Goal: Task Accomplishment & Management: Use online tool/utility

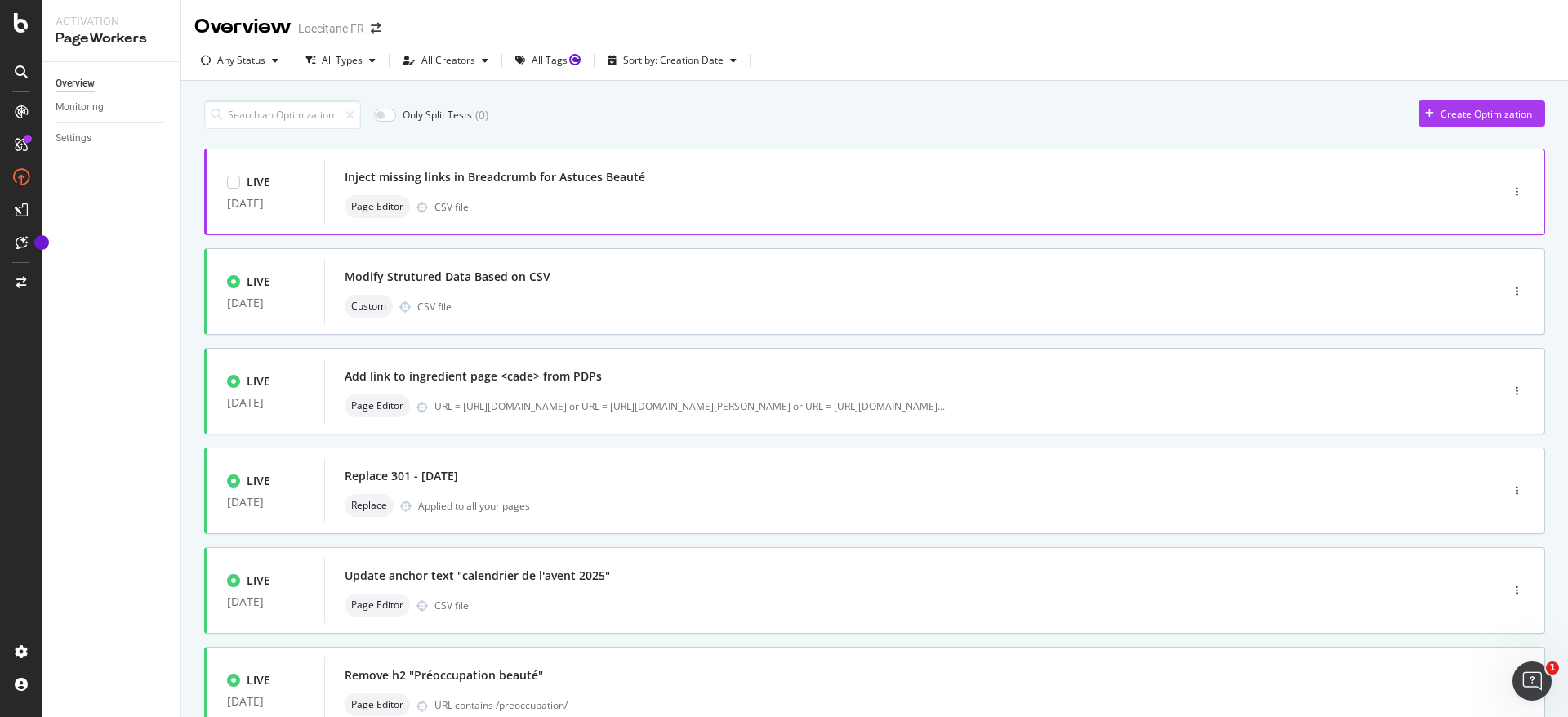
click at [676, 197] on div "Page Editor CSV file" at bounding box center [887, 206] width 1086 height 23
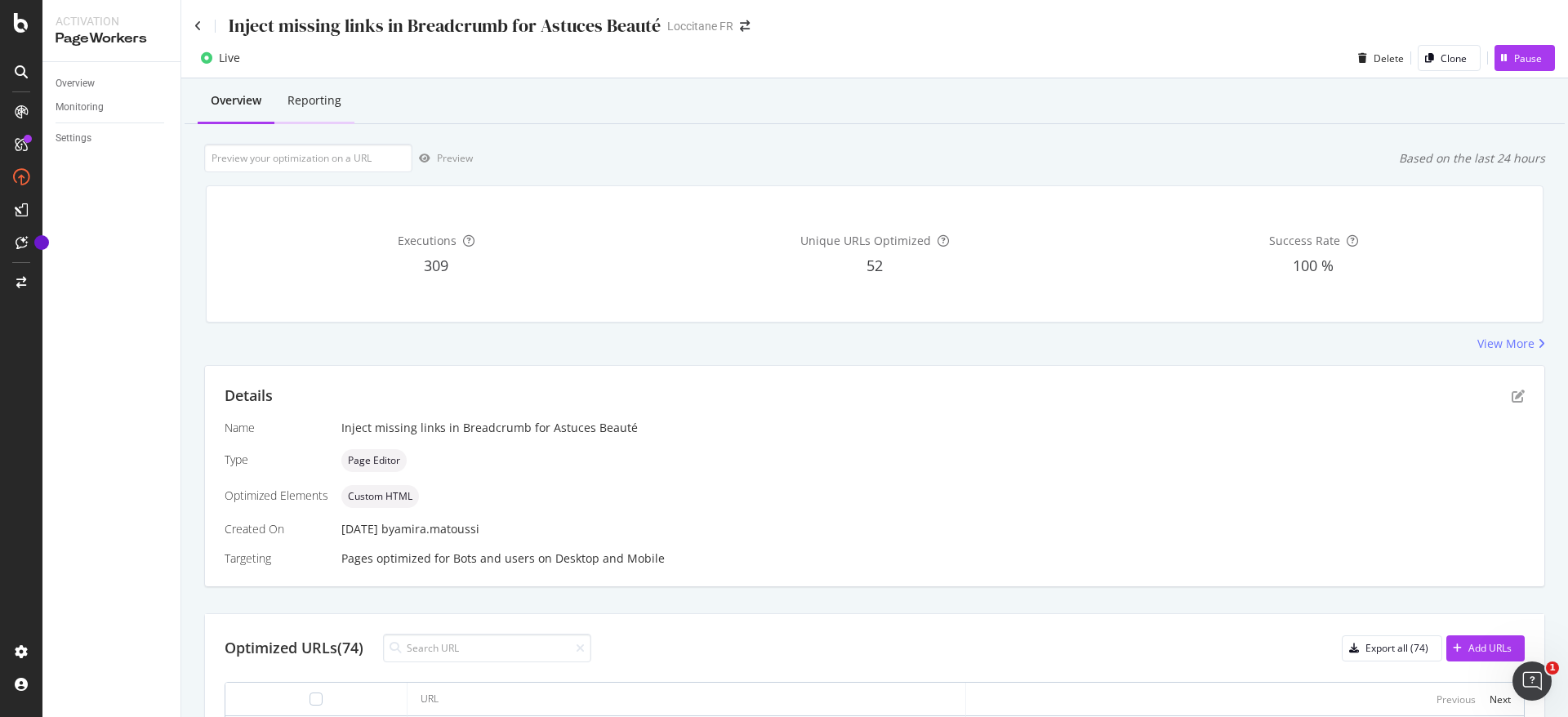
click at [339, 111] on div "Reporting" at bounding box center [314, 101] width 80 height 45
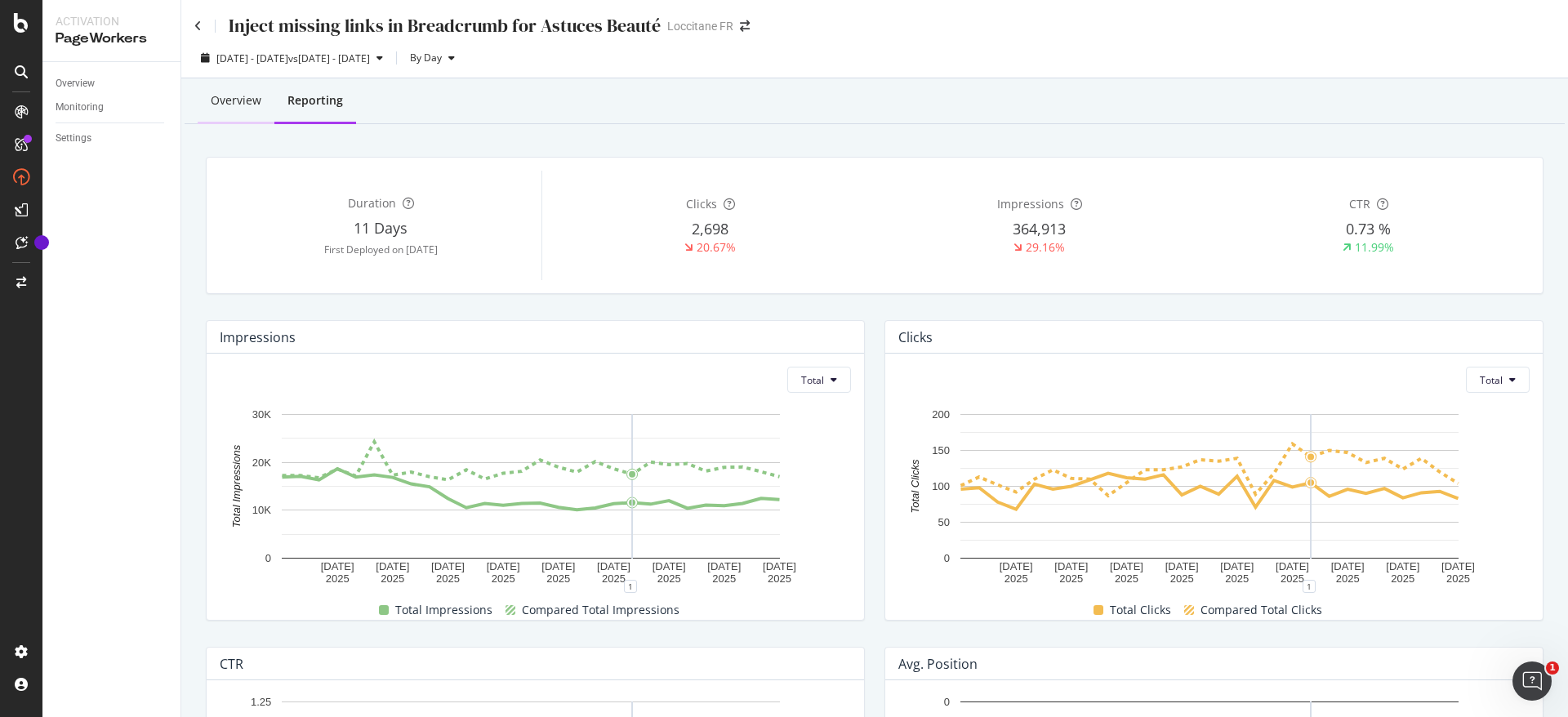
click at [227, 115] on div "Overview" at bounding box center [235, 101] width 76 height 45
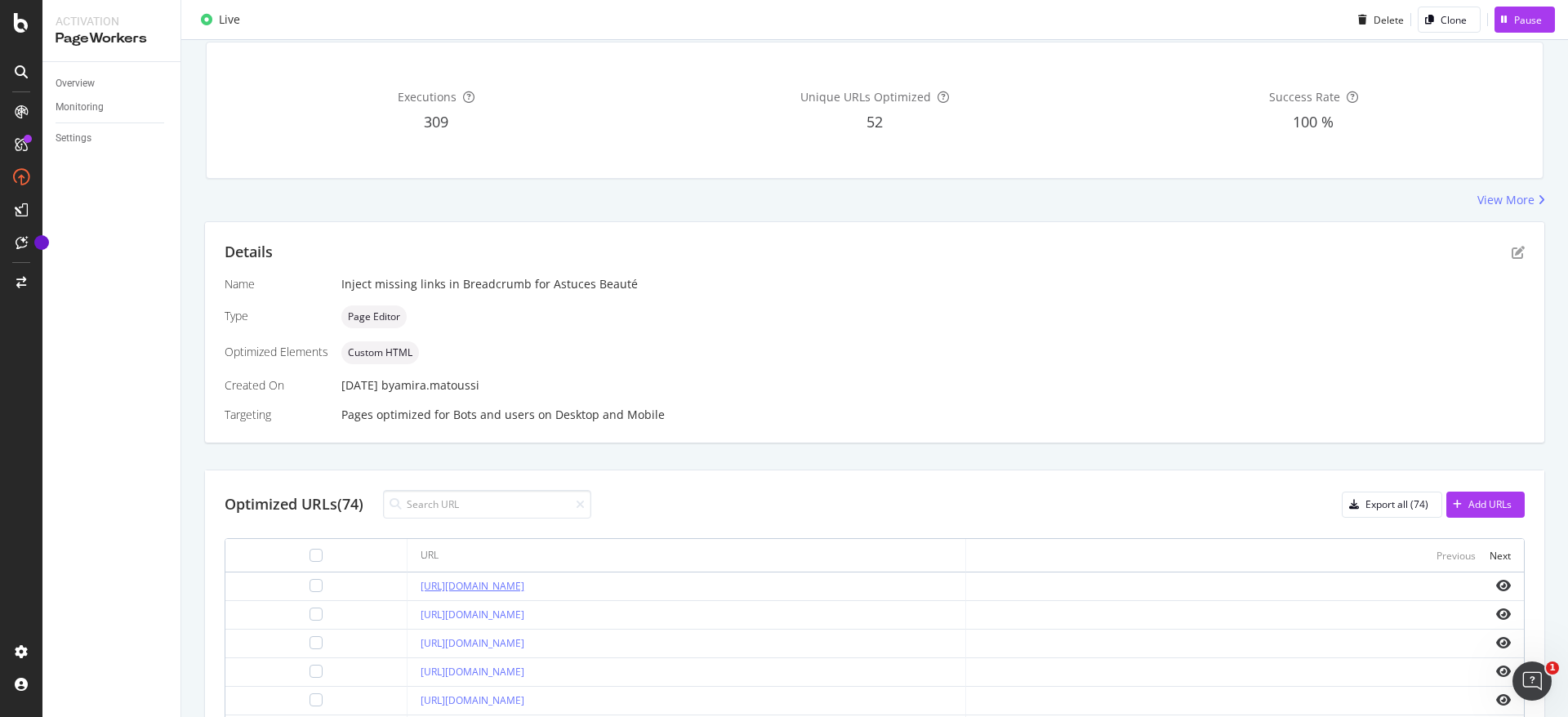
scroll to position [146, 0]
click at [525, 581] on link "[URL][DOMAIN_NAME]" at bounding box center [473, 583] width 104 height 14
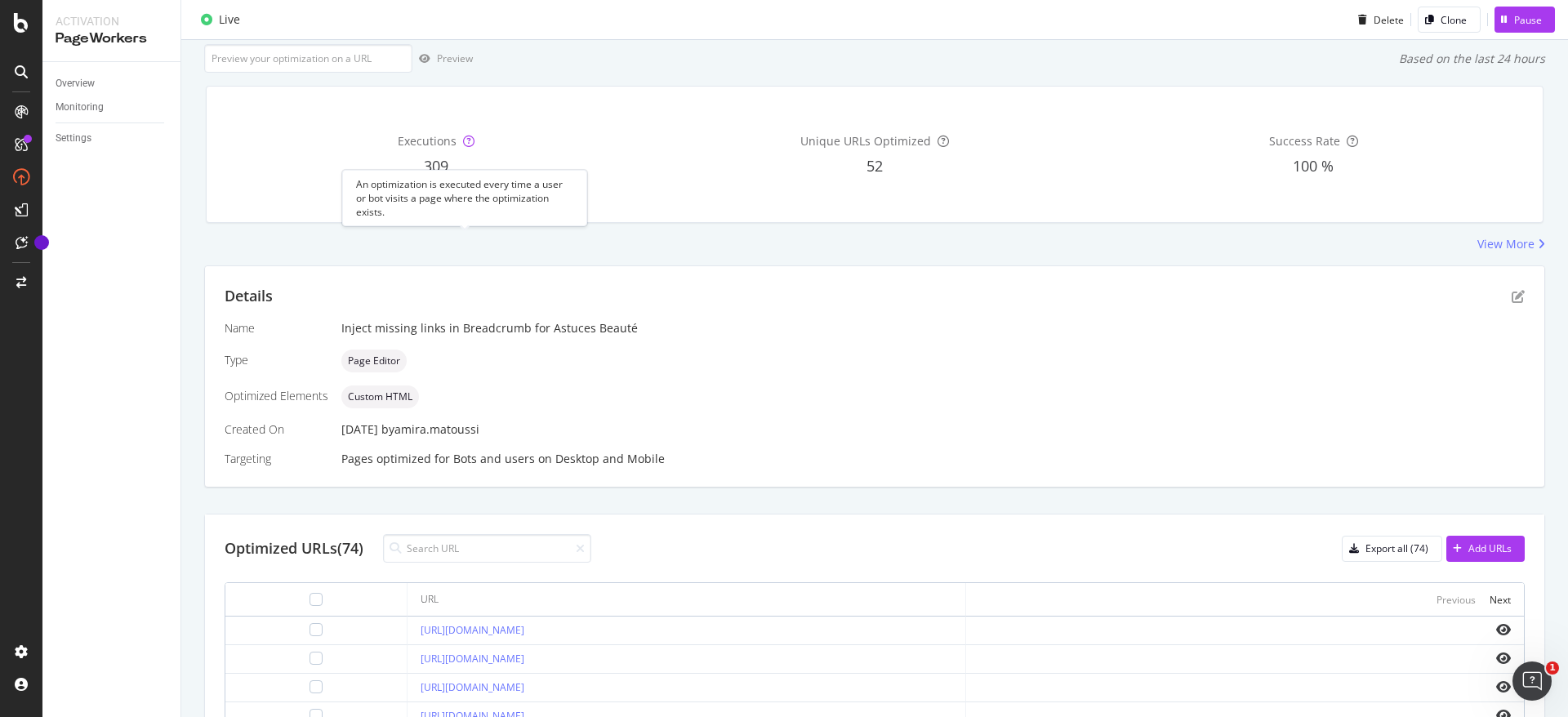
scroll to position [0, 0]
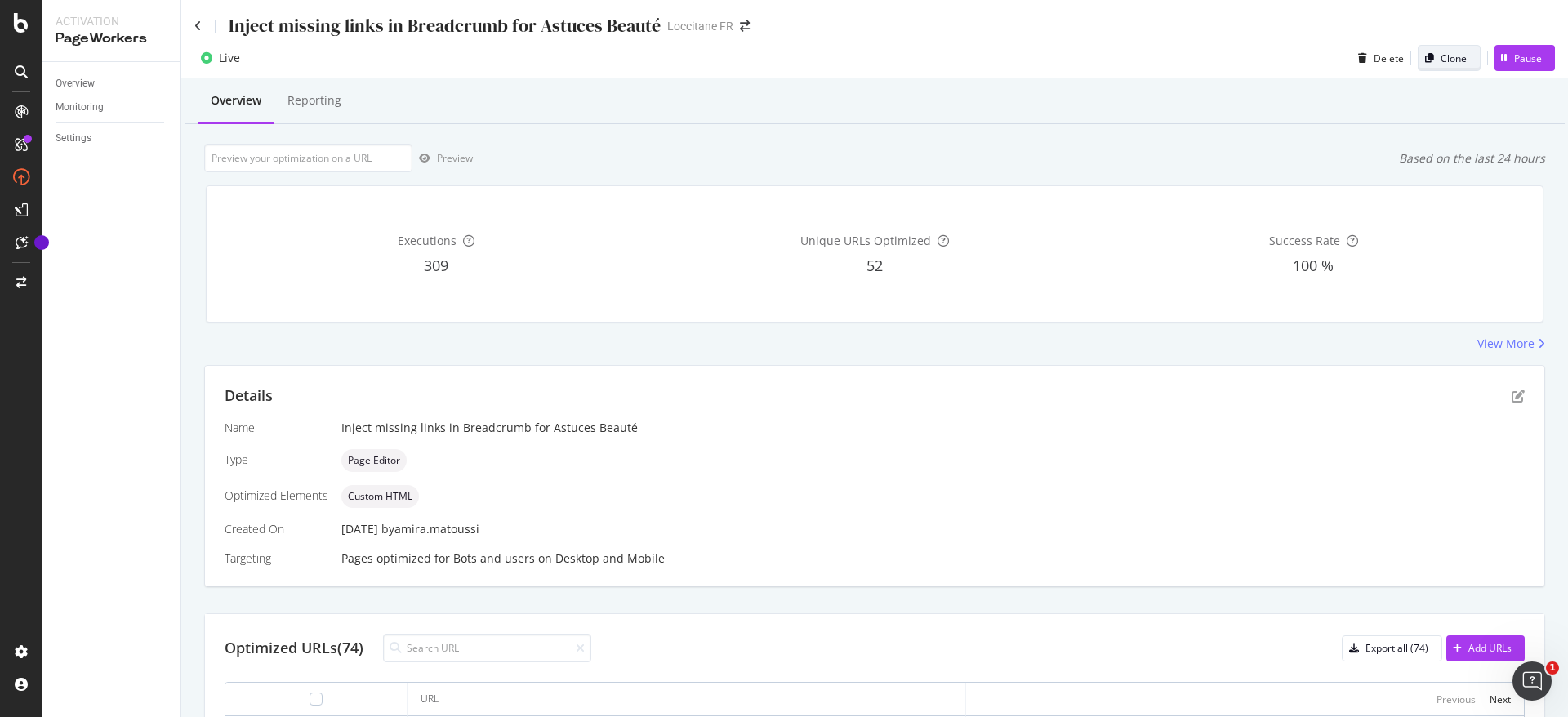
click at [1441, 58] on div "Clone" at bounding box center [1454, 58] width 26 height 14
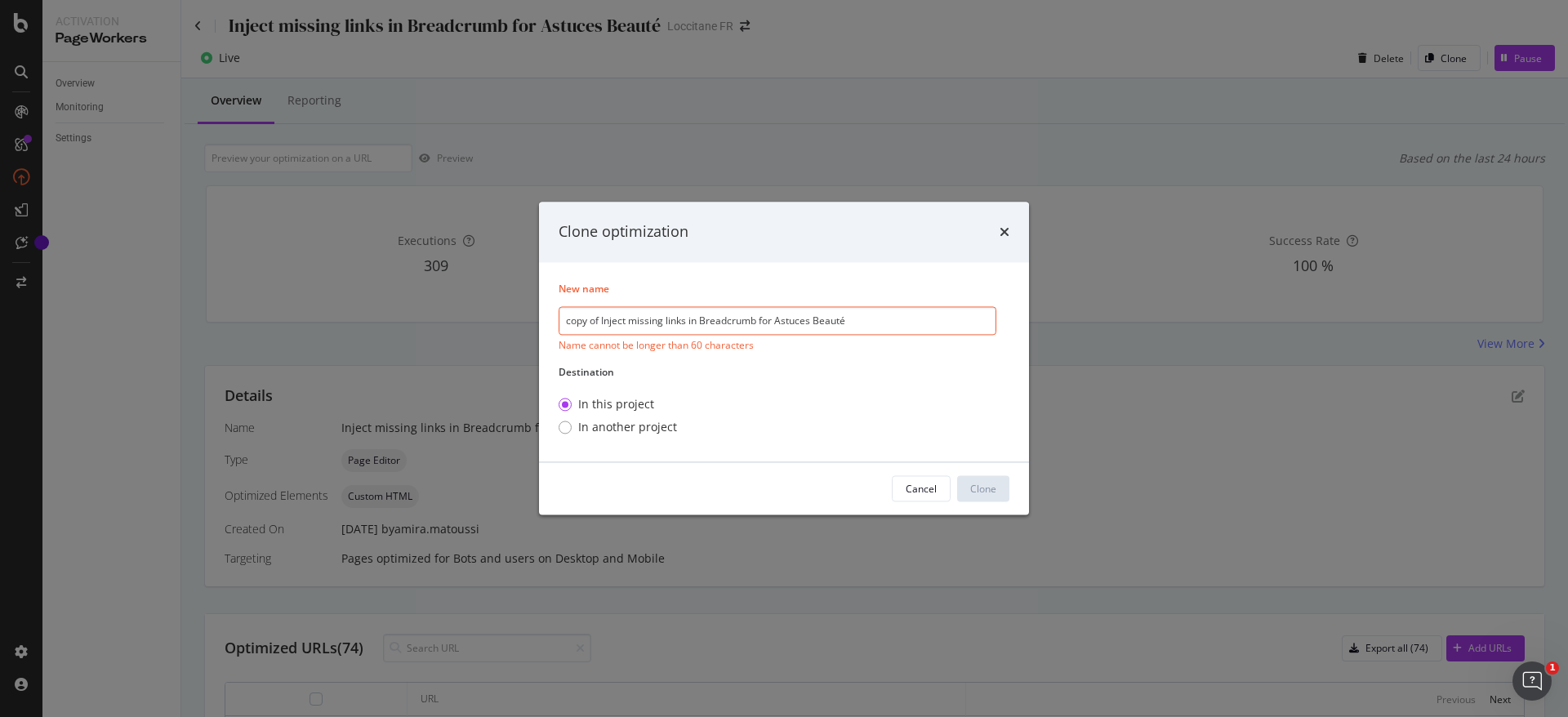
drag, startPoint x: 628, startPoint y: 317, endPoint x: 486, endPoint y: 317, distance: 142.0
click at [487, 317] on div "Clone optimization New name copy of Inject missing links in Breadcrumb for Astu…" at bounding box center [784, 358] width 1568 height 717
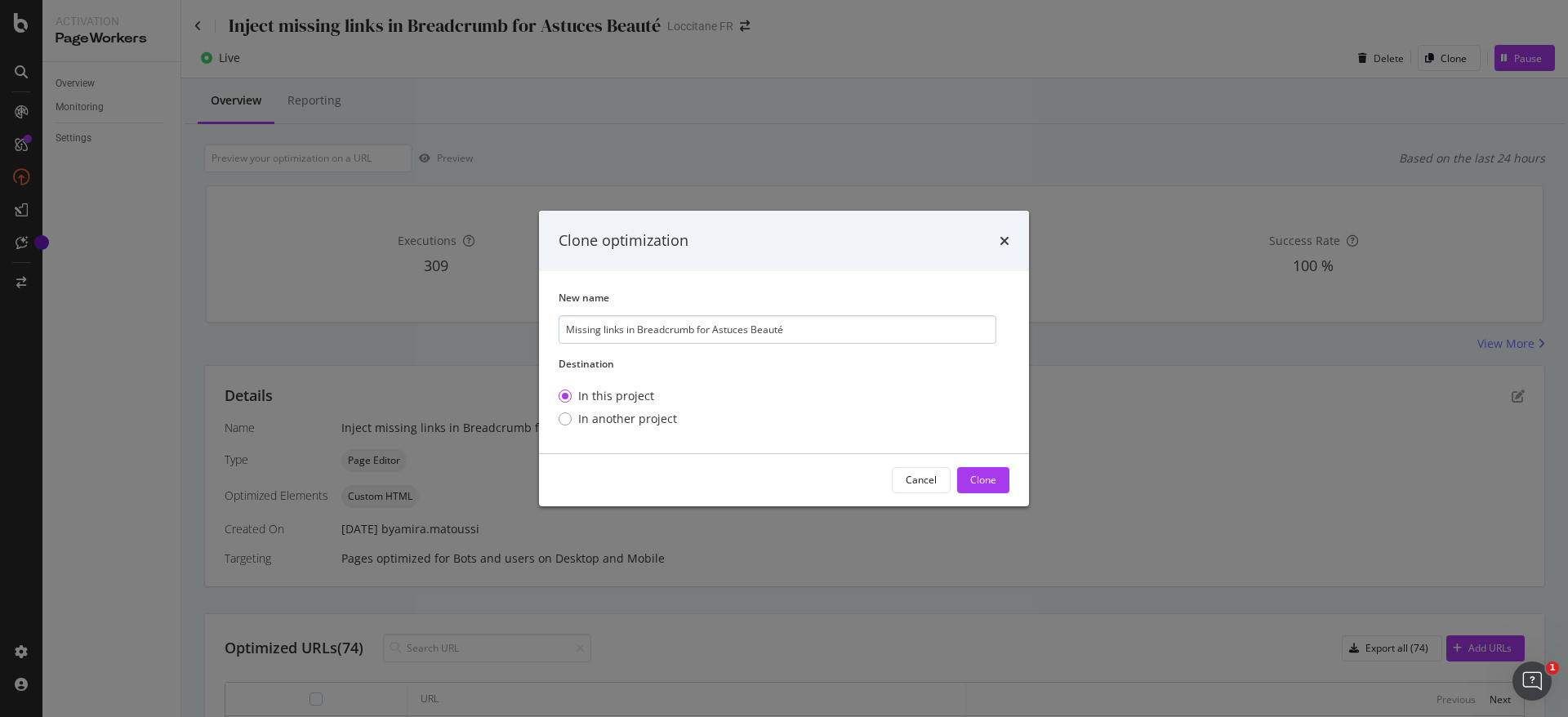
click at [827, 321] on input "Missing links in Breadcrumb for Astuces Beauté" at bounding box center [778, 329] width 437 height 29
type input "Missing links in Breadcrumb for Astuces Beauté Visage"
click at [967, 475] on button "Clone" at bounding box center [983, 480] width 53 height 26
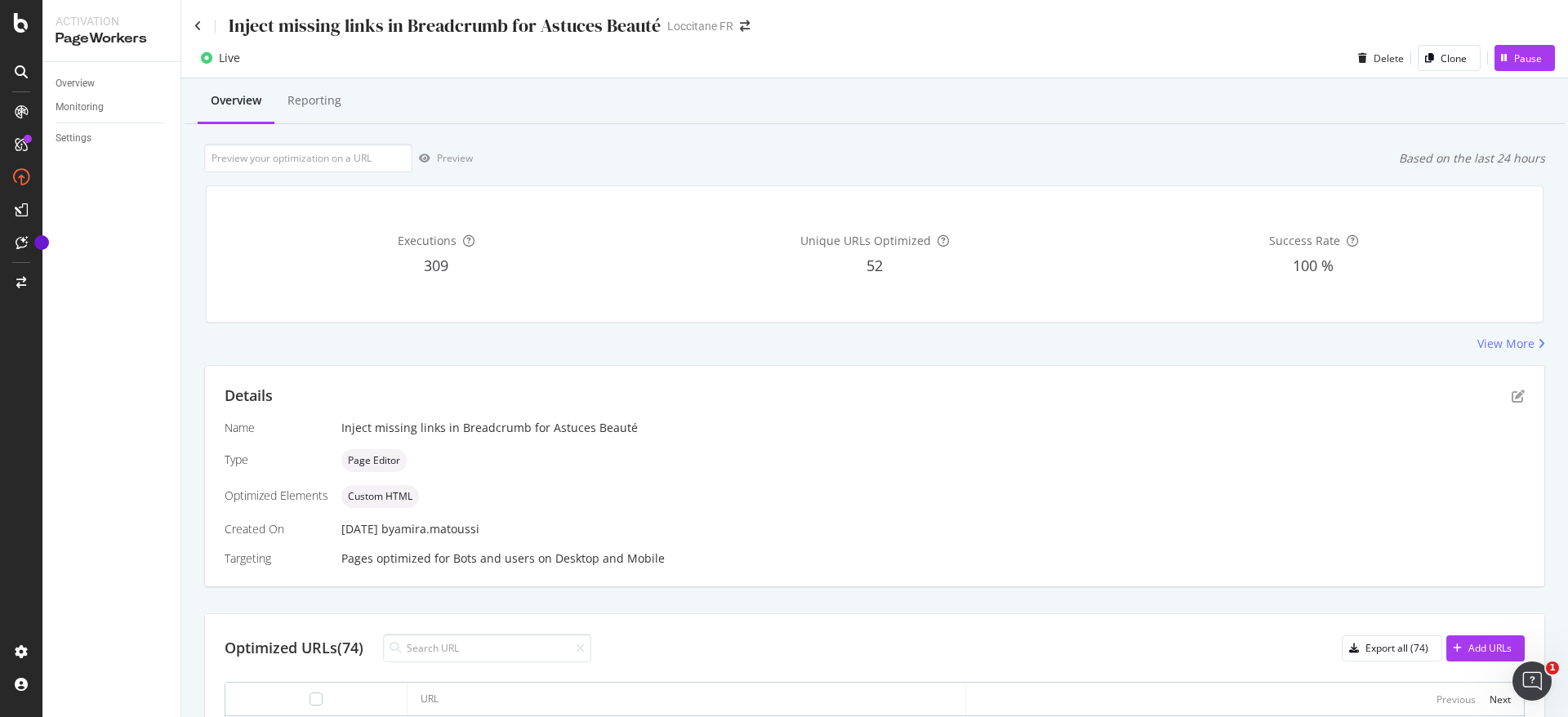
click at [105, 38] on div "PageWorkers" at bounding box center [112, 39] width 112 height 19
click at [80, 88] on div "Overview" at bounding box center [76, 83] width 39 height 17
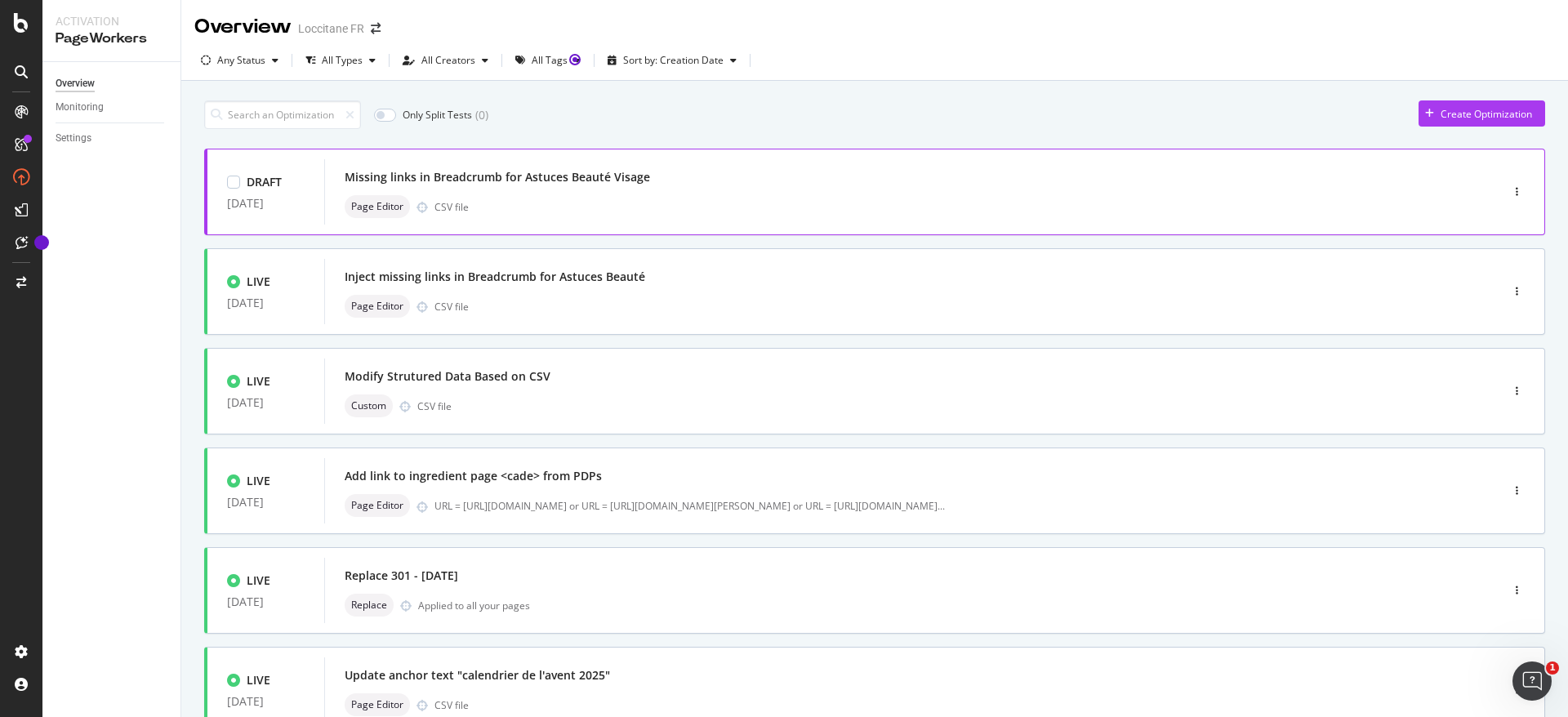
click at [674, 173] on div "Missing links in Breadcrumb for Astuces Beauté Visage" at bounding box center [887, 178] width 1086 height 23
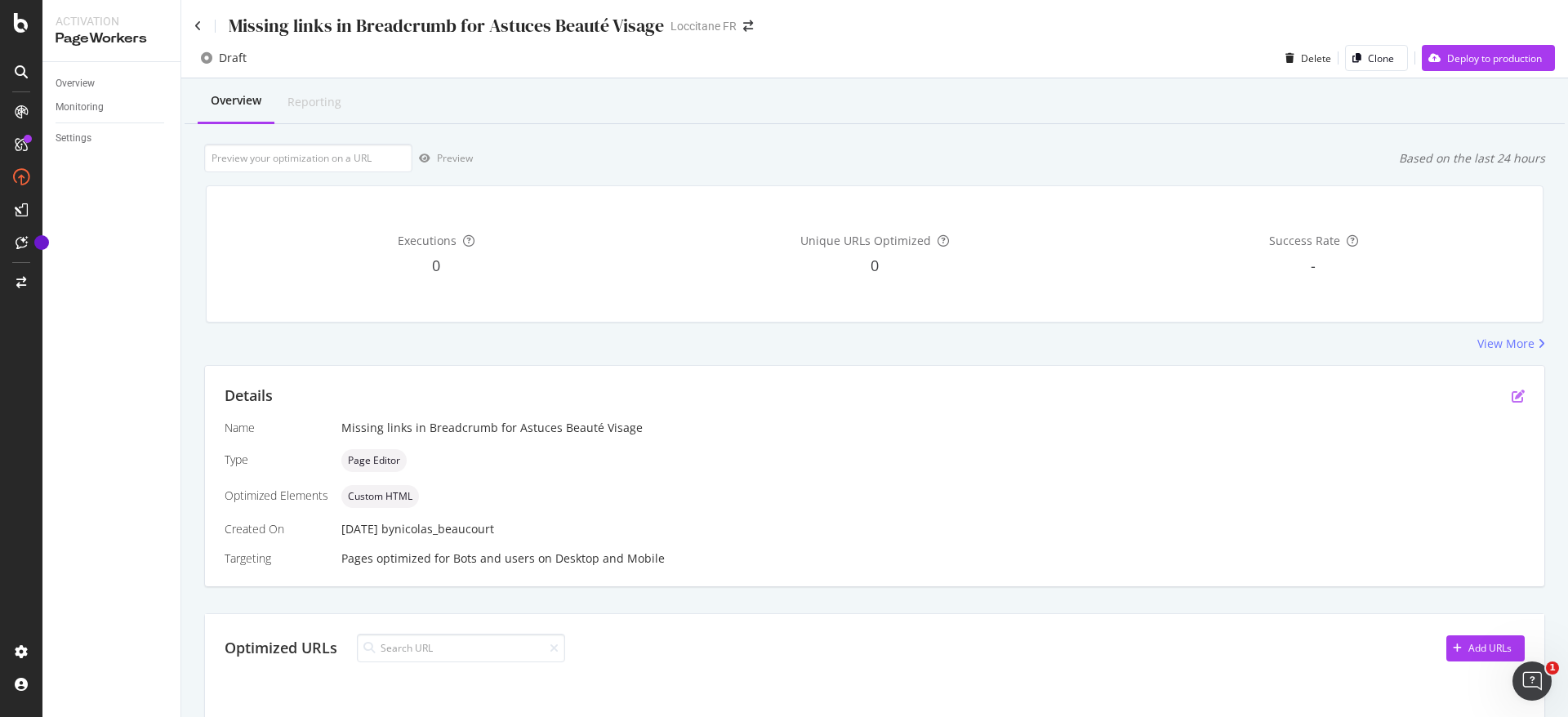
click at [1512, 396] on icon "pen-to-square" at bounding box center [1519, 396] width 13 height 13
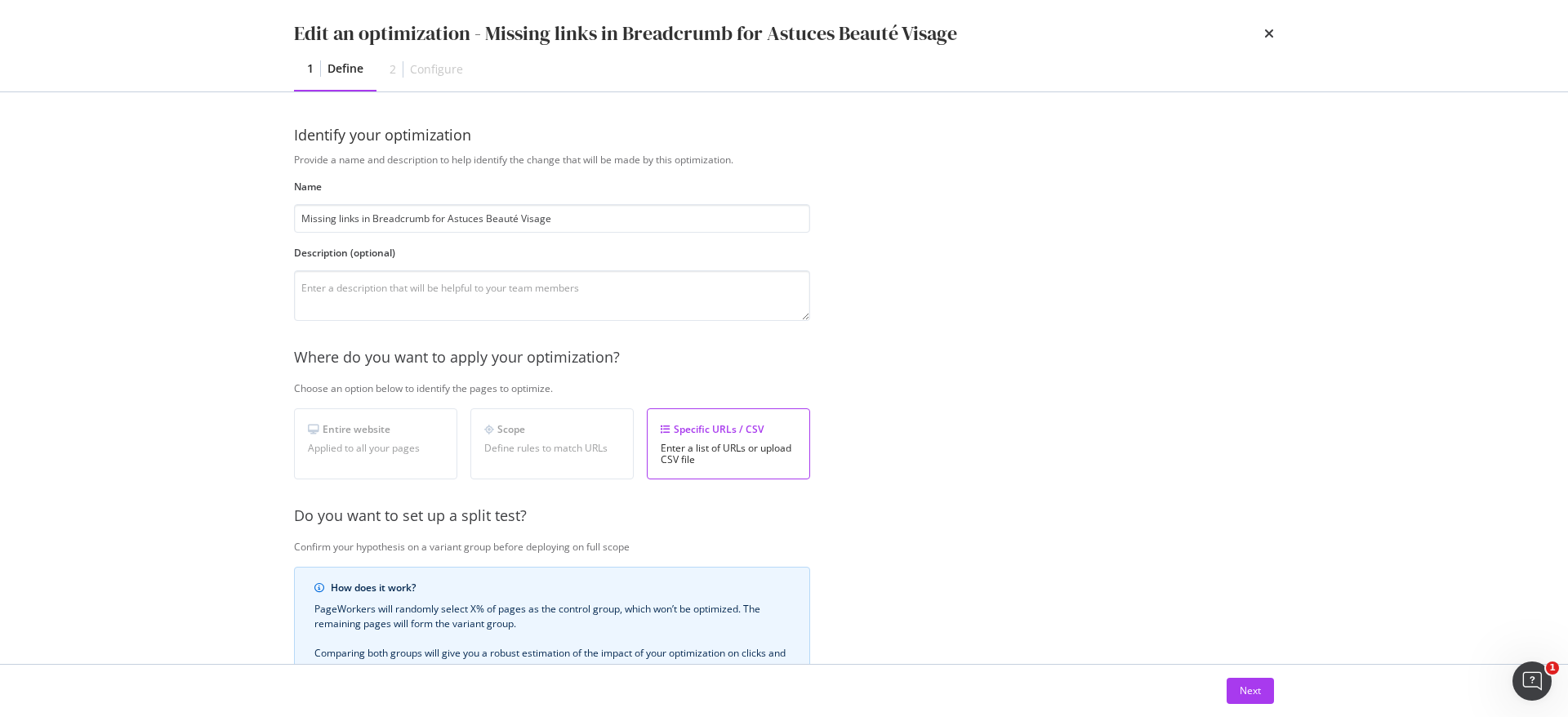
click at [1260, 35] on div "Edit an optimization - Missing links in Breadcrumb for Astuces Beauté Visage" at bounding box center [784, 34] width 980 height 28
click at [1272, 35] on icon "times" at bounding box center [1270, 34] width 10 height 13
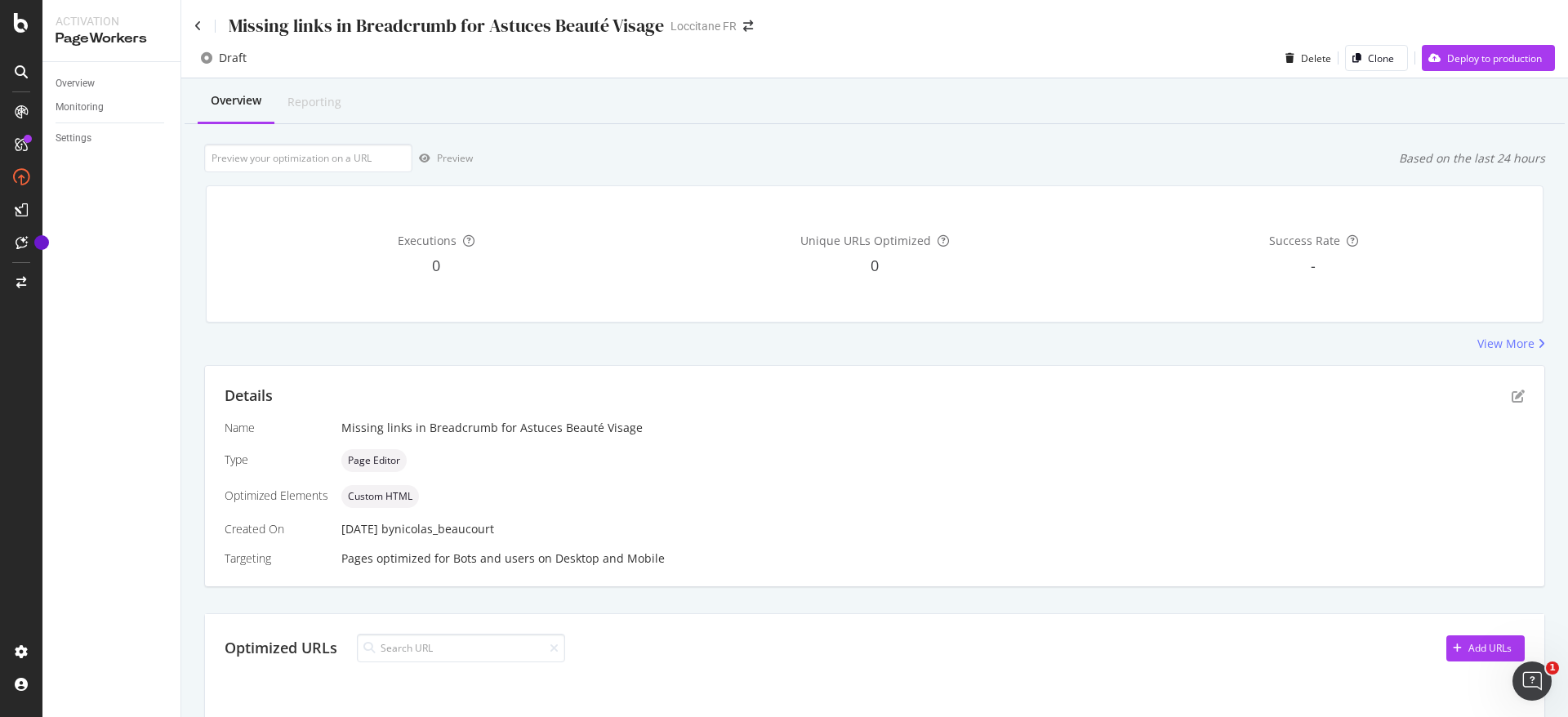
drag, startPoint x: 83, startPoint y: 38, endPoint x: 83, endPoint y: 48, distance: 10.0
click at [83, 38] on div "PageWorkers" at bounding box center [112, 39] width 112 height 19
click at [79, 78] on div "Overview" at bounding box center [76, 83] width 39 height 17
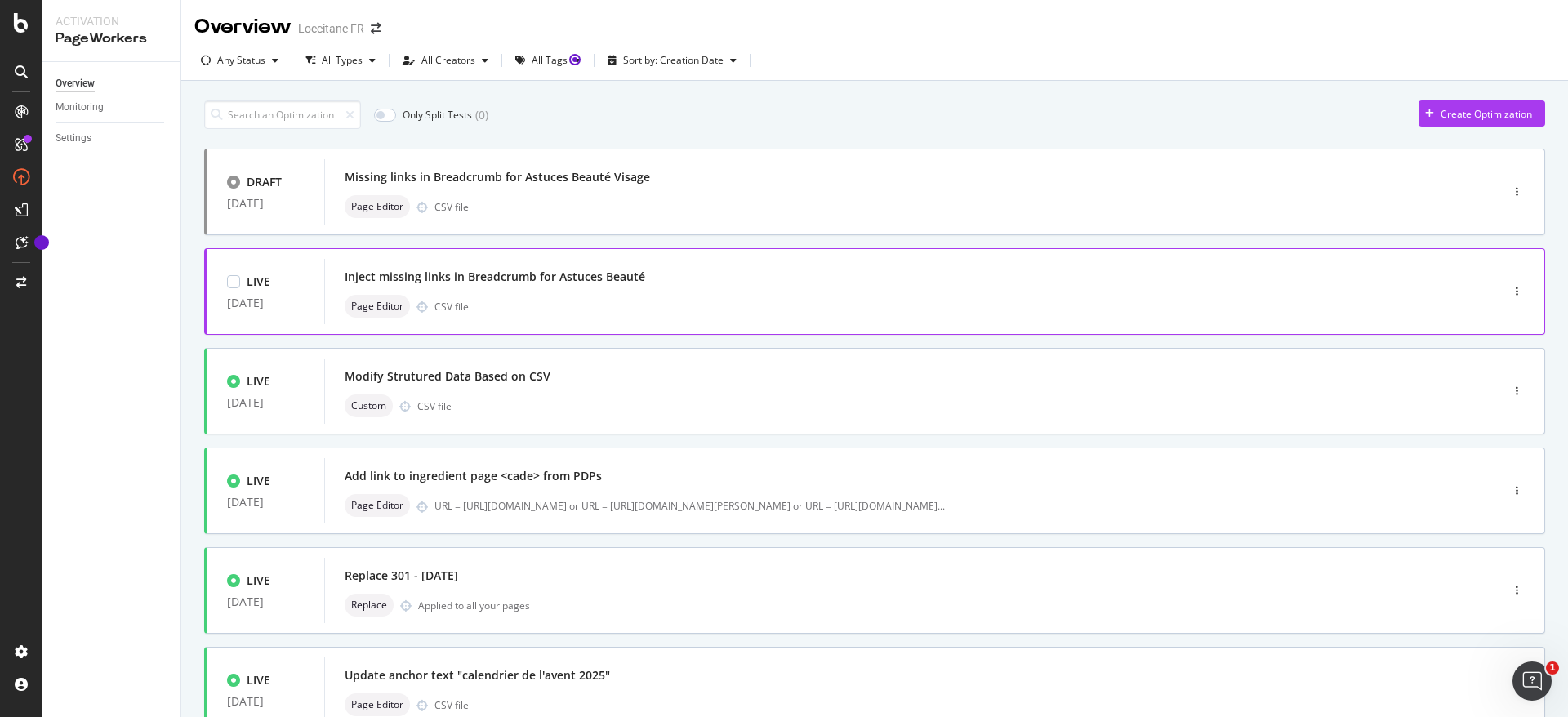
click at [471, 299] on div "Page Editor CSV file" at bounding box center [887, 307] width 1086 height 23
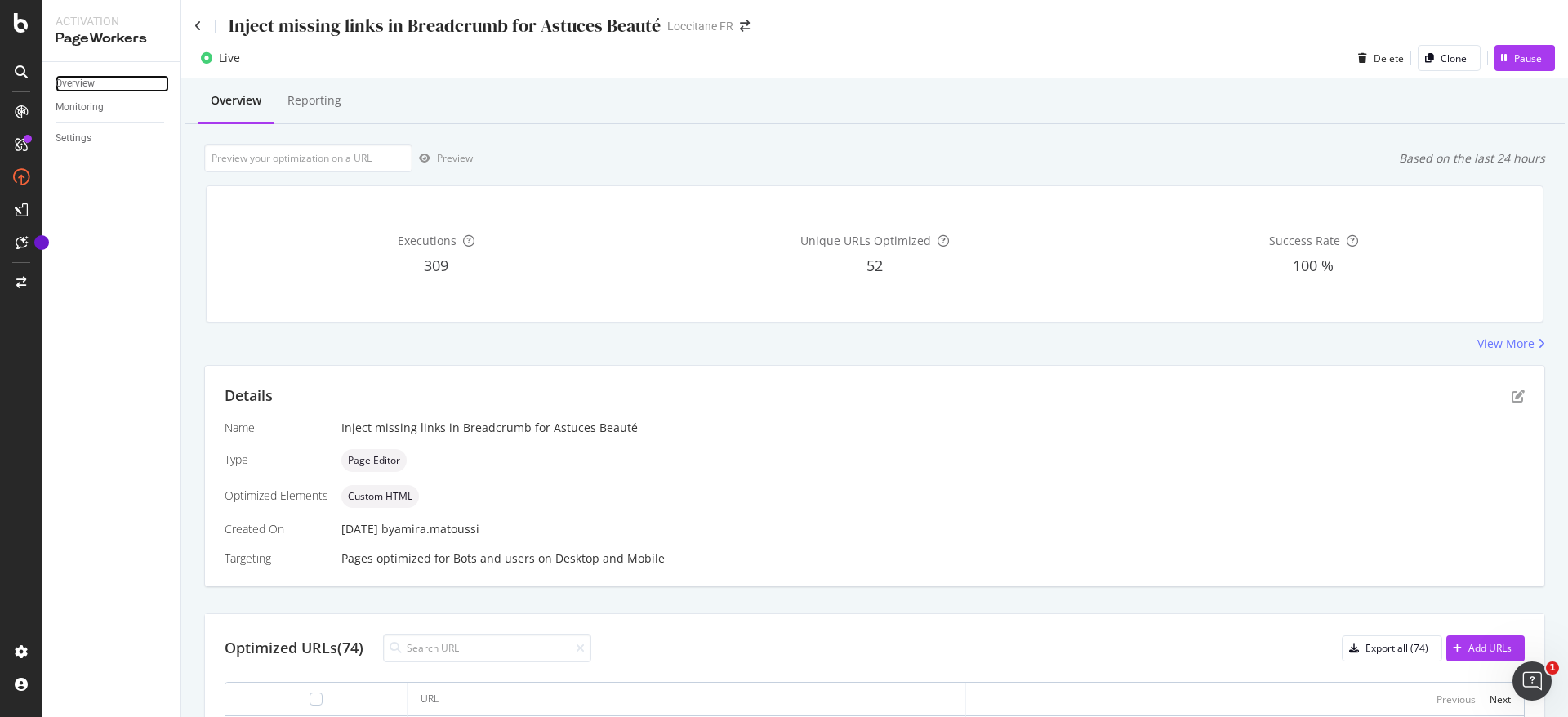
click at [92, 80] on div "Overview" at bounding box center [76, 83] width 39 height 17
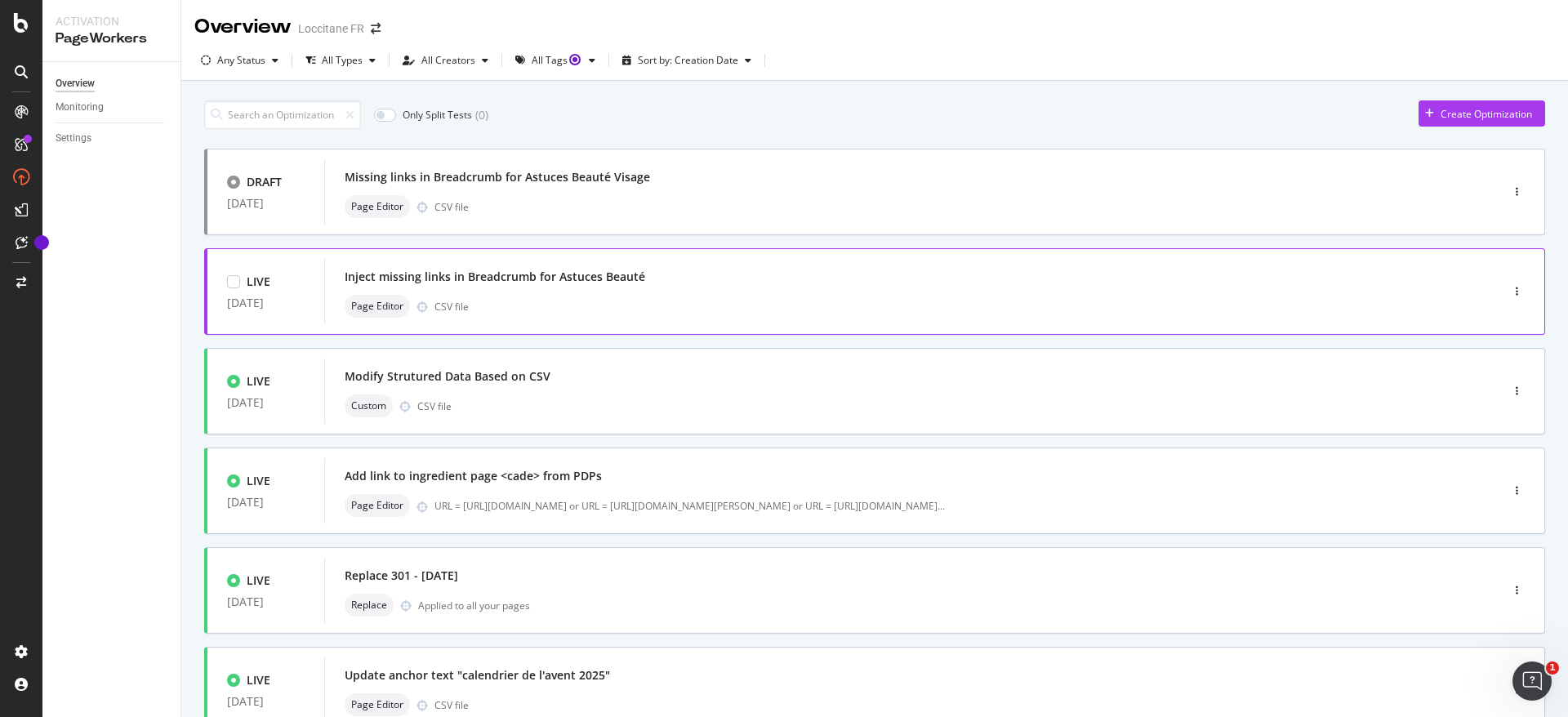
click at [451, 279] on div "Inject missing links in Breadcrumb for Astuces Beauté" at bounding box center [495, 277] width 301 height 16
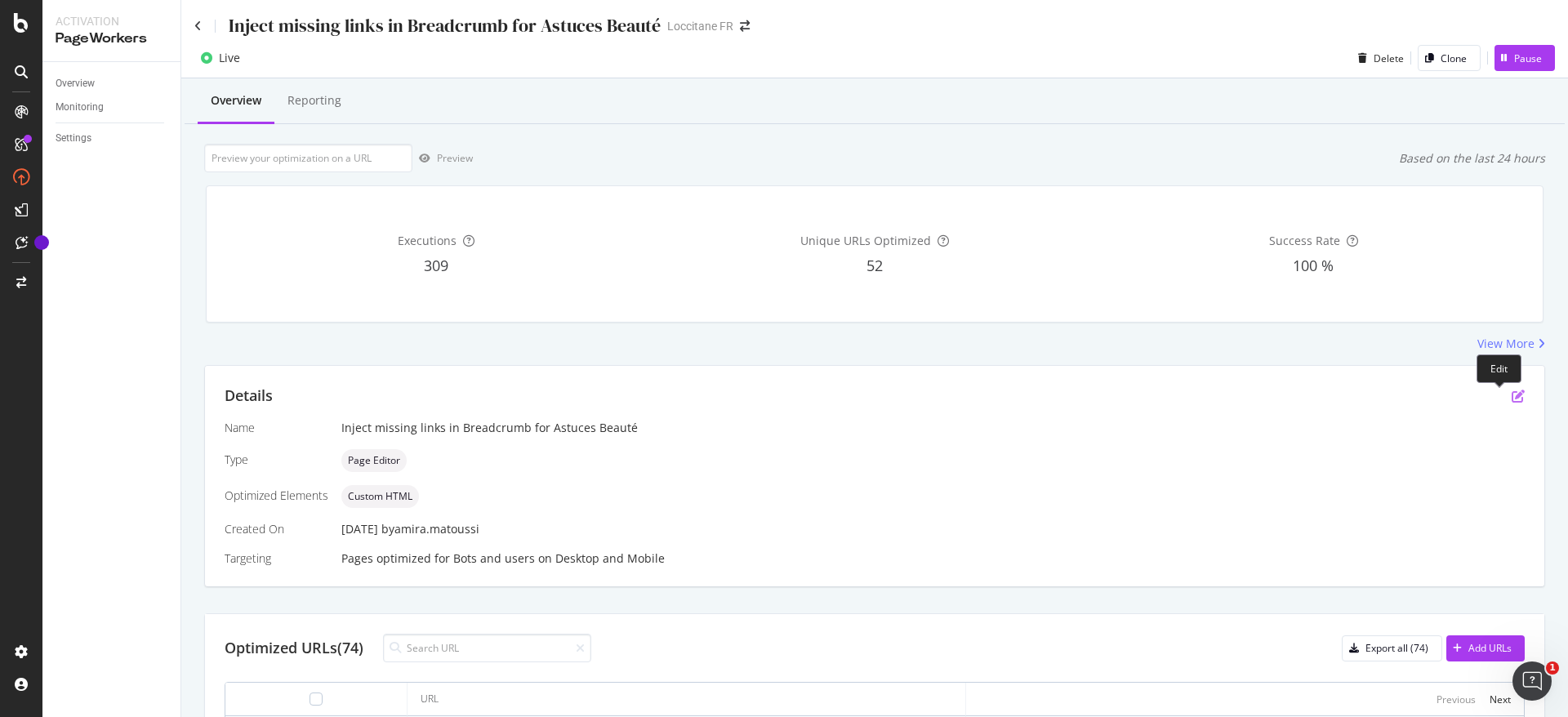
click at [1512, 394] on icon "pen-to-square" at bounding box center [1519, 396] width 13 height 13
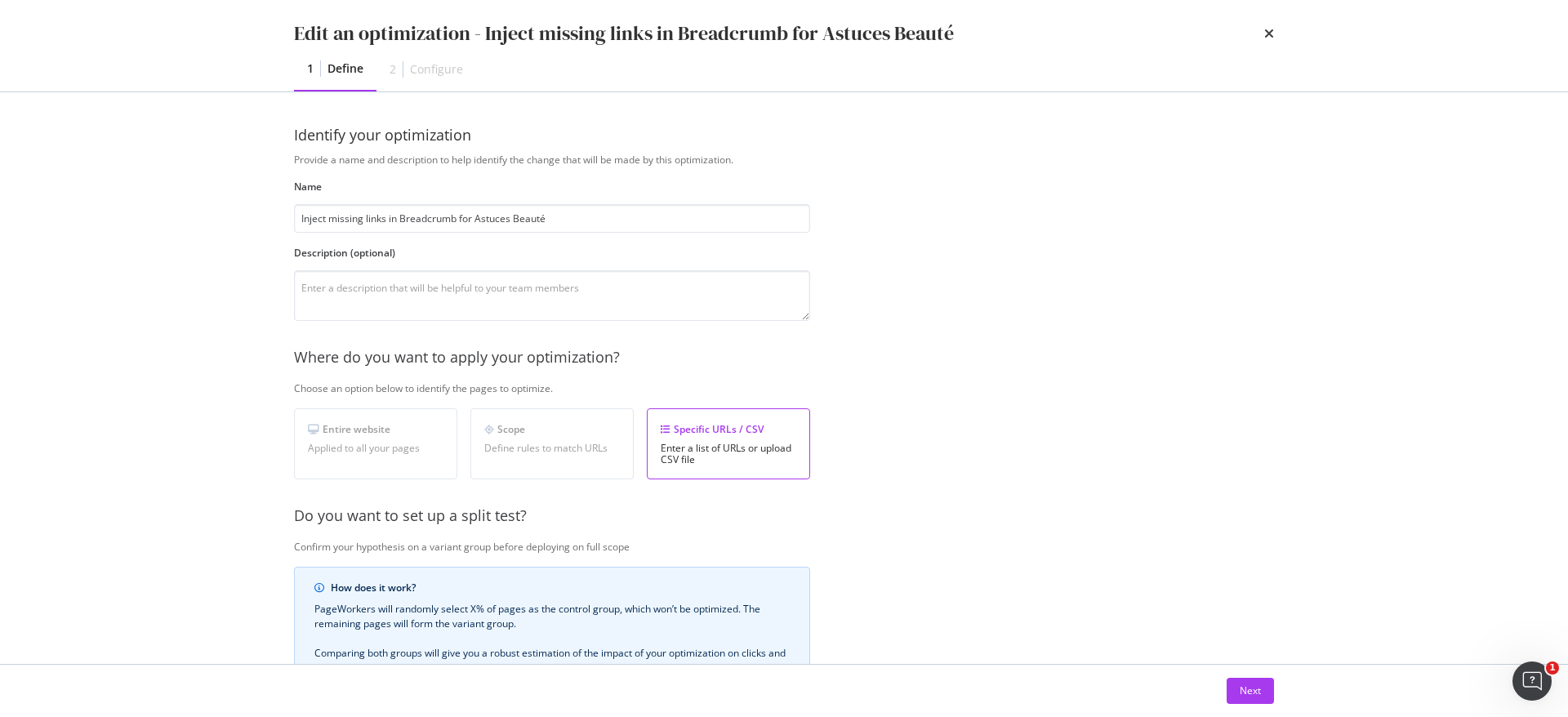
click at [969, 489] on div "Provide a name and description to help identify the change that will be made by…" at bounding box center [784, 525] width 980 height 744
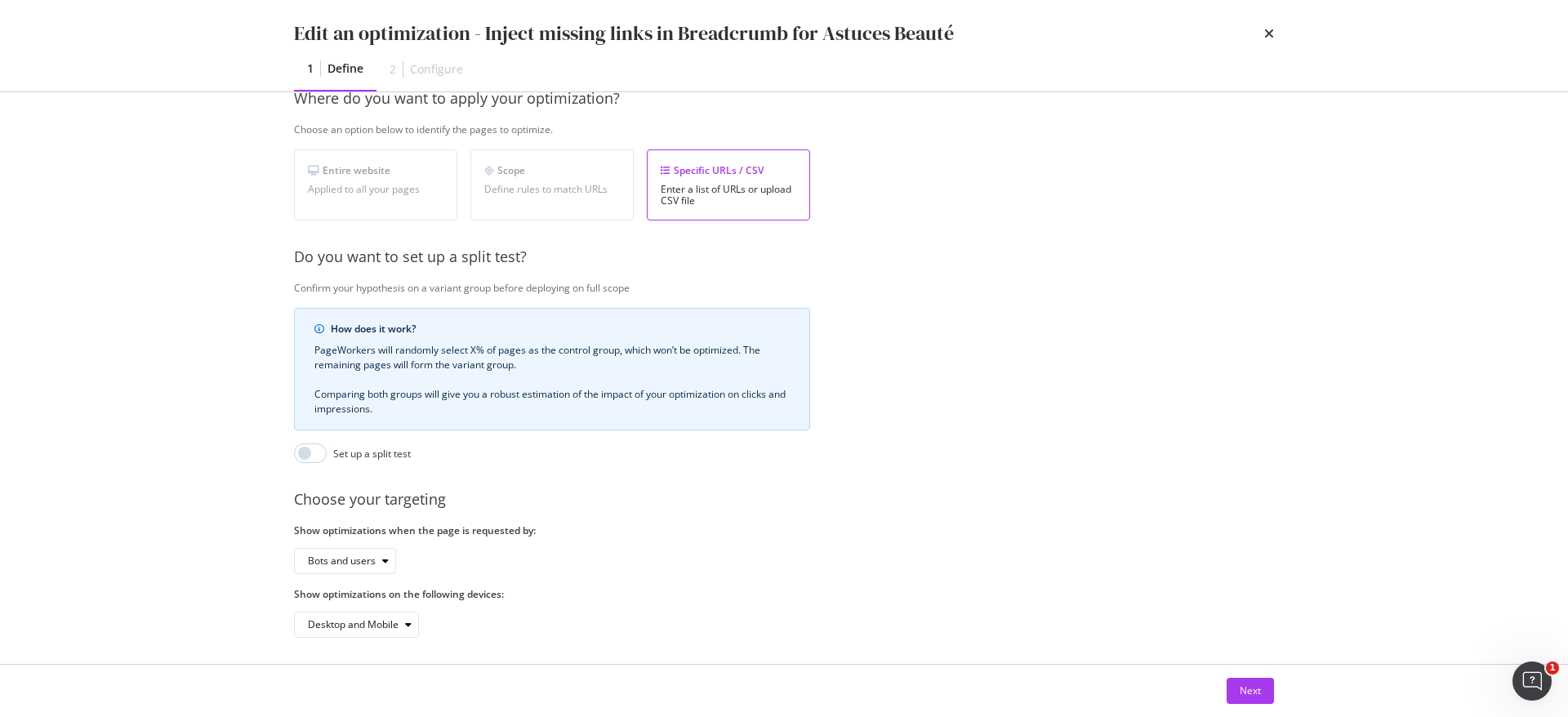
scroll to position [284, 0]
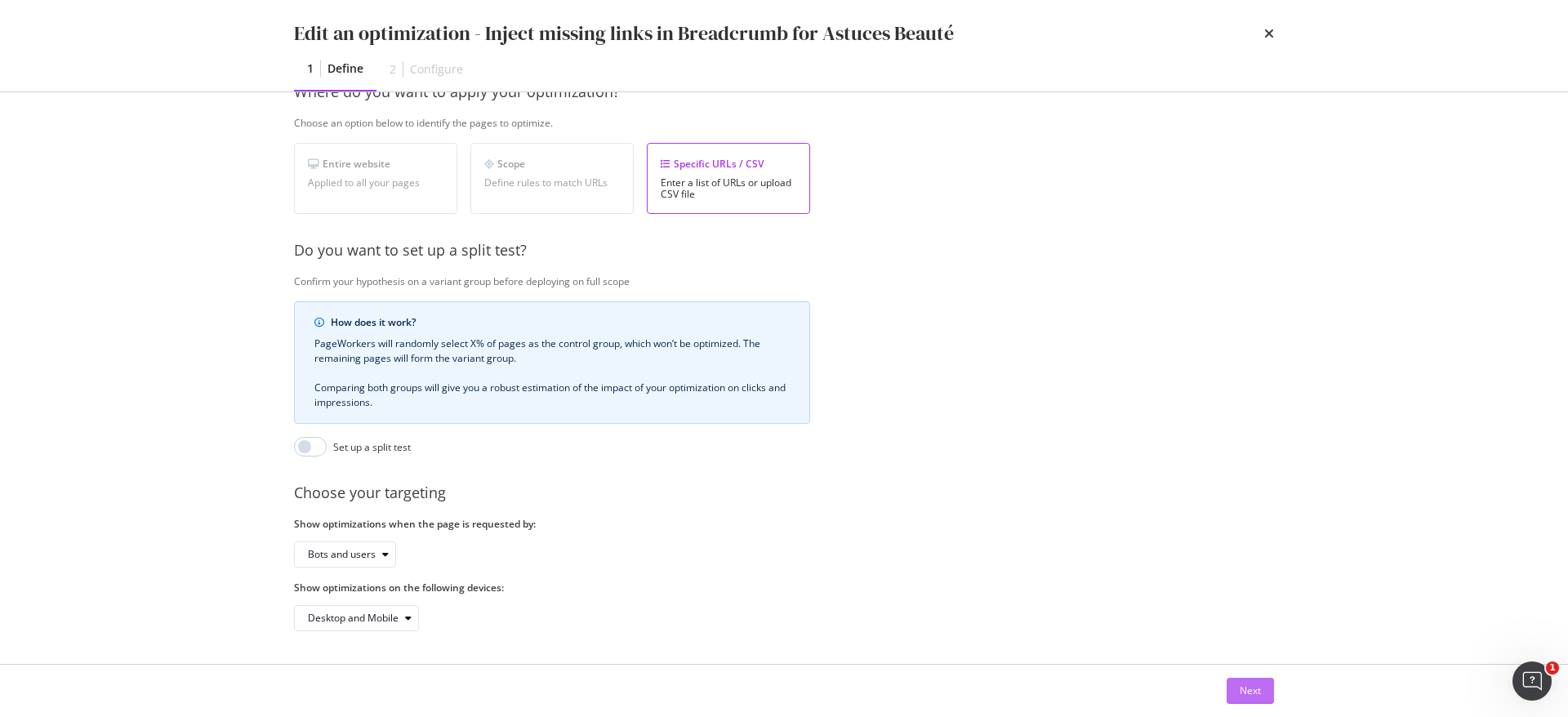
click at [1237, 685] on button "Next" at bounding box center [1251, 692] width 48 height 26
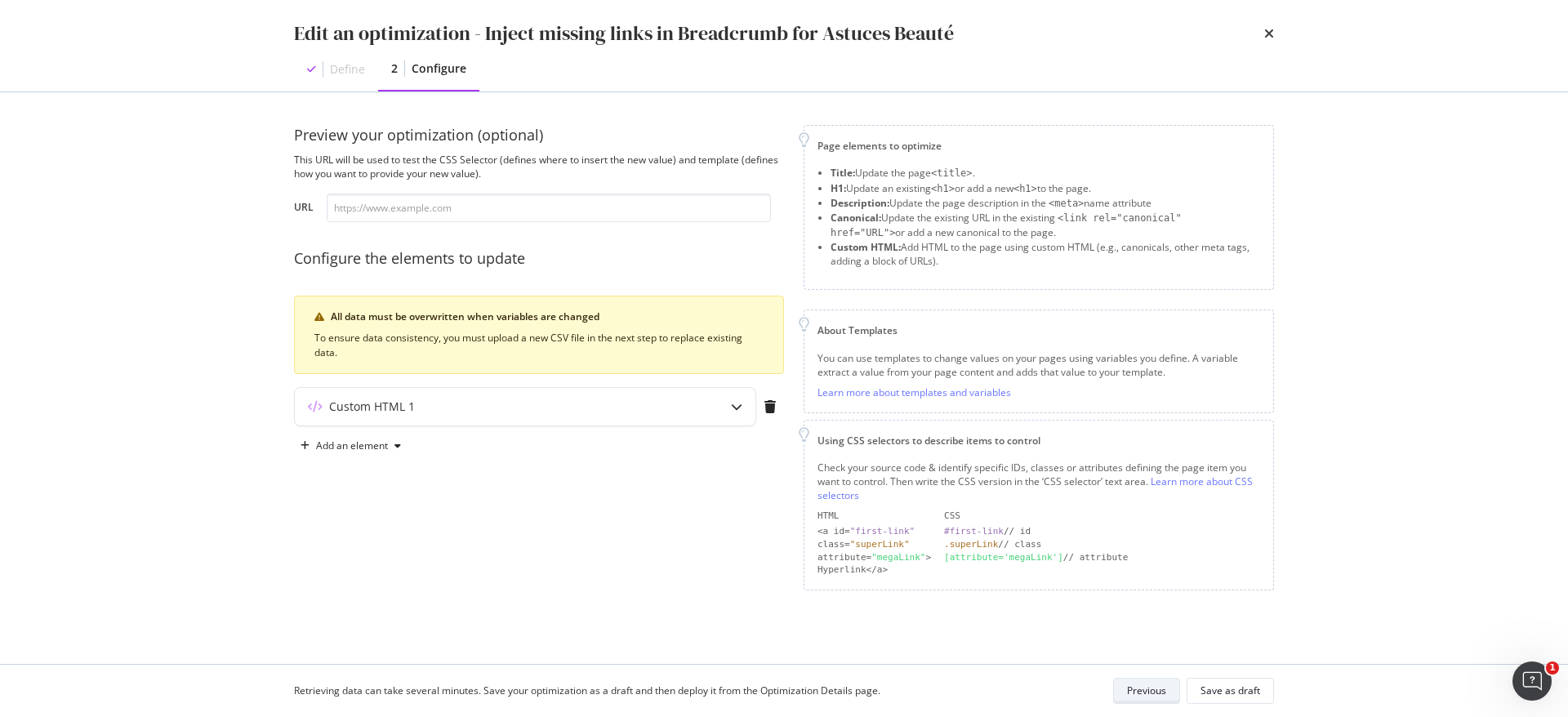
scroll to position [0, 0]
click at [360, 444] on div "Add an element" at bounding box center [351, 446] width 72 height 10
click at [378, 445] on div "Add an element" at bounding box center [351, 446] width 72 height 10
click at [651, 411] on div "Custom HTML 1" at bounding box center [493, 407] width 396 height 16
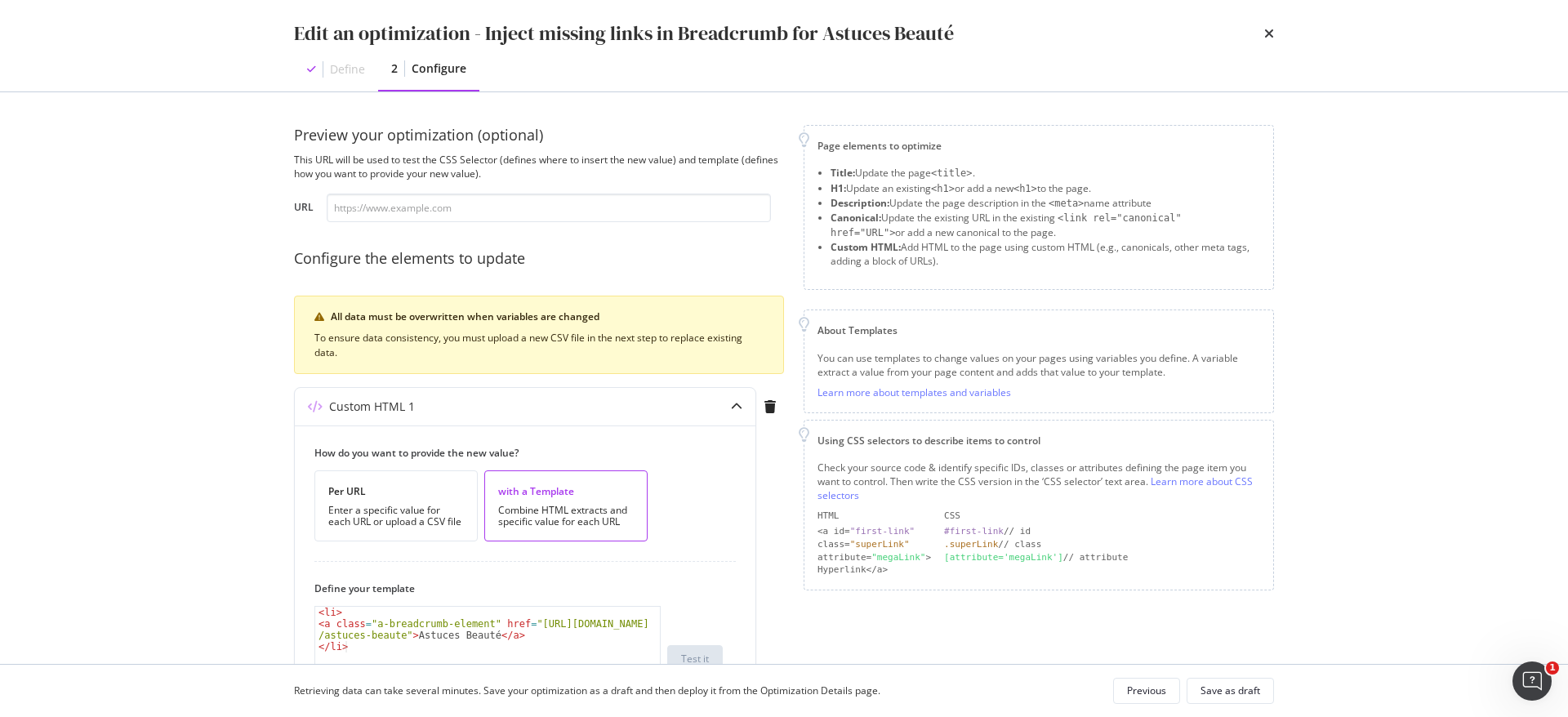
click at [345, 67] on div "Define" at bounding box center [347, 70] width 35 height 16
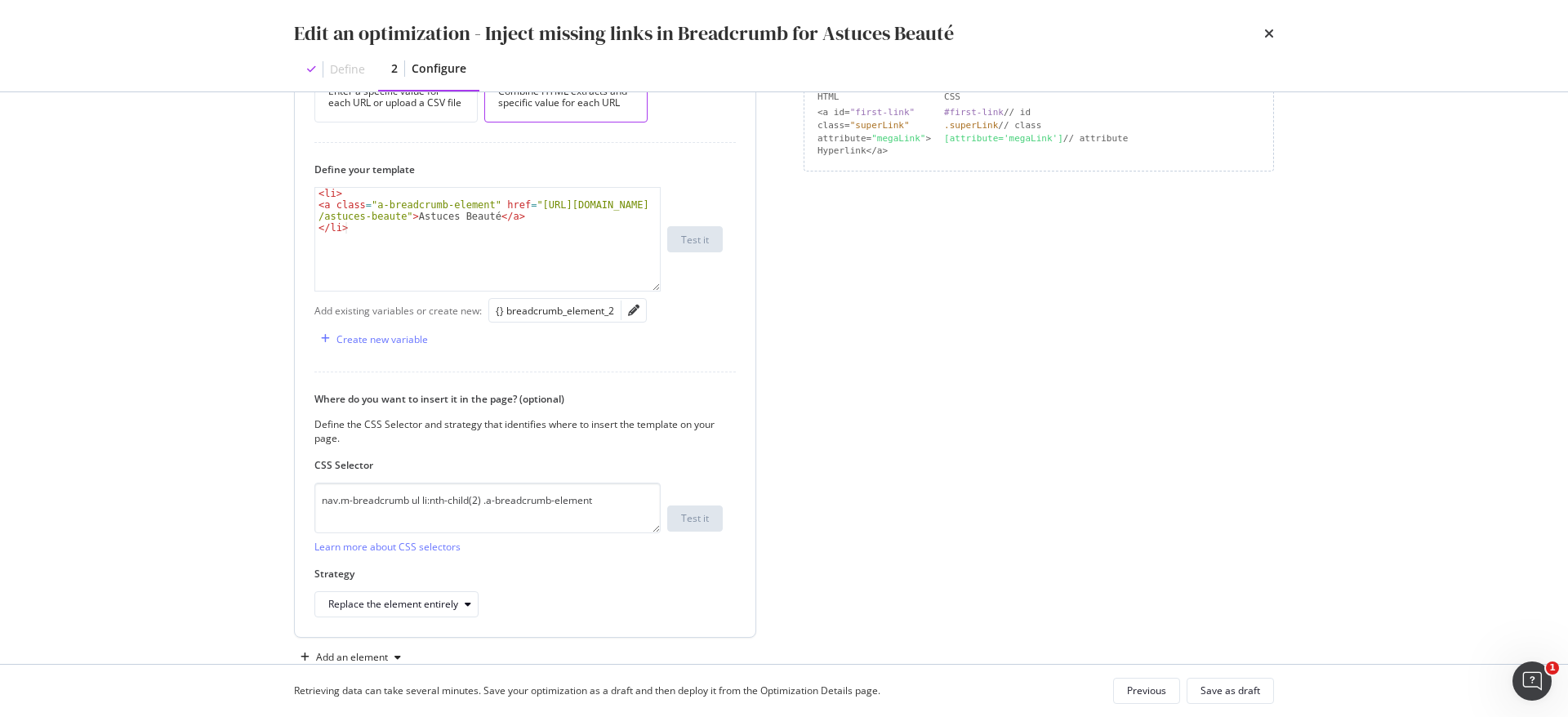
scroll to position [458, 0]
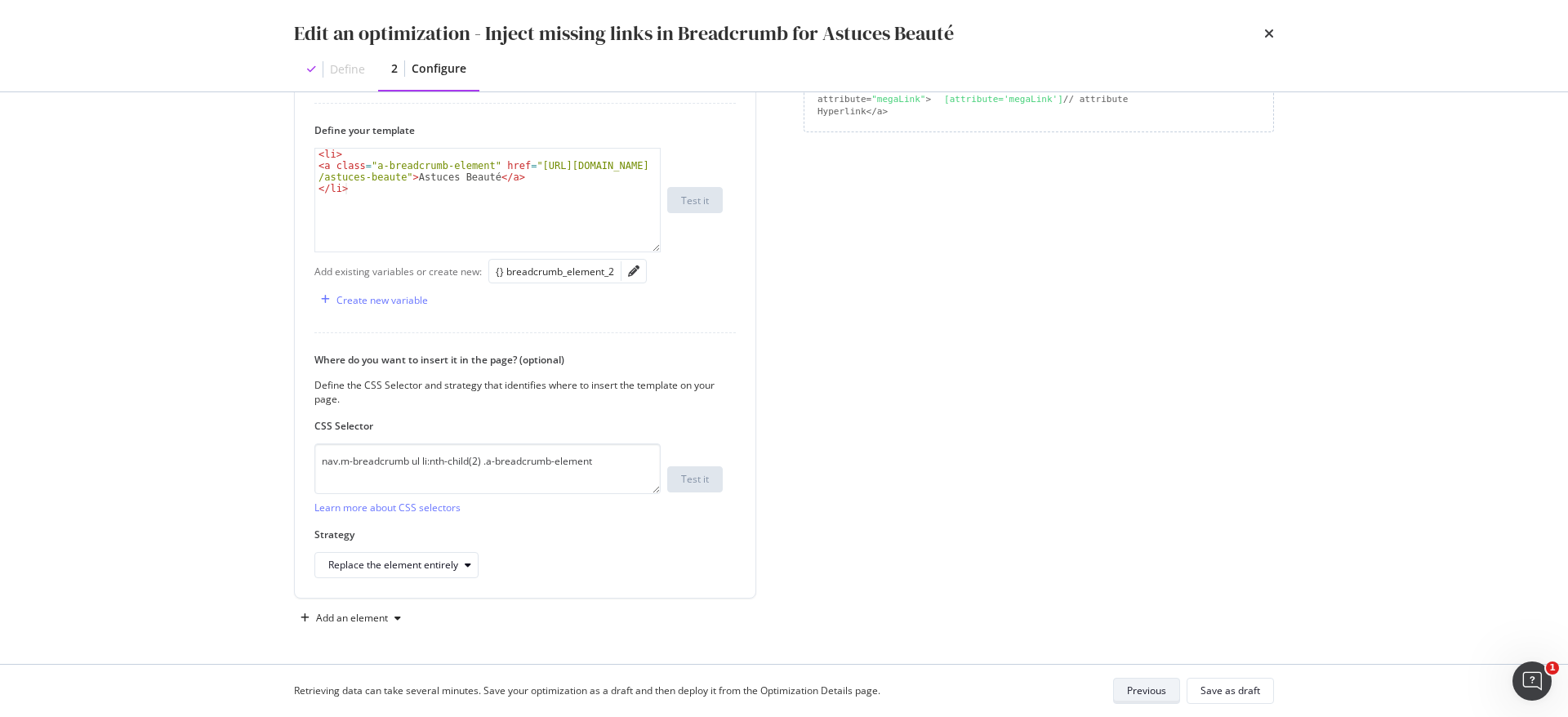
click at [1140, 682] on div "Previous" at bounding box center [1147, 692] width 39 height 23
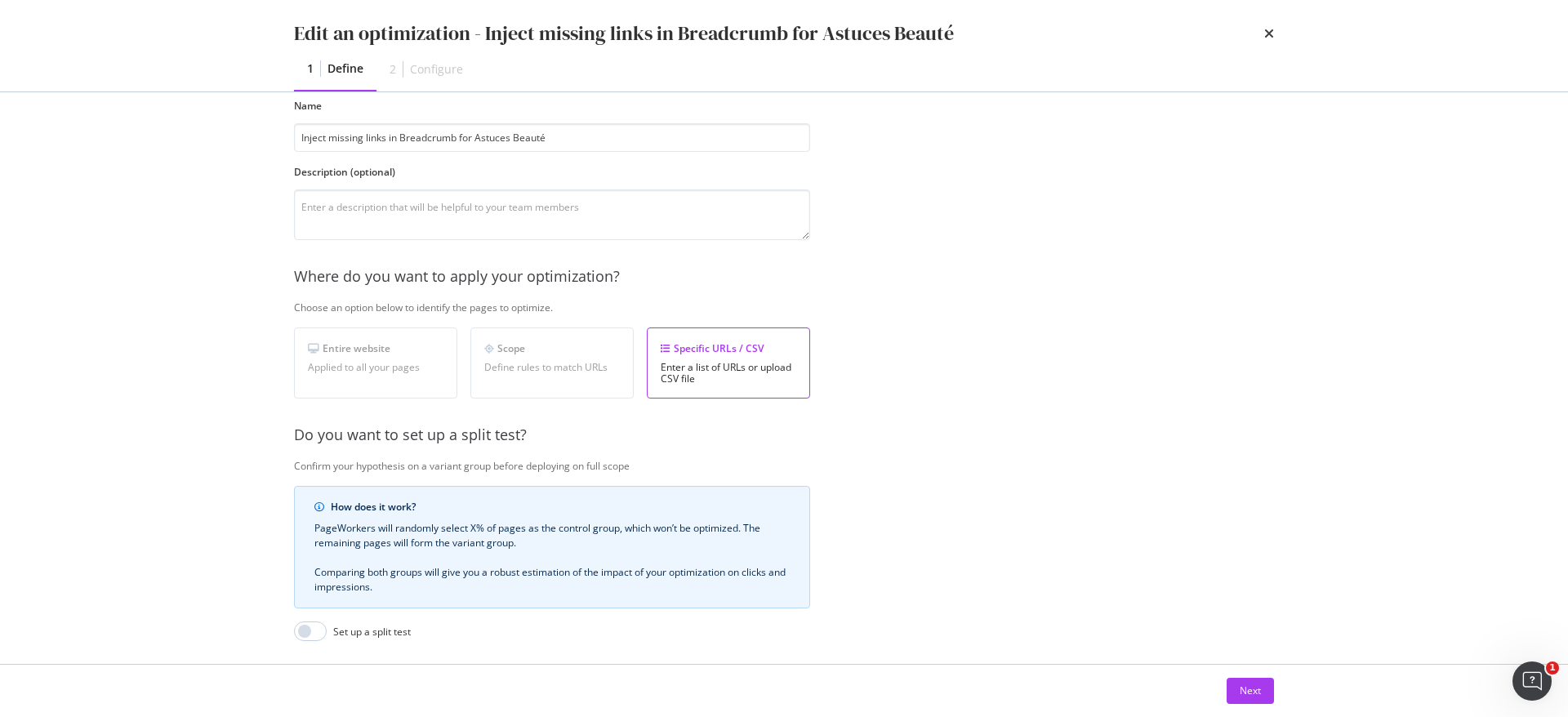
scroll to position [97, 0]
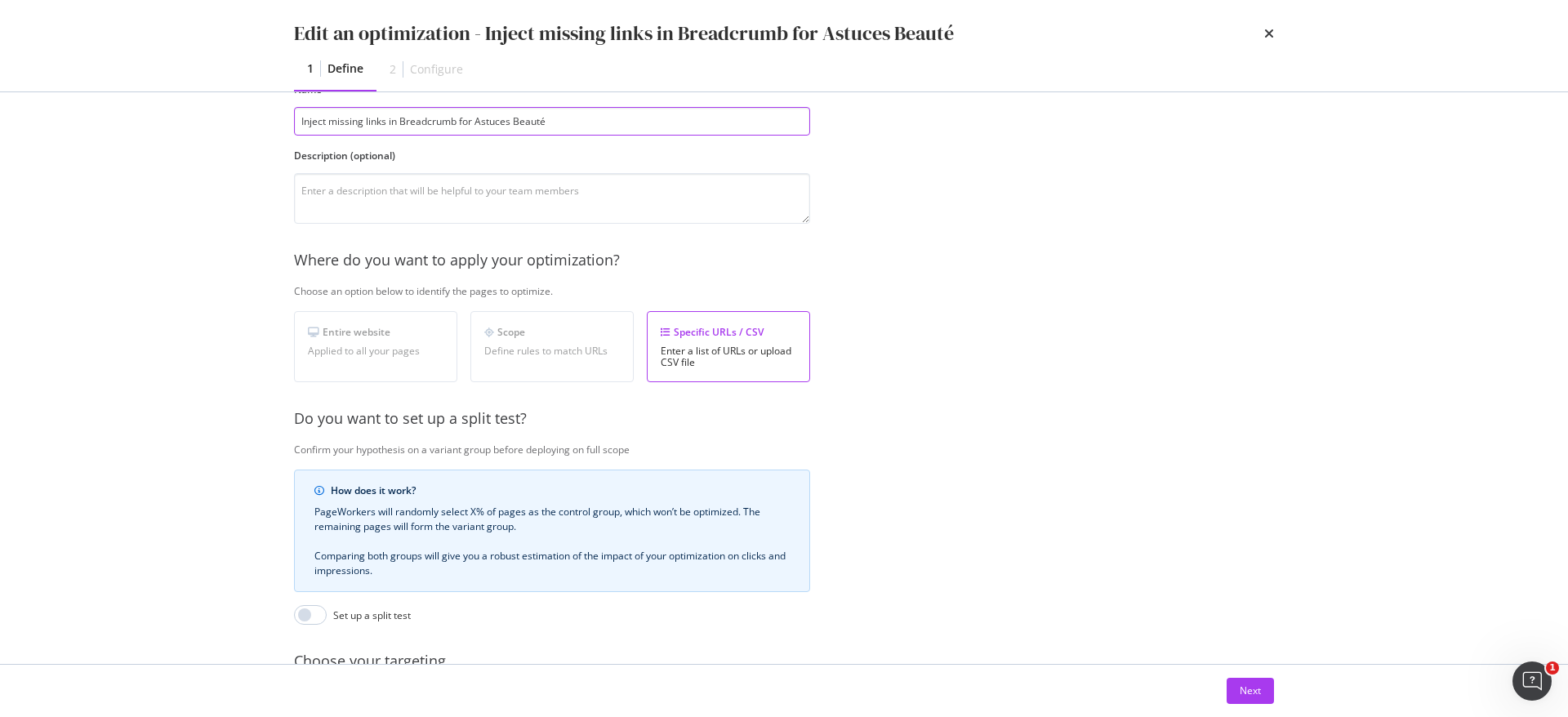
click at [470, 115] on input "Inject missing links in Breadcrumb for Astuces Beauté" at bounding box center [553, 121] width 516 height 29
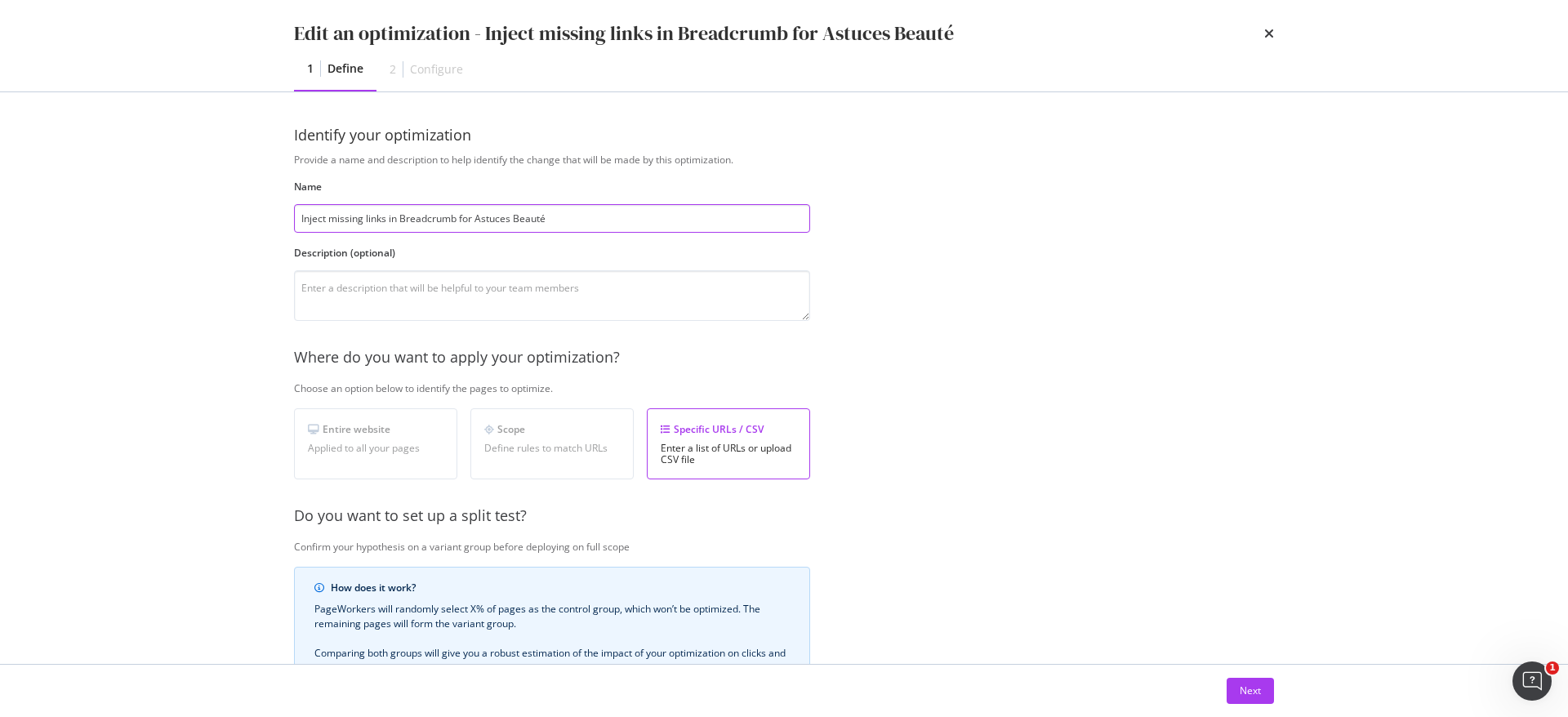
scroll to position [284, 0]
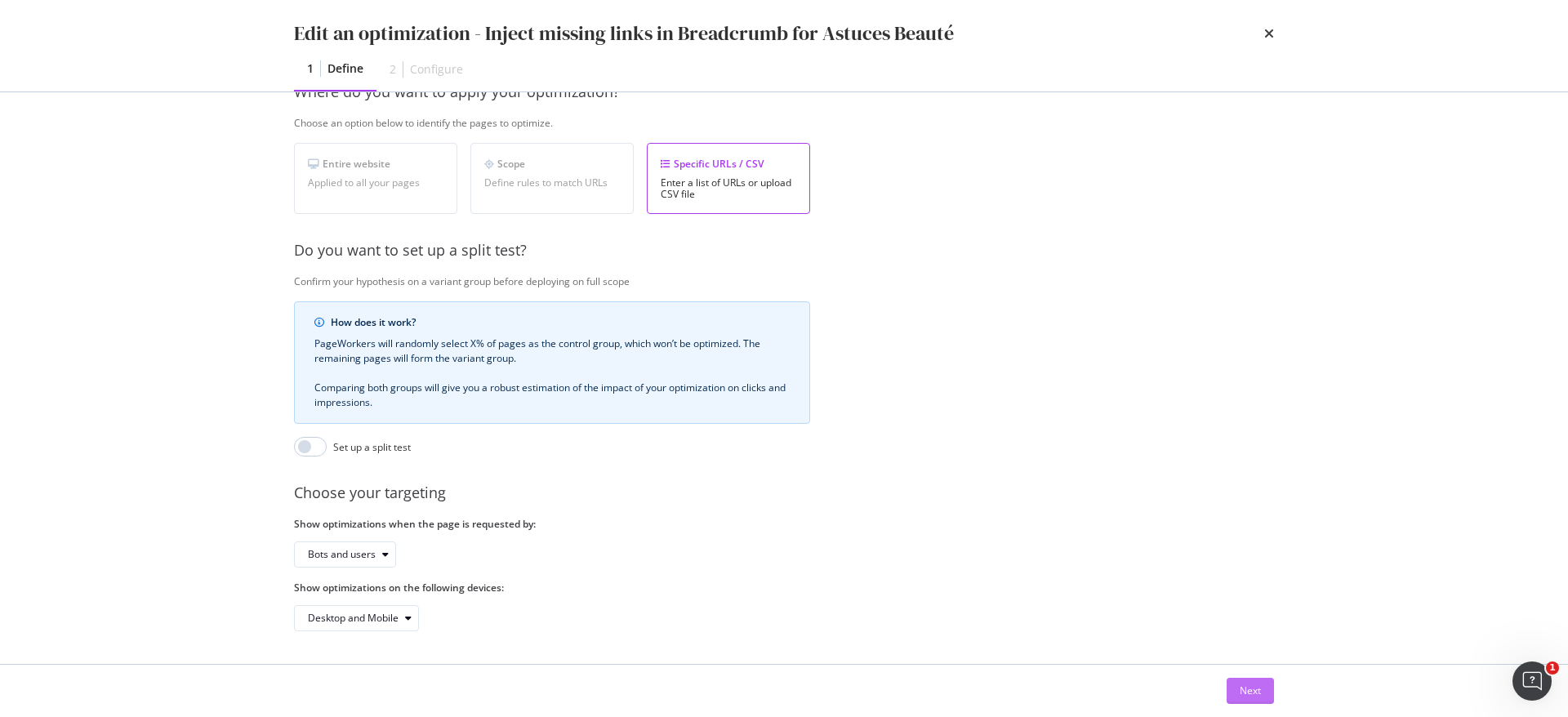
click at [1236, 694] on button "Next" at bounding box center [1251, 692] width 48 height 26
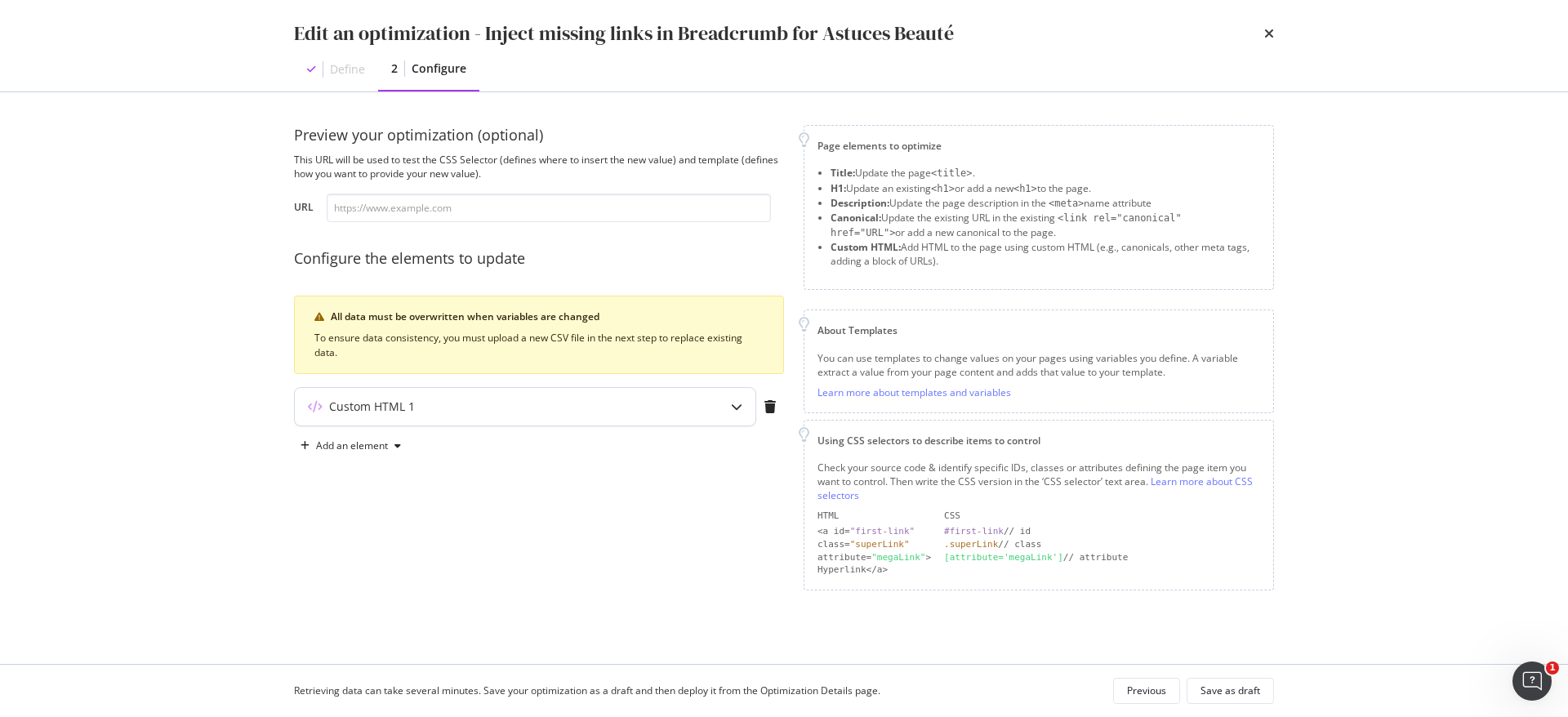
click at [733, 402] on icon "modal" at bounding box center [737, 407] width 12 height 12
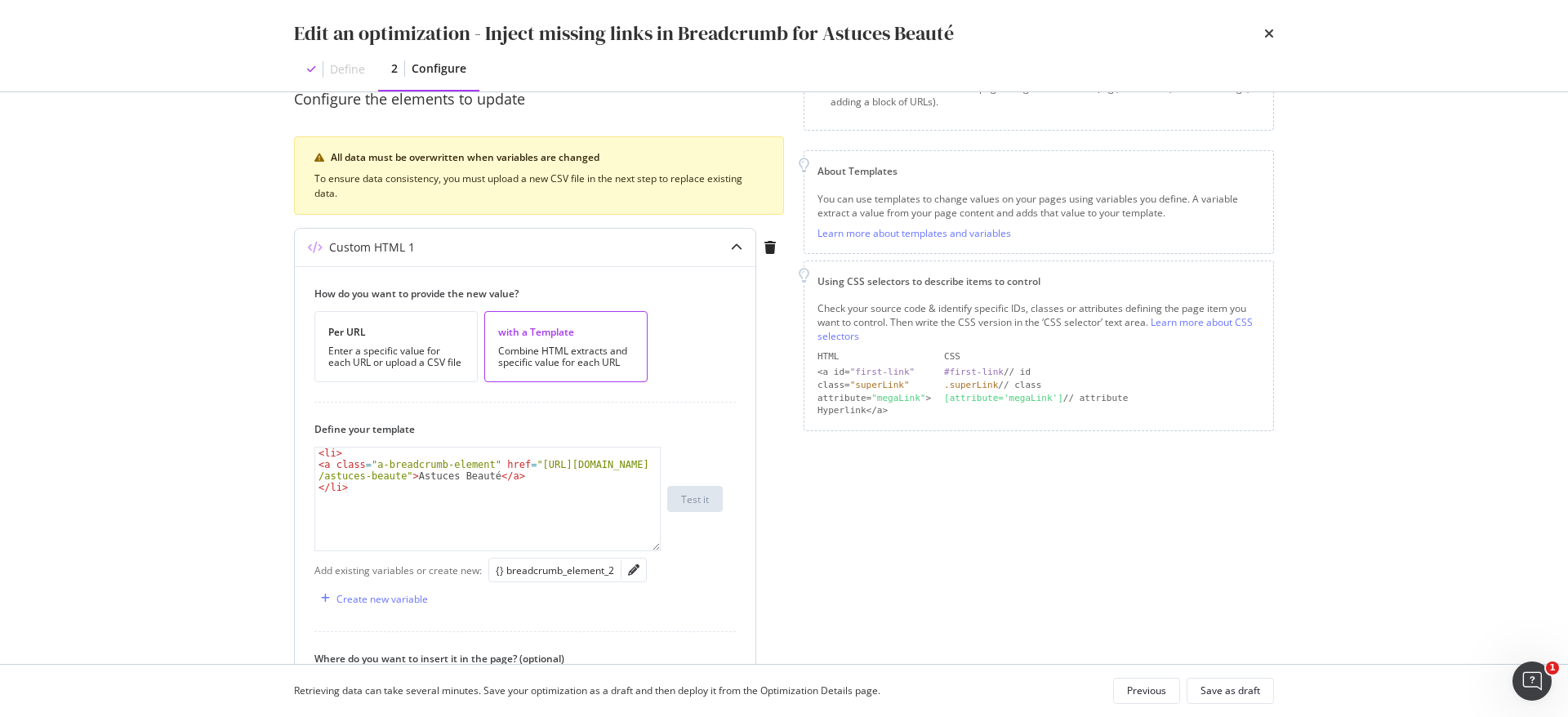
scroll to position [177, 0]
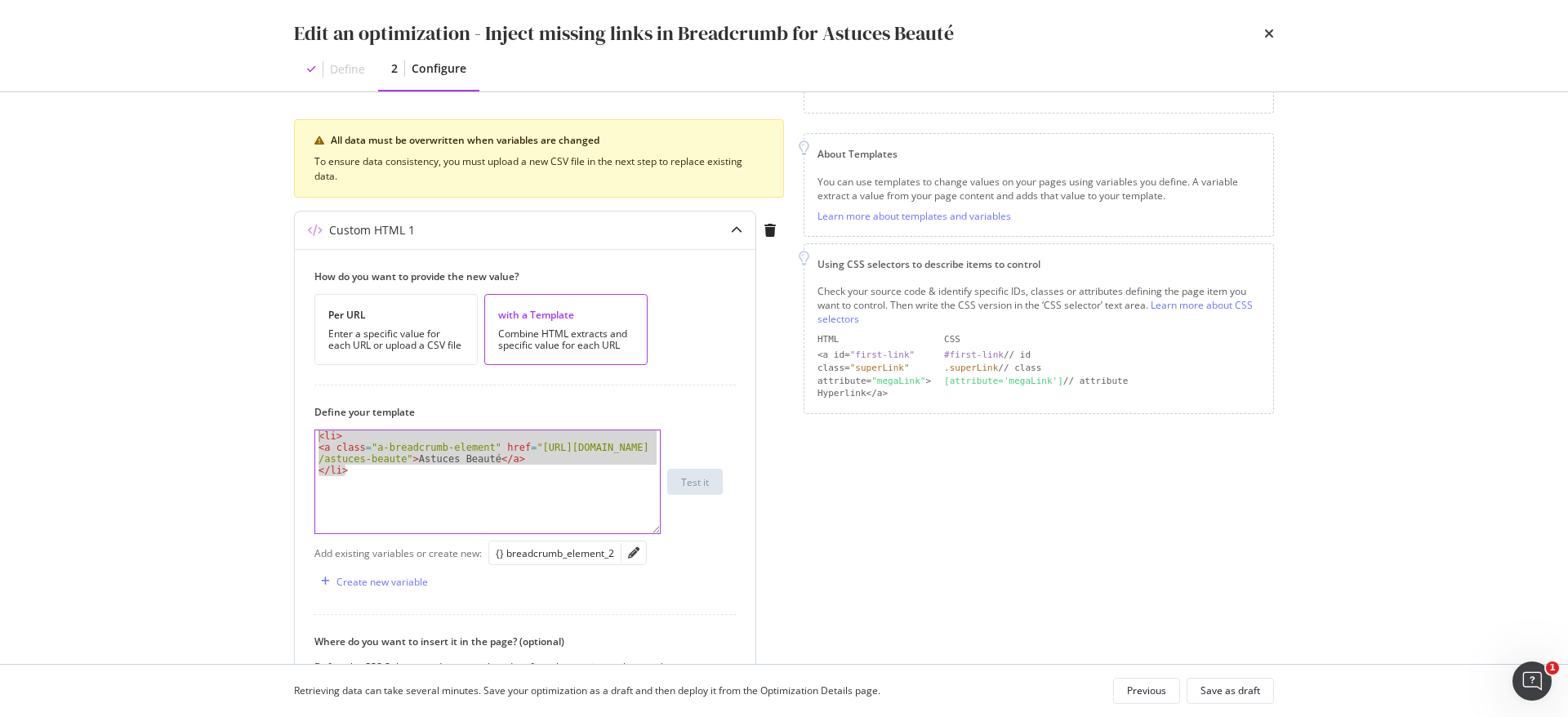
drag, startPoint x: 388, startPoint y: 484, endPoint x: 309, endPoint y: 433, distance: 94.0
click at [309, 433] on div "How do you want to provide the new value? Per URL Enter a specific value for ea…" at bounding box center [525, 564] width 460 height 631
type textarea "<li> <a class="a-breadcrumb-element" href="https://fr.loccitane.com/astuces-bea…"
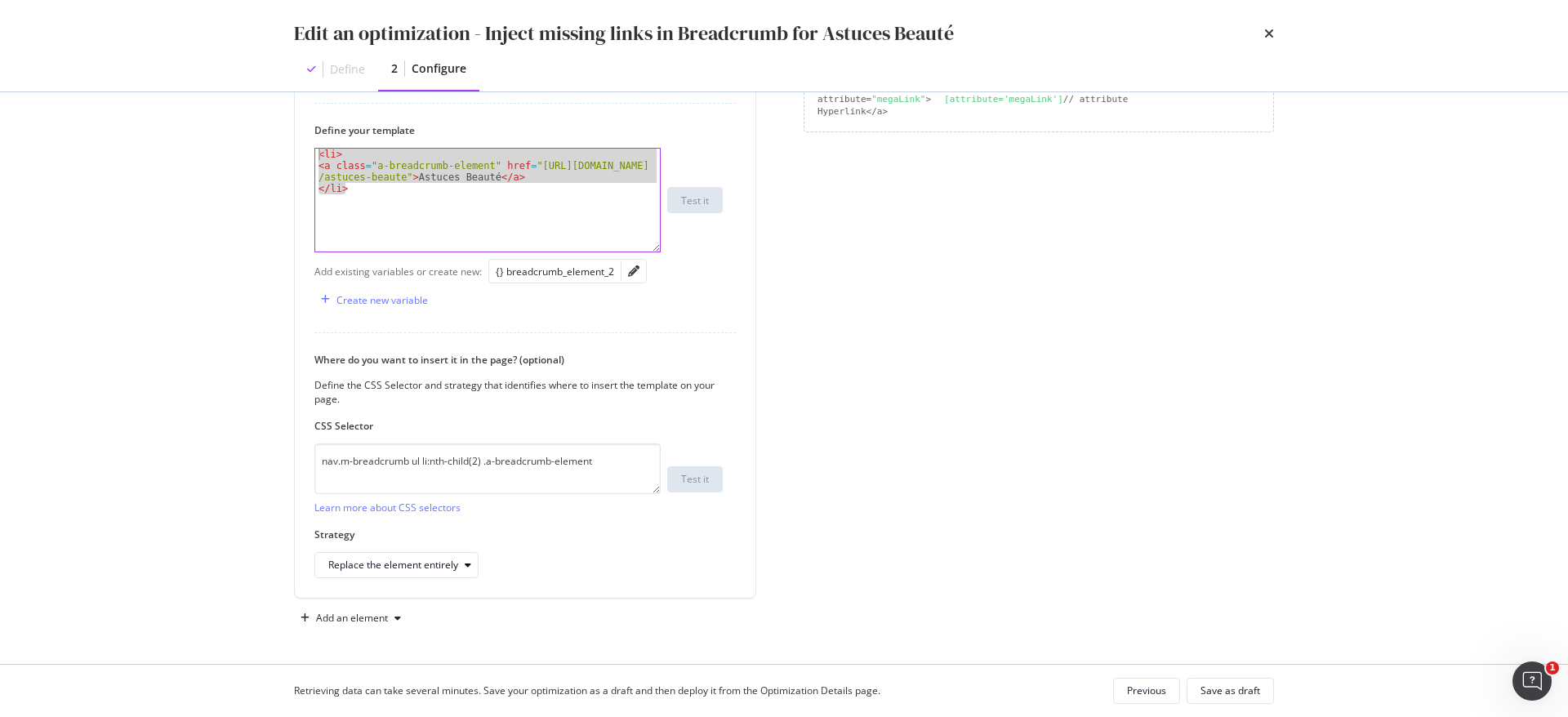
scroll to position [0, 0]
click at [1148, 692] on div "Previous" at bounding box center [1147, 691] width 39 height 14
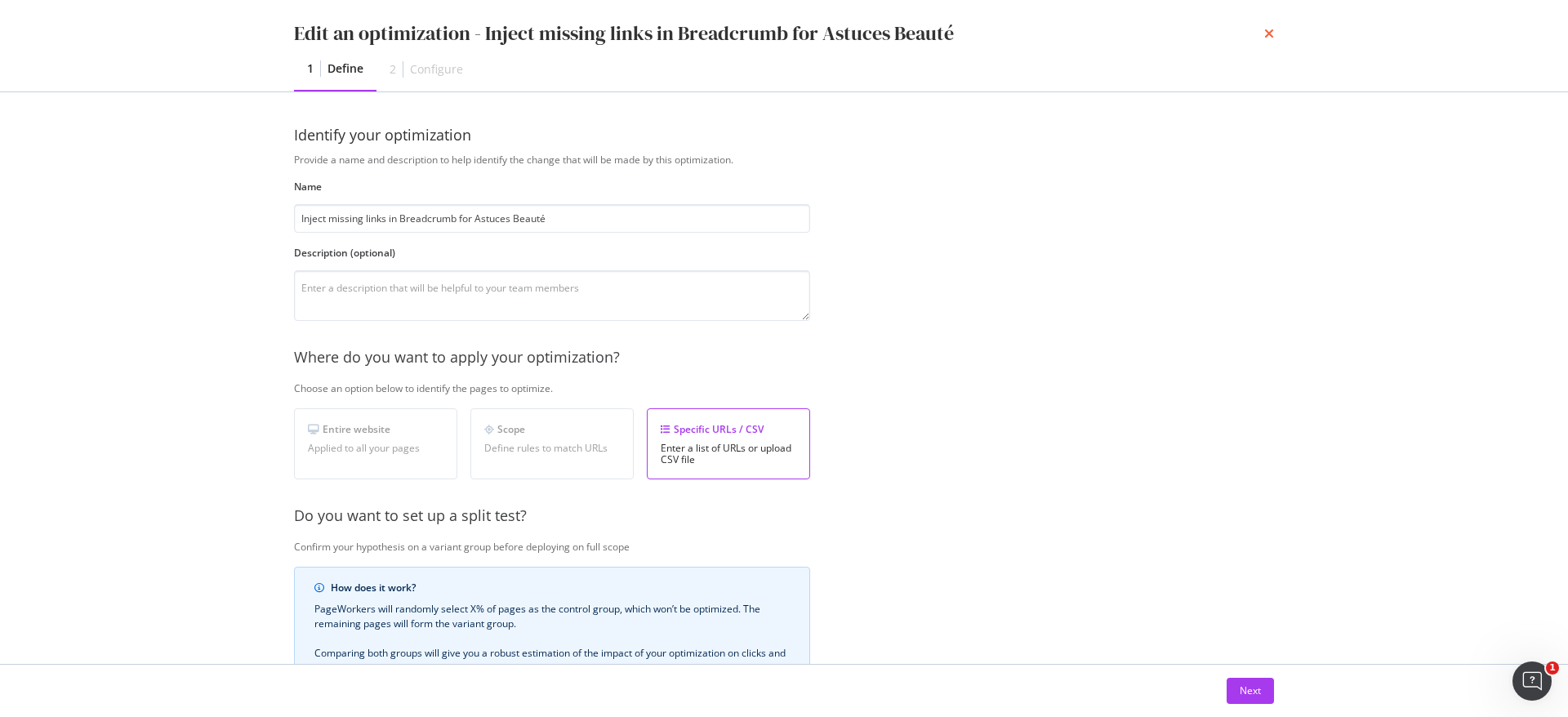
click at [1274, 34] on icon "times" at bounding box center [1270, 34] width 10 height 13
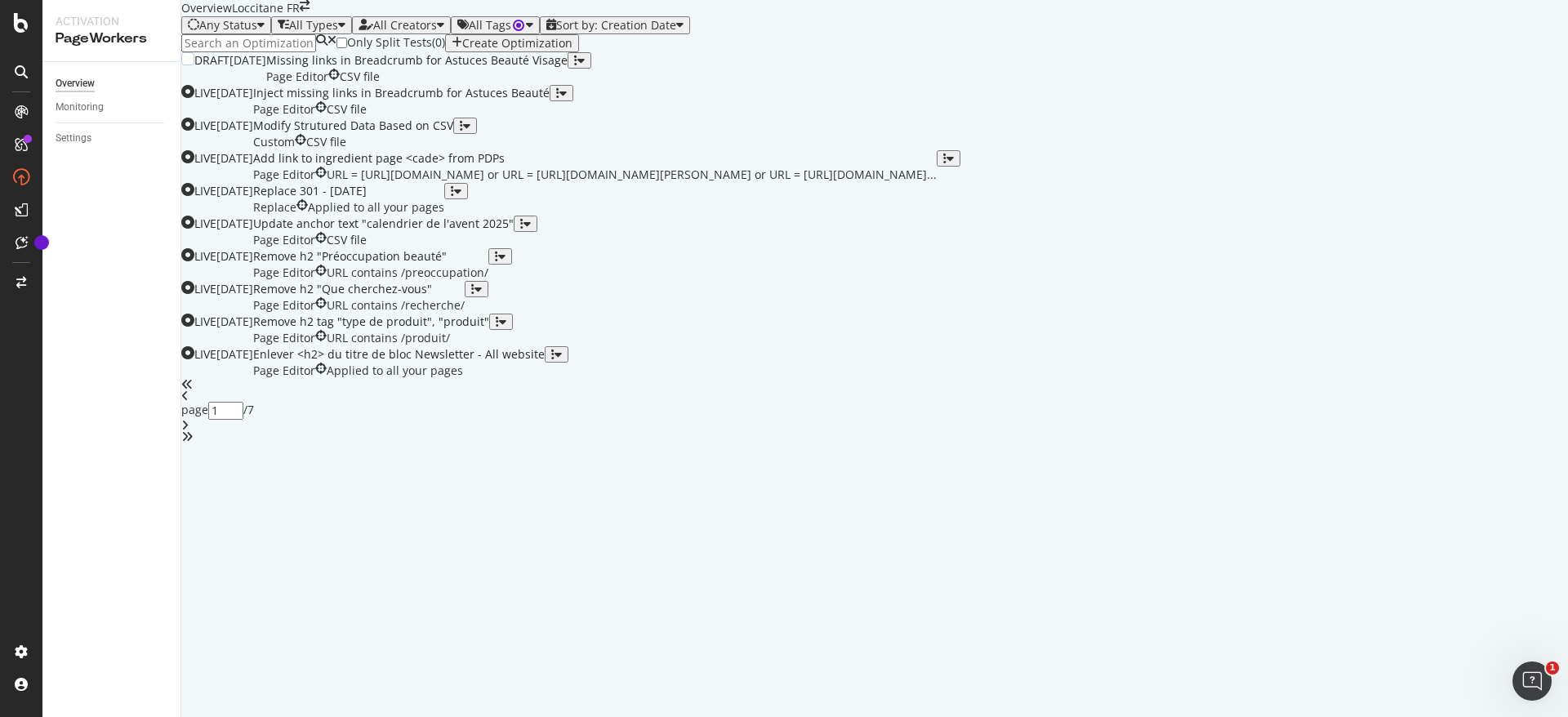
click at [523, 85] on div "Page Editor CSV file" at bounding box center [417, 76] width 302 height 16
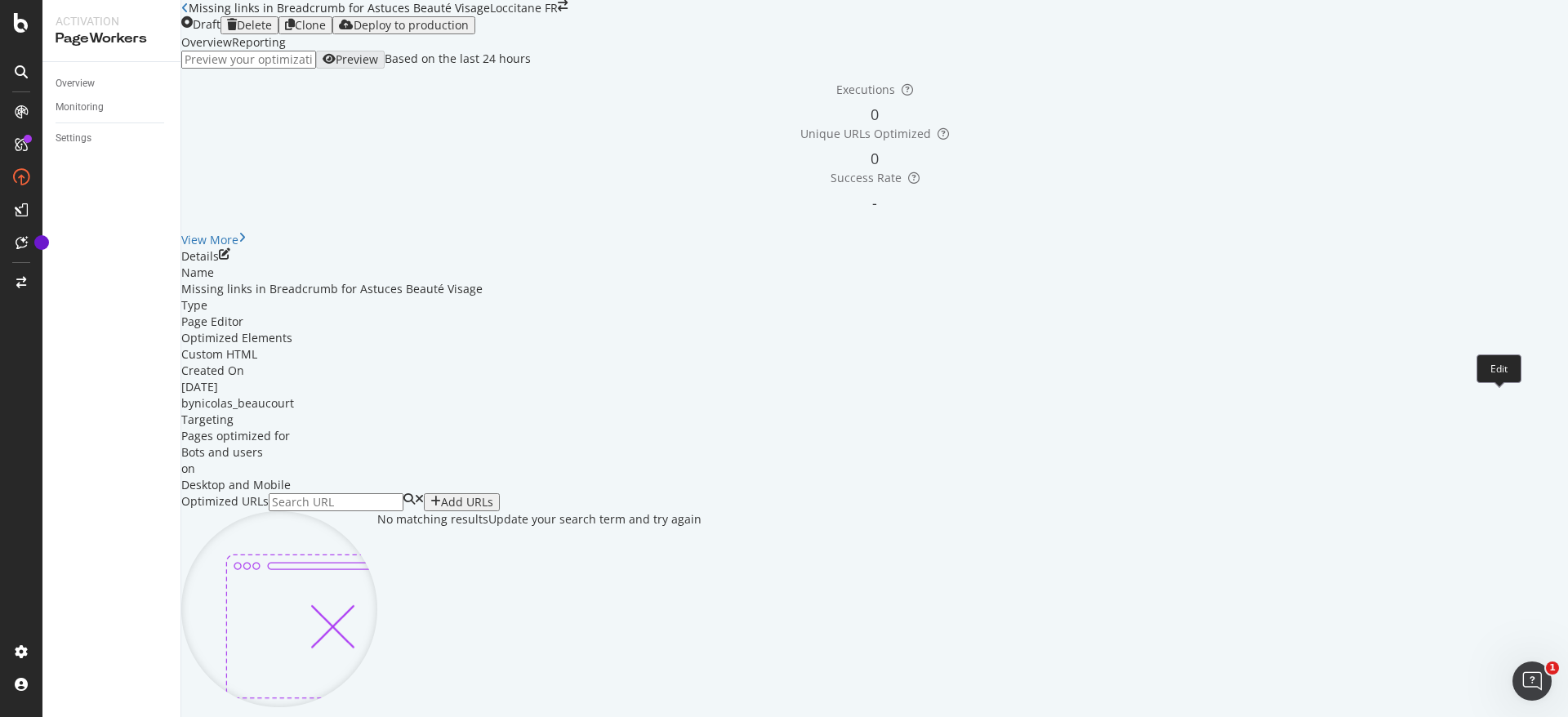
click at [230, 260] on icon "pen-to-square" at bounding box center [224, 254] width 12 height 12
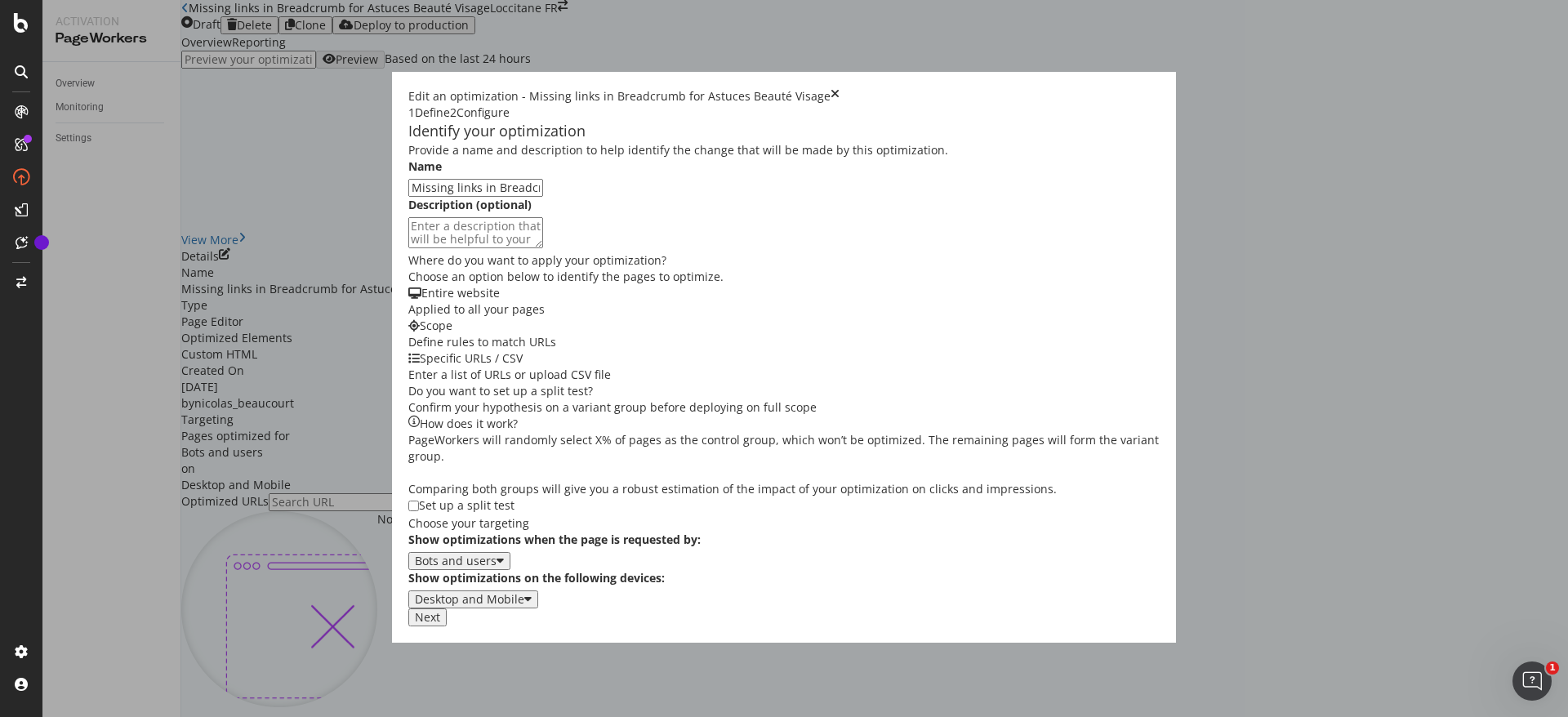
click at [409, 197] on input "Missing links in Breadcrumb for Astuces Beauté Visage" at bounding box center [476, 188] width 135 height 18
type input "Inject missing links in Breadcrumb for Astuces Beauté Visage"
click at [440, 624] on div "Next" at bounding box center [428, 618] width 25 height 13
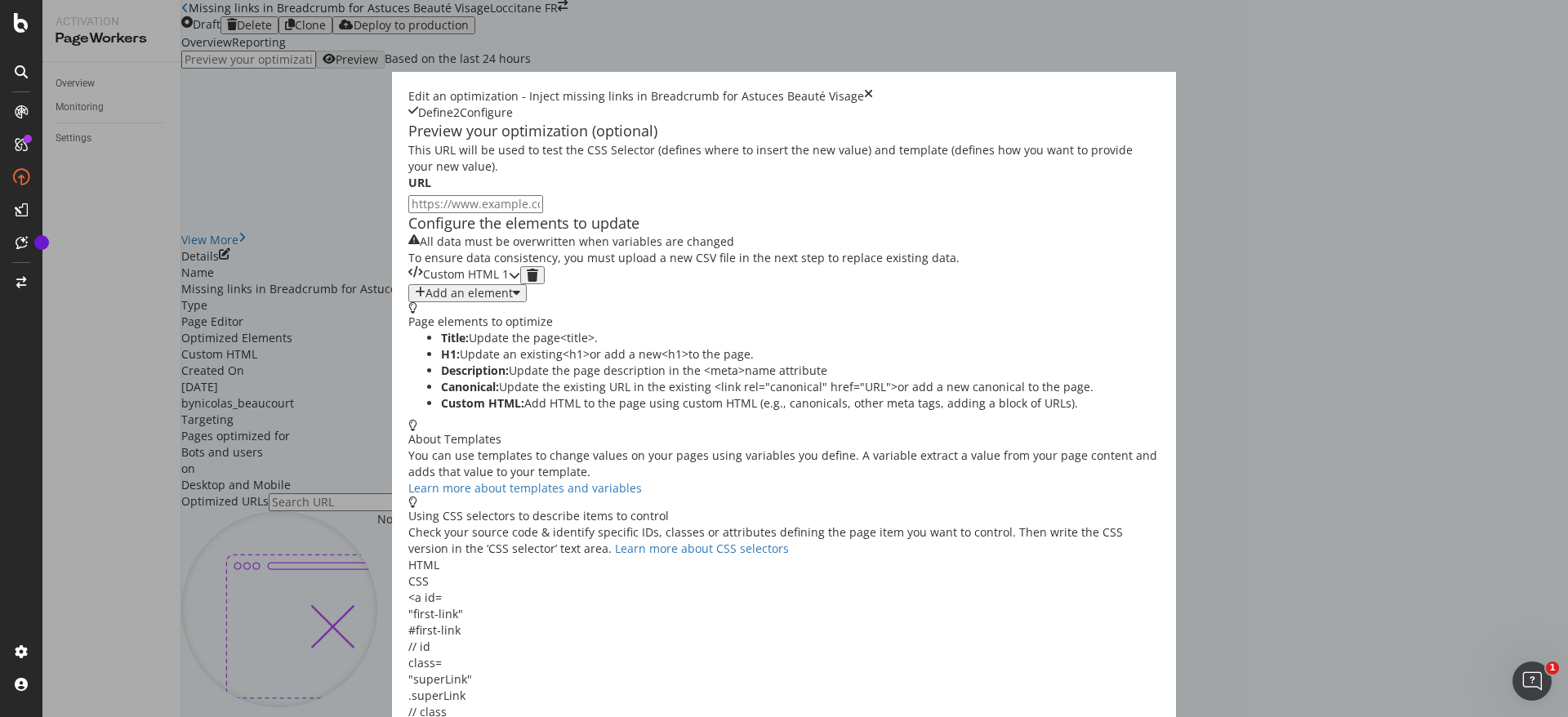
scroll to position [0, 0]
click at [509, 284] on div "Custom HTML 1" at bounding box center [459, 275] width 100 height 18
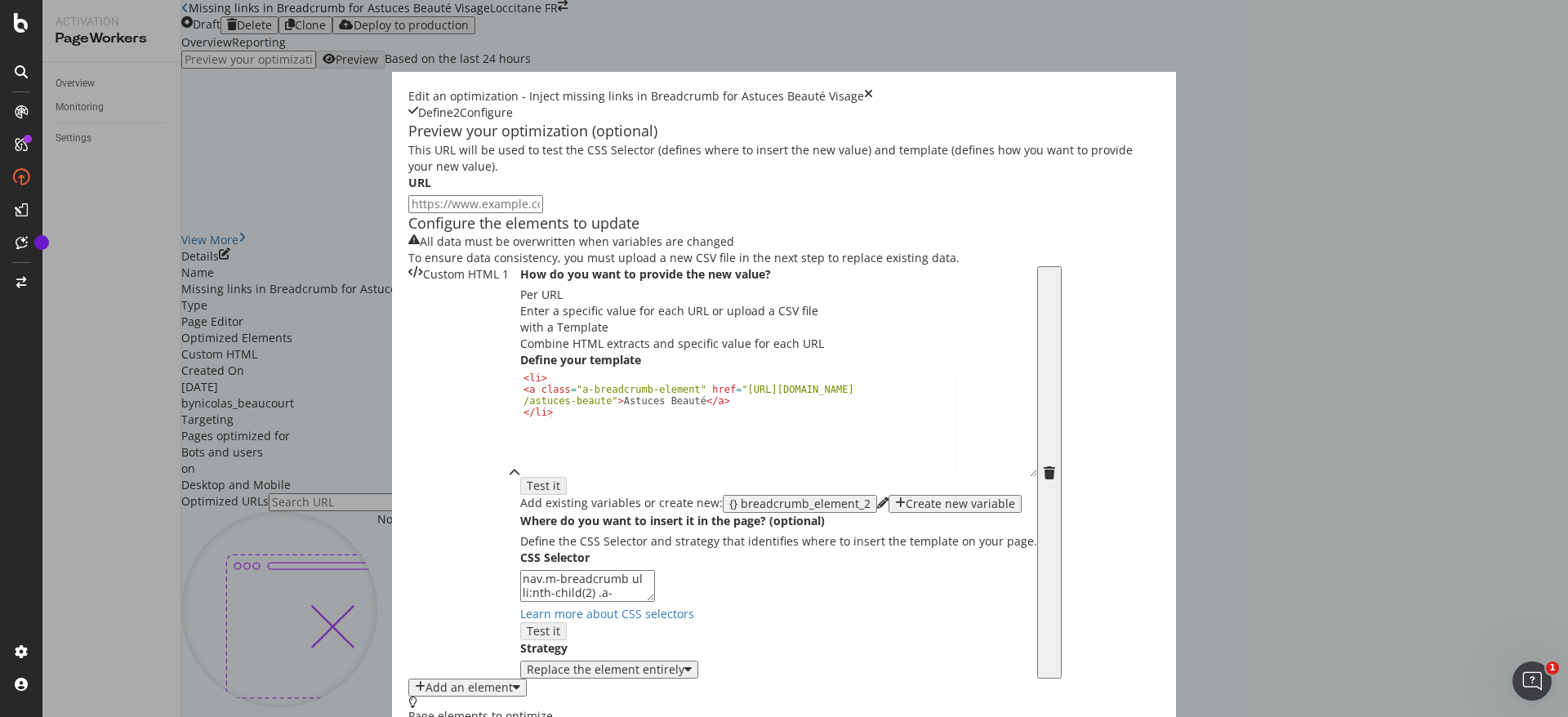
scroll to position [85, 0]
click at [520, 498] on div "< li > < a class = "a-breadcrumb-element" href = "https://fr.loccitane.com /ast…" at bounding box center [779, 435] width 517 height 126
paste textarea "astuces beaute soin visage"
drag, startPoint x: 522, startPoint y: 538, endPoint x: 399, endPoint y: 546, distance: 123.3
click at [520, 498] on div "< li > < a class = "a-breadcrumb-element" href = "https://fr.loccitane.com /ast…" at bounding box center [779, 435] width 517 height 126
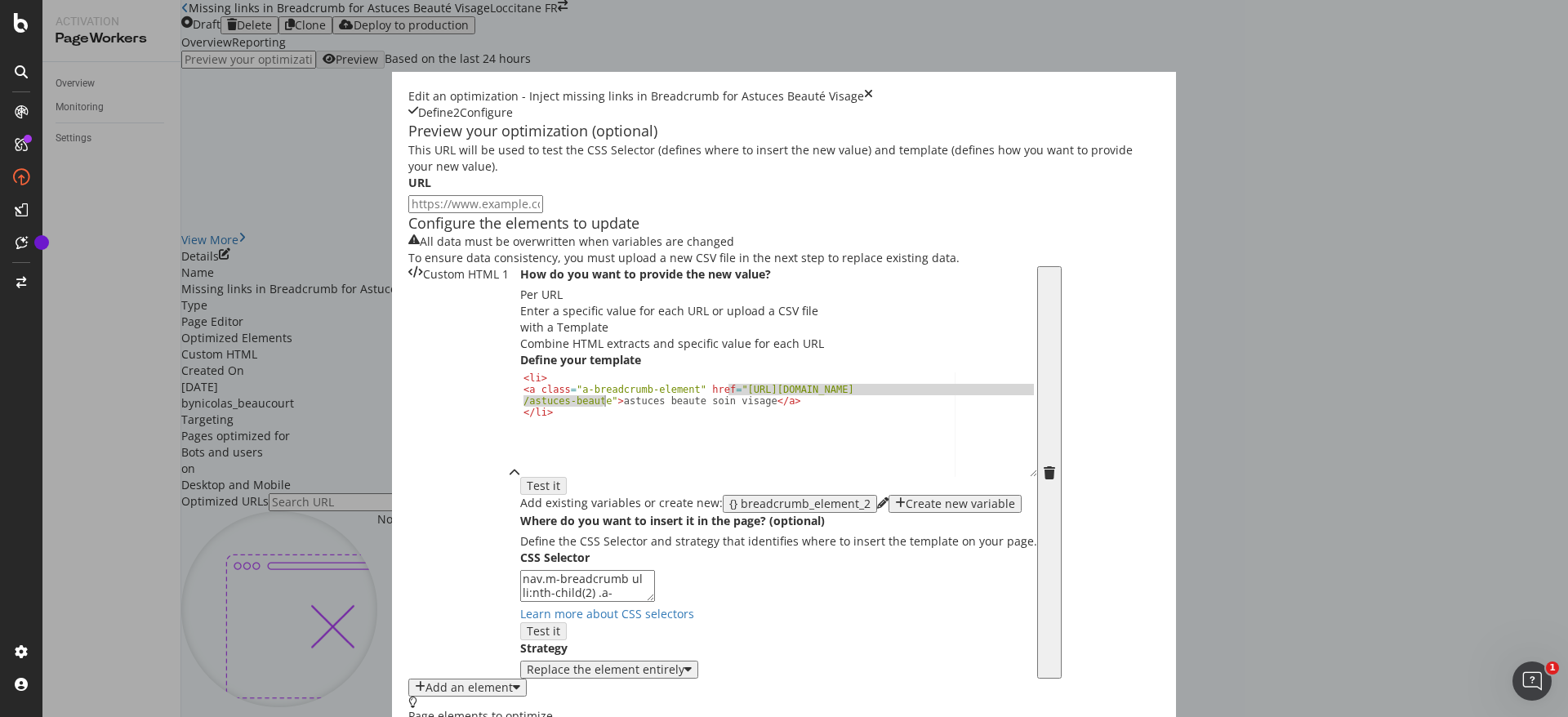
paste textarea "-soin-visage"
type textarea "<a class="a-breadcrumb-element" href="https://fr.loccitane.com/astuces-beaute-s…"
click at [562, 498] on div "< li > < a class = "a-breadcrumb-element" href = "https://fr.loccitane.com /ast…" at bounding box center [779, 435] width 517 height 126
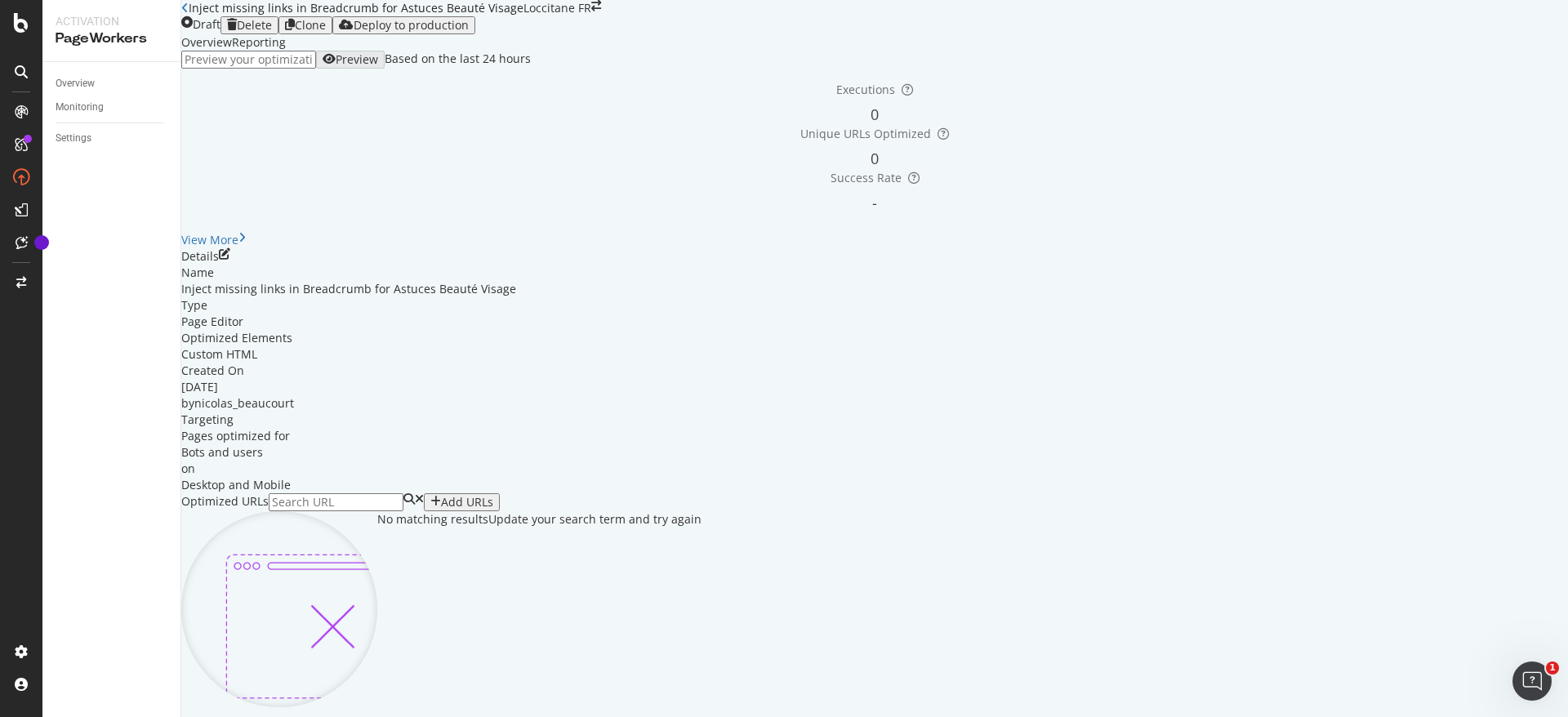
scroll to position [407, 0]
click at [493, 496] on div "Add URLs" at bounding box center [467, 502] width 53 height 13
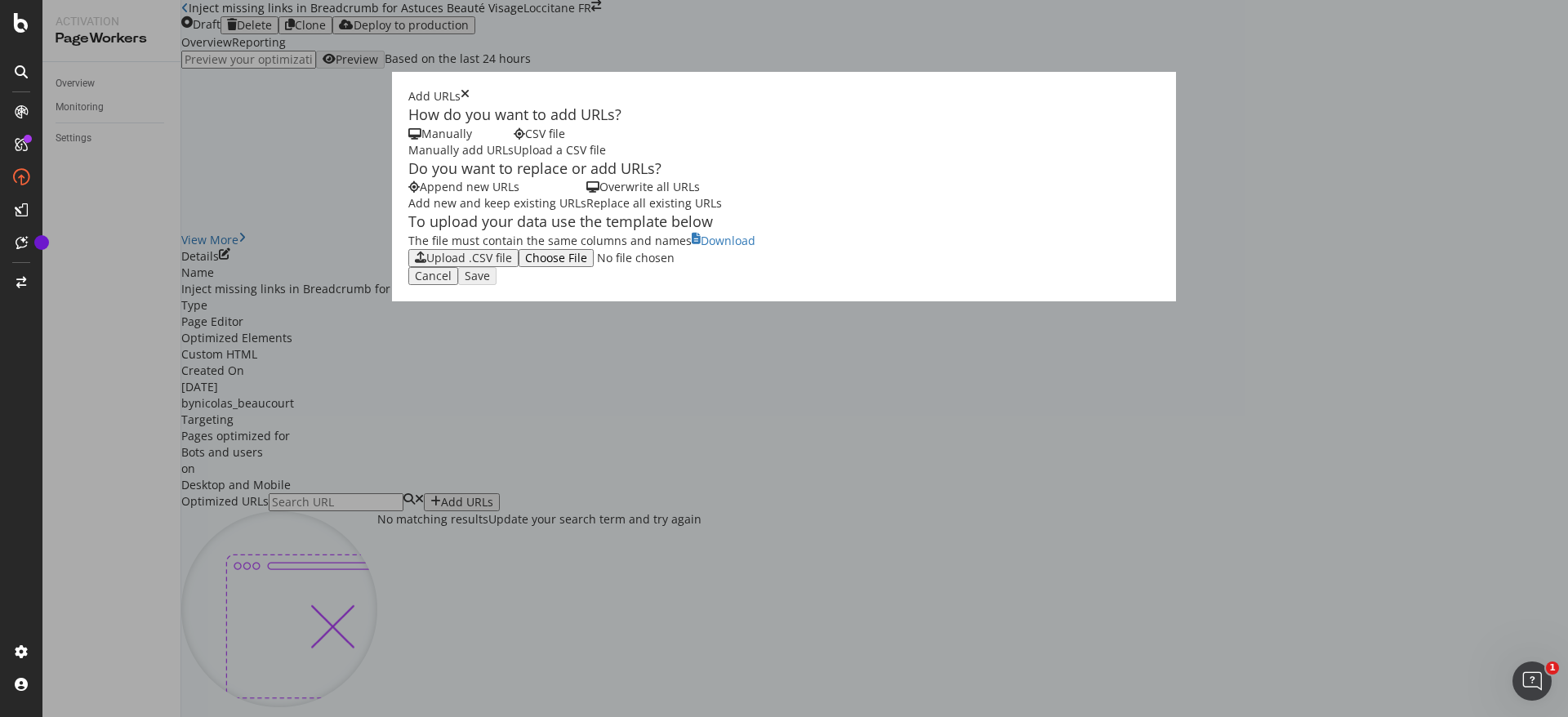
click at [409, 159] on div "Manually add URLs" at bounding box center [461, 150] width 105 height 16
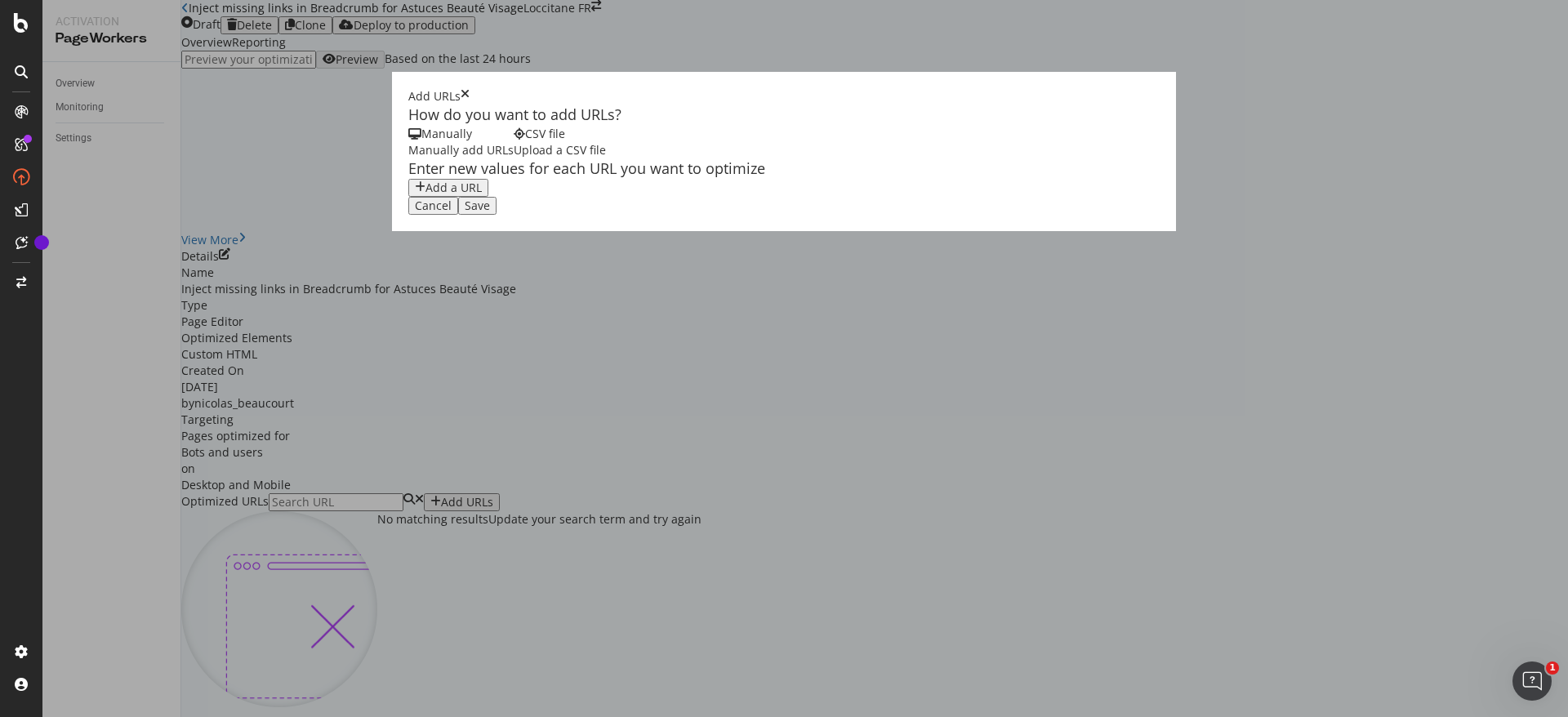
click at [415, 194] on div "Add a URL" at bounding box center [448, 188] width 67 height 13
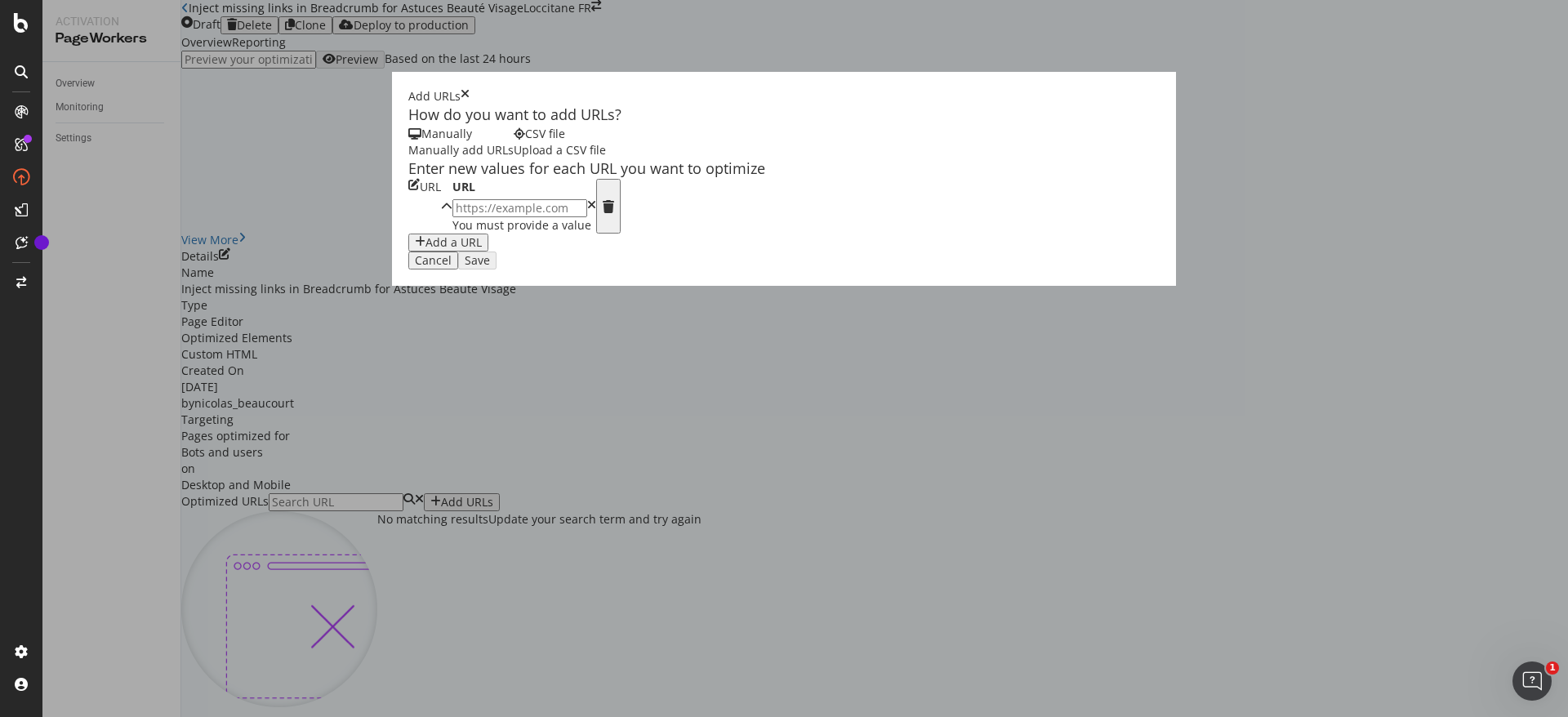
click at [452, 217] on input "modal" at bounding box center [520, 208] width 135 height 18
paste input "https://fr.loccitane.com/tout-savoir-sur-l-huile-de-massage-et-ses-bienfaits ht…"
type input "https://fr.loccitane.com/tout-savoir-sur-l-huile-de-massage-et-ses-bienfaits ht…"
click at [562, 217] on input "modal" at bounding box center [520, 208] width 135 height 18
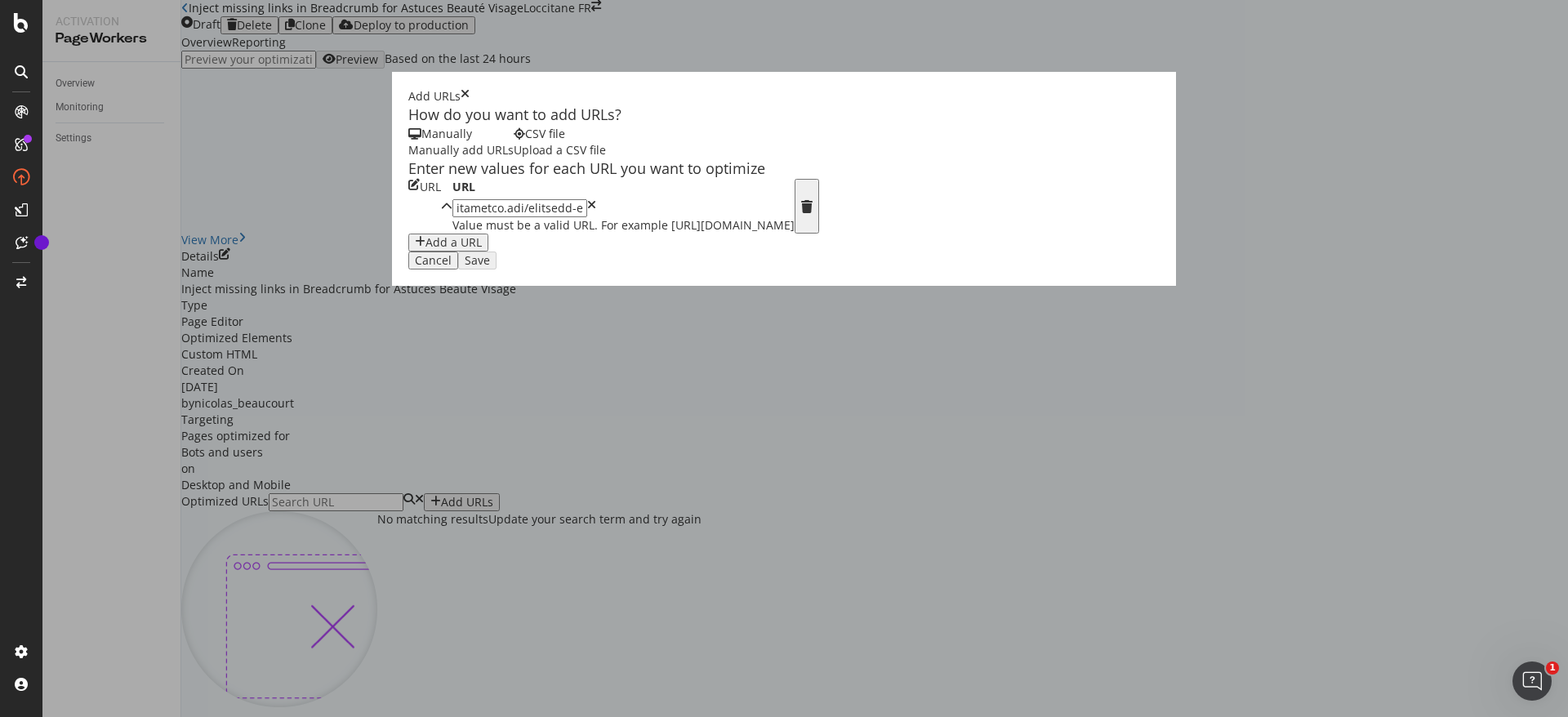
click at [563, 217] on input "modal" at bounding box center [520, 208] width 135 height 18
click at [787, 252] on div "How do you want to add URLs? Manually Manually add URLs CSV file Upload a CSV f…" at bounding box center [784, 178] width 752 height 148
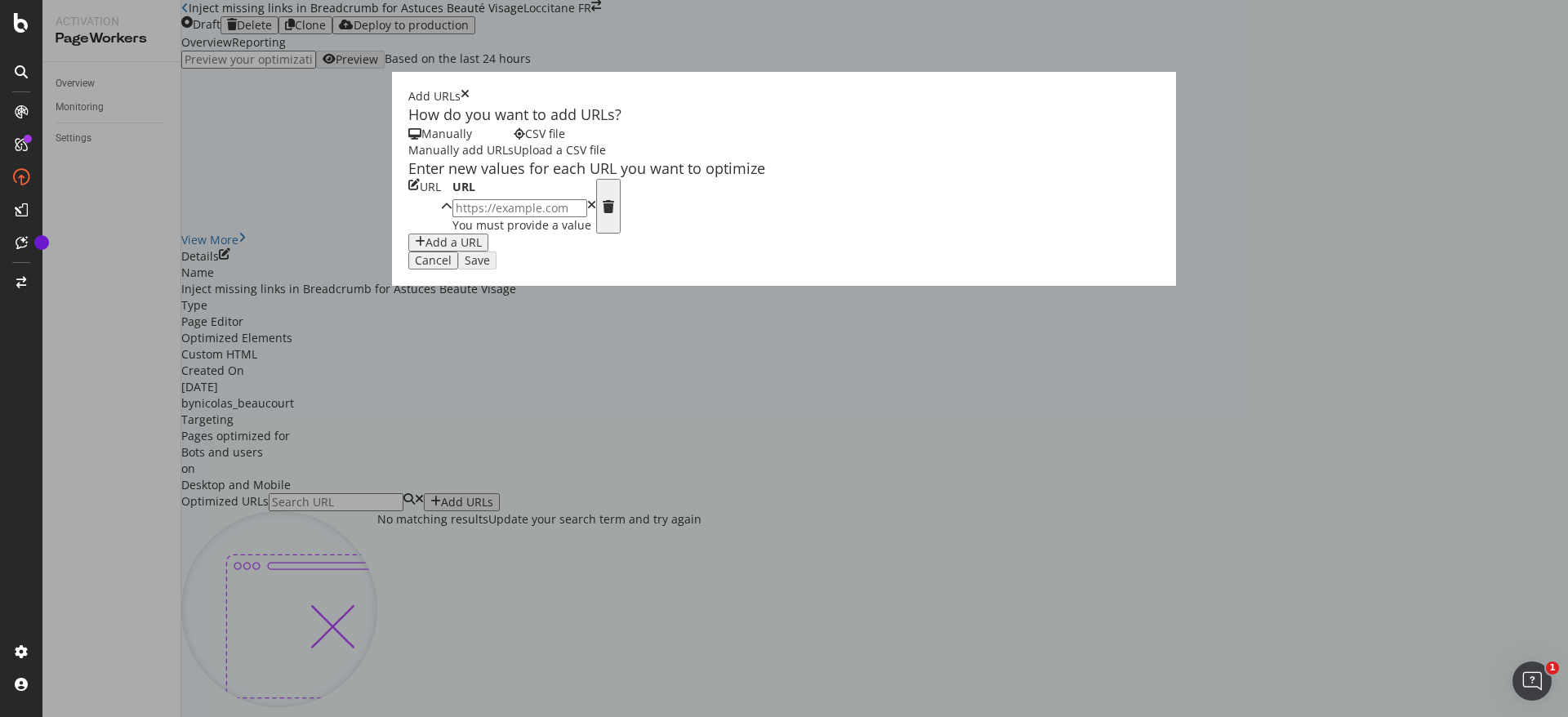
click at [518, 159] on div "CSV file Upload a CSV file" at bounding box center [560, 142] width 92 height 33
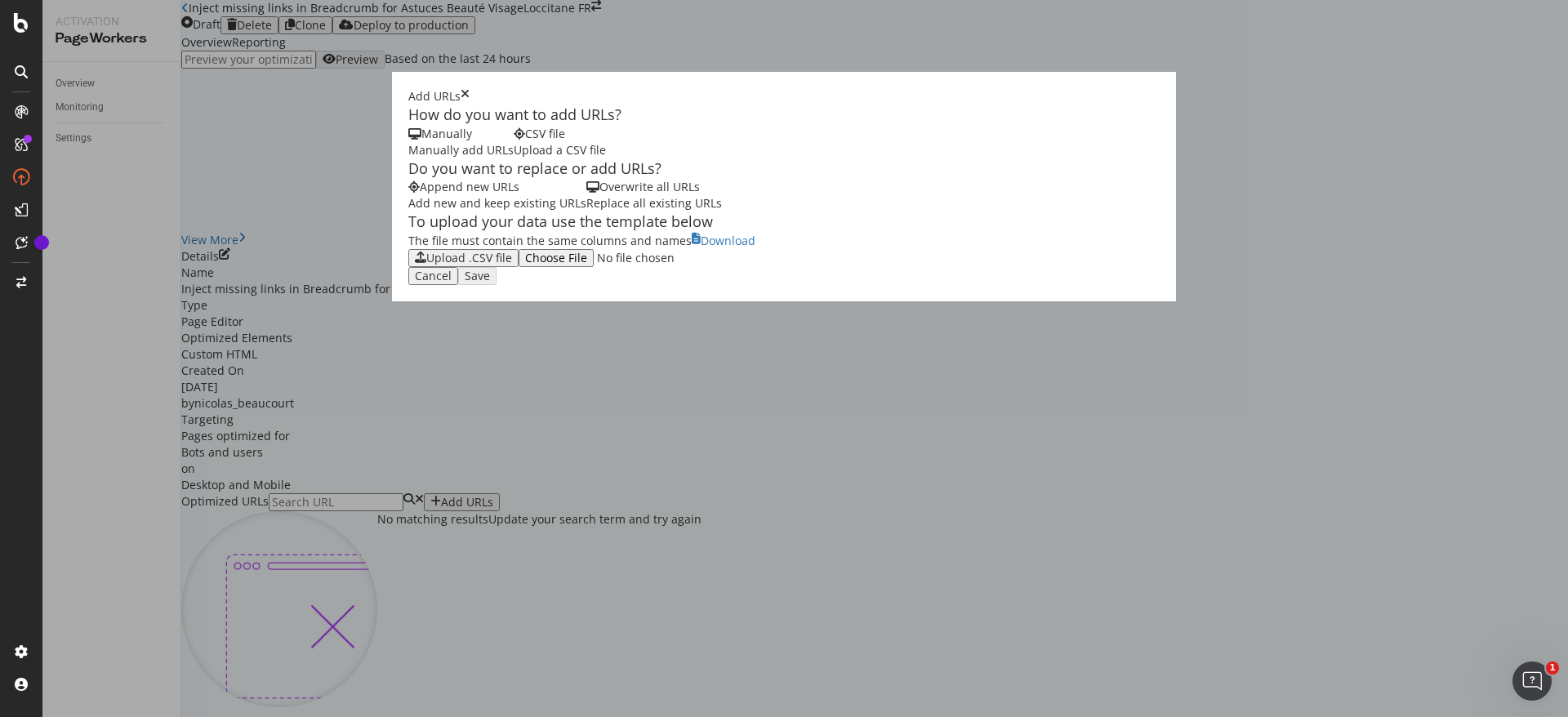
click at [427, 265] on div "Upload .CSV file" at bounding box center [469, 258] width 86 height 13
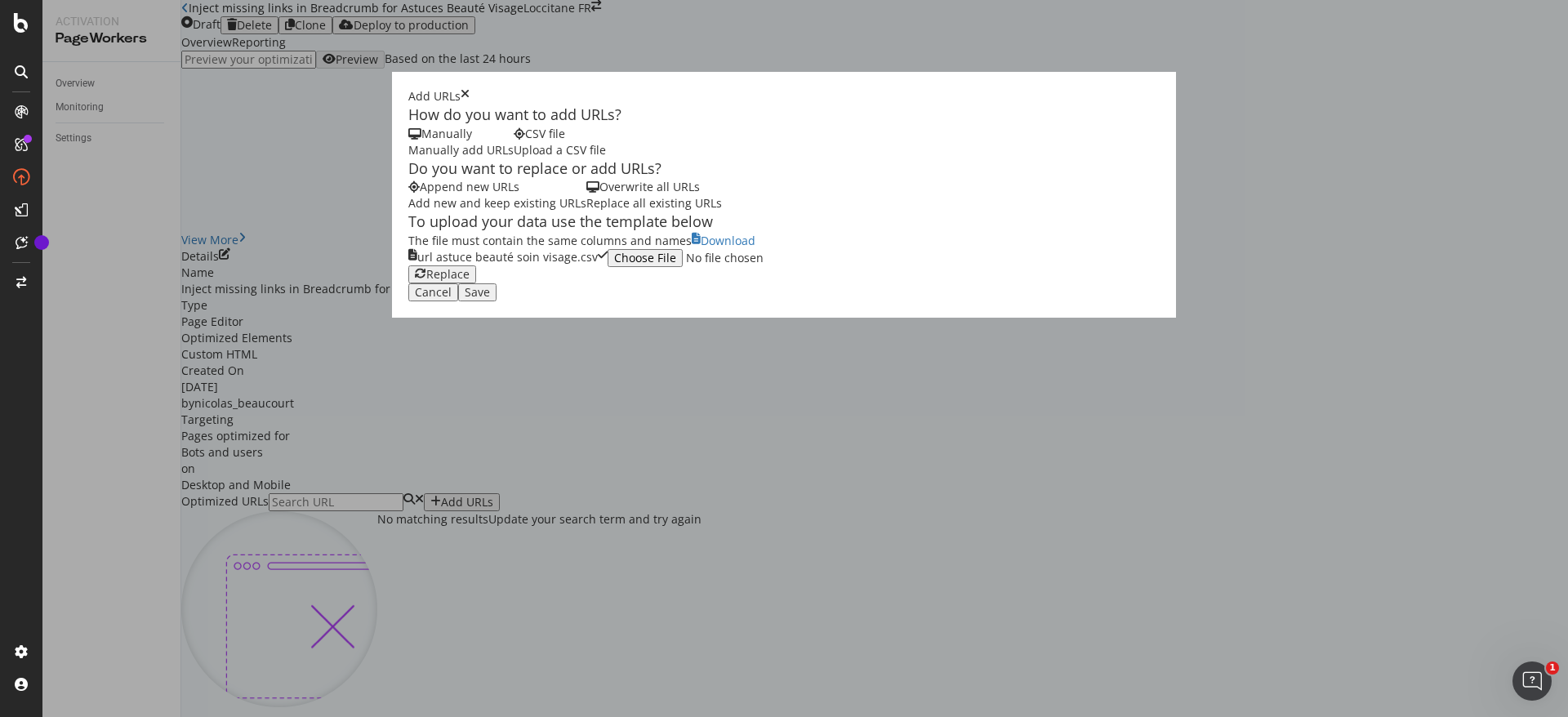
click at [490, 299] on div "Save" at bounding box center [477, 293] width 25 height 13
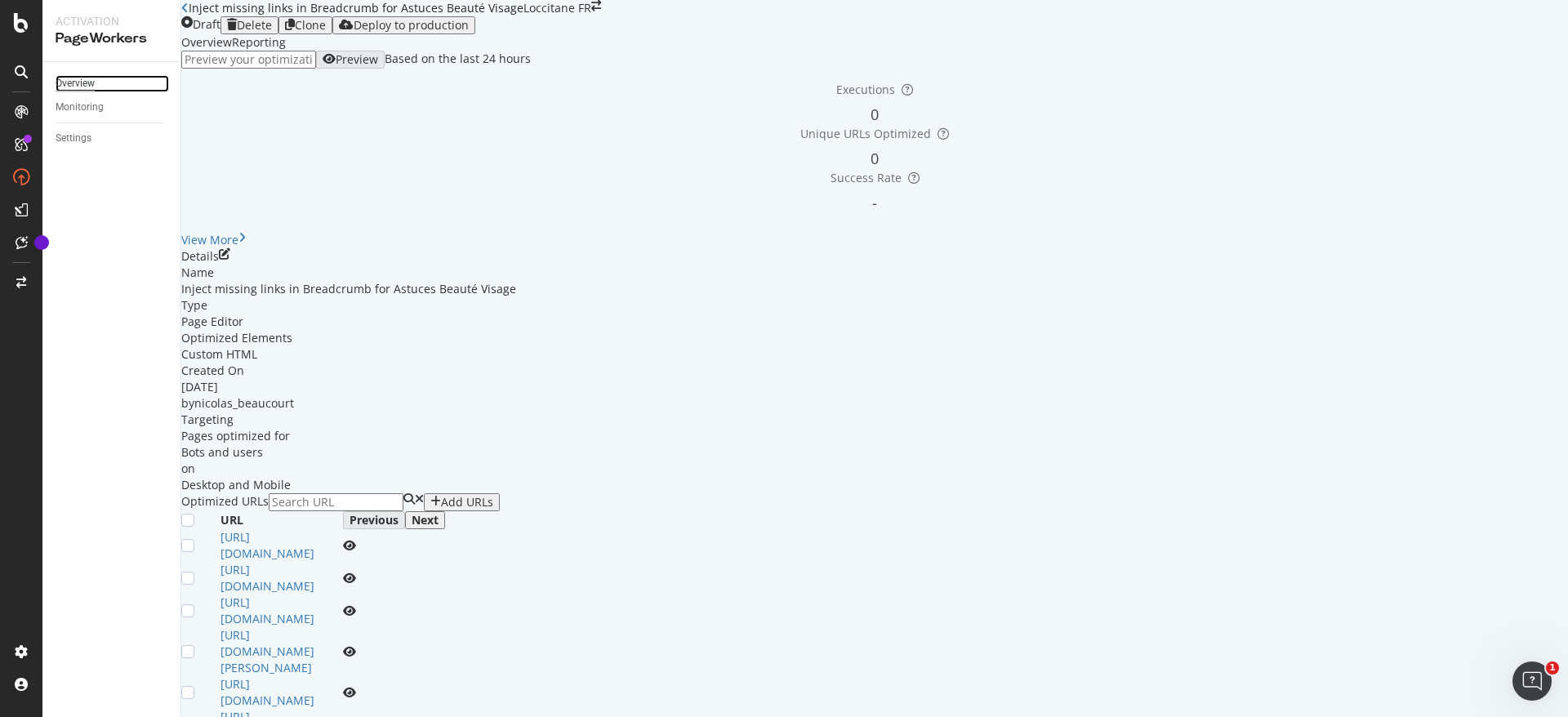
click at [86, 82] on div "Overview" at bounding box center [76, 83] width 39 height 17
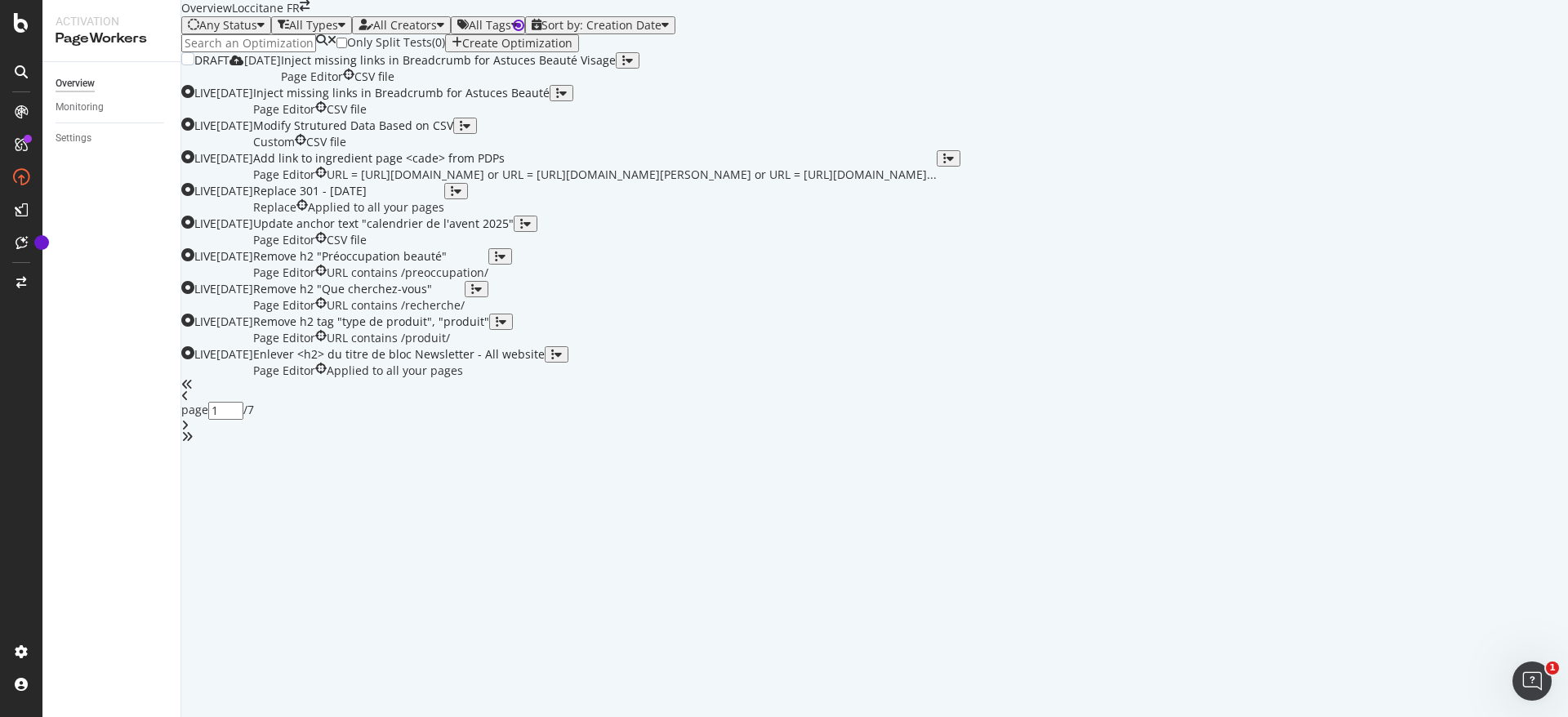
click at [626, 66] on icon "button" at bounding box center [624, 61] width 3 height 12
click at [1487, 275] on div "Clone" at bounding box center [1496, 270] width 30 height 14
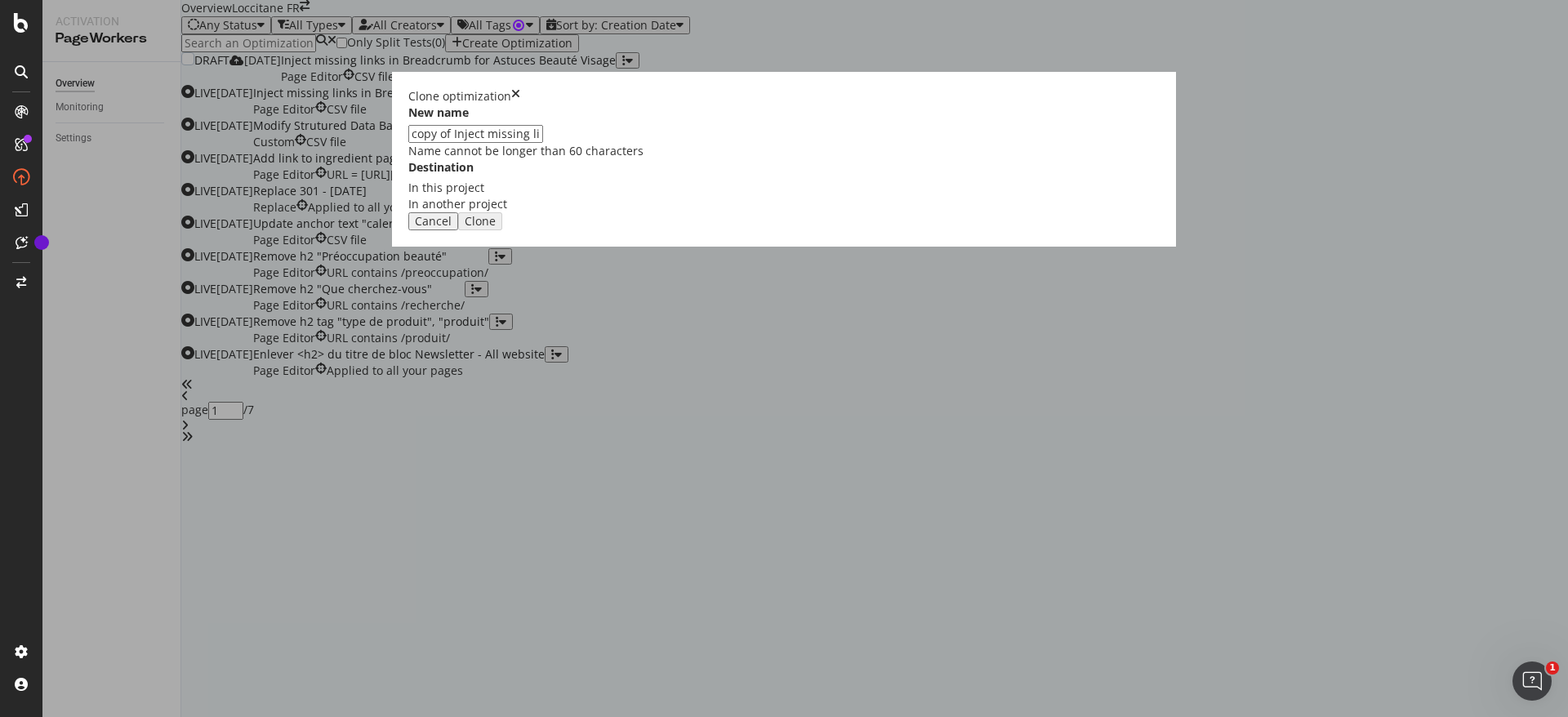
drag, startPoint x: 597, startPoint y: 314, endPoint x: 470, endPoint y: 321, distance: 127.2
click at [470, 321] on div "Clone optimization New name copy of Inject missing links in Breadcrumb for Astu…" at bounding box center [784, 358] width 1568 height 717
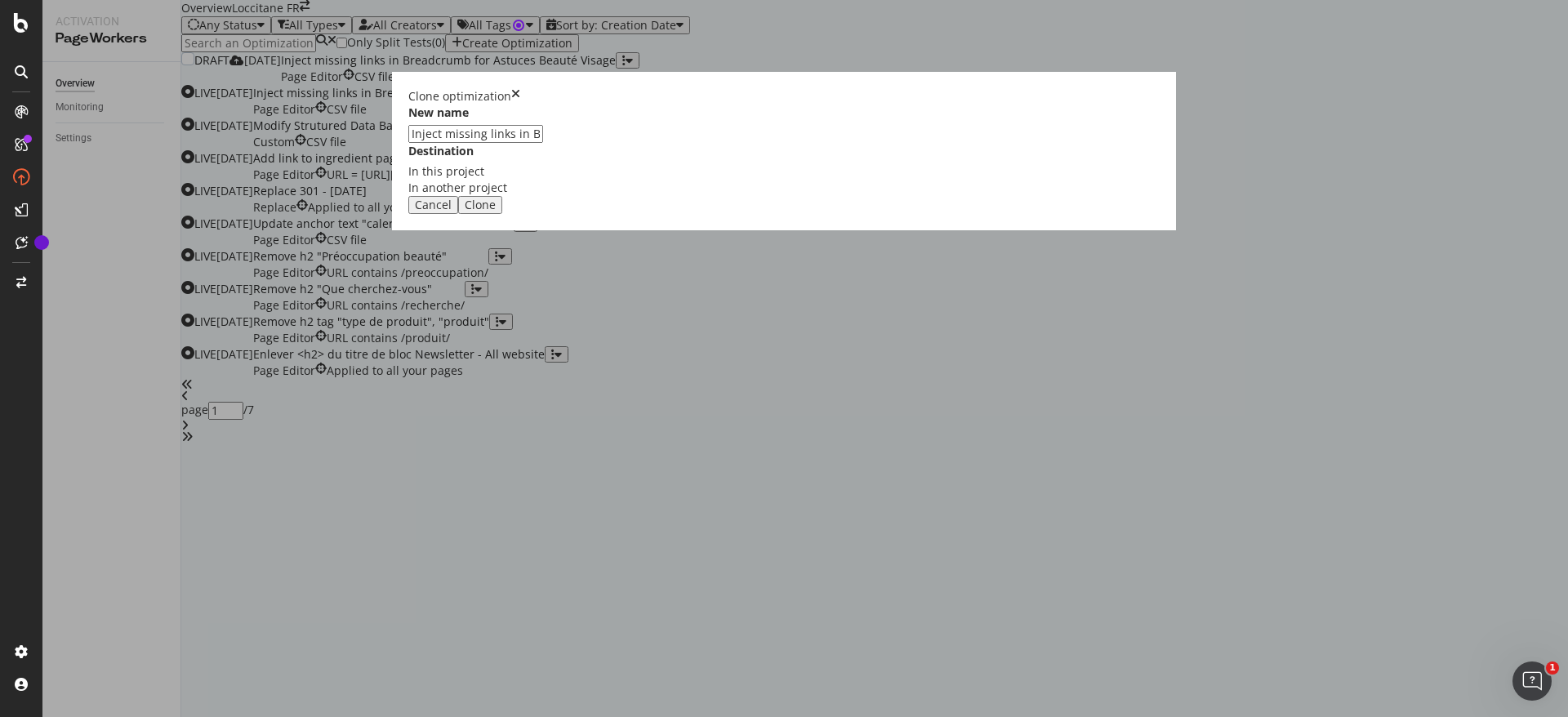
click at [543, 143] on input "Inject missing links in Breadcrumb for Astuces Beauté Visage" at bounding box center [476, 134] width 135 height 18
type input "Inject missing links in Breadcrumb for Astuces Beauté Corps"
click at [496, 211] on div "Clone" at bounding box center [480, 205] width 31 height 13
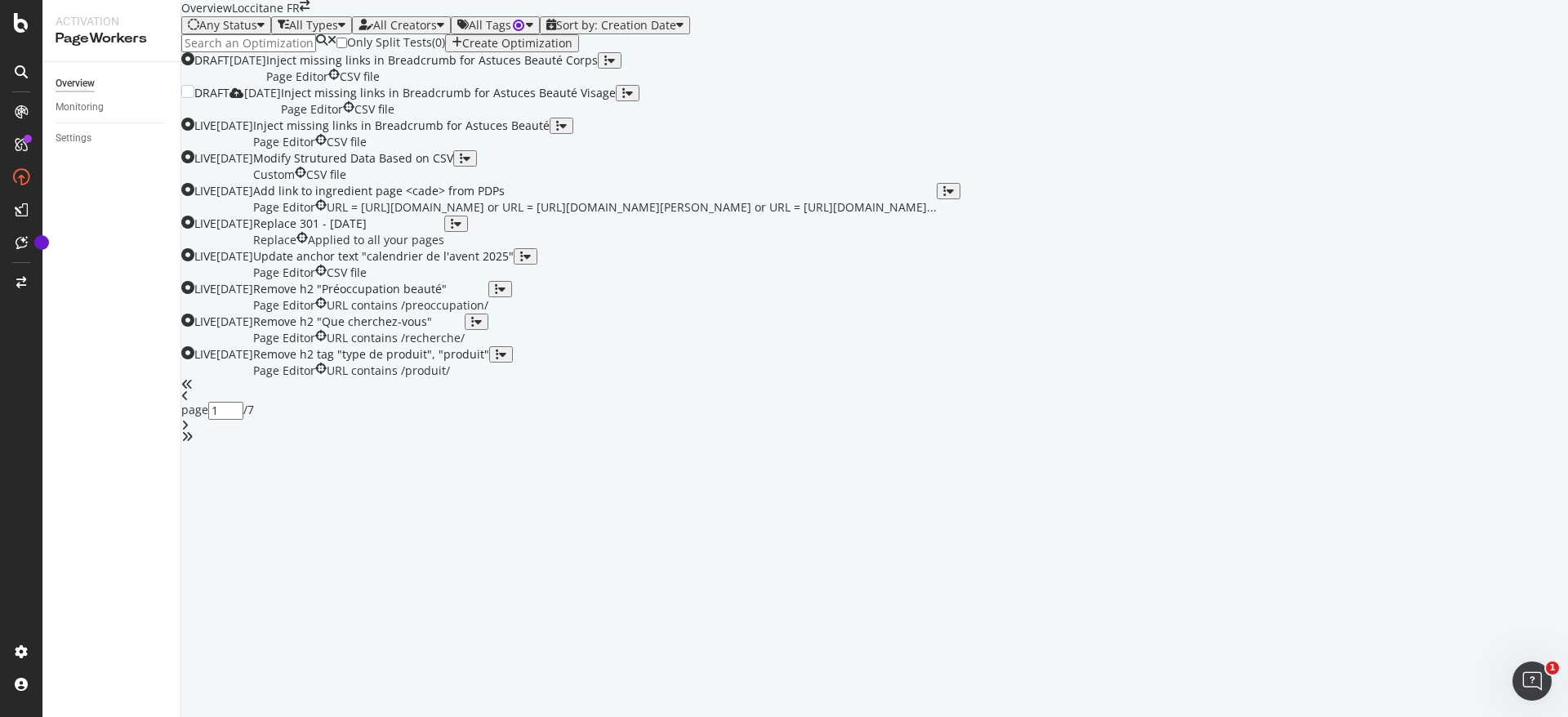
click at [633, 99] on div "button" at bounding box center [627, 93] width 11 height 12
click at [608, 66] on div "button" at bounding box center [606, 61] width 3 height 12
click at [1491, 215] on div "Edit" at bounding box center [1496, 217] width 30 height 24
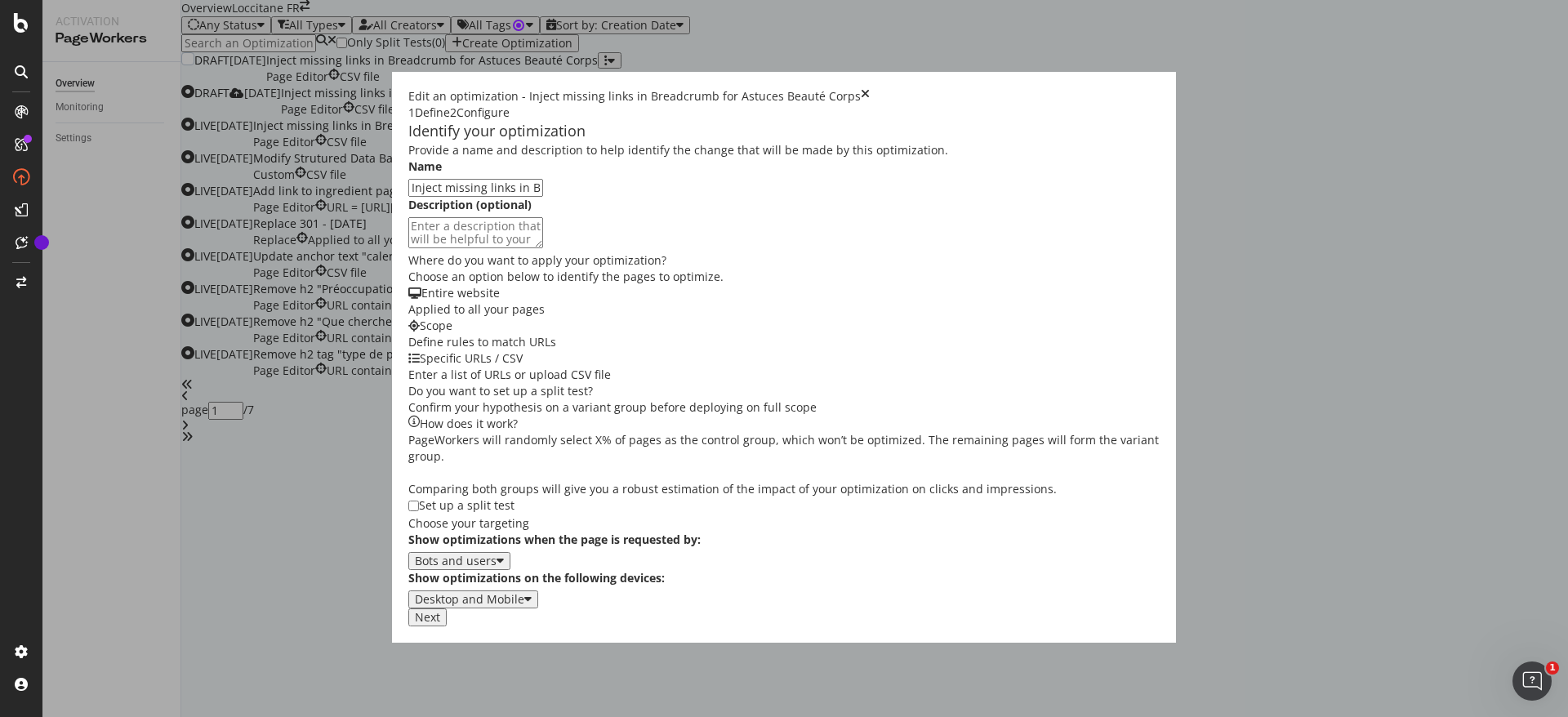
click at [543, 197] on input "Inject missing links in Breadcrumb for Astuces Beauté Corps" at bounding box center [476, 188] width 135 height 18
type input "Inject missing links in Breadcrumb for Astuces Beauté Visage"
click at [873, 88] on div "times" at bounding box center [868, 96] width 9 height 16
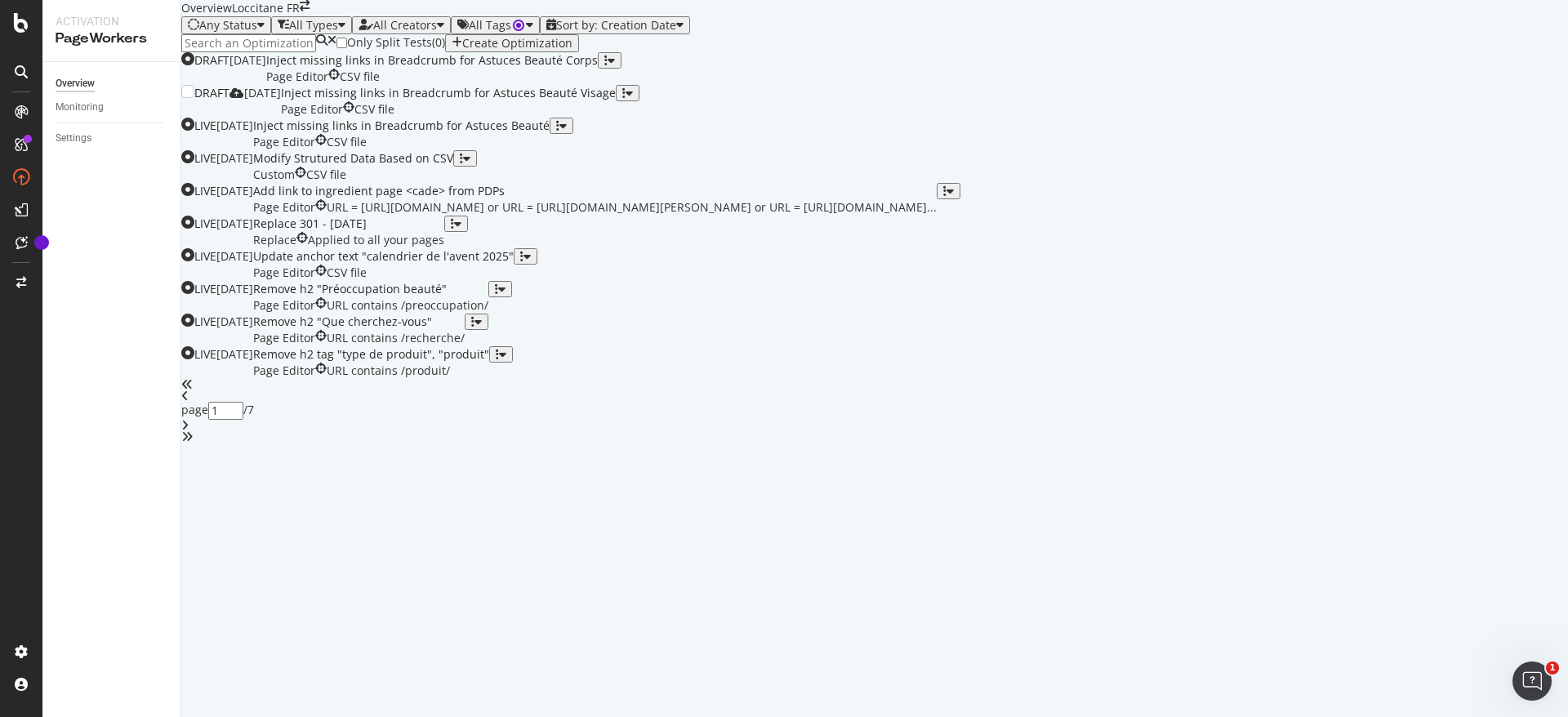
click at [626, 99] on div "button" at bounding box center [624, 93] width 3 height 12
click at [1484, 311] on div "Edit Tags Clone Delete" at bounding box center [1496, 354] width 30 height 95
click at [1484, 315] on div "Edit" at bounding box center [1496, 317] width 30 height 24
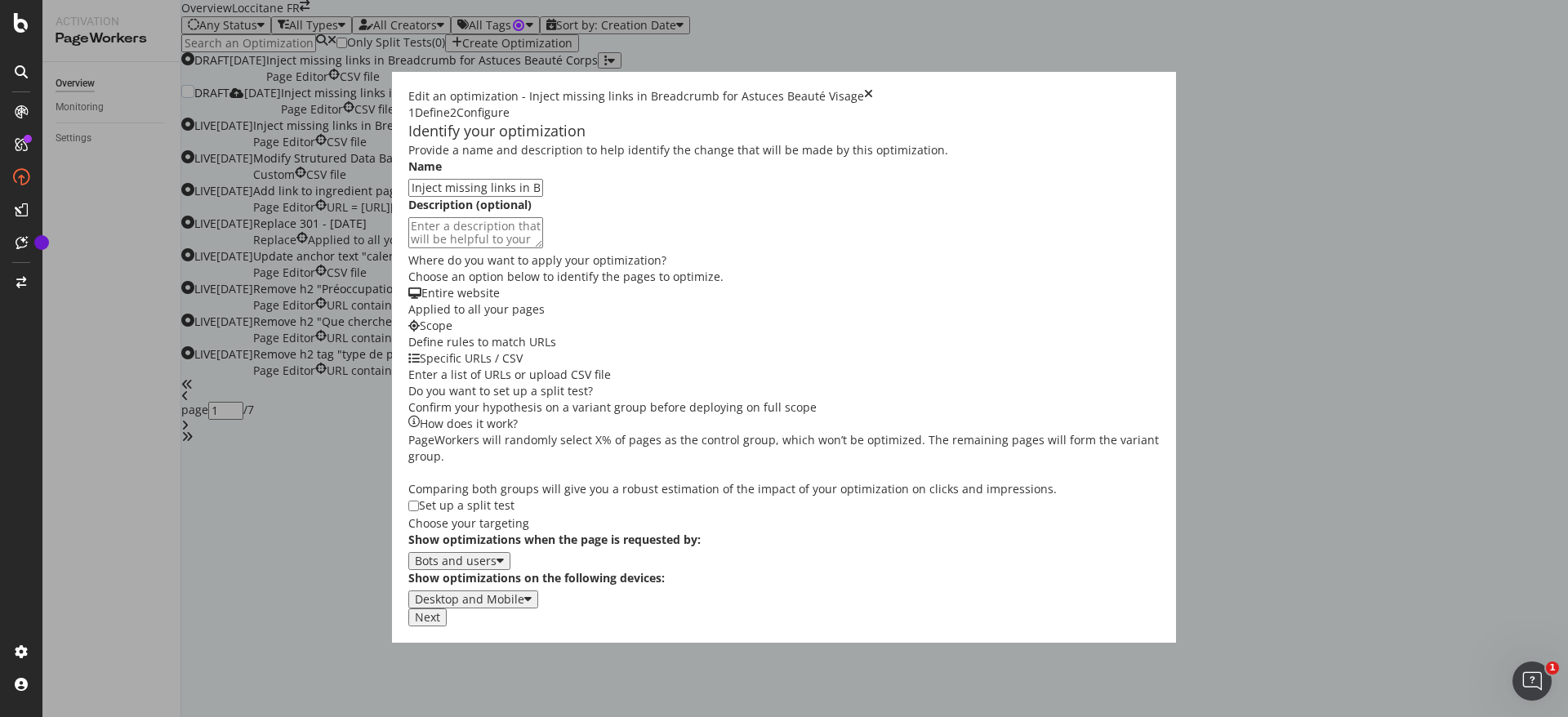
click at [543, 197] on input "Inject missing links in Breadcrumb for Astuces Beauté Visage" at bounding box center [476, 188] width 135 height 18
type input "Inject missing links in Breadcrumb for Astuces Beauté Corps"
click at [440, 624] on div "Next" at bounding box center [428, 618] width 25 height 13
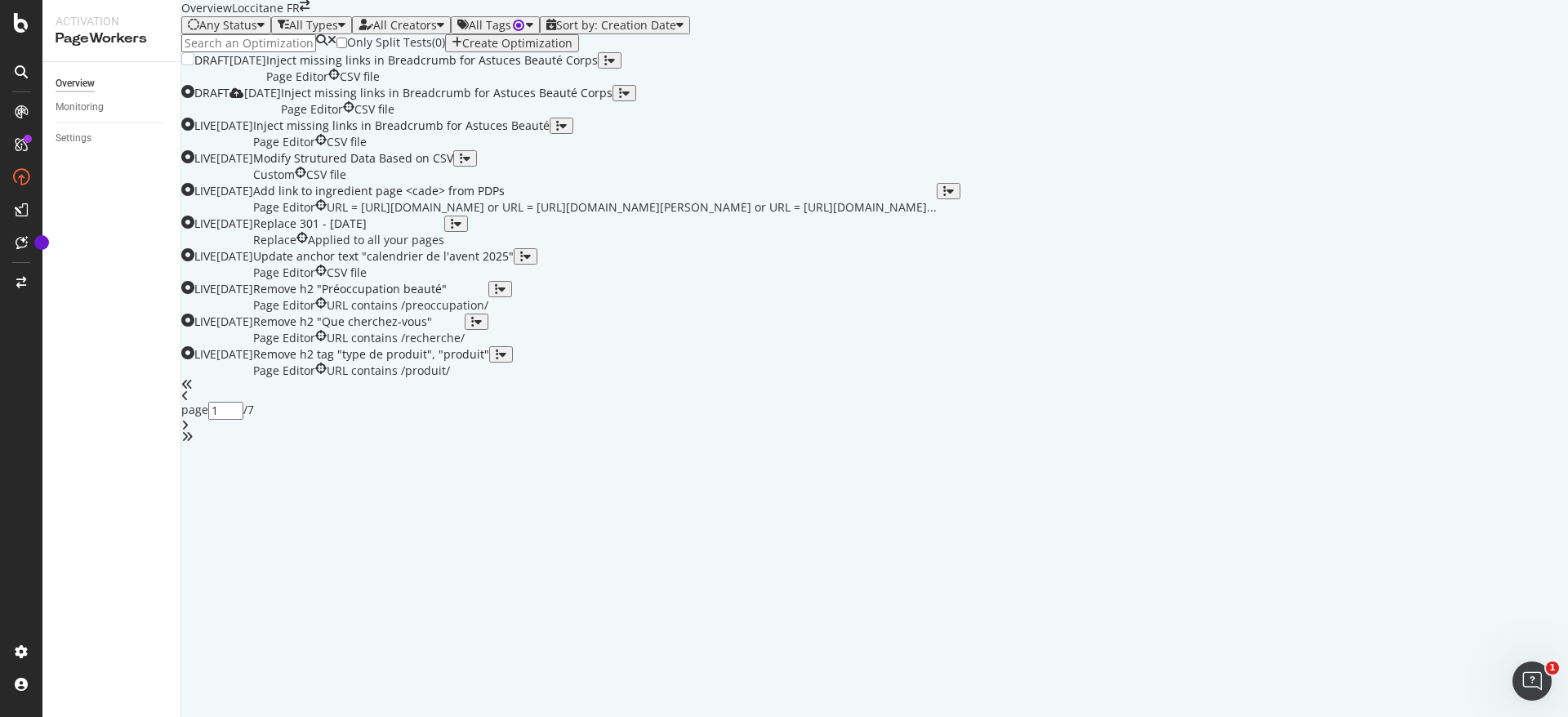
click at [598, 68] on div "Inject missing links in Breadcrumb for Astuces Beauté Corps" at bounding box center [432, 61] width 331 height 16
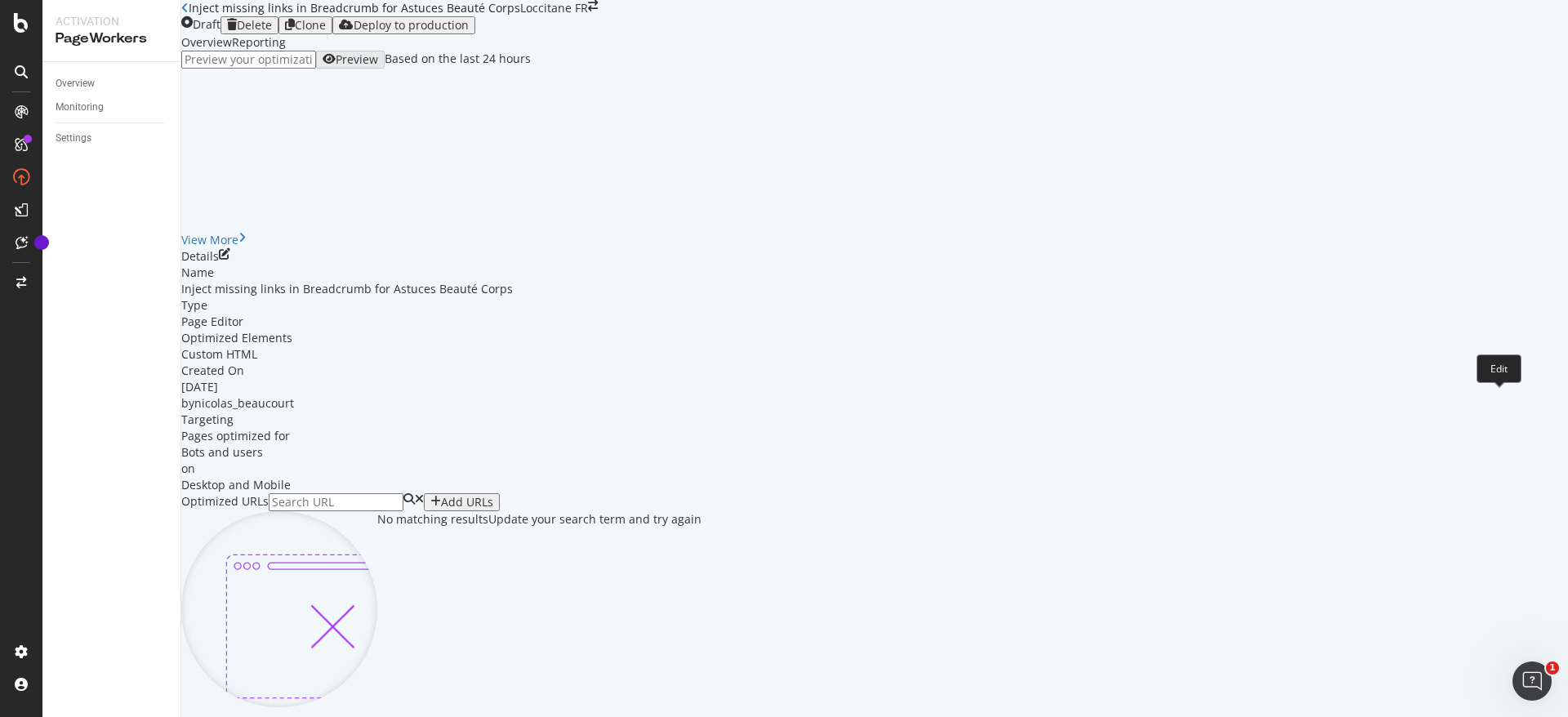
click at [230, 260] on icon "pen-to-square" at bounding box center [224, 254] width 12 height 12
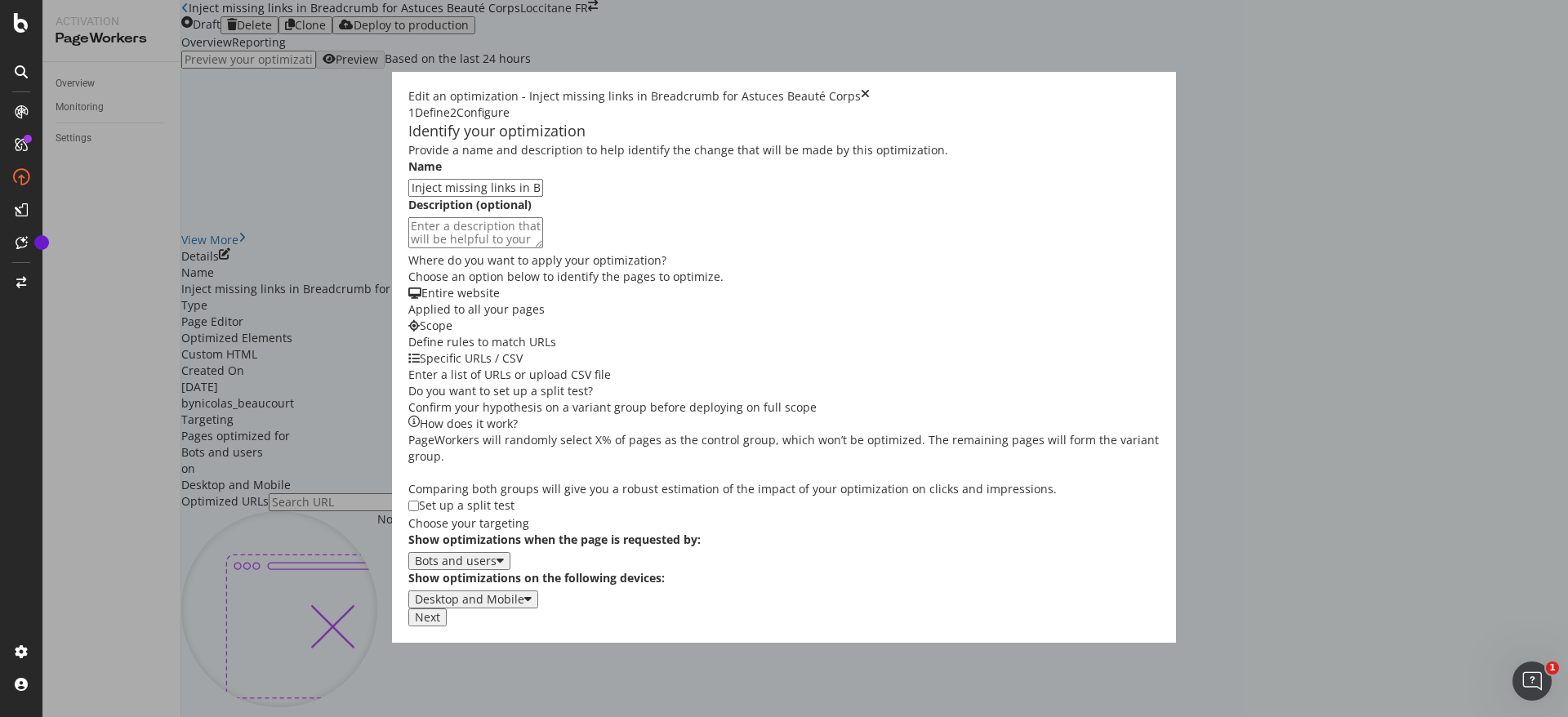
click at [543, 197] on input "Inject missing links in Breadcrumb for Astuces Beauté Corps" at bounding box center [476, 188] width 135 height 18
type input "Inject missing links in Breadcrumb for Astuces Beauté Visage"
click at [440, 624] on div "Next" at bounding box center [428, 618] width 25 height 13
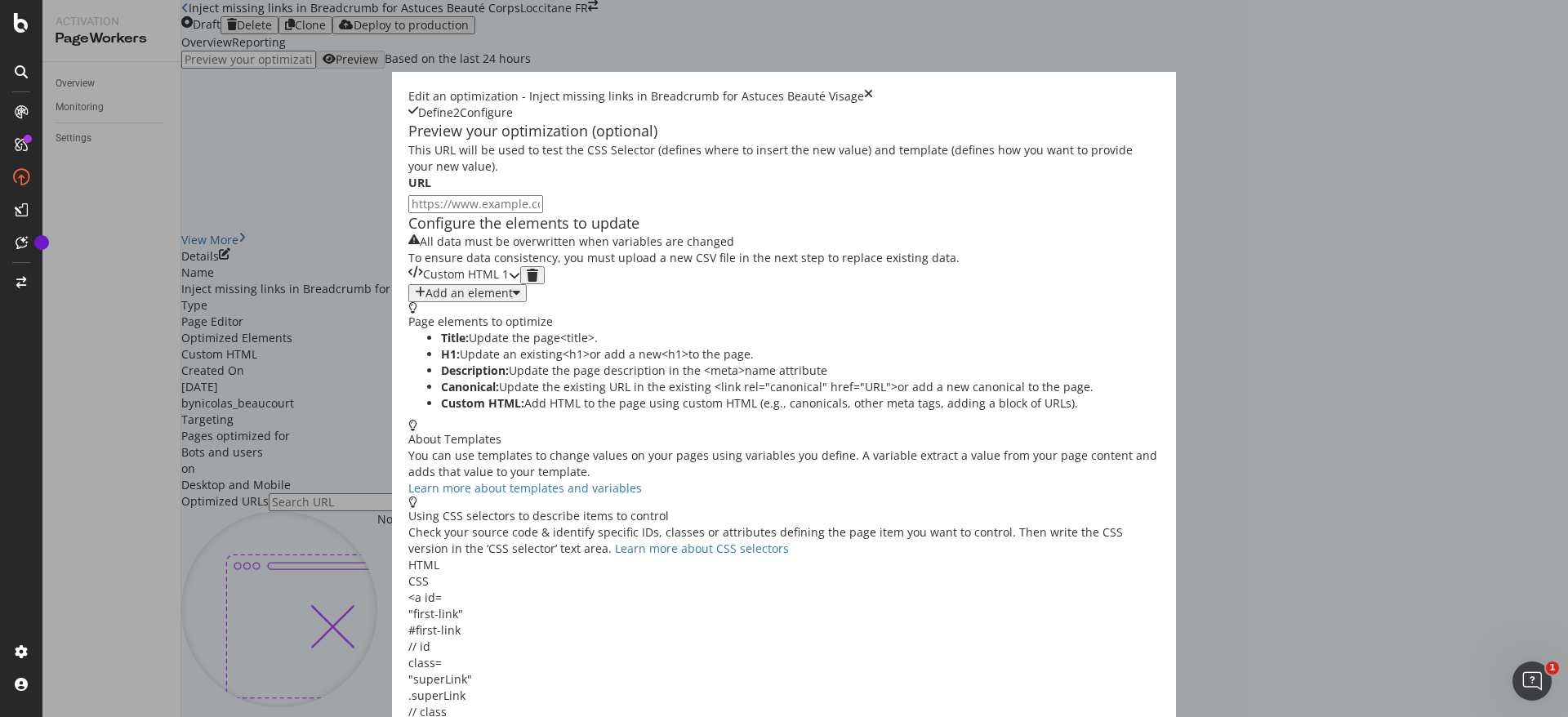
click at [520, 284] on div "modal" at bounding box center [515, 275] width 12 height 18
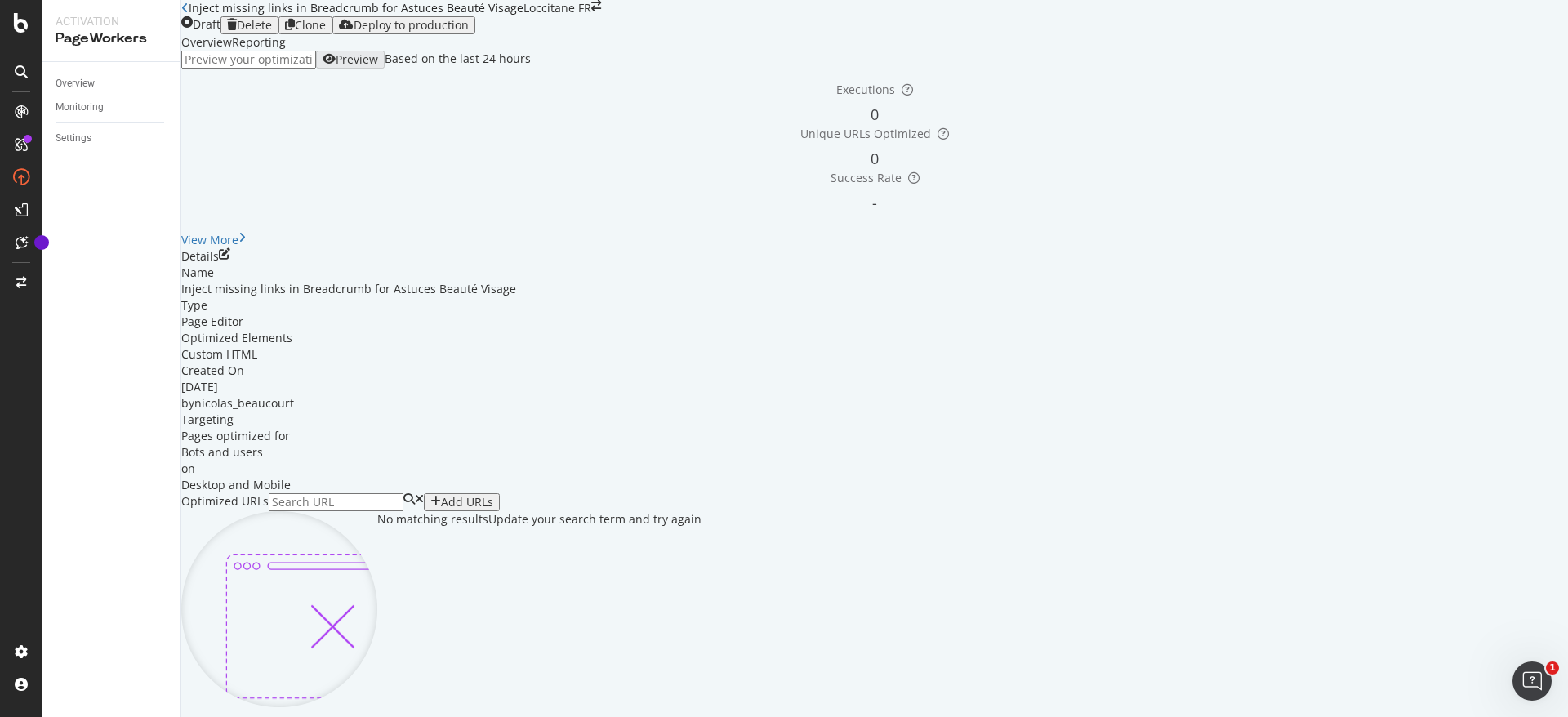
scroll to position [407, 0]
click at [493, 496] on div "Add URLs" at bounding box center [467, 502] width 53 height 13
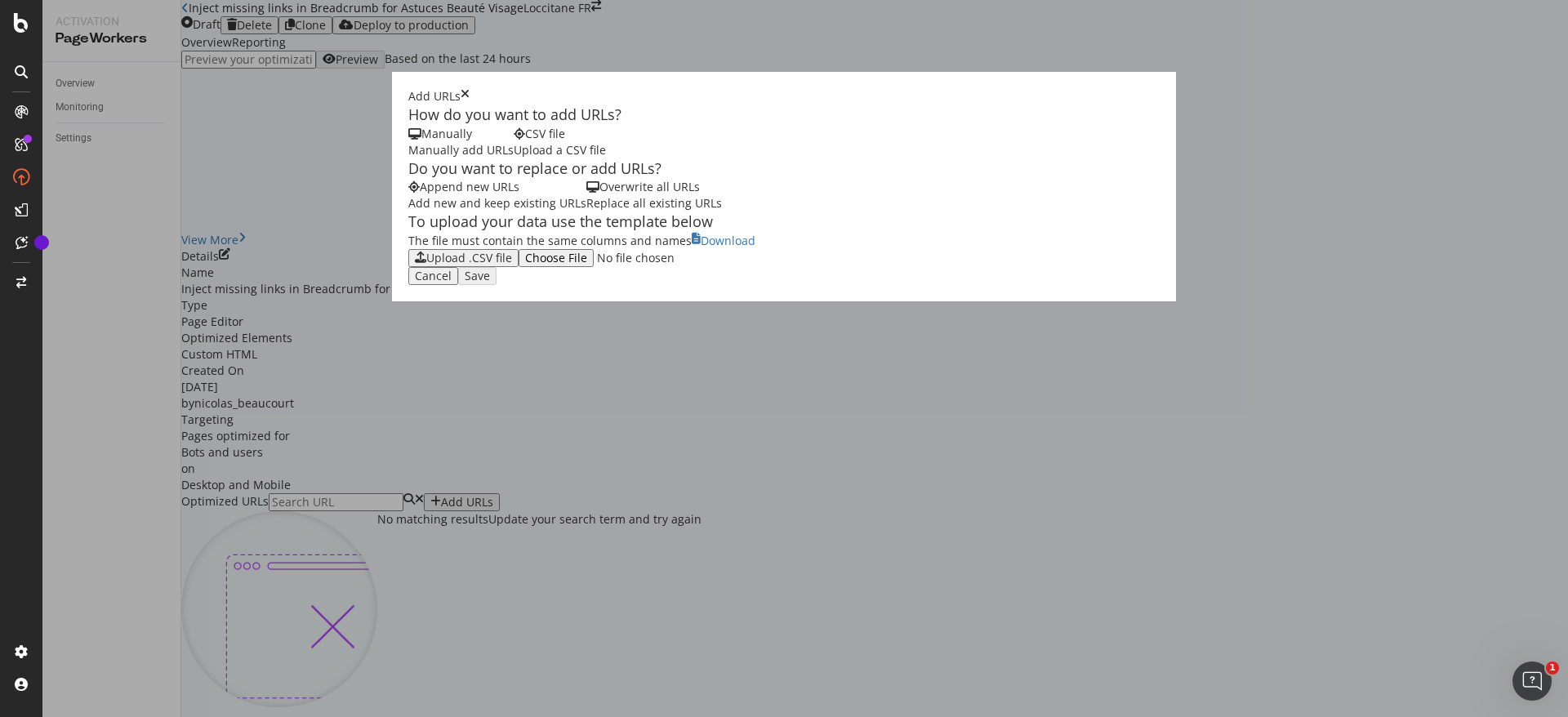
click at [427, 265] on div "Upload .CSV file" at bounding box center [469, 258] width 86 height 13
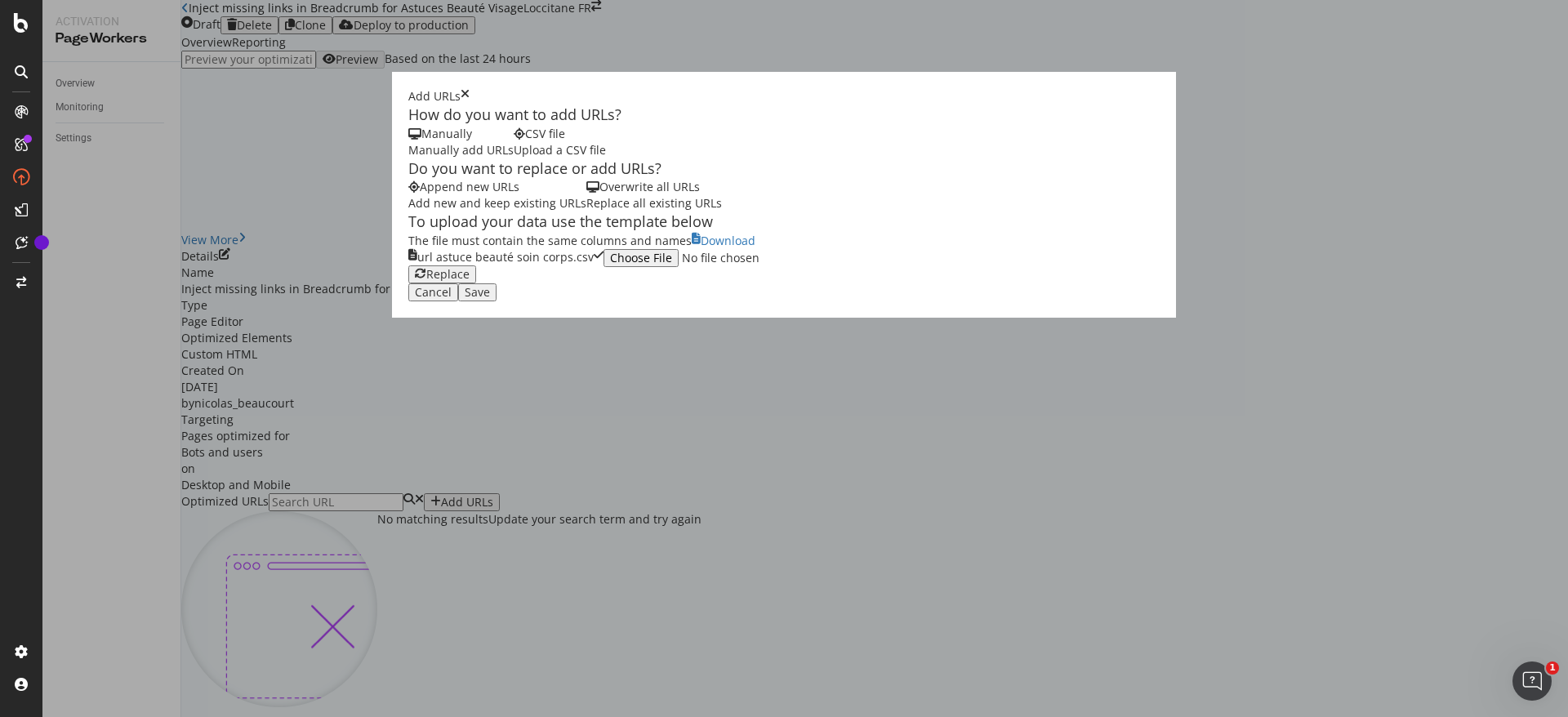
click at [490, 299] on div "Save" at bounding box center [477, 293] width 25 height 13
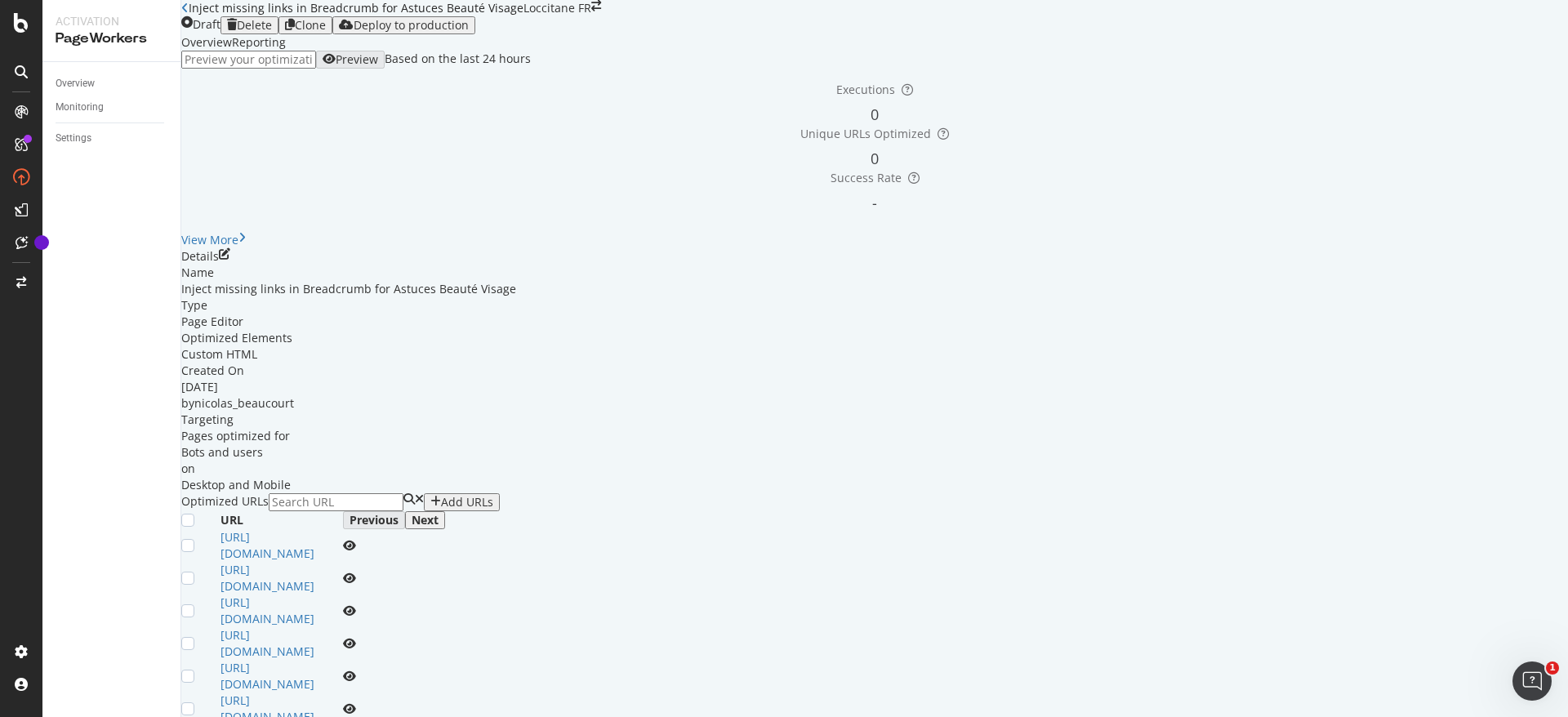
scroll to position [0, 0]
click at [230, 260] on icon "pen-to-square" at bounding box center [224, 254] width 12 height 12
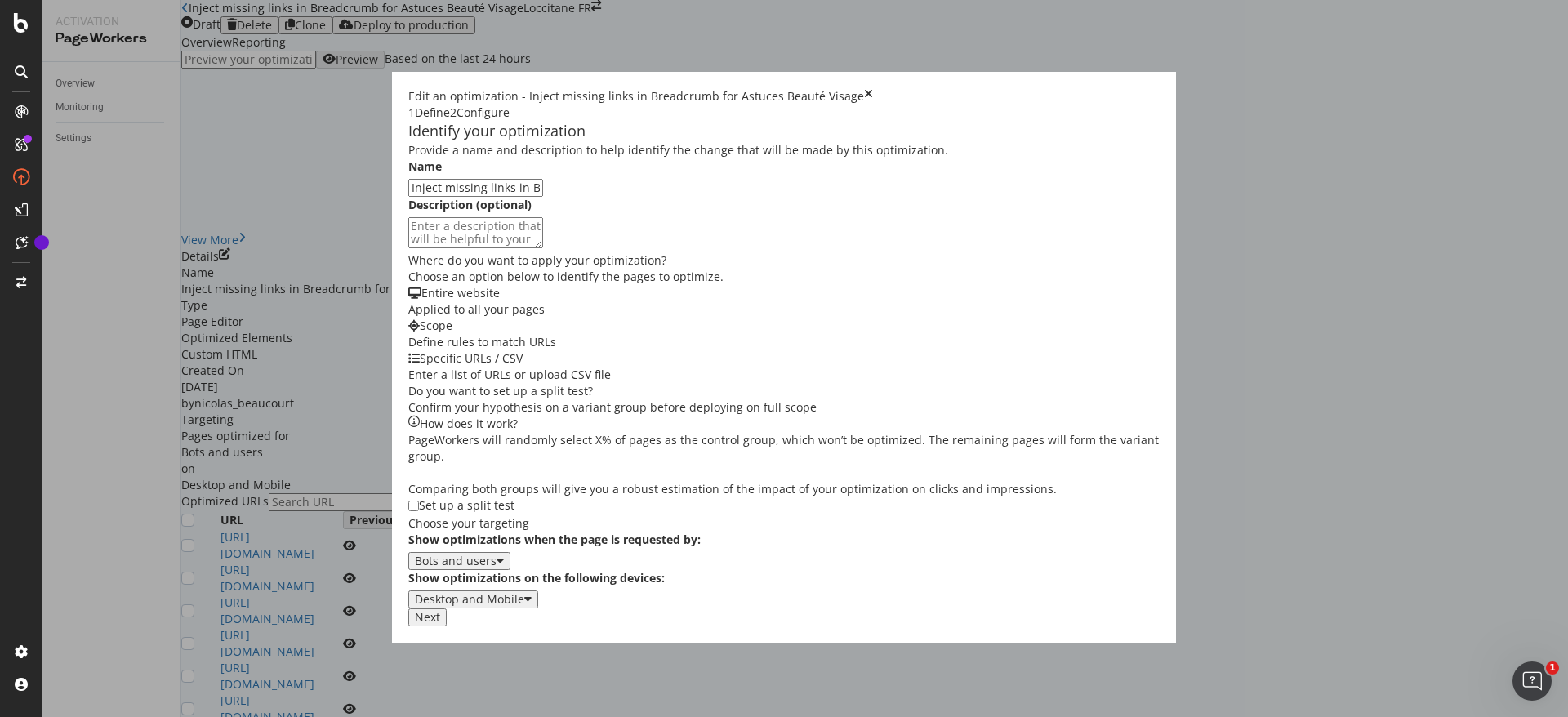
click at [440, 624] on div "Next" at bounding box center [428, 618] width 25 height 13
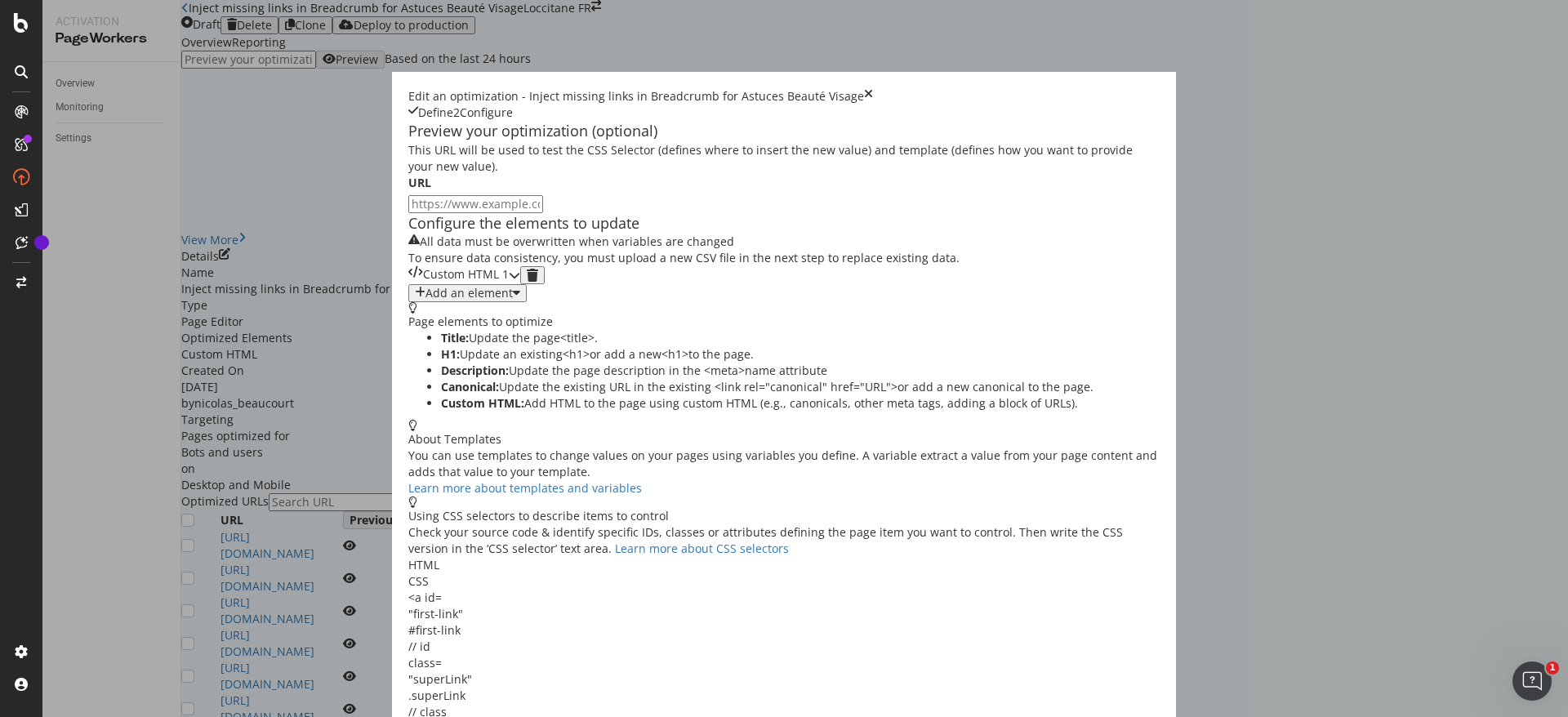
click at [488, 284] on div "Custom HTML 1" at bounding box center [459, 275] width 100 height 18
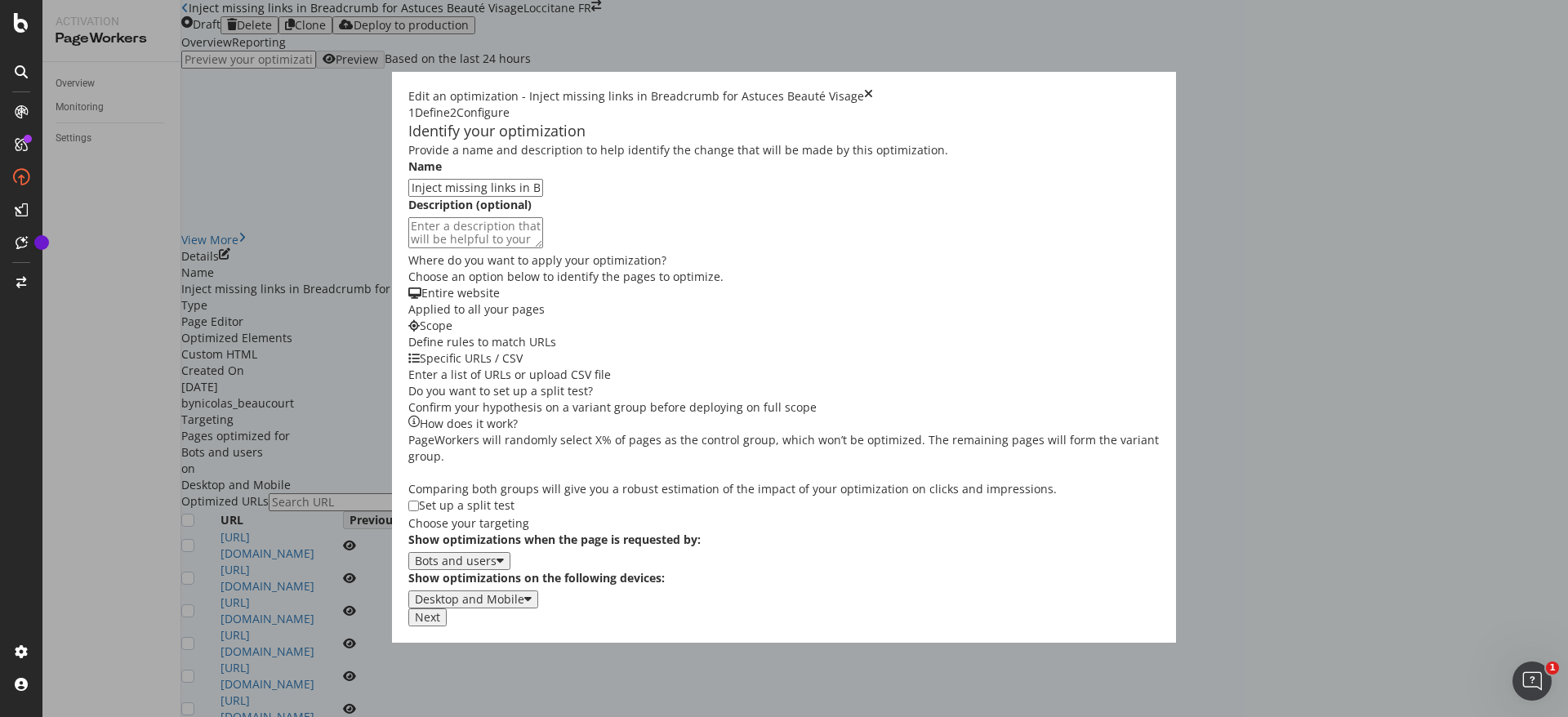
click at [873, 88] on icon "times" at bounding box center [868, 96] width 9 height 16
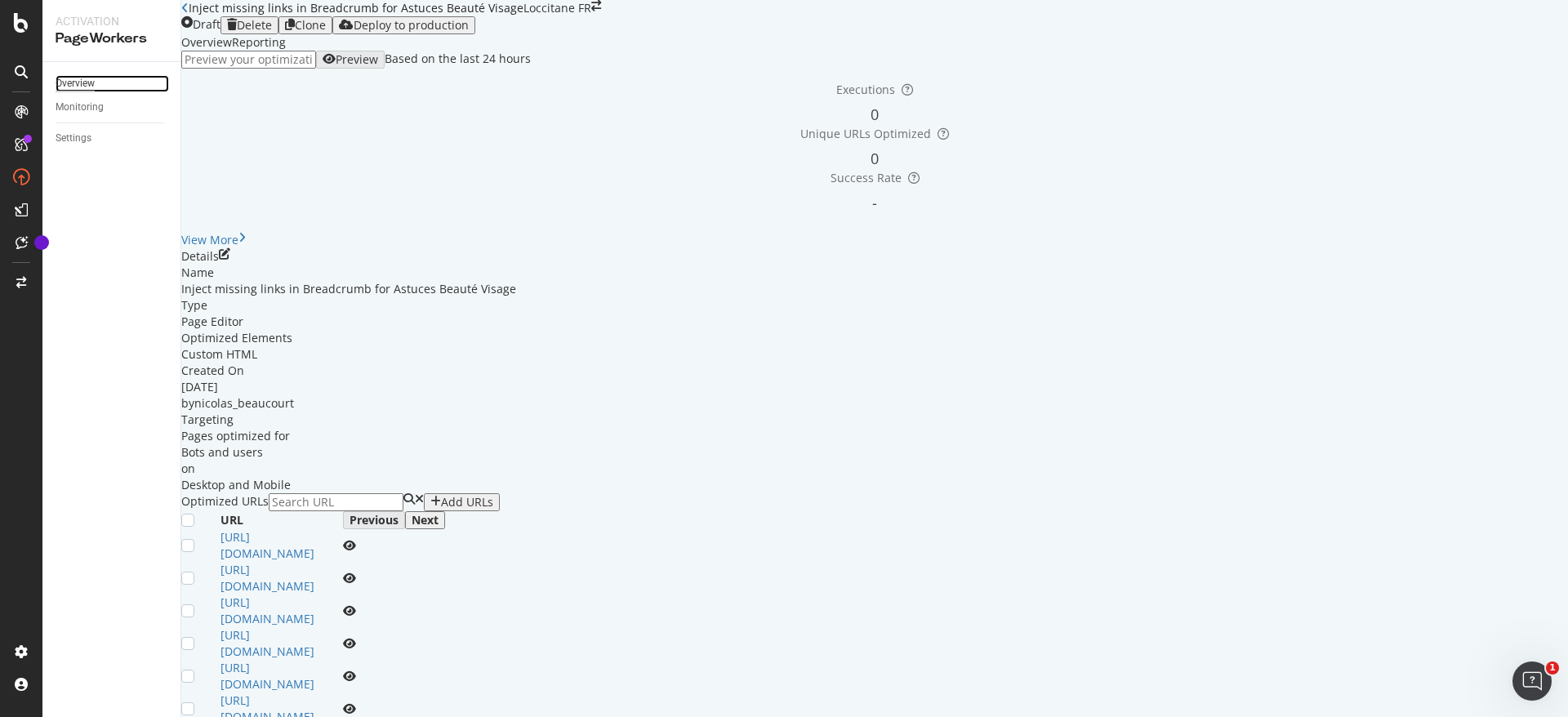
click at [84, 81] on div "Overview" at bounding box center [76, 83] width 39 height 17
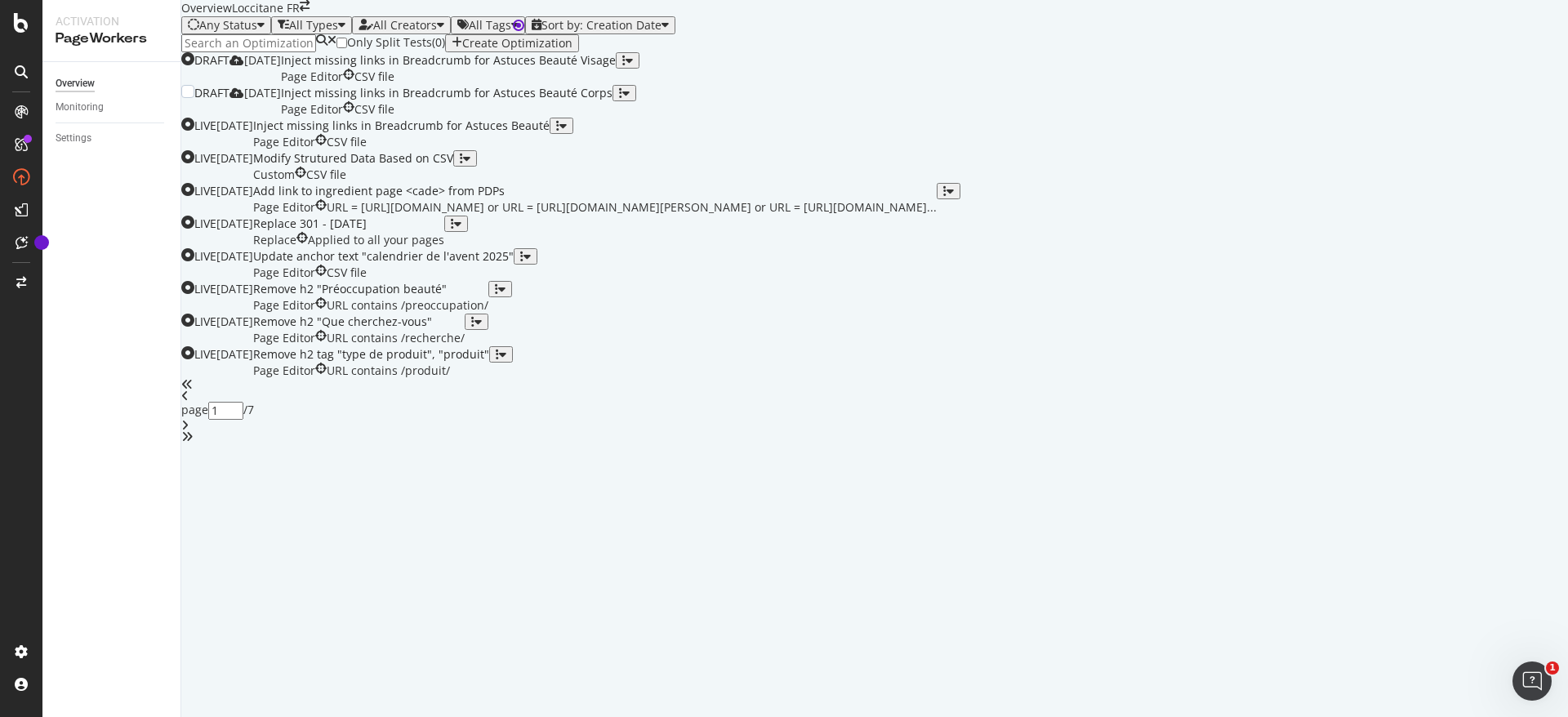
click at [613, 101] on div "Inject missing links in Breadcrumb for Astuces Beauté Corps" at bounding box center [446, 93] width 331 height 16
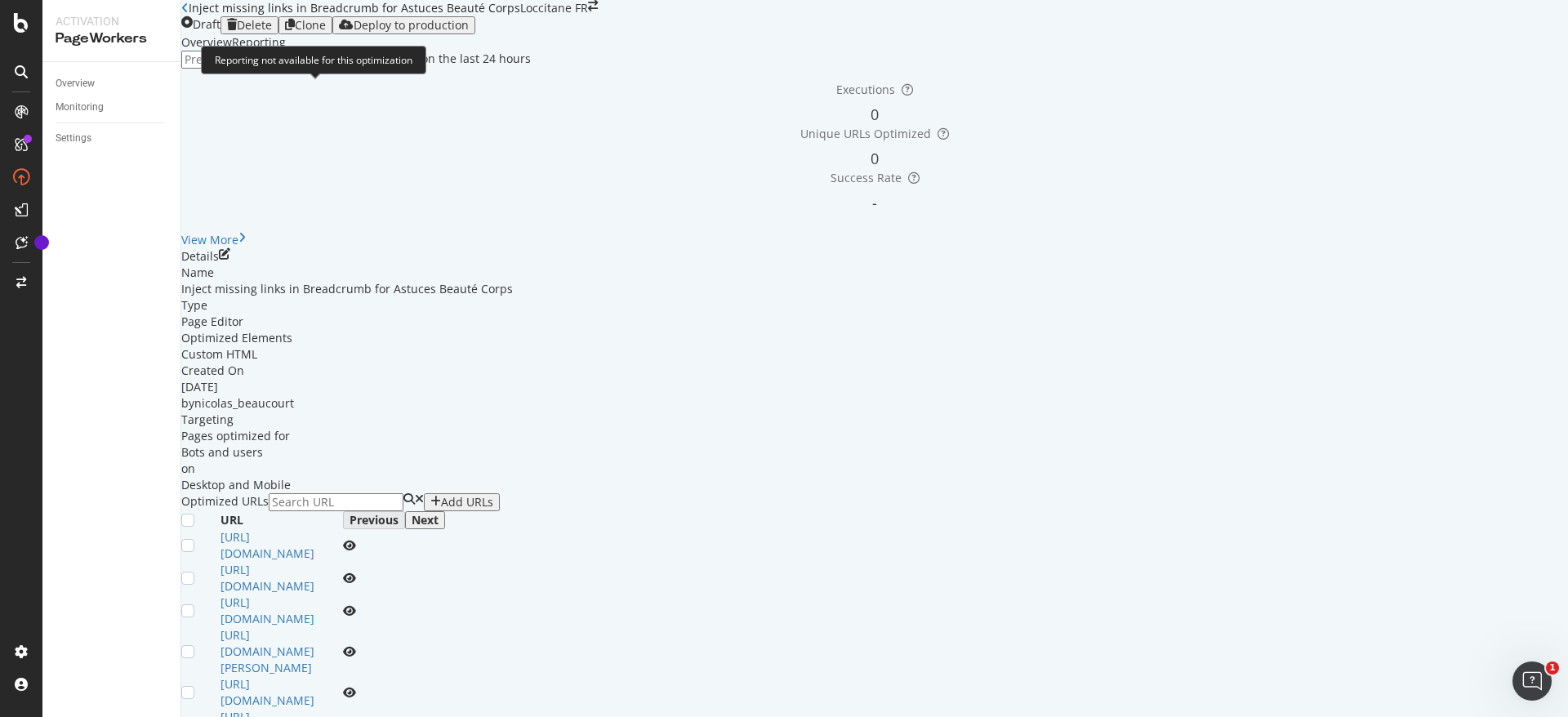
click at [286, 51] on div "Reporting" at bounding box center [259, 43] width 54 height 16
click at [1489, 265] on div "Details" at bounding box center [875, 257] width 1387 height 16
click at [230, 260] on icon "pen-to-square" at bounding box center [224, 254] width 12 height 12
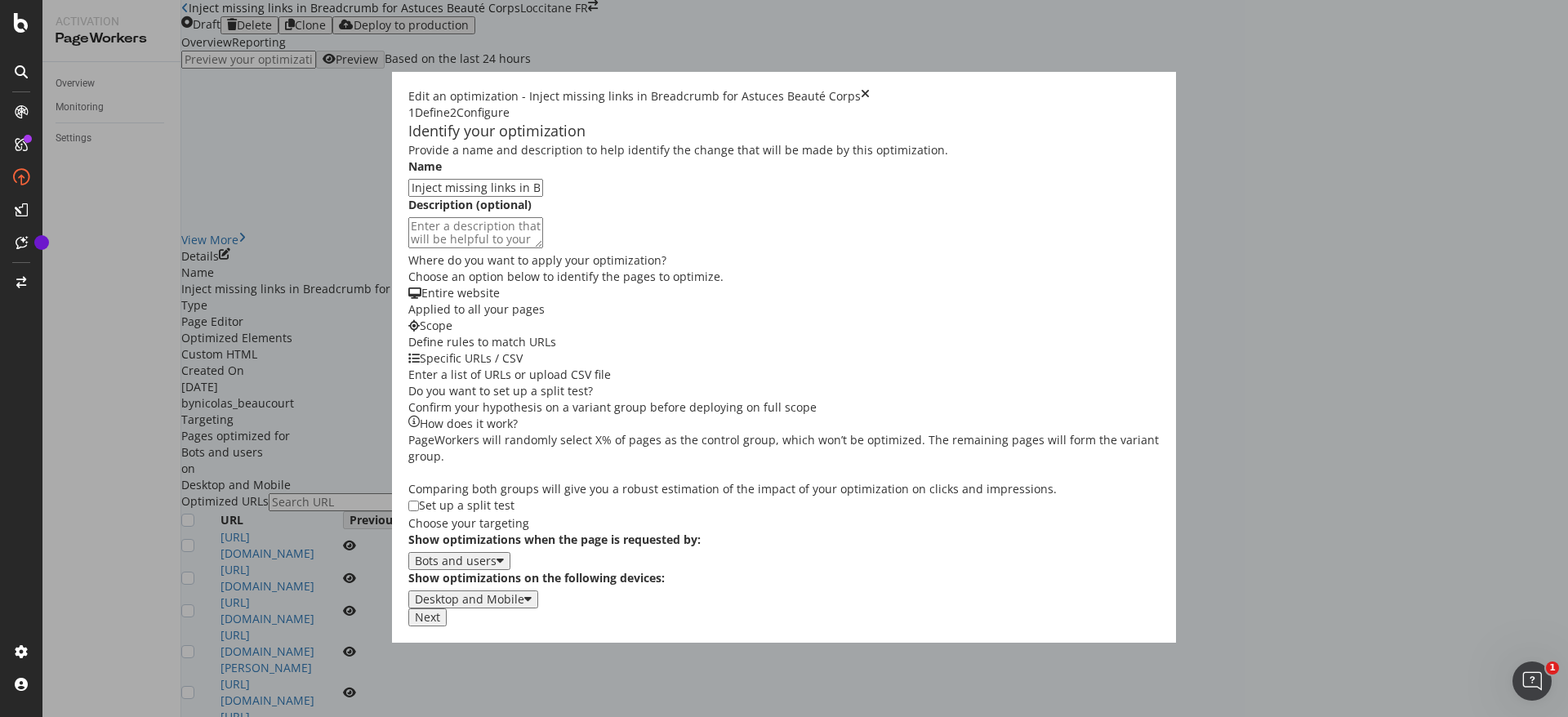
scroll to position [284, 0]
click at [440, 624] on div "Next" at bounding box center [428, 618] width 25 height 13
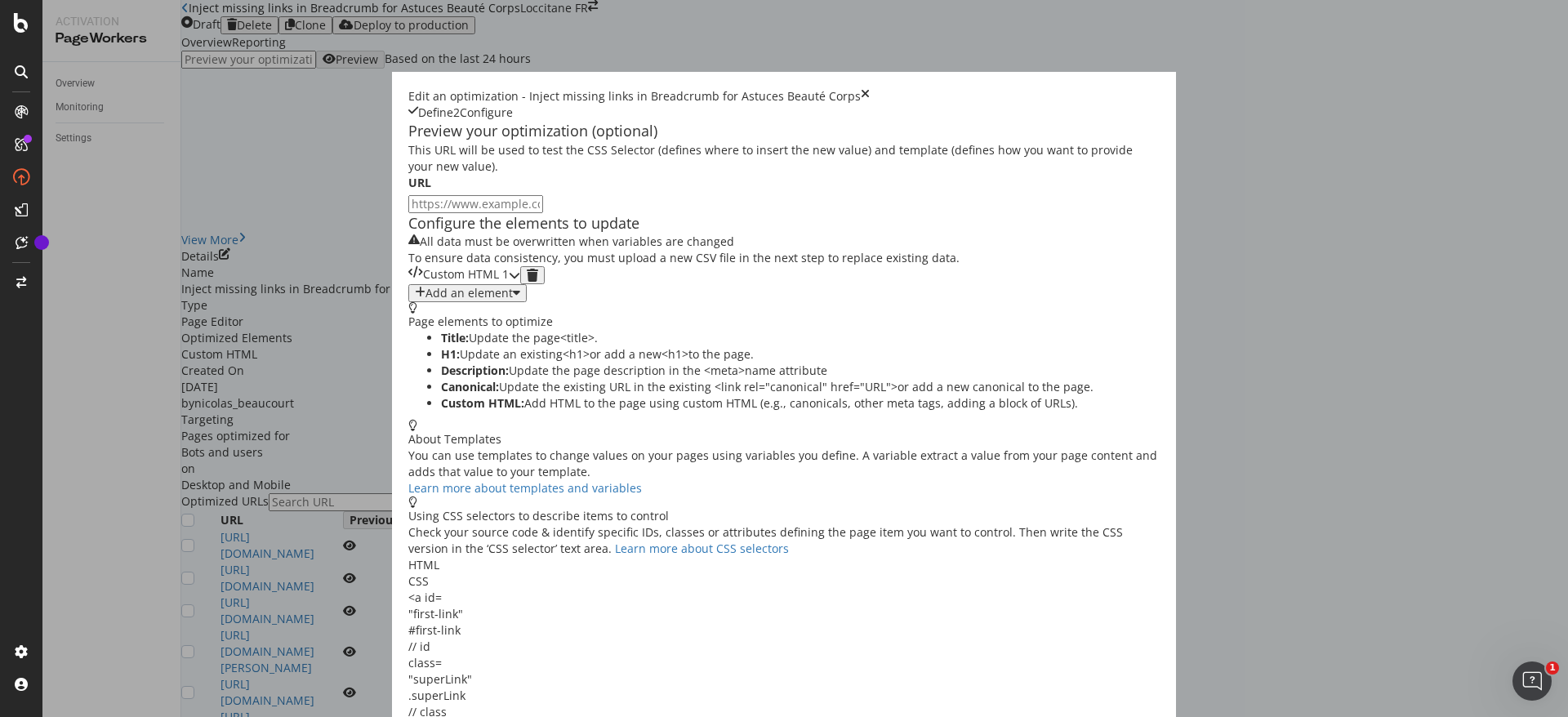
scroll to position [0, 0]
click at [474, 284] on div "Custom HTML 1" at bounding box center [459, 275] width 100 height 18
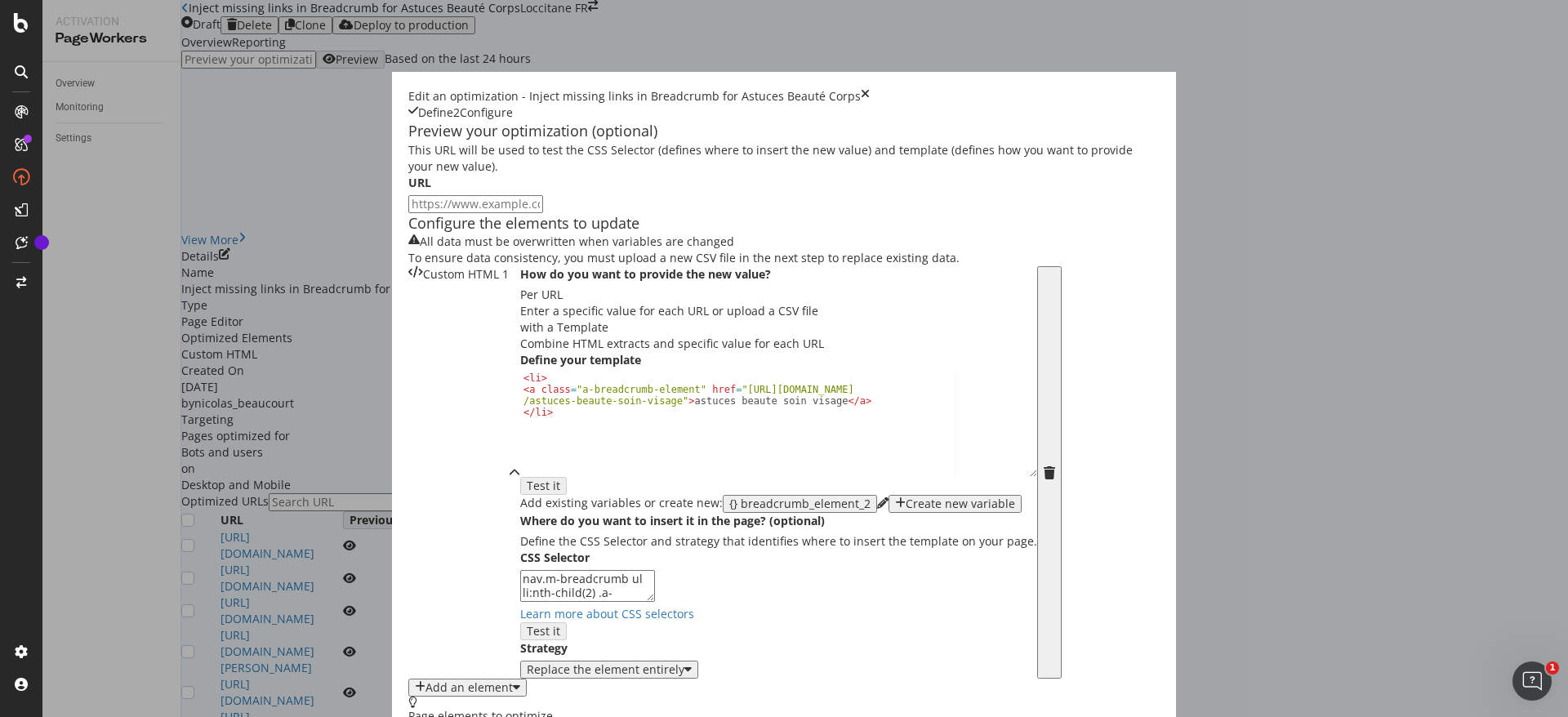
scroll to position [137, 0]
drag, startPoint x: 612, startPoint y: 495, endPoint x: 595, endPoint y: 499, distance: 17.5
click at [597, 498] on div "< li > < a class = "a-breadcrumb-element" href = "https://fr.loccitane.com /ast…" at bounding box center [779, 435] width 517 height 126
drag, startPoint x: 613, startPoint y: 493, endPoint x: 476, endPoint y: 502, distance: 137.3
click at [520, 498] on div "< li > < a class = "a-breadcrumb-element" href = "https://fr.loccitane.com /ast…" at bounding box center [779, 435] width 517 height 126
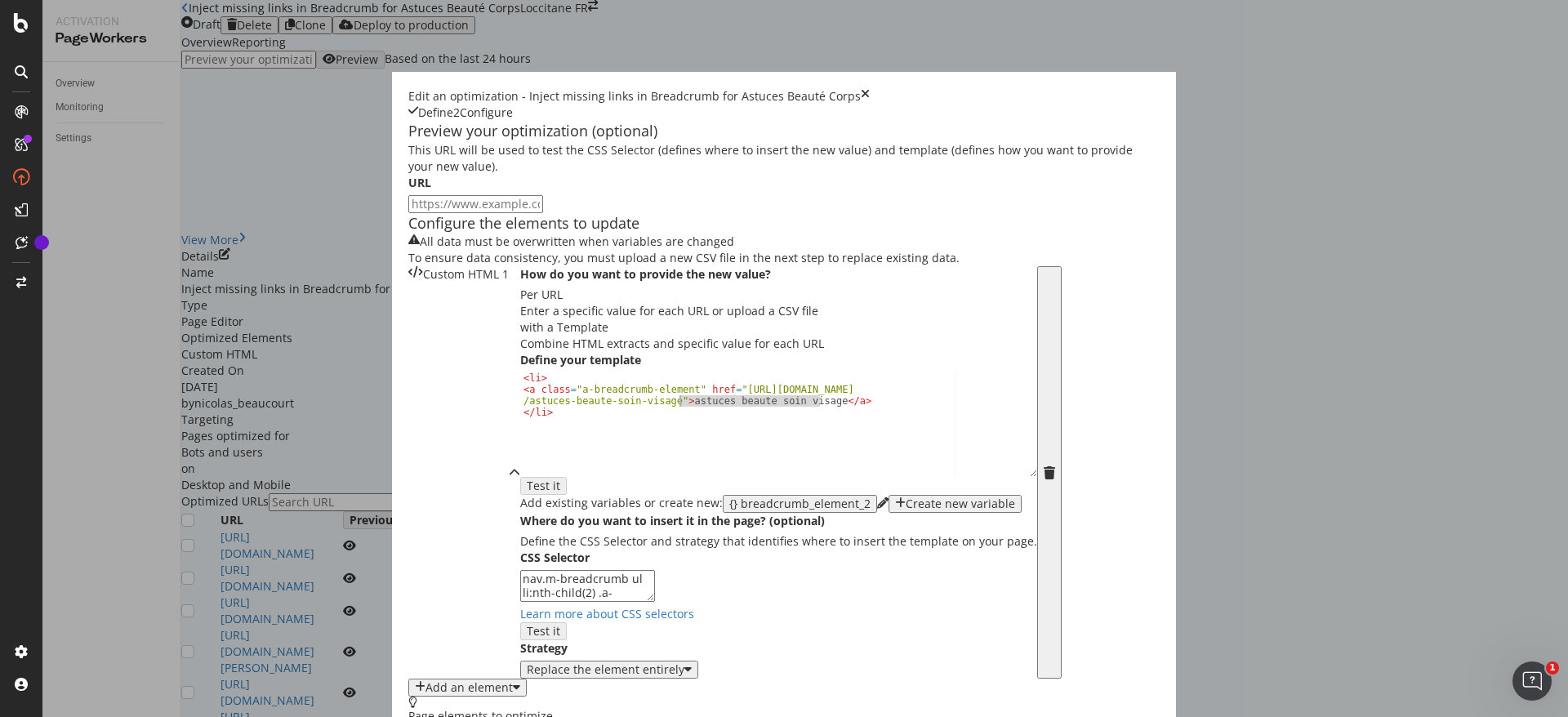
paste textarea "corps et mains"
click at [520, 496] on div "< li > < a class = "a-breadcrumb-element" href = "https://fr.loccitane.com /ast…" at bounding box center [779, 435] width 517 height 126
drag, startPoint x: 463, startPoint y: 495, endPoint x: 525, endPoint y: 486, distance: 62.6
click at [525, 486] on div "< li > < a class = "a-breadcrumb-element" href = "https://fr.loccitane.com /ast…" at bounding box center [779, 435] width 517 height 126
paste textarea "corps-et-mains"
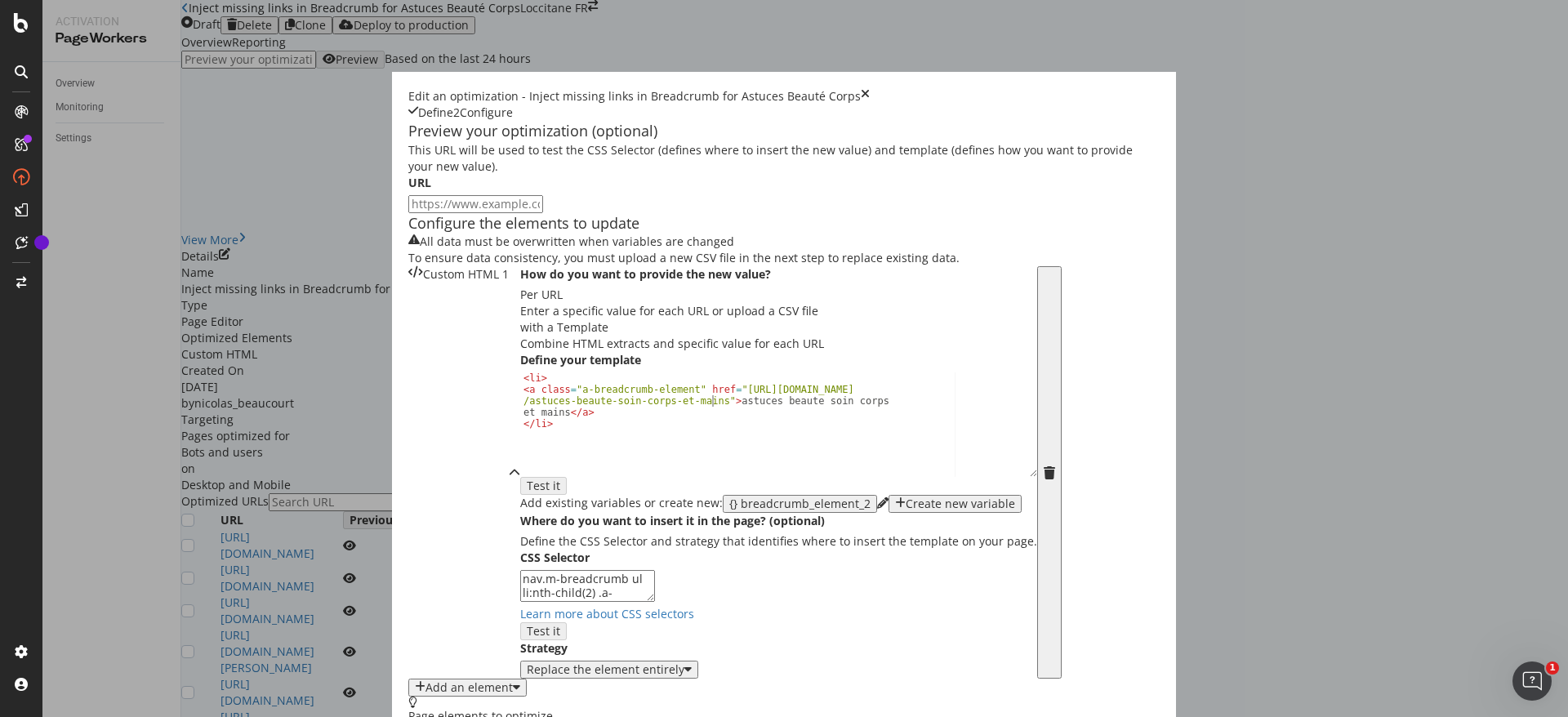
type textarea "<a class="a-breadcrumb-element" href="https://fr.loccitane.com/astuces-beaute-s…"
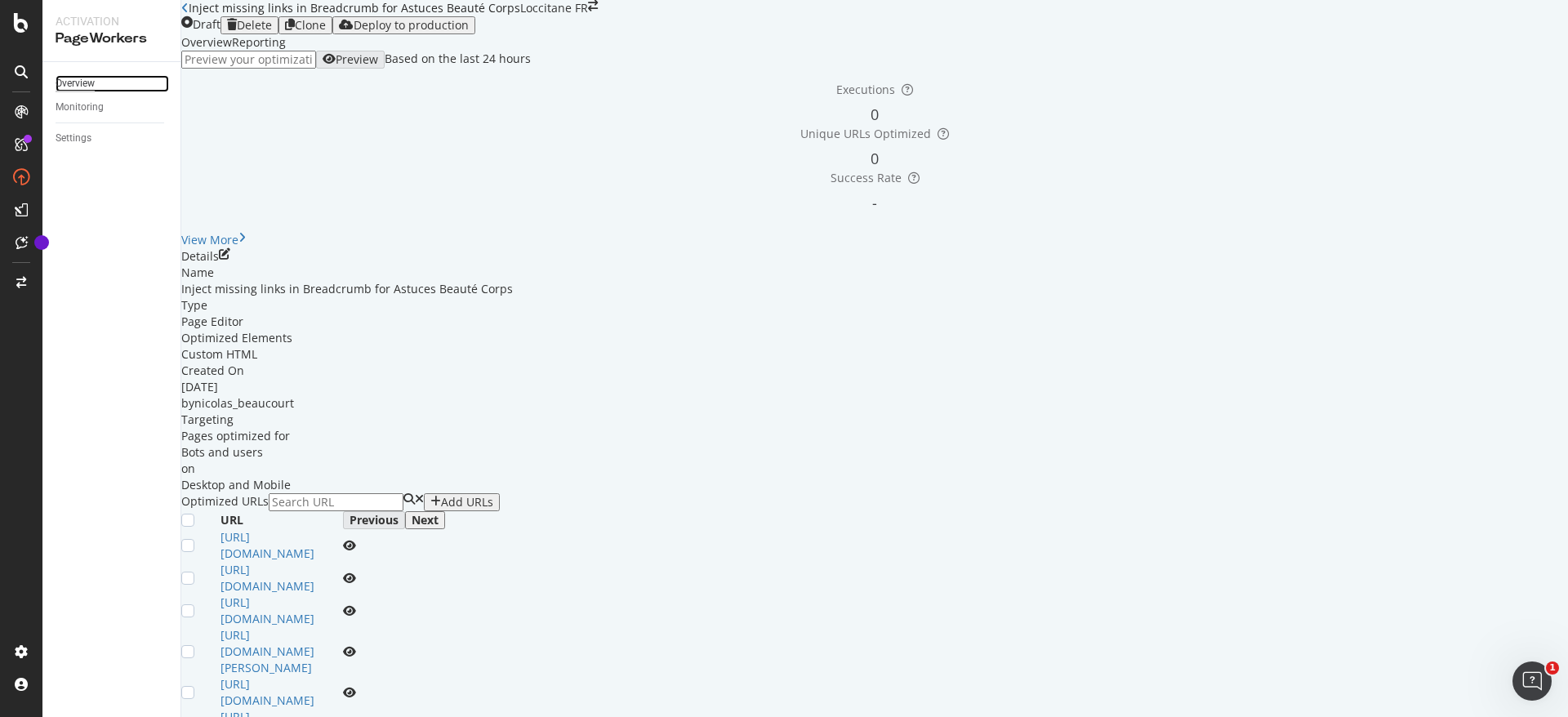
click at [74, 77] on div "Overview" at bounding box center [76, 83] width 39 height 17
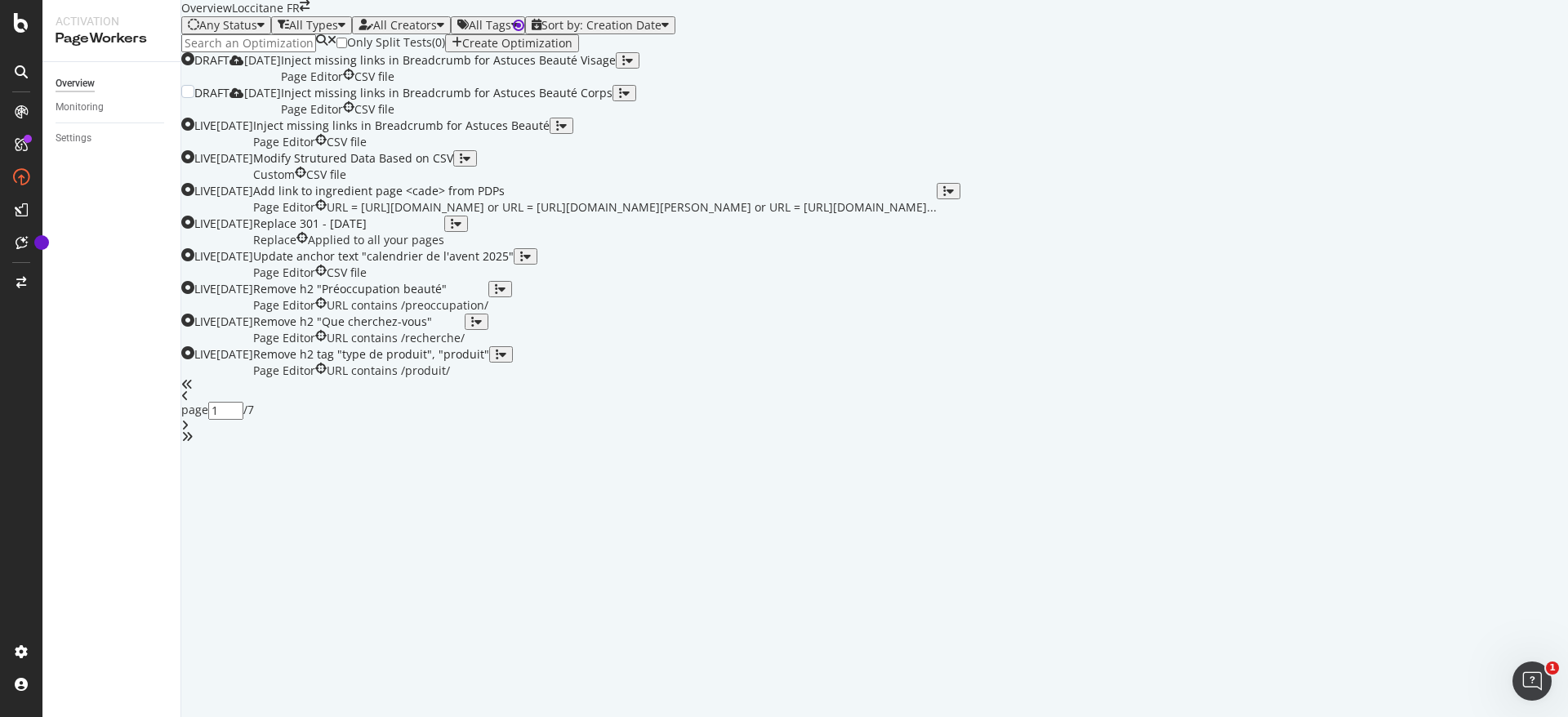
click at [613, 101] on div "Inject missing links in Breadcrumb for Astuces Beauté Corps" at bounding box center [446, 93] width 331 height 16
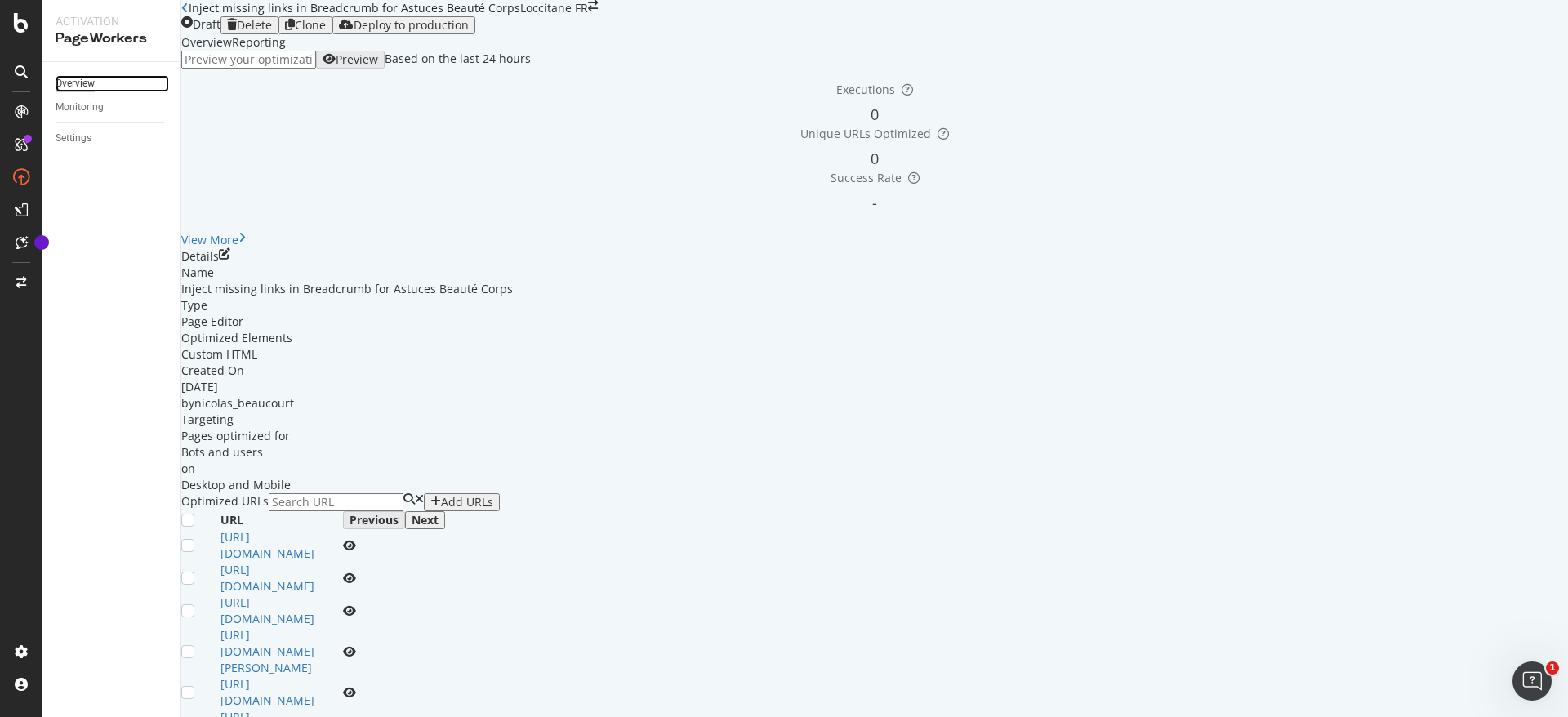
click at [90, 84] on div "Overview" at bounding box center [76, 83] width 39 height 17
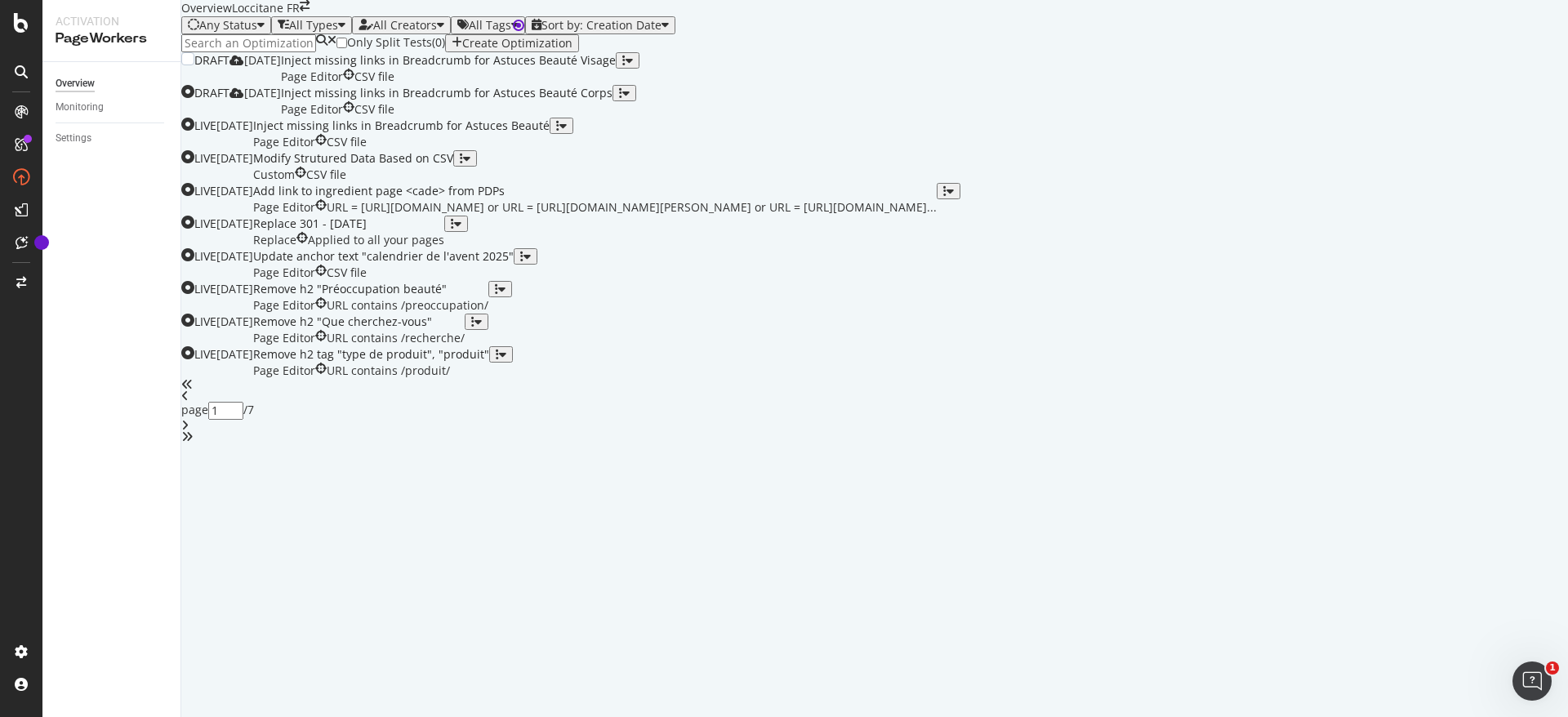
click at [626, 66] on div "button" at bounding box center [624, 61] width 3 height 12
click at [1482, 277] on div "Clone" at bounding box center [1496, 270] width 30 height 14
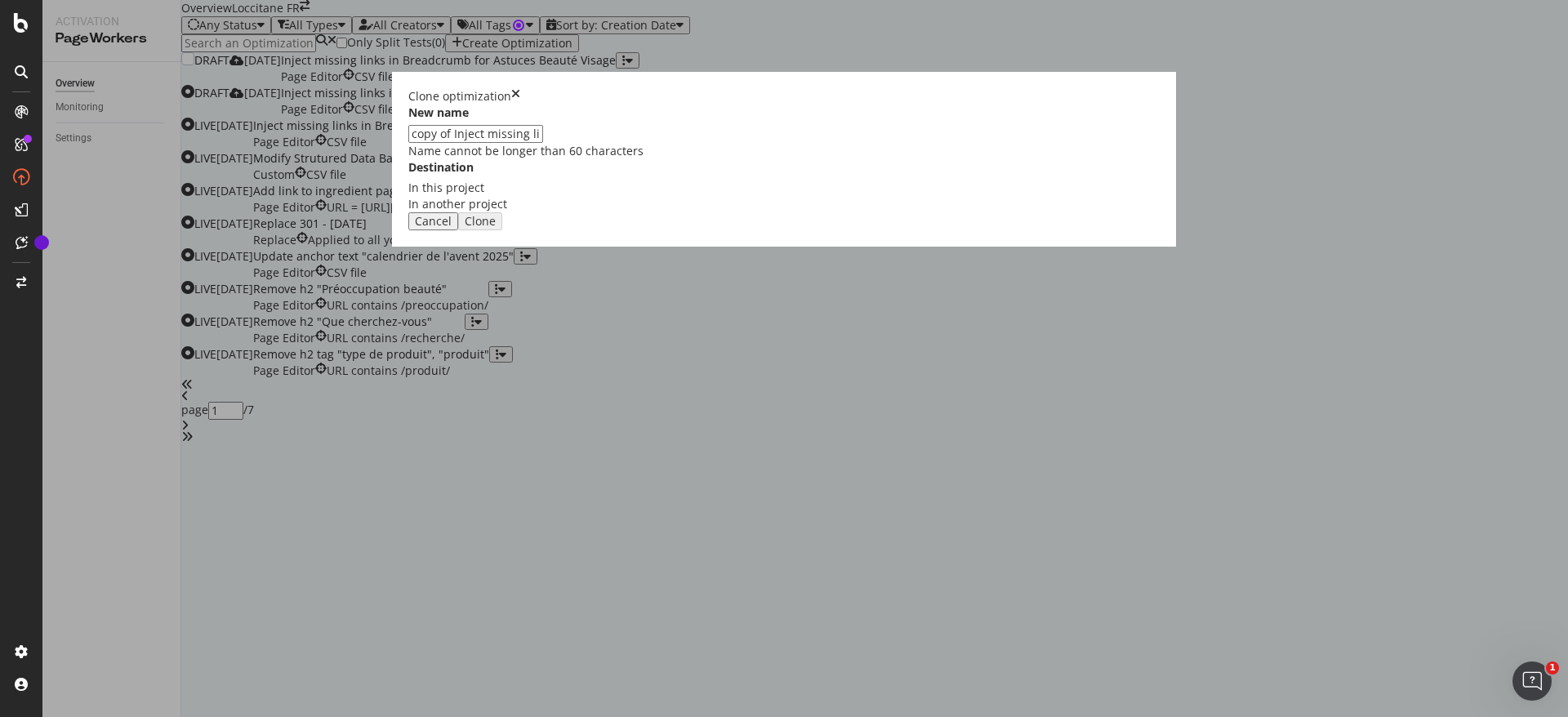
drag, startPoint x: 600, startPoint y: 321, endPoint x: 505, endPoint y: 321, distance: 95.0
click at [505, 321] on div "Clone optimization New name copy of Inject missing links in Breadcrumb for Astu…" at bounding box center [784, 358] width 1568 height 717
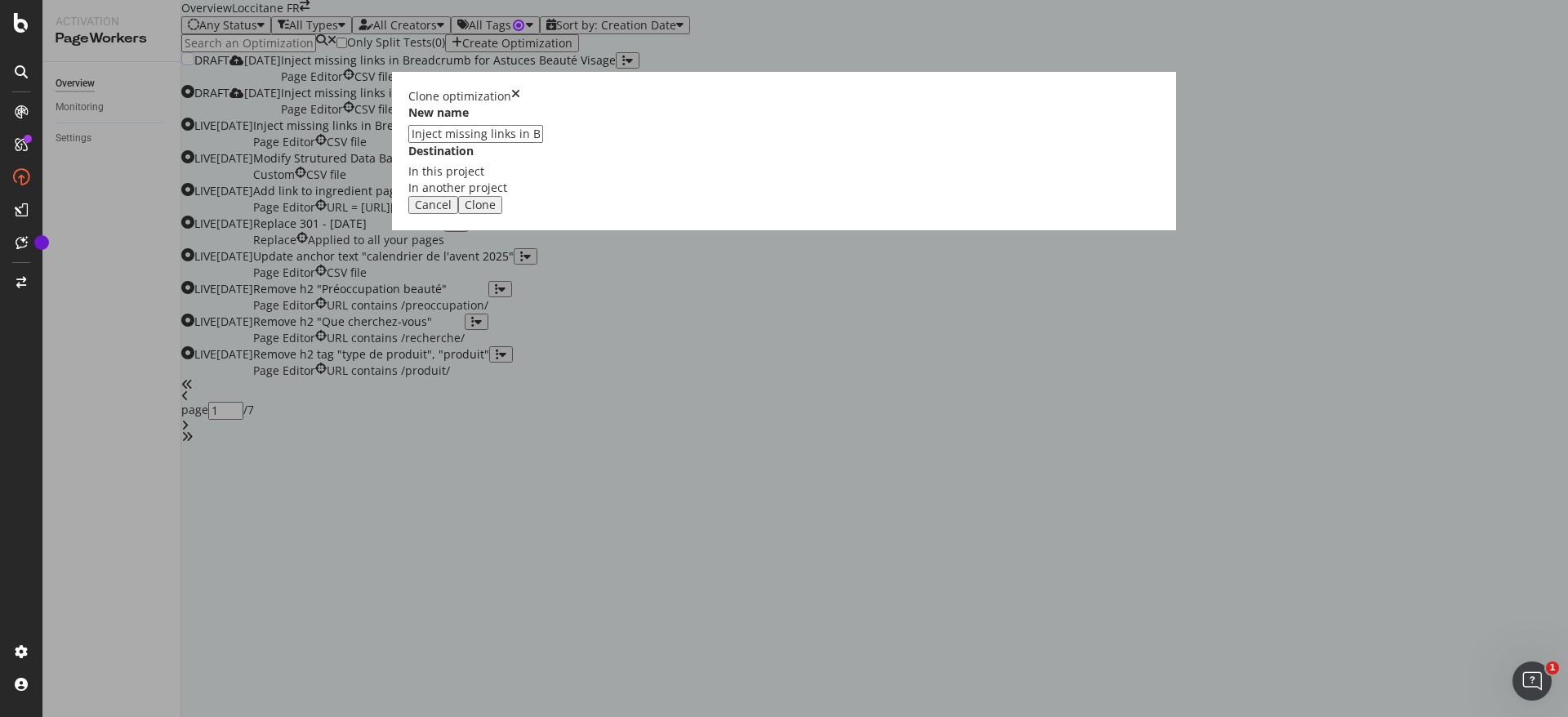
click at [543, 143] on input "Inject missing links in Breadcrumb for Astuces Beauté Visage" at bounding box center [476, 134] width 135 height 18
type input "Inject missing links in Breadcrumb for Astuces Beauté Hair"
click at [502, 214] on button "Clone" at bounding box center [480, 205] width 44 height 18
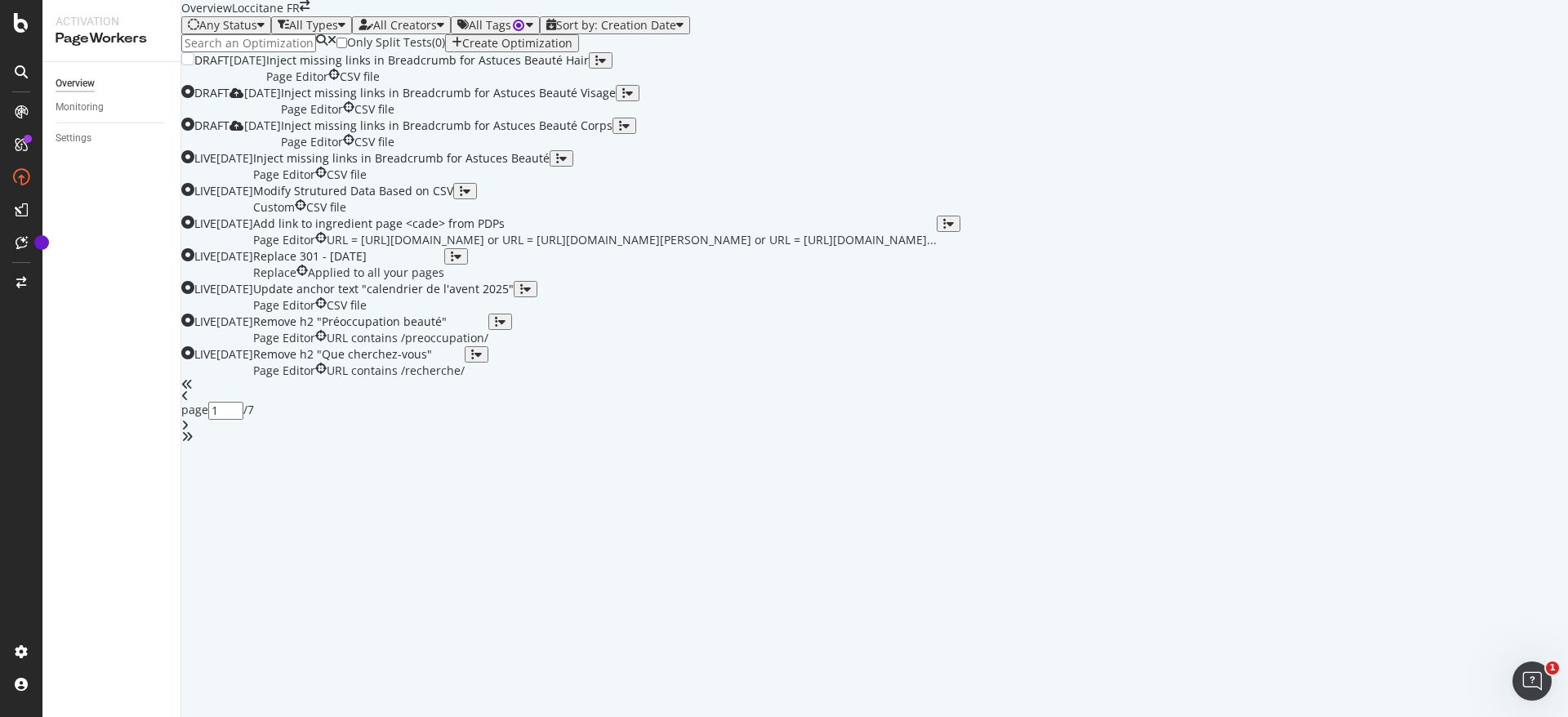
click at [589, 85] on div "Inject missing links in Breadcrumb for Astuces Beauté Hair Page Editor CSV file" at bounding box center [428, 69] width 322 height 33
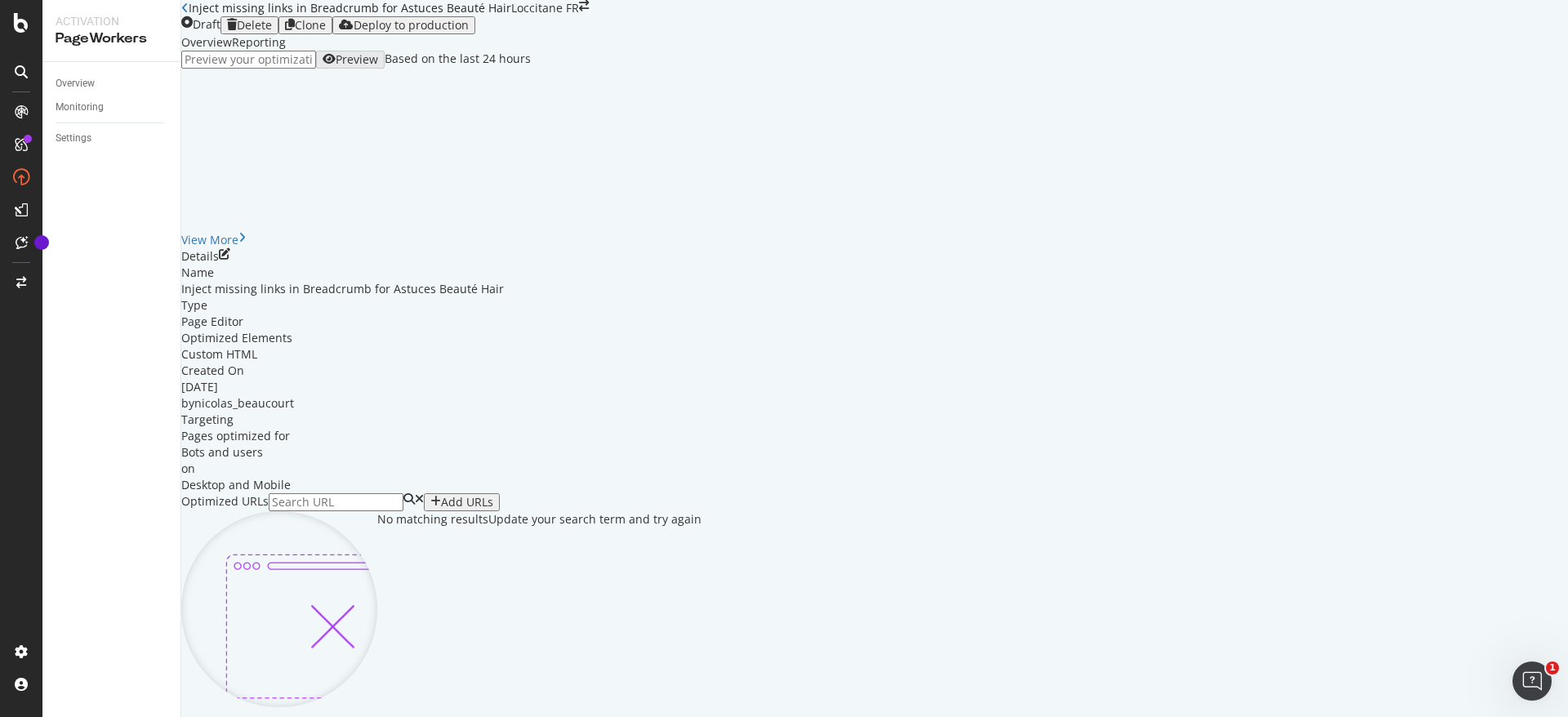
scroll to position [90, 0]
click at [230, 260] on icon "pen-to-square" at bounding box center [224, 254] width 12 height 12
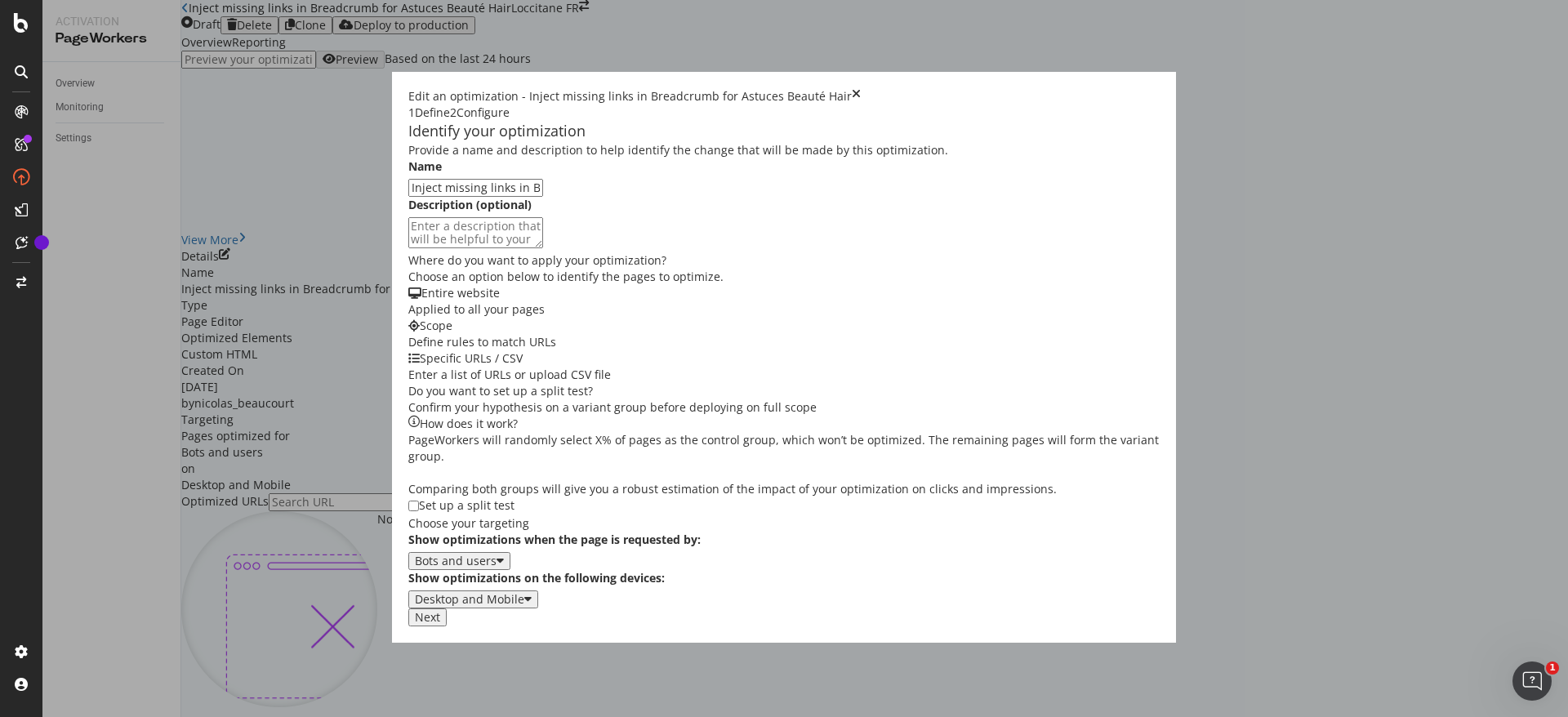
scroll to position [284, 0]
click at [440, 624] on div "Next" at bounding box center [428, 618] width 25 height 13
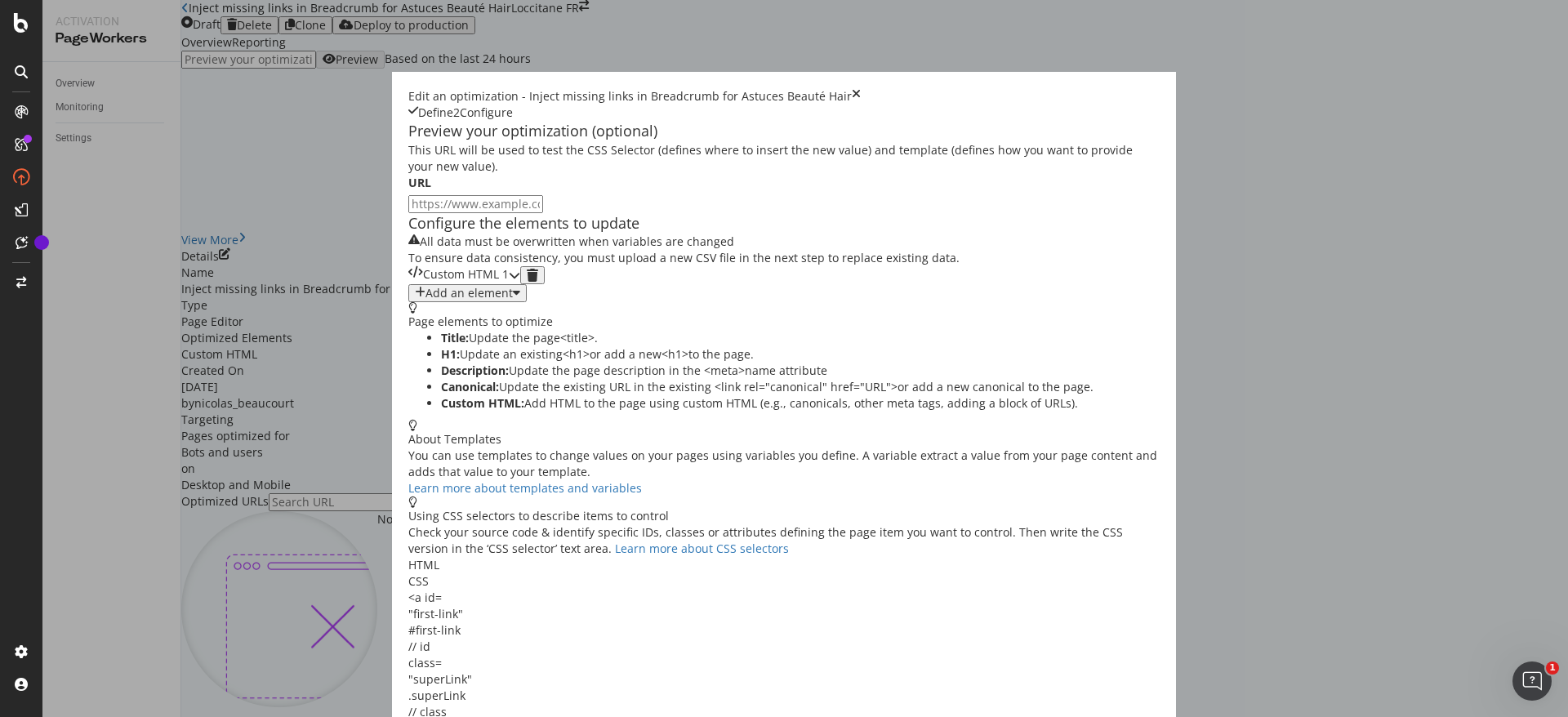
click at [509, 284] on div "Custom HTML 1" at bounding box center [459, 275] width 100 height 18
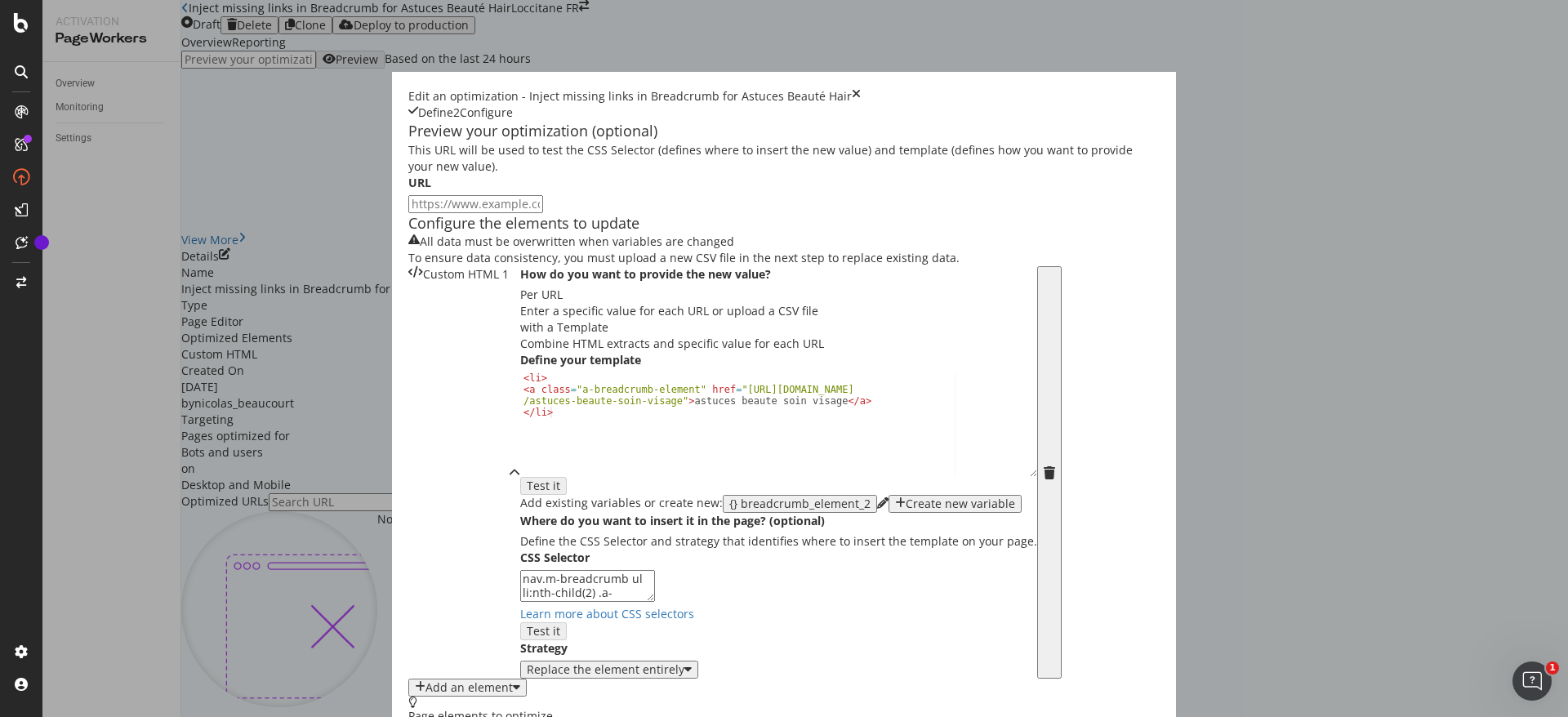
scroll to position [238, 0]
drag, startPoint x: 464, startPoint y: 395, endPoint x: 526, endPoint y: 382, distance: 63.3
click at [526, 382] on div "< li > < a class = "a-breadcrumb-element" href = "https://fr.loccitane.com /ast…" at bounding box center [779, 435] width 517 height 126
paste textarea "cheveux"
drag, startPoint x: 480, startPoint y: 397, endPoint x: 619, endPoint y: 396, distance: 139.0
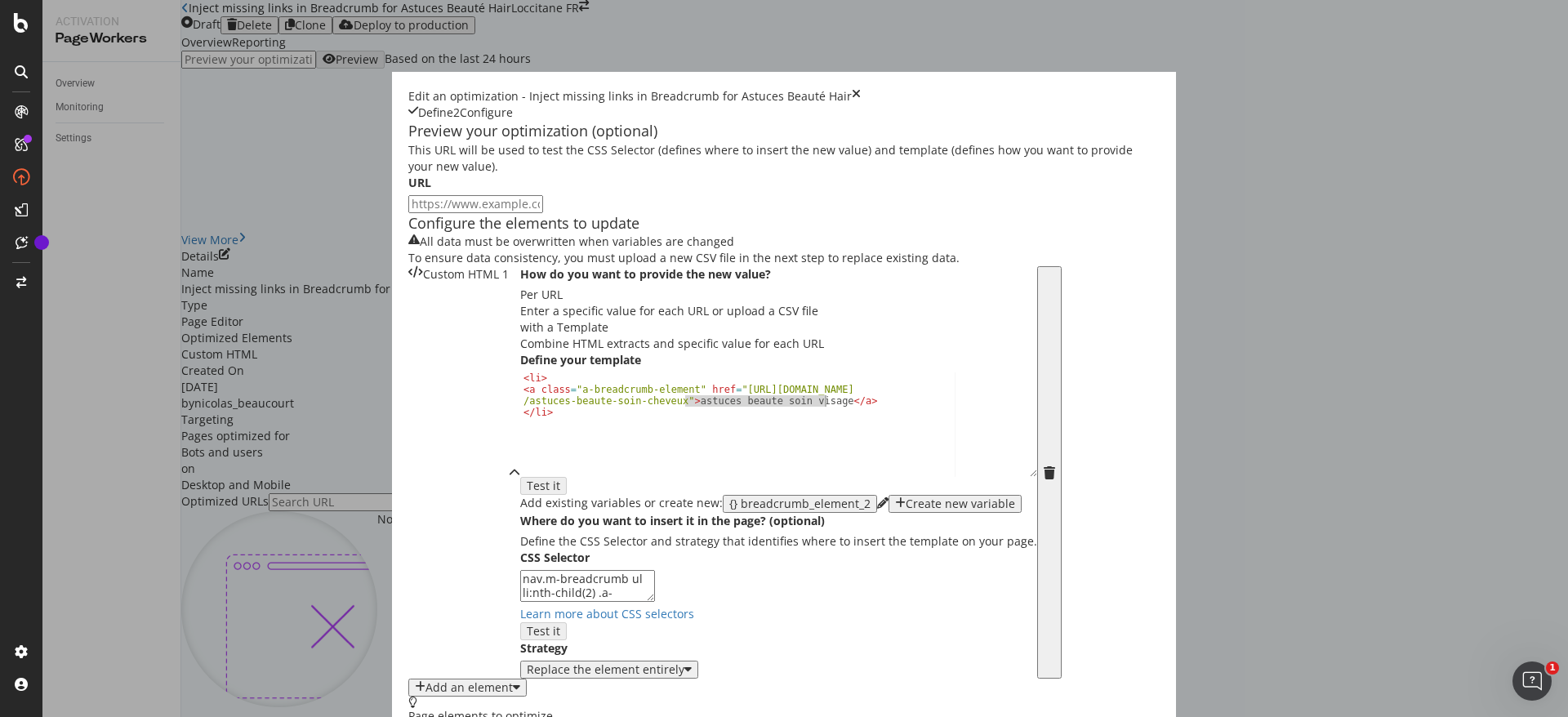
click at [619, 396] on div "< li > < a class = "a-breadcrumb-element" href = "https://fr.loccitane.com /ast…" at bounding box center [779, 435] width 517 height 126
paste textarea "cheveux"
type textarea "<a class="a-breadcrumb-element" href="https://fr.loccitane.com/astuces-beaute-s…"
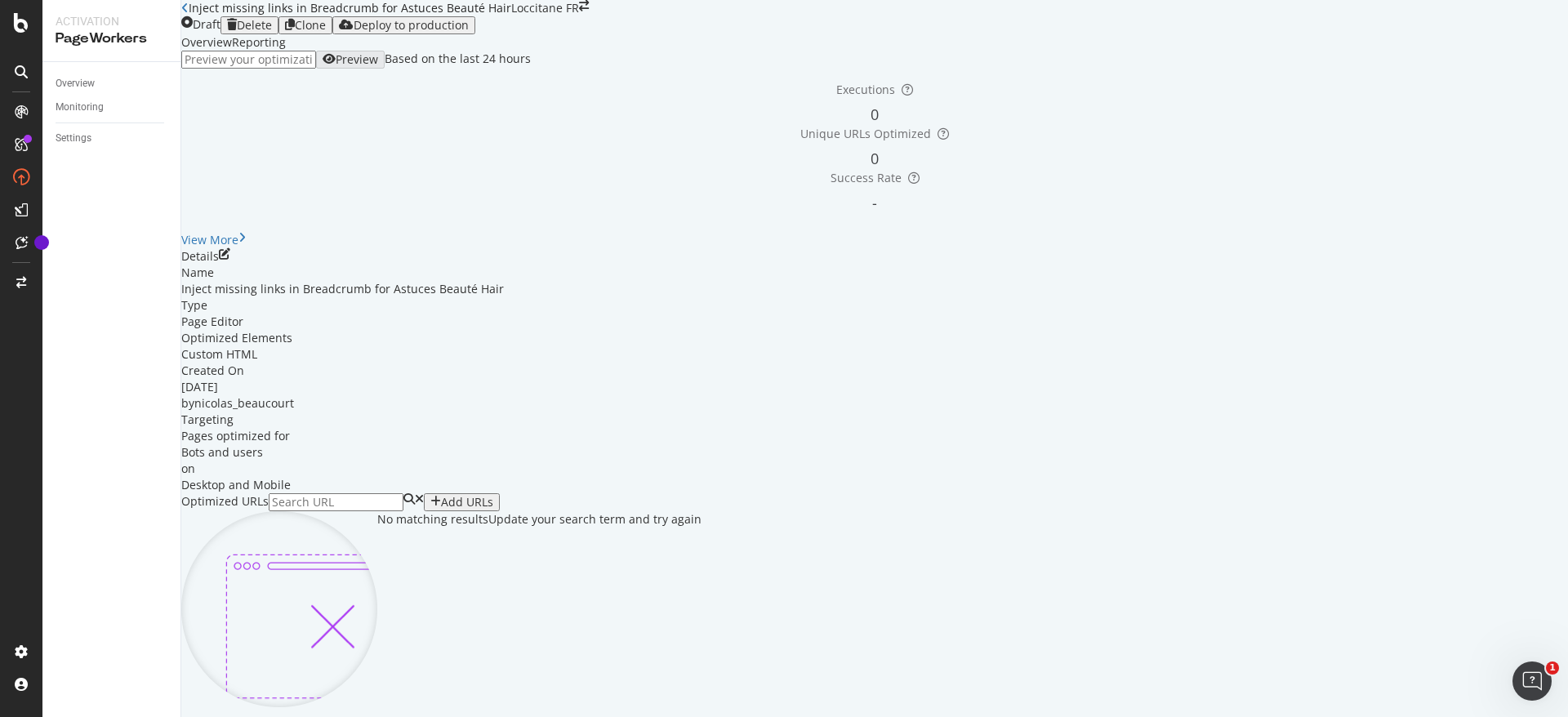
scroll to position [270, 0]
click at [493, 496] on div "Add URLs" at bounding box center [462, 502] width 62 height 13
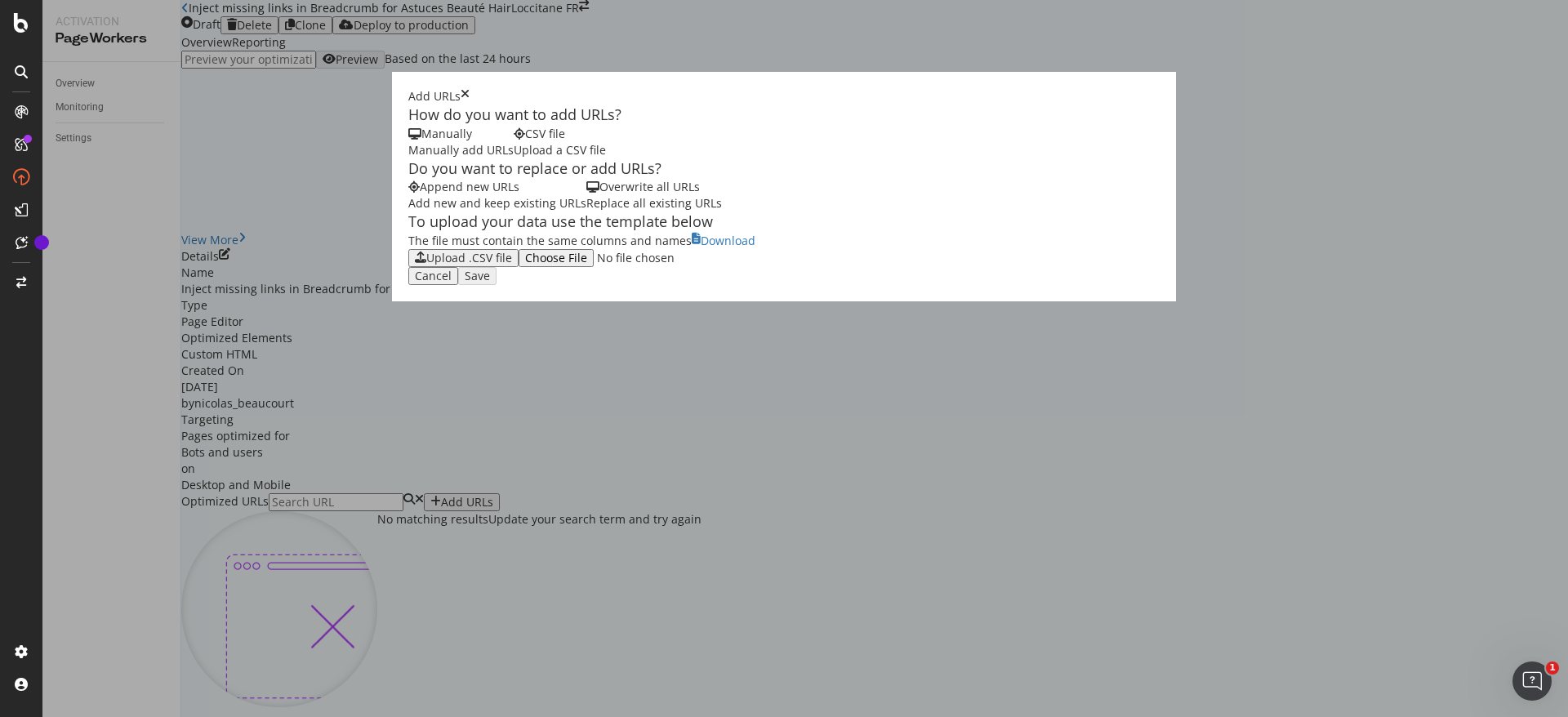
click at [415, 265] on div "Upload .CSV file" at bounding box center [464, 258] width 97 height 13
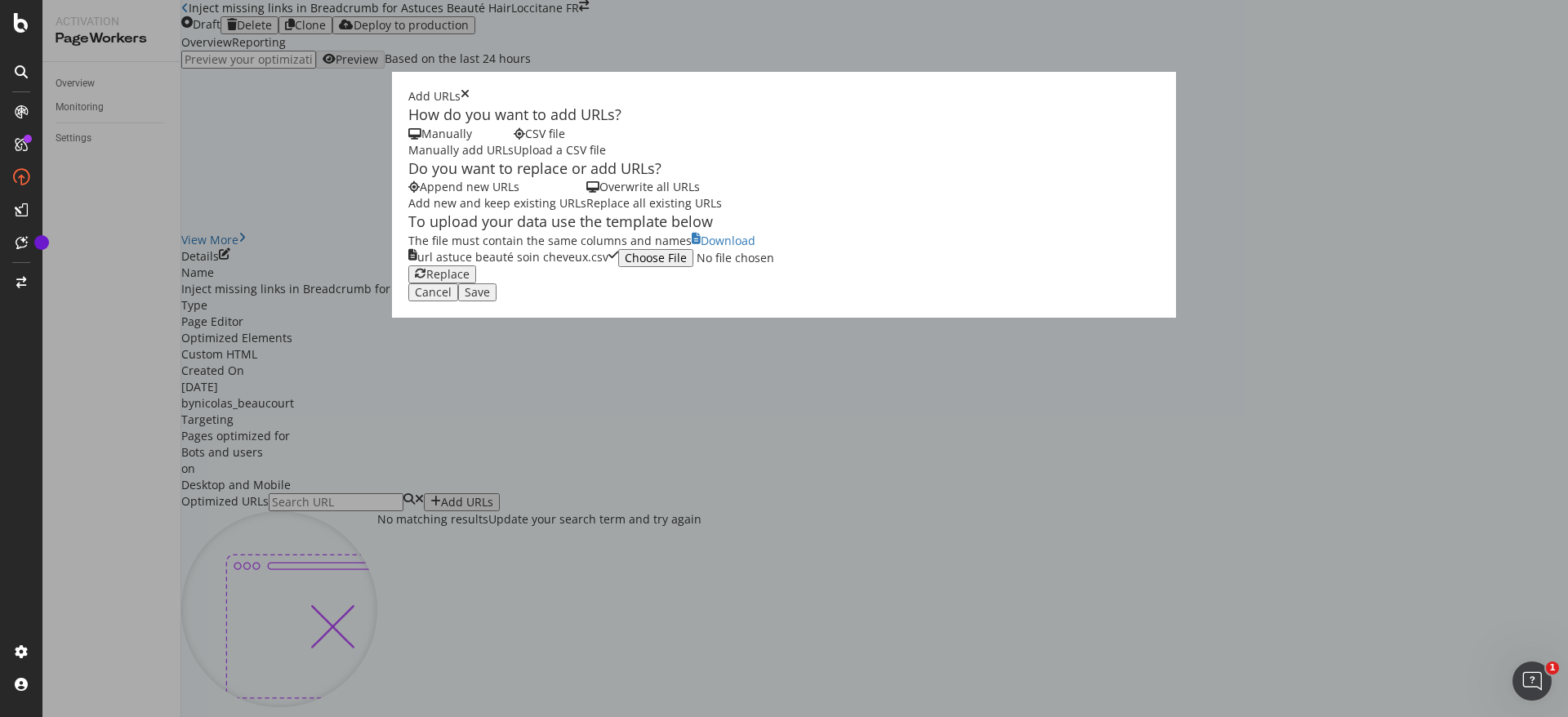
click at [497, 302] on button "Save" at bounding box center [477, 293] width 39 height 18
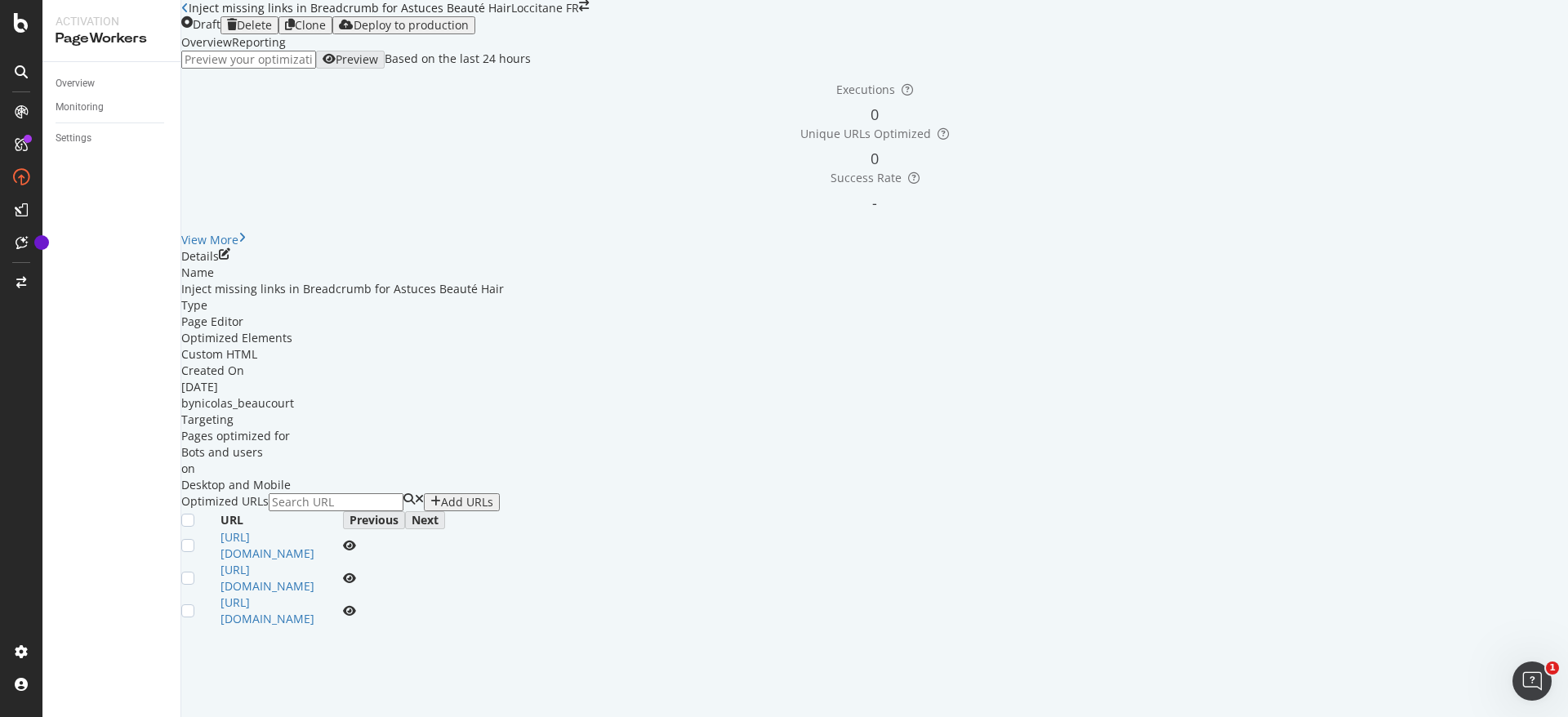
scroll to position [0, 0]
click at [83, 81] on div "Overview" at bounding box center [76, 83] width 39 height 17
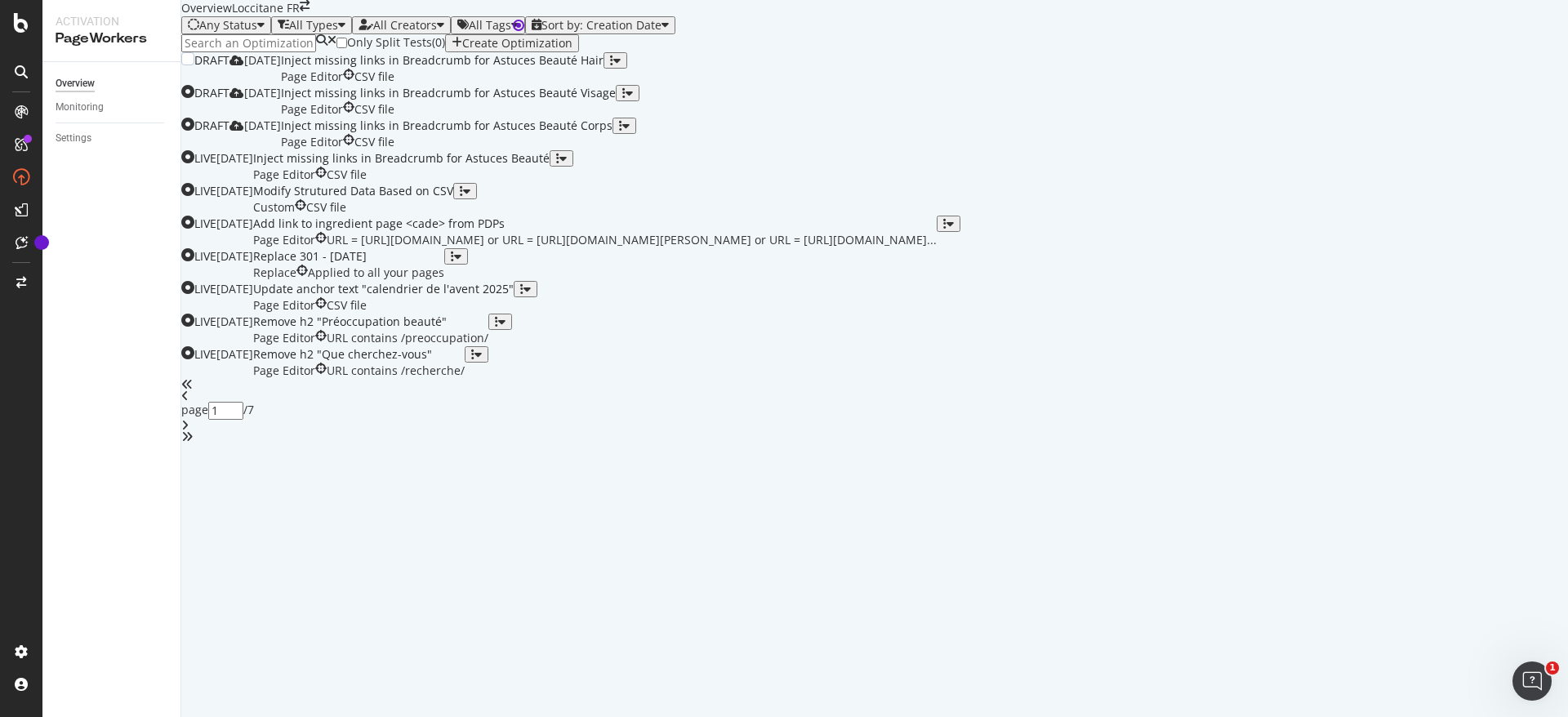
click at [613, 66] on div "button" at bounding box center [612, 61] width 3 height 12
click at [1482, 276] on div "Clone" at bounding box center [1496, 270] width 30 height 14
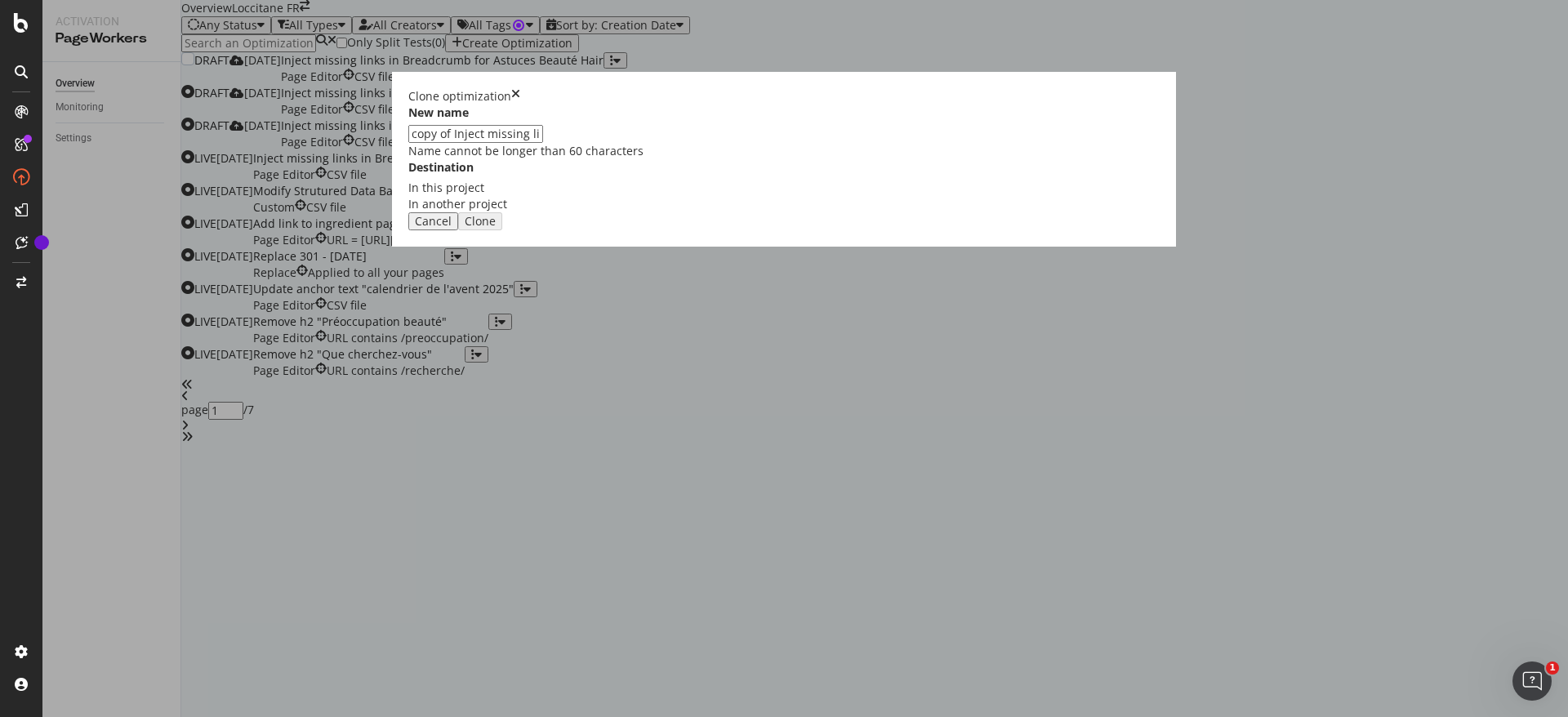
drag, startPoint x: 601, startPoint y: 317, endPoint x: 506, endPoint y: 317, distance: 95.0
click at [514, 317] on div "Clone optimization New name copy of Inject missing links in Breadcrumb for Astu…" at bounding box center [784, 358] width 1568 height 717
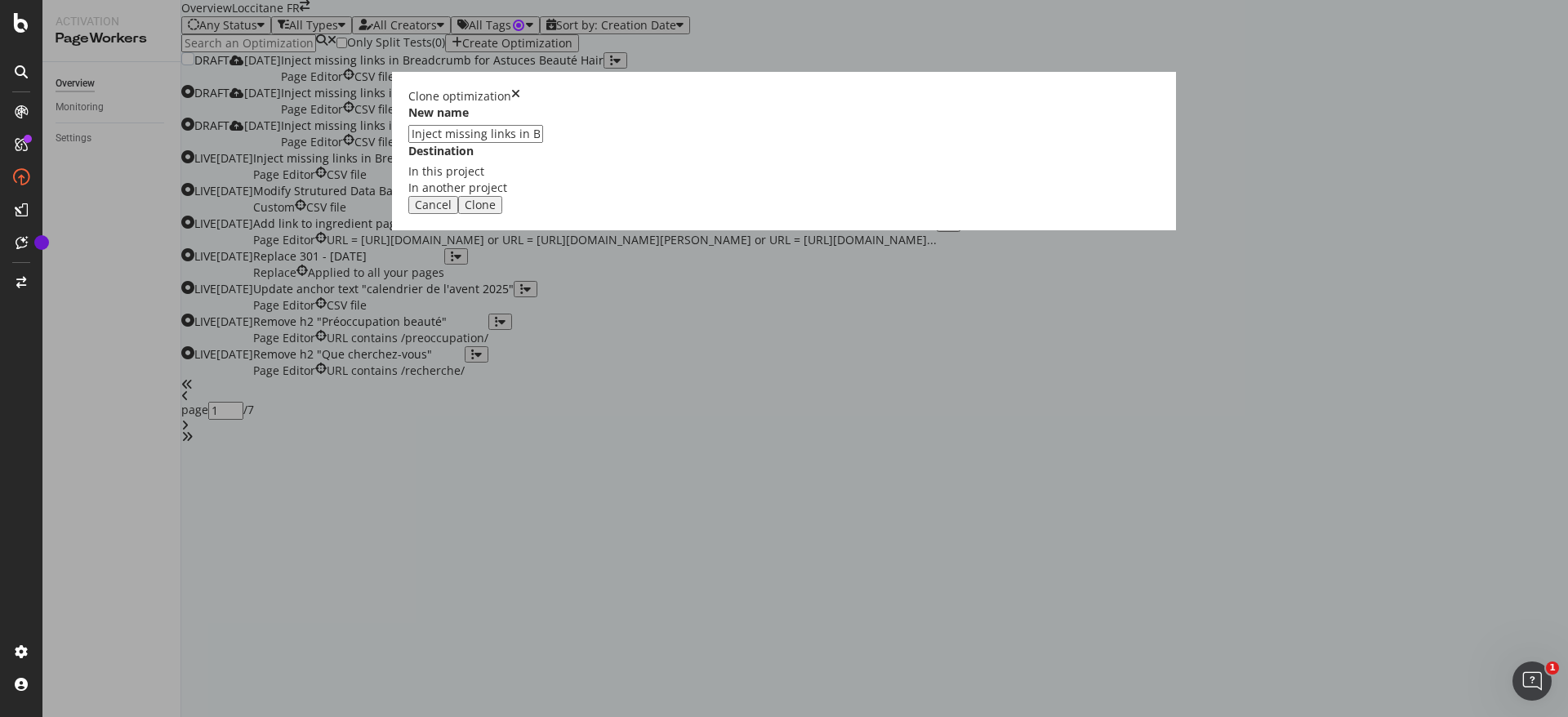
click at [543, 143] on input "Inject missing links in Breadcrumb for Astuces Beauté Hair" at bounding box center [476, 134] width 135 height 18
type input "Inject missing links in Breadcrumb for Astuces Beauté Homme"
click at [496, 211] on div "Clone" at bounding box center [480, 205] width 31 height 13
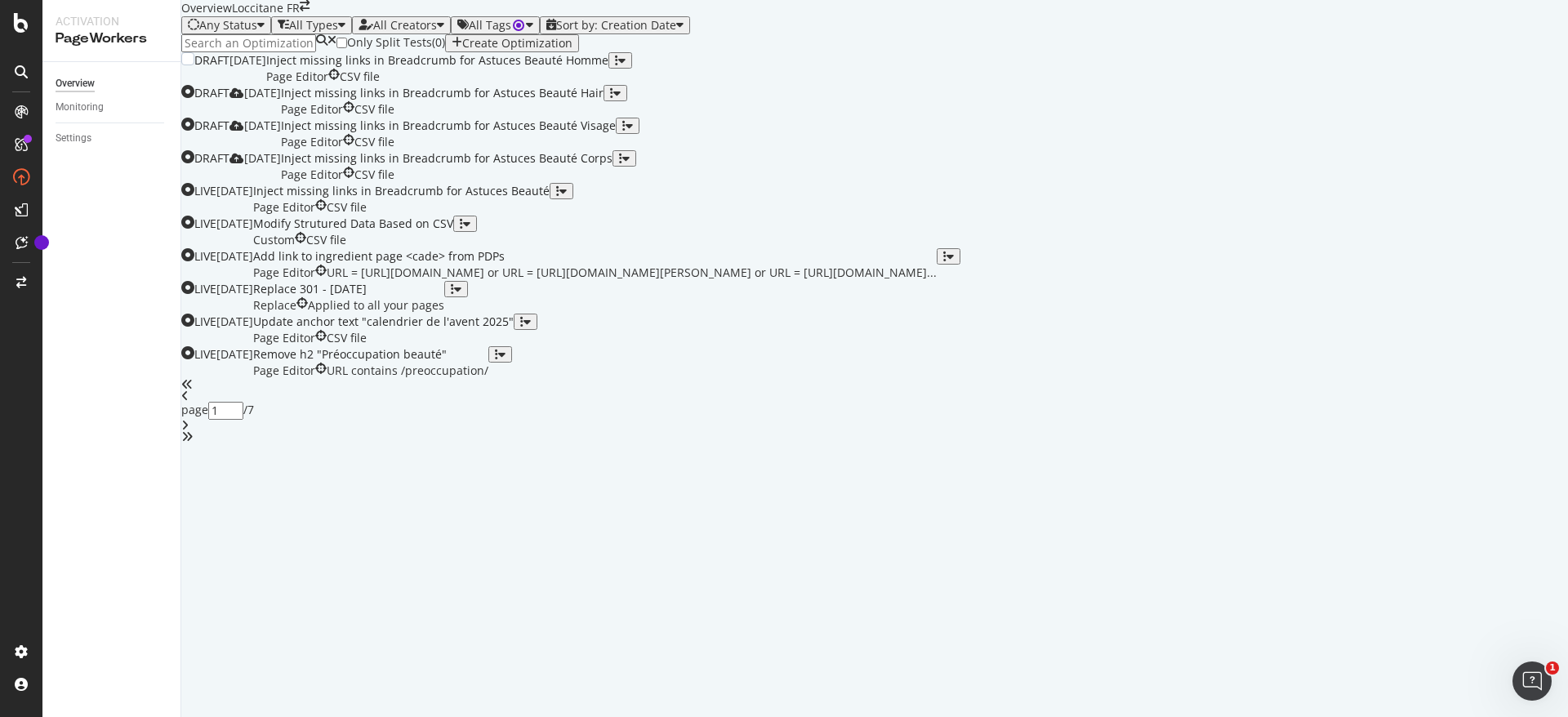
click at [608, 85] on div "Page Editor CSV file" at bounding box center [437, 76] width 342 height 16
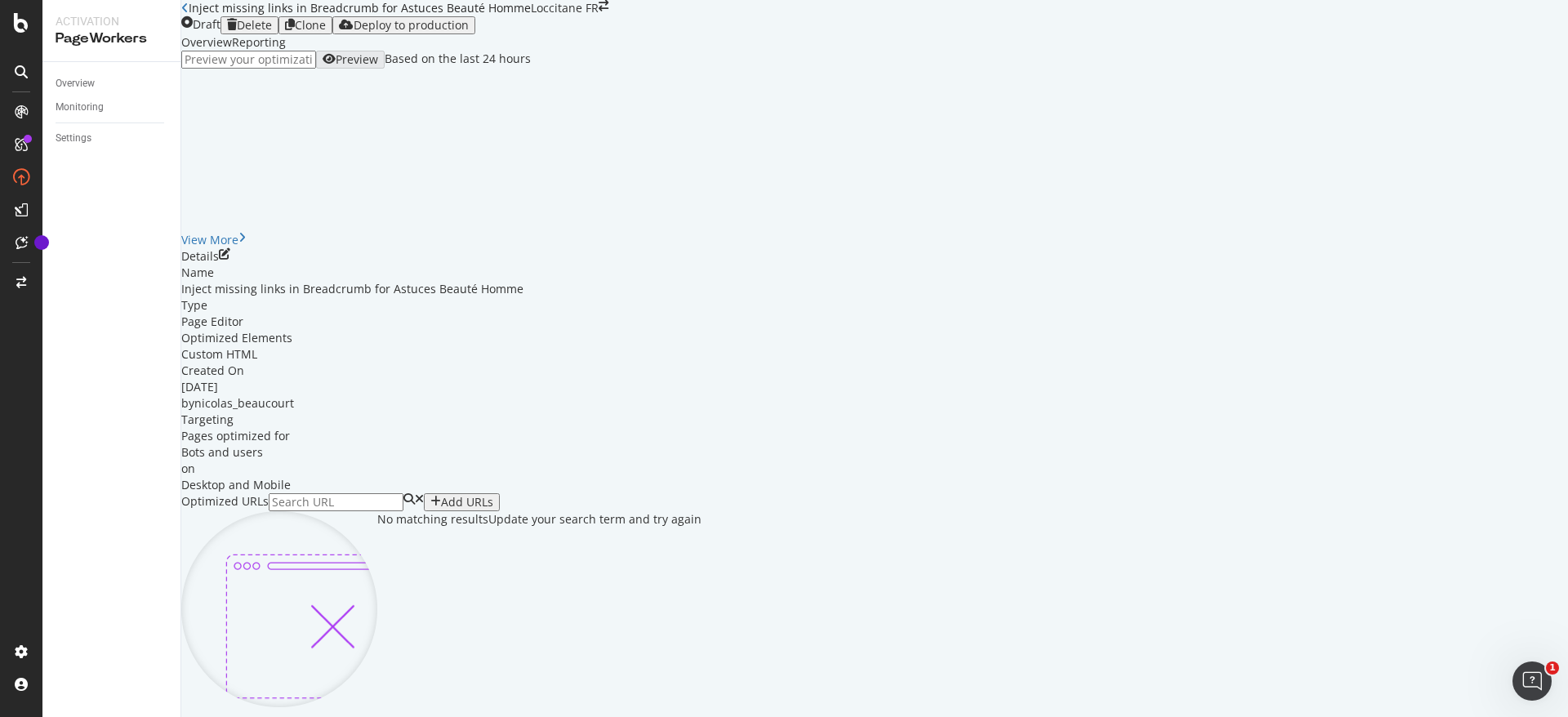
click at [9, 716] on icon "close toast" at bounding box center [4, 725] width 9 height 16
click at [230, 260] on icon "pen-to-square" at bounding box center [224, 254] width 12 height 12
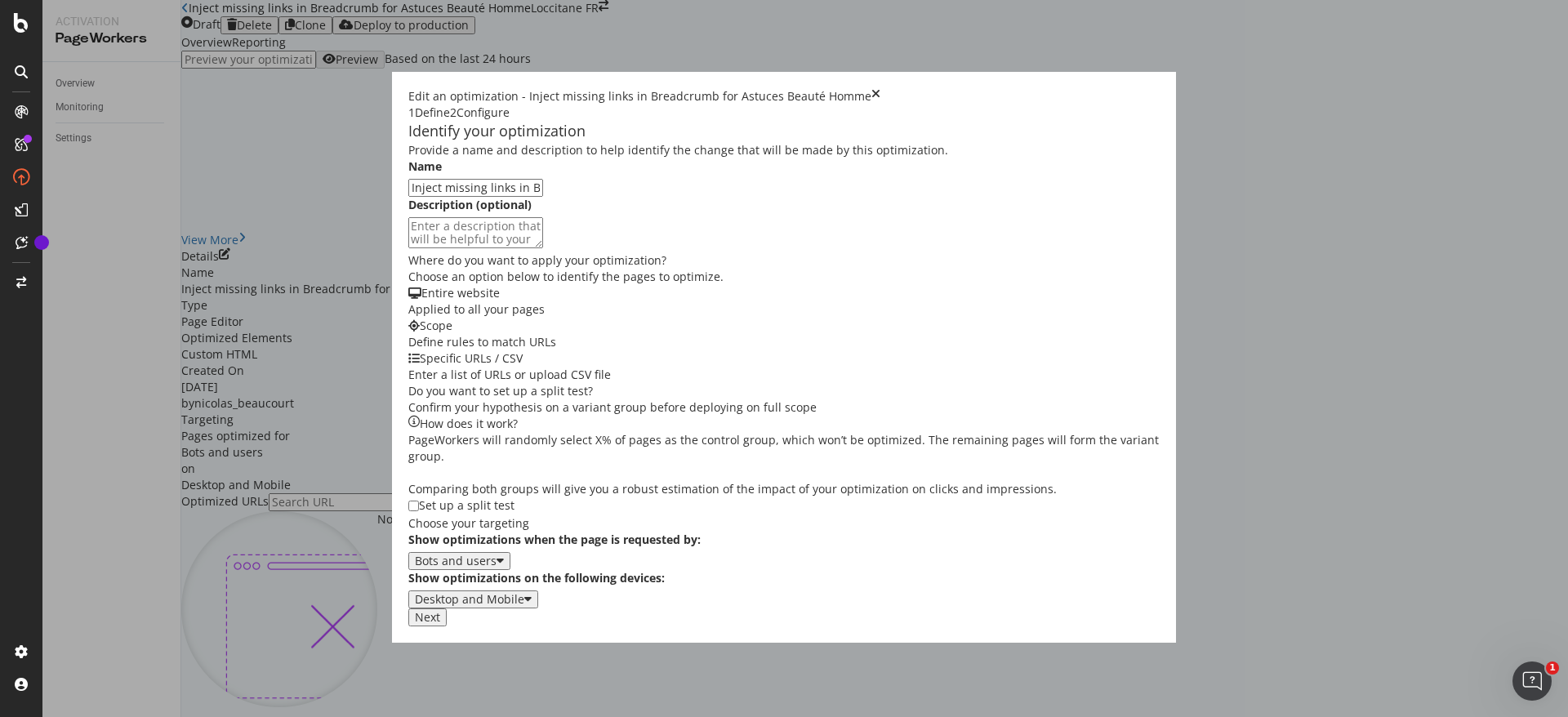
click at [440, 624] on div "Next" at bounding box center [428, 618] width 25 height 13
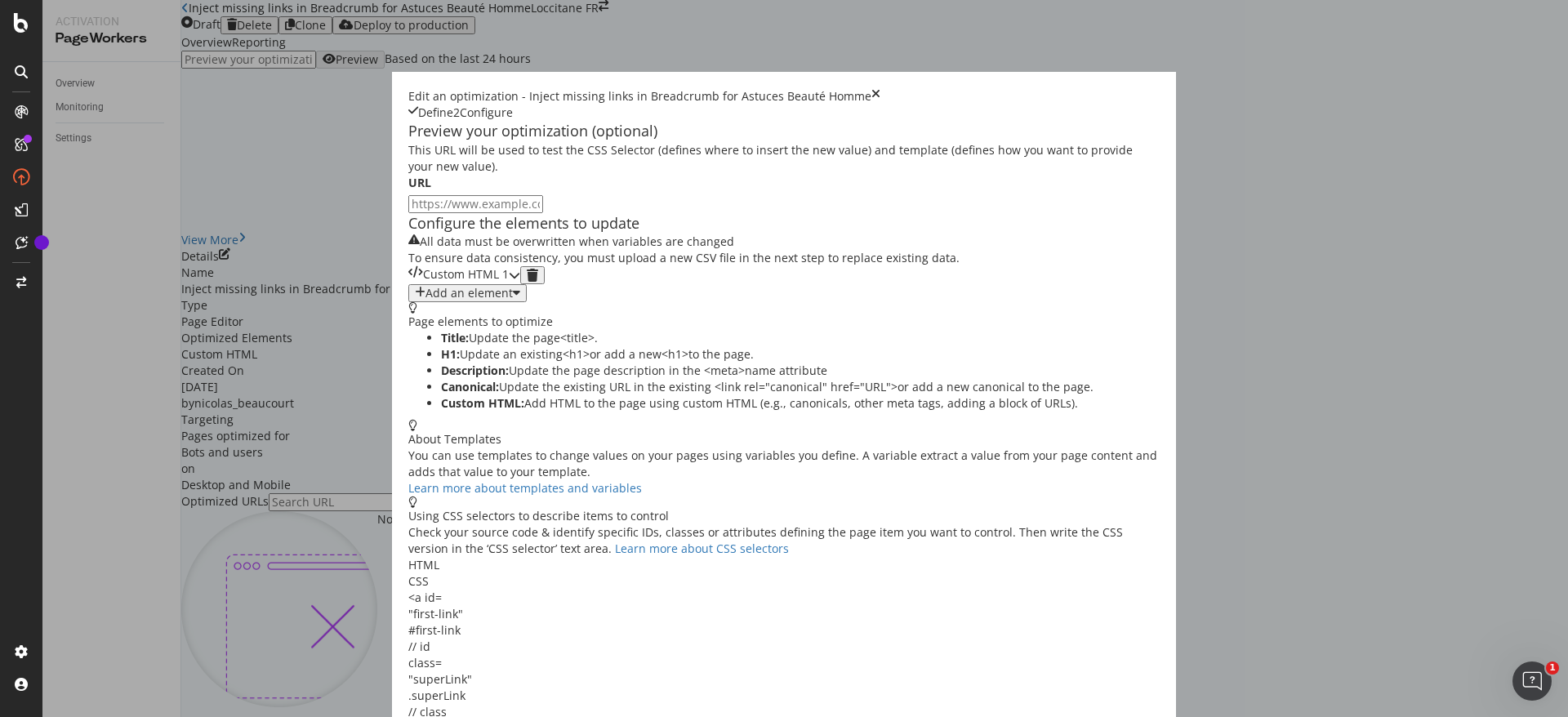
click at [500, 284] on div "Custom HTML 1" at bounding box center [459, 275] width 100 height 18
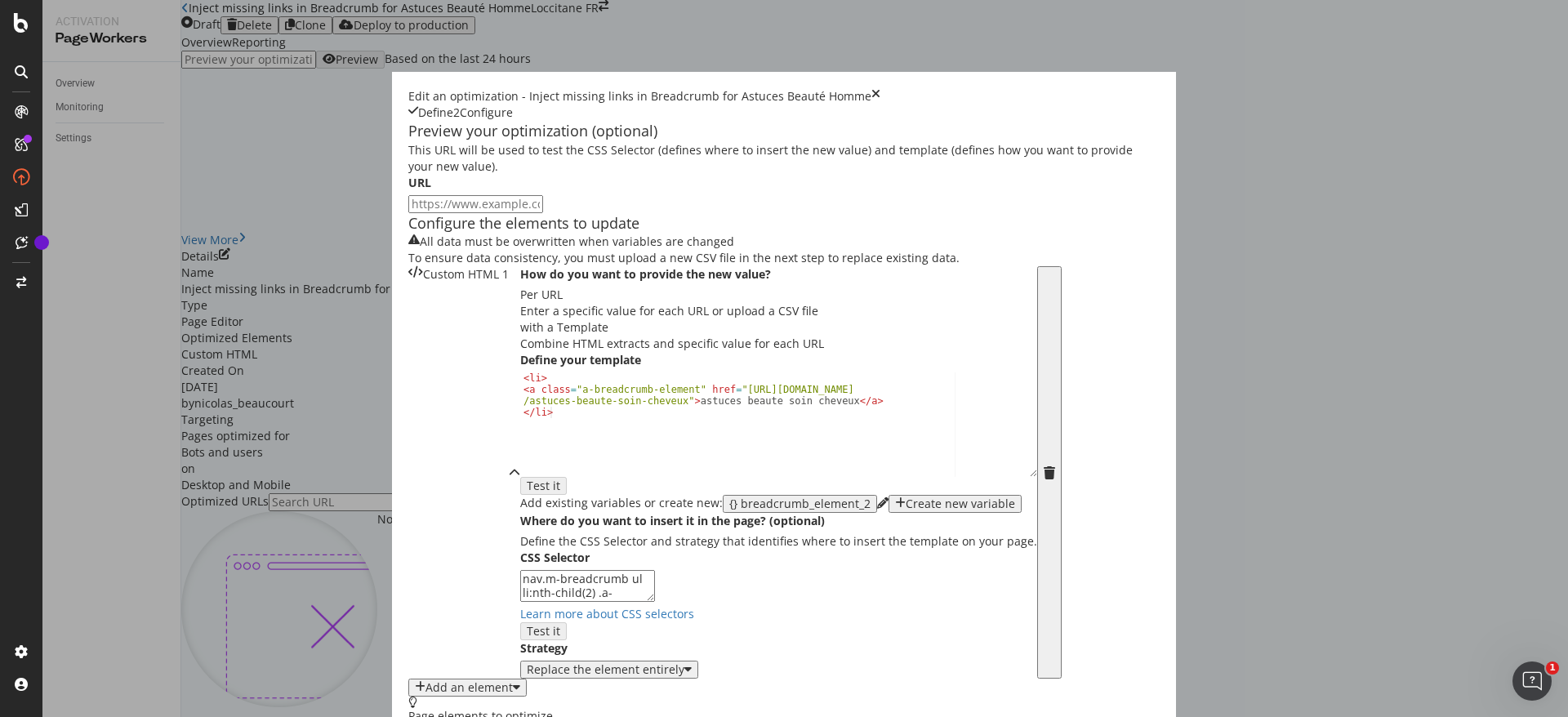
scroll to position [149, 0]
drag, startPoint x: 526, startPoint y: 474, endPoint x: 469, endPoint y: 487, distance: 58.5
click at [520, 487] on div "< li > < a class = "a-breadcrumb-element" href = "https://fr.loccitane.com /ast…" at bounding box center [779, 435] width 517 height 126
paste textarea "homme"
drag, startPoint x: 445, startPoint y: 482, endPoint x: 590, endPoint y: 481, distance: 145.0
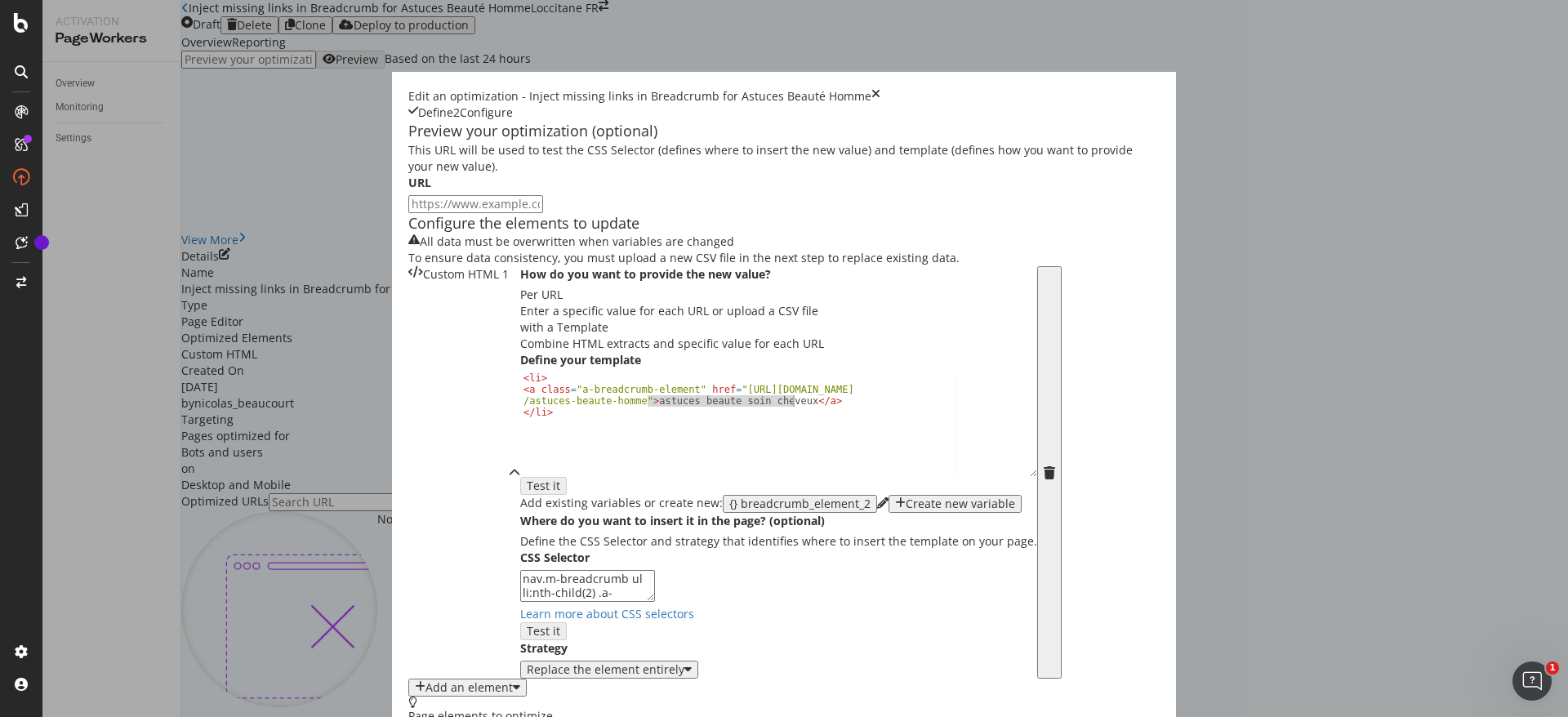
click at [589, 484] on div "< li > < a class = "a-breadcrumb-element" href = "https://fr.loccitane.com /ast…" at bounding box center [779, 435] width 517 height 126
paste textarea "homme"
type textarea "<a class="a-breadcrumb-element" href="https://fr.loccitane.com/astuces-beaute-h…"
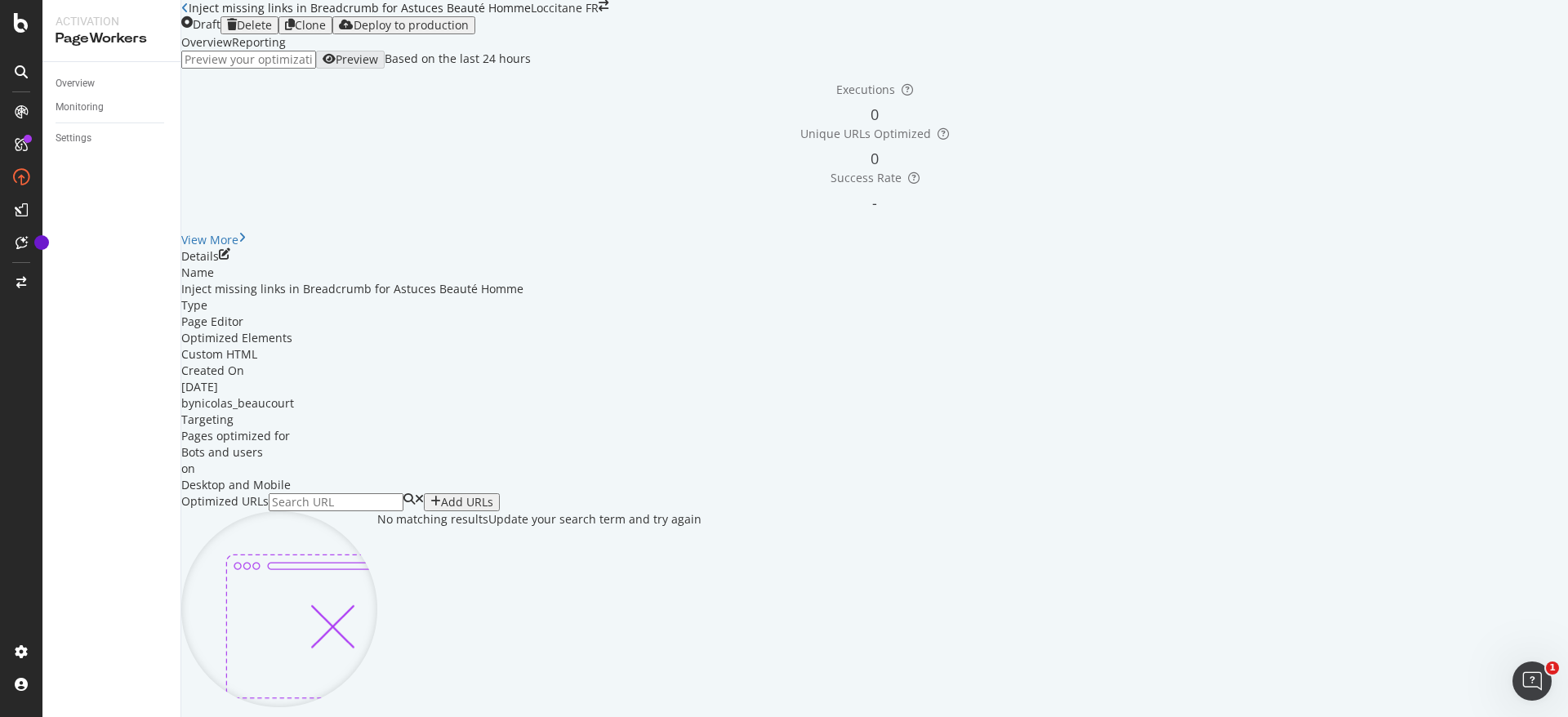
click at [9, 716] on icon "close toast" at bounding box center [4, 725] width 9 height 16
click at [493, 496] on div "Add URLs" at bounding box center [467, 502] width 53 height 13
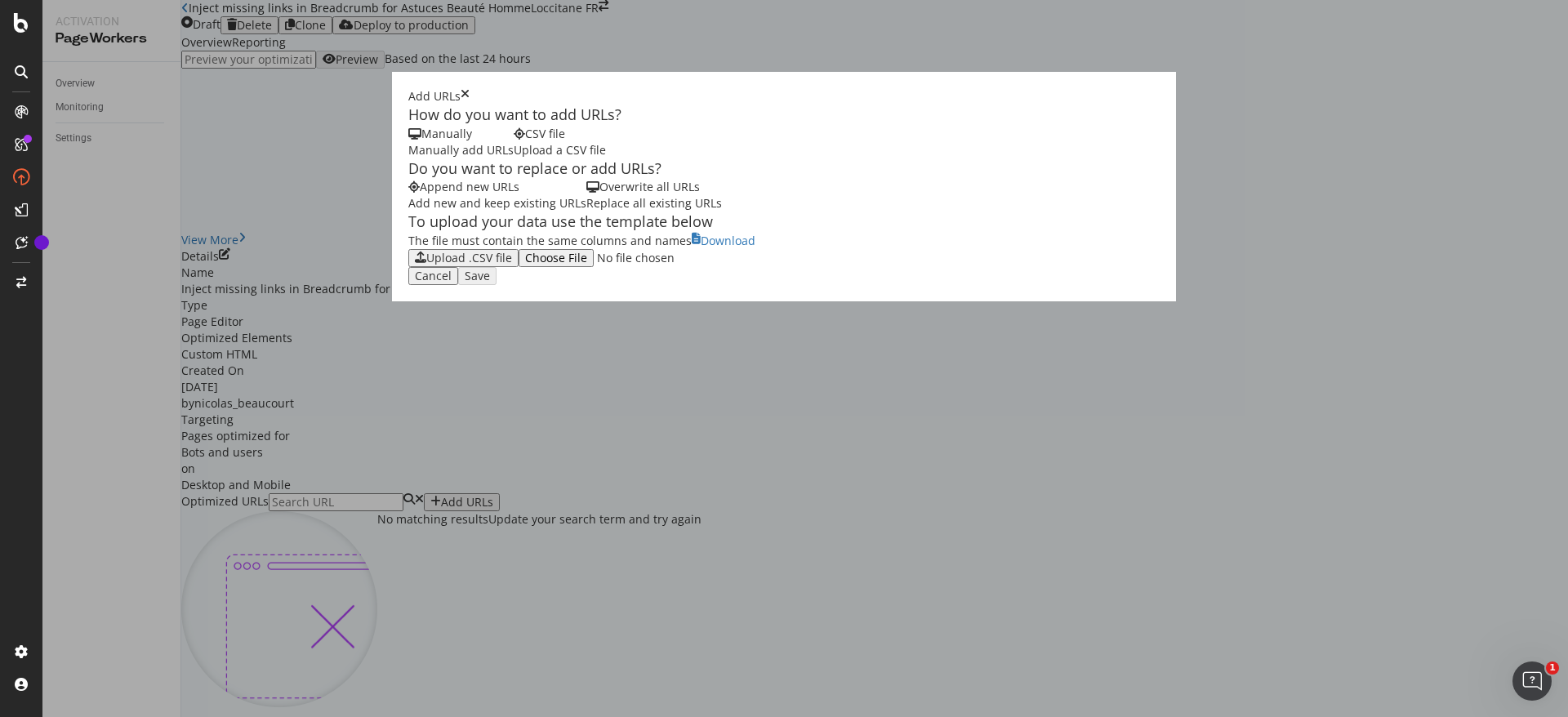
click at [427, 265] on div "Upload .CSV file" at bounding box center [469, 258] width 86 height 13
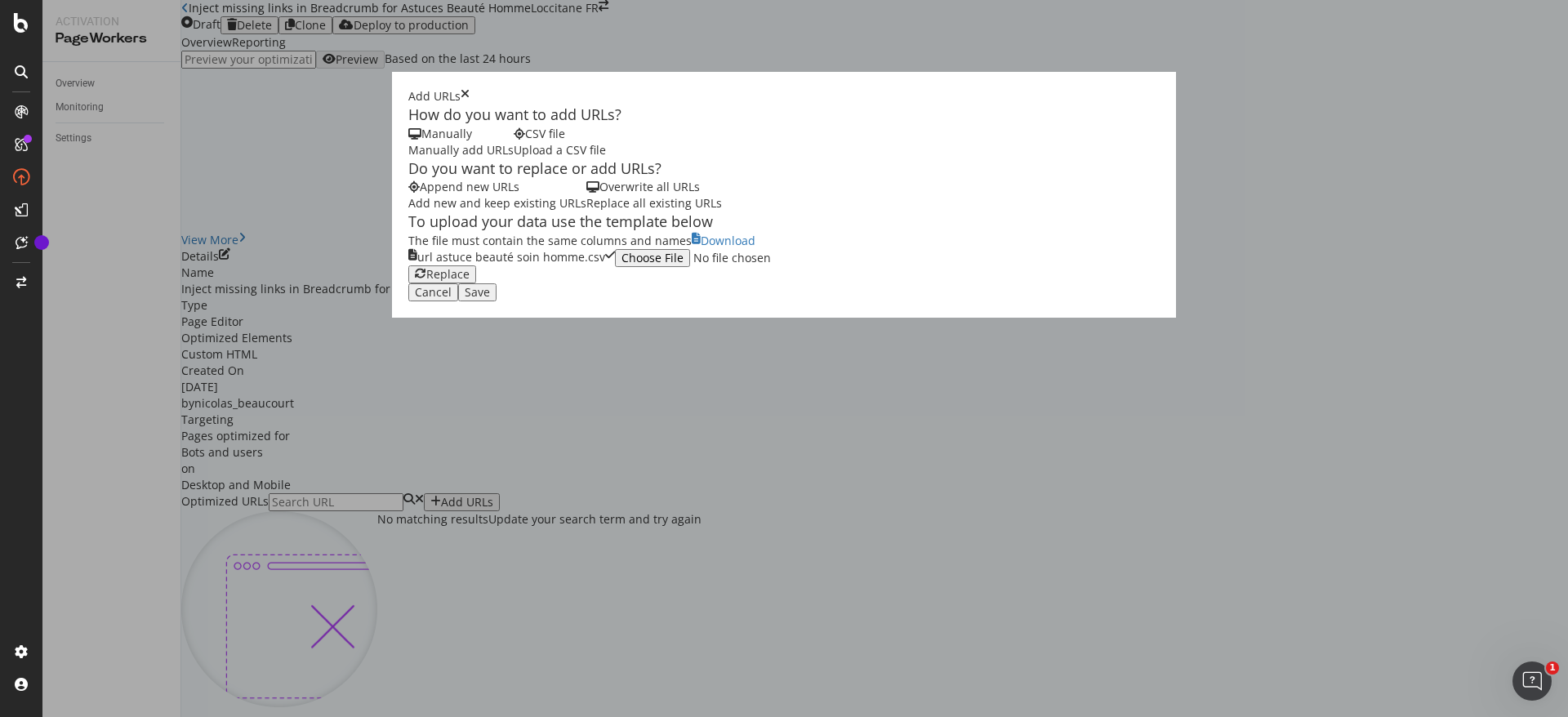
click at [490, 299] on div "Save" at bounding box center [477, 293] width 25 height 13
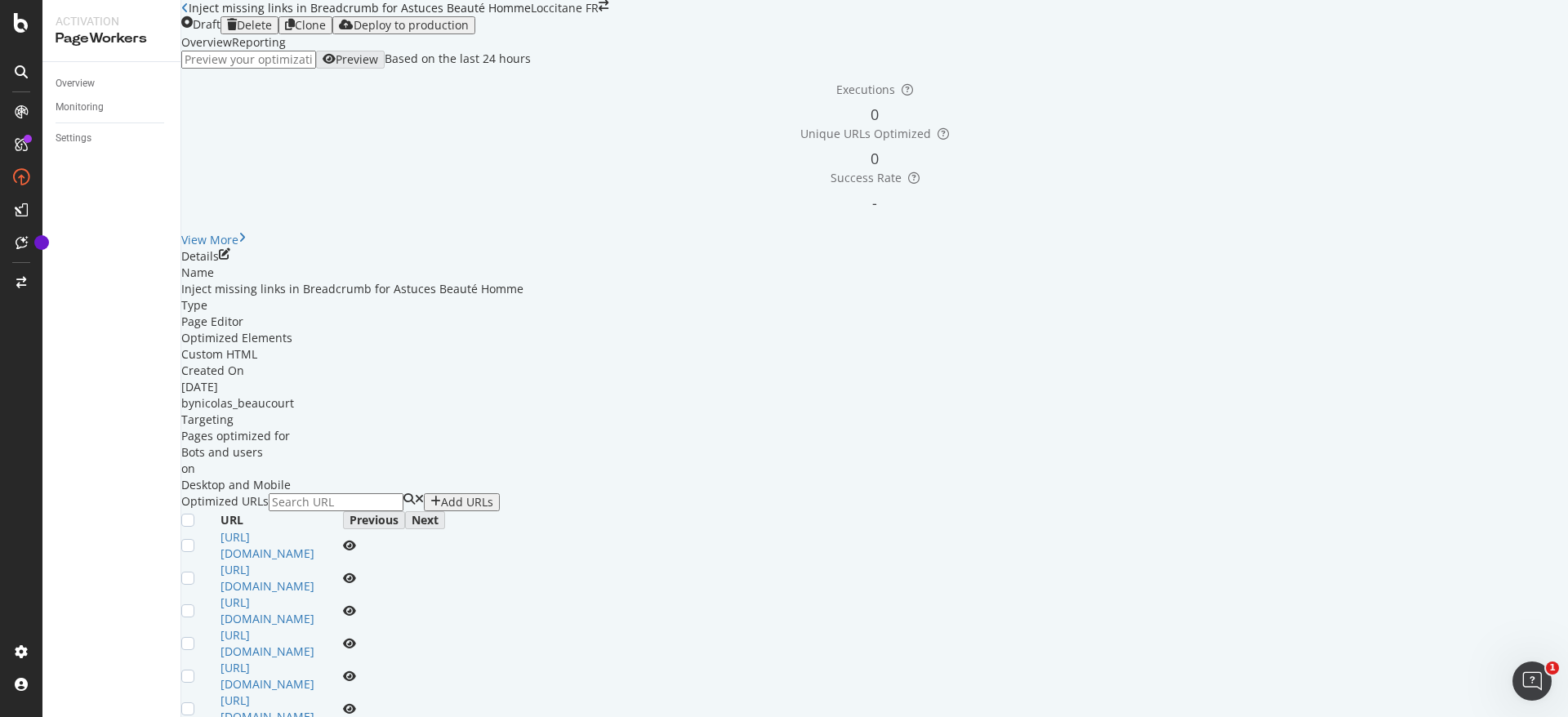
scroll to position [0, 0]
click at [90, 84] on div "Overview" at bounding box center [76, 83] width 39 height 17
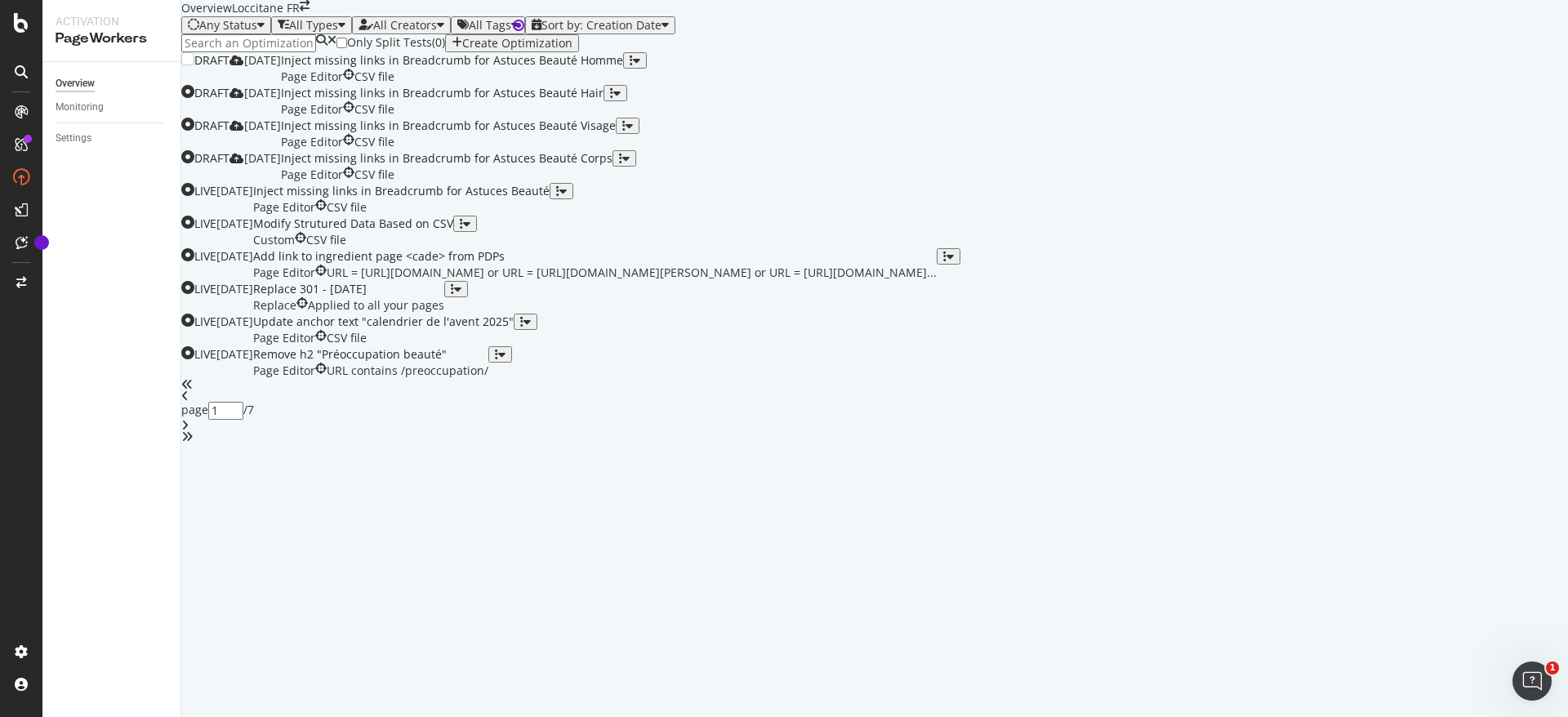
click at [633, 66] on div "button" at bounding box center [631, 61] width 3 height 12
click at [1482, 273] on div "Clone" at bounding box center [1496, 270] width 30 height 14
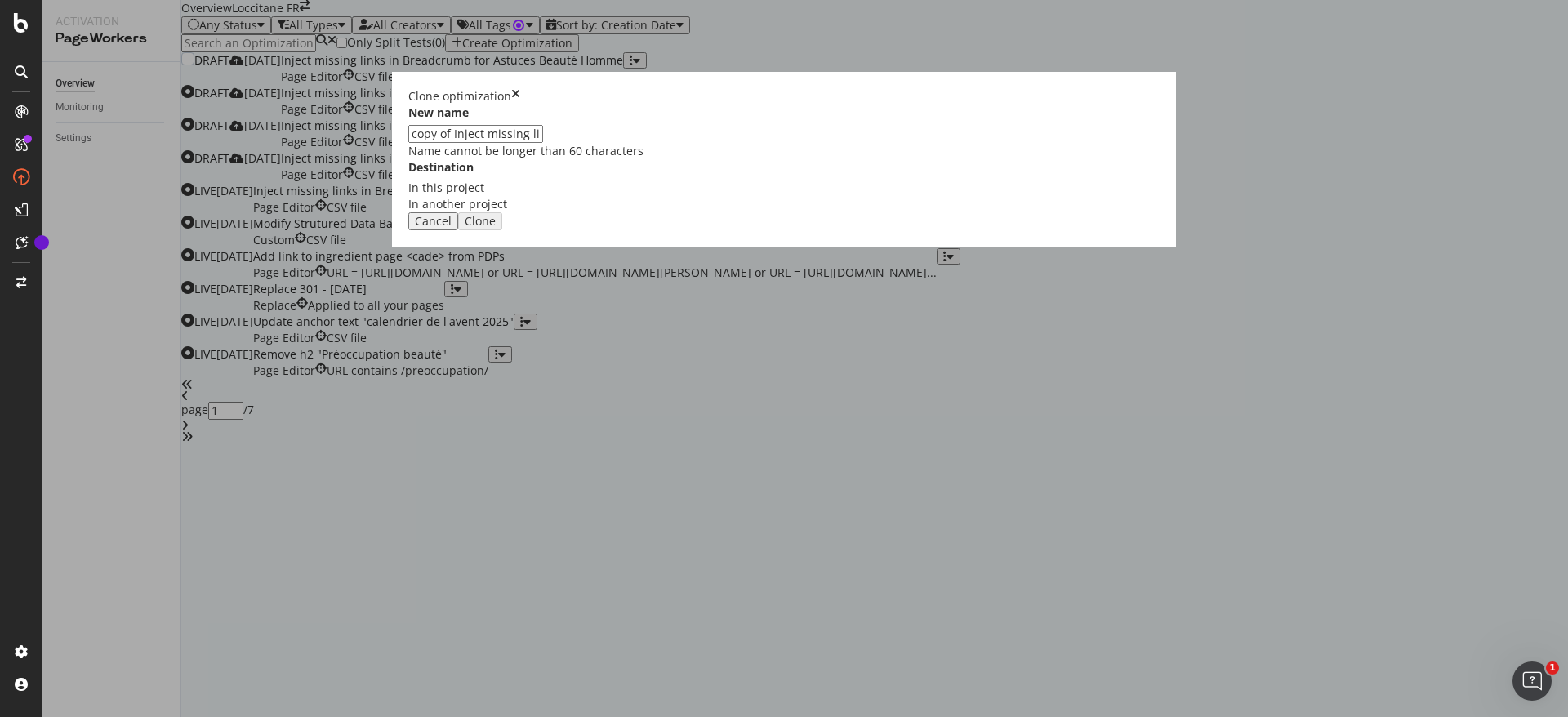
drag, startPoint x: 601, startPoint y: 317, endPoint x: 447, endPoint y: 311, distance: 154.1
click at [447, 311] on div "Clone optimization New name copy of Inject missing links in Breadcrumb for Astu…" at bounding box center [784, 358] width 1568 height 717
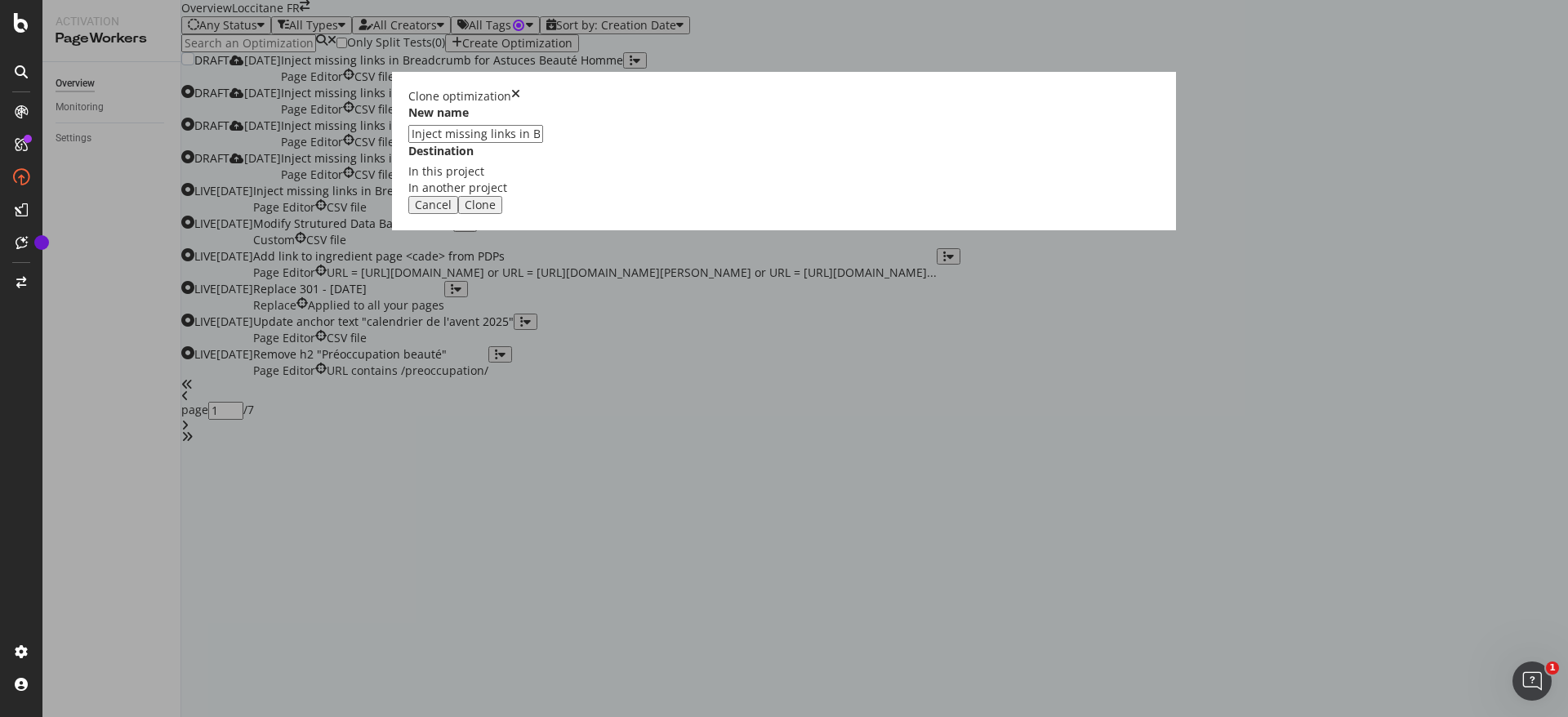
click at [543, 143] on input "Inject missing links in Breadcrumb for Astuces Beauté Homme" at bounding box center [476, 134] width 135 height 18
type input "Inject missing links in Breadcrumb for Astuces Beauté Parfum"
click at [496, 211] on div "Clone" at bounding box center [480, 205] width 31 height 13
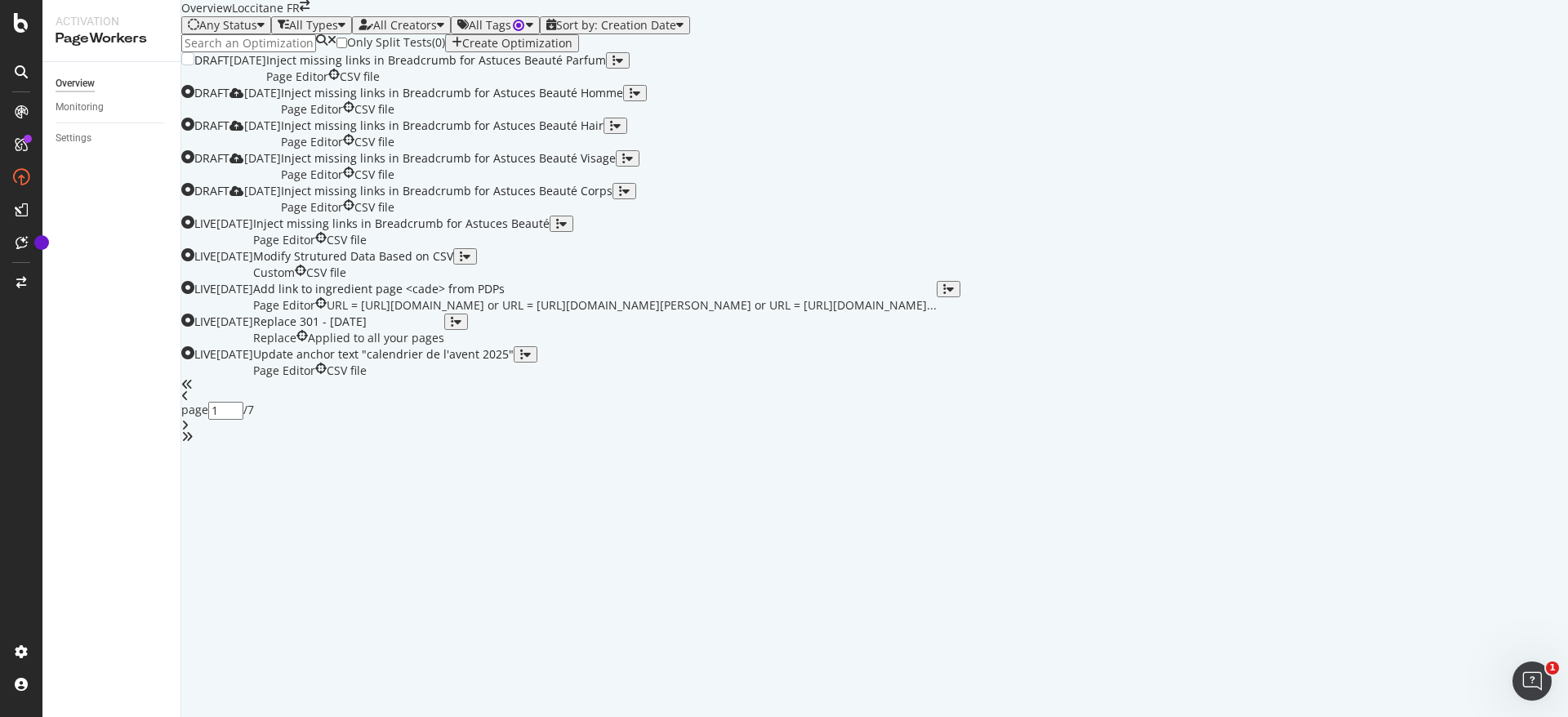
click at [616, 66] on div "button" at bounding box center [614, 61] width 3 height 12
click at [1482, 223] on div "Edit" at bounding box center [1496, 222] width 30 height 14
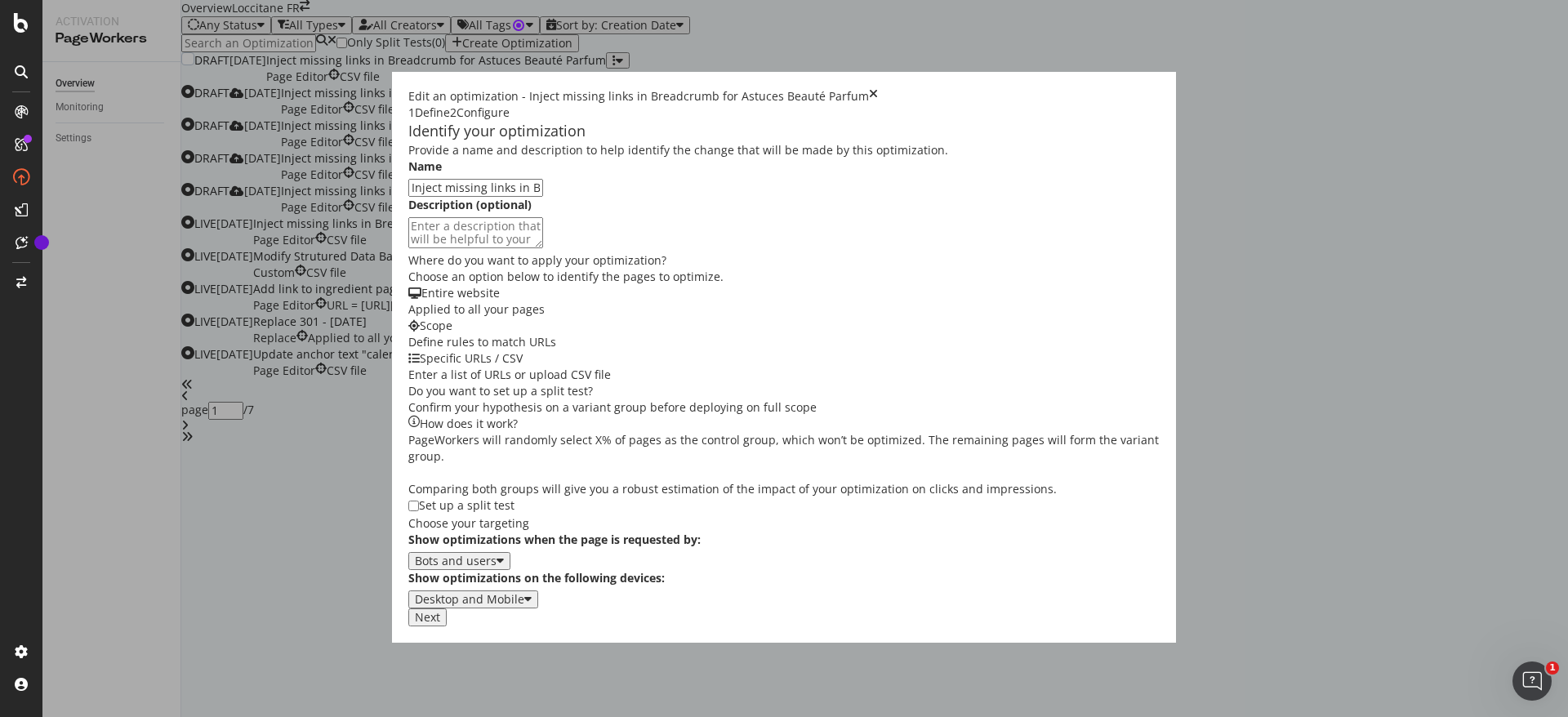
scroll to position [284, 0]
click at [440, 624] on div "Next" at bounding box center [428, 618] width 25 height 13
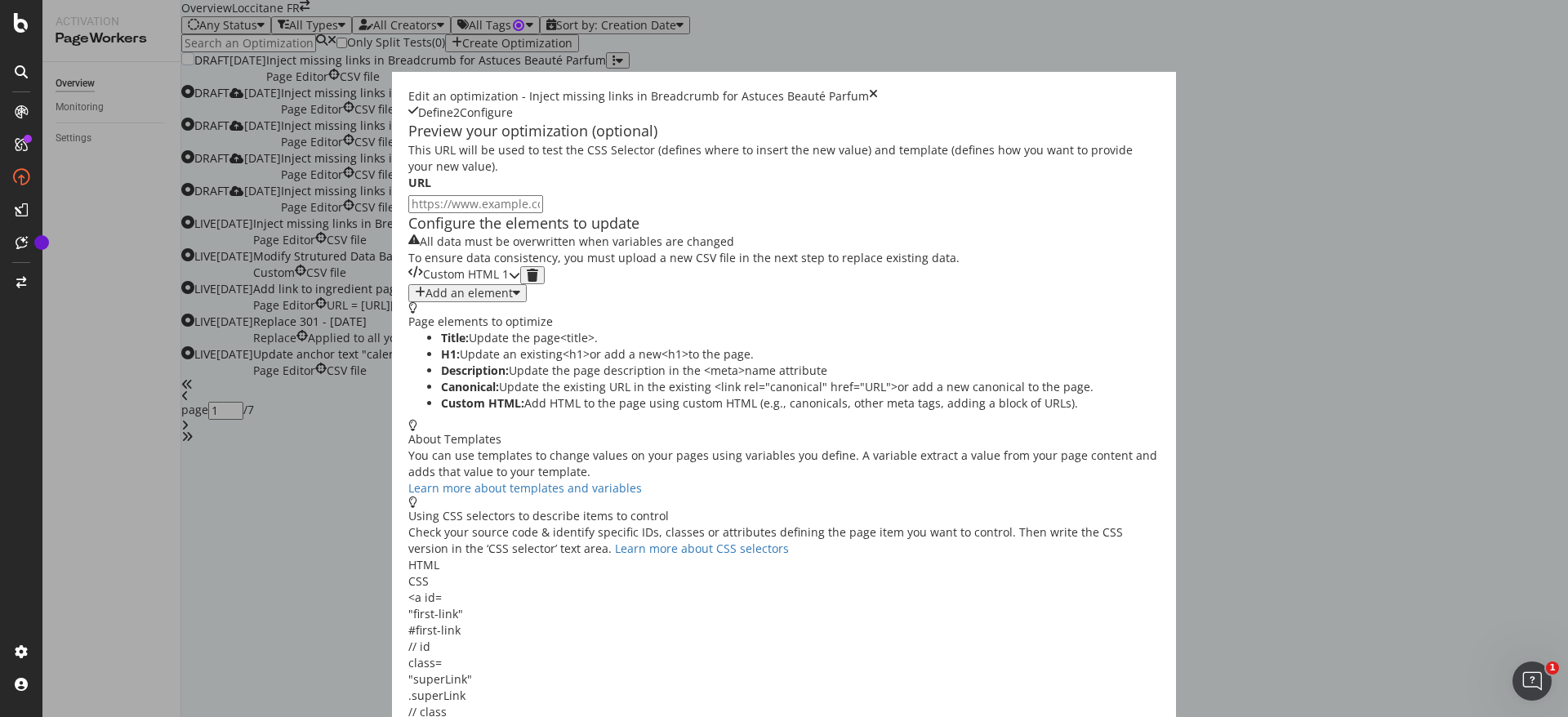
scroll to position [0, 0]
click at [520, 284] on div "Custom HTML 1" at bounding box center [465, 275] width 112 height 18
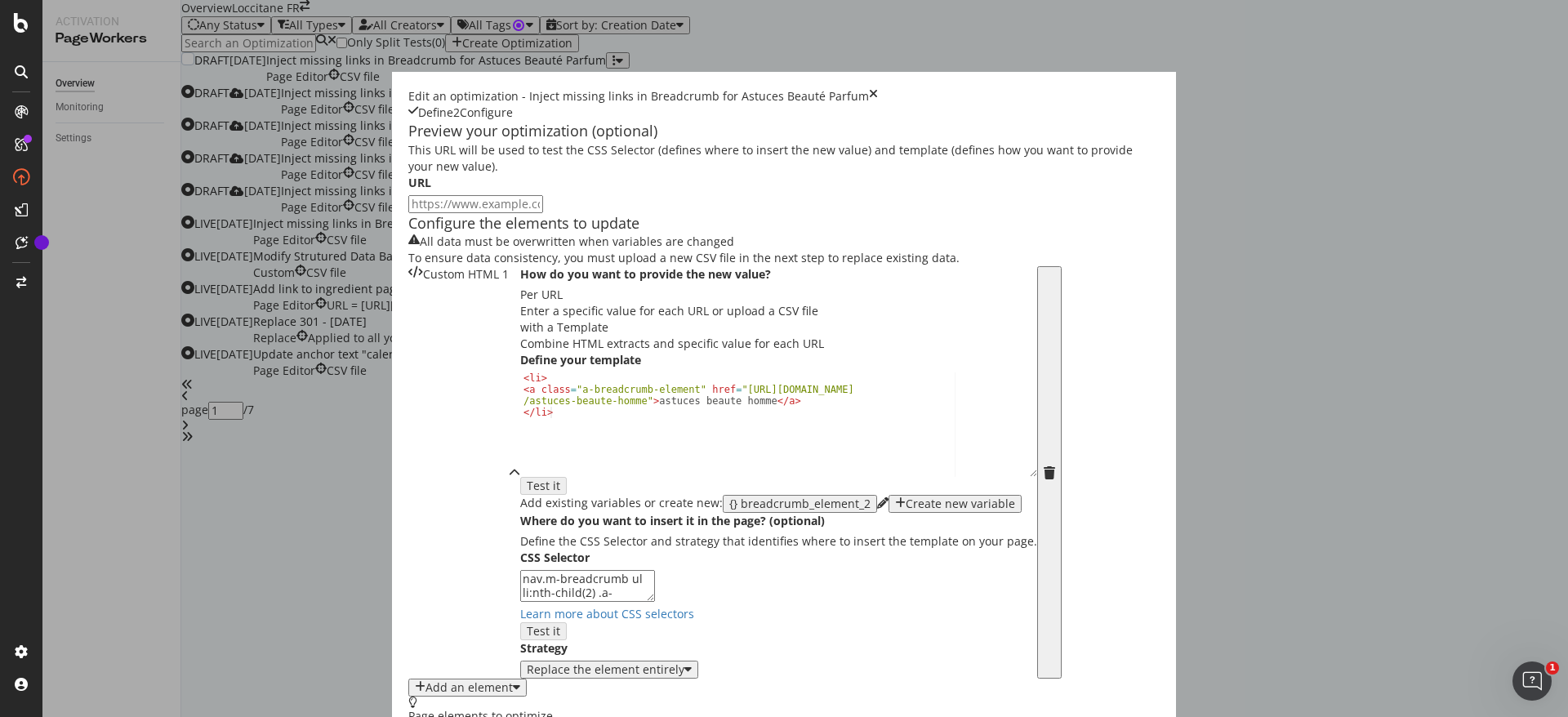
scroll to position [187, 0]
drag, startPoint x: 431, startPoint y: 446, endPoint x: 524, endPoint y: 439, distance: 93.3
click at [524, 439] on div "< li > < a class = "a-breadcrumb-element" href = "https://fr.loccitane.com /ast…" at bounding box center [779, 435] width 517 height 126
paste textarea "parfum"
drag, startPoint x: 447, startPoint y: 448, endPoint x: 554, endPoint y: 448, distance: 107.0
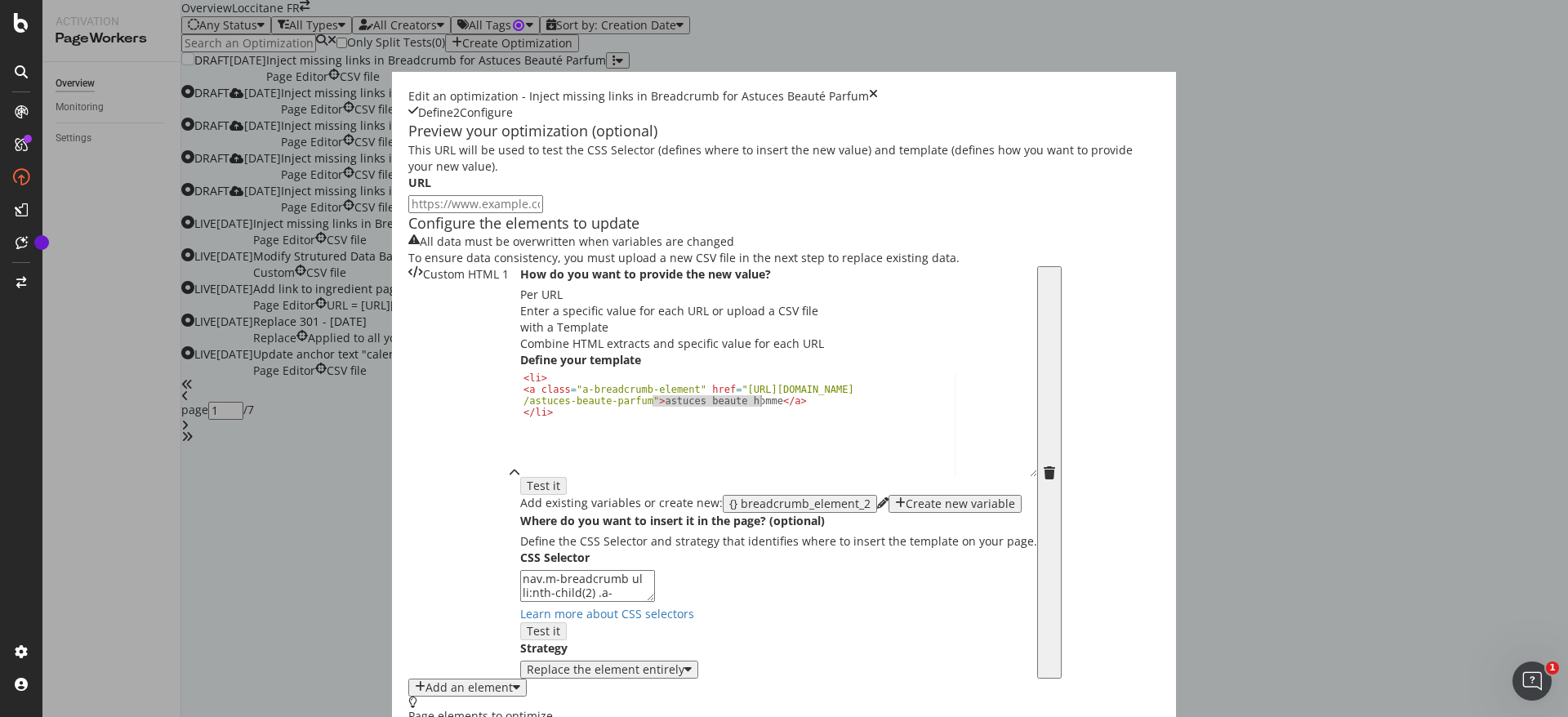
click at [554, 448] on div "< li > < a class = "a-breadcrumb-element" href = "https://fr.loccitane.com /ast…" at bounding box center [779, 435] width 517 height 126
paste textarea "astuces beaute parfum"
type textarea "<a class="a-breadcrumb-element" href="https://fr.loccitane.com/astuces-beaute-p…"
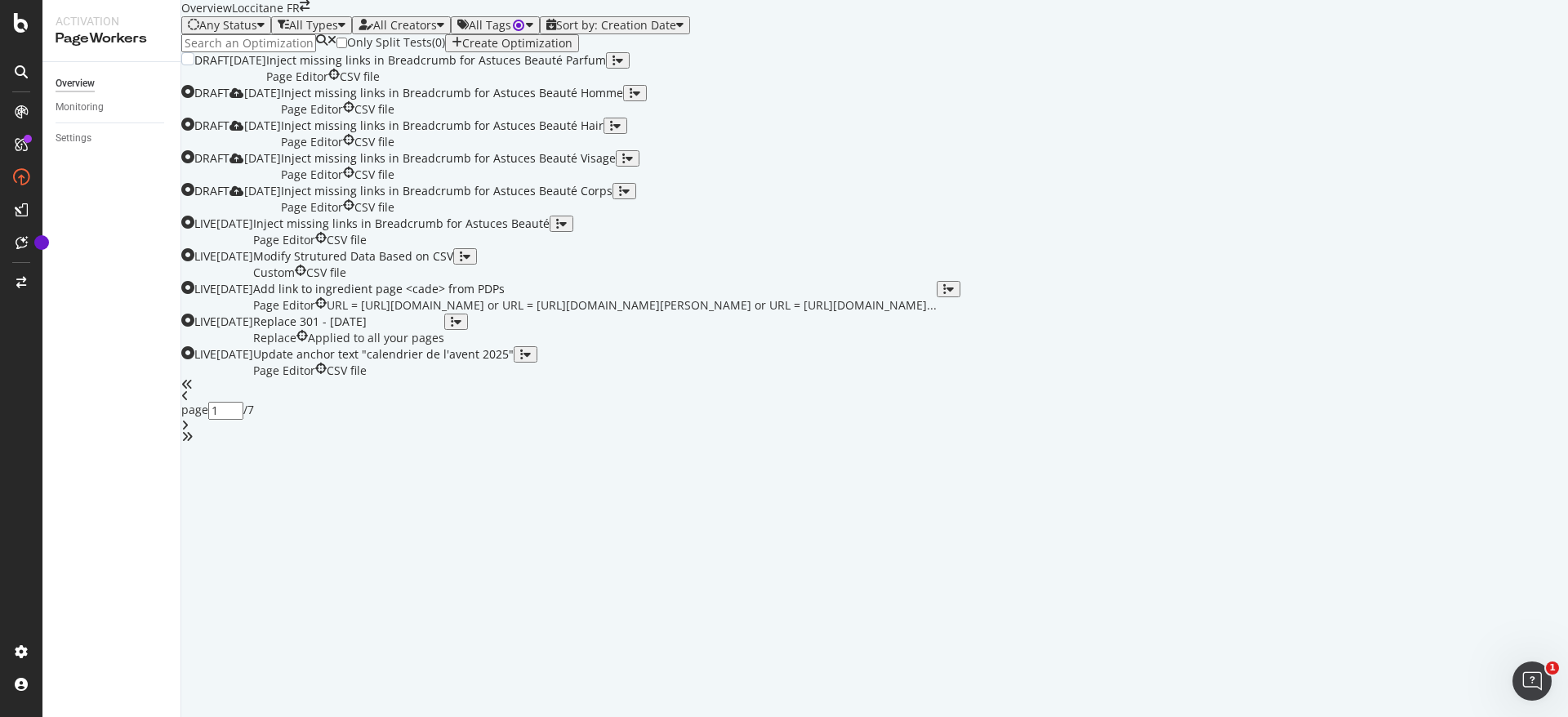
click at [616, 66] on icon "button" at bounding box center [614, 61] width 3 height 12
click at [606, 85] on div "Inject missing links in Breadcrumb for Astuces Beauté Parfum Page Editor CSV fi…" at bounding box center [436, 69] width 340 height 33
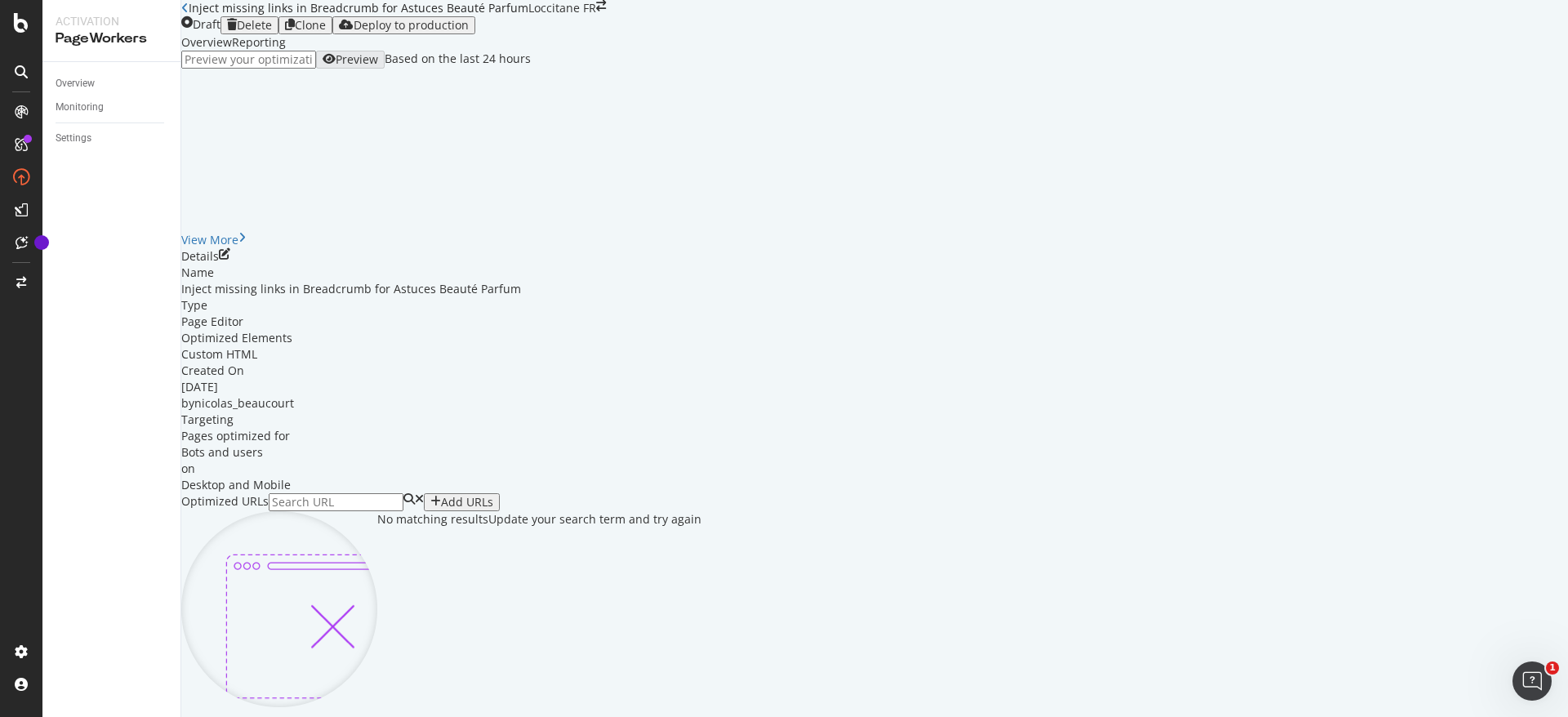
scroll to position [407, 0]
click at [1469, 493] on div "Optimized URLs Add URLs No matching results Update your search term and try aga…" at bounding box center [875, 600] width 1387 height 214
click at [493, 496] on div "Add URLs" at bounding box center [462, 502] width 62 height 13
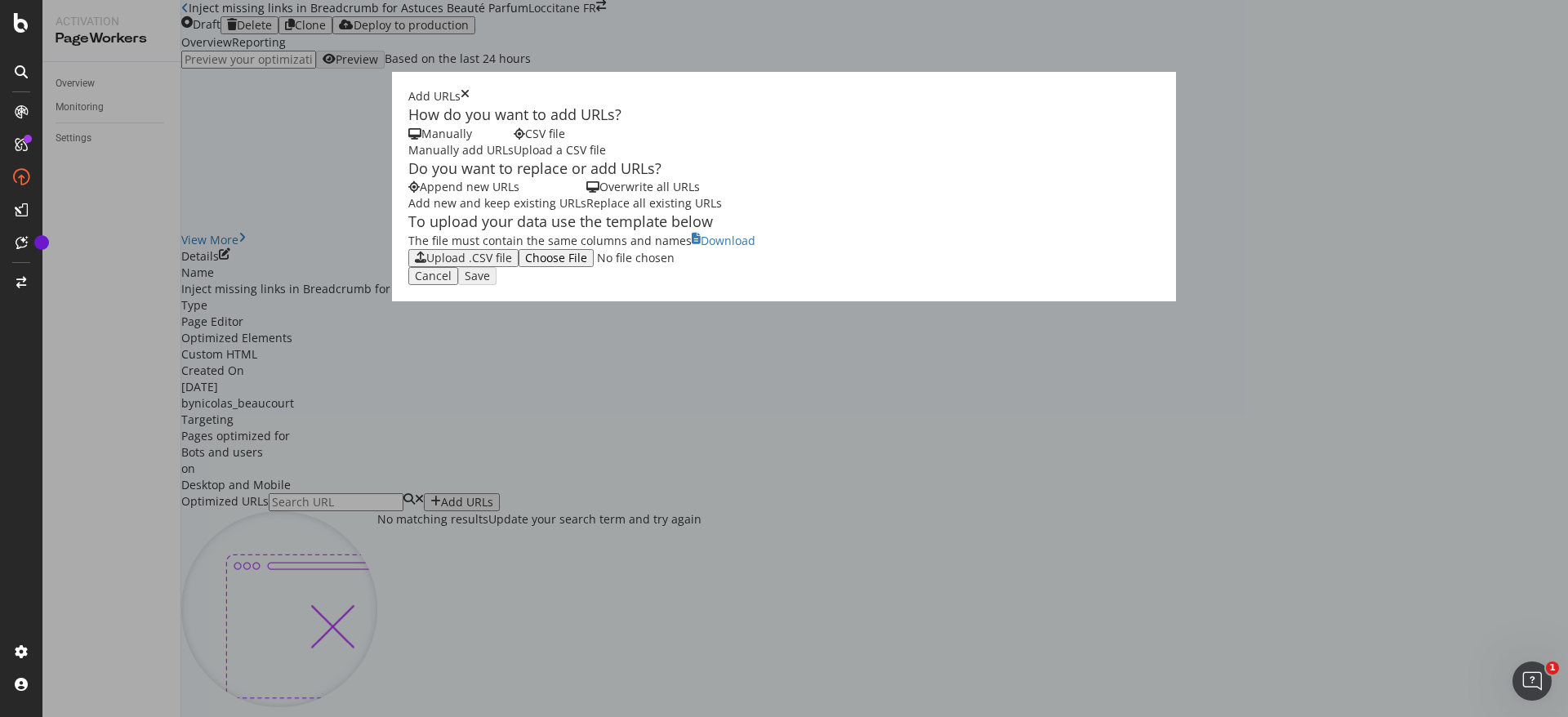
click at [427, 265] on div "Upload .CSV file" at bounding box center [469, 258] width 86 height 13
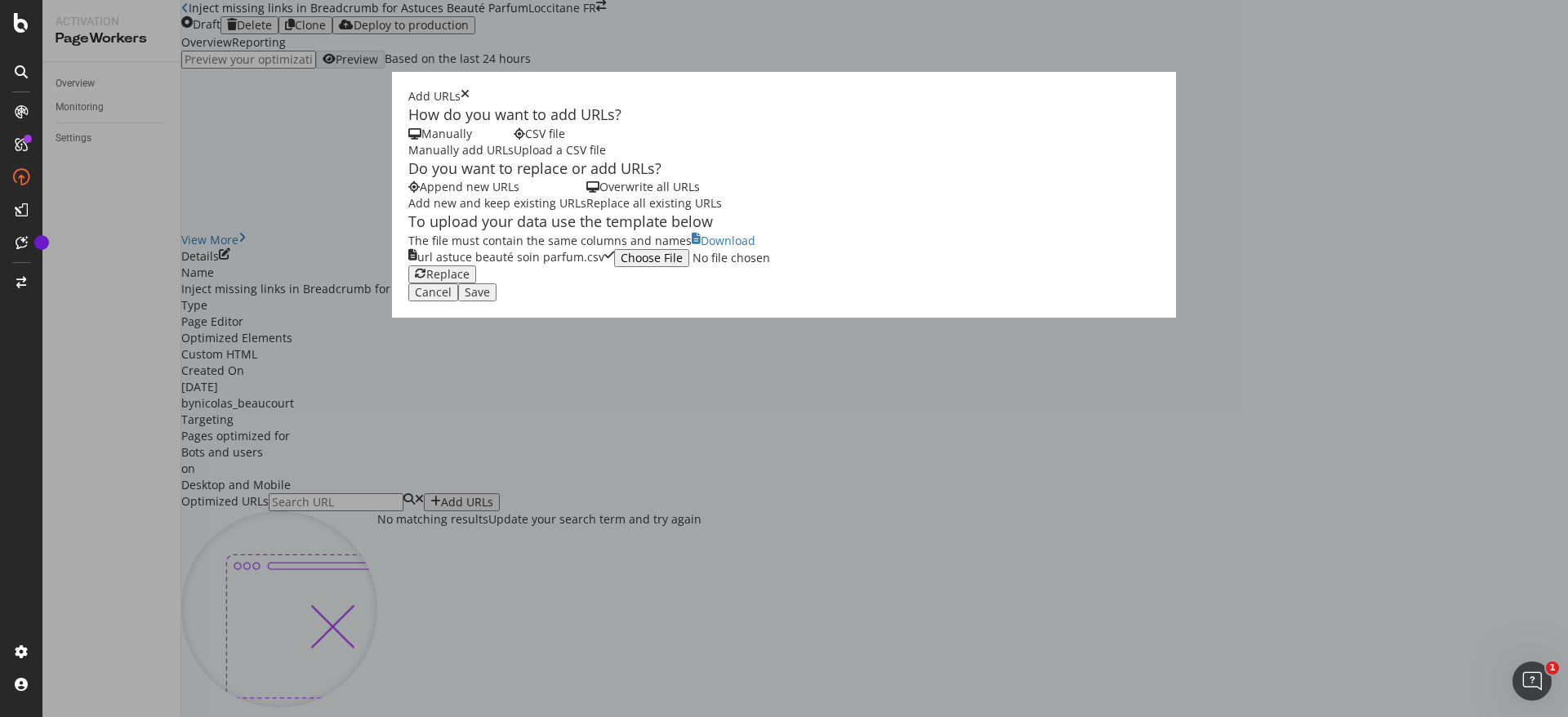
click at [490, 299] on div "Save" at bounding box center [477, 293] width 25 height 13
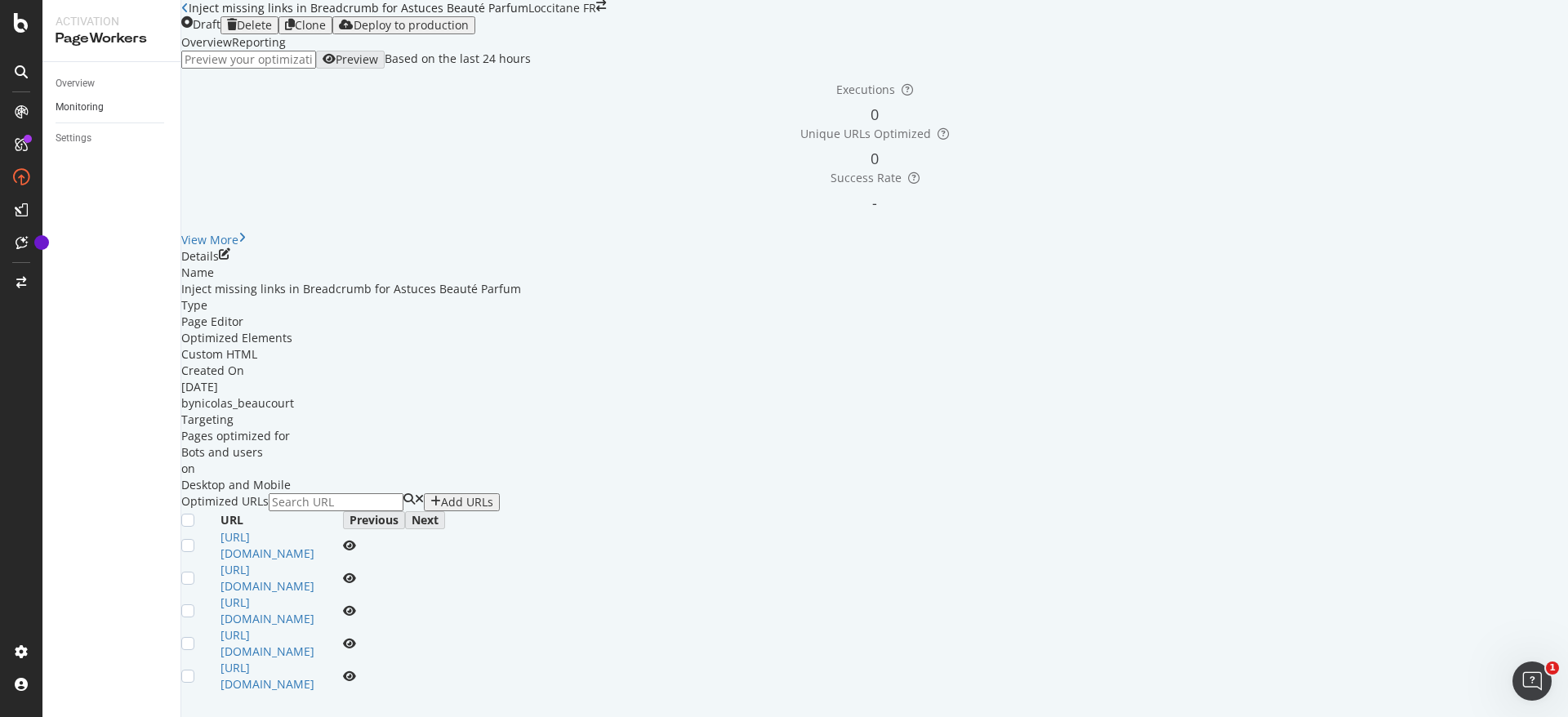
scroll to position [2, 0]
click at [76, 79] on div "Overview" at bounding box center [76, 83] width 39 height 17
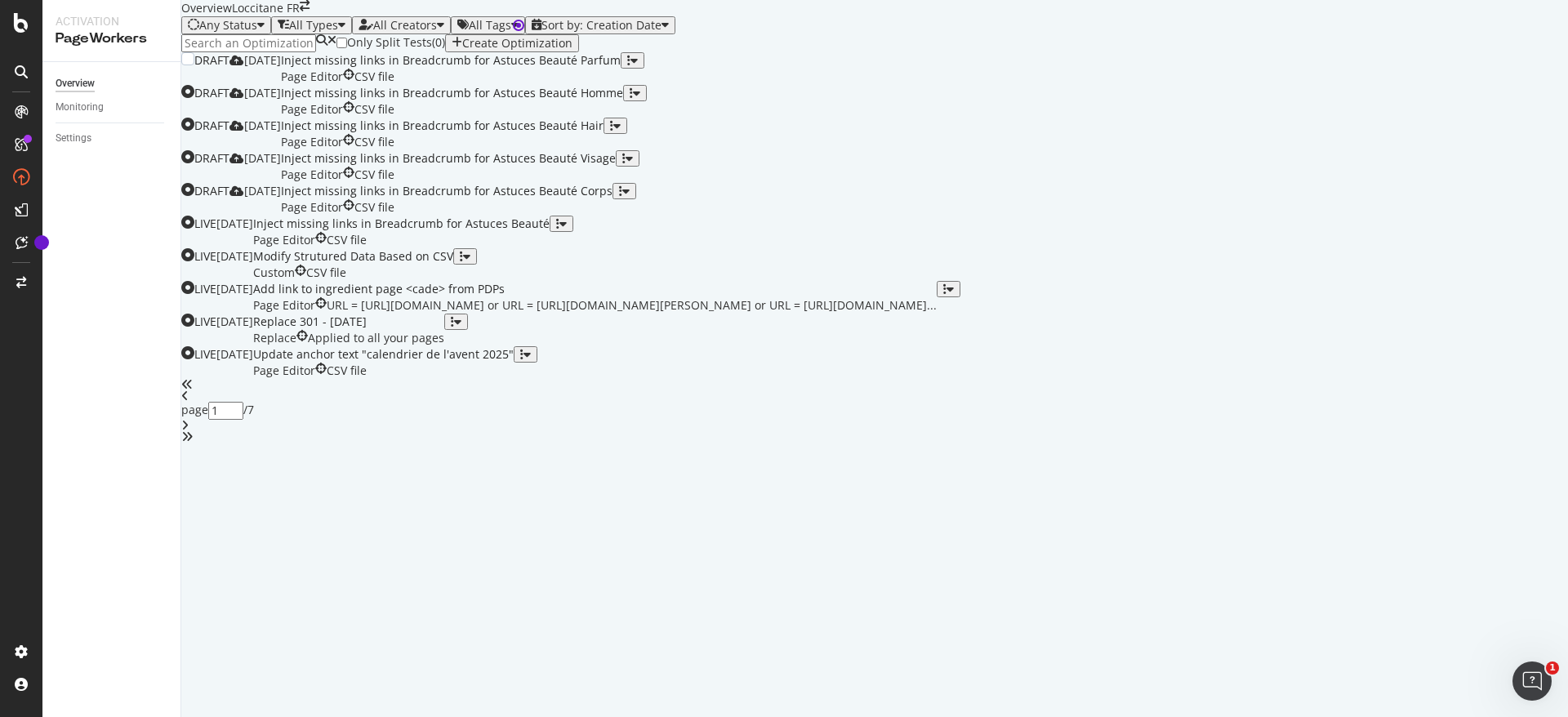
click at [638, 66] on div "button" at bounding box center [632, 61] width 11 height 12
click at [1482, 271] on div "Clone" at bounding box center [1496, 270] width 30 height 14
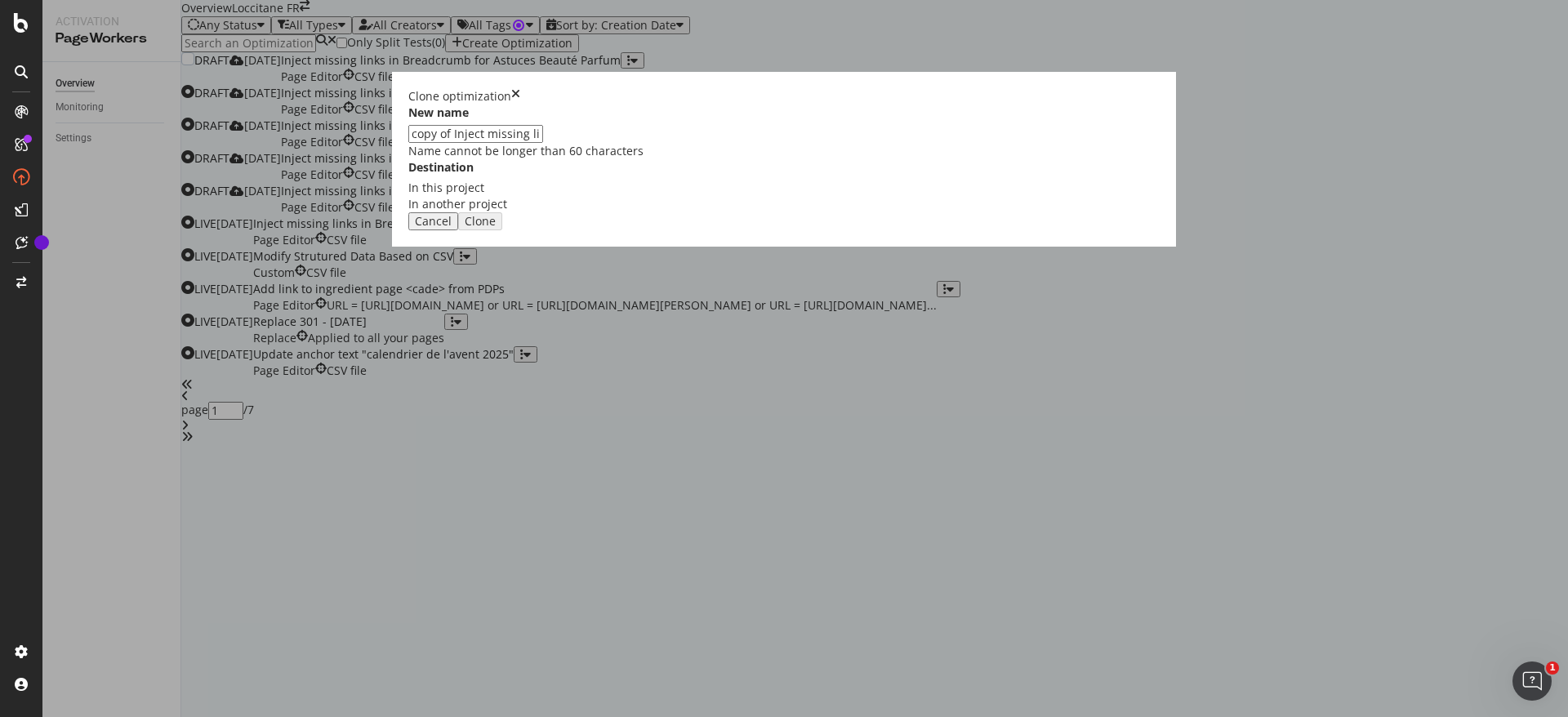
drag, startPoint x: 607, startPoint y: 317, endPoint x: 415, endPoint y: 317, distance: 192.0
click at [415, 317] on div "Clone optimization New name copy of Inject missing links in Breadcrumb for Astu…" at bounding box center [784, 358] width 1568 height 717
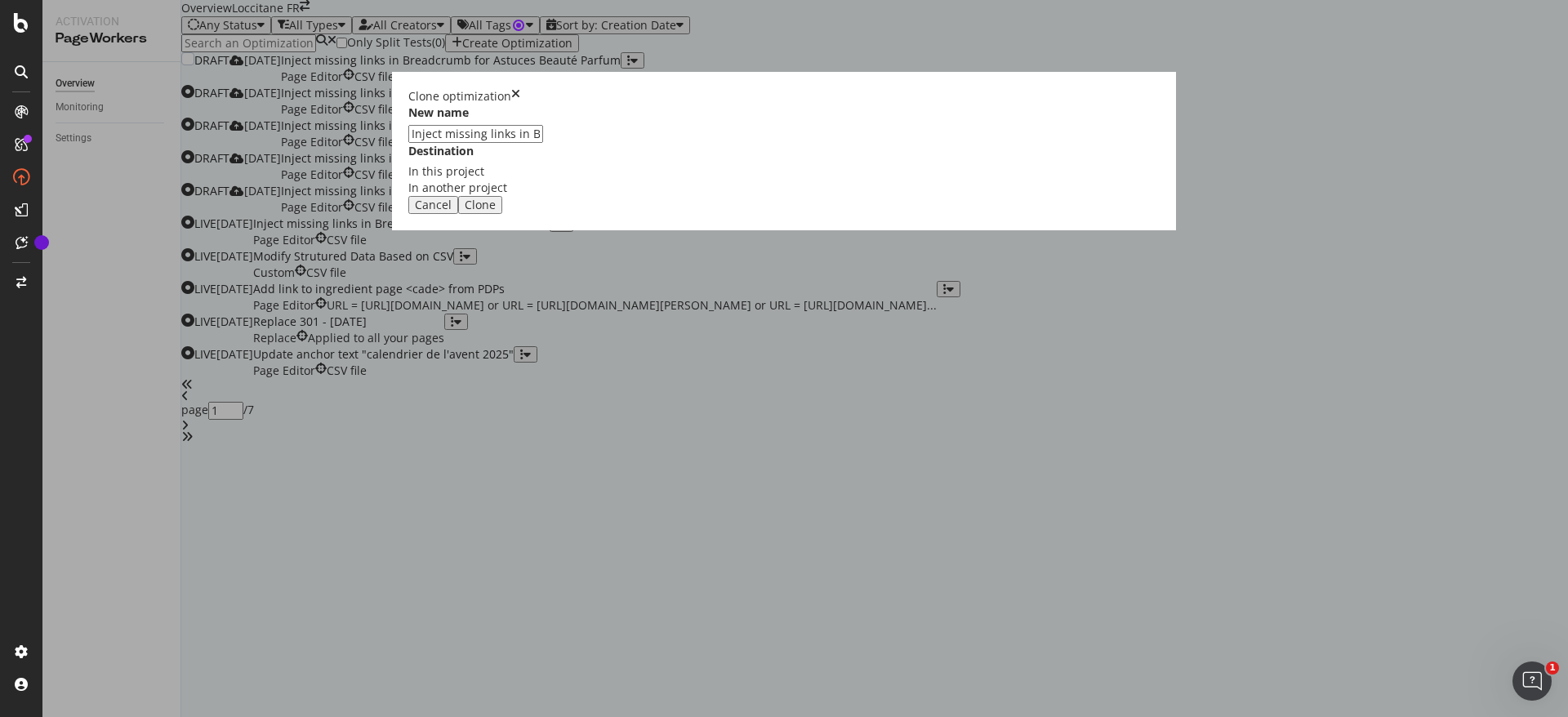
click at [543, 143] on input "Inject missing links in Breadcrumb for Astuces Beauté Parfum" at bounding box center [476, 134] width 135 height 18
type input "Inject missing links in Breadcrumb for Astuces Beauté Cadeau"
click at [496, 211] on div "Clone" at bounding box center [480, 205] width 31 height 13
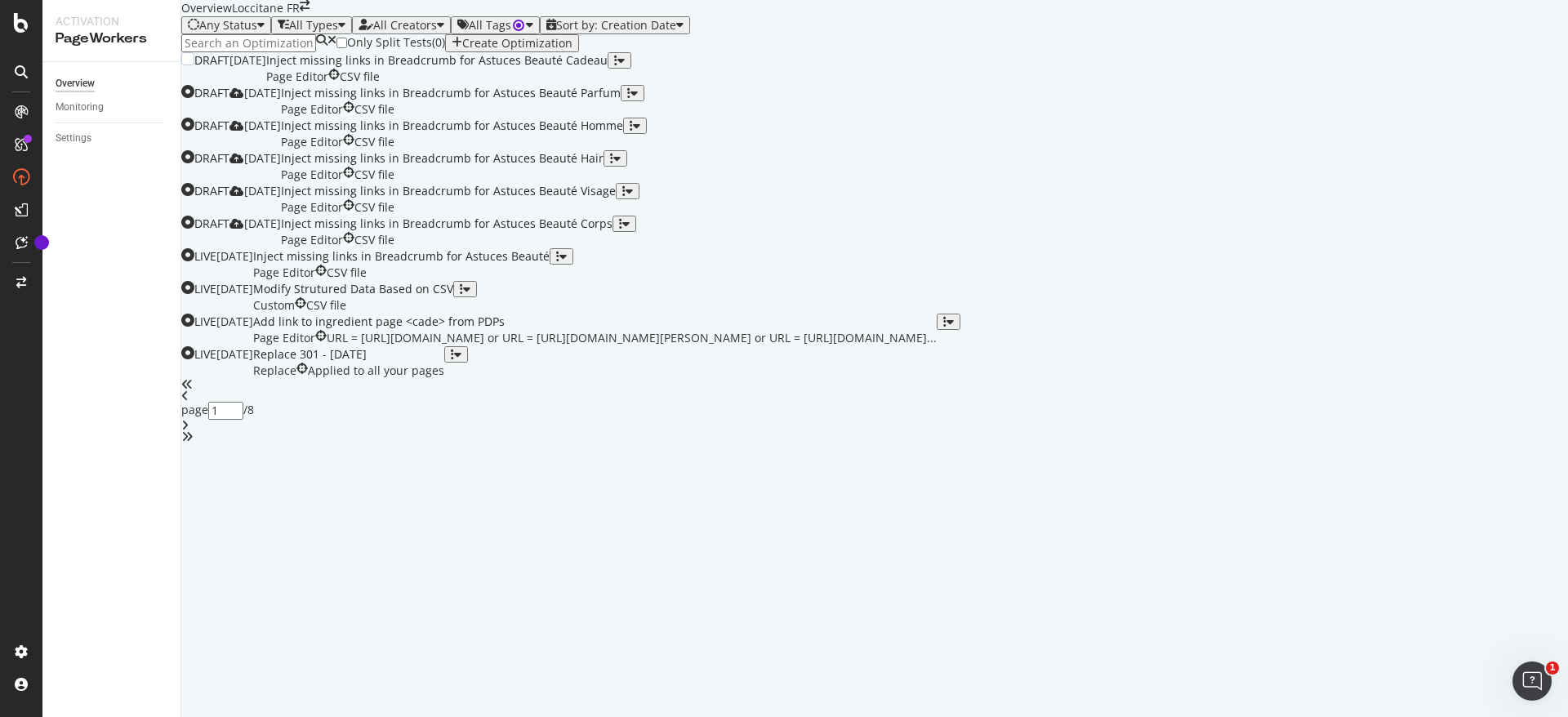
click at [608, 85] on div "Inject missing links in Breadcrumb for Astuces Beauté Cadeau Page Editor CSV fi…" at bounding box center [437, 69] width 341 height 33
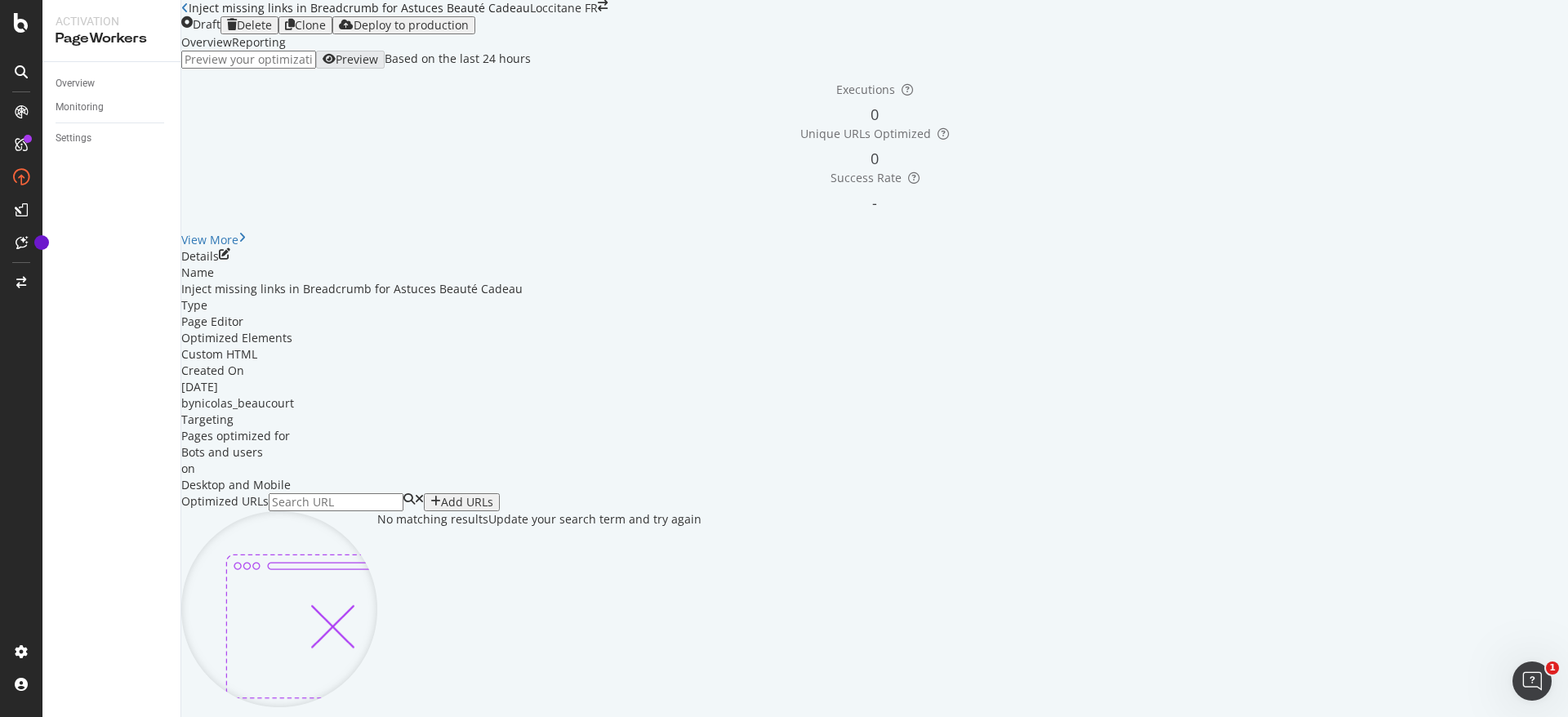
click at [230, 260] on icon "pen-to-square" at bounding box center [224, 254] width 12 height 12
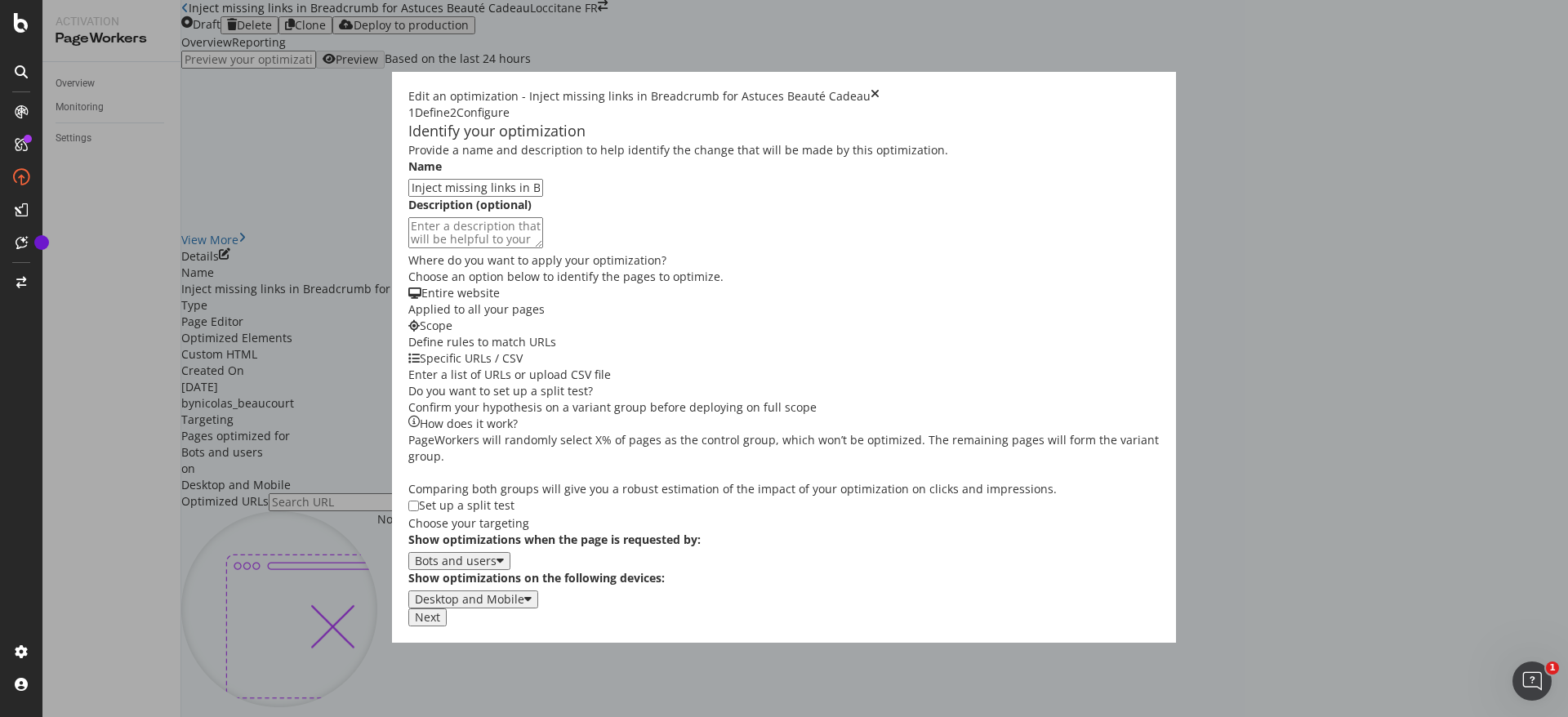
click at [543, 197] on input "Inject missing links in Breadcrumb for Astuces Beauté Cadeau" at bounding box center [476, 188] width 135 height 18
type input "Inject missing links in Breadcrumb for Astuces Beauté maison"
click at [446, 627] on button "Next" at bounding box center [428, 618] width 39 height 18
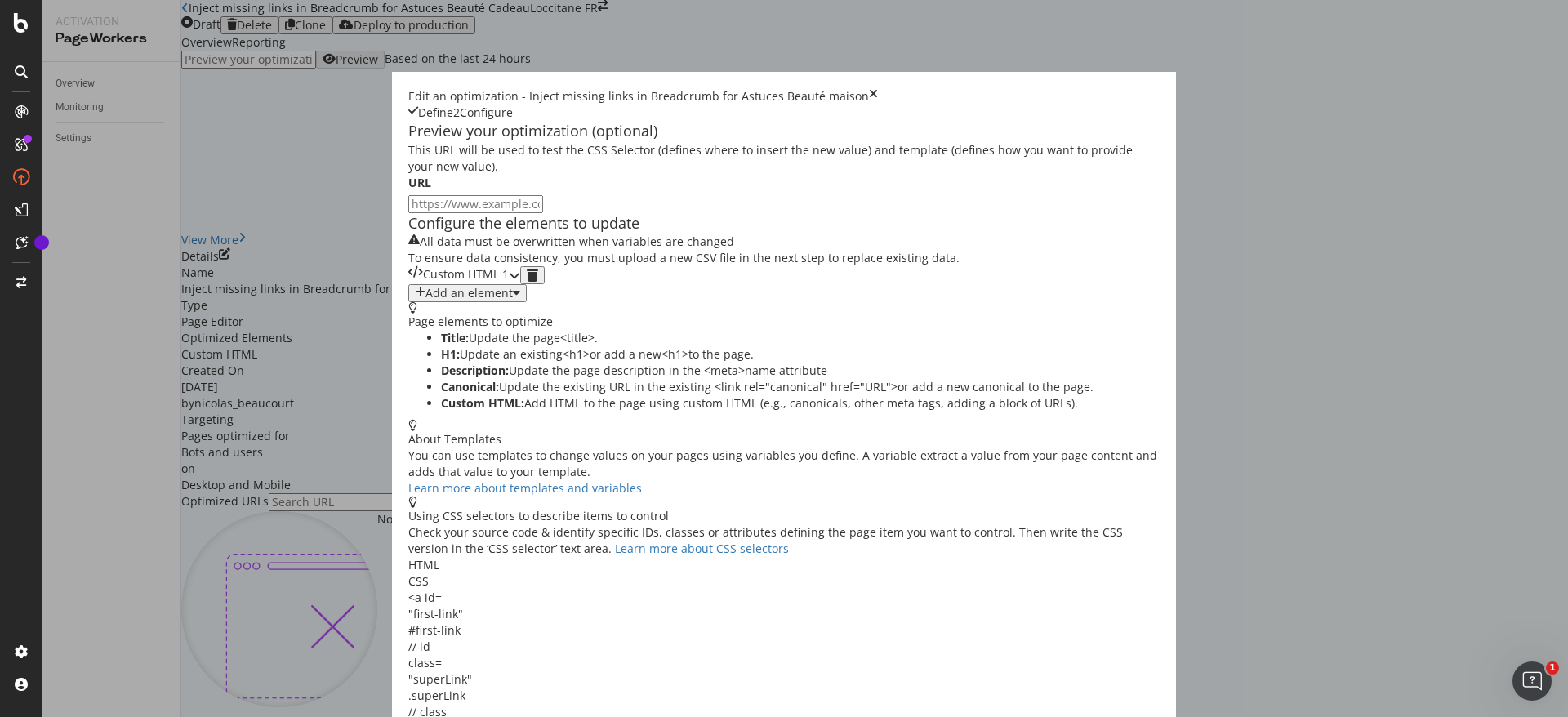
click at [509, 284] on div "Custom HTML 1" at bounding box center [459, 275] width 100 height 18
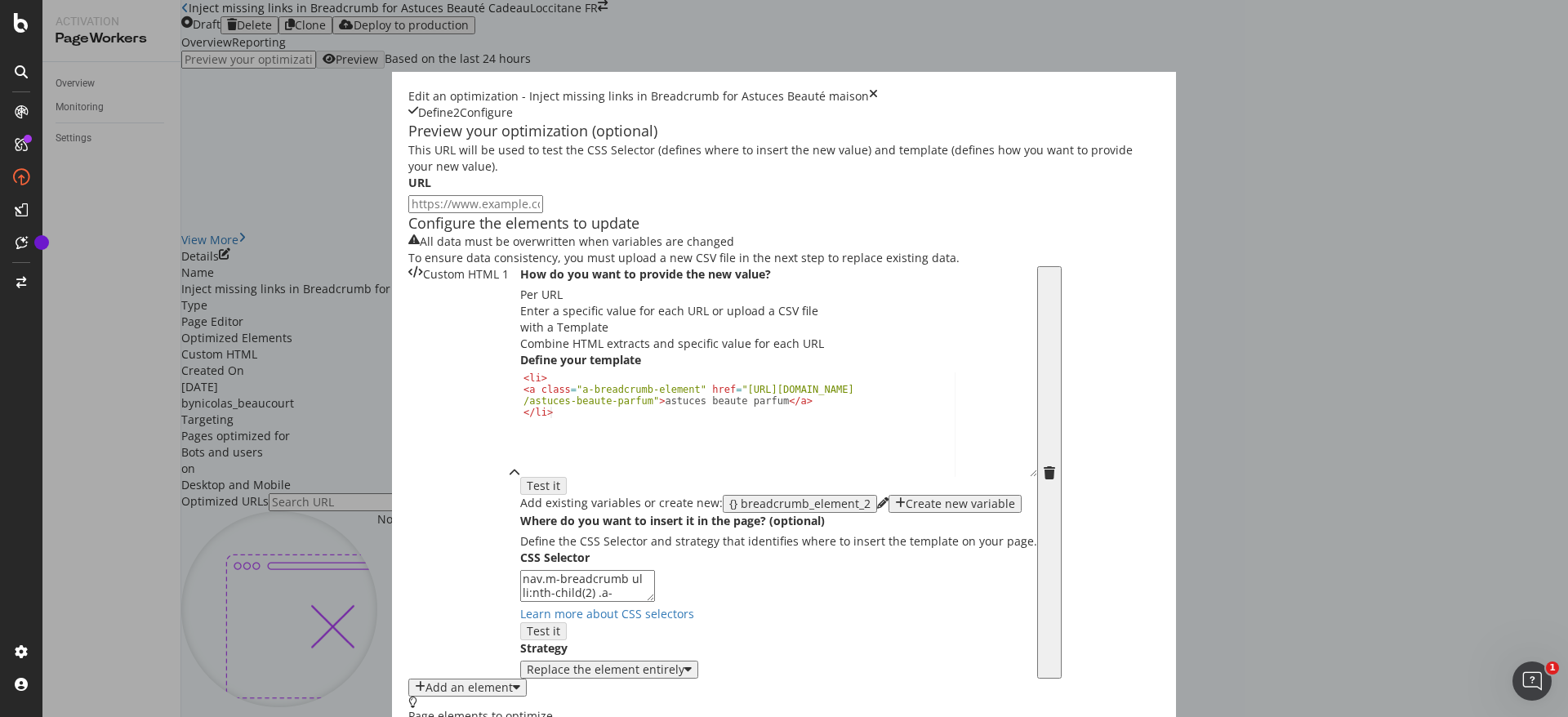
scroll to position [118, 0]
click at [520, 498] on div "< li > < a class = "a-breadcrumb-element" href = "https://fr.loccitane.com /ast…" at bounding box center [779, 435] width 517 height 126
drag, startPoint x: 437, startPoint y: 517, endPoint x: 523, endPoint y: 505, distance: 86.8
click at [523, 498] on div "< li > < a class = "a-breadcrumb-element" href = "https://fr.loccitane.com /ast…" at bounding box center [779, 435] width 517 height 126
paste textarea "lifestyle-et-bien-etre"
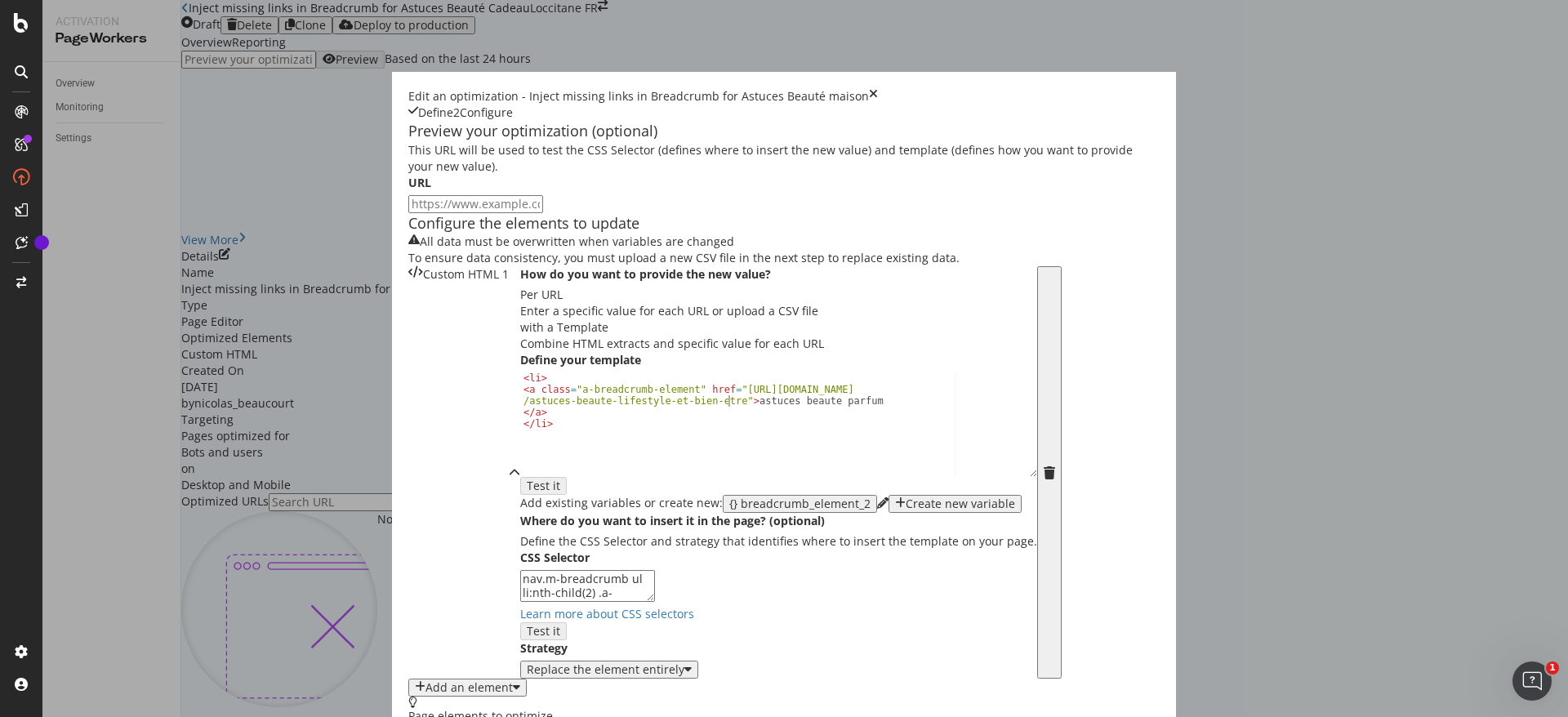
click at [537, 498] on div "< li > < a class = "a-breadcrumb-element" href = "https://fr.loccitane.com /ast…" at bounding box center [779, 435] width 517 height 126
drag, startPoint x: 539, startPoint y: 517, endPoint x: 652, endPoint y: 516, distance: 113.0
click at [652, 498] on div "< li > < a class = "a-breadcrumb-element" href = "https://fr.loccitane.com /ast…" at bounding box center [779, 435] width 517 height 126
click at [653, 477] on div "< li > < a class = "a-breadcrumb-element" href = "https://fr.loccitane.com /ast…" at bounding box center [779, 424] width 517 height 104
drag, startPoint x: 653, startPoint y: 516, endPoint x: 542, endPoint y: 516, distance: 111.0
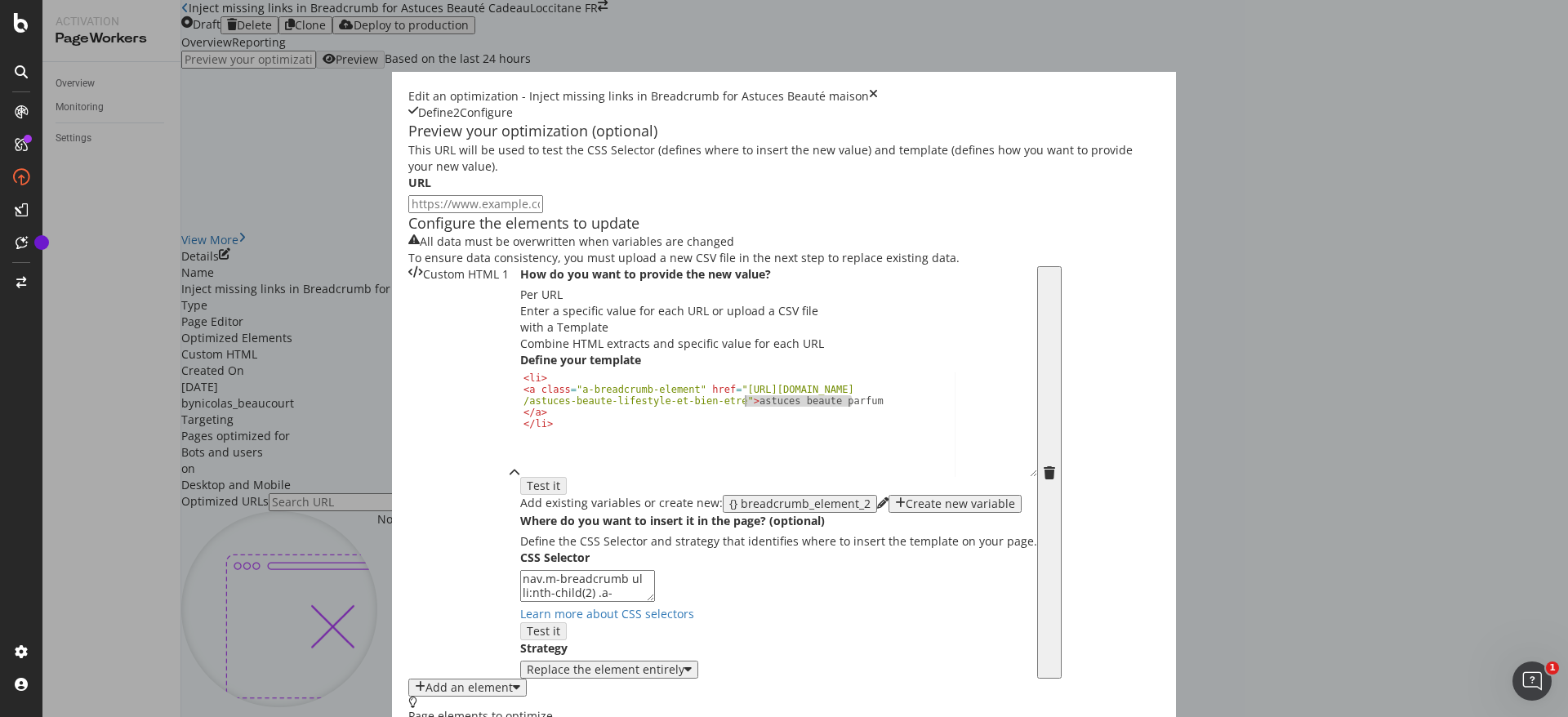
click at [542, 498] on div "< li > < a class = "a-breadcrumb-element" href = "https://fr.loccitane.com /ast…" at bounding box center [779, 435] width 517 height 126
paste textarea "lifestyle et bien etre"
type textarea "<a class="a-breadcrumb-element" href="https://fr.loccitane.com/astuces-beaute-l…"
click at [539, 498] on div "< li > < a class = "a-breadcrumb-element" href = "https://fr.loccitane.com /ast…" at bounding box center [779, 435] width 517 height 126
click at [715, 495] on div "<a class="a-breadcrumb-element" href="https://fr.loccitane.com/astuces-beaute-l…" at bounding box center [779, 433] width 517 height 123
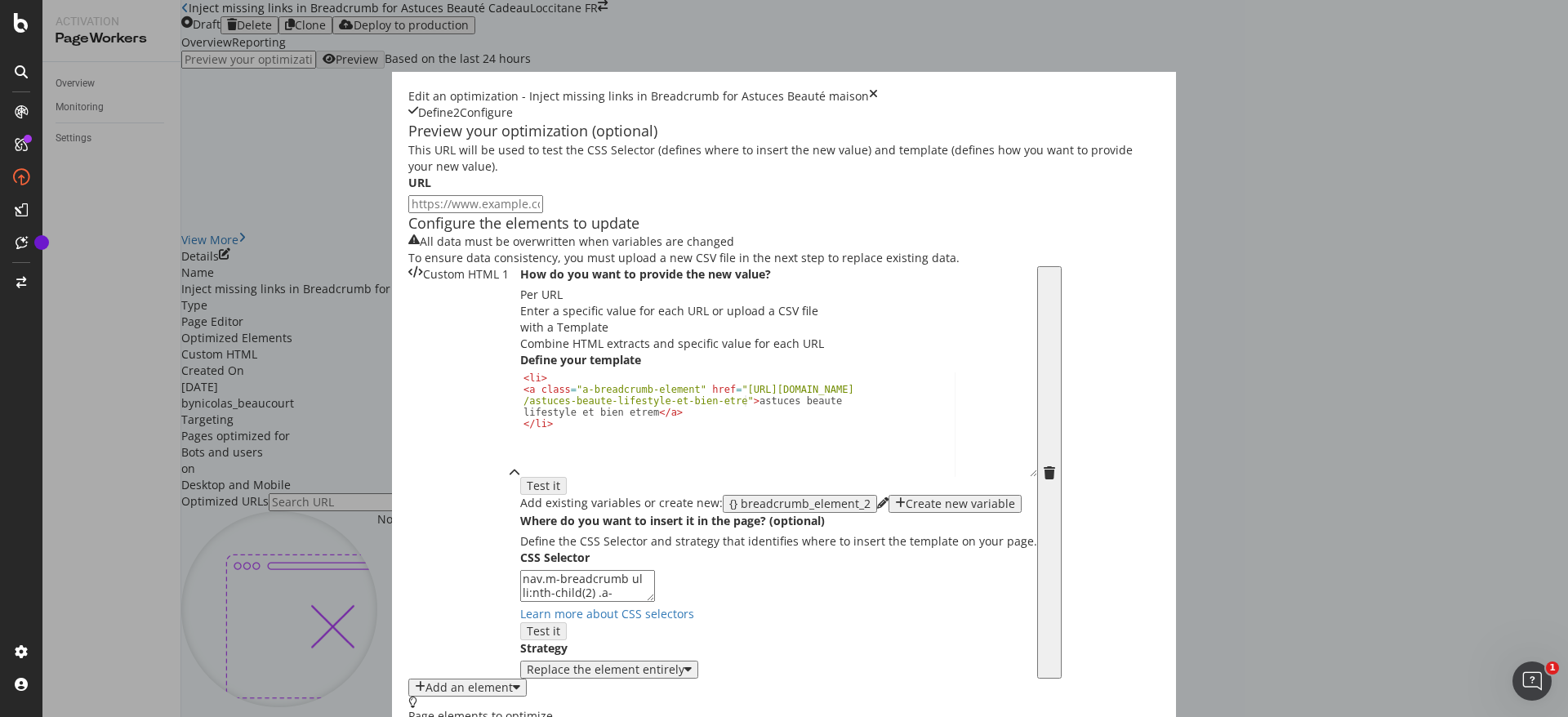
scroll to position [458, 0]
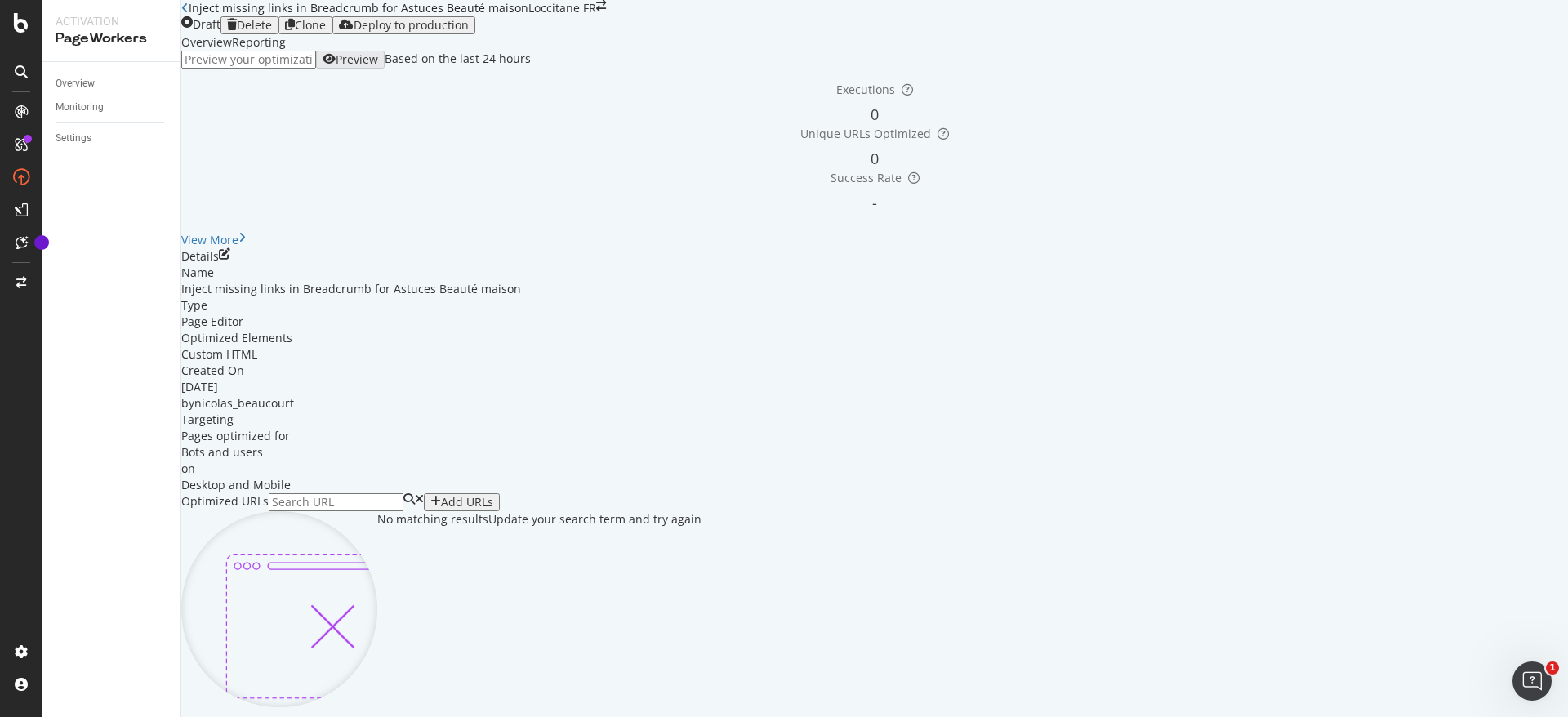
scroll to position [0, 0]
click at [230, 260] on icon "pen-to-square" at bounding box center [224, 254] width 12 height 12
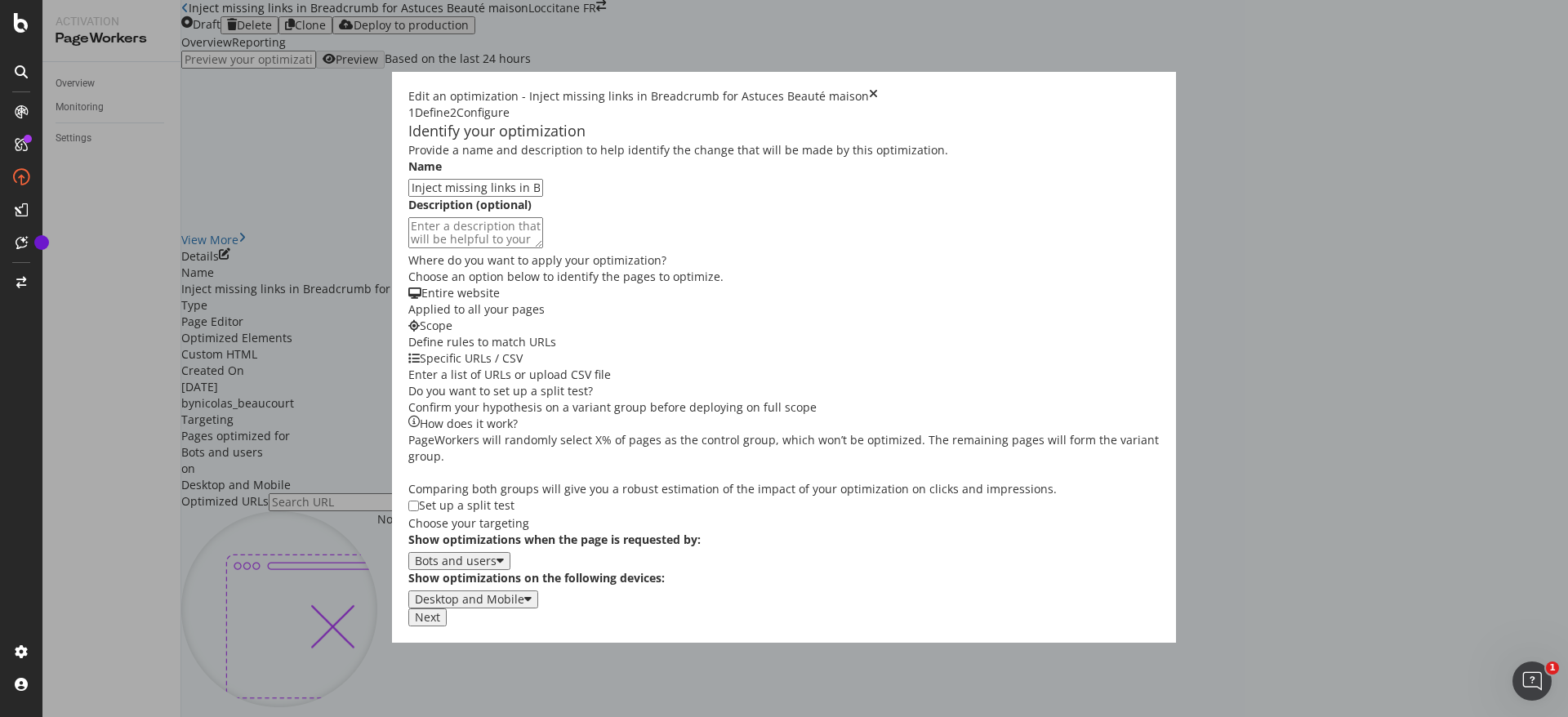
scroll to position [284, 0]
click at [446, 627] on button "Next" at bounding box center [428, 618] width 39 height 18
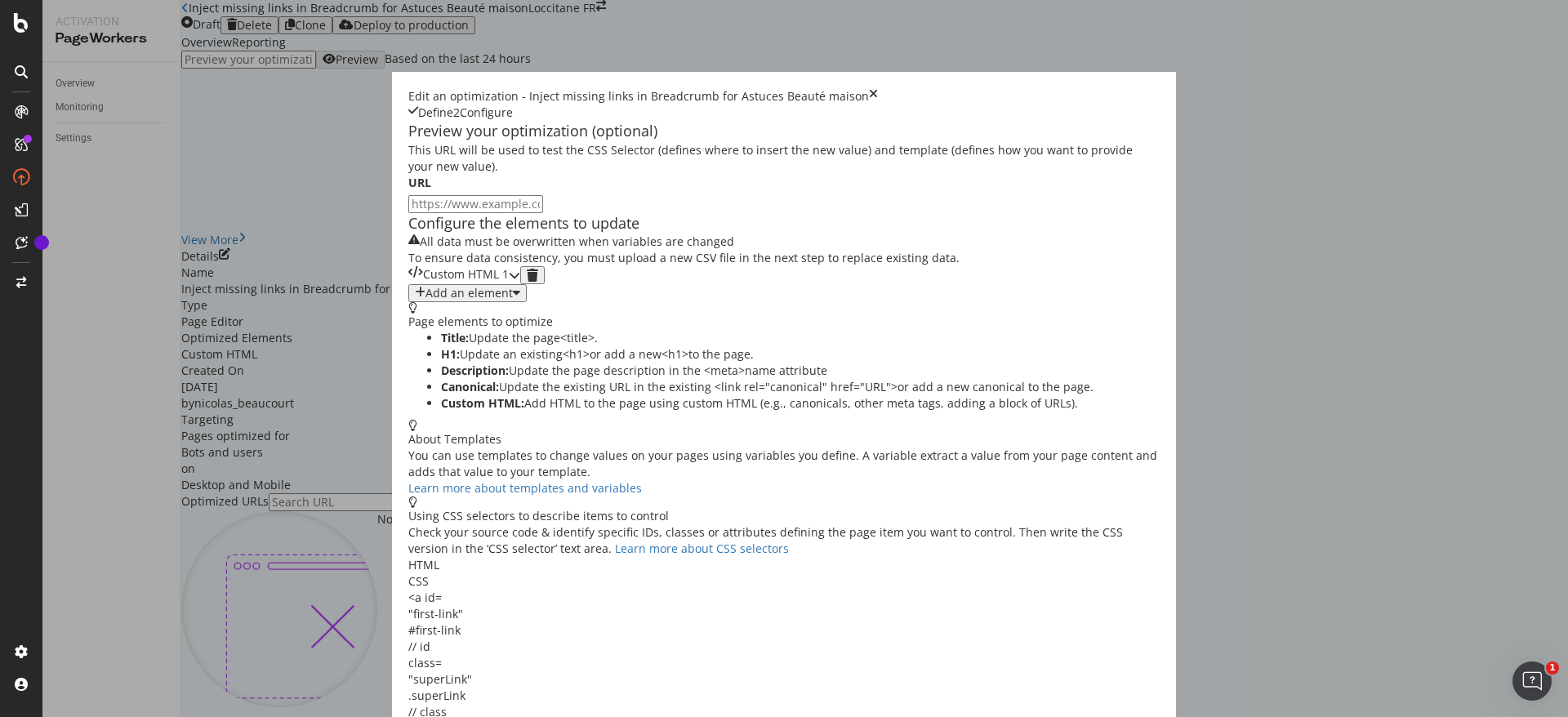
scroll to position [0, 0]
click at [509, 284] on div "Custom HTML 1" at bounding box center [459, 275] width 100 height 18
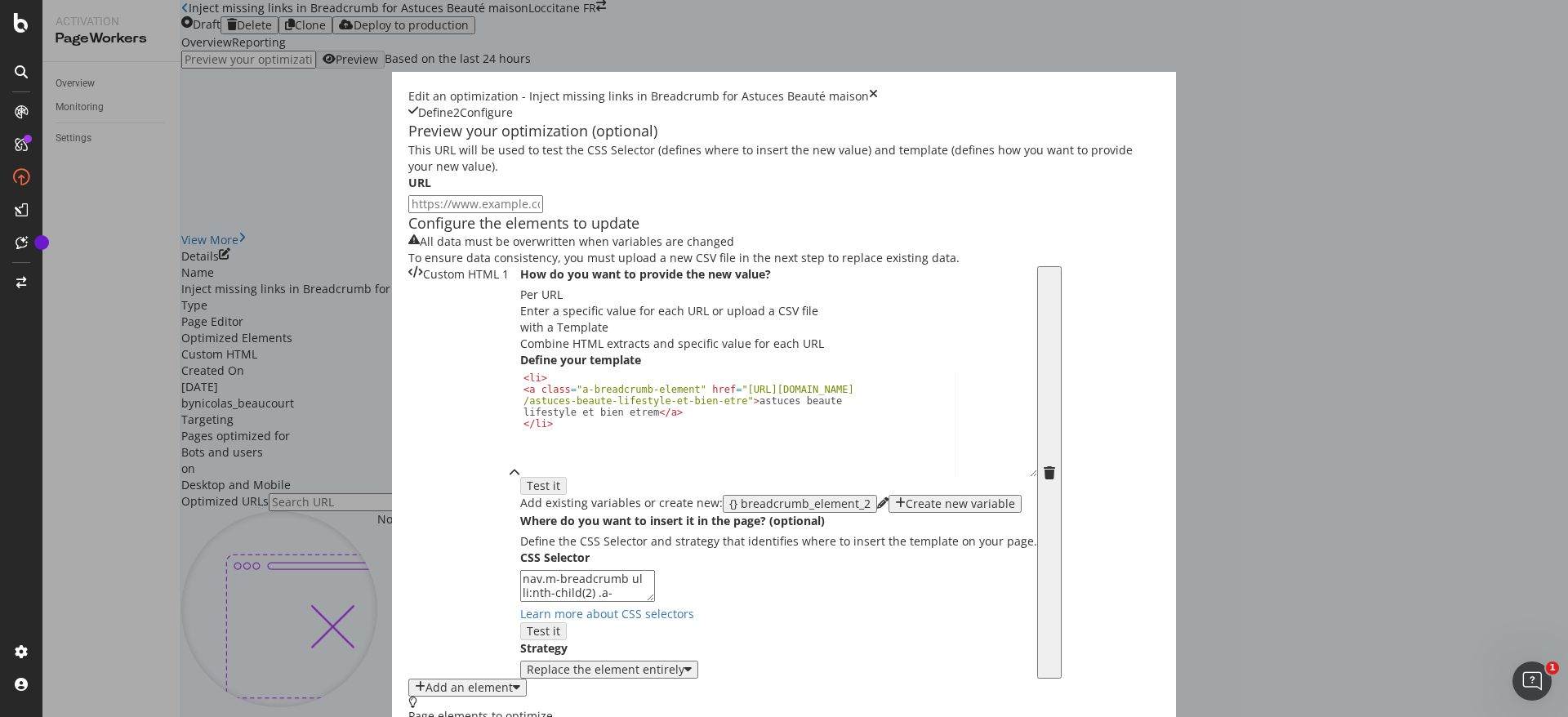
scroll to position [139, 0]
click at [520, 498] on div "< li > < a class = "a-breadcrumb-element" href = "https://fr.loccitane.com /ast…" at bounding box center [779, 435] width 517 height 126
type textarea "<a class="a-breadcrumb-element" href="https://fr.loccitane.com/astuces-beaute-l…"
click at [534, 496] on div "< li > < a class = "a-breadcrumb-element" href = "https://fr.loccitane.com /ast…" at bounding box center [779, 435] width 517 height 126
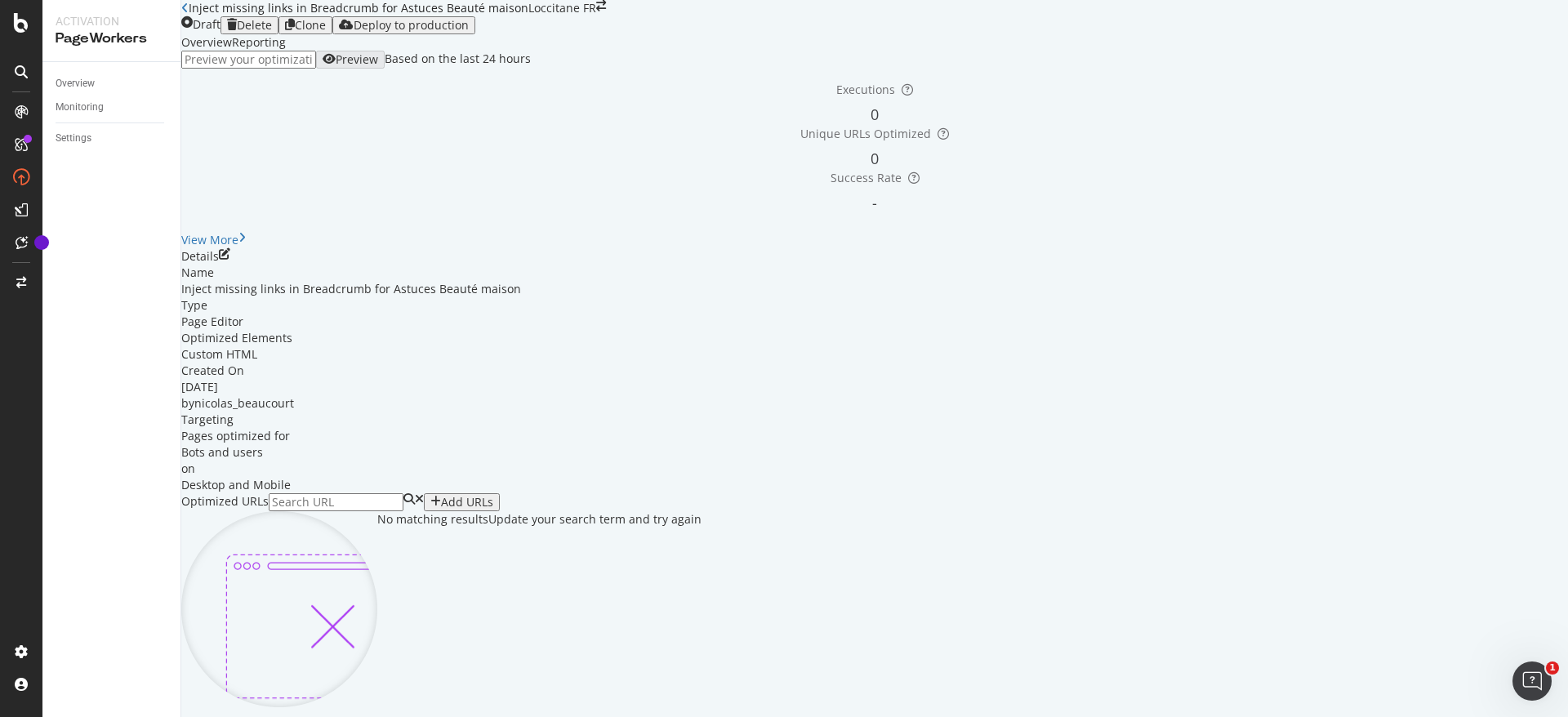
scroll to position [173, 0]
click at [500, 493] on button "Add URLs" at bounding box center [462, 502] width 76 height 18
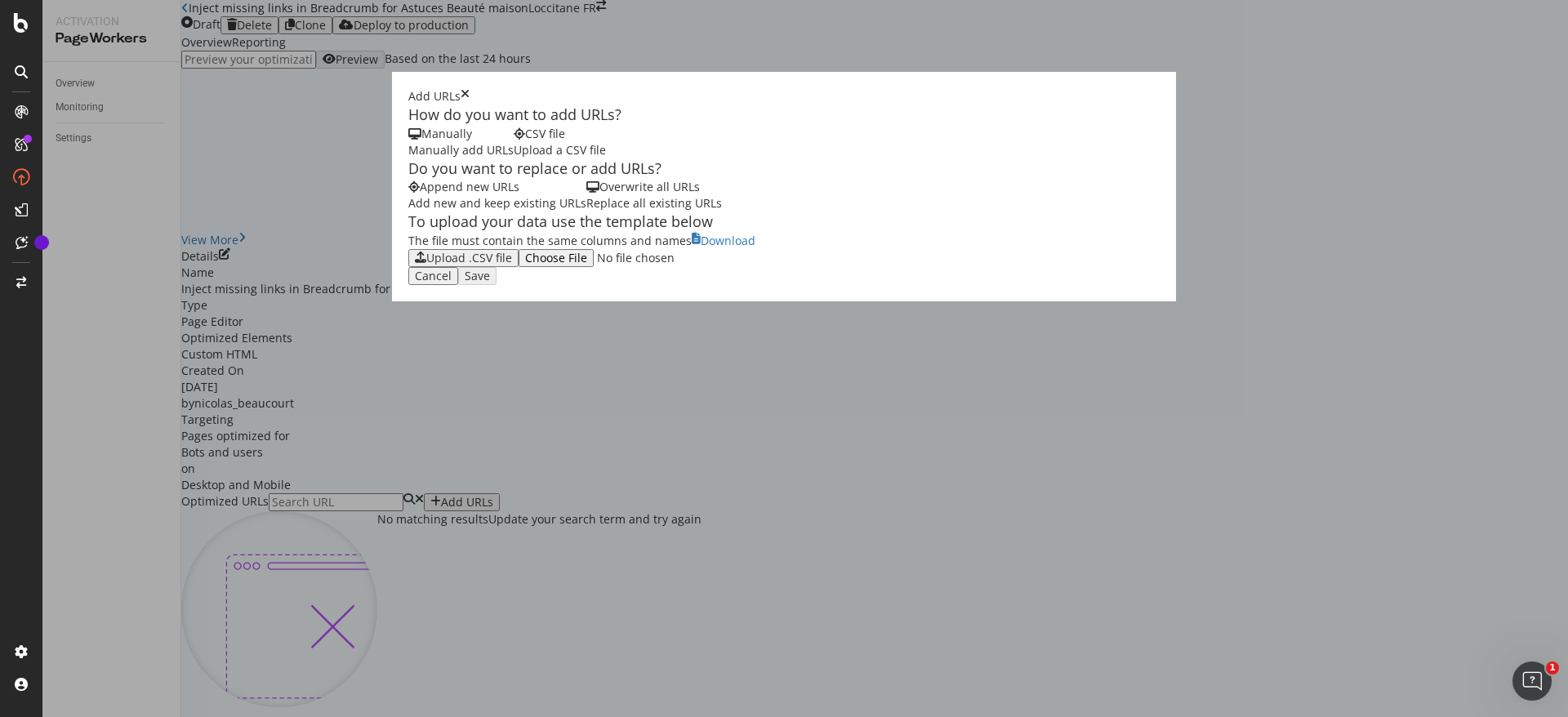
click at [409, 249] on div "The file must contain the same columns and names" at bounding box center [550, 241] width 284 height 16
click at [415, 265] on div "Upload .CSV file" at bounding box center [464, 258] width 97 height 13
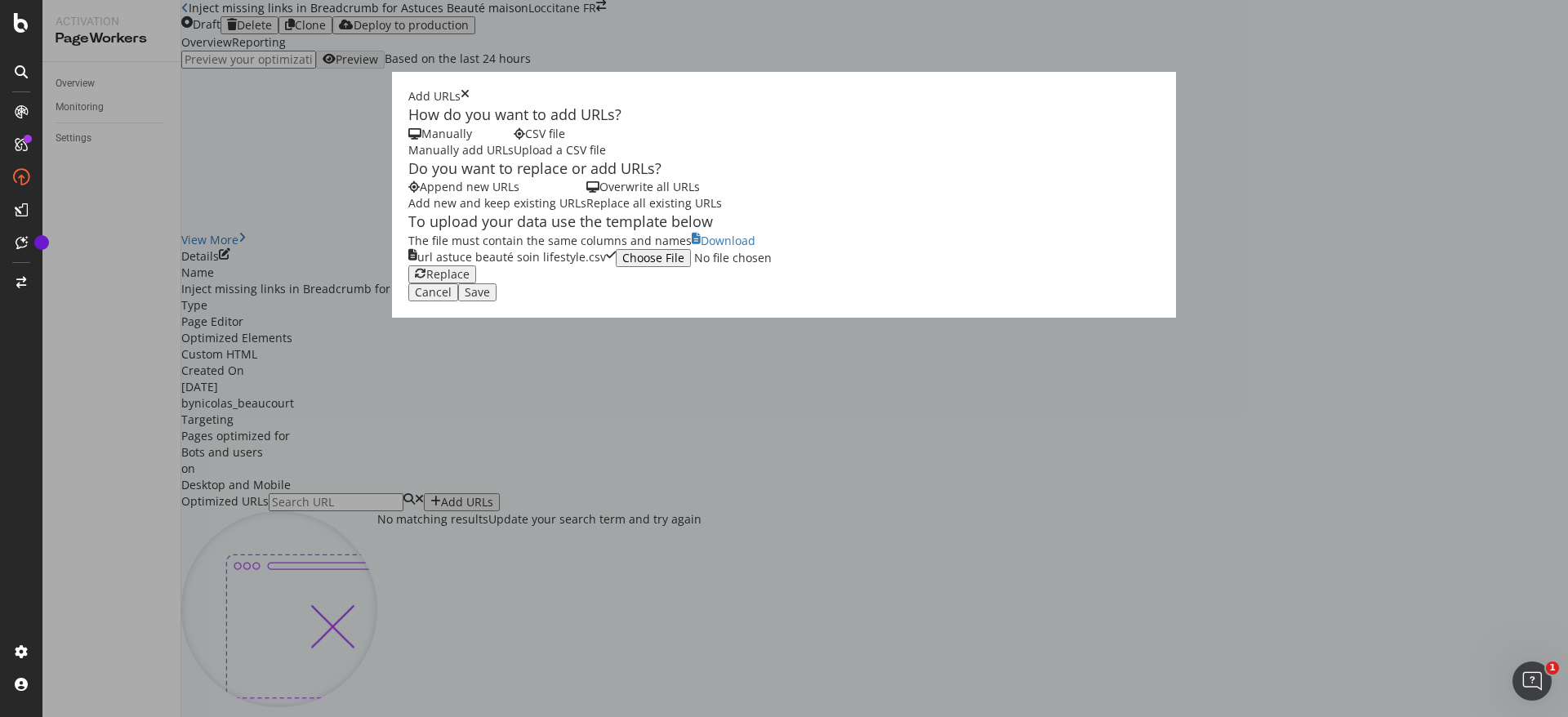
click at [497, 302] on button "Save" at bounding box center [477, 293] width 39 height 18
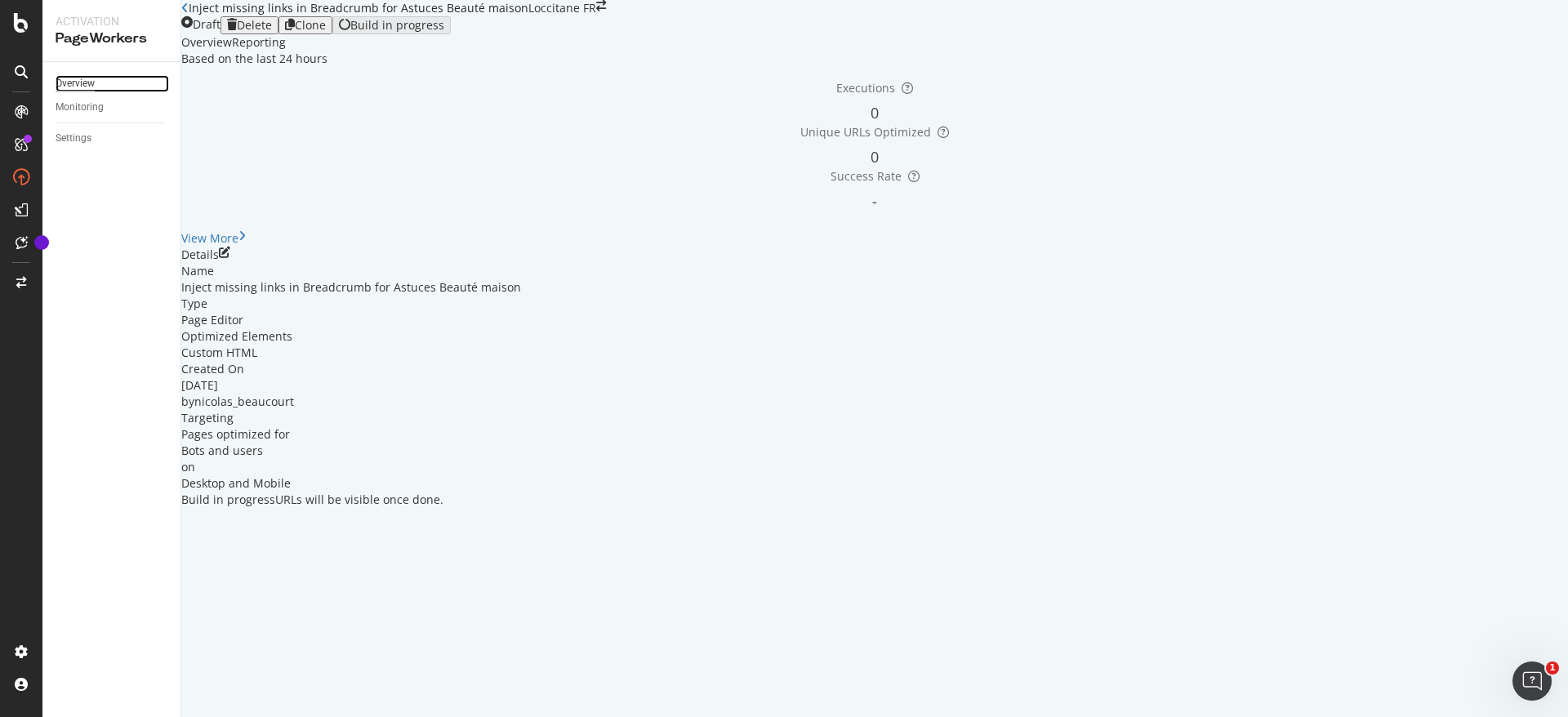
click at [90, 81] on div "Overview" at bounding box center [76, 83] width 39 height 17
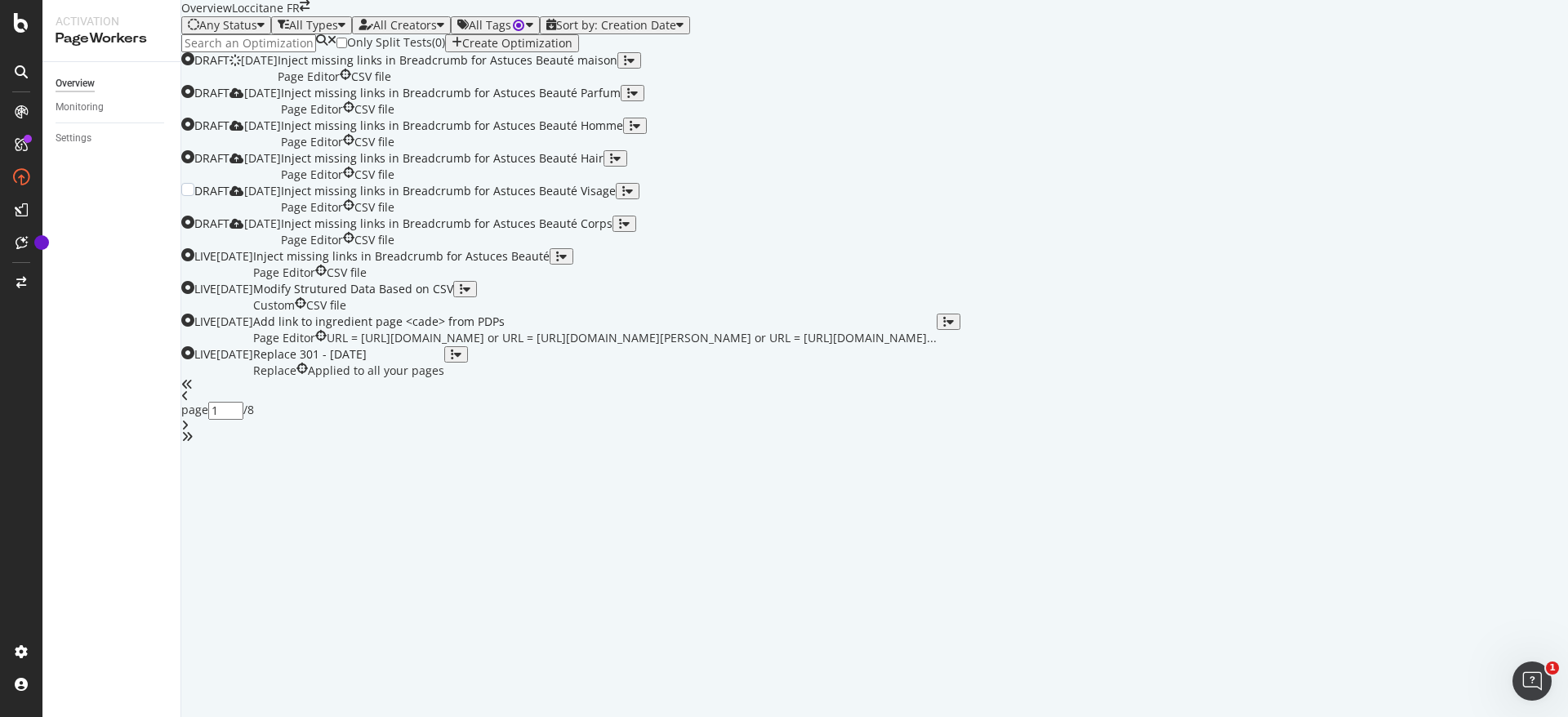
click at [616, 199] on div "Inject missing links in Breadcrumb for Astuces Beauté Visage" at bounding box center [448, 192] width 335 height 16
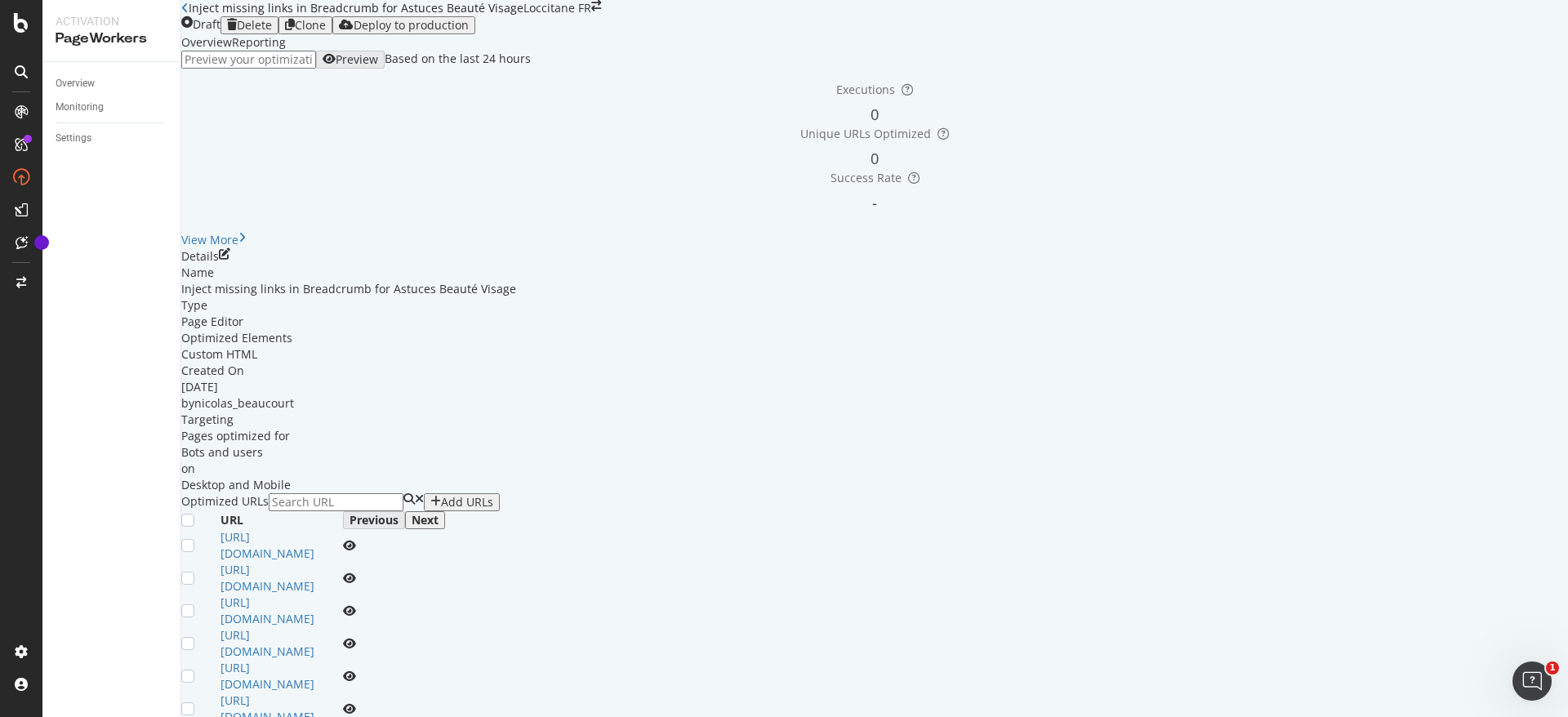
click at [230, 260] on icon "pen-to-square" at bounding box center [224, 254] width 12 height 12
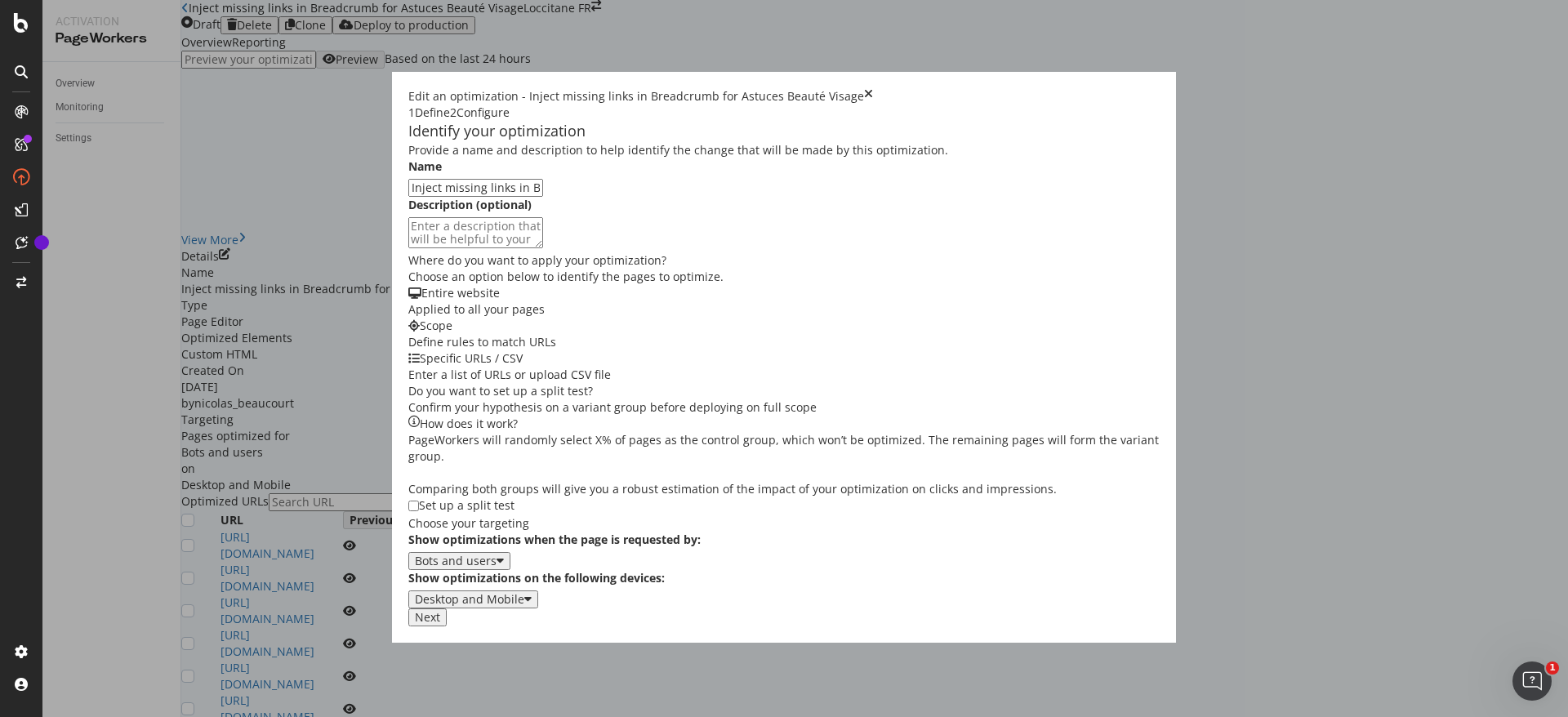
scroll to position [284, 0]
click at [446, 627] on button "Next" at bounding box center [428, 618] width 39 height 18
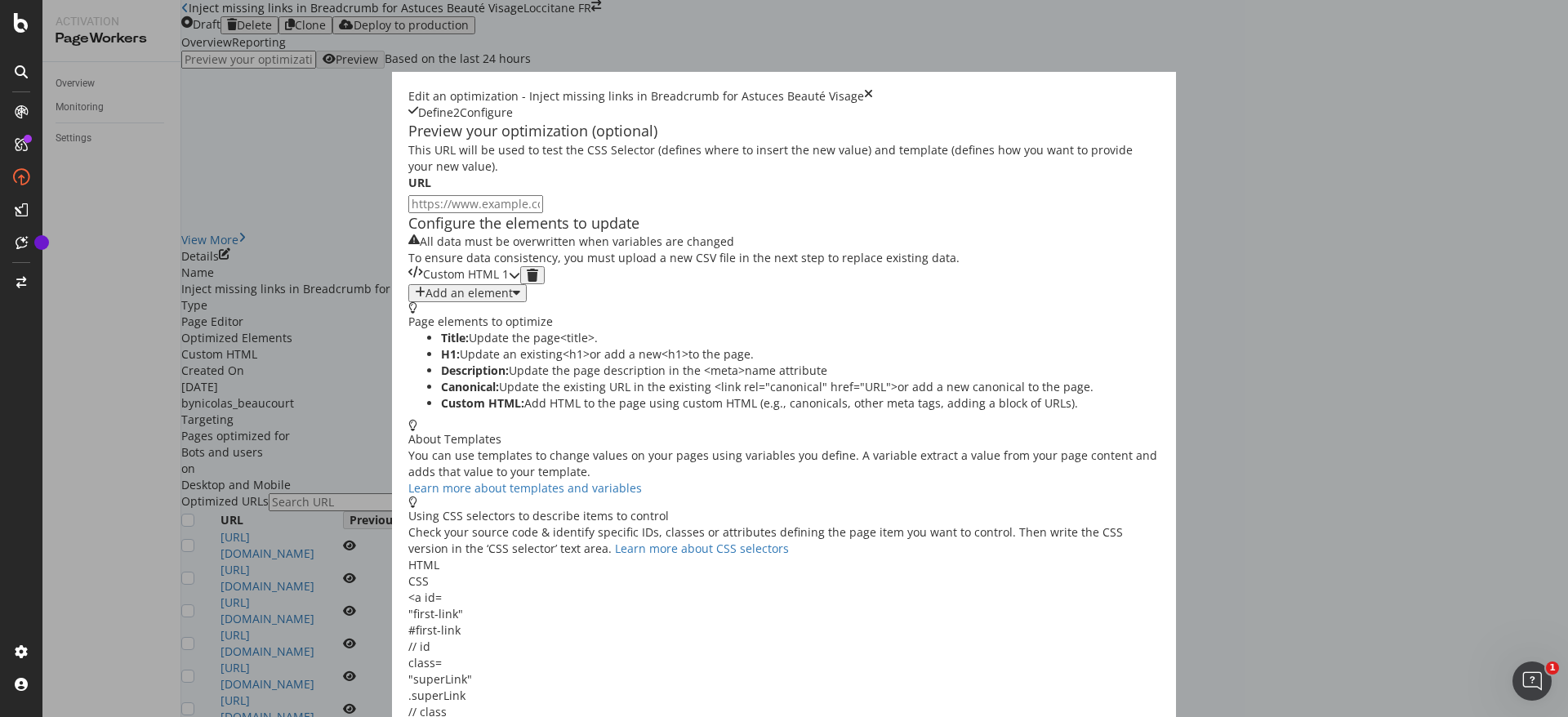
scroll to position [0, 0]
click at [446, 284] on div "Custom HTML 1" at bounding box center [459, 275] width 100 height 18
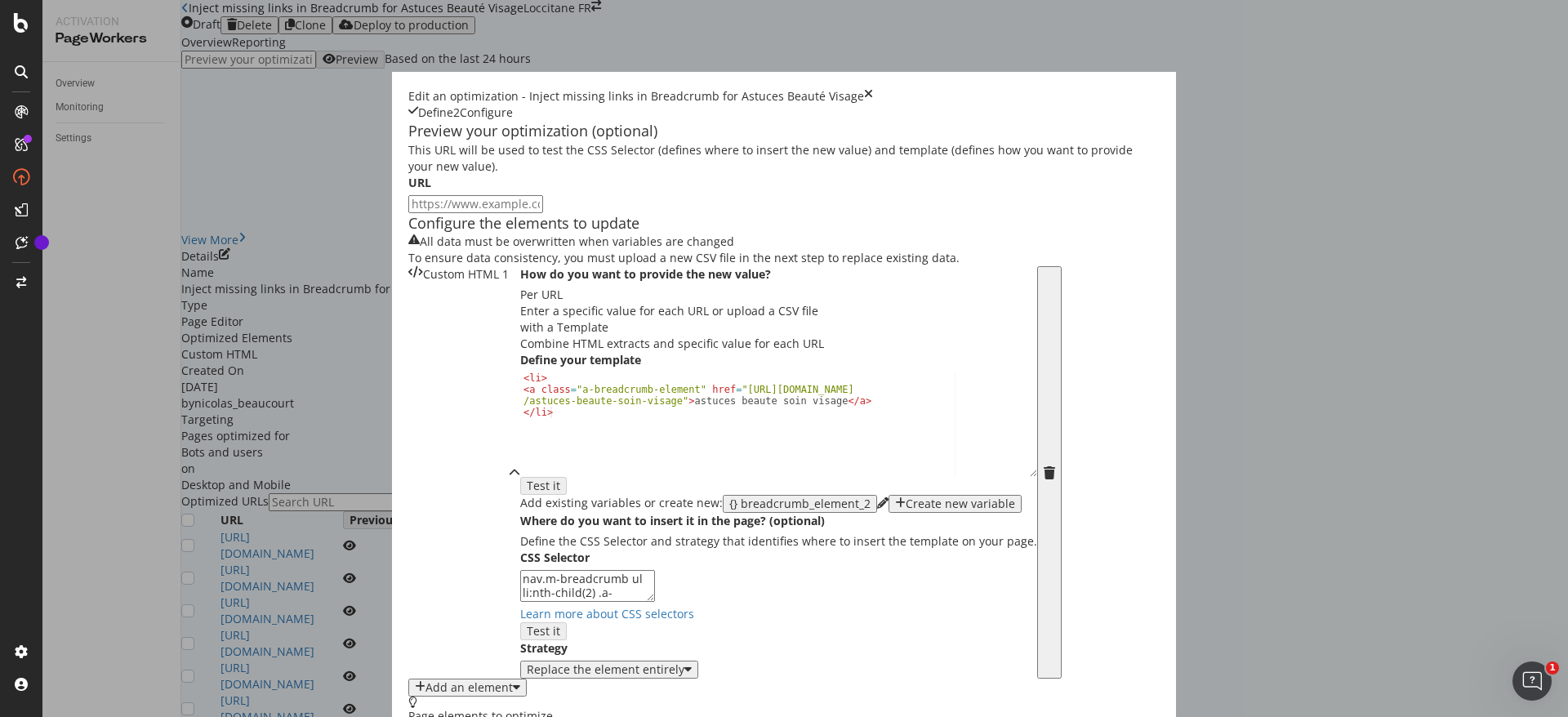
scroll to position [152, 0]
click at [644, 486] on div "< li > < a class = "a-breadcrumb-element" href = "https://fr.loccitane.com /ast…" at bounding box center [779, 435] width 517 height 126
click at [520, 482] on div "< li > < a class = "a-breadcrumb-element" href = "https://fr.loccitane.com /ast…" at bounding box center [779, 435] width 517 height 126
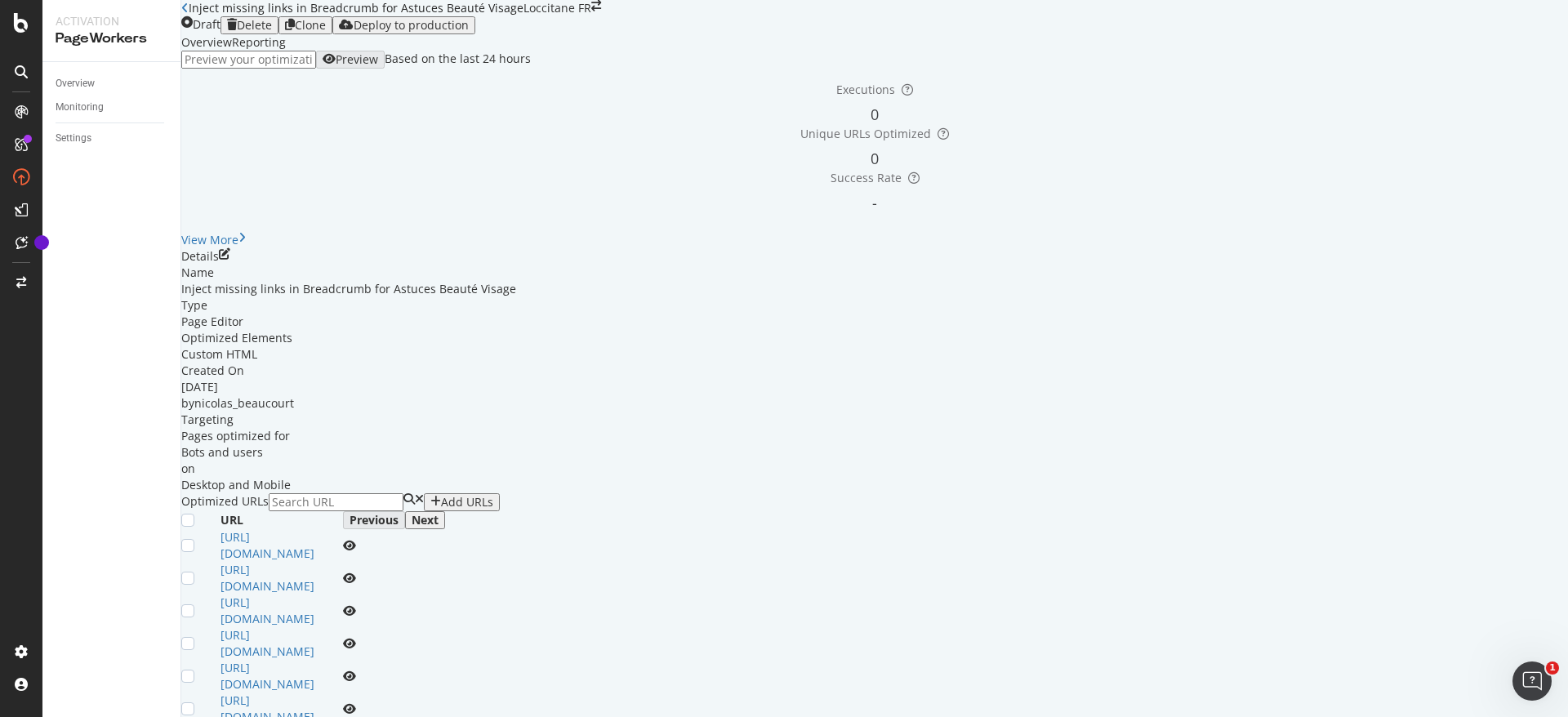
click at [9, 716] on icon "close toast" at bounding box center [4, 725] width 9 height 16
click at [109, 85] on link "Overview" at bounding box center [113, 83] width 113 height 17
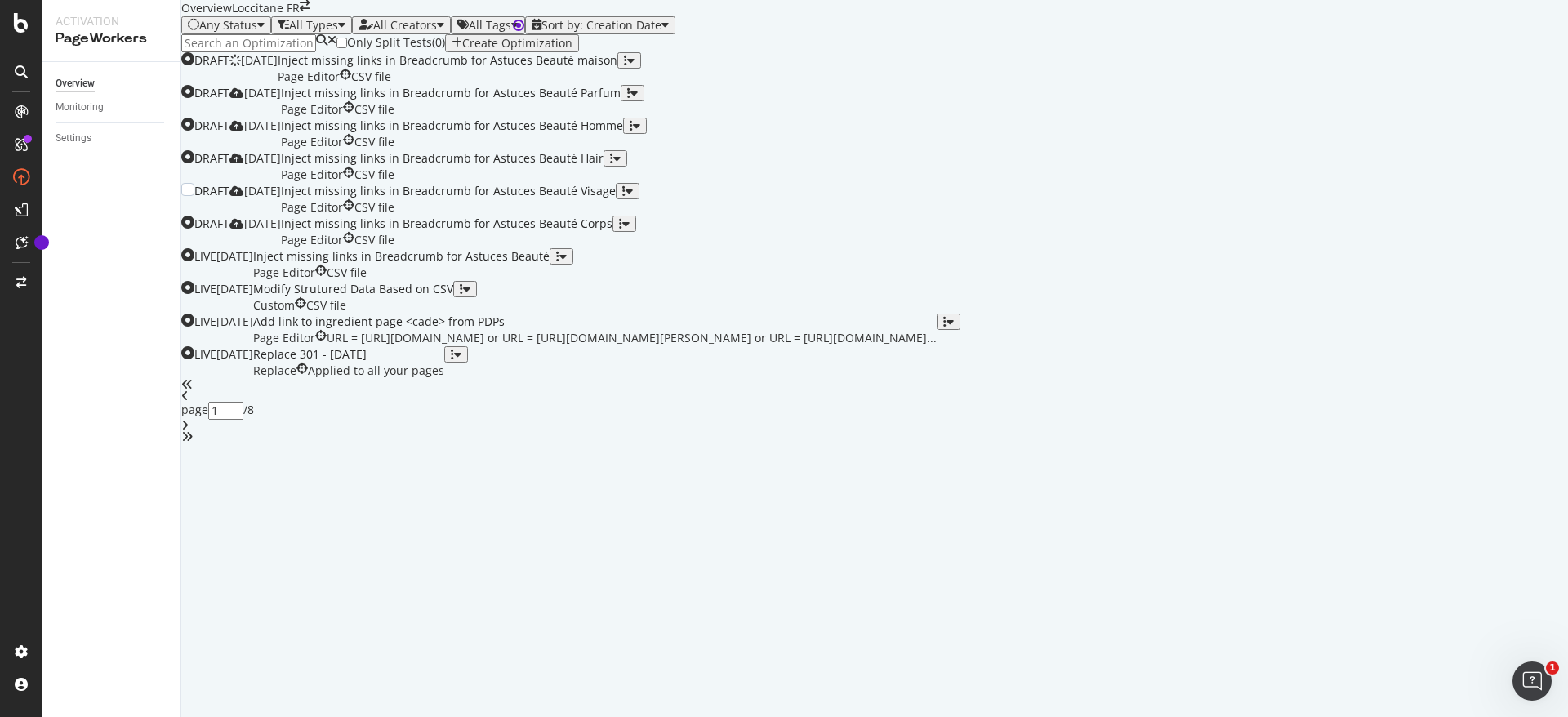
scroll to position [136, 0]
click at [613, 164] on div "button" at bounding box center [612, 159] width 3 height 12
click at [1482, 377] on div "Edit" at bounding box center [1496, 380] width 30 height 24
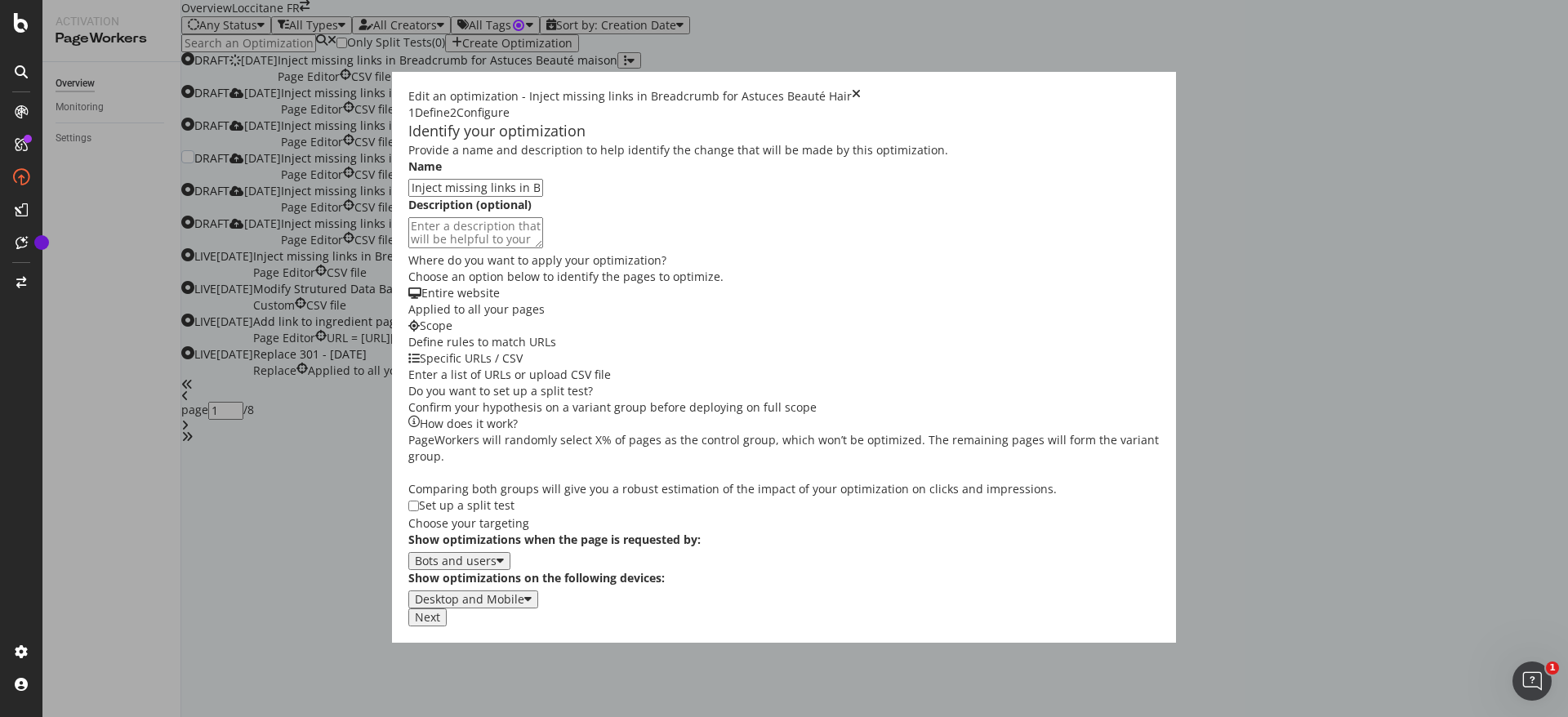
scroll to position [1, 0]
click at [446, 627] on button "Next" at bounding box center [428, 618] width 39 height 18
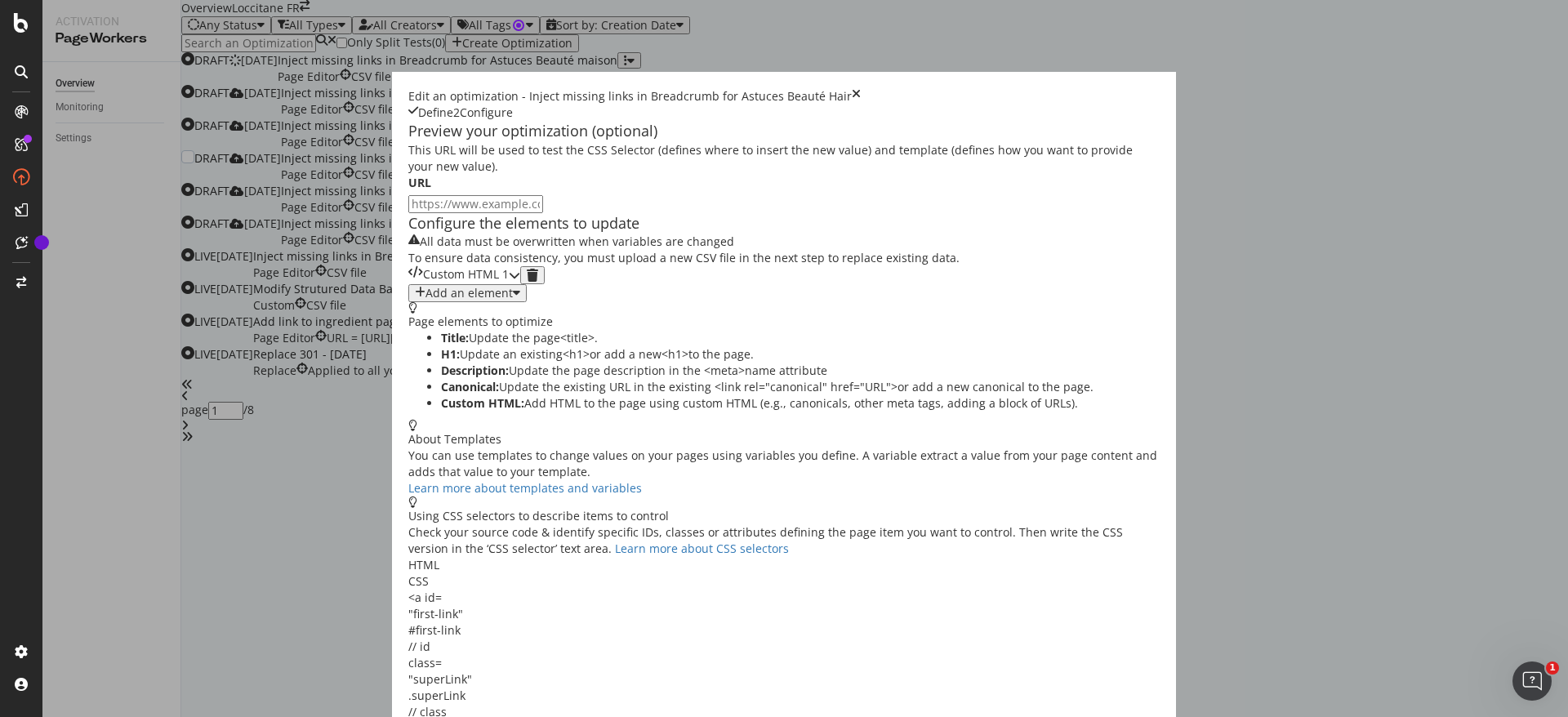
click at [509, 284] on div "Custom HTML 1" at bounding box center [459, 275] width 100 height 18
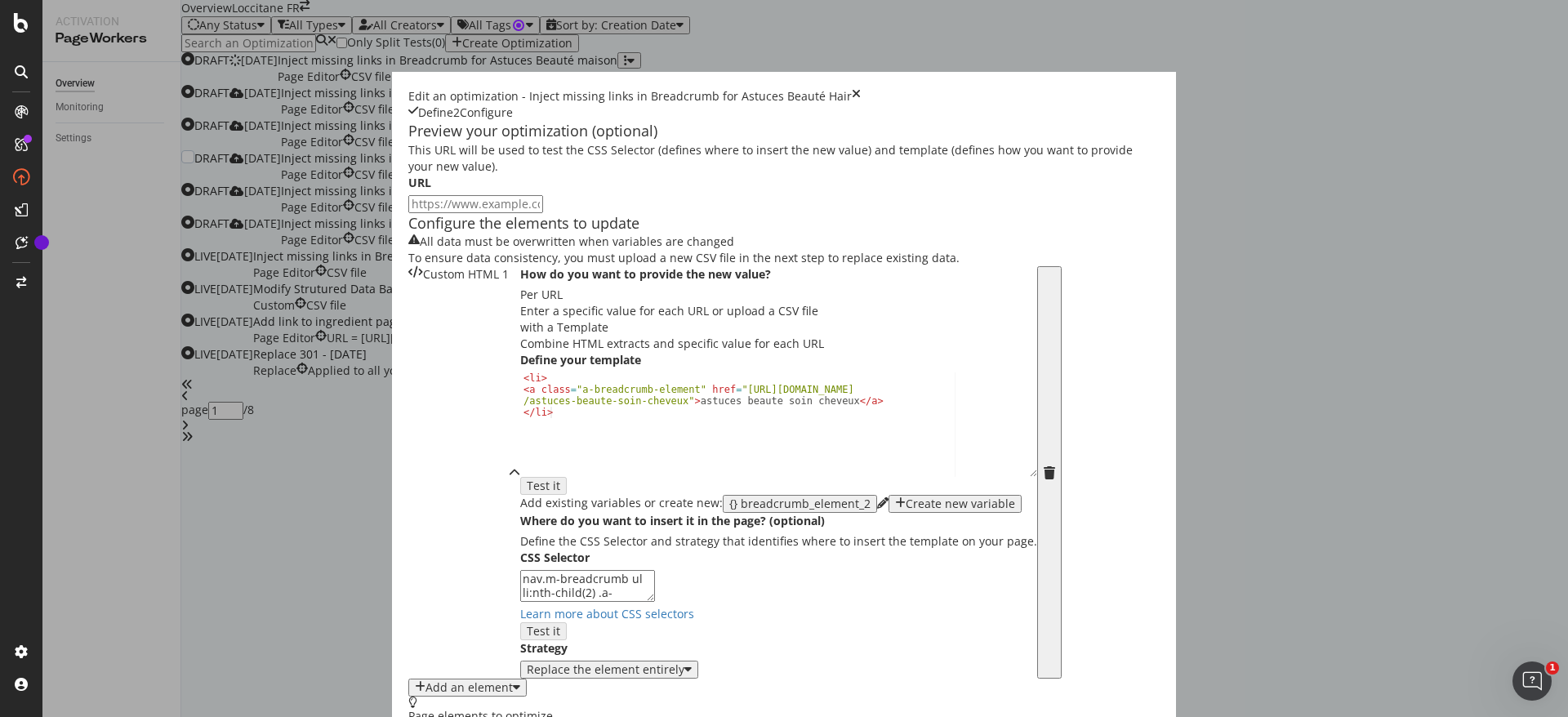
scroll to position [35, 0]
click at [861, 88] on icon "times" at bounding box center [856, 96] width 9 height 16
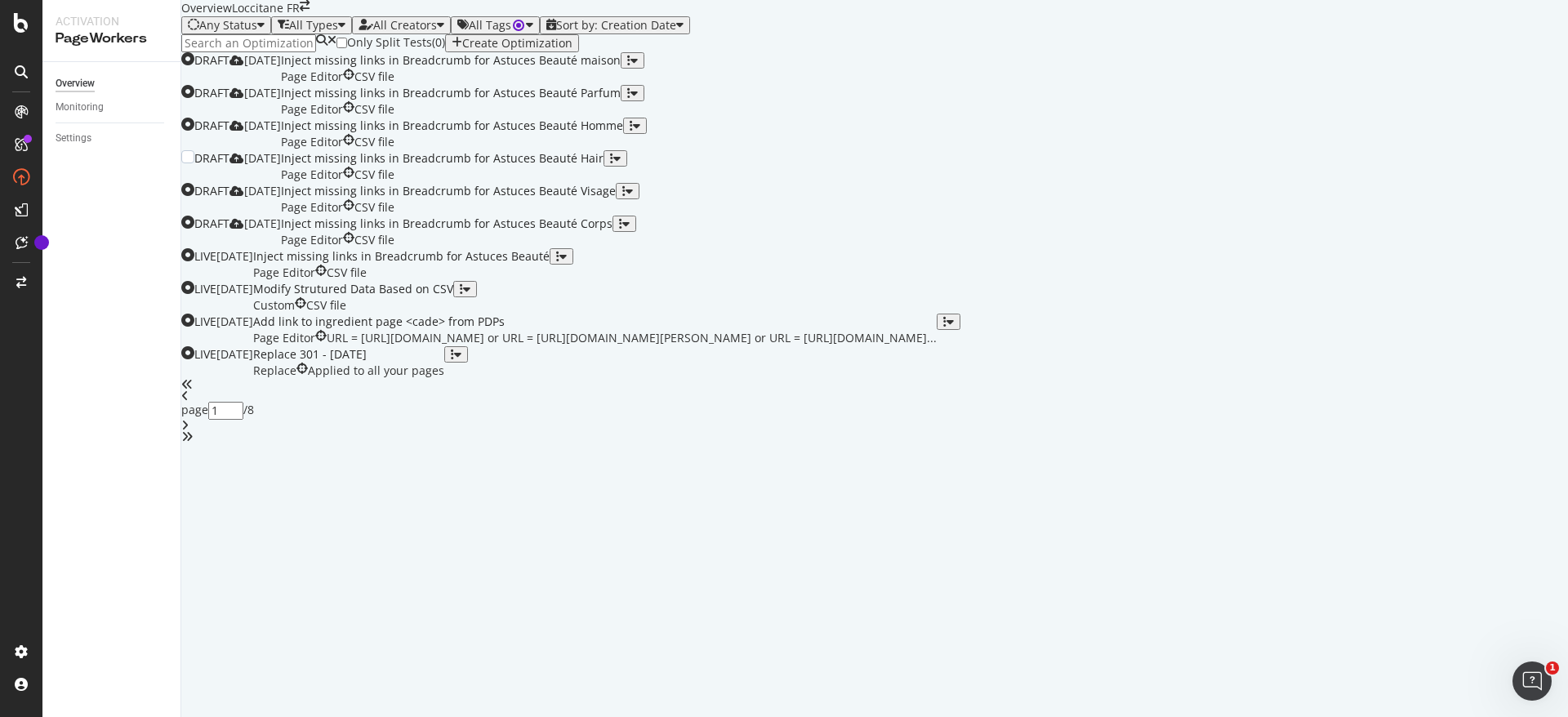
scroll to position [48, 0]
drag, startPoint x: 608, startPoint y: 437, endPoint x: 616, endPoint y: 423, distance: 16.1
click at [604, 167] on div "Inject missing links in Breadcrumb for Astuces Beauté Hair" at bounding box center [442, 159] width 322 height 16
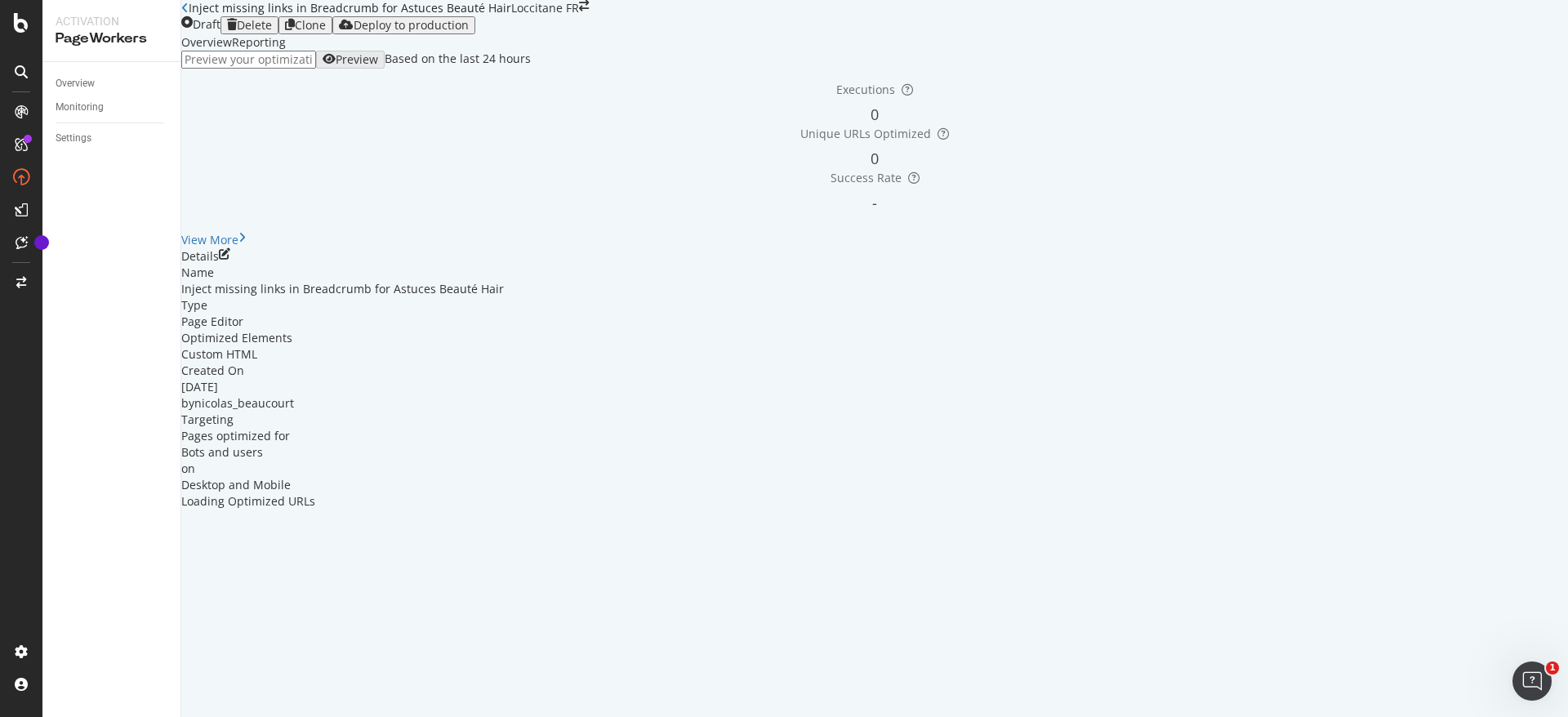
click at [676, 226] on div "Executions 0 Unique URLs Optimized 0 Success Rate -" at bounding box center [875, 147] width 1404 height 158
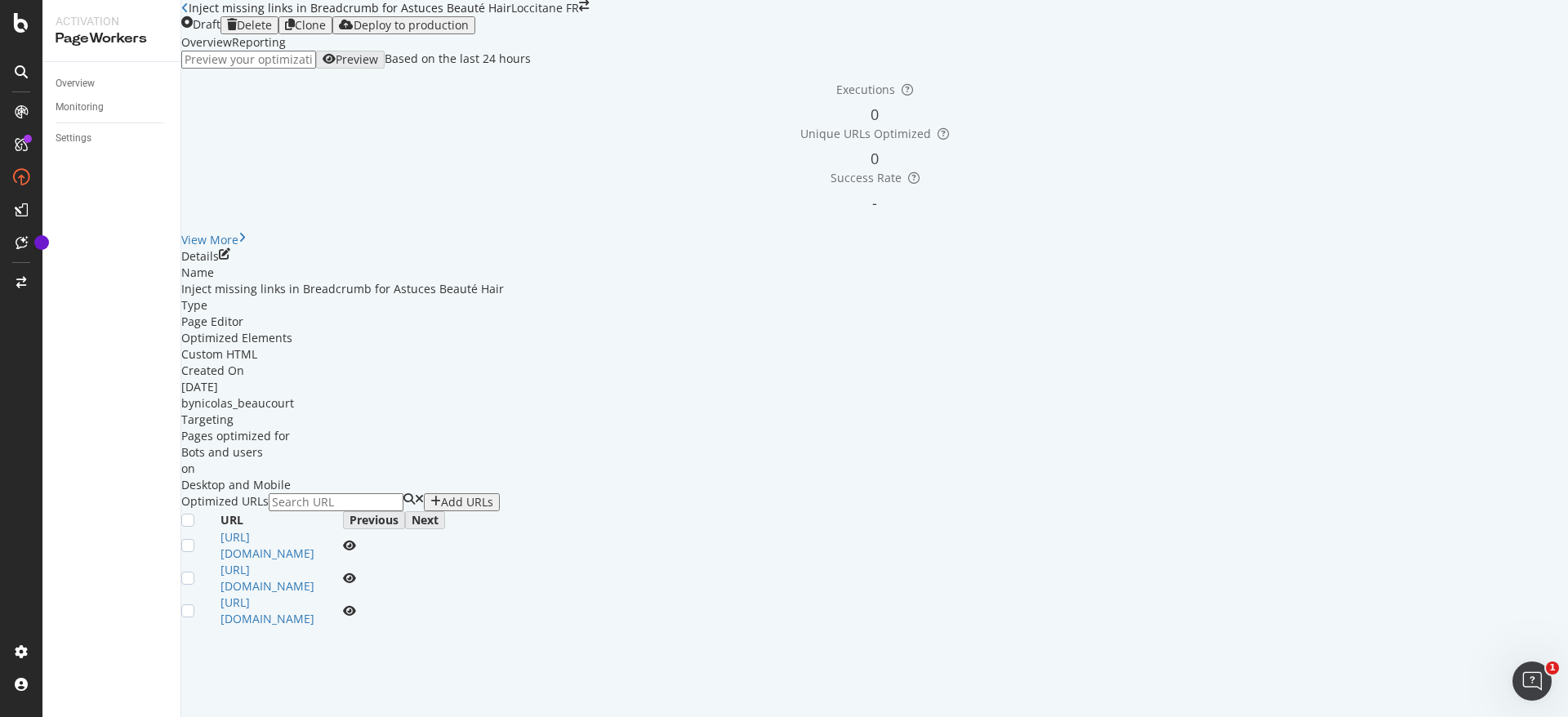
scroll to position [164, 0]
click at [238, 232] on div "View More" at bounding box center [210, 240] width 58 height 16
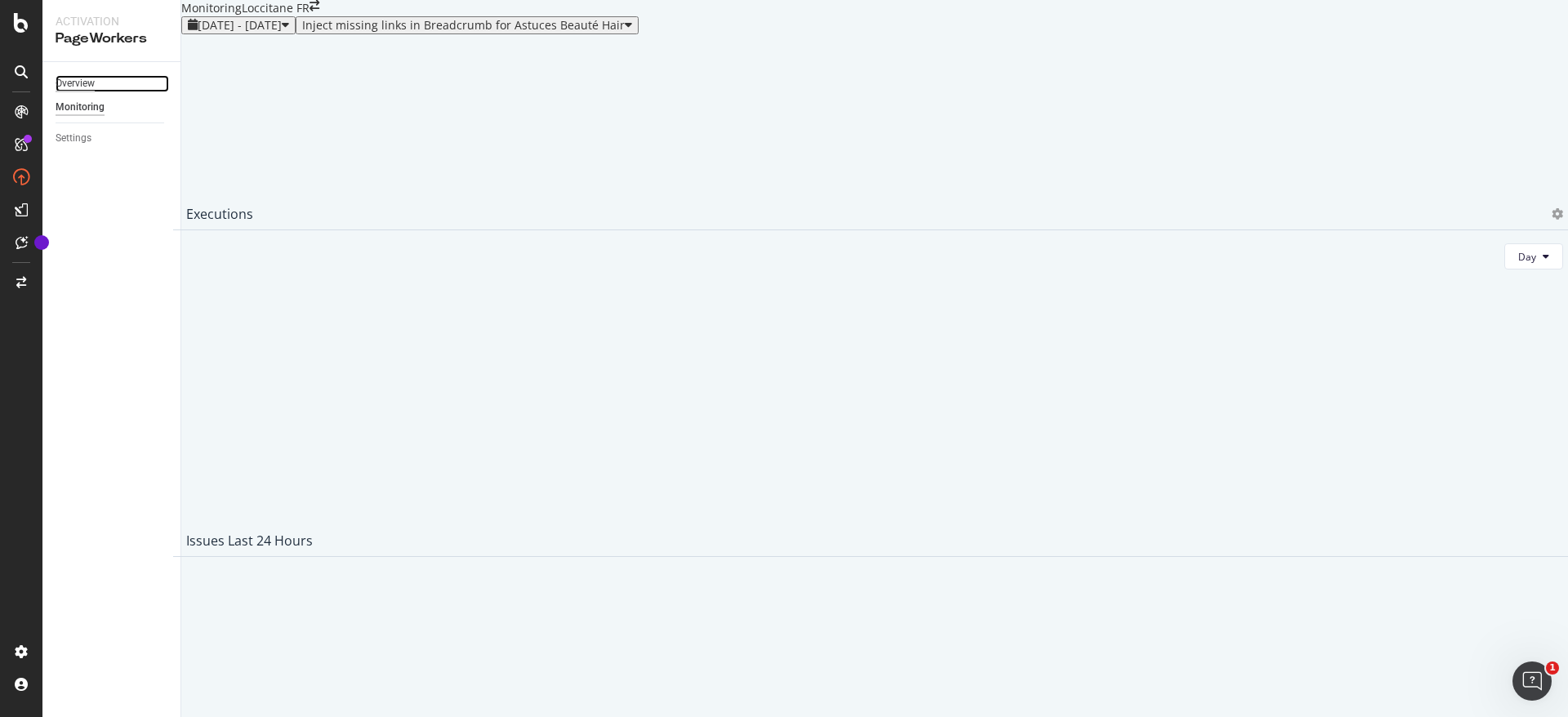
click at [84, 75] on div "Overview" at bounding box center [76, 83] width 39 height 17
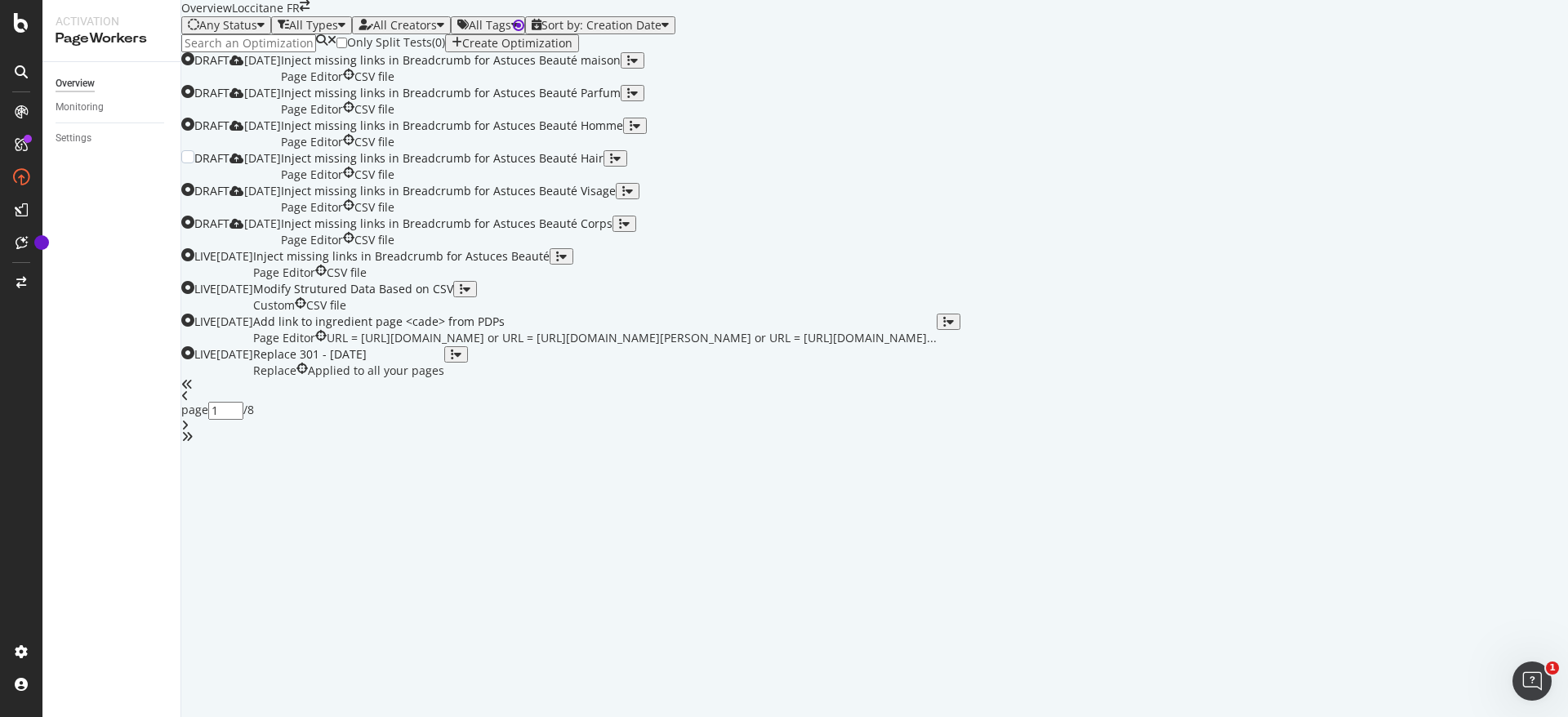
click at [604, 183] on div "Inject missing links in Breadcrumb for Astuces Beauté Hair Page Editor CSV file" at bounding box center [442, 167] width 322 height 33
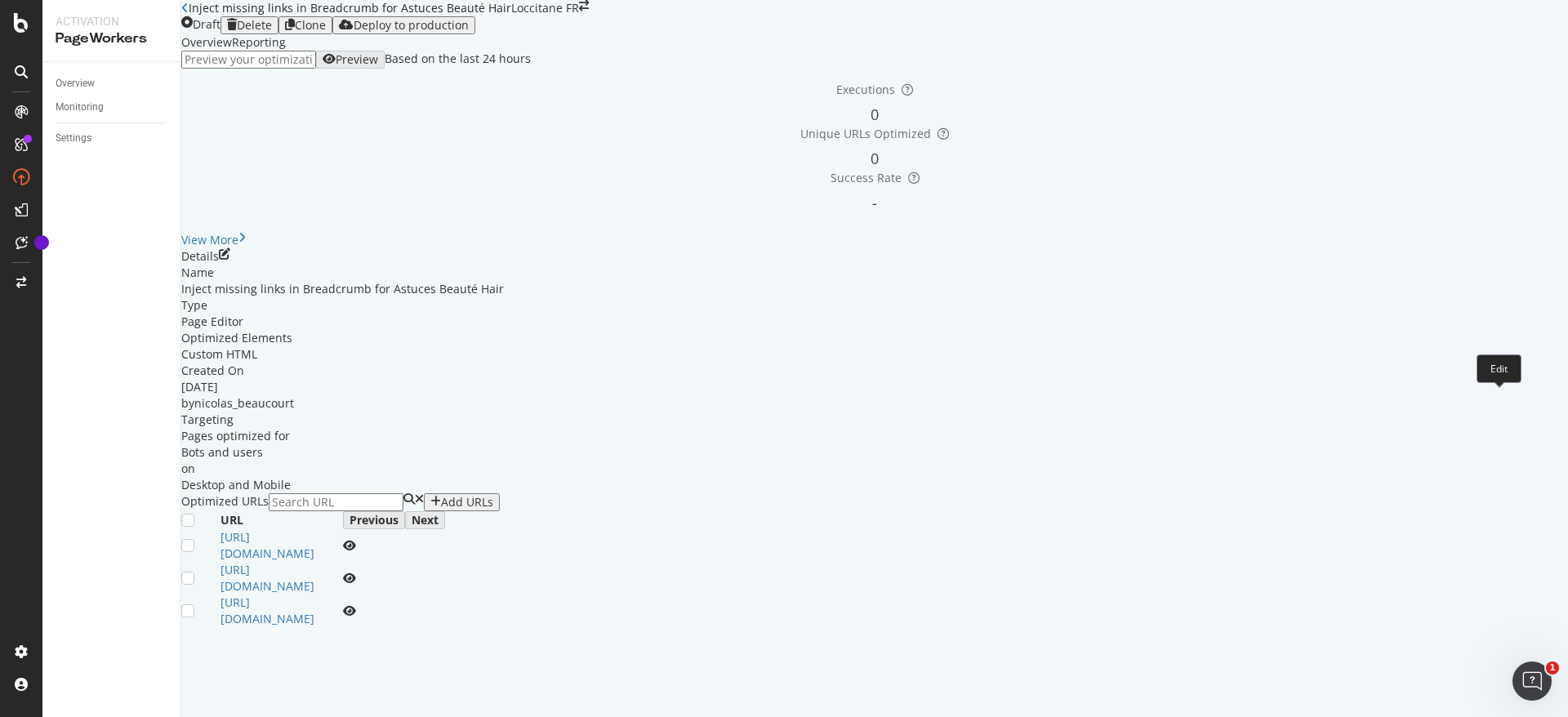
click at [230, 260] on icon "pen-to-square" at bounding box center [224, 254] width 12 height 12
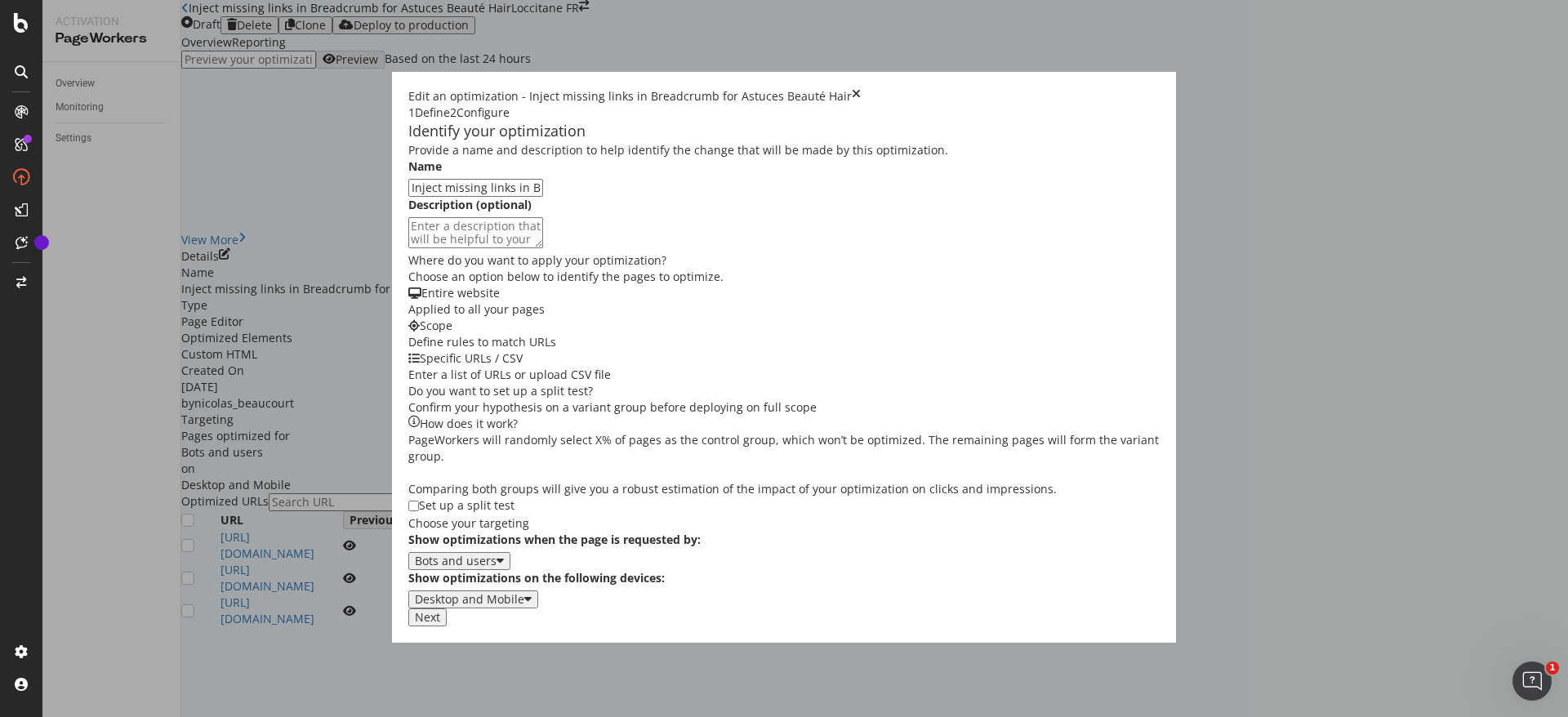
scroll to position [192, 0]
click at [446, 627] on button "Next" at bounding box center [428, 618] width 39 height 18
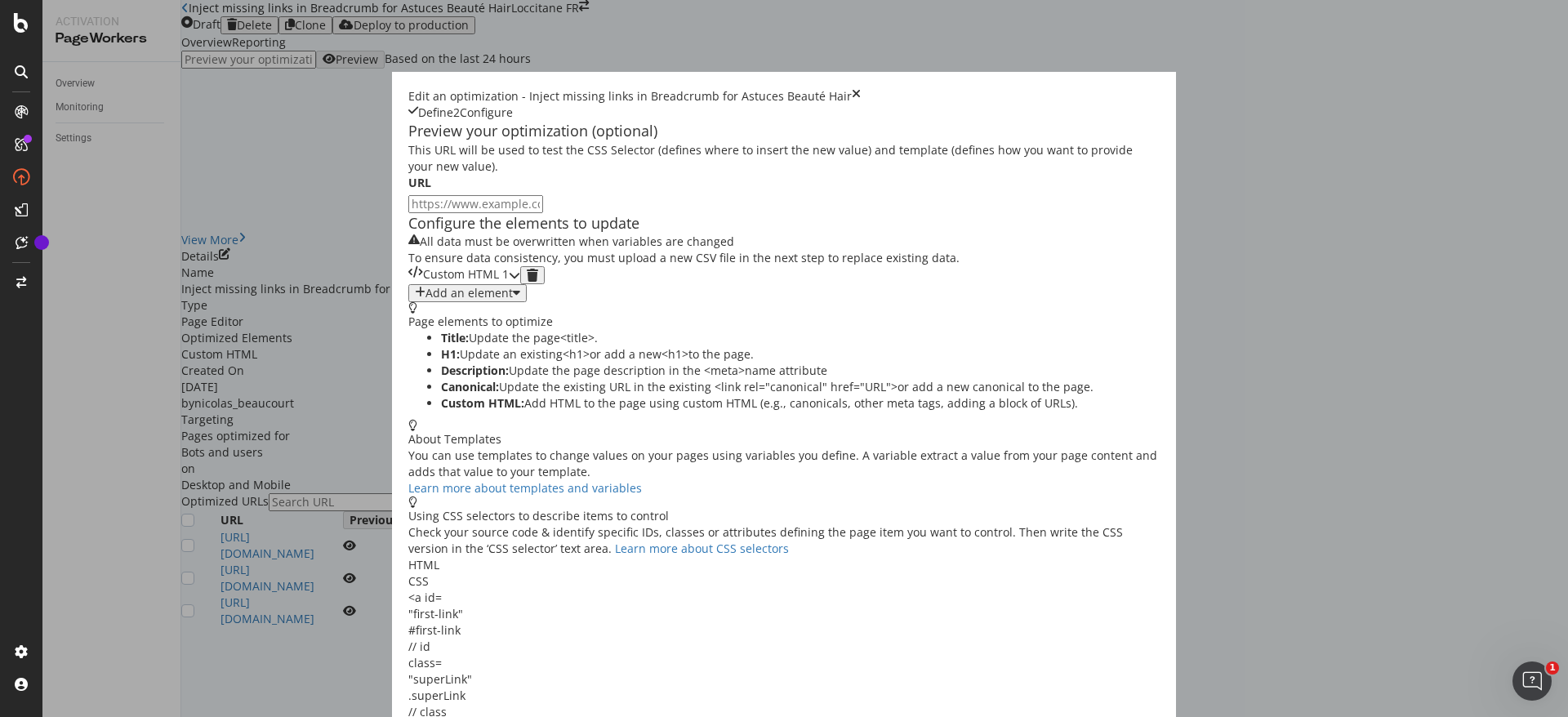
scroll to position [0, 0]
click at [409, 284] on div "Custom HTML 1" at bounding box center [465, 275] width 112 height 18
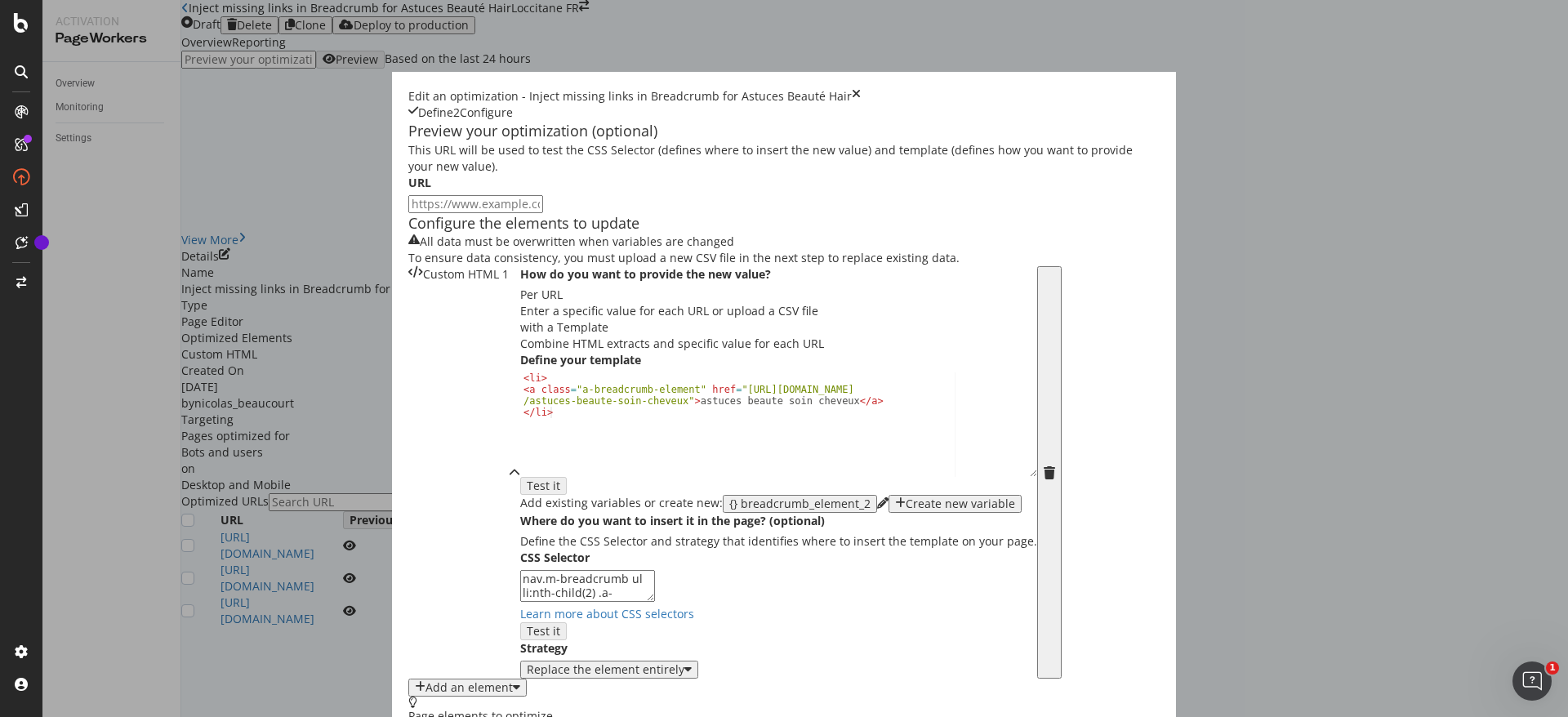
click at [861, 88] on icon "times" at bounding box center [856, 96] width 9 height 16
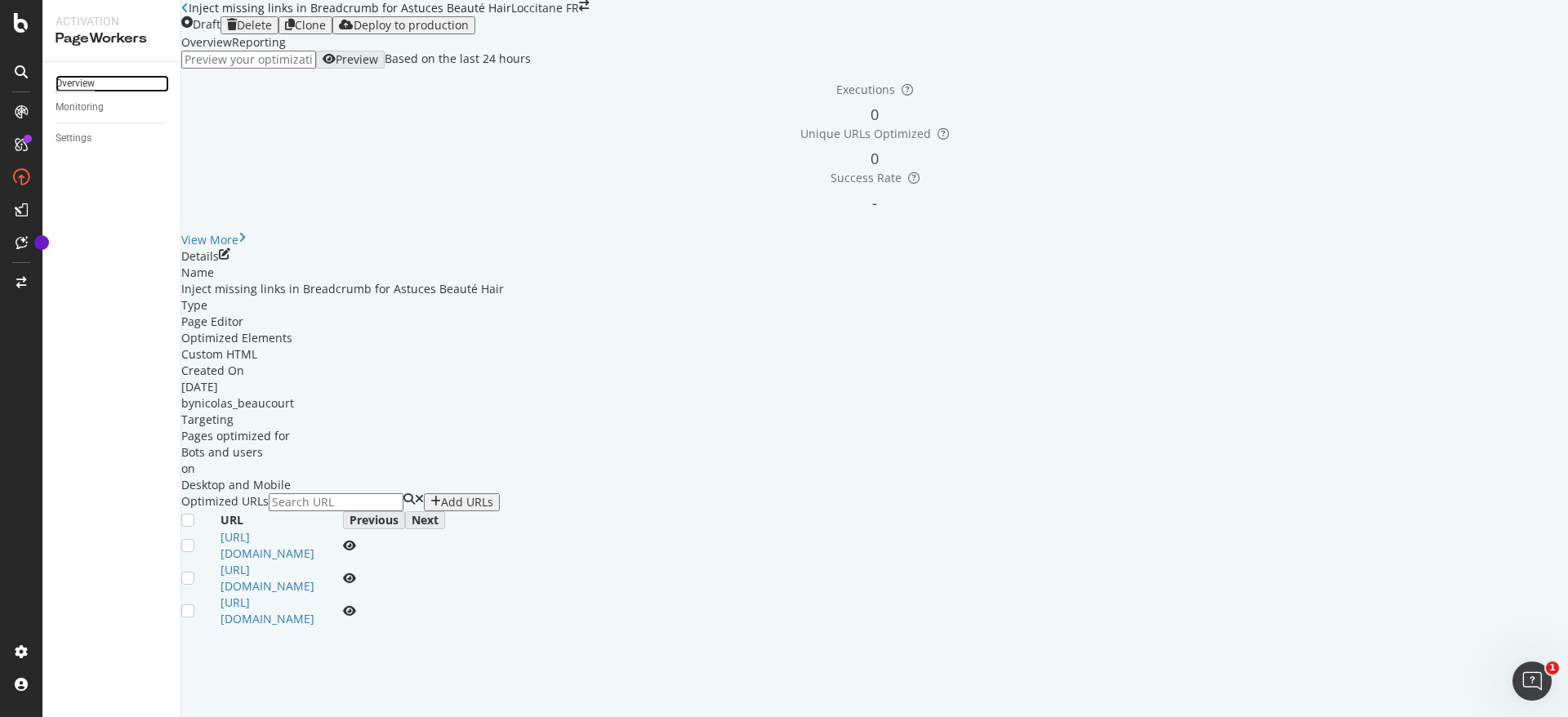
click at [79, 84] on div "Overview" at bounding box center [76, 83] width 39 height 17
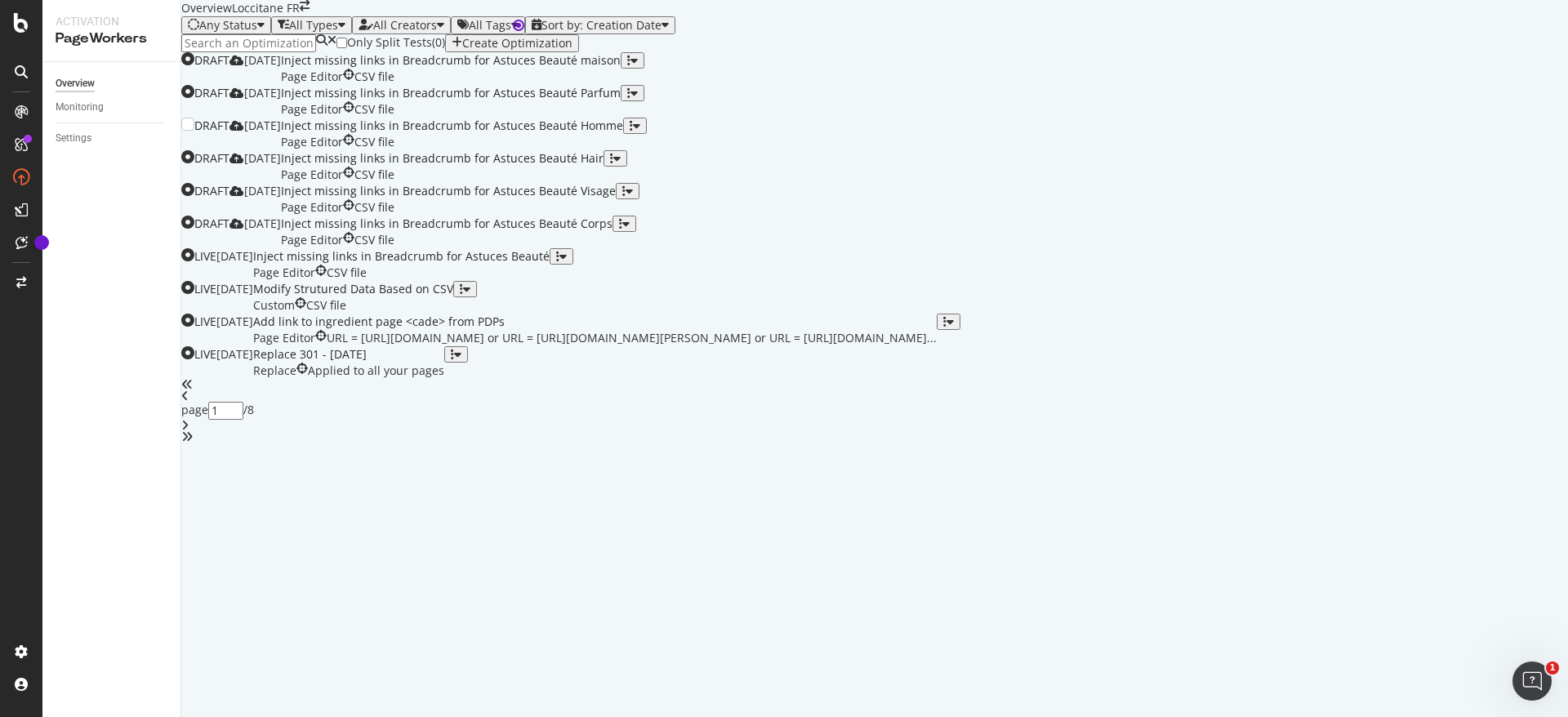
click at [617, 150] on div "Inject missing links in Breadcrumb for Astuces Beauté Homme Page Editor CSV file" at bounding box center [452, 134] width 342 height 33
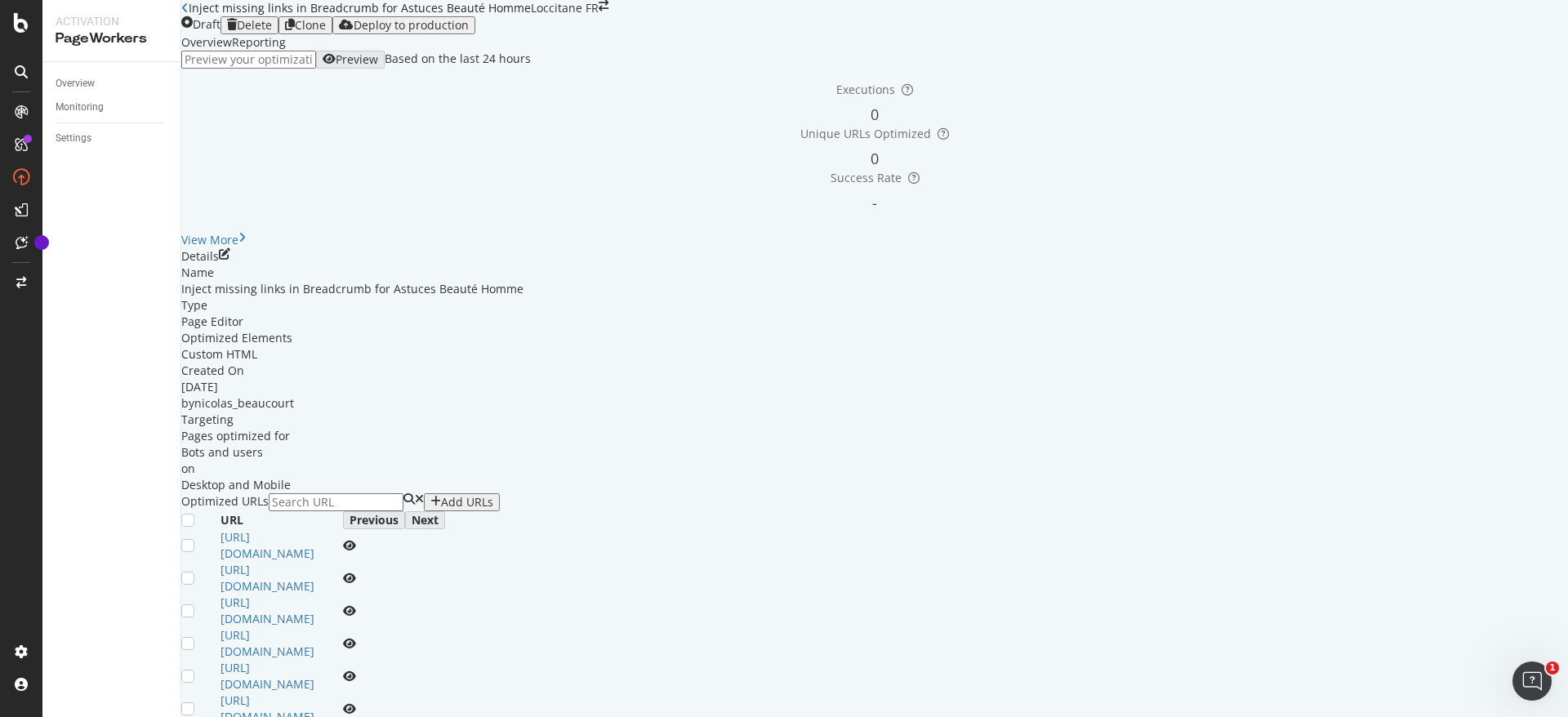
scroll to position [115, 0]
click at [1505, 265] on div "Details" at bounding box center [875, 257] width 1387 height 16
click at [230, 260] on icon "pen-to-square" at bounding box center [224, 254] width 12 height 12
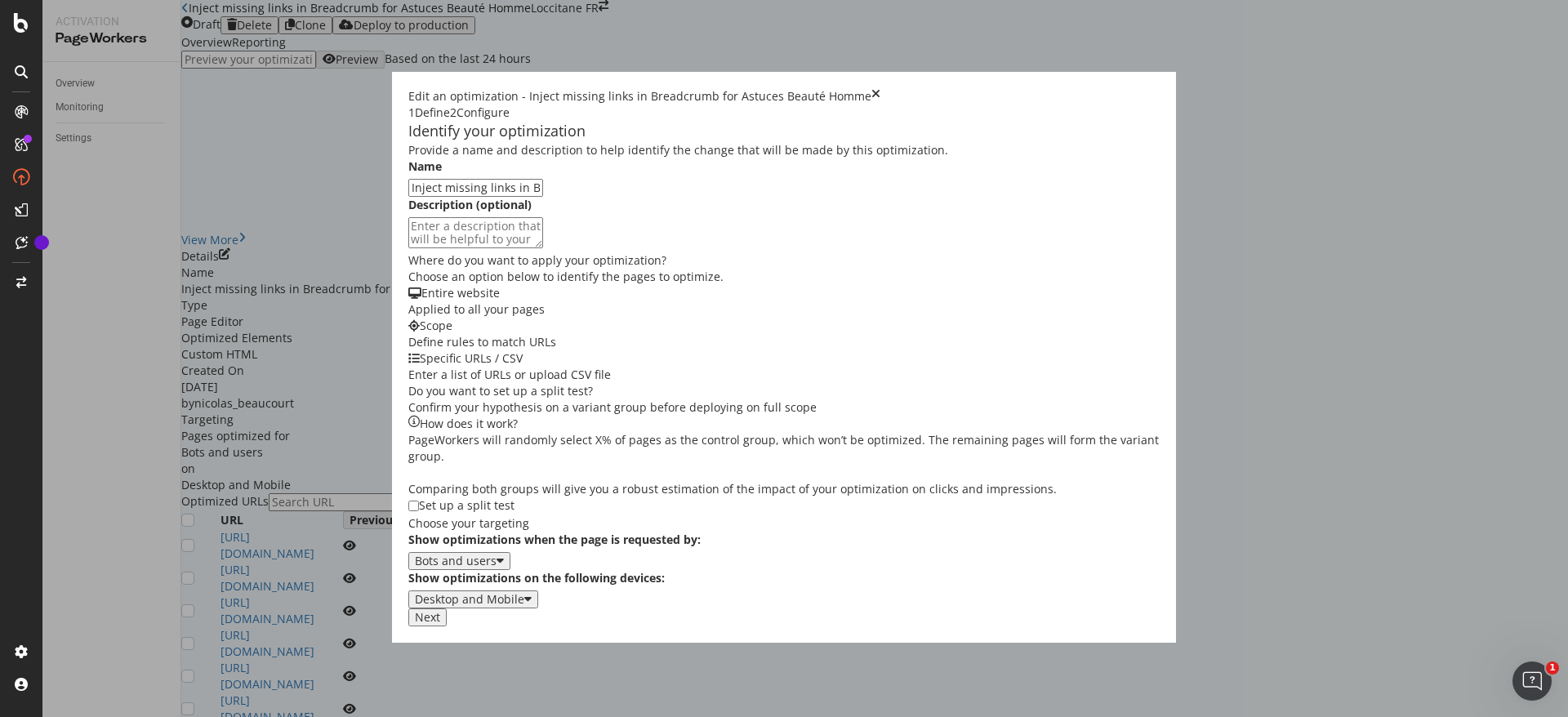
scroll to position [284, 0]
click at [440, 624] on div "Next" at bounding box center [428, 618] width 25 height 13
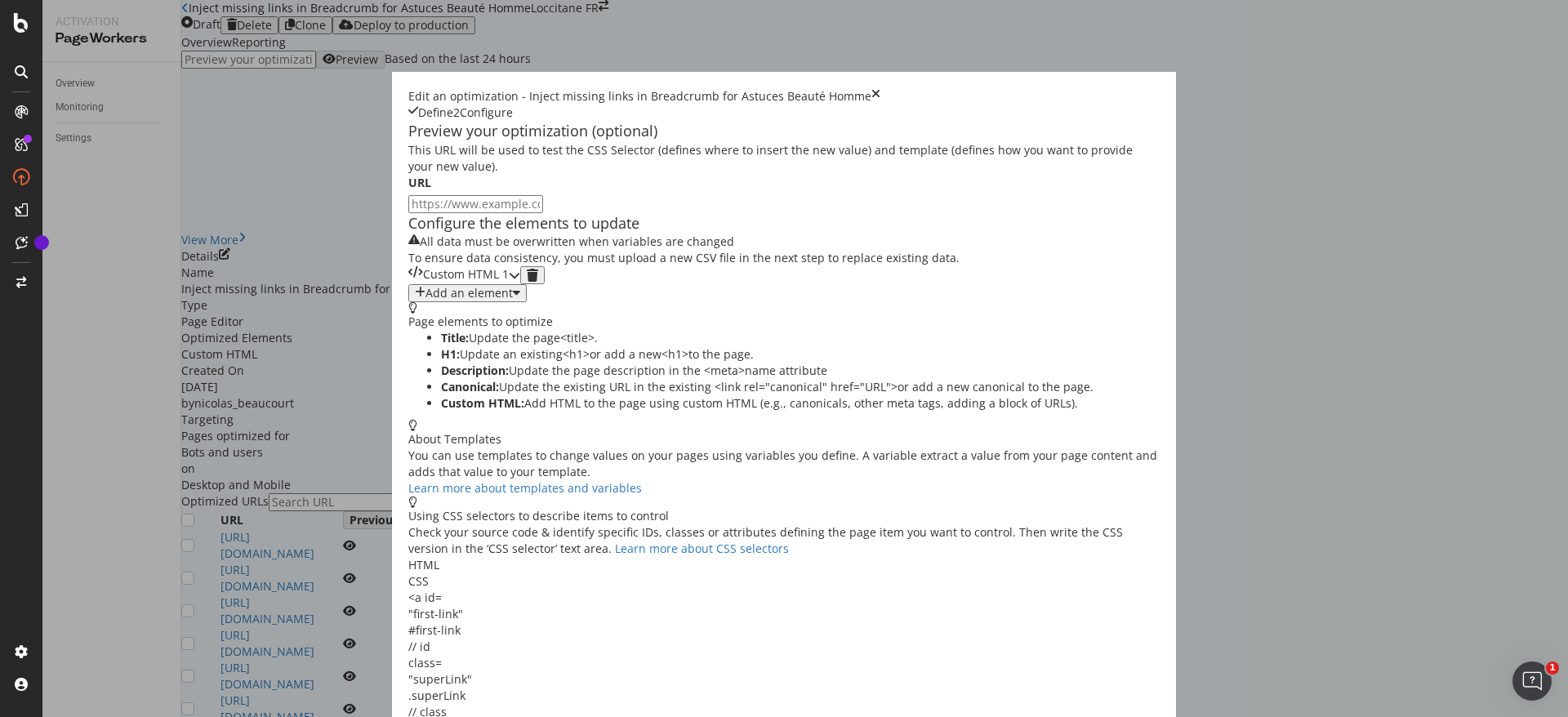
click at [509, 284] on div "Custom HTML 1" at bounding box center [459, 275] width 100 height 18
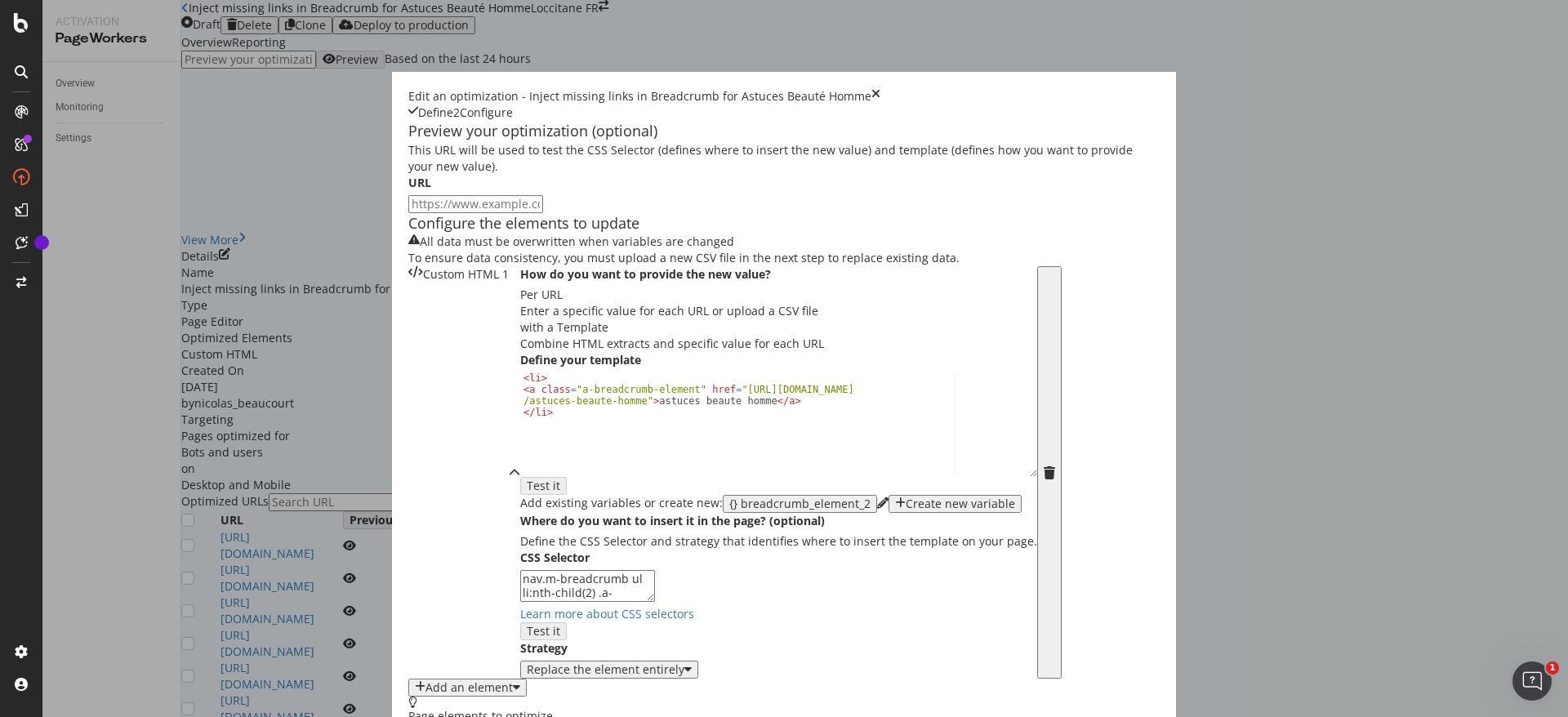
click at [881, 88] on div "times" at bounding box center [876, 96] width 9 height 16
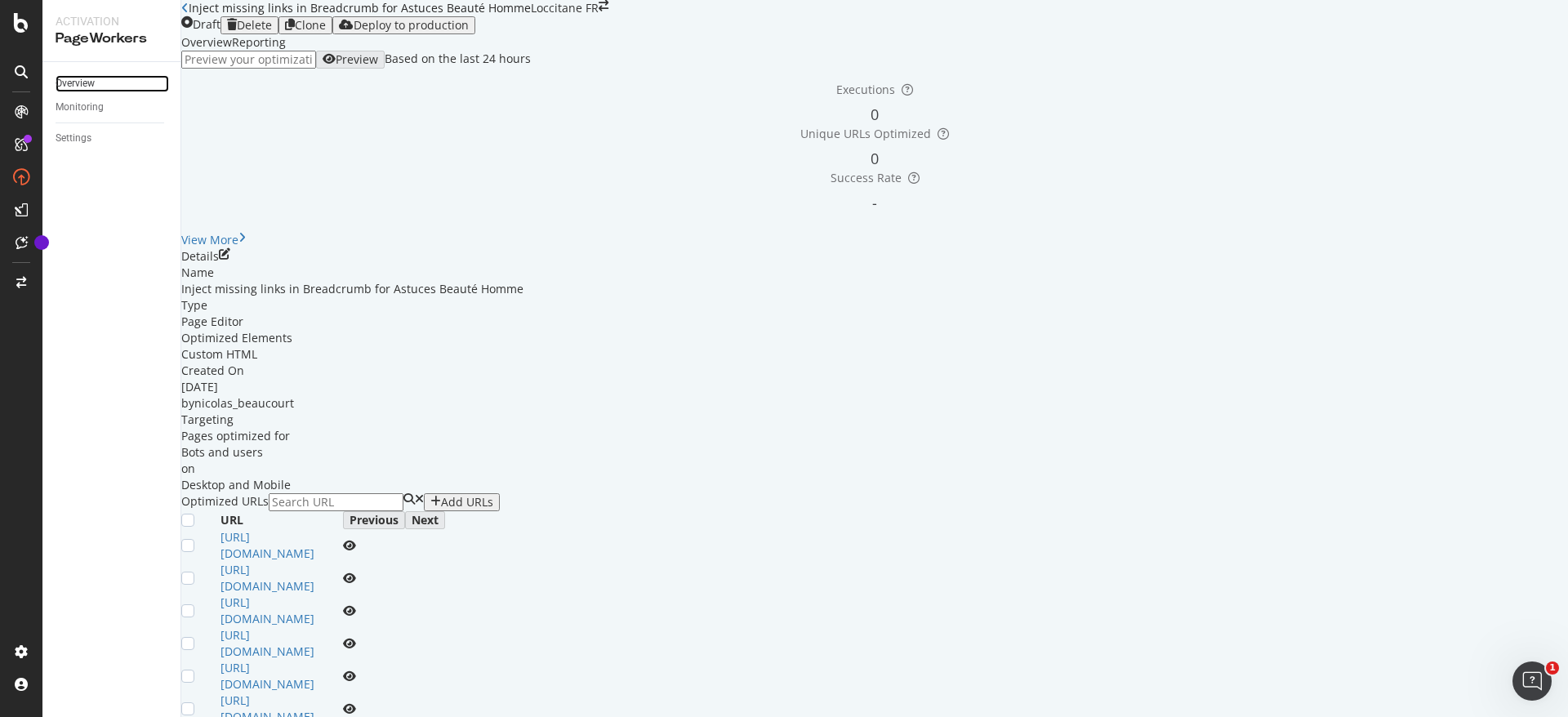
click at [104, 85] on link "Overview" at bounding box center [113, 83] width 113 height 17
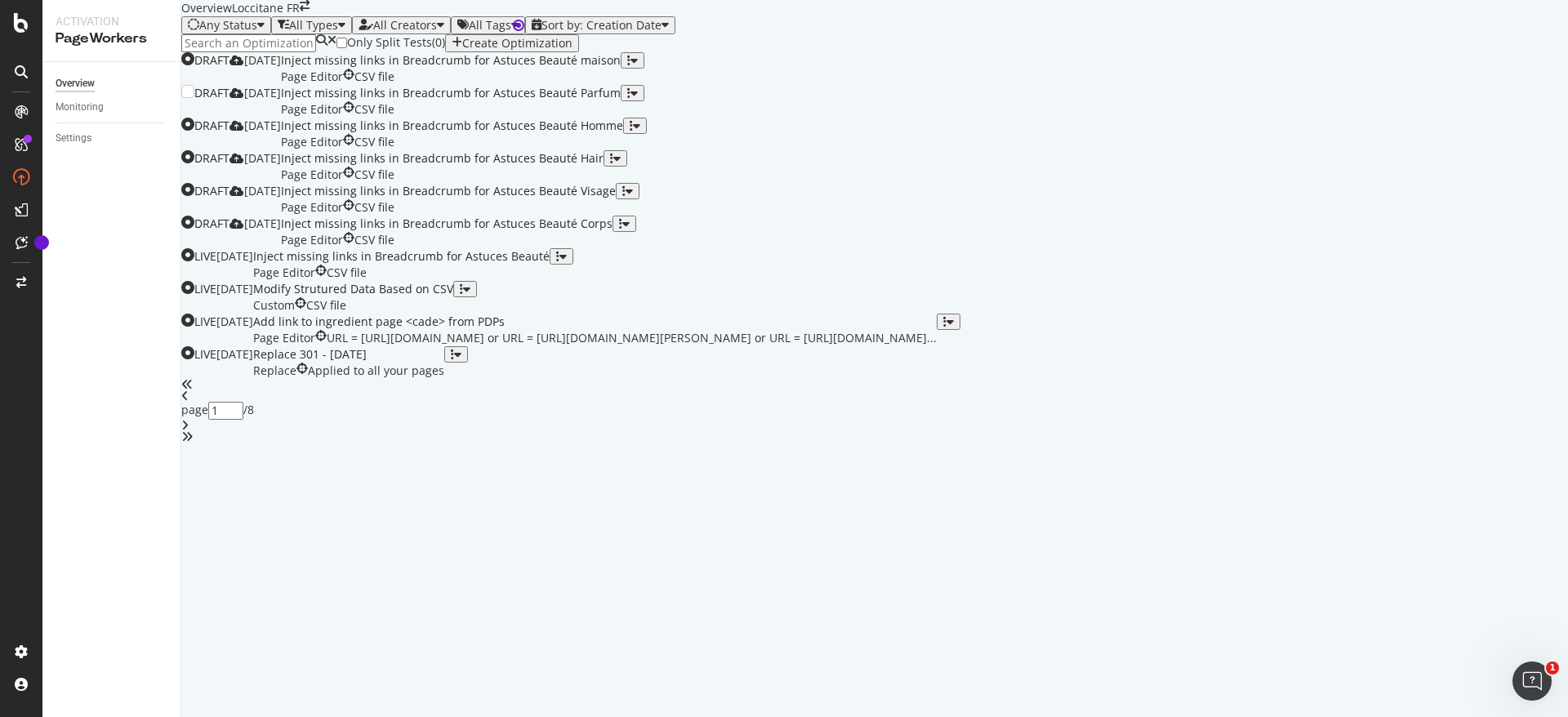
click at [621, 101] on div "Inject missing links in Breadcrumb for Astuces Beauté Parfum" at bounding box center [451, 93] width 340 height 16
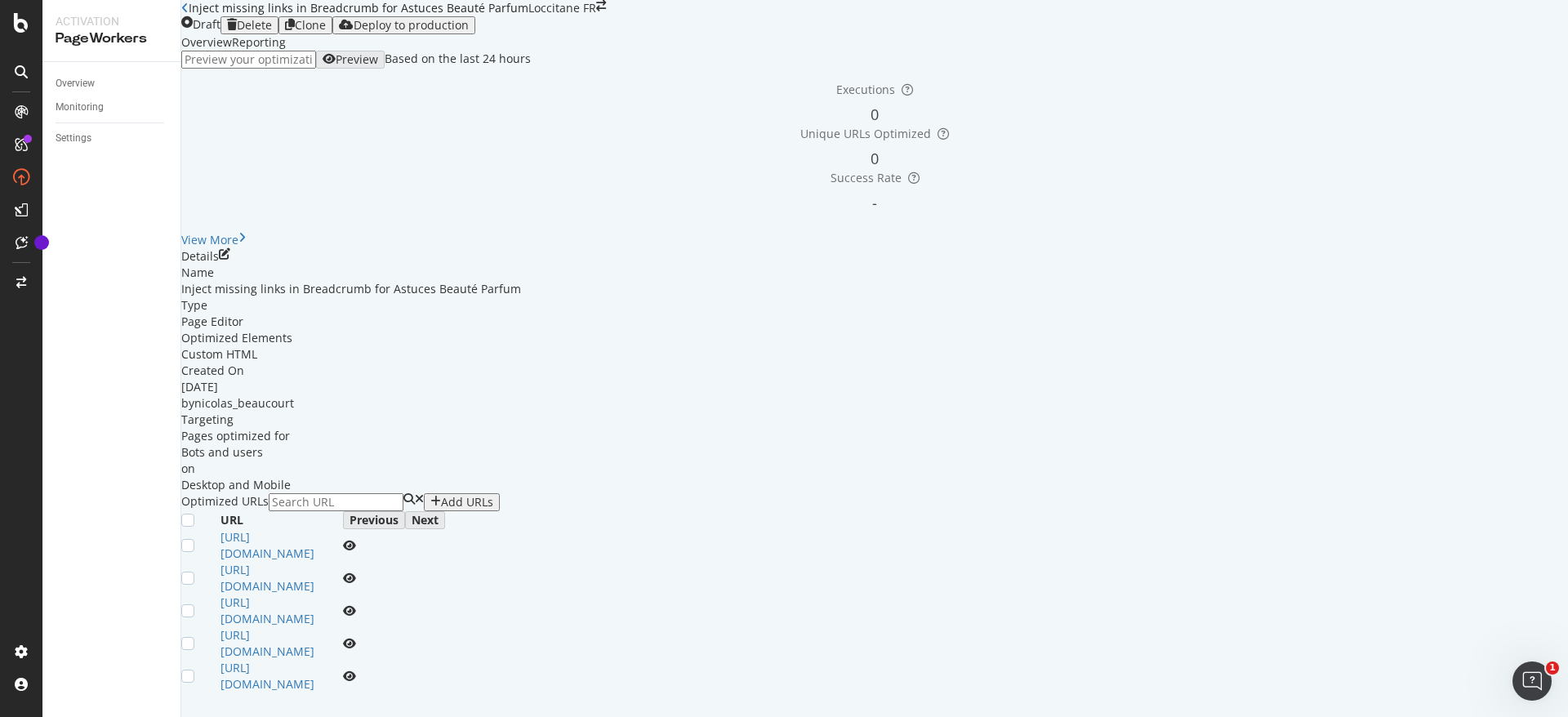
scroll to position [220, 0]
click at [230, 248] on icon "pen-to-square" at bounding box center [224, 254] width 12 height 12
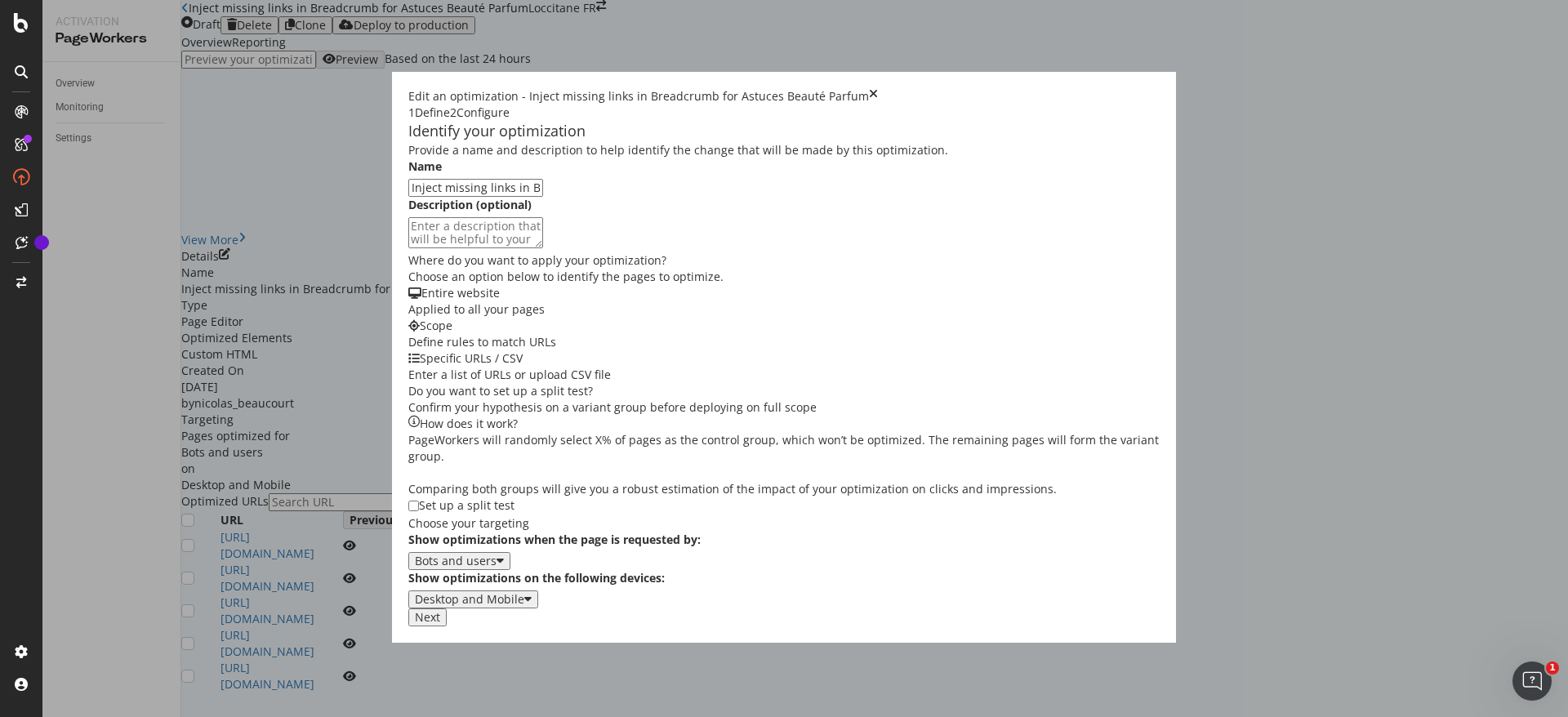
scroll to position [284, 0]
click at [440, 624] on div "Next" at bounding box center [428, 618] width 25 height 13
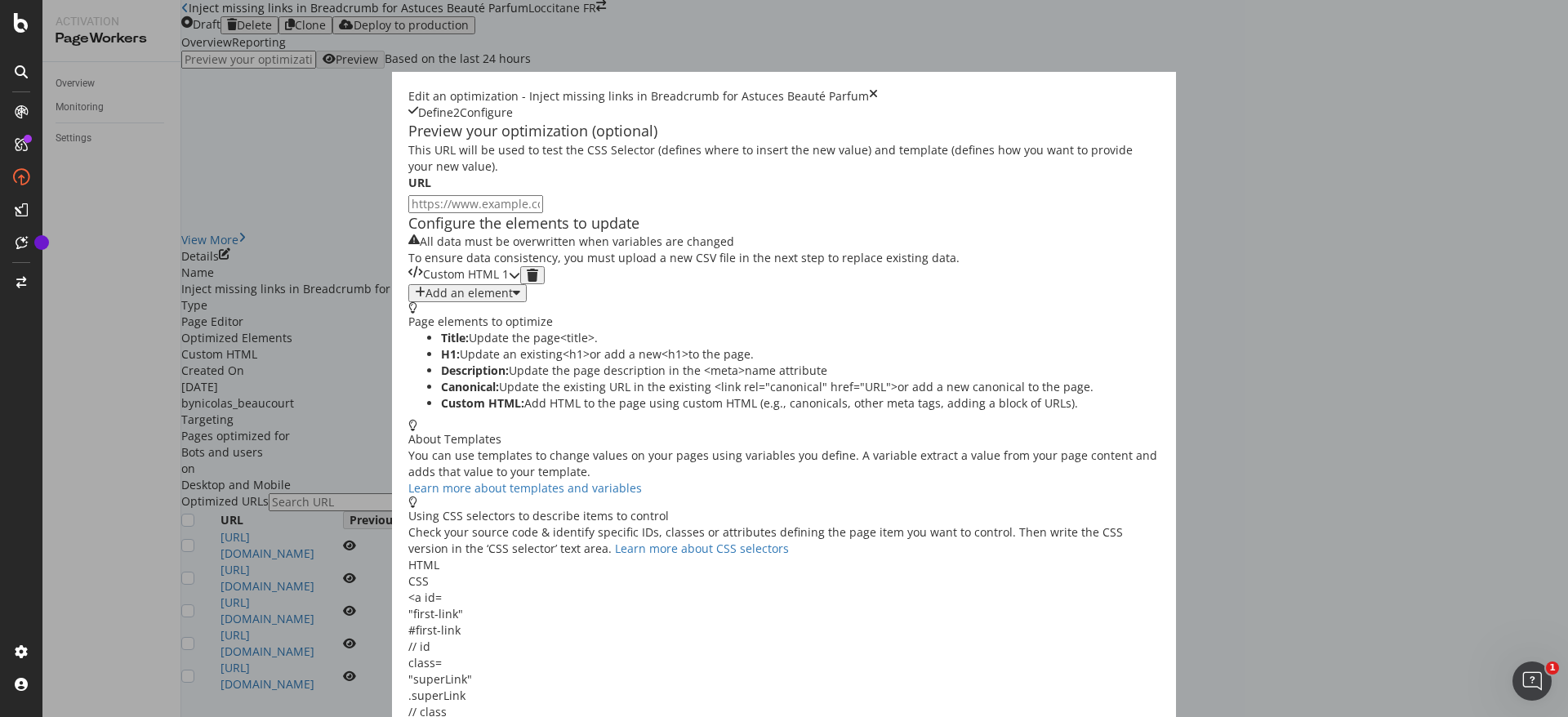
click at [511, 284] on div "Custom HTML 1" at bounding box center [465, 275] width 112 height 18
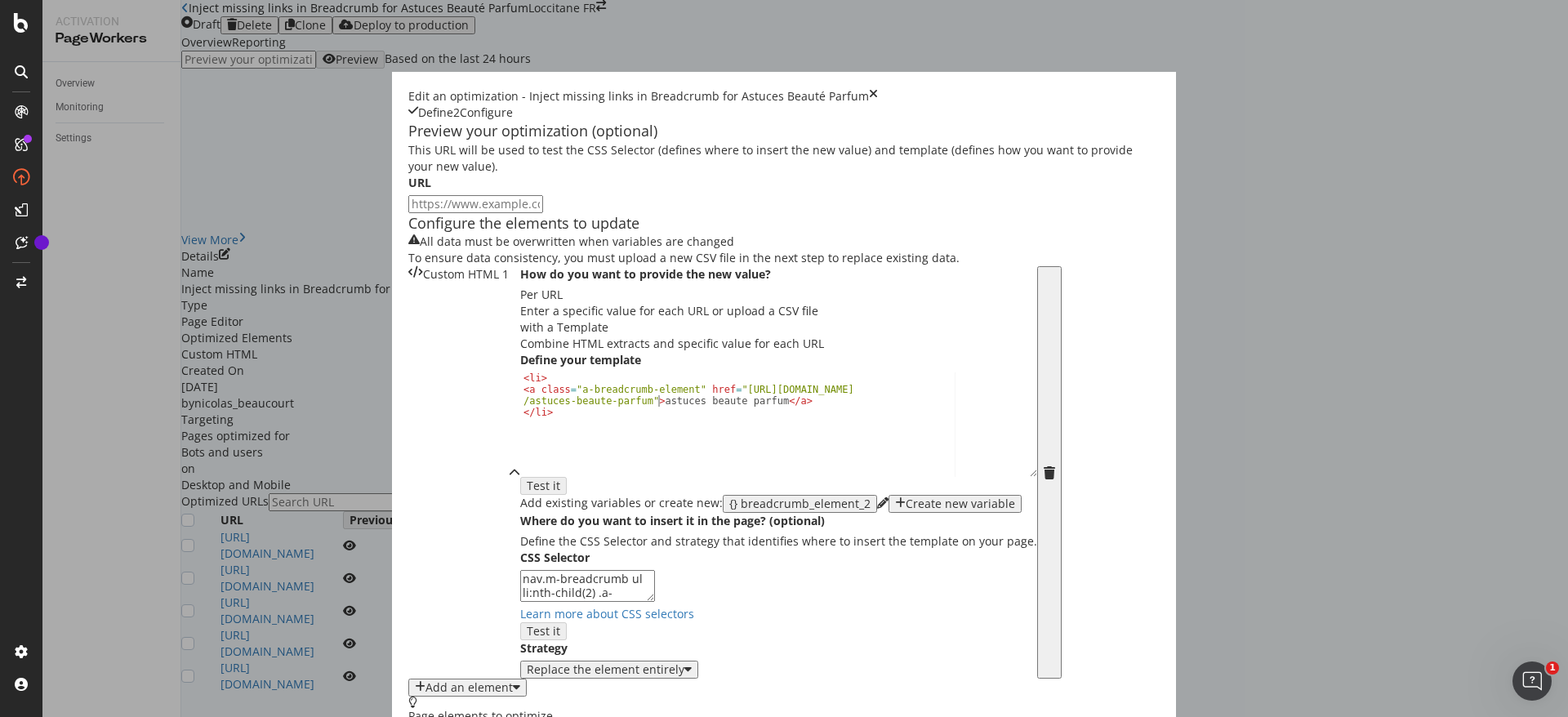
click at [520, 498] on div "< li > < a class = "a-breadcrumb-element" href = "https://fr.loccitane.com /ast…" at bounding box center [779, 435] width 517 height 126
type textarea "<a class="a-breadcrumb-element" href="https://fr.loccitane.com/astuces-beaute-p…"
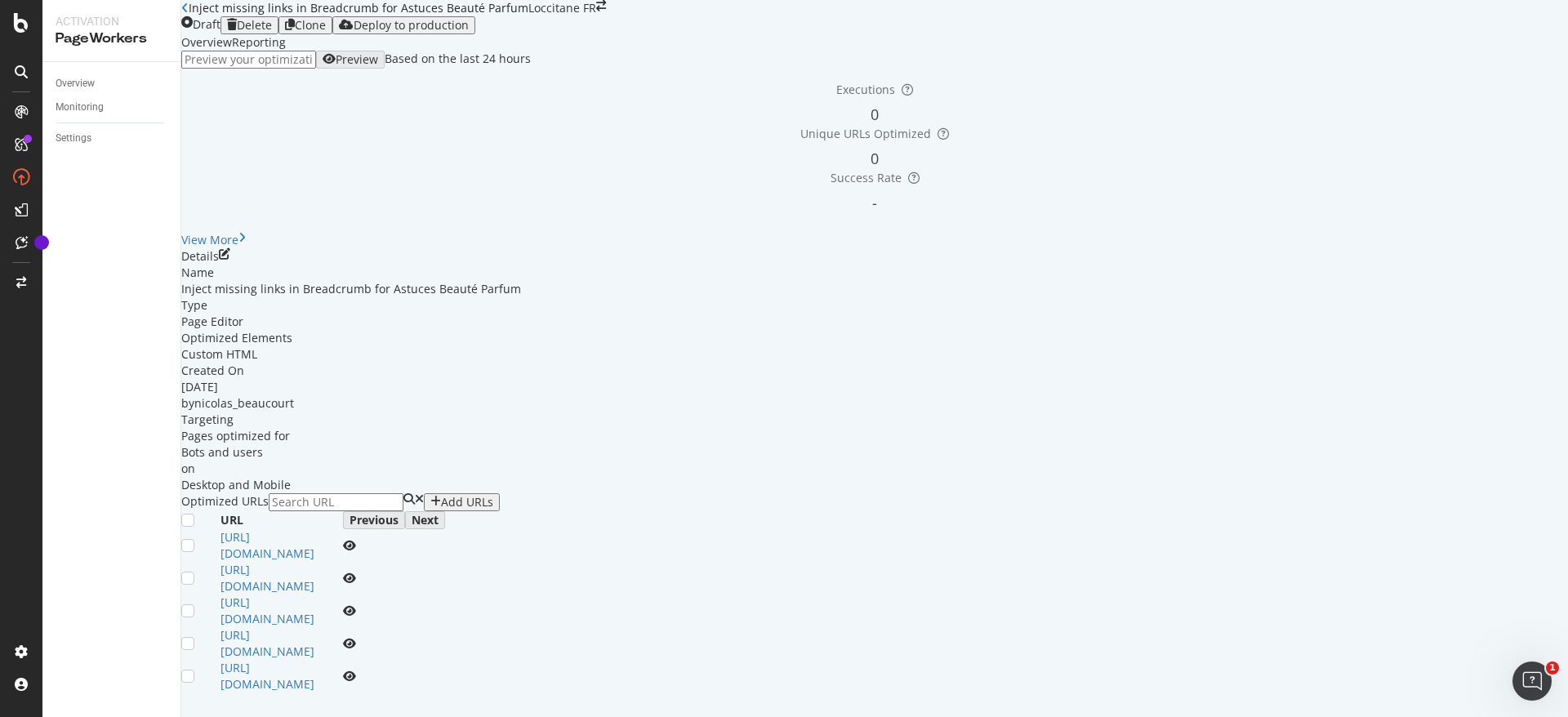
click at [9, 716] on icon "close toast" at bounding box center [4, 725] width 9 height 16
click at [94, 78] on div "Overview" at bounding box center [76, 83] width 39 height 17
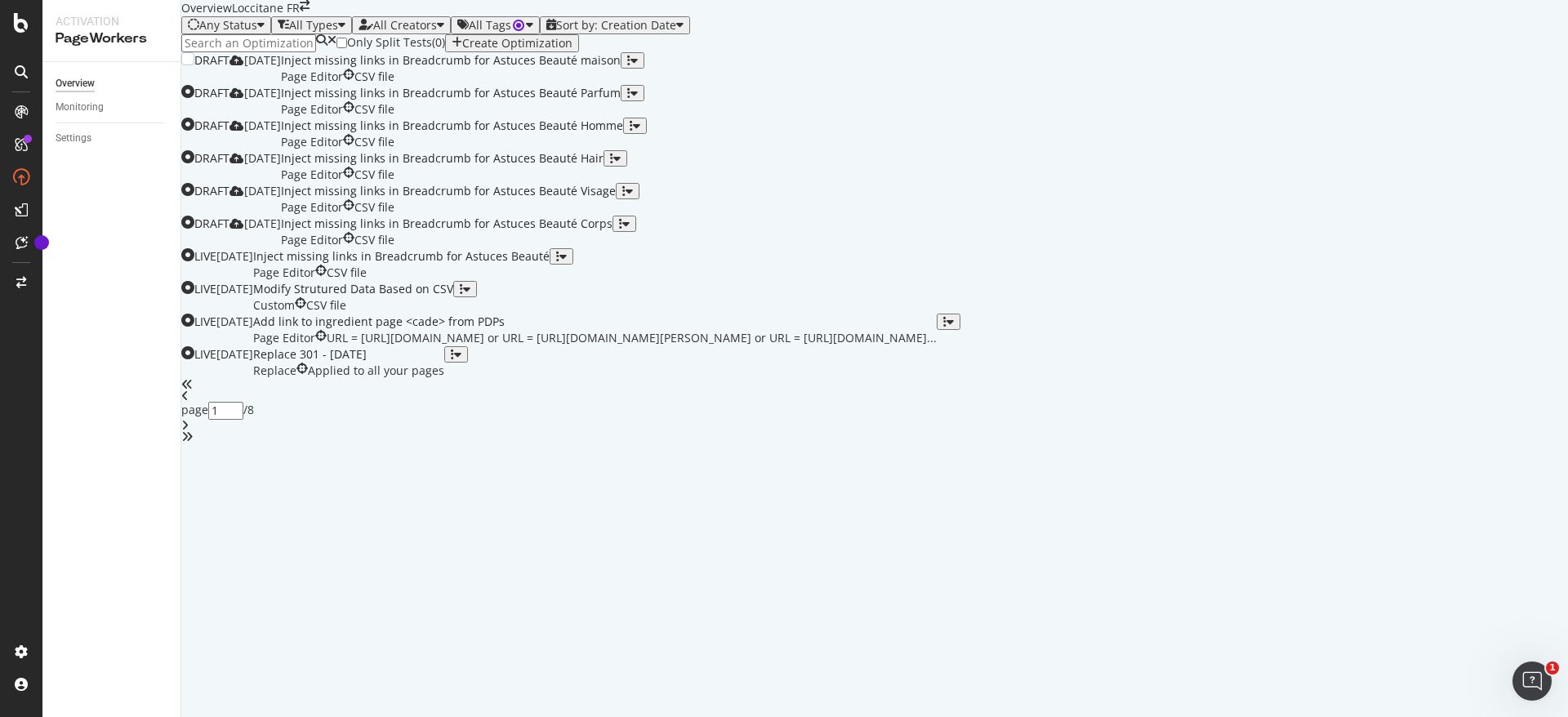
click at [621, 68] on div "Inject missing links in Breadcrumb for Astuces Beauté maison" at bounding box center [451, 61] width 340 height 16
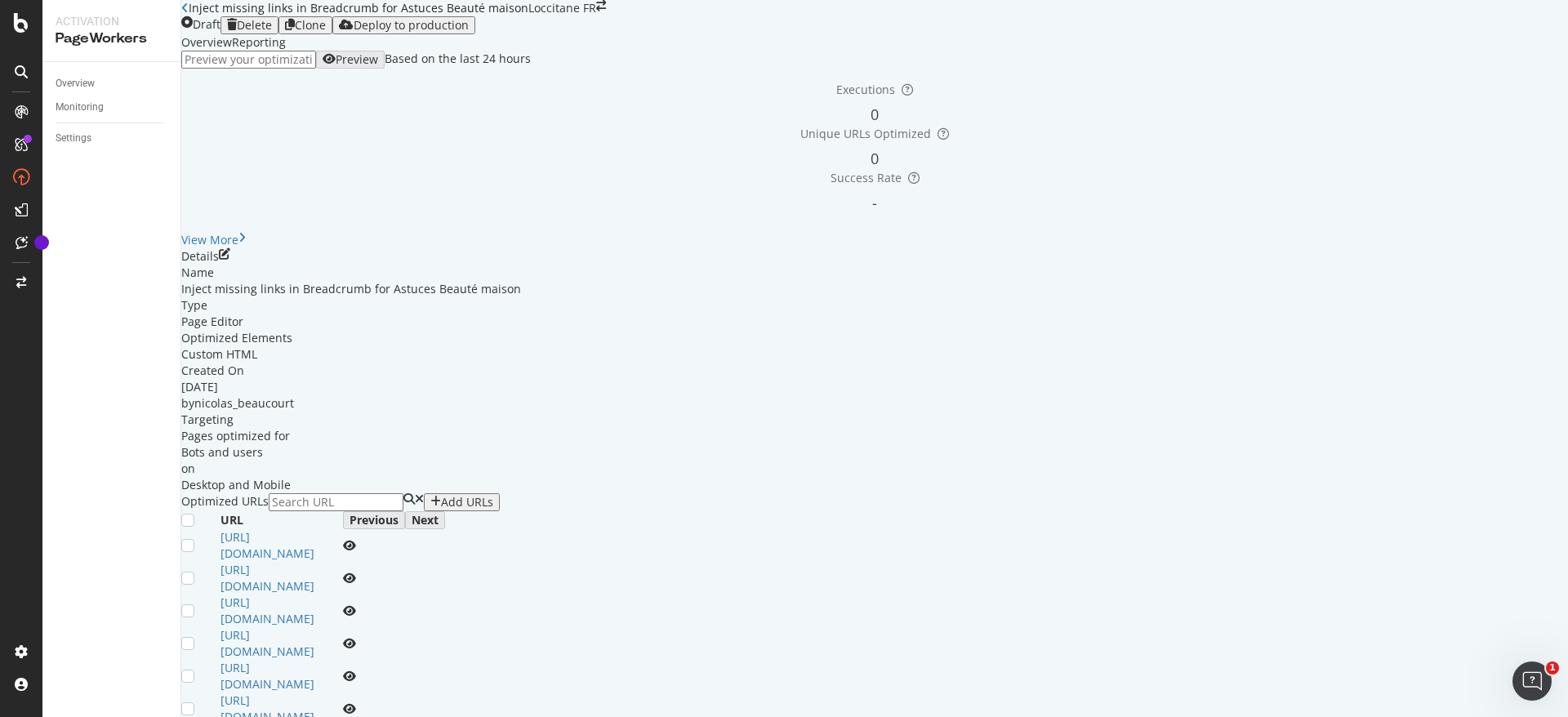
scroll to position [56, 0]
click at [1492, 265] on div "Details" at bounding box center [875, 257] width 1387 height 16
click at [230, 260] on icon "pen-to-square" at bounding box center [224, 254] width 12 height 12
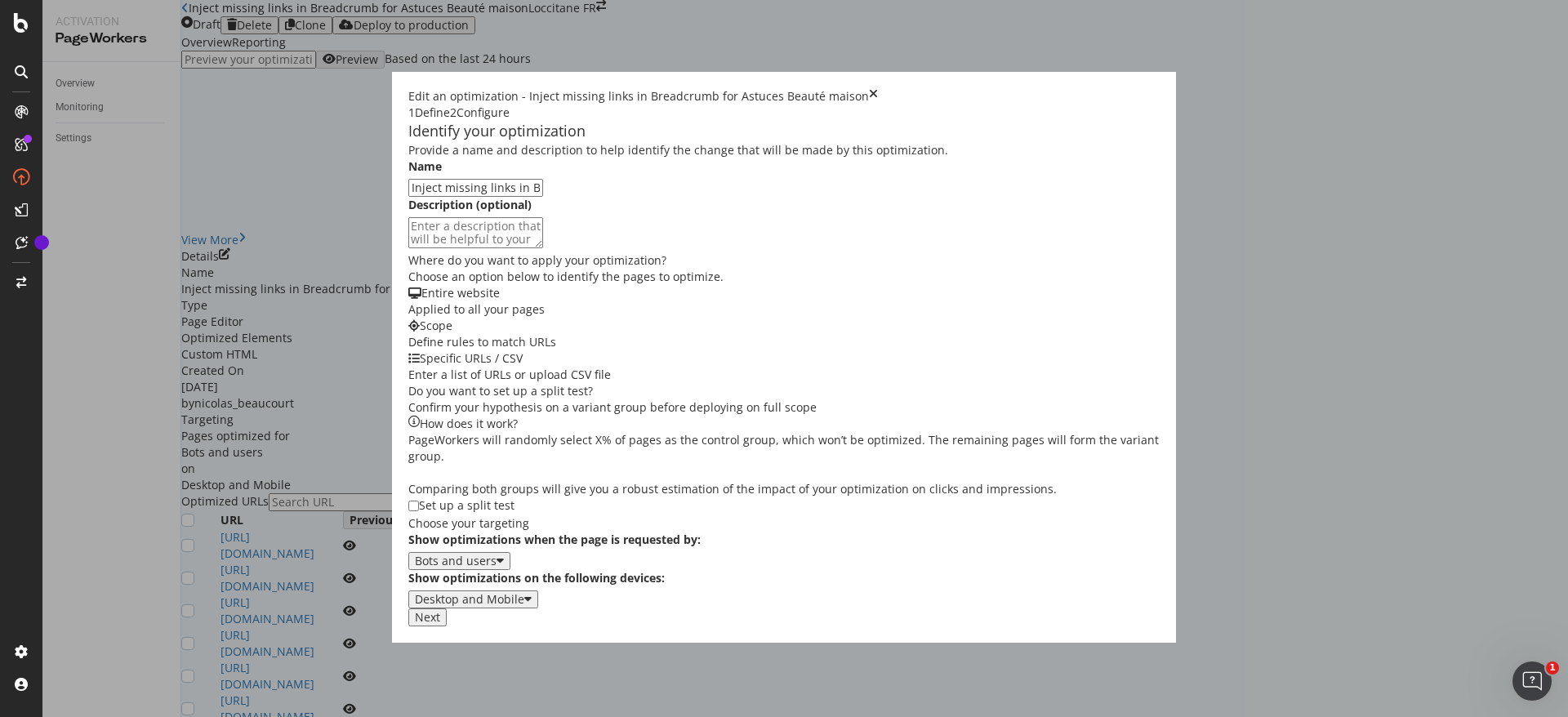
scroll to position [142, 0]
click at [440, 624] on div "Next" at bounding box center [428, 618] width 25 height 13
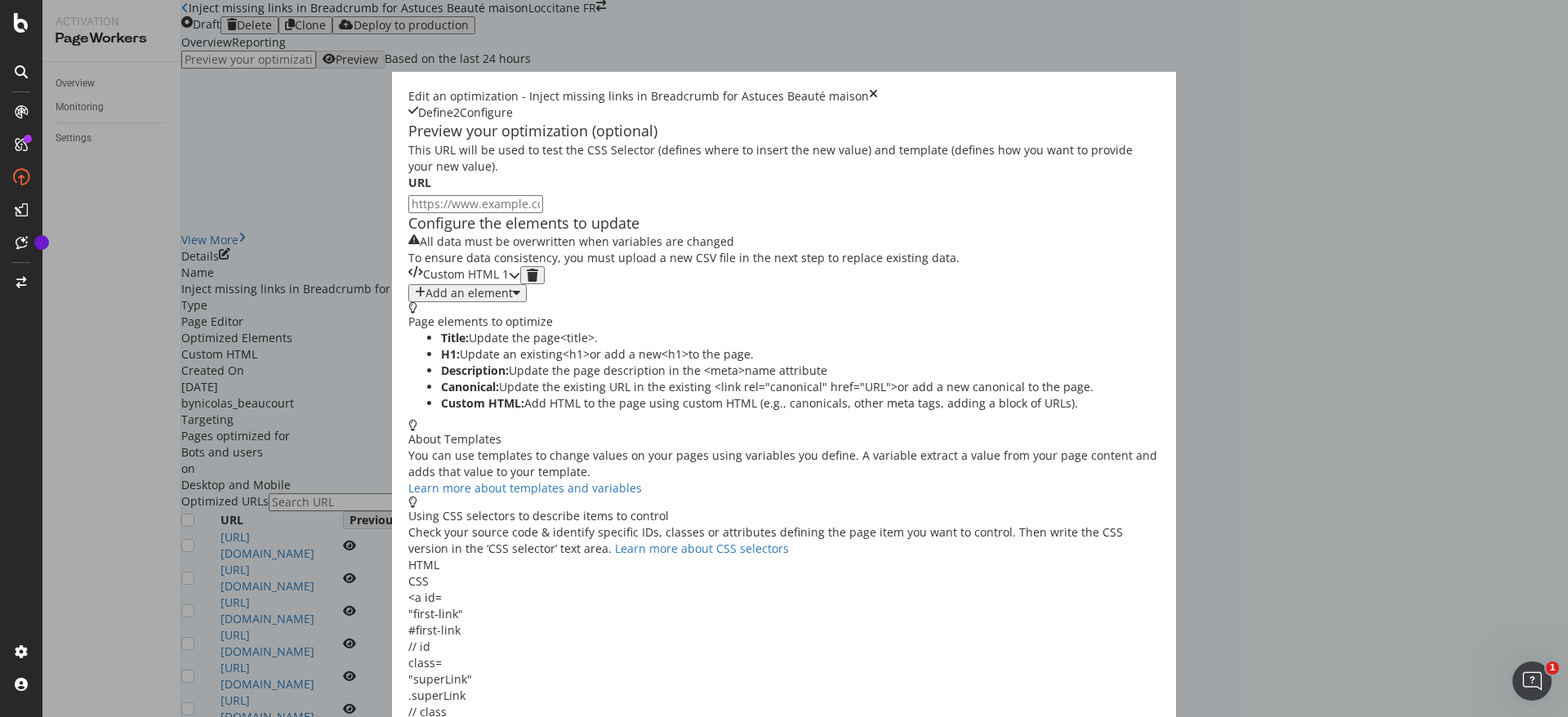
click at [474, 284] on div "Custom HTML 1" at bounding box center [459, 275] width 100 height 18
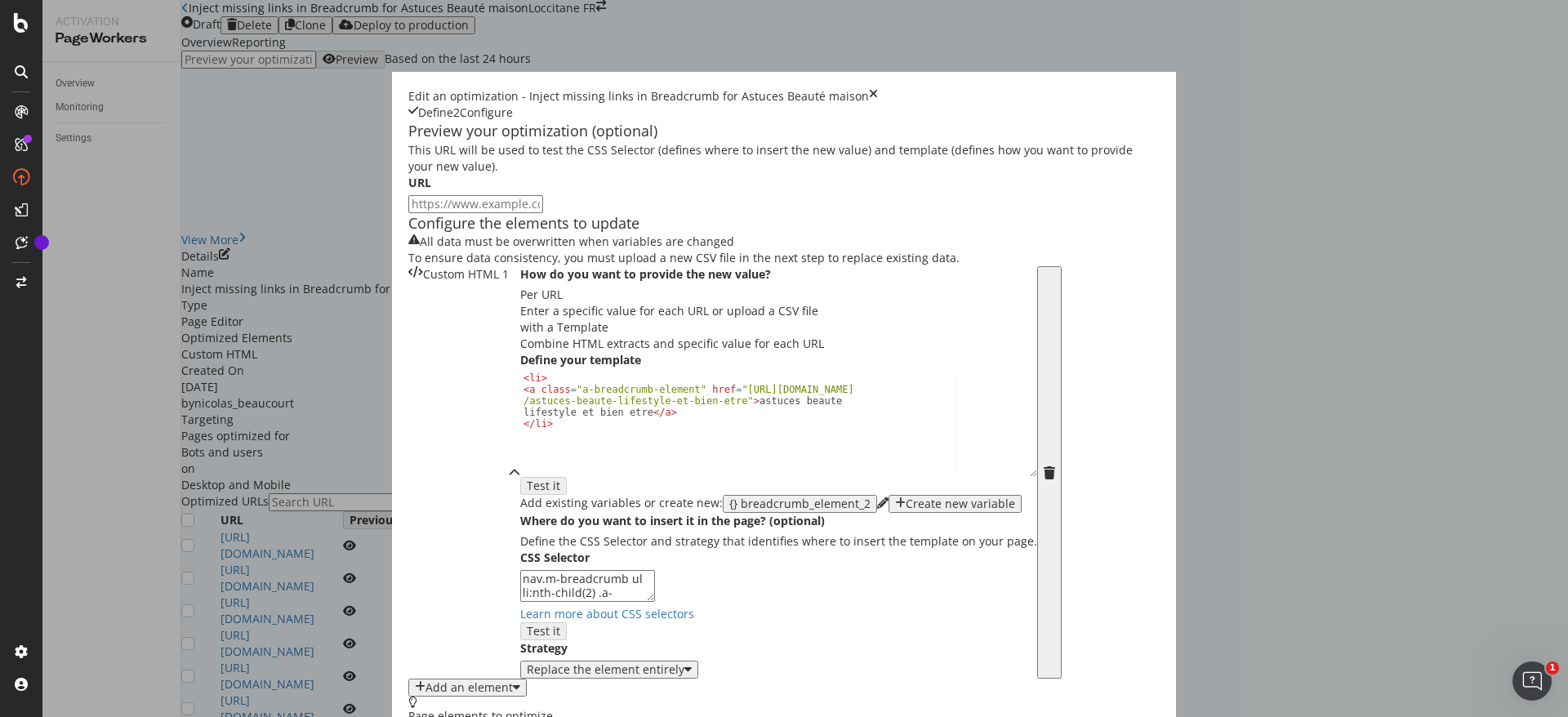
click at [539, 498] on div "< li > < a class = "a-breadcrumb-element" href = "https://fr.loccitane.com /ast…" at bounding box center [779, 435] width 517 height 126
type textarea "<a class="a-breadcrumb-element" href="https://fr.loccitane.com/astuces-beaute-l…"
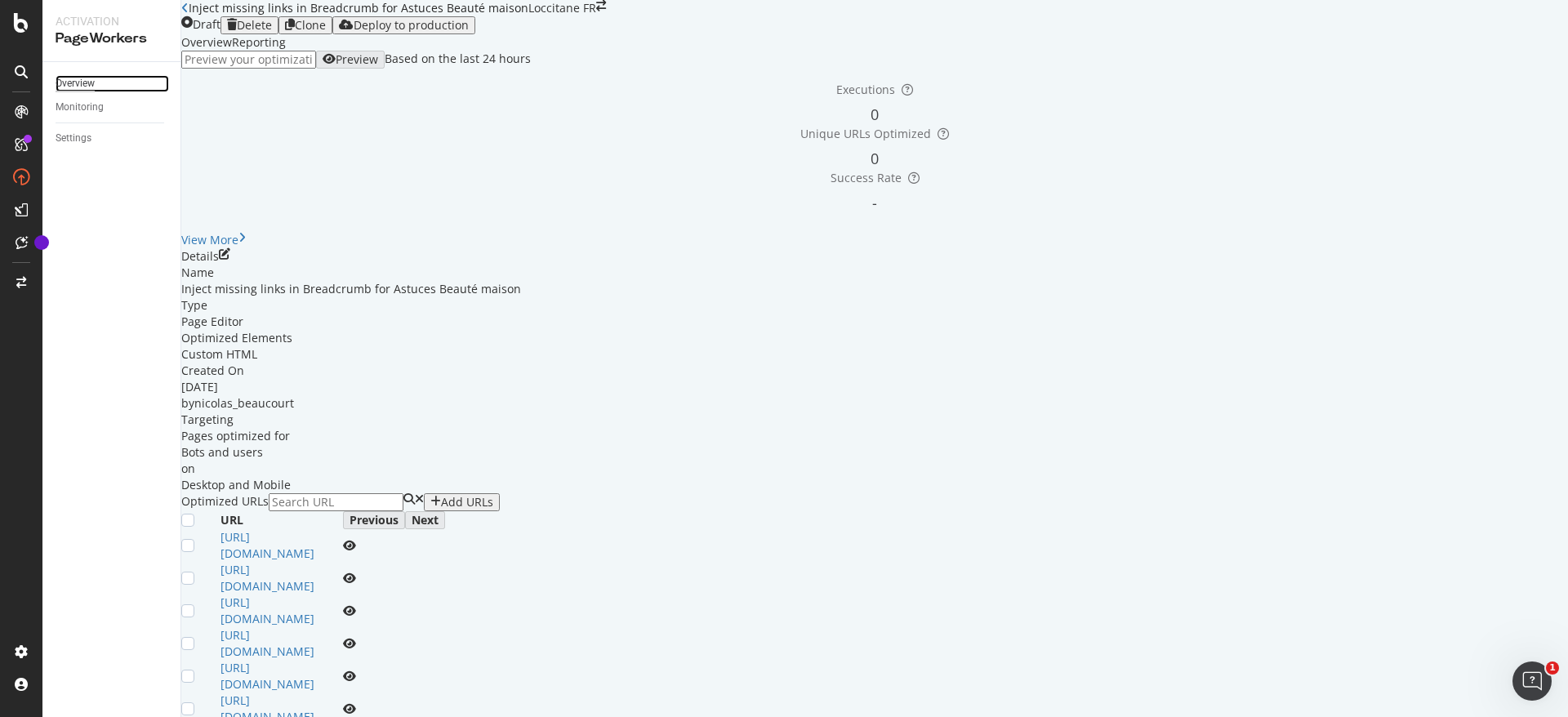
click at [91, 88] on div "Overview" at bounding box center [76, 83] width 39 height 17
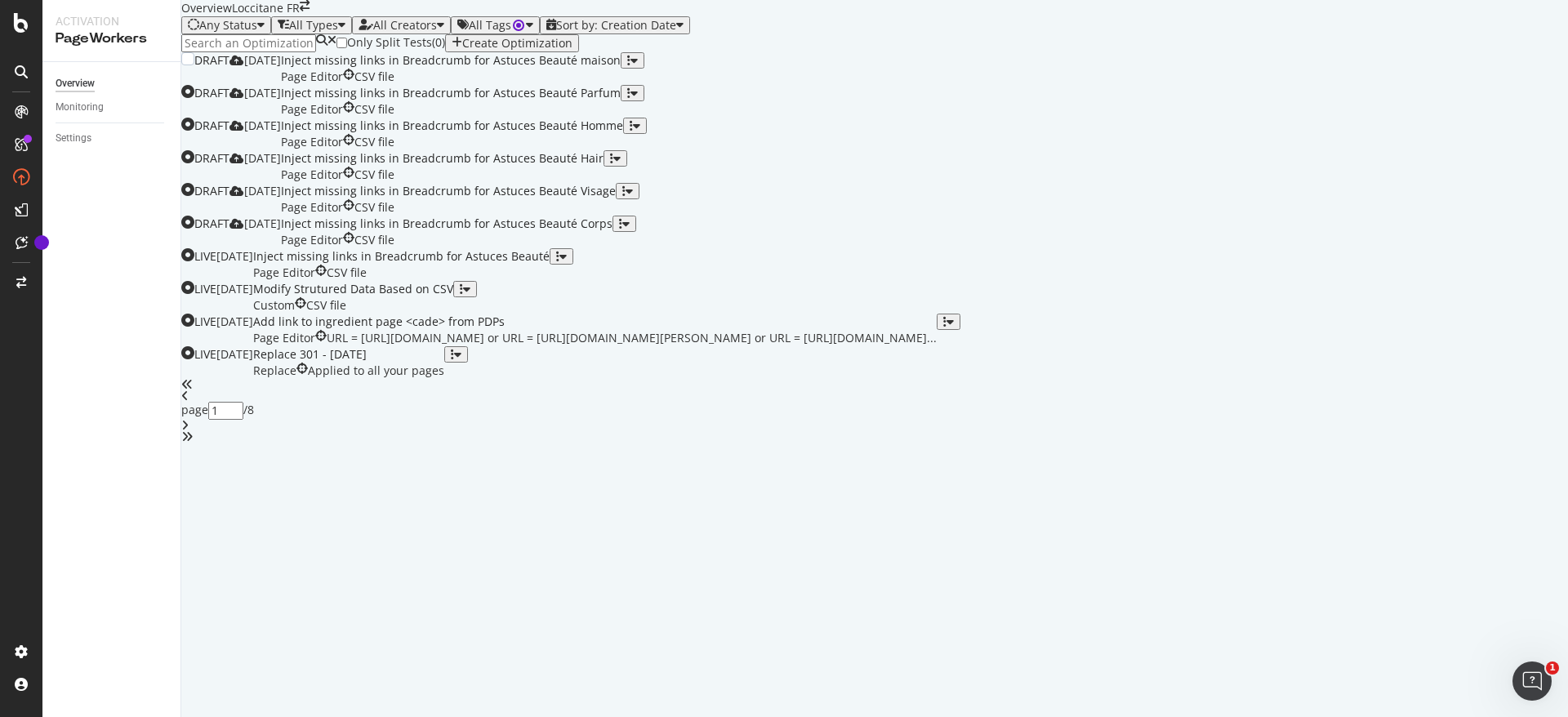
click at [631, 66] on div "button" at bounding box center [629, 61] width 3 height 12
click at [1487, 271] on div "Clone" at bounding box center [1496, 270] width 30 height 14
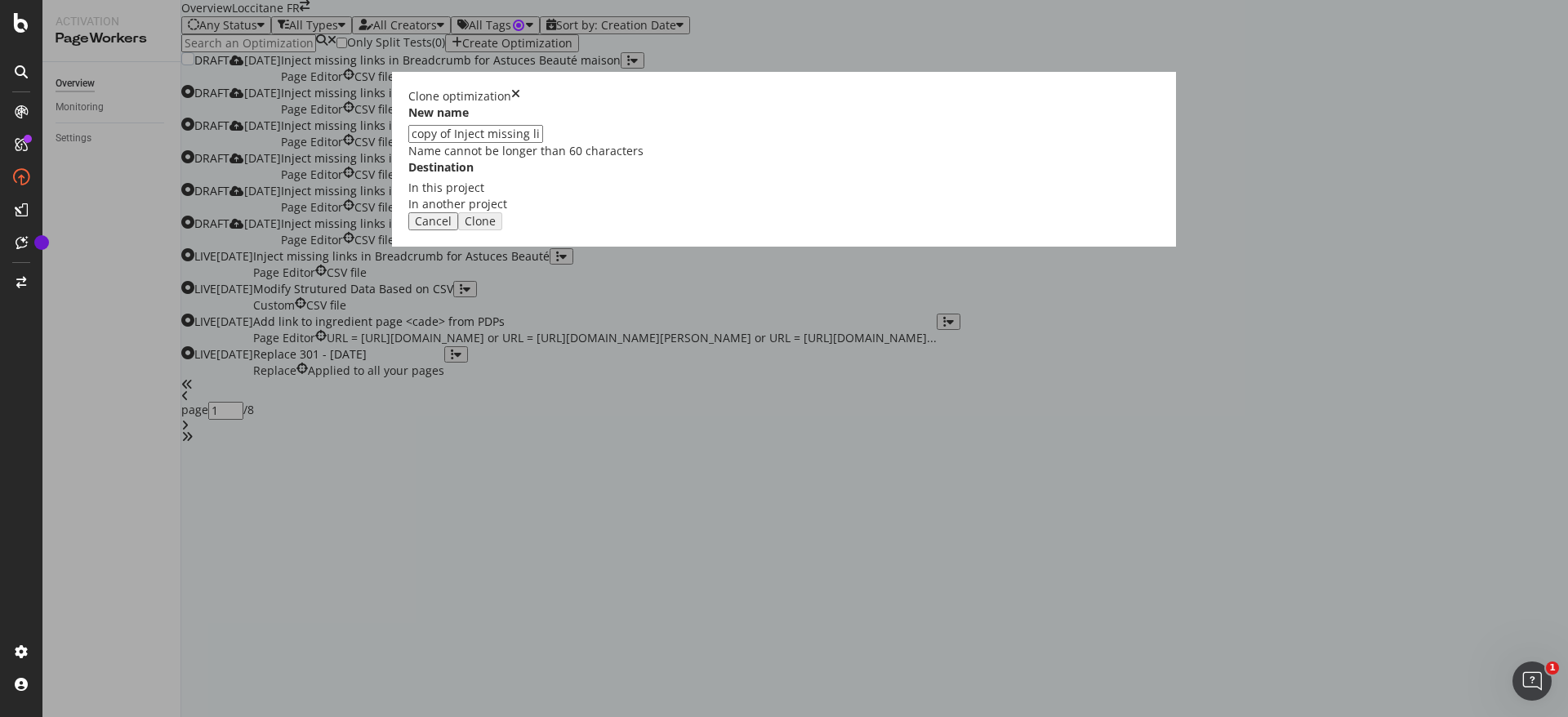
drag, startPoint x: 605, startPoint y: 314, endPoint x: 469, endPoint y: 318, distance: 136.1
click at [469, 318] on div "Clone optimization New name copy of Inject missing links in Breadcrumb for Astu…" at bounding box center [784, 358] width 1568 height 717
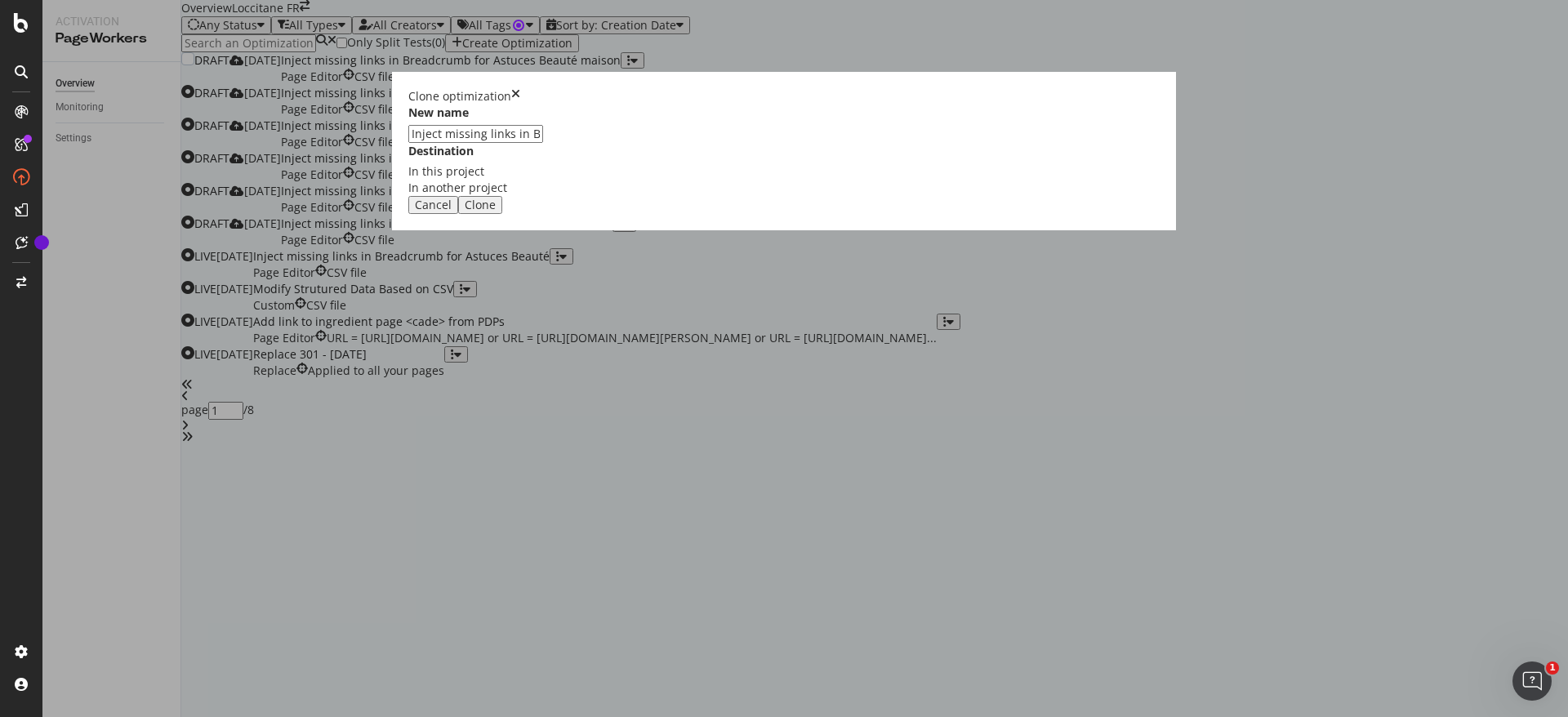
click at [543, 143] on input "Inject missing links in Breadcrumb for Astuces Beauté maison" at bounding box center [476, 134] width 135 height 18
type input "Inject missing links in Breadcrumb for Astuces Beauté Cadeau"
click at [496, 211] on div "Clone" at bounding box center [480, 205] width 31 height 13
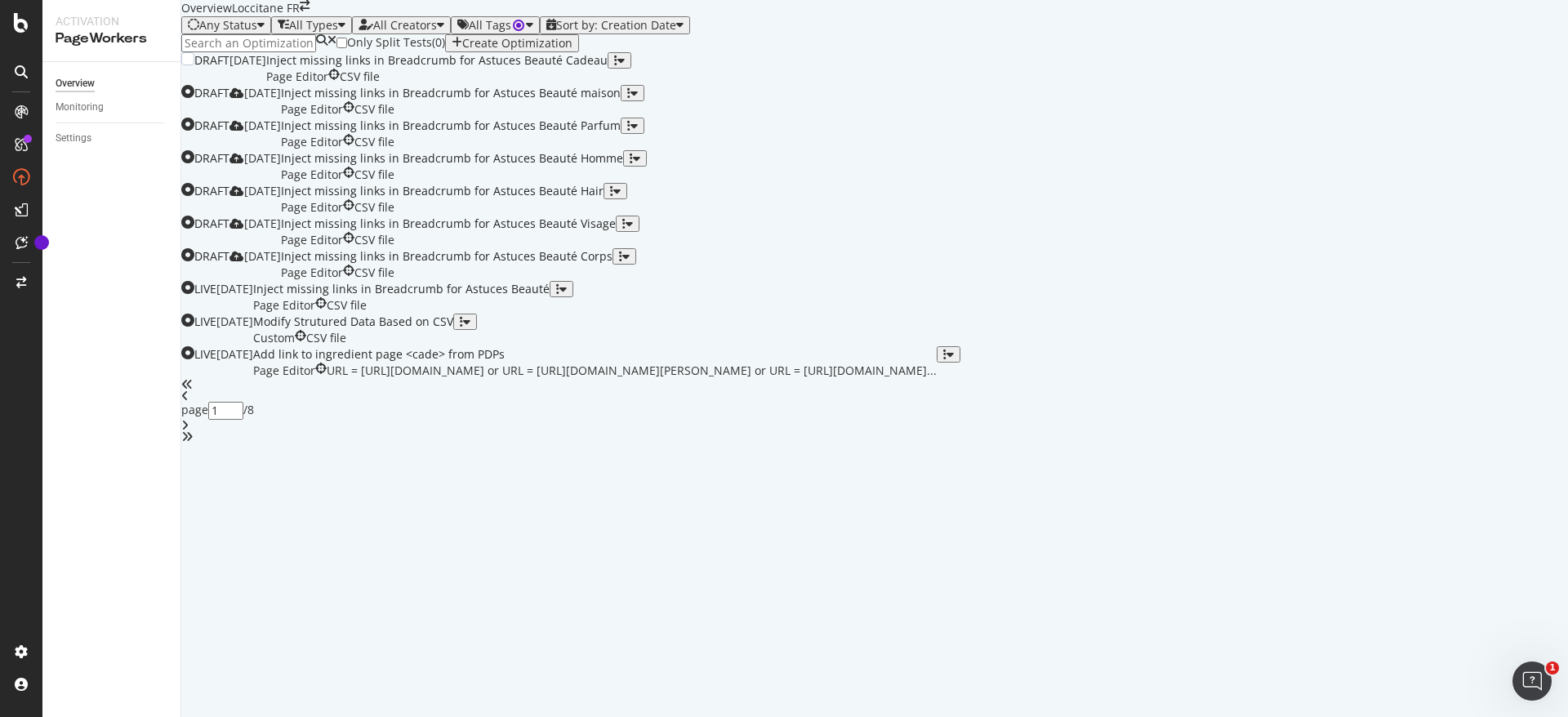
click at [608, 68] on div "Inject missing links in Breadcrumb for Astuces Beauté Cadeau" at bounding box center [437, 61] width 341 height 16
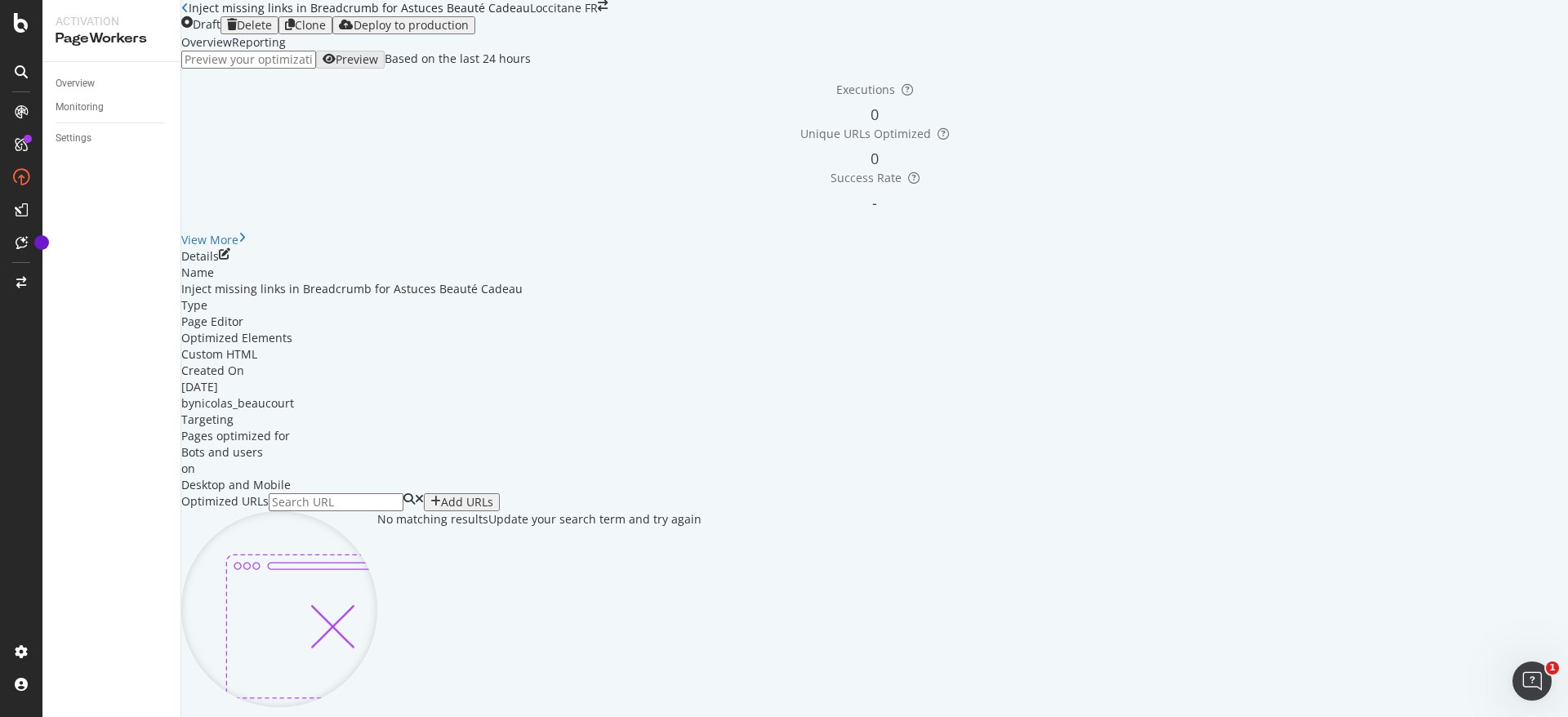
click at [1487, 265] on div "Details" at bounding box center [875, 257] width 1387 height 16
click at [230, 260] on icon "pen-to-square" at bounding box center [224, 254] width 12 height 12
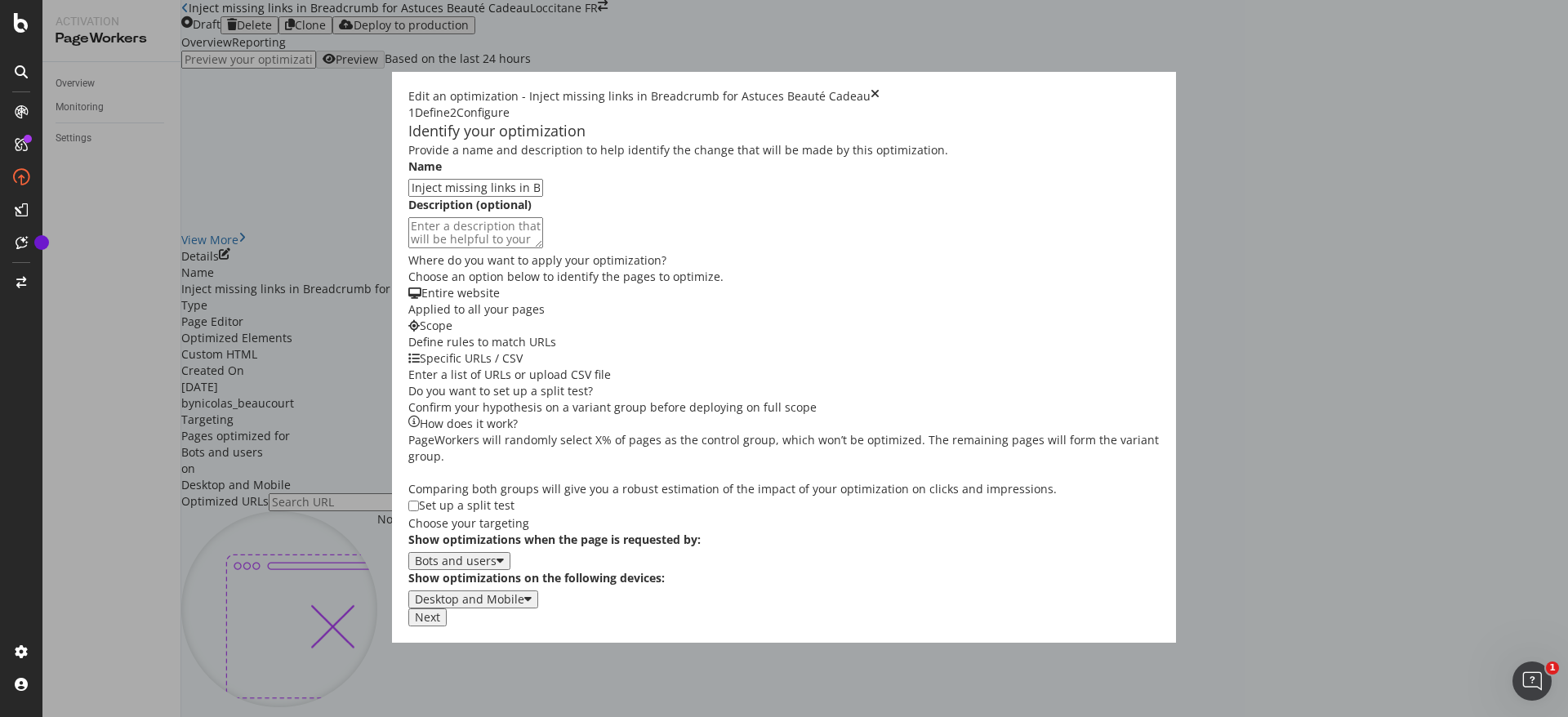
click at [446, 627] on button "Next" at bounding box center [428, 618] width 39 height 18
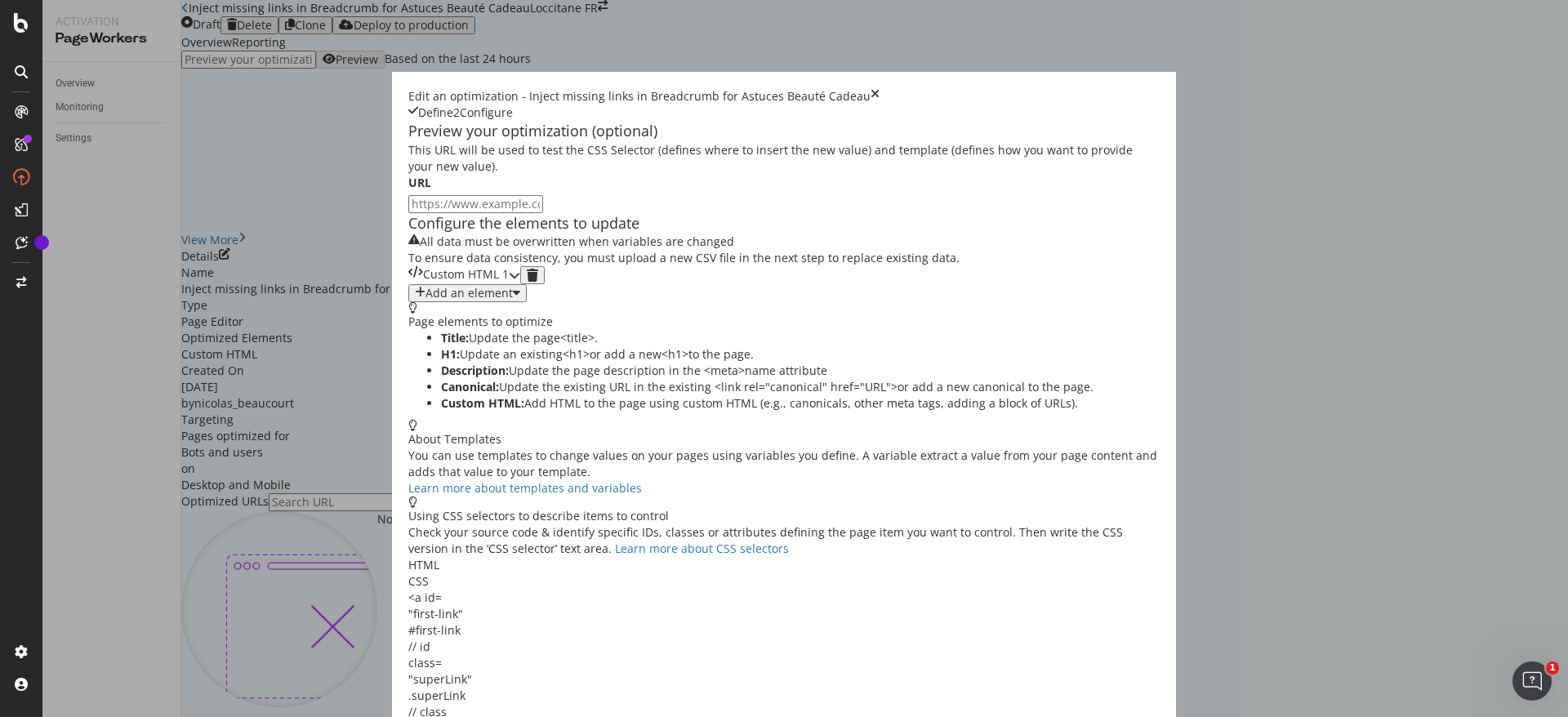
click at [509, 284] on div "Custom HTML 1" at bounding box center [459, 275] width 100 height 18
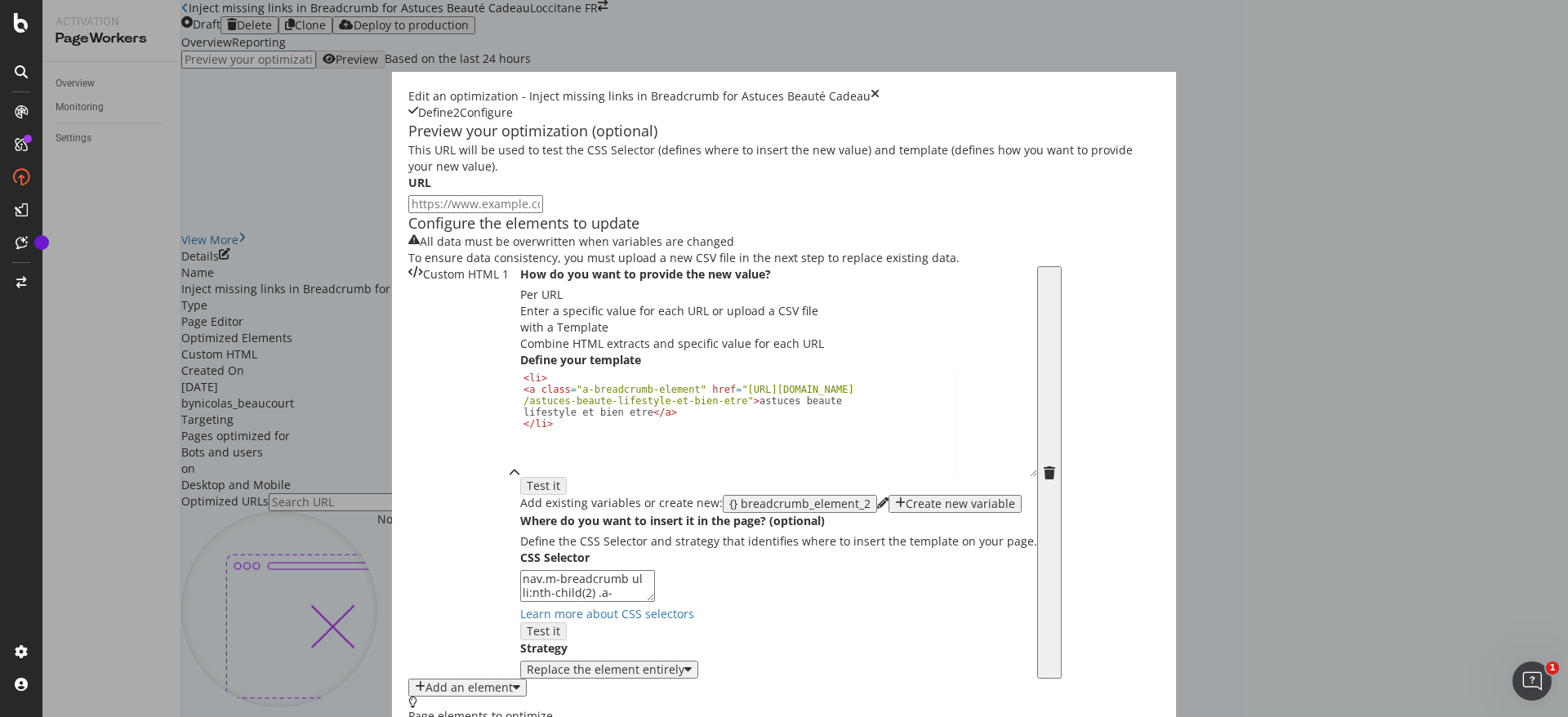
scroll to position [115, 0]
drag, startPoint x: 535, startPoint y: 516, endPoint x: 437, endPoint y: 534, distance: 99.6
click at [520, 498] on div "< li > < a class = "a-breadcrumb-element" href = "https://fr.loccitane.com /ast…" at bounding box center [779, 435] width 517 height 126
paste textarea "astuce beaute cadeau"
click at [538, 498] on div "< li > < a class = "a-breadcrumb-element" href = "https://fr.loccitane.com /ast…" at bounding box center [779, 435] width 517 height 126
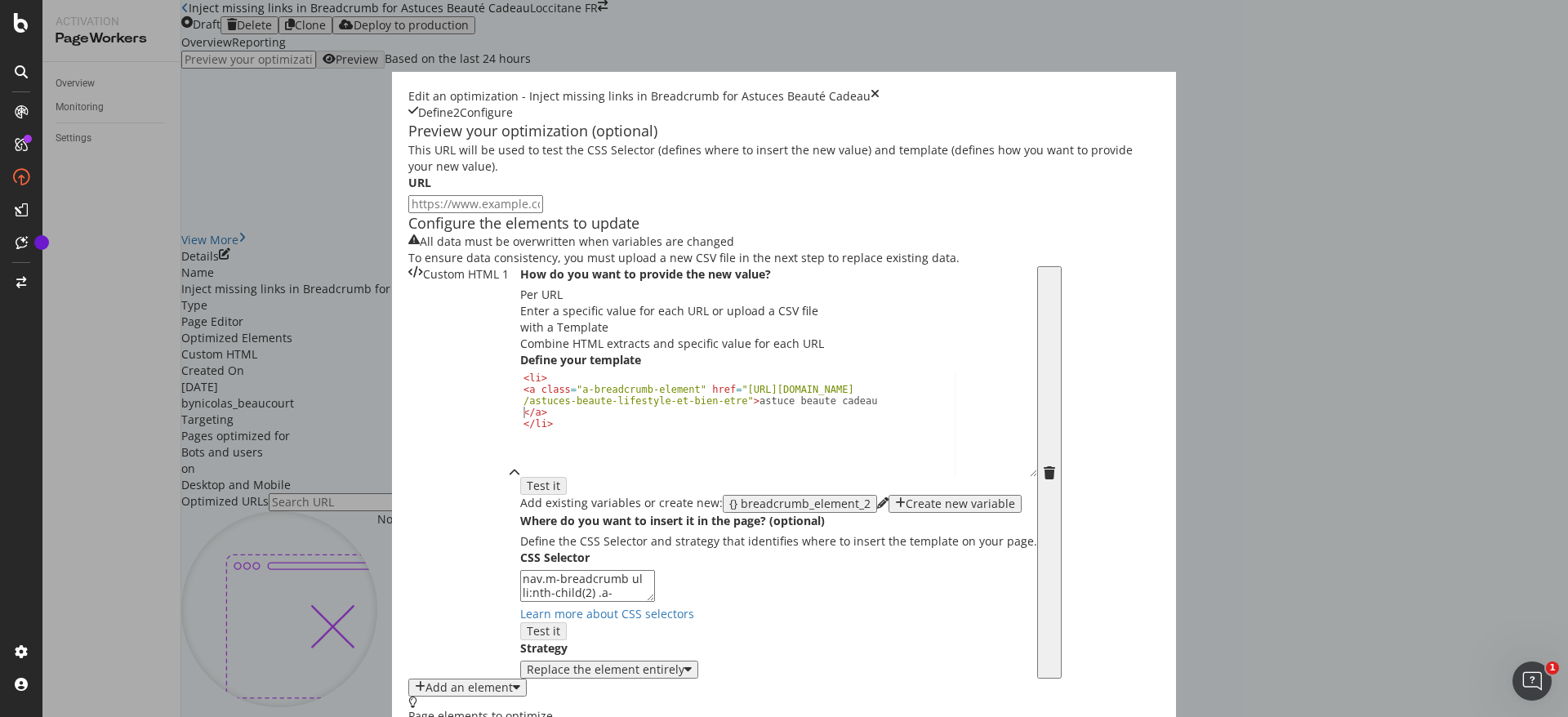
click at [520, 498] on div "< li > < a class = "a-breadcrumb-element" href = "https://fr.loccitane.com /ast…" at bounding box center [779, 435] width 517 height 126
drag, startPoint x: 523, startPoint y: 518, endPoint x: 625, endPoint y: 502, distance: 103.2
click at [524, 498] on div "< li > < a class = "a-breadcrumb-element" href = "https://fr.loccitane.com /ast…" at bounding box center [779, 435] width 517 height 126
paste textarea "-beaute-cadeau"
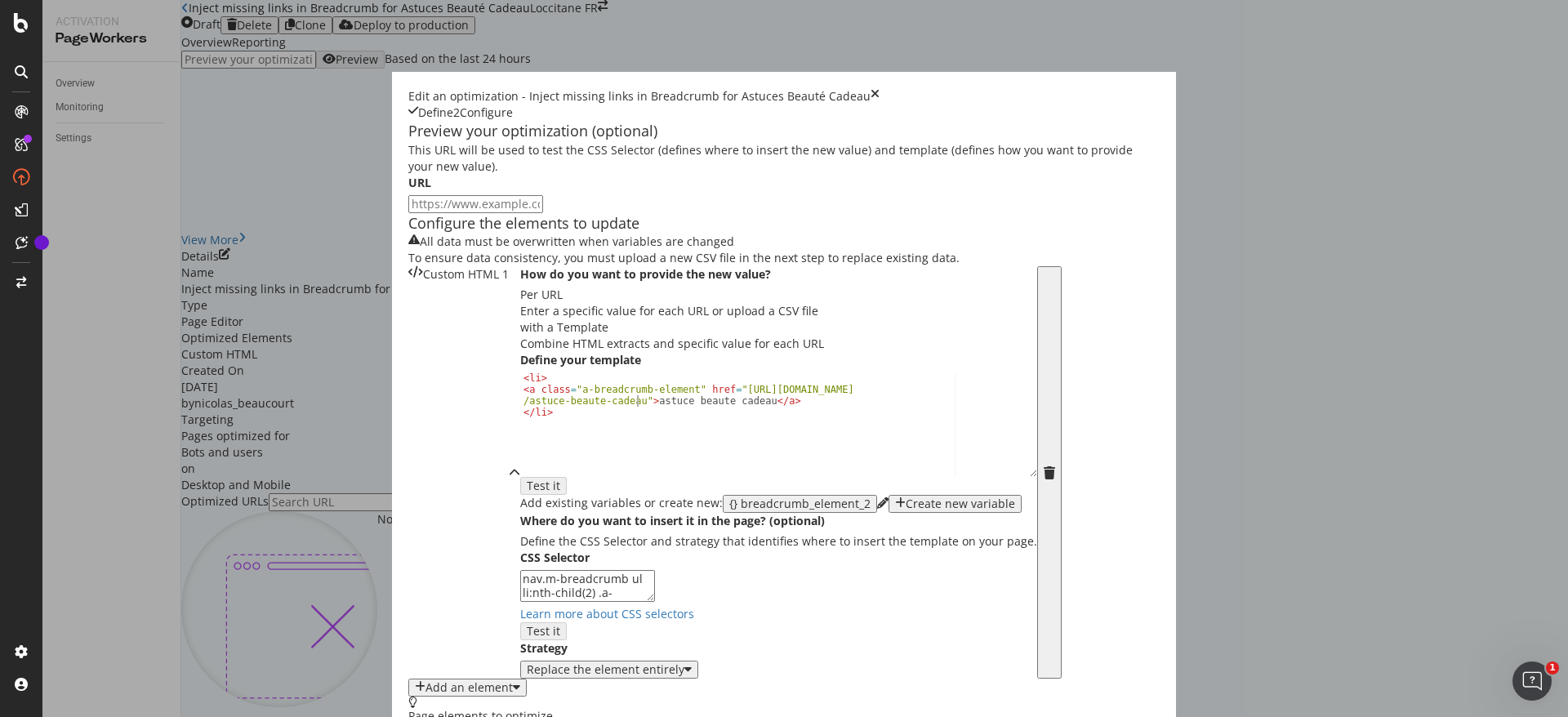
scroll to position [0, 49]
type textarea "<a class="a-breadcrumb-element" href="https://fr.loccitane.com/astuce-beaute-ca…"
click at [539, 498] on div "< li > < a class = "a-breadcrumb-element" href = "https://fr.loccitane.com /ast…" at bounding box center [779, 435] width 517 height 126
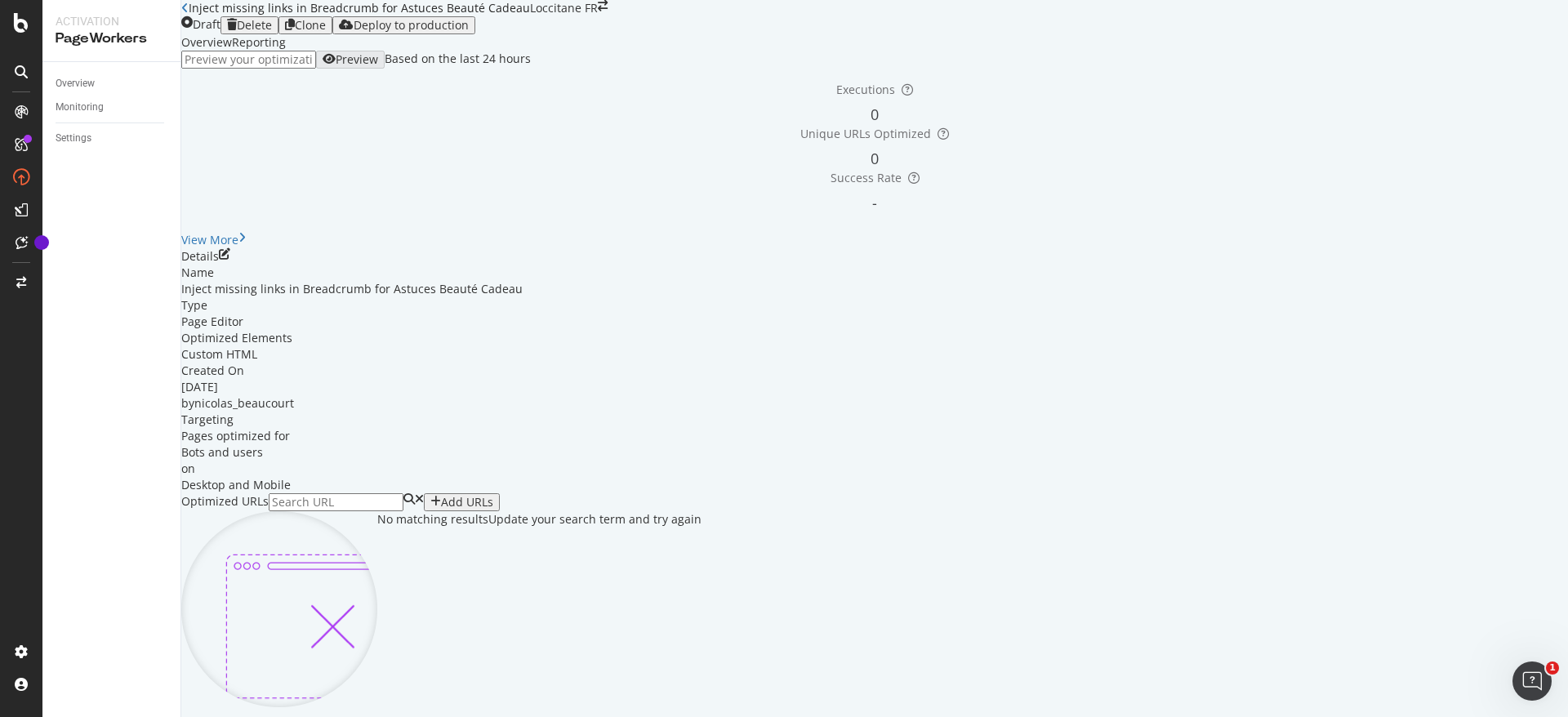
scroll to position [407, 0]
click at [493, 496] on div "Add URLs" at bounding box center [462, 502] width 62 height 13
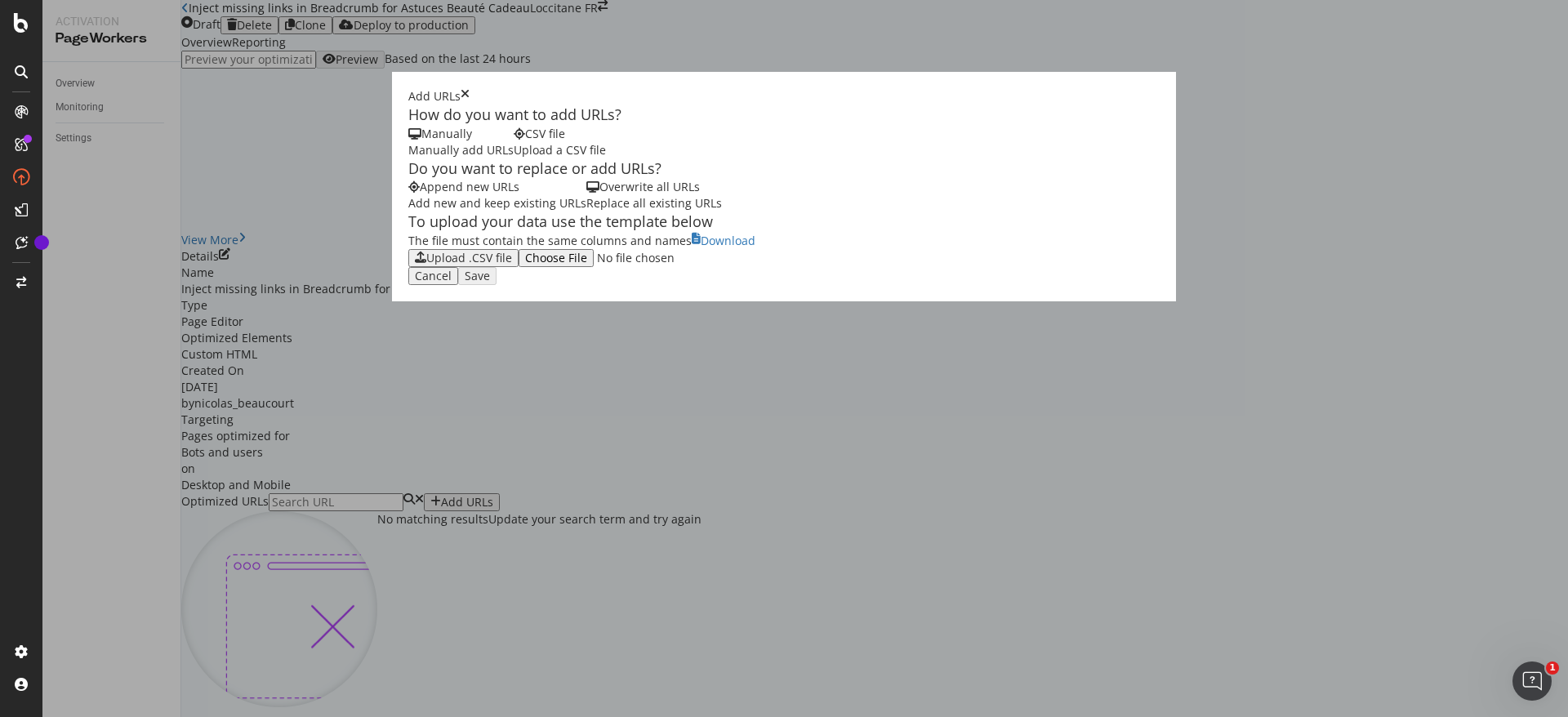
click at [415, 265] on div "Upload .CSV file" at bounding box center [464, 258] width 97 height 13
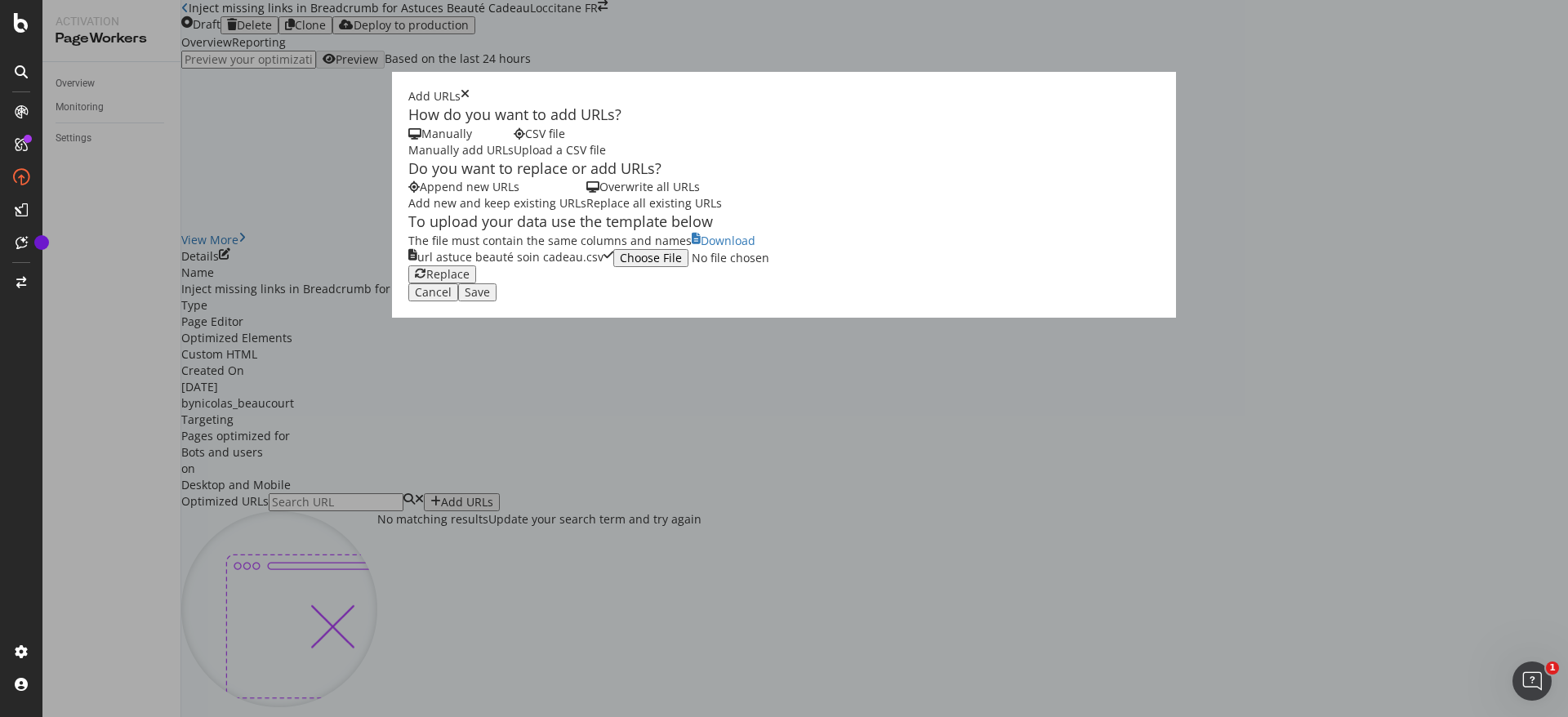
click at [490, 299] on div "Save" at bounding box center [477, 293] width 25 height 13
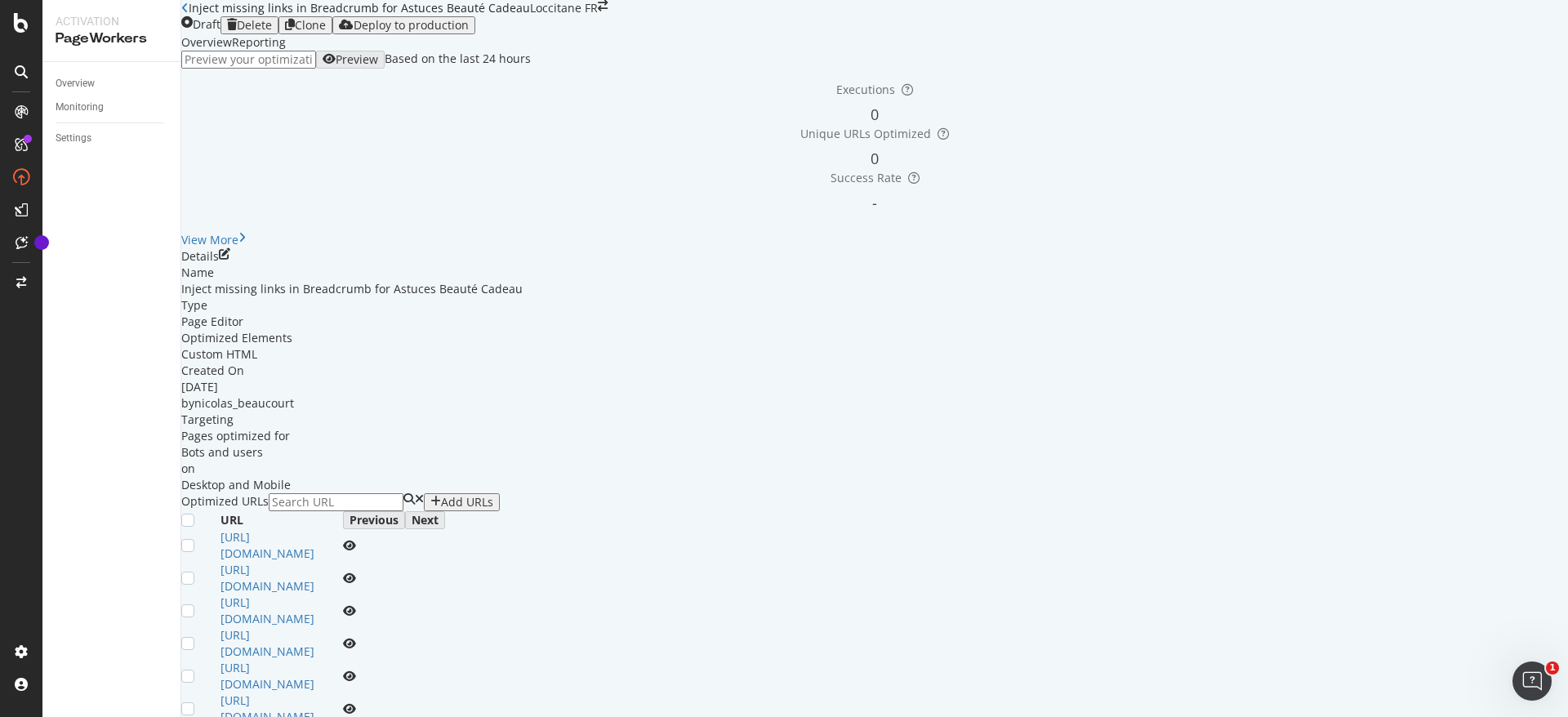
scroll to position [210, 0]
click at [76, 81] on div "Overview" at bounding box center [76, 83] width 39 height 17
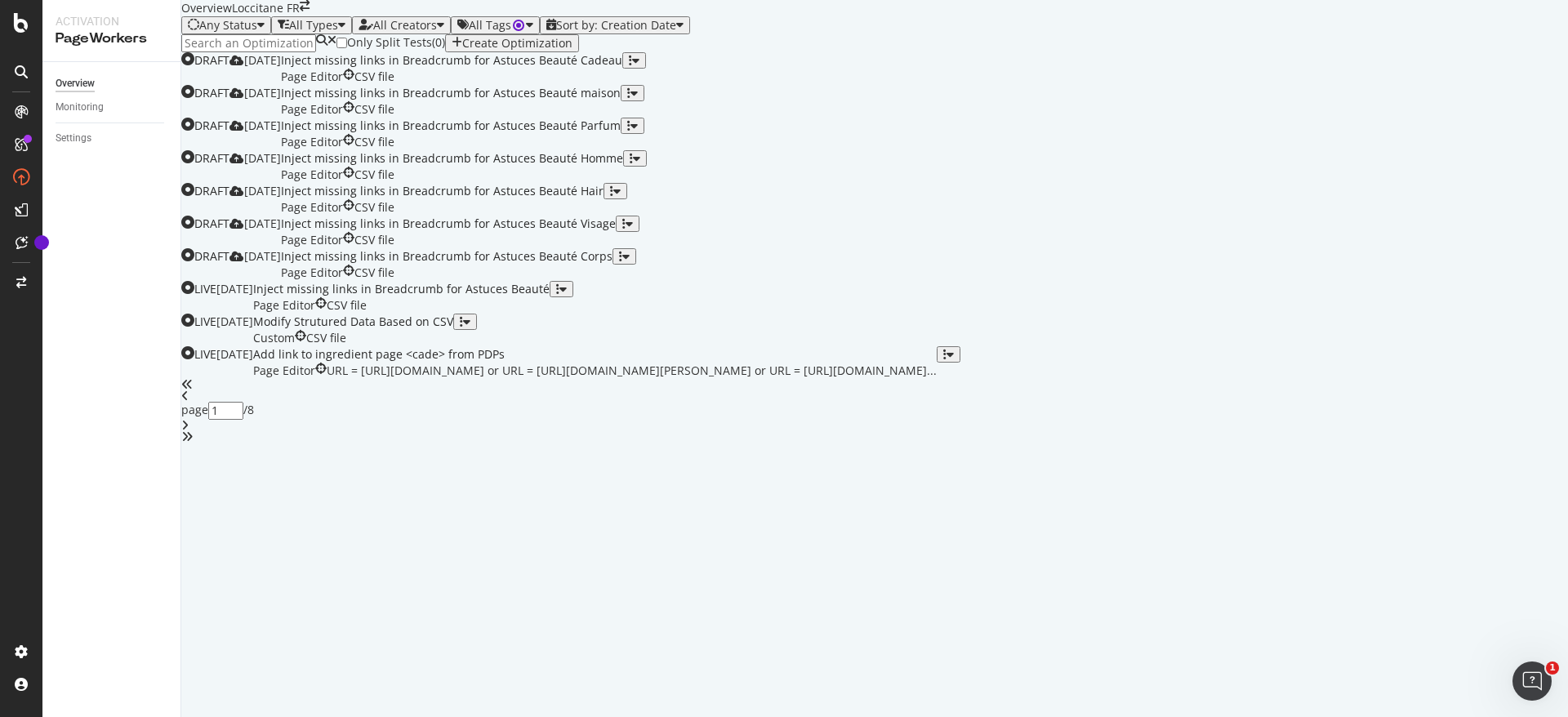
scroll to position [520, 0]
click at [654, 363] on div "Add link to ingredient page <cade> from PDPs" at bounding box center [595, 354] width 684 height 16
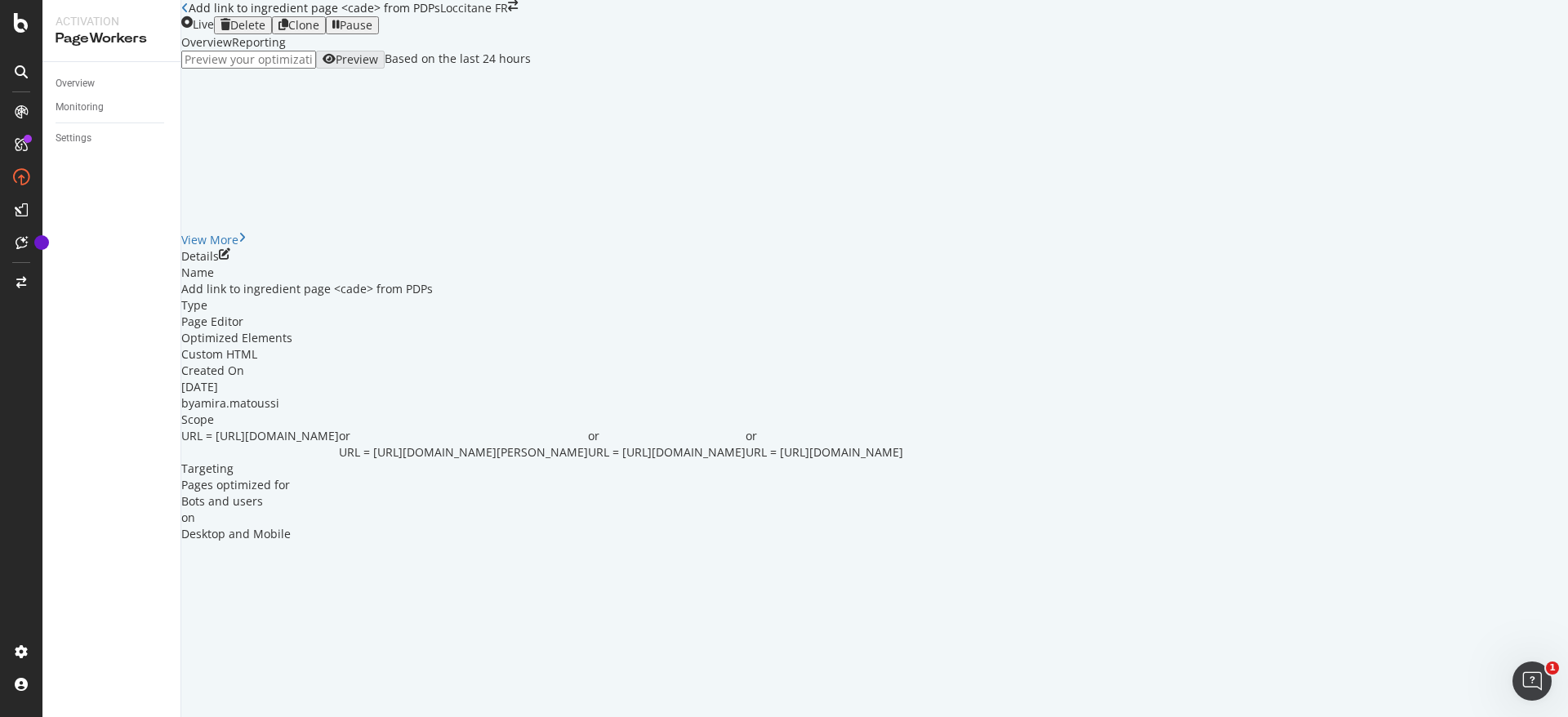
scroll to position [25, 0]
click at [746, 460] on span "URL = https://fr.loccitane.com/baume-a-tout-faire-cade-20BT075H20.html" at bounding box center [825, 451] width 158 height 16
click at [763, 460] on div "or URL = https://fr.loccitane.com/baume-a-tout-faire-cade-20BT075H20.html" at bounding box center [825, 445] width 158 height 33
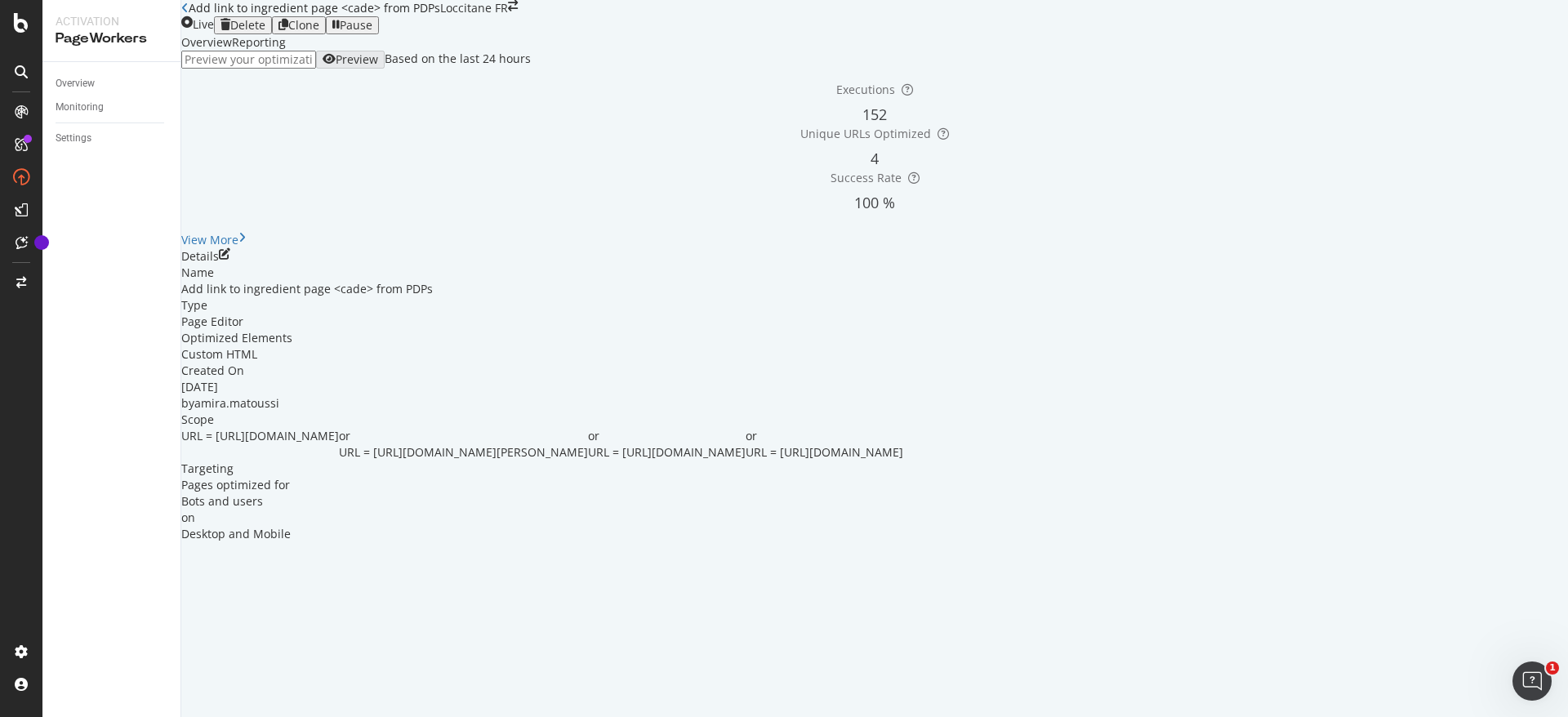
drag, startPoint x: 784, startPoint y: 595, endPoint x: 370, endPoint y: 534, distance: 418.5
click at [370, 460] on div "URL = https://fr.loccitane.com/fluide-energisant-cade-20FE050H20.html or URL = …" at bounding box center [875, 445] width 1387 height 33
click at [442, 460] on span "URL = https://fr.loccitane.com/savon-a-barbe-cade-20SB100H20.html" at bounding box center [463, 451] width 249 height 16
click at [230, 260] on icon "pen-to-square" at bounding box center [224, 254] width 12 height 12
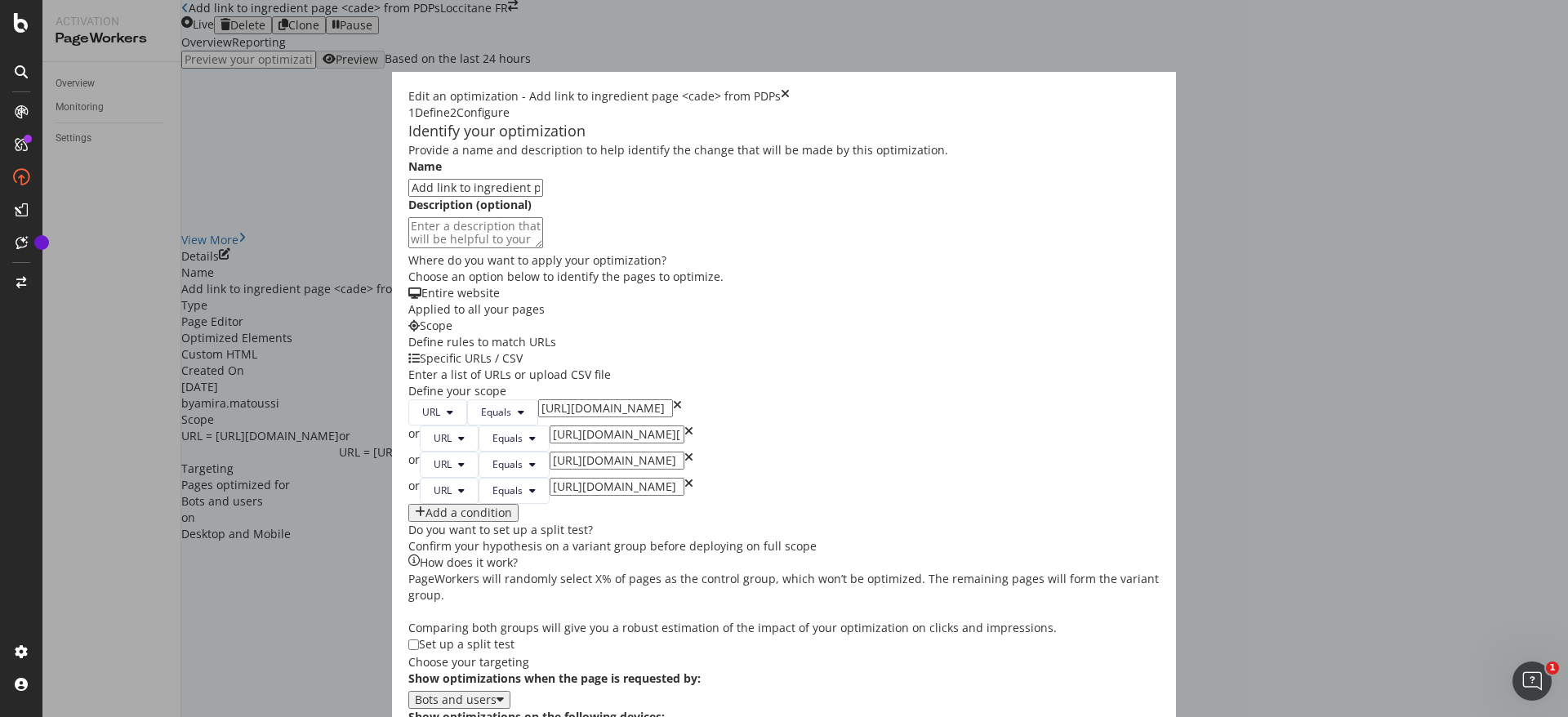
scroll to position [209, 0]
click at [481, 405] on span "Equals" at bounding box center [496, 412] width 30 height 14
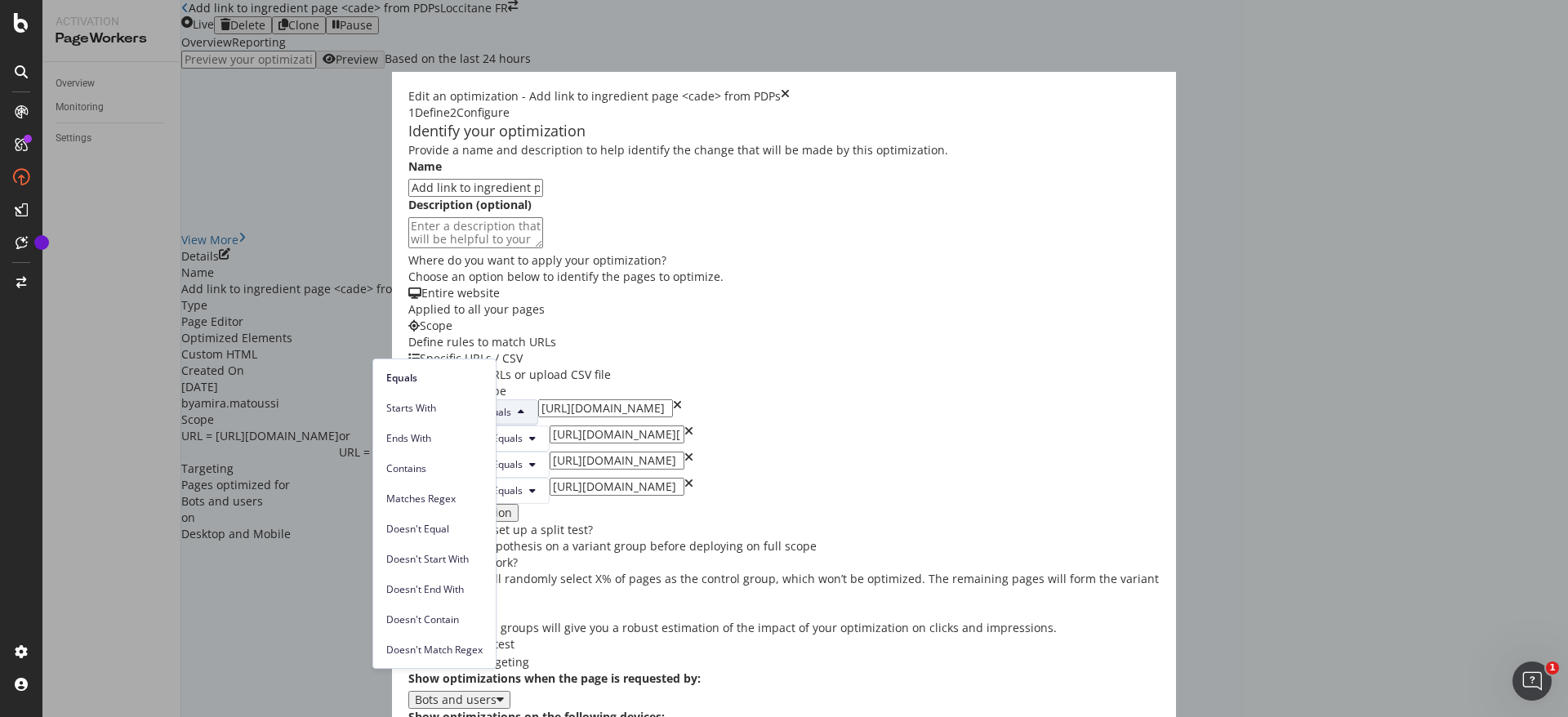
click at [481, 405] on span "Equals" at bounding box center [496, 412] width 30 height 14
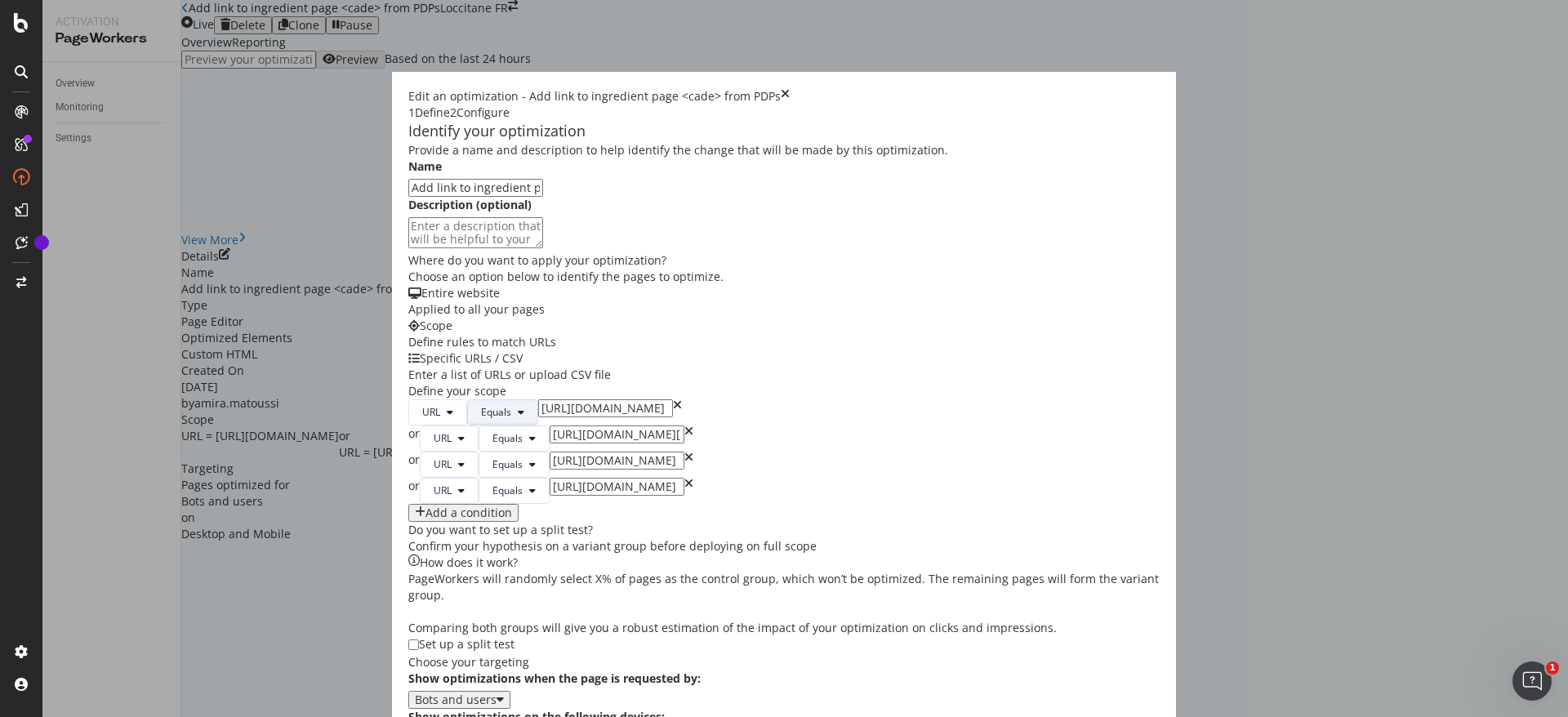
click at [481, 405] on span "Equals" at bounding box center [496, 412] width 30 height 14
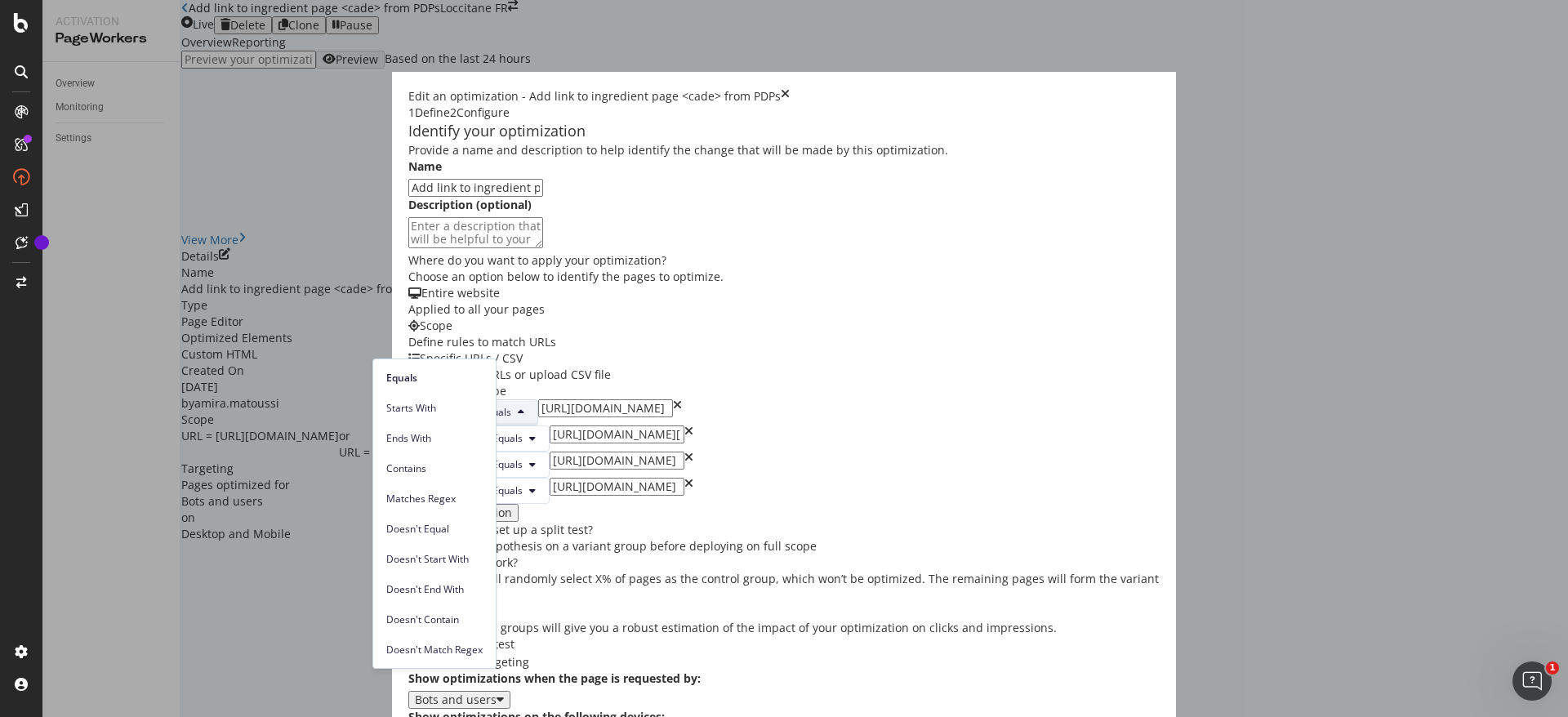
click at [481, 405] on span "Equals" at bounding box center [496, 412] width 30 height 14
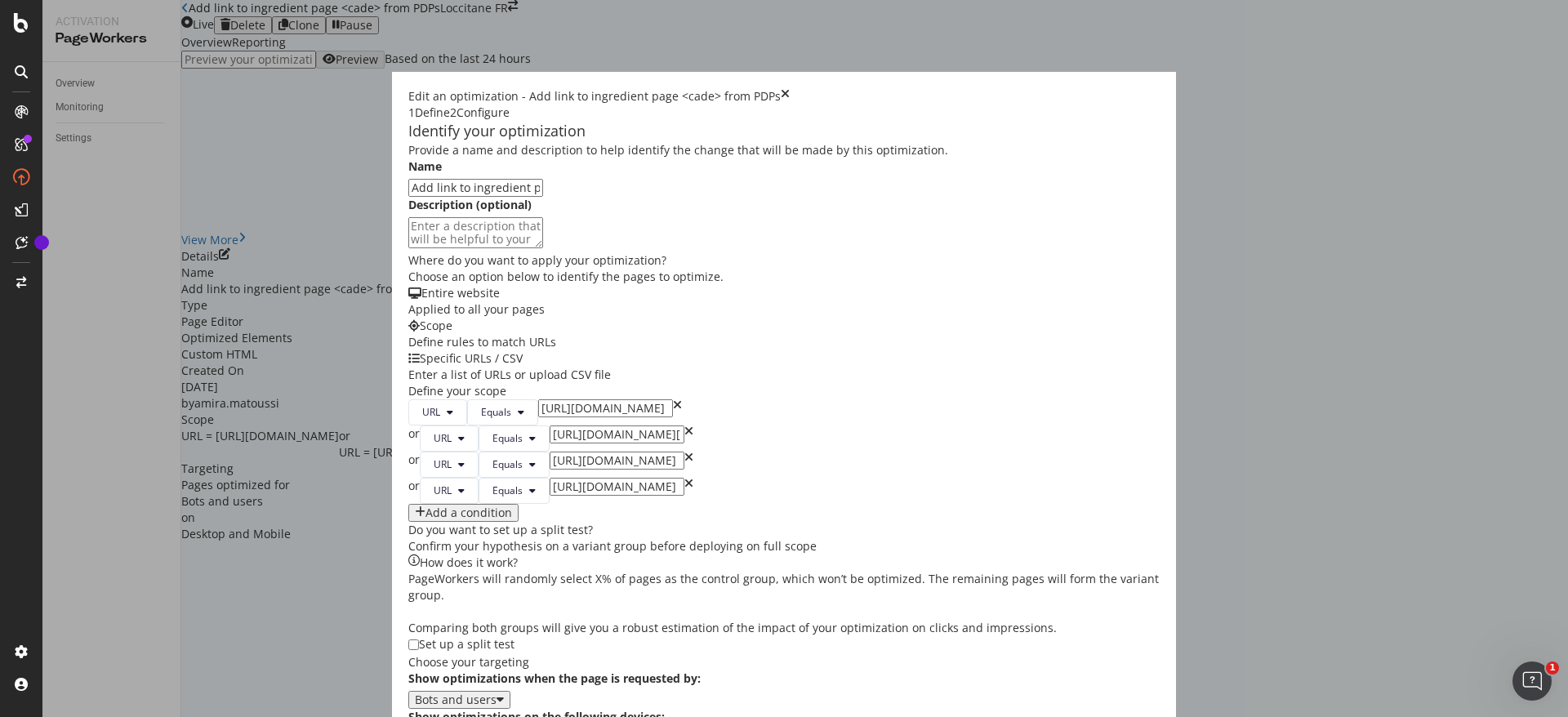
click at [539, 400] on input "https://fr.loccitane.com/fluide-energisant-cade-20FE050H20.html" at bounding box center [606, 409] width 135 height 18
click at [791, 512] on div "URL Equals https://fr.loccitane.com/fluide-energisant-cade-20FE050H20.html or U…" at bounding box center [784, 460] width 752 height 123
click at [539, 400] on input "https://fr.loccitane.com/fluide-energisant-cade-20FE050H20.html" at bounding box center [606, 409] width 135 height 18
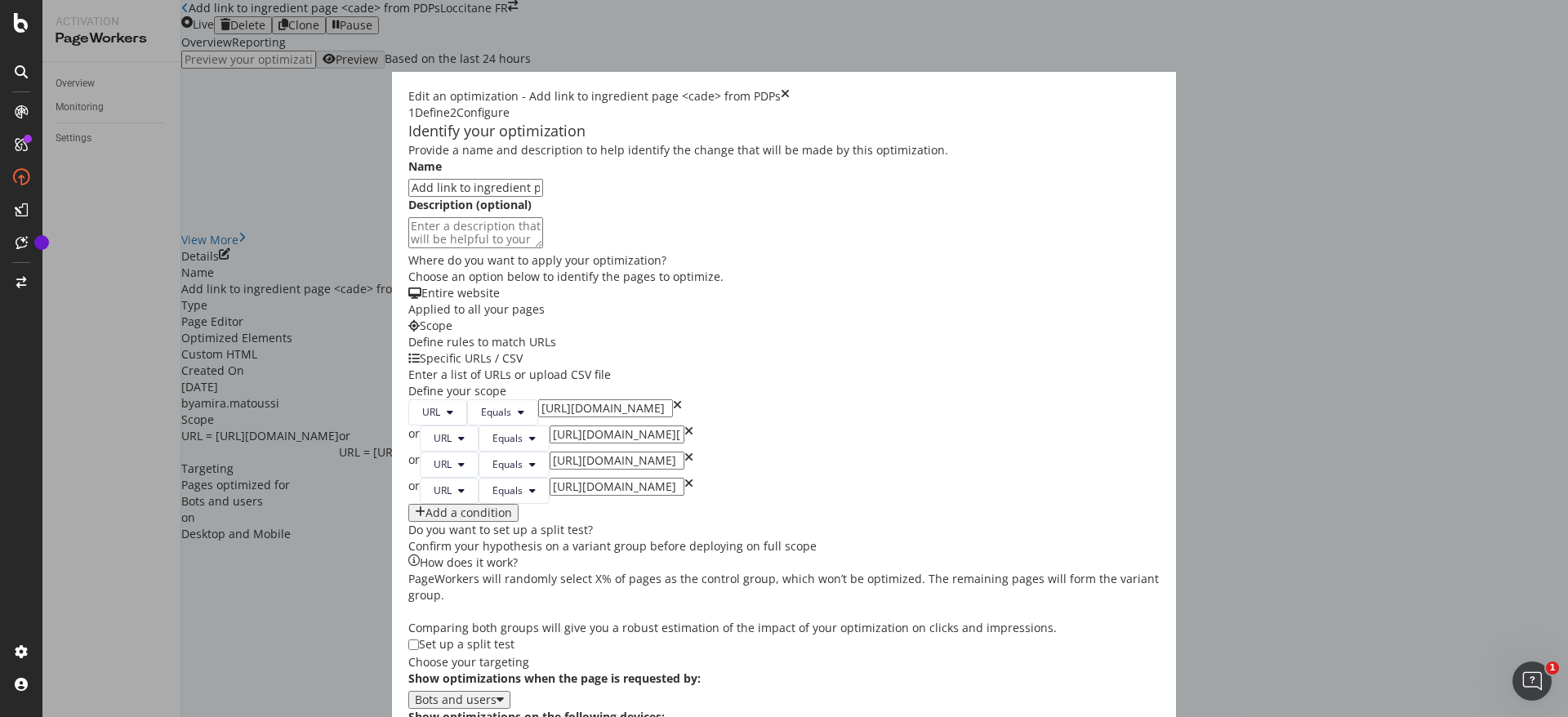
click at [568, 426] on input "https://fr.loccitane.com/savon-a-barbe-cade-20SB100H20.html" at bounding box center [617, 435] width 135 height 18
click at [590, 426] on input "https://fr.loccitane.com/savon-a-barbe-cade-20SB100H20.html" at bounding box center [617, 435] width 135 height 18
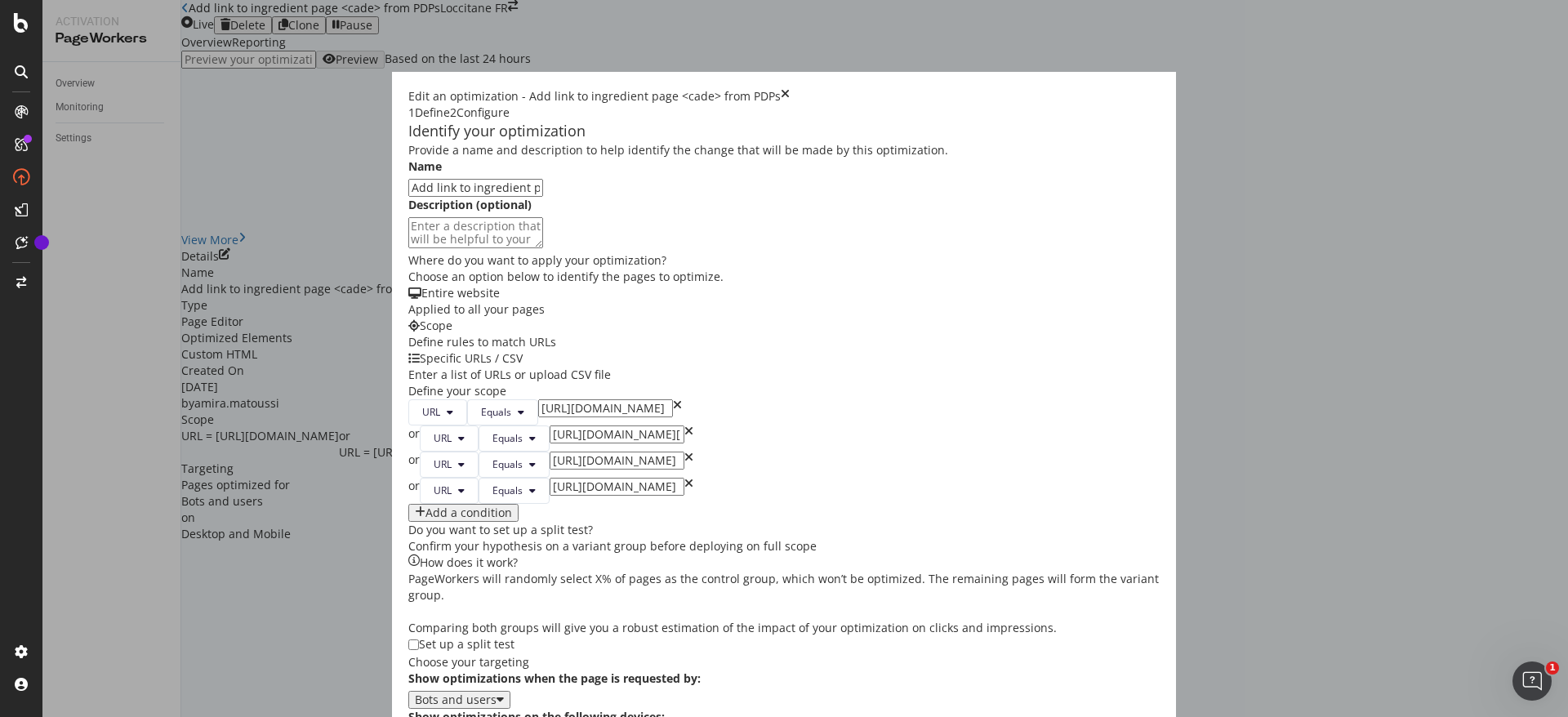
click at [590, 426] on input "https://fr.loccitane.com/savon-a-barbe-cade-20SB100H20.html" at bounding box center [617, 435] width 135 height 18
click at [566, 451] on input "https://fr.loccitane.com/creme-revitalisante-cade-20HR050H20.html" at bounding box center [617, 460] width 135 height 18
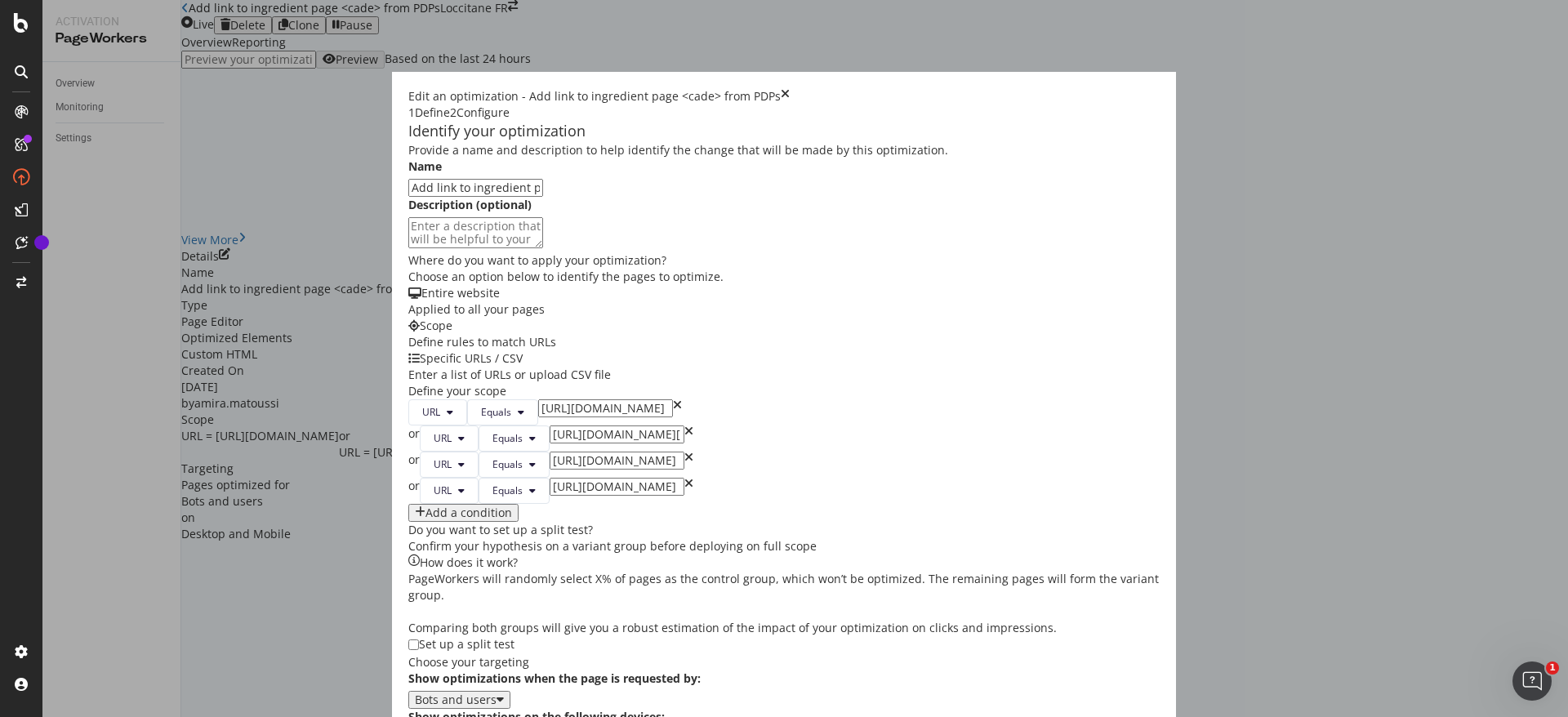
click at [550, 478] on input "https://fr.loccitane.com/baume-a-tout-faire-cade-20BT075H20.html" at bounding box center [617, 487] width 135 height 18
click at [572, 400] on div "URL Equals https://fr.loccitane.com/fluide-energisant-cade-20FE050H20.html" at bounding box center [784, 413] width 752 height 26
click at [567, 400] on input "https://fr.loccitane.com/fluide-energisant-cade-20FE050H20.html" at bounding box center [606, 409] width 135 height 18
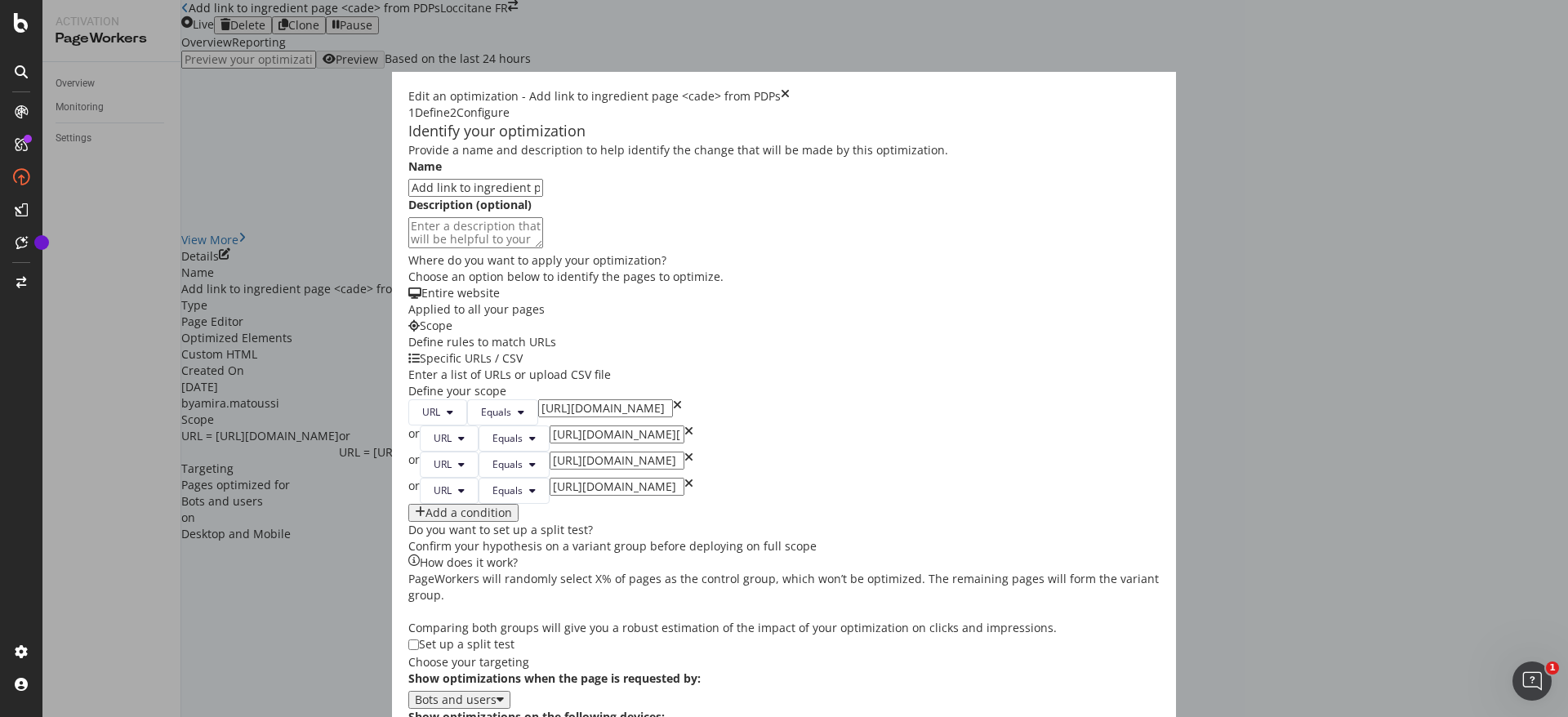
click at [567, 400] on input "https://fr.loccitane.com/fluide-energisant-cade-20FE050H20.html" at bounding box center [606, 409] width 135 height 18
click at [415, 507] on div "Add a condition" at bounding box center [464, 513] width 97 height 13
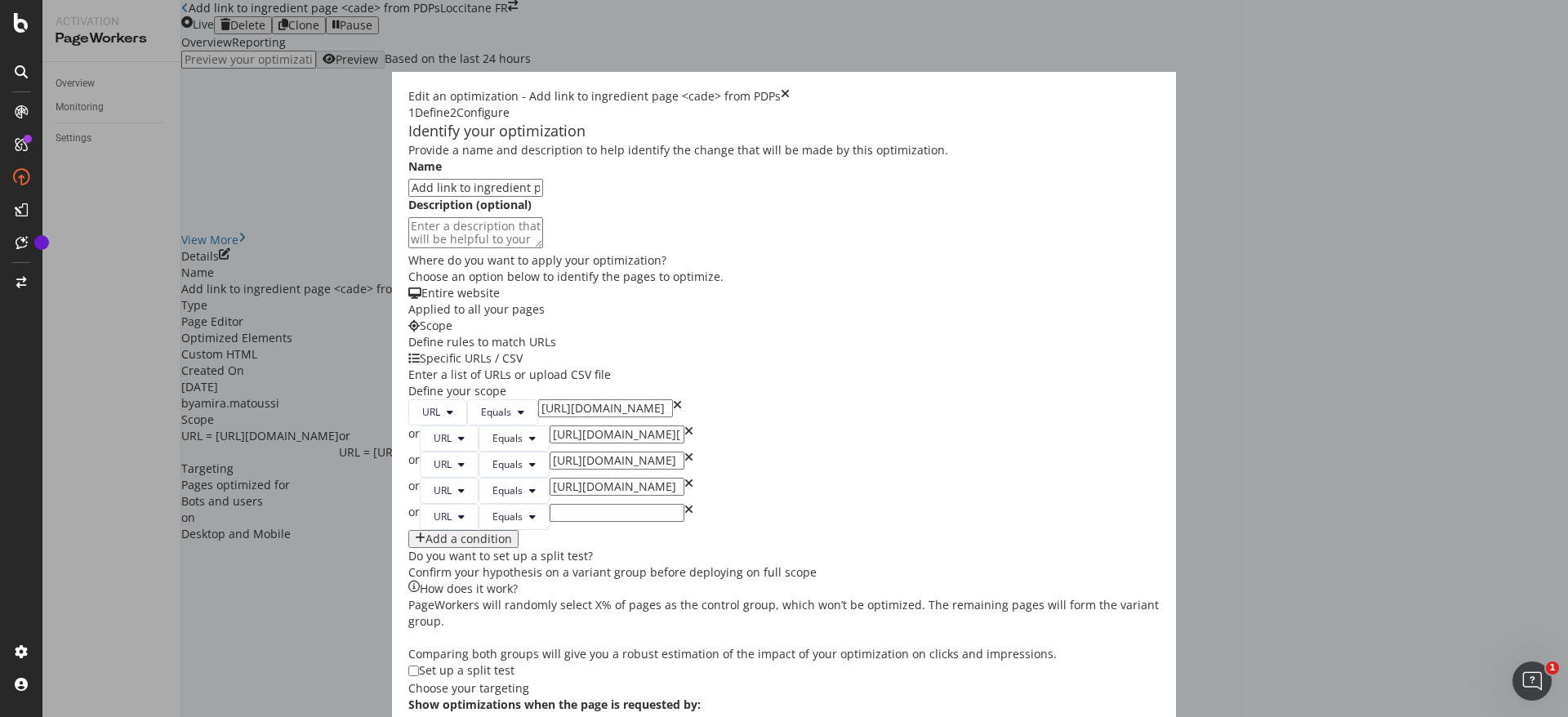
click at [567, 504] on input "modal" at bounding box center [617, 513] width 135 height 18
paste input "https://fr.loccitane.com/nettoyant-visage-exfoliant-quotidien-cade-20NV150H23.h…"
type input "https://fr.loccitane.com/nettoyant-visage-exfoliant-quotidien-cade-20NV150H23.h…"
click at [426, 533] on div "Add a condition" at bounding box center [469, 539] width 86 height 13
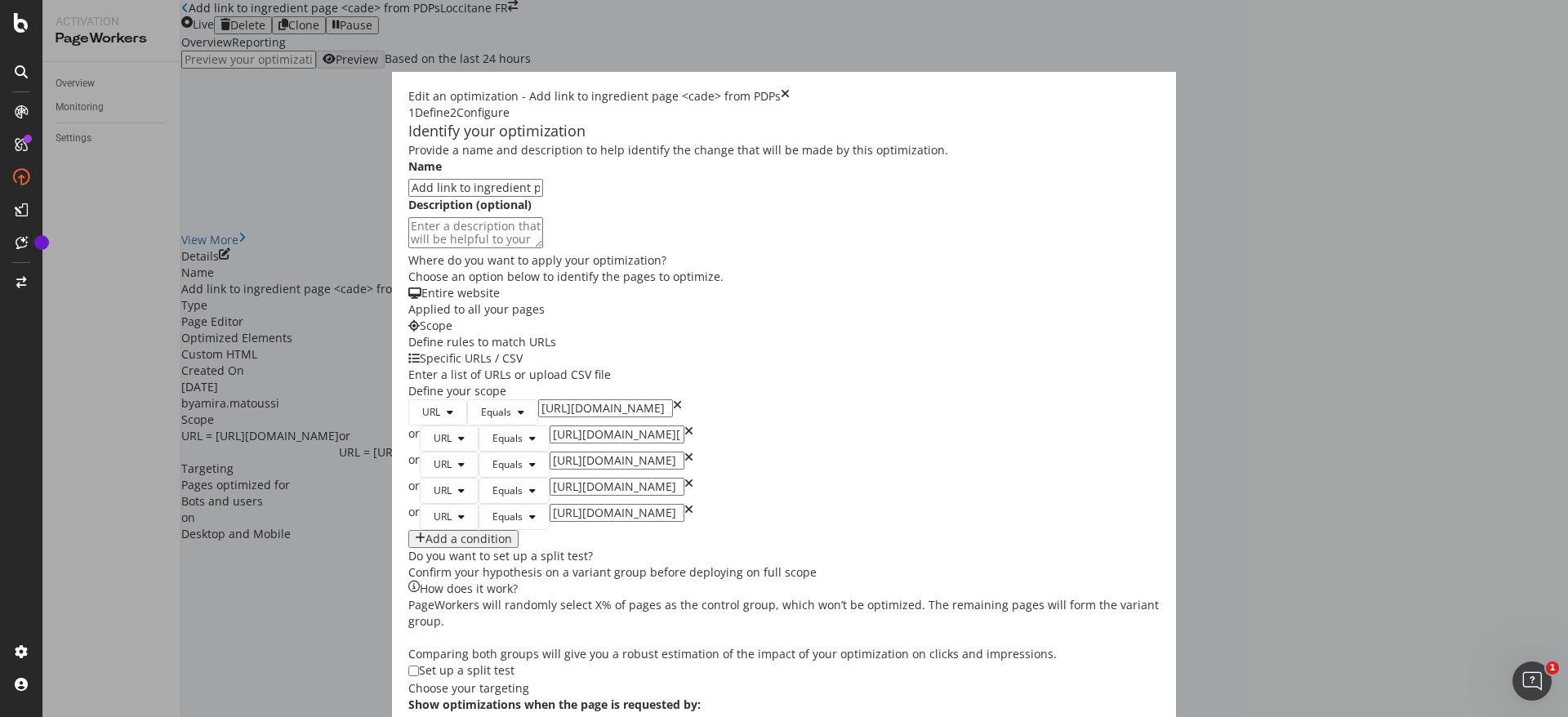
scroll to position [0, 0]
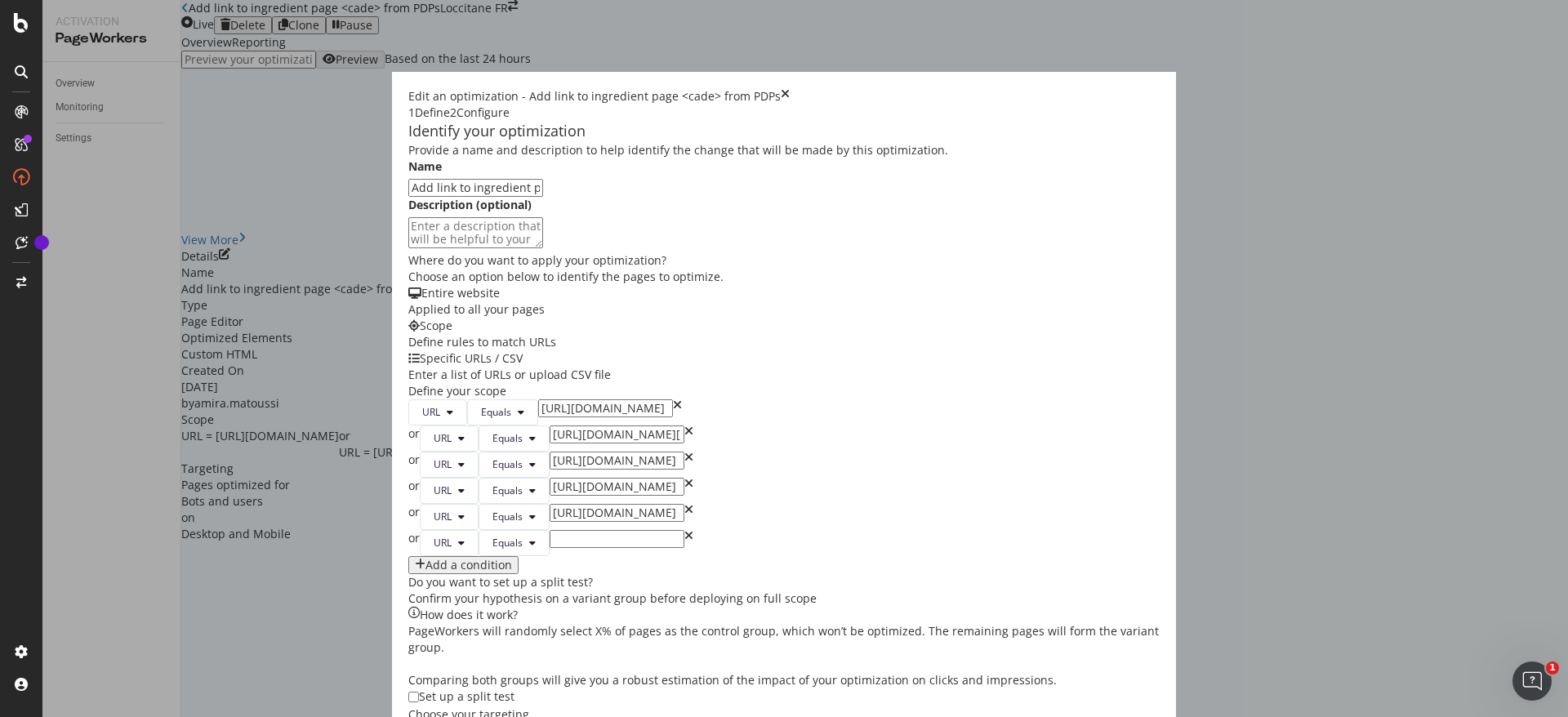
click at [550, 540] on input "modal" at bounding box center [617, 539] width 135 height 18
paste input "https://fr.loccitane.com/baume-apres-rasage-reconfortant-cade-20AR075H22.html"
type input "https://fr.loccitane.com/baume-apres-rasage-reconfortant-cade-20AR075H22.html"
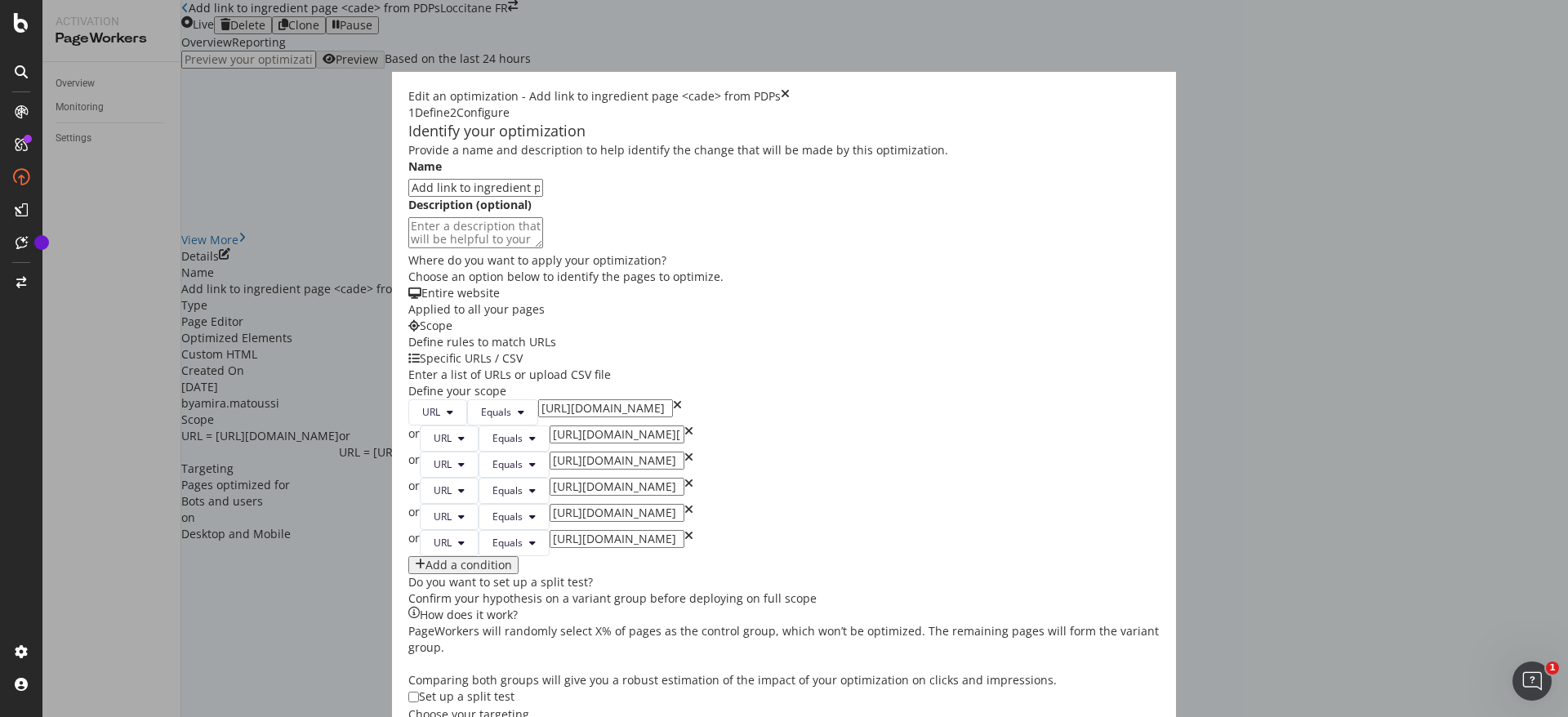
click at [409, 574] on div "Add a condition" at bounding box center [784, 566] width 752 height 18
click at [426, 571] on div "Add a condition" at bounding box center [469, 566] width 86 height 13
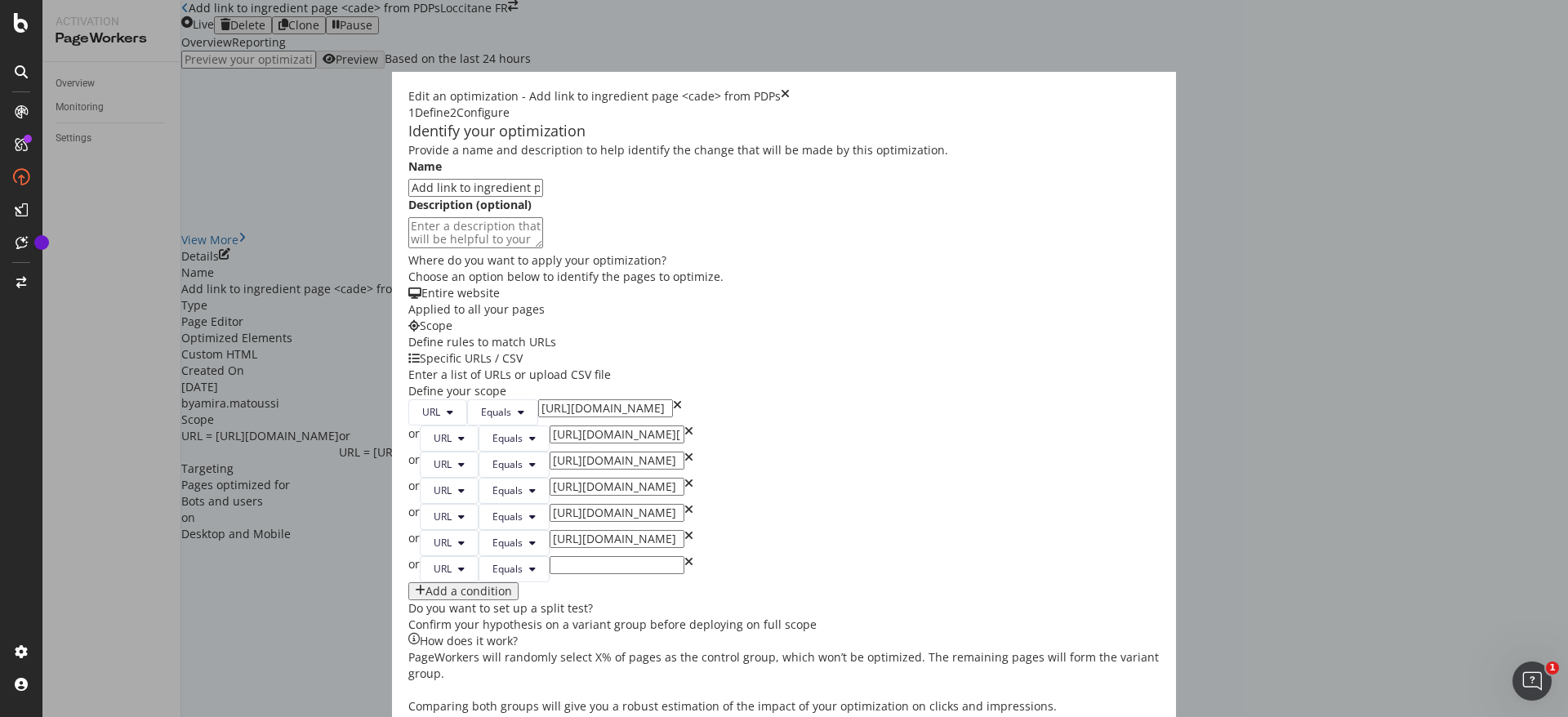
click at [563, 574] on input "modal" at bounding box center [617, 566] width 135 height 18
paste input "https://fr.loccitane.com/creme-a-raser-cade-20CR150H20.html"
type input "https://fr.loccitane.com/creme-a-raser-cade-20CR150H20.html"
click at [826, 553] on div "Provide a name and description to help identify the change that will be made by…" at bounding box center [784, 484] width 752 height 685
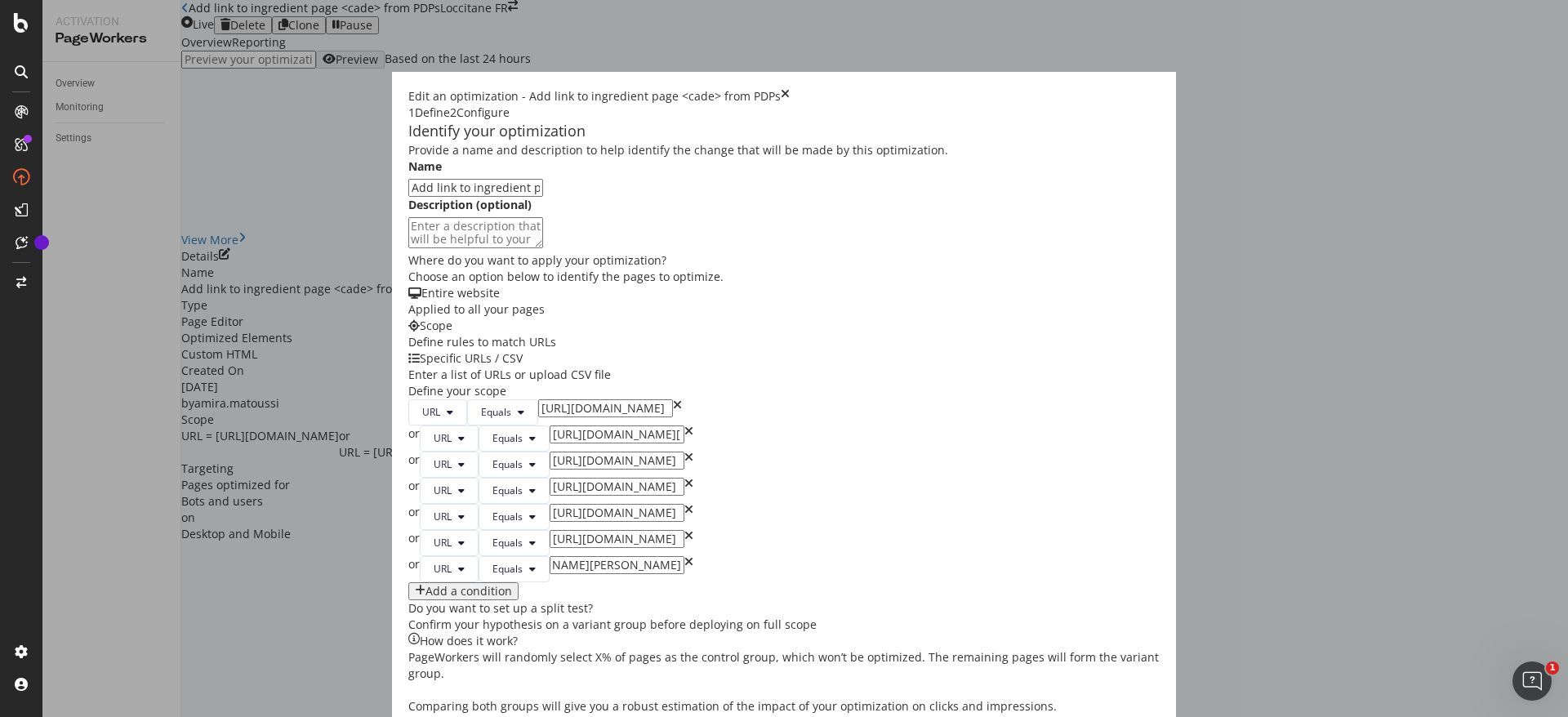
scroll to position [0, 0]
click at [608, 530] on input "https://fr.loccitane.com/baume-apres-rasage-reconfortant-cade-20AR075H22.html" at bounding box center [617, 539] width 135 height 18
click at [594, 478] on input "https://fr.loccitane.com/baume-a-tout-faire-cade-20BT075H20.html" at bounding box center [617, 487] width 135 height 18
click at [595, 451] on input "https://fr.loccitane.com/creme-revitalisante-cade-20HR050H20.html" at bounding box center [617, 460] width 135 height 18
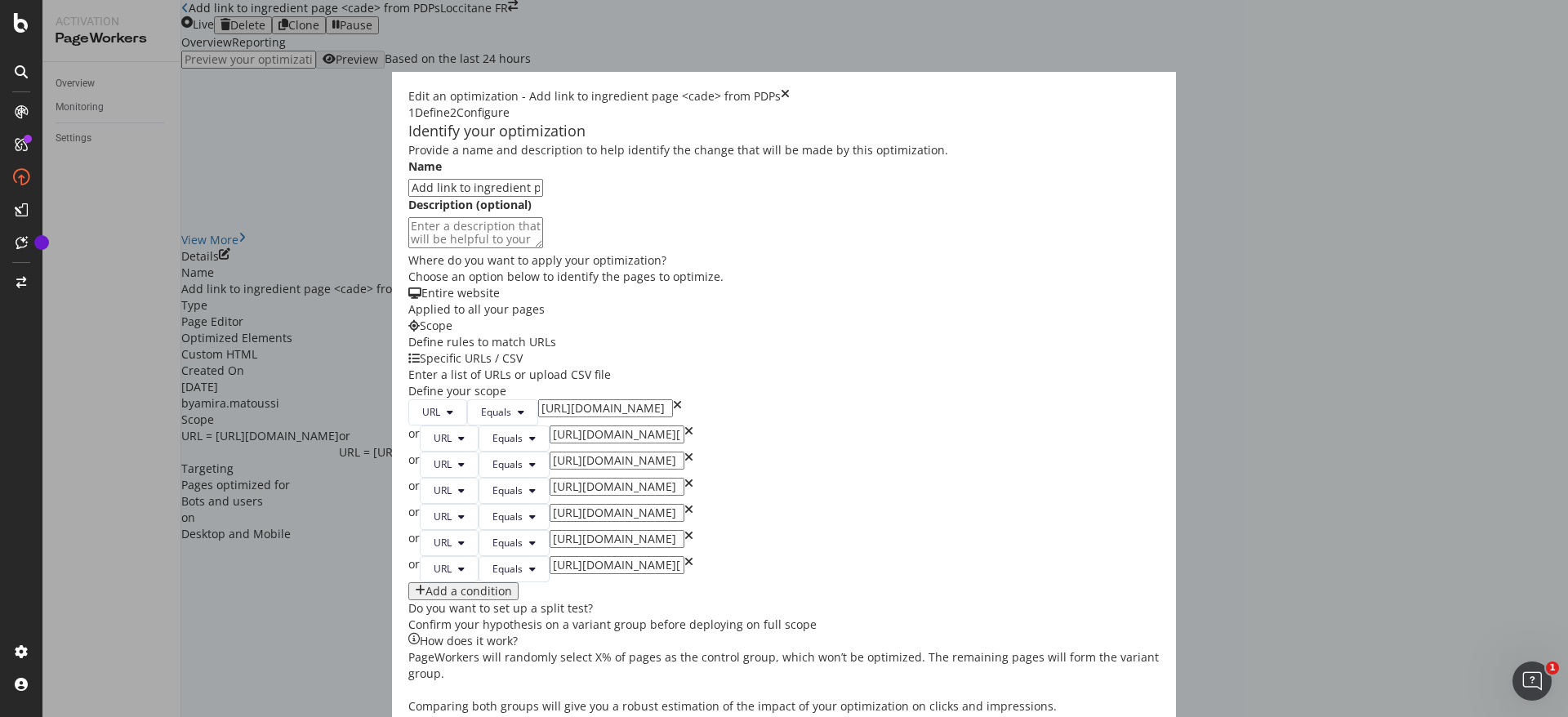
click at [592, 426] on input "https://fr.loccitane.com/savon-a-barbe-cade-20SB100H20.html" at bounding box center [617, 435] width 135 height 18
click at [539, 400] on input "https://fr.loccitane.com/fluide-energisant-cade-20FE050H20.html" at bounding box center [606, 409] width 135 height 18
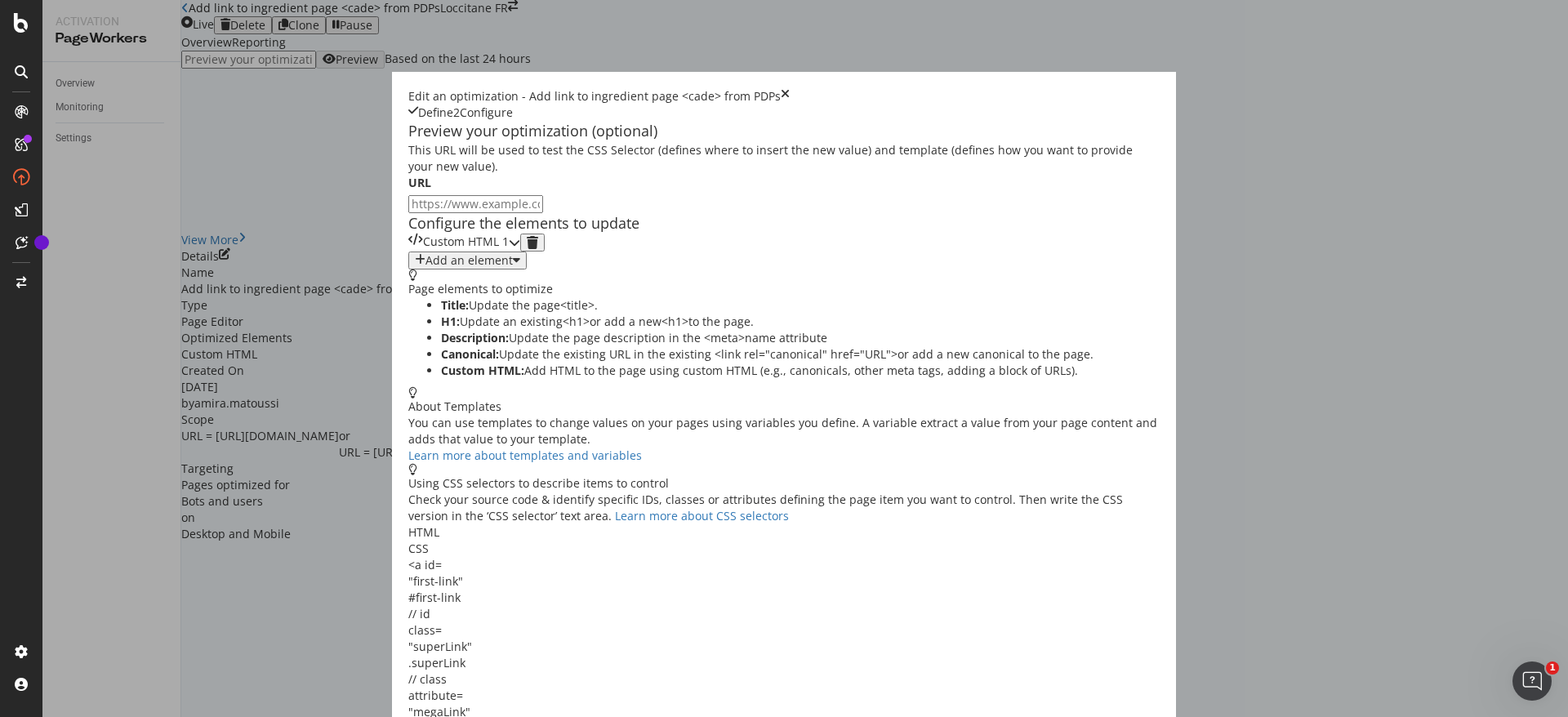
scroll to position [0, 0]
click at [520, 252] on div "Custom HTML 1" at bounding box center [465, 243] width 112 height 18
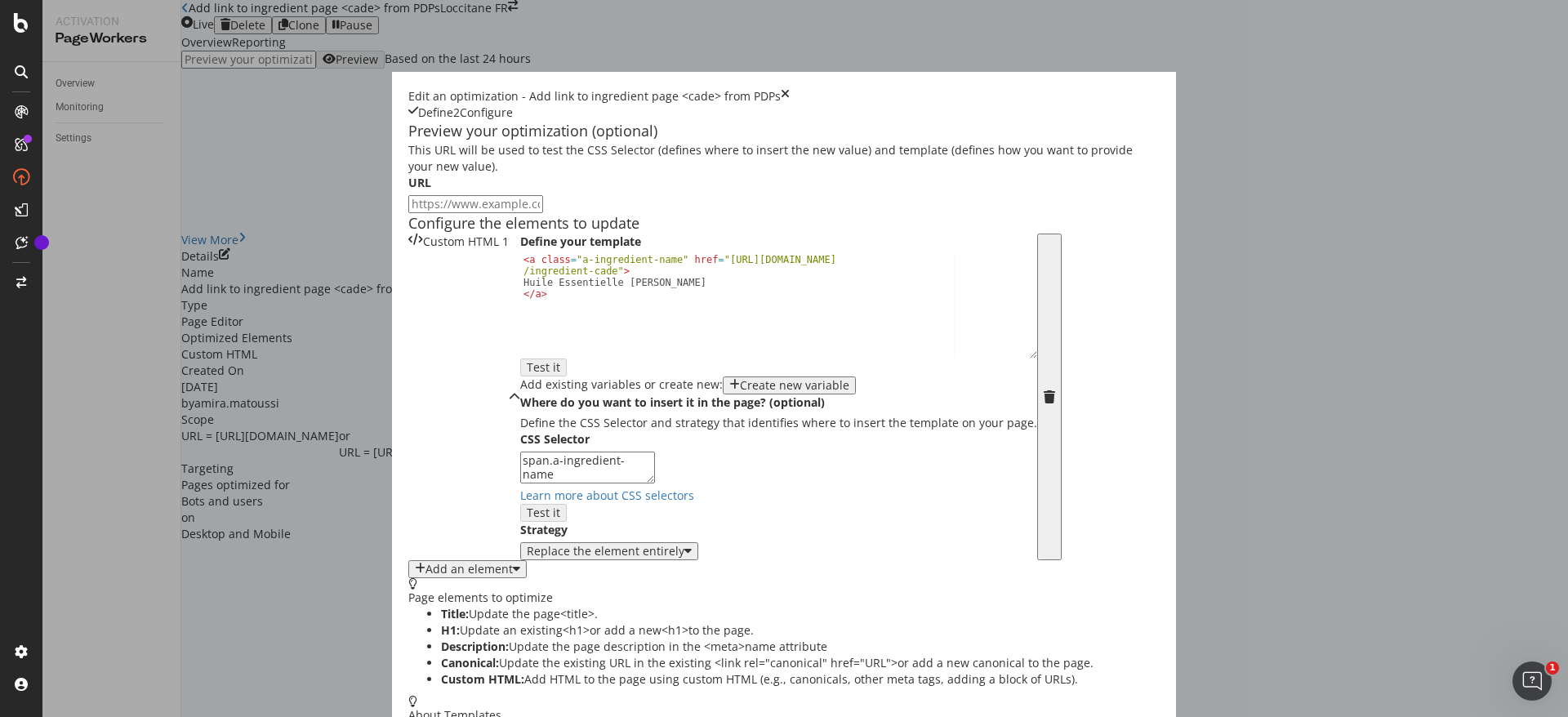
scroll to position [200, 0]
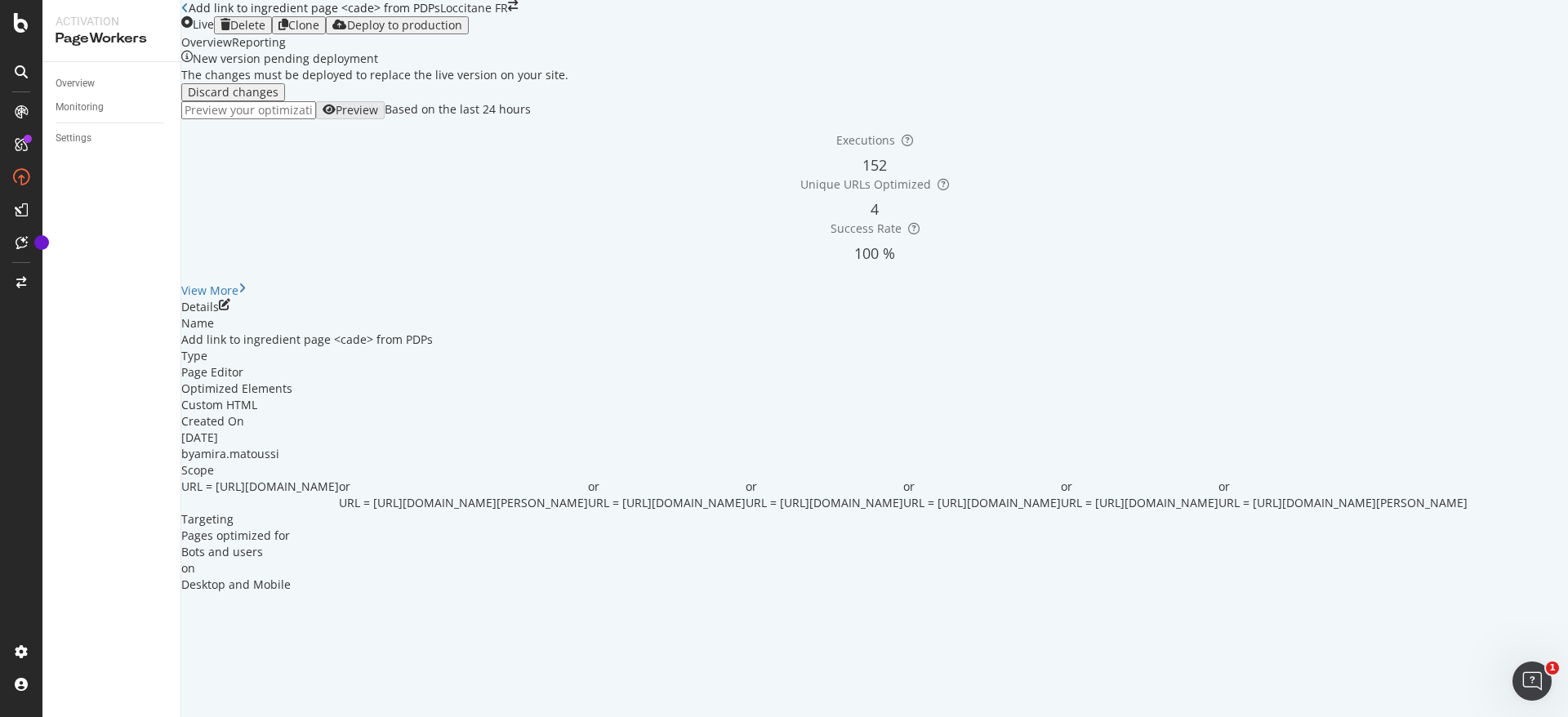
click at [1547, 716] on div "Optimization saved as a draft!" at bounding box center [784, 725] width 1568 height 16
click at [9, 716] on icon "close toast" at bounding box center [4, 725] width 9 height 16
click at [462, 32] on div "Deploy to production" at bounding box center [405, 25] width 115 height 13
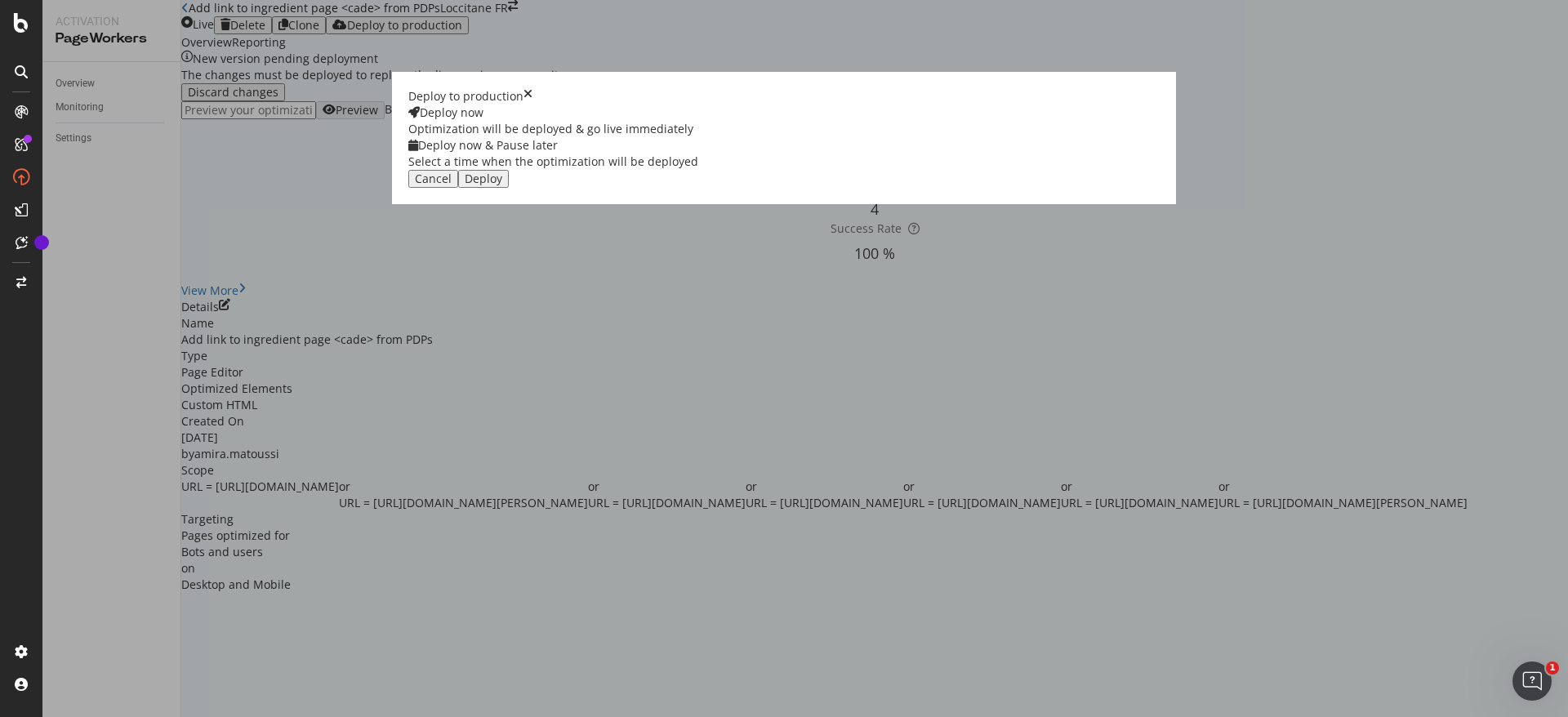
click at [502, 186] on div "Deploy" at bounding box center [483, 179] width 38 height 13
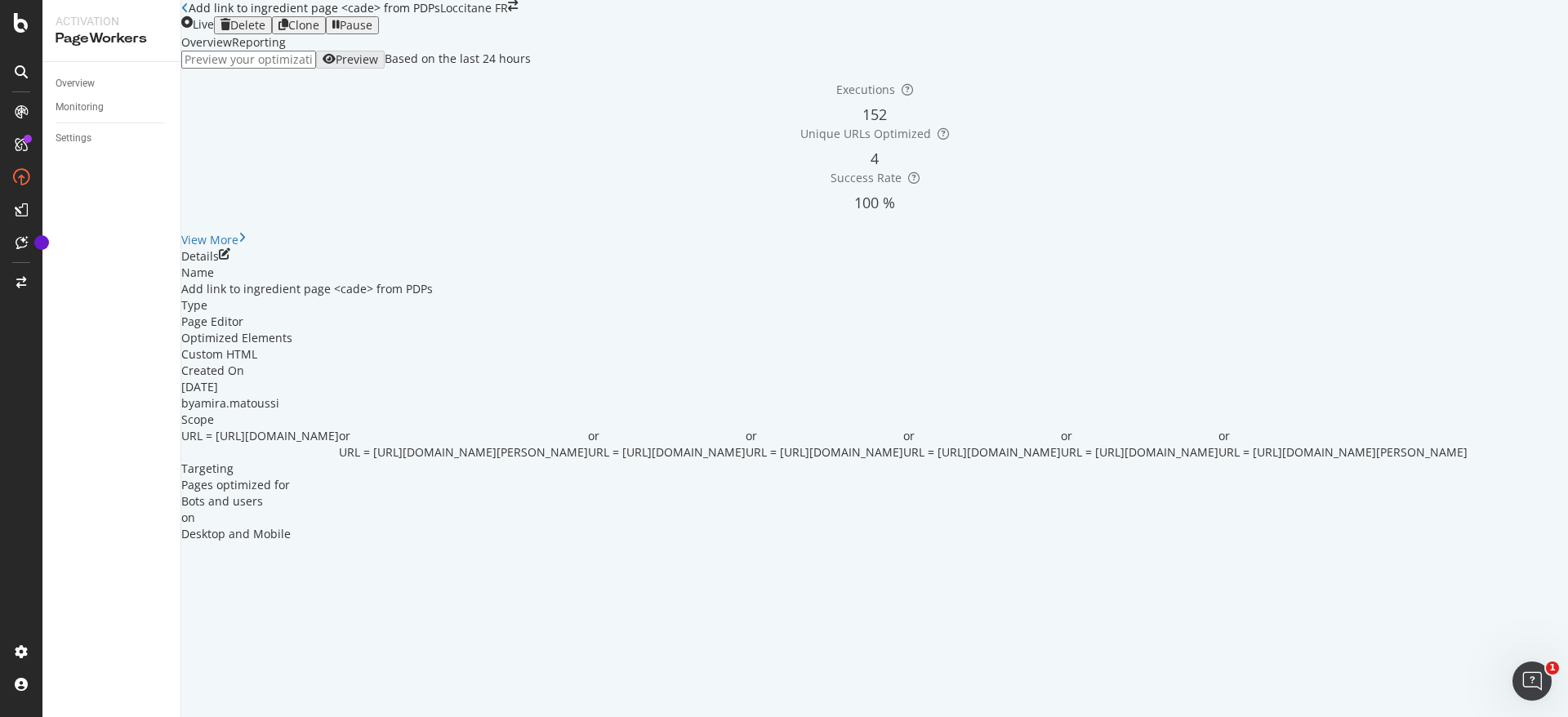
scroll to position [0, 0]
click at [78, 88] on div "Overview" at bounding box center [76, 83] width 39 height 17
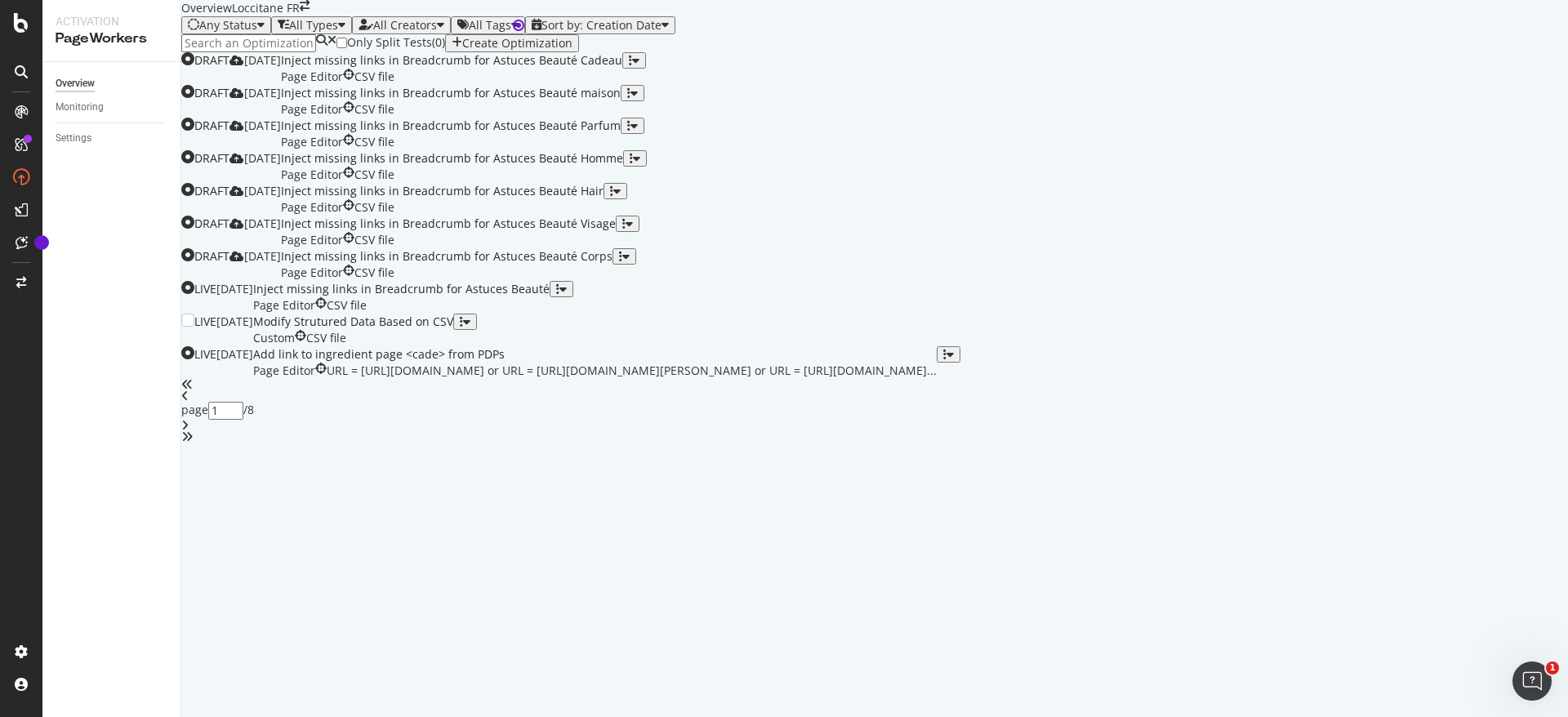
scroll to position [520, 0]
click at [946, 360] on div "button" at bounding box center [945, 354] width 3 height 12
drag, startPoint x: 1463, startPoint y: 631, endPoint x: 1482, endPoint y: 614, distance: 25.5
click at [1463, 442] on div "page 1 / 8" at bounding box center [875, 410] width 1387 height 63
click at [946, 360] on div "button" at bounding box center [945, 354] width 3 height 12
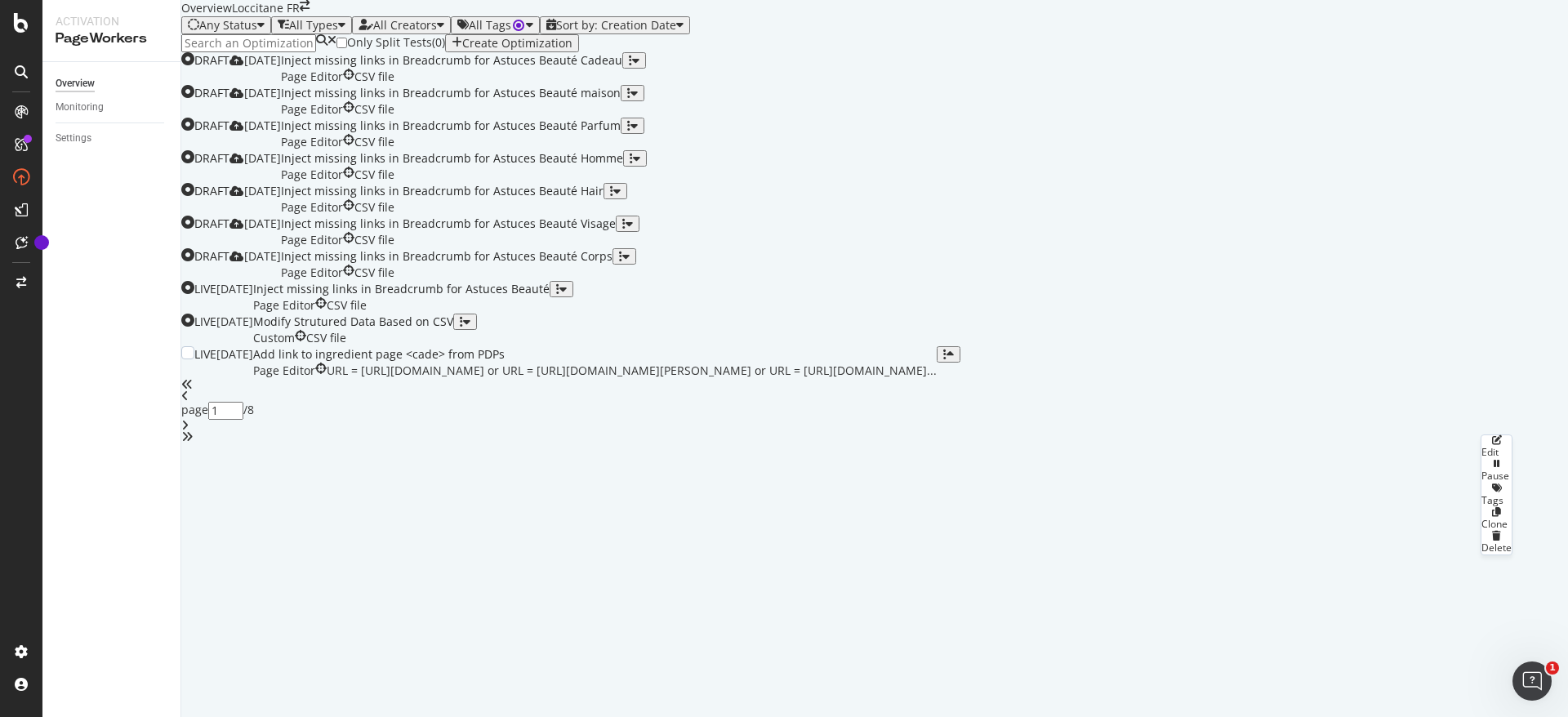
click at [1487, 517] on div "Clone" at bounding box center [1496, 524] width 30 height 14
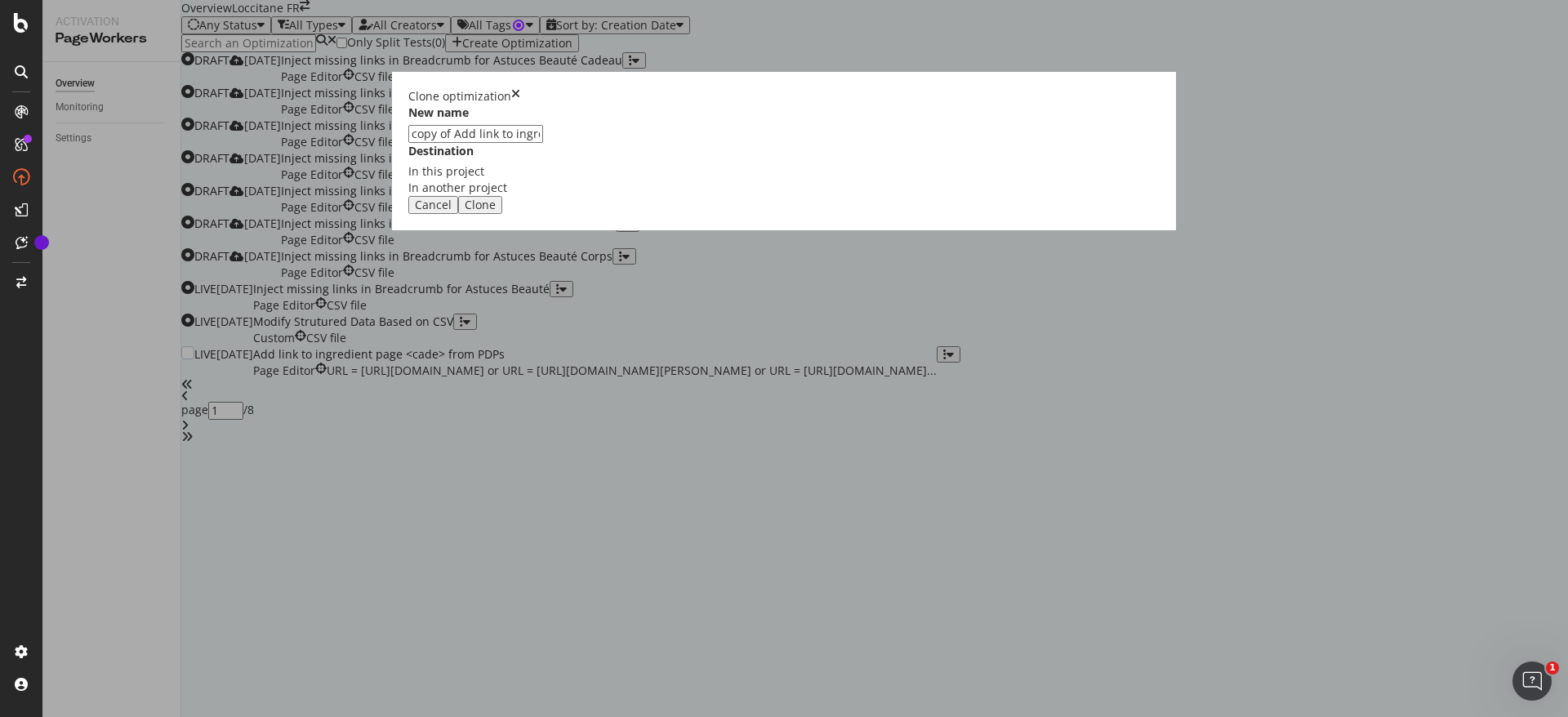
drag, startPoint x: 600, startPoint y: 330, endPoint x: 545, endPoint y: 315, distance: 57.0
click at [525, 330] on div "Clone optimization New name copy of Add link to ingredient page <cade> from PDP…" at bounding box center [784, 358] width 1568 height 717
type input "Add link to ingredient page <cade> from PDPs"
click at [520, 104] on icon "times" at bounding box center [516, 96] width 9 height 16
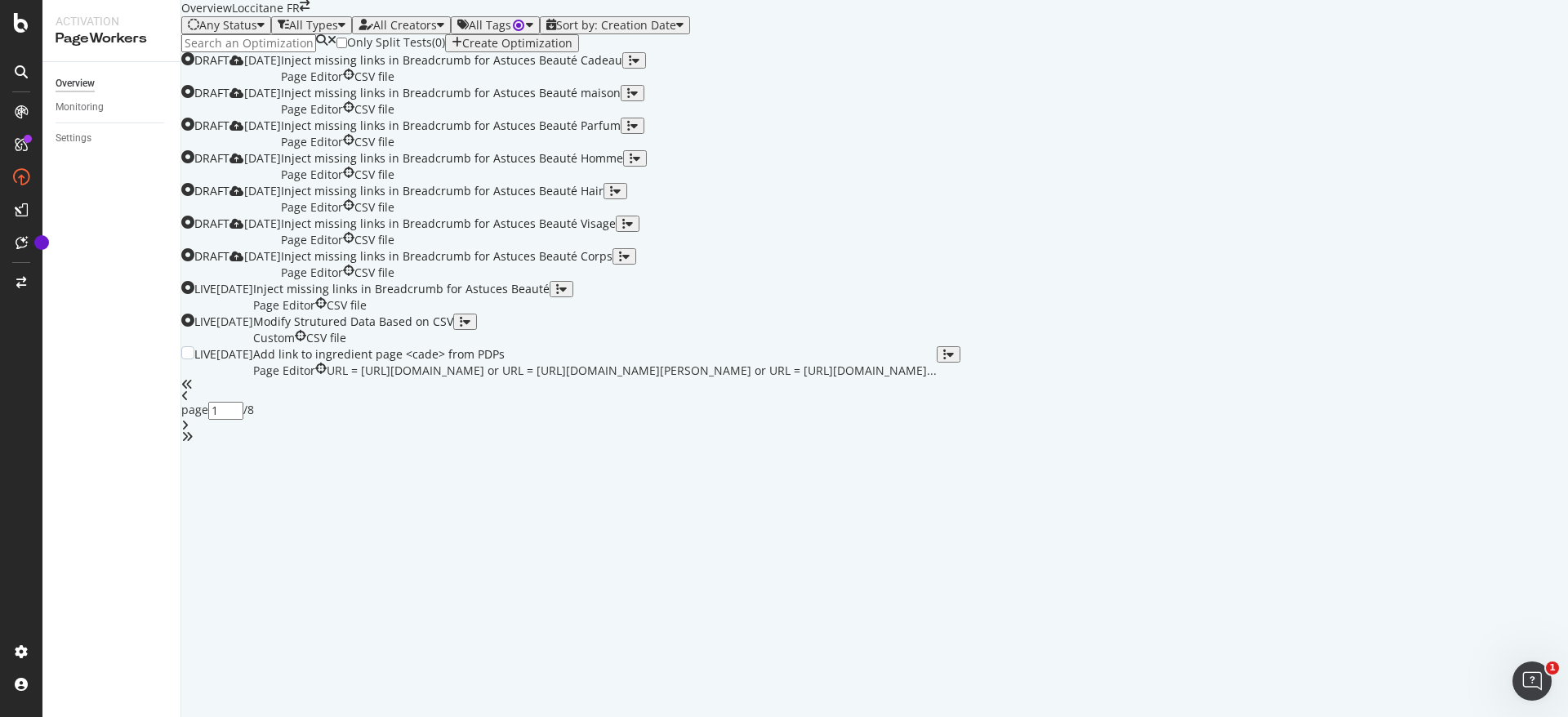
click at [946, 360] on div "button" at bounding box center [945, 354] width 3 height 12
click at [1482, 517] on div "Clone" at bounding box center [1496, 524] width 30 height 14
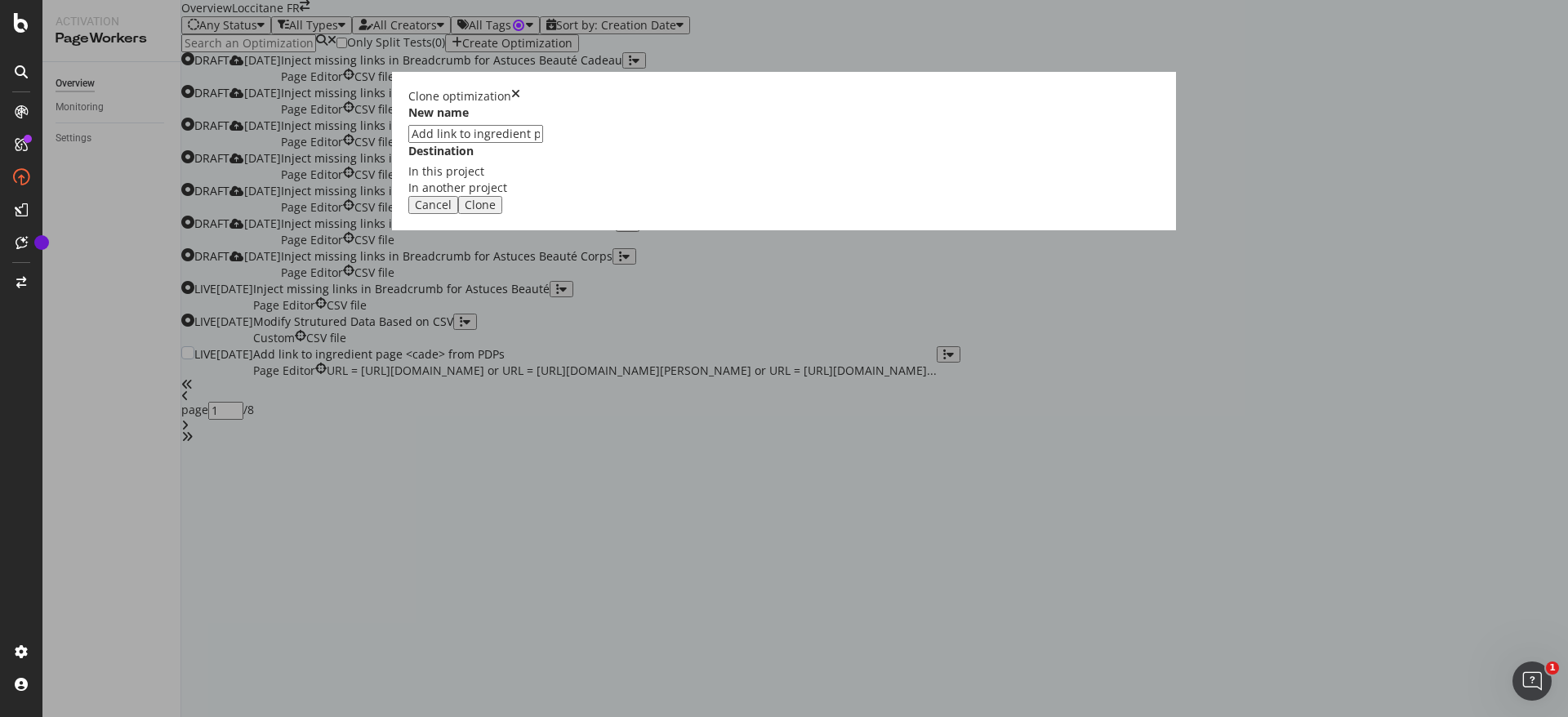
click at [543, 143] on input "Add link to ingredient page <cade> from PDPs" at bounding box center [476, 134] width 135 height 18
type input "Add link to ingredient page <fleurs de Ceriser> from PDPs"
click at [496, 211] on div "Clone" at bounding box center [480, 205] width 31 height 13
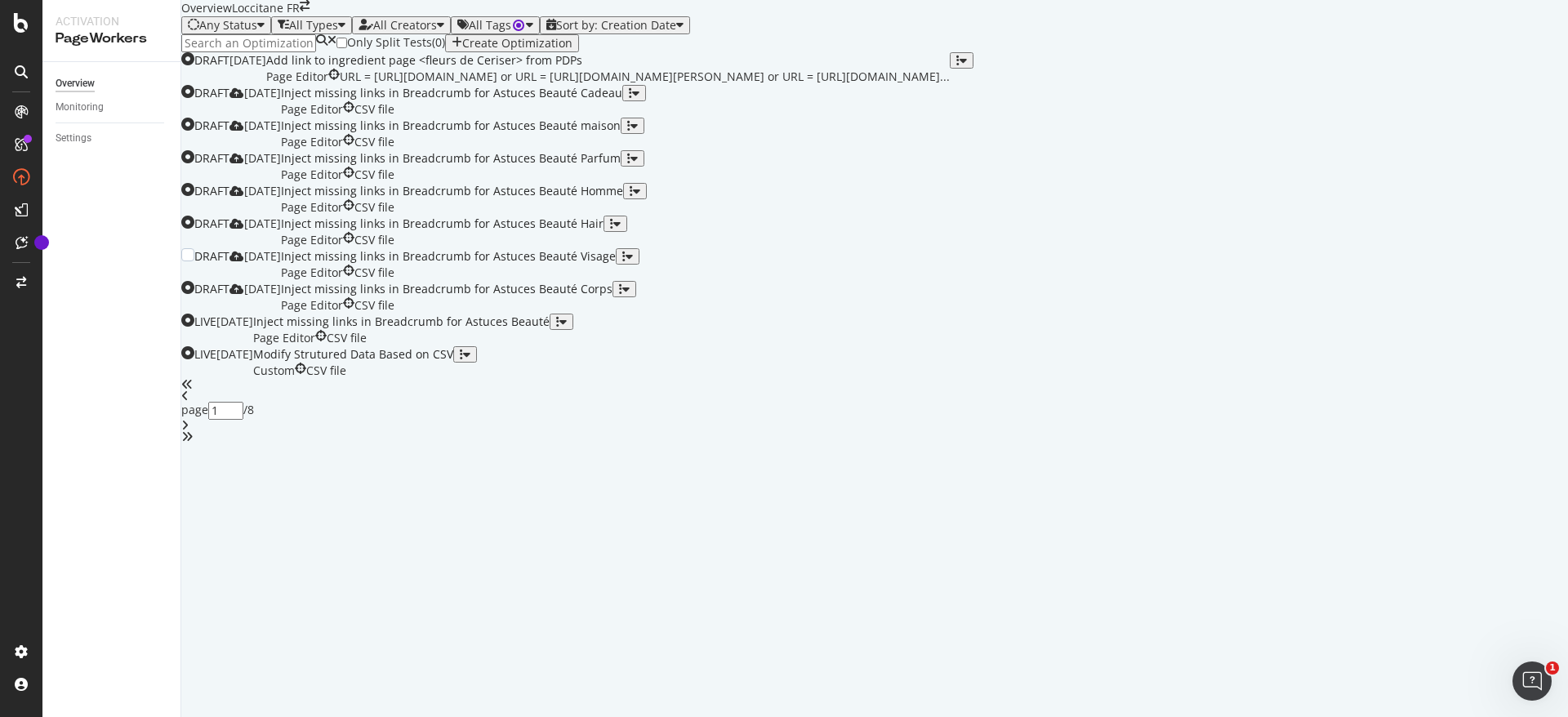
scroll to position [0, 0]
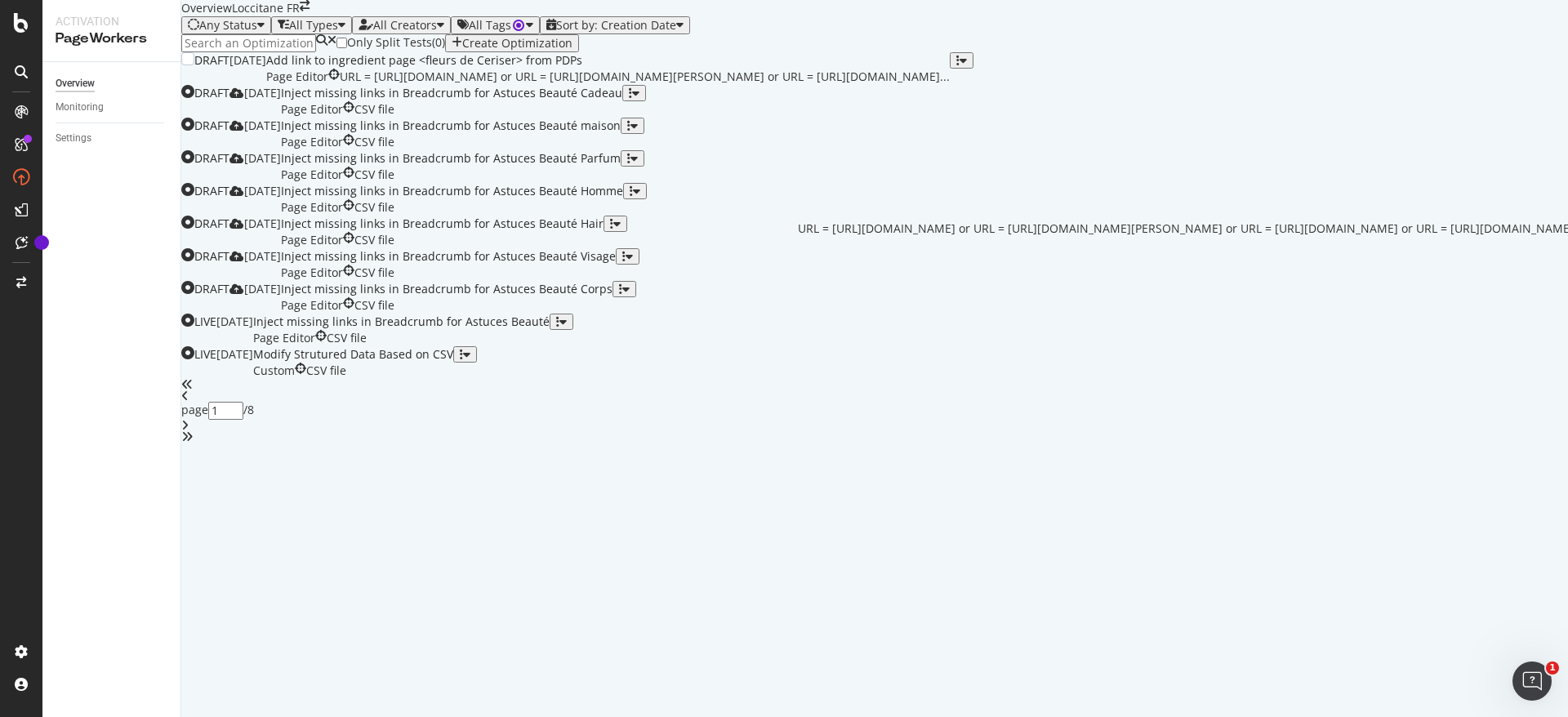
click at [768, 85] on div "URL = https://fr.loccitane.com/fluide-energisant-cade-20FE050H20.html or URL = …" at bounding box center [645, 76] width 610 height 16
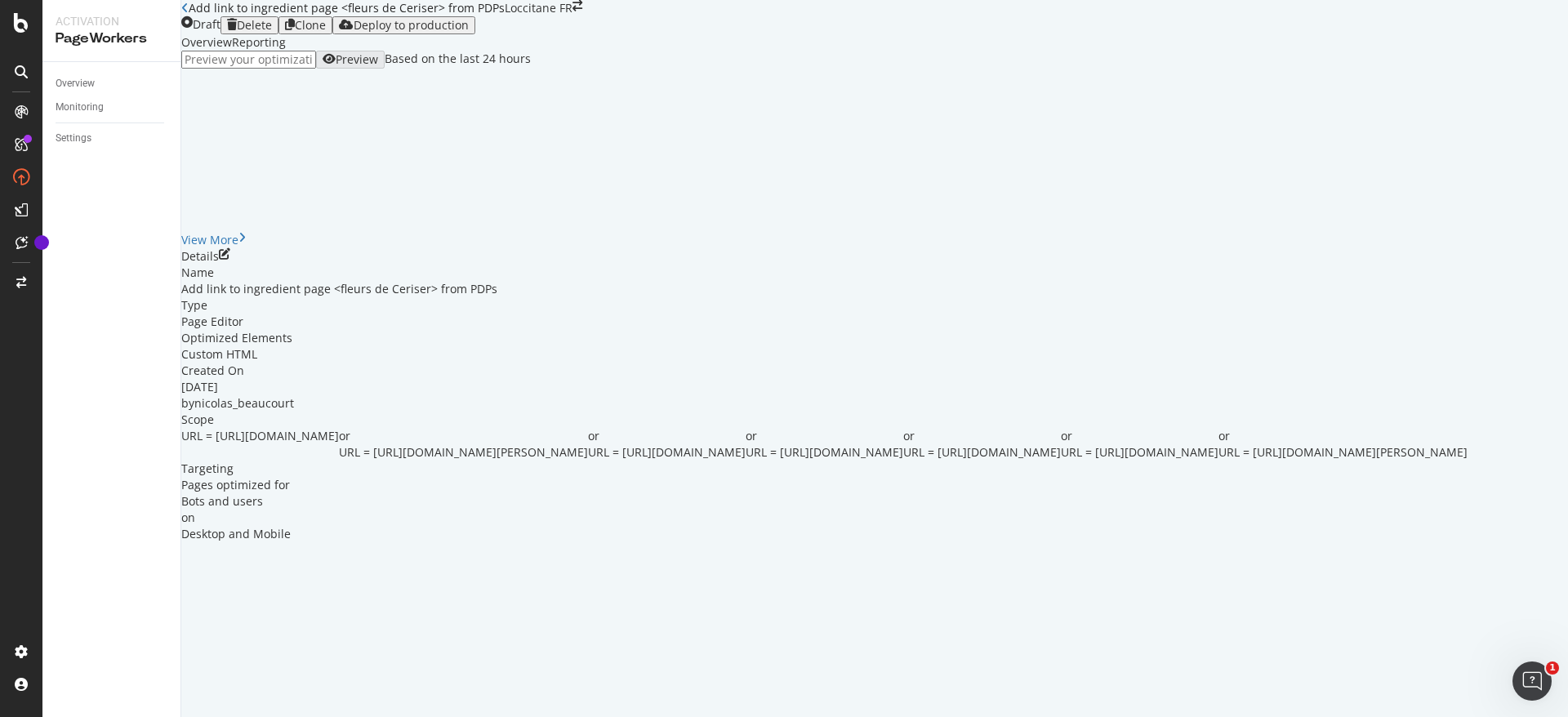
scroll to position [94, 0]
click at [230, 260] on icon "pen-to-square" at bounding box center [224, 254] width 12 height 12
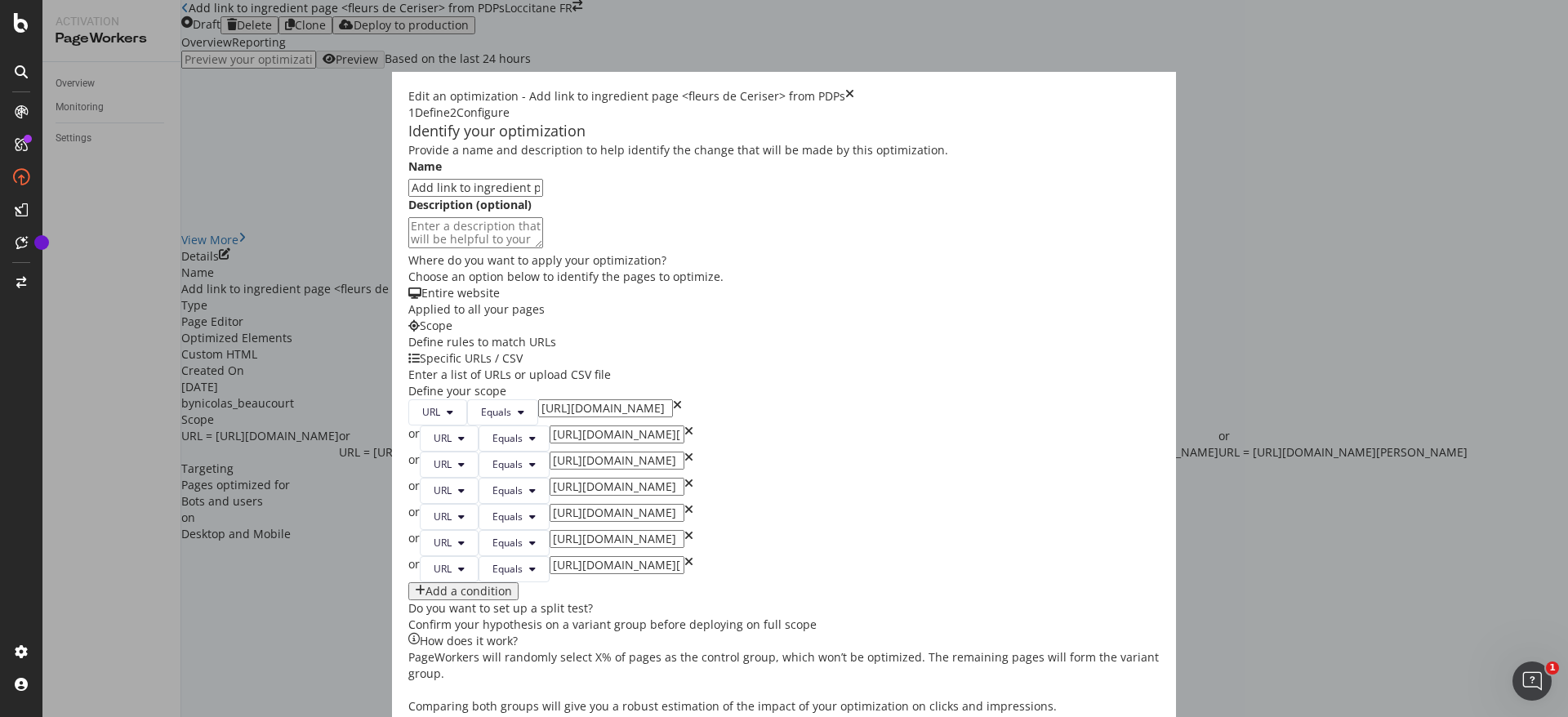
scroll to position [309, 0]
click at [685, 426] on icon "times" at bounding box center [689, 439] width 9 height 26
type input "https://fr.loccitane.com/creme-revitalisante-cade-20HR050H20.html"
type input "https://fr.loccitane.com/baume-a-tout-faire-cade-20BT075H20.html"
type input "https://fr.loccitane.com/nettoyant-visage-exfoliant-quotidien-cade-20NV150H23.h…"
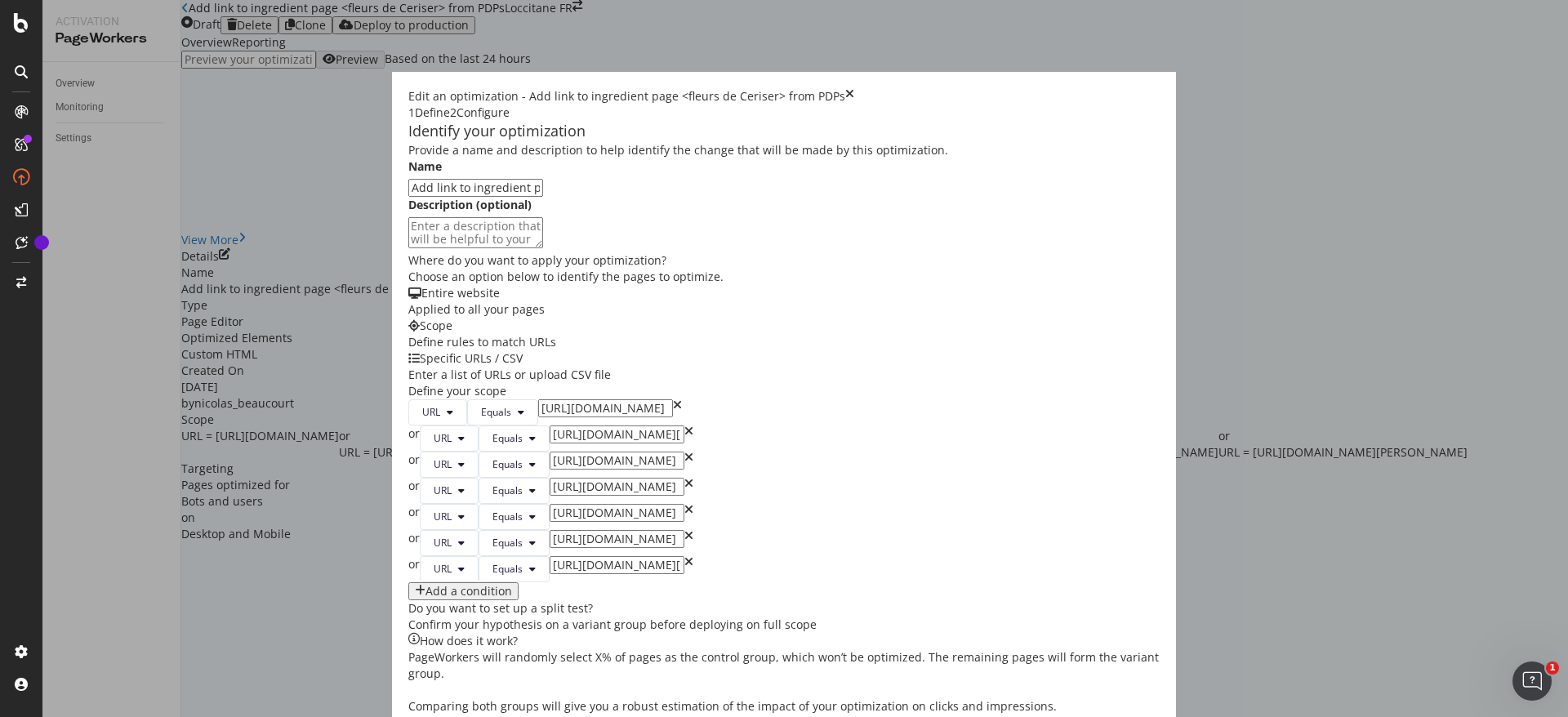
type input "https://fr.loccitane.com/baume-apres-rasage-reconfortant-cade-20AR075H22.html"
type input "https://fr.loccitane.com/creme-a-raser-cade-20CR150H20.html"
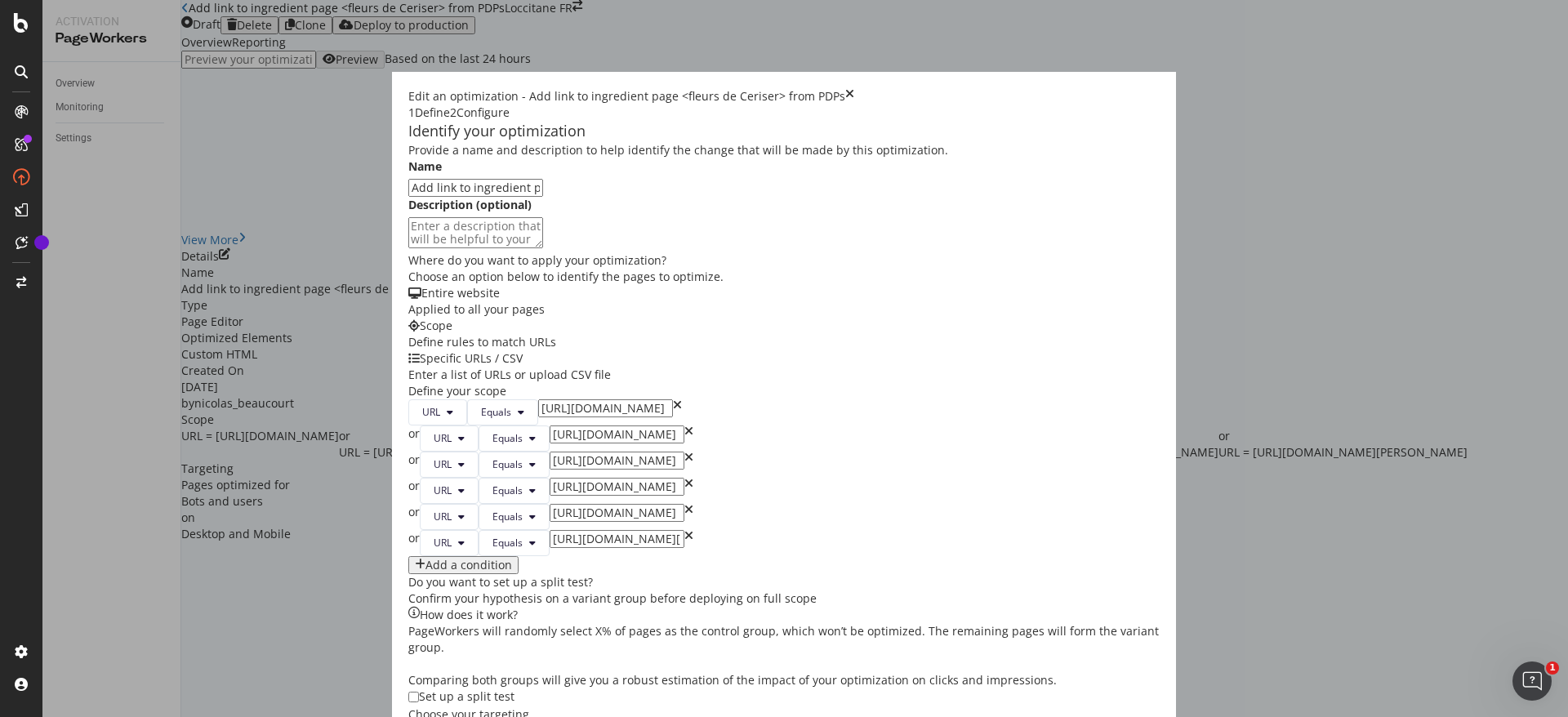
click at [685, 426] on icon "times" at bounding box center [689, 439] width 9 height 26
type input "https://fr.loccitane.com/baume-a-tout-faire-cade-20BT075H20.html"
type input "https://fr.loccitane.com/nettoyant-visage-exfoliant-quotidien-cade-20NV150H23.h…"
type input "https://fr.loccitane.com/baume-apres-rasage-reconfortant-cade-20AR075H22.html"
type input "https://fr.loccitane.com/creme-a-raser-cade-20CR150H20.html"
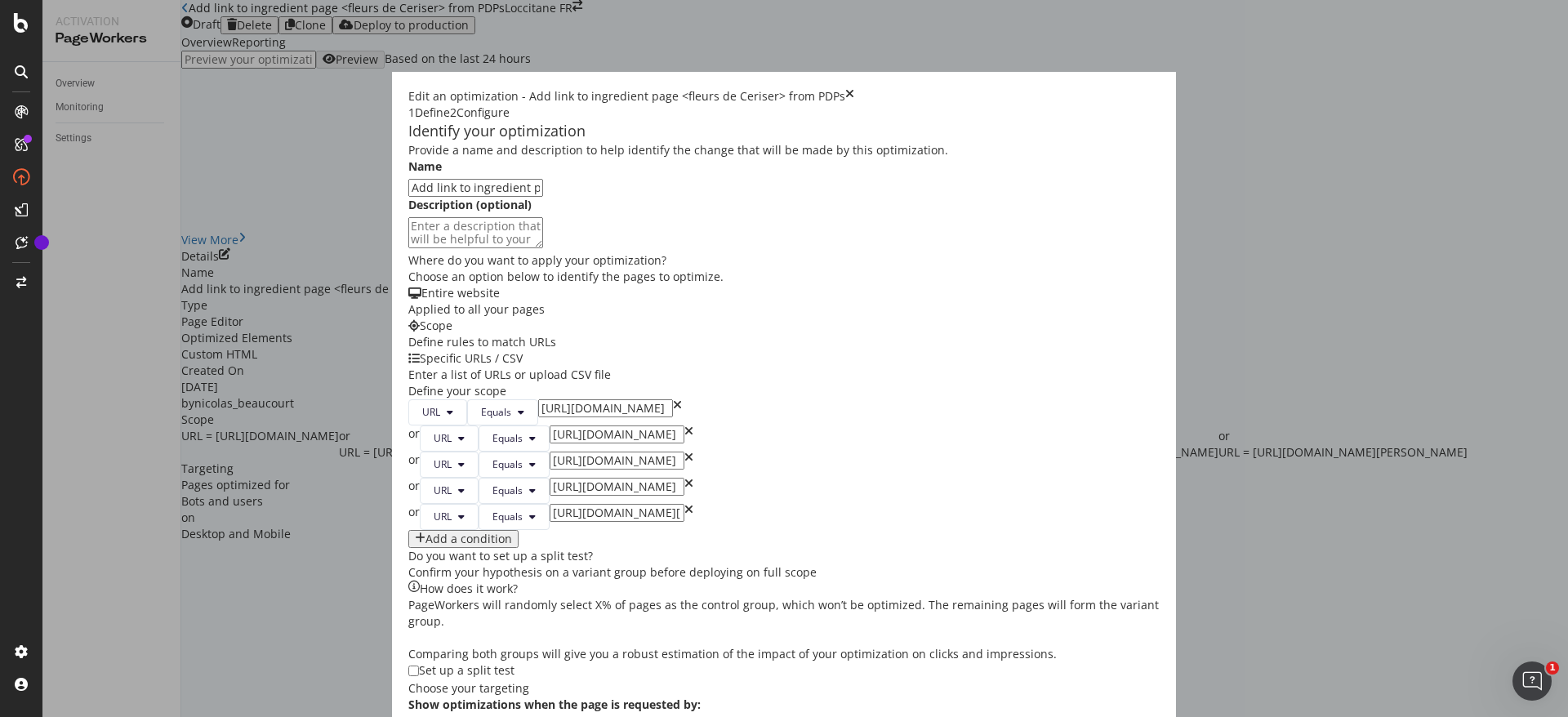
click at [685, 426] on icon "times" at bounding box center [689, 439] width 9 height 26
type input "https://fr.loccitane.com/nettoyant-visage-exfoliant-quotidien-cade-20NV150H23.h…"
type input "https://fr.loccitane.com/baume-apres-rasage-reconfortant-cade-20AR075H22.html"
type input "https://fr.loccitane.com/creme-a-raser-cade-20CR150H20.html"
click at [685, 426] on icon "times" at bounding box center [689, 439] width 9 height 26
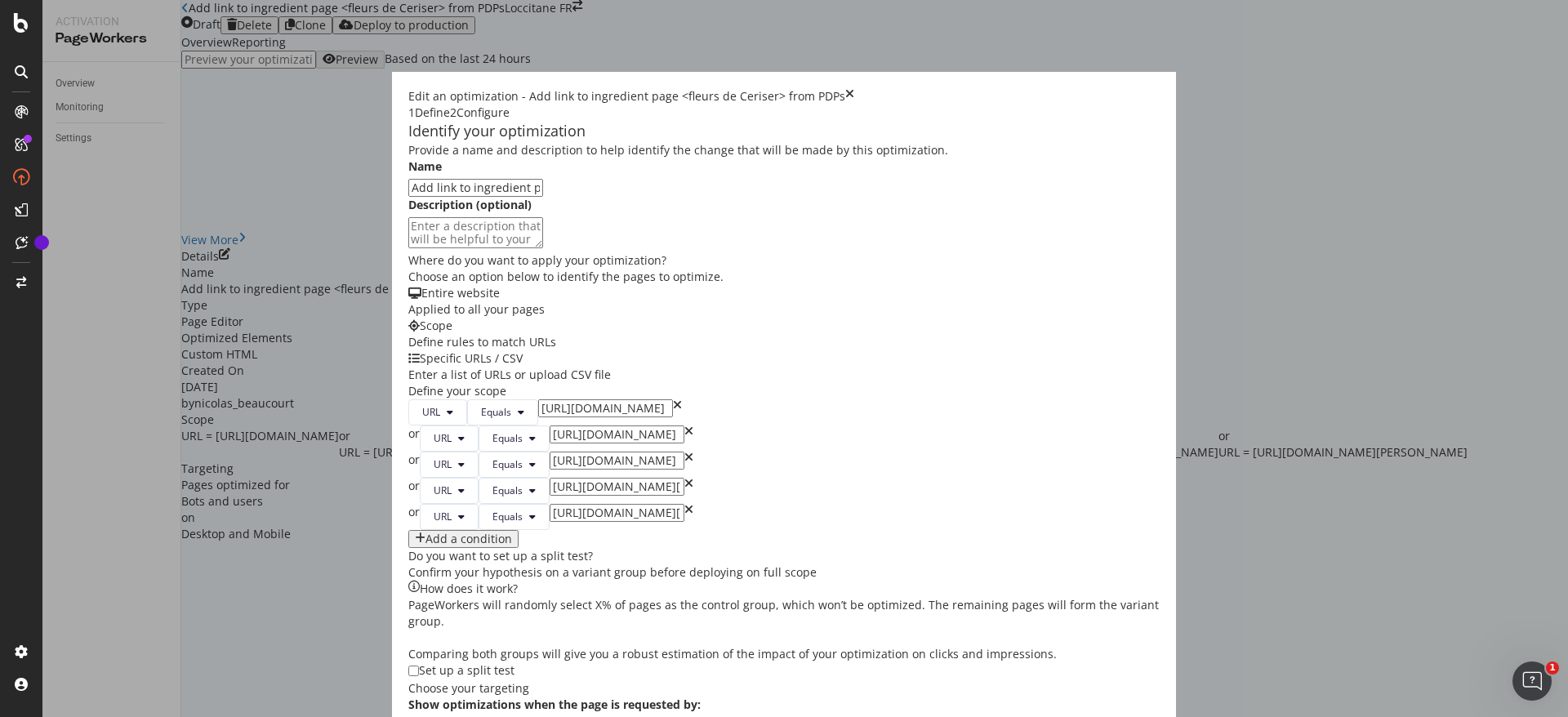
type input "https://fr.loccitane.com/baume-apres-rasage-reconfortant-cade-20AR075H22.html"
type input "https://fr.loccitane.com/creme-a-raser-cade-20CR150H20.html"
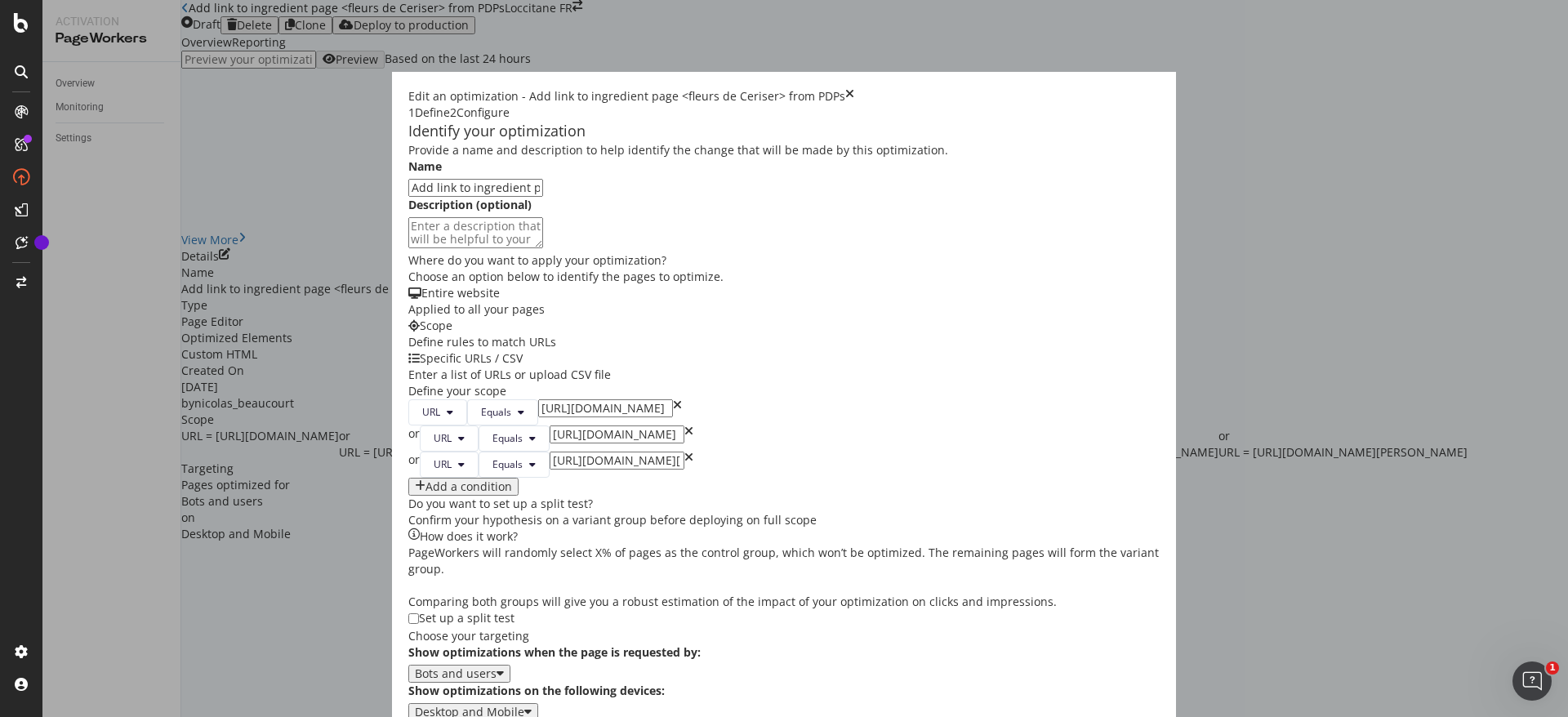
click at [685, 426] on icon "times" at bounding box center [689, 439] width 9 height 26
type input "https://fr.loccitane.com/creme-a-raser-cade-20CR150H20.html"
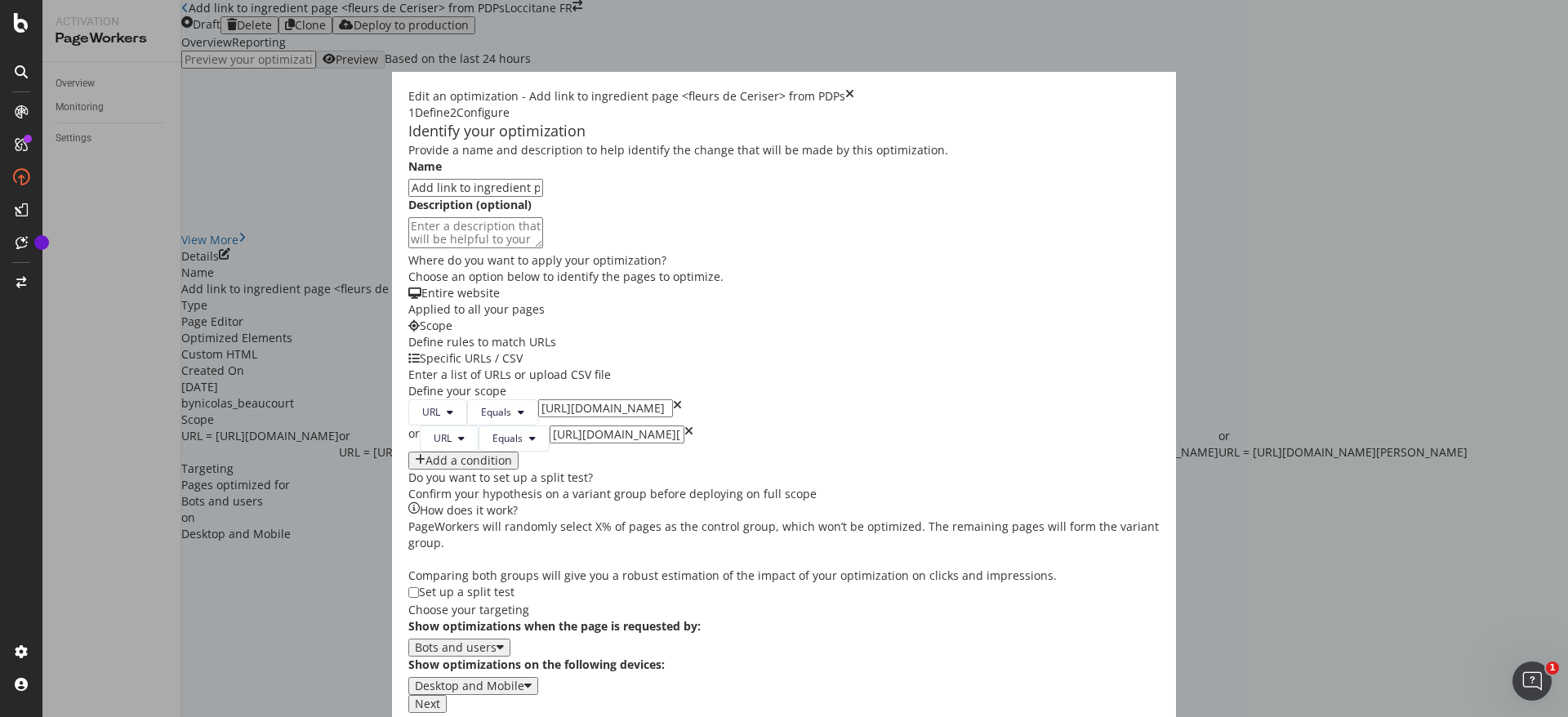
click at [685, 426] on icon "times" at bounding box center [689, 439] width 9 height 26
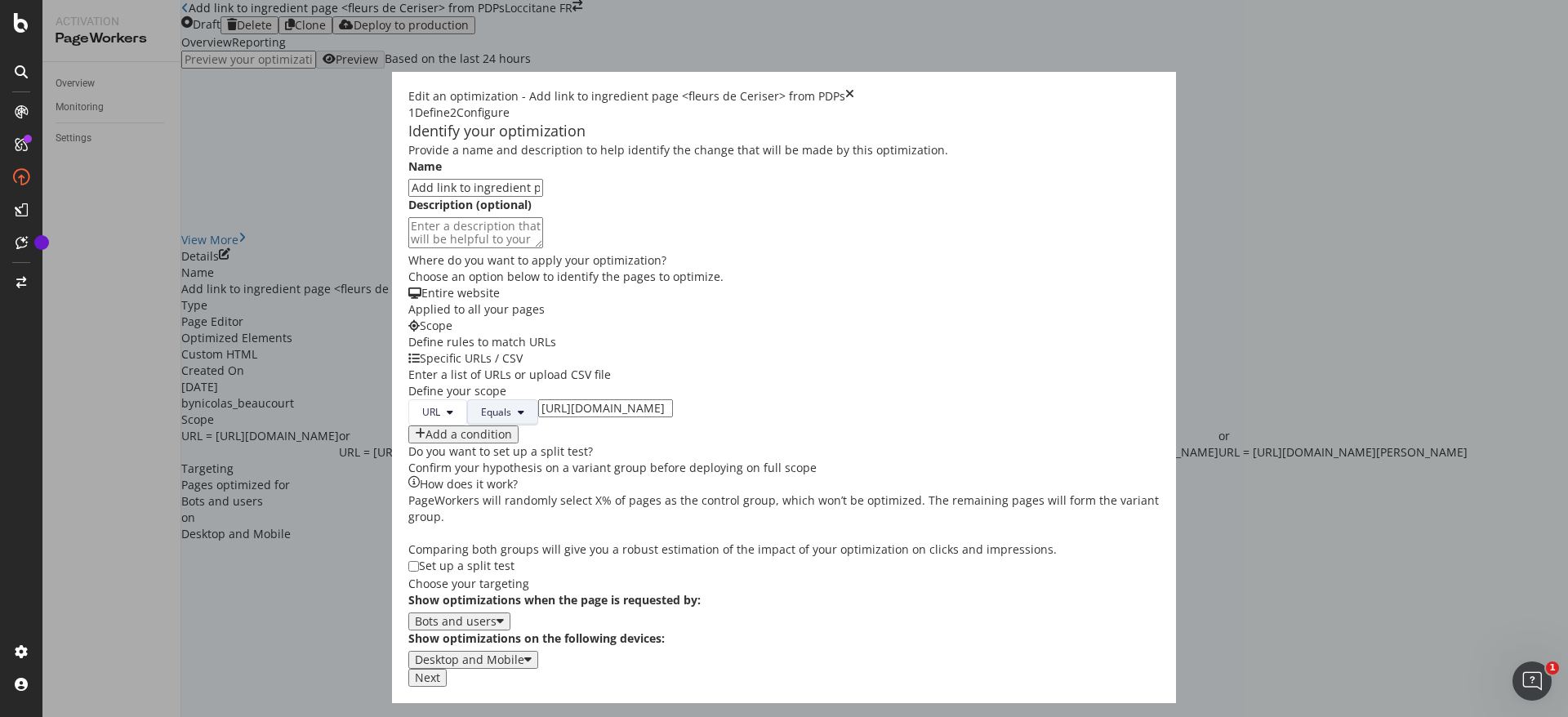
click at [467, 400] on button "Equals" at bounding box center [502, 413] width 71 height 26
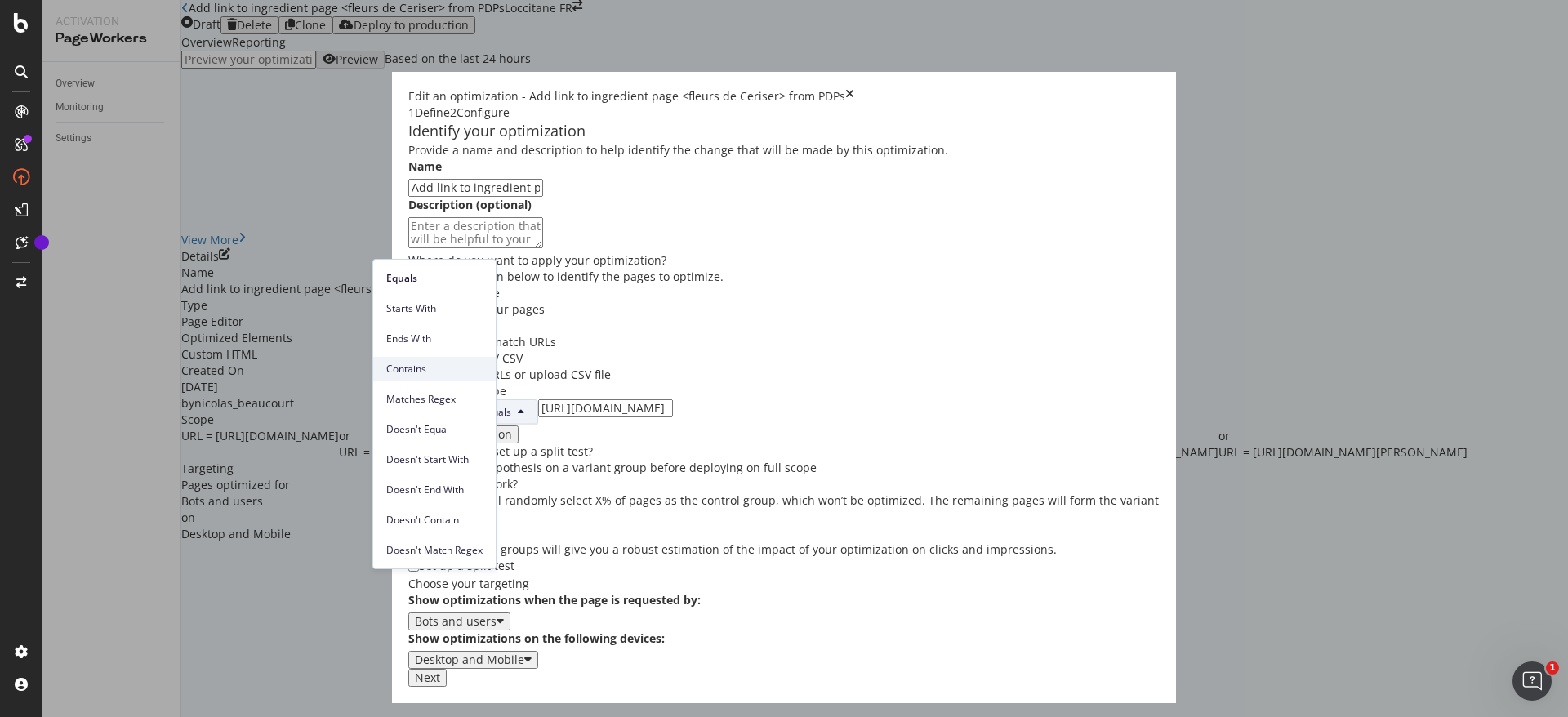
click at [425, 368] on span "Contains" at bounding box center [434, 369] width 96 height 15
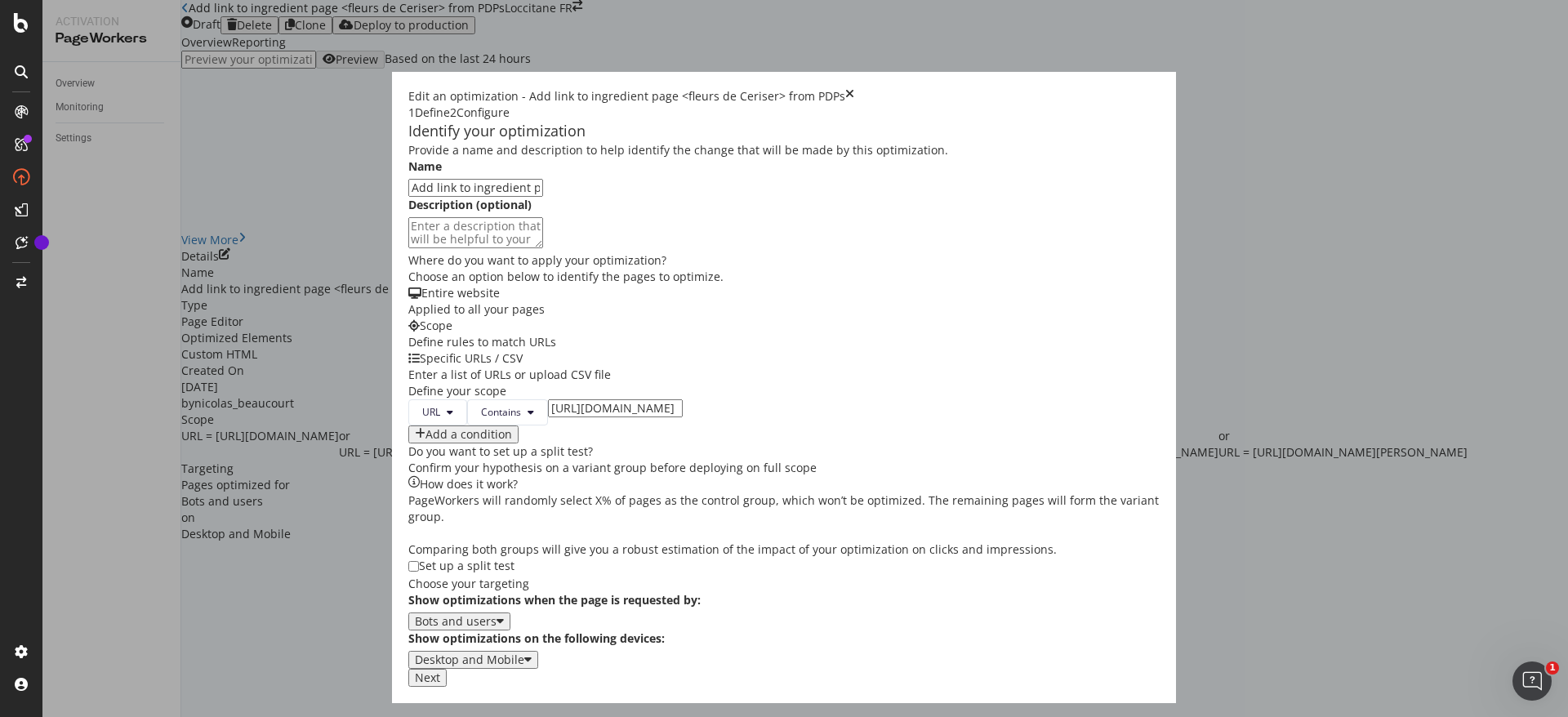
click at [557, 400] on input "https://fr.loccitane.com/fluide-energisant-cade-20FE050H20.html" at bounding box center [616, 409] width 135 height 18
paste input "fleurs-de-cerisier"
type input "fleurs-de-cerisier"
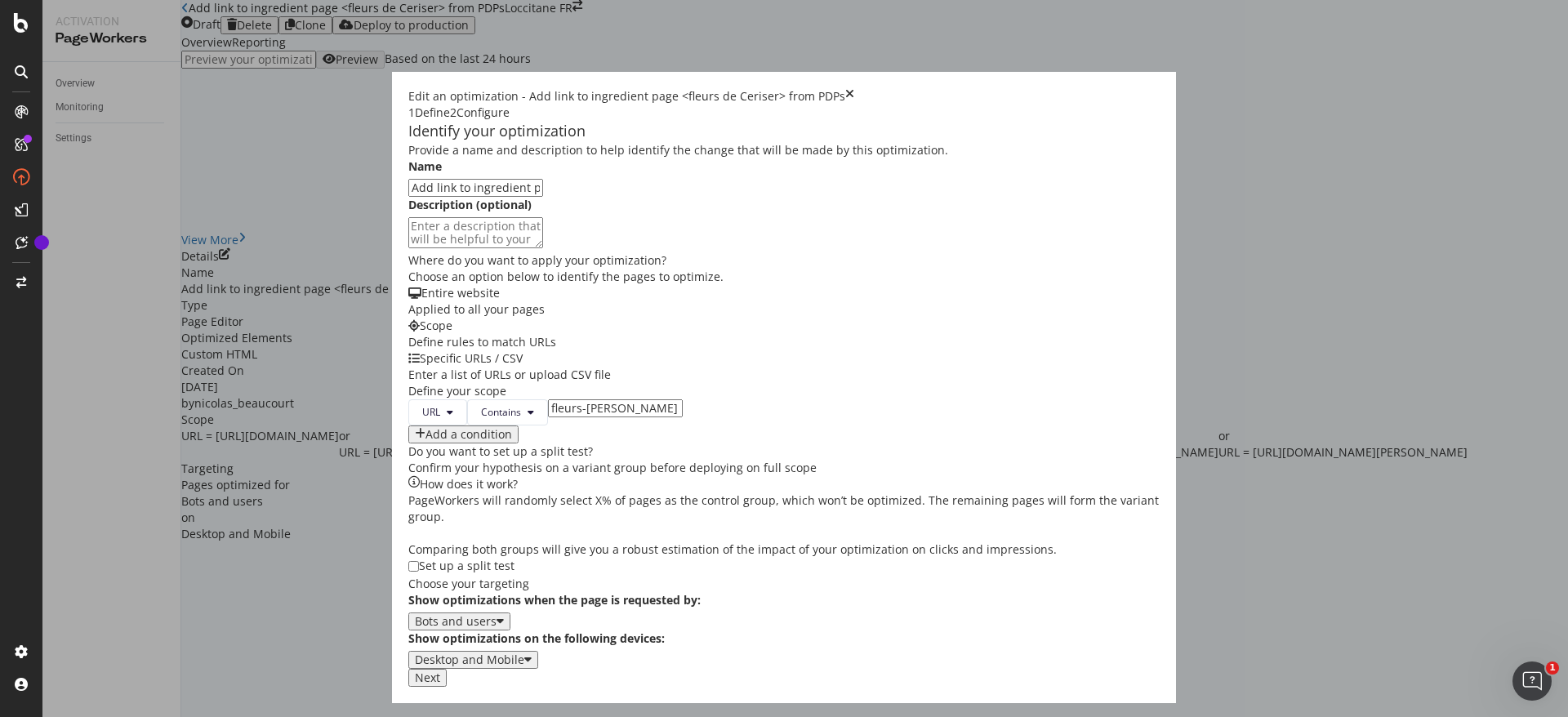
click at [678, 400] on div "URL Contains fleurs-de-cerisier Add a condition" at bounding box center [784, 422] width 752 height 44
click at [426, 428] on div "Add a condition" at bounding box center [469, 435] width 86 height 13
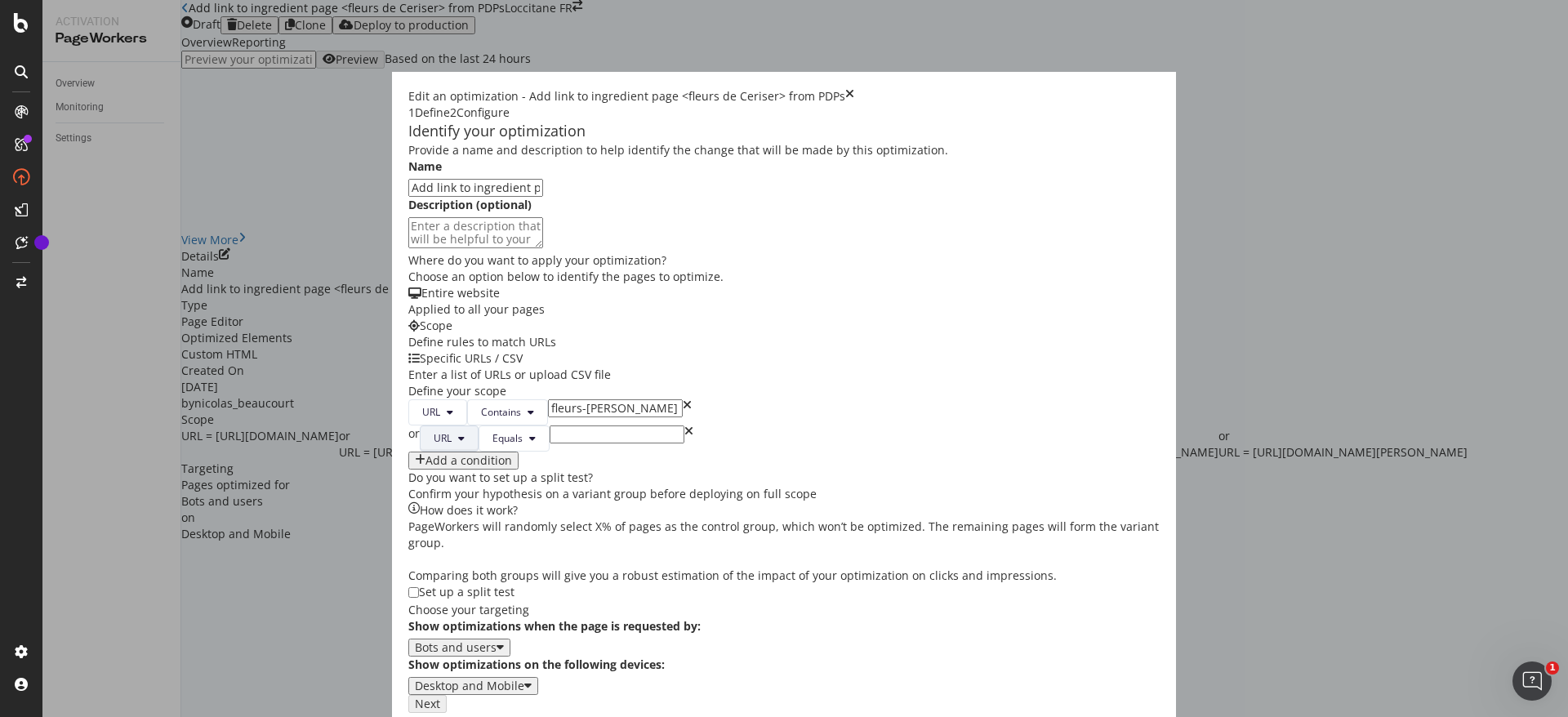
click at [420, 426] on button "URL" at bounding box center [450, 439] width 59 height 26
click at [409, 426] on div "or" at bounding box center [414, 439] width 12 height 26
click at [560, 426] on input "modal" at bounding box center [627, 435] width 135 height 18
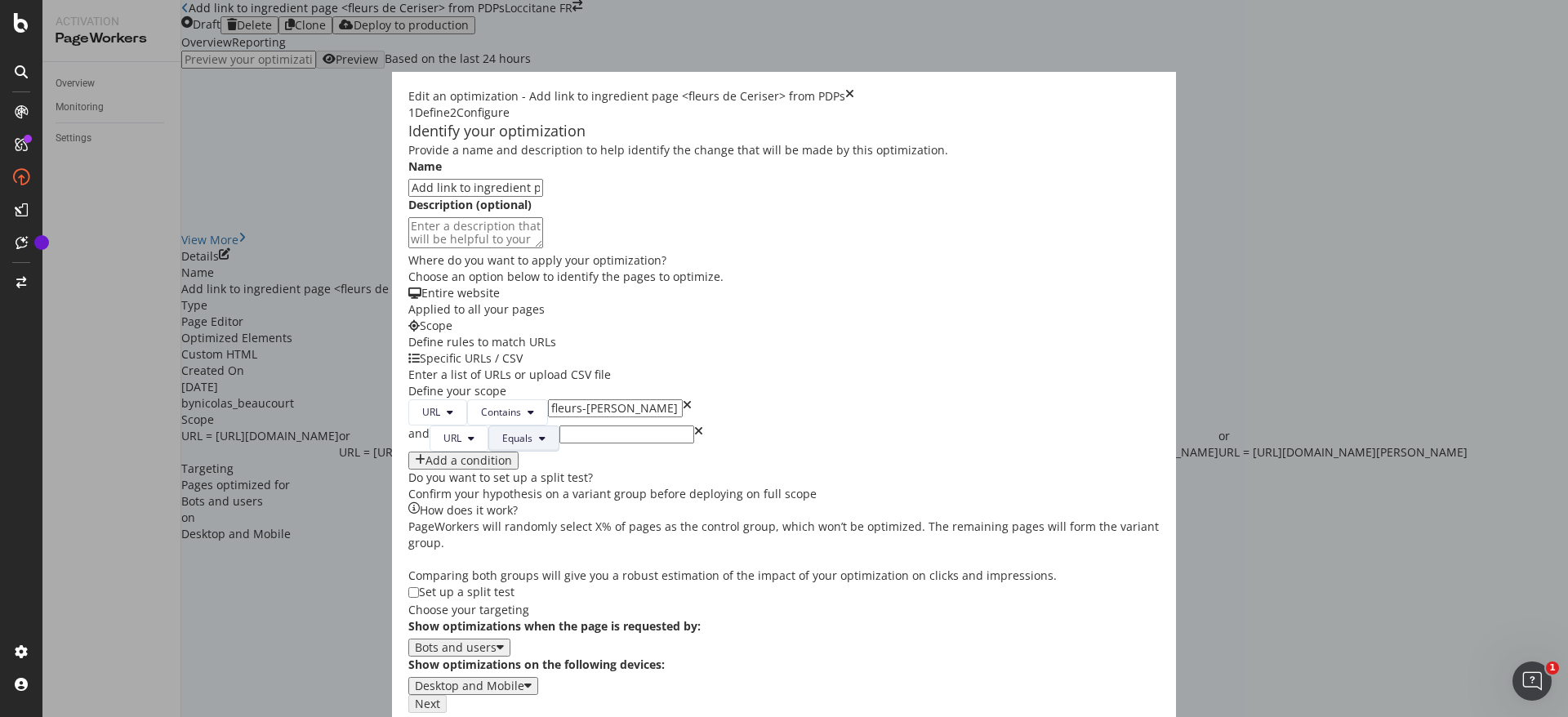
click at [488, 426] on button "Equals" at bounding box center [524, 439] width 71 height 26
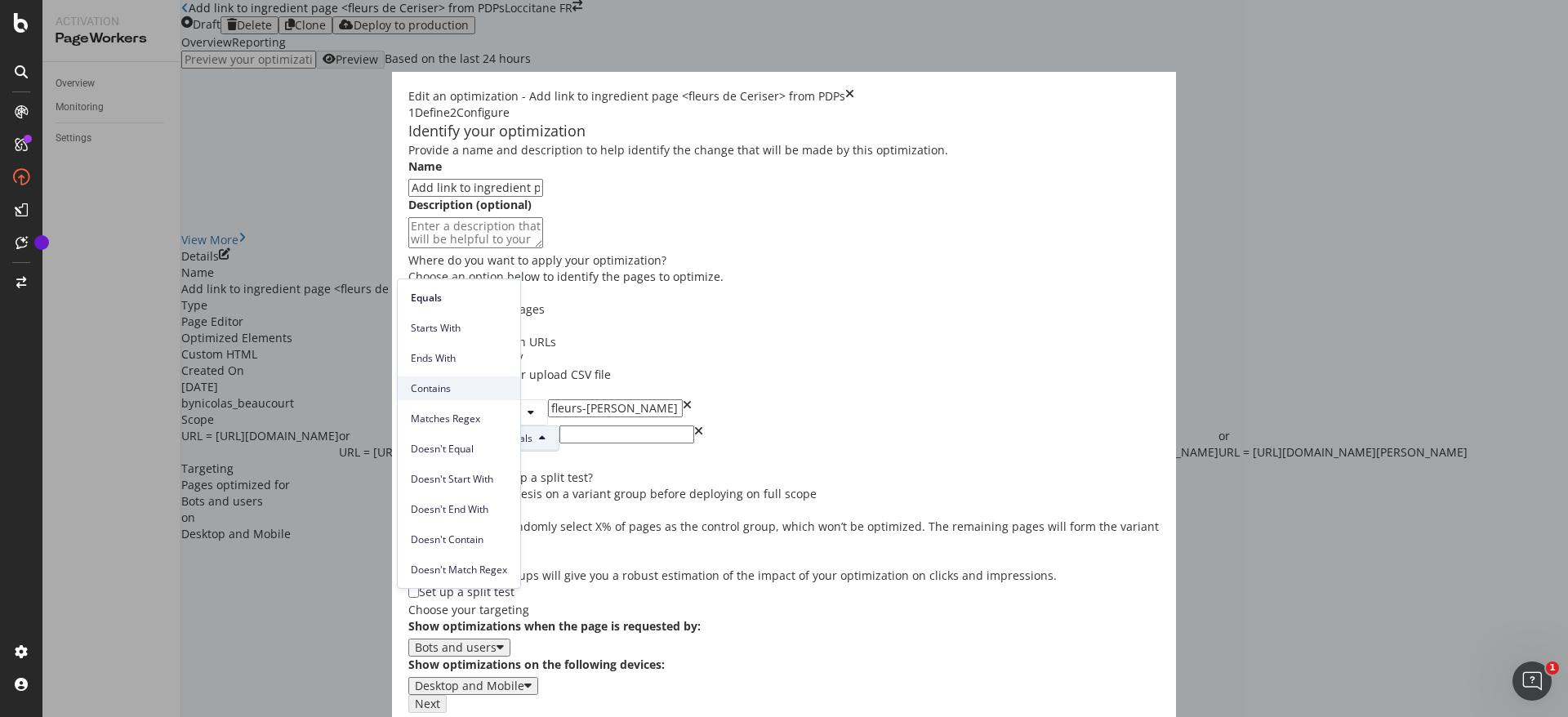
click at [465, 391] on span "Contains" at bounding box center [459, 389] width 96 height 15
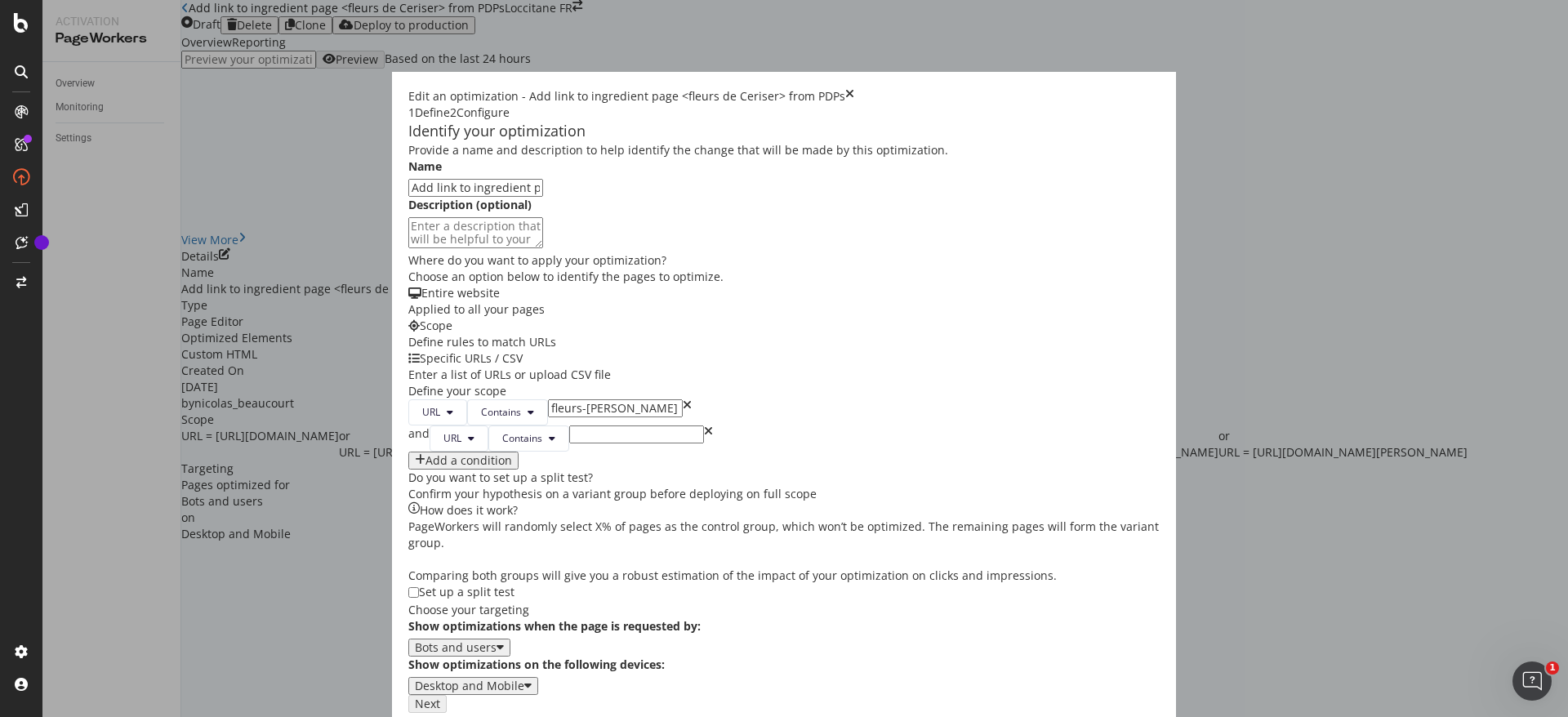
click at [569, 426] on input "modal" at bounding box center [636, 435] width 135 height 18
paste input "html"
type input "html"
click at [943, 345] on div "Provide a name and description to help identify the change that will be made by…" at bounding box center [784, 419] width 752 height 554
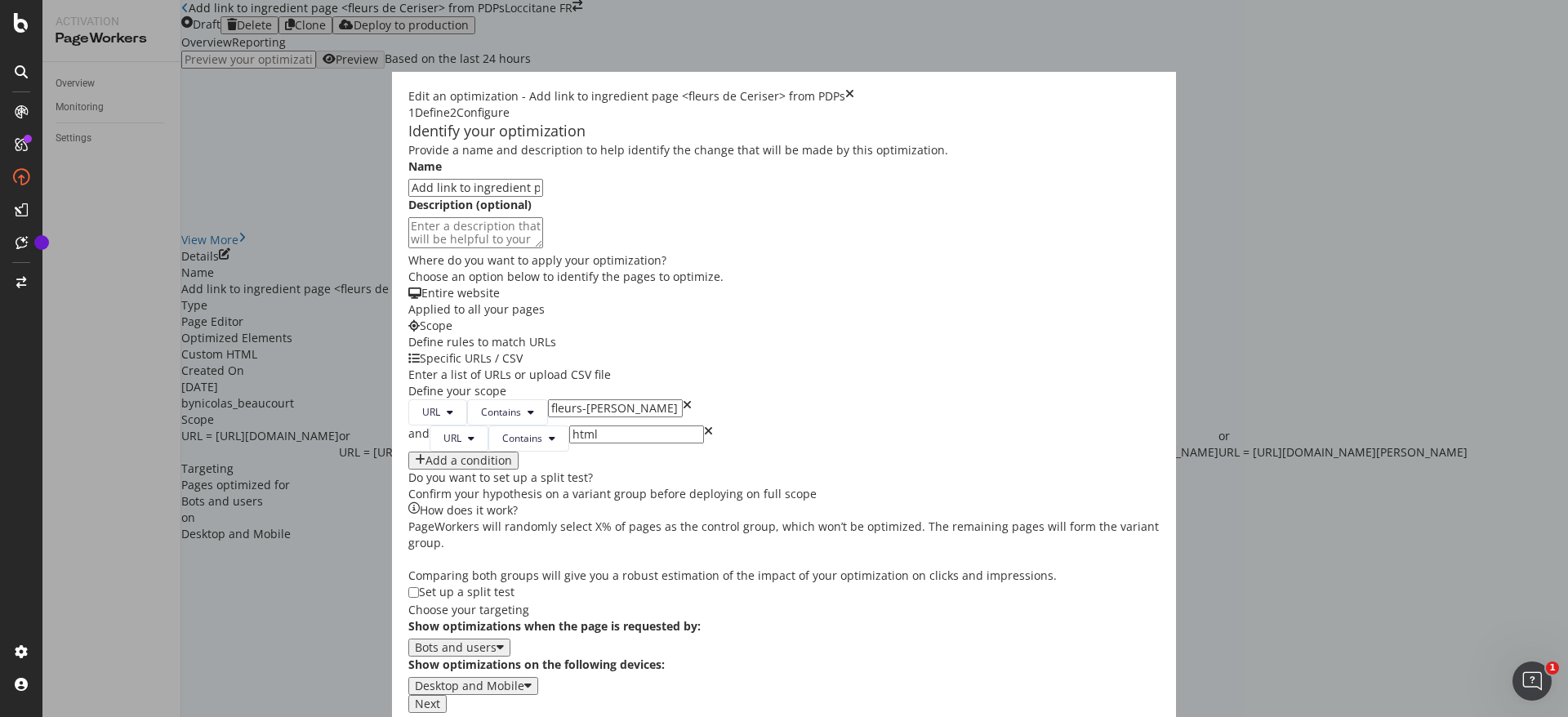
drag, startPoint x: 1253, startPoint y: 693, endPoint x: 1013, endPoint y: 282, distance: 475.9
click at [1023, 298] on div "Edit an optimization - Add link to ingredient page <fleurs de Ceriser> from PDP…" at bounding box center [784, 400] width 784 height 658
click at [446, 695] on button "Next" at bounding box center [428, 704] width 39 height 18
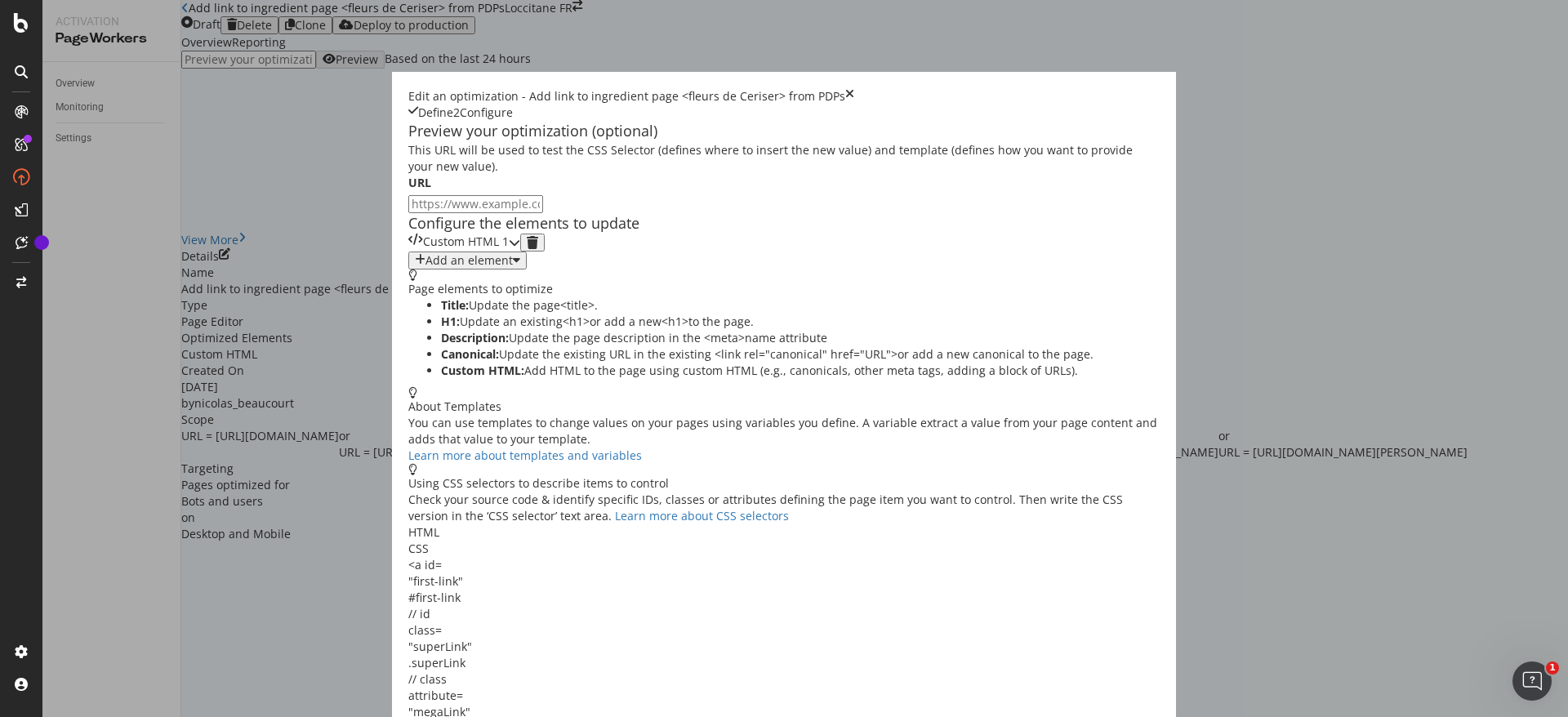
click at [470, 252] on div "Custom HTML 1" at bounding box center [459, 243] width 100 height 18
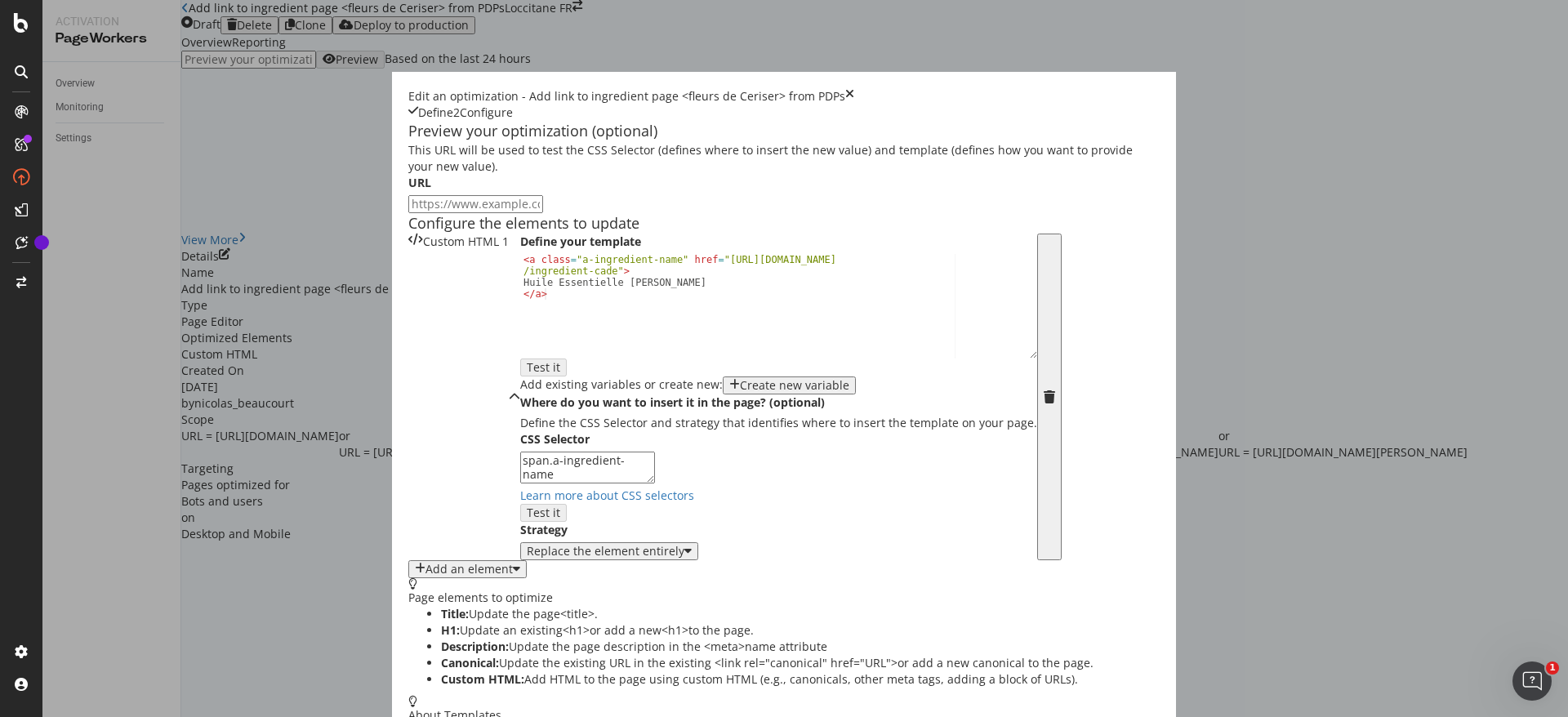
scroll to position [30, 0]
drag, startPoint x: 405, startPoint y: 365, endPoint x: 506, endPoint y: 356, distance: 101.4
click at [520, 356] on div "< a class = "a-ingredient-name" href = "https://fr.loccitane.com /ingredient-ca…" at bounding box center [779, 322] width 517 height 137
paste textarea "fleurs-de-cerisier"
drag, startPoint x: 483, startPoint y: 381, endPoint x: 339, endPoint y: 382, distance: 144.0
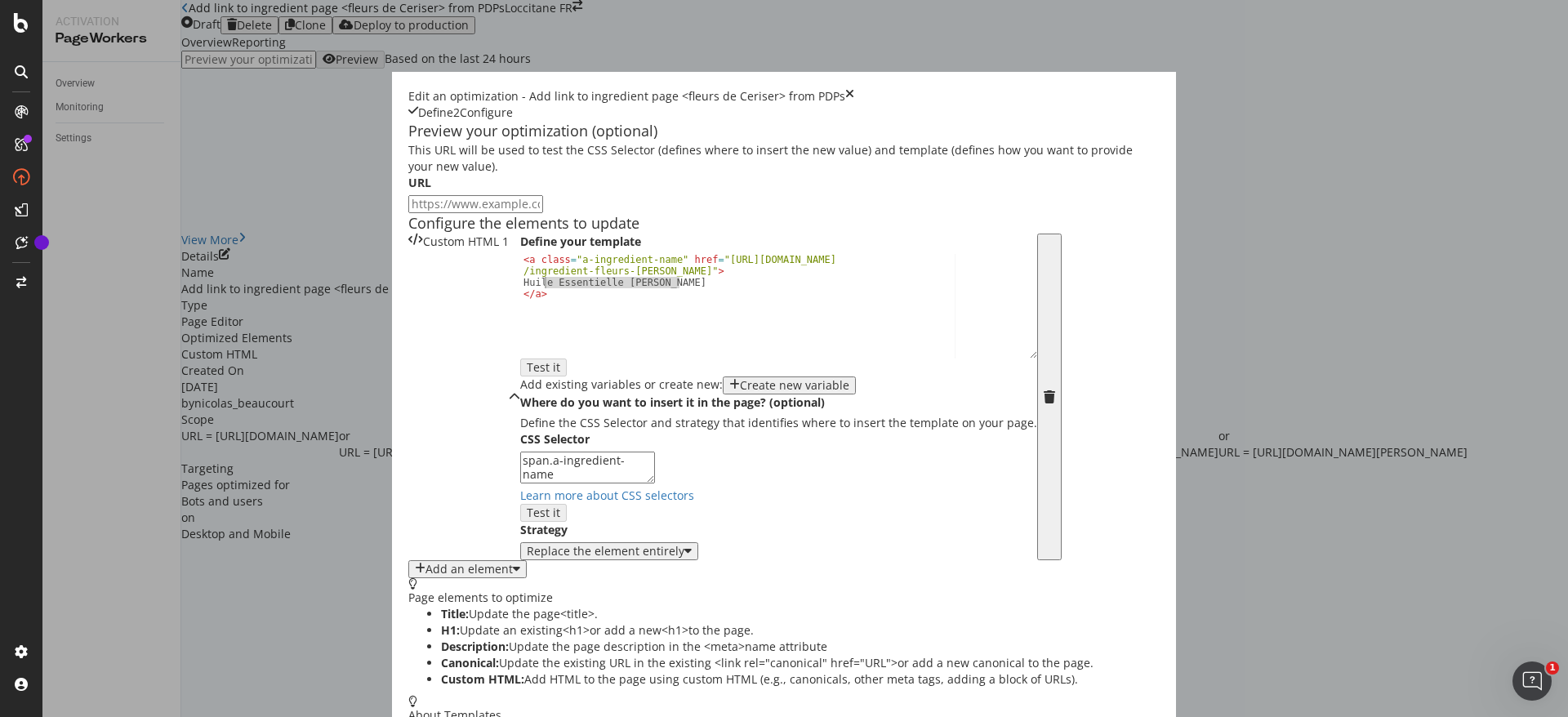
click at [520, 382] on div "< a class = "a-ingredient-name" href = "https://fr.loccitane.com /ingredient-fl…" at bounding box center [779, 322] width 517 height 137
type textarea "Huile Essentielle de Cade"
paste textarea "Cursor at row 2"
type textarea "Huile Essentielle de Cade"
paste textarea "Cursor at row 2"
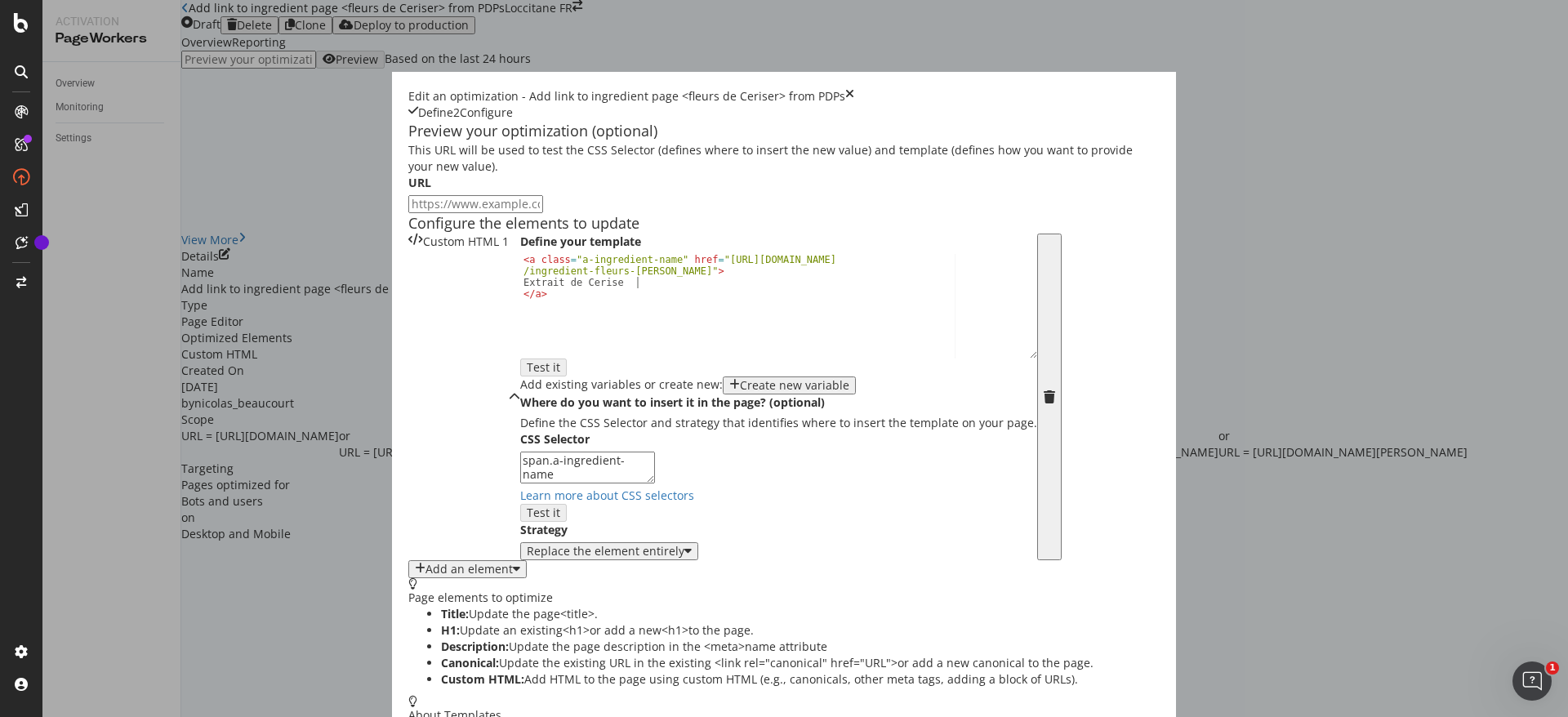
type textarea "Extrait de Cerise"
click at [520, 380] on div "< a class = "a-ingredient-name" href = "https://fr.loccitane.com /ingredient-fl…" at bounding box center [779, 322] width 517 height 137
click at [520, 375] on div "< a class = "a-ingredient-name" href = "https://fr.loccitane.com /ingredient-fl…" at bounding box center [779, 322] width 517 height 137
click at [520, 382] on div "< a class = "a-ingredient-name" href = "https://fr.loccitane.com /ingredient-fl…" at bounding box center [779, 322] width 517 height 137
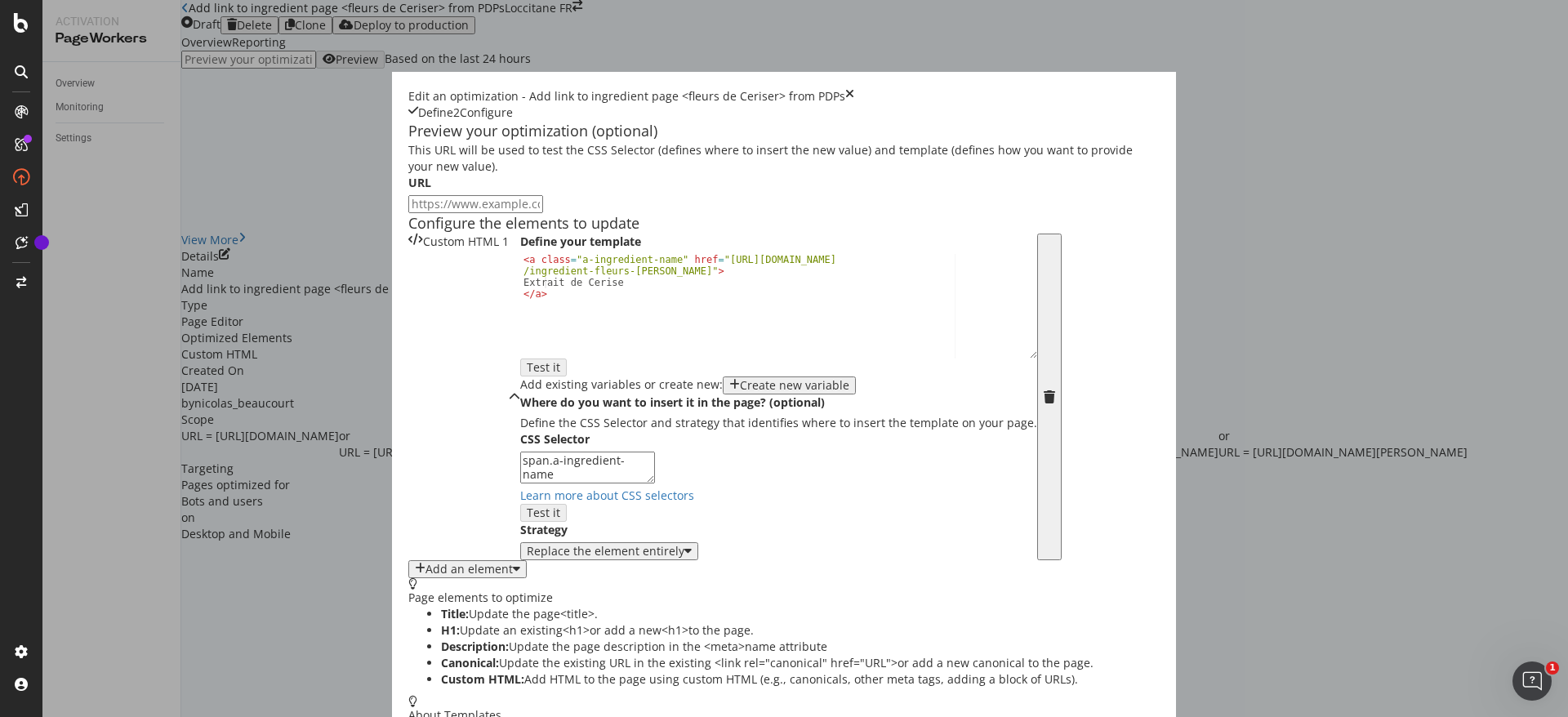
click at [409, 195] on input "modal" at bounding box center [476, 204] width 135 height 18
paste input "https://fr.loccitane.com/creme-mains-fleurs-de-cerisier-24MA075CBR25.html"
type input "https://fr.loccitane.com/creme-mains-fleurs-de-cerisier-24MA075CBR25.html"
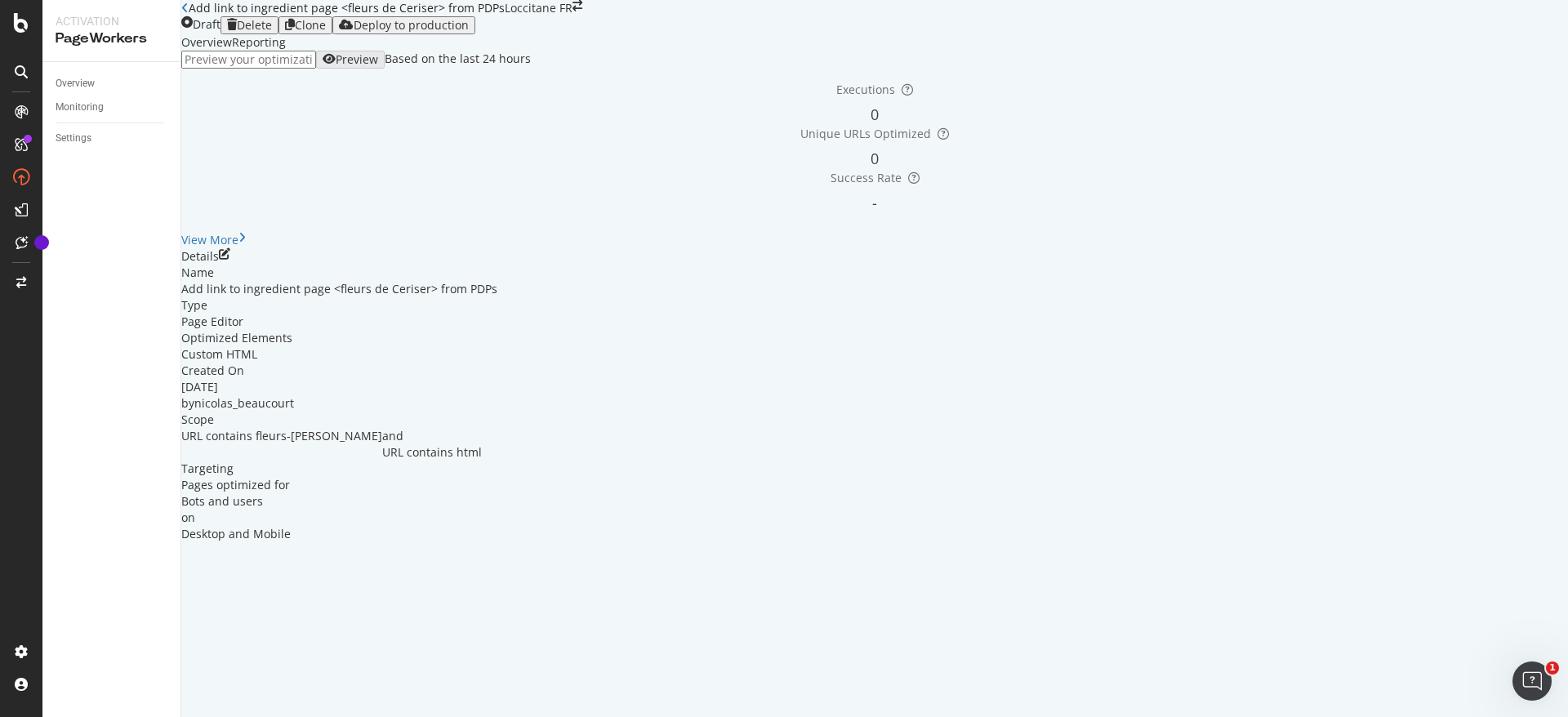
scroll to position [0, 0]
click at [316, 68] on input "url" at bounding box center [249, 60] width 135 height 18
paste input "https://fr.loccitane.com/creme-mains-fleurs-de-cerisier-24MA075CBR25.html"
type input "https://fr.loccitane.com/creme-mains-fleurs-de-cerisier-24MA075CBR25.html"
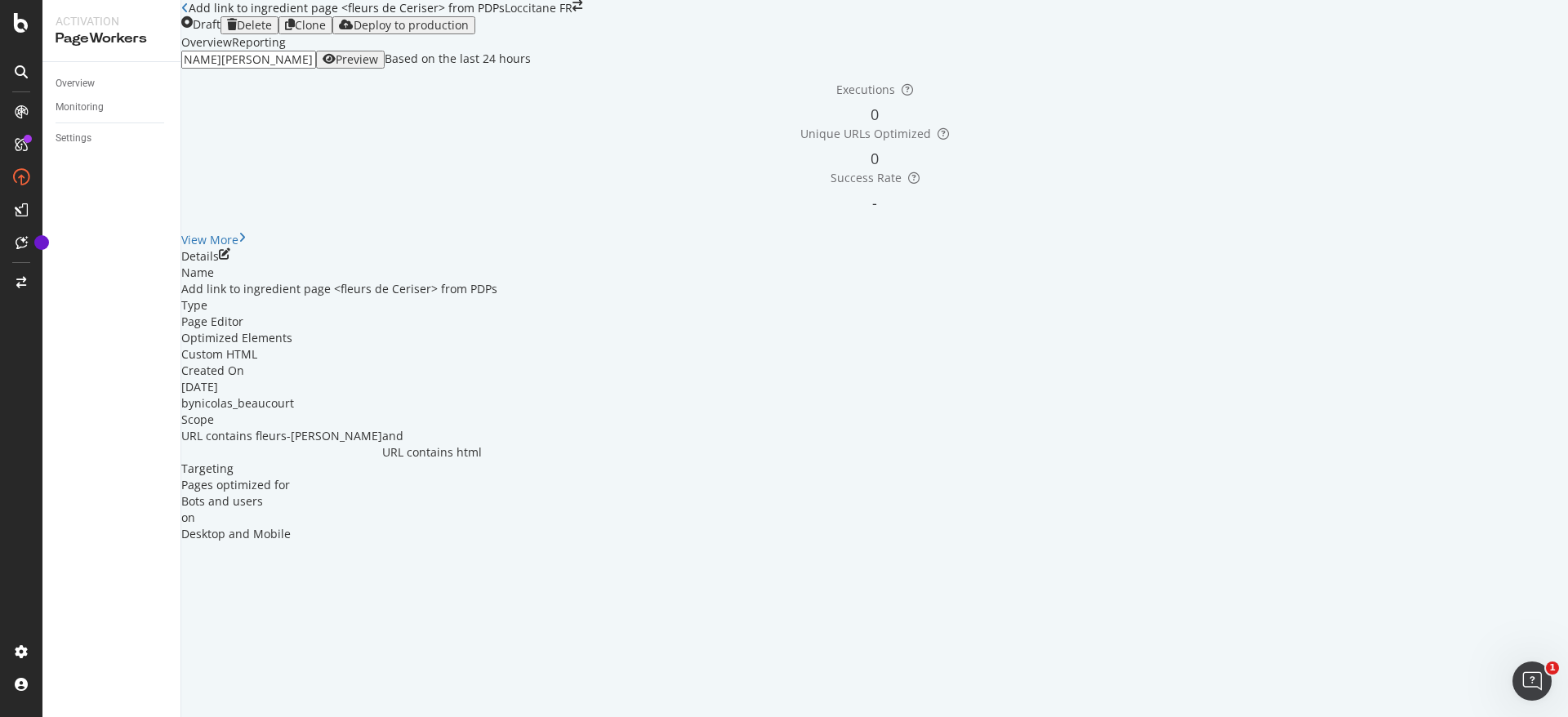
click at [378, 66] on div "Preview" at bounding box center [357, 60] width 43 height 13
click at [112, 83] on link "Overview" at bounding box center [113, 83] width 113 height 17
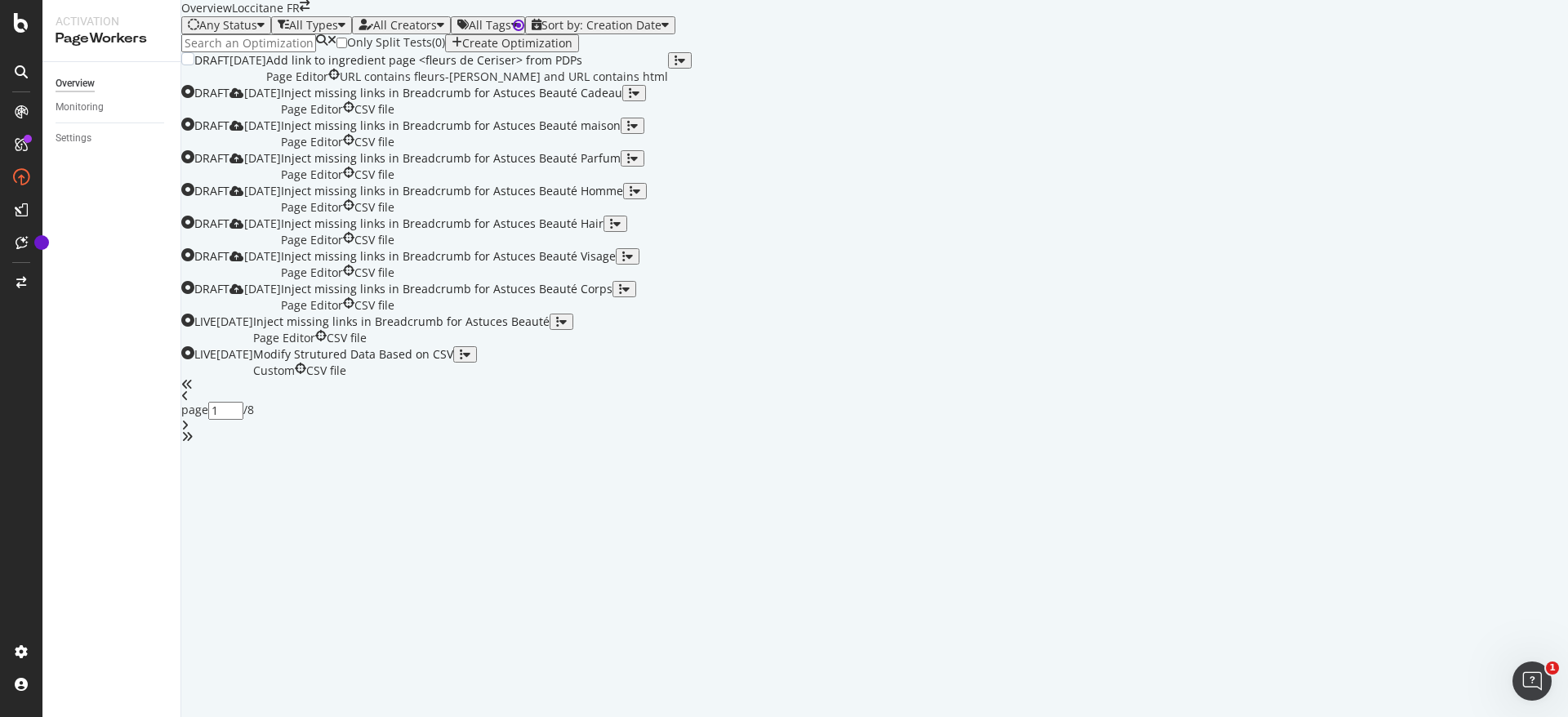
click at [678, 66] on icon "button" at bounding box center [677, 61] width 3 height 12
click at [1086, 53] on div "Only Split Tests ( 0 ) Create Optimization" at bounding box center [875, 44] width 1387 height 18
click at [678, 66] on icon "button" at bounding box center [677, 61] width 3 height 12
click at [982, 53] on div "Only Split Tests ( 0 ) Create Optimization" at bounding box center [875, 44] width 1387 height 18
click at [678, 66] on icon "button" at bounding box center [677, 61] width 3 height 12
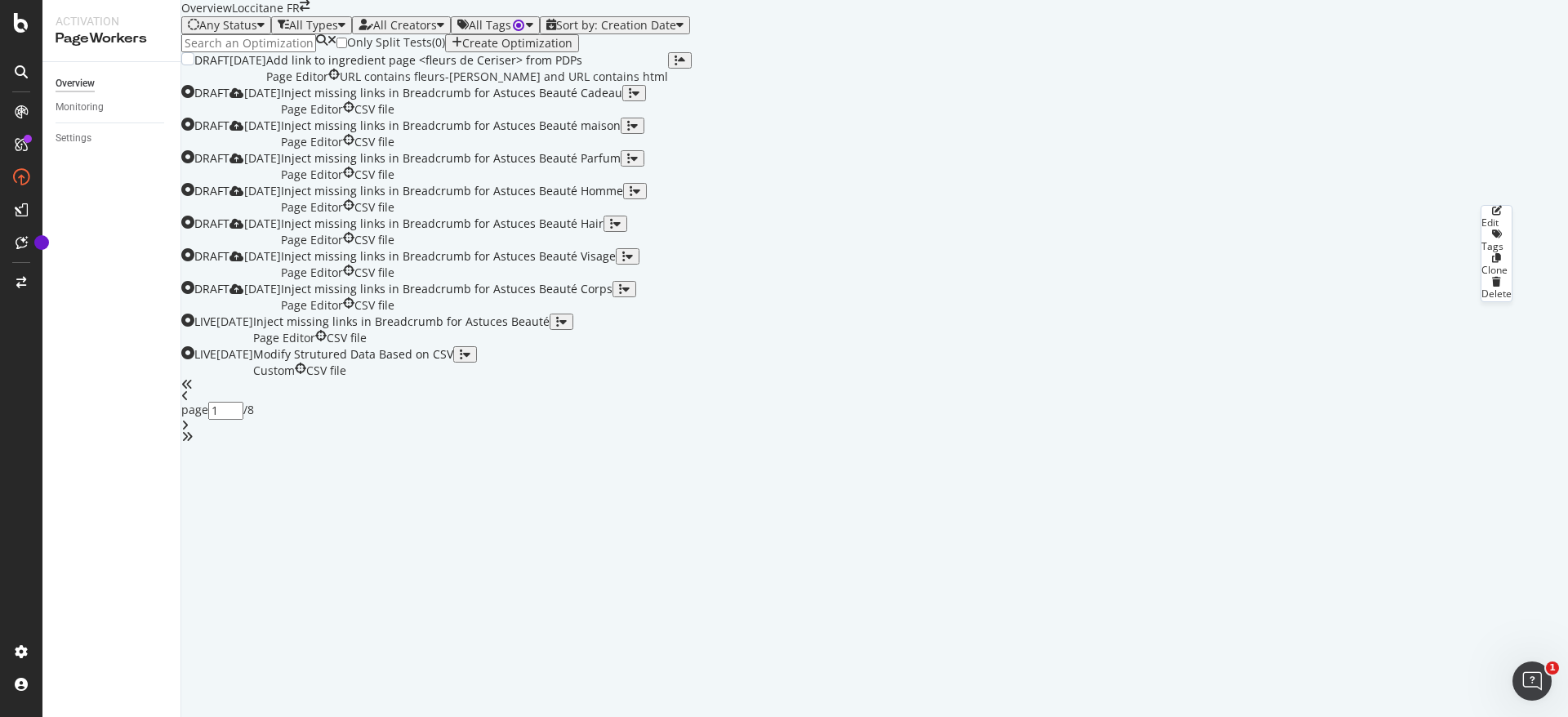
click at [1482, 277] on div "Clone" at bounding box center [1496, 270] width 30 height 14
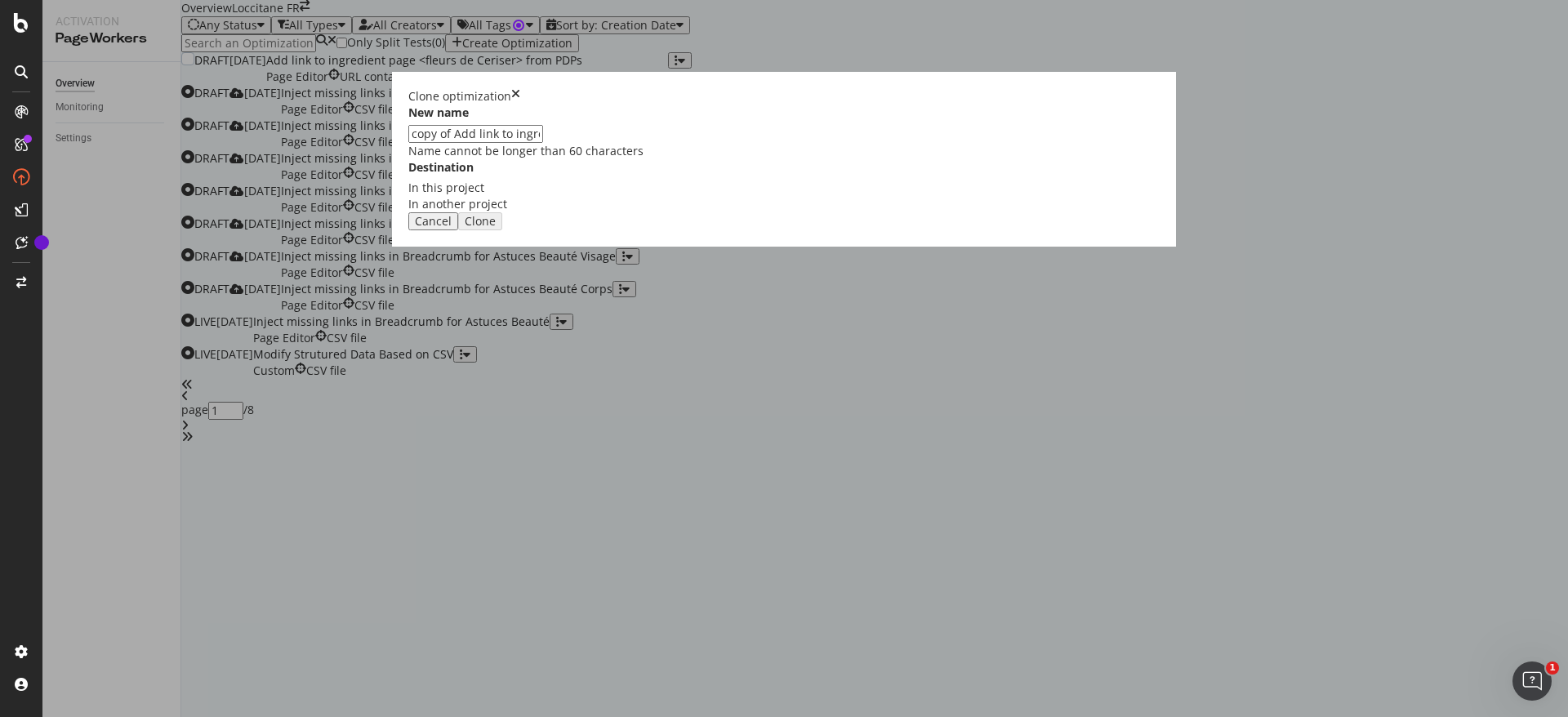
drag, startPoint x: 604, startPoint y: 319, endPoint x: 516, endPoint y: 318, distance: 88.0
click at [517, 318] on div "Clone optimization New name copy of Add link to ingredient page <fleurs de Ceri…" at bounding box center [784, 358] width 1568 height 717
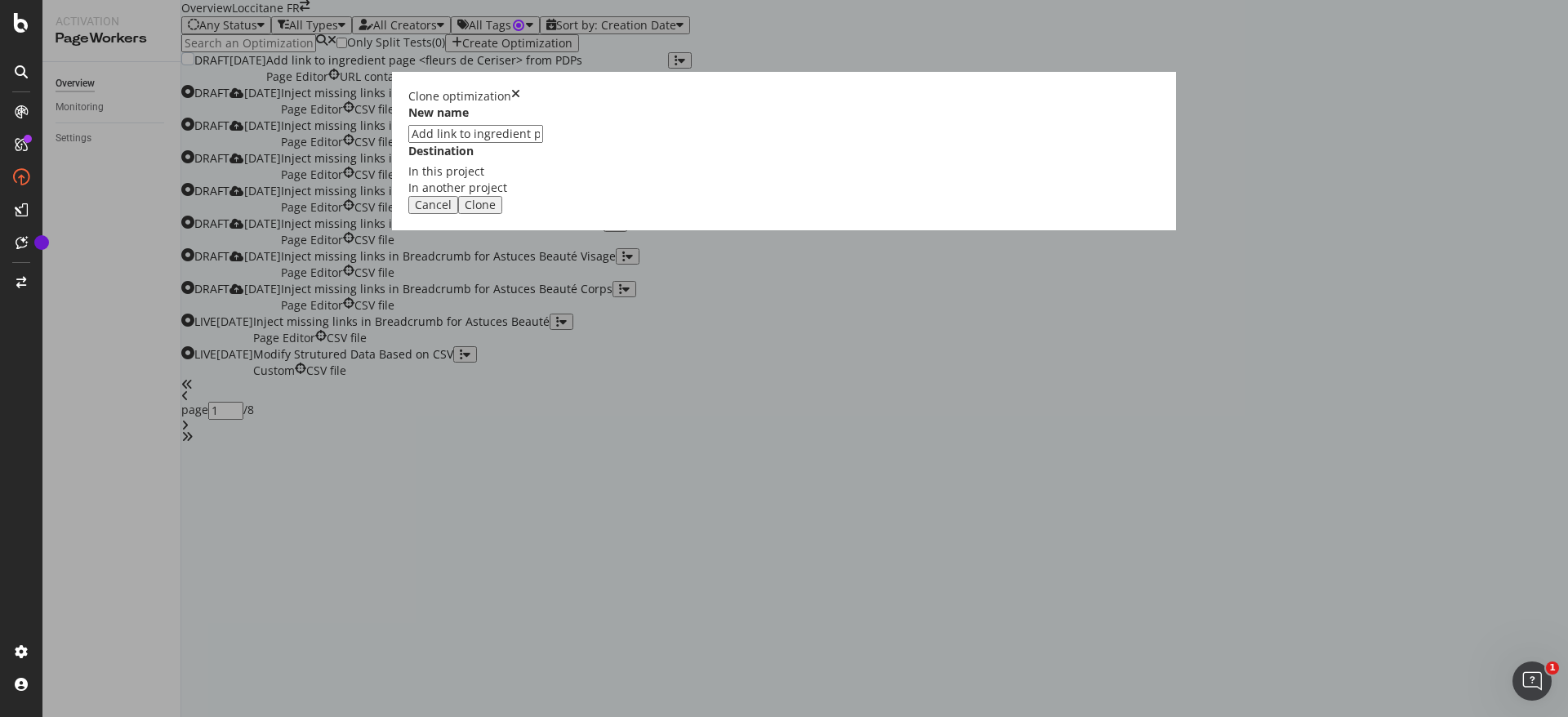
click at [543, 143] on input "Add link to ingredient page <fleurs de Ceriser> from PDPs" at bounding box center [476, 134] width 135 height 18
type input "Add link to ingredient page <Amander> from PDPs"
click at [496, 211] on div "Clone" at bounding box center [480, 205] width 31 height 13
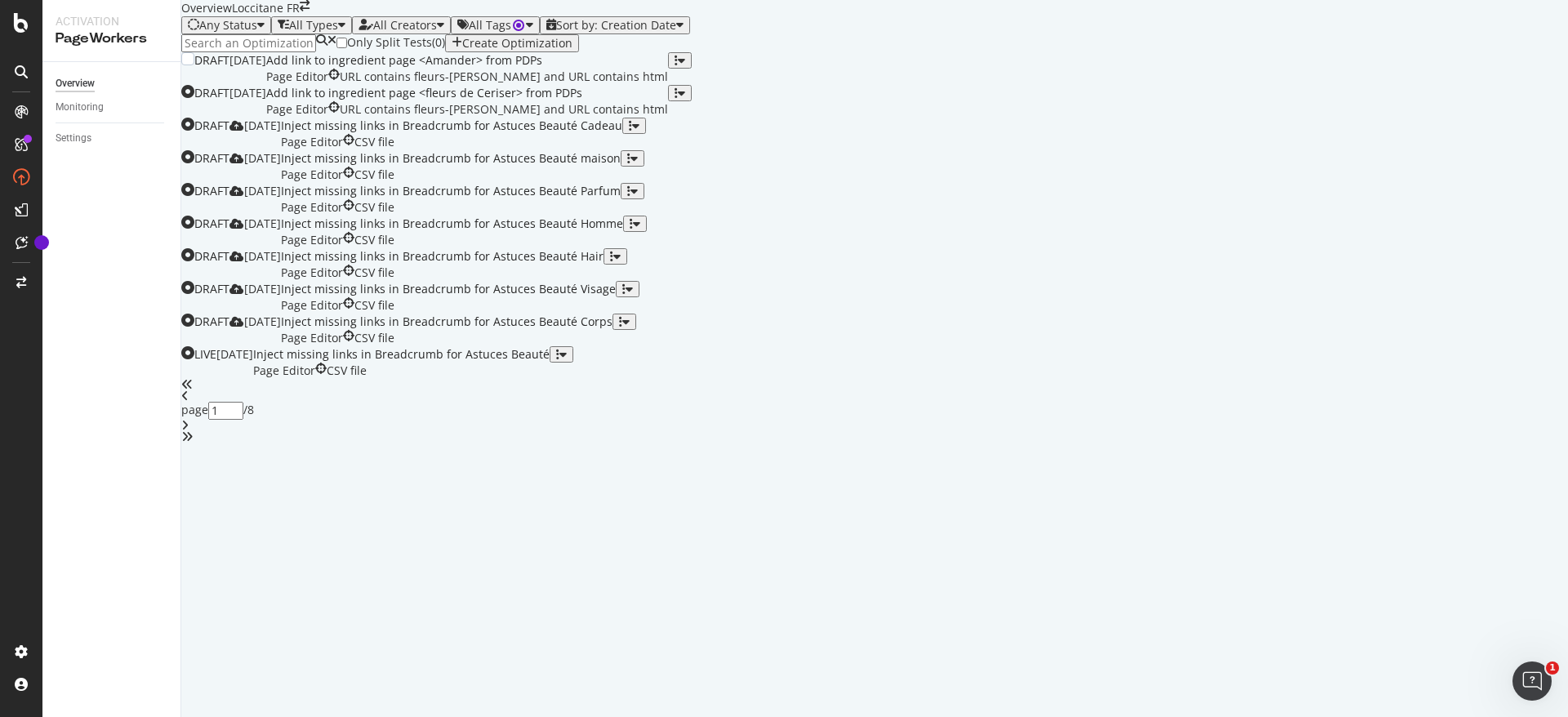
click at [668, 85] on div "URL contains fleurs-de-cerisier and URL contains html" at bounding box center [503, 76] width 328 height 16
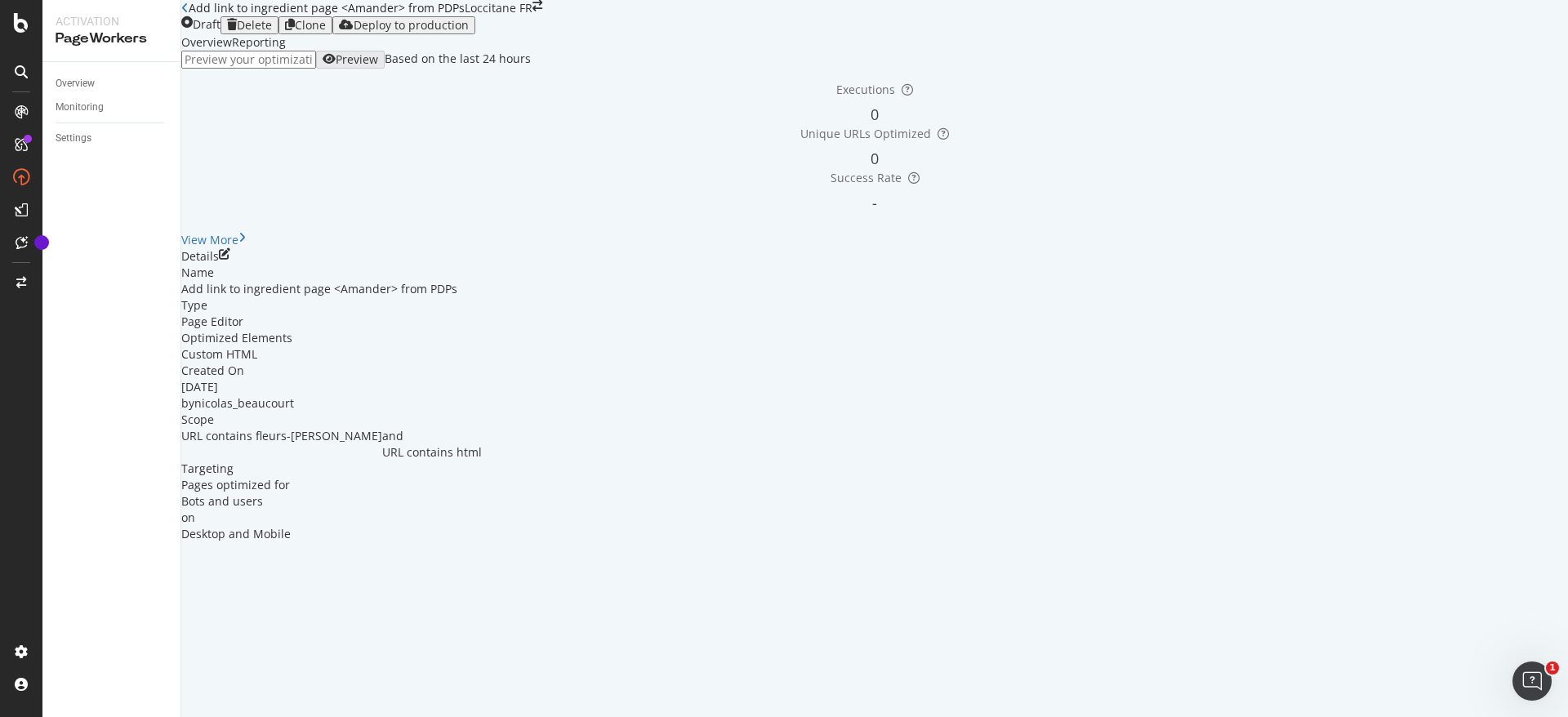
click at [1506, 265] on div "Details" at bounding box center [875, 257] width 1387 height 16
click at [1510, 265] on div "Details" at bounding box center [875, 257] width 1387 height 16
click at [230, 260] on icon "pen-to-square" at bounding box center [224, 254] width 12 height 12
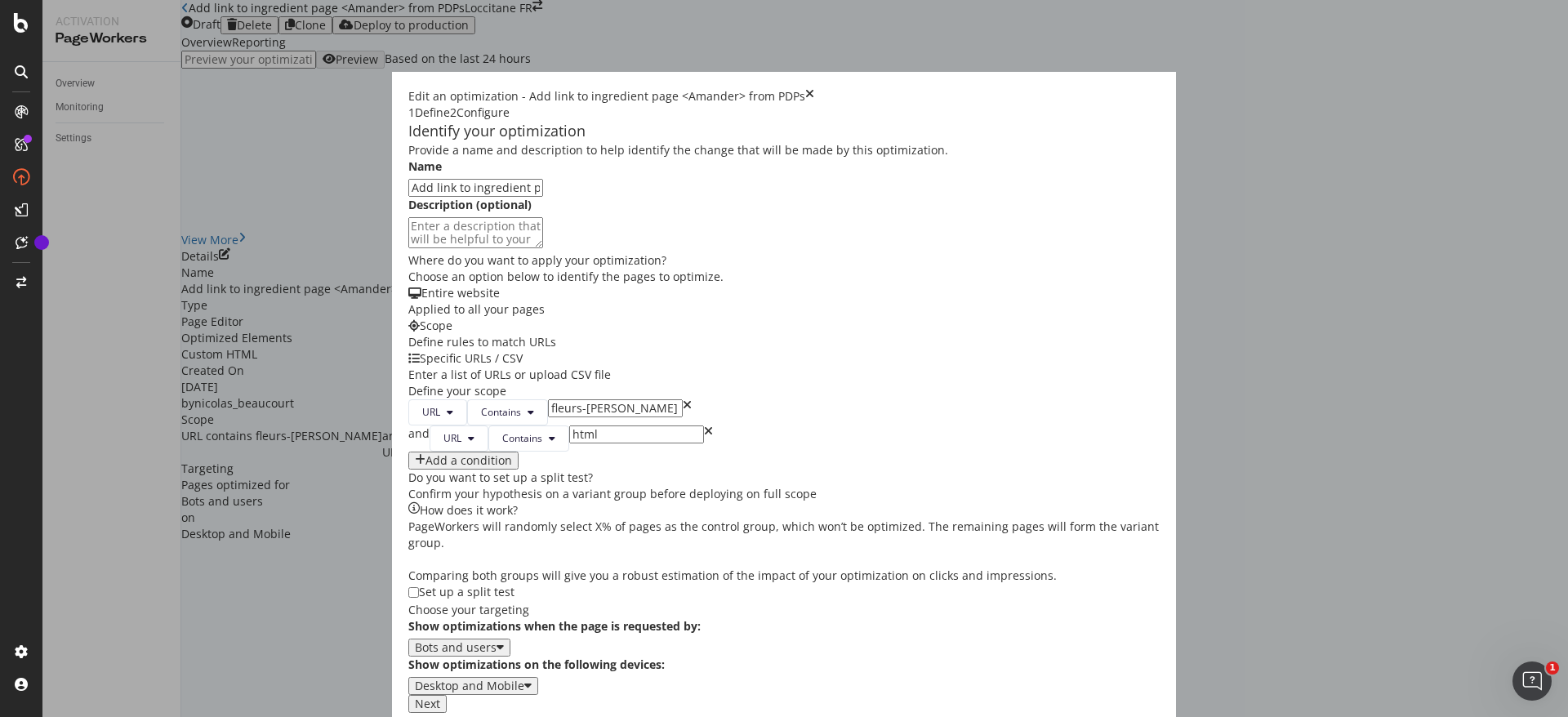
scroll to position [59, 0]
click at [473, 179] on input "Add link to ingredient page <Amander> from PDPs" at bounding box center [476, 188] width 135 height 18
type input "Add link to ingredient page <Amande> from PDPs"
click at [553, 400] on input "fleurs-de-cerisier" at bounding box center [616, 409] width 135 height 18
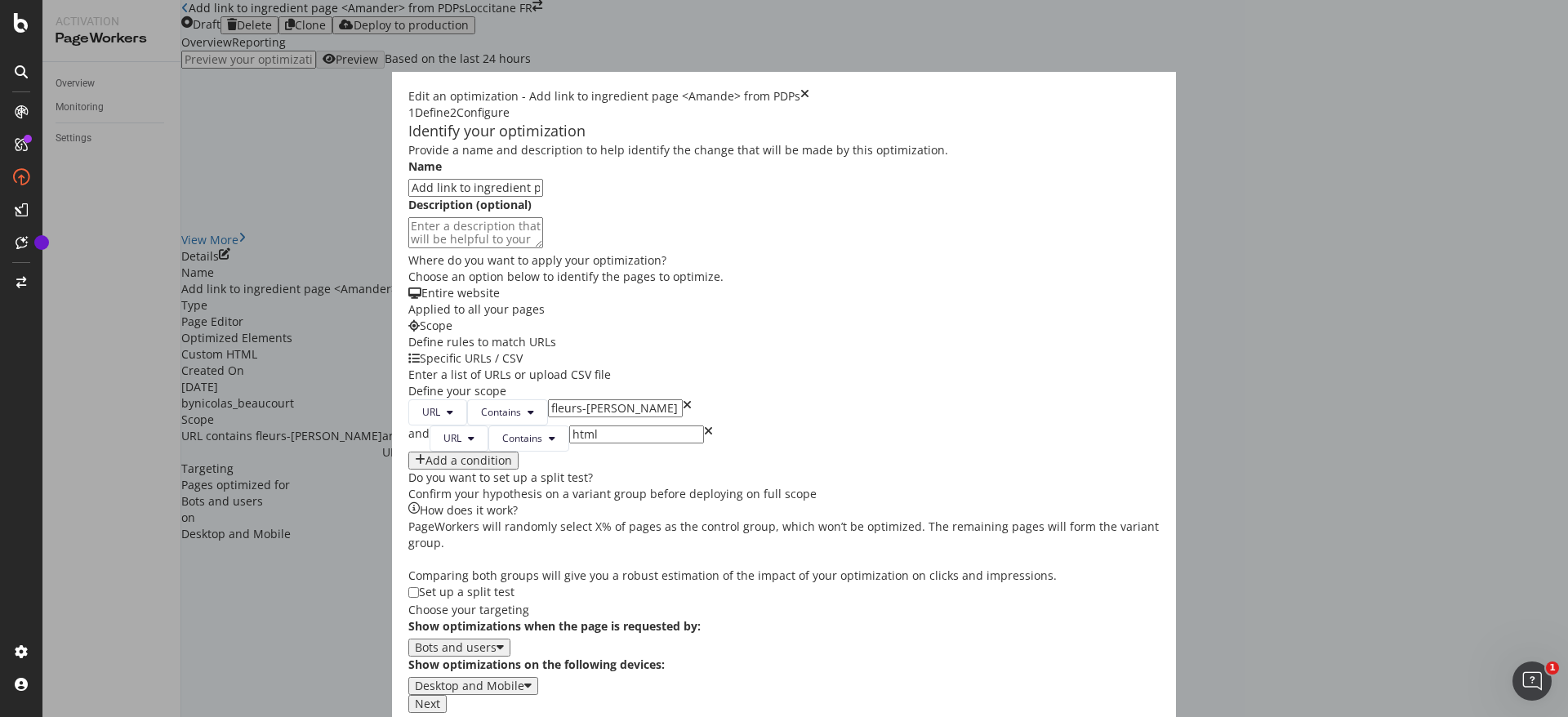
click at [553, 400] on input "fleurs-de-cerisier" at bounding box center [616, 409] width 135 height 18
paste input "amande"
type input "amande"
click at [844, 446] on div "Provide a name and description to help identify the change that will be made by…" at bounding box center [784, 419] width 752 height 554
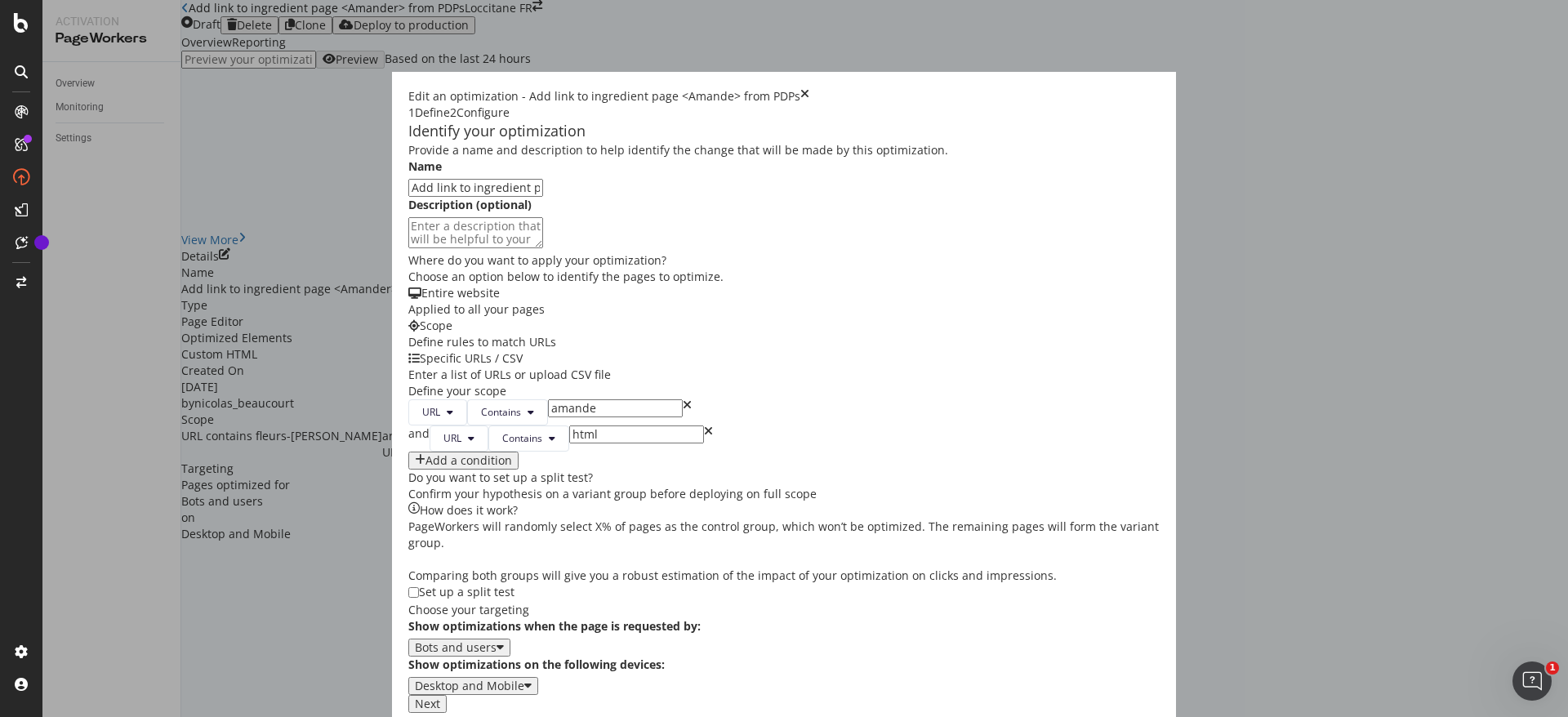
drag, startPoint x: 871, startPoint y: 437, endPoint x: 964, endPoint y: 501, distance: 112.9
click at [964, 501] on div "Provide a name and description to help identify the change that will be made by…" at bounding box center [784, 419] width 752 height 554
click at [446, 695] on button "Next" at bounding box center [428, 704] width 39 height 18
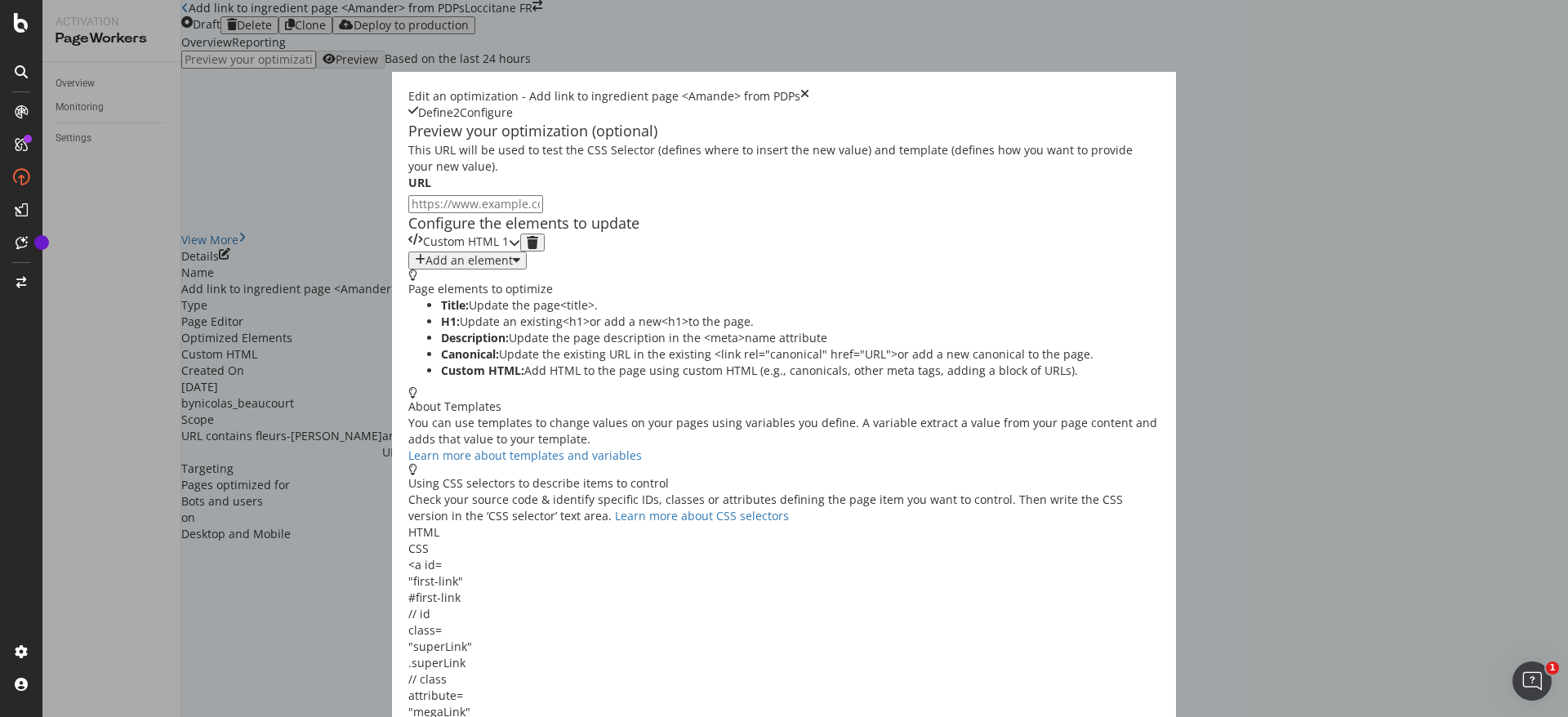
click at [509, 252] on div "Custom HTML 1" at bounding box center [459, 243] width 100 height 18
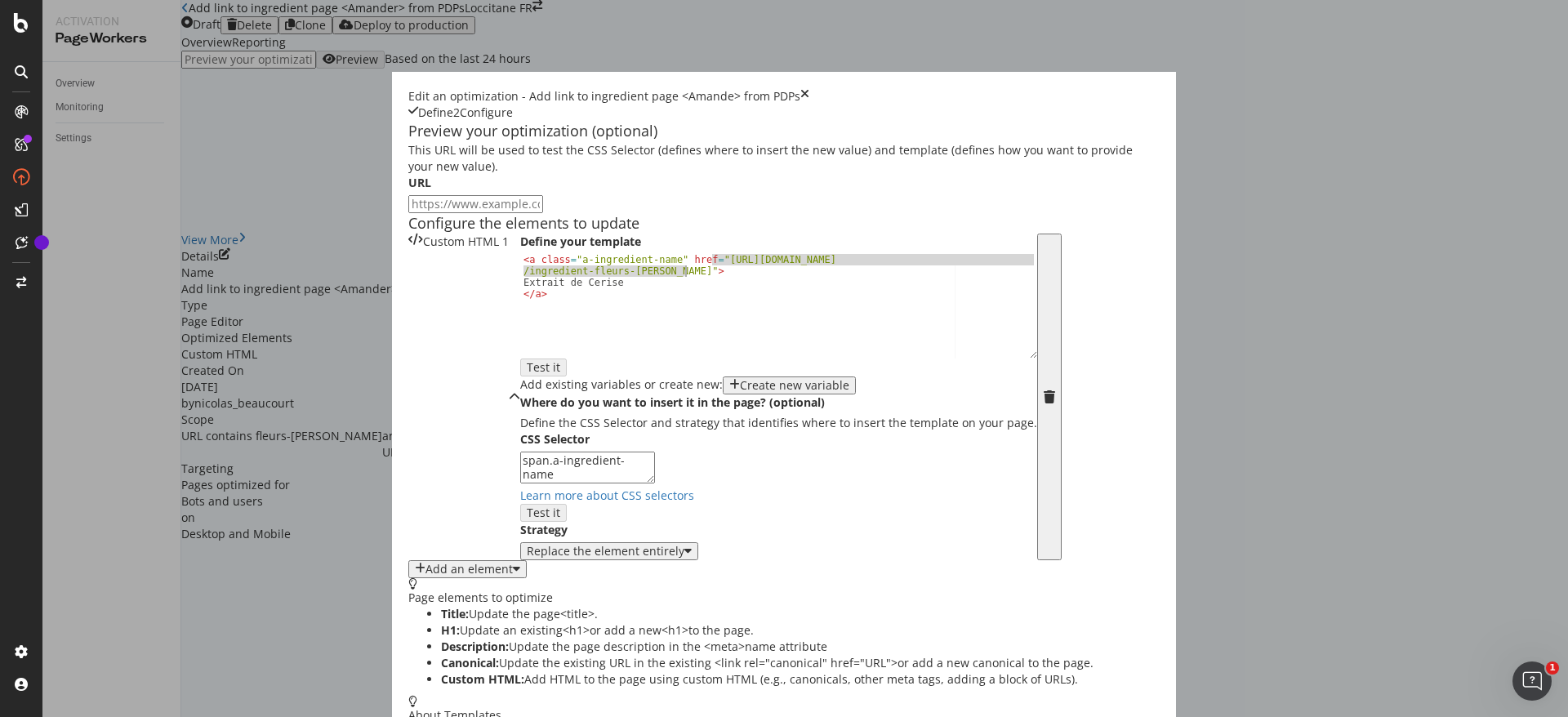
drag, startPoint x: 508, startPoint y: 383, endPoint x: 481, endPoint y: 396, distance: 30.0
click at [520, 391] on div "< a class = "a-ingredient-name" href = "https://fr.loccitane.com /ingredient-fl…" at bounding box center [779, 322] width 517 height 137
paste textarea "amande"
drag, startPoint x: 433, startPoint y: 409, endPoint x: 340, endPoint y: 409, distance: 93.0
click at [520, 391] on div "< a class = "a-ingredient-name" href = "https://fr.loccitane.com /ingredient-am…" at bounding box center [779, 322] width 517 height 137
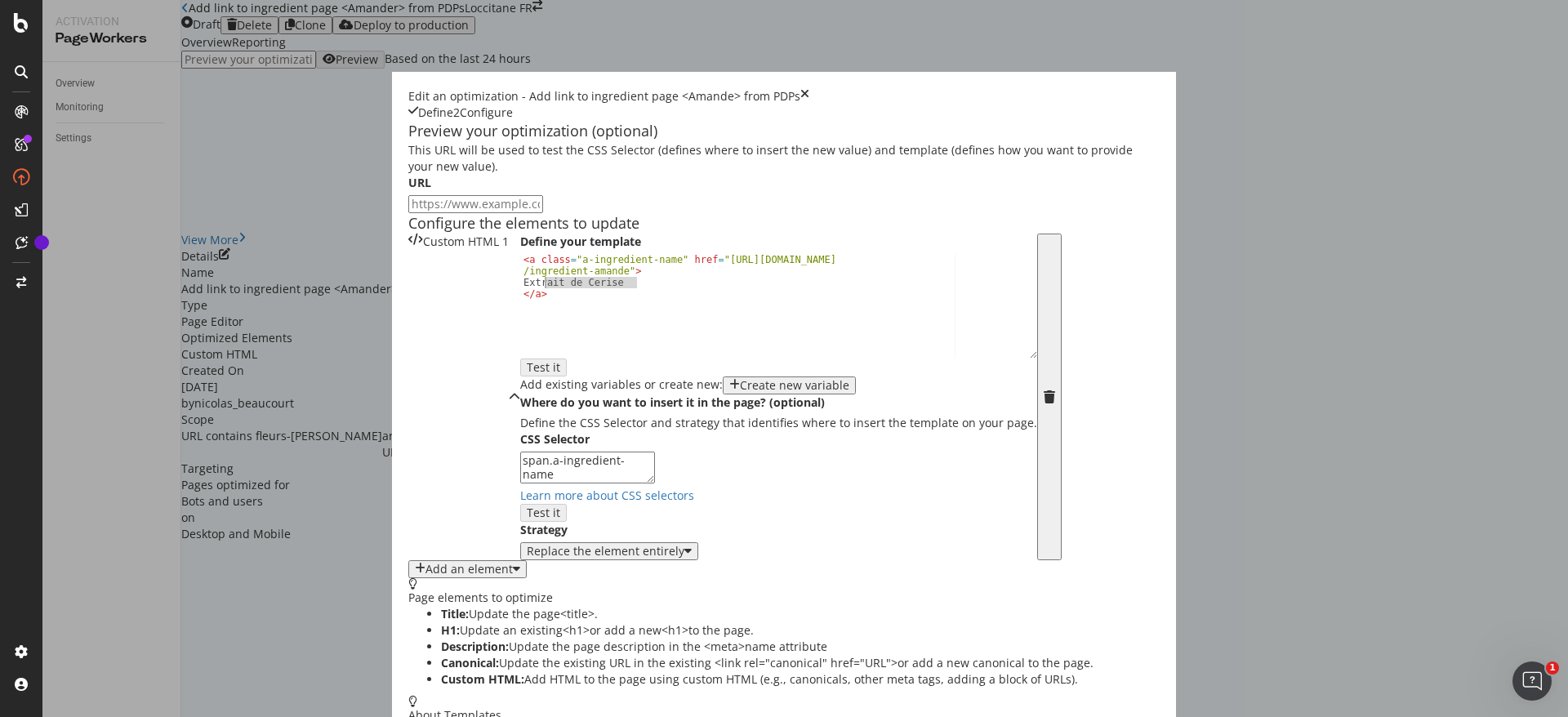
paste textarea "Huile Végétale d'Amande Douc"
type textarea "Huile Végétale d'Amande Douce"
click at [737, 493] on div "Define your template Huile Végétale d'Amande Douce < a class = "a-ingredient-na…" at bounding box center [779, 396] width 517 height 326
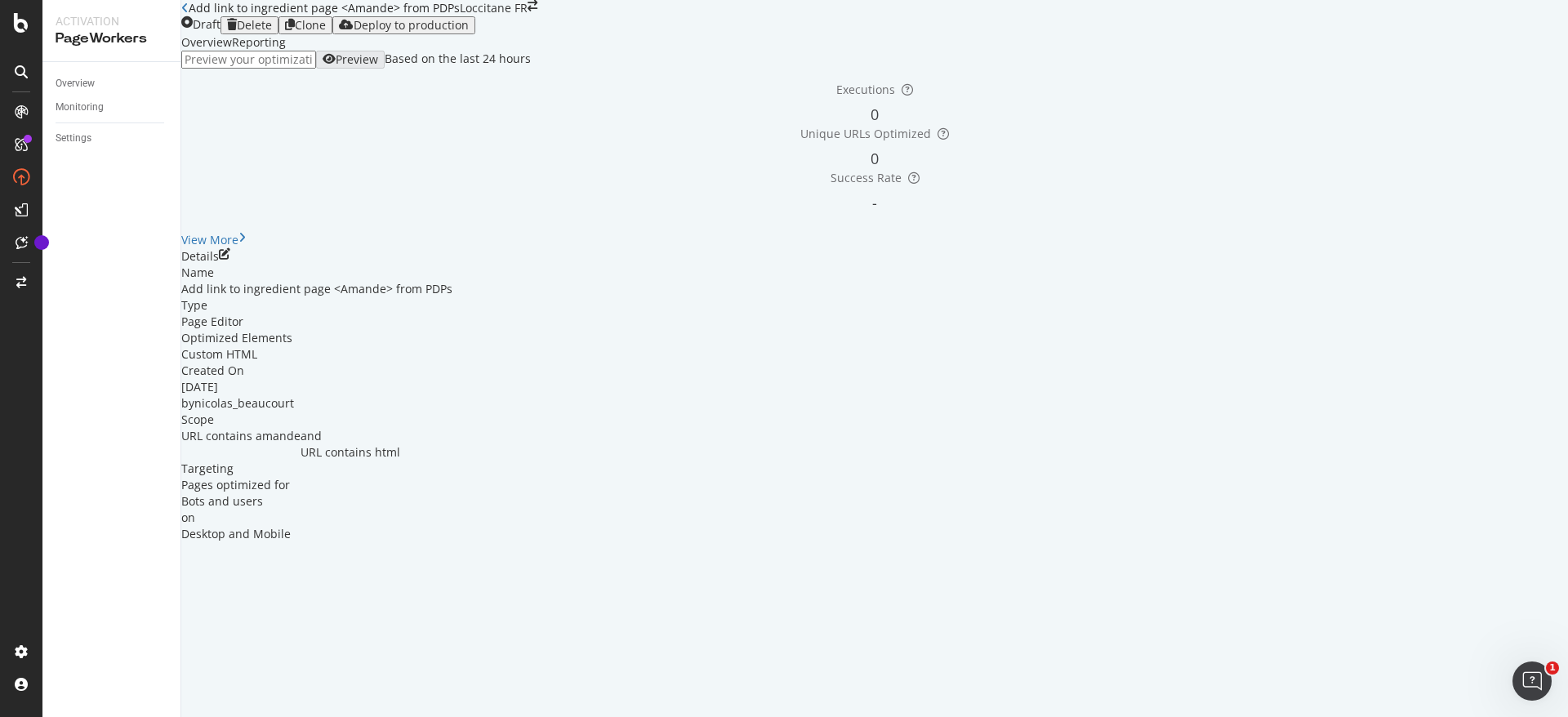
click at [316, 68] on input "url" at bounding box center [249, 60] width 135 height 18
paste input "https://fr.loccitane.com/huile-de-douche-amande-29HD250A15.html"
type input "https://fr.loccitane.com/huile-de-douche-amande-29HD250A15.html"
click at [378, 66] on div "Preview" at bounding box center [357, 60] width 43 height 13
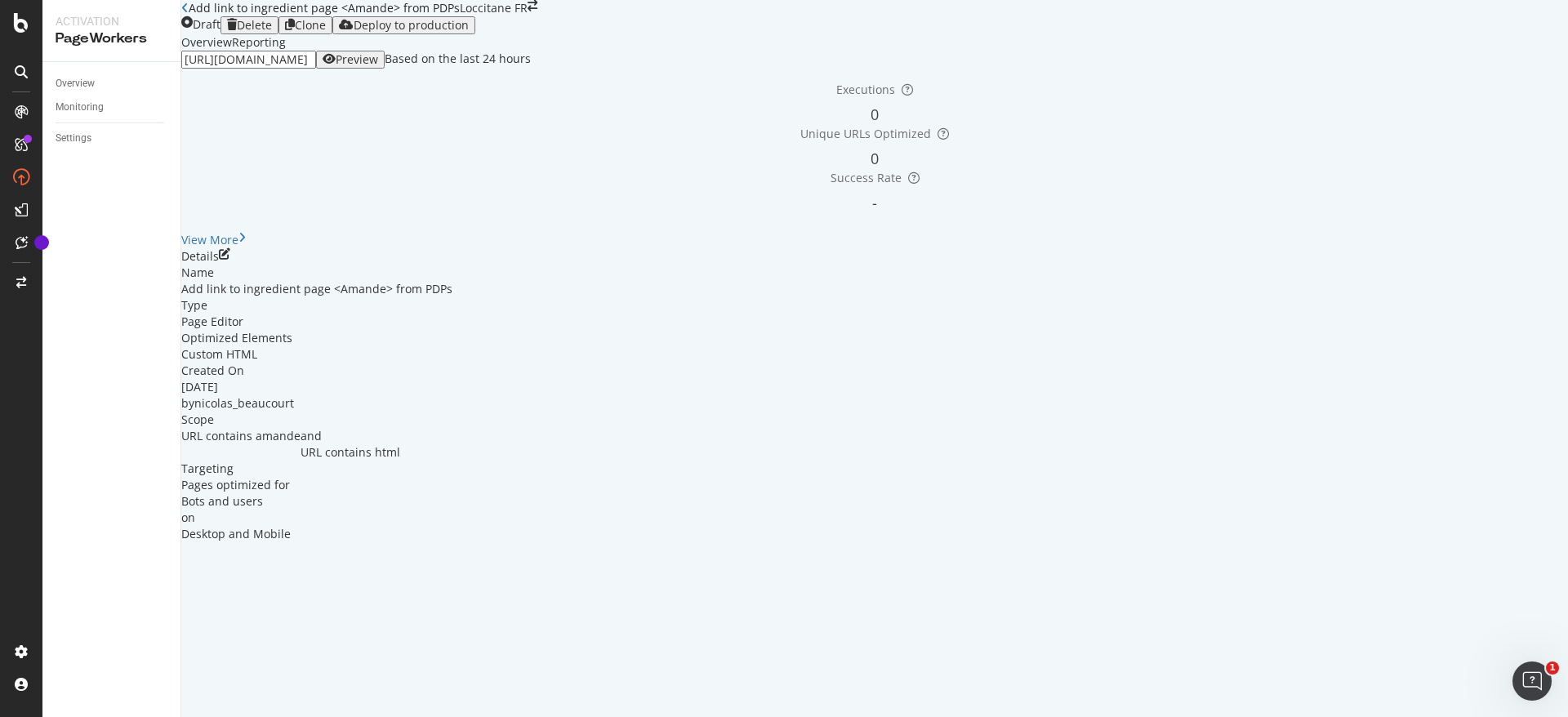
scroll to position [0, 0]
click at [316, 68] on input "https://fr.loccitane.com/huile-de-douche-amande-29HD250A15.html" at bounding box center [249, 60] width 135 height 18
click at [1522, 265] on div "Details" at bounding box center [875, 257] width 1387 height 16
click at [230, 260] on icon "pen-to-square" at bounding box center [224, 254] width 12 height 12
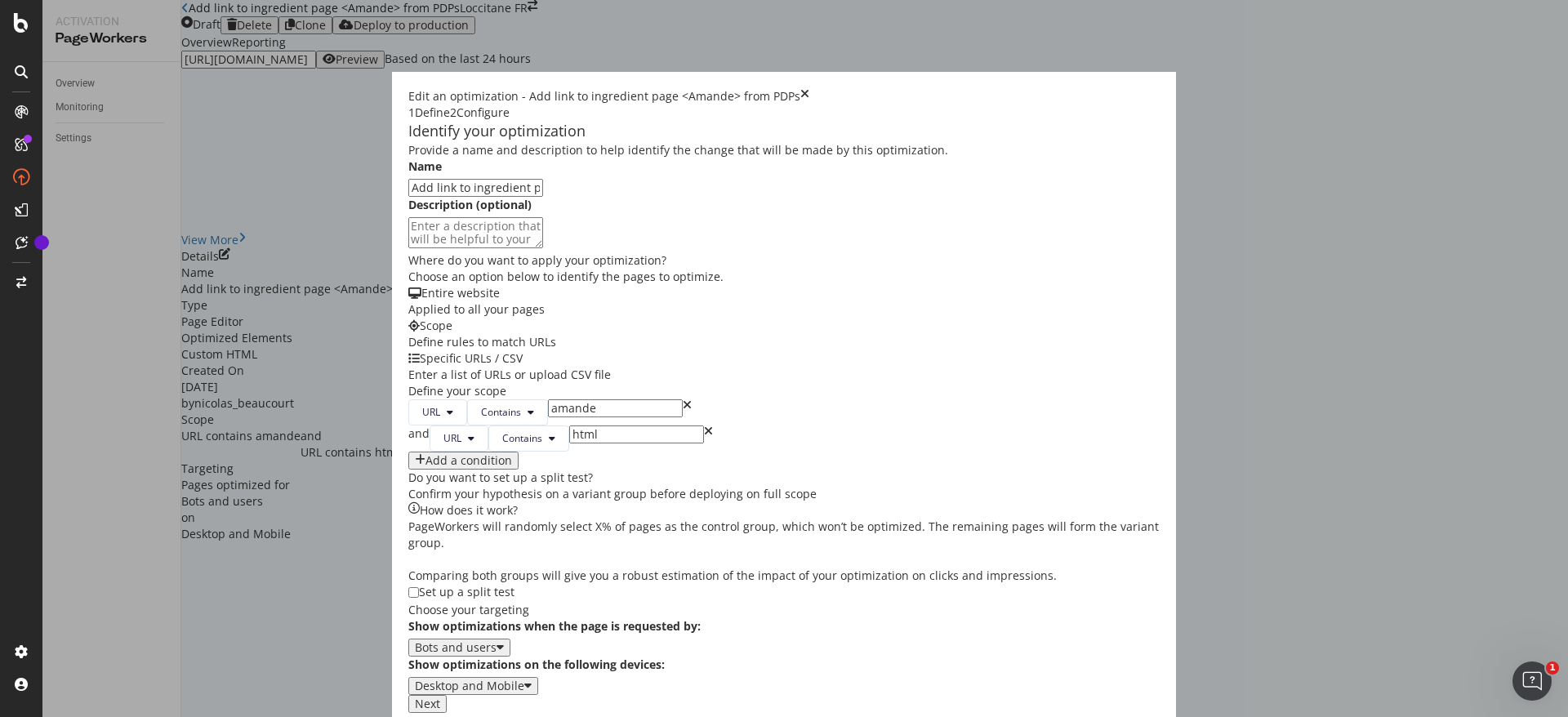
scroll to position [242, 0]
click at [440, 697] on div "Next" at bounding box center [428, 704] width 25 height 13
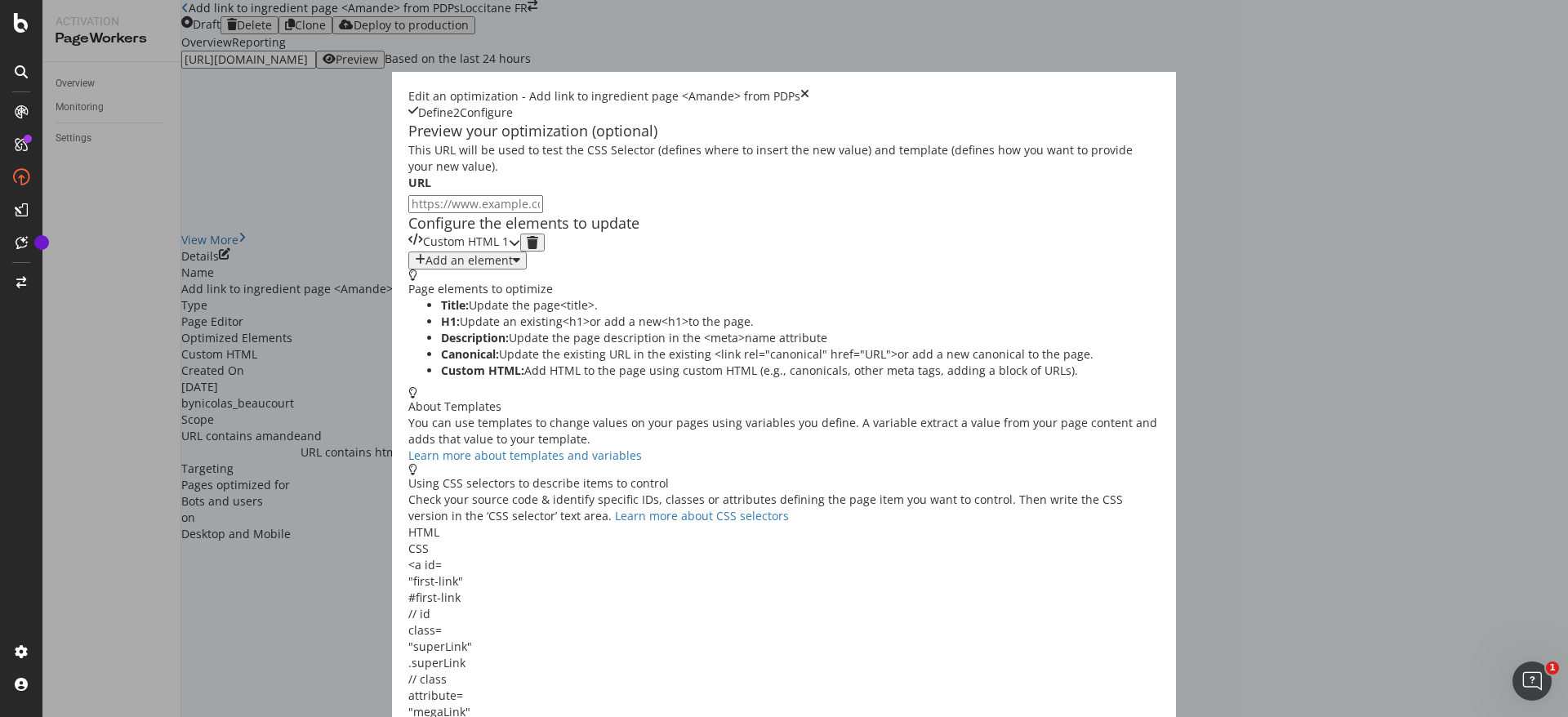
click at [467, 252] on div "Custom HTML 1" at bounding box center [459, 243] width 100 height 18
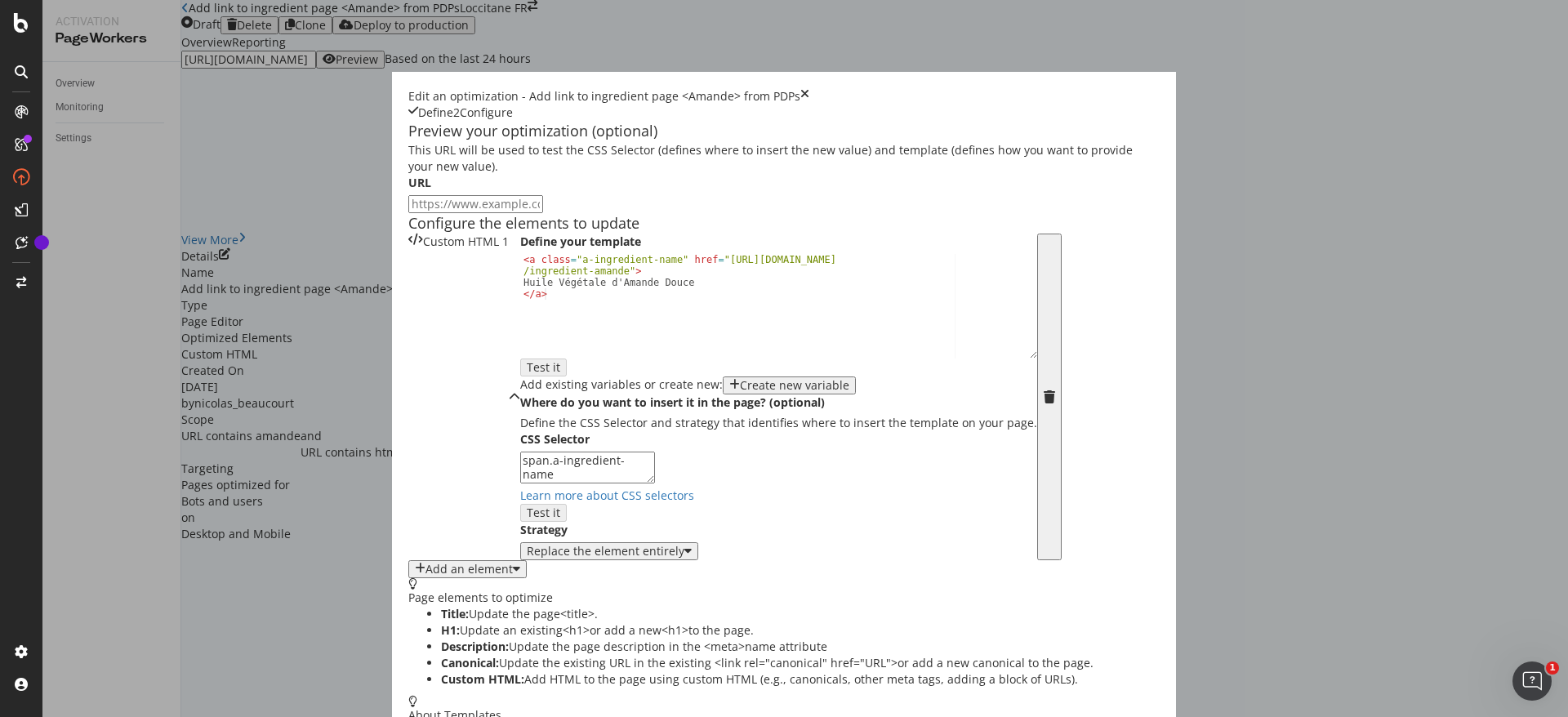
scroll to position [52, 0]
click at [520, 357] on div "< a class = "a-ingredient-name" href = "https://fr.loccitane.com /ingredient-am…" at bounding box center [779, 322] width 517 height 137
click at [520, 353] on div "< a class = "a-ingredient-name" href = "https://fr.loccitane.com /ingredient-am…" at bounding box center [779, 322] width 517 height 137
click at [520, 359] on div "< a class = "a-ingredient-name" href = "https://fr.loccitane.com /ingredient-am…" at bounding box center [779, 322] width 517 height 137
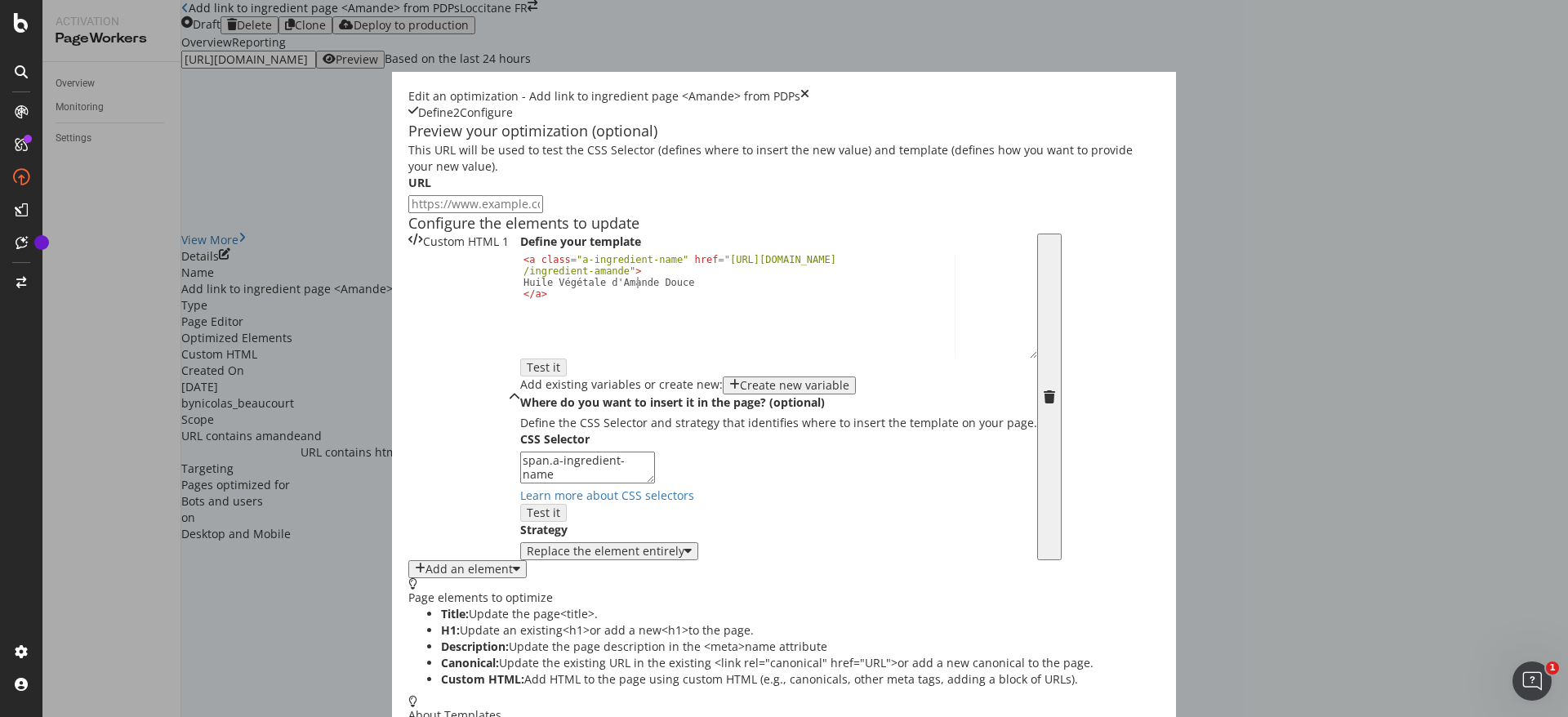
type textarea "Huile Végétale d'Amande Douce"
click at [478, 195] on input "modal" at bounding box center [476, 204] width 135 height 18
paste input "https://fr.loccitane.com/huile-de-douche-amande-29HD250A15.html"
type input "https://fr.loccitane.com/huile-de-douche-amande-29HD250A15.html"
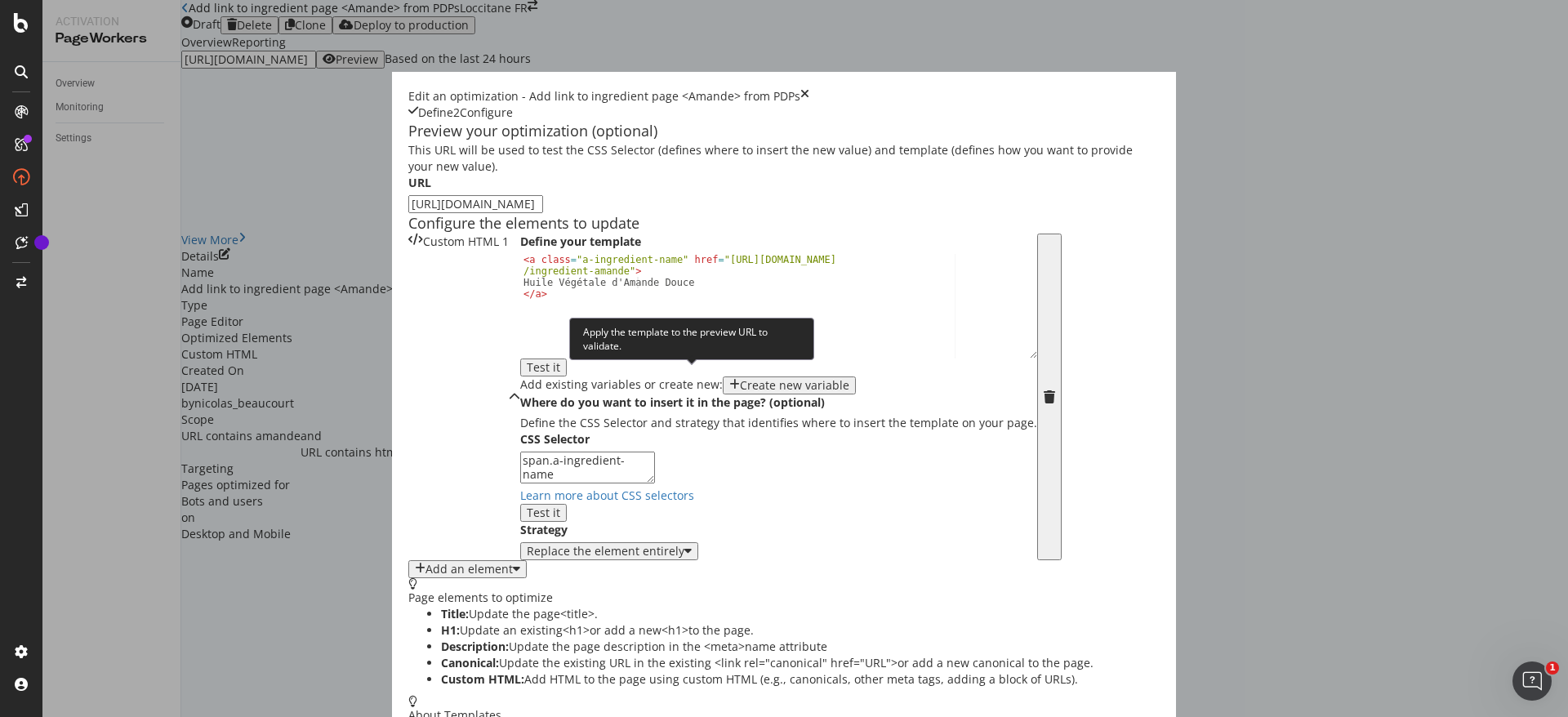
click at [560, 374] on div "Test it" at bounding box center [543, 368] width 34 height 13
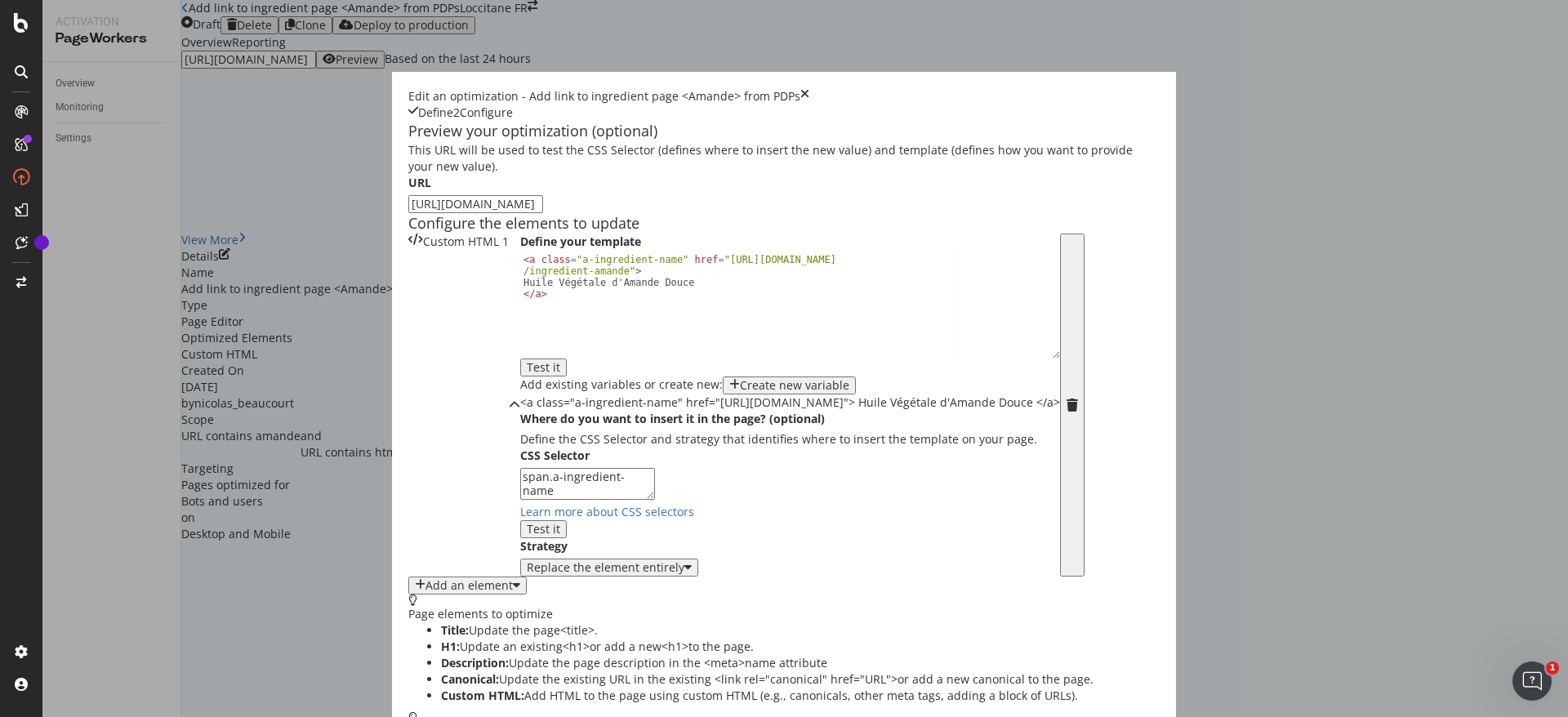
click at [701, 377] on div "Huile Végétale d'Amande Douce < a class = "a-ingredient-name" href = "https://f…" at bounding box center [790, 315] width 540 height 123
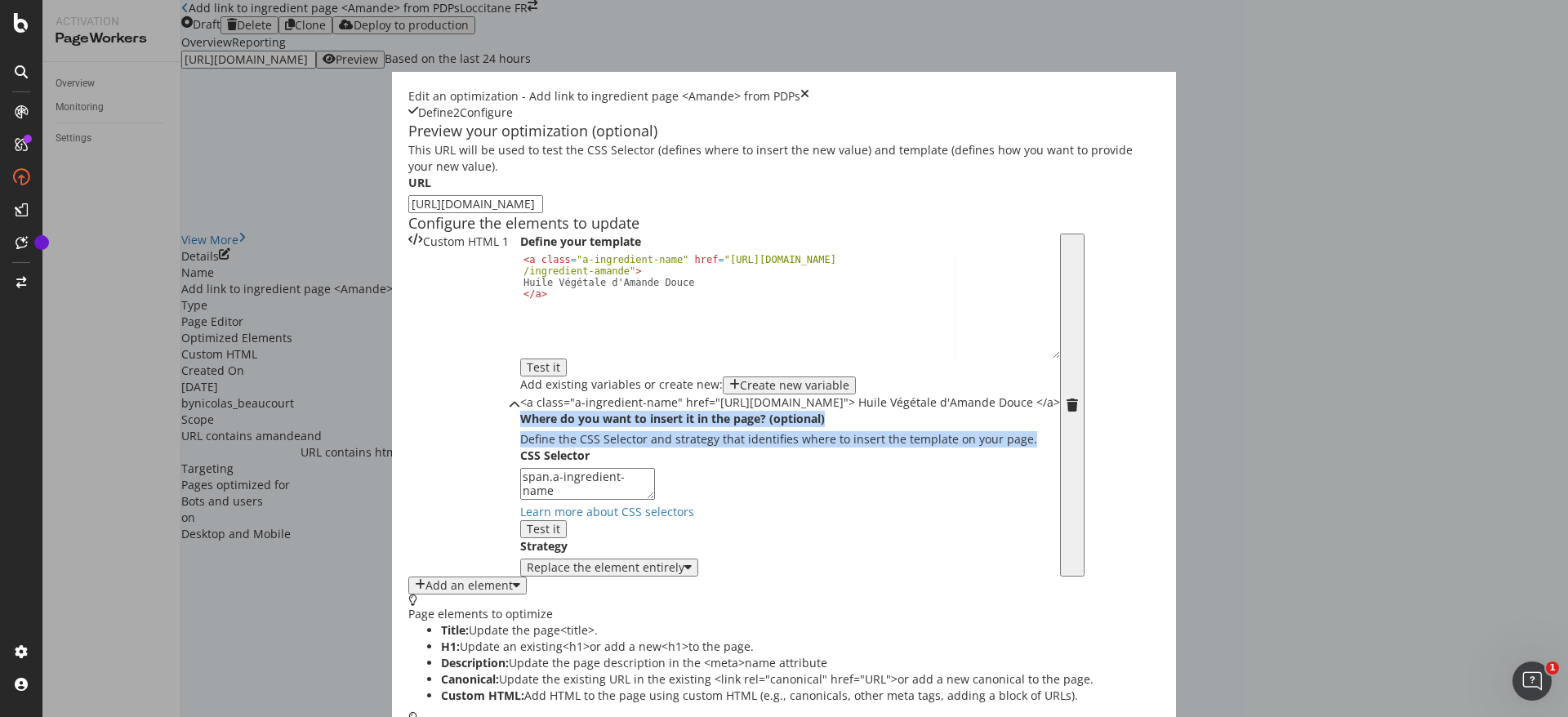
drag, startPoint x: 766, startPoint y: 483, endPoint x: 734, endPoint y: 386, distance: 102.1
click at [734, 386] on div "Custom HTML 1 Define your template Huile Végétale d'Amande Douce < a class = "a…" at bounding box center [747, 405] width 677 height 343
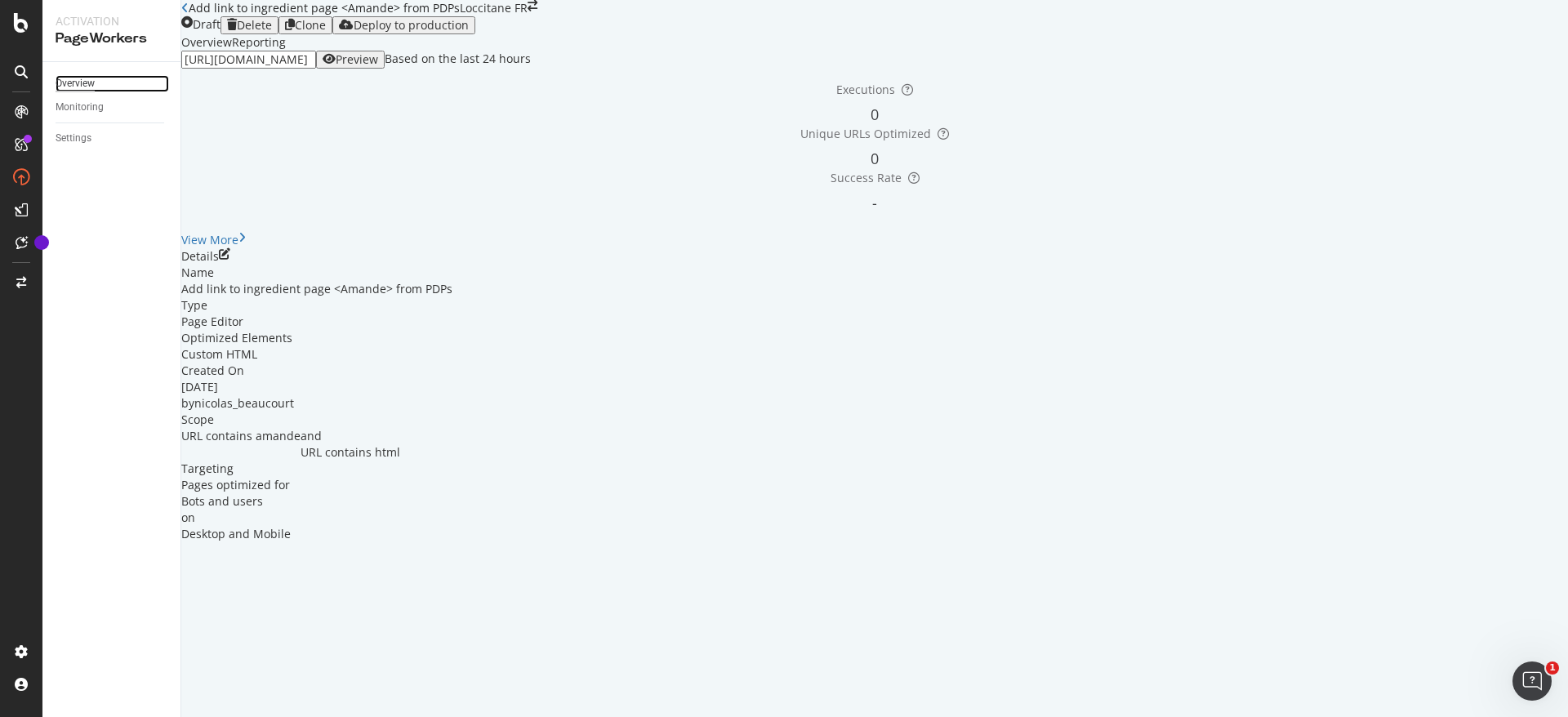
click at [78, 79] on div "Overview" at bounding box center [76, 83] width 39 height 17
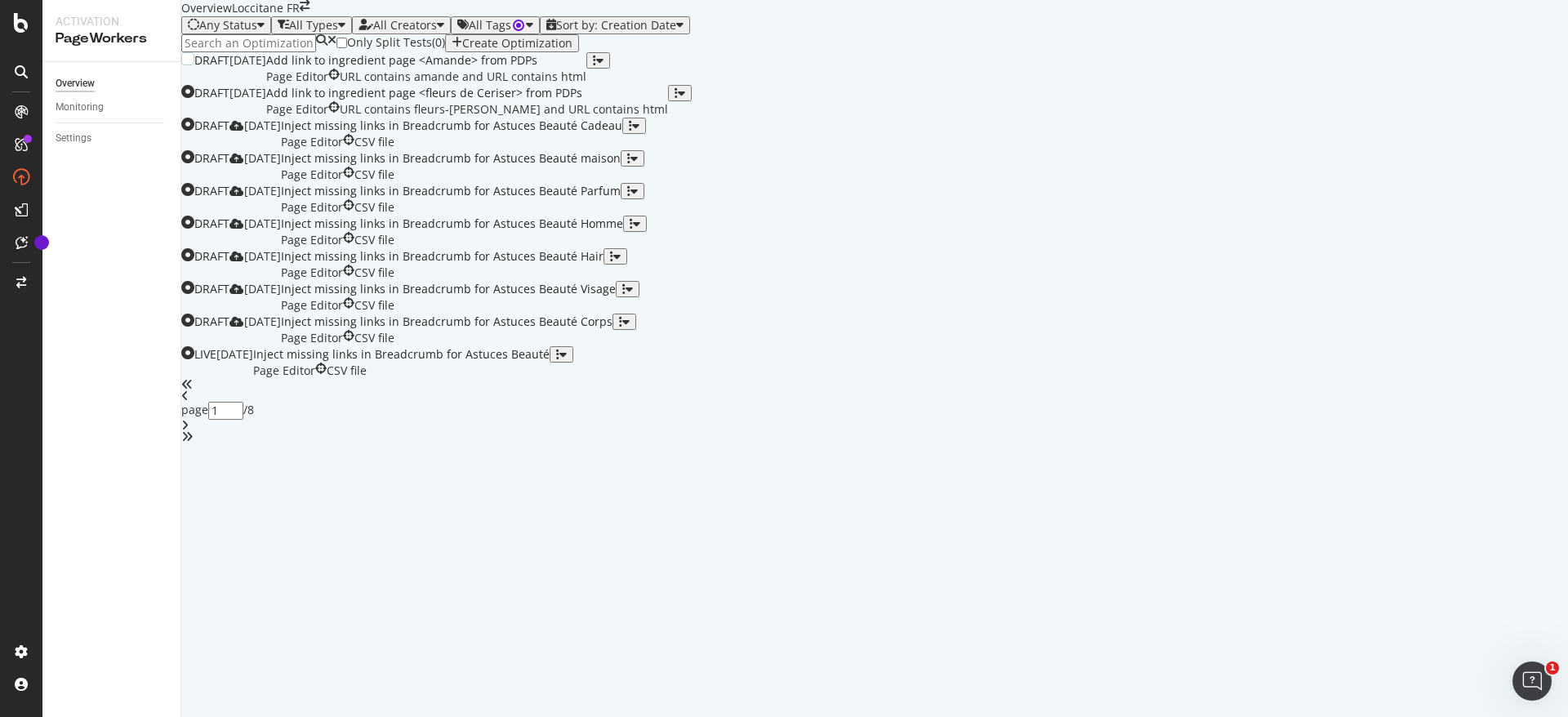
click at [596, 66] on icon "button" at bounding box center [594, 61] width 3 height 12
click at [1487, 276] on div "Clone" at bounding box center [1496, 270] width 30 height 14
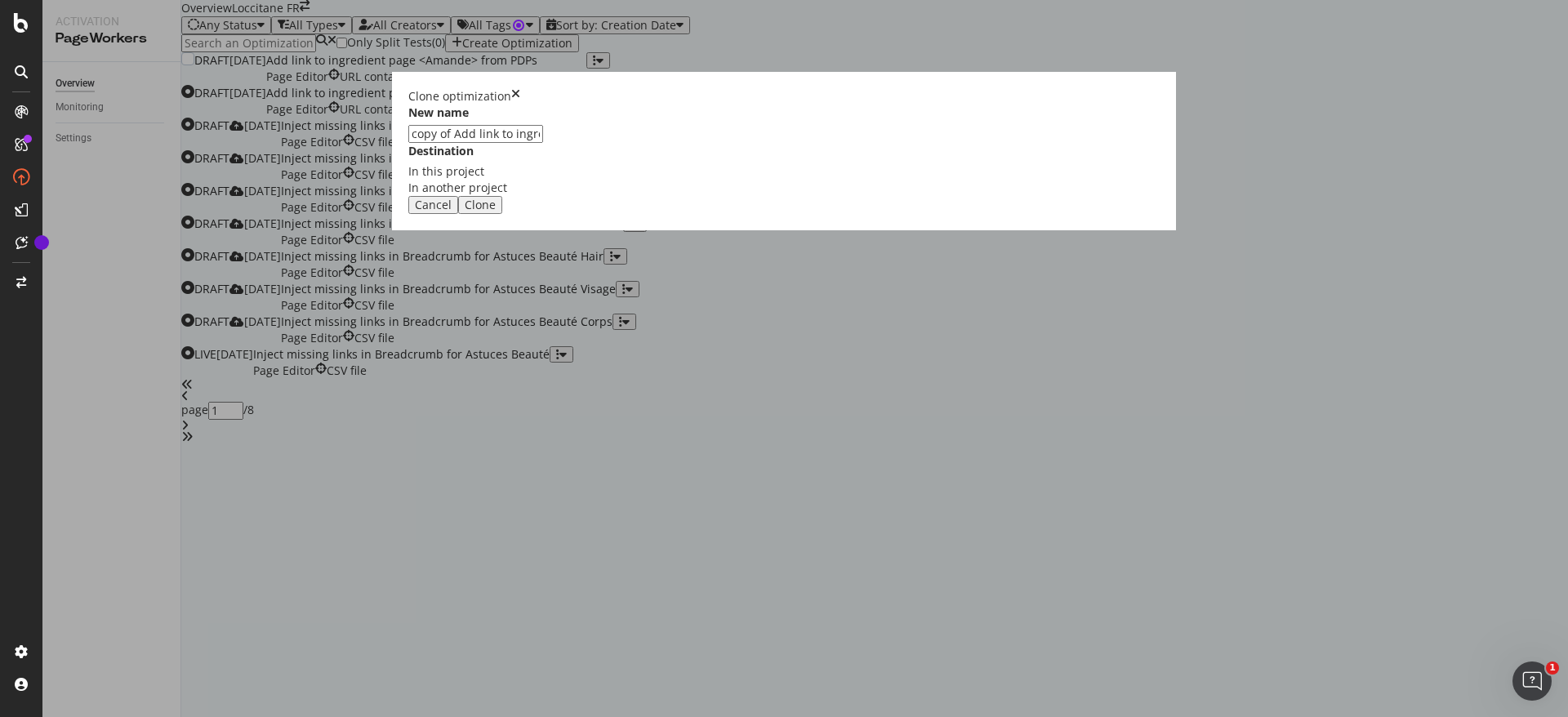
drag, startPoint x: 603, startPoint y: 324, endPoint x: 476, endPoint y: 314, distance: 127.4
click at [476, 314] on div "Clone optimization New name copy of Add link to ingredient page <Amande> from P…" at bounding box center [784, 358] width 1568 height 717
click at [543, 143] on input "Add link to ingredient page <Amande> from PDPs" at bounding box center [476, 134] width 135 height 18
drag, startPoint x: 717, startPoint y: 327, endPoint x: 756, endPoint y: 317, distance: 40.3
click at [543, 143] on input "Add link to ingredient page <Amande> from PDPs" at bounding box center [476, 134] width 135 height 18
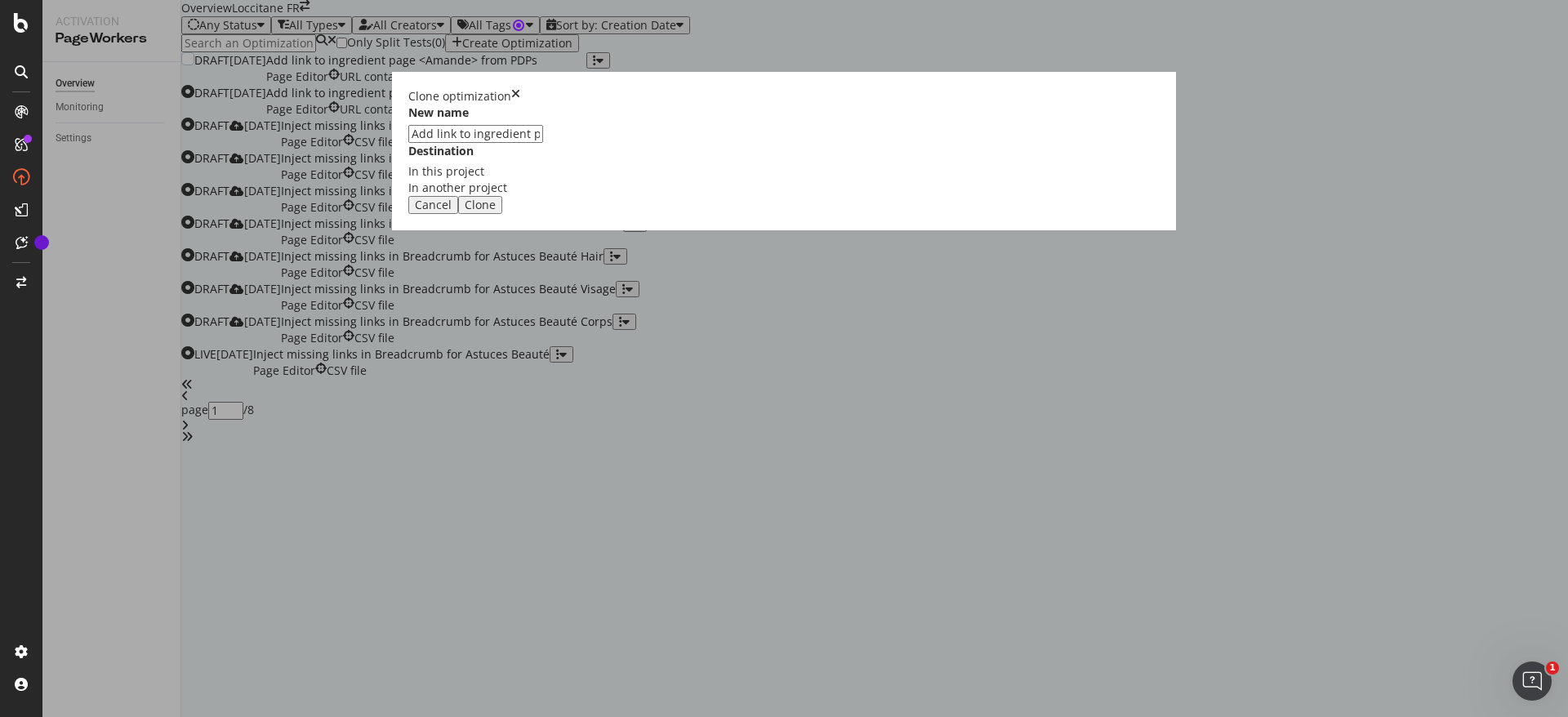
type input "Add link to ingredient page <Karité> from PDPs"
click at [496, 211] on div "Clone" at bounding box center [480, 205] width 31 height 13
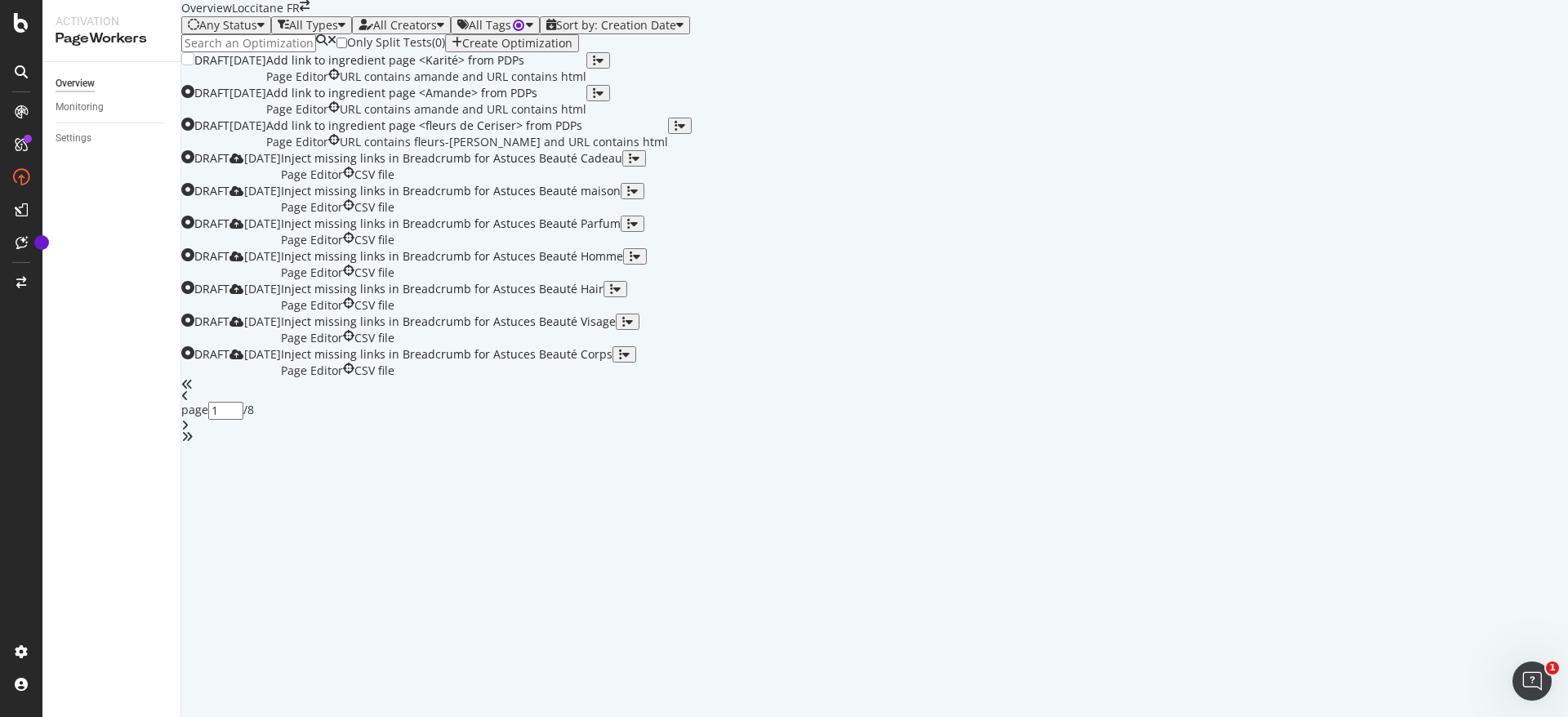
click at [586, 68] on div "Add link to ingredient page <Karité> from PDPs" at bounding box center [426, 61] width 320 height 16
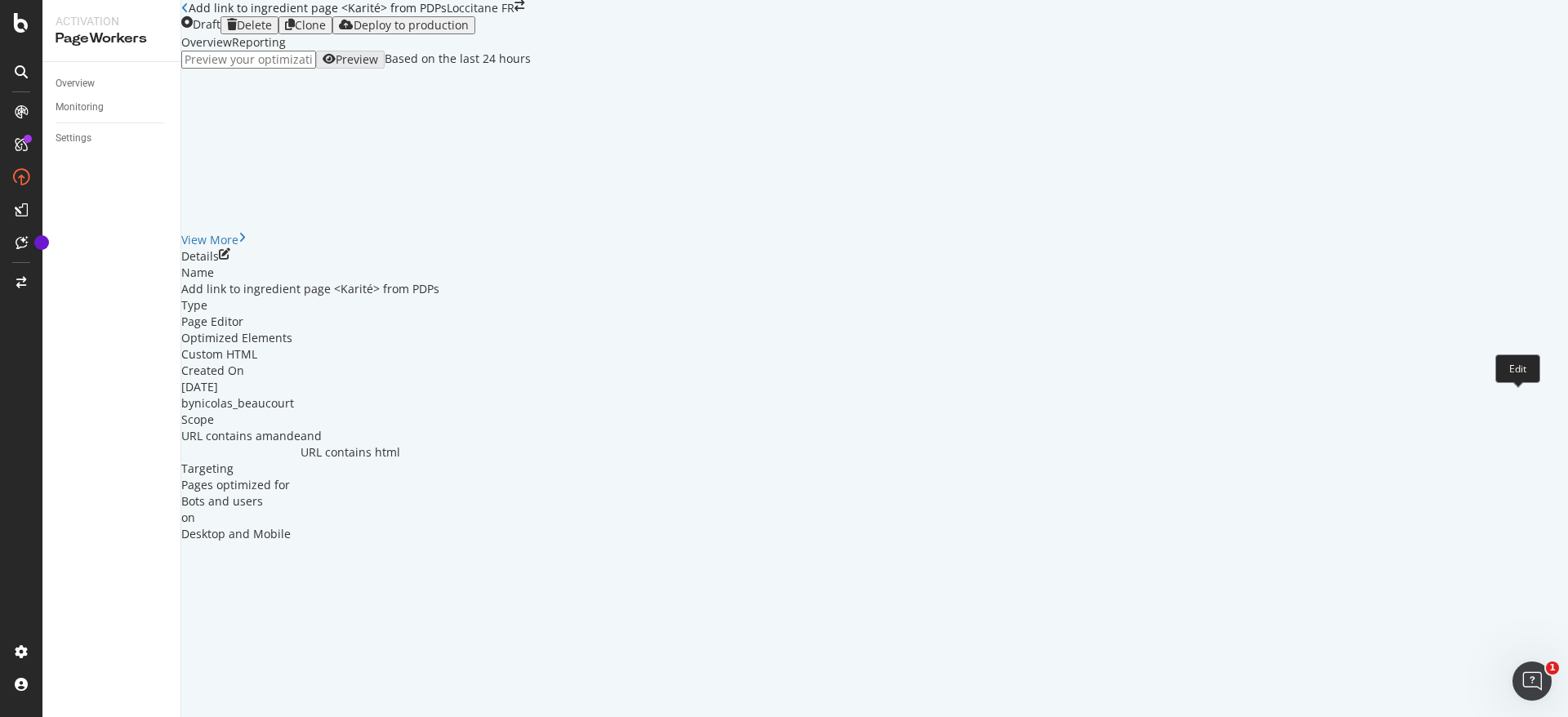
click at [230, 260] on icon "pen-to-square" at bounding box center [224, 254] width 12 height 12
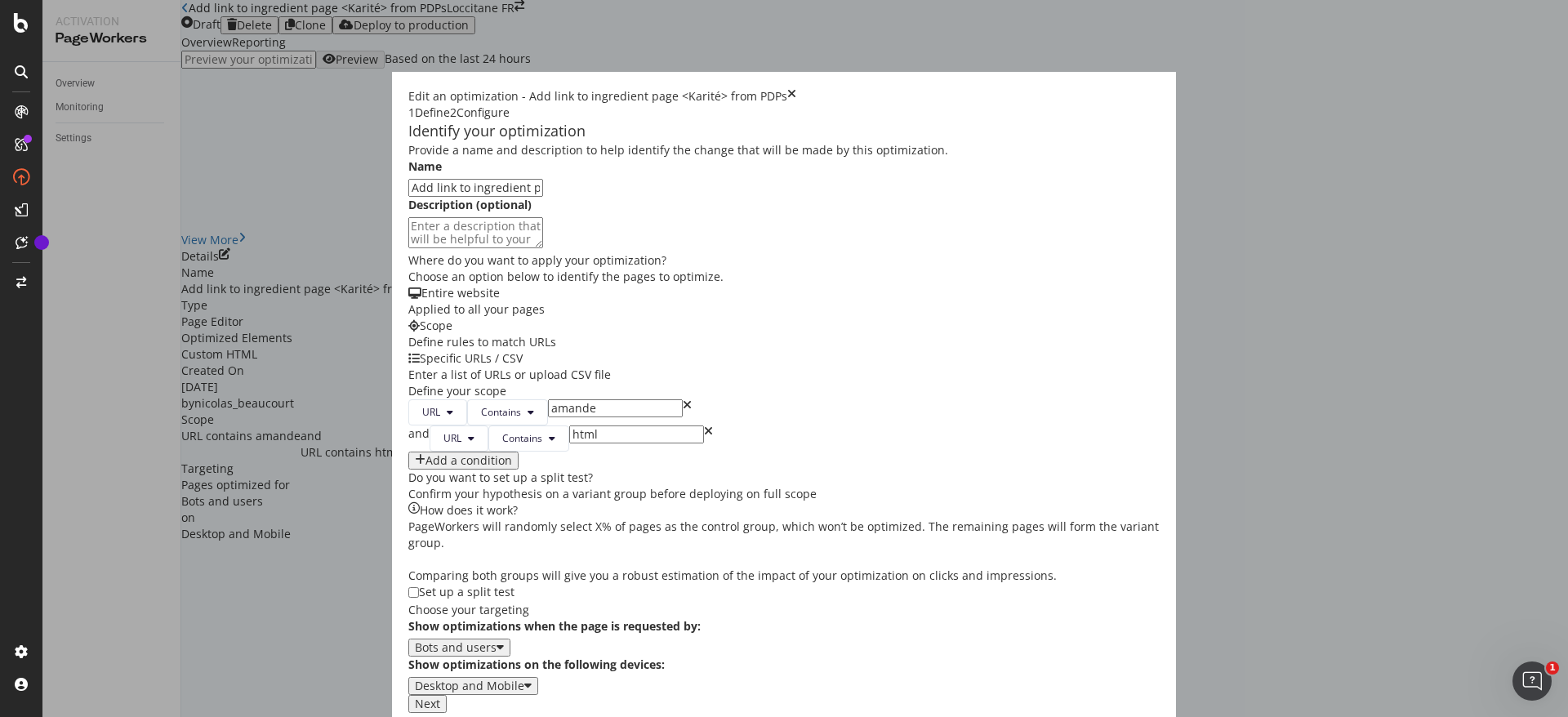
scroll to position [137, 0]
click at [548, 418] on input "amande" at bounding box center [616, 409] width 135 height 18
type input "karite"
click at [426, 467] on div "Add a condition" at bounding box center [469, 460] width 86 height 13
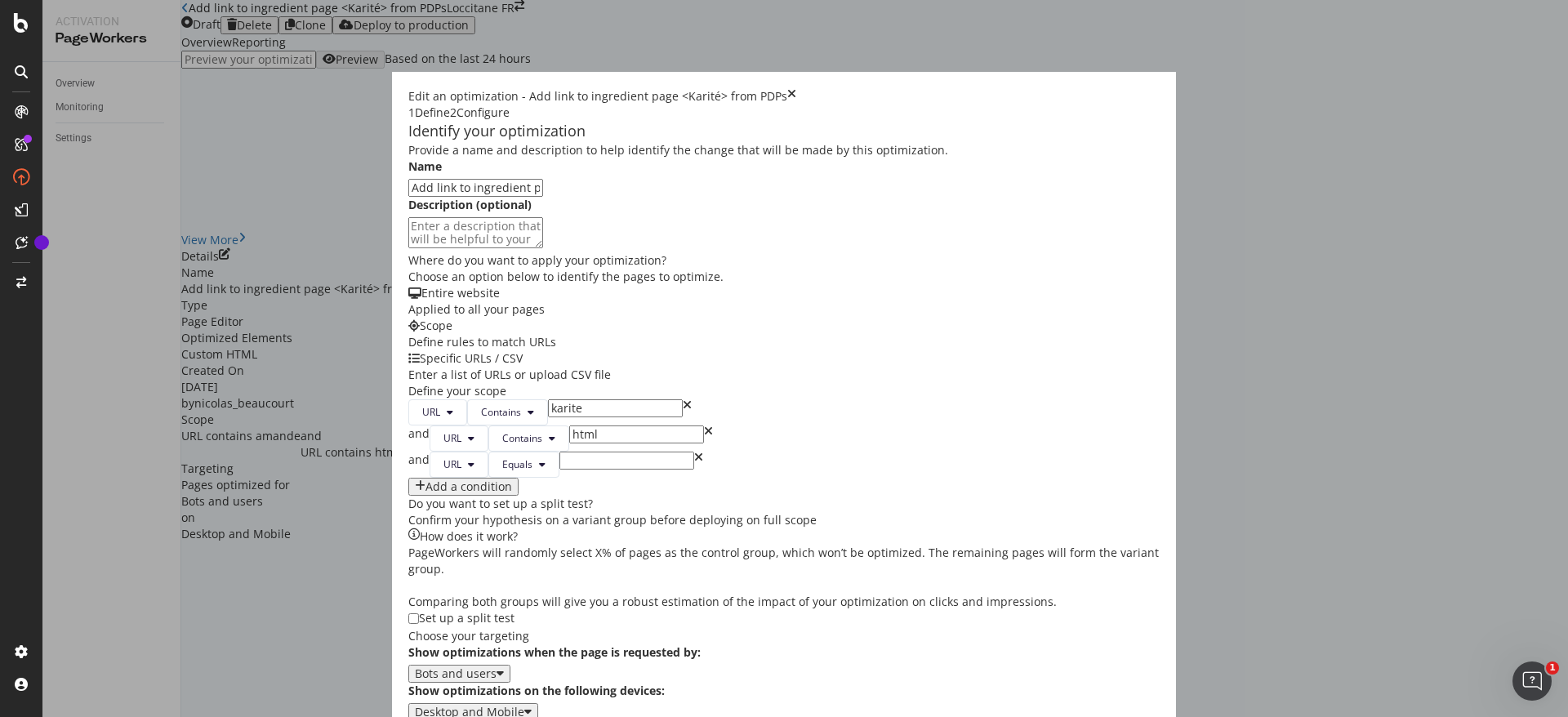
click at [409, 478] on div "and" at bounding box center [419, 465] width 21 height 26
click at [409, 451] on div "or" at bounding box center [414, 439] width 12 height 26
click at [694, 478] on icon "times" at bounding box center [698, 465] width 9 height 26
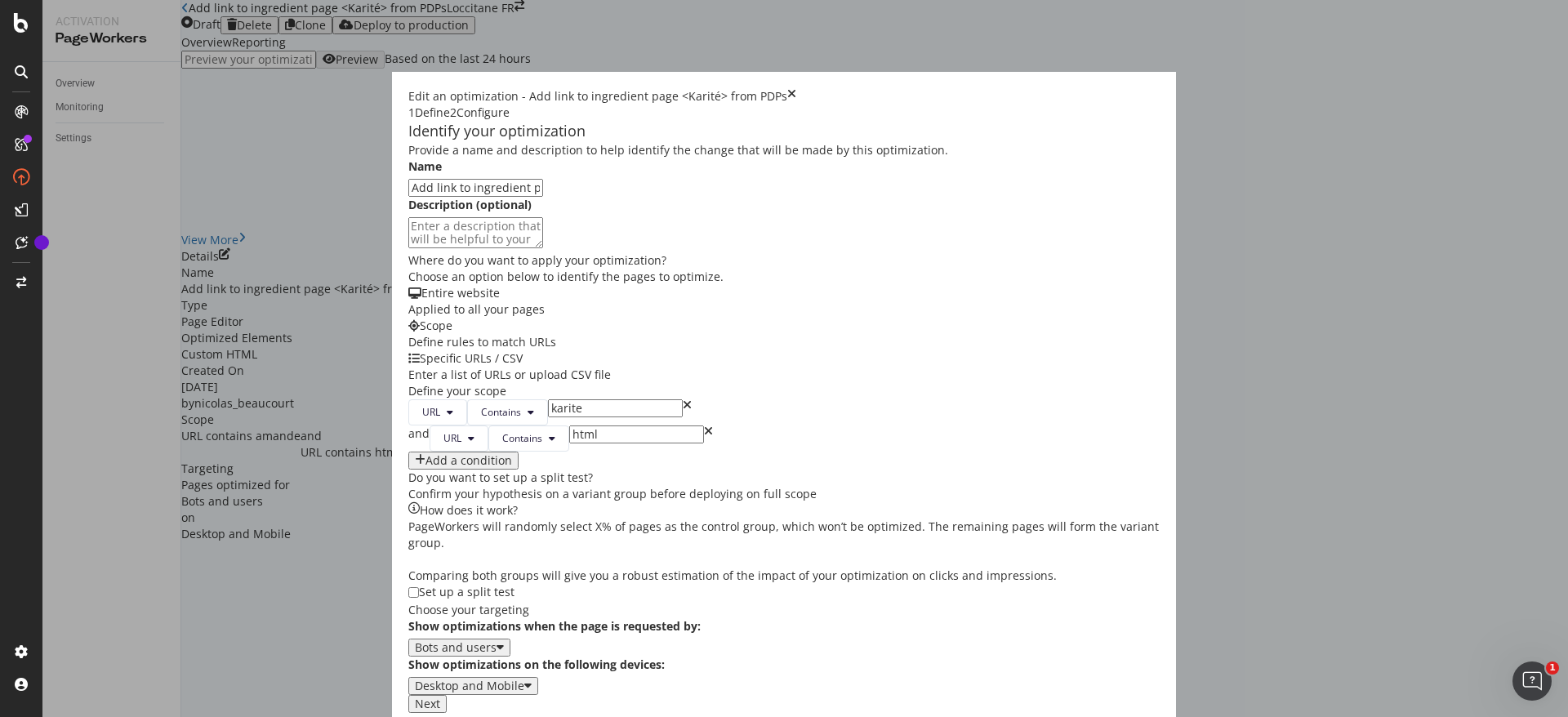
scroll to position [347, 0]
click at [847, 340] on div "Provide a name and description to help identify the change that will be made by…" at bounding box center [784, 419] width 752 height 554
click at [440, 697] on div "Next" at bounding box center [428, 704] width 25 height 13
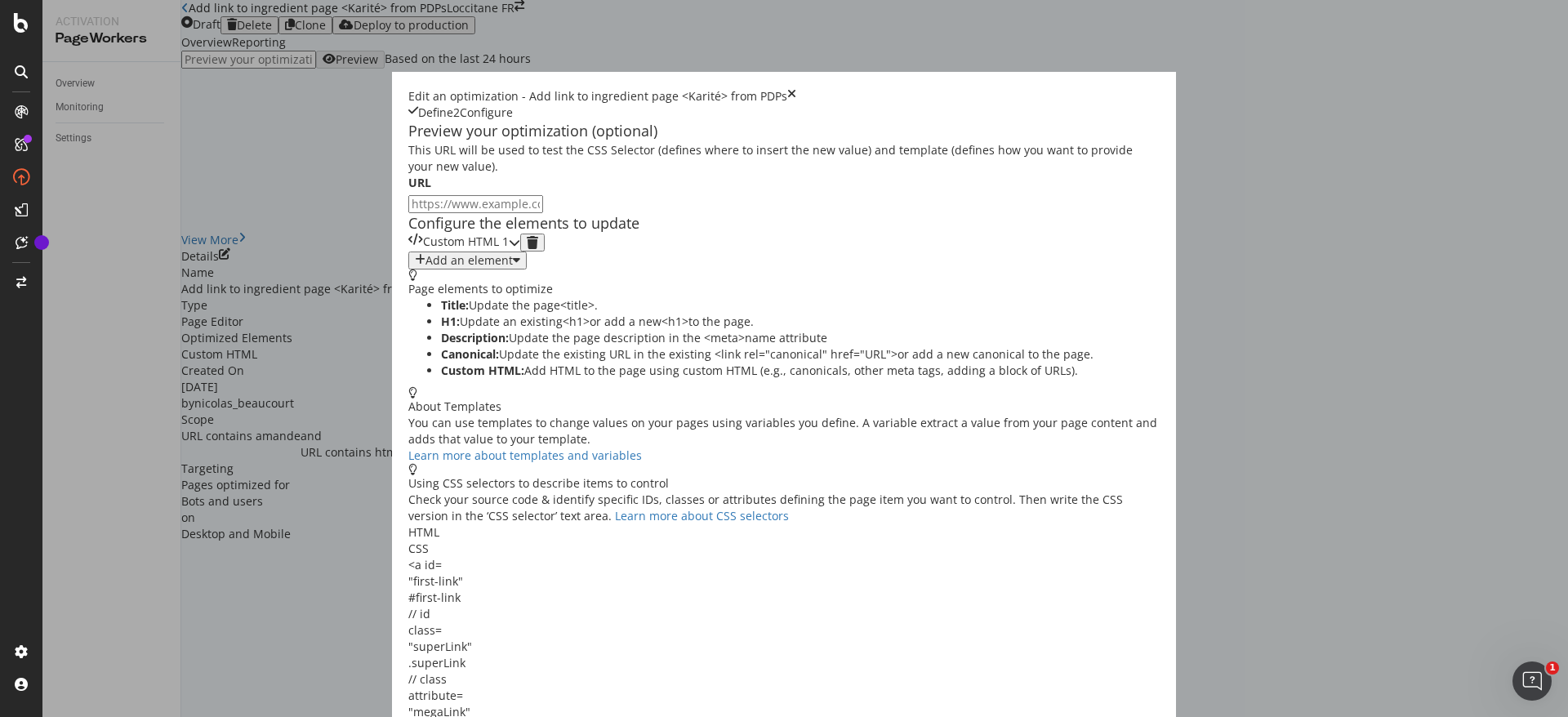
scroll to position [0, 0]
click at [509, 252] on div "Custom HTML 1" at bounding box center [459, 243] width 100 height 18
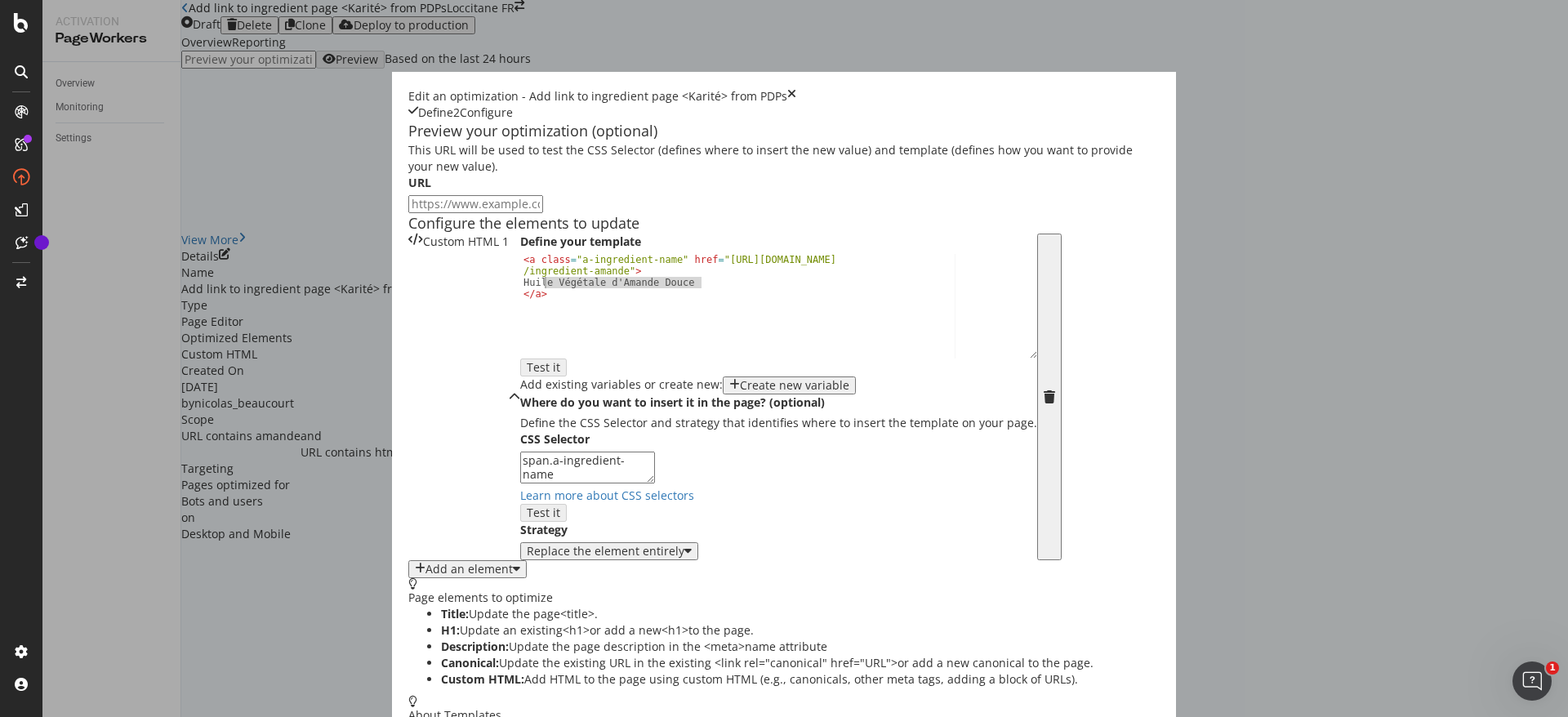
drag, startPoint x: 505, startPoint y: 409, endPoint x: 340, endPoint y: 413, distance: 165.0
click at [520, 391] on div "< a class = "a-ingredient-name" href = "https://fr.loccitane.com /ingredient-am…" at bounding box center [779, 322] width 517 height 137
type textarea "Huile Végétale d'Amande Douce"
paste textarea "Cursor at row 2"
drag, startPoint x: 508, startPoint y: 384, endPoint x: 417, endPoint y: 397, distance: 91.9
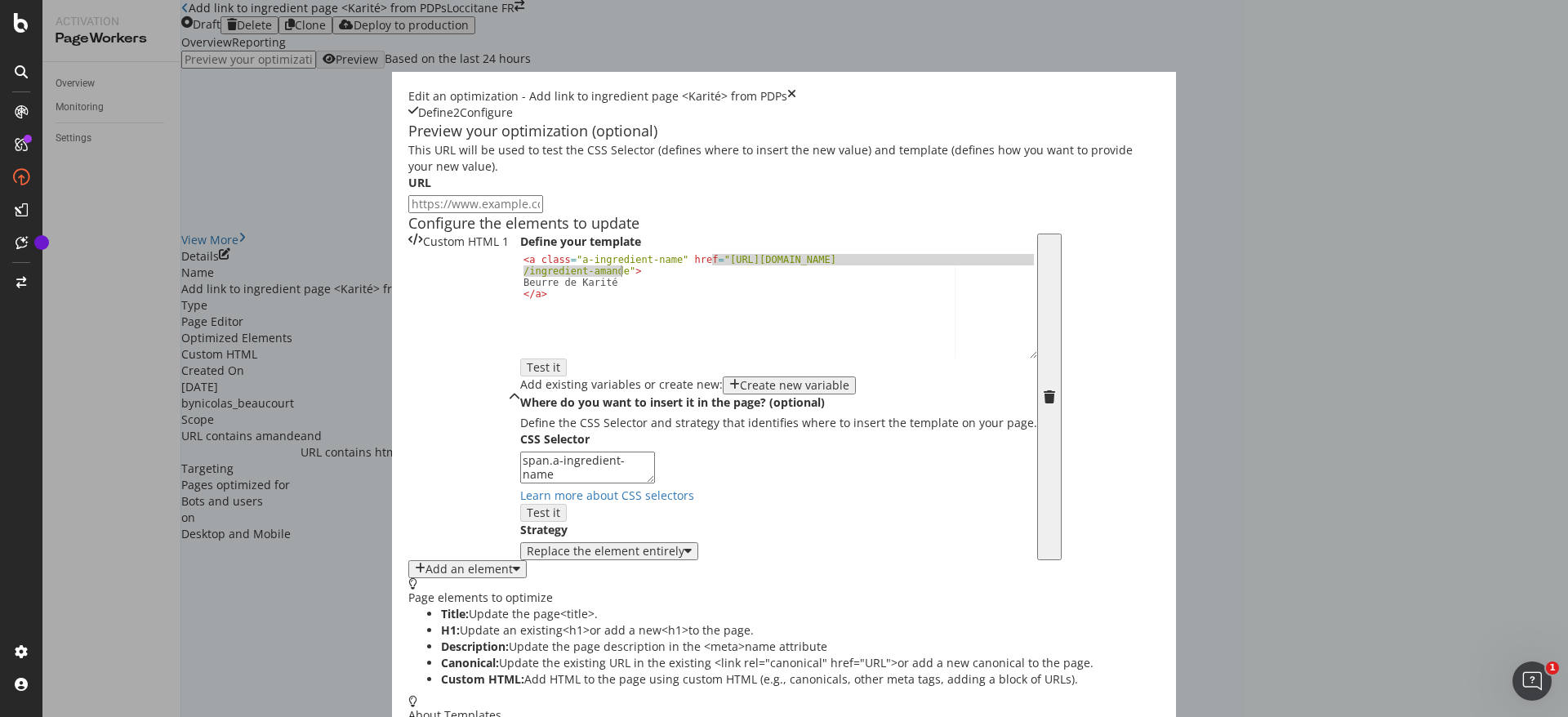
click at [520, 391] on div "< a class = "a-ingredient-name" href = "https://fr.loccitane.com /ingredient-am…" at bounding box center [779, 322] width 517 height 137
paste textarea "beurre-de-karit"
type textarea "<a class="a-ingredient-name" href="https://fr.loccitane.com/ingredient-beurre-d…"
drag, startPoint x: 477, startPoint y: 183, endPoint x: 473, endPoint y: 191, distance: 8.9
click at [474, 183] on div "Preview your optimization (optional) This URL will be used to test the CSS Sele…" at bounding box center [784, 167] width 752 height 92
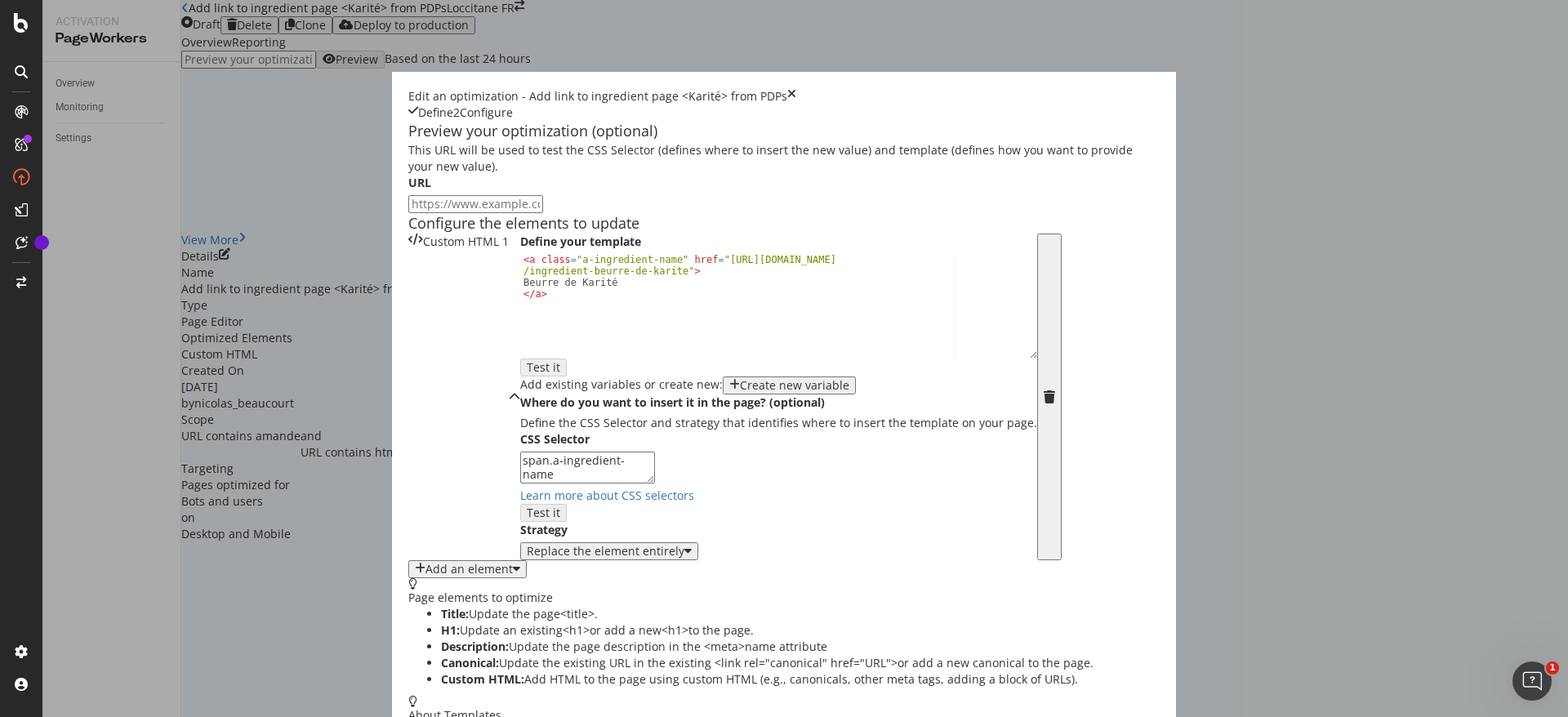
click at [472, 195] on input "modal" at bounding box center [476, 204] width 135 height 18
paste input "https://fr.loccitane.com/creme-mains-karite-01MA150K22.html"
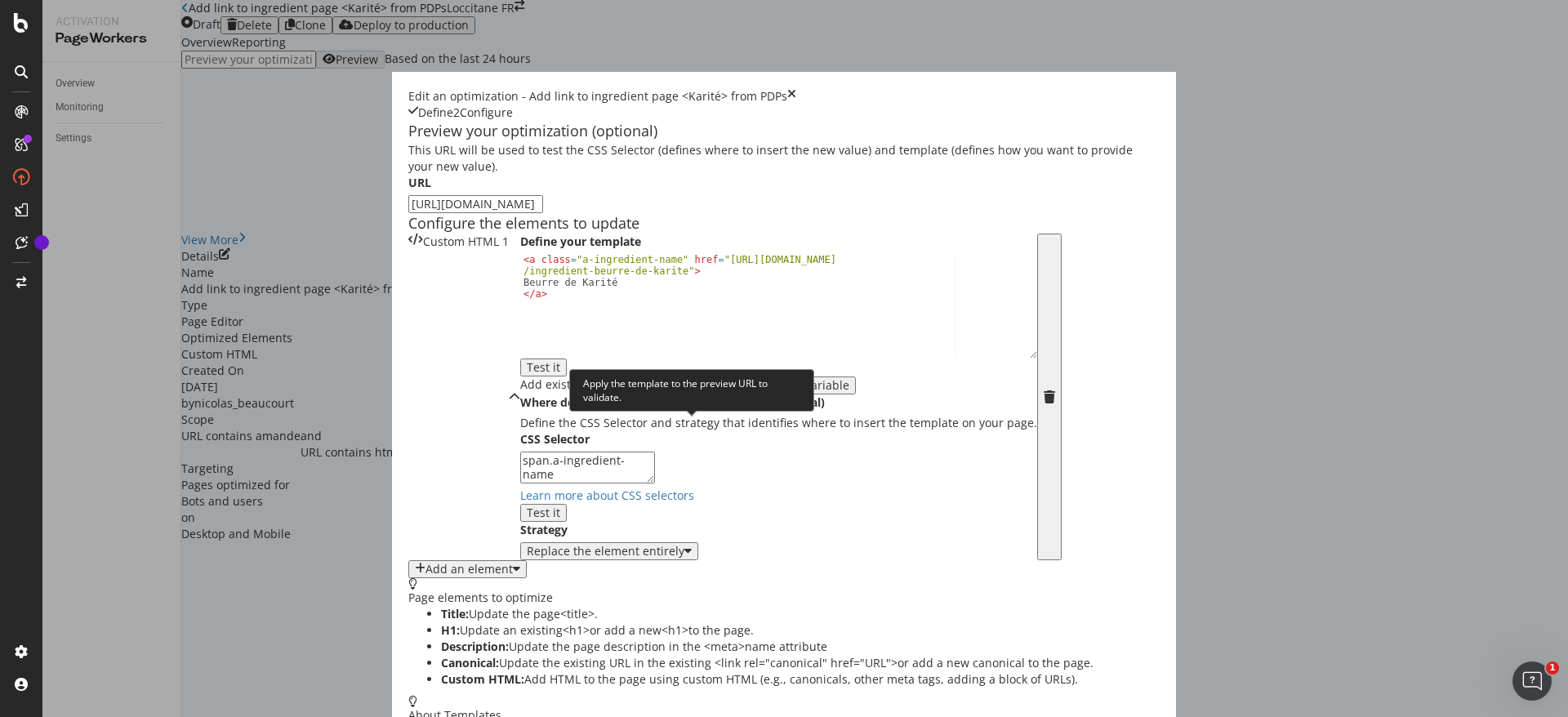
type input "https://fr.loccitane.com/creme-mains-karite-01MA150K22.html"
click at [567, 377] on button "Test it" at bounding box center [543, 368] width 47 height 18
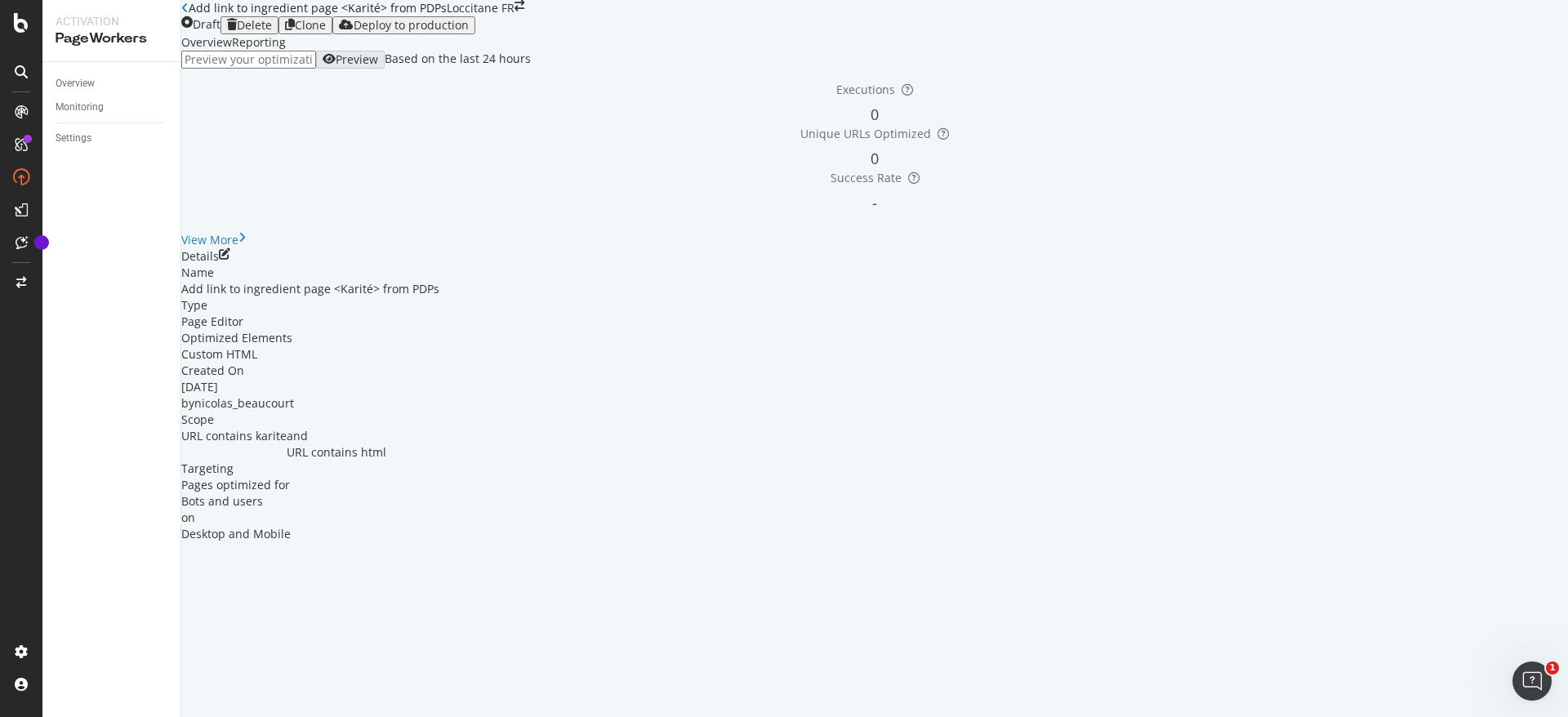
click at [316, 68] on input "url" at bounding box center [249, 60] width 135 height 18
paste input "https://fr.loccitane.com/creme-mains-karite-01MA150K22.html"
type input "https://fr.loccitane.com/creme-mains-karite-01MA150K22.html"
click at [378, 66] on div "Preview" at bounding box center [357, 60] width 43 height 13
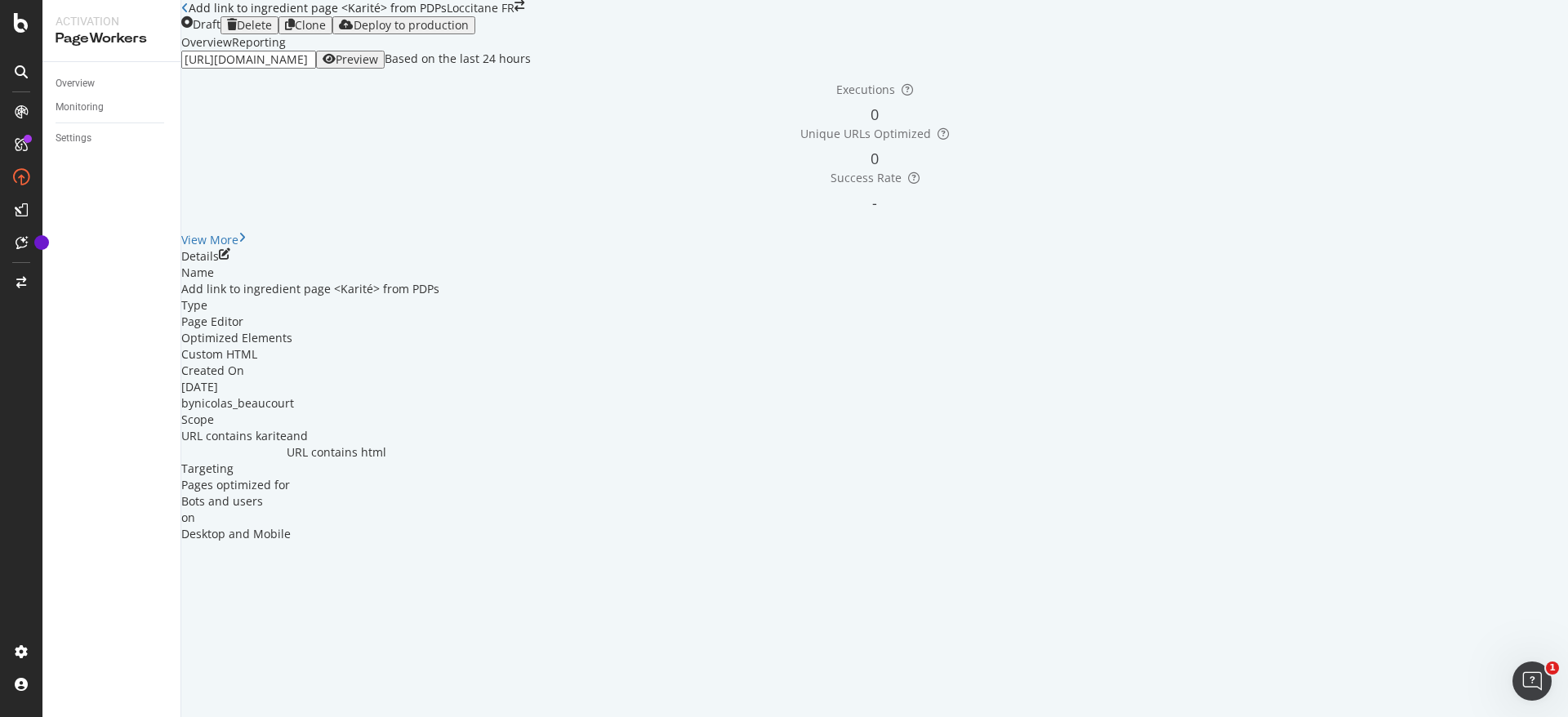
scroll to position [0, 0]
click at [90, 79] on div "Overview" at bounding box center [76, 83] width 39 height 17
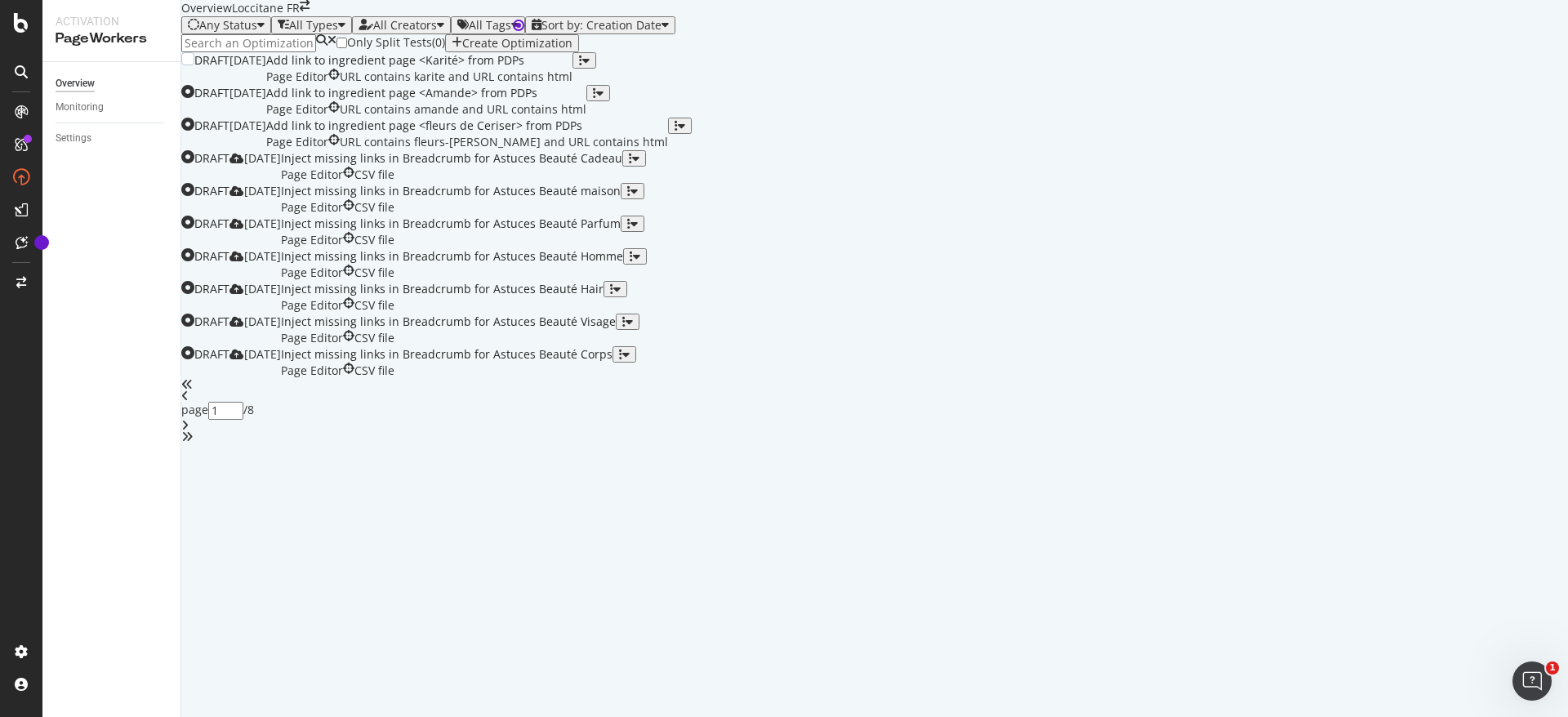
click at [596, 85] on div at bounding box center [584, 69] width 24 height 33
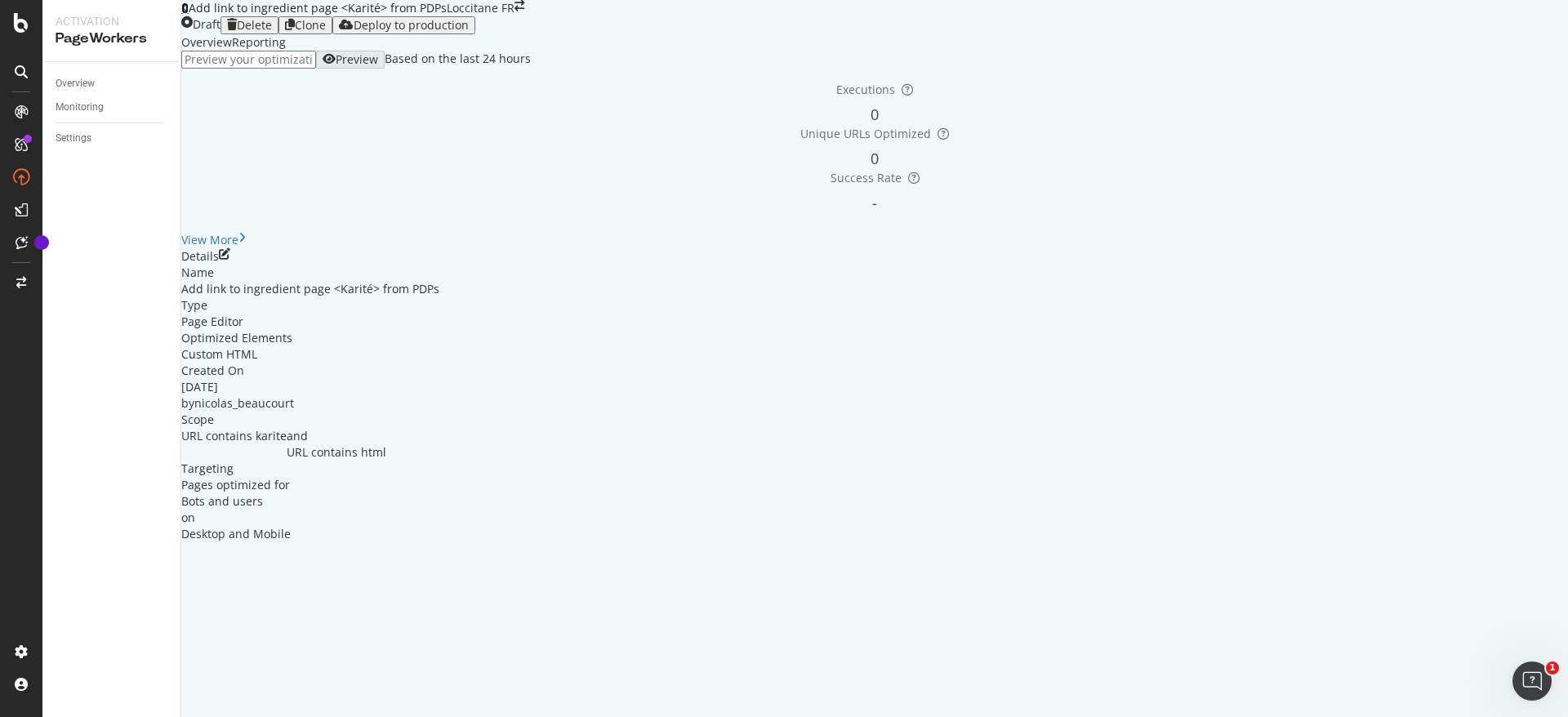
click at [188, 14] on icon at bounding box center [185, 8] width 7 height 12
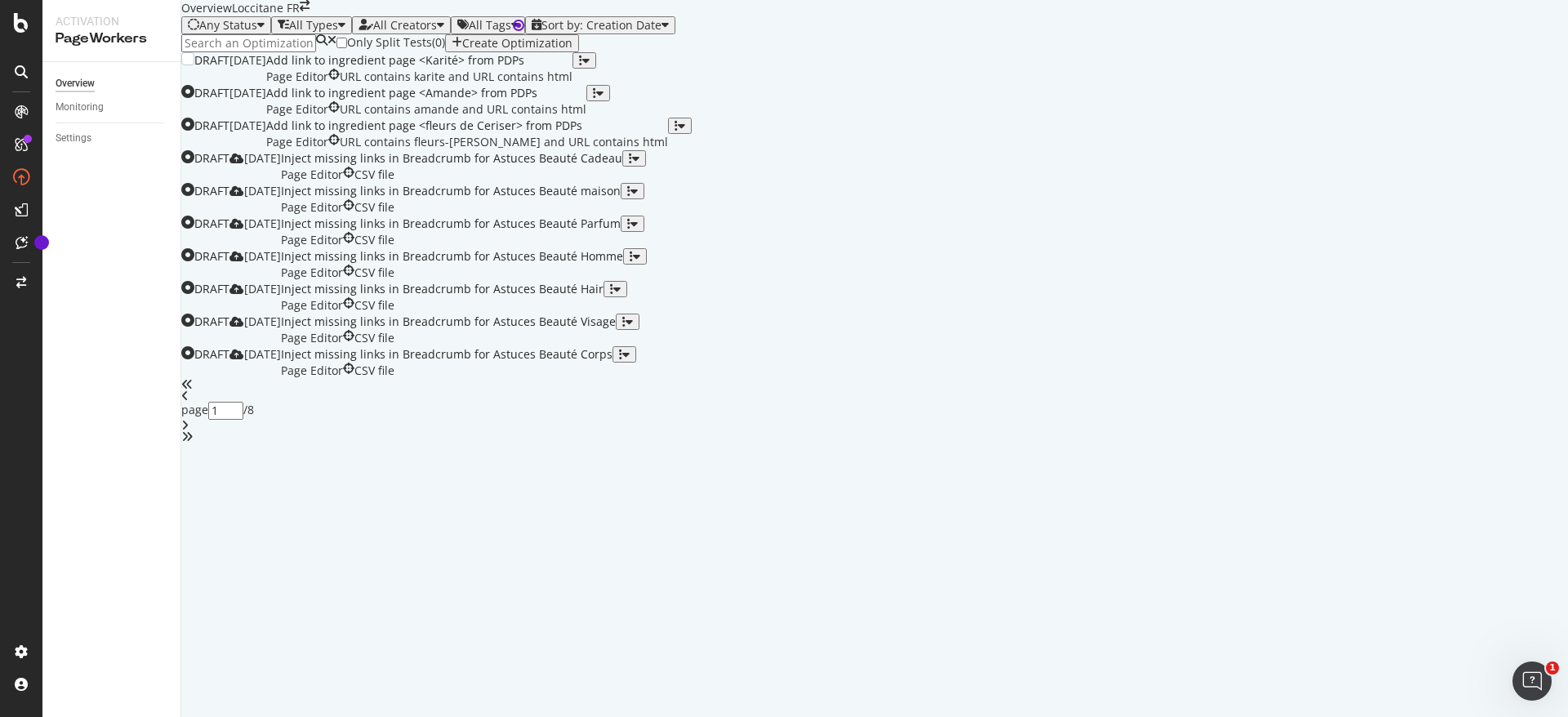
click at [582, 66] on div "button" at bounding box center [580, 61] width 3 height 12
click at [1482, 275] on div "Clone" at bounding box center [1496, 270] width 30 height 14
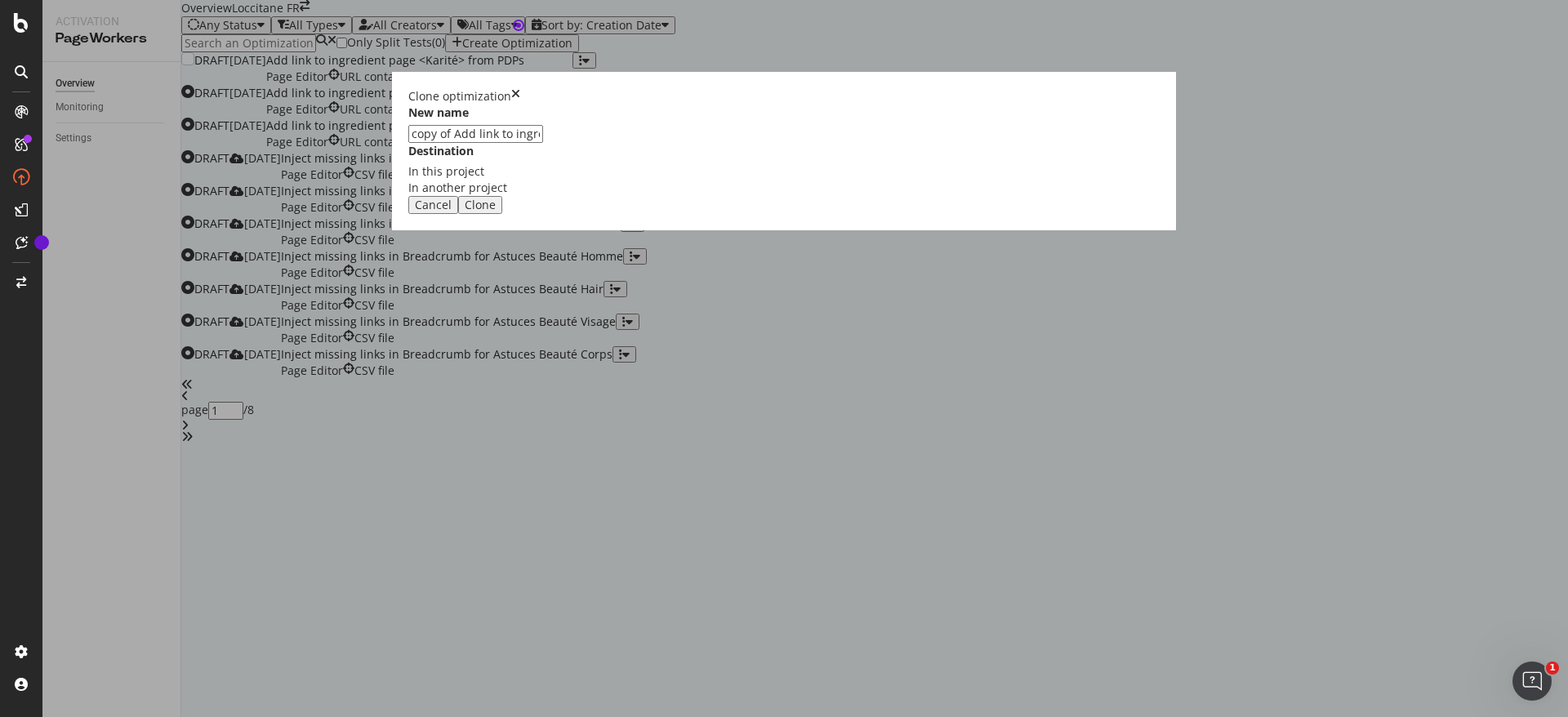
click at [543, 143] on input "copy of Add link to ingredient page <Karité> from PDPs" at bounding box center [476, 134] width 135 height 18
drag, startPoint x: 597, startPoint y: 326, endPoint x: 558, endPoint y: 297, distance: 48.6
click at [547, 196] on div "New name copy of Add link to ingredient page <Karité> from PDPs Destination In …" at bounding box center [784, 150] width 752 height 91
click at [543, 143] on input "Add link to ingredient page <Karité> from PDPs" at bounding box center [476, 134] width 135 height 18
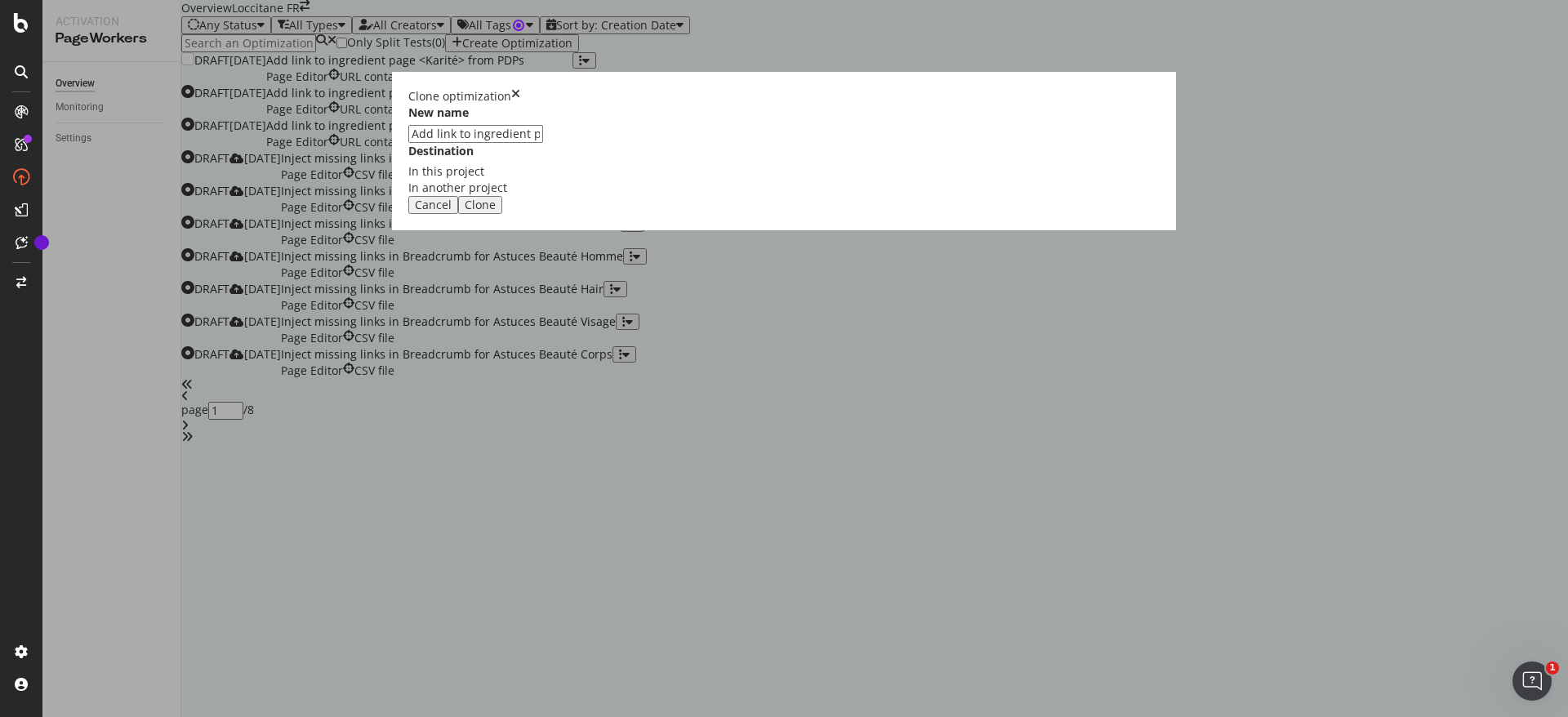
type input "Add link to ingredient page <Immortelle> from PDPs"
click at [496, 211] on div "Clone" at bounding box center [480, 205] width 31 height 13
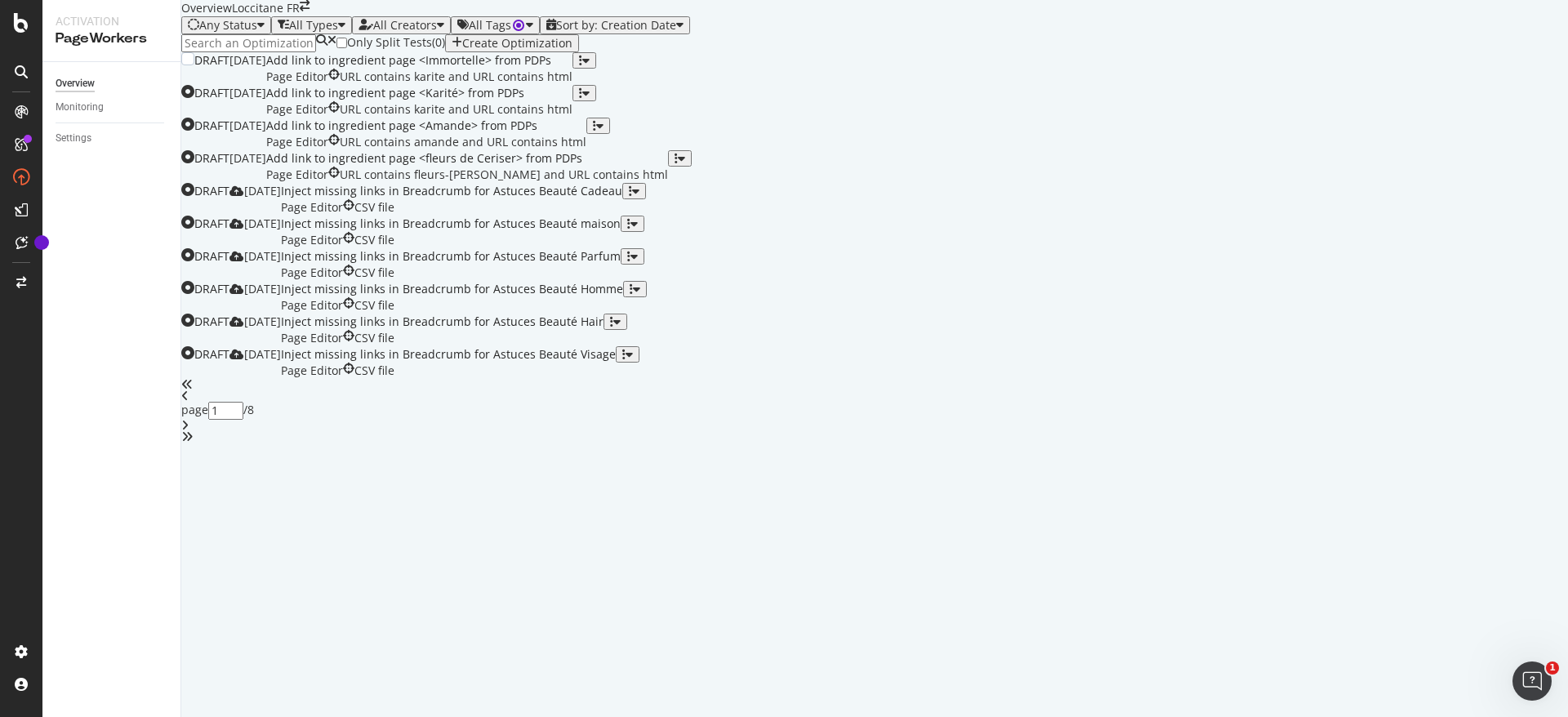
click at [572, 68] on div "Add link to ingredient page <Immortelle> from PDPs" at bounding box center [419, 61] width 307 height 16
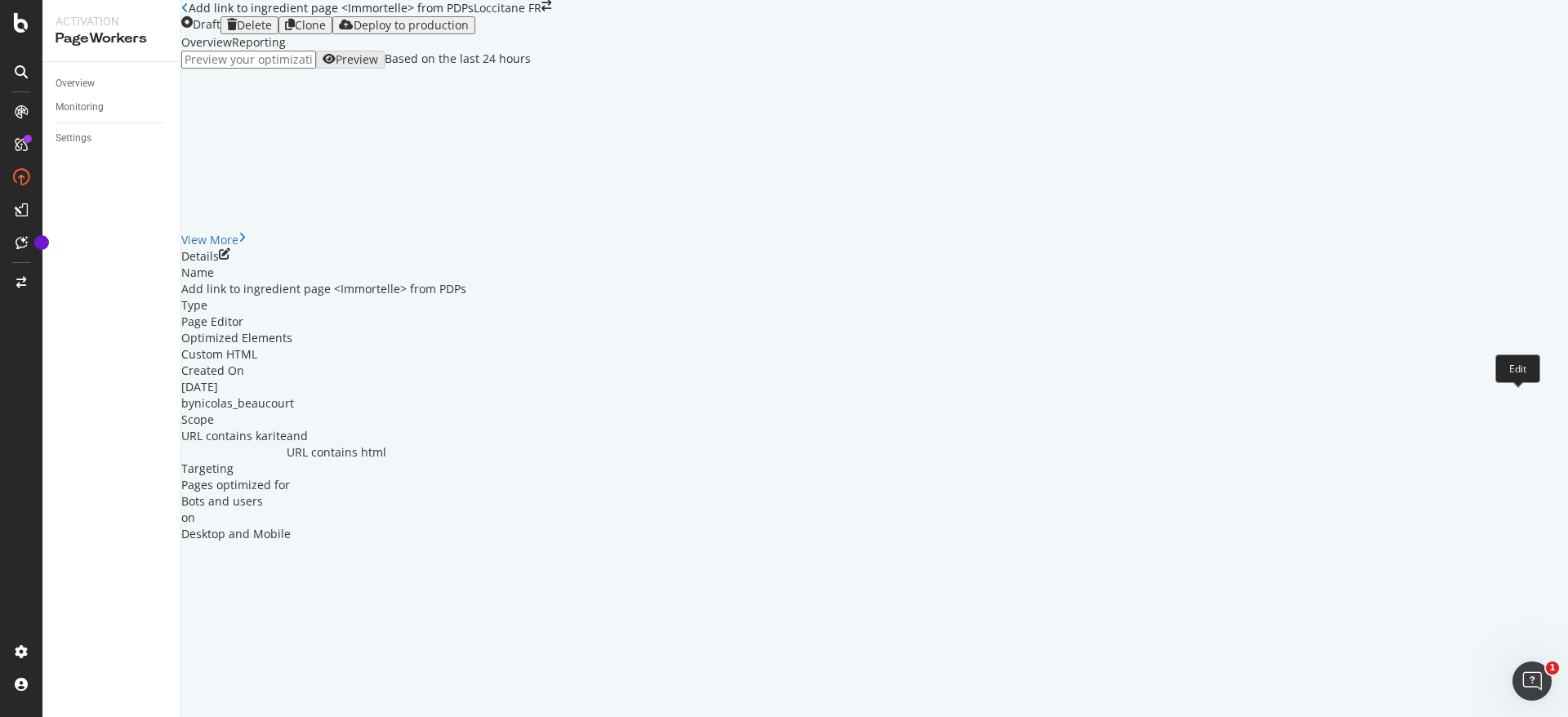
click at [230, 260] on icon "pen-to-square" at bounding box center [224, 254] width 12 height 12
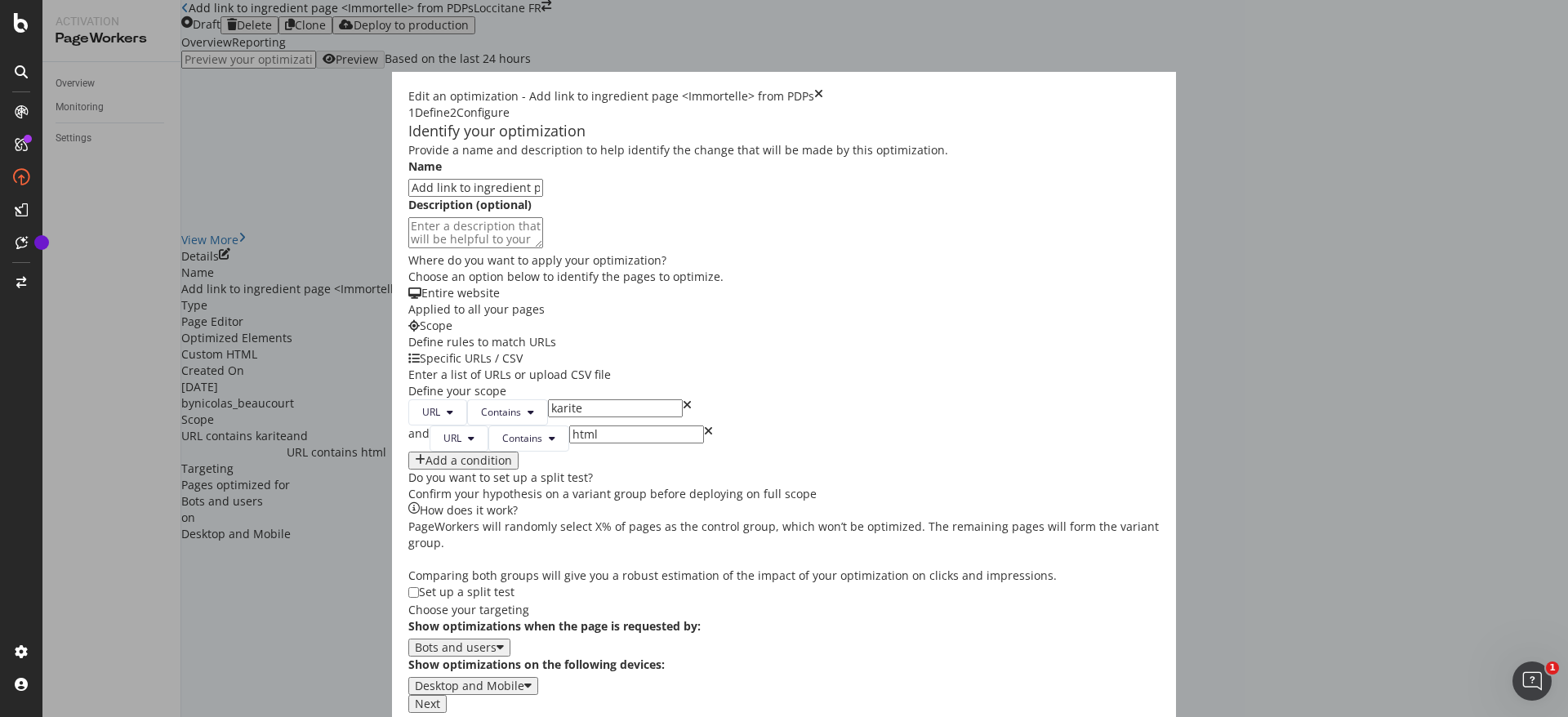
drag, startPoint x: 511, startPoint y: 557, endPoint x: 534, endPoint y: 556, distance: 23.0
click at [548, 418] on input "karite" at bounding box center [616, 409] width 135 height 18
click at [683, 426] on icon "times" at bounding box center [687, 413] width 9 height 26
type input "html"
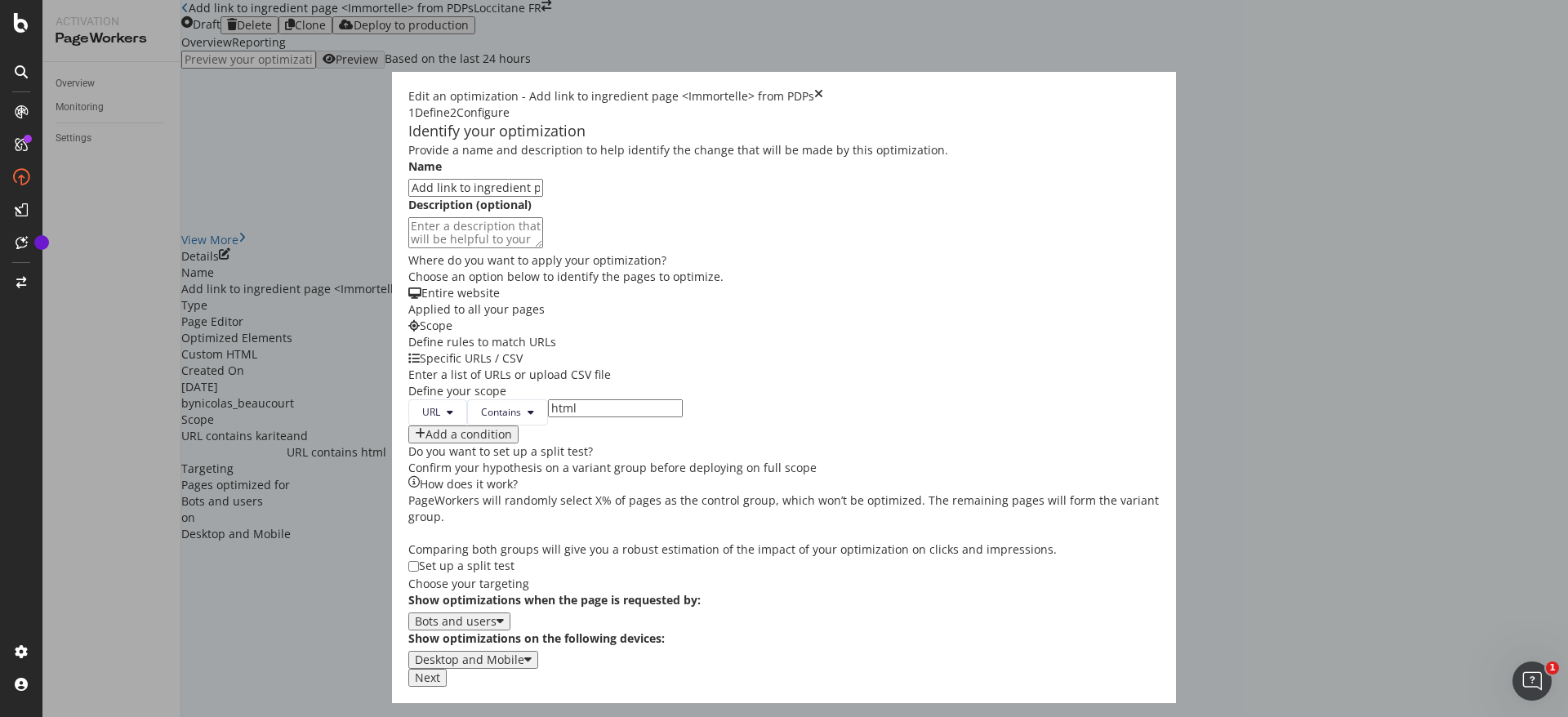
scroll to position [422, 0]
click at [440, 685] on div "Next" at bounding box center [428, 678] width 25 height 13
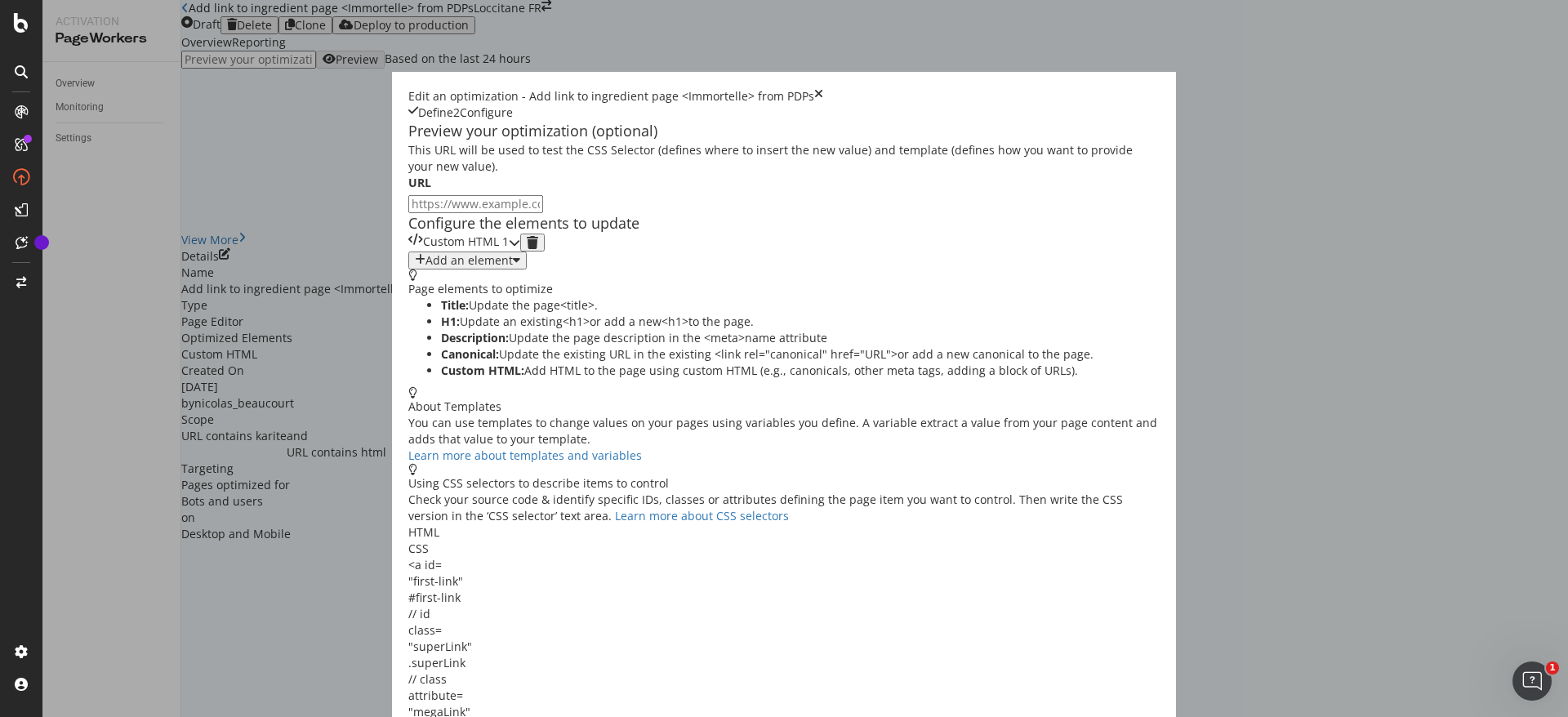
scroll to position [0, 0]
click at [481, 252] on div "Custom HTML 1" at bounding box center [465, 243] width 112 height 18
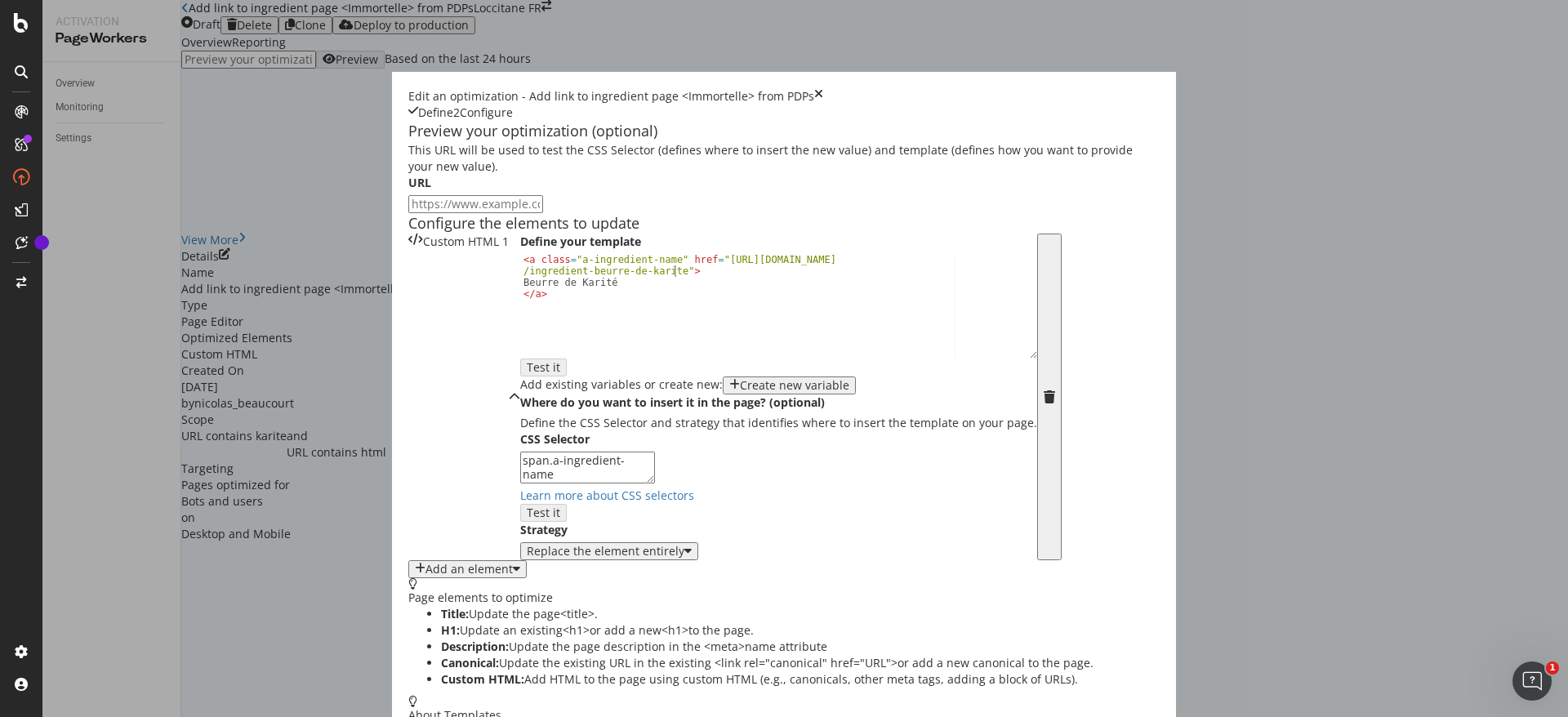
click at [520, 391] on div "< a class = "a-ingredient-name" href = "https://fr.loccitane.com /ingredient-be…" at bounding box center [779, 322] width 517 height 137
click at [546, 391] on div "< a class = "a-ingredient-name" href = "https://fr.loccitane.com /ingredient-be…" at bounding box center [779, 322] width 517 height 137
drag, startPoint x: 469, startPoint y: 391, endPoint x: 509, endPoint y: 391, distance: 40.0
click at [520, 391] on div "< a class = "a-ingredient-name" href = "https://fr.loccitane.com /ingredient-be…" at bounding box center [779, 322] width 517 height 137
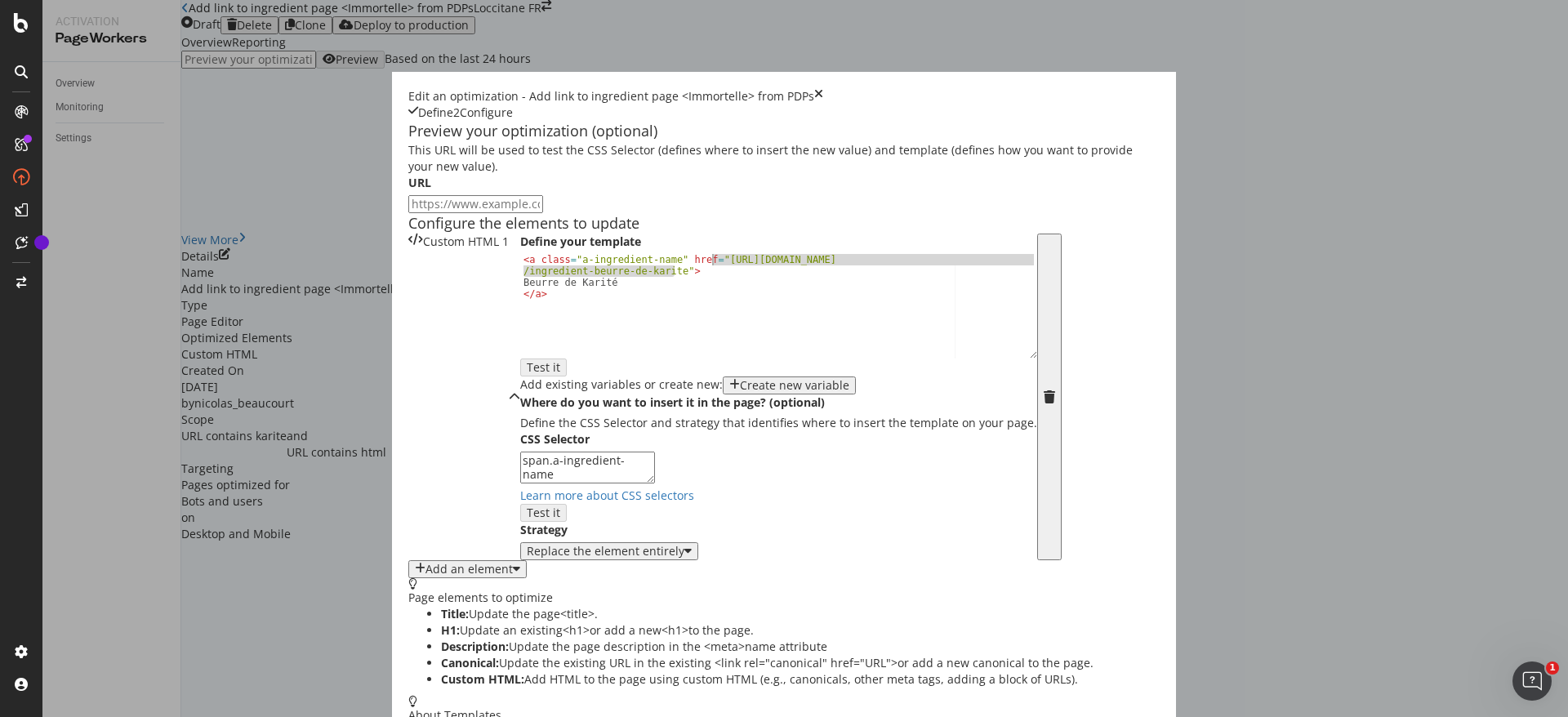
drag, startPoint x: 469, startPoint y: 396, endPoint x: 510, endPoint y: 386, distance: 42.2
click at [520, 386] on div "< a class = "a-ingredient-name" href = "https://fr.loccitane.com /ingredient-be…" at bounding box center [779, 322] width 517 height 137
paste textarea "immortell"
drag, startPoint x: 428, startPoint y: 406, endPoint x: 342, endPoint y: 408, distance: 86.0
click at [520, 391] on div "< a class = "a-ingredient-name" href = "https://fr.loccitane.com /ingredient-im…" at bounding box center [779, 322] width 517 height 137
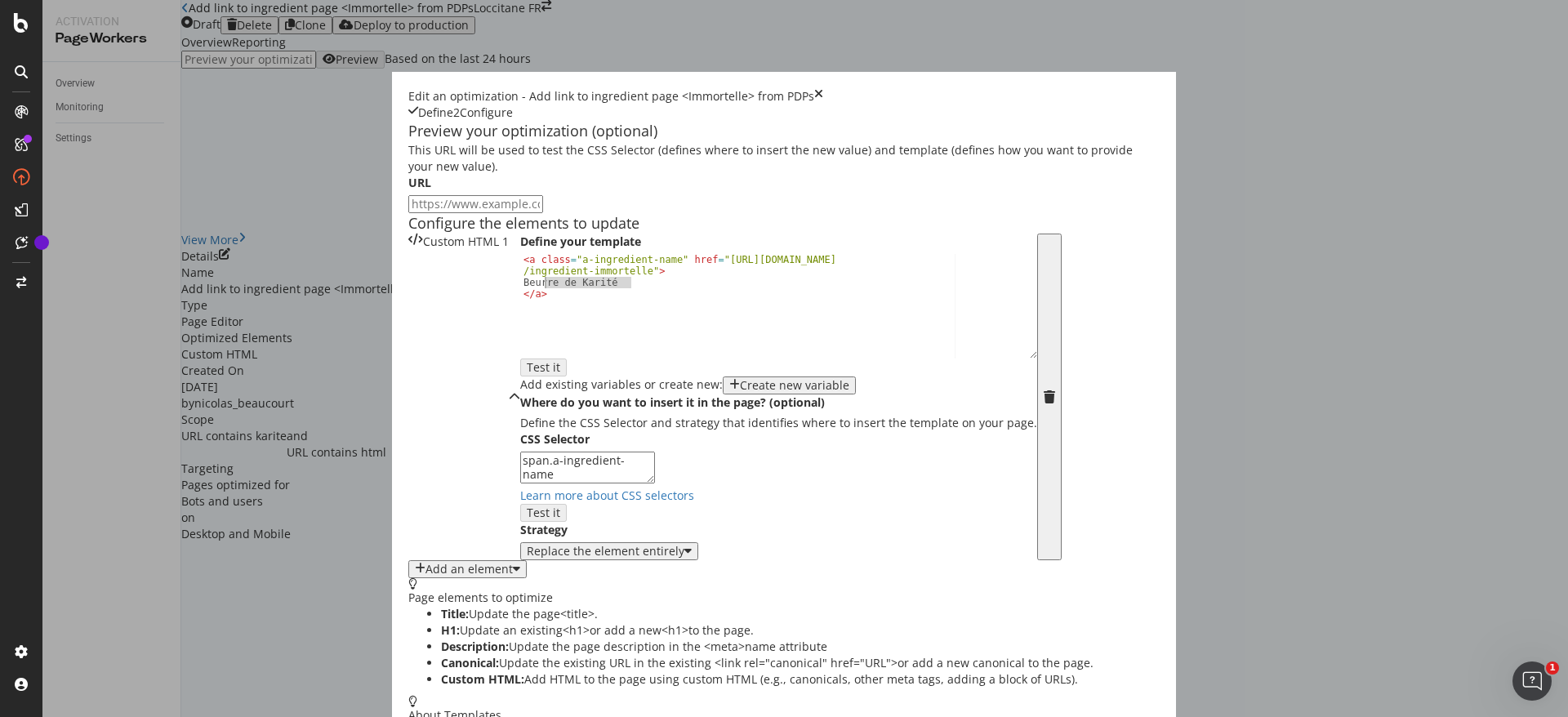
paste textarea "Huile Essentielle d’Immortelle"
type textarea "Huile Essentielle d’Immortelle"
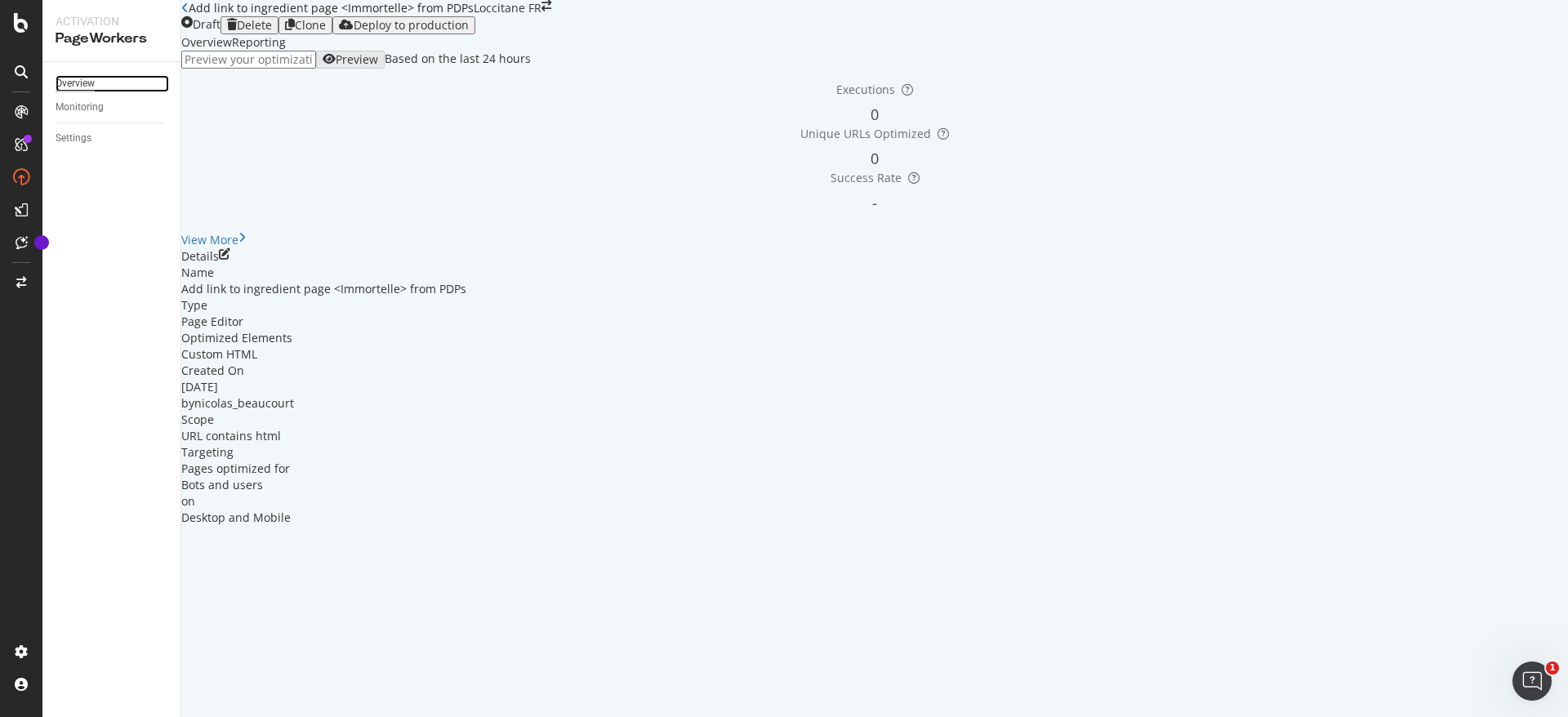
click at [86, 76] on div "Overview" at bounding box center [76, 83] width 39 height 17
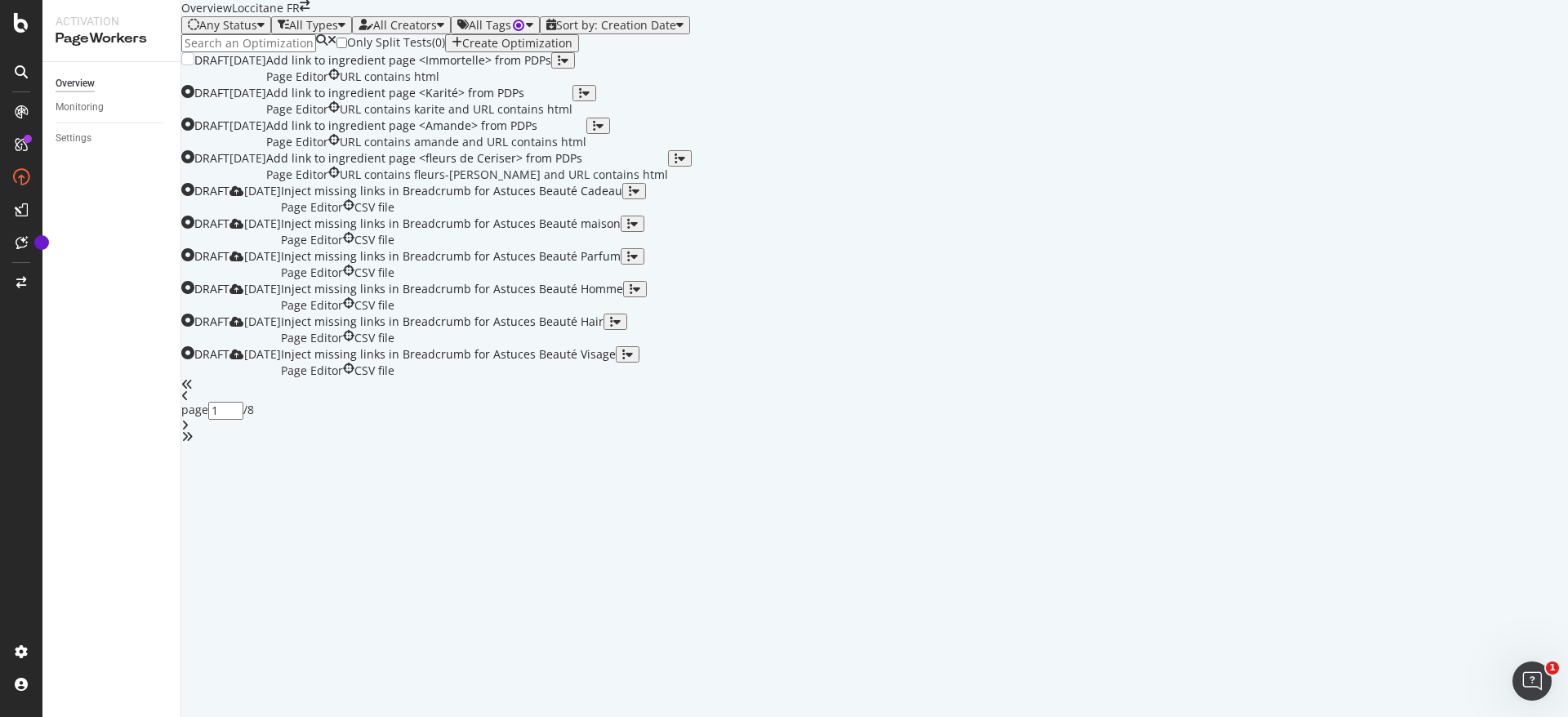
click at [552, 68] on div "Add link to ingredient page <Immortelle> from PDPs" at bounding box center [409, 61] width 285 height 16
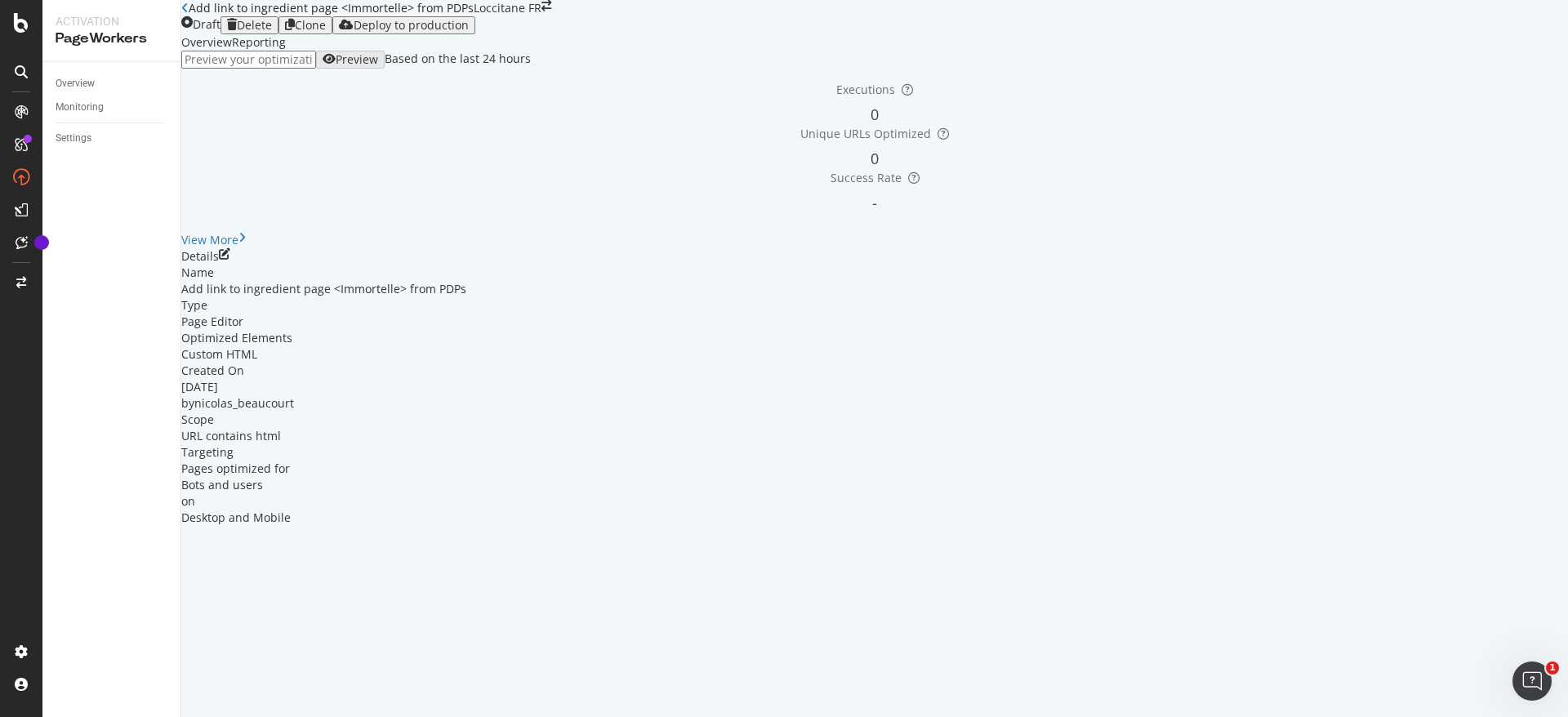
click at [316, 68] on input "url" at bounding box center [249, 60] width 135 height 18
paste input "https://fr.loccitane.com/creme-visage-divine-27DC050I23.html"
type input "https://fr.loccitane.com/creme-visage-divine-27DC050I23.html"
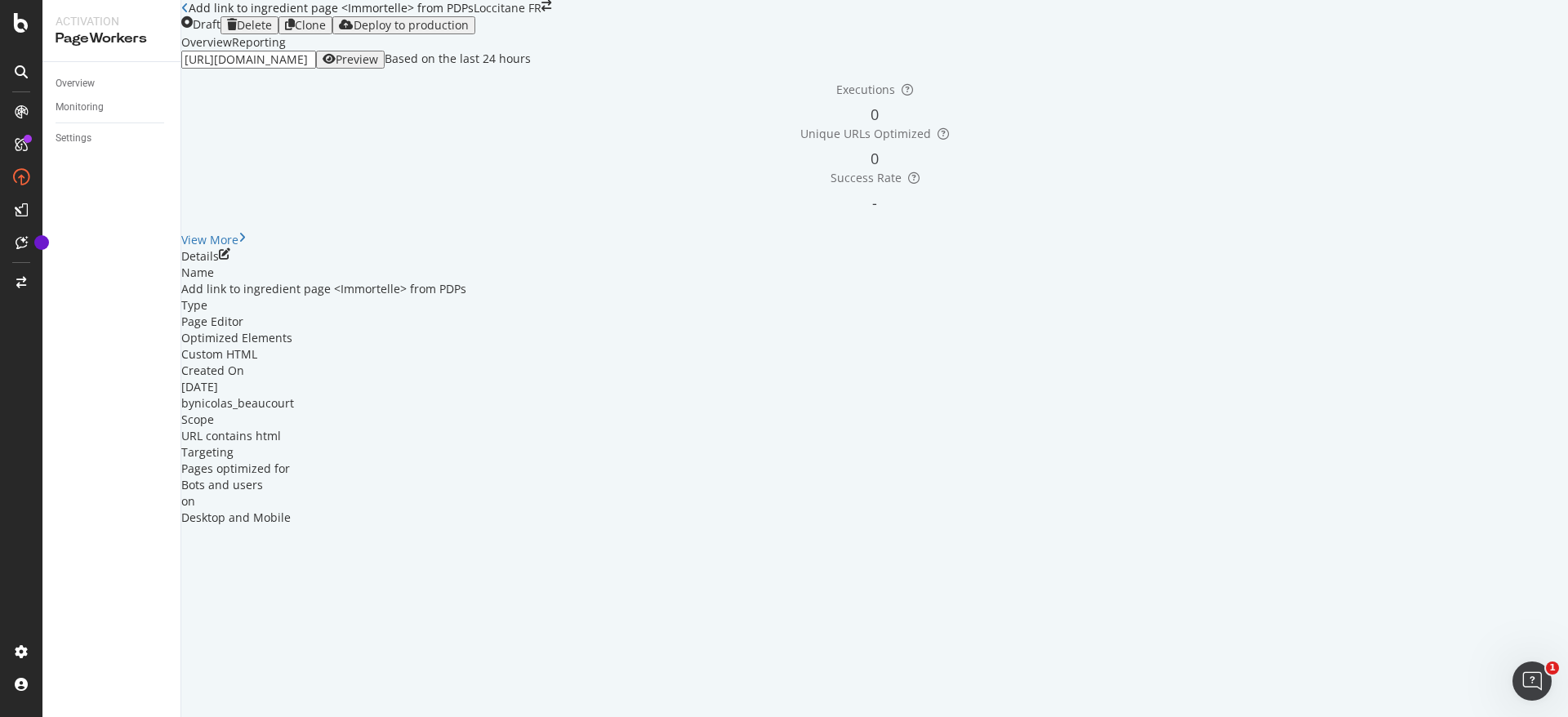
click at [378, 66] on div "Preview" at bounding box center [357, 60] width 43 height 13
click at [95, 97] on div "Monitoring" at bounding box center [118, 107] width 125 height 24
click at [94, 98] on div "Monitoring" at bounding box center [118, 107] width 125 height 24
click at [94, 99] on div "Monitoring" at bounding box center [80, 107] width 49 height 17
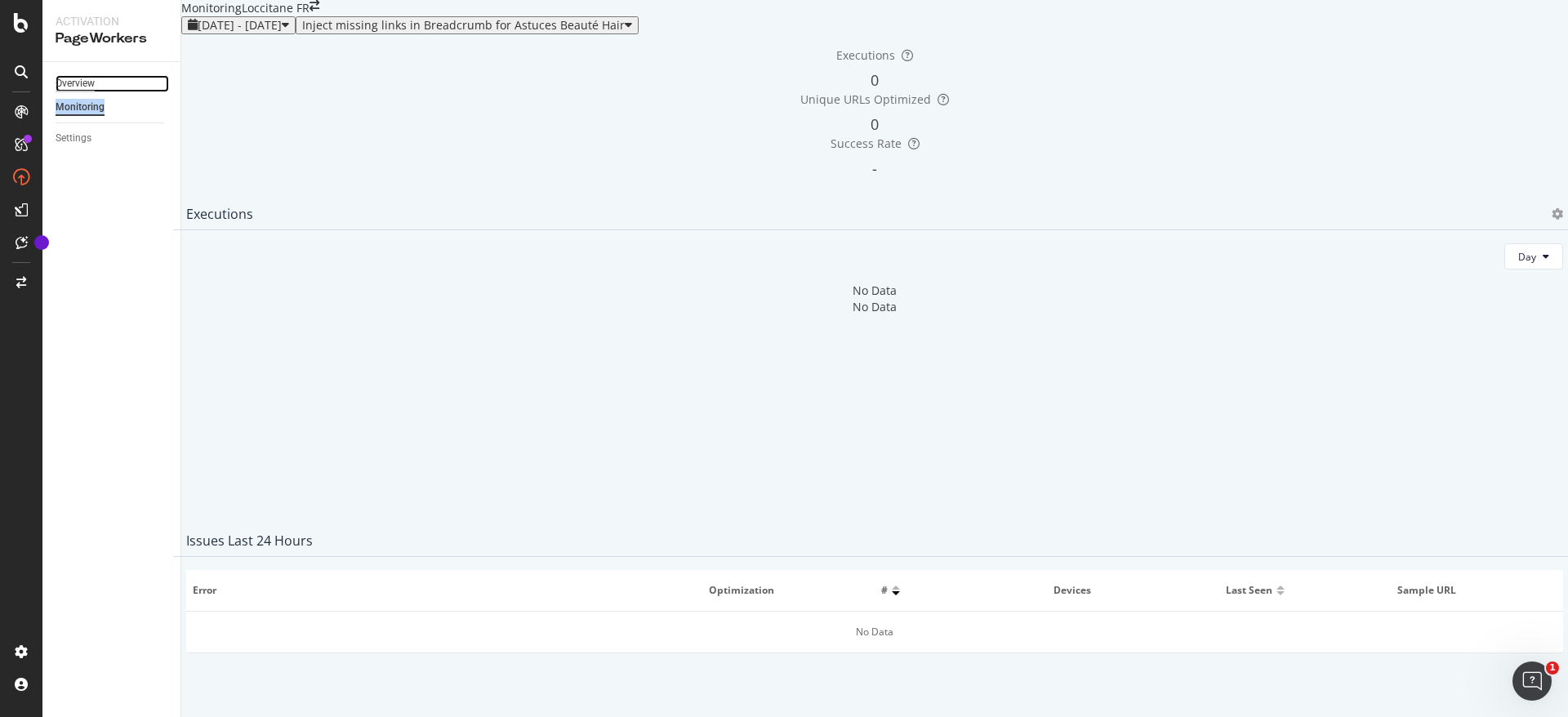
click at [81, 86] on div "Overview" at bounding box center [76, 83] width 39 height 17
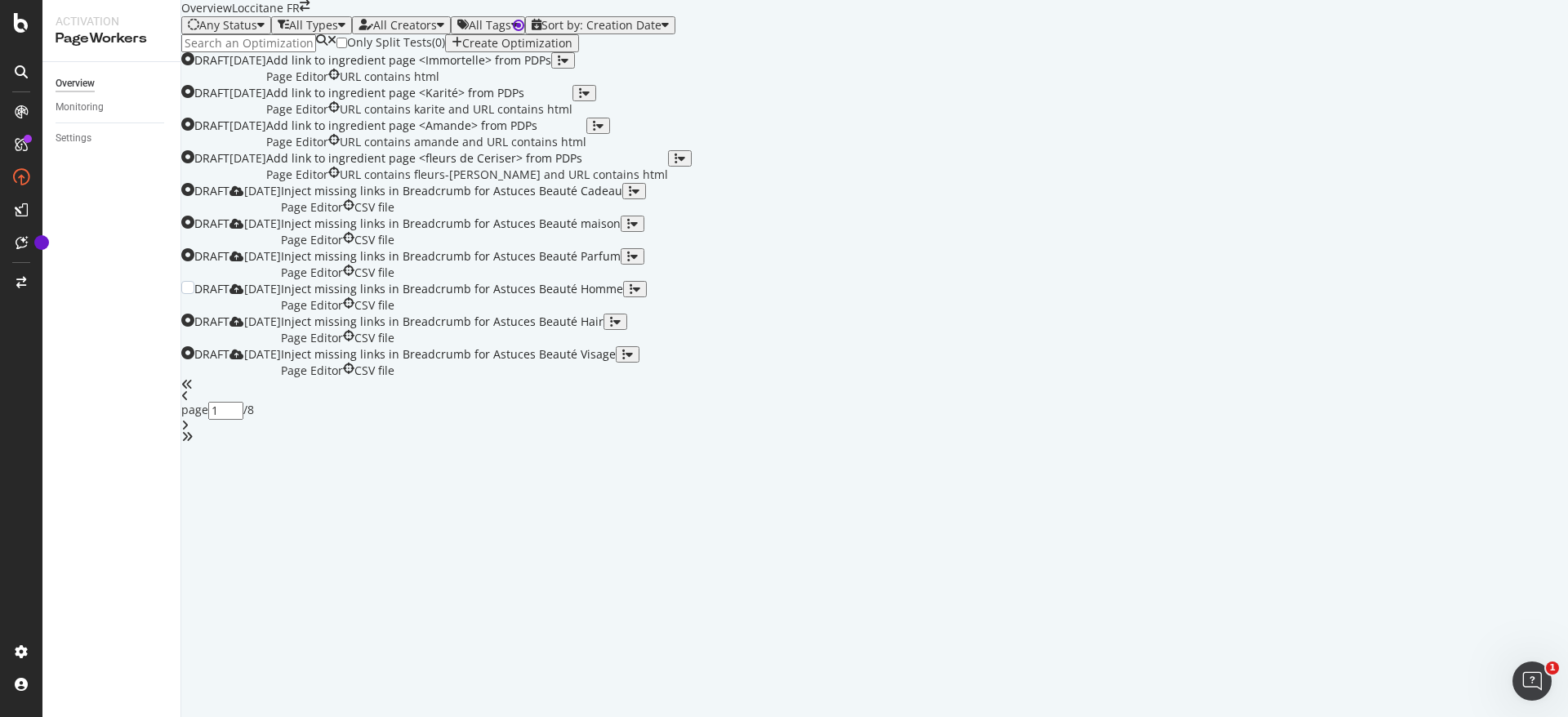
scroll to position [520, 0]
click at [924, 432] on div "angle-right" at bounding box center [875, 426] width 1387 height 12
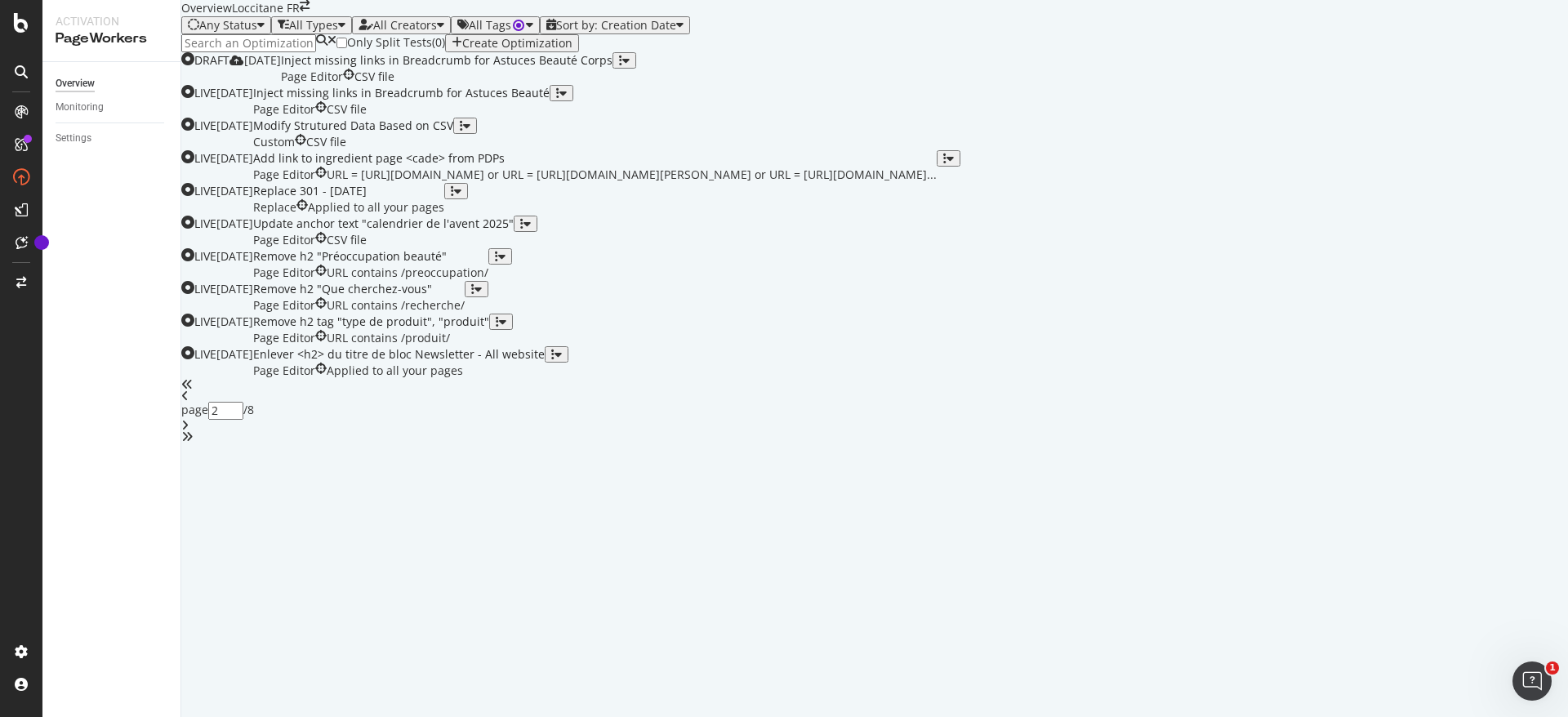
click at [802, 442] on div "DRAFT 03 Oct. 2025 Inject missing links in Breadcrumb for Astuces Beauté Corps …" at bounding box center [875, 247] width 1387 height 391
click at [797, 402] on div "angle-left" at bounding box center [875, 396] width 1387 height 12
type input "1"
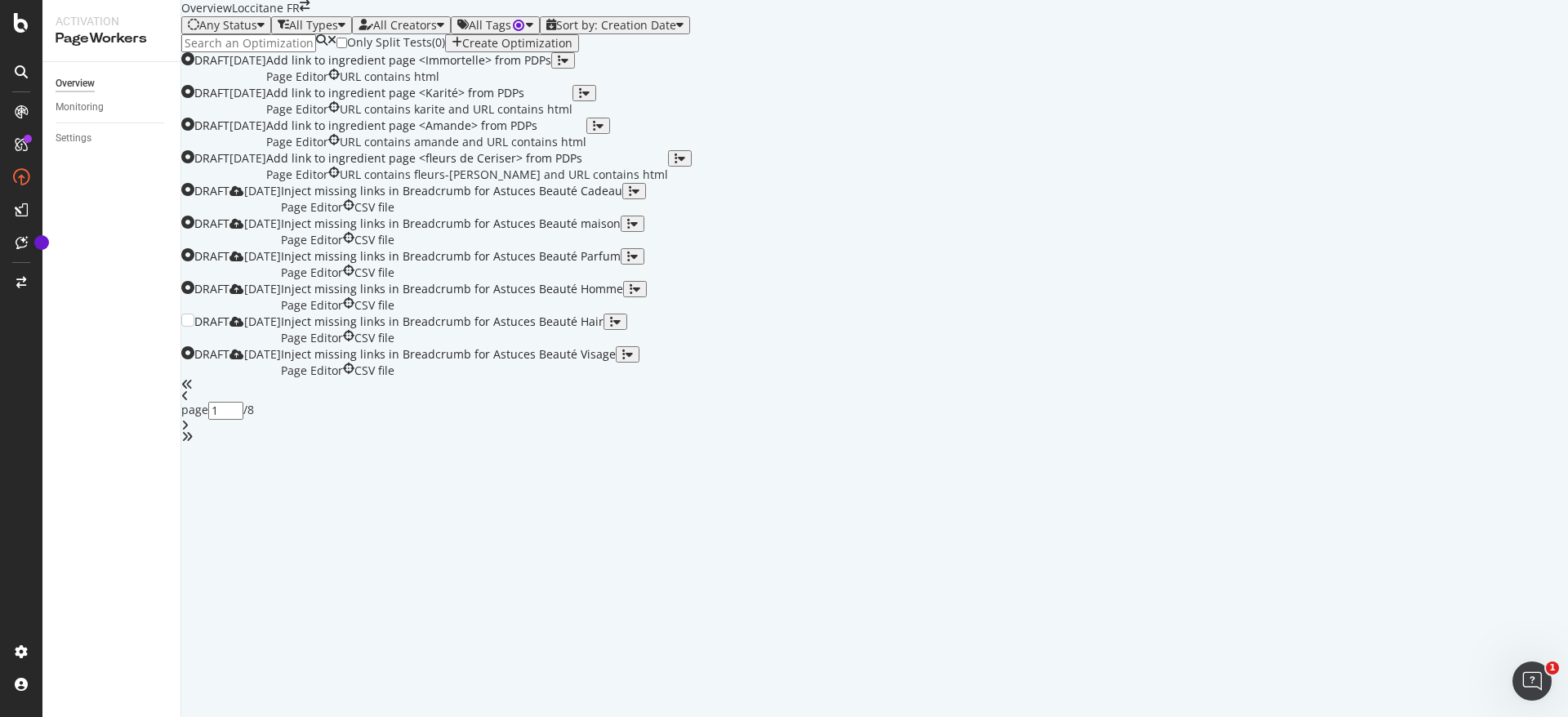
scroll to position [0, 0]
click at [568, 66] on div "button" at bounding box center [563, 61] width 11 height 12
click at [1482, 274] on div "Clone" at bounding box center [1496, 270] width 30 height 14
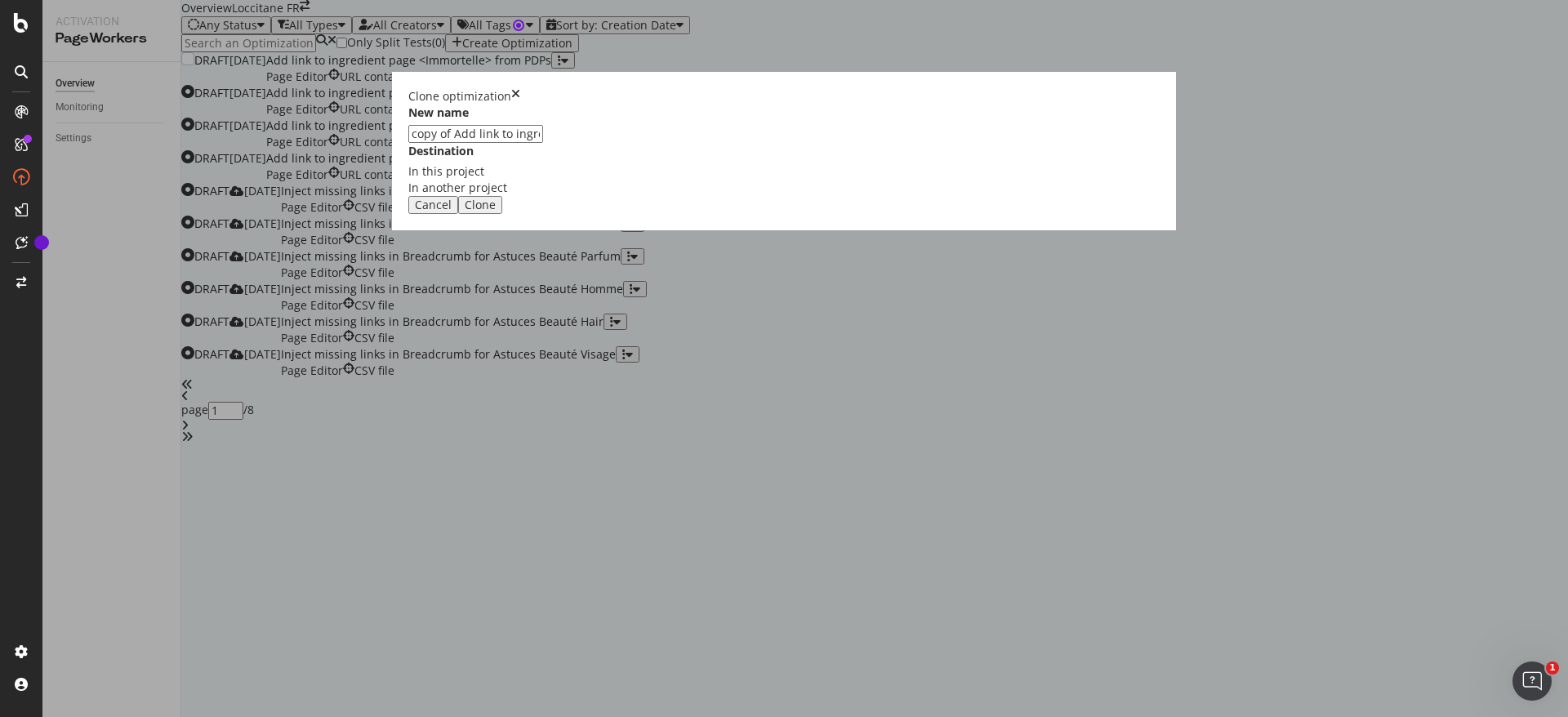
click at [543, 143] on input "copy of Add link to ingredient page <Immortelle> from PDPs" at bounding box center [476, 134] width 135 height 18
drag, startPoint x: 785, startPoint y: 326, endPoint x: 735, endPoint y: 327, distance: 50.0
click at [543, 143] on input "copy of Add link to ingredient page <Immortelle> from PDPs" at bounding box center [476, 134] width 135 height 18
type input "copy of Add link to ingredient page <Verveine> from PDPs"
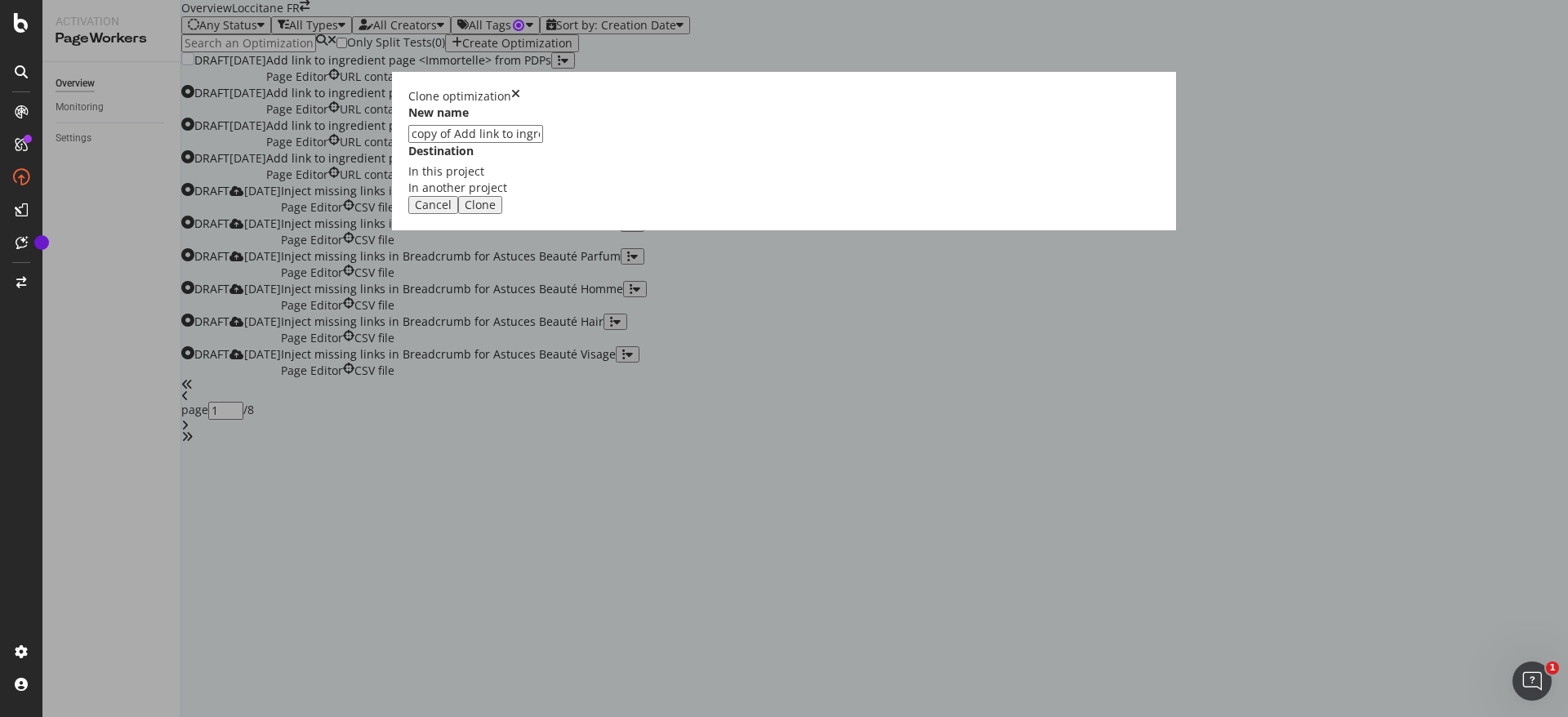
click at [502, 214] on button "Clone" at bounding box center [480, 205] width 44 height 18
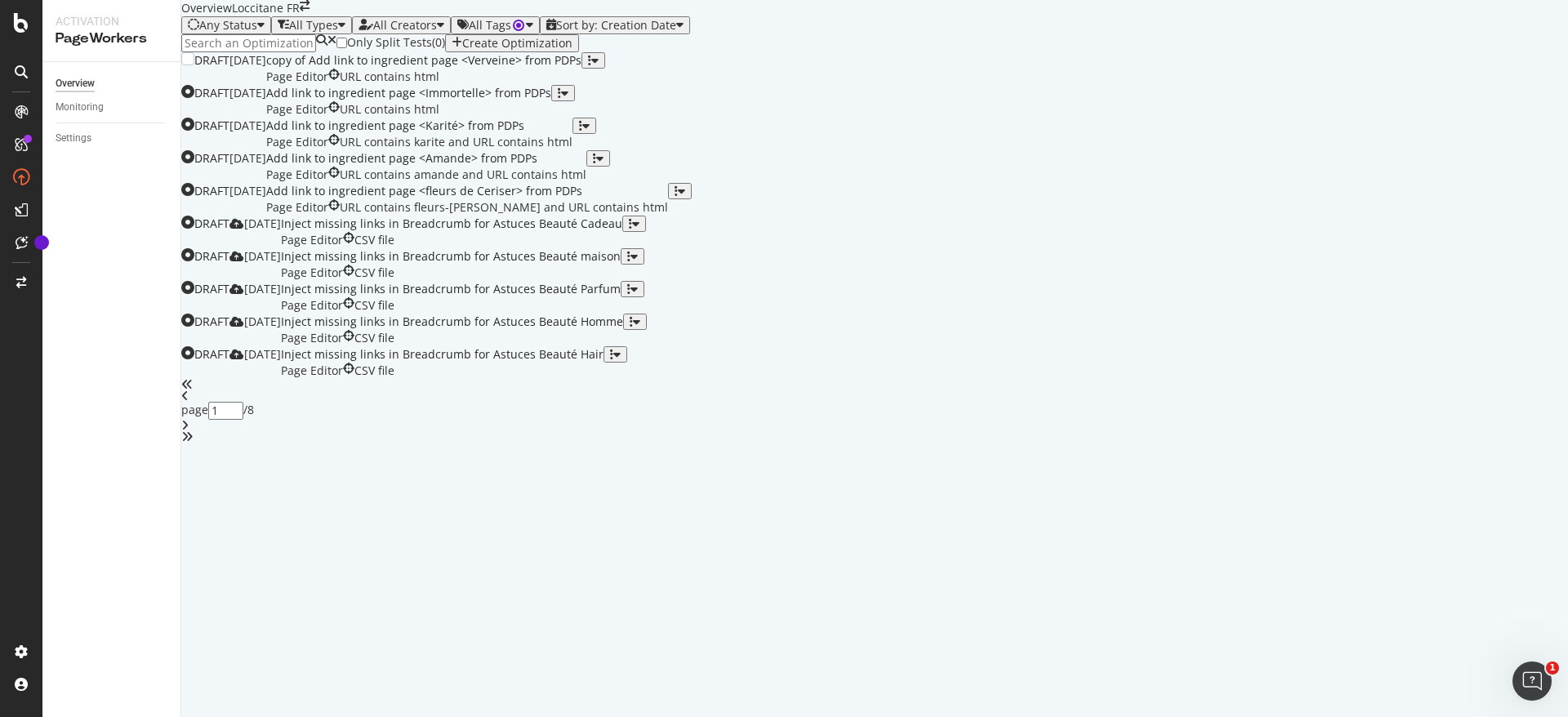
click at [591, 66] on icon "button" at bounding box center [590, 61] width 3 height 12
click at [581, 68] on div "copy of Add link to ingredient page <Verveine> from PDPs" at bounding box center [423, 61] width 315 height 16
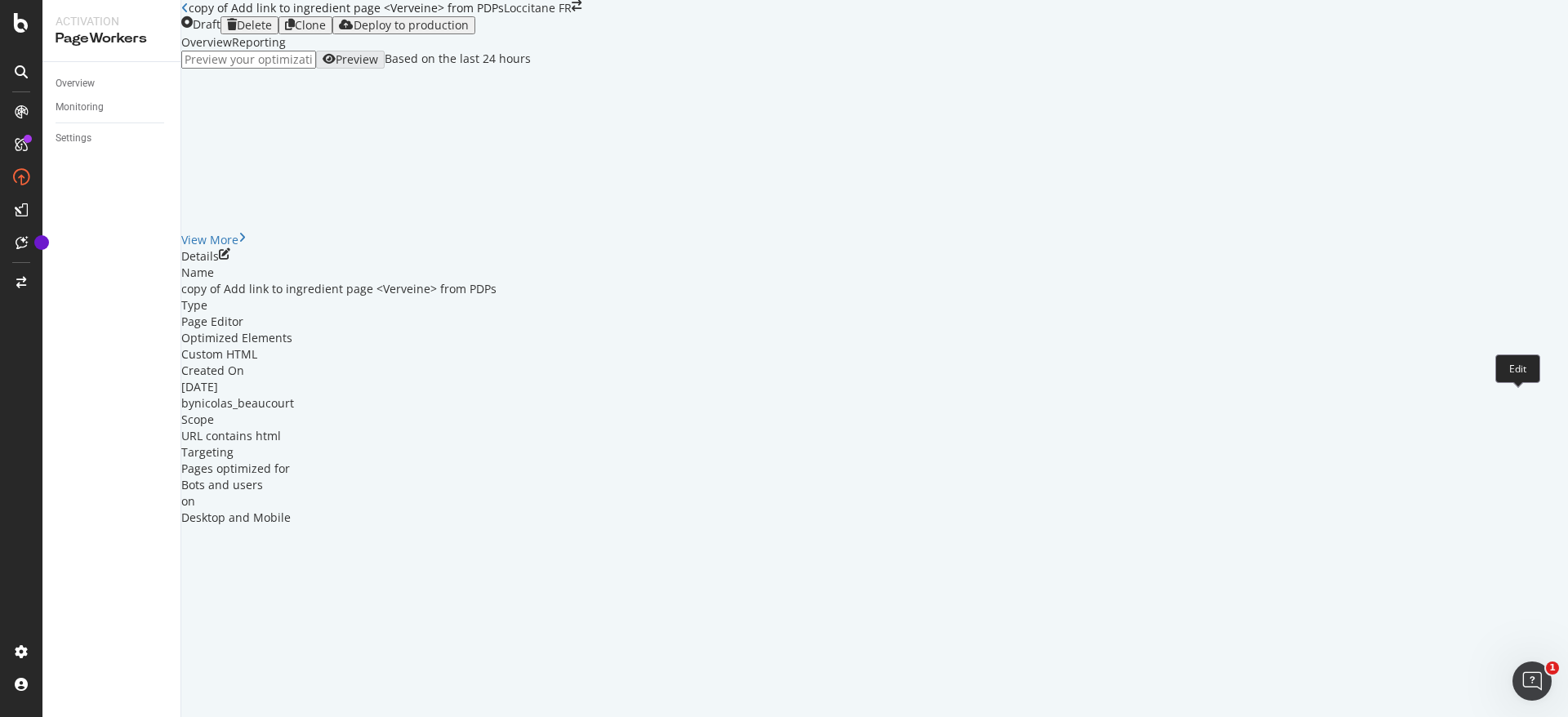
click at [230, 260] on icon "pen-to-square" at bounding box center [224, 254] width 12 height 12
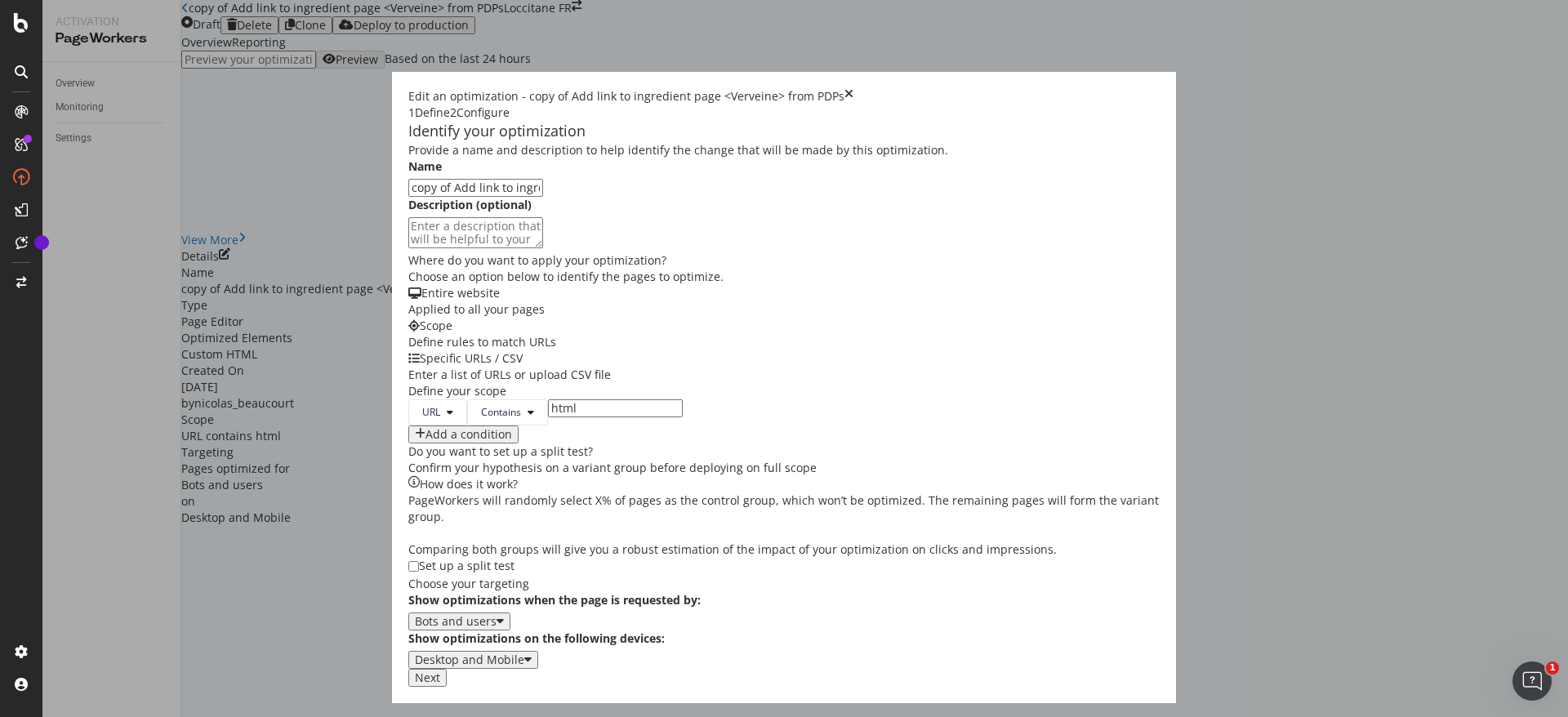
drag, startPoint x: 340, startPoint y: 217, endPoint x: 214, endPoint y: 217, distance: 126.0
click at [392, 217] on div "Edit an optimization - copy of Add link to ingredient page <Verveine> from PDPs…" at bounding box center [784, 387] width 784 height 631
type input "Add link to ingredient page <Verveine> from PDPs"
click at [1112, 494] on div "Provide a name and description to help identify the change that will be made by…" at bounding box center [784, 406] width 752 height 528
click at [440, 685] on div "Next" at bounding box center [428, 678] width 25 height 13
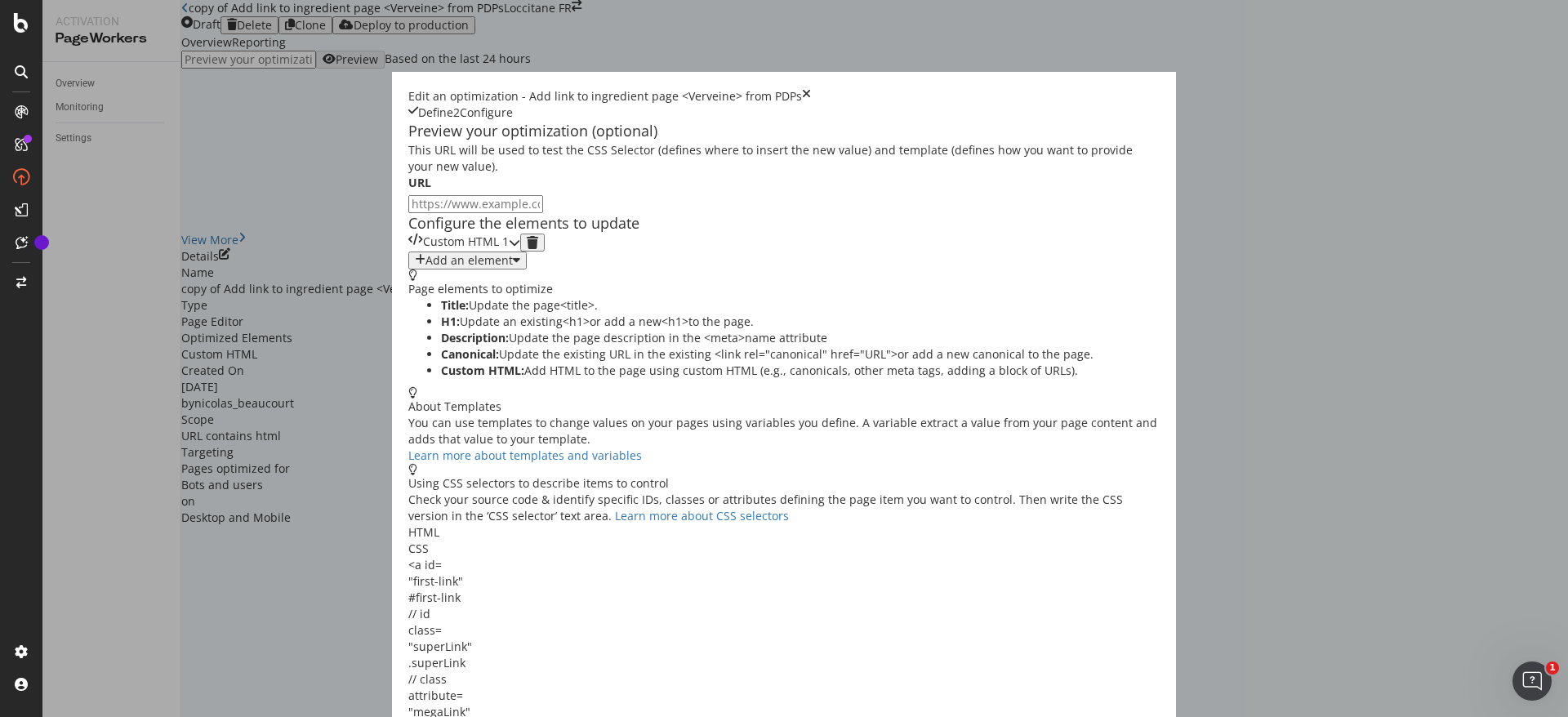
click at [520, 252] on div "Custom HTML 1" at bounding box center [465, 243] width 112 height 18
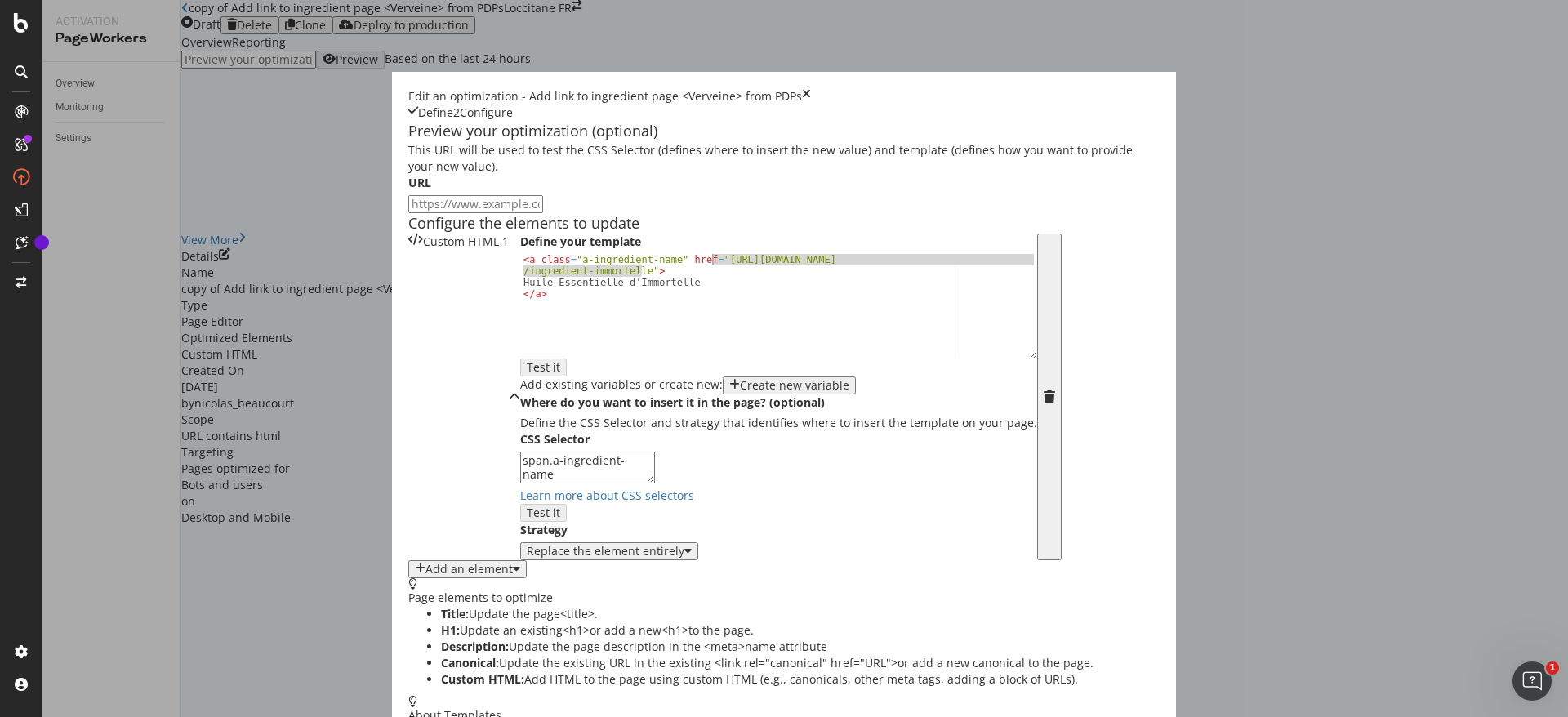
drag, startPoint x: 435, startPoint y: 396, endPoint x: 510, endPoint y: 382, distance: 76.3
click at [520, 382] on div "< a class = "a-ingredient-name" href = "https://fr.loccitane.com /ingredient-im…" at bounding box center [779, 322] width 517 height 137
paste textarea "vervein"
click at [520, 391] on div "< a class = "a-ingredient-name" href = "https://fr.loccitane.com /ingredient-ve…" at bounding box center [779, 322] width 517 height 137
drag, startPoint x: 500, startPoint y: 406, endPoint x: 342, endPoint y: 404, distance: 158.0
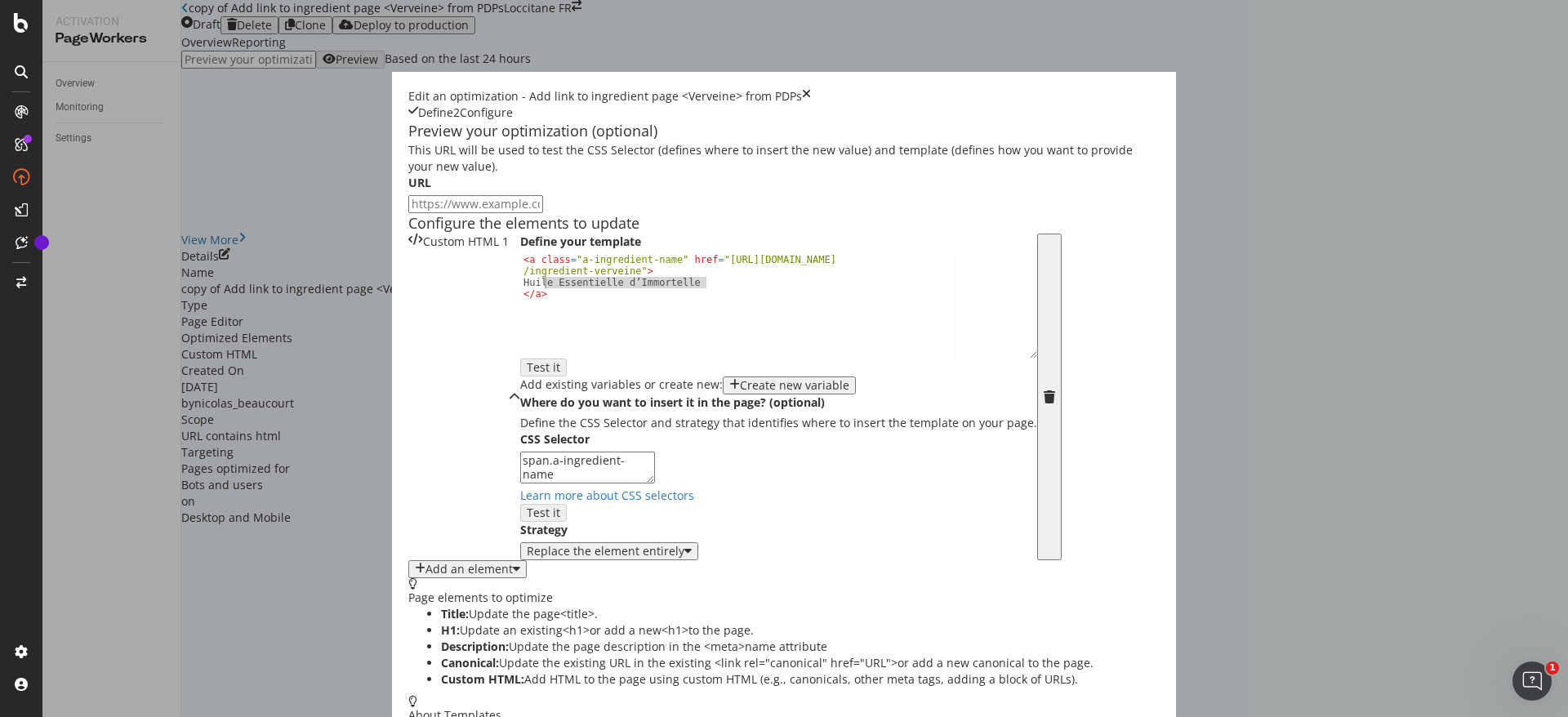
click at [520, 391] on div "< a class = "a-ingredient-name" href = "https://fr.loccitane.com /ingredient-ve…" at bounding box center [779, 322] width 517 height 137
paste textarea "Extrait de Feuilles de Vervein"
type textarea "Extrait de Feuilles de Verveine"
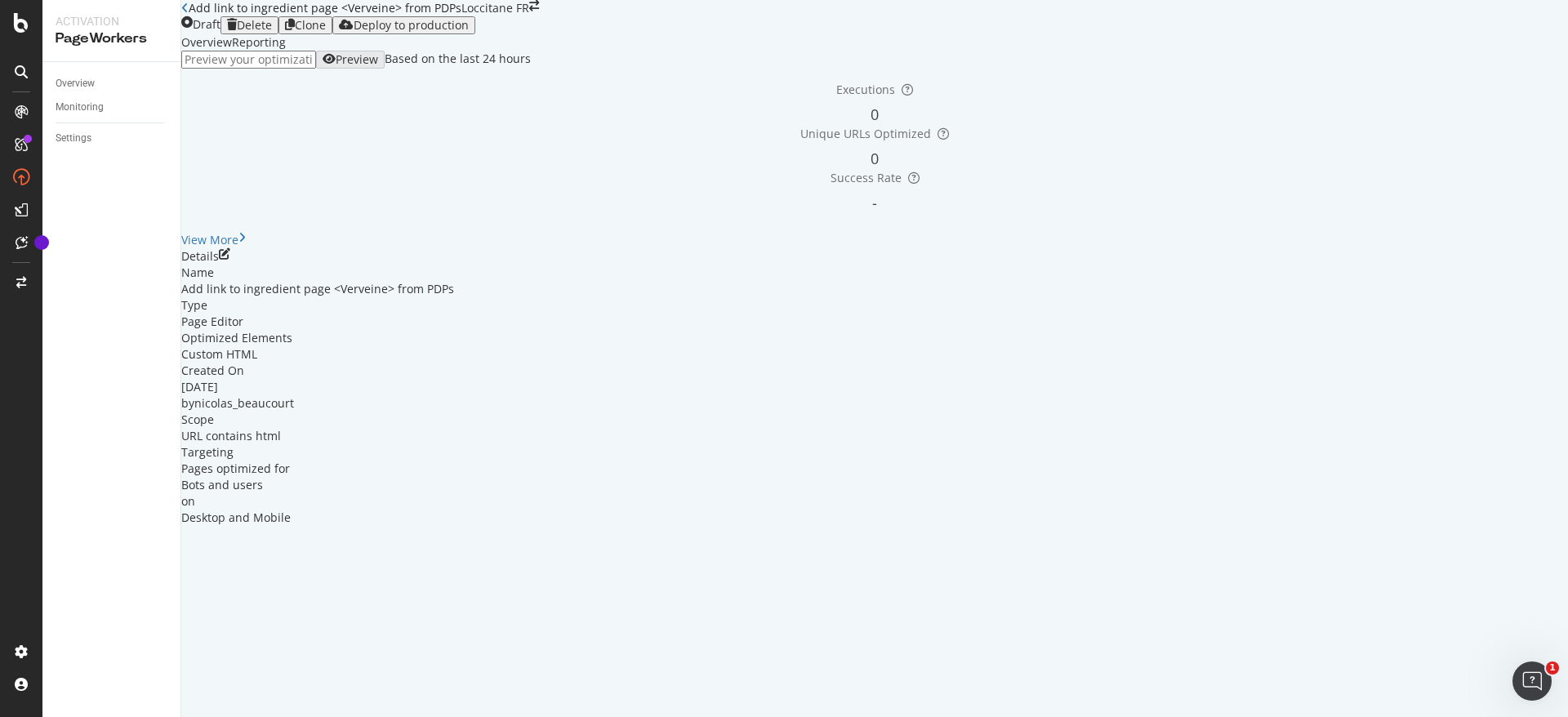
click at [316, 68] on input "url" at bounding box center [249, 60] width 135 height 18
paste input "https://fr.loccitane.com/eau-de-toilette-verveine-agrumes-15ET100VA25.html"
type input "https://fr.loccitane.com/eau-de-toilette-verveine-agrumes-15ET100VA25.html"
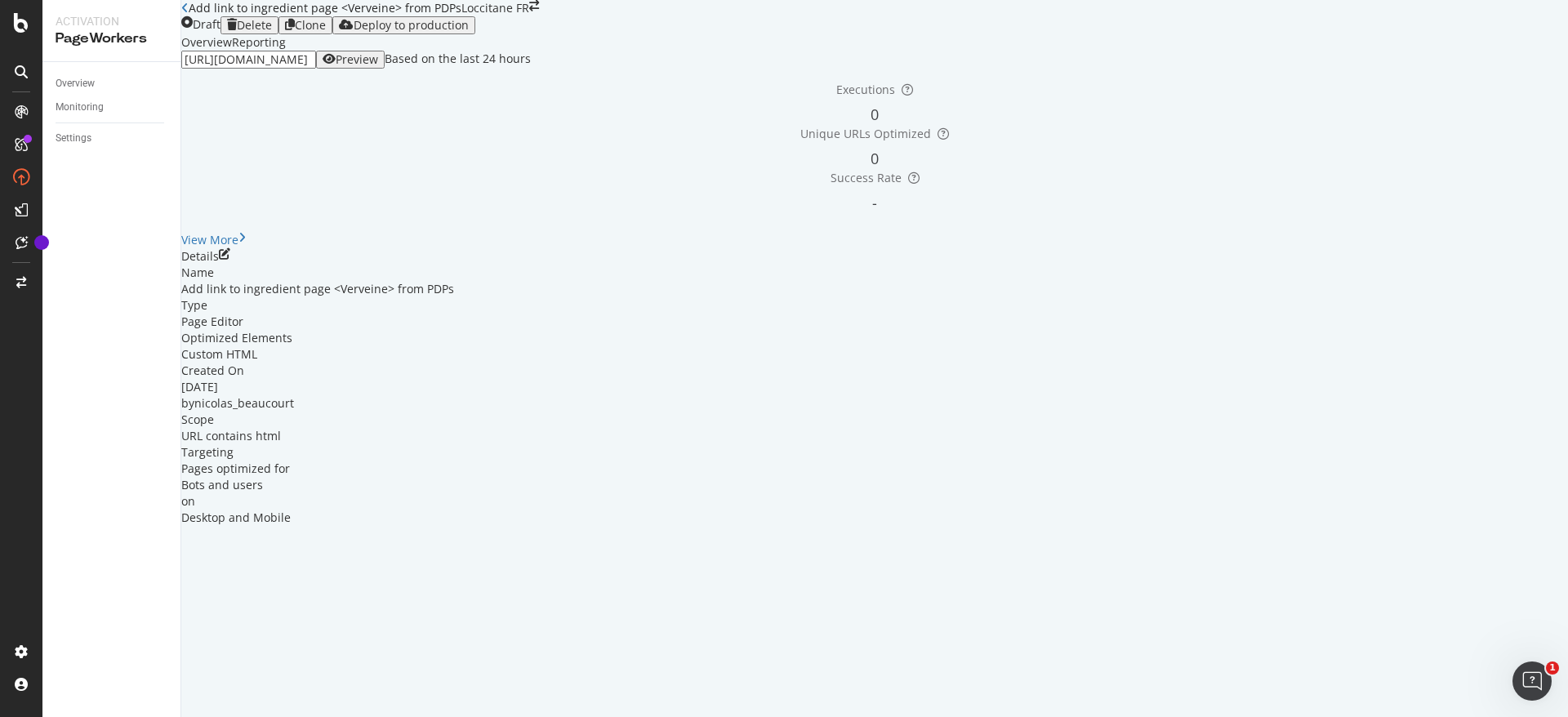
click at [378, 66] on div "Preview" at bounding box center [350, 60] width 56 height 13
click at [62, 81] on div "Overview" at bounding box center [76, 83] width 39 height 17
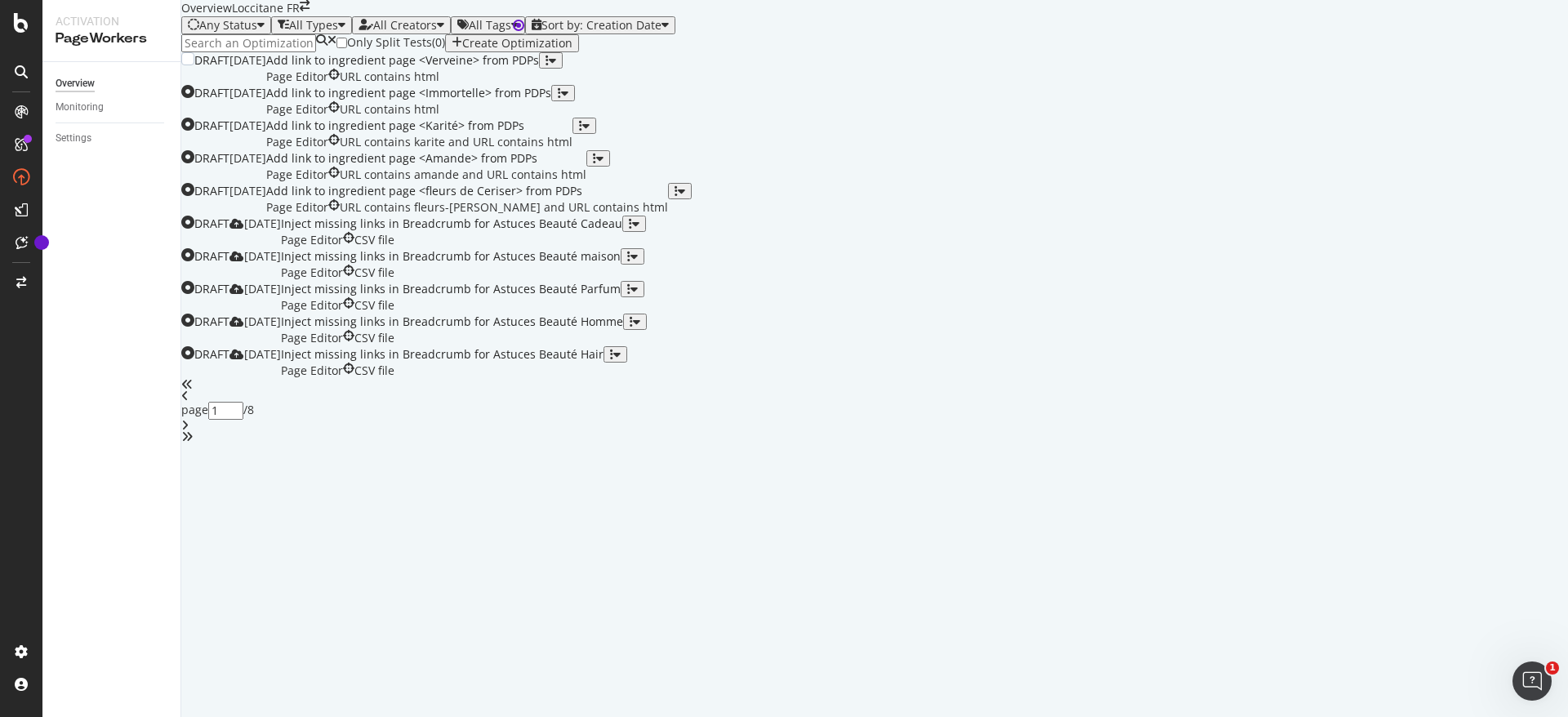
click at [549, 66] on div "button" at bounding box center [548, 61] width 3 height 12
click at [1485, 277] on div "Clone" at bounding box center [1496, 270] width 30 height 14
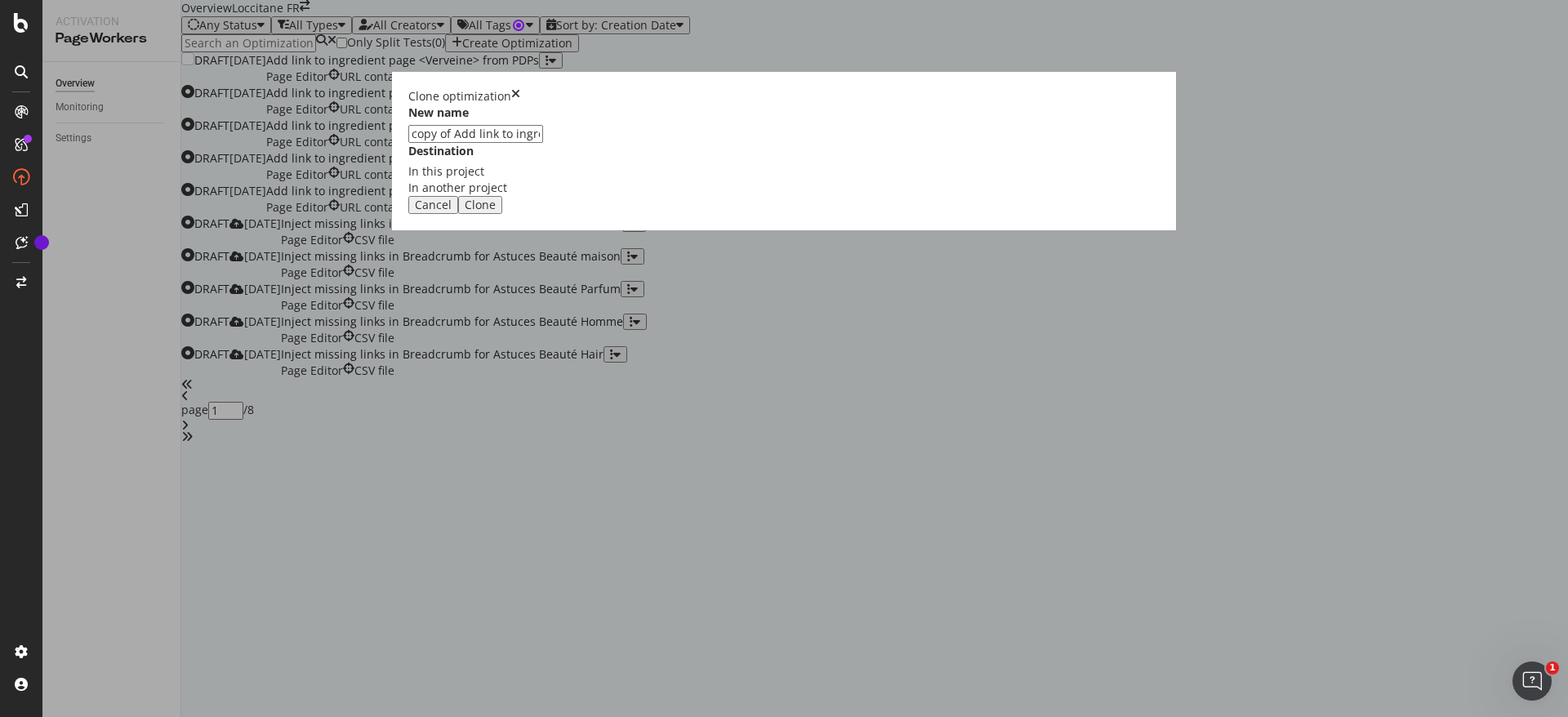
drag, startPoint x: 604, startPoint y: 324, endPoint x: 477, endPoint y: 324, distance: 127.0
click at [477, 324] on div "Clone optimization New name copy of Add link to ingredient page <Verveine> from…" at bounding box center [784, 358] width 1568 height 717
type input "Add link to ingredient page <Verveine> from PDPs"
click at [543, 143] on input "Add link to ingredient page <Verveine> from PDPs" at bounding box center [476, 134] width 135 height 18
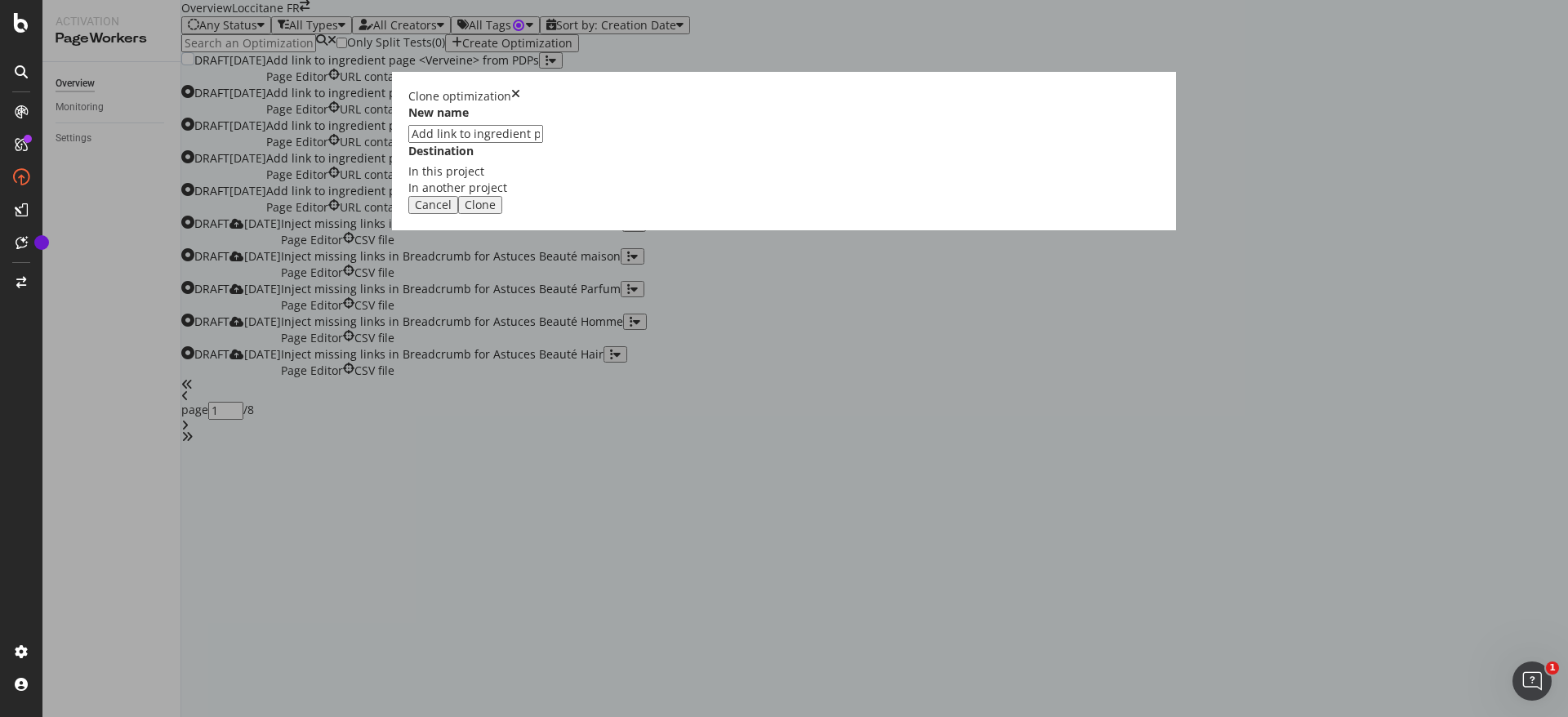
click at [451, 211] on div "Cancel" at bounding box center [433, 205] width 37 height 13
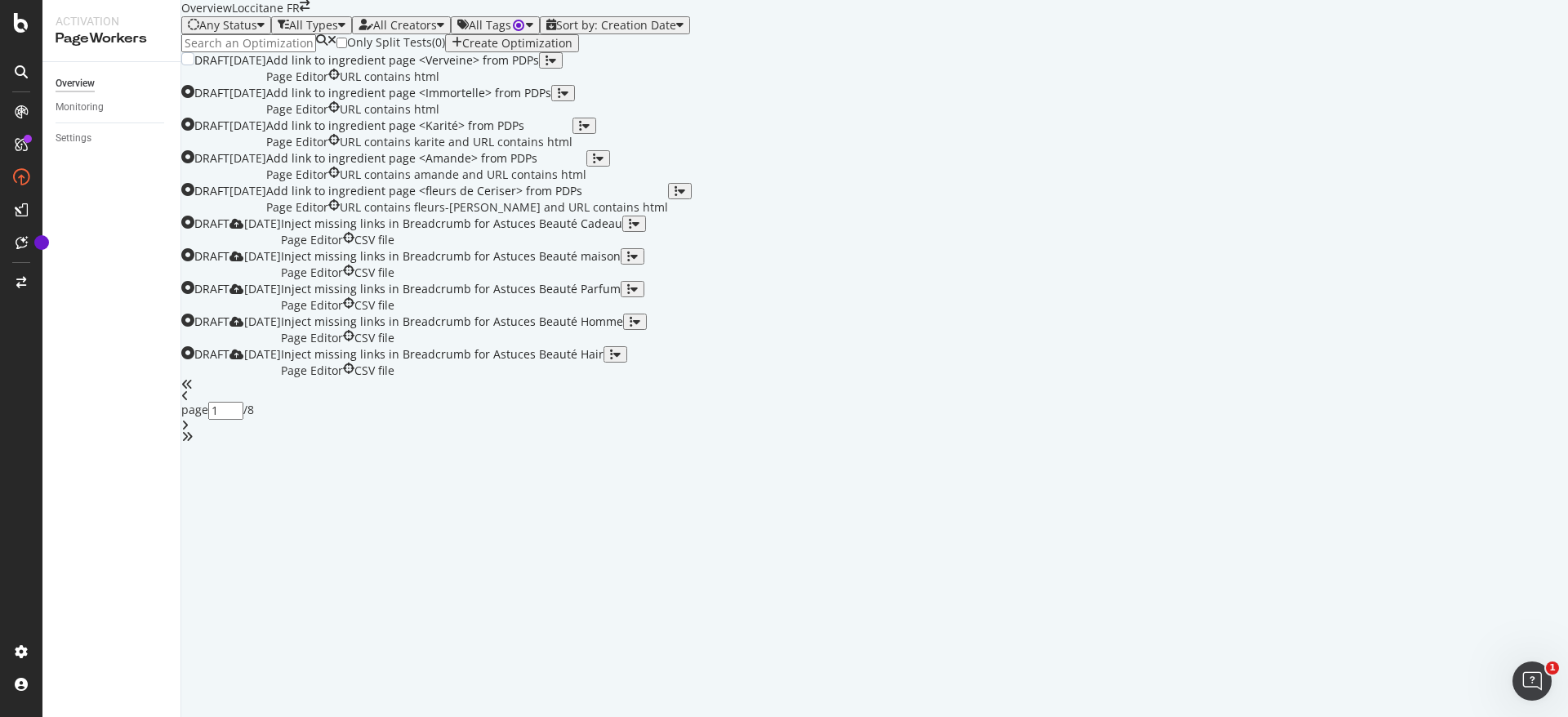
click at [557, 66] on div "button" at bounding box center [551, 61] width 11 height 12
click at [1482, 277] on div "Clone" at bounding box center [1496, 270] width 30 height 14
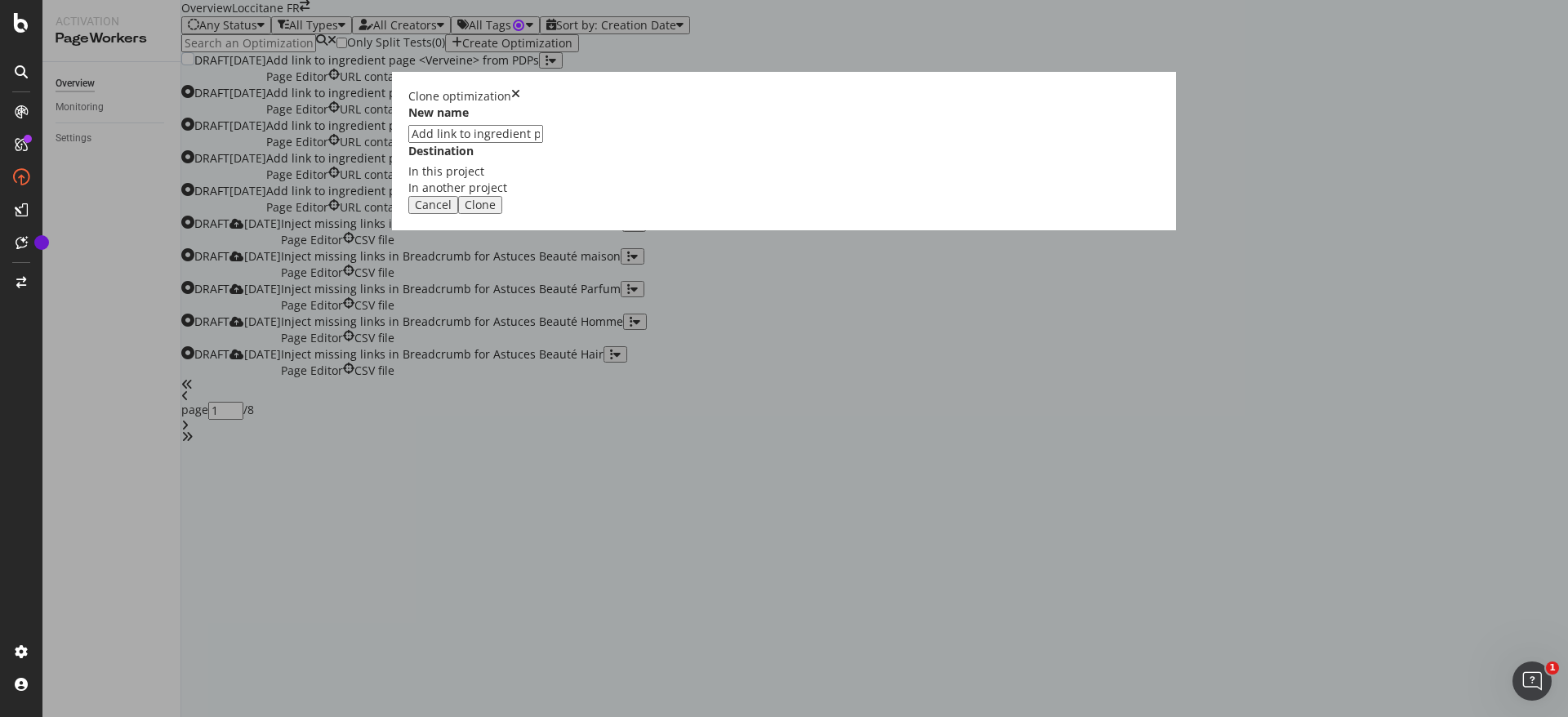
click at [543, 143] on input "Add link to ingredient page <Verveine> from PDPs" at bounding box center [476, 134] width 135 height 18
type input "Add link to ingredient page <Lavande> from PDPs"
click at [502, 214] on button "Clone" at bounding box center [480, 205] width 44 height 18
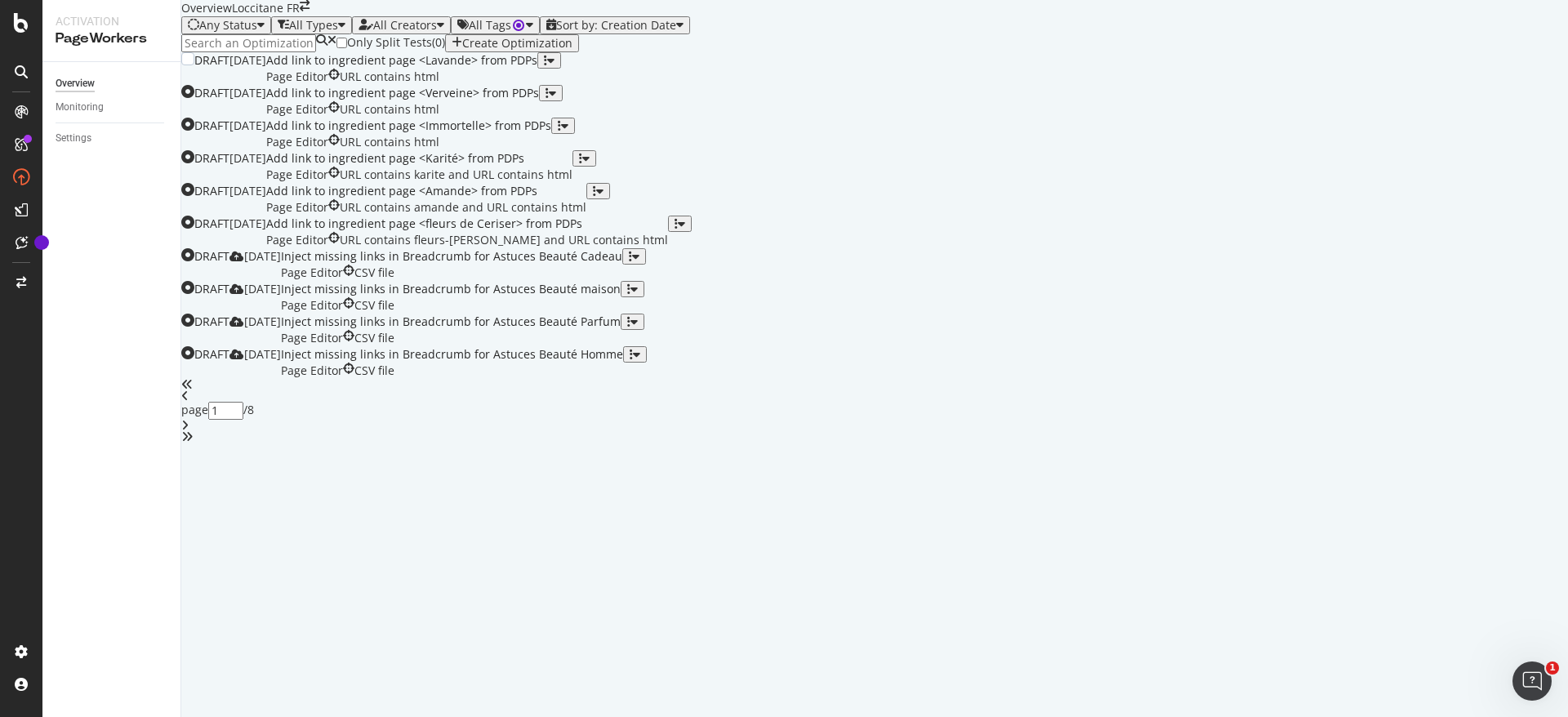
click at [538, 85] on div "Add link to ingredient page <Lavande> from PDPs Page Editor URL contains html" at bounding box center [402, 69] width 271 height 33
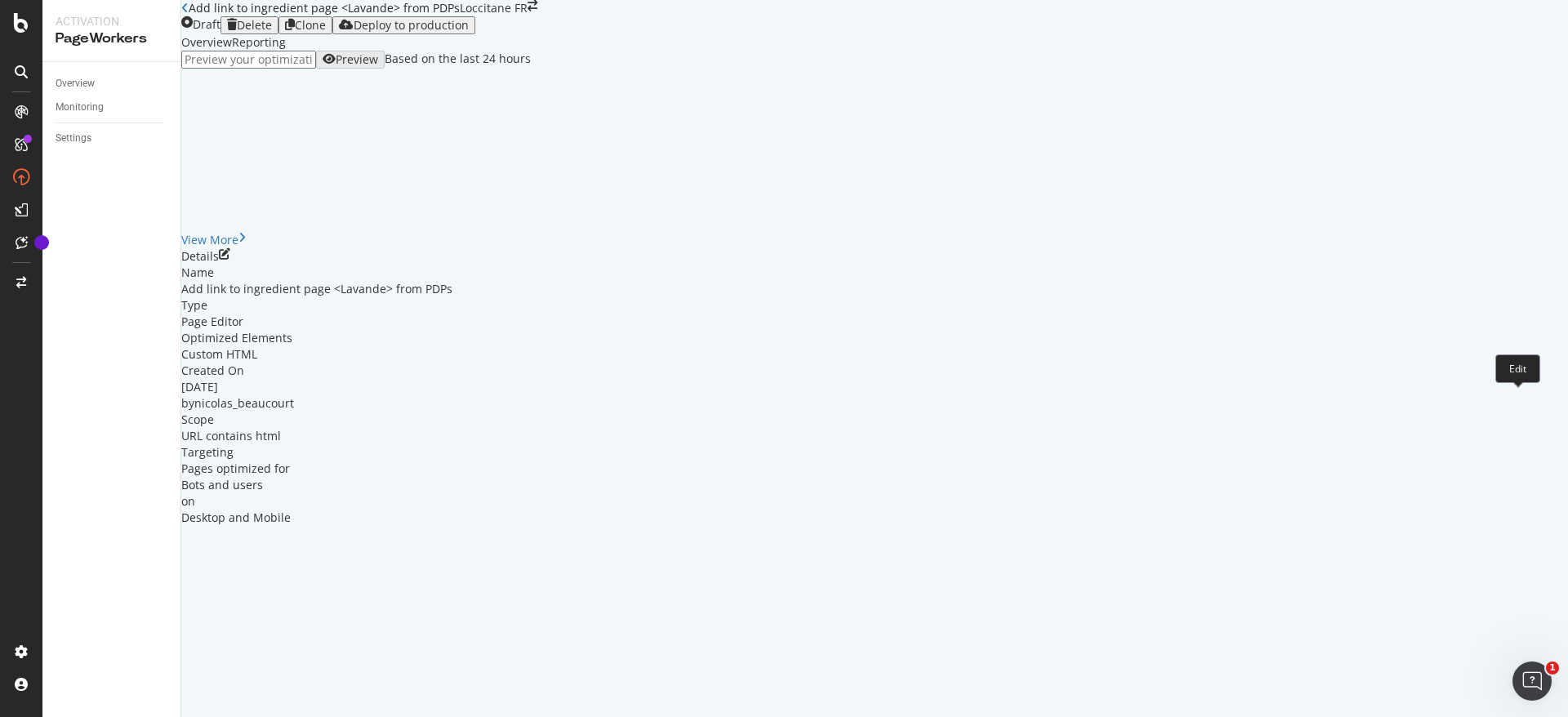
click at [230, 260] on icon "pen-to-square" at bounding box center [224, 254] width 12 height 12
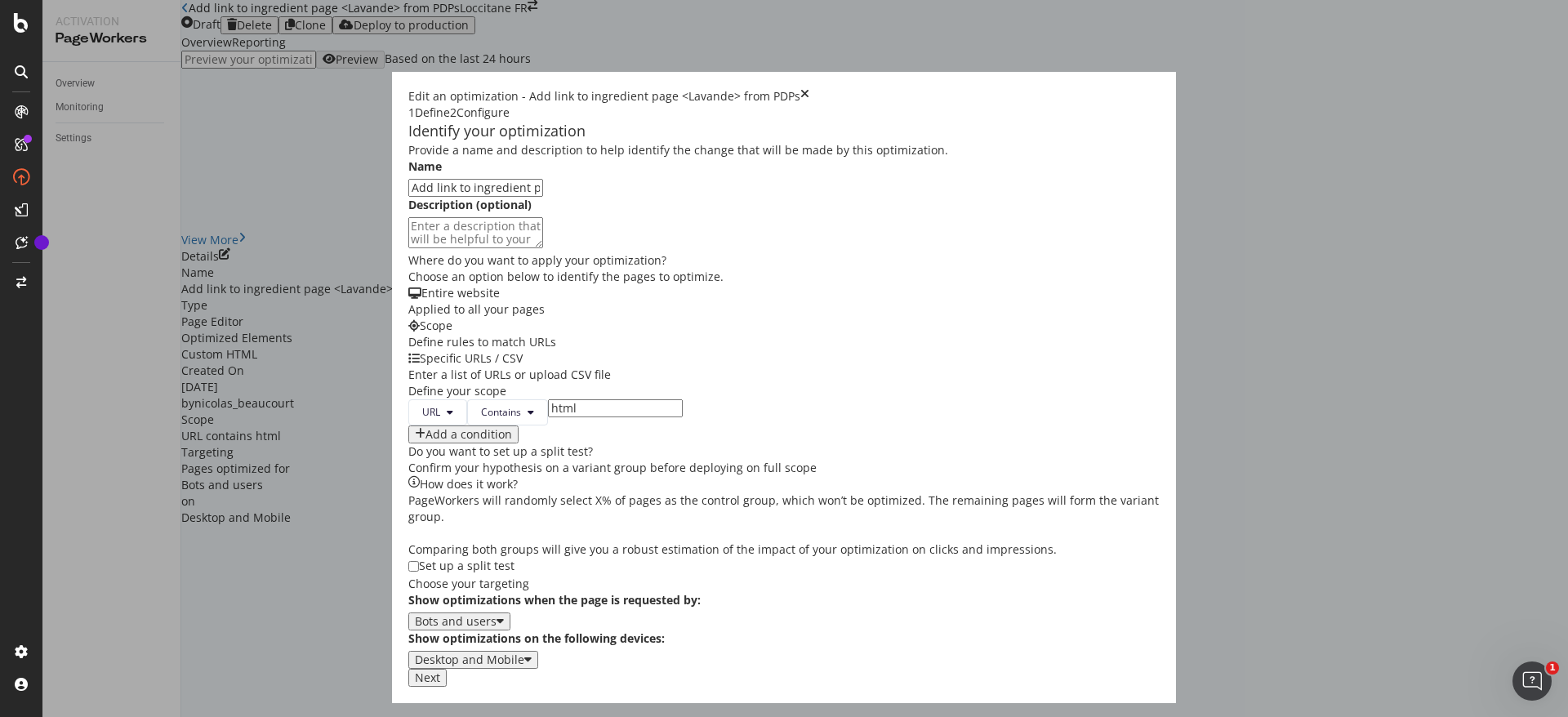
scroll to position [196, 0]
click at [440, 685] on div "Next" at bounding box center [428, 678] width 25 height 13
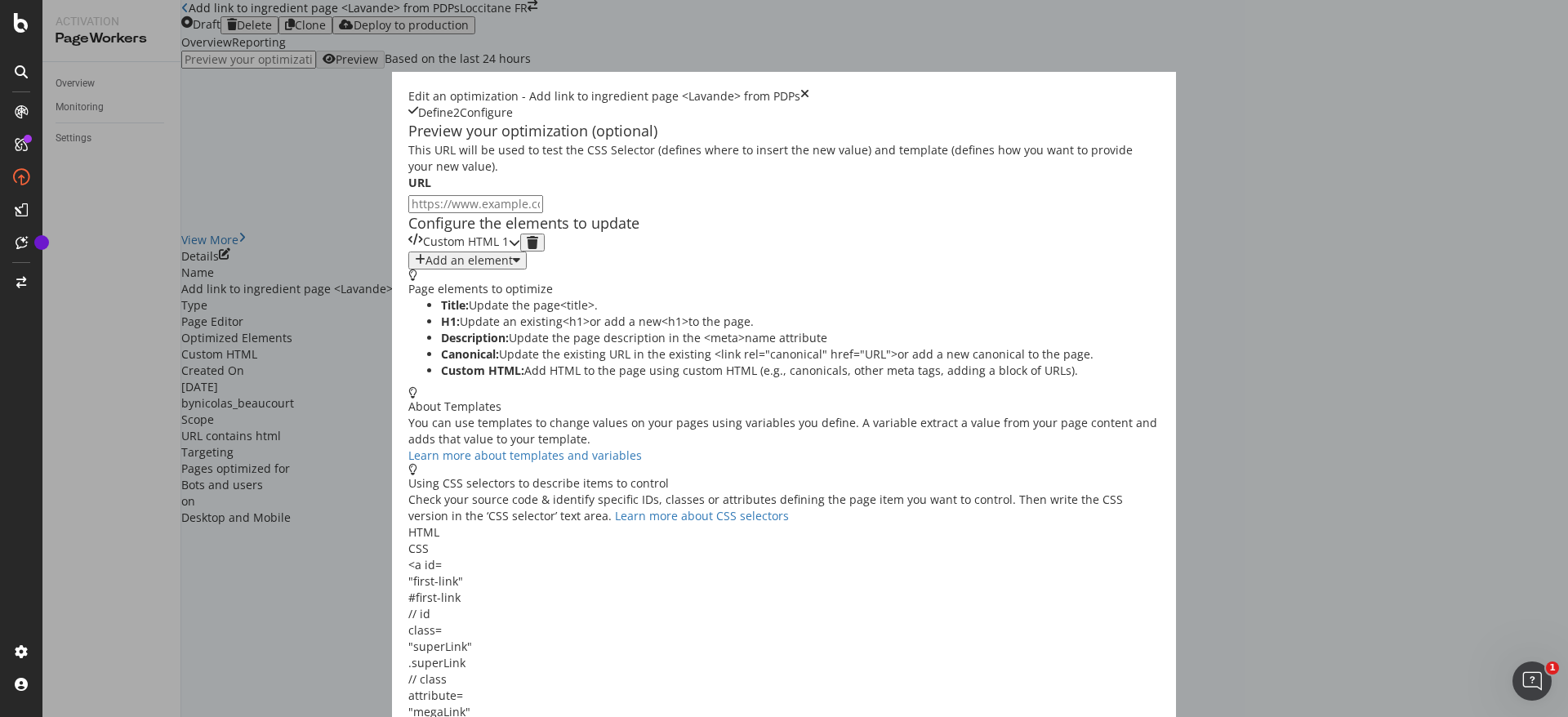
scroll to position [0, 0]
click at [468, 252] on div "Custom HTML 1" at bounding box center [459, 243] width 100 height 18
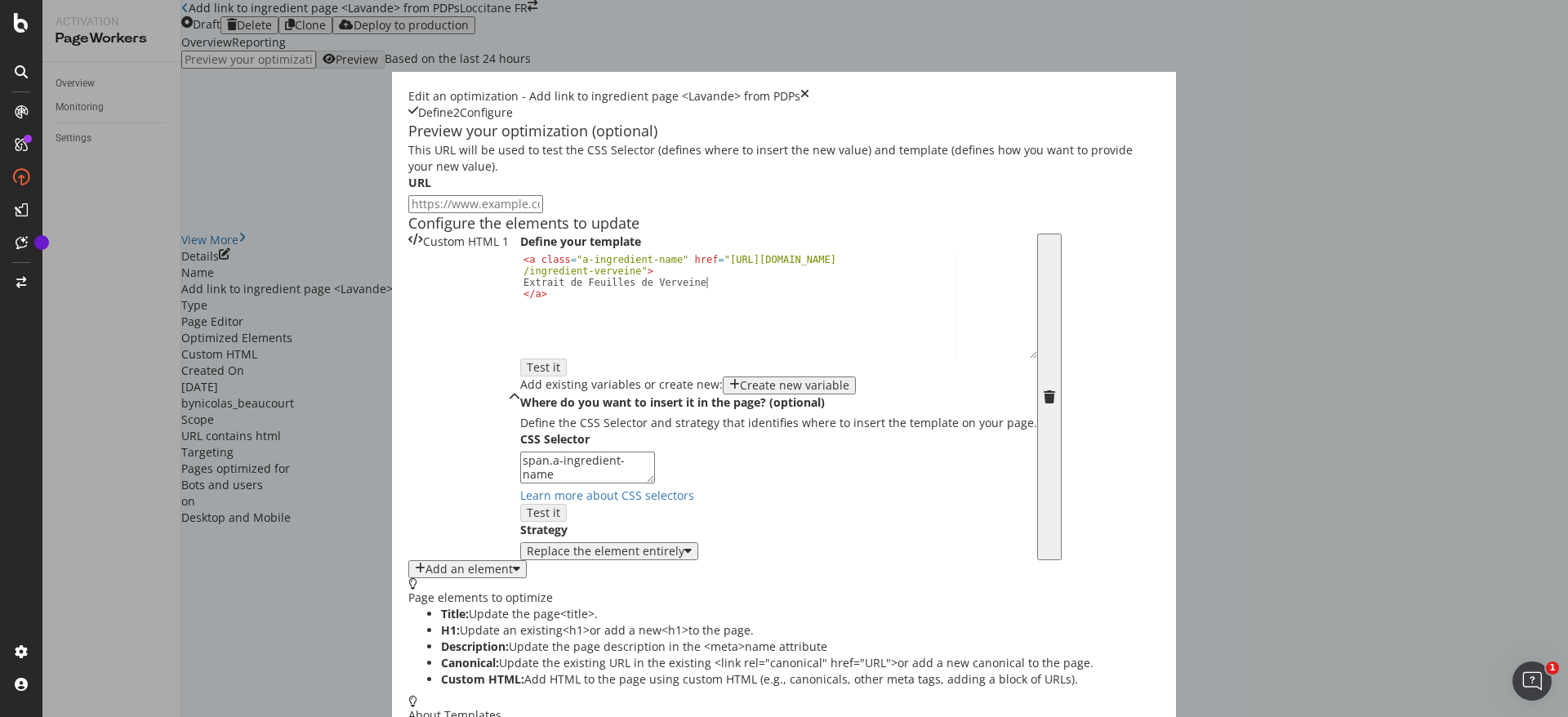
click at [520, 391] on div "< a class = "a-ingredient-name" href = "https://fr.loccitane.com /ingredient-ve…" at bounding box center [779, 322] width 517 height 137
drag, startPoint x: 507, startPoint y: 406, endPoint x: 339, endPoint y: 407, distance: 168.0
click at [520, 391] on div "< a class = "a-ingredient-name" href = "https://fr.loccitane.com /ingredient-ve…" at bounding box center [779, 322] width 517 height 137
paste textarea "Huile Essentielle de Lavand"
drag, startPoint x: 425, startPoint y: 398, endPoint x: 508, endPoint y: 382, distance: 84.5
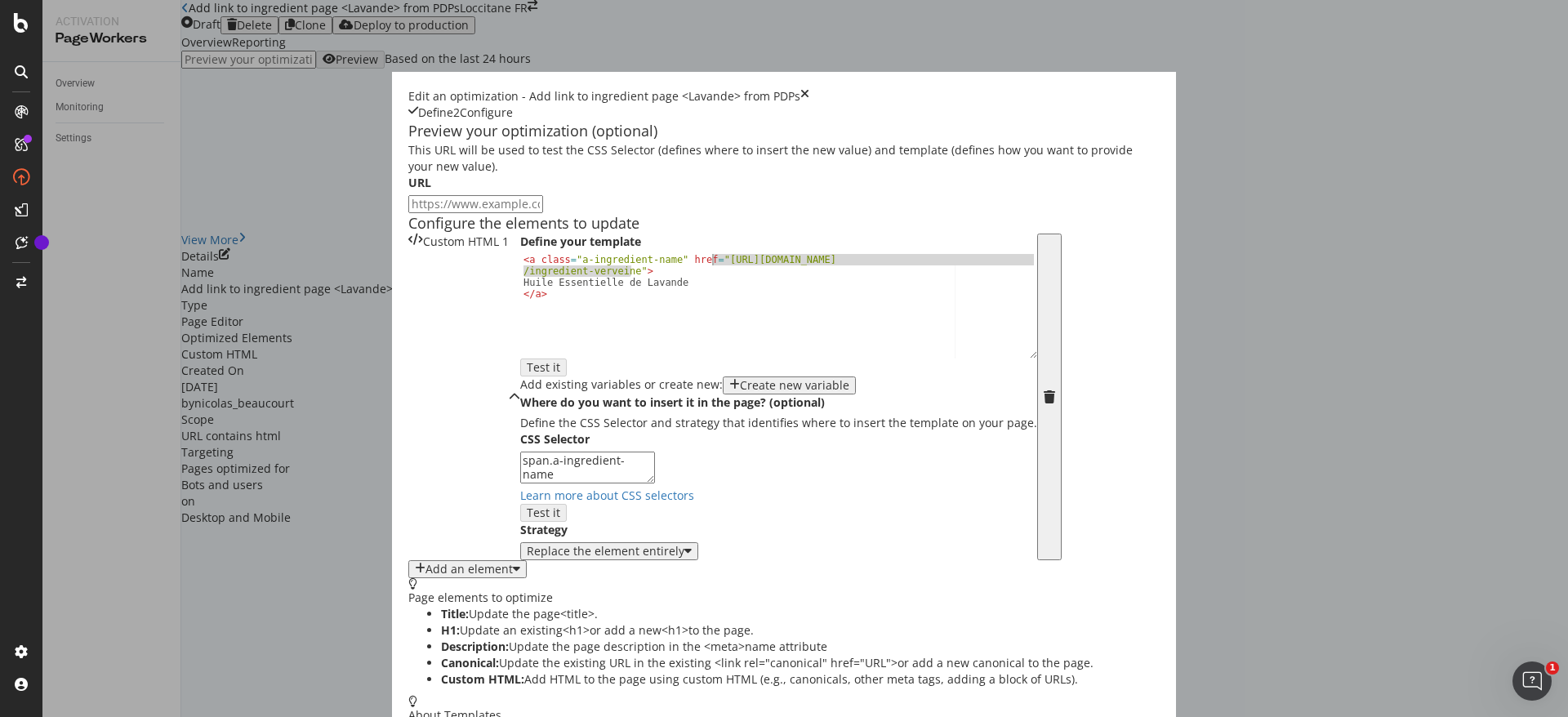
click at [520, 382] on div "< a class = "a-ingredient-name" href = "https://fr.loccitane.com /ingredient-ve…" at bounding box center [779, 322] width 517 height 137
paste textarea "lavand"
type textarea "<a class="a-ingredient-name" href="https://fr.loccitane.com/ingredient-lavande">"
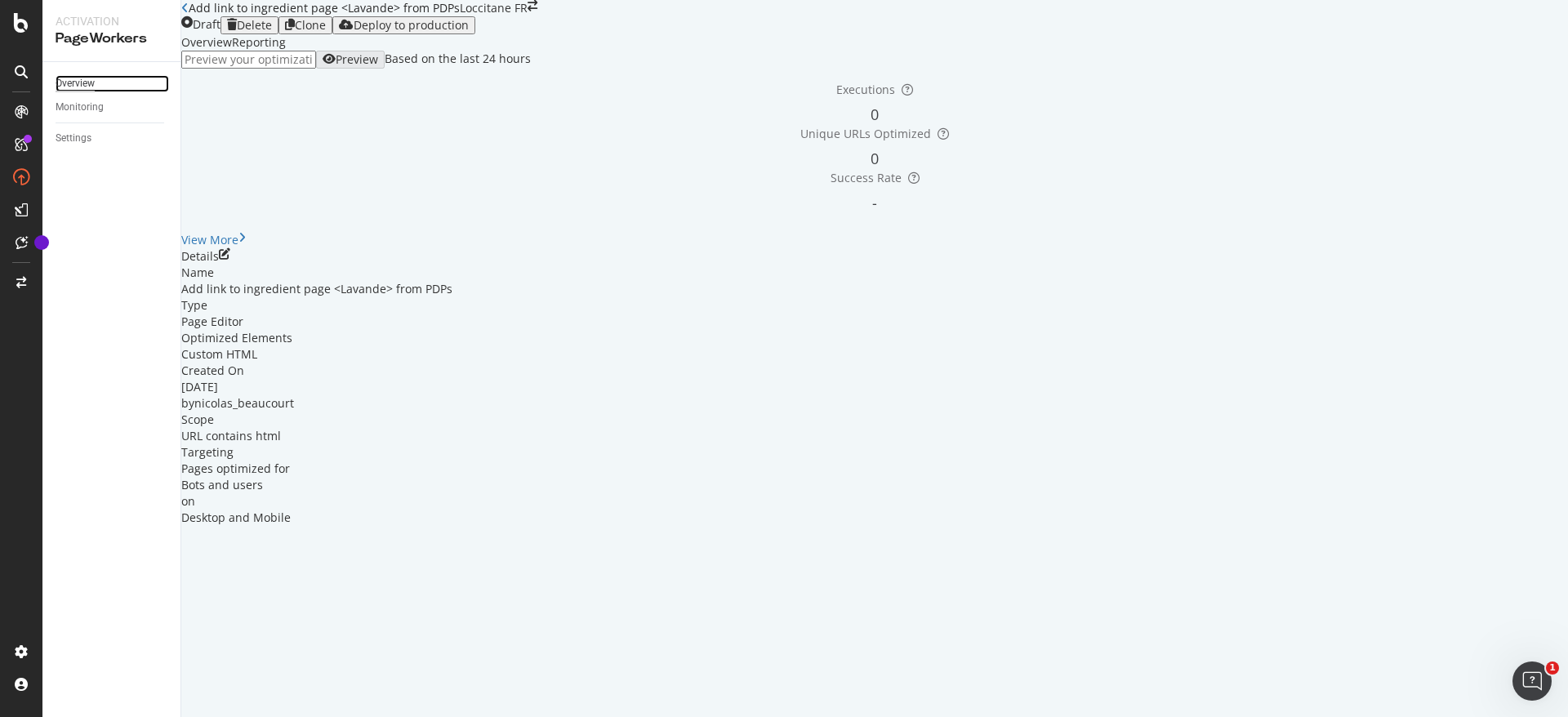
click at [81, 85] on div "Overview" at bounding box center [76, 83] width 39 height 17
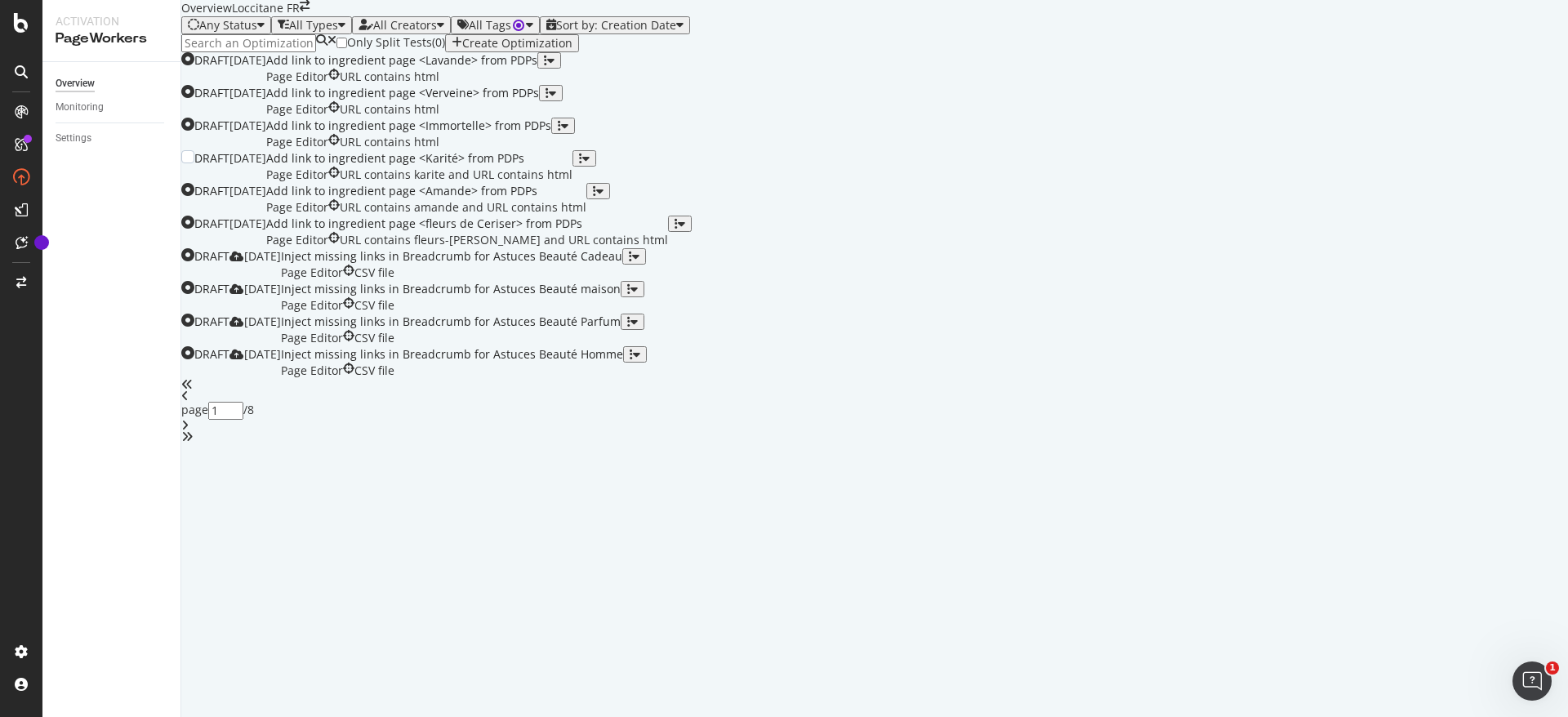
click at [572, 167] on div "Add link to ingredient page <Karité> from PDPs" at bounding box center [419, 159] width 307 height 16
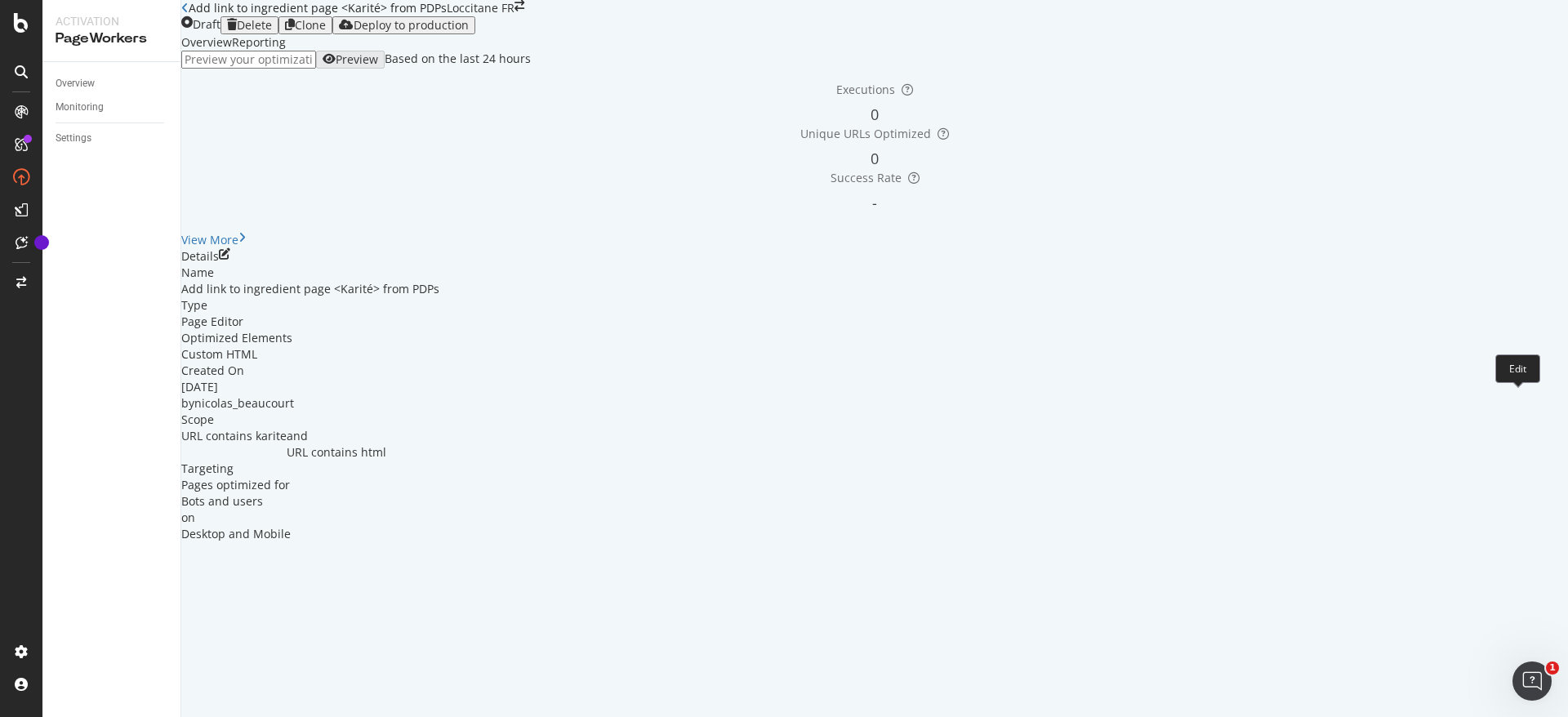
click at [230, 260] on icon "pen-to-square" at bounding box center [224, 254] width 12 height 12
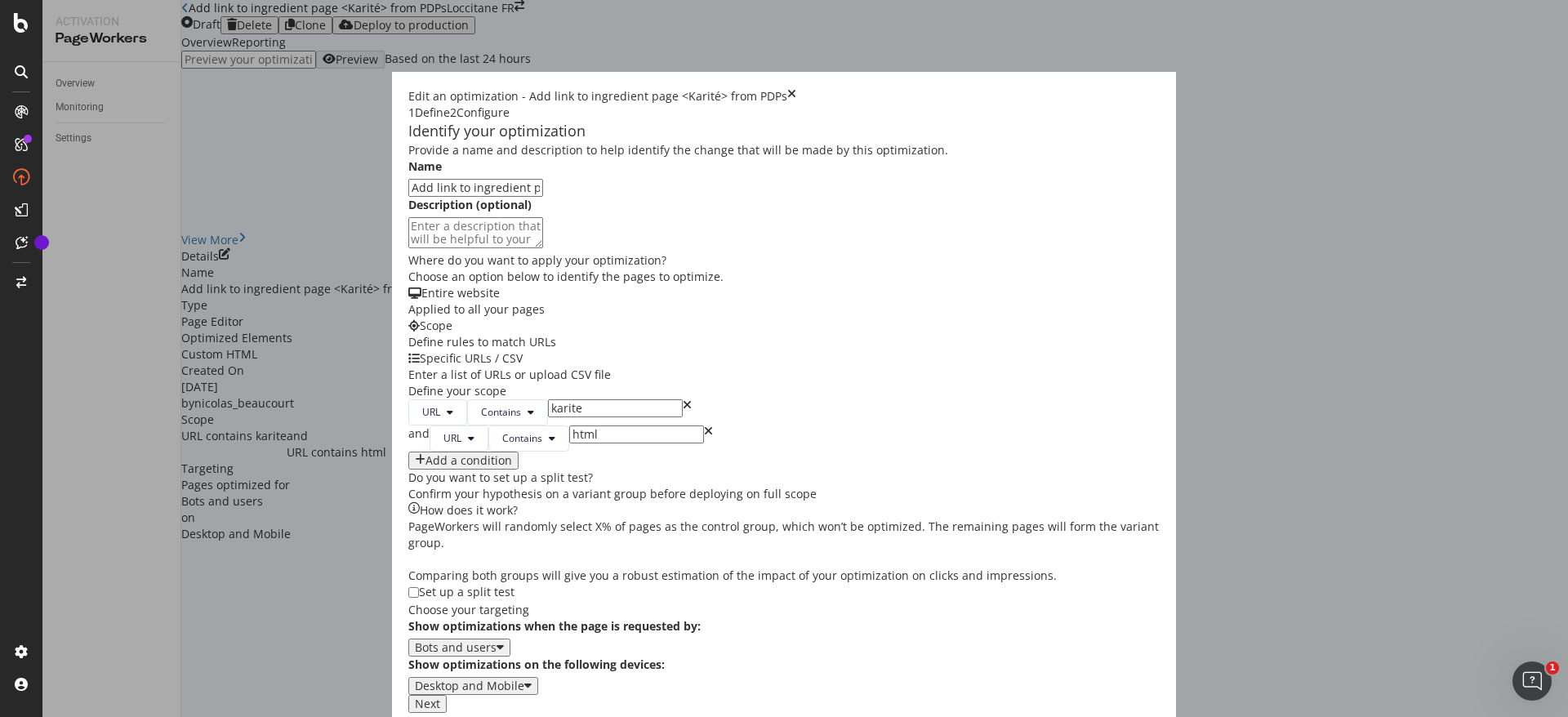
click at [683, 426] on icon "times" at bounding box center [687, 413] width 9 height 26
type input "html"
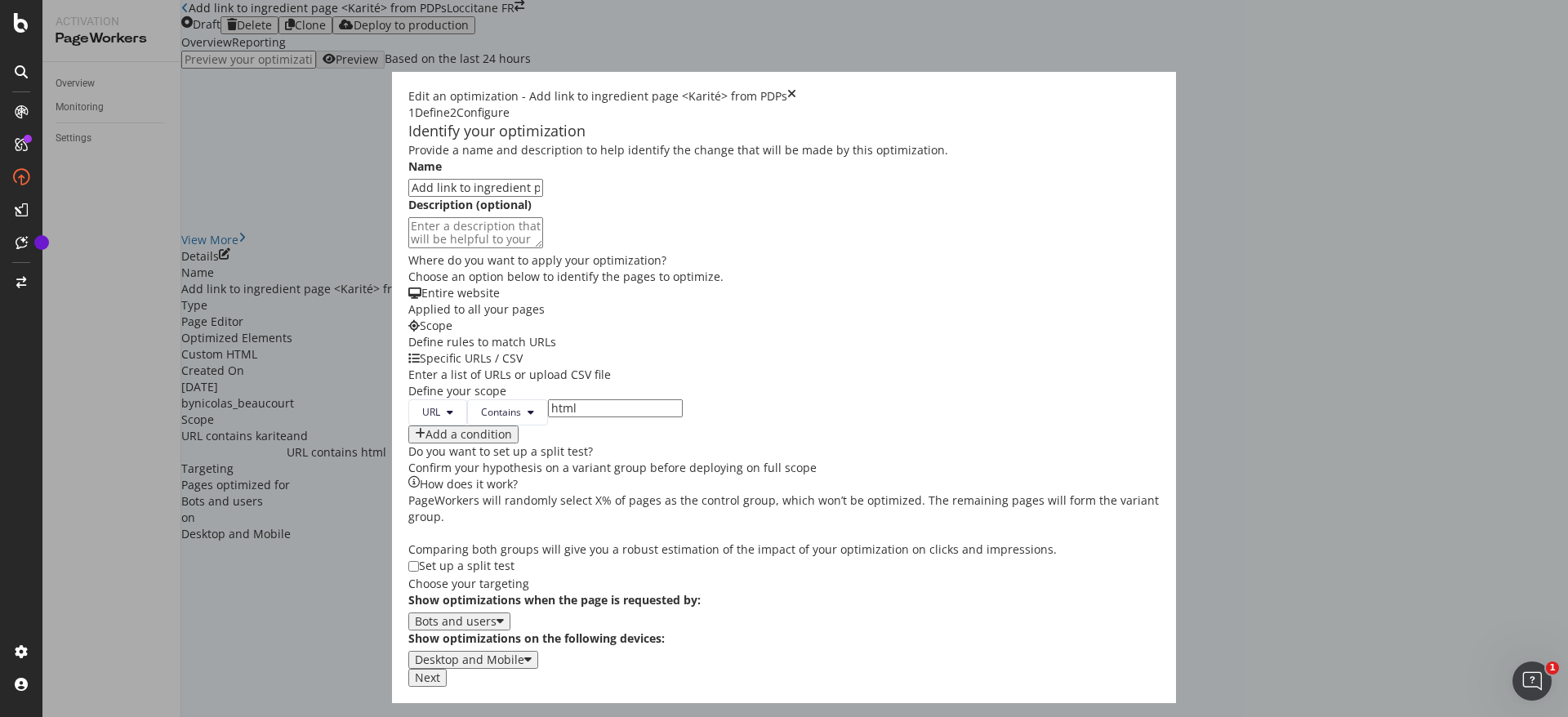
click at [440, 685] on div "Next" at bounding box center [428, 678] width 25 height 13
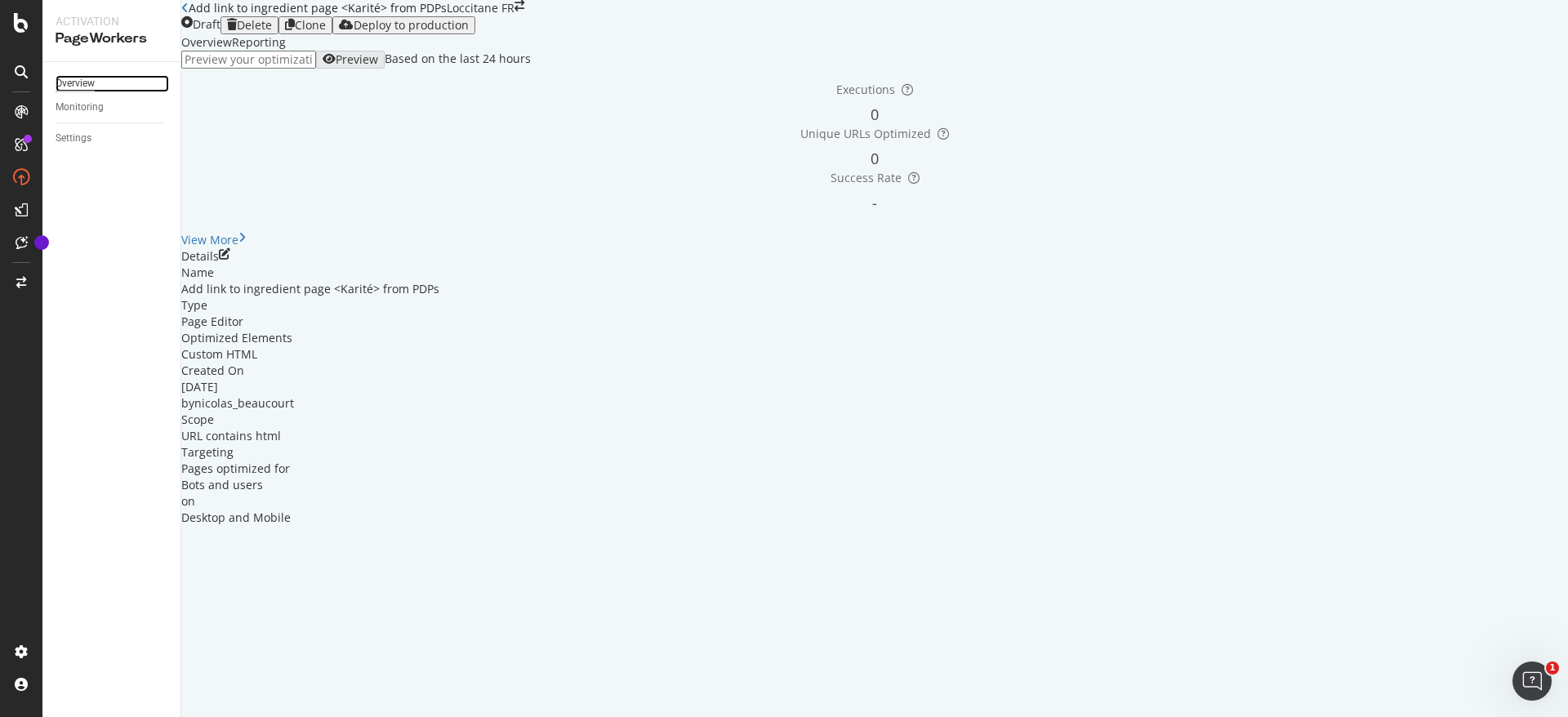
click at [85, 81] on div "Overview" at bounding box center [76, 83] width 39 height 17
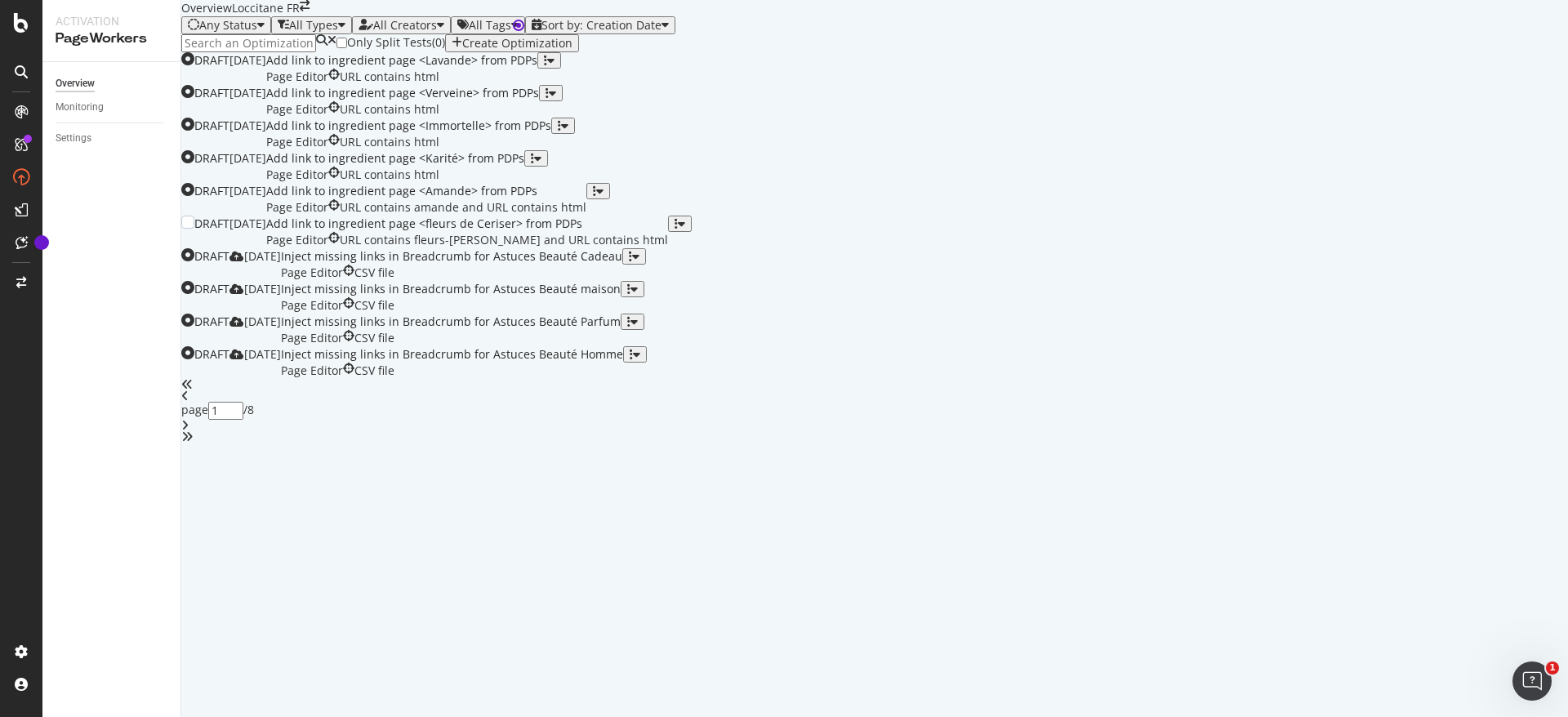
scroll to position [174, 0]
click at [596, 197] on div "button" at bounding box center [594, 192] width 3 height 12
click at [1482, 447] on div "Edit" at bounding box center [1496, 446] width 30 height 14
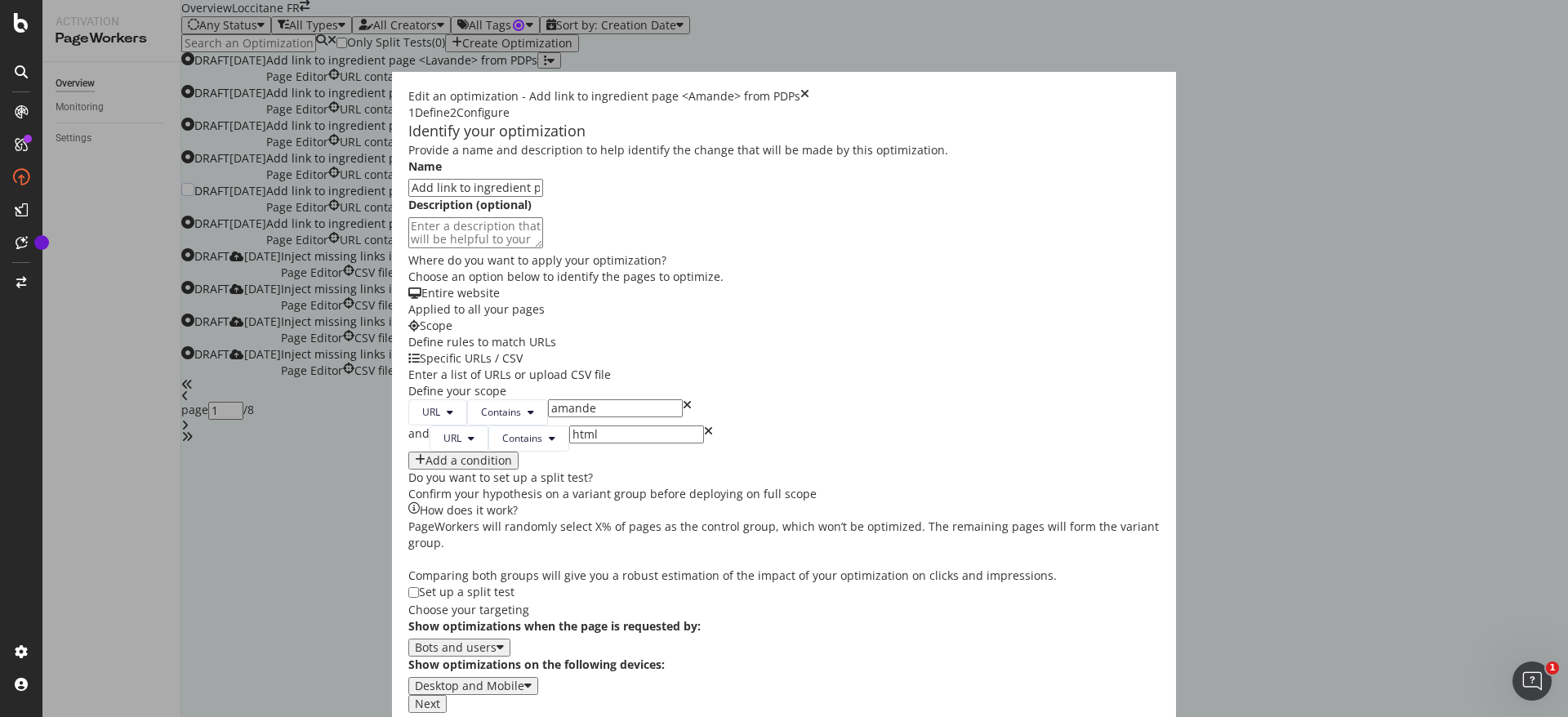
click at [683, 426] on icon "times" at bounding box center [687, 413] width 9 height 26
type input "html"
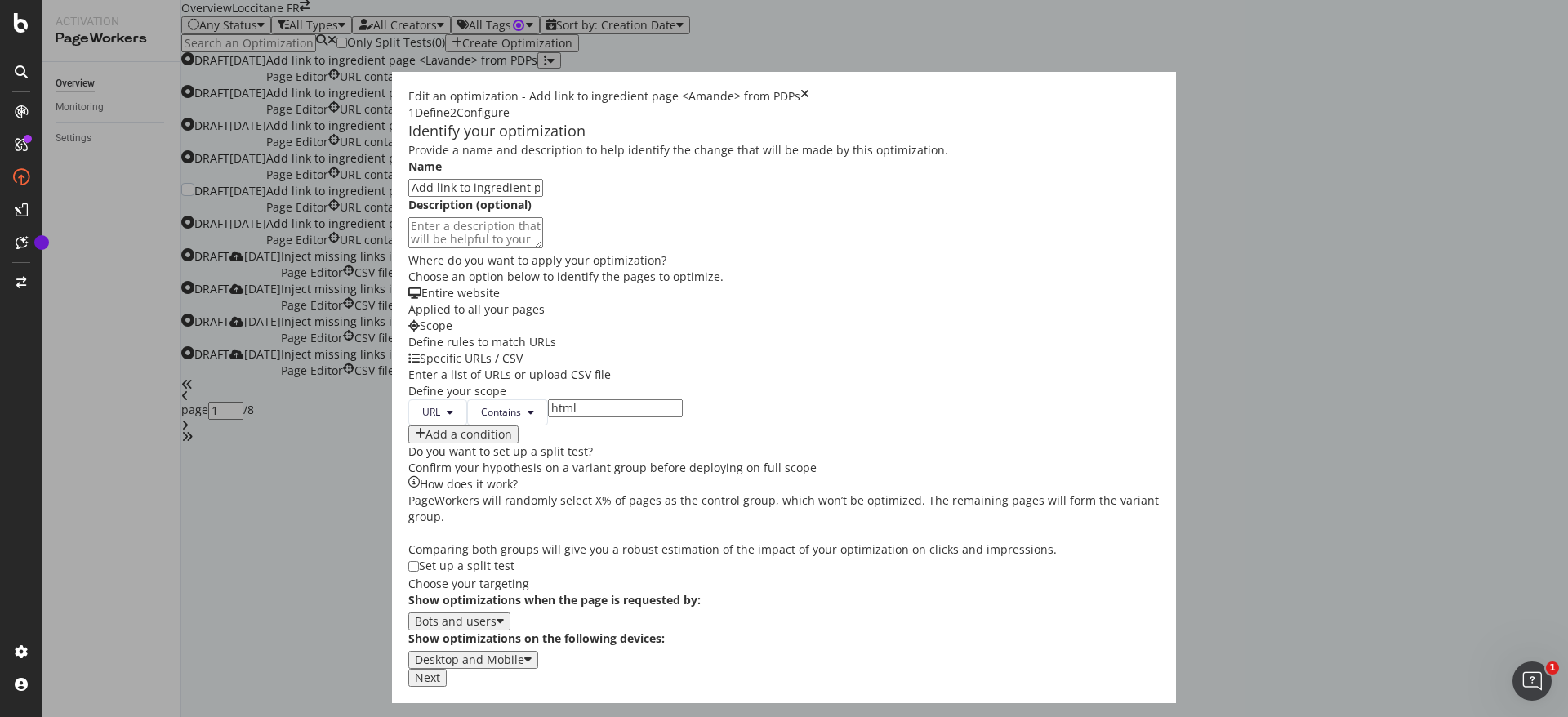
click at [446, 687] on button "Next" at bounding box center [428, 678] width 39 height 18
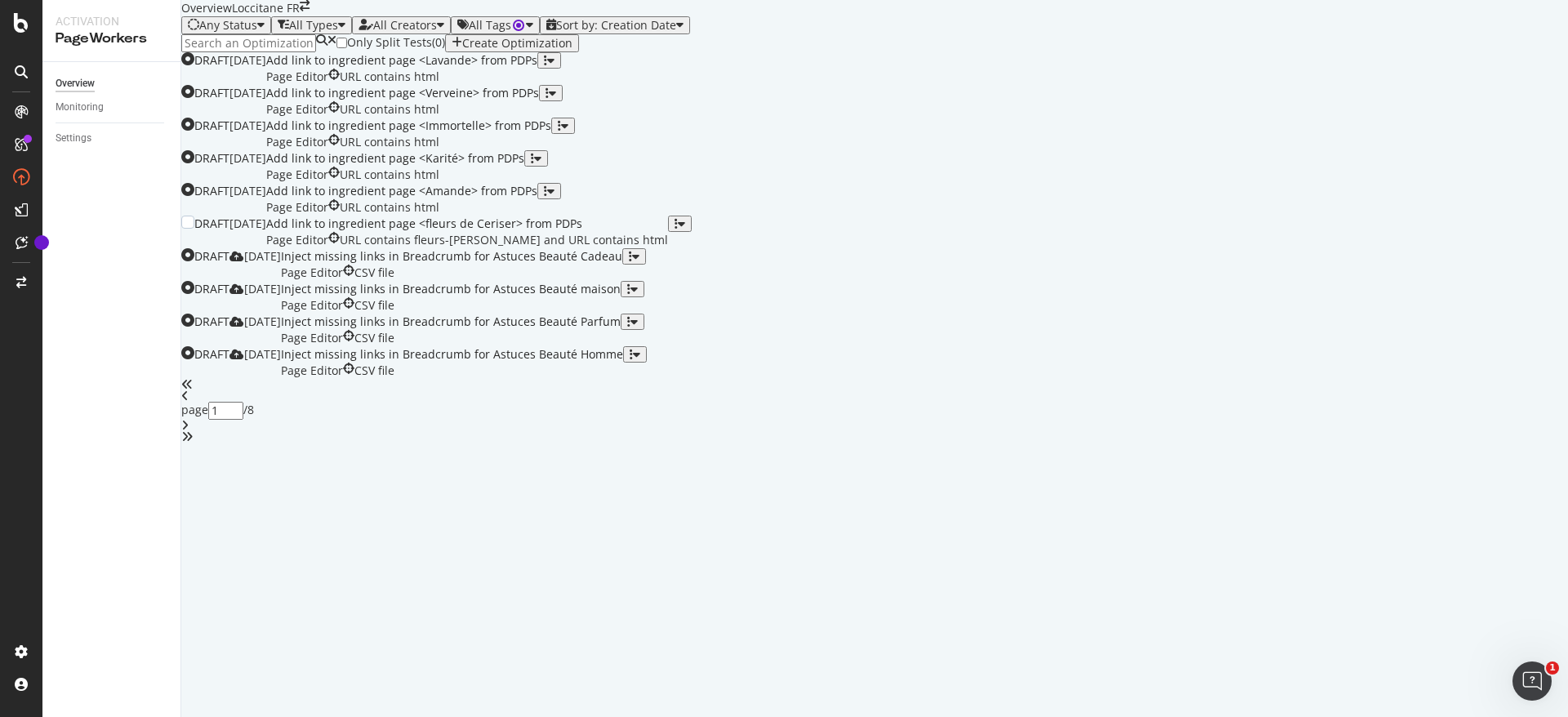
scroll to position [217, 0]
click at [668, 232] on div "Add link to ingredient page <fleurs de Ceriser> from PDPs" at bounding box center [467, 224] width 402 height 16
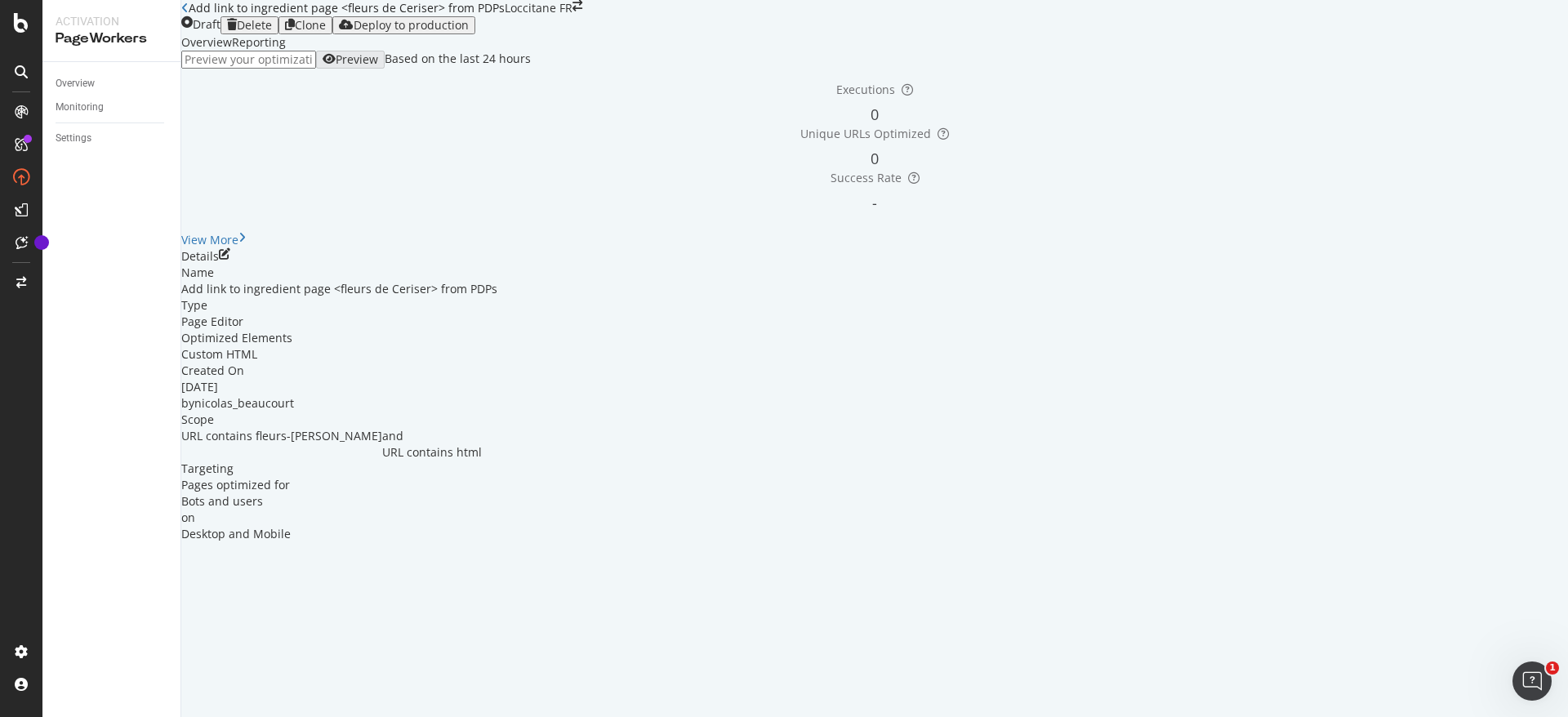
click at [1510, 265] on div "Details" at bounding box center [875, 257] width 1387 height 16
click at [230, 260] on icon "pen-to-square" at bounding box center [224, 254] width 12 height 12
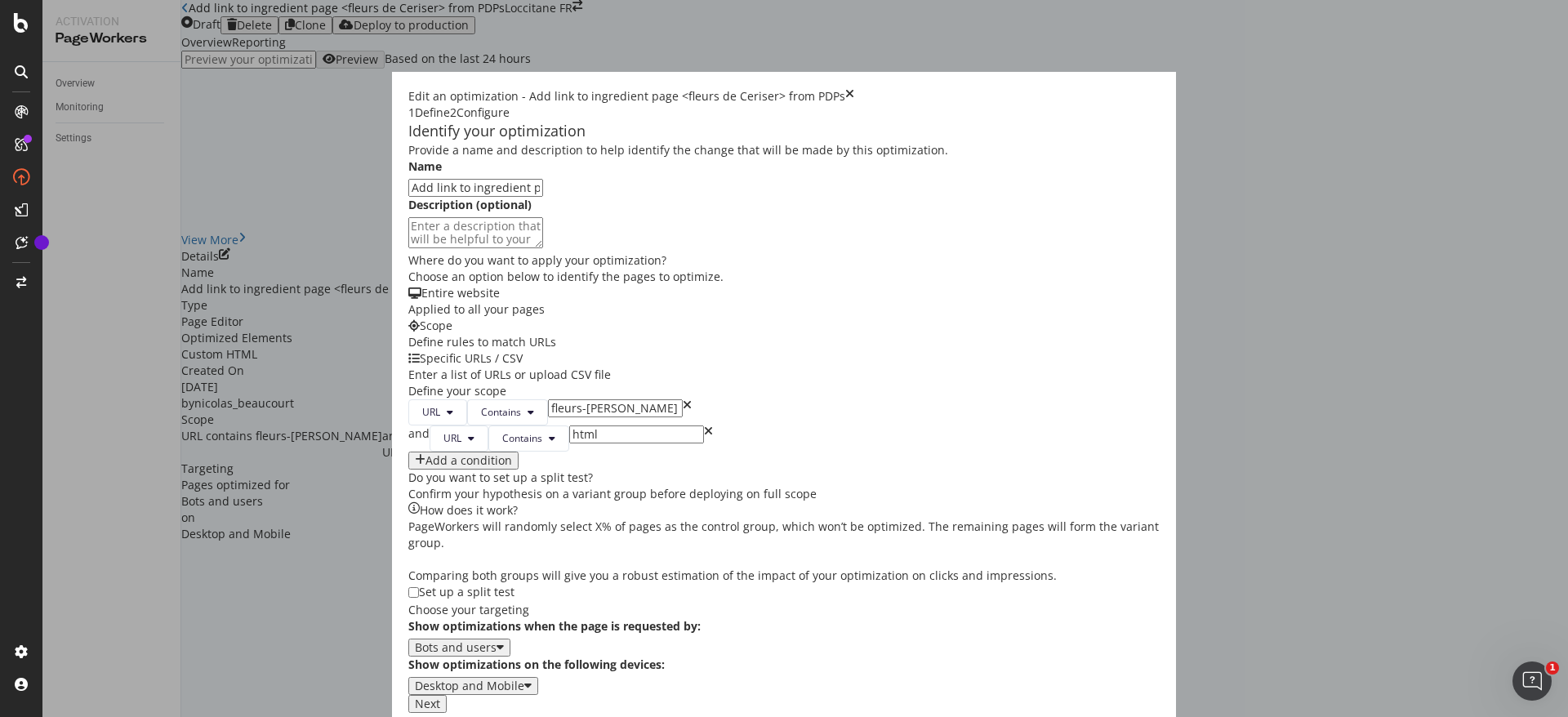
scroll to position [35, 0]
click at [683, 426] on icon "times" at bounding box center [687, 413] width 9 height 26
type input "html"
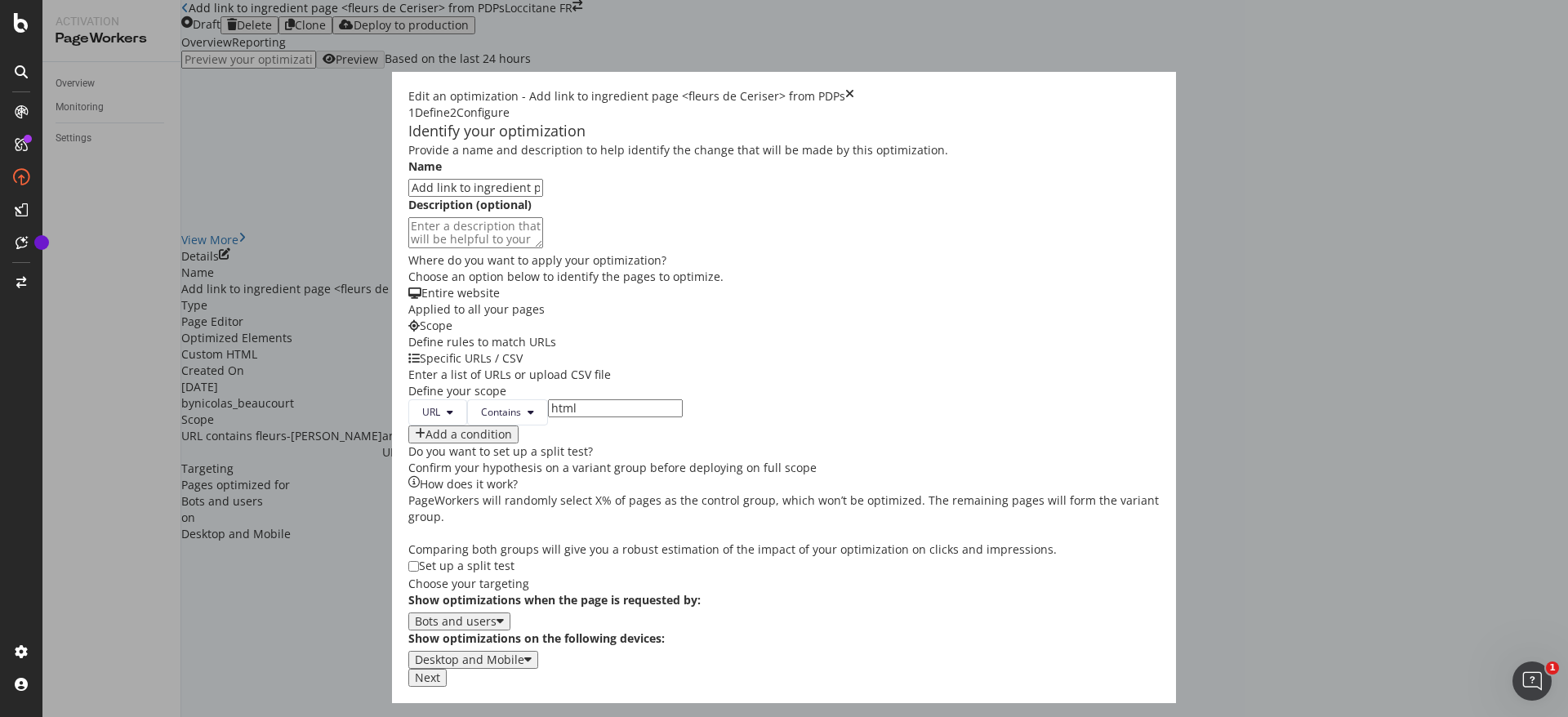
click at [440, 684] on div "Next" at bounding box center [428, 678] width 25 height 13
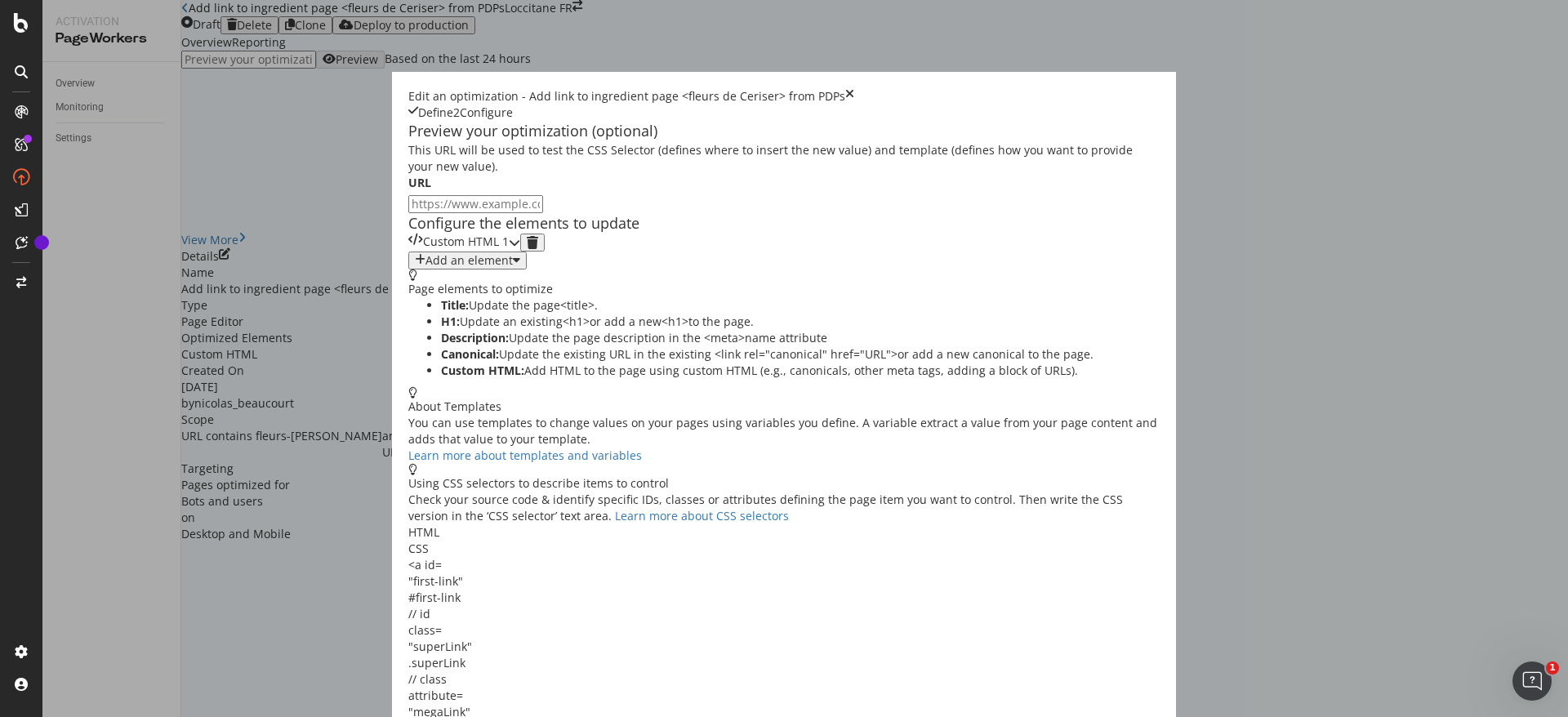
scroll to position [0, 0]
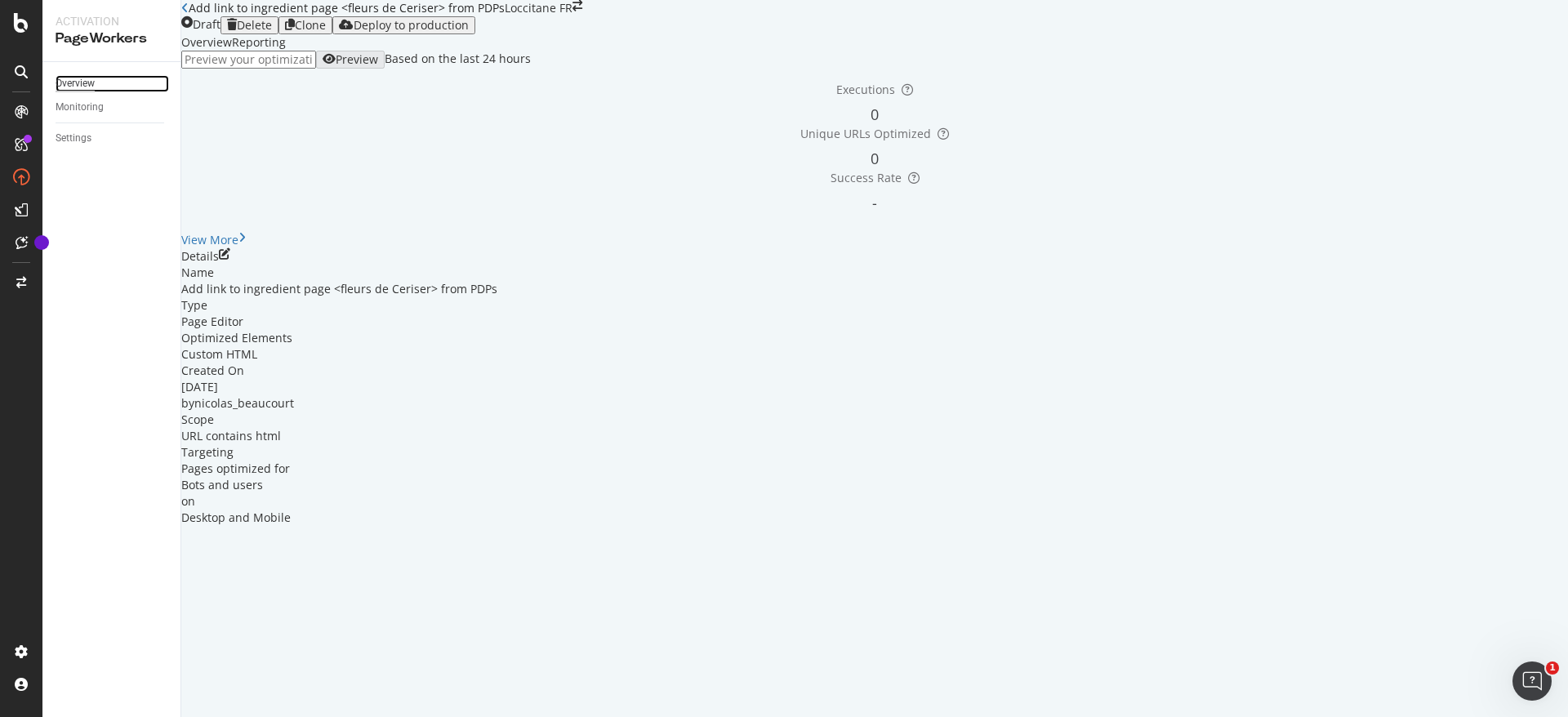
click at [81, 76] on div "Overview" at bounding box center [76, 83] width 39 height 17
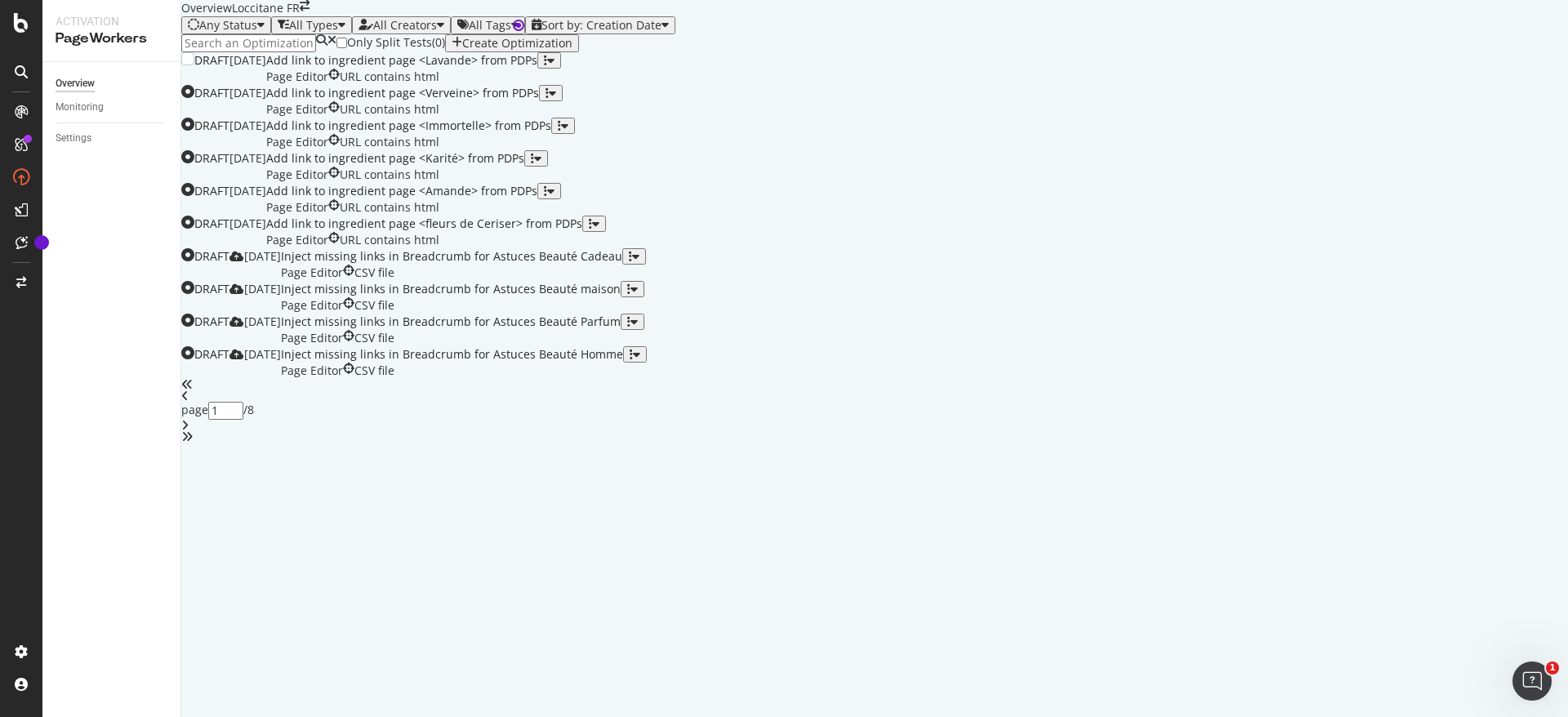
click at [548, 66] on div "button" at bounding box center [546, 61] width 3 height 12
click at [1482, 274] on div "Clone" at bounding box center [1496, 270] width 30 height 14
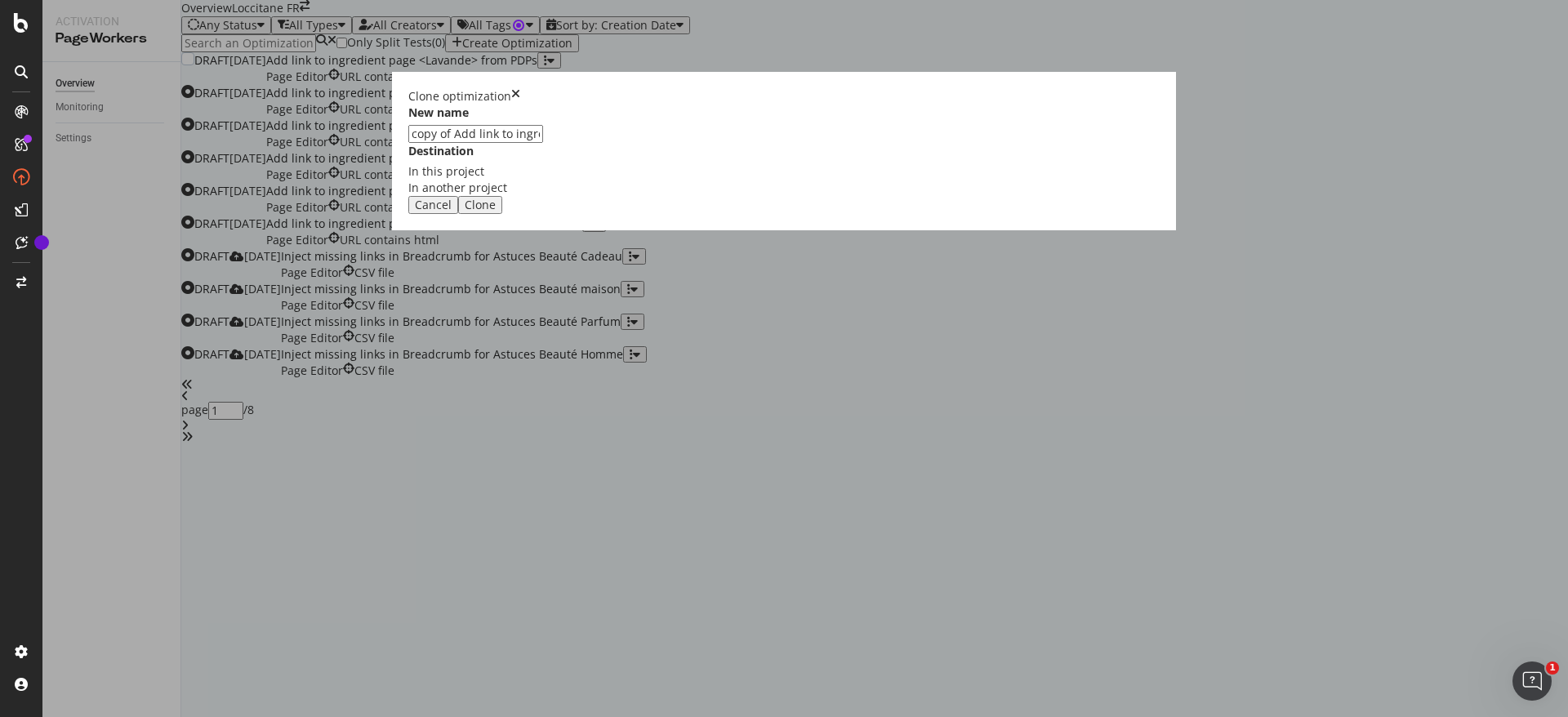
drag, startPoint x: 604, startPoint y: 326, endPoint x: 530, endPoint y: 325, distance: 74.0
click at [530, 326] on div "Clone optimization New name copy of Add link to ingredient page <Lavande> from …" at bounding box center [784, 358] width 1568 height 717
click at [543, 143] on input "Add link to ingredient page <Lavande> from PDPs" at bounding box center [476, 134] width 135 height 18
type input "Add link to ingredient page <Artichaut> from PDPs"
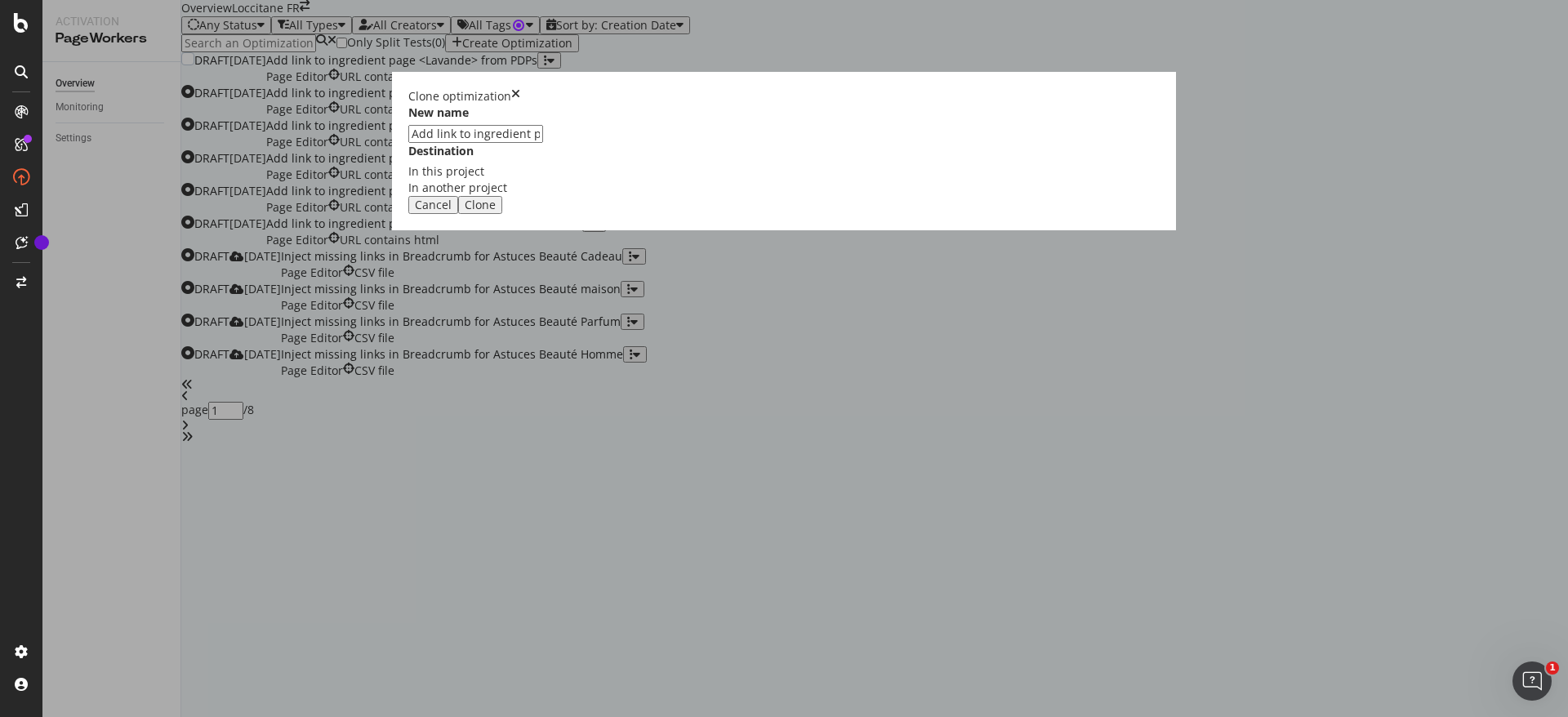
click at [502, 214] on button "Clone" at bounding box center [480, 205] width 44 height 18
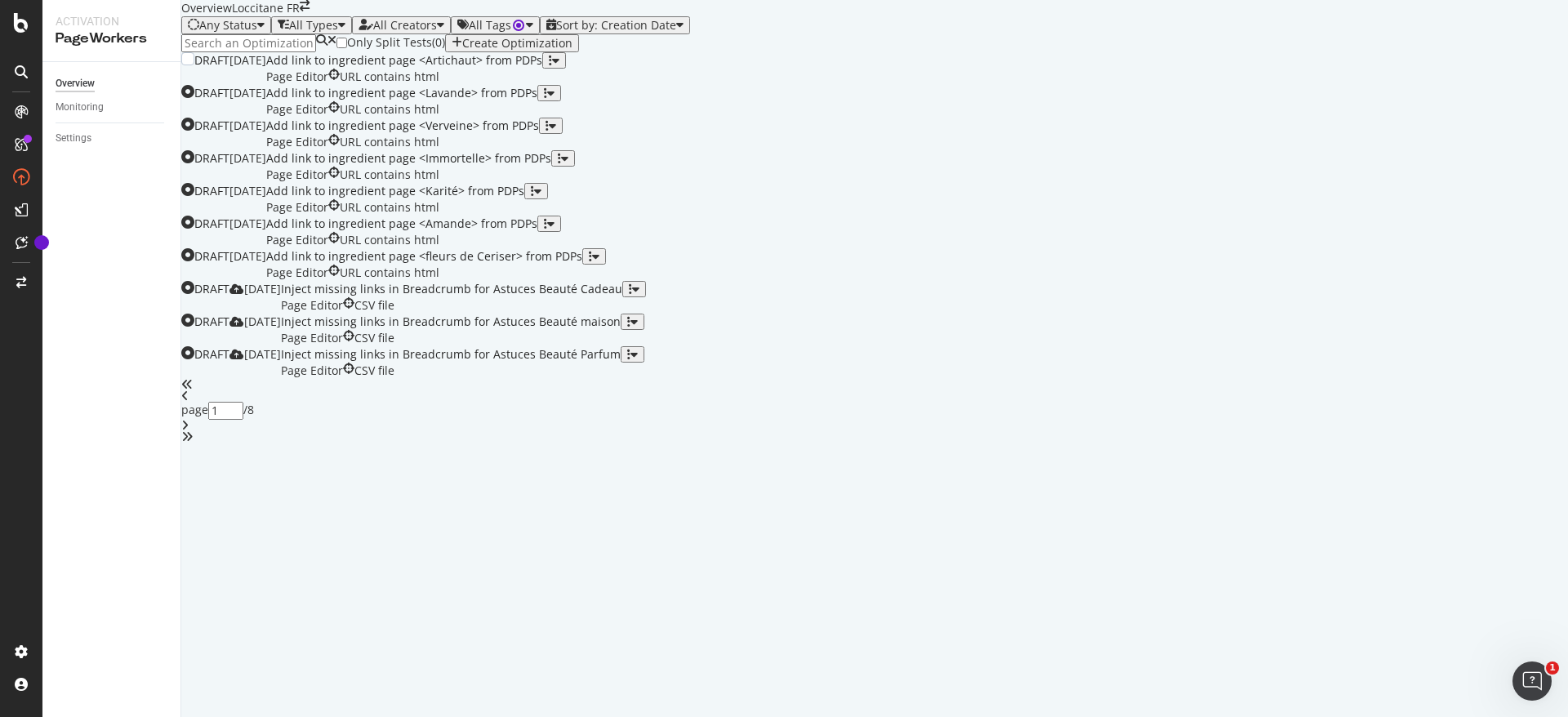
click at [439, 85] on div "URL contains html" at bounding box center [389, 76] width 99 height 16
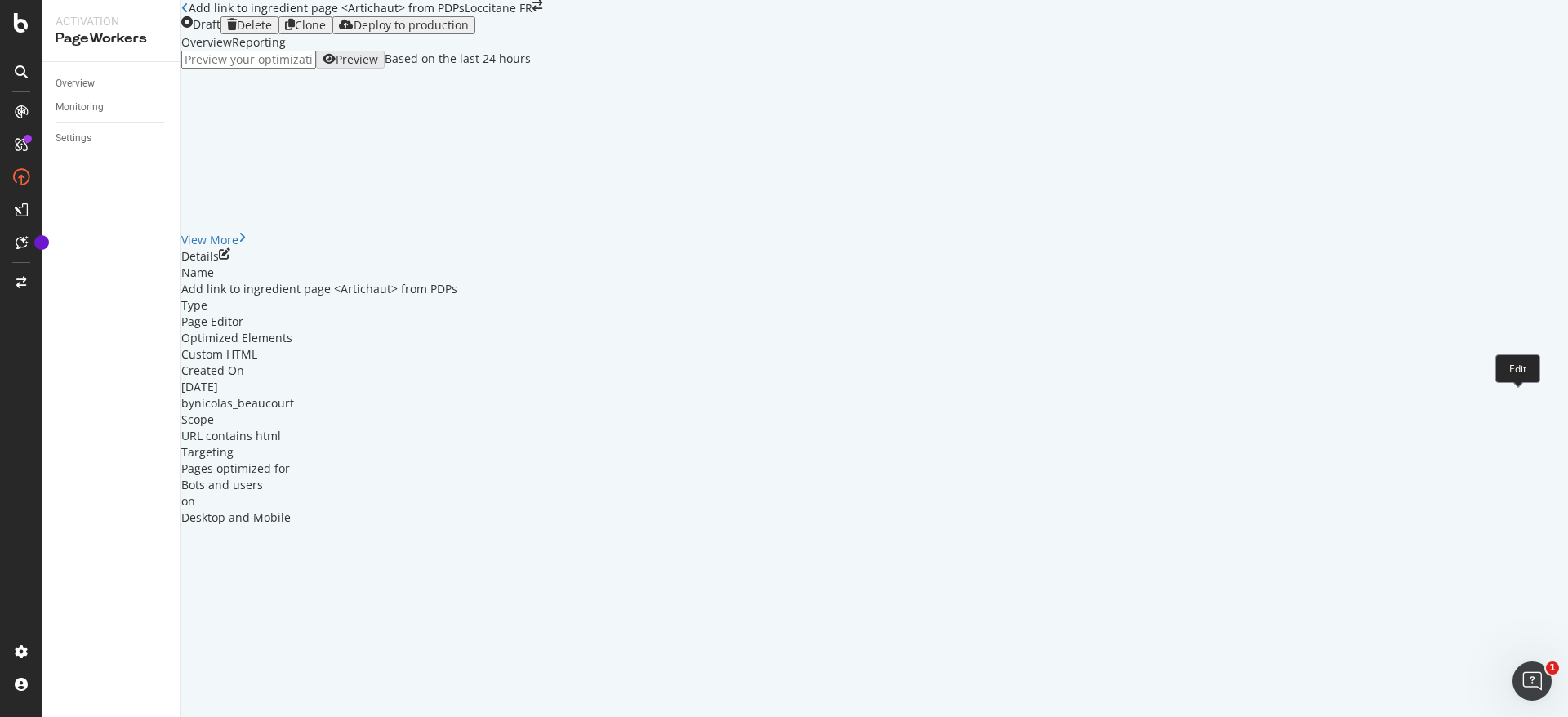
click at [230, 260] on icon "pen-to-square" at bounding box center [224, 254] width 12 height 12
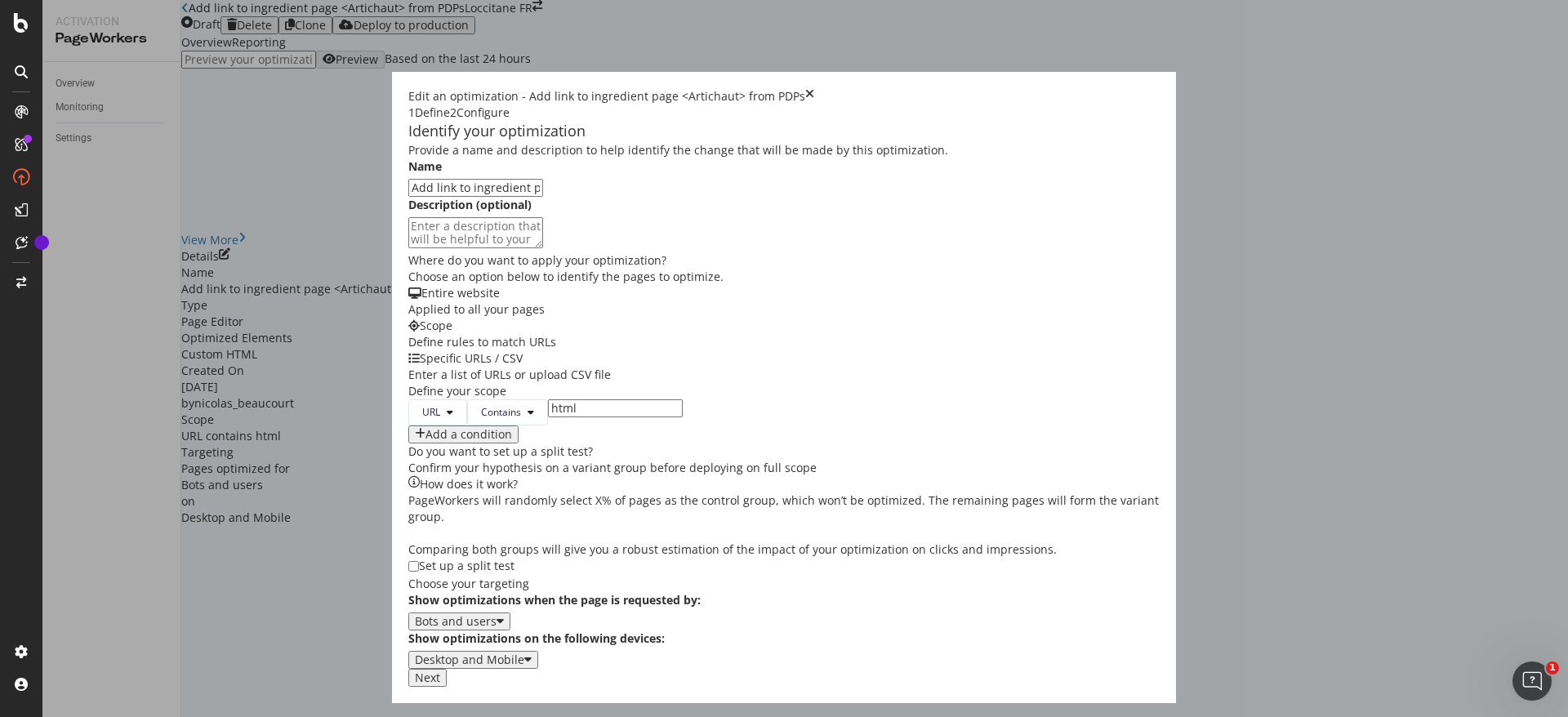
scroll to position [172, 0]
click at [440, 685] on div "Next" at bounding box center [428, 678] width 25 height 13
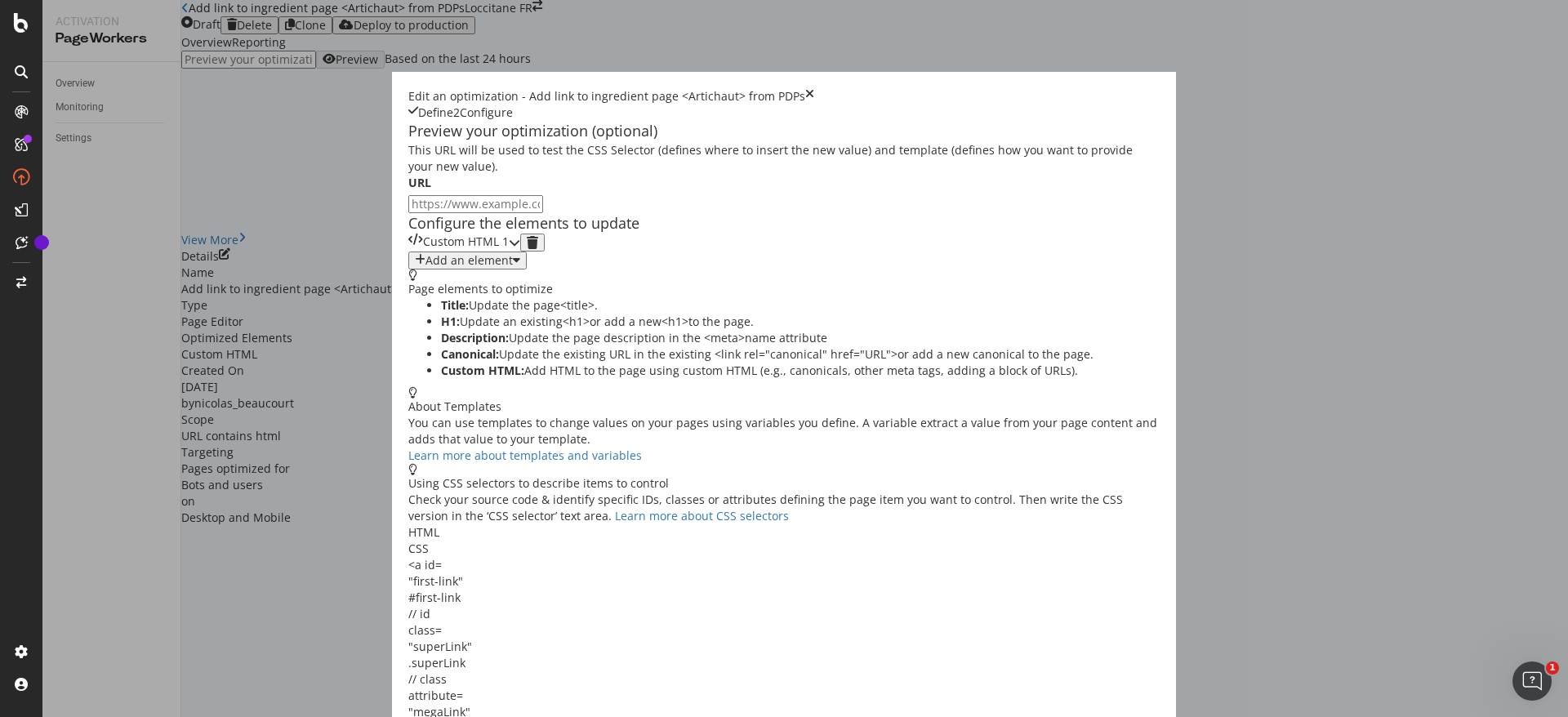
scroll to position [0, 0]
click at [514, 252] on div "Custom HTML 1" at bounding box center [465, 243] width 112 height 18
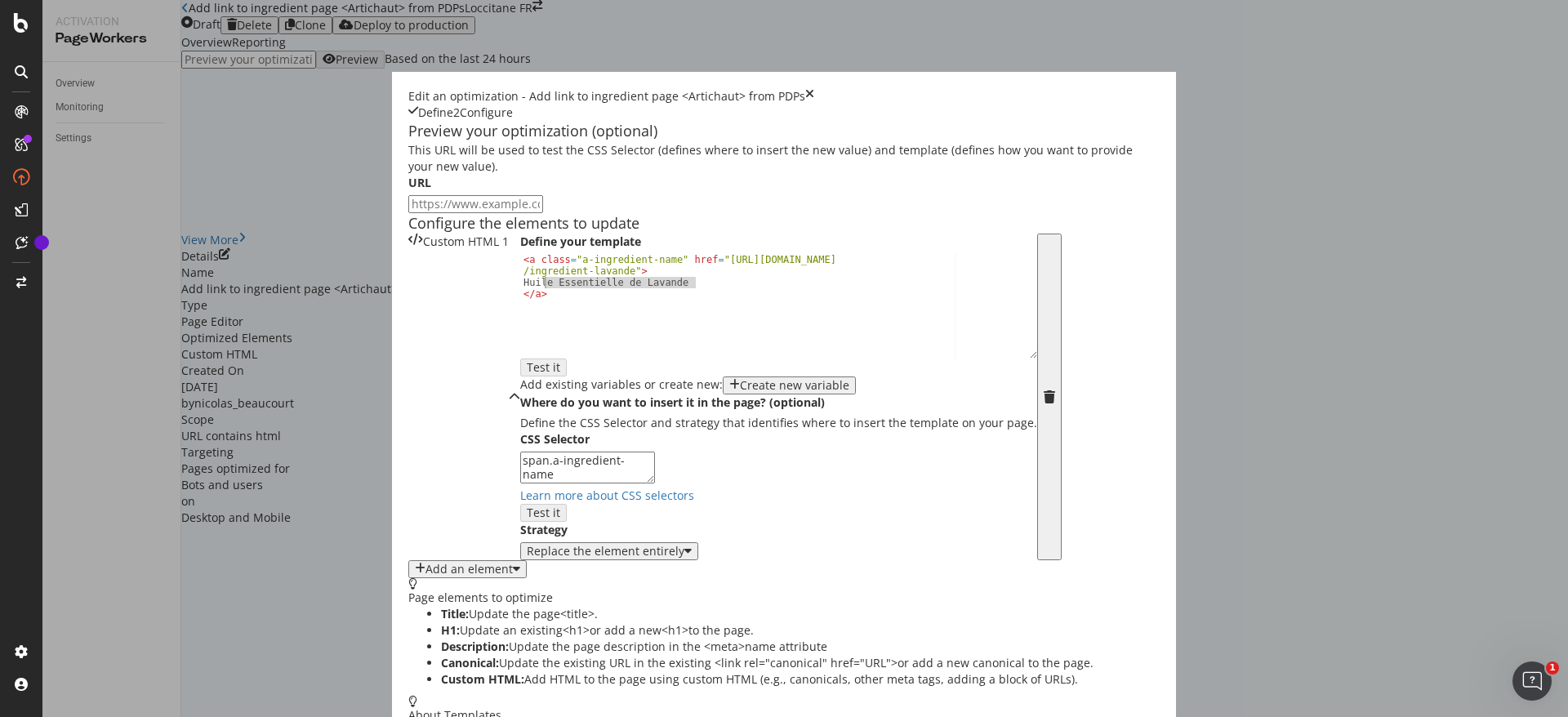
drag, startPoint x: 496, startPoint y: 409, endPoint x: 340, endPoint y: 406, distance: 156.0
click at [520, 391] on div "< a class = "a-ingredient-name" href = "https://fr.loccitane.com /ingredient-la…" at bounding box center [779, 322] width 517 height 137
paste textarea "Extrait De Feuille D'Artichaut"
drag, startPoint x: 420, startPoint y: 396, endPoint x: 509, endPoint y: 384, distance: 89.8
click at [520, 384] on div "< a class = "a-ingredient-name" href = "https://fr.loccitane.com /ingredient-la…" at bounding box center [779, 322] width 517 height 137
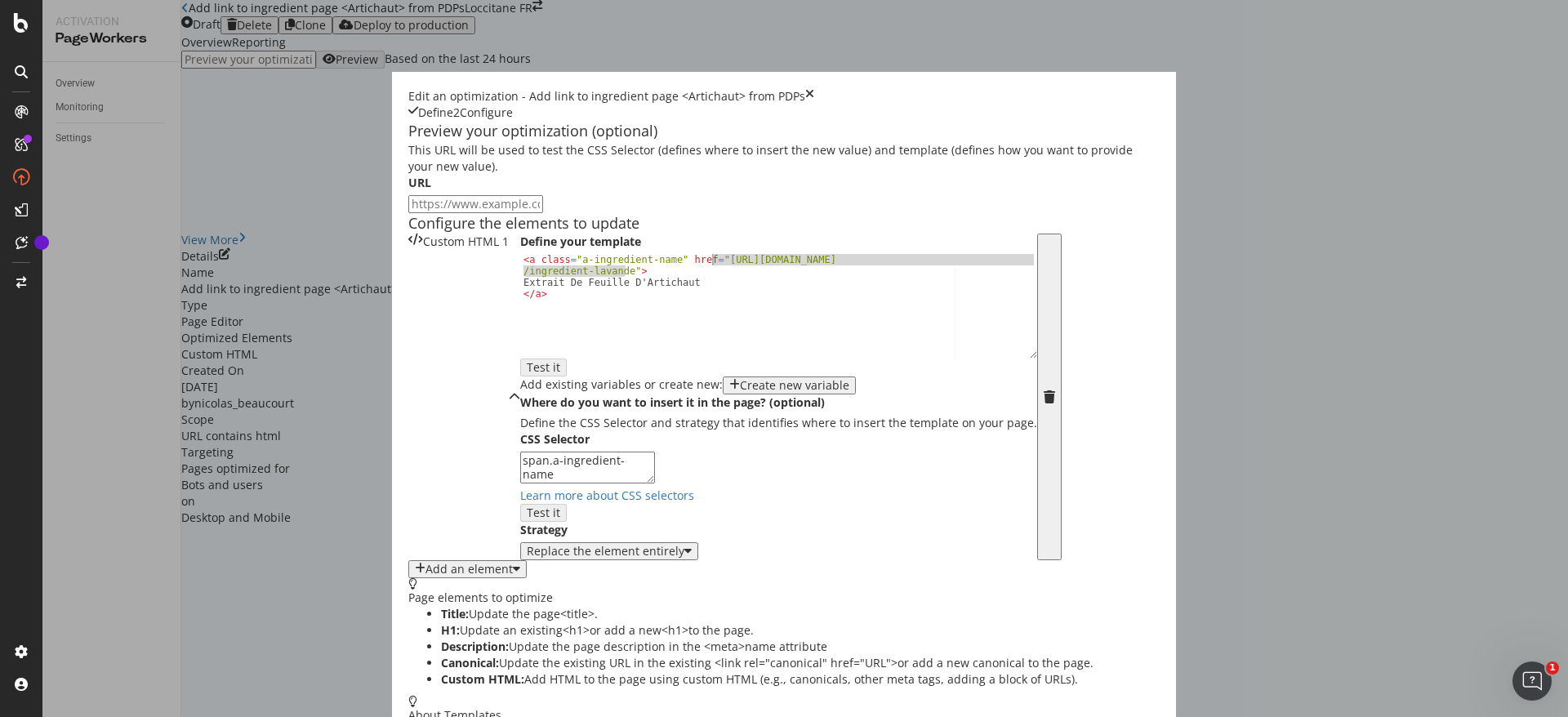
paste textarea "artichaut"
type textarea "<a class="a-ingredient-name" href="https://fr.loccitane.com/ingredient-artichau…"
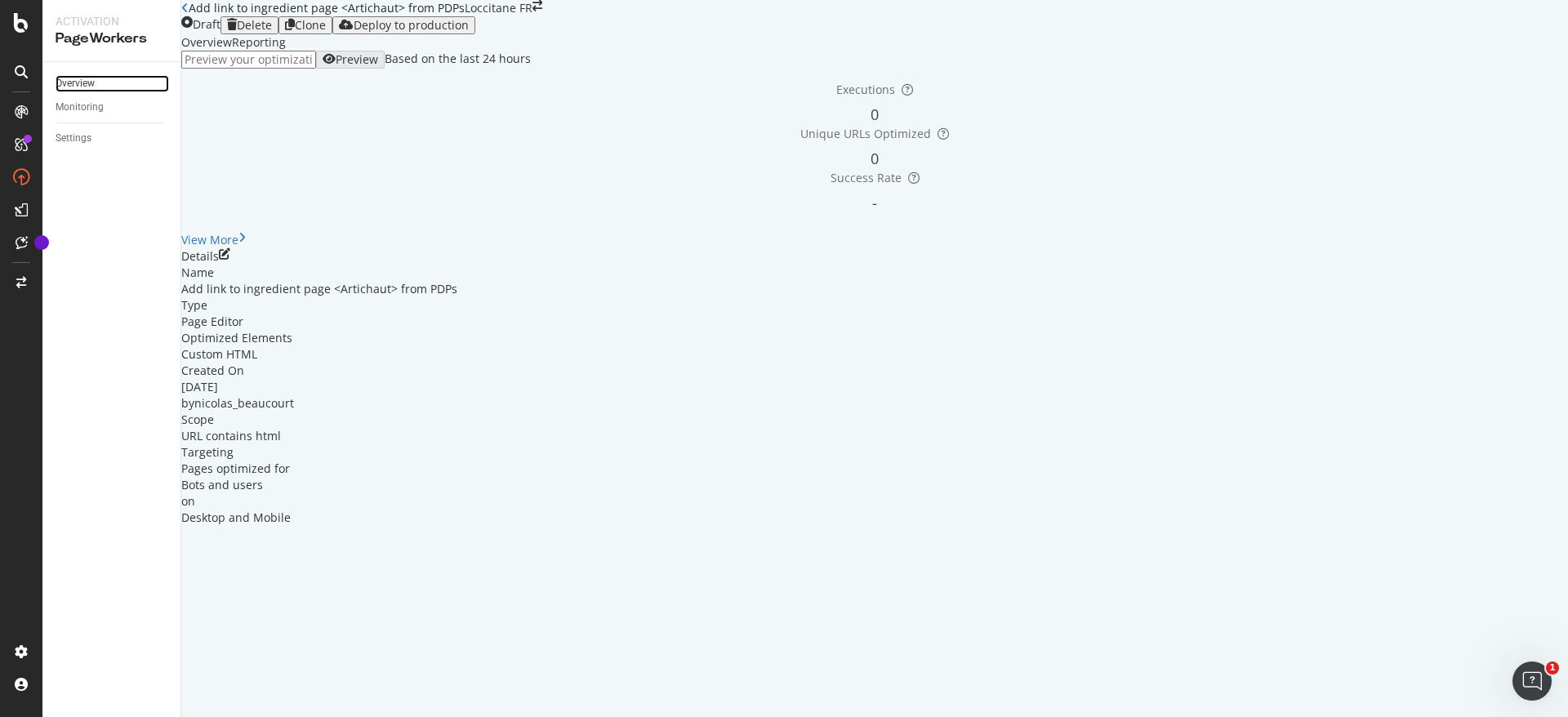
click at [95, 80] on link "Overview" at bounding box center [113, 83] width 113 height 17
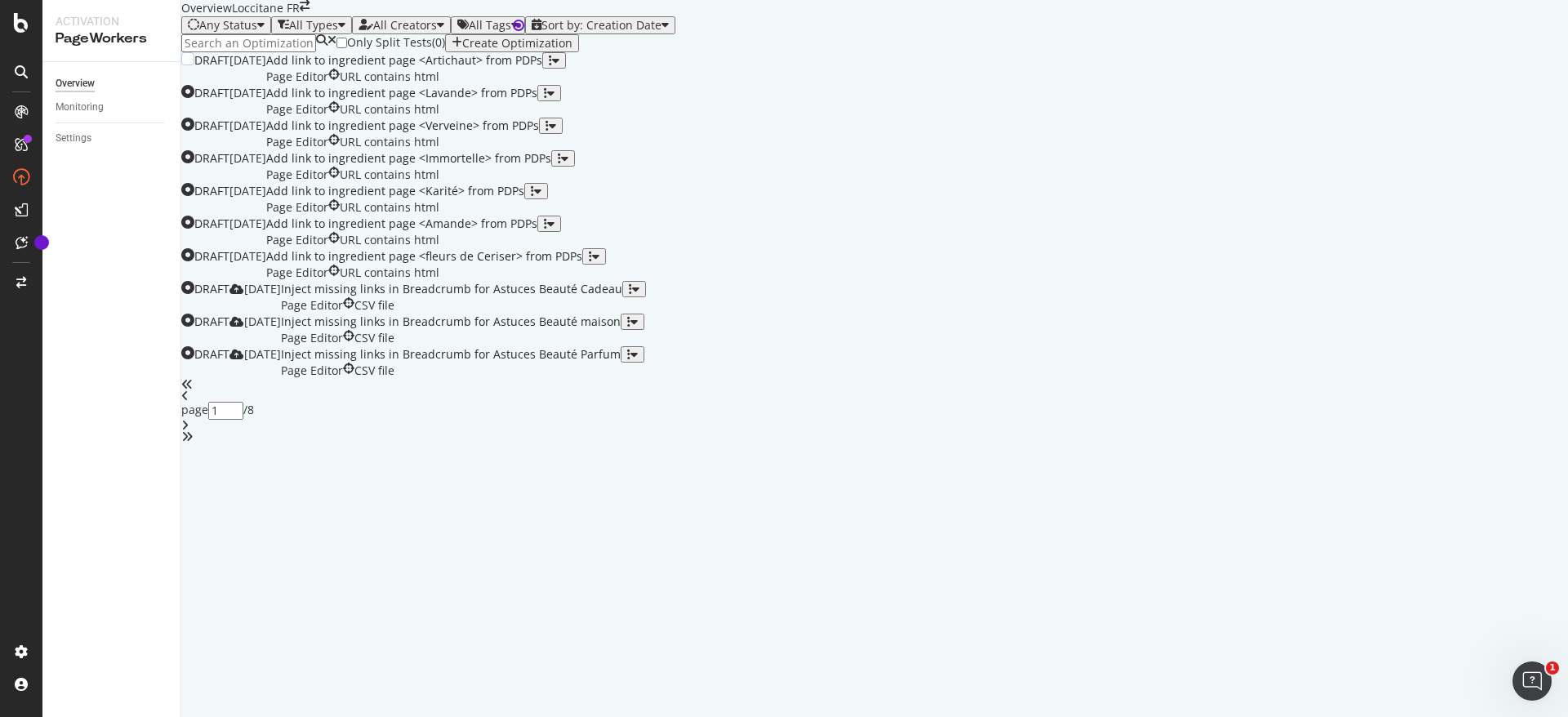
click at [553, 66] on icon "button" at bounding box center [551, 61] width 3 height 12
click at [1482, 277] on div "Clone" at bounding box center [1496, 270] width 30 height 14
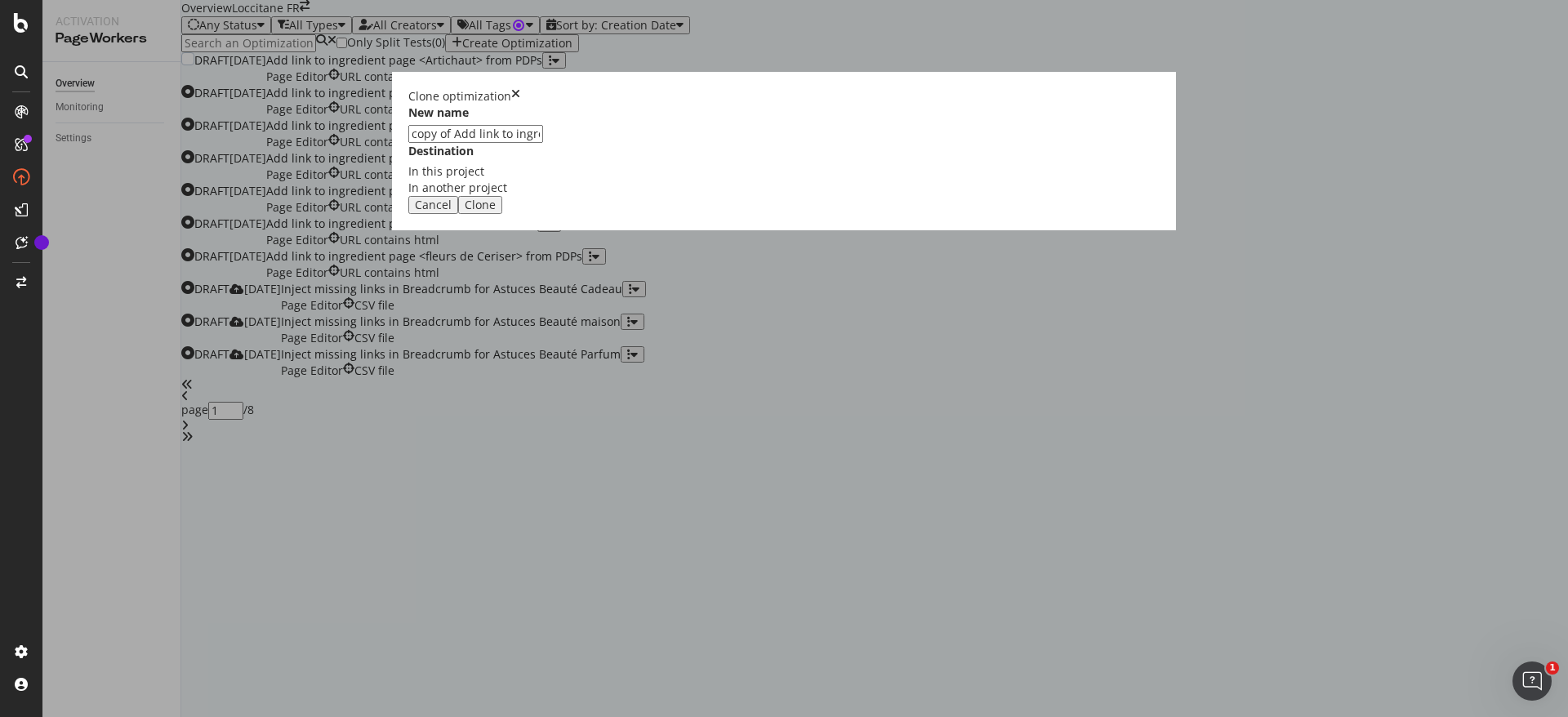
click at [543, 143] on input "copy of Add link to ingredient page <Artichaut> from PDPs" at bounding box center [476, 134] width 135 height 18
type input "copy of Add link to ingredient page <Réotier> from PDPs"
click at [496, 211] on div "Clone" at bounding box center [480, 205] width 31 height 13
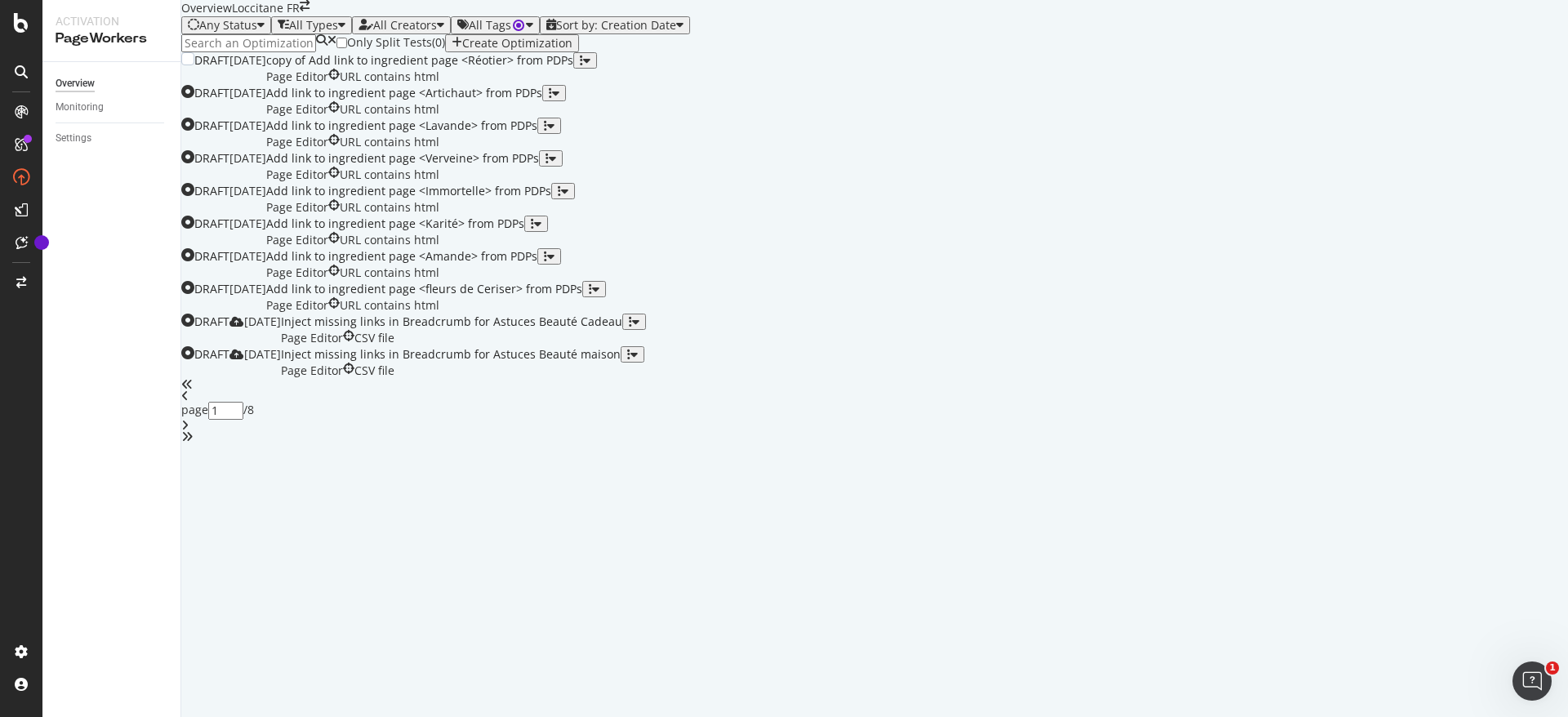
click at [573, 68] on div "copy of Add link to ingredient page <Réotier> from PDPs" at bounding box center [420, 61] width 308 height 16
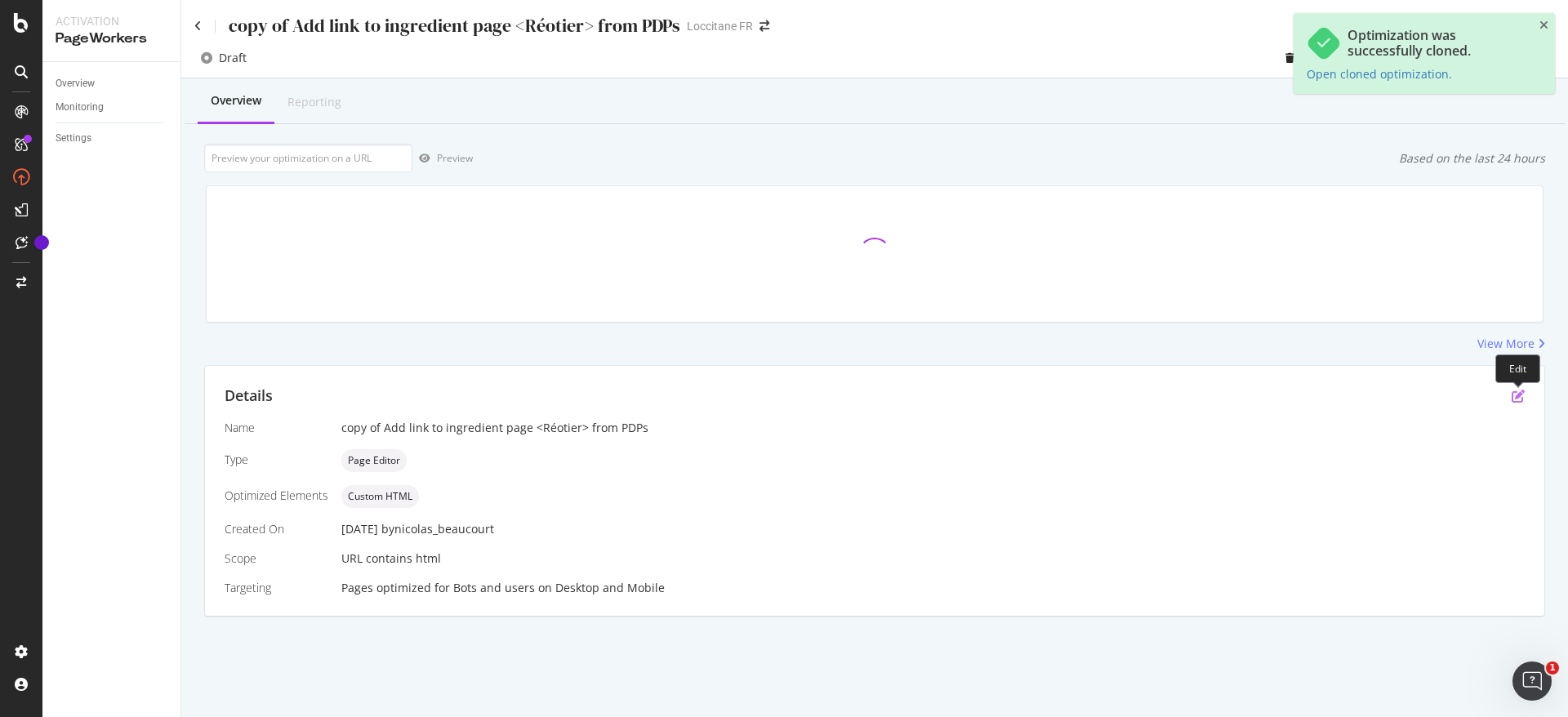
click at [1520, 396] on icon "pen-to-square" at bounding box center [1519, 396] width 13 height 13
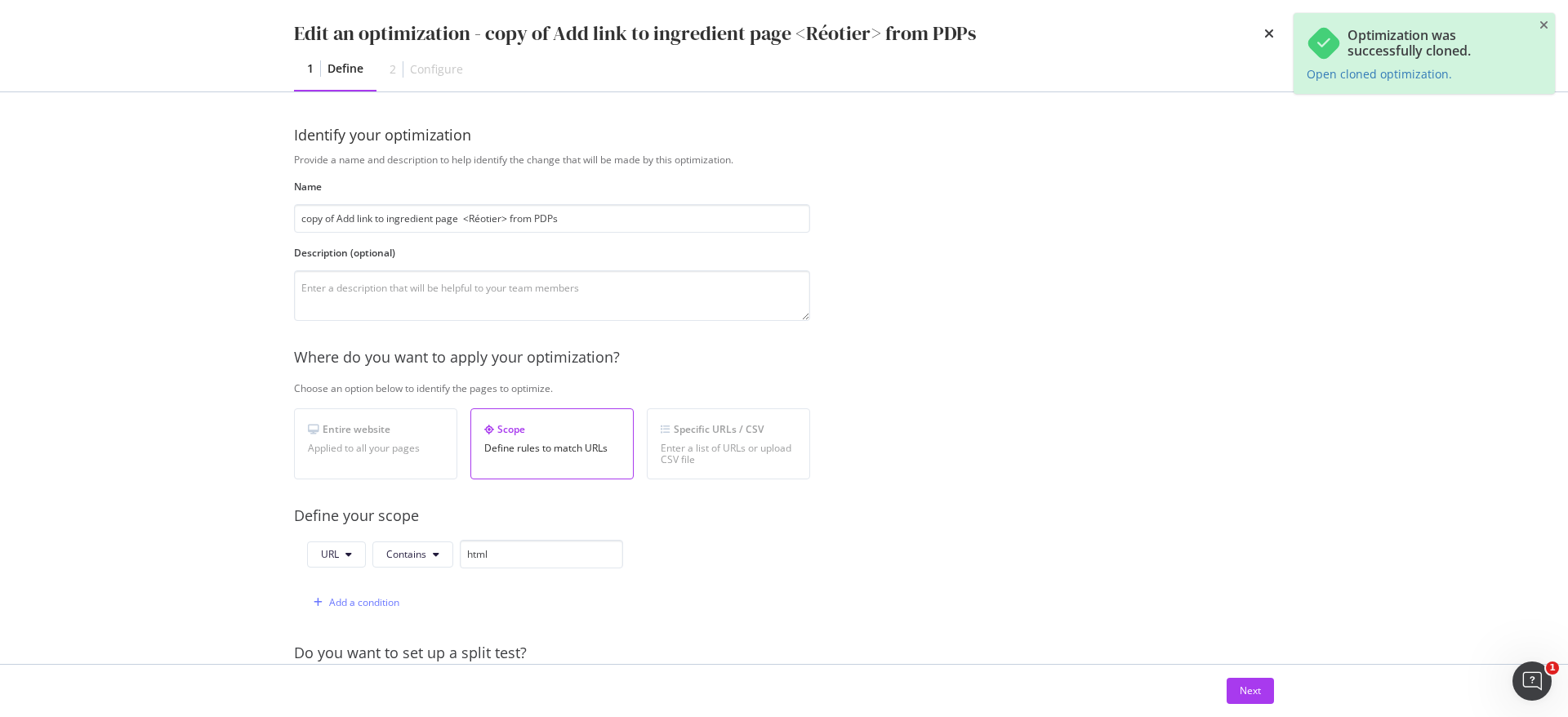
drag, startPoint x: 340, startPoint y: 218, endPoint x: 215, endPoint y: 218, distance: 125.0
click at [215, 218] on div "Edit an optimization - copy of Add link to ingredient page <Réotier> from PDPs …" at bounding box center [784, 358] width 1568 height 717
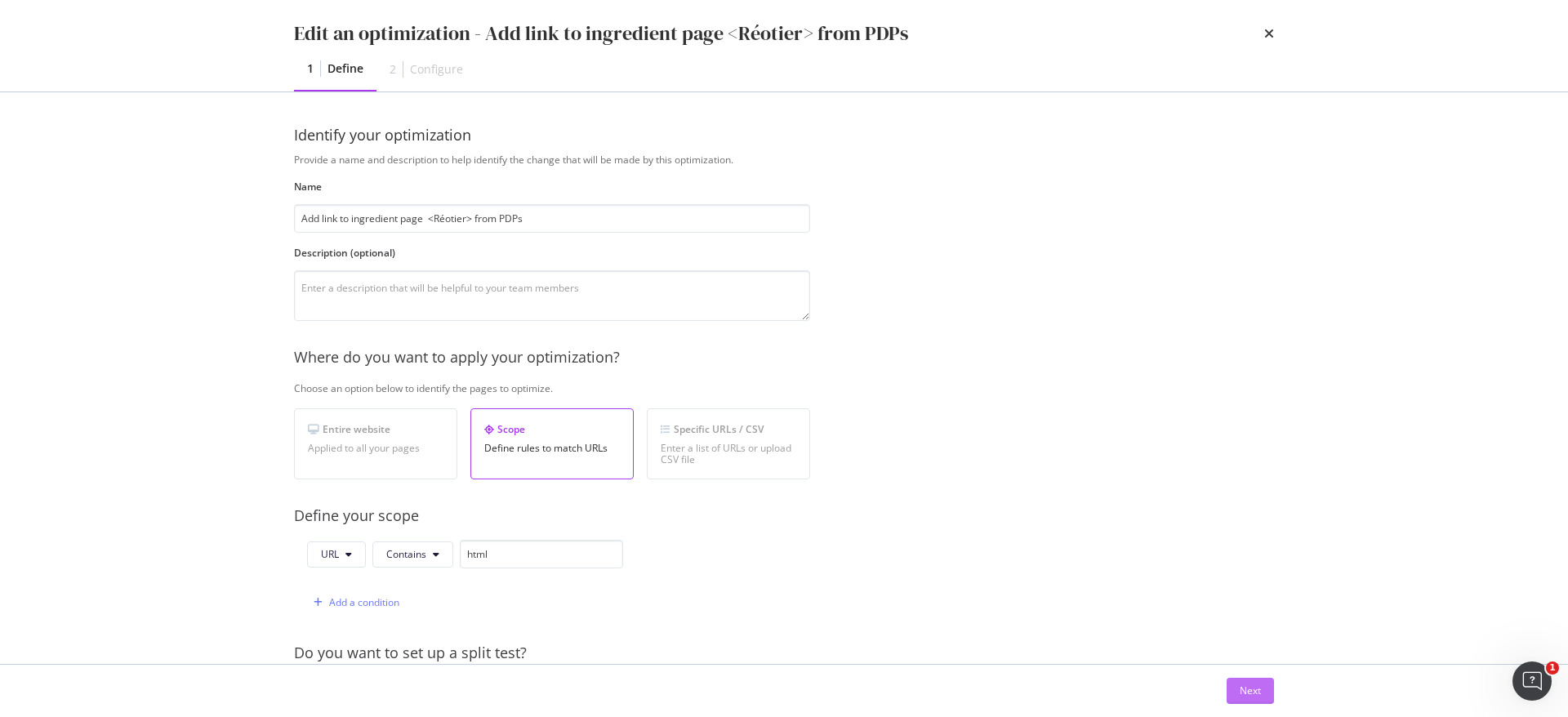
type input "Add link to ingredient page <Réotier> from PDPs"
click at [1251, 687] on div "Next" at bounding box center [1251, 691] width 21 height 14
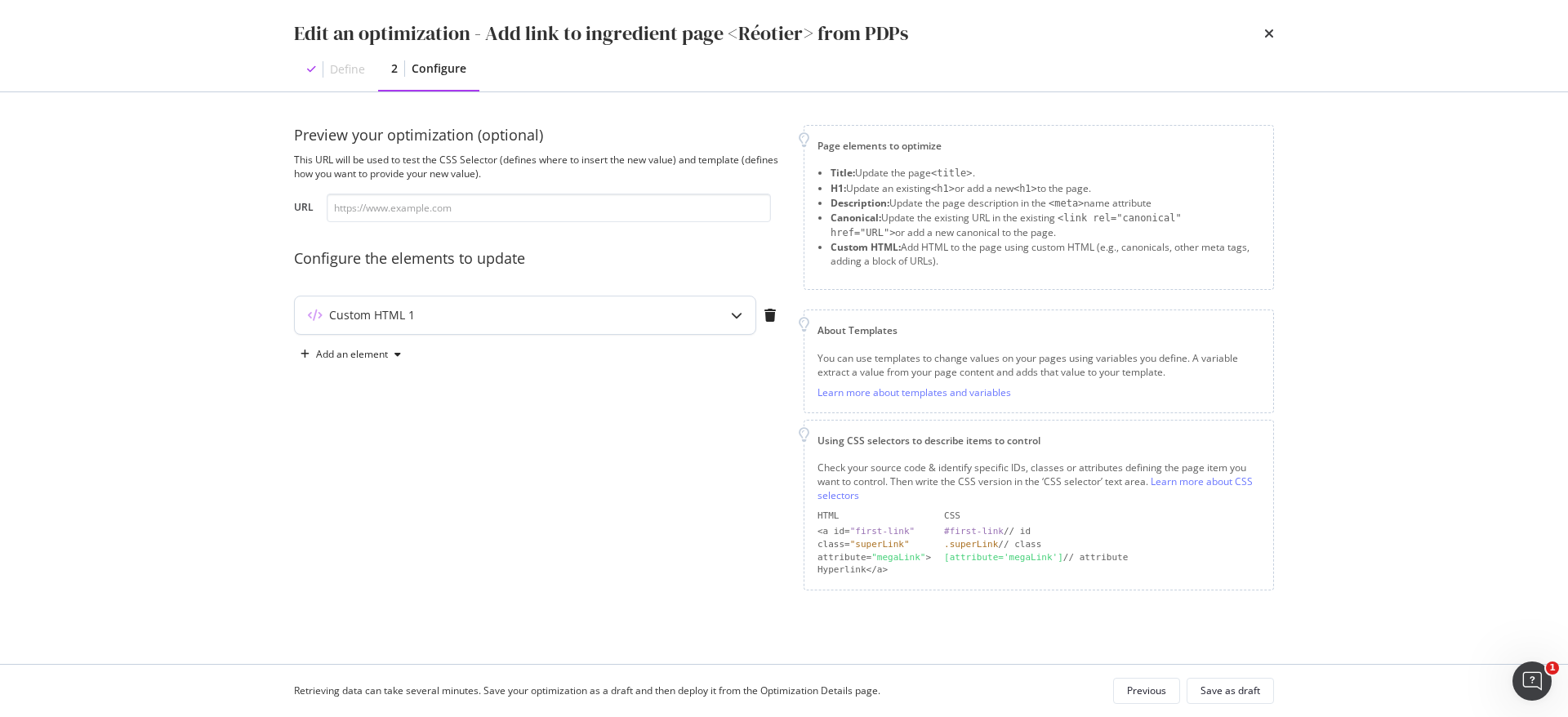
click at [425, 321] on div "Custom HTML 1" at bounding box center [493, 316] width 396 height 16
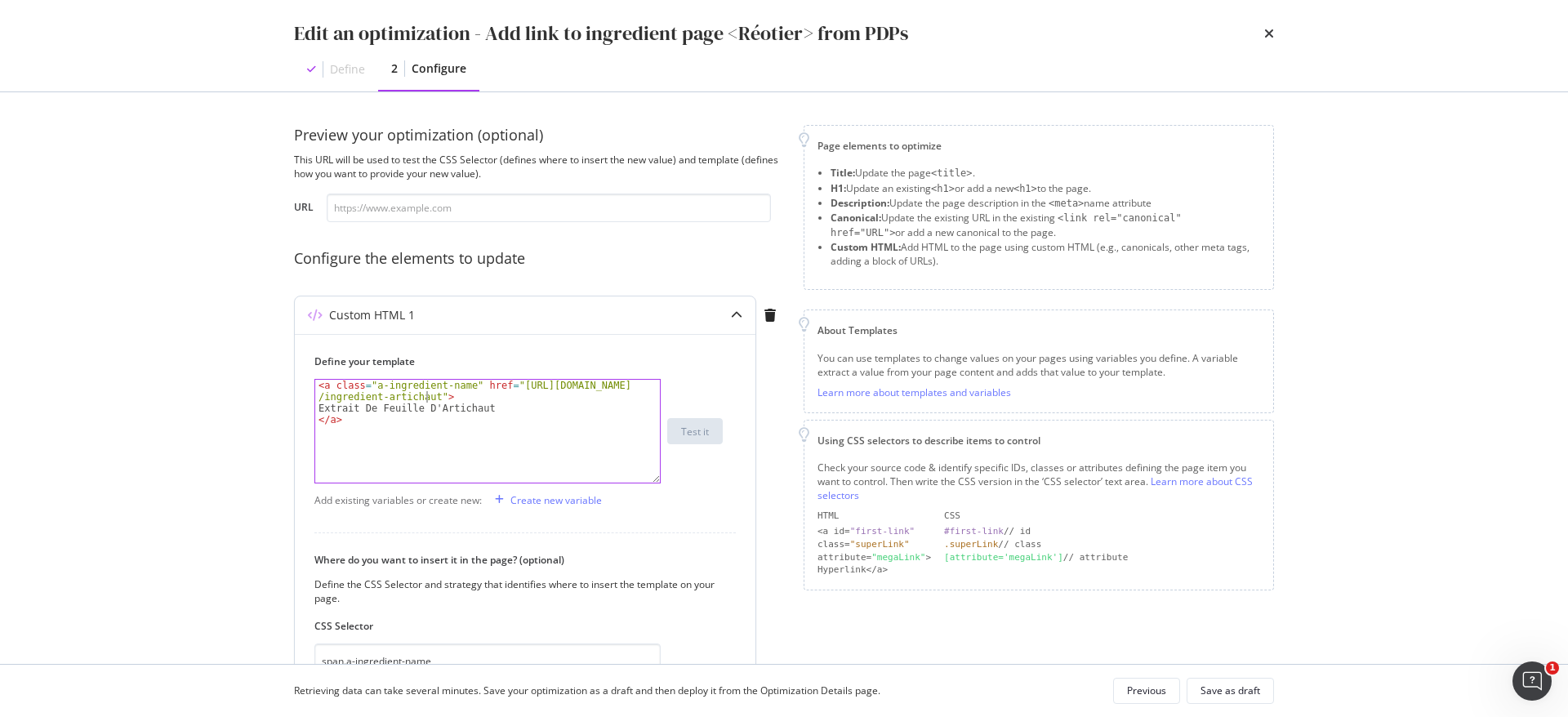
click at [427, 396] on div "< a class = "a-ingredient-name" href = "https://fr.loccitane.com /ingredient-ar…" at bounding box center [487, 448] width 345 height 137
drag, startPoint x: 431, startPoint y: 395, endPoint x: 507, endPoint y: 386, distance: 76.5
click at [507, 386] on div "< a class = "a-ingredient-name" href = "https://fr.loccitane.com /ingredient-ar…" at bounding box center [487, 448] width 345 height 137
paste textarea "reotier"
click at [435, 410] on div "< a class = "a-ingredient-name" href = "https://fr.loccitane.com /ingredient-re…" at bounding box center [487, 448] width 345 height 137
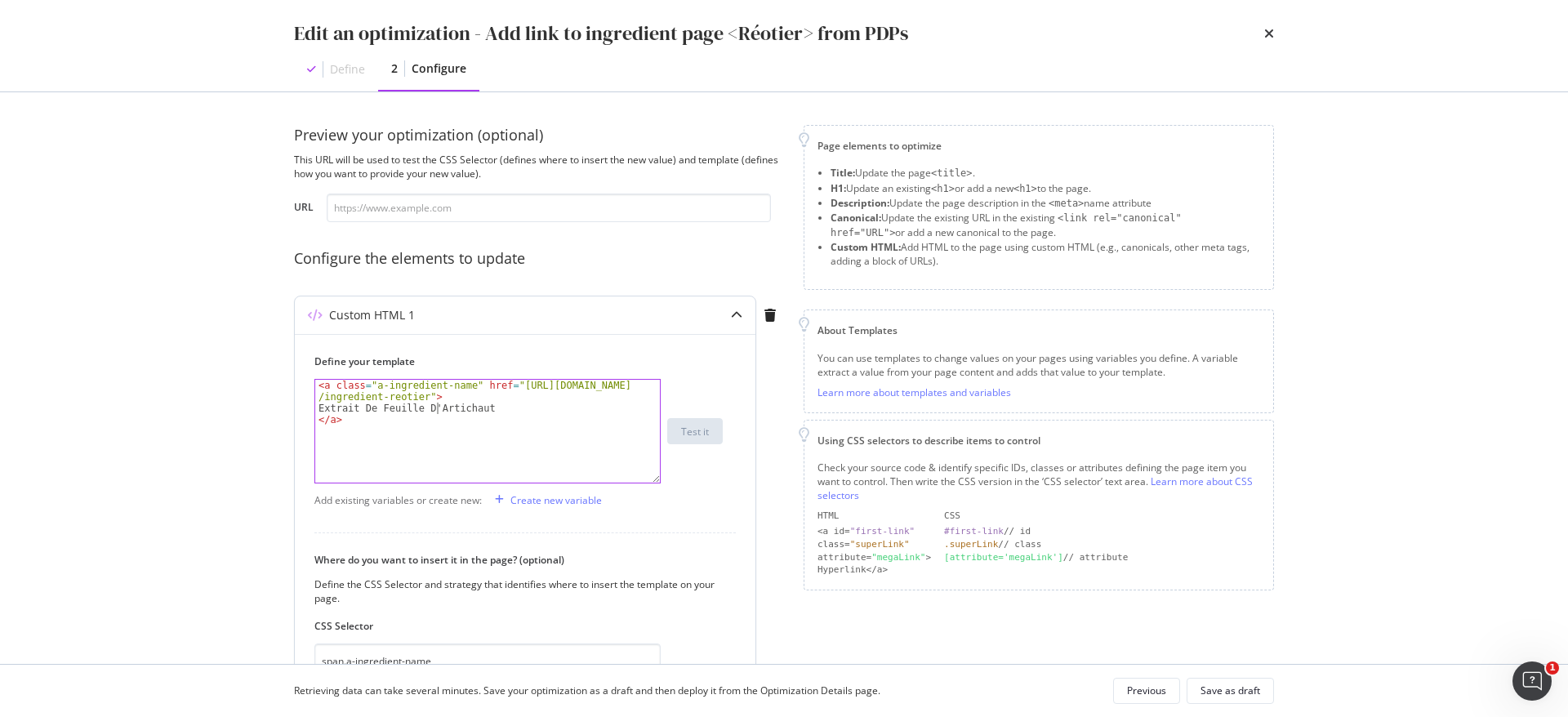
click at [434, 409] on div "< a class = "a-ingredient-name" href = "https://fr.loccitane.com /ingredient-re…" at bounding box center [487, 448] width 345 height 137
click at [531, 412] on div "< a class = "a-ingredient-name" href = "https://fr.loccitane.com /ingredient-re…" at bounding box center [487, 431] width 345 height 103
type textarea "Extrait De Feuille D'Artichaut"
drag, startPoint x: 506, startPoint y: 409, endPoint x: 342, endPoint y: 406, distance: 164.0
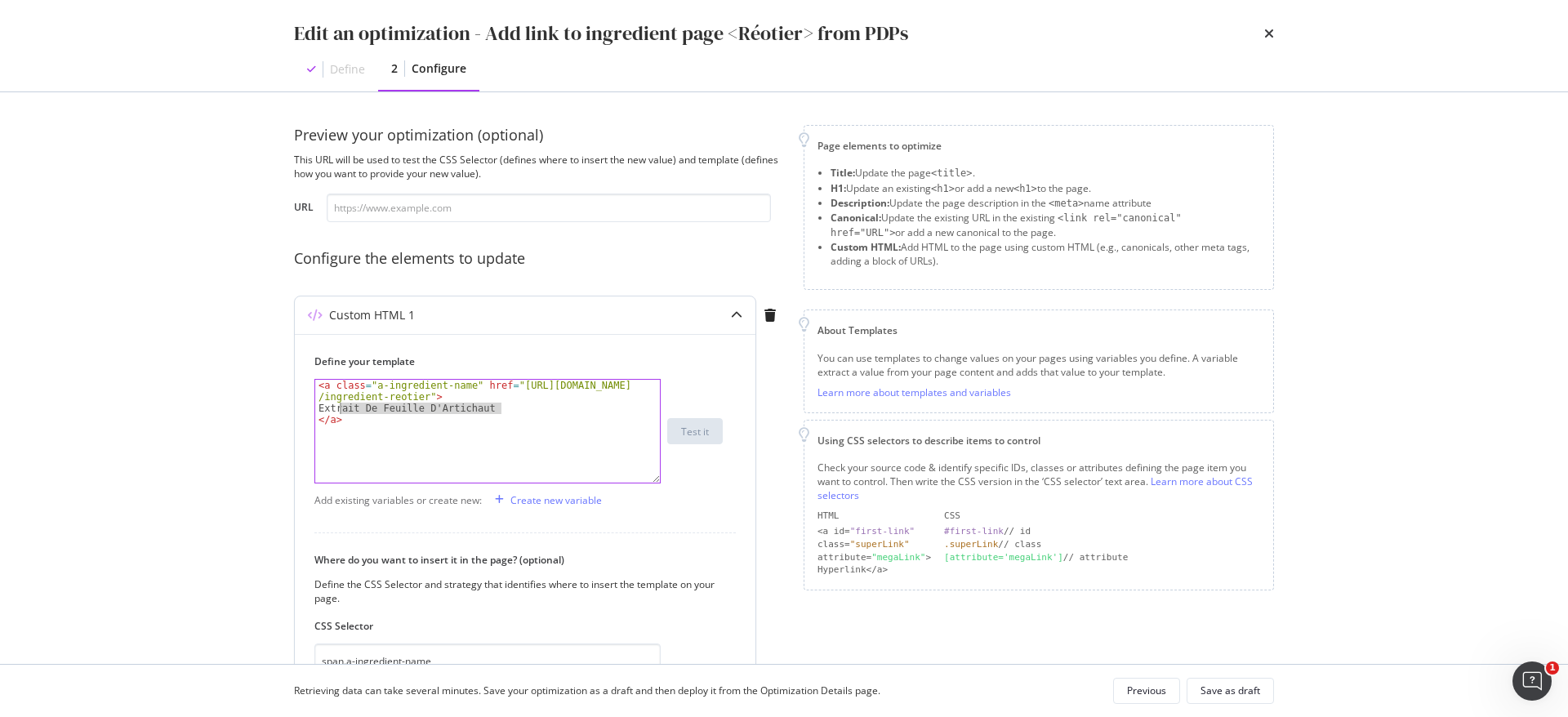
click at [342, 406] on div "< a class = "a-ingredient-name" href = "https://fr.loccitane.com /ingredient-re…" at bounding box center [487, 448] width 345 height 137
paste textarea "Cursor at row 2"
type textarea "Eau de Source de Réotier"
click at [1220, 686] on div "Save as draft" at bounding box center [1230, 691] width 60 height 14
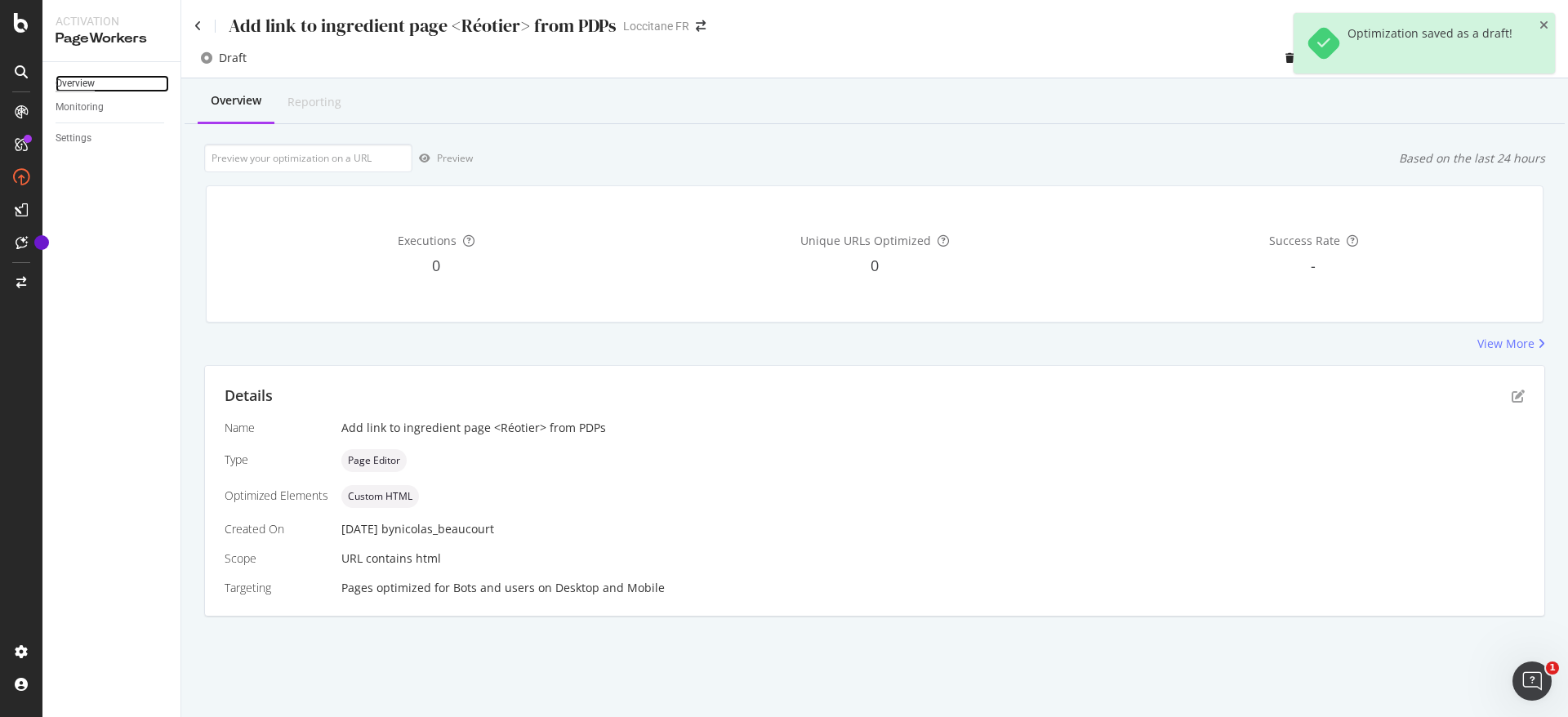
click at [74, 79] on div "Overview" at bounding box center [76, 83] width 39 height 17
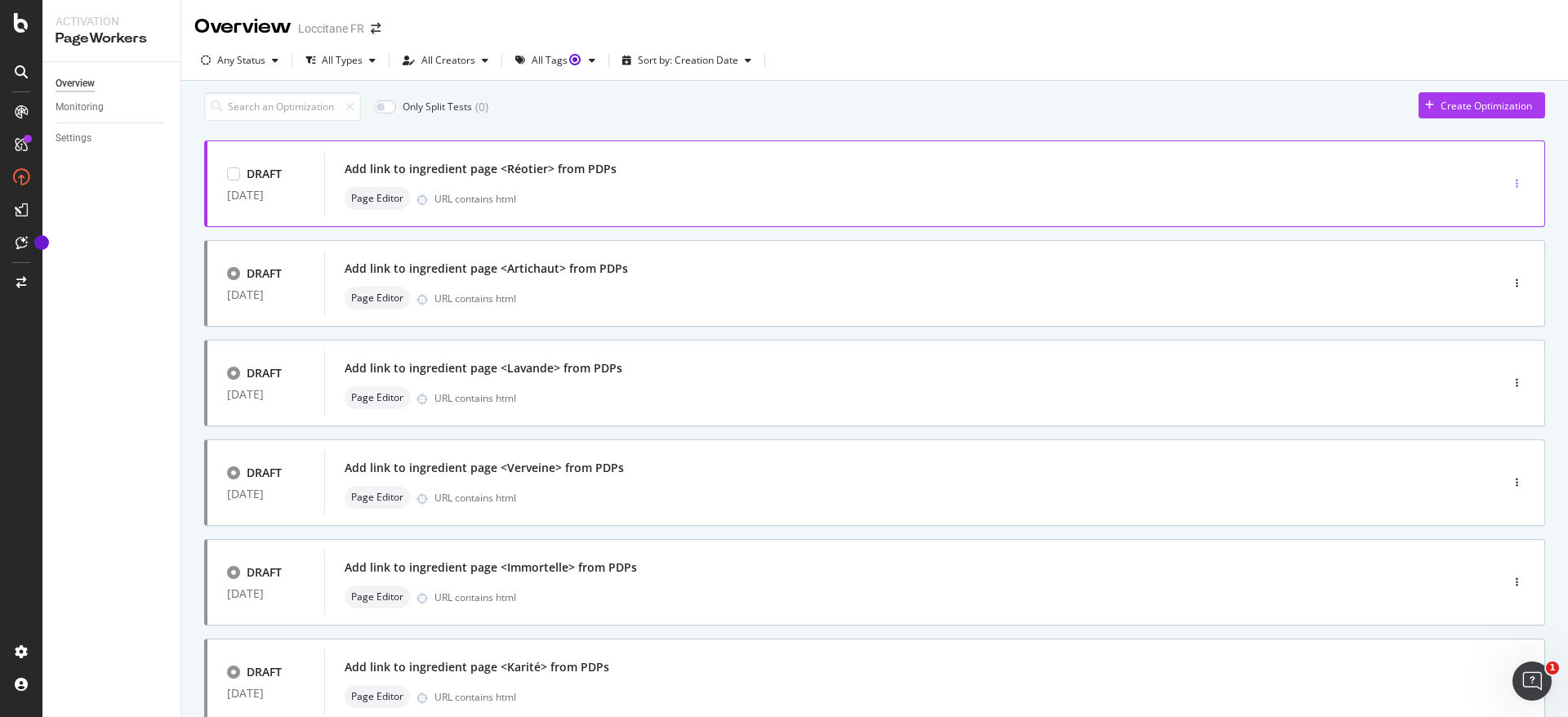
click at [1516, 188] on icon "button" at bounding box center [1517, 184] width 2 height 10
click at [1489, 275] on div "Clone" at bounding box center [1478, 276] width 26 height 14
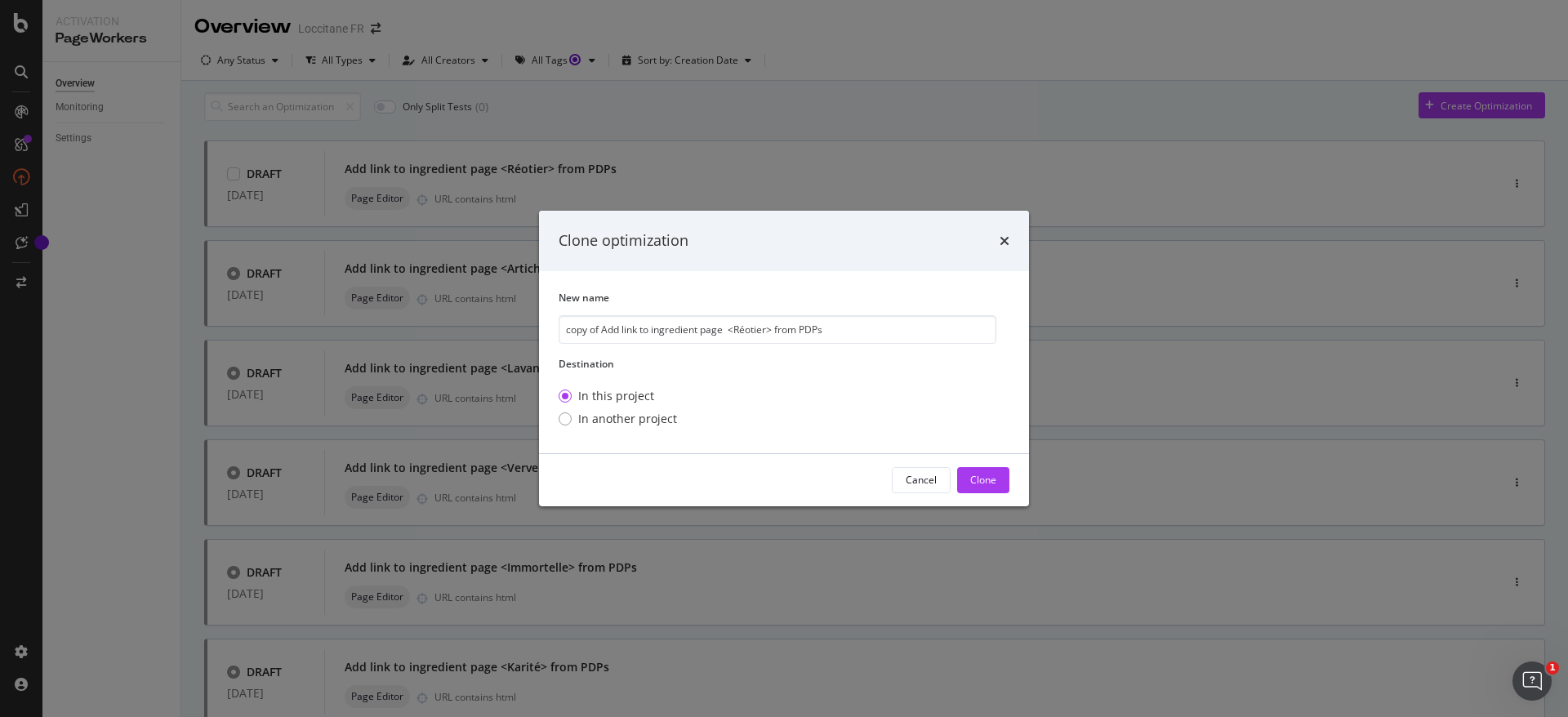
drag, startPoint x: 604, startPoint y: 327, endPoint x: 509, endPoint y: 327, distance: 95.0
click at [509, 327] on div "Clone optimization New name copy of Add link to ingredient page <Réotier> from …" at bounding box center [784, 358] width 1568 height 717
click at [716, 327] on input "Add link to ingredient page <Réotier> from PDPs" at bounding box center [778, 329] width 437 height 29
type input "Add link to ingredient page <Cédrat> from PDPs"
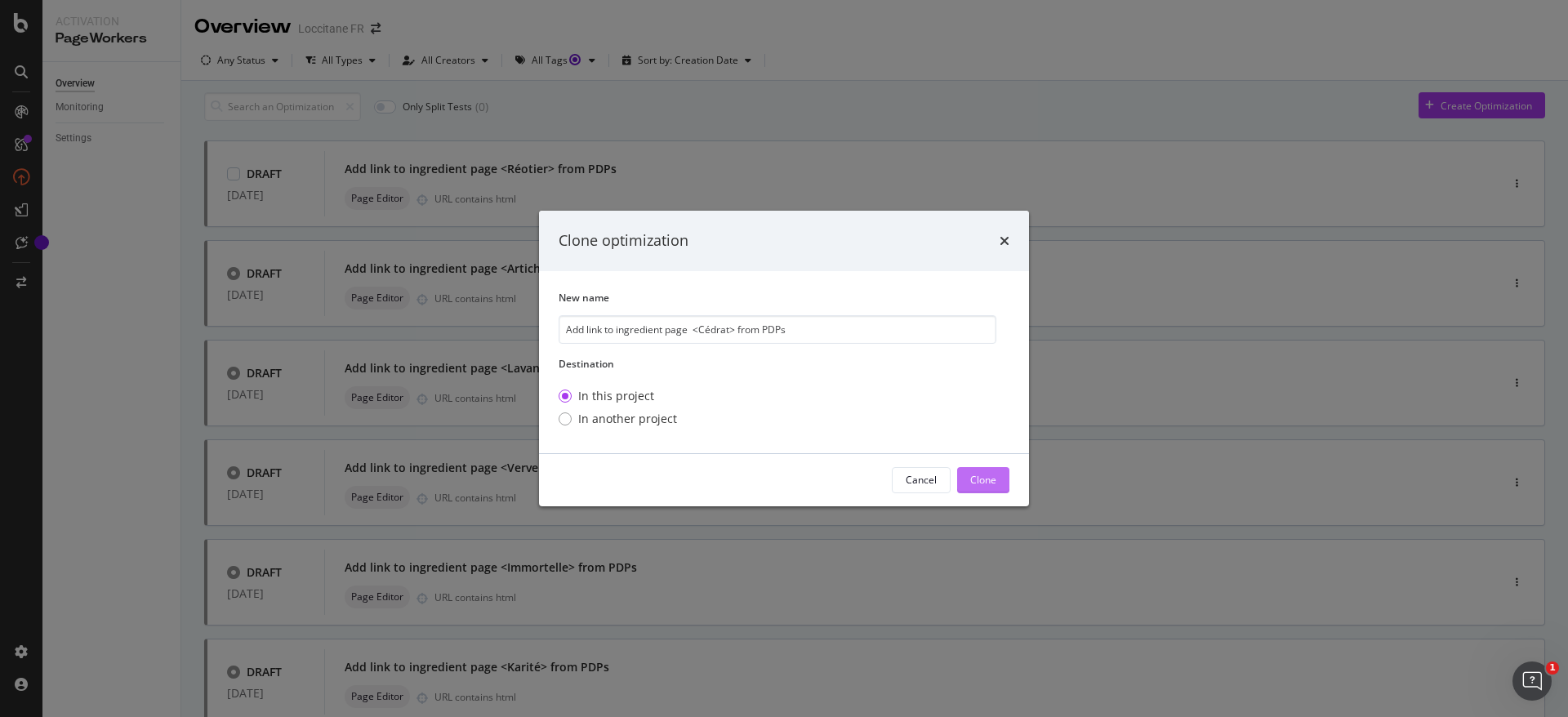
click at [988, 479] on div "Clone" at bounding box center [983, 479] width 26 height 14
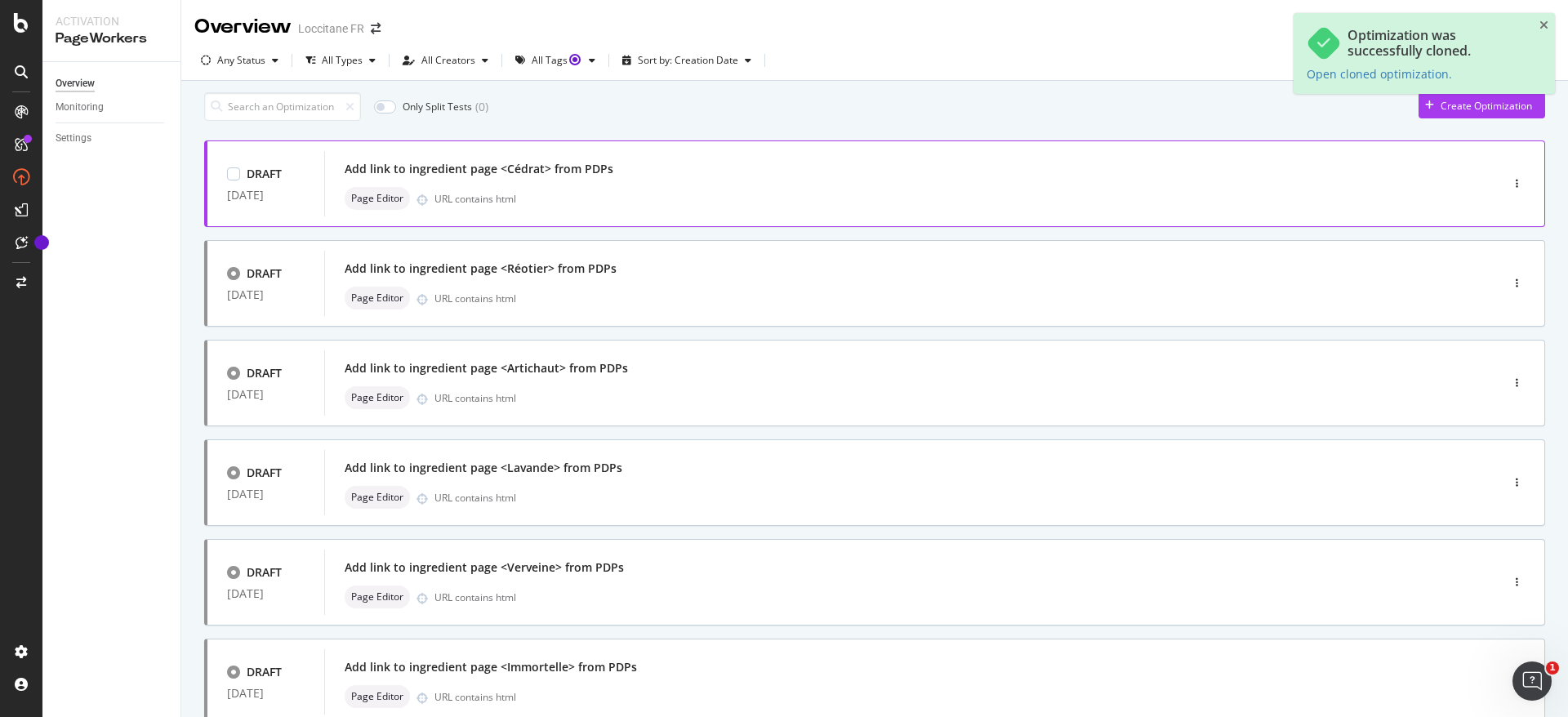
click at [636, 181] on div "Add link to ingredient page <Cédrat> from PDPs" at bounding box center [887, 169] width 1086 height 23
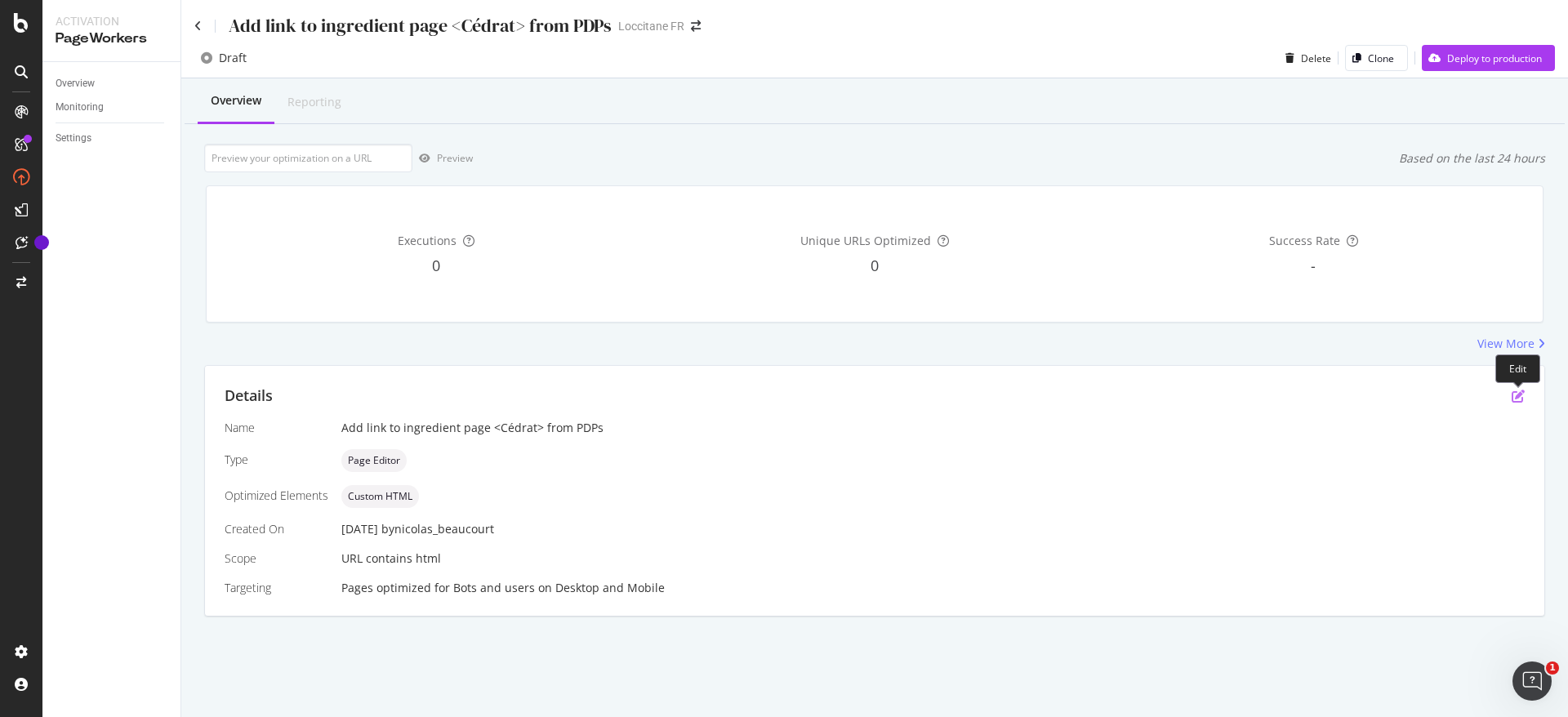
click at [1514, 402] on icon "pen-to-square" at bounding box center [1519, 396] width 13 height 13
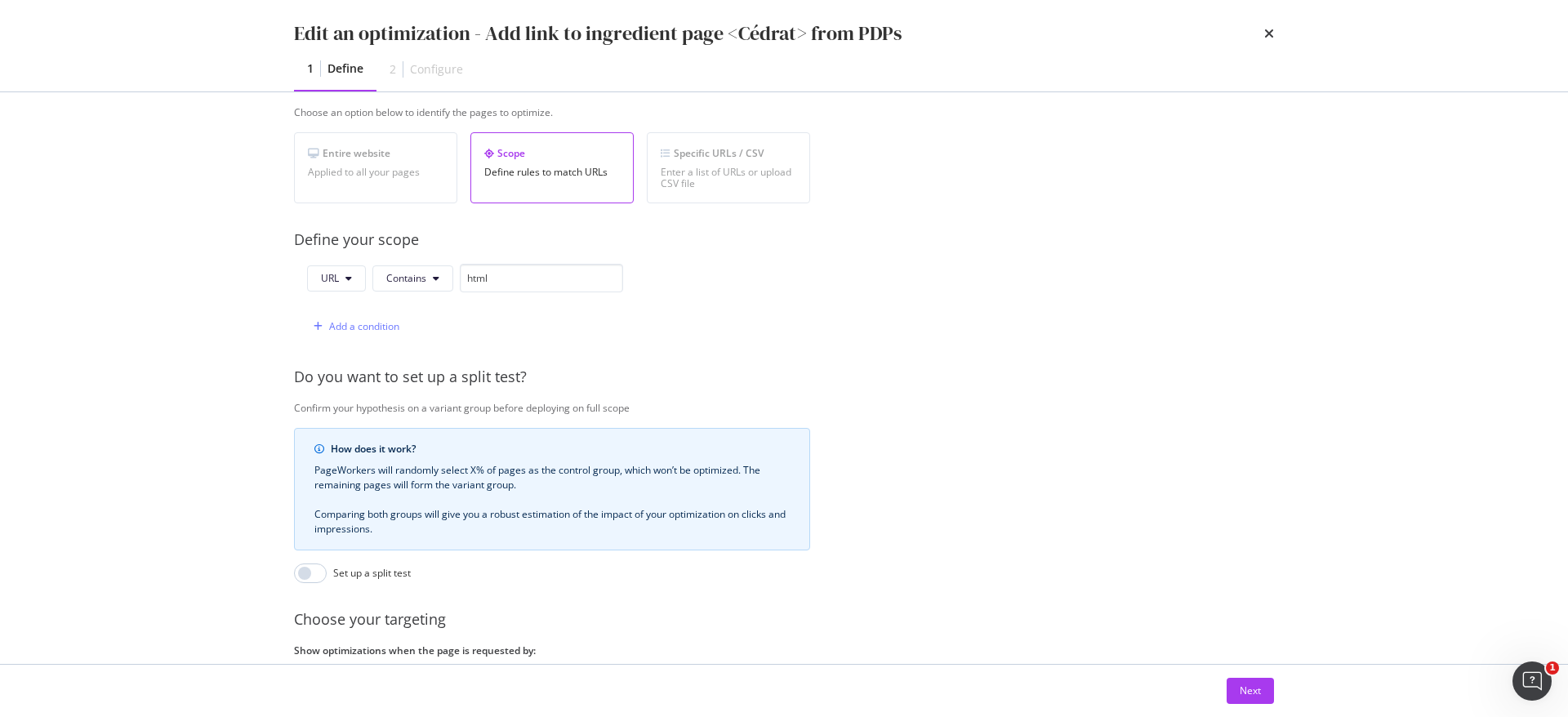
scroll to position [422, 0]
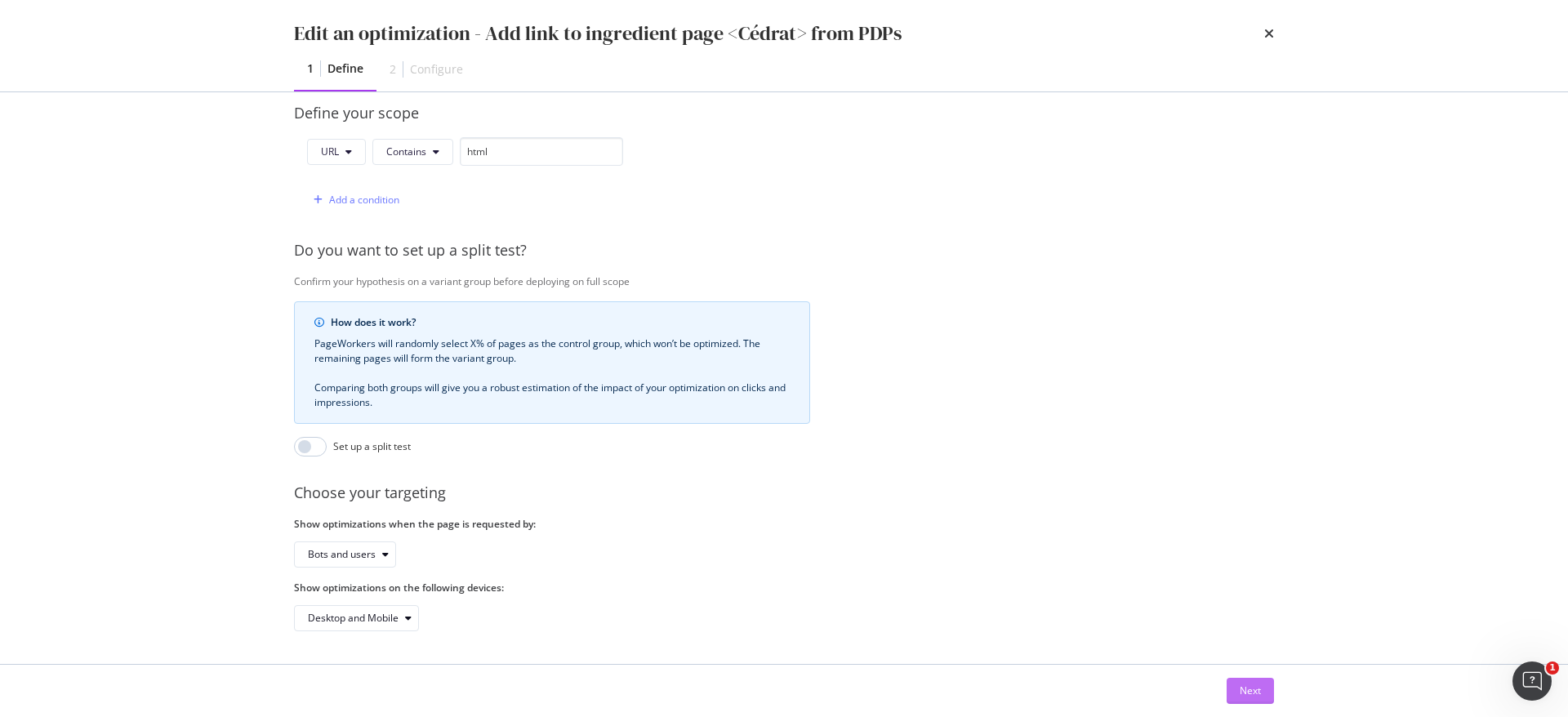
click at [1246, 688] on div "Next" at bounding box center [1251, 691] width 21 height 14
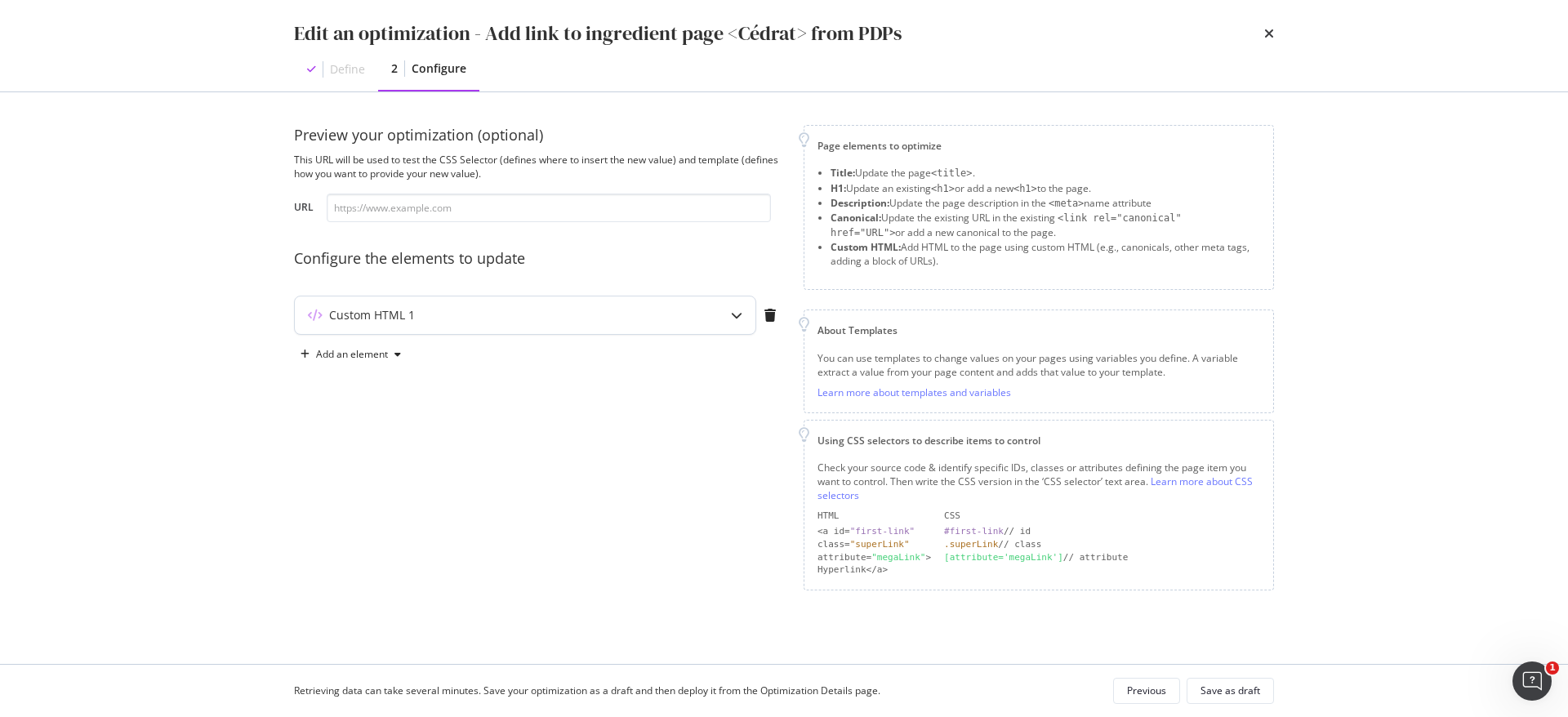
click at [513, 328] on div "Custom HTML 1" at bounding box center [525, 316] width 460 height 38
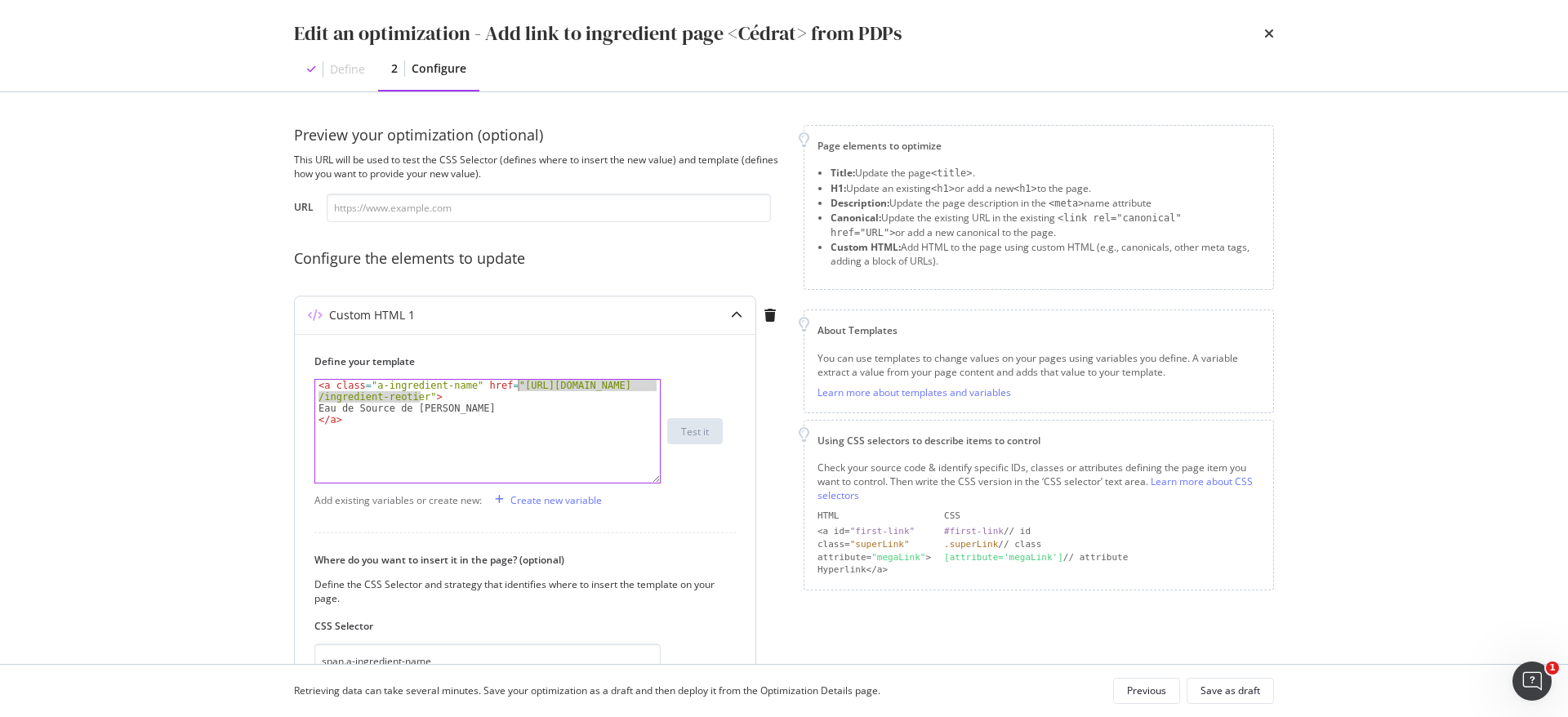
drag, startPoint x: 420, startPoint y: 396, endPoint x: 520, endPoint y: 386, distance: 100.5
click at [520, 386] on div "< a class = "a-ingredient-name" href = "https://fr.loccitane.com /ingredient-re…" at bounding box center [487, 448] width 345 height 137
drag, startPoint x: 508, startPoint y: 384, endPoint x: 423, endPoint y: 399, distance: 86.3
click at [423, 399] on div "< a class = "a-ingredient-name" href = "https://fr.loccitane.com /ingredient-re…" at bounding box center [487, 448] width 345 height 137
paste textarea "cedrat"
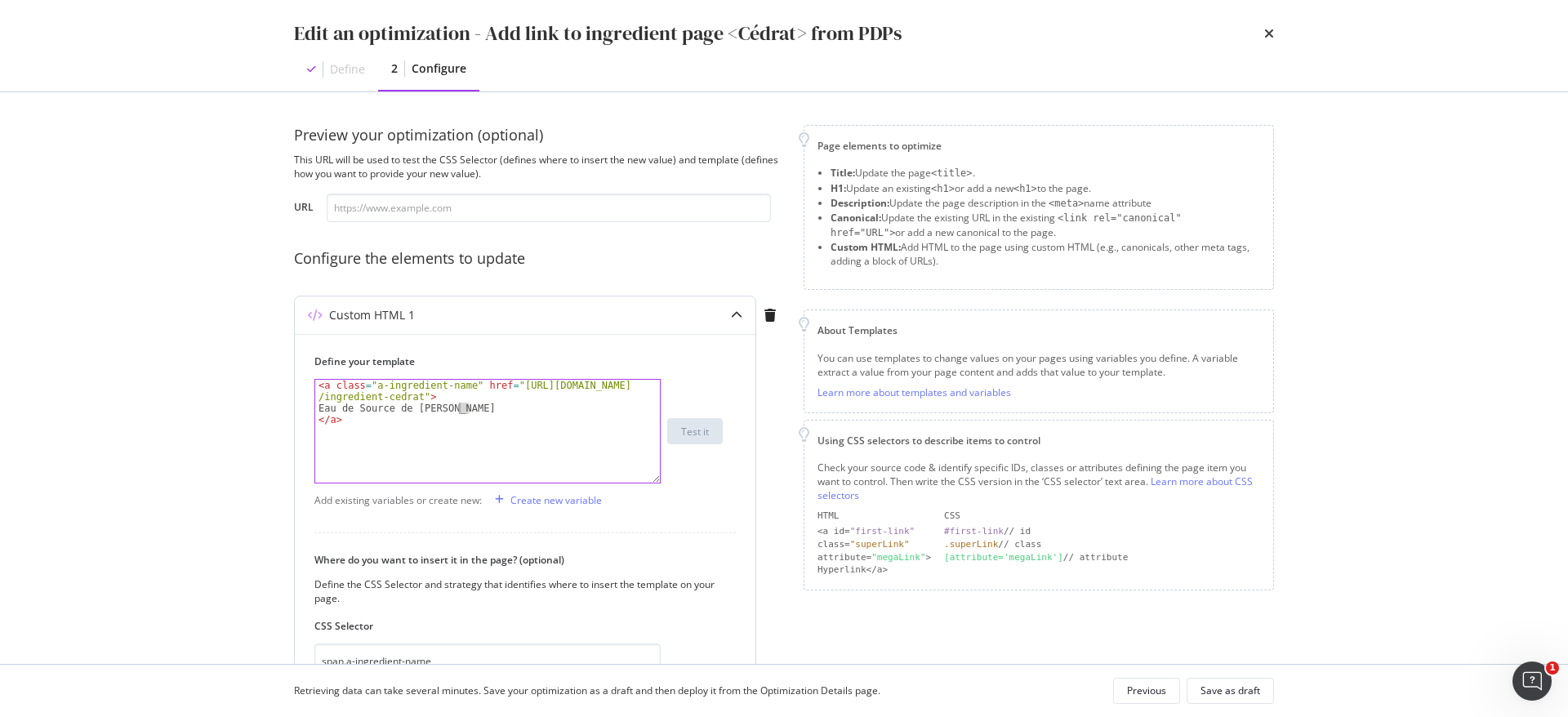
drag, startPoint x: 468, startPoint y: 411, endPoint x: 459, endPoint y: 409, distance: 9.2
click at [459, 409] on div "< a class = "a-ingredient-name" href = "https://fr.loccitane.com /ingredient-ce…" at bounding box center [487, 448] width 345 height 137
type textarea "Eau de Source de Réotier"
click at [1148, 689] on div "Previous" at bounding box center [1147, 691] width 39 height 14
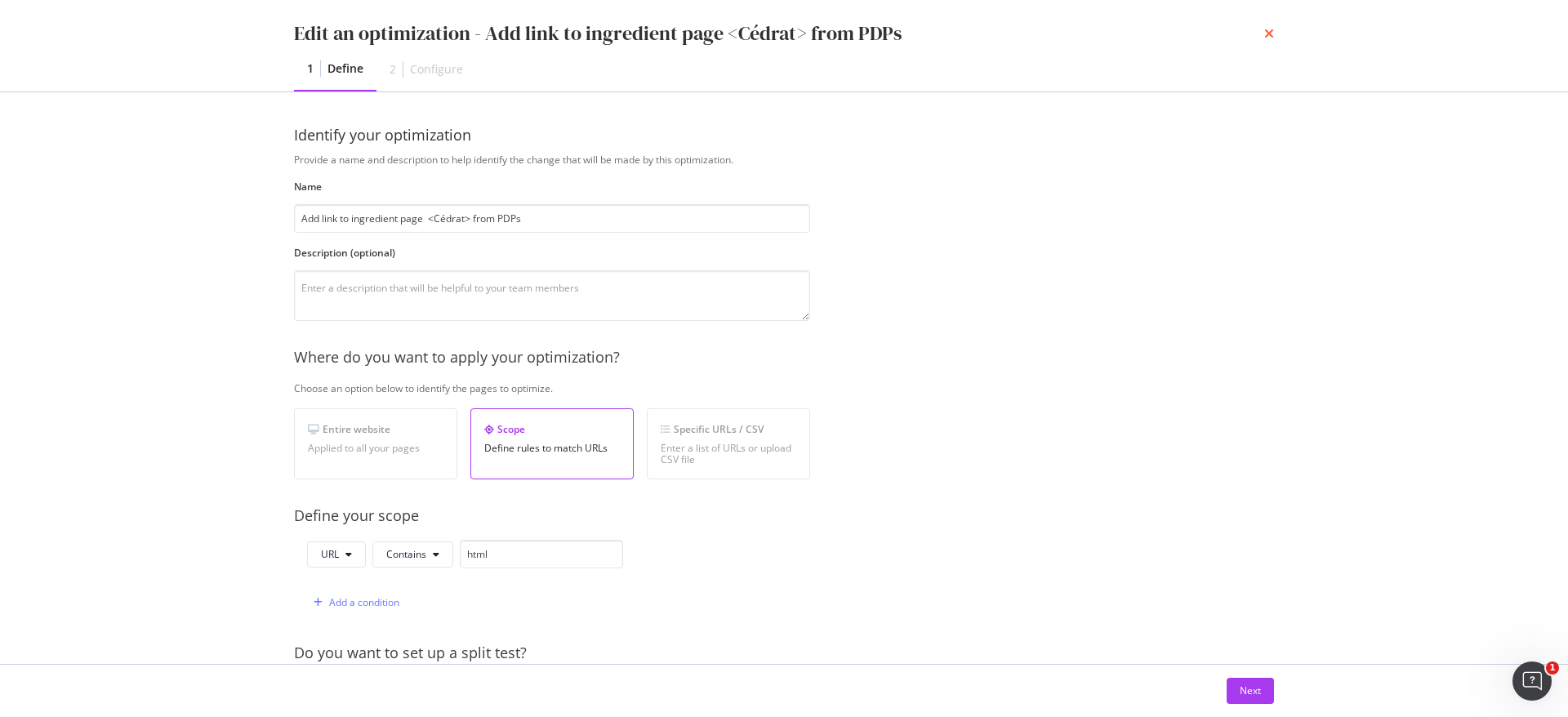
click at [1270, 30] on icon "times" at bounding box center [1270, 34] width 10 height 13
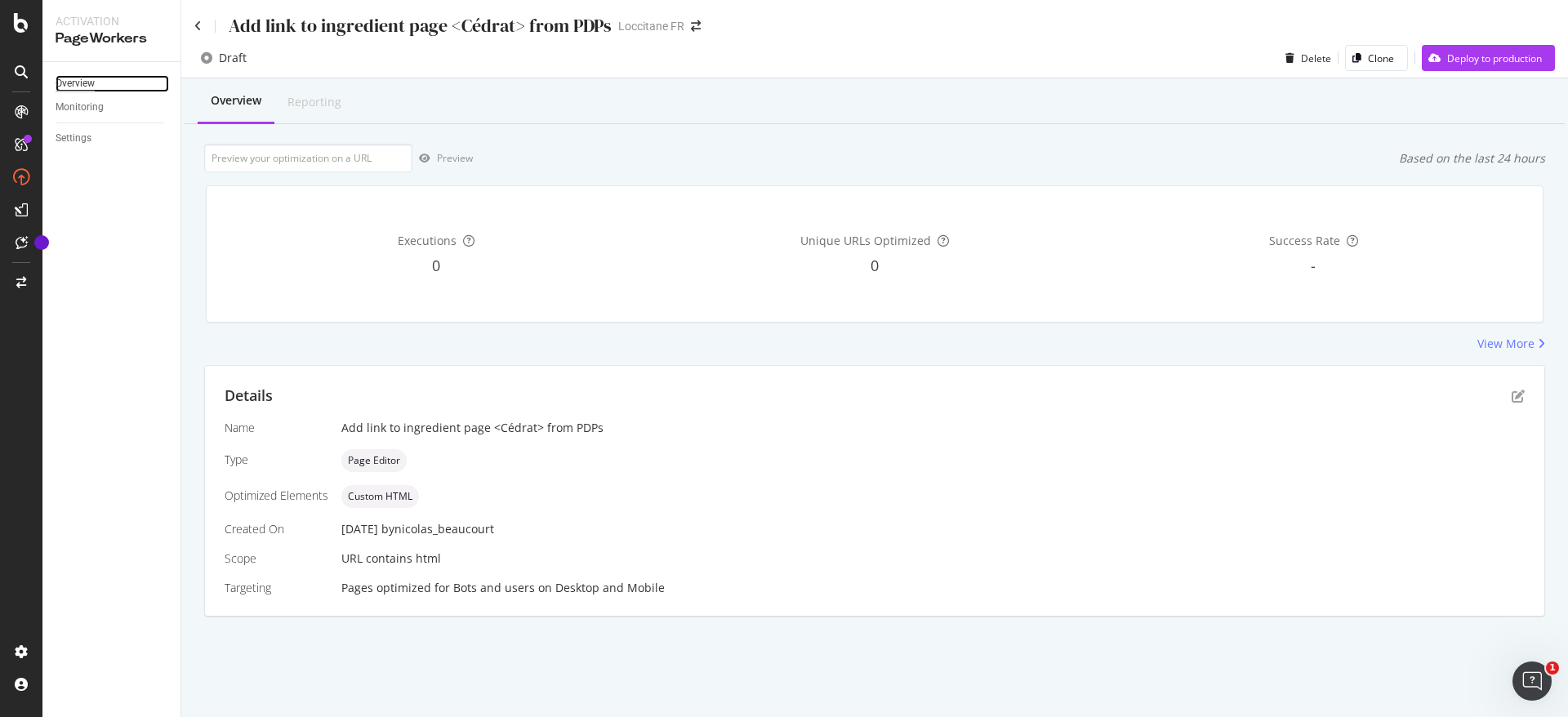
click at [76, 81] on div "Overview" at bounding box center [76, 83] width 39 height 17
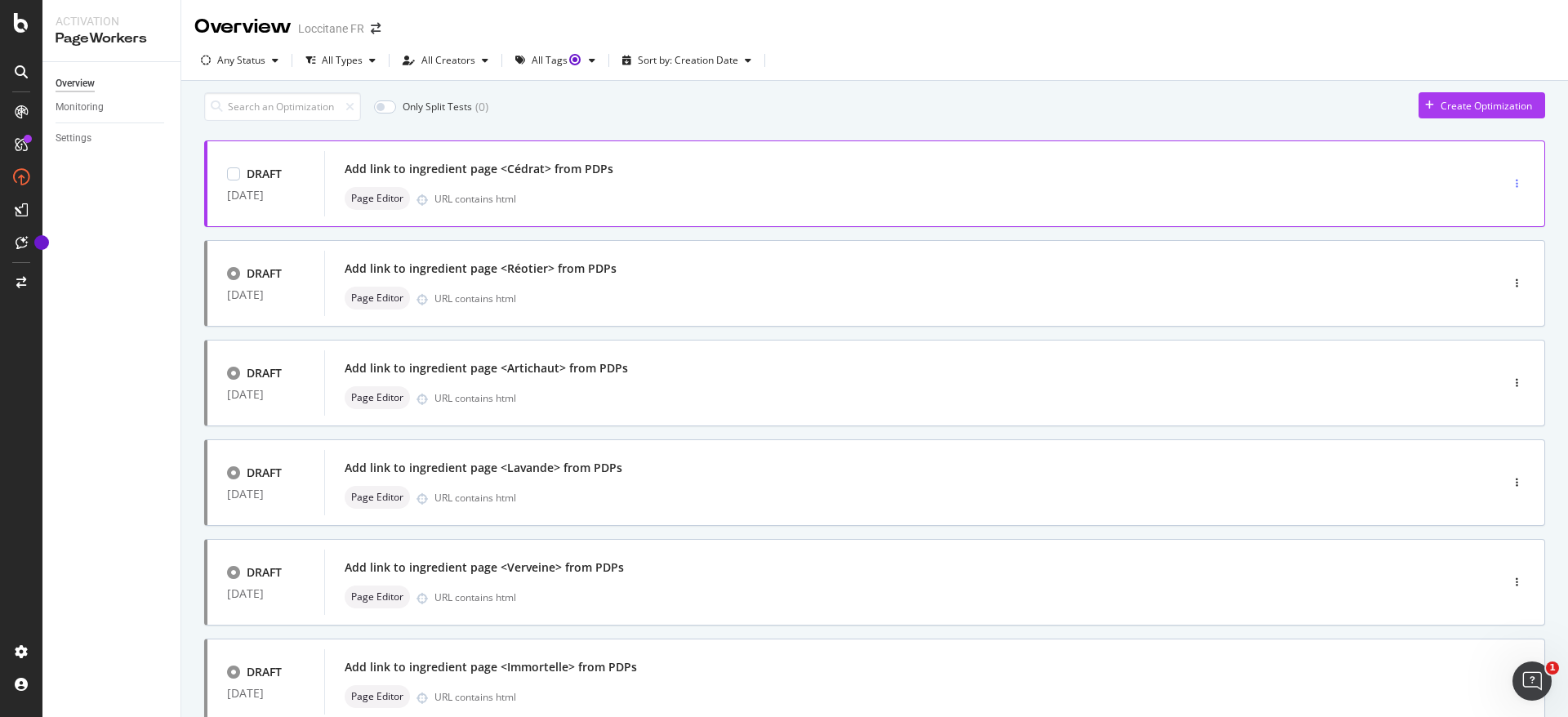
click at [1510, 188] on div "button" at bounding box center [1517, 184] width 16 height 10
click at [1486, 300] on div "Delete" at bounding box center [1480, 303] width 30 height 14
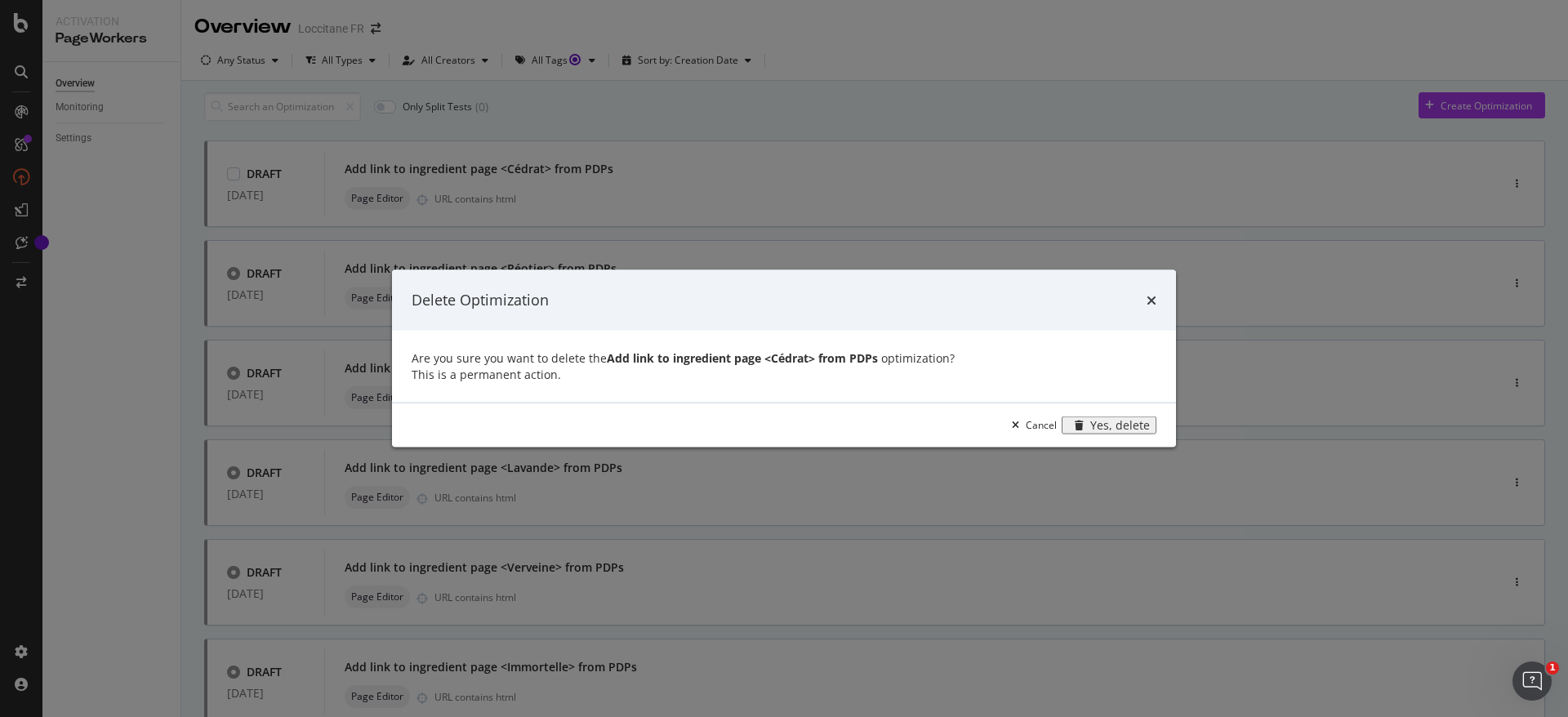
click at [1090, 432] on div "Yes, delete" at bounding box center [1120, 425] width 60 height 13
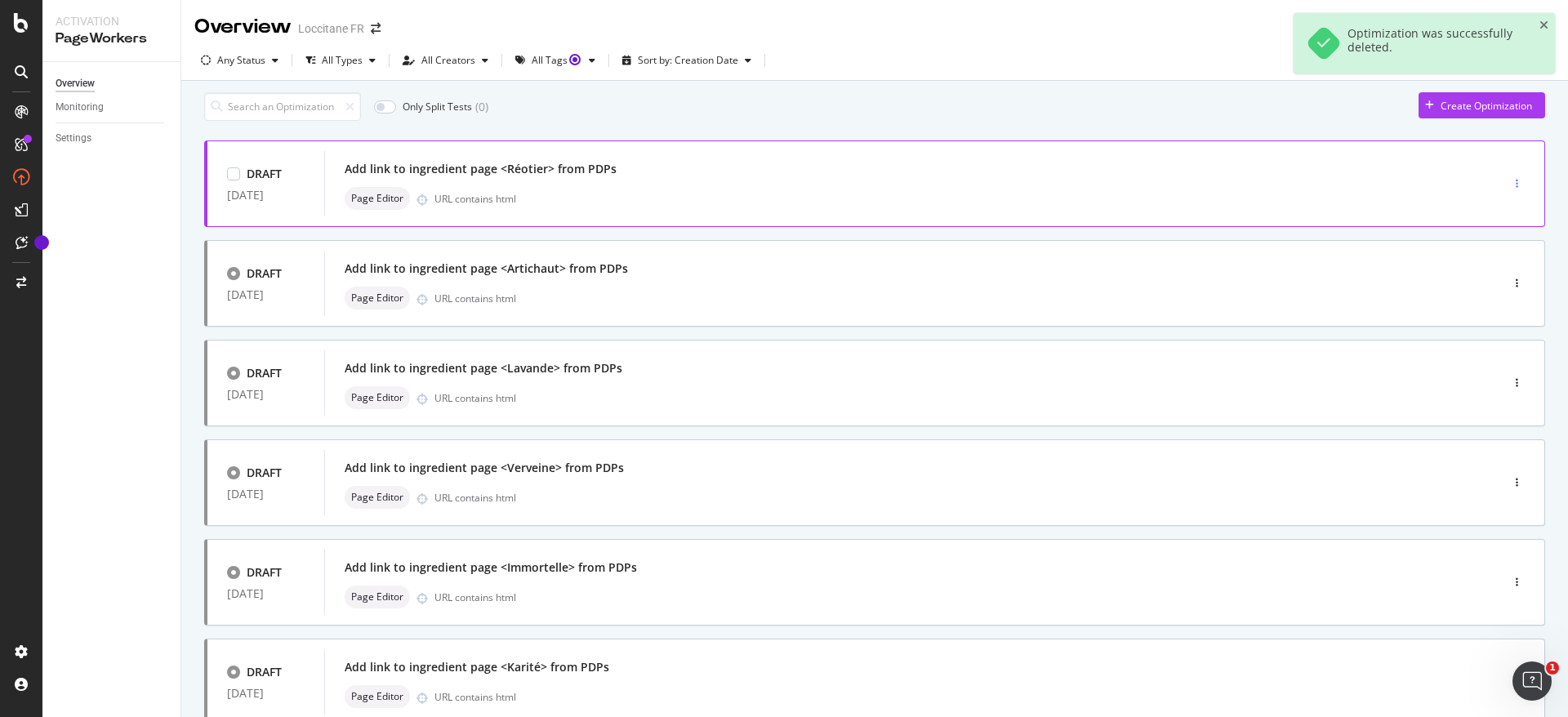
click at [1510, 187] on div "button" at bounding box center [1517, 184] width 16 height 10
click at [1467, 275] on div "Clone" at bounding box center [1478, 276] width 26 height 14
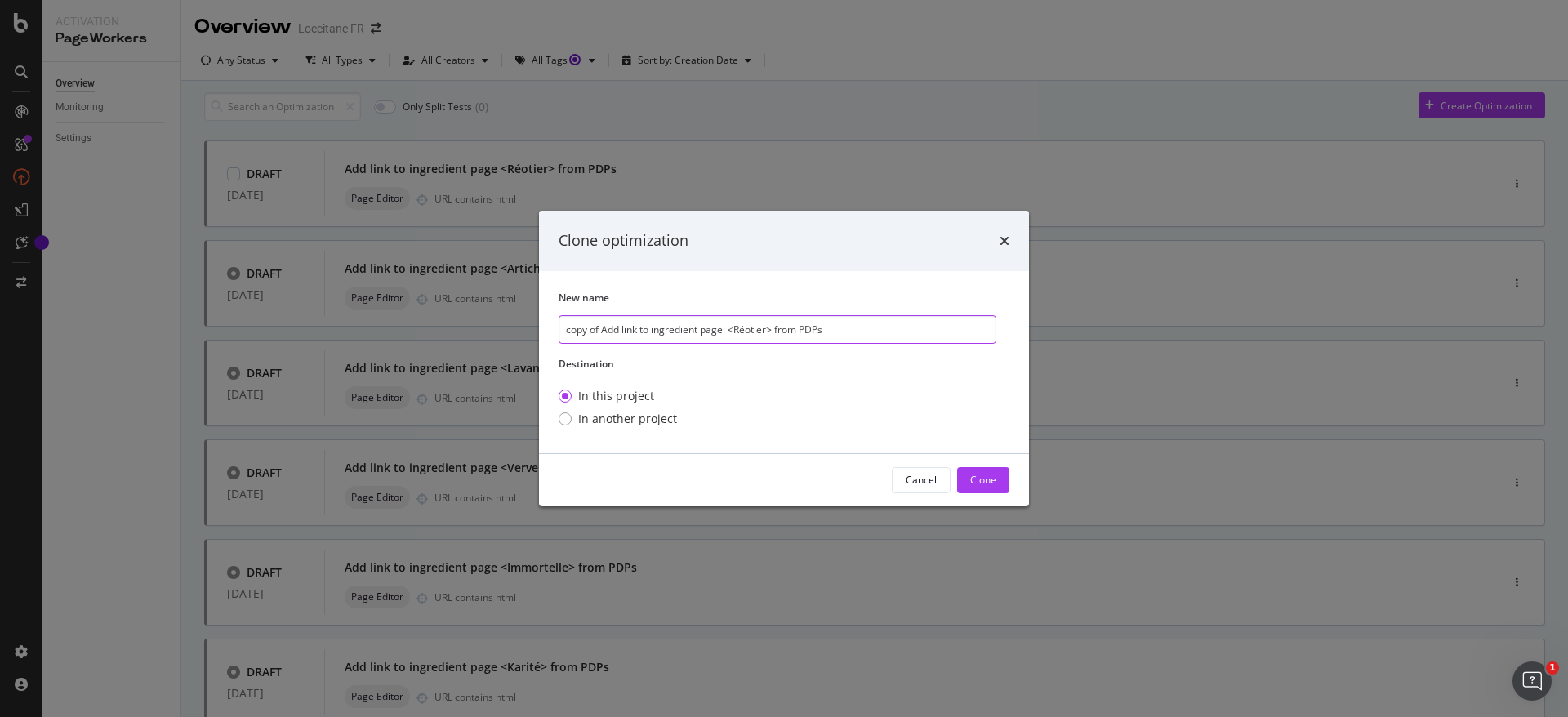
click at [752, 322] on input "copy of Add link to ingredient page <Réotier> from PDPs" at bounding box center [778, 329] width 437 height 29
type input "copy of Add link to ingredient page <Rose> from PDPs"
click at [994, 487] on div "Clone" at bounding box center [983, 479] width 26 height 14
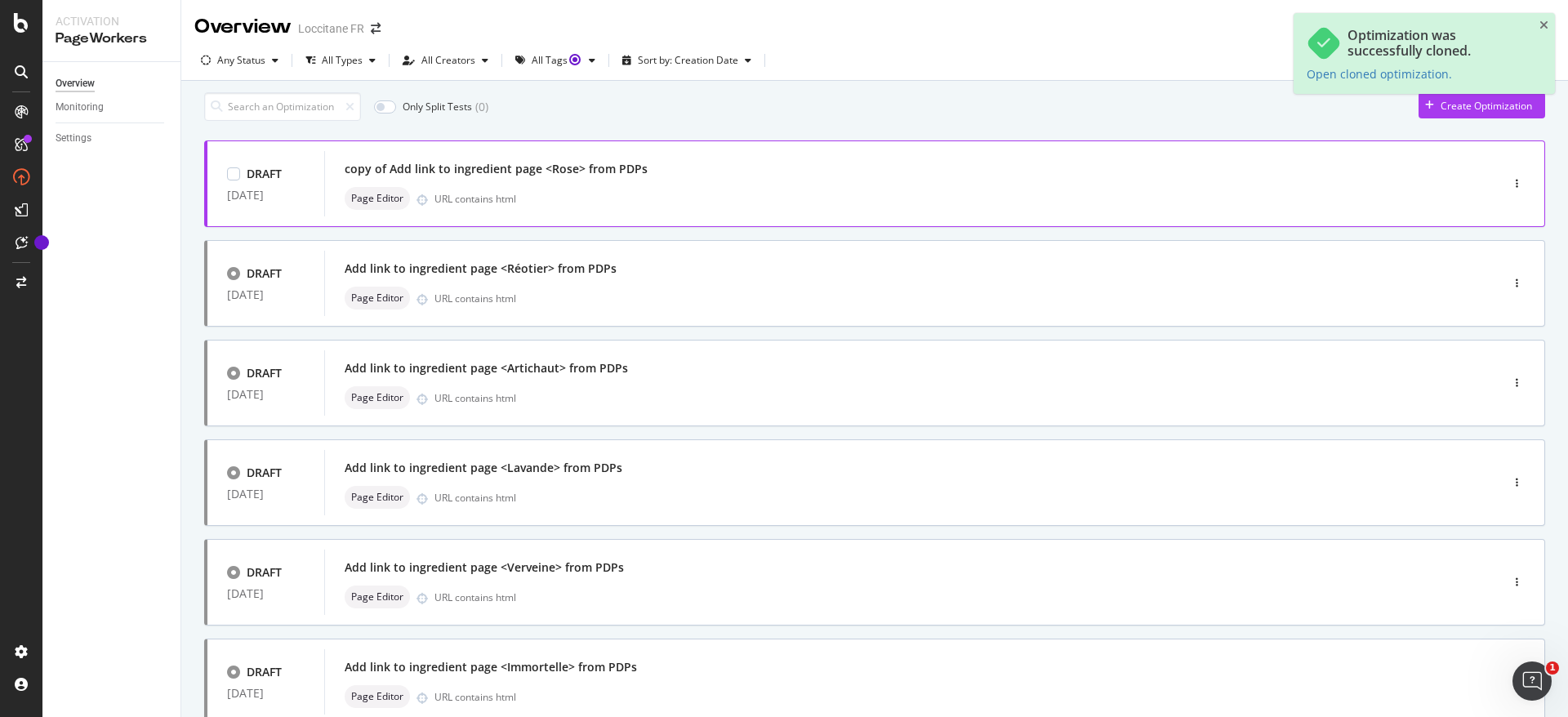
click at [669, 210] on div "Page Editor URL contains html" at bounding box center [887, 198] width 1086 height 23
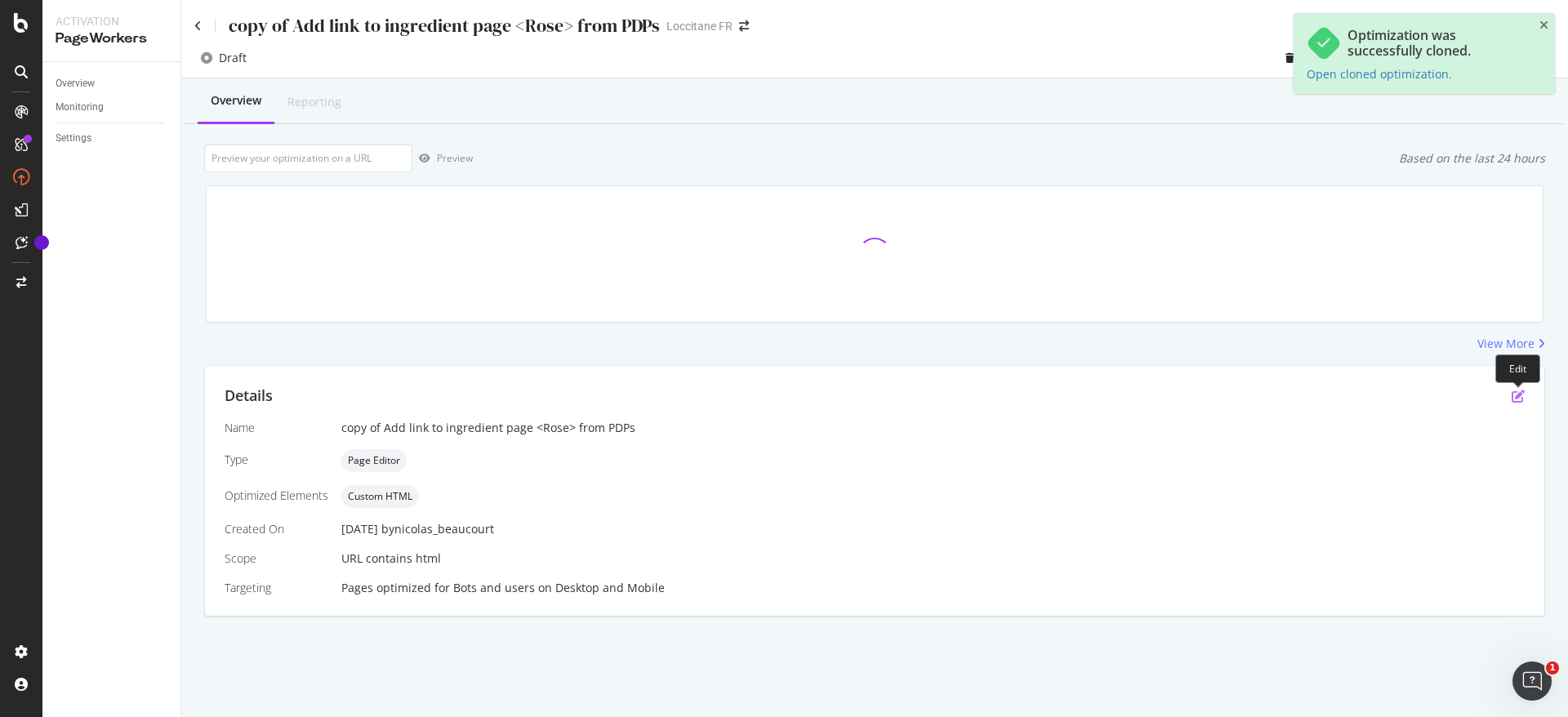
click at [1518, 395] on icon "pen-to-square" at bounding box center [1519, 396] width 13 height 13
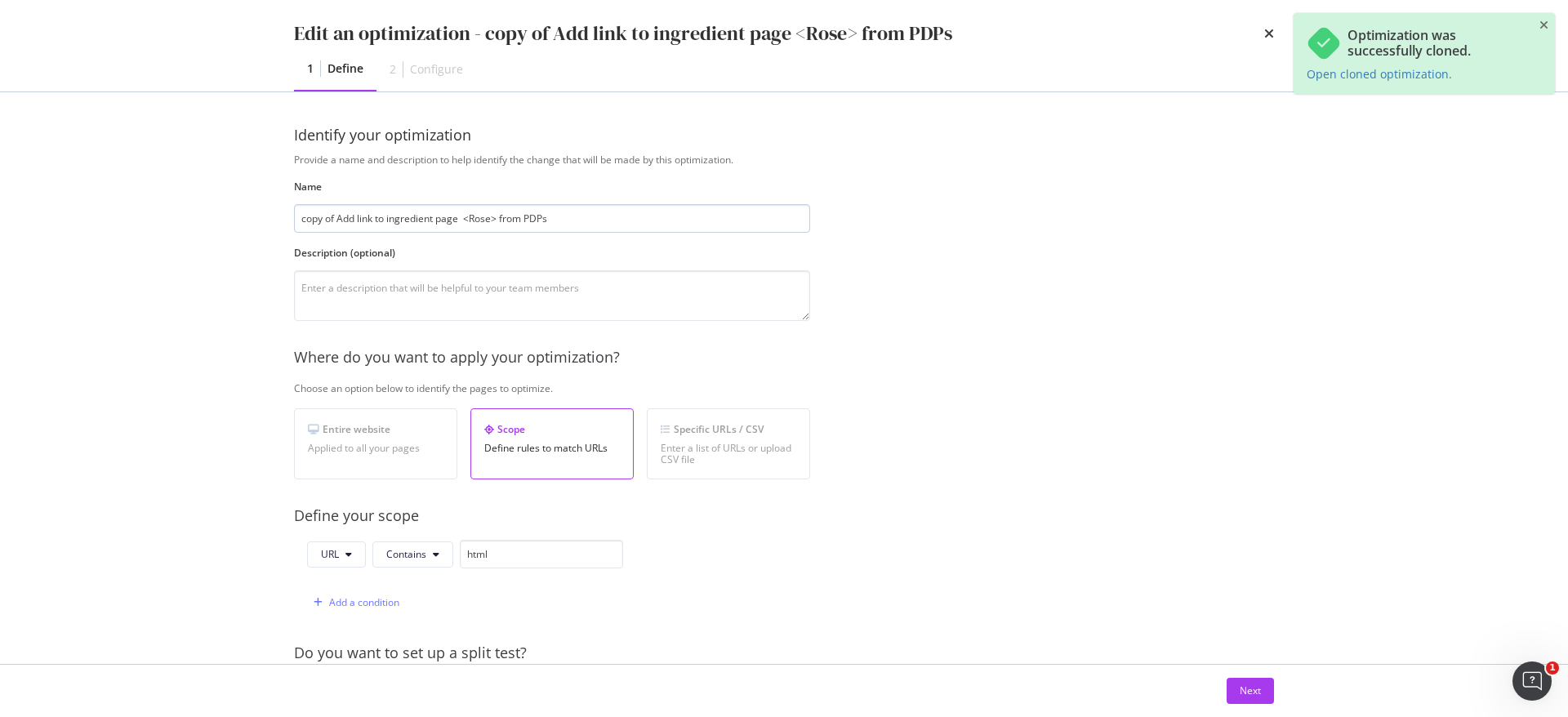
click at [340, 214] on input "copy of Add link to ingredient page <Rose> from PDPs" at bounding box center [553, 218] width 516 height 29
drag, startPoint x: 337, startPoint y: 213, endPoint x: 284, endPoint y: 213, distance: 53.0
click at [284, 213] on div "Identify your optimization Provide a name and description to help identify the …" at bounding box center [784, 377] width 1046 height 571
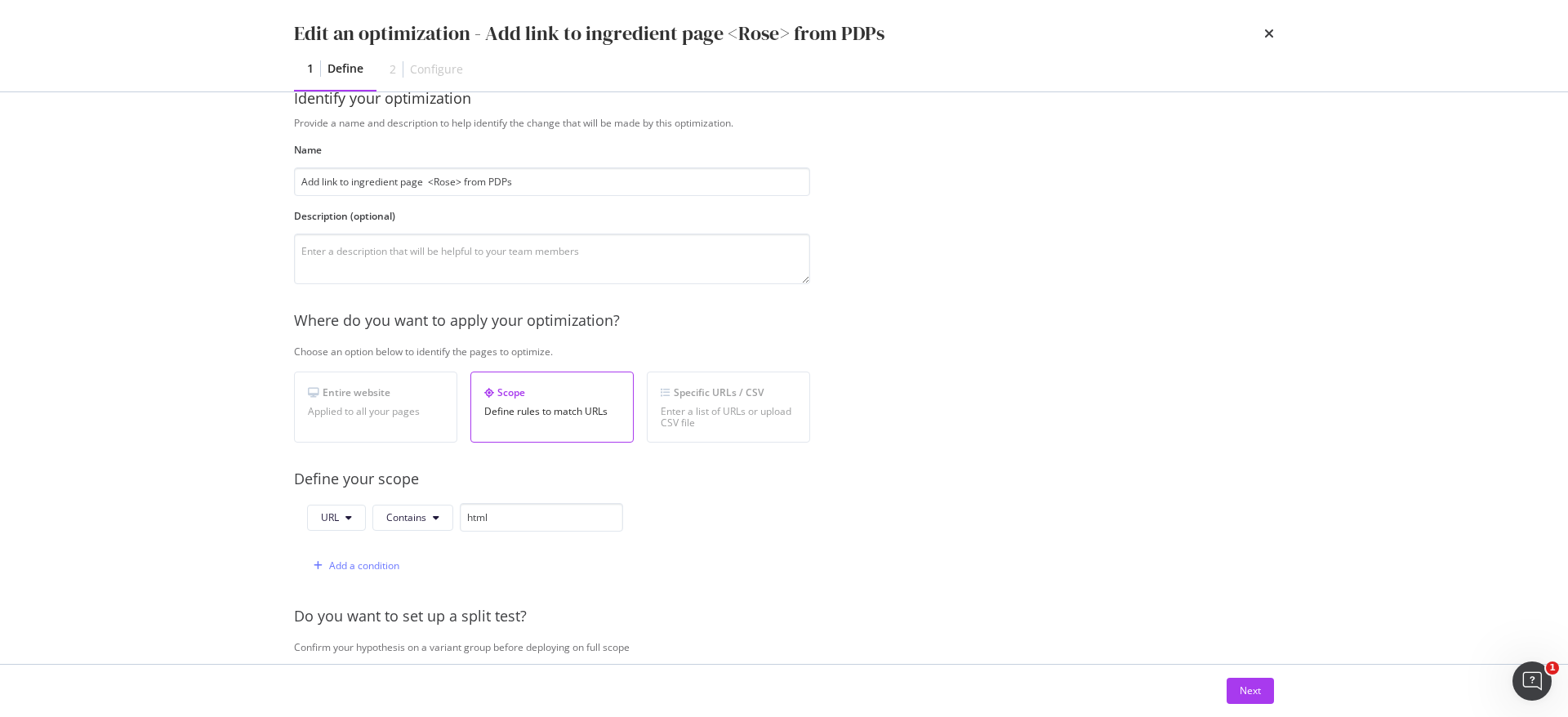
scroll to position [39, 0]
type input "Add link to ingredient page <Rose> from PDPs"
click at [1236, 673] on div "Next" at bounding box center [784, 692] width 1046 height 53
click at [1242, 686] on div "Next" at bounding box center [1251, 691] width 21 height 14
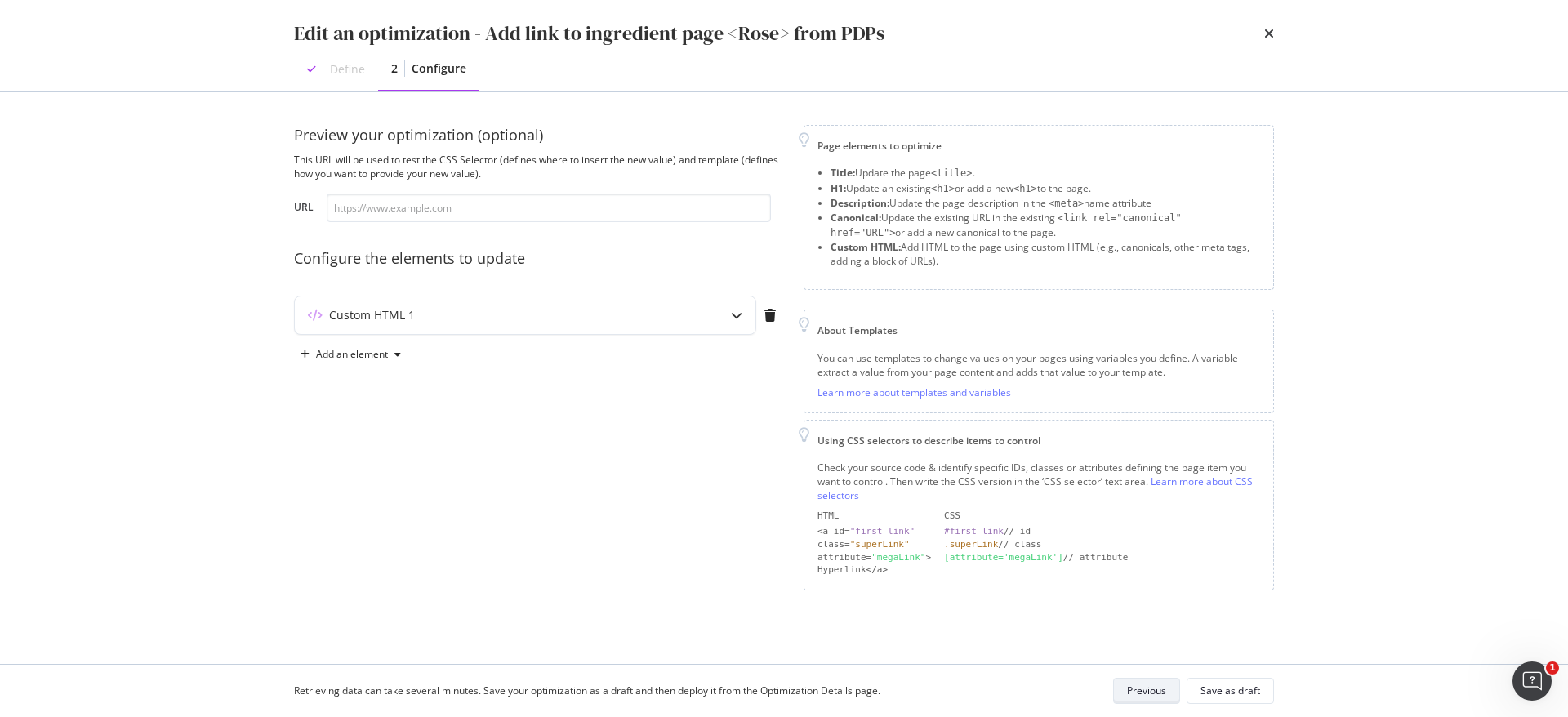
scroll to position [0, 0]
click at [450, 322] on div "Custom HTML 1" at bounding box center [493, 316] width 396 height 16
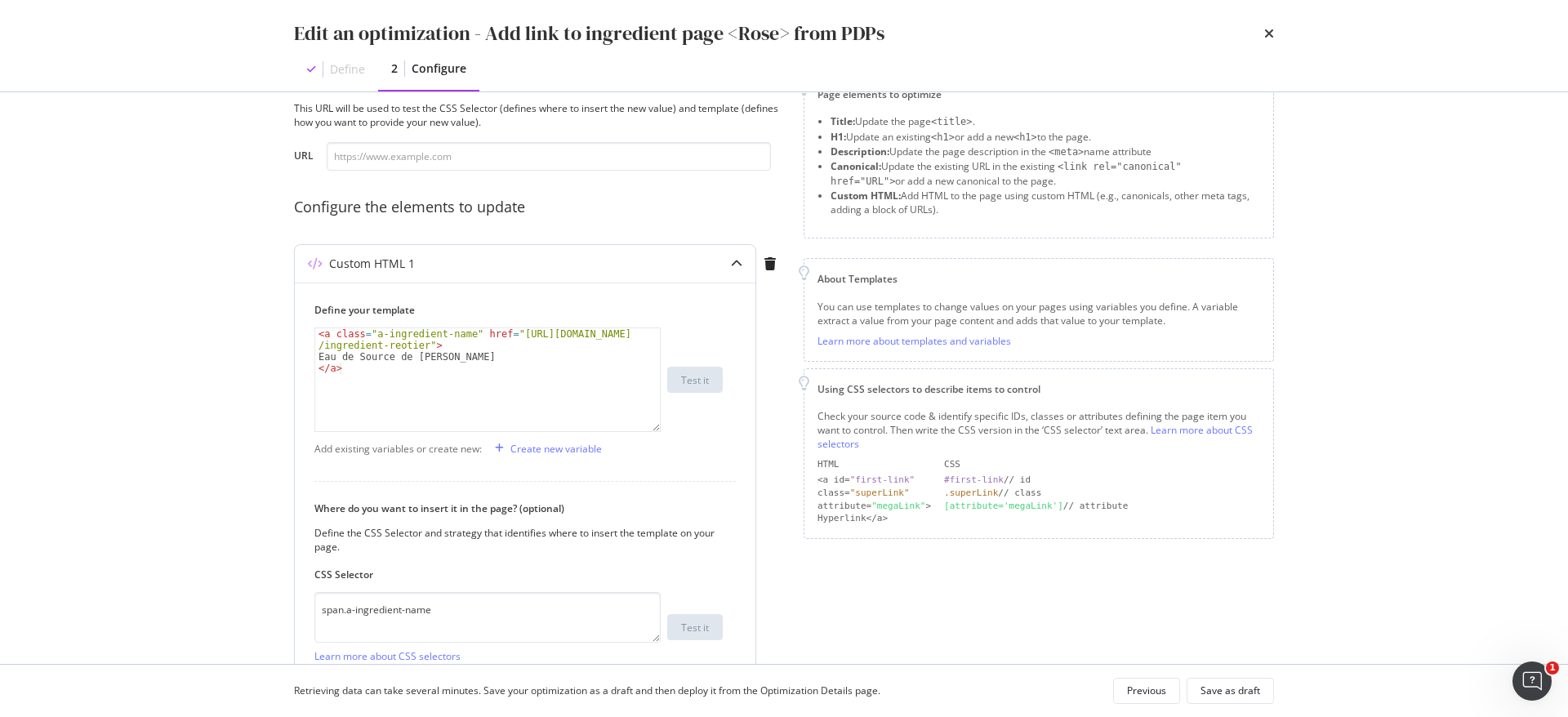
scroll to position [52, 0]
drag, startPoint x: 508, startPoint y: 331, endPoint x: 419, endPoint y: 345, distance: 90.1
click at [419, 345] on div "< a class = "a-ingredient-name" href = "https://fr.loccitane.com /ingredient-re…" at bounding box center [487, 396] width 345 height 137
paste textarea "Eau Florale de Rose aux Cent Feuilles"
click at [450, 357] on div "< a class = "a-ingredient-name" href = "https://fr.loccitane.com /ingredient-re…" at bounding box center [487, 396] width 345 height 137
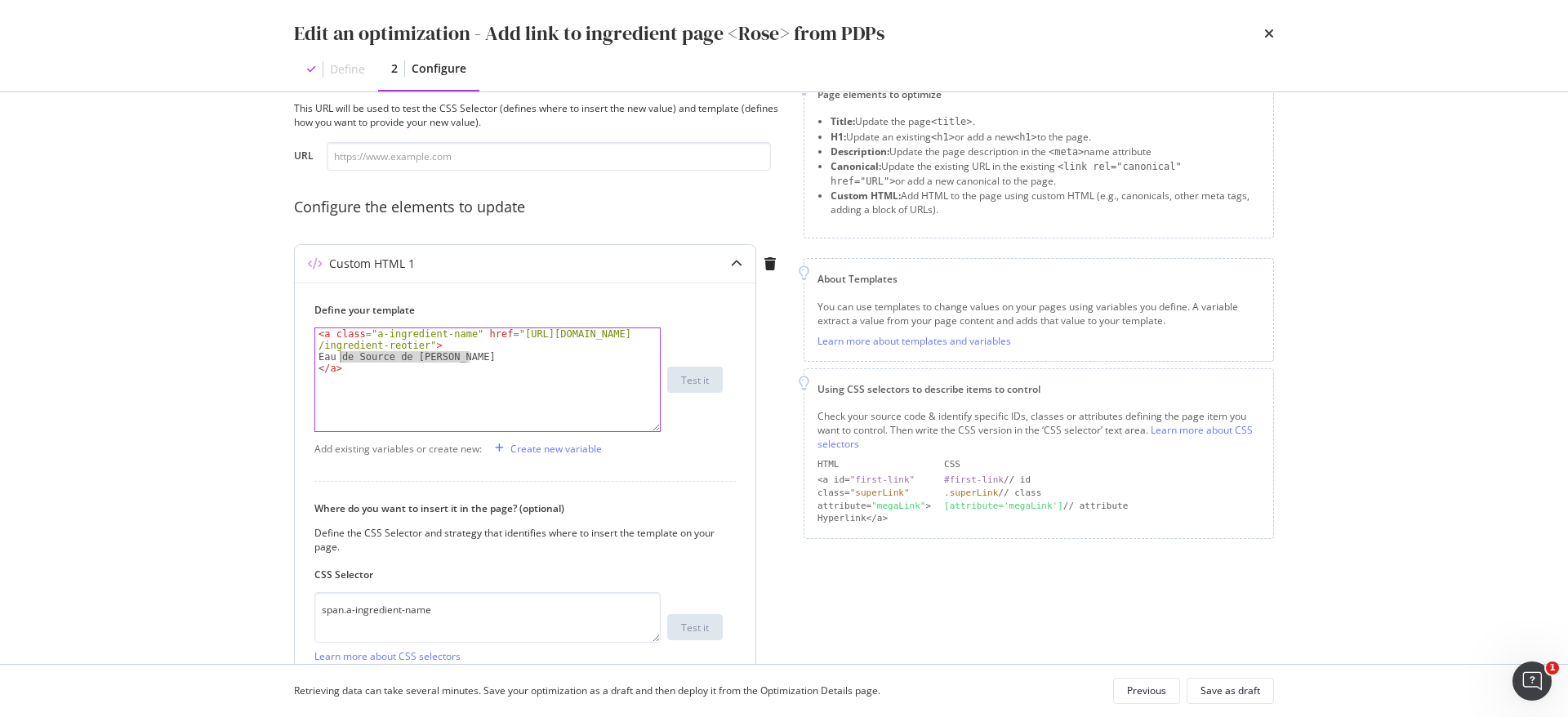
drag, startPoint x: 469, startPoint y: 354, endPoint x: 341, endPoint y: 352, distance: 128.0
click at [341, 352] on div "< a class = "a-ingredient-name" href = "https://fr.loccitane.com /ingredient-re…" at bounding box center [487, 396] width 345 height 137
paste textarea "Florale de Rose aux Cent Feuilles"
drag, startPoint x: 509, startPoint y: 332, endPoint x: 422, endPoint y: 347, distance: 88.3
click at [422, 347] on div "< a class = "a-ingredient-name" href = "https://fr.loccitane.com /ingredient-re…" at bounding box center [487, 396] width 345 height 137
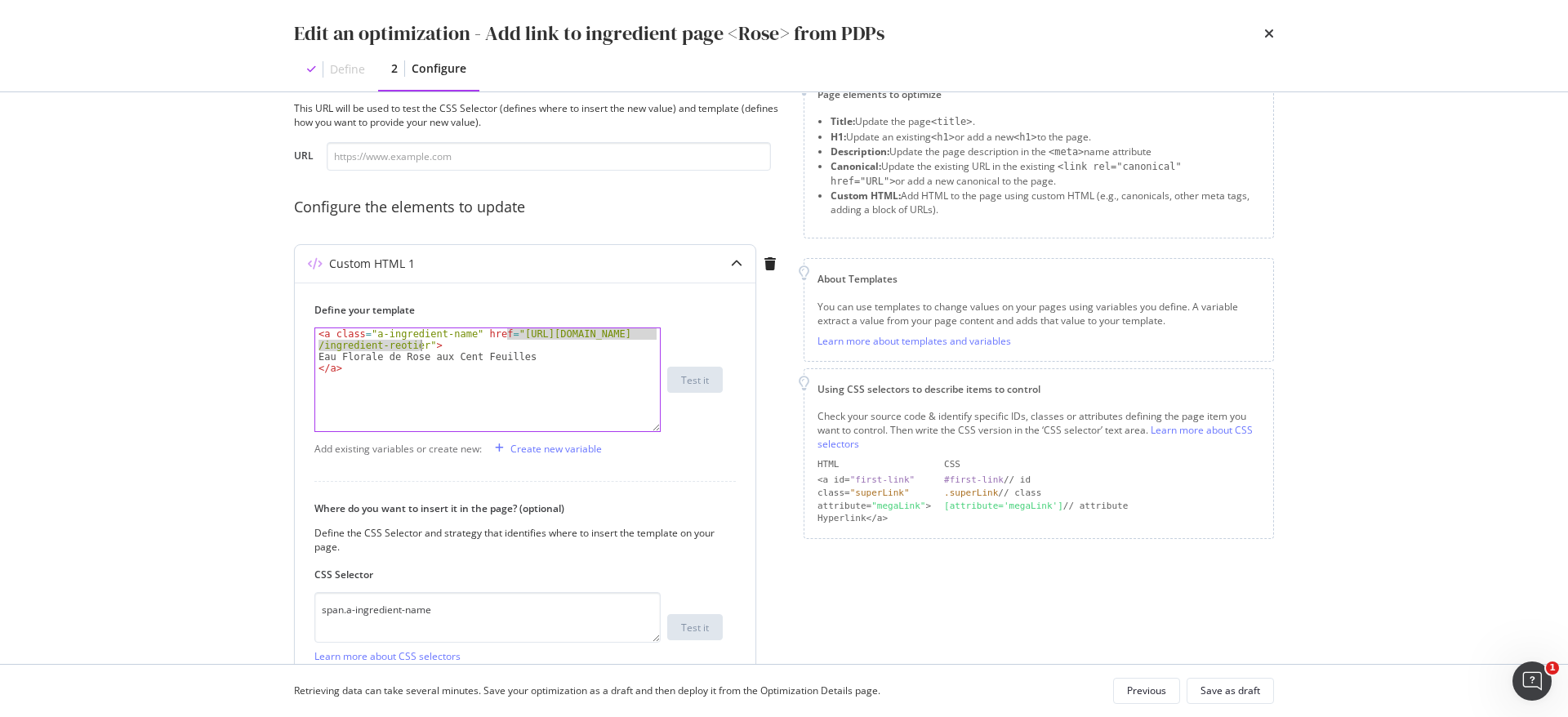
paste textarea "ose"
type textarea "<a class="a-ingredient-name" href="https://fr.loccitane.com/ingredient-rose">"
click at [1236, 690] on div "Save as draft" at bounding box center [1230, 691] width 60 height 14
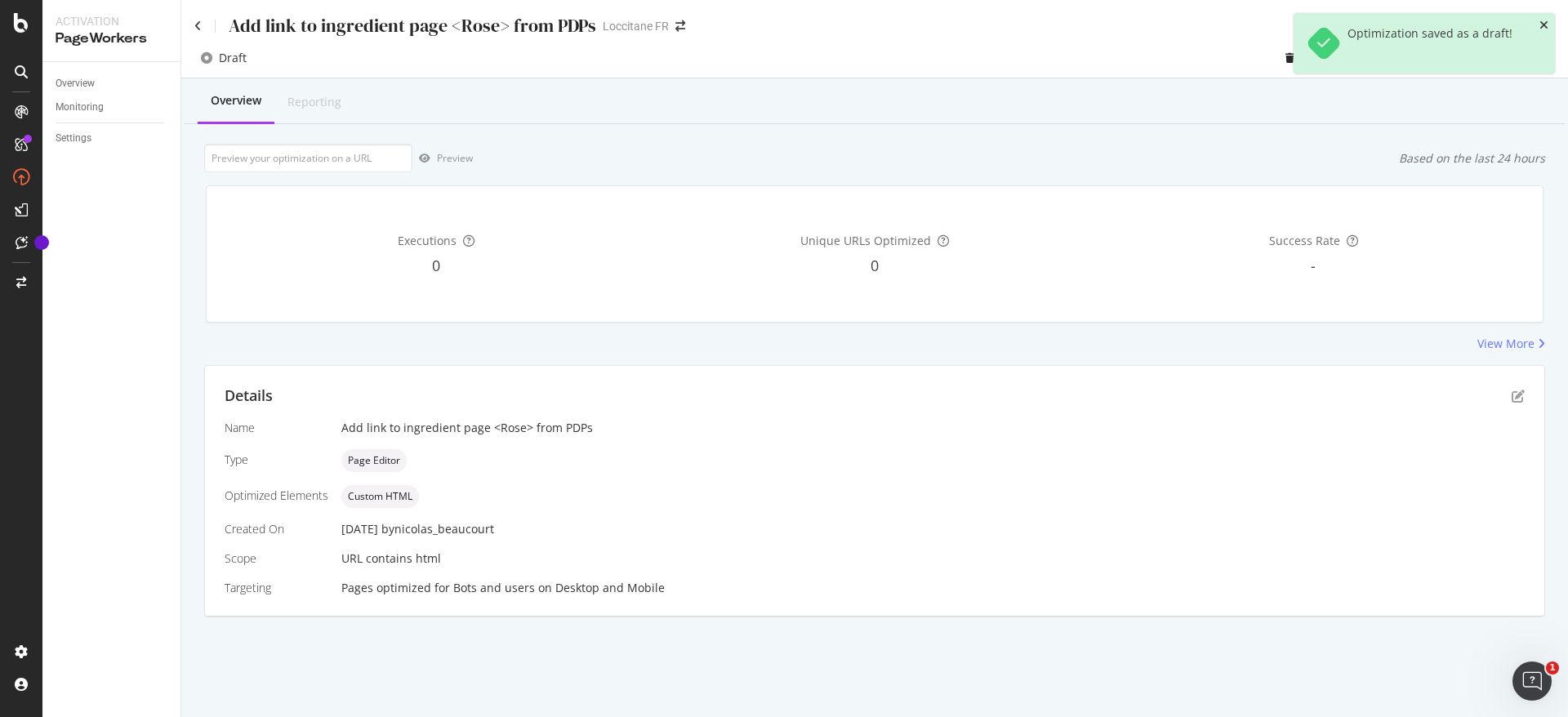
click at [1545, 23] on icon "close toast" at bounding box center [1544, 25] width 9 height 12
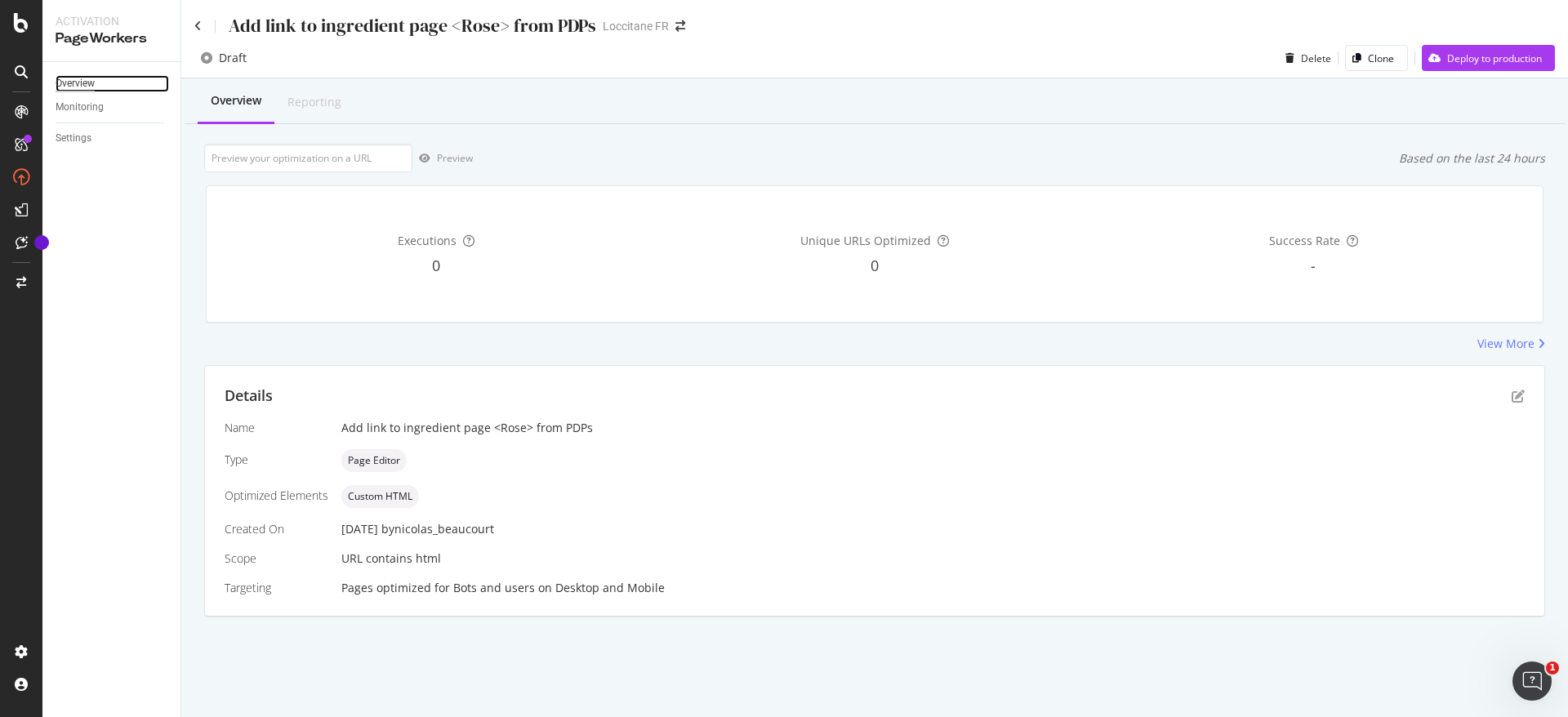
click at [87, 81] on div "Overview" at bounding box center [76, 83] width 39 height 17
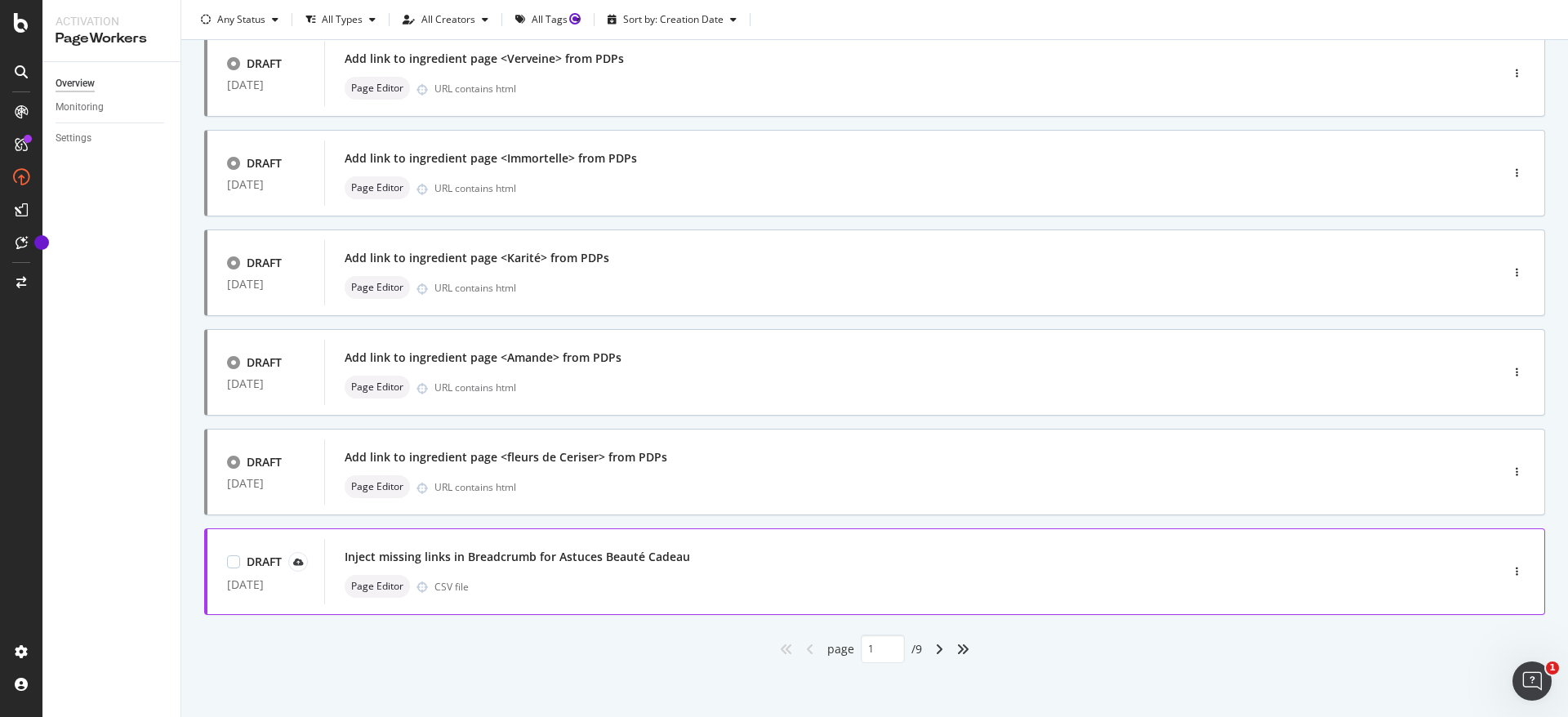
scroll to position [511, 0]
click at [752, 476] on div "Add link to ingredient page <fleurs de Ceriser> from PDPs Page Editor URL conta…" at bounding box center [887, 470] width 1086 height 53
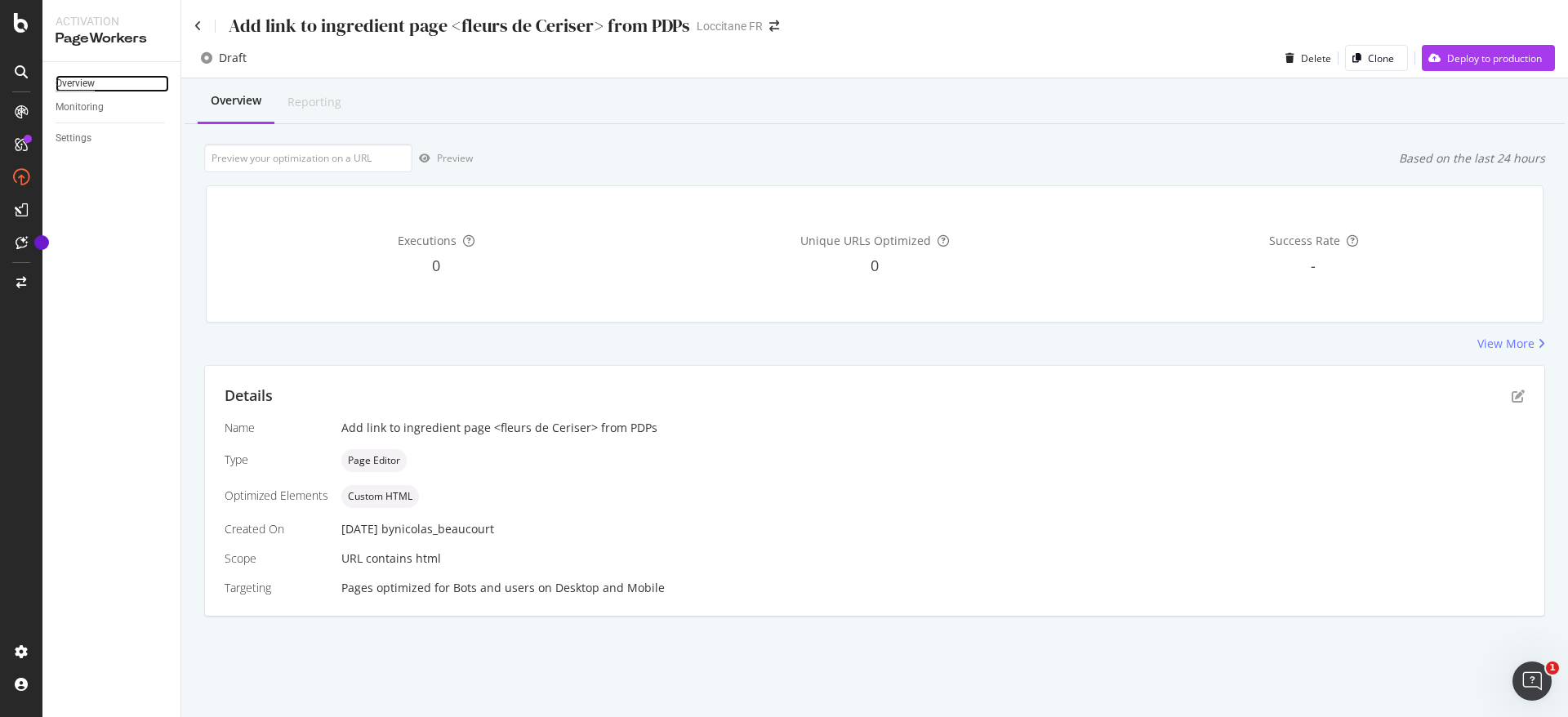
click at [87, 81] on div "Overview" at bounding box center [76, 83] width 39 height 17
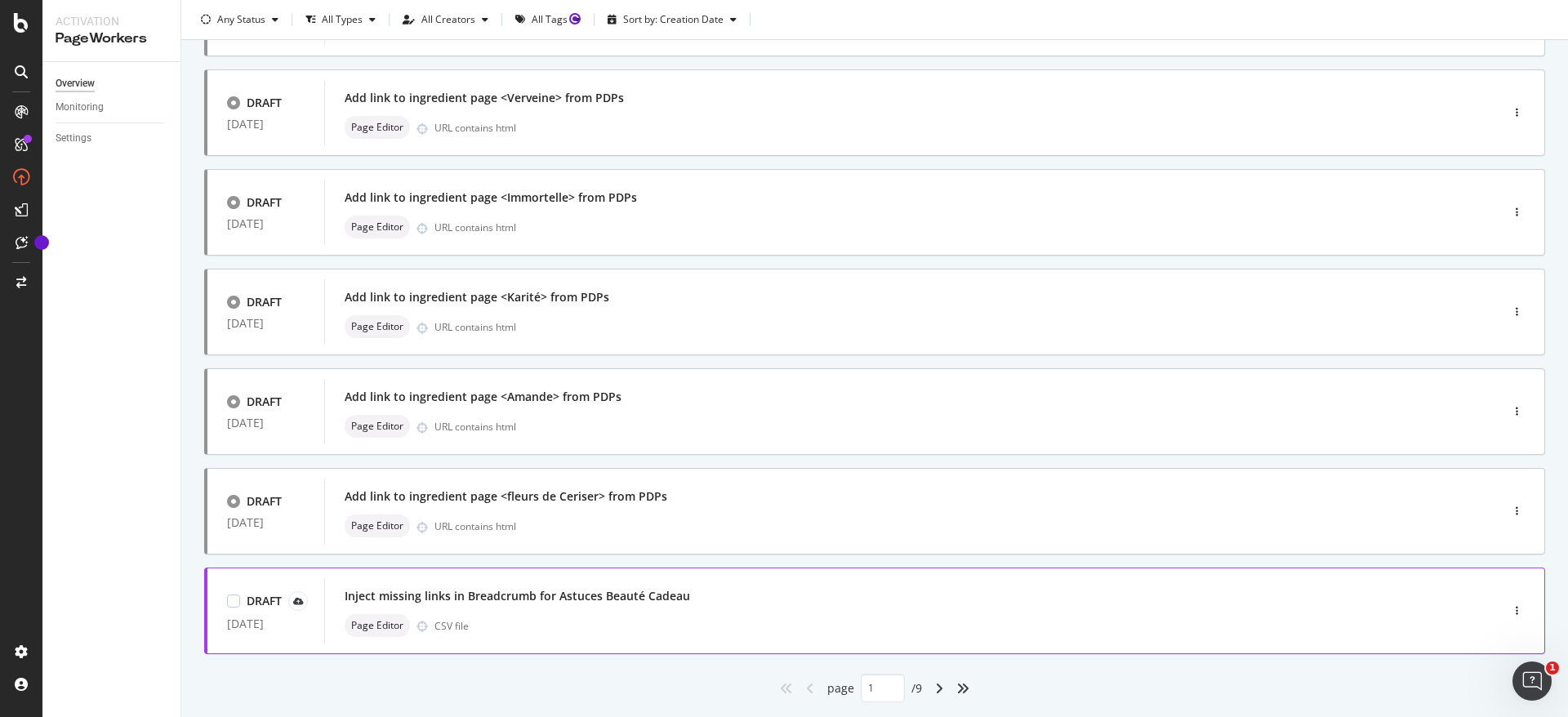
scroll to position [520, 0]
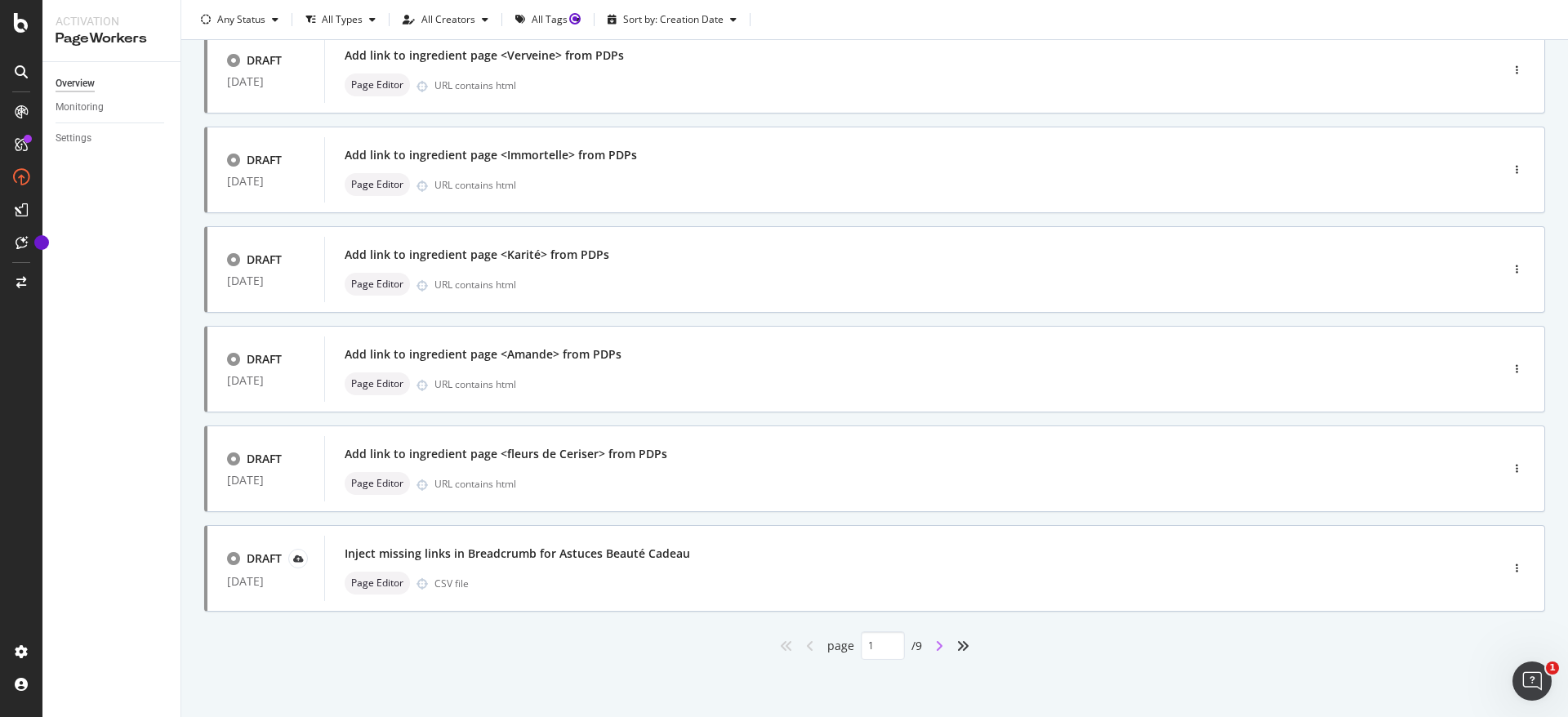
click at [935, 645] on icon "angle-right" at bounding box center [939, 646] width 8 height 13
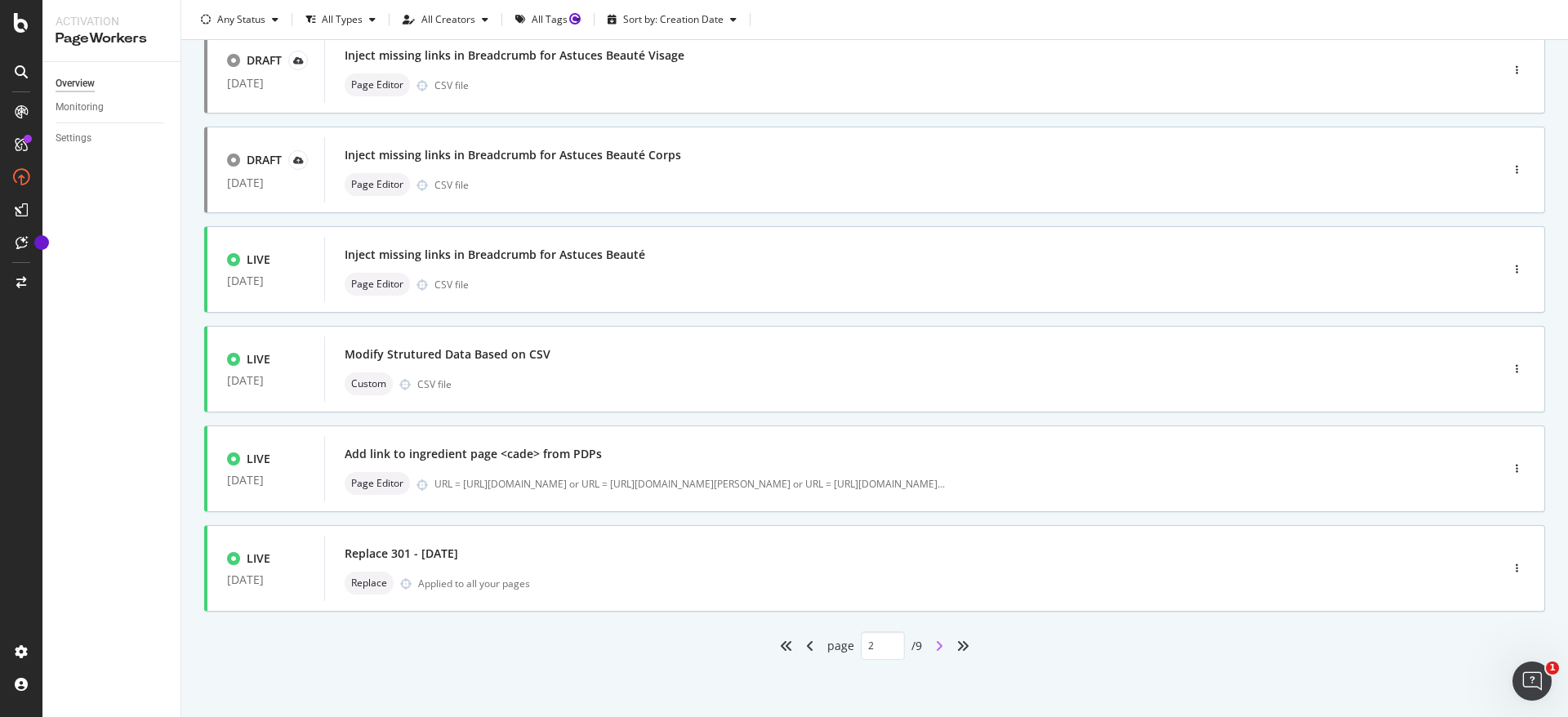
type input "2"
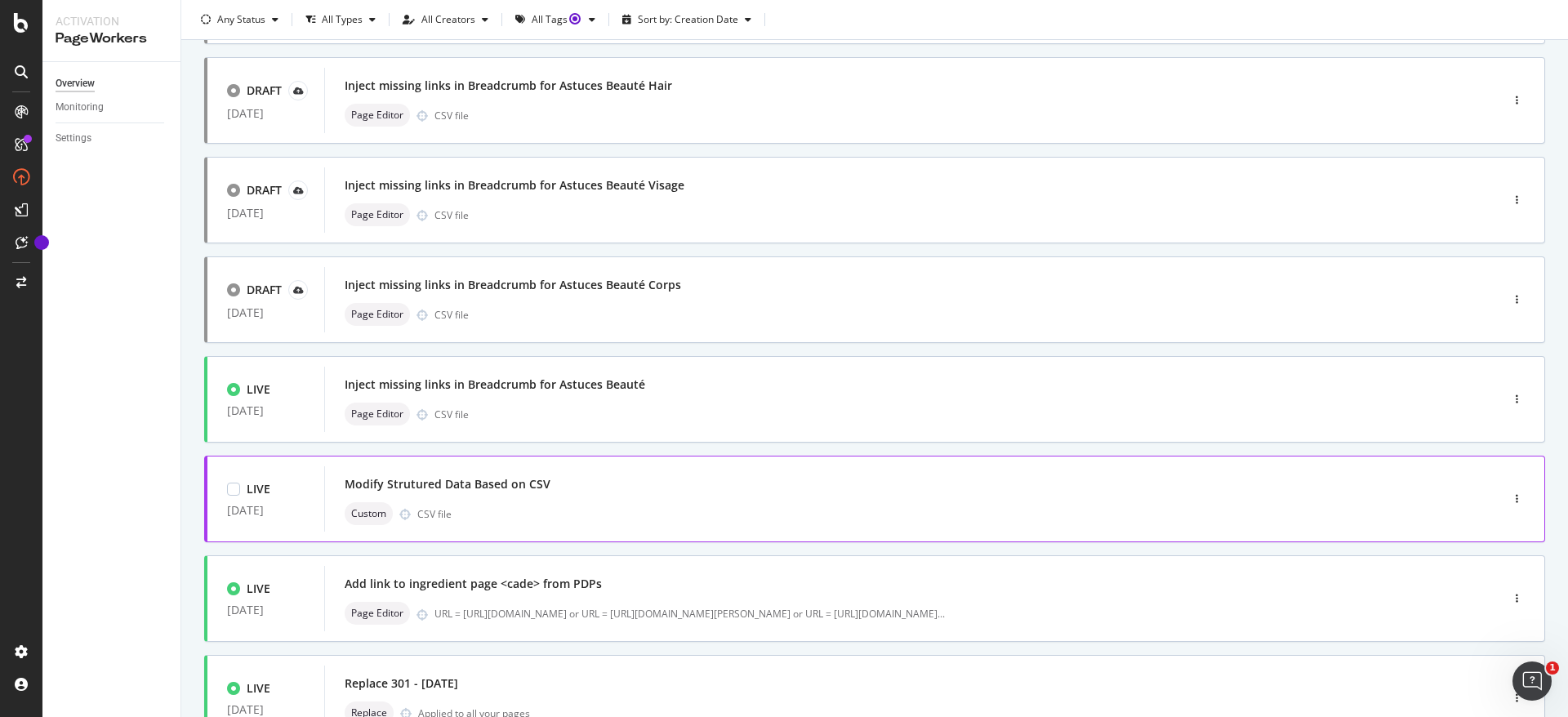
scroll to position [384, 0]
click at [1510, 399] on div "button" at bounding box center [1517, 398] width 16 height 25
click at [1464, 511] on div "Clone" at bounding box center [1470, 517] width 76 height 21
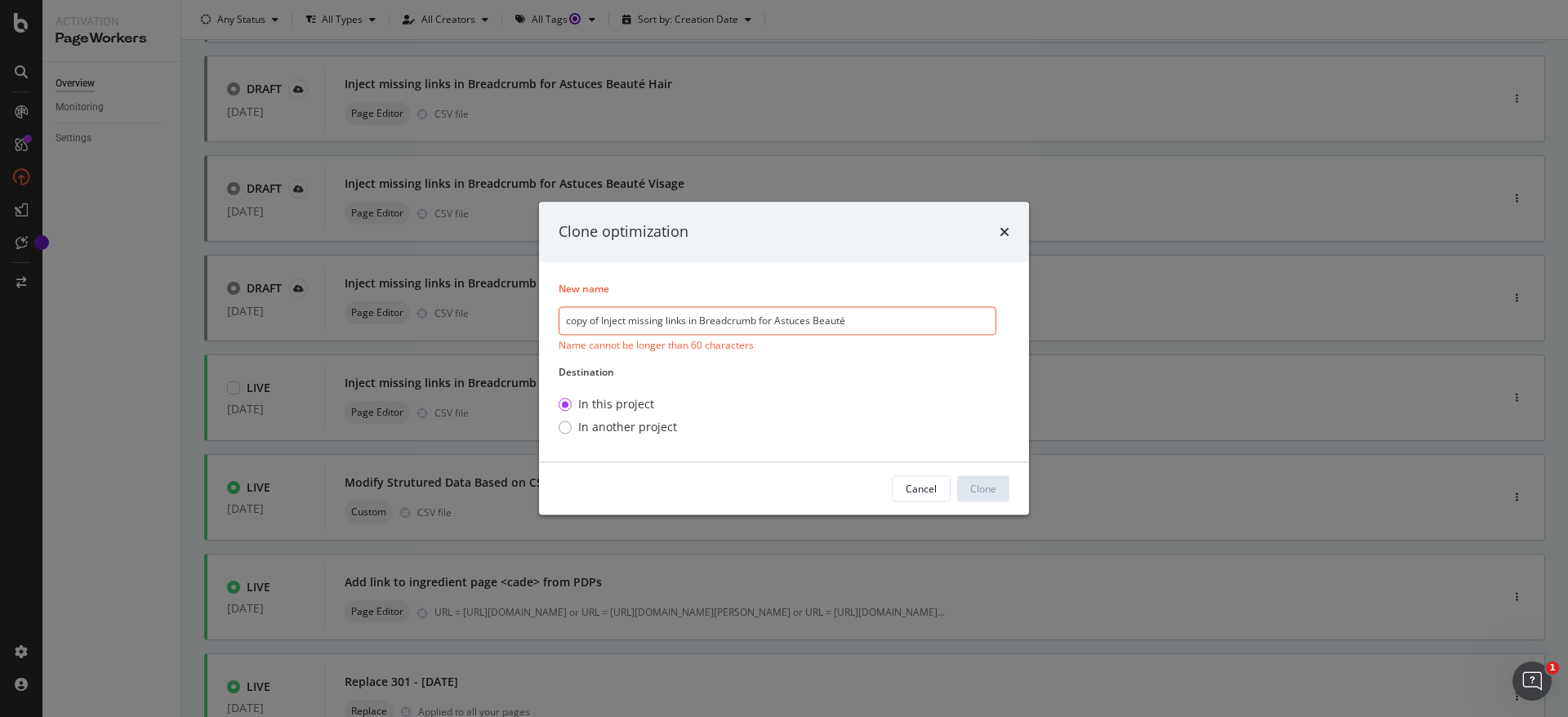
drag, startPoint x: 600, startPoint y: 323, endPoint x: 525, endPoint y: 323, distance: 75.0
click at [525, 323] on div "Clone optimization New name copy of Inject missing links in Breadcrumb for Astu…" at bounding box center [784, 358] width 1568 height 717
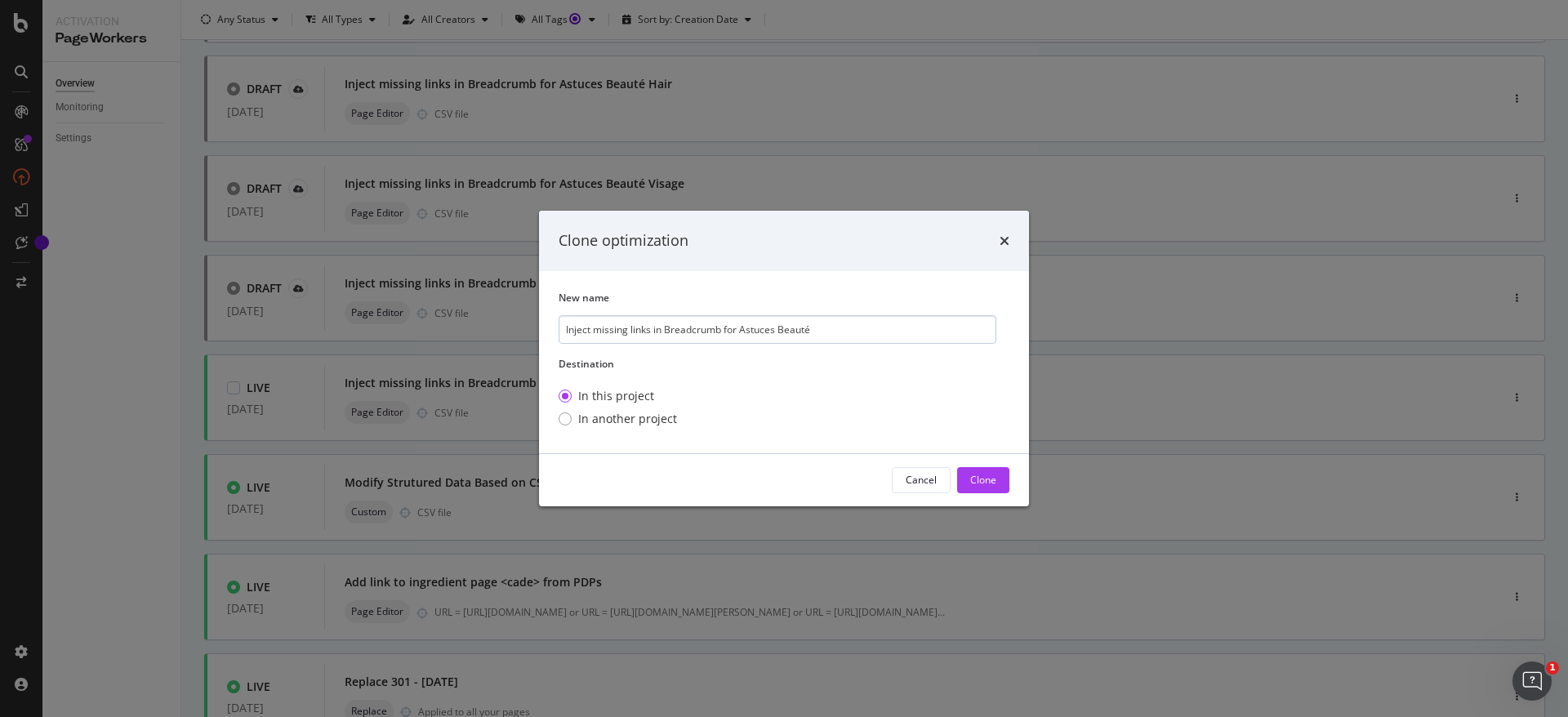
drag, startPoint x: 743, startPoint y: 323, endPoint x: 839, endPoint y: 326, distance: 96.0
click at [839, 326] on input "Inject missing links in Breadcrumb for Astuces Beauté" at bounding box center [778, 329] width 437 height 29
type input "Inject missing links in Breadcrumb for Ingrédient"
click at [988, 481] on div "Clone" at bounding box center [983, 479] width 26 height 14
type input "1"
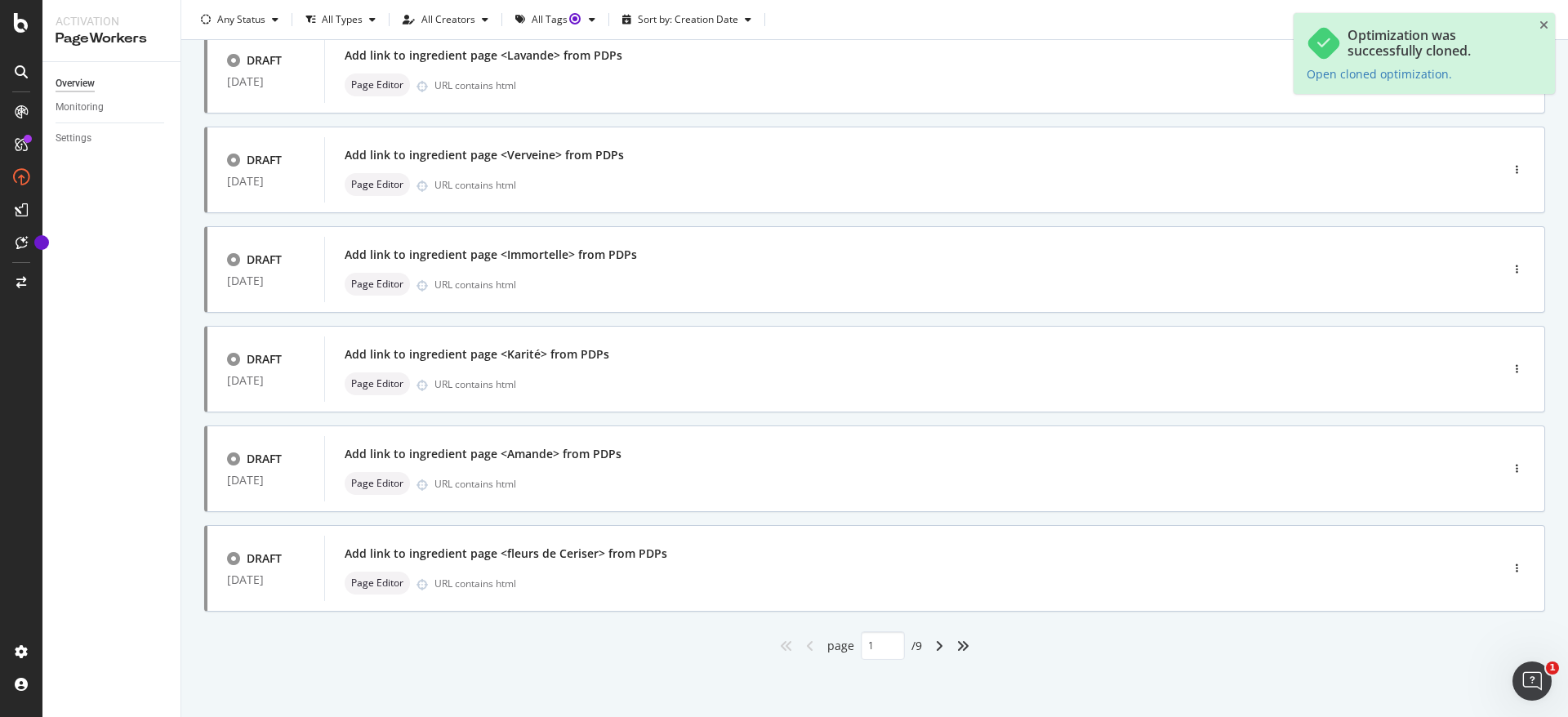
scroll to position [0, 0]
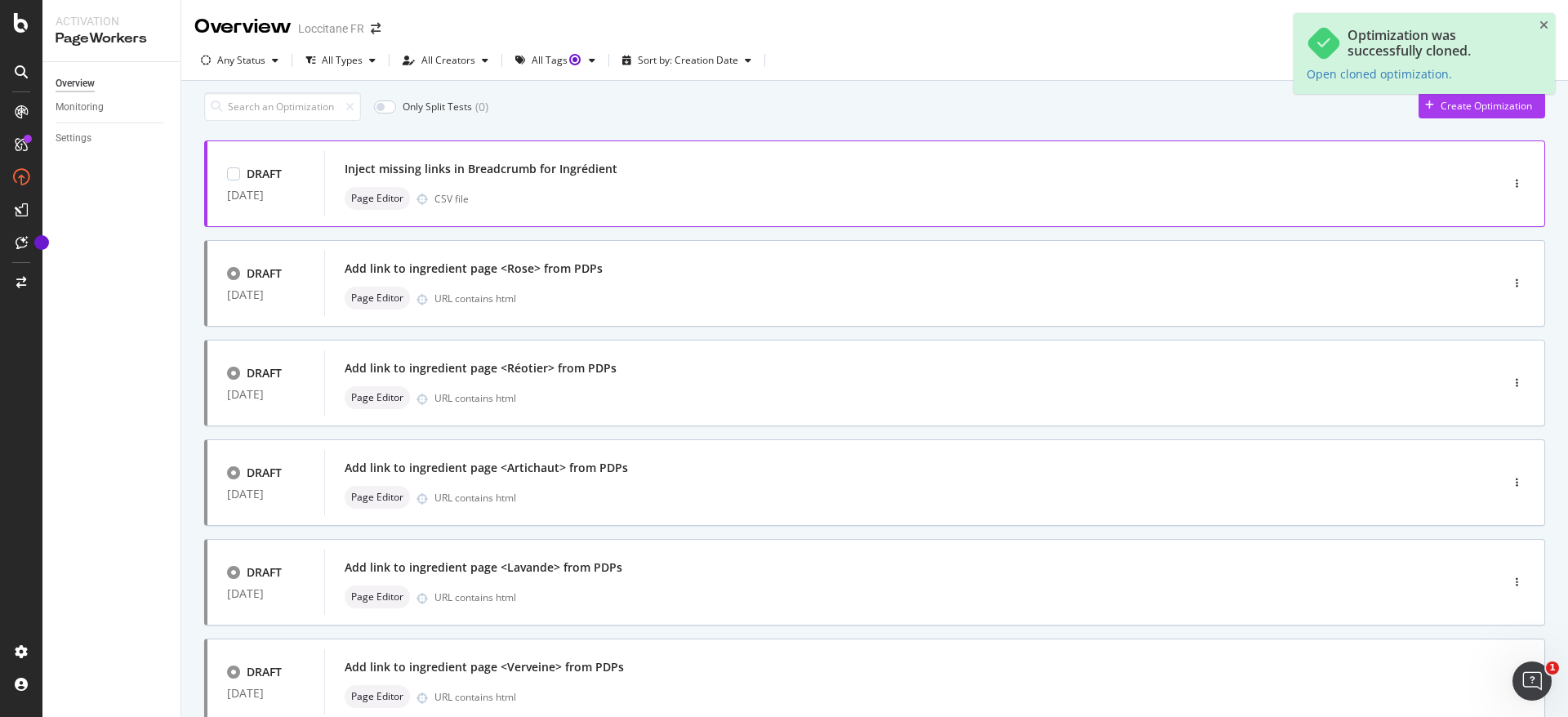
click at [675, 200] on div "Page Editor CSV file" at bounding box center [887, 198] width 1086 height 23
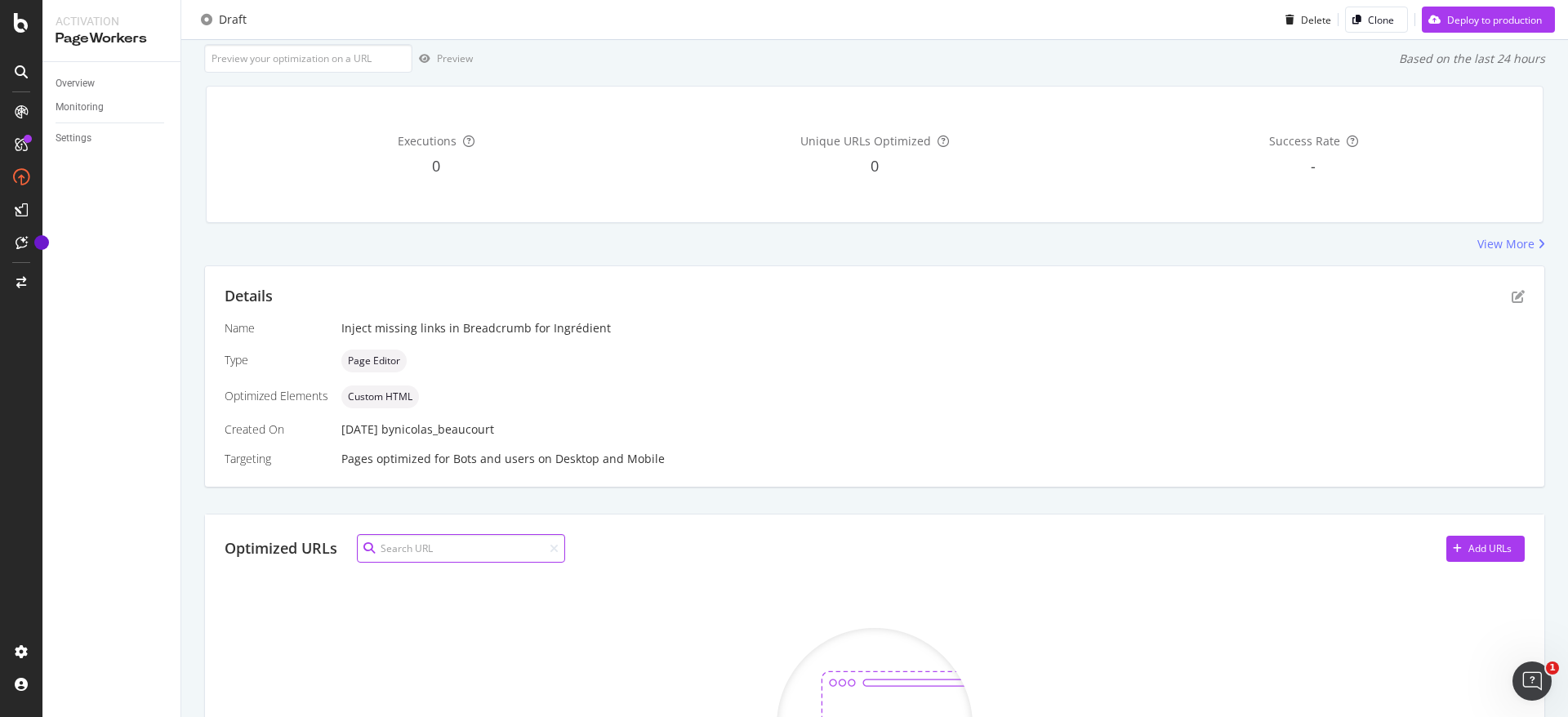
scroll to position [98, 0]
click at [1512, 297] on icon "pen-to-square" at bounding box center [1519, 298] width 13 height 13
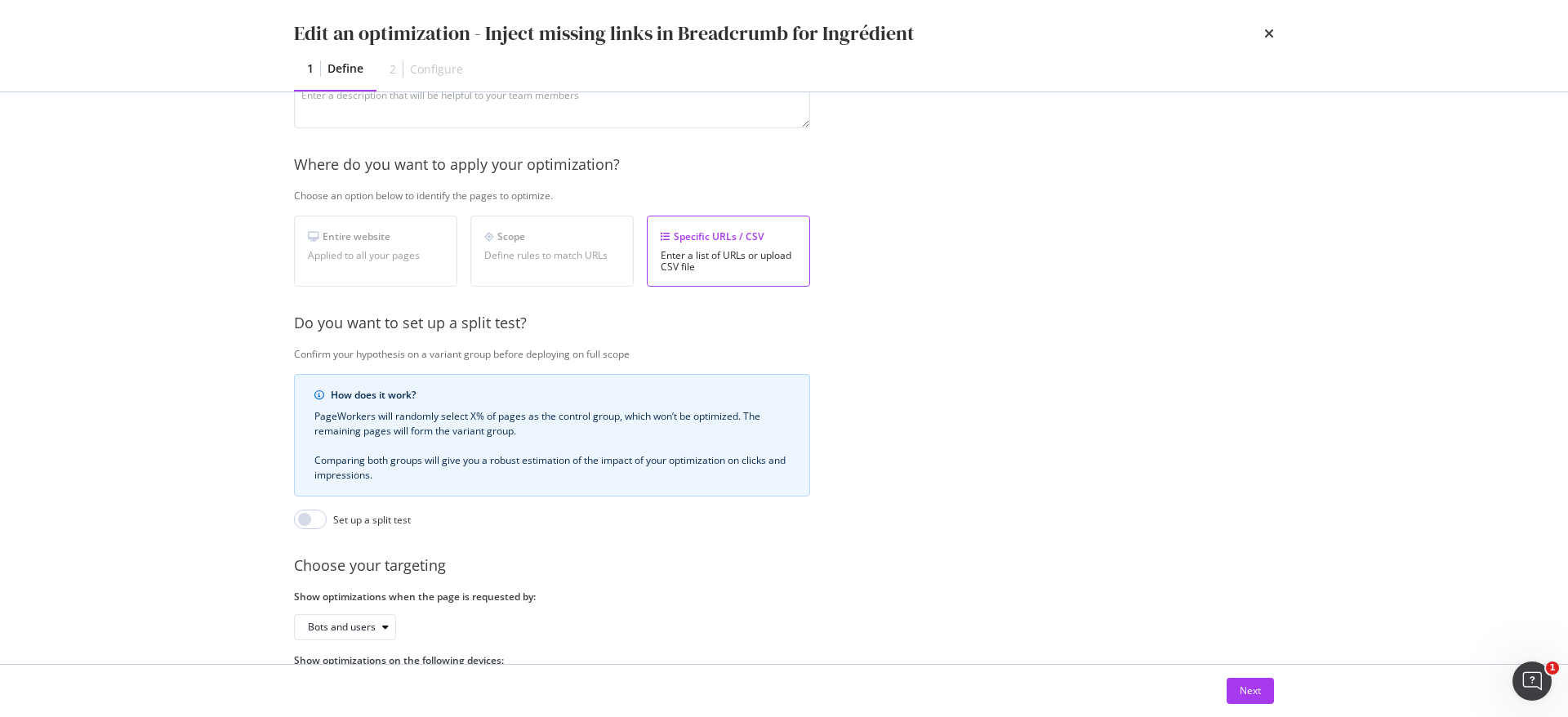
scroll to position [284, 0]
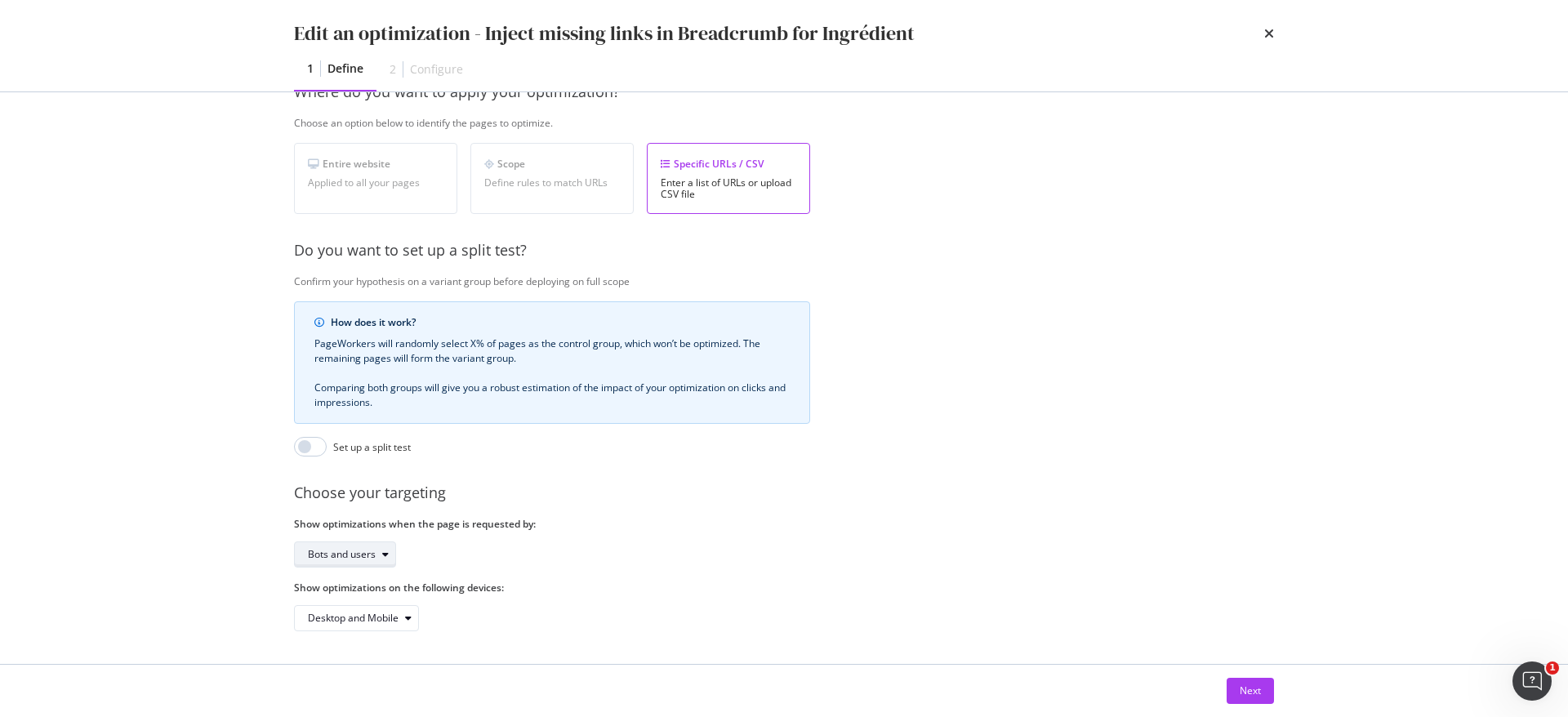
click at [369, 544] on div "Bots and users" at bounding box center [352, 555] width 87 height 23
click at [725, 485] on div "Provide a name and description to help identify the change that will be made by…" at bounding box center [784, 259] width 980 height 744
click at [306, 437] on input "modal" at bounding box center [311, 446] width 33 height 20
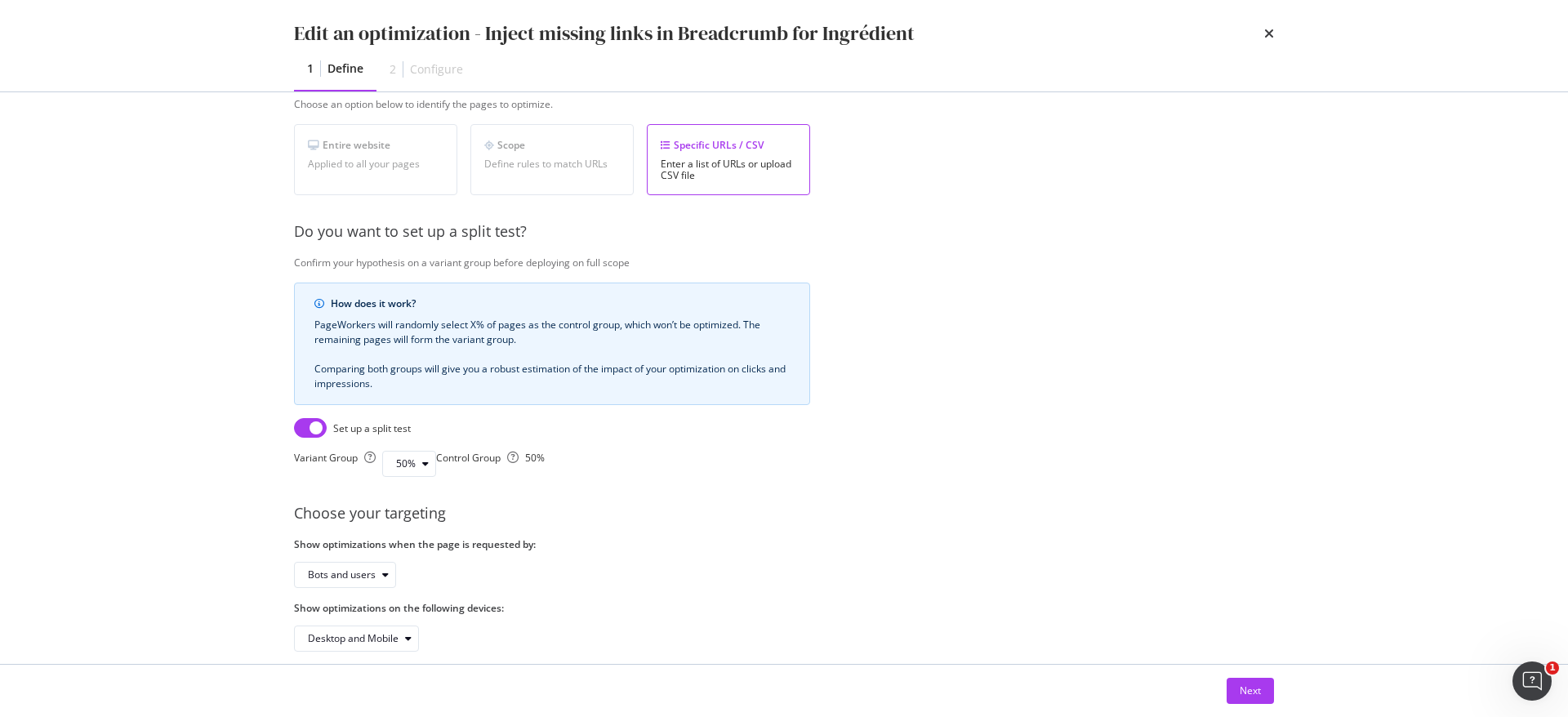
click at [306, 427] on input "modal" at bounding box center [311, 428] width 33 height 20
checkbox input "false"
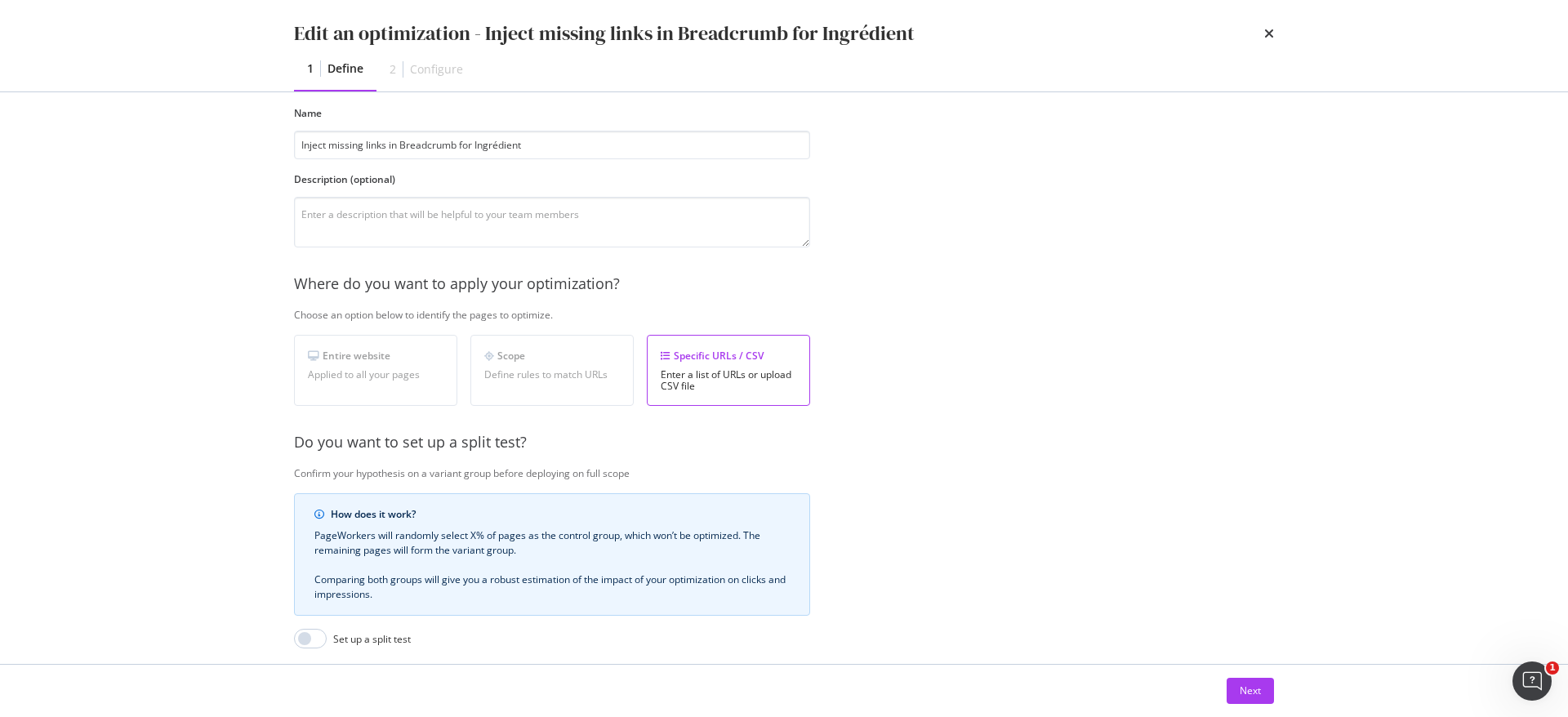
scroll to position [68, 0]
click at [573, 394] on div "Scope Define rules to match URLs" at bounding box center [552, 375] width 164 height 71
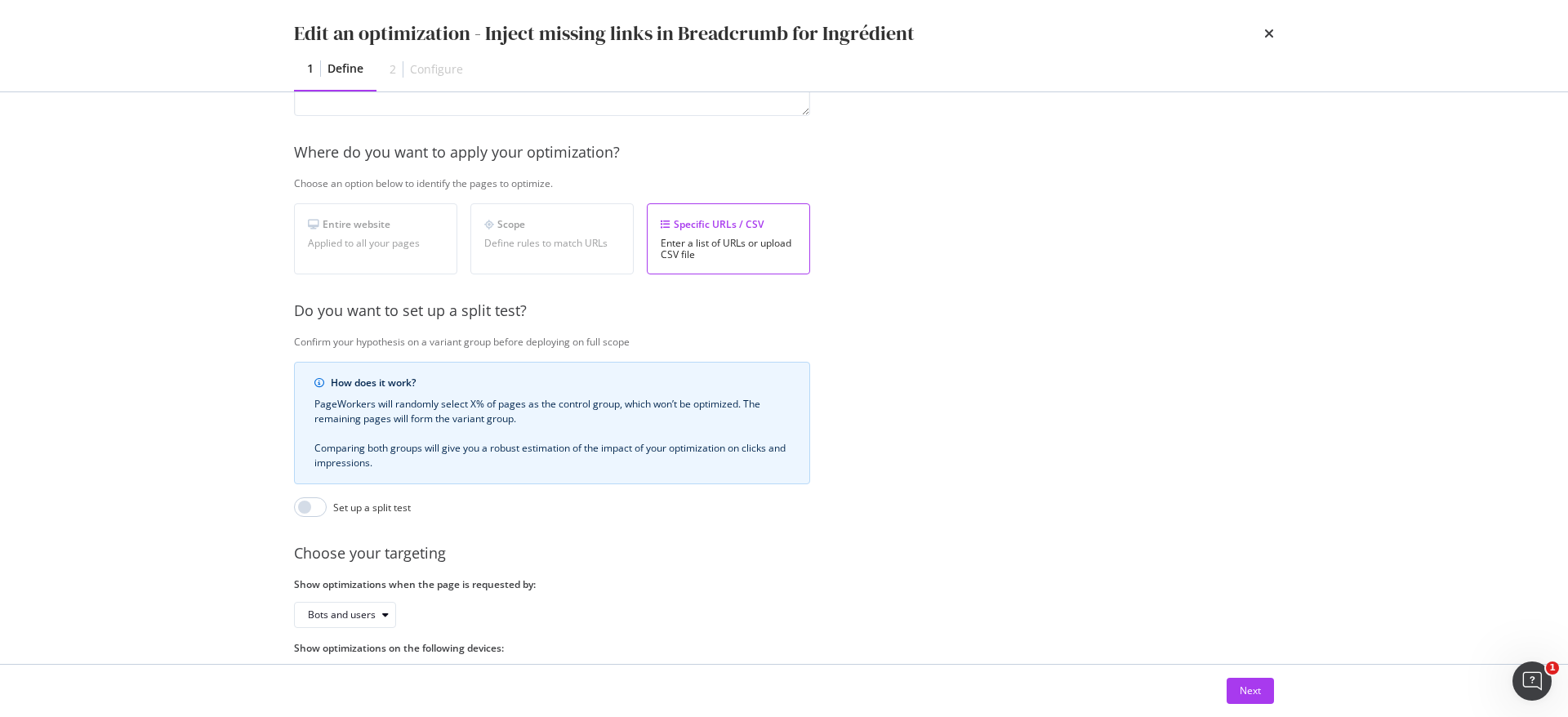
scroll to position [284, 0]
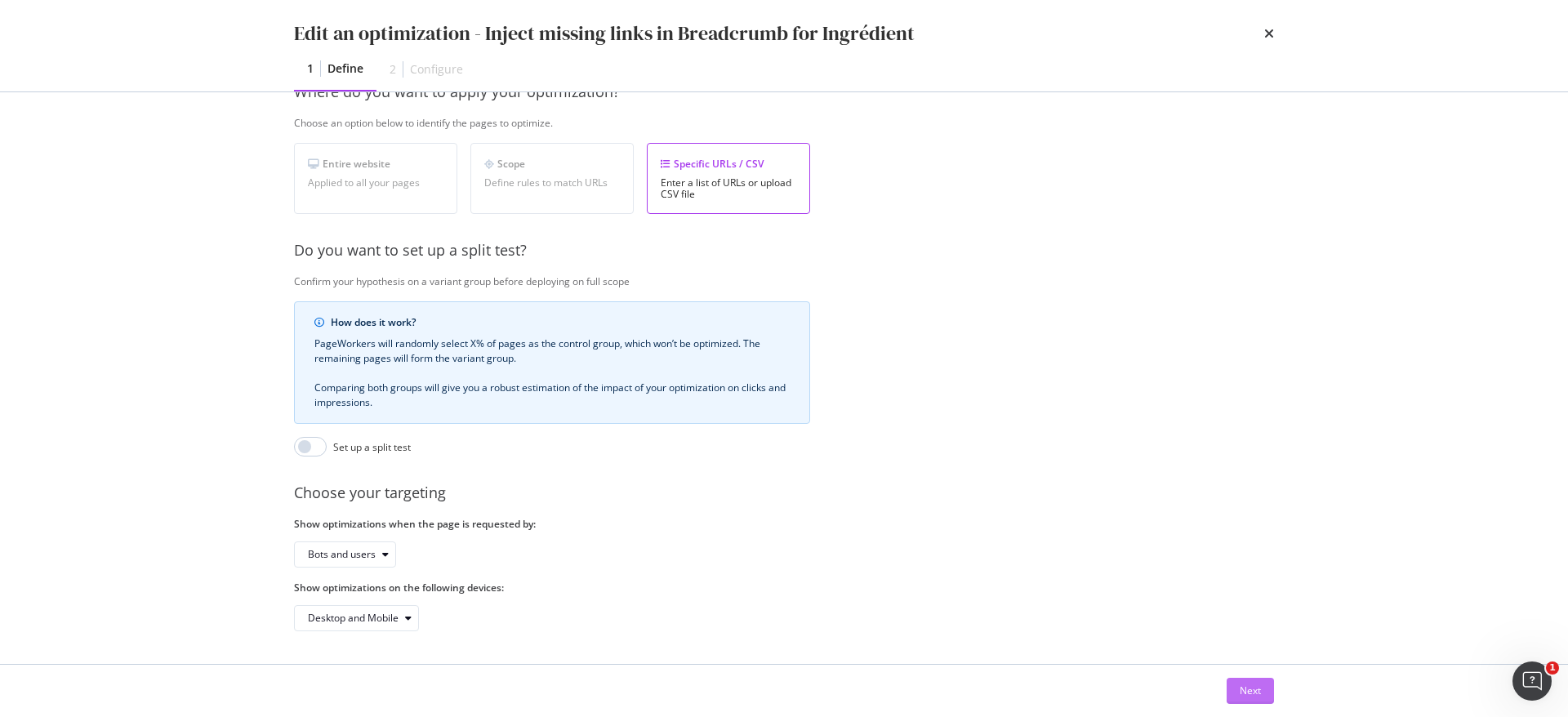
click at [1262, 684] on button "Next" at bounding box center [1251, 692] width 48 height 26
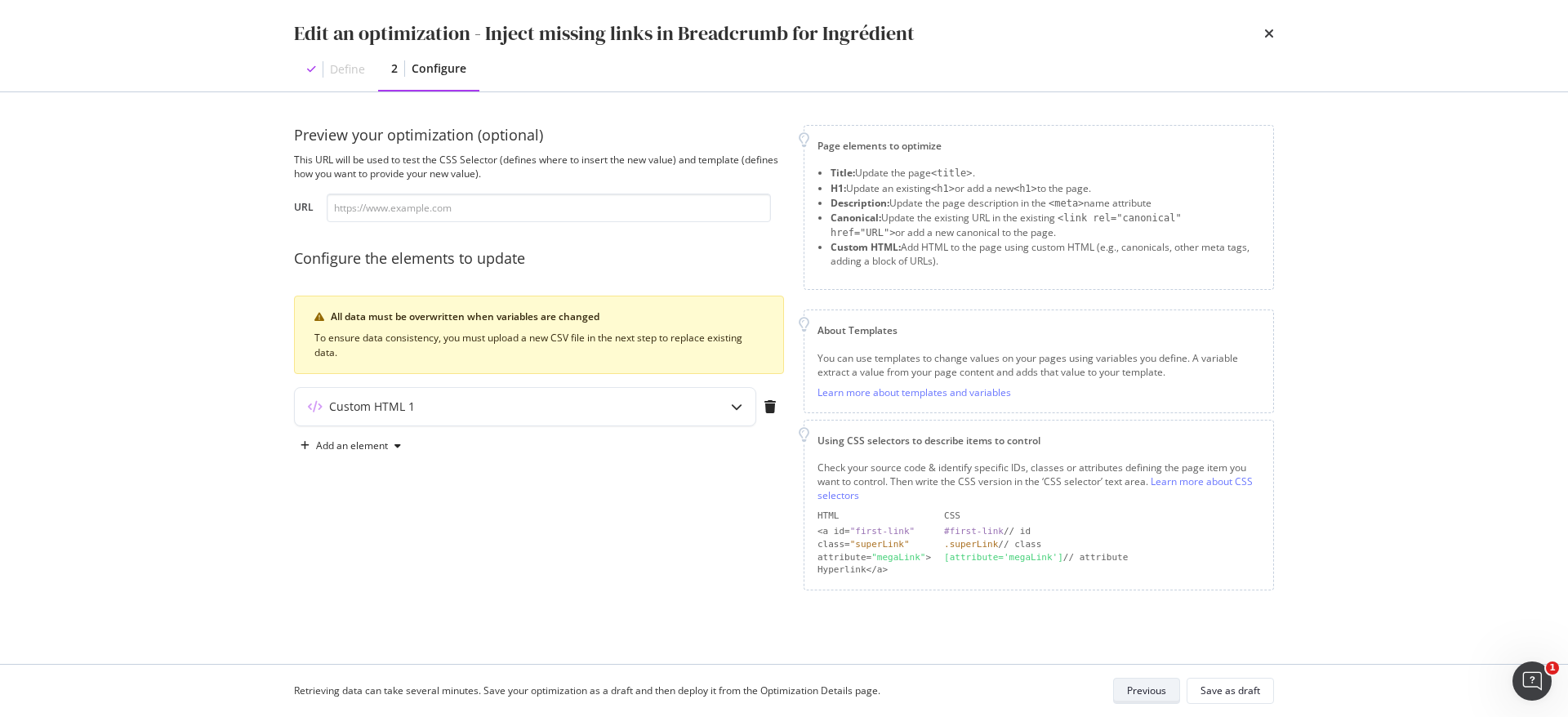
scroll to position [0, 0]
click at [434, 210] on input "modal" at bounding box center [548, 207] width 444 height 29
click at [443, 415] on div "Custom HTML 1" at bounding box center [525, 407] width 460 height 38
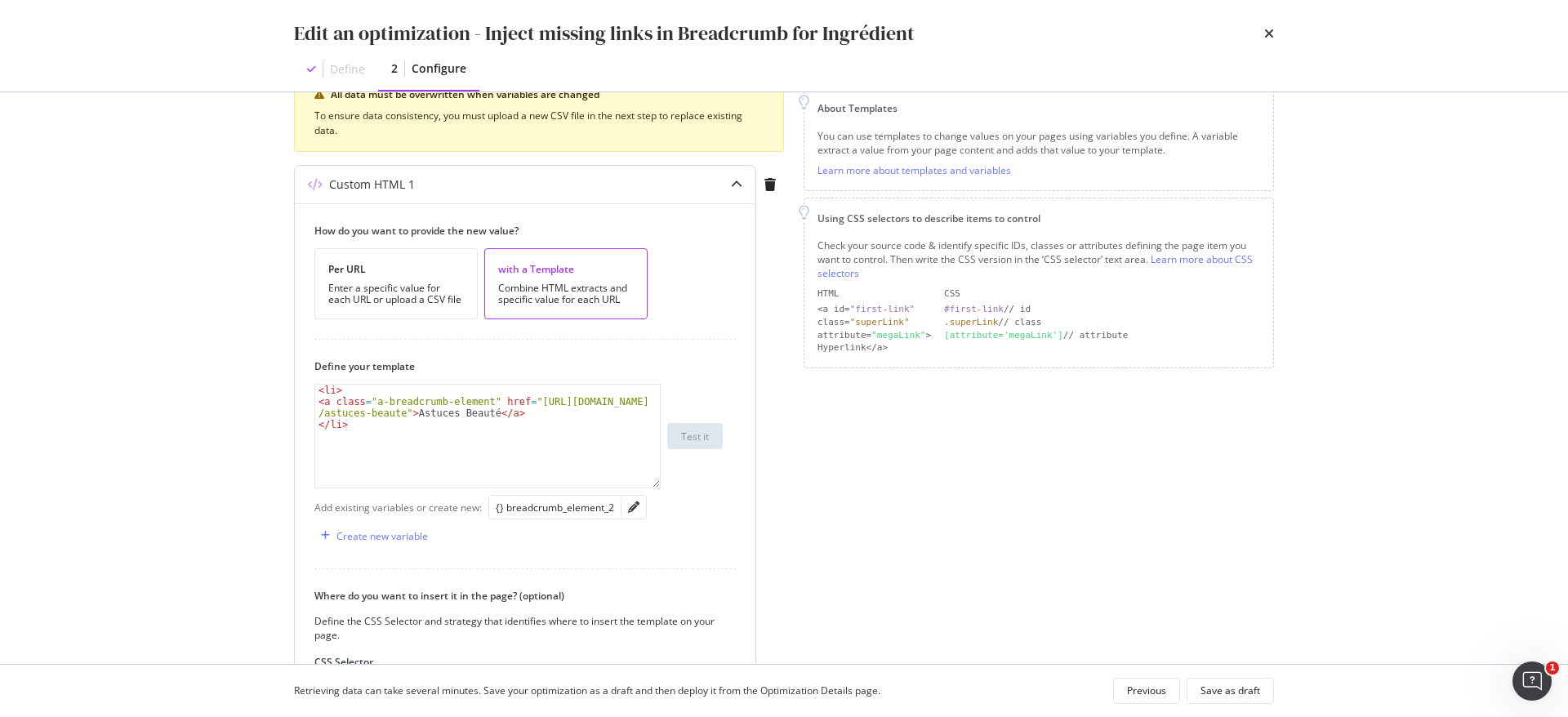
scroll to position [223, 0]
drag, startPoint x: 483, startPoint y: 410, endPoint x: 411, endPoint y: 412, distance: 72.0
click at [411, 412] on div "< li > < a class = "a-breadcrumb-element" href = "https://fr.loccitane.com /ast…" at bounding box center [487, 446] width 345 height 126
paste textarea "nos ingredients naturels et responsables"
drag, startPoint x: 397, startPoint y: 412, endPoint x: 524, endPoint y: 402, distance: 127.4
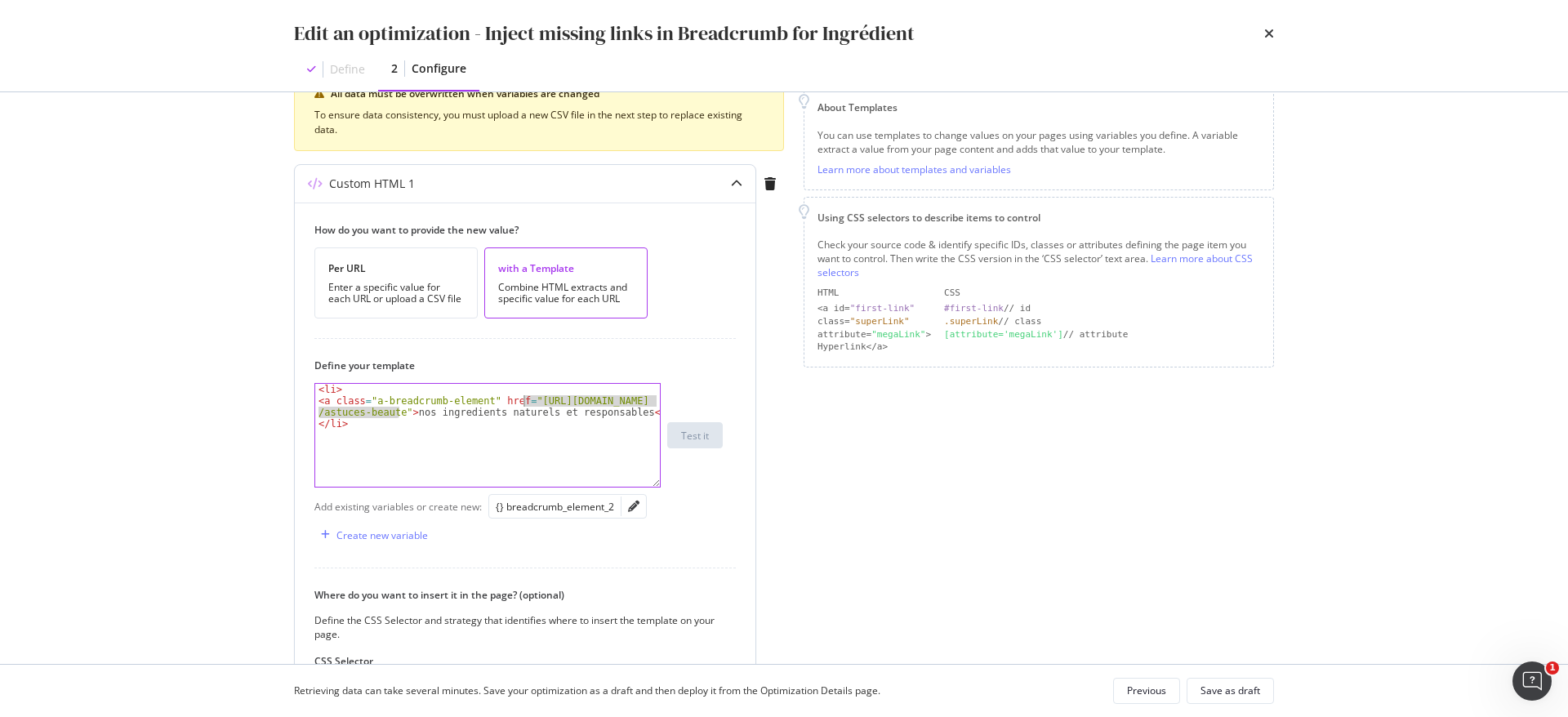
click at [524, 402] on div "< li > < a class = "a-breadcrumb-element" href = "https://fr.loccitane.com /ast…" at bounding box center [487, 446] width 345 height 126
paste textarea "nos-ingredients-naturels-et-responsables"
click at [593, 442] on div "< li > < a class = "a-breadcrumb-element" href = "https://fr.loccitane.com /nos…" at bounding box center [487, 446] width 345 height 126
type textarea "</li>"
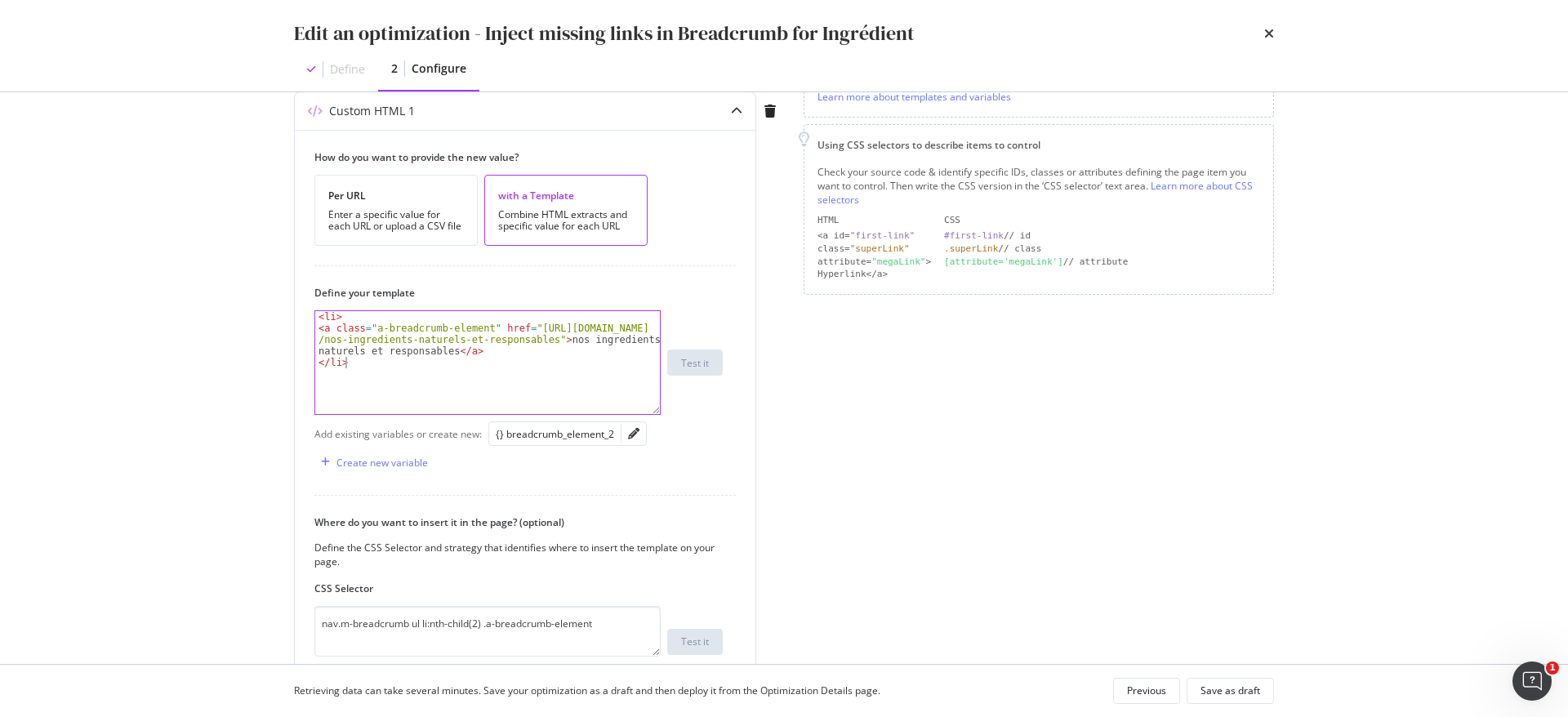
scroll to position [302, 0]
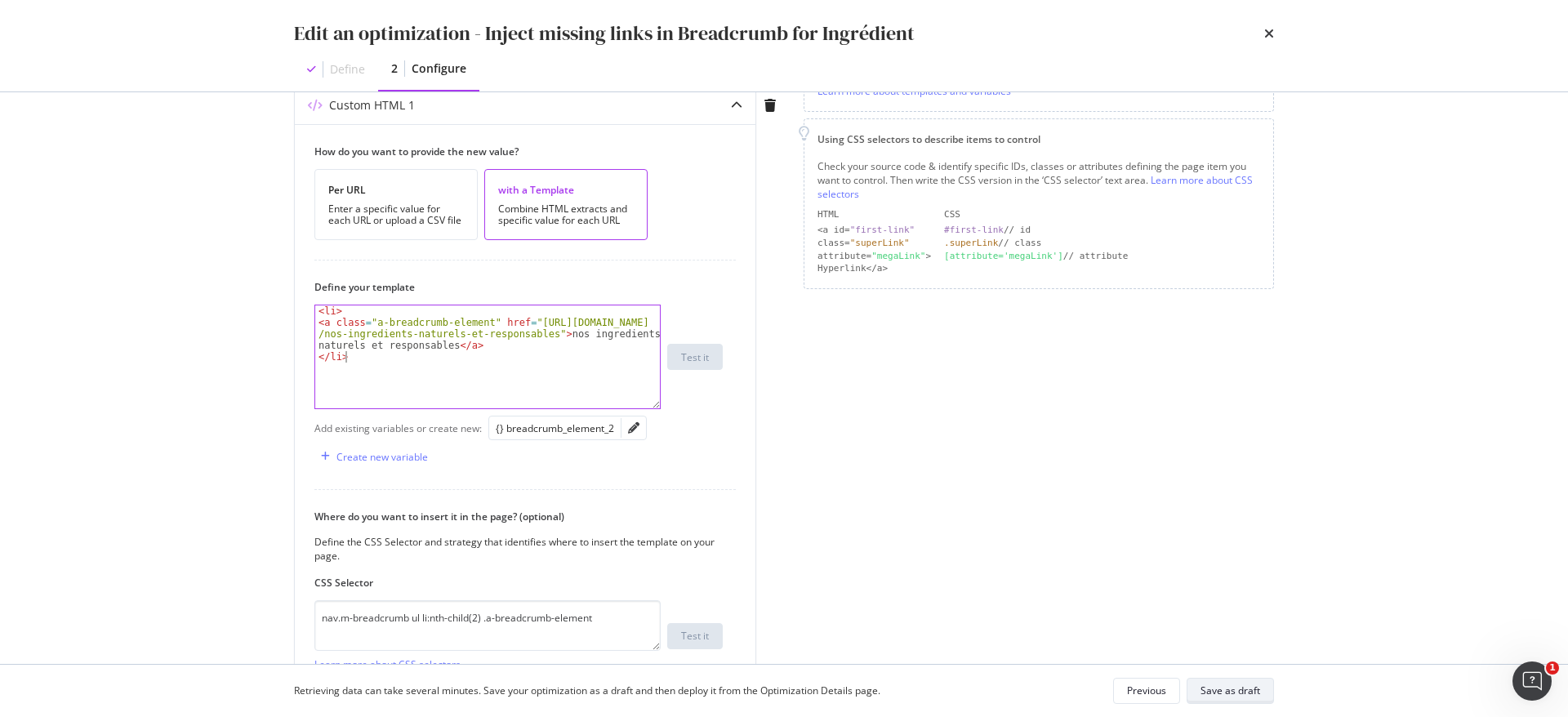
click at [1223, 685] on div "Save as draft" at bounding box center [1230, 691] width 60 height 14
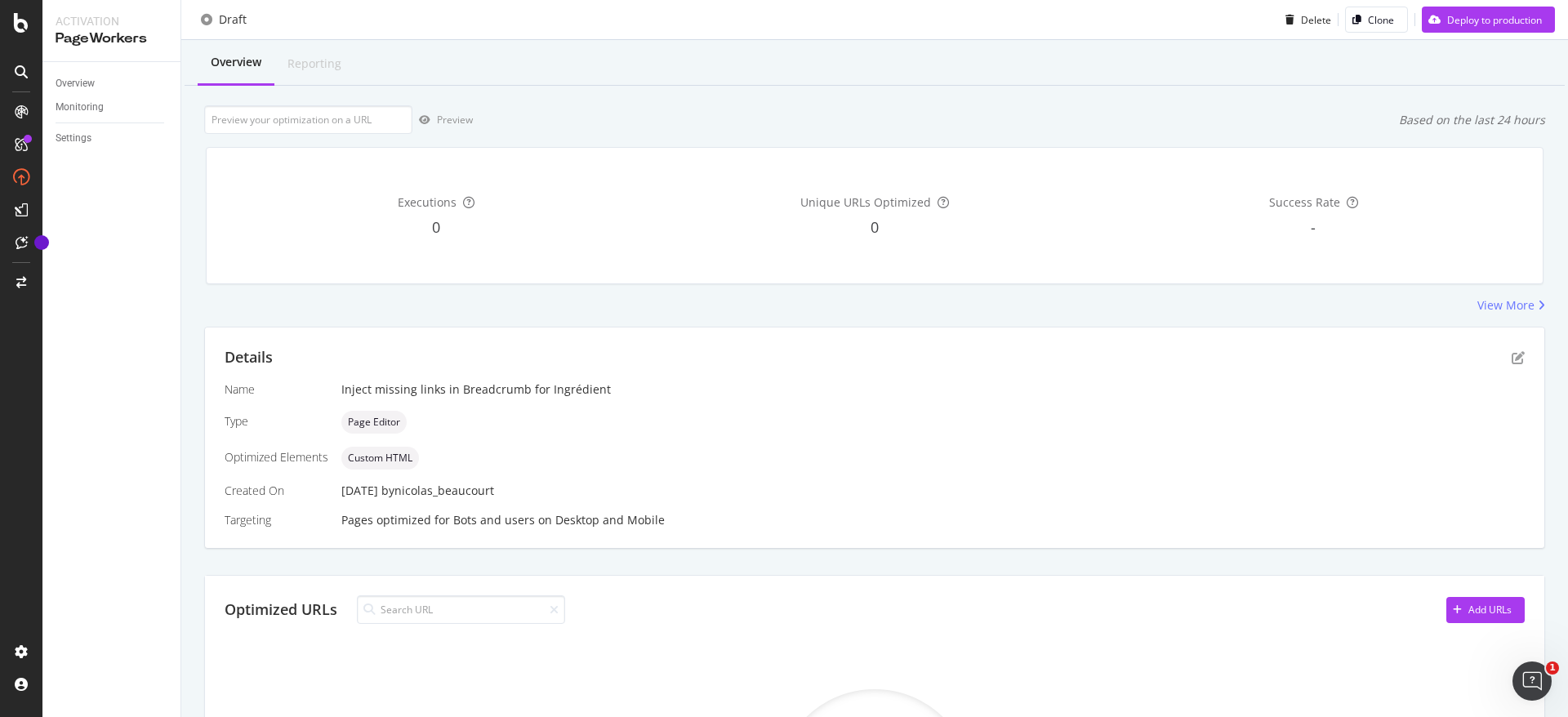
scroll to position [12, 0]
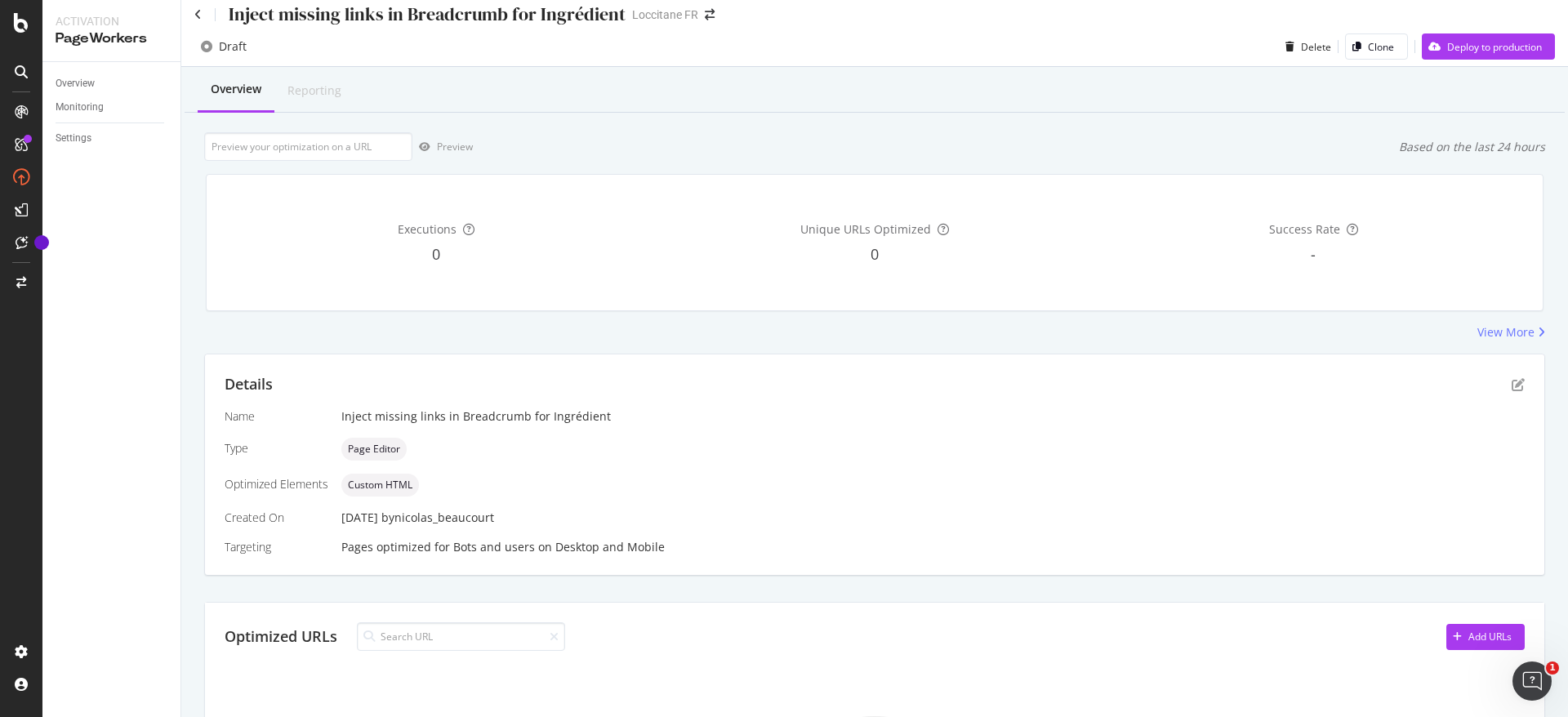
click at [1464, 645] on div "Add URLs" at bounding box center [1478, 637] width 65 height 25
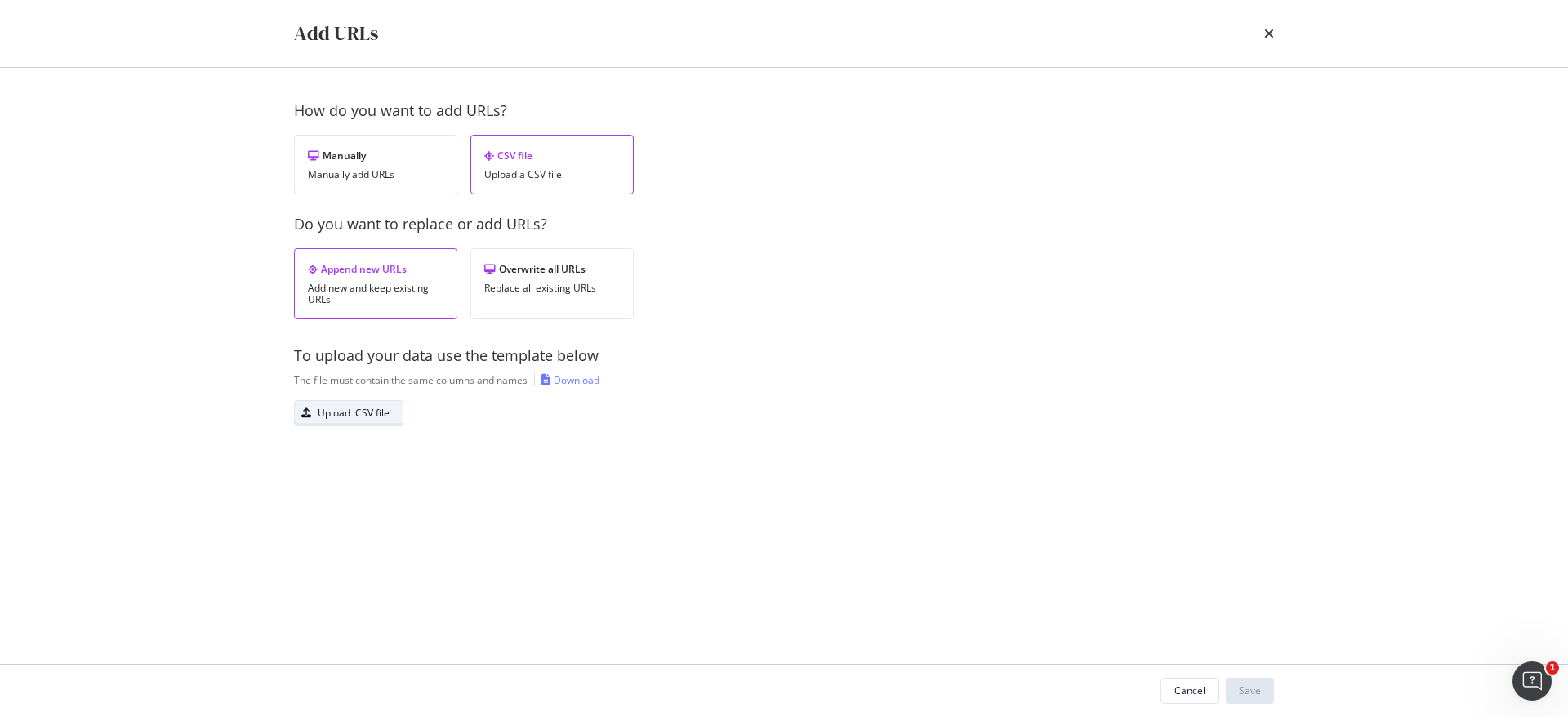
click at [326, 412] on div "Upload .CSV file" at bounding box center [353, 413] width 72 height 14
click at [1260, 685] on div "Save" at bounding box center [1250, 691] width 22 height 14
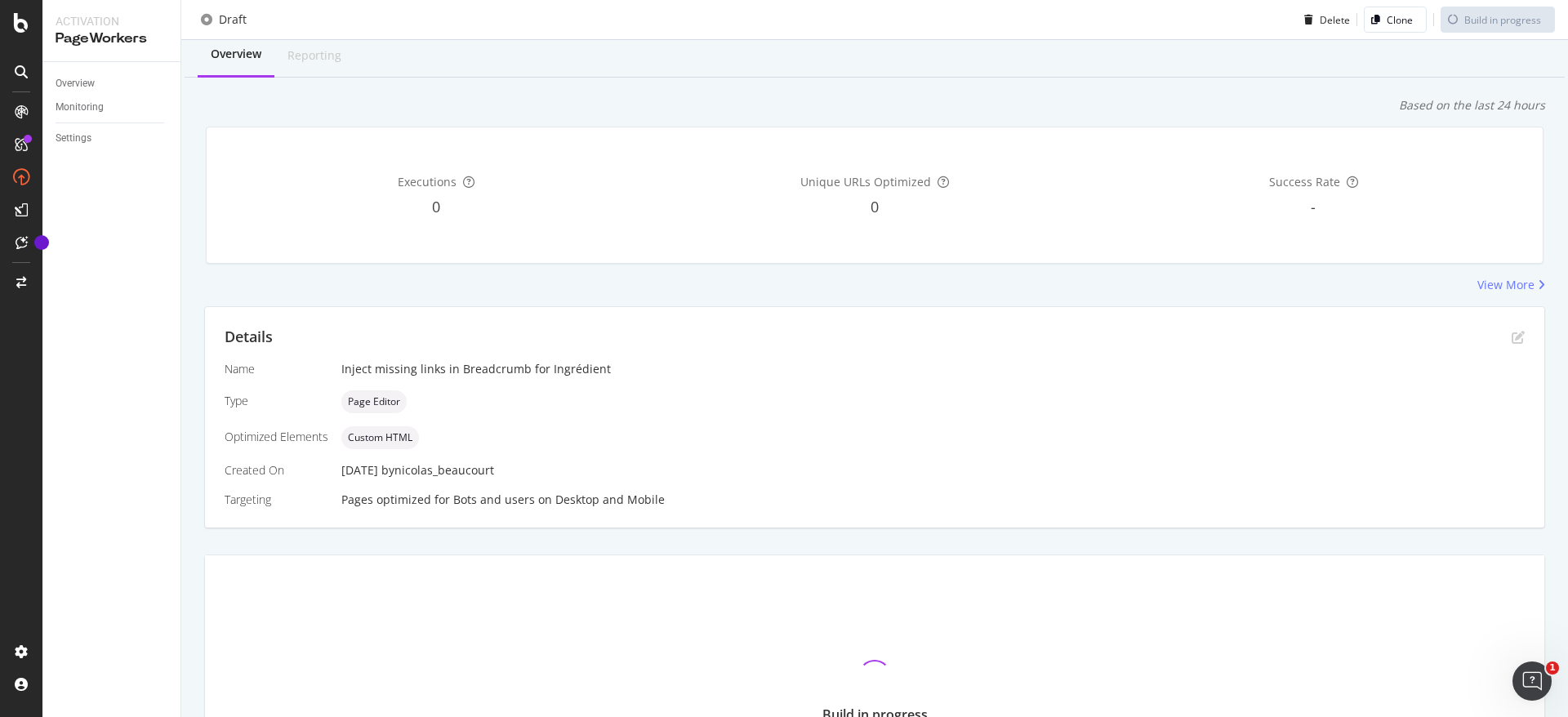
scroll to position [0, 0]
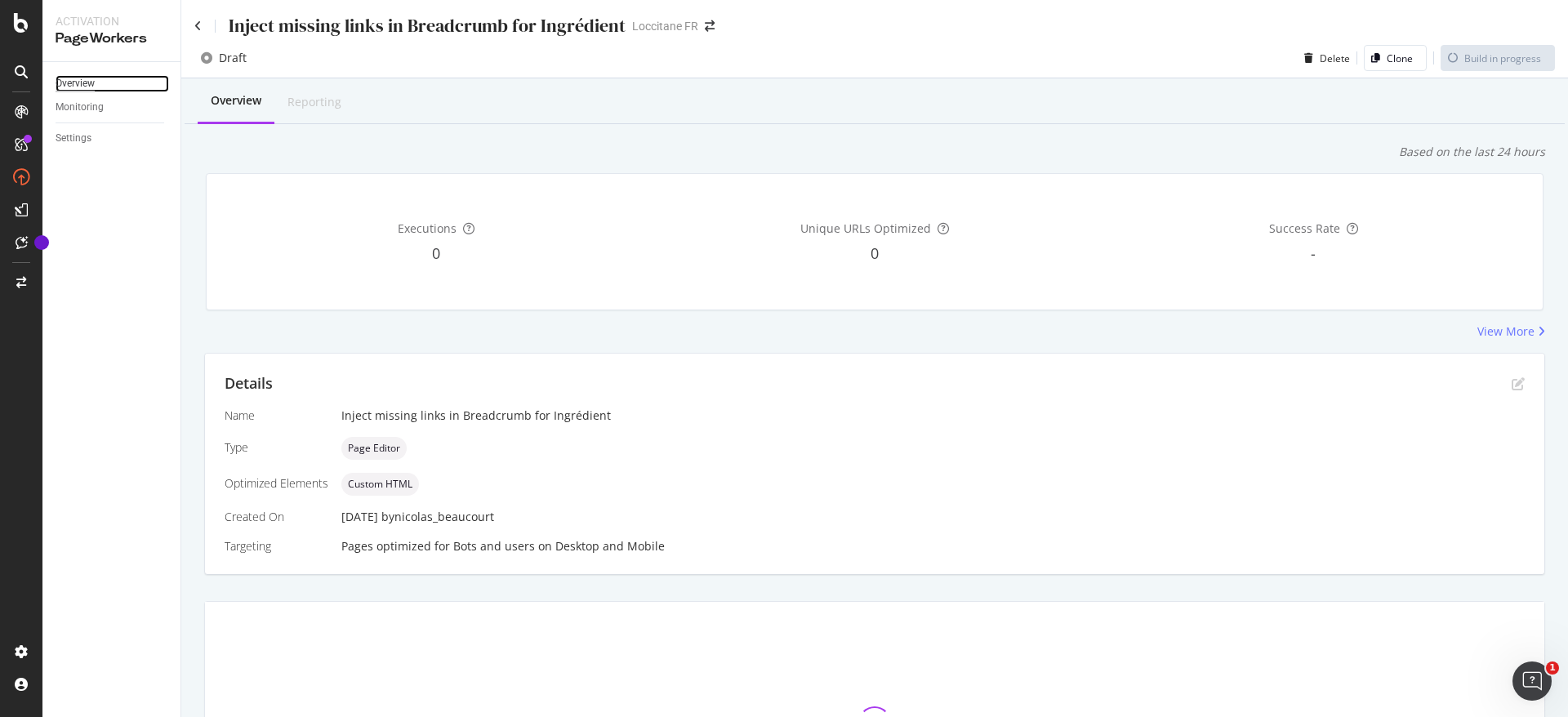
click at [90, 83] on div "Overview" at bounding box center [76, 83] width 39 height 17
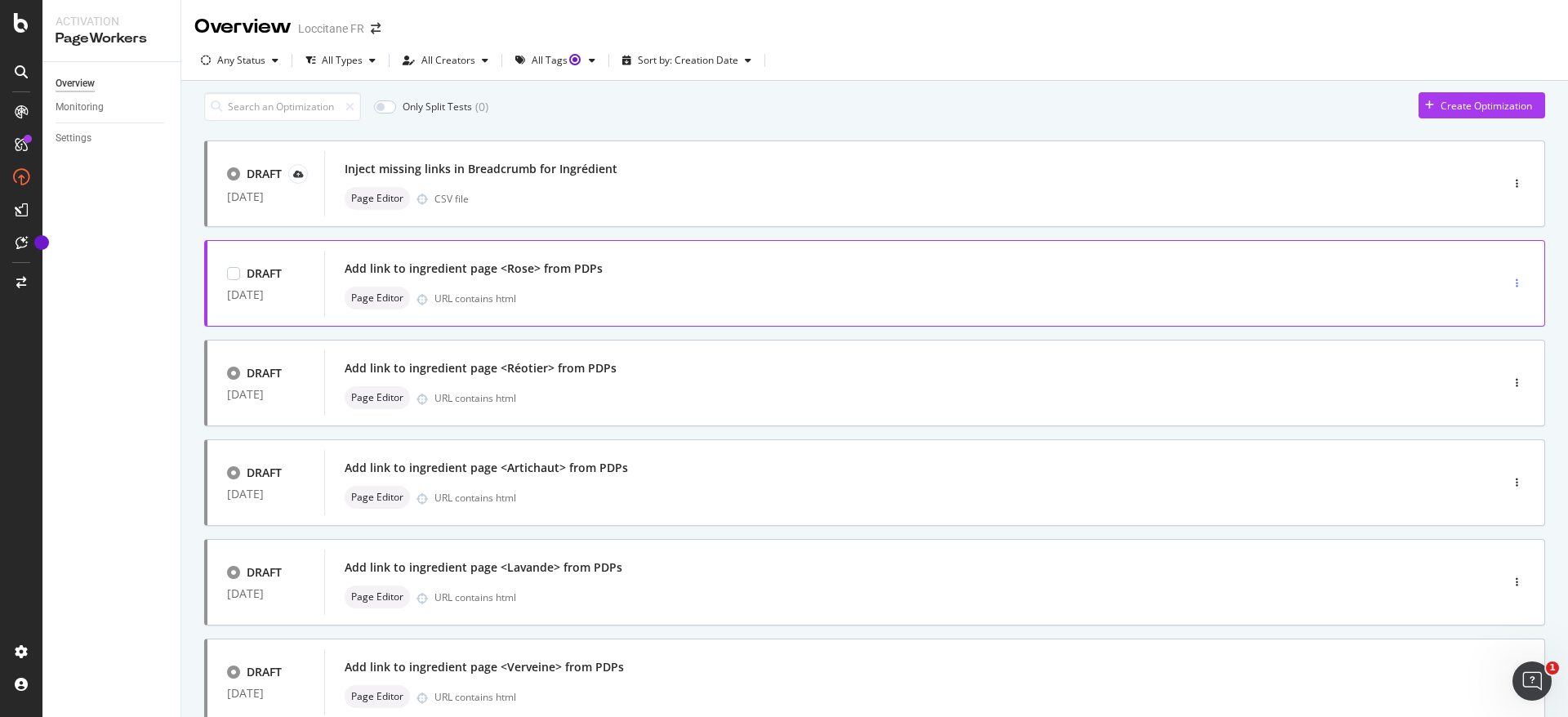
click at [1510, 289] on div "button" at bounding box center [1517, 284] width 16 height 10
click at [1469, 377] on div "Clone" at bounding box center [1478, 376] width 26 height 14
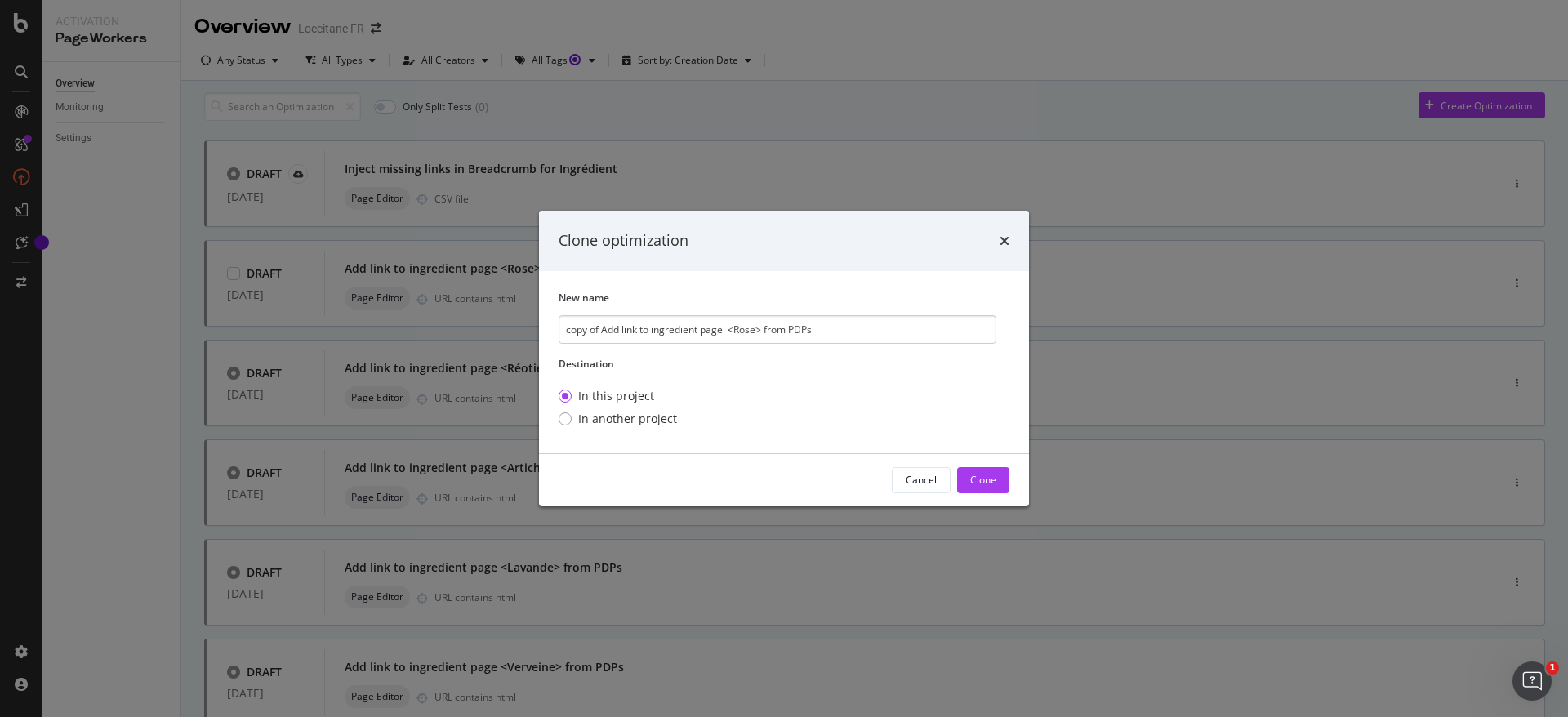
click at [747, 326] on input "copy of Add link to ingredient page <Rose> from PDPs" at bounding box center [778, 329] width 437 height 29
drag, startPoint x: 600, startPoint y: 330, endPoint x: 509, endPoint y: 326, distance: 91.1
click at [510, 326] on div "Clone optimization New name copy of Add link to ingredient page <Reine> from PD…" at bounding box center [784, 358] width 1568 height 717
type input "Add link to ingredient page <Reine> from PDPs"
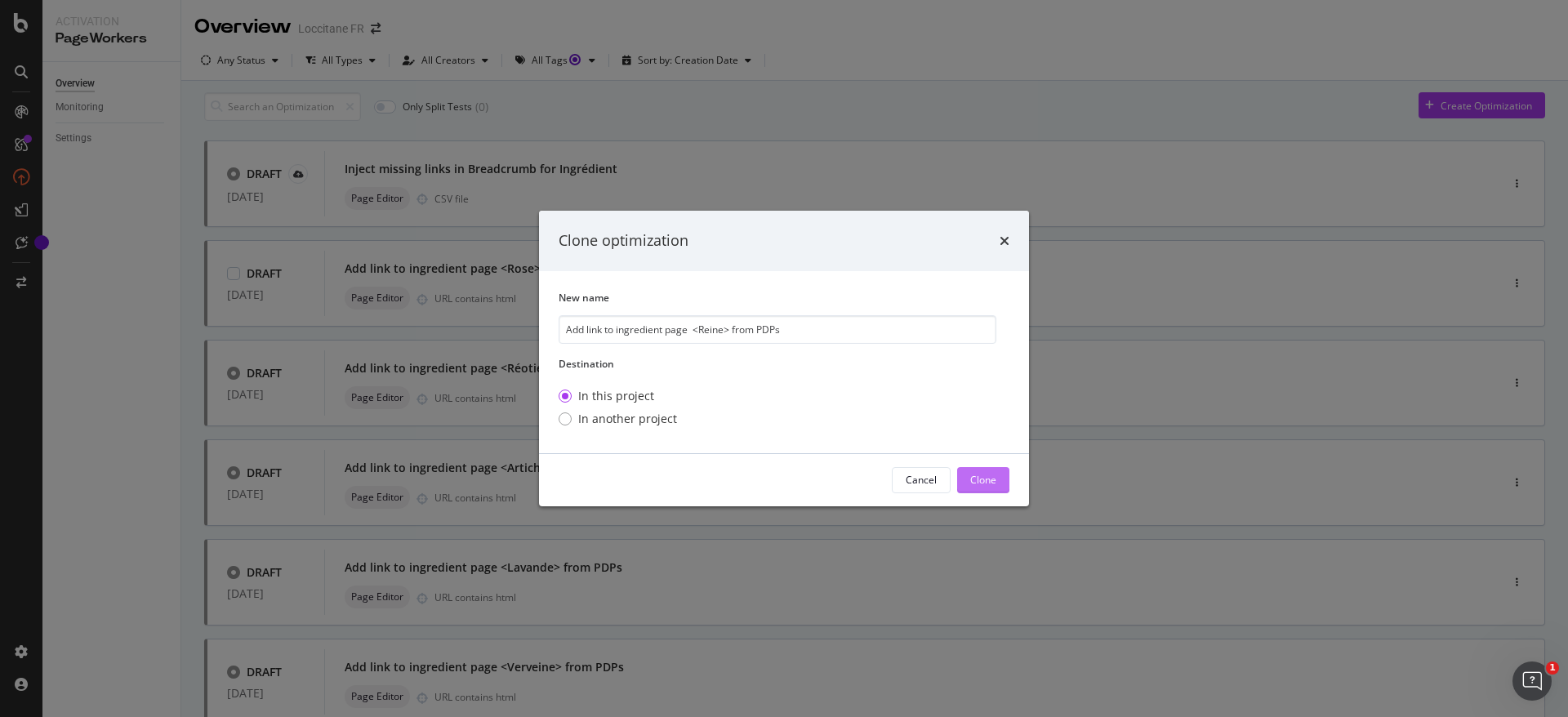
click at [988, 485] on div "Clone" at bounding box center [983, 479] width 26 height 14
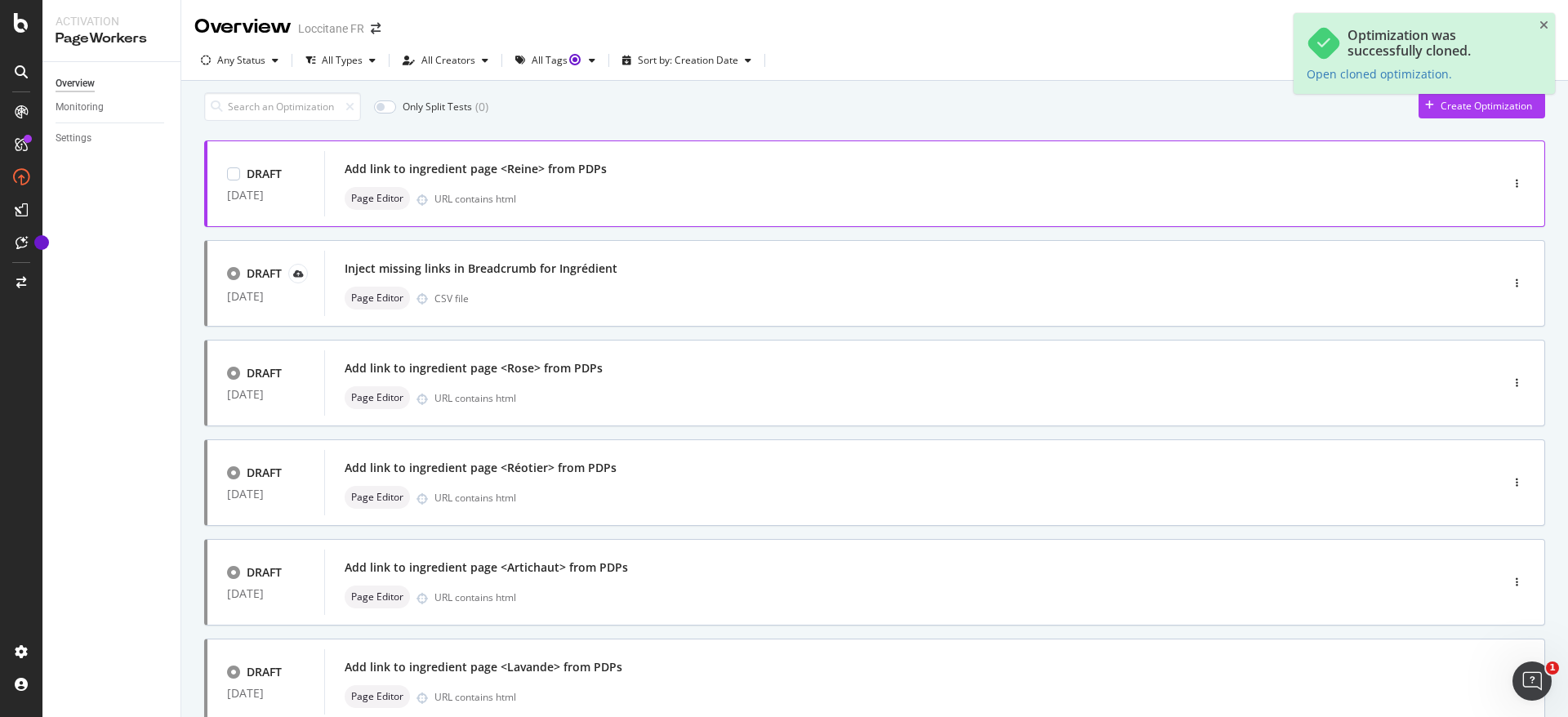
click at [632, 198] on div "Page Editor URL contains html" at bounding box center [887, 198] width 1086 height 23
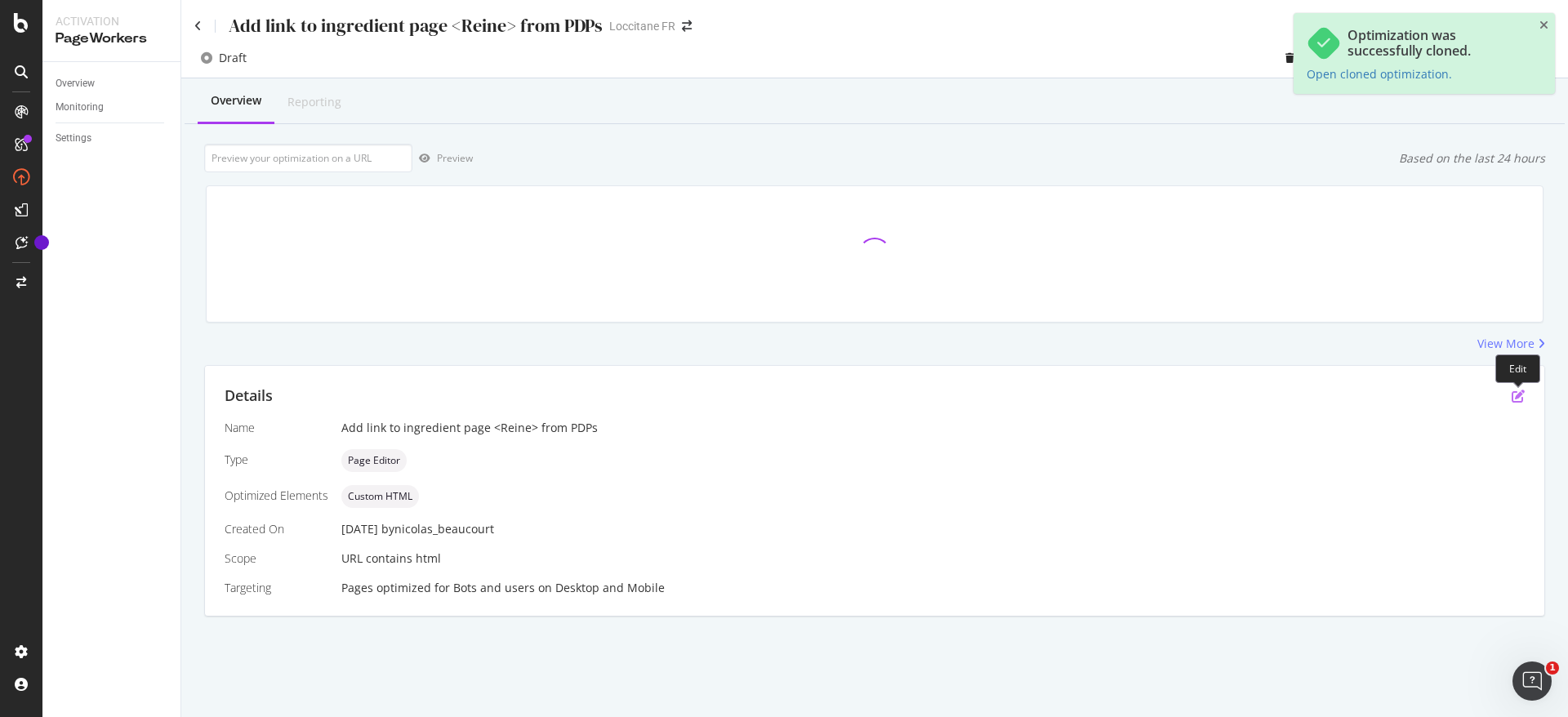
click at [1522, 393] on icon "pen-to-square" at bounding box center [1519, 396] width 13 height 13
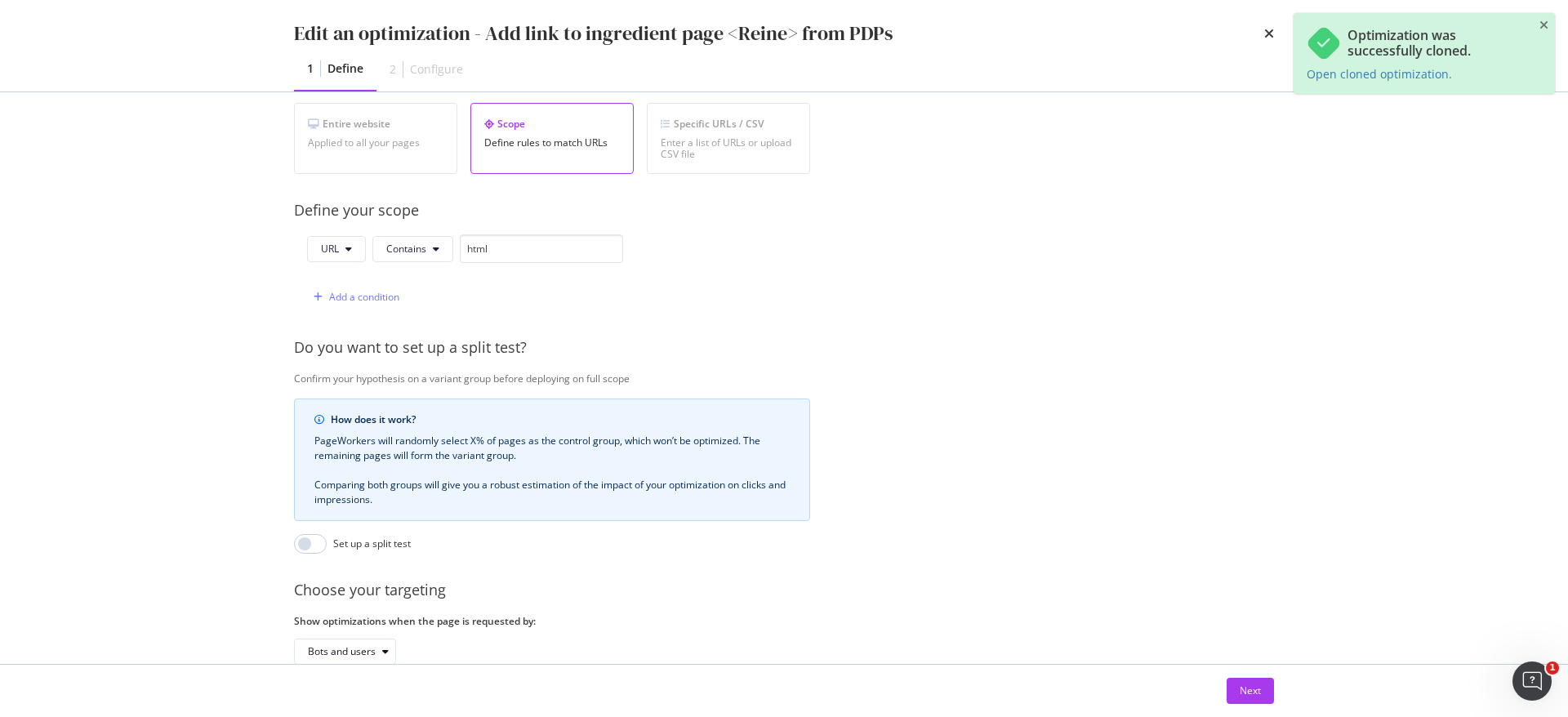
scroll to position [422, 0]
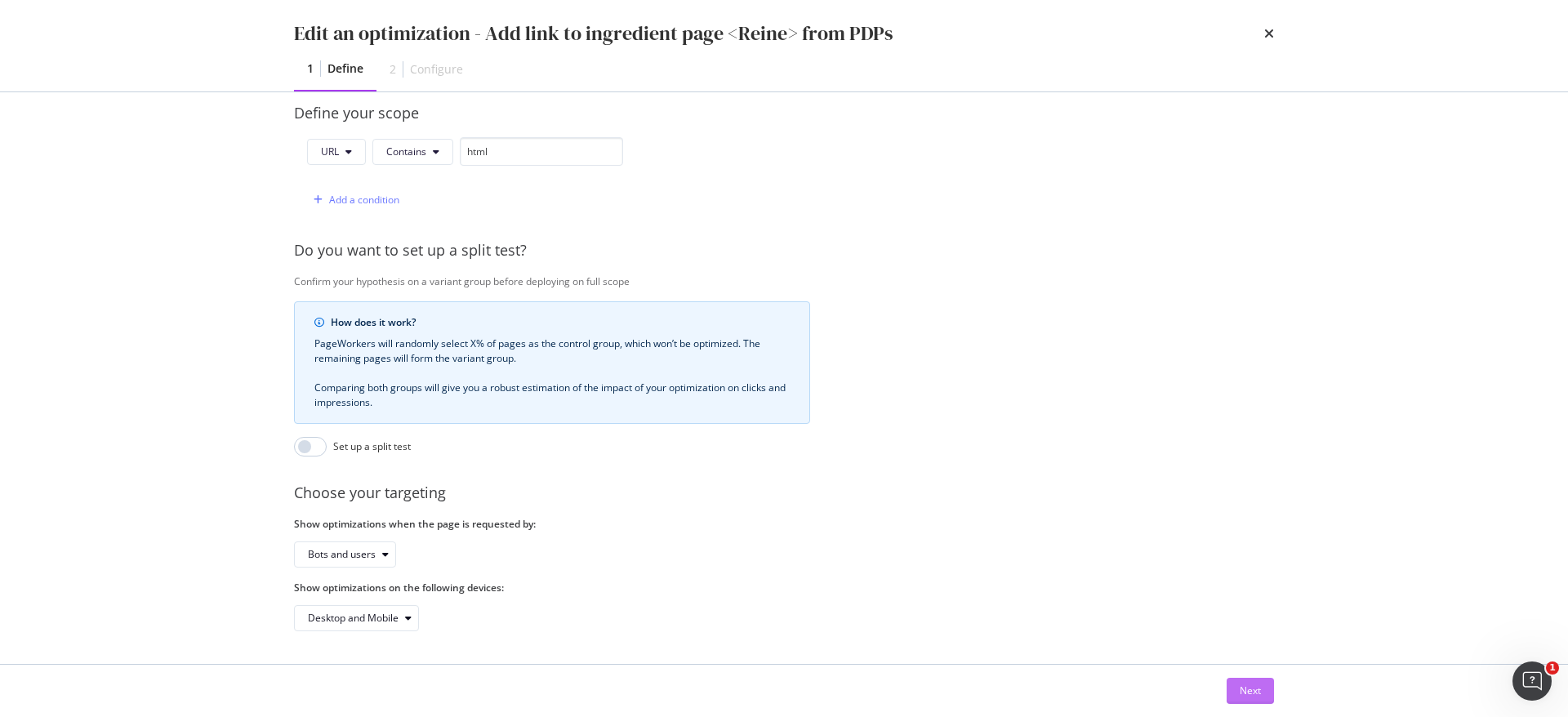
click at [1273, 686] on button "Next" at bounding box center [1251, 692] width 48 height 26
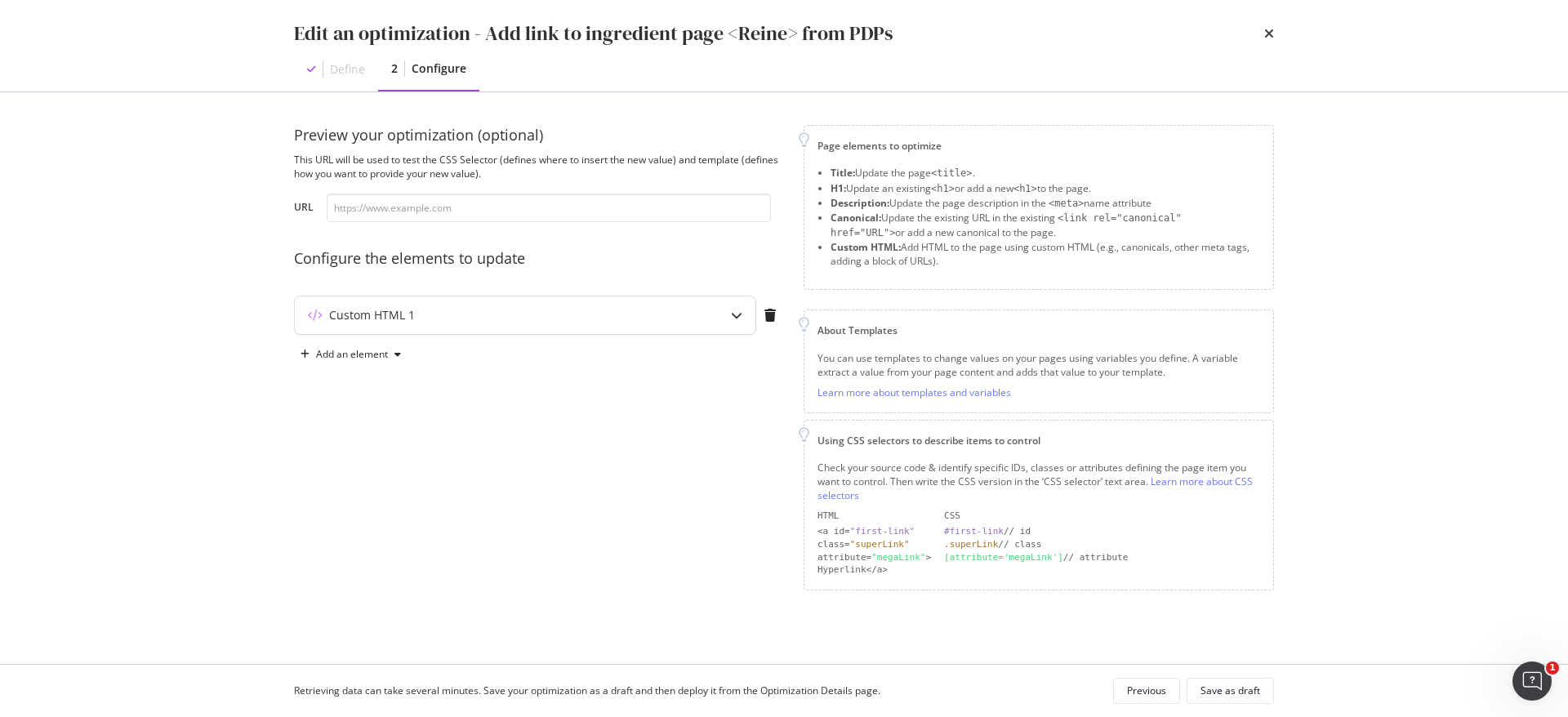
click at [389, 308] on div "Custom HTML 1" at bounding box center [372, 316] width 86 height 16
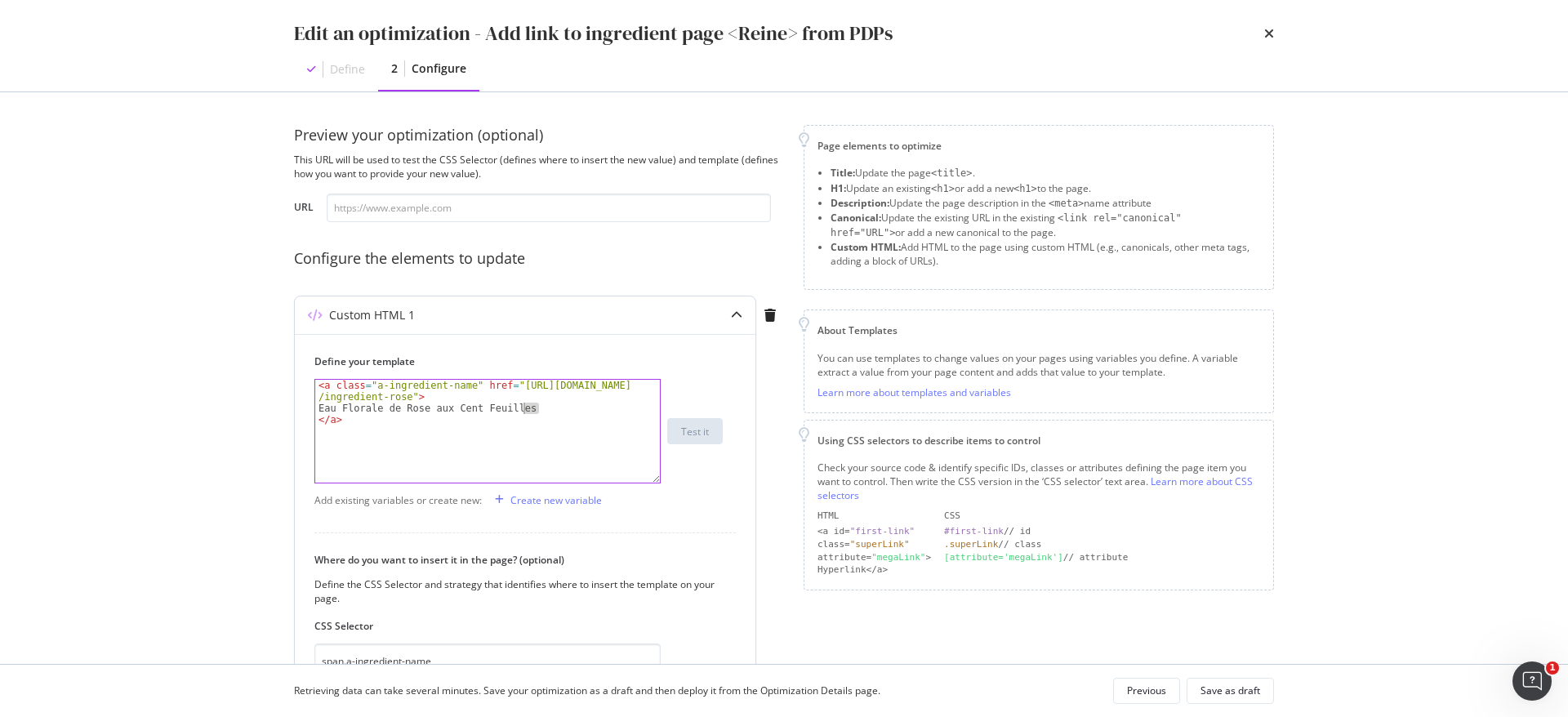
drag, startPoint x: 541, startPoint y: 408, endPoint x: 525, endPoint y: 408, distance: 16.0
click at [525, 408] on div "< a class = "a-ingredient-name" href = "https://fr.loccitane.com /ingredient-ro…" at bounding box center [487, 448] width 345 height 137
drag, startPoint x: 506, startPoint y: 384, endPoint x: 405, endPoint y: 399, distance: 102.1
click at [405, 399] on div "< a class = "a-ingredient-name" href = "https://fr.loccitane.com /ingredient-ro…" at bounding box center [487, 448] width 345 height 137
paste textarea "eine-des-pres"
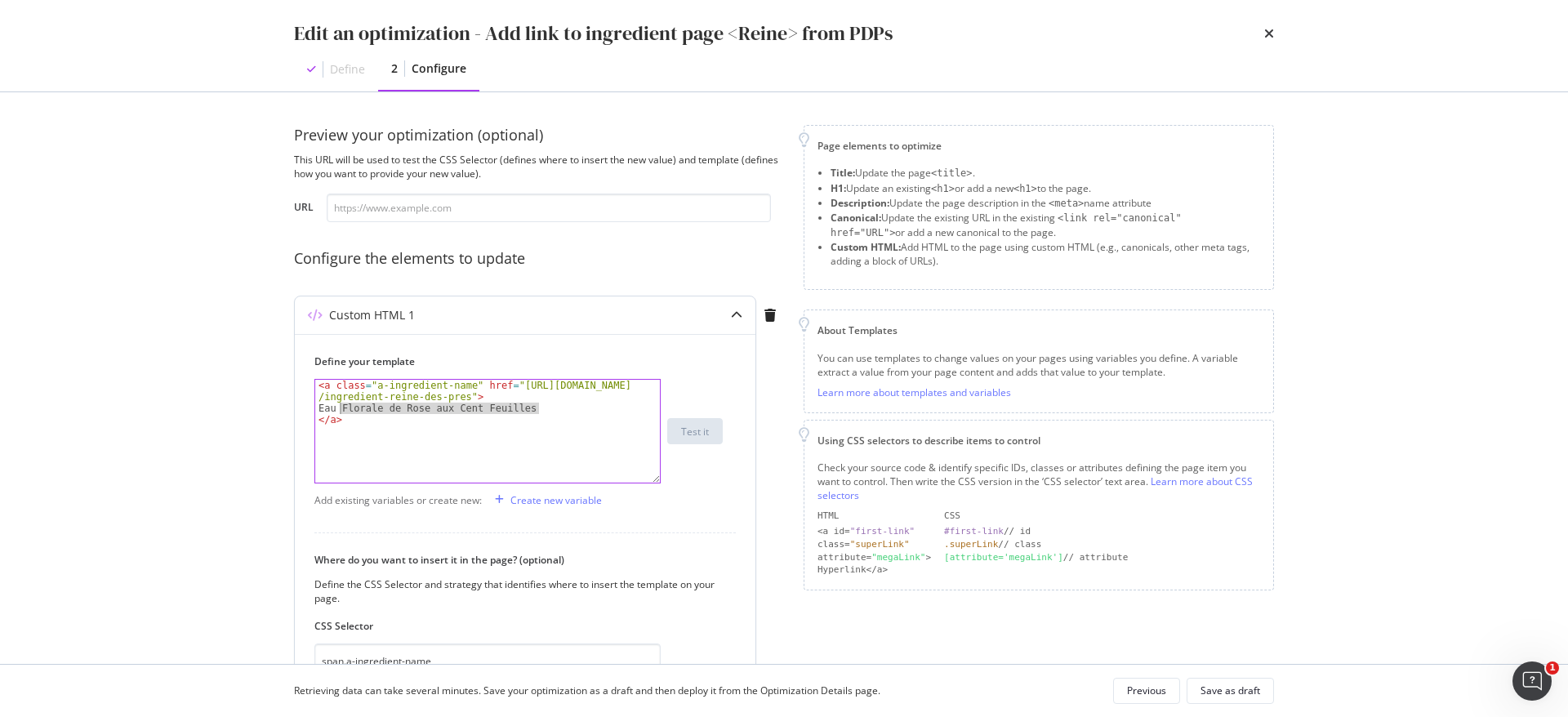
drag, startPoint x: 541, startPoint y: 412, endPoint x: 341, endPoint y: 409, distance: 200.0
click at [341, 409] on div "< a class = "a-ingredient-name" href = "https://fr.loccitane.com /ingredient-re…" at bounding box center [487, 448] width 345 height 137
paste textarea "xtrait de Fleurs de Reine des Pré"
type textarea "Extrait de Fleurs de Reine des Prés"
click at [1254, 681] on div "Save as draft" at bounding box center [1230, 692] width 60 height 23
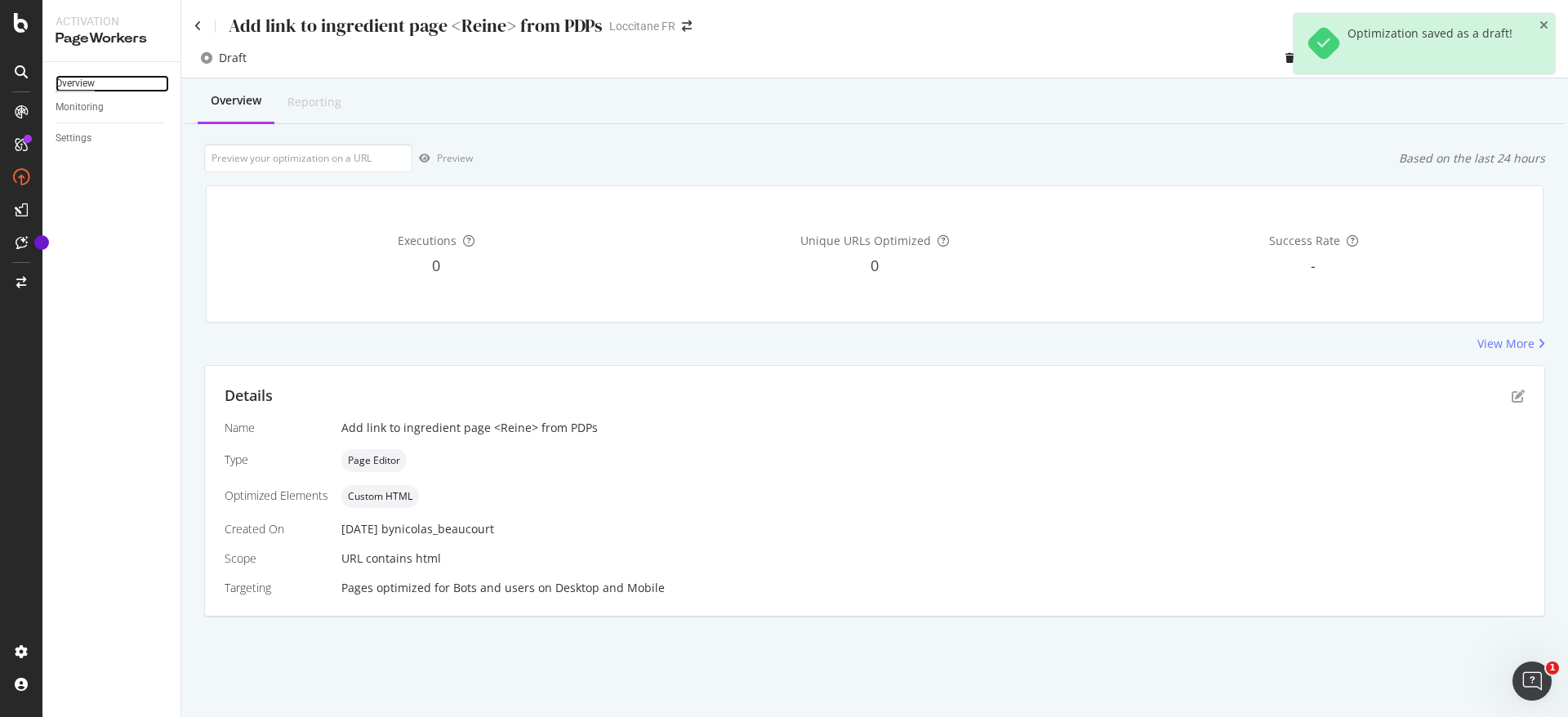
click at [91, 85] on div "Overview" at bounding box center [76, 83] width 39 height 17
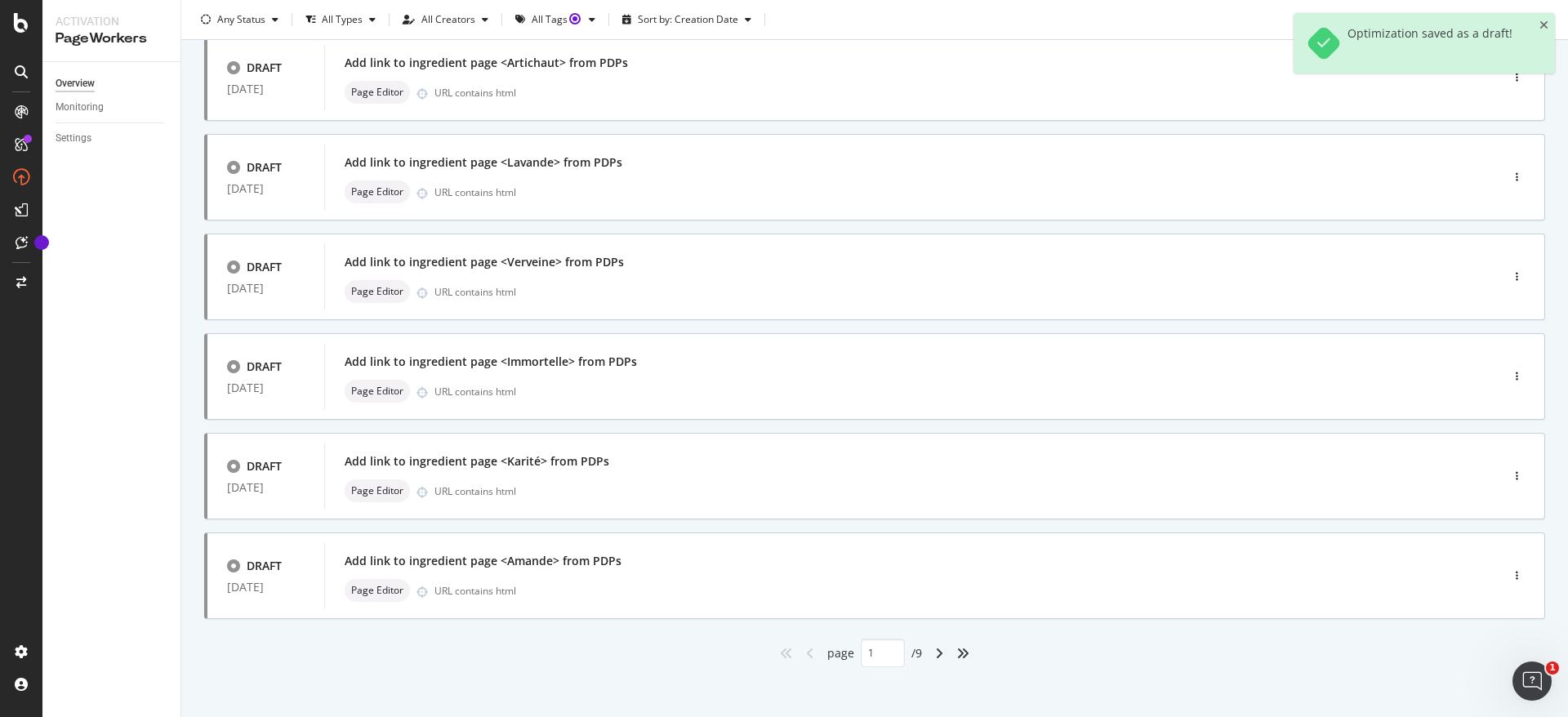
scroll to position [520, 0]
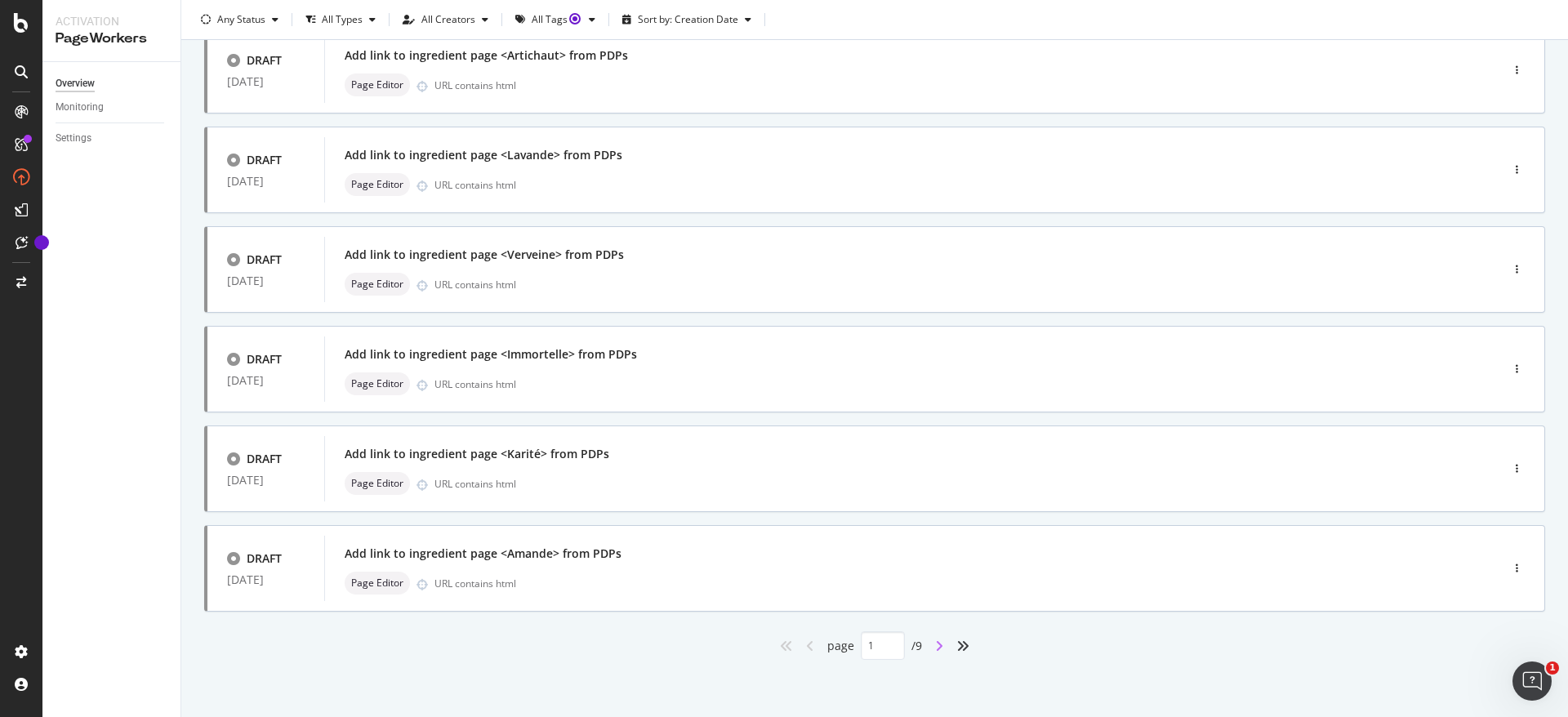
click at [935, 652] on icon "angle-right" at bounding box center [939, 646] width 8 height 13
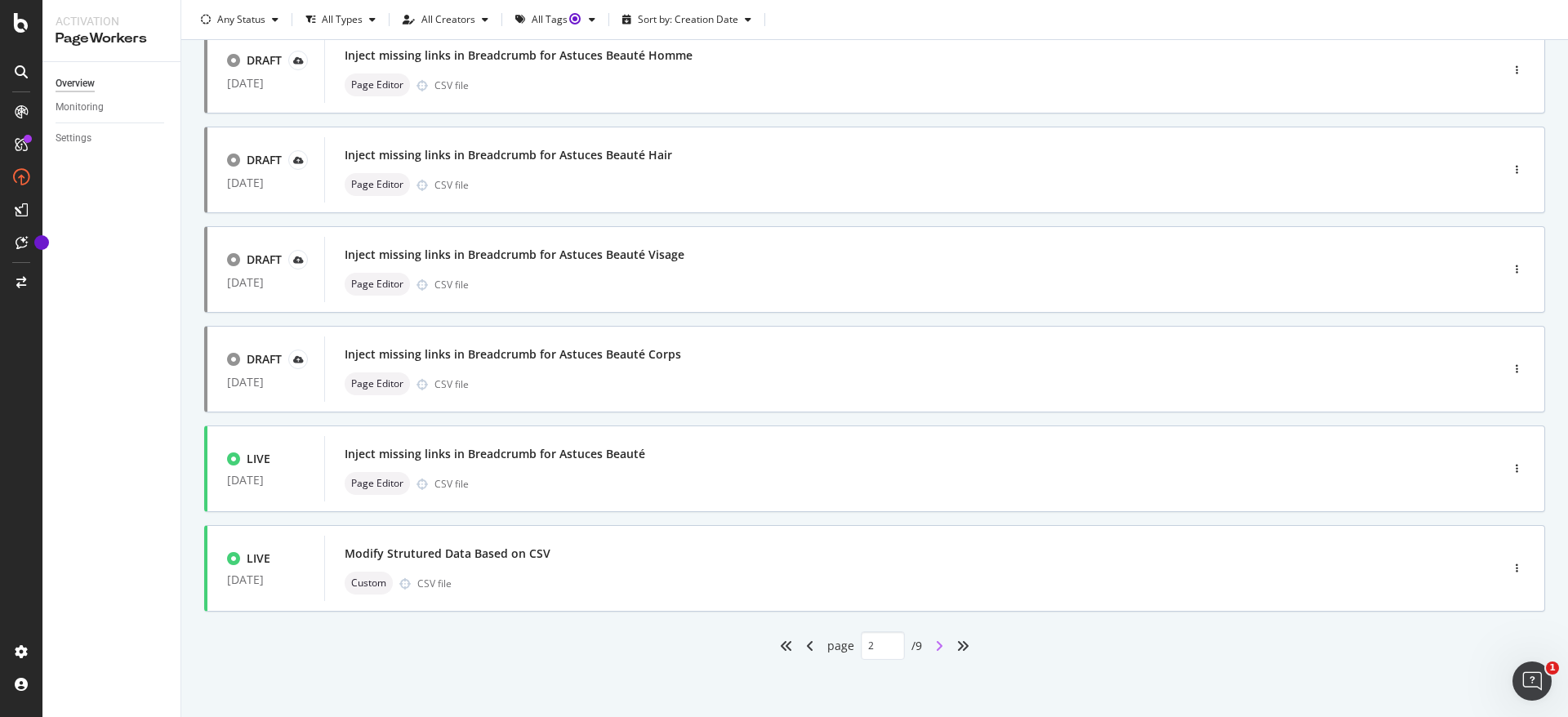
click at [935, 645] on icon "angle-right" at bounding box center [939, 646] width 8 height 13
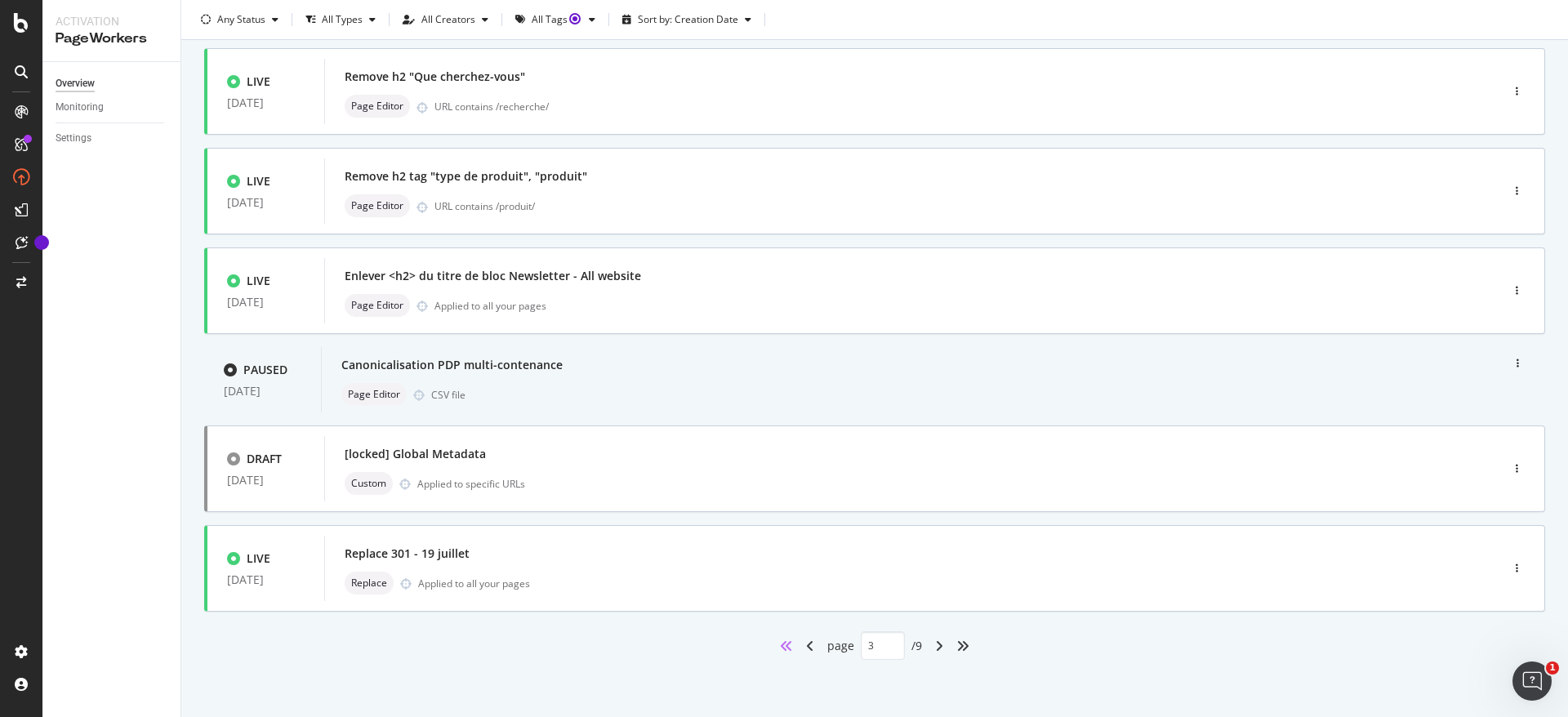
click at [780, 645] on icon "angles-left" at bounding box center [787, 646] width 13 height 13
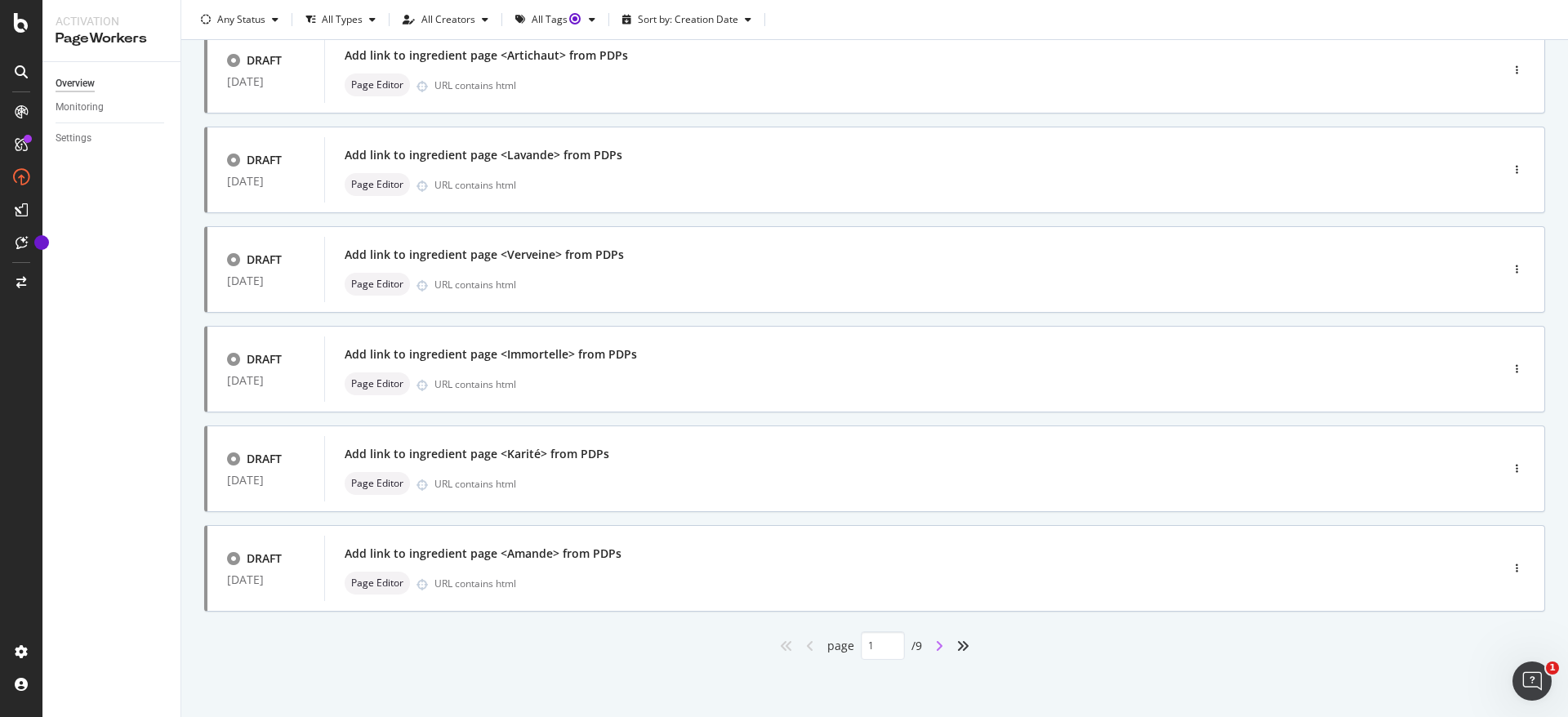
click at [935, 652] on icon "angle-right" at bounding box center [939, 646] width 8 height 13
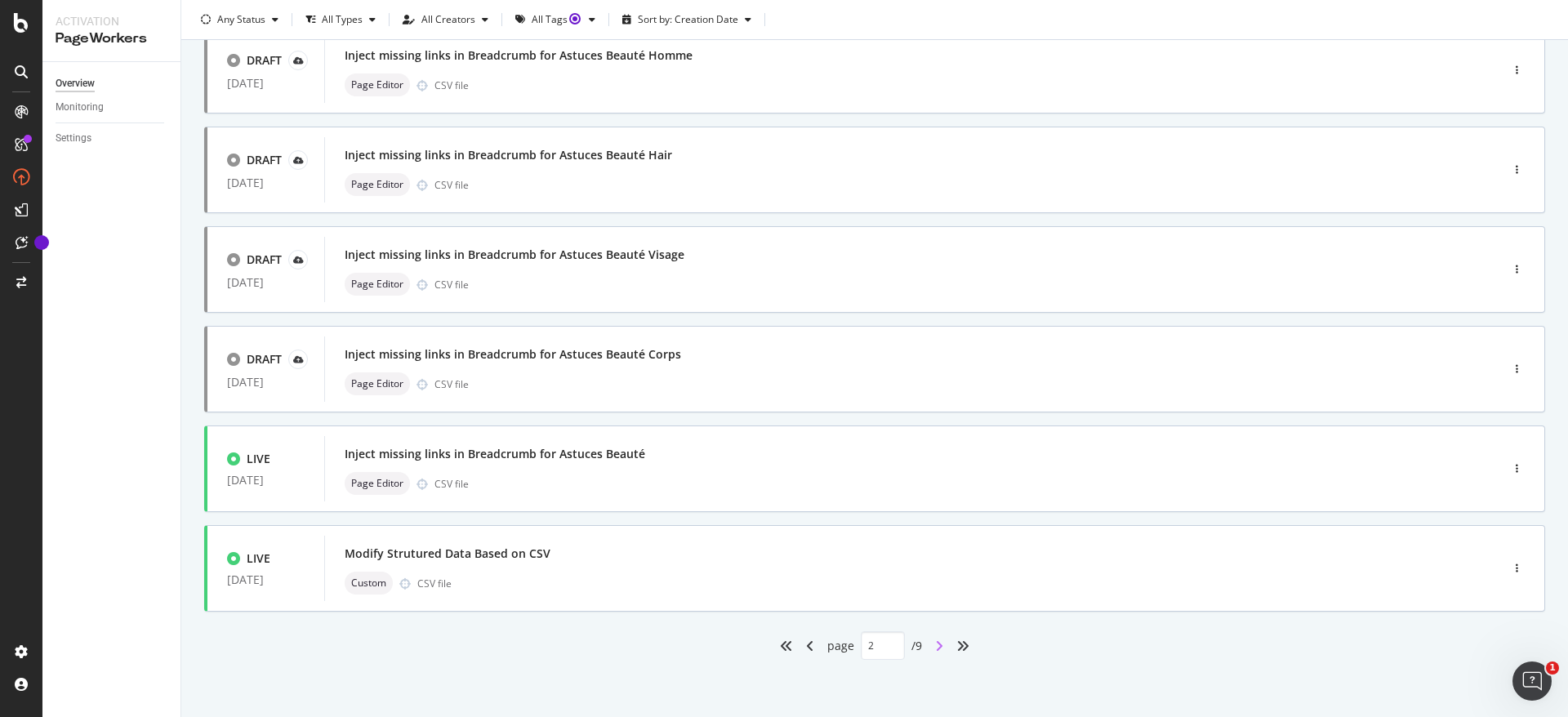
click at [929, 647] on div "angle-right" at bounding box center [940, 646] width 21 height 26
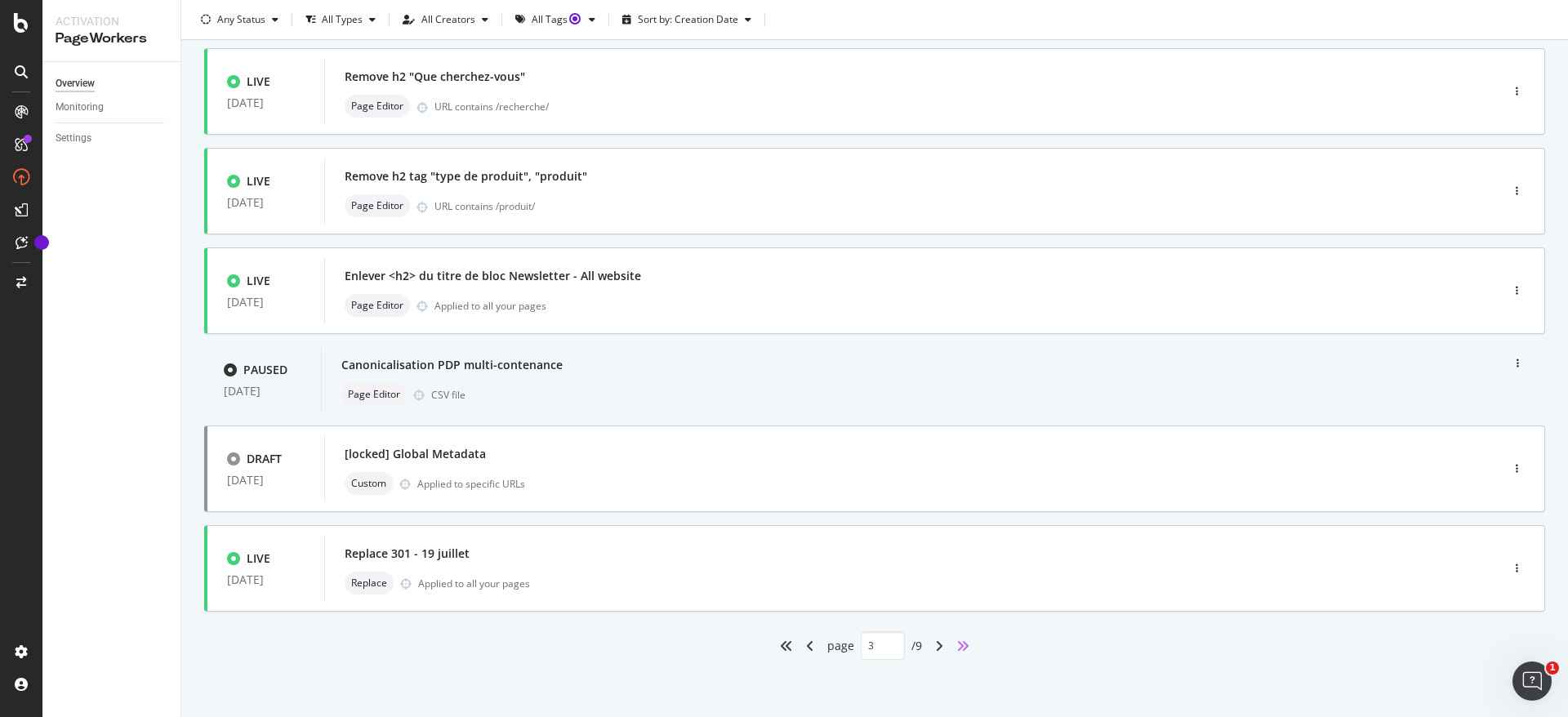
click at [956, 647] on icon "angles-right" at bounding box center [963, 646] width 13 height 13
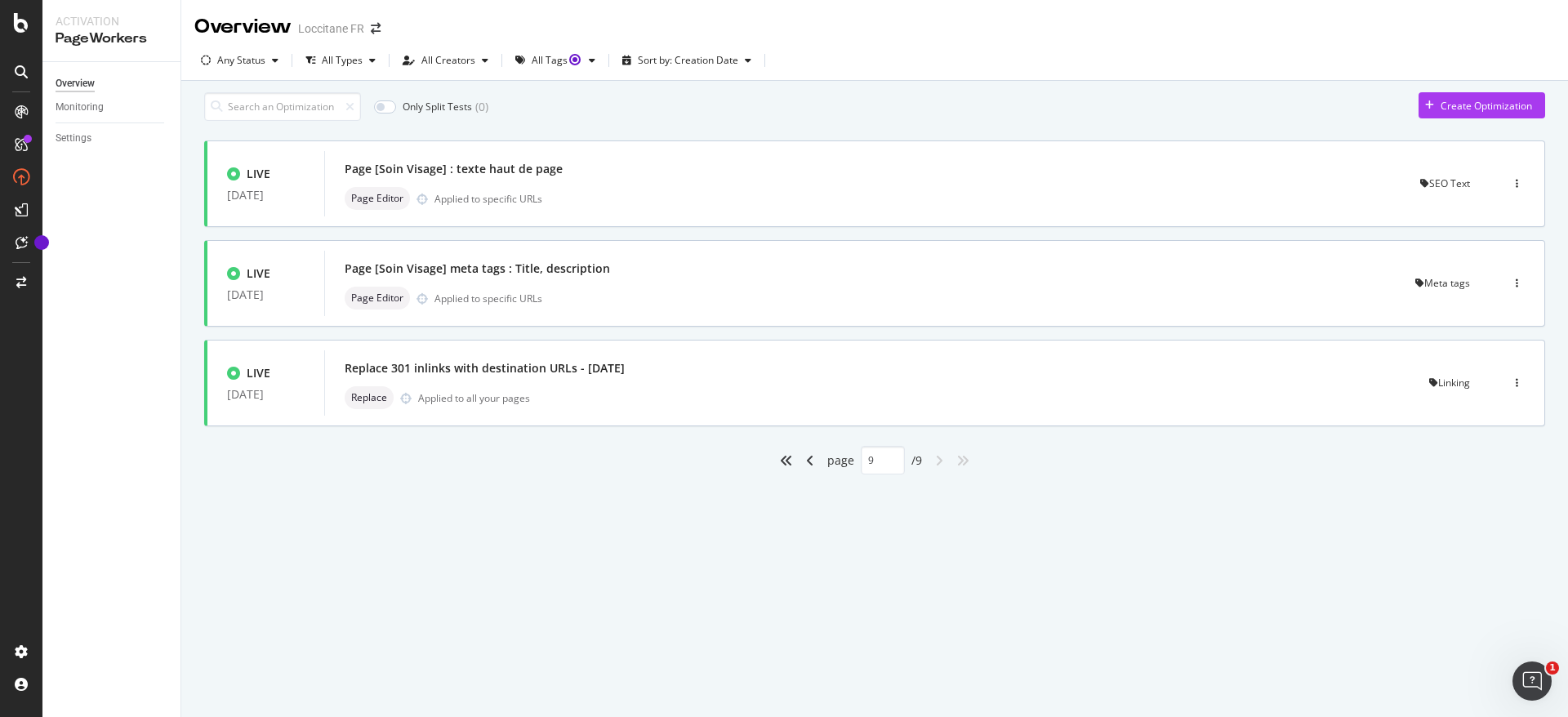
scroll to position [0, 0]
click at [784, 465] on icon "angles-left" at bounding box center [787, 460] width 13 height 13
type input "1"
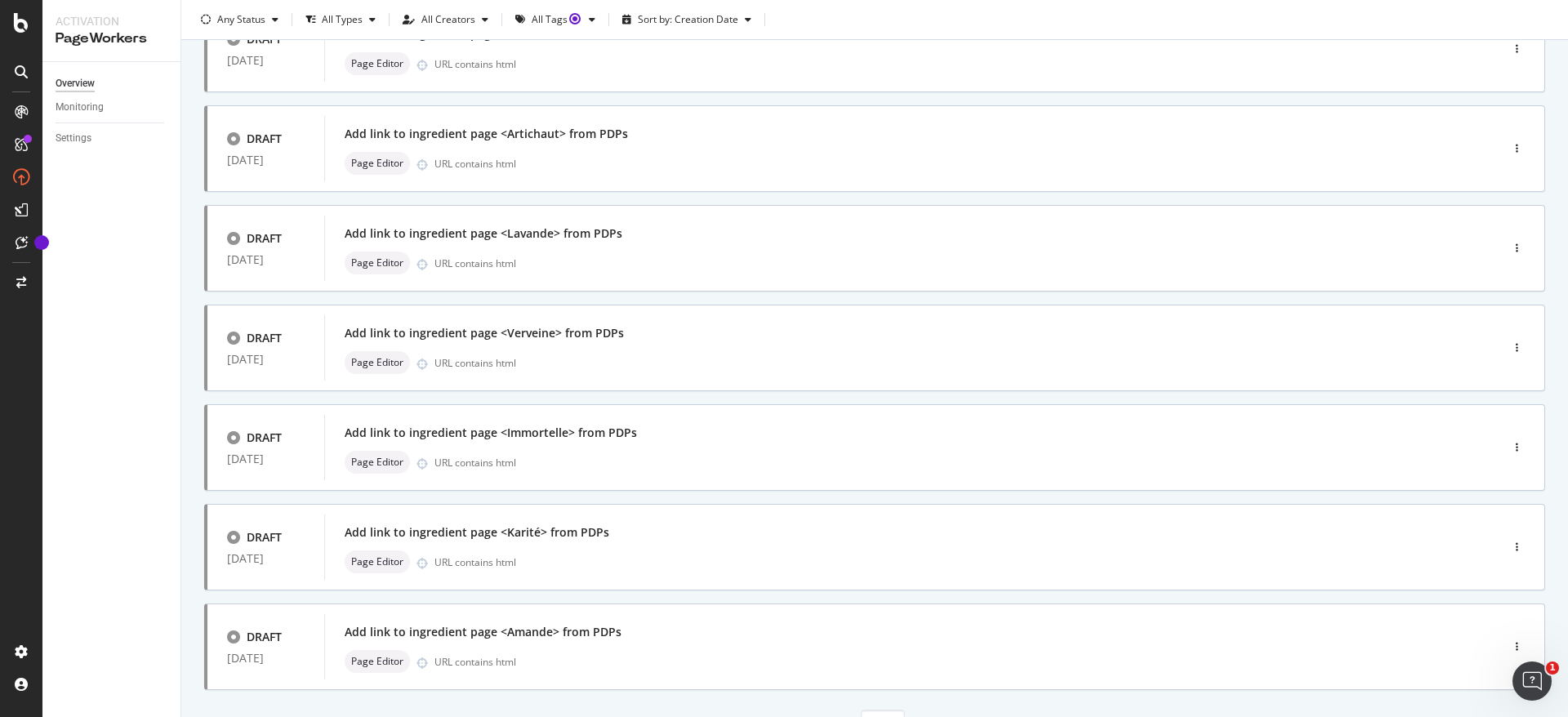
scroll to position [520, 0]
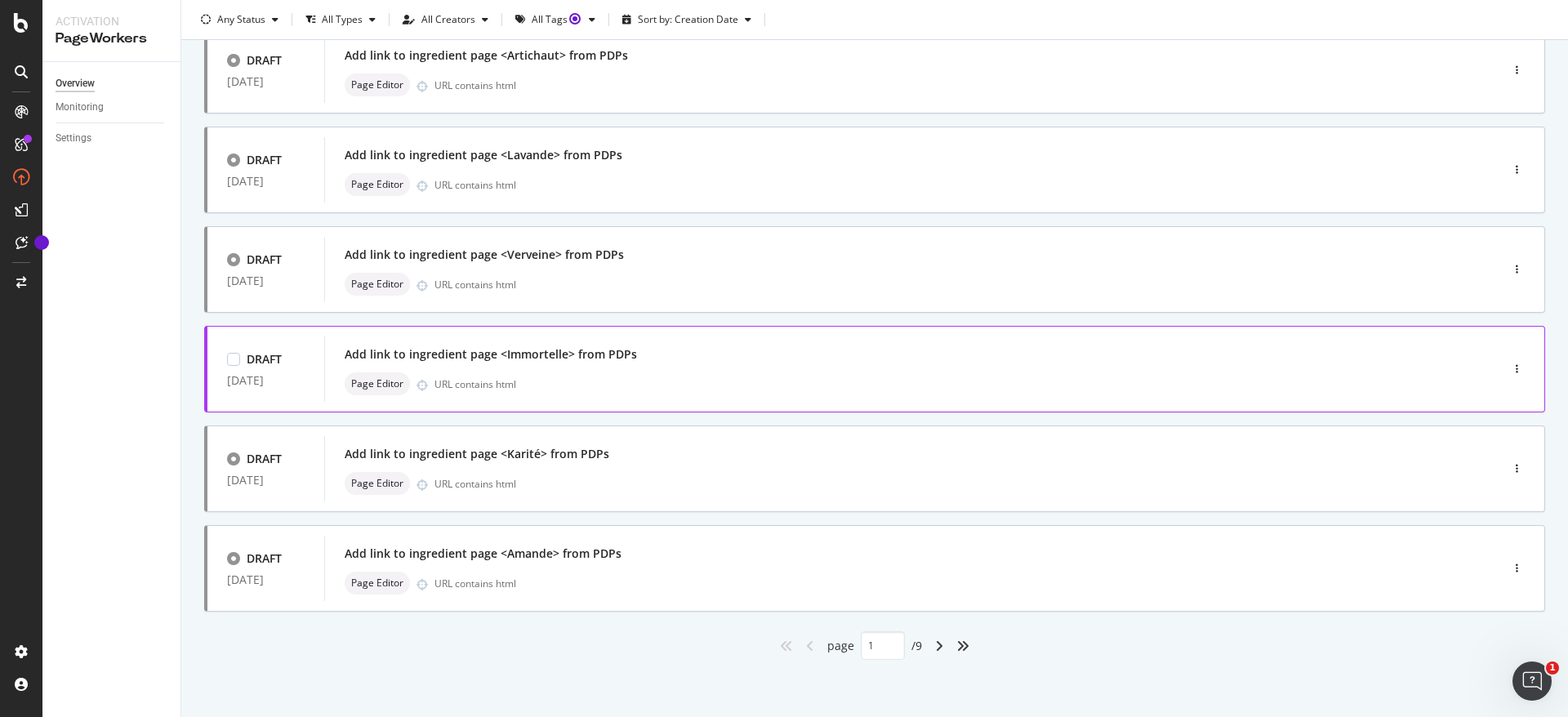
click at [616, 382] on div "URL contains html" at bounding box center [933, 384] width 997 height 14
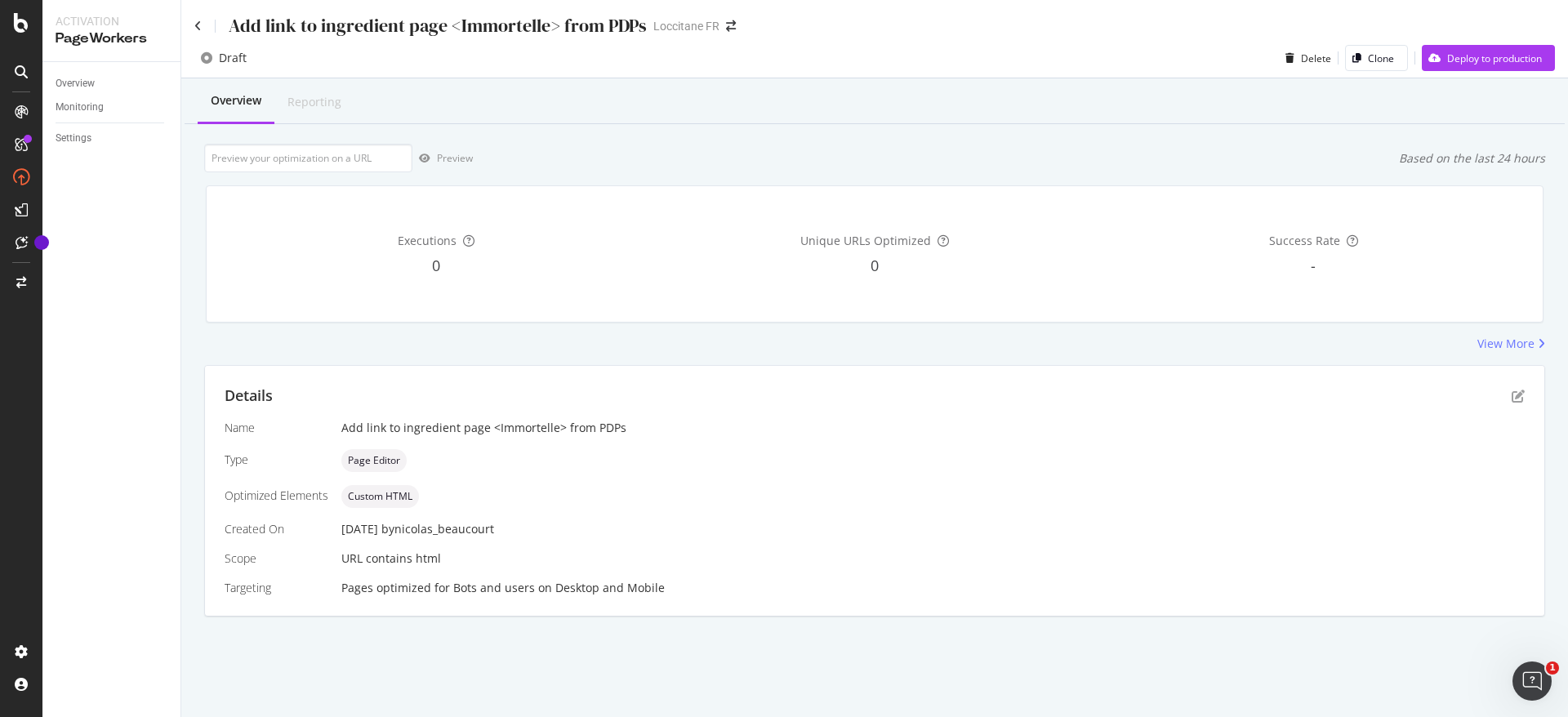
click at [628, 367] on div "Details Name Add link to ingredient page <Immortelle> from PDPs Type Page Edito…" at bounding box center [874, 491] width 1339 height 250
click at [1517, 393] on icon "pen-to-square" at bounding box center [1519, 396] width 13 height 13
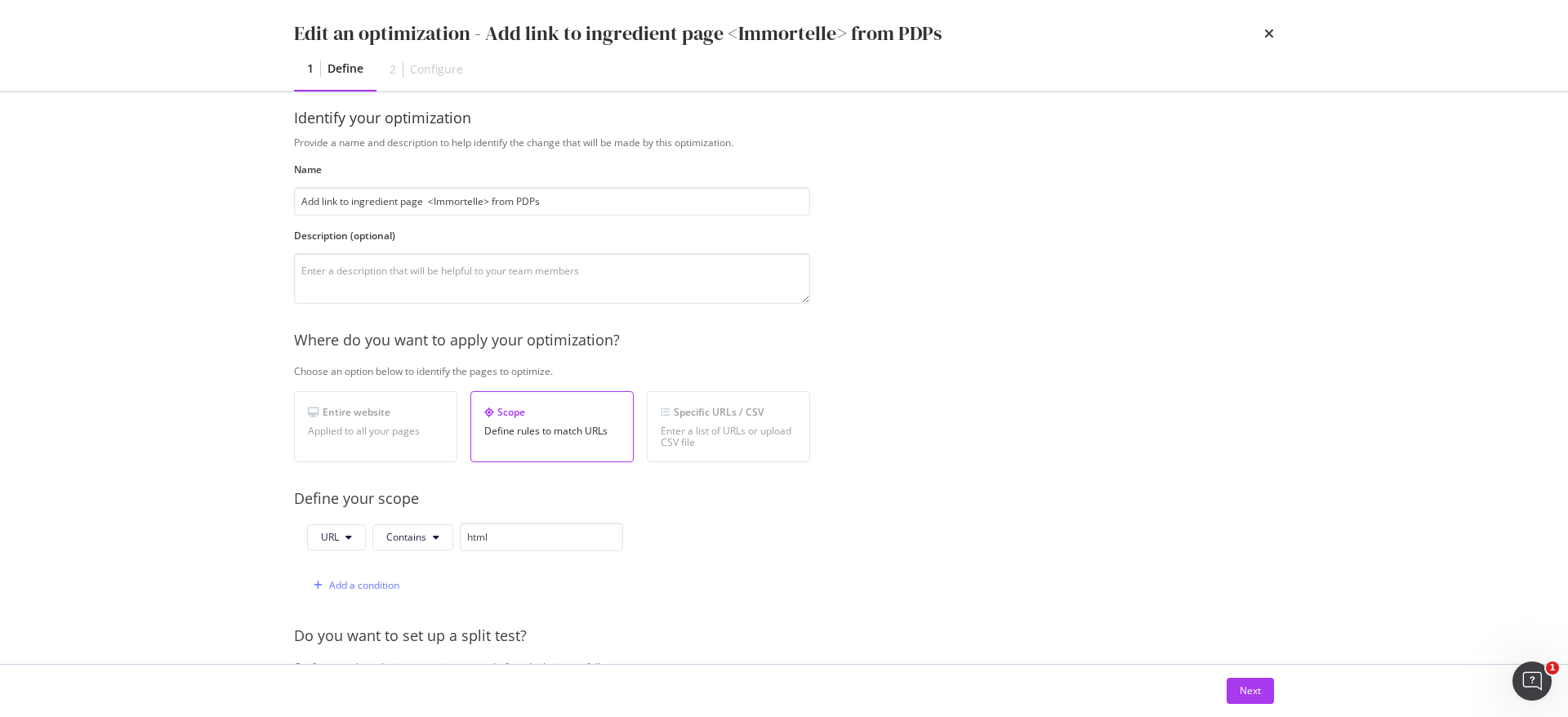
scroll to position [15, 0]
click at [1268, 38] on icon "times" at bounding box center [1270, 34] width 10 height 13
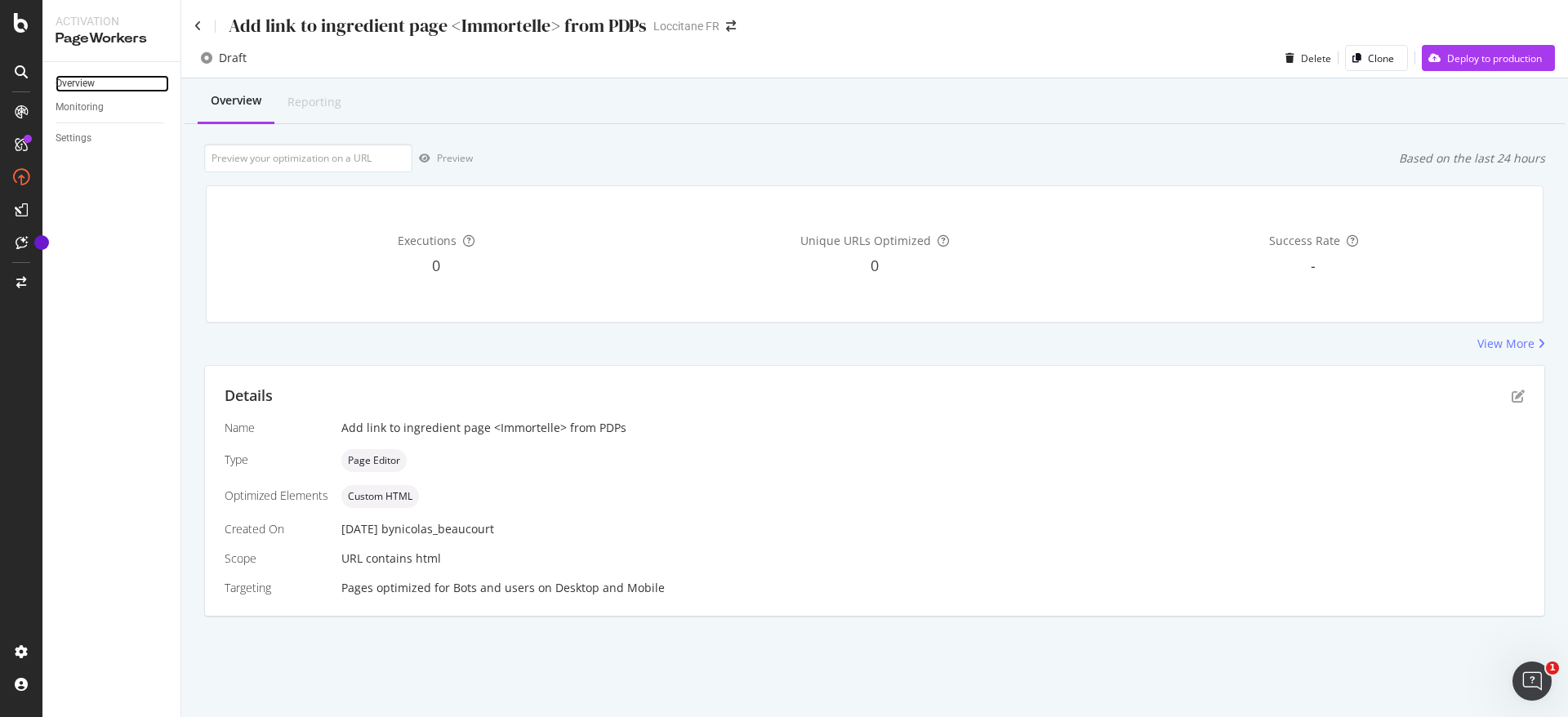
click at [96, 84] on link "Overview" at bounding box center [113, 83] width 113 height 17
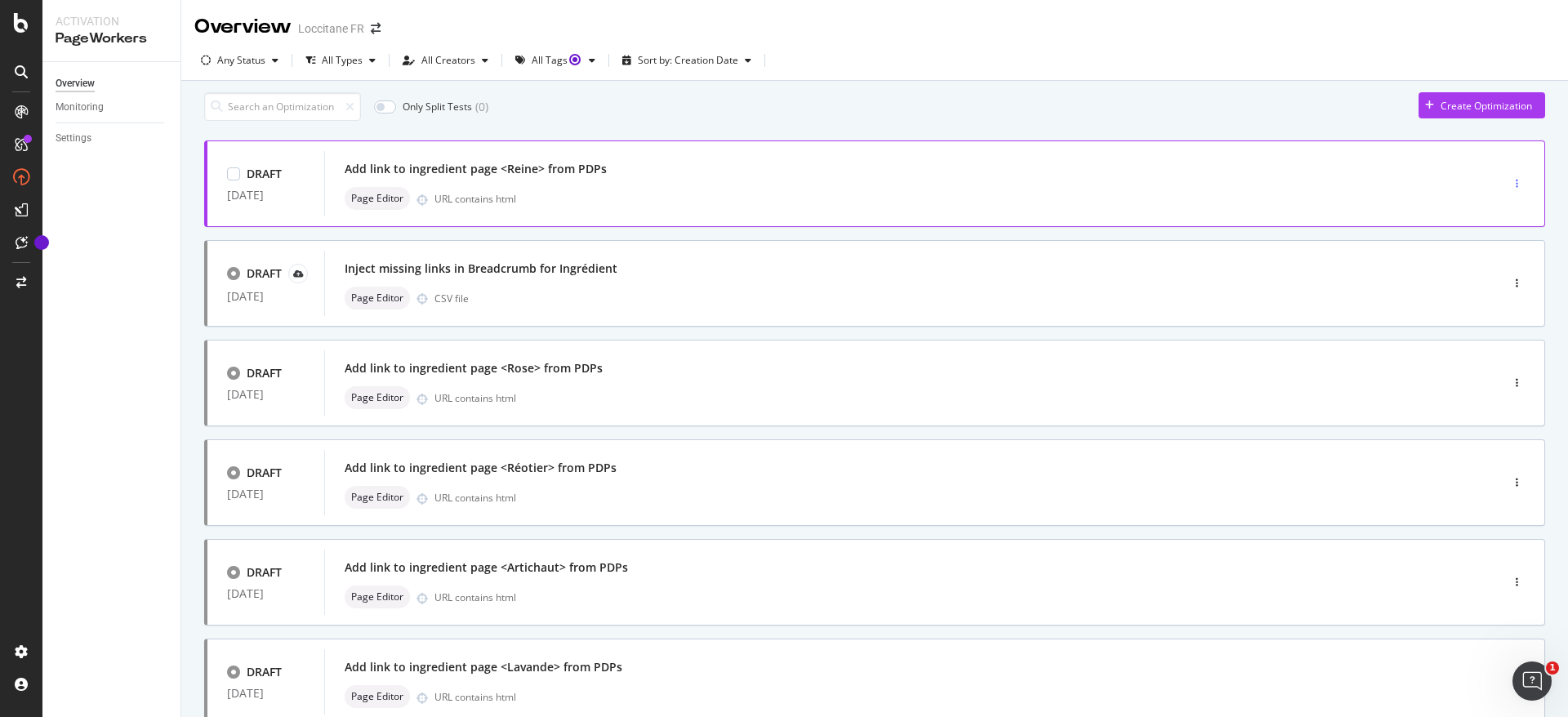
click at [1510, 187] on div "button" at bounding box center [1517, 184] width 16 height 10
click at [1471, 280] on div "Clone" at bounding box center [1478, 276] width 26 height 14
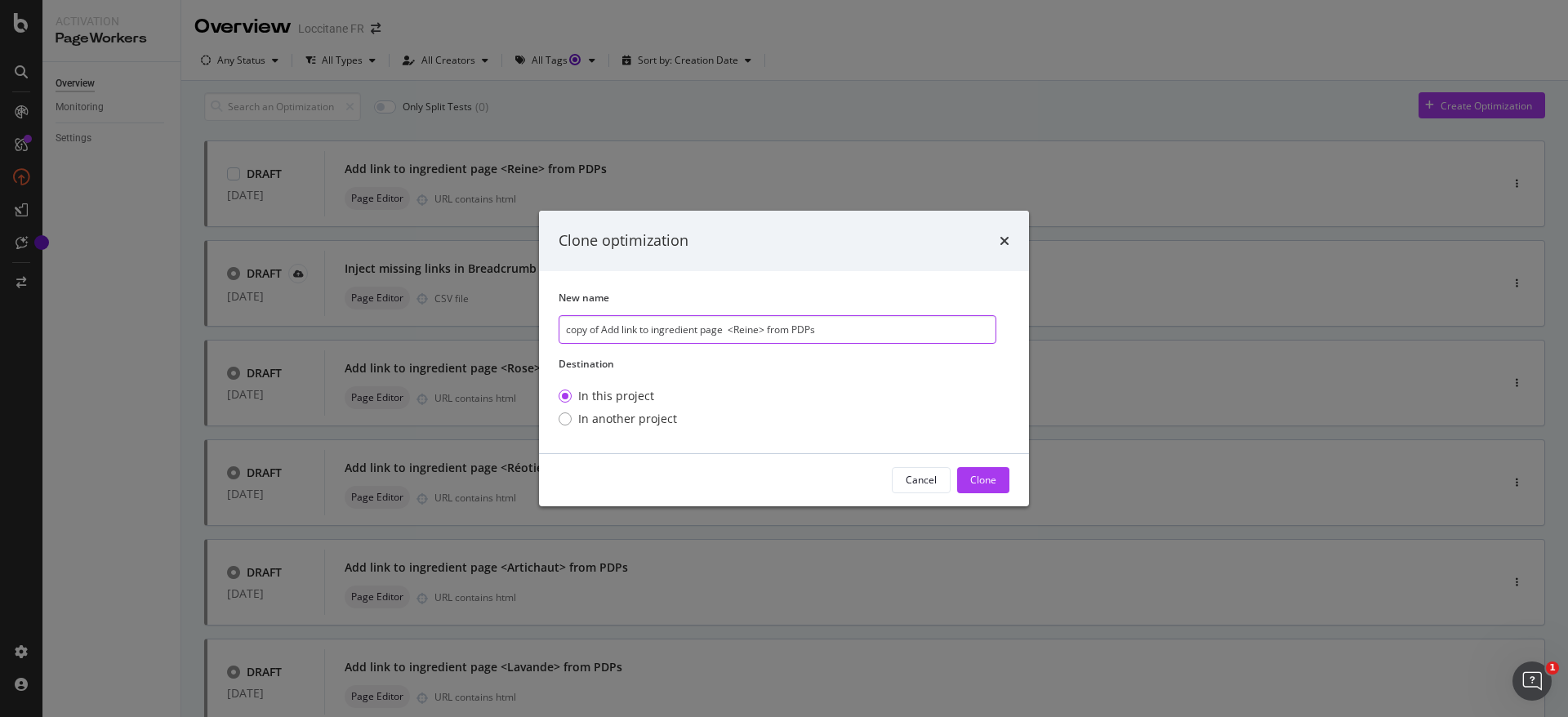
click at [681, 321] on input "copy of Add link to ingredient page <Reine> from PDPs" at bounding box center [778, 329] width 437 height 29
paste input "Inject missing links in Breadcrumb for Ingrédient"
click at [767, 323] on input "Inject missing links in Breadcrumb for Ingrédient" at bounding box center [778, 329] width 437 height 29
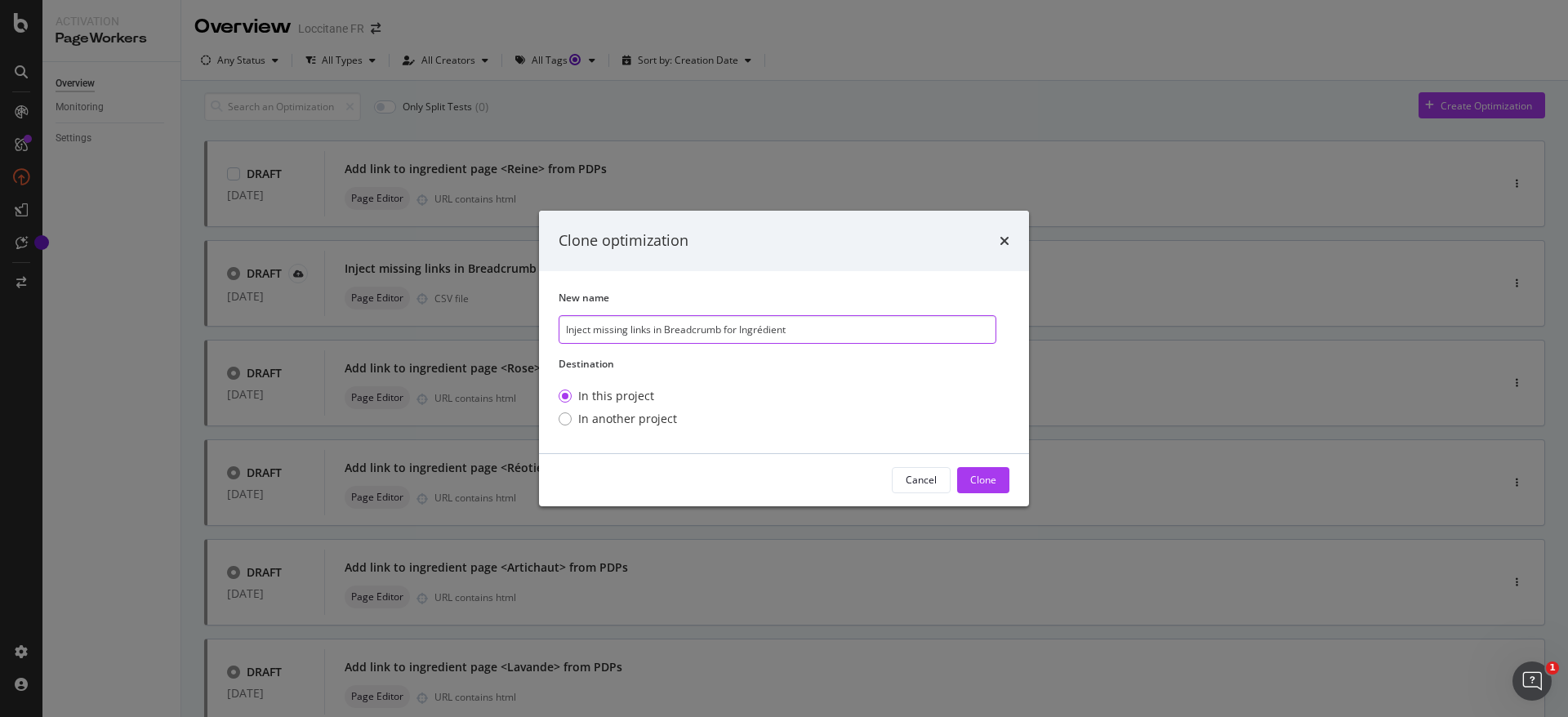
click at [767, 323] on input "Inject missing links in Breadcrumb for Ingrédient" at bounding box center [778, 329] width 437 height 29
type input "Inject missing links in Breadcrumb for Collection"
click at [974, 477] on div "Clone" at bounding box center [983, 479] width 26 height 14
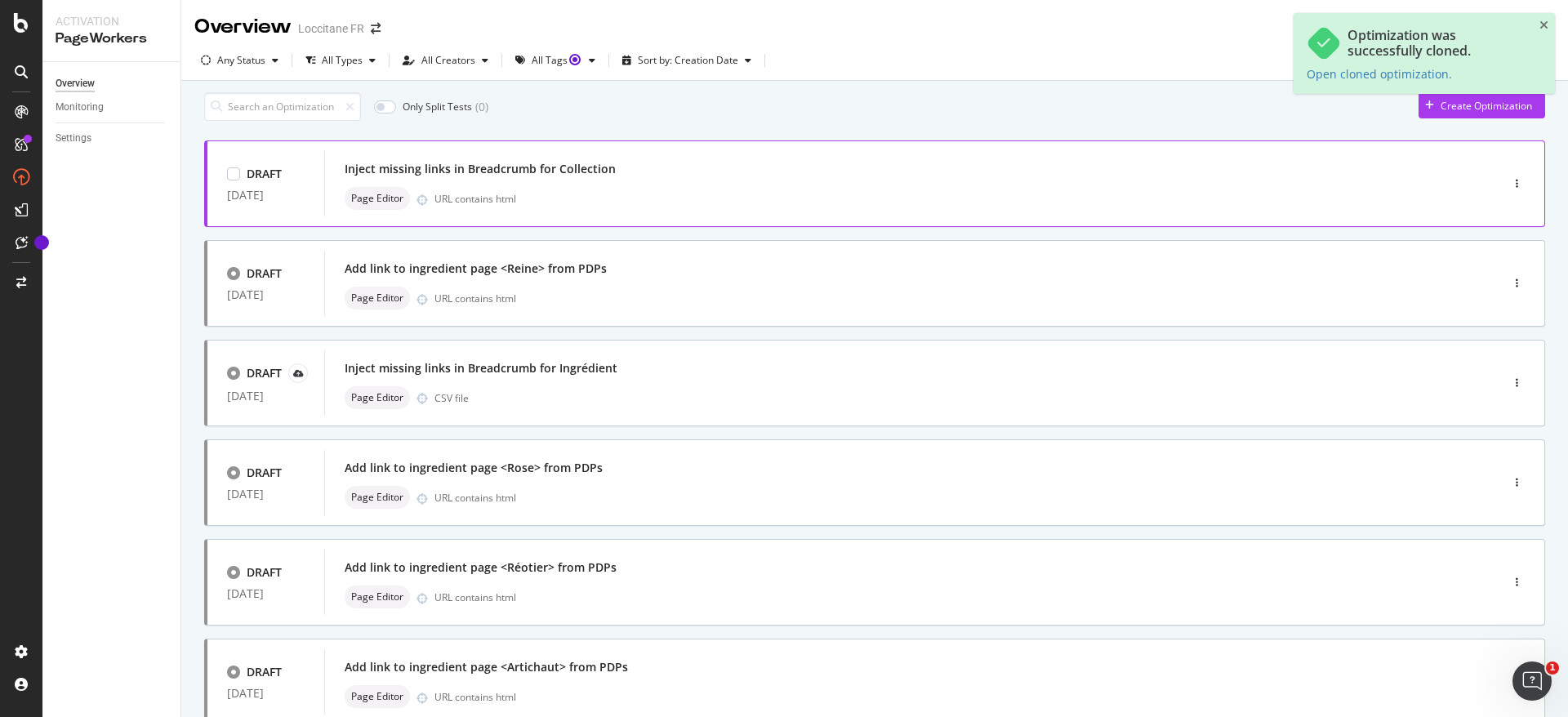
click at [598, 192] on div "Inject missing links in Breadcrumb for Collection Page Editor URL contains html" at bounding box center [887, 184] width 1086 height 53
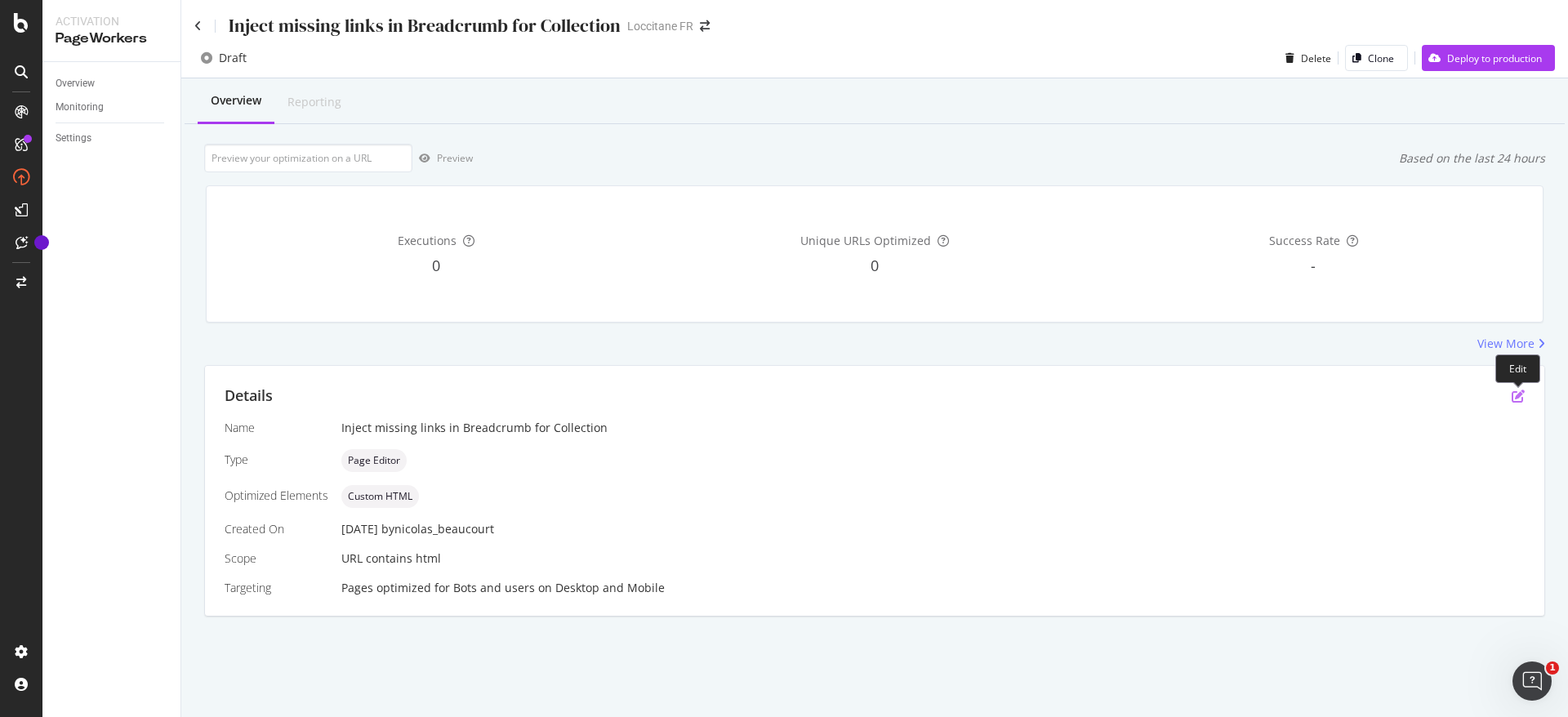
click at [1519, 396] on icon "pen-to-square" at bounding box center [1519, 396] width 13 height 13
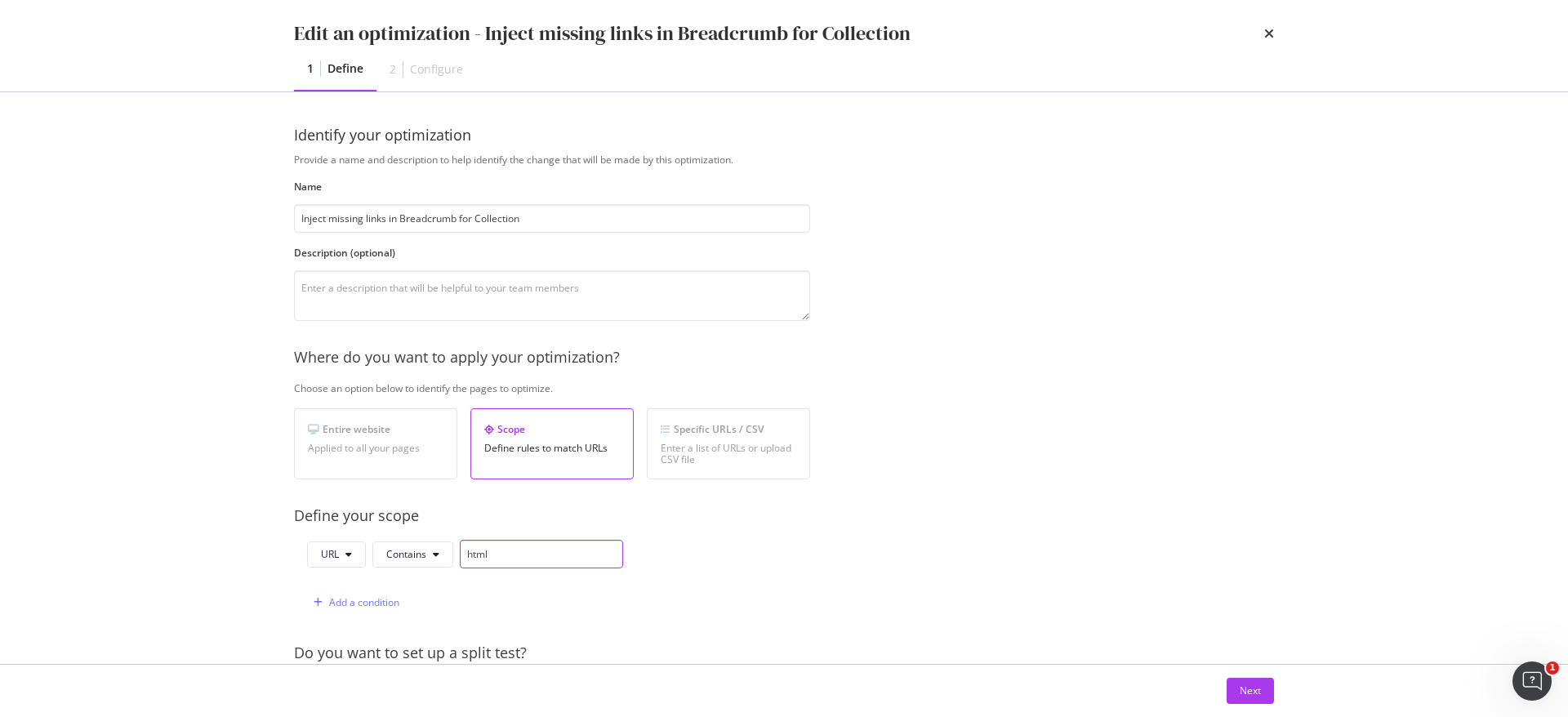
click at [497, 557] on input "html" at bounding box center [541, 554] width 164 height 29
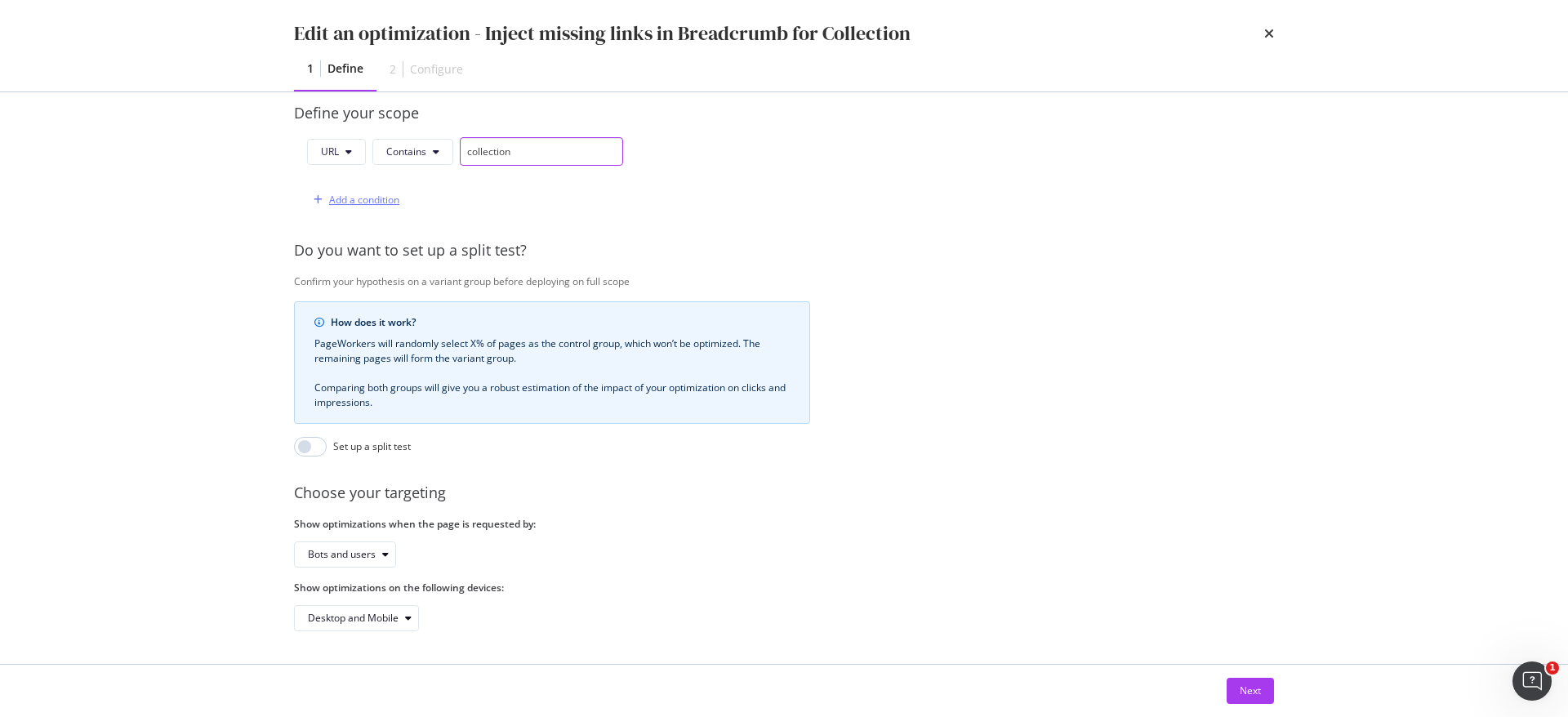
type input "collection"
click at [373, 192] on div "Add a condition" at bounding box center [363, 199] width 70 height 14
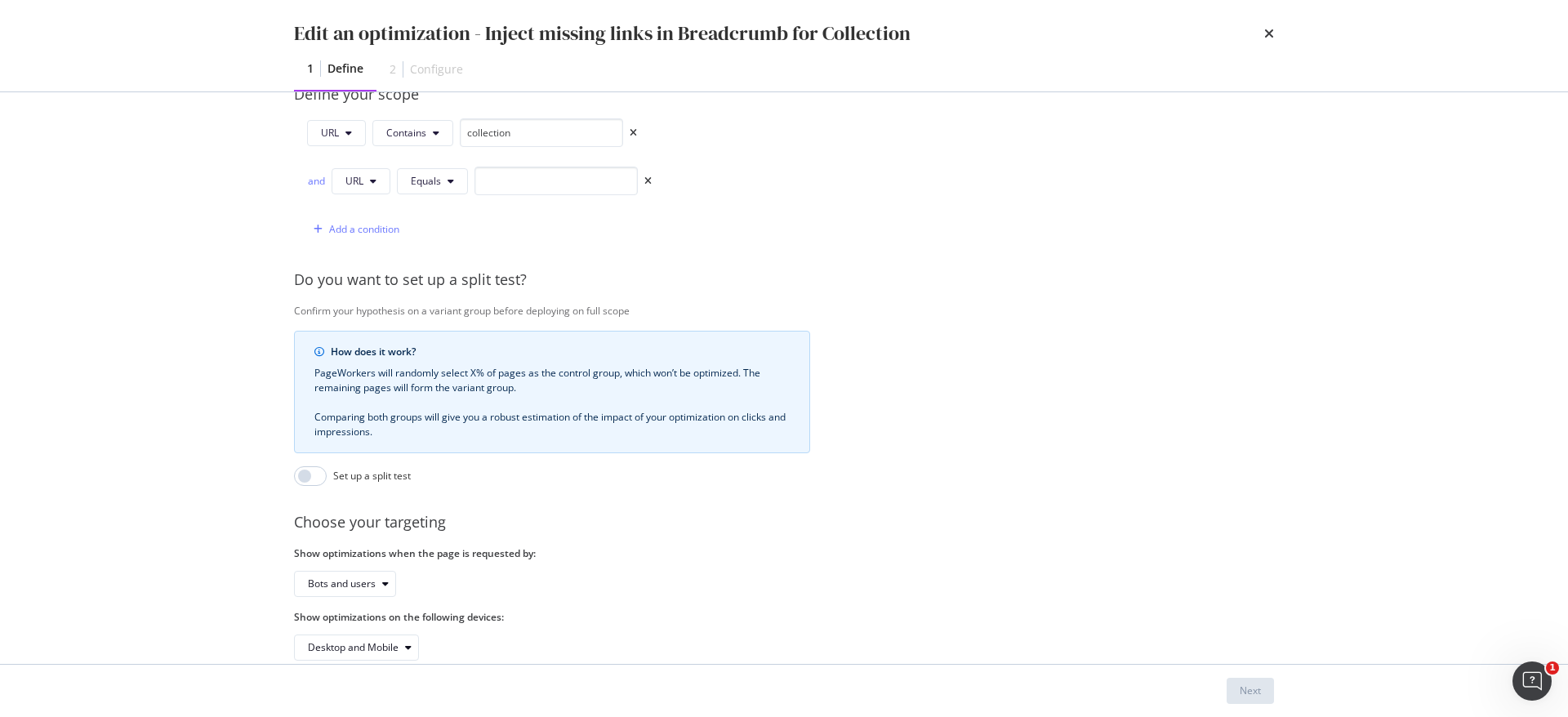
click at [309, 183] on div "and" at bounding box center [317, 181] width 18 height 14
click at [419, 182] on span "Equals" at bounding box center [426, 181] width 30 height 14
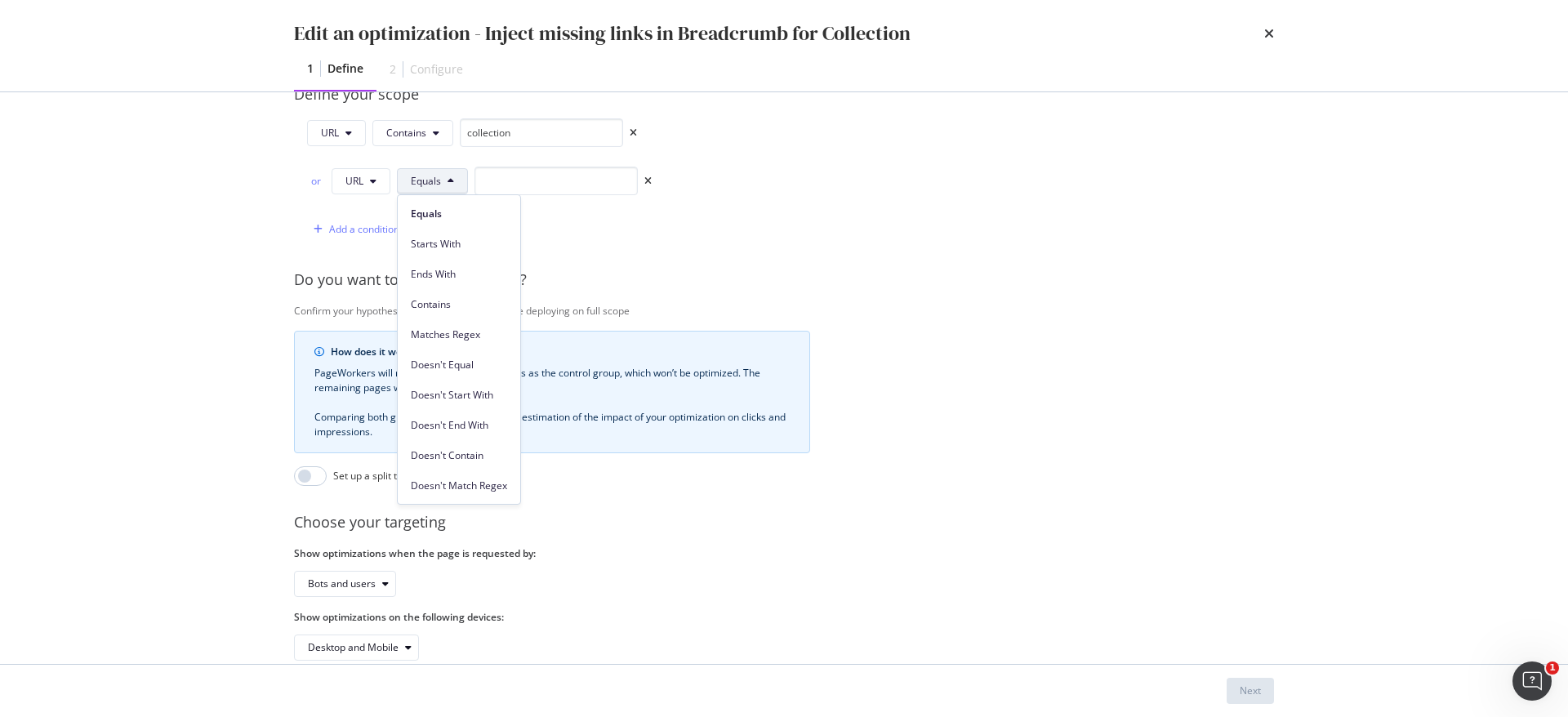
click at [419, 182] on span "Equals" at bounding box center [426, 181] width 30 height 14
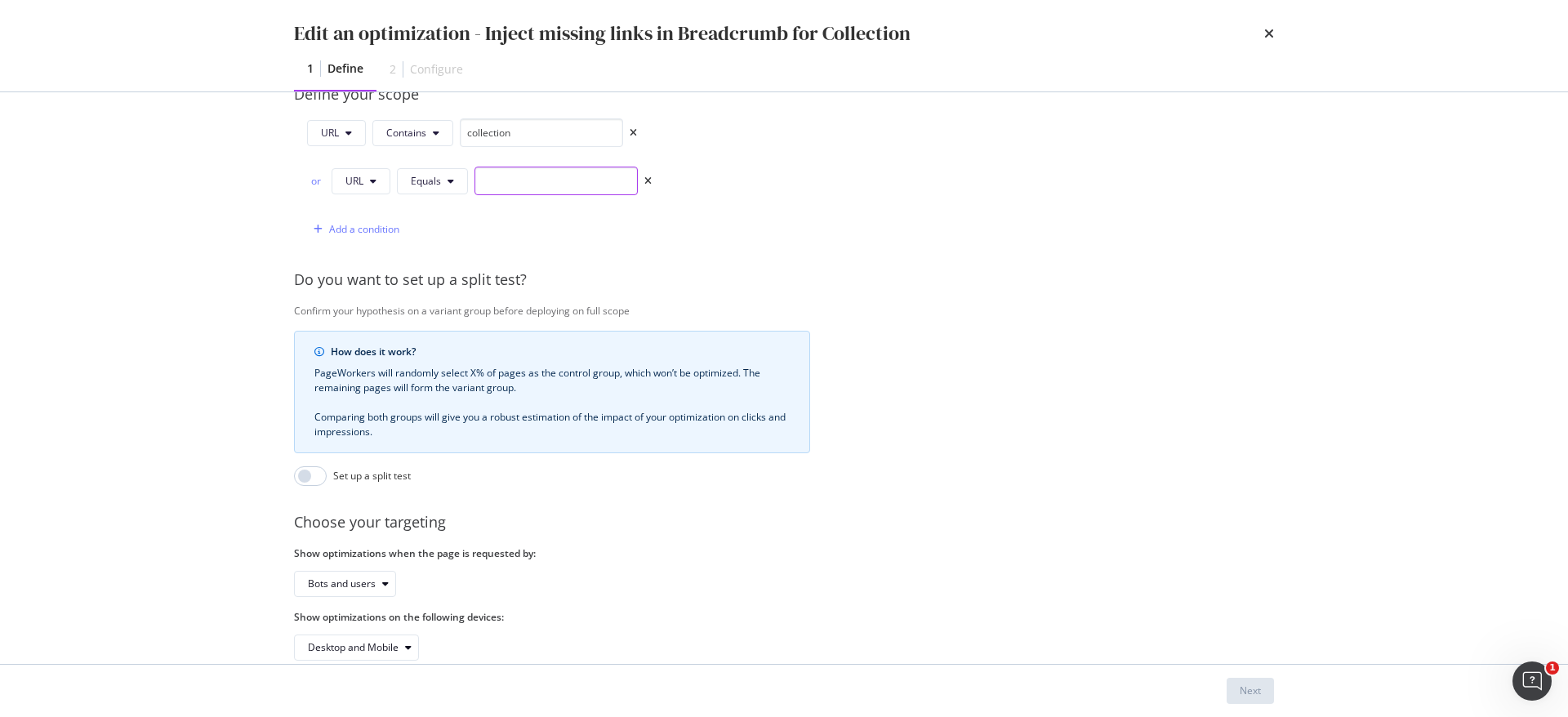
click at [542, 180] on input "modal" at bounding box center [556, 181] width 164 height 29
paste input "https://fr.loccitane.com/flora-orchestra"
type input "https://fr.loccitane.com/flora-orchestra"
click at [900, 247] on div "Provide a name and description to help identify the change that will be made by…" at bounding box center [784, 196] width 980 height 930
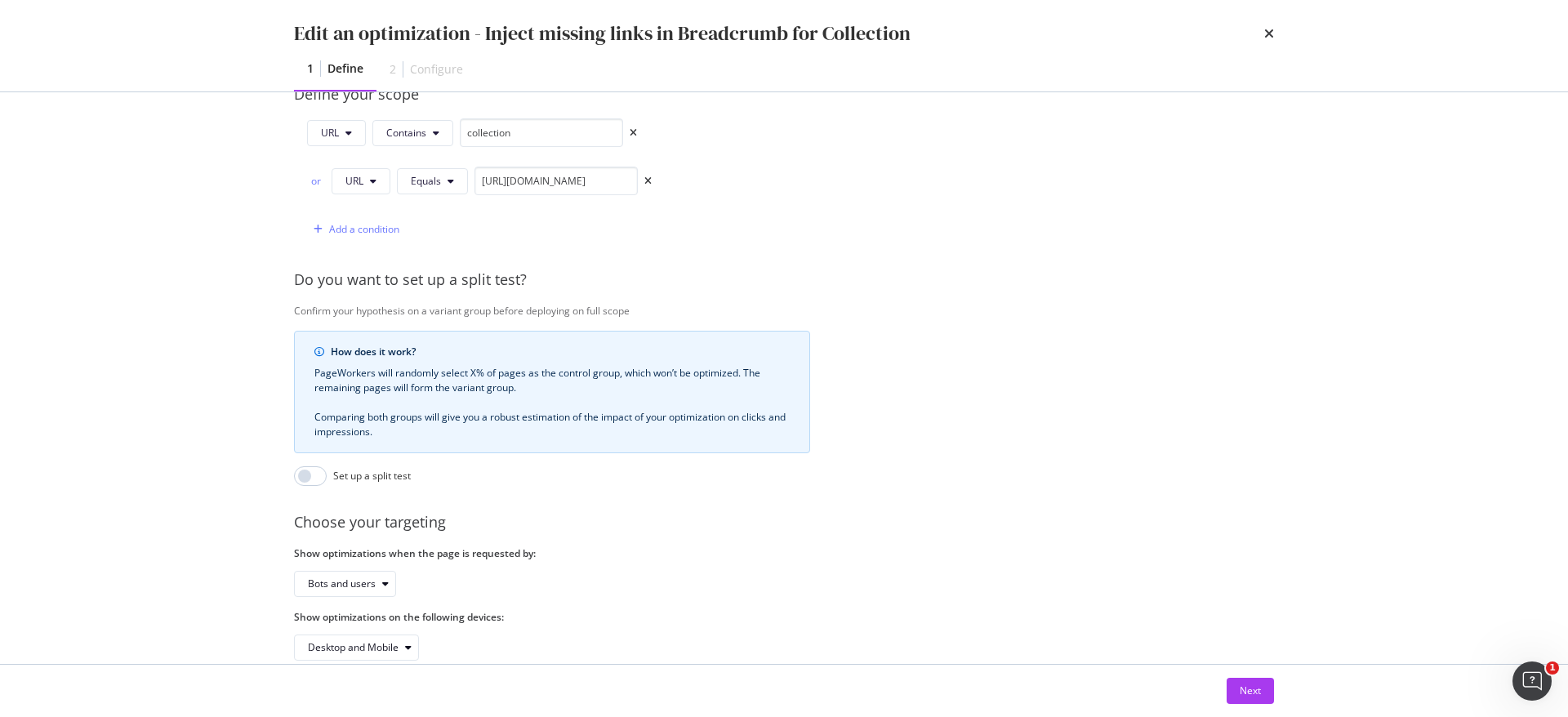
scroll to position [0, 0]
click at [1255, 691] on div "Next" at bounding box center [1251, 691] width 21 height 14
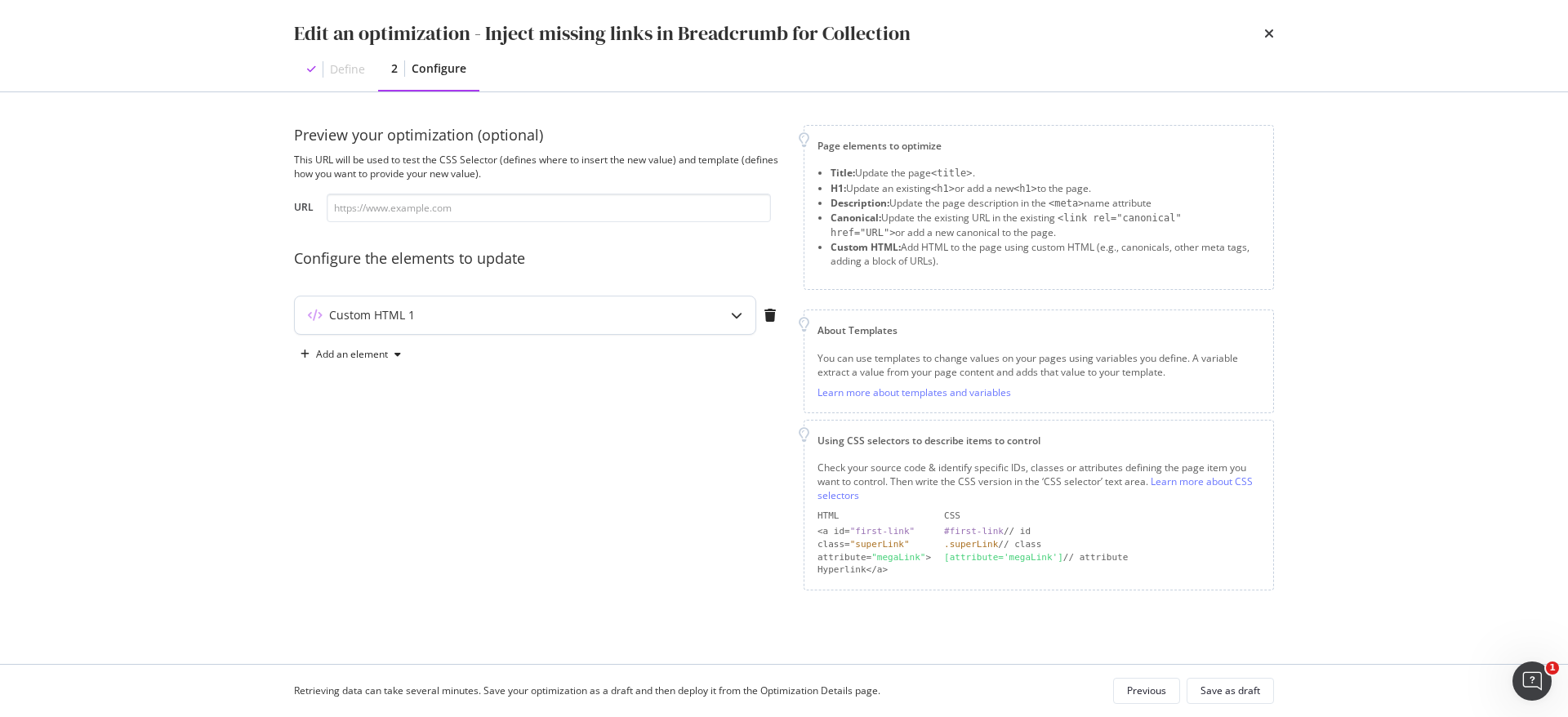
click at [446, 320] on div "Custom HTML 1" at bounding box center [493, 316] width 396 height 16
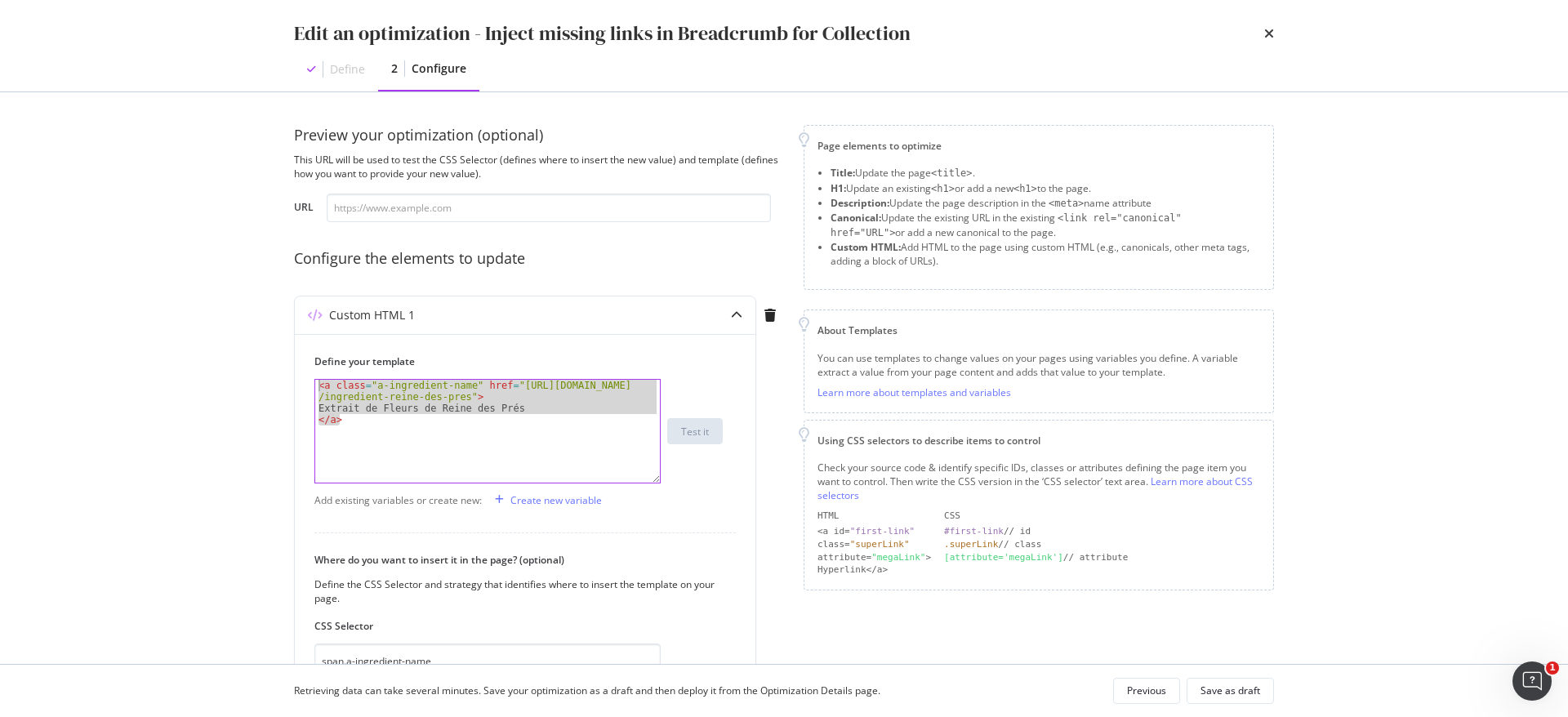
drag, startPoint x: 354, startPoint y: 424, endPoint x: 293, endPoint y: 371, distance: 80.8
click at [293, 371] on div "Preview your optimization (optional) This URL will be used to test the CSS Sele…" at bounding box center [784, 377] width 1046 height 571
paste textarea "/li>"
drag, startPoint x: 540, startPoint y: 406, endPoint x: 526, endPoint y: 397, distance: 16.6
click at [526, 397] on div "< li > < a class = "a-breadcrumb-element" href = "https://fr.loccitane.com /nos…" at bounding box center [487, 442] width 345 height 126
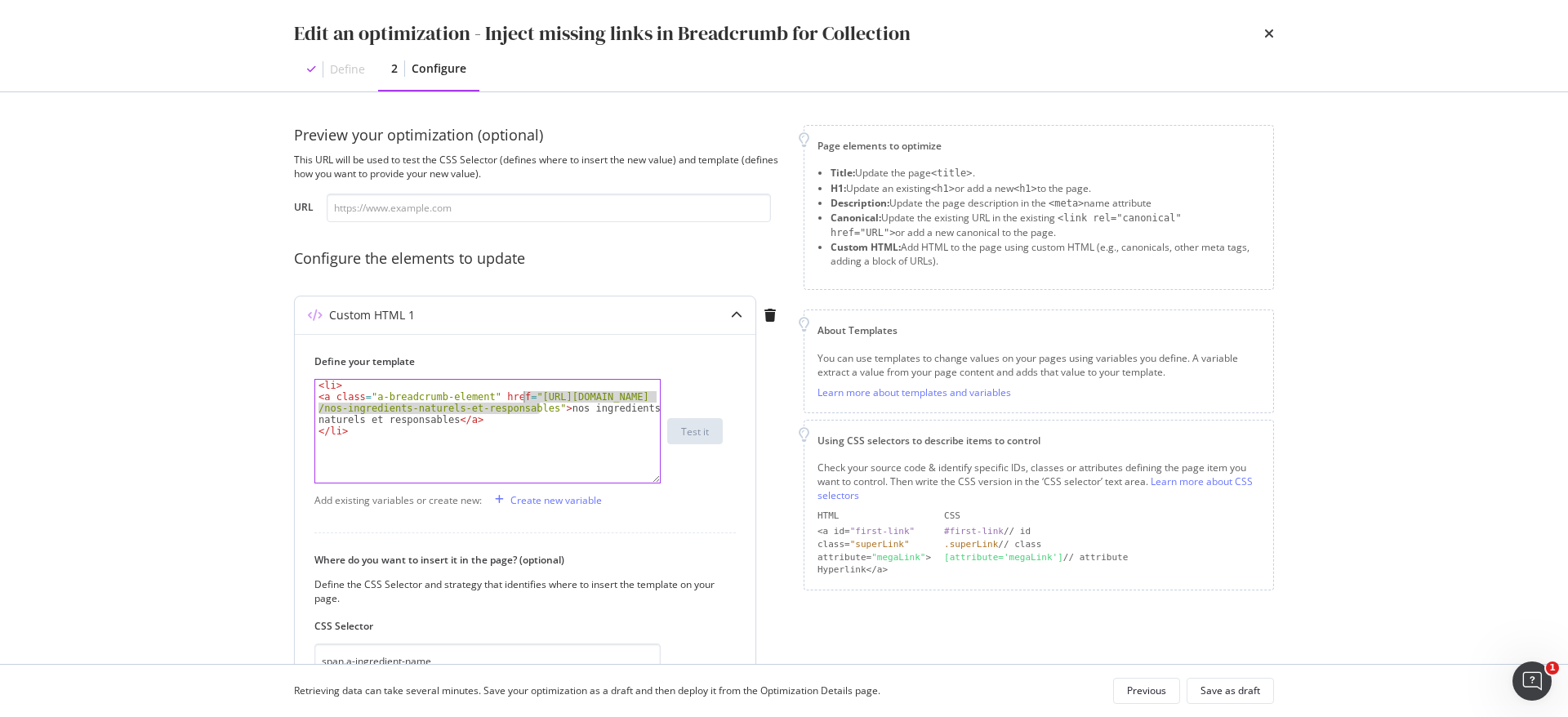
paste textarea "collection"
click at [507, 419] on div "< li > < a class = "a-breadcrumb-element" href = "https://fr.loccitane.com /nos…" at bounding box center [487, 442] width 345 height 126
drag, startPoint x: 416, startPoint y: 405, endPoint x: 631, endPoint y: 406, distance: 215.0
click at [631, 406] on div "< li > < a class = "a-breadcrumb-element" href = "https://fr.loccitane.com /nos…" at bounding box center [487, 442] width 345 height 126
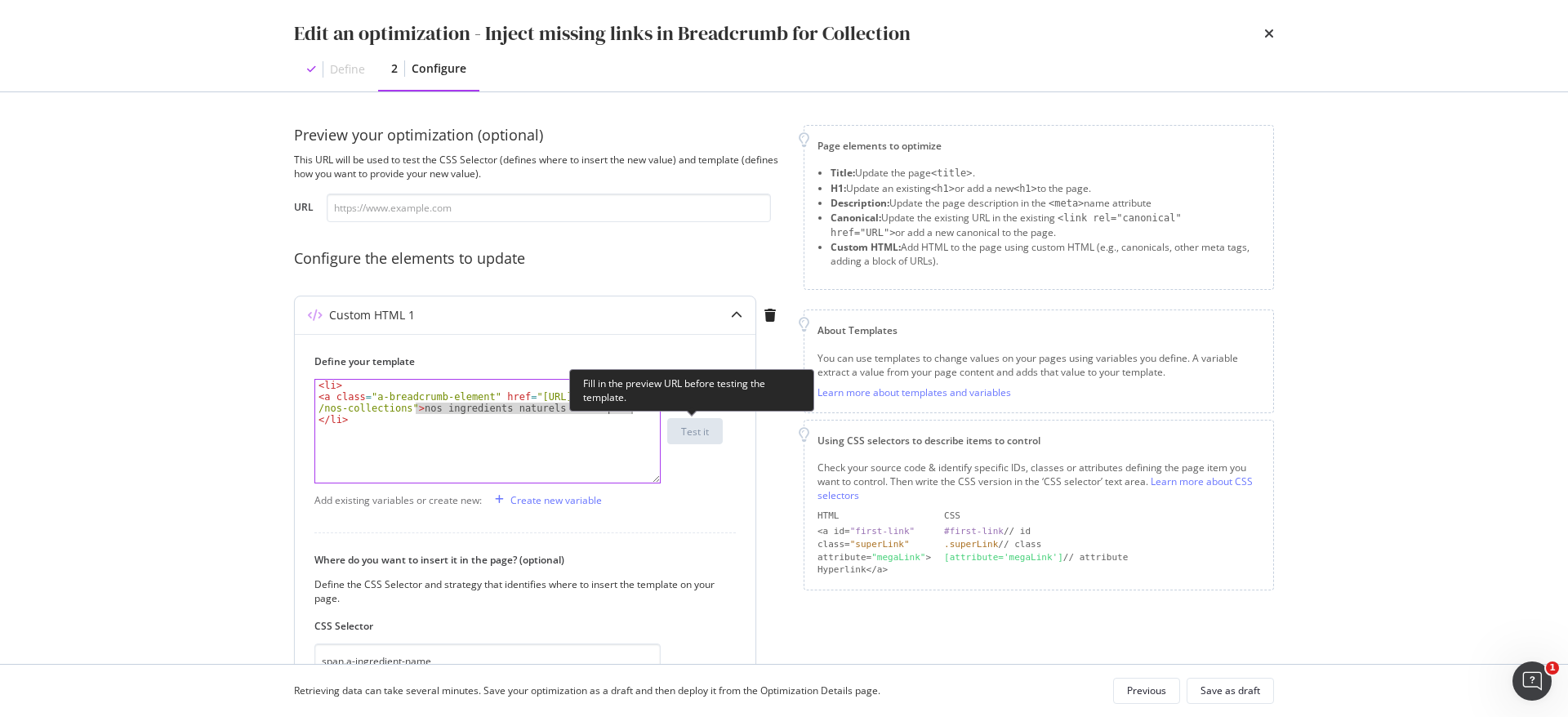
paste textarea "collection"
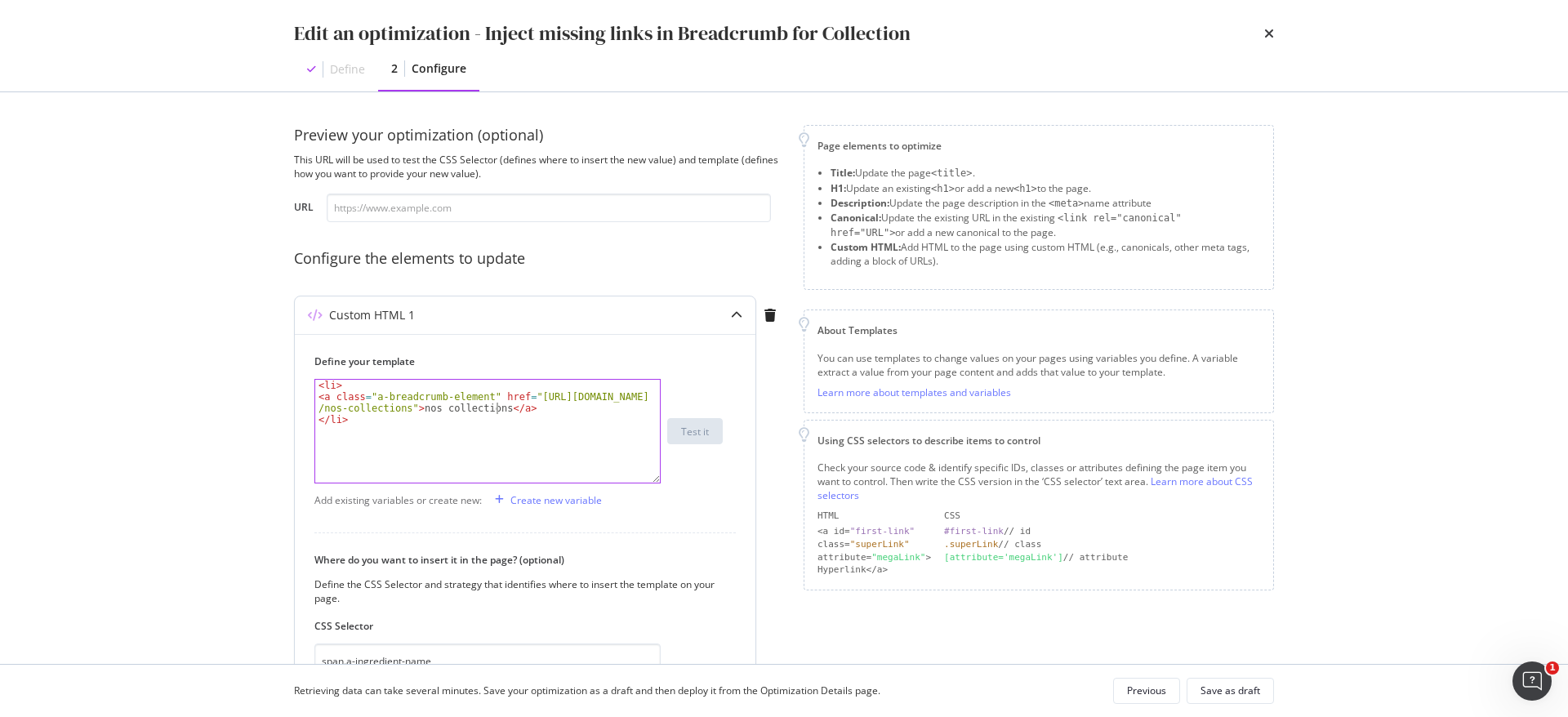
type textarea "<a class="a-breadcrumb-element" href="https://fr.loccitane.com/nos-collections"…"
click at [1376, 462] on div "Edit an optimization - Inject missing links in Breadcrumb for Collection Define…" at bounding box center [784, 358] width 1568 height 717
drag, startPoint x: 622, startPoint y: 409, endPoint x: 1152, endPoint y: 459, distance: 532.4
click at [1001, 423] on div "Preview your optimization (optional) This URL will be used to test the CSS Sele…" at bounding box center [784, 478] width 980 height 706
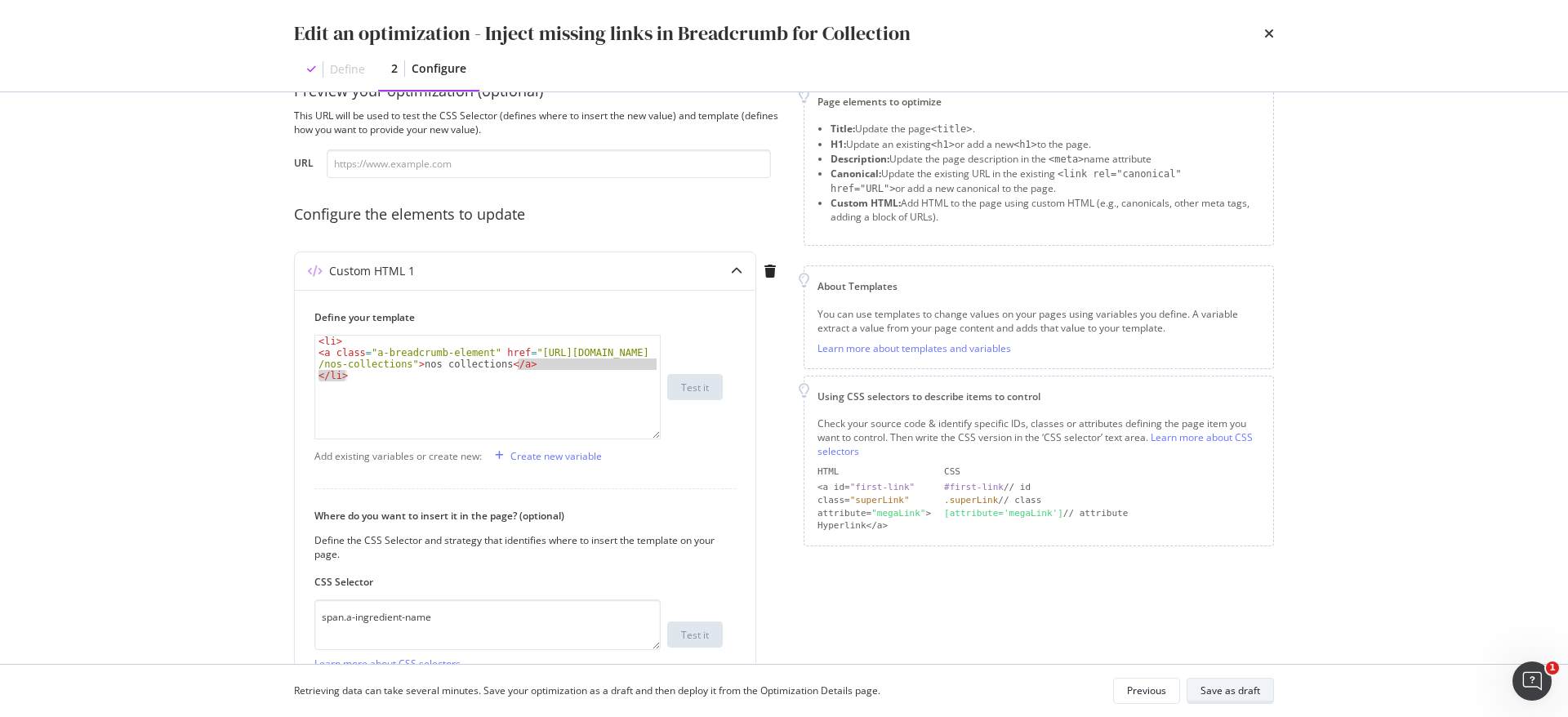
click at [1222, 688] on div "Save as draft" at bounding box center [1230, 691] width 60 height 14
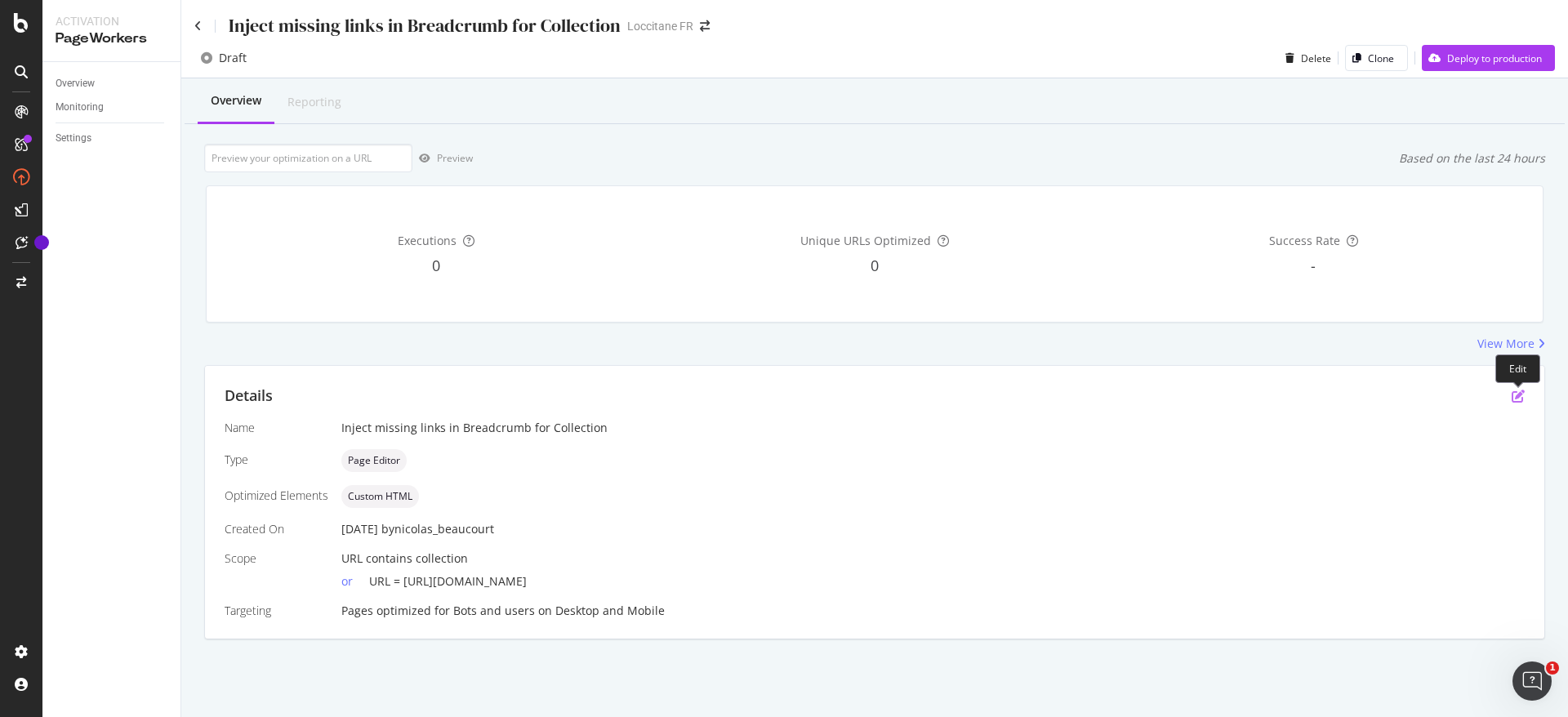
click at [1521, 400] on icon "pen-to-square" at bounding box center [1519, 396] width 13 height 13
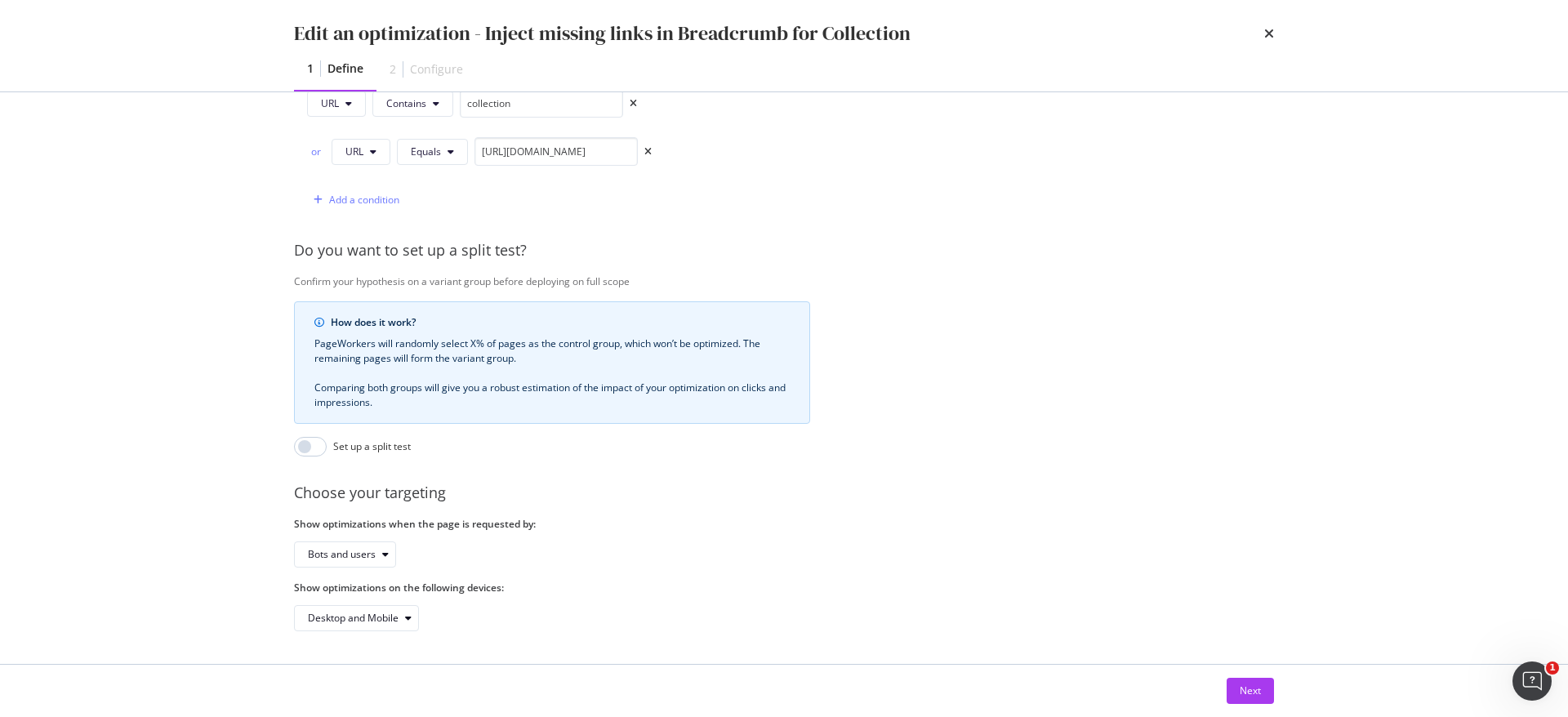
scroll to position [469, 0]
click at [1243, 685] on div "Next" at bounding box center [1251, 691] width 21 height 14
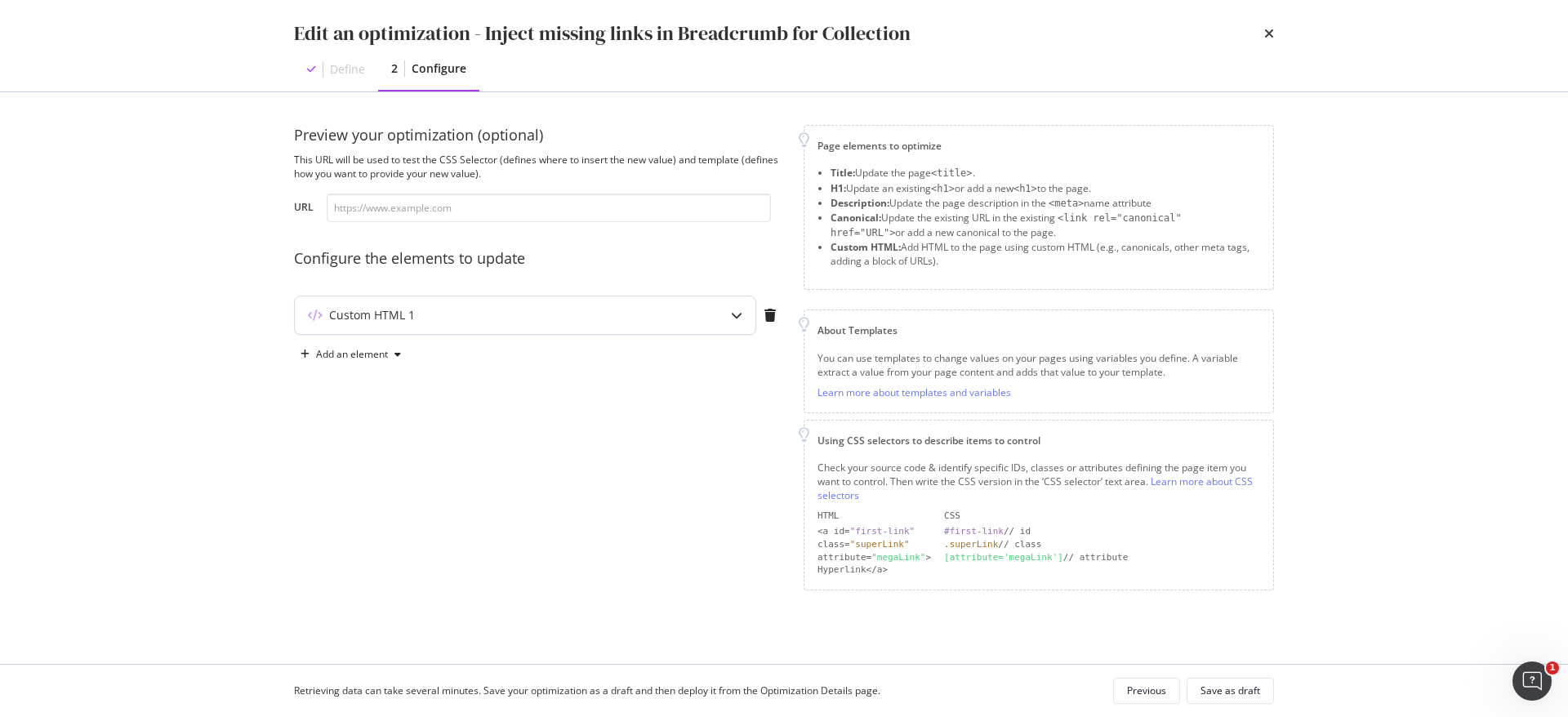
click at [523, 324] on div "Custom HTML 1" at bounding box center [525, 316] width 460 height 38
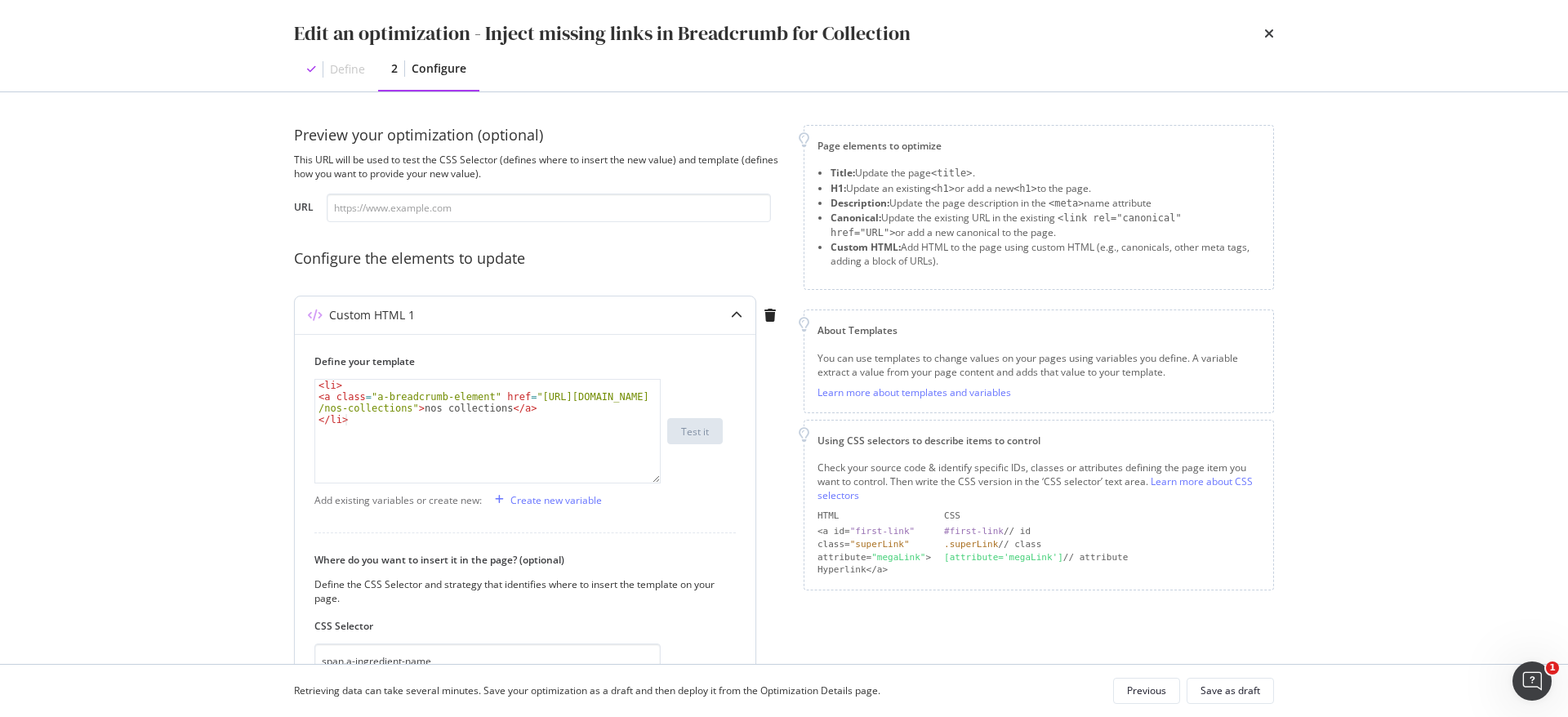
scroll to position [200, 0]
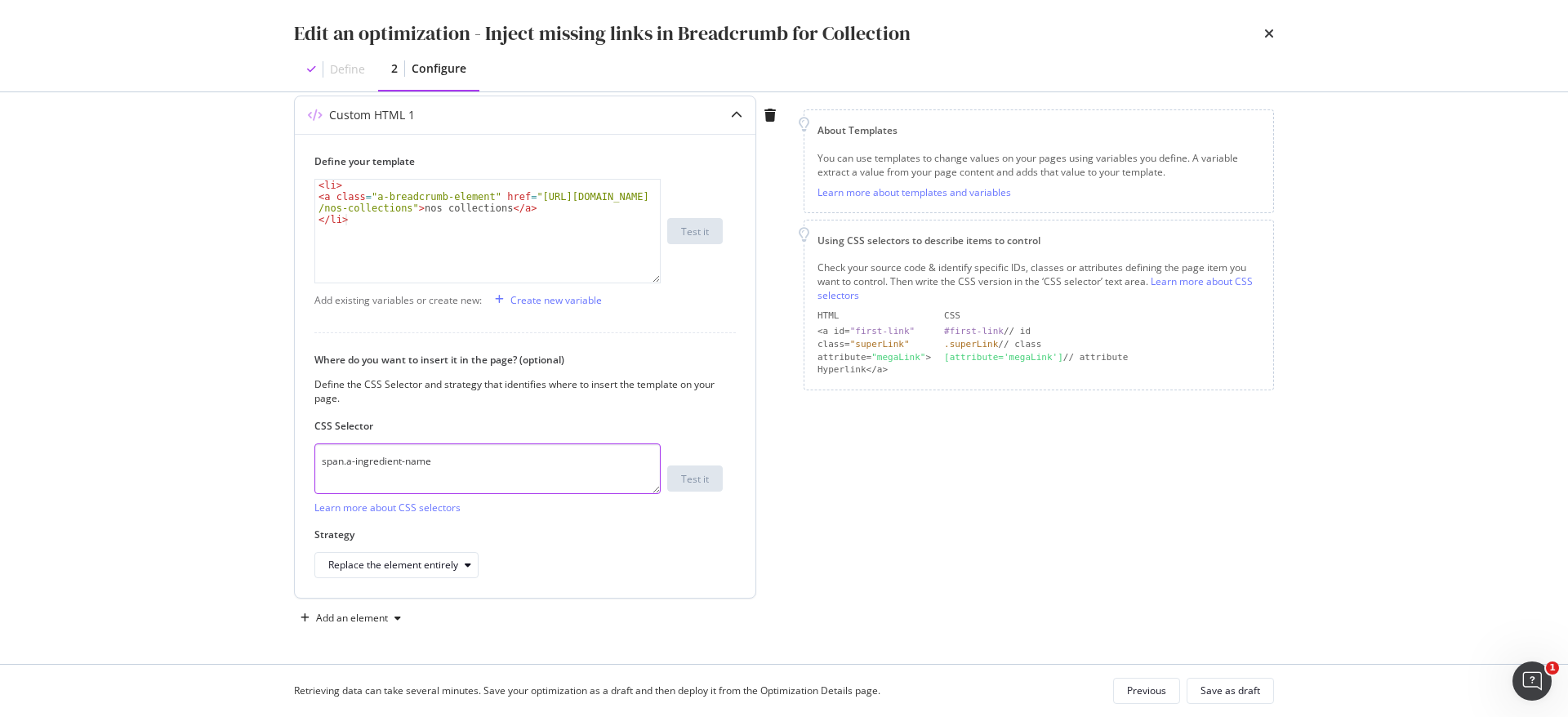
click at [441, 456] on textarea "span.a-ingredient-name" at bounding box center [487, 469] width 346 height 51
paste textarea "nav.m-breadcrumb ul li:nth-child(2) .a-breadcrumb-element"
type textarea "nav.m-breadcrumb ul li:nth-child(2) .a-breadcrumb-element"
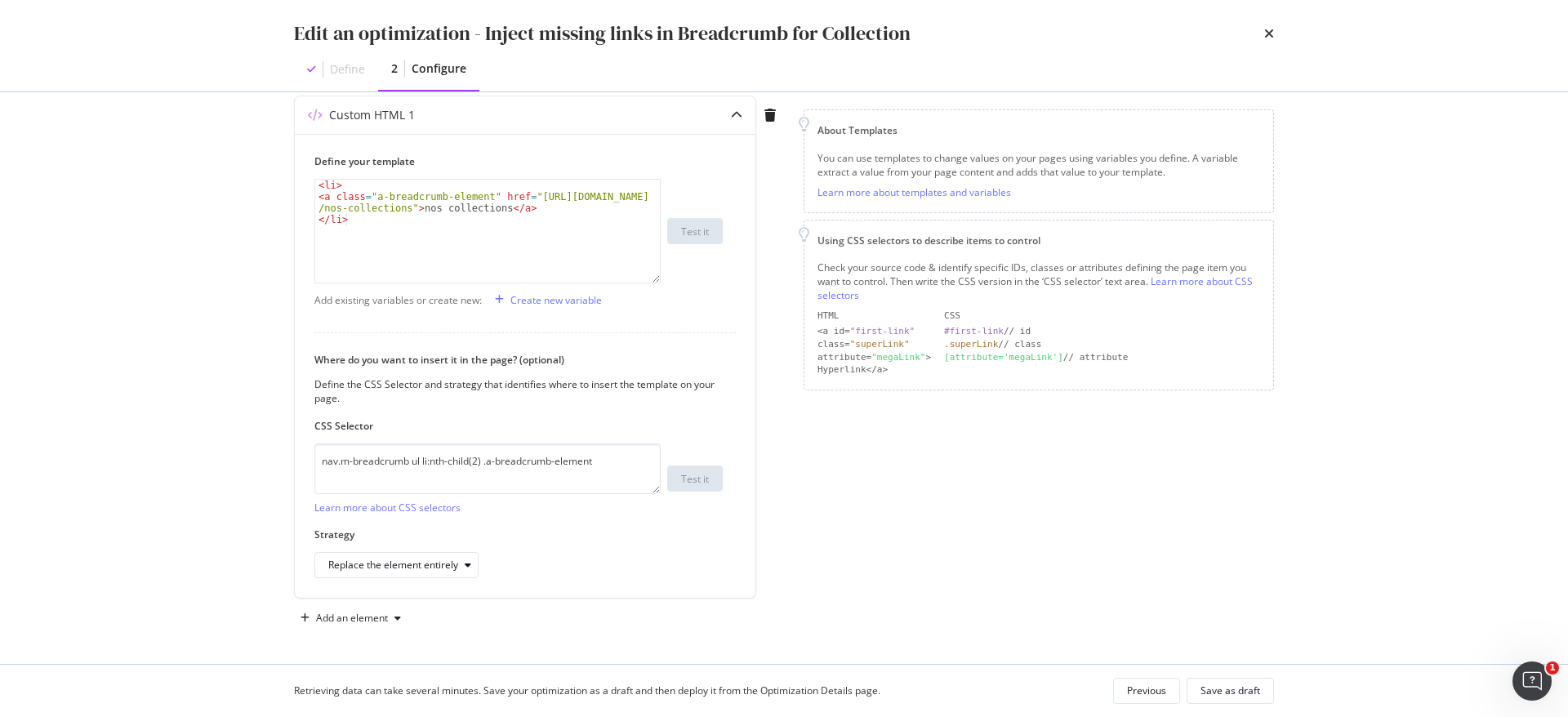
click at [1251, 705] on div "Retrieving data can take several minutes. Save your optimization as a draft and…" at bounding box center [784, 692] width 1046 height 53
click at [1247, 688] on div "Save as draft" at bounding box center [1230, 691] width 60 height 14
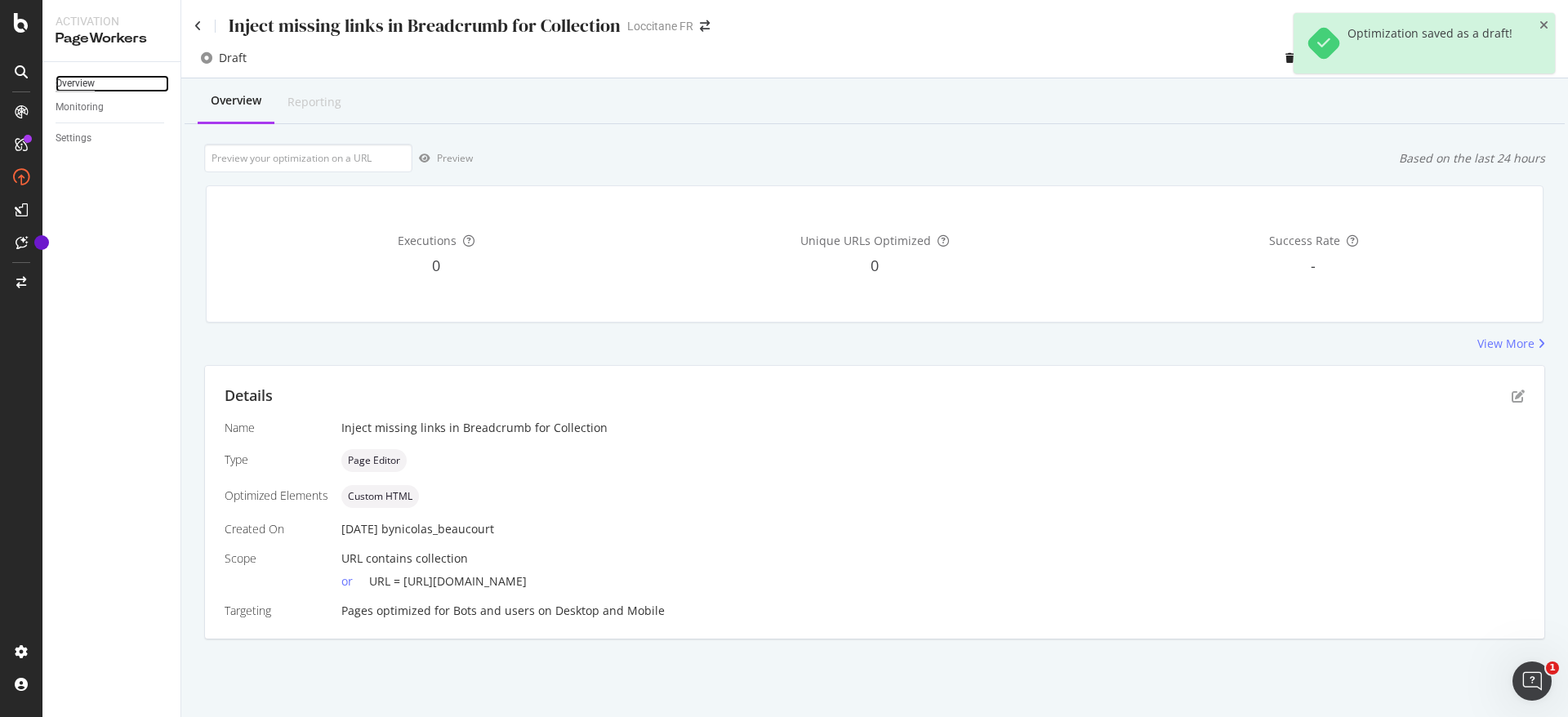
click at [74, 84] on div "Overview" at bounding box center [76, 83] width 39 height 17
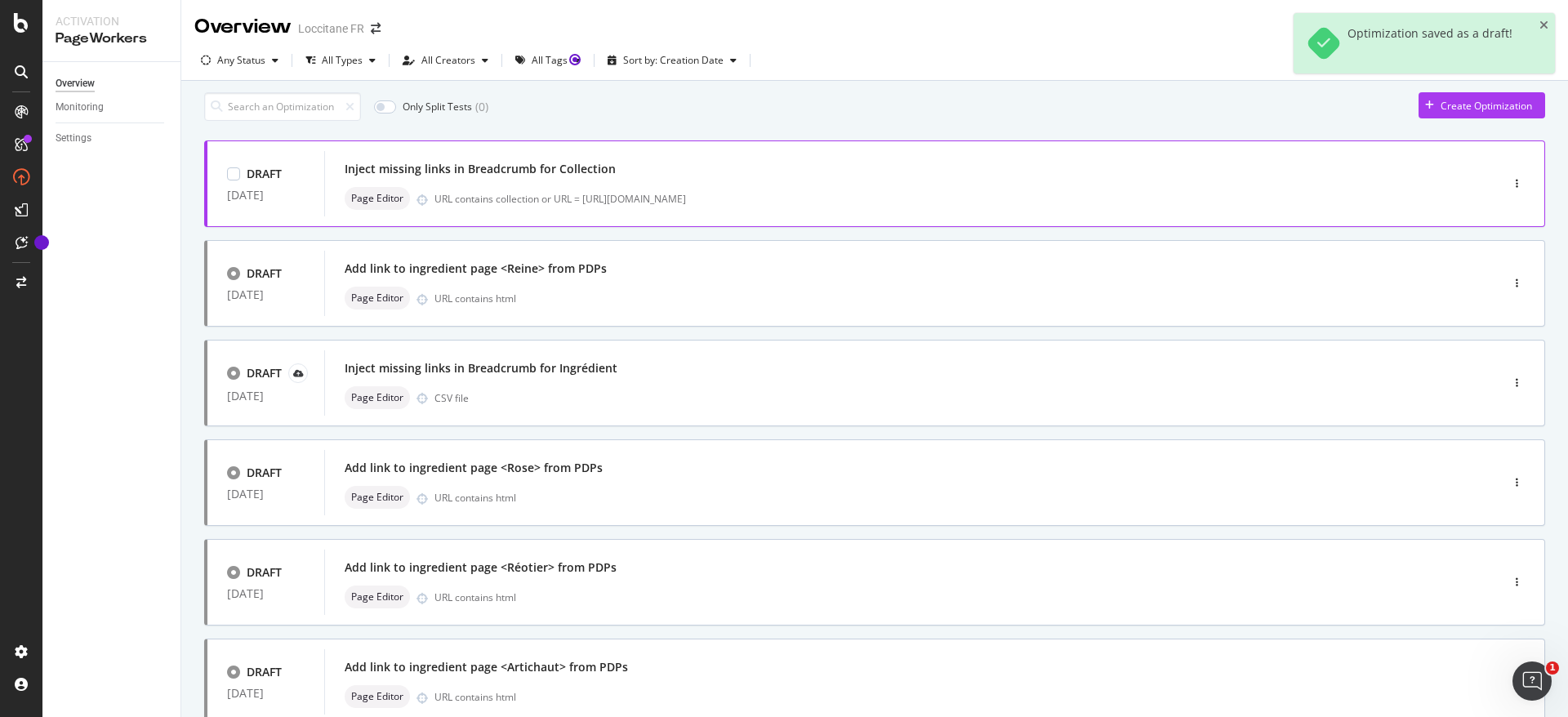
click at [682, 206] on div "URL contains collection or URL = https://fr.loccitane.com/flora-orchestra" at bounding box center [933, 198] width 997 height 14
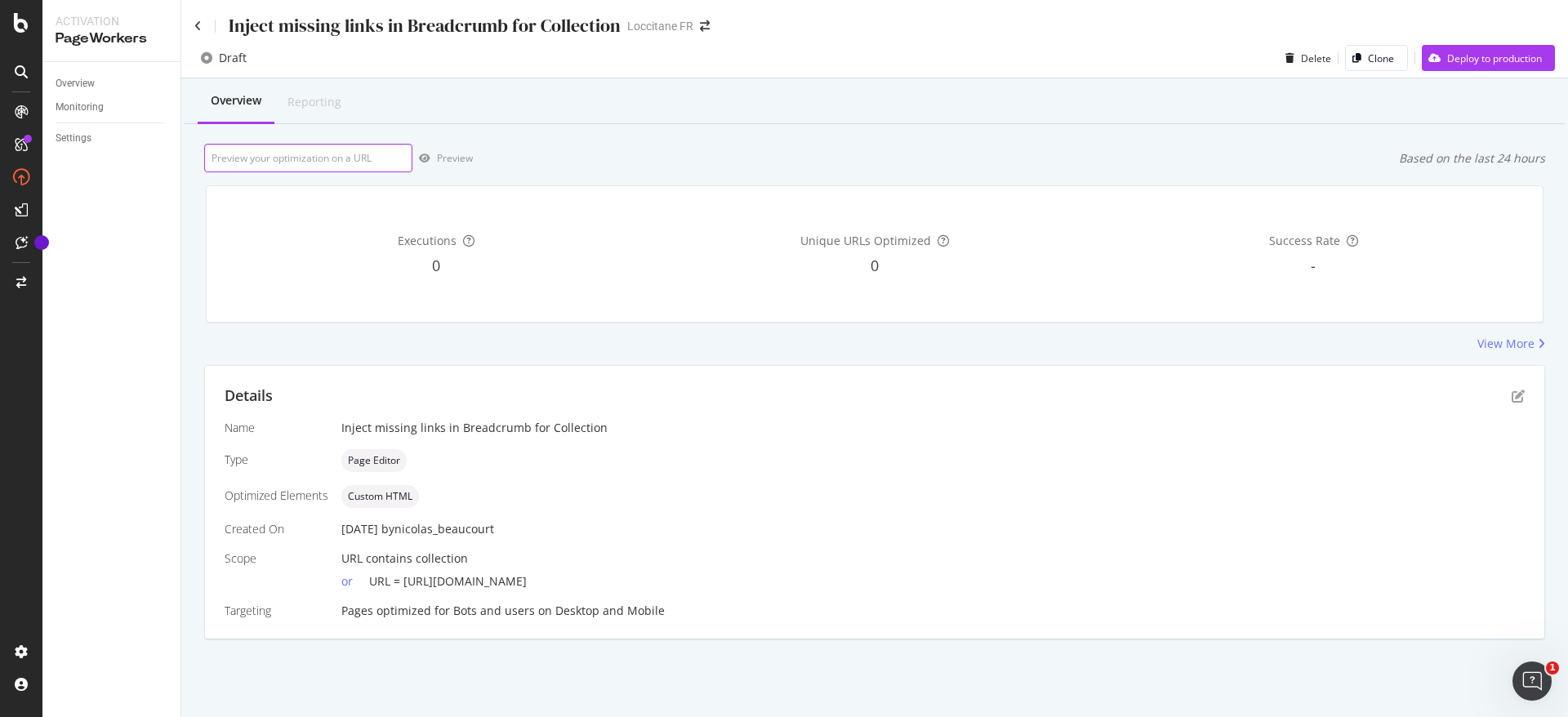
click at [337, 161] on input "url" at bounding box center [308, 158] width 208 height 29
paste input "https://fr.loccitane.com/collection-rose"
type input "https://fr.loccitane.com/collection-rose"
click at [469, 155] on div "Preview" at bounding box center [455, 158] width 36 height 14
click at [1519, 394] on icon "pen-to-square" at bounding box center [1519, 396] width 13 height 13
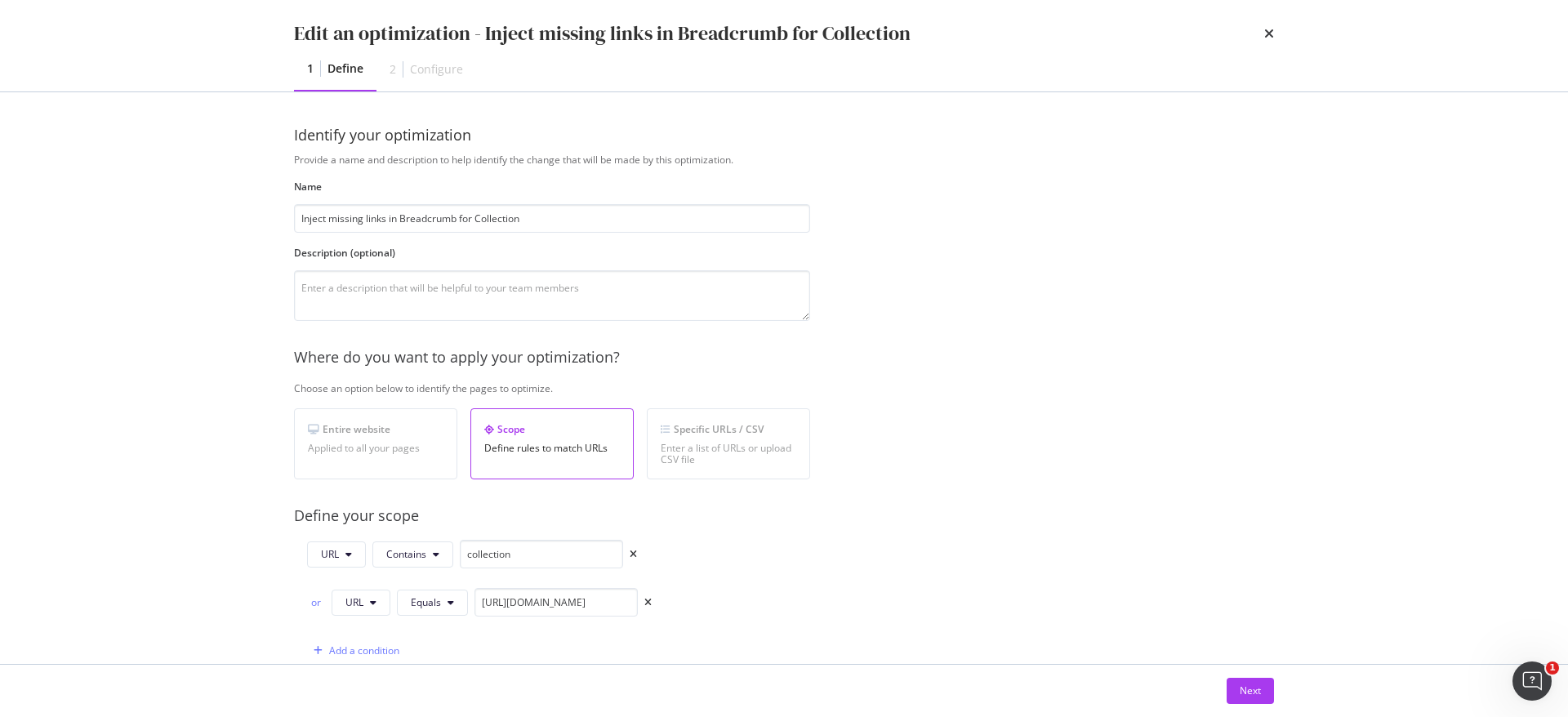
click at [1288, 696] on div "Next" at bounding box center [784, 692] width 1046 height 53
click at [1271, 693] on button "Next" at bounding box center [1251, 692] width 48 height 26
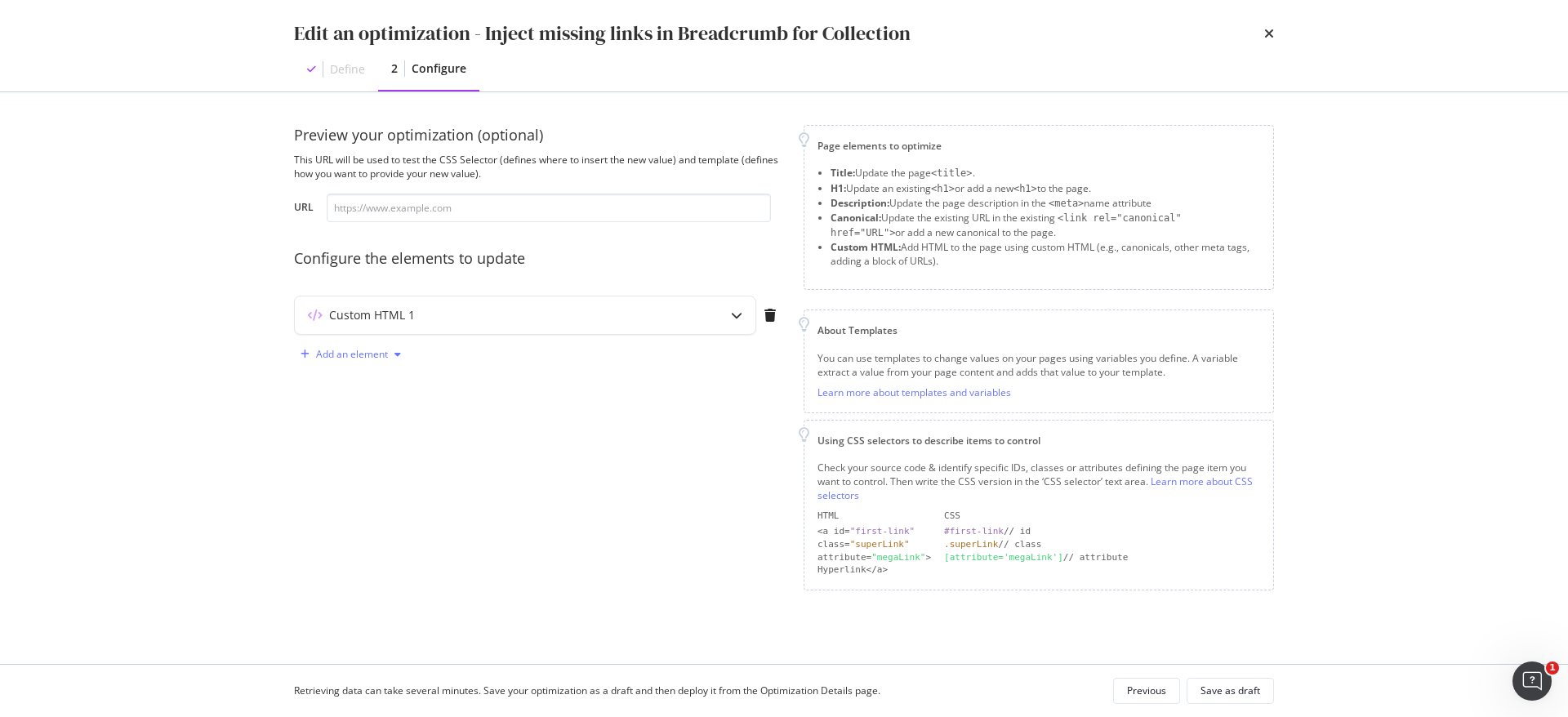
click at [394, 349] on div "modal" at bounding box center [398, 354] width 20 height 10
click at [416, 363] on div "Add an element" at bounding box center [539, 354] width 490 height 26
click at [571, 327] on div "Custom HTML 1" at bounding box center [525, 316] width 460 height 38
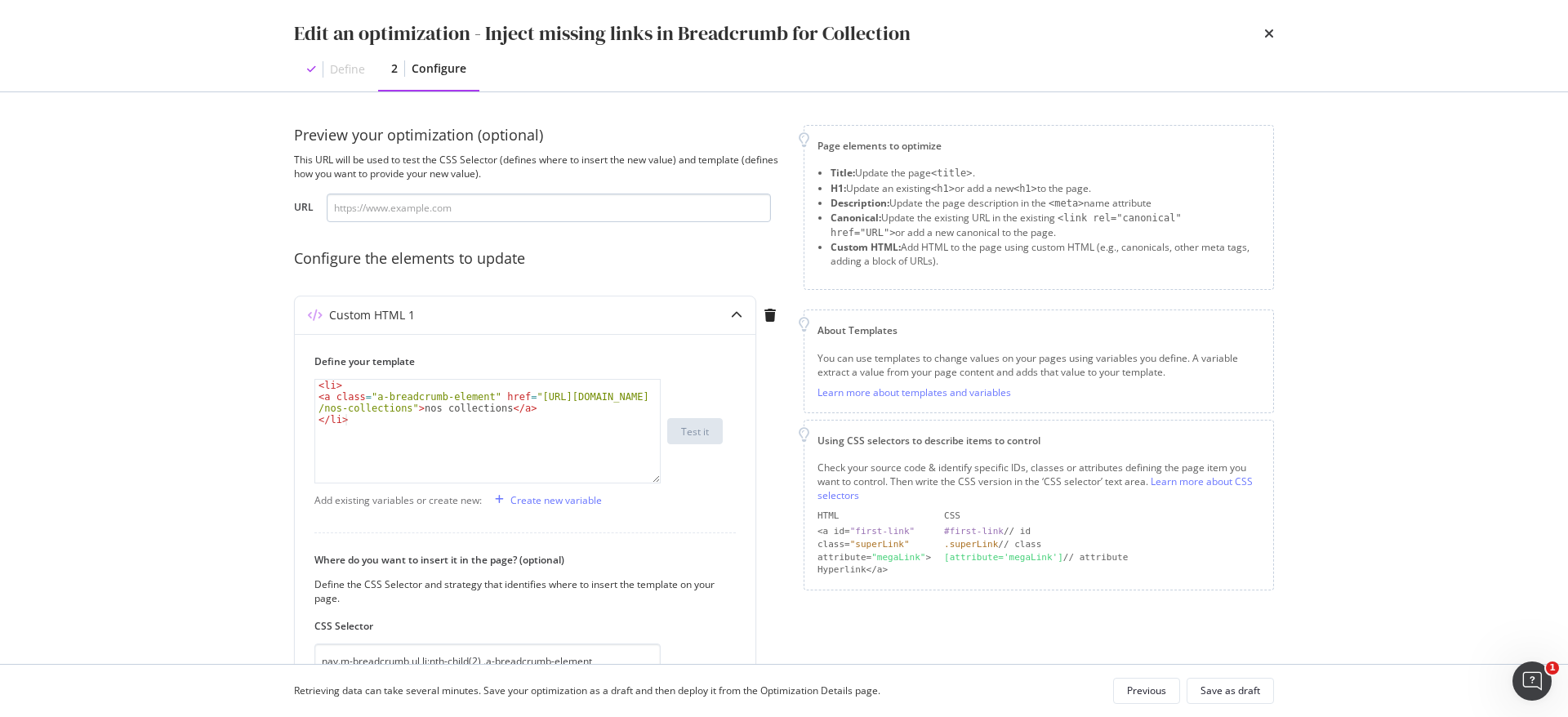
click at [507, 192] on div "Preview your optimization (optional) This URL will be used to test the CSS Sele…" at bounding box center [539, 173] width 490 height 97
click at [506, 208] on input "modal" at bounding box center [548, 207] width 444 height 29
paste input "https://fr.loccitane.com/collection-rose"
type input "https://fr.loccitane.com/collection-rose"
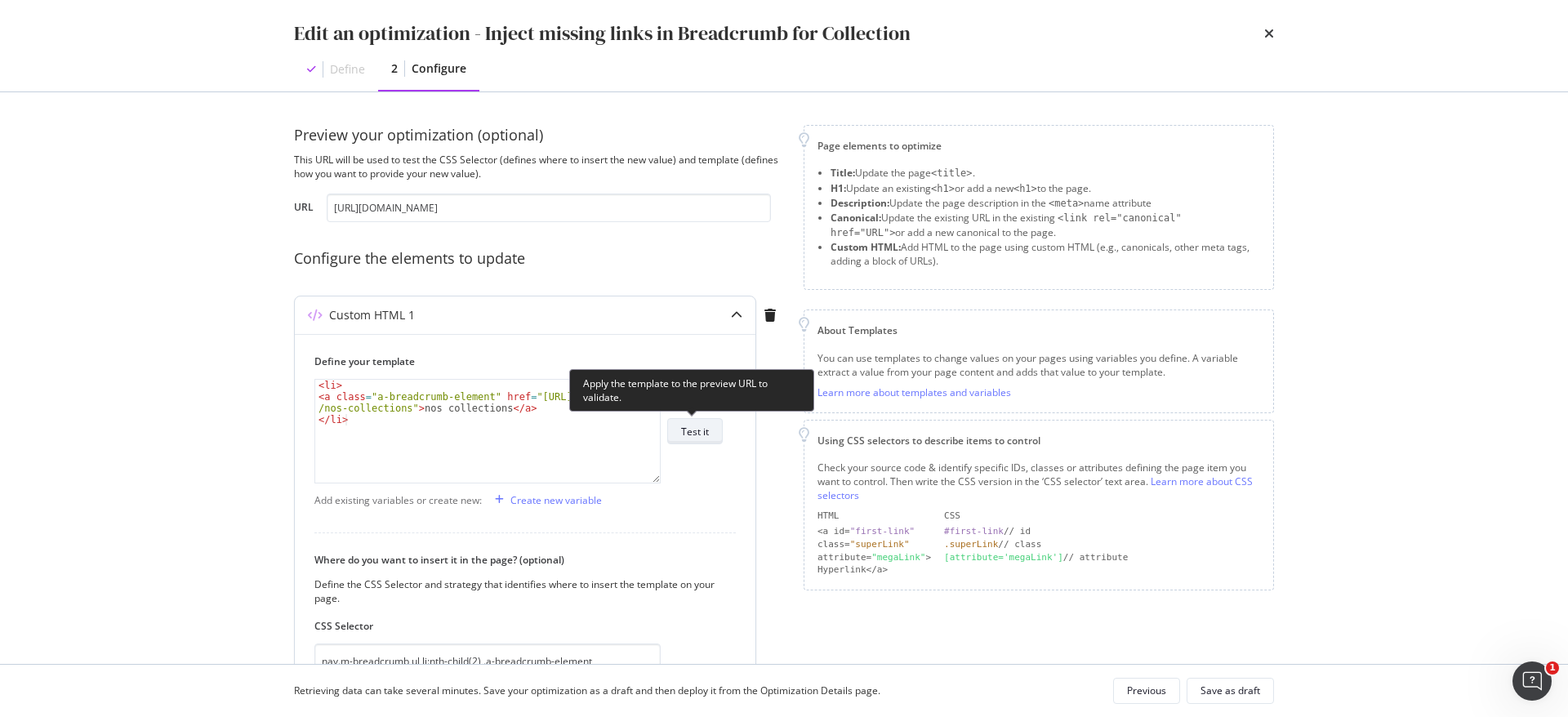
click at [695, 432] on div "Test it" at bounding box center [696, 432] width 28 height 14
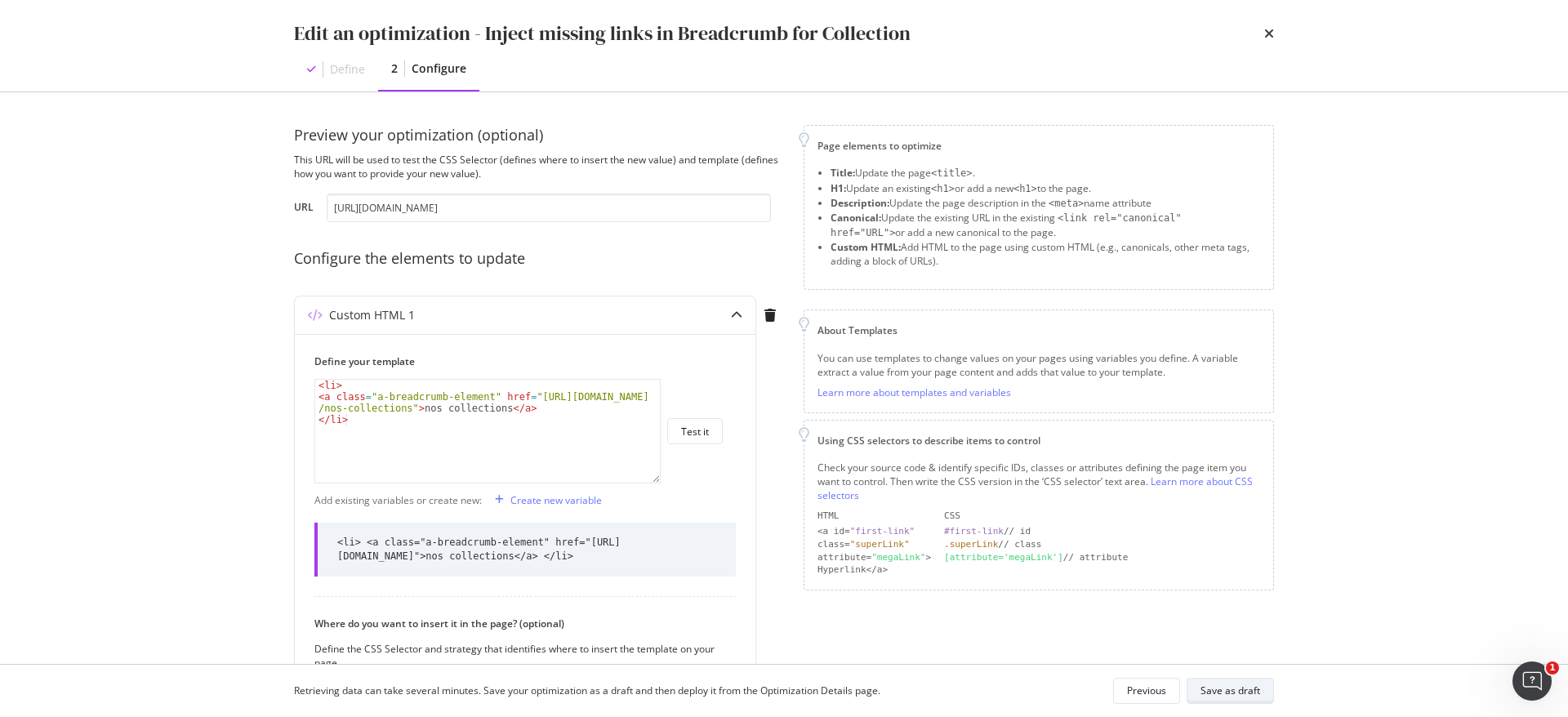
click at [1246, 690] on div "Save as draft" at bounding box center [1230, 691] width 60 height 14
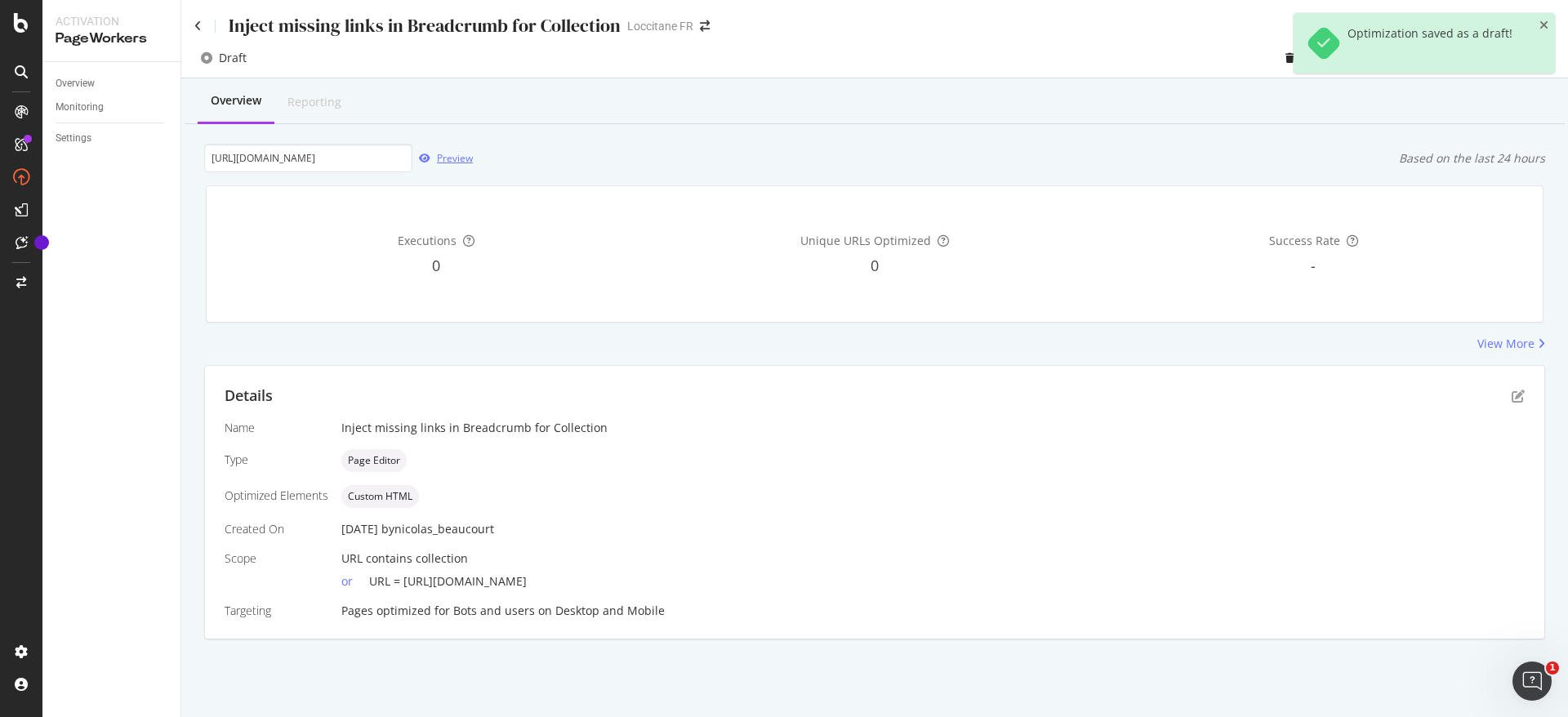
click at [438, 159] on div "Preview" at bounding box center [455, 158] width 36 height 14
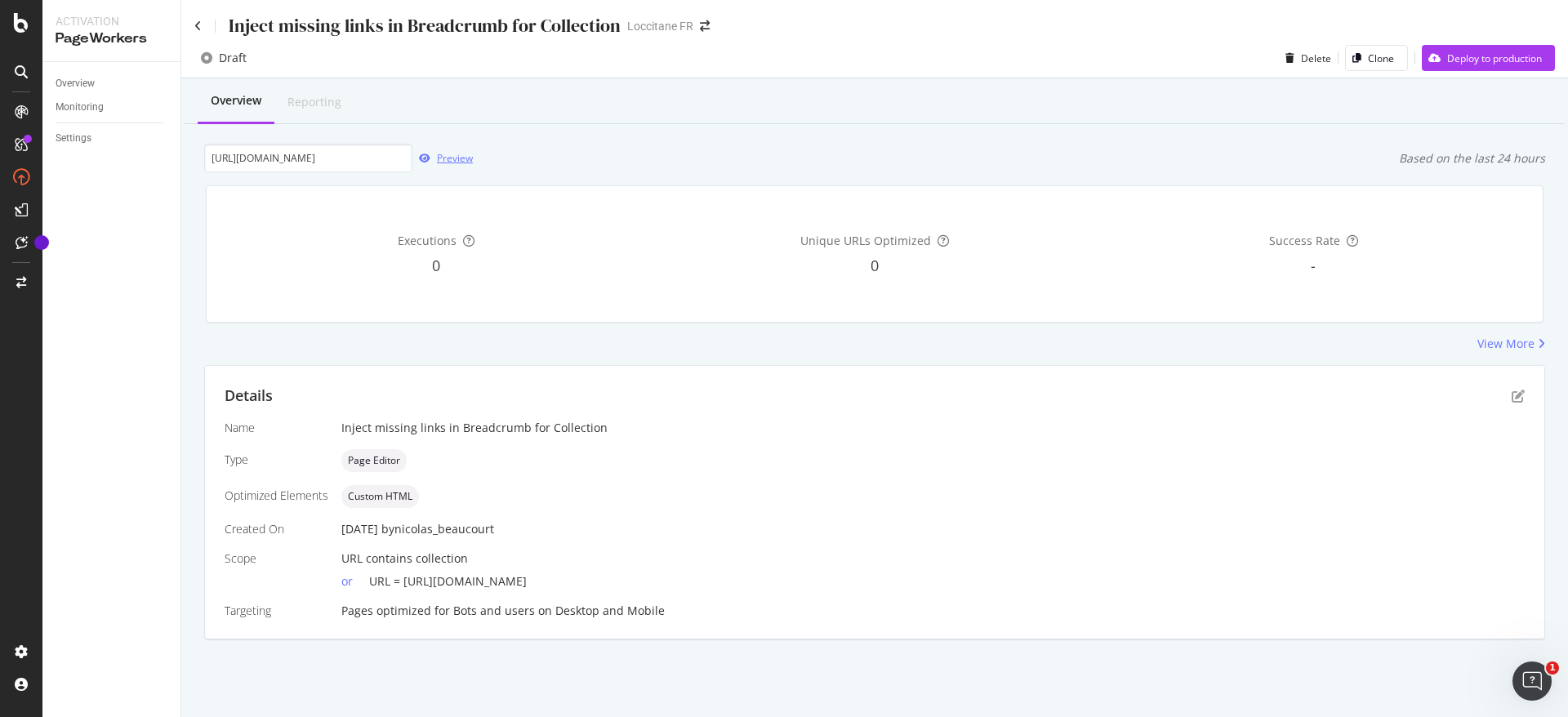
click at [454, 156] on div "Preview" at bounding box center [455, 158] width 36 height 14
click at [1515, 394] on icon "pen-to-square" at bounding box center [1519, 396] width 13 height 13
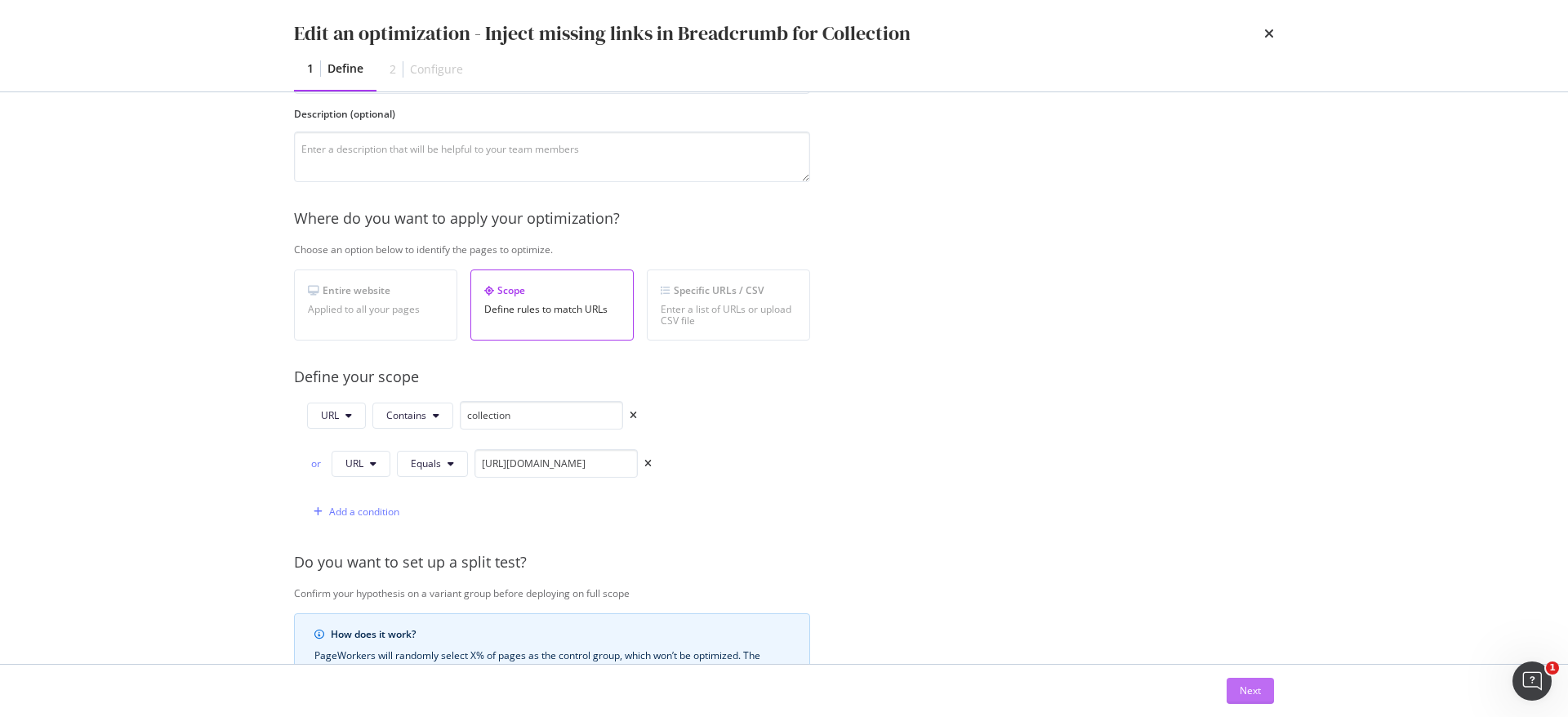
click at [1256, 693] on div "Next" at bounding box center [1251, 691] width 21 height 14
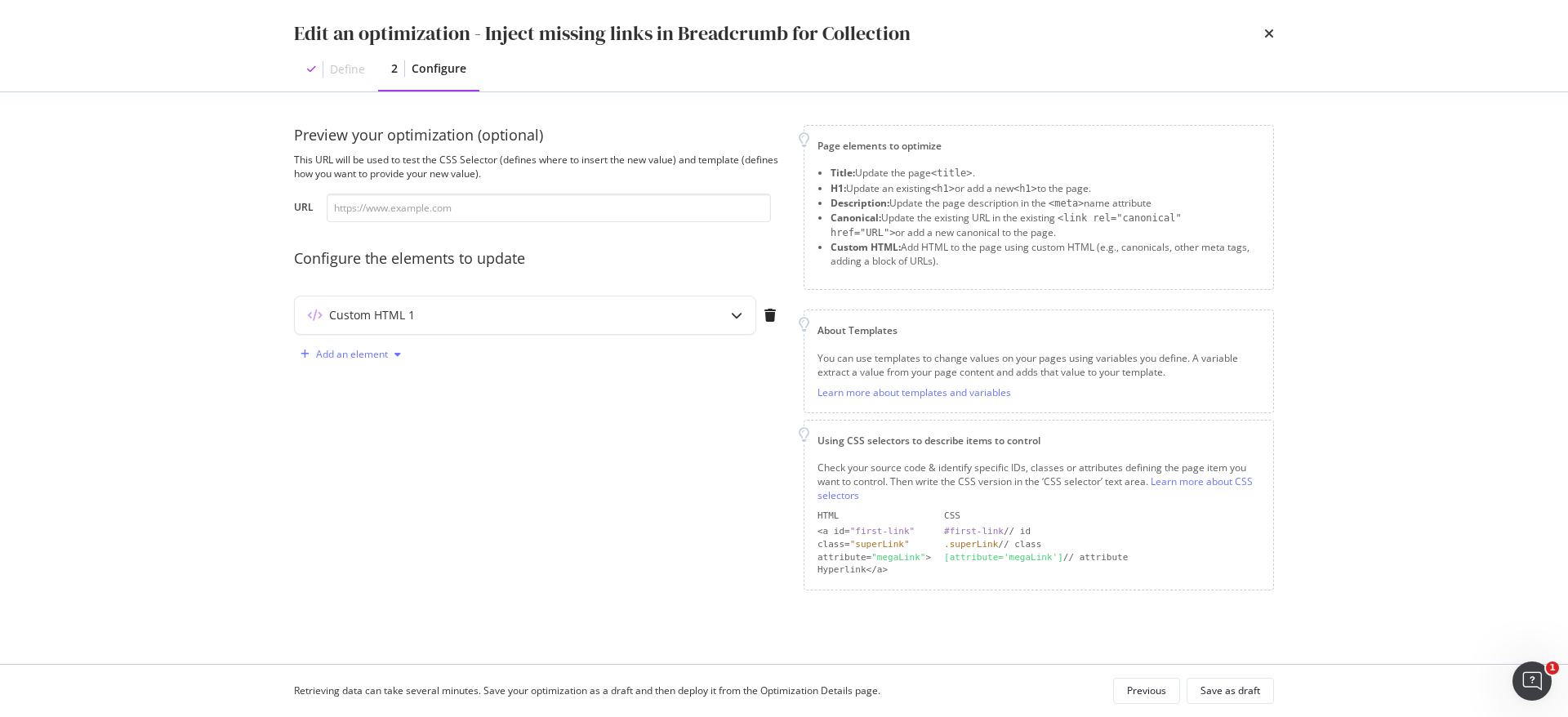
click at [395, 354] on icon "modal" at bounding box center [398, 354] width 7 height 10
click at [565, 397] on div "Preview your optimization (optional) This URL will be used to test the CSS Sele…" at bounding box center [539, 358] width 490 height 465
click at [524, 309] on div "Custom HTML 1" at bounding box center [493, 316] width 396 height 16
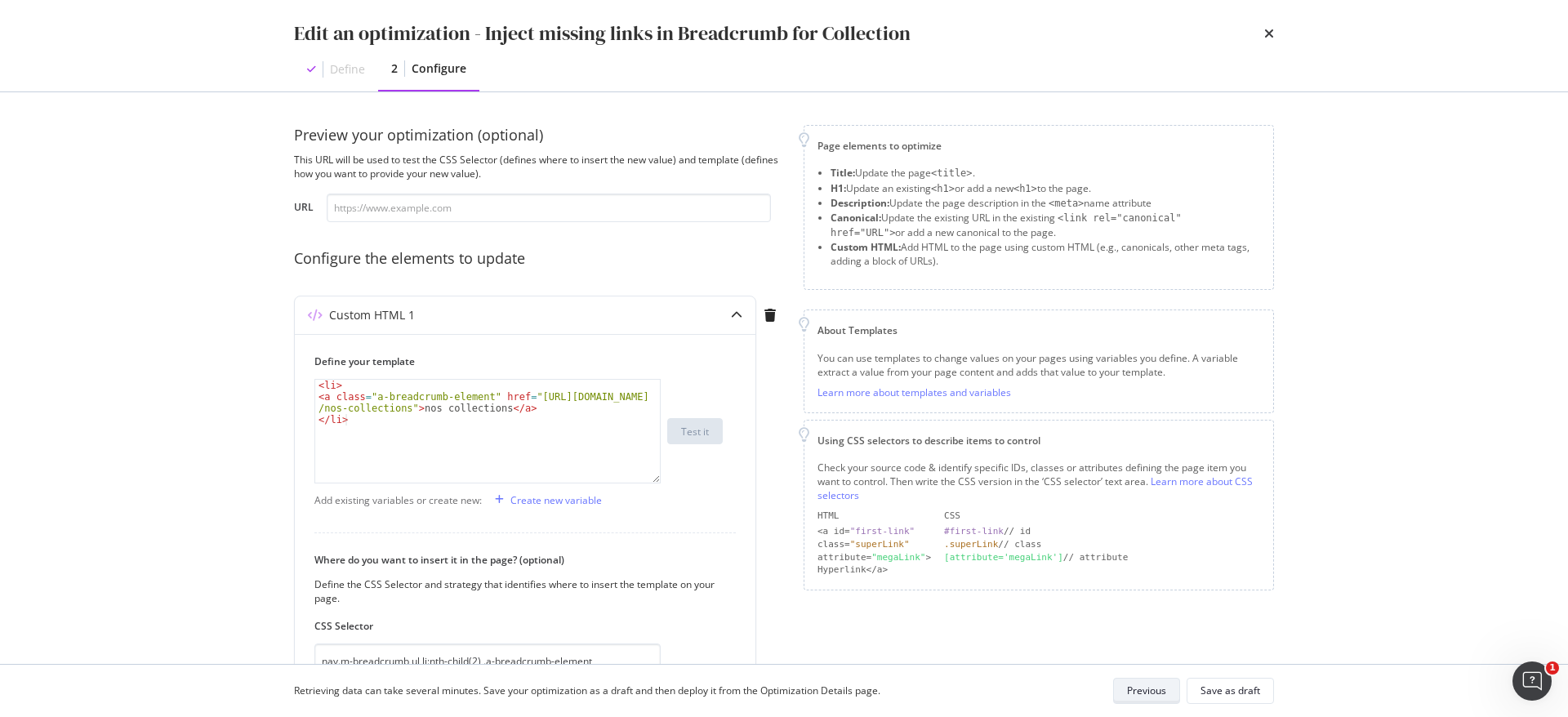
click at [1145, 696] on div "Previous" at bounding box center [1147, 691] width 39 height 14
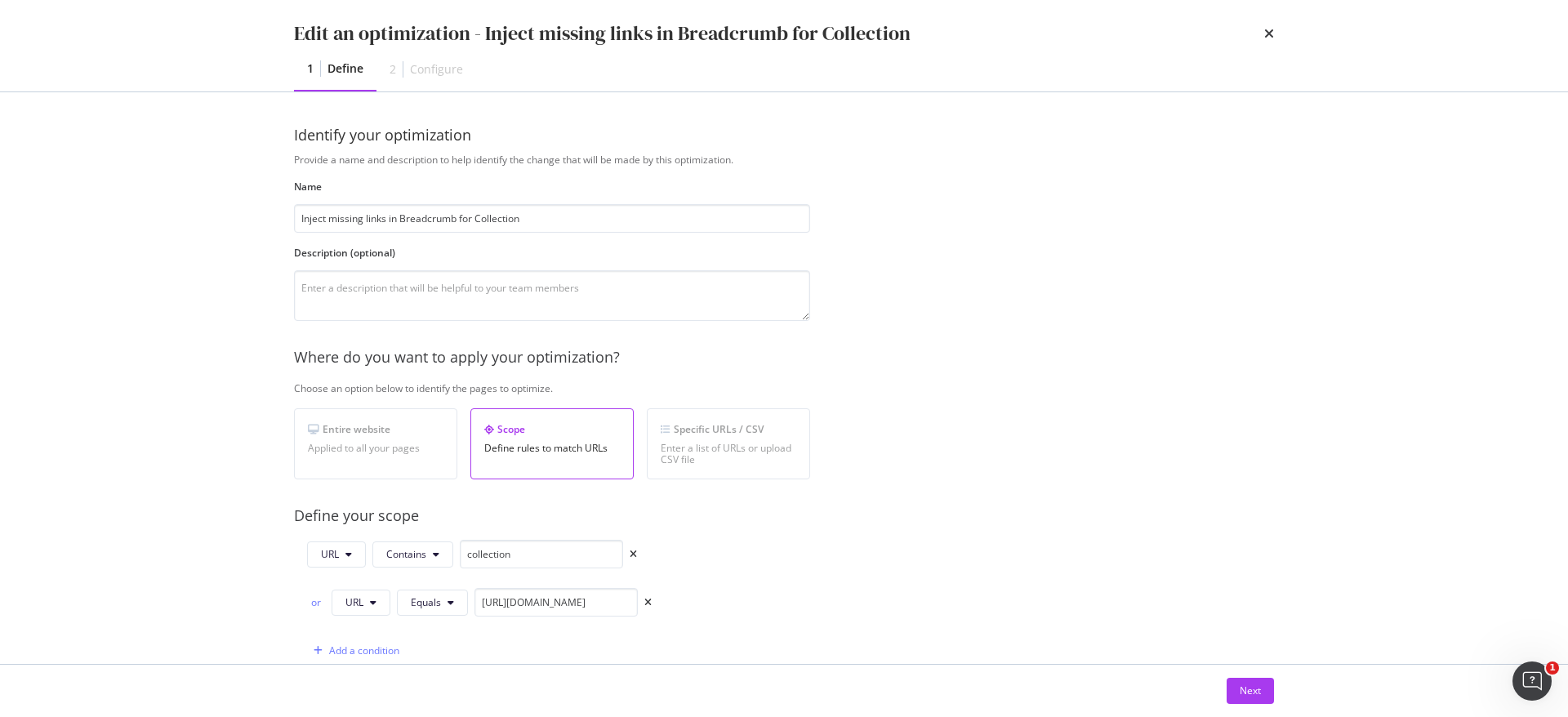
click at [1279, 37] on div "Edit an optimization - Inject missing links in Breadcrumb for Collection 1 Defi…" at bounding box center [784, 45] width 1046 height 91
click at [1275, 35] on div "Edit an optimization - Inject missing links in Breadcrumb for Collection 1 Defi…" at bounding box center [784, 45] width 1046 height 91
click at [1270, 30] on icon "times" at bounding box center [1270, 34] width 10 height 13
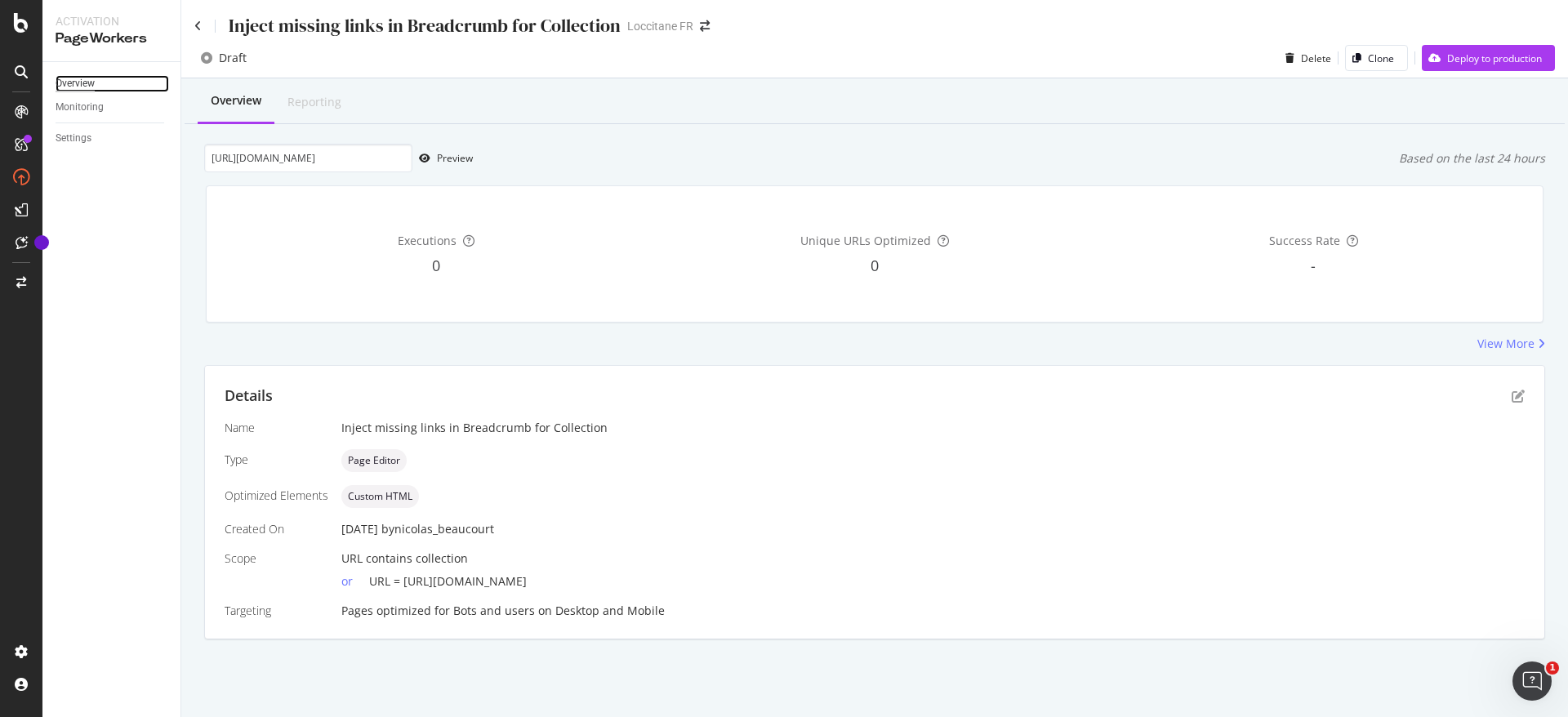
click at [81, 86] on div "Overview" at bounding box center [76, 83] width 39 height 17
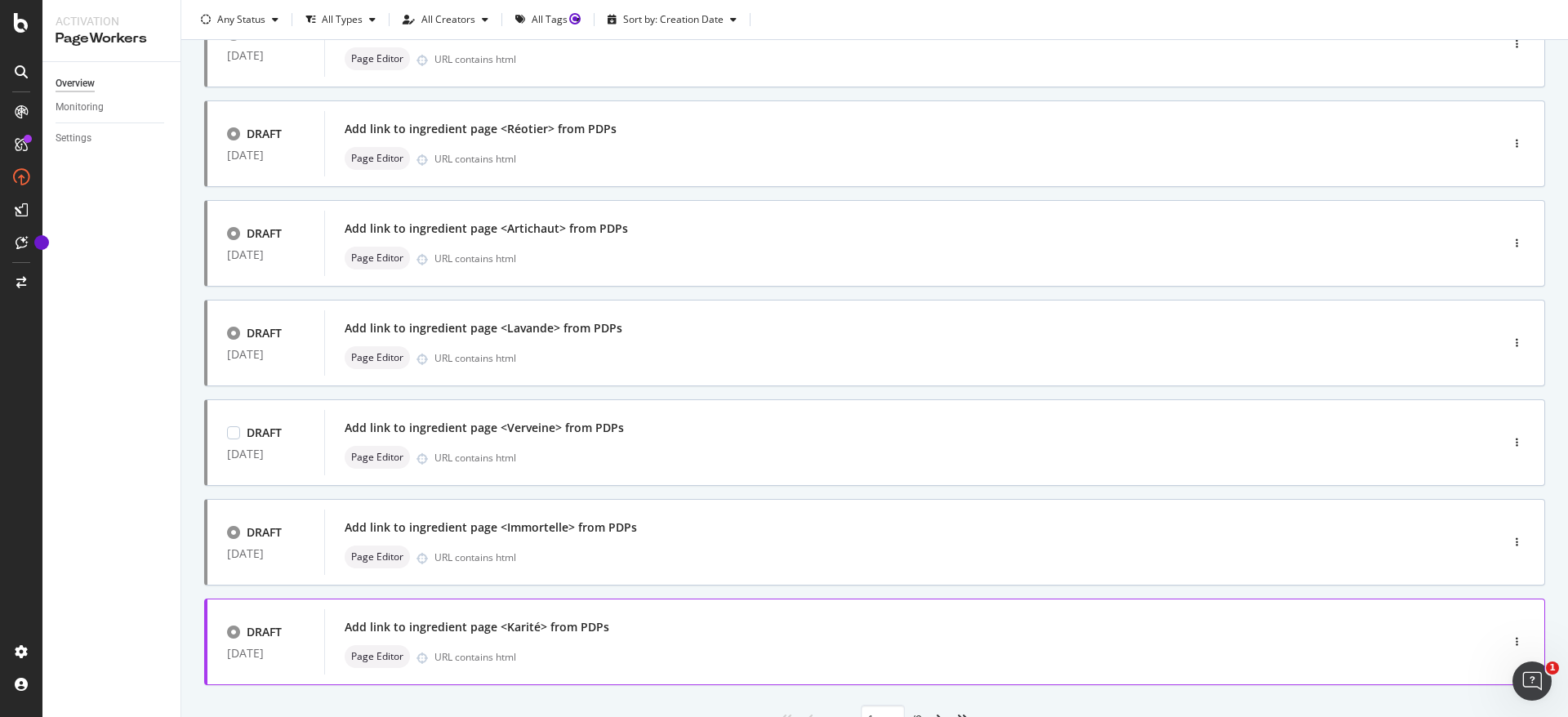
scroll to position [520, 0]
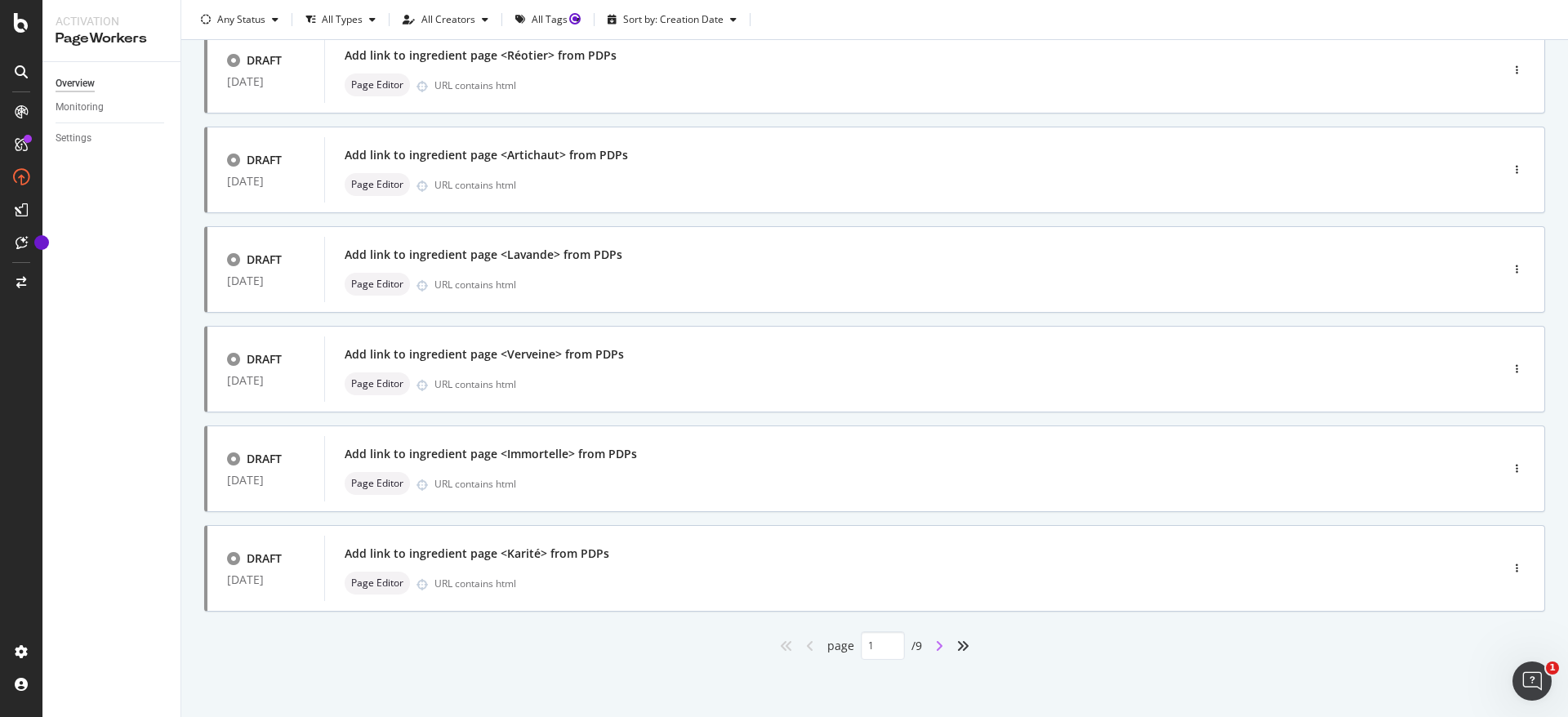
click at [935, 645] on icon "angle-right" at bounding box center [939, 646] width 8 height 13
type input "2"
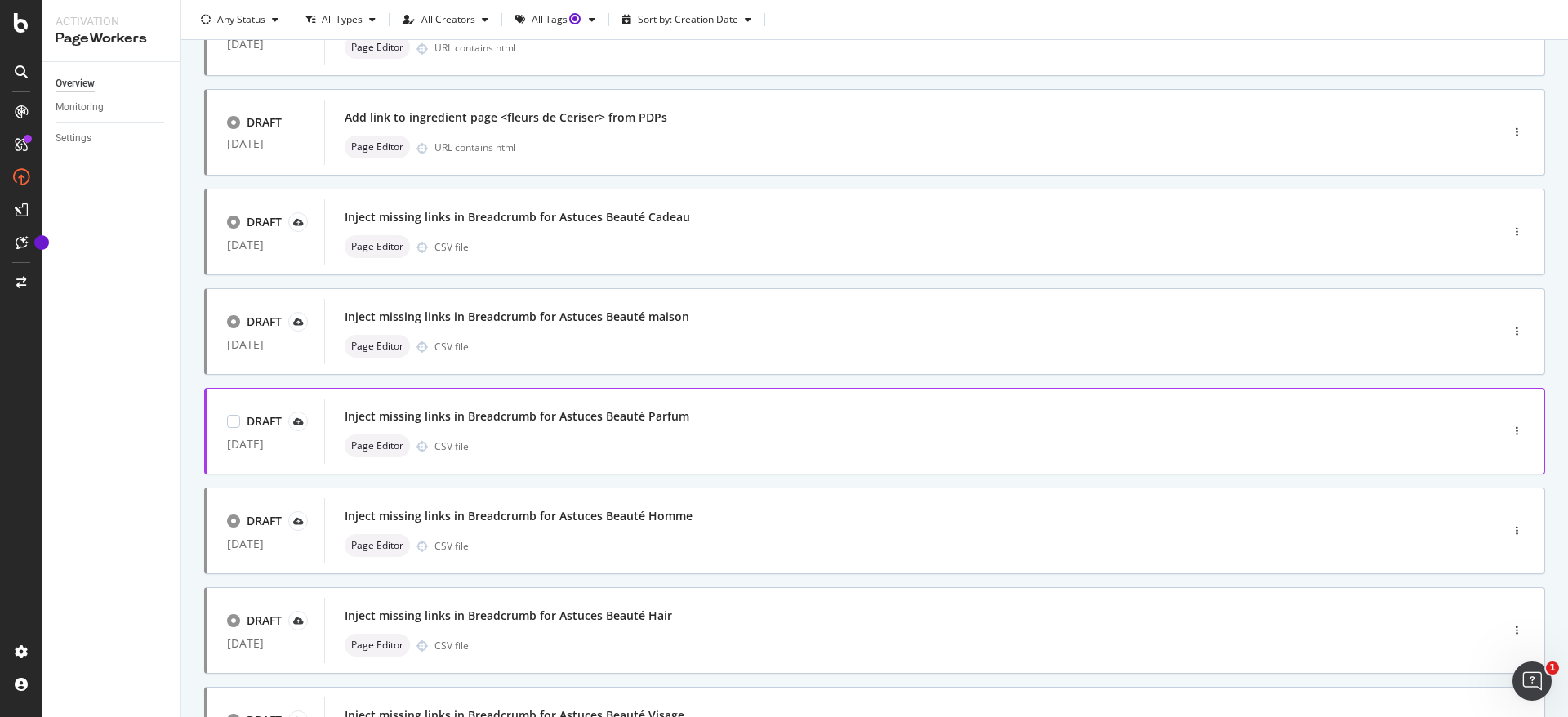
scroll to position [150, 0]
click at [603, 430] on div "Inject missing links in Breadcrumb for Astuces Beauté Parfum" at bounding box center [887, 419] width 1086 height 23
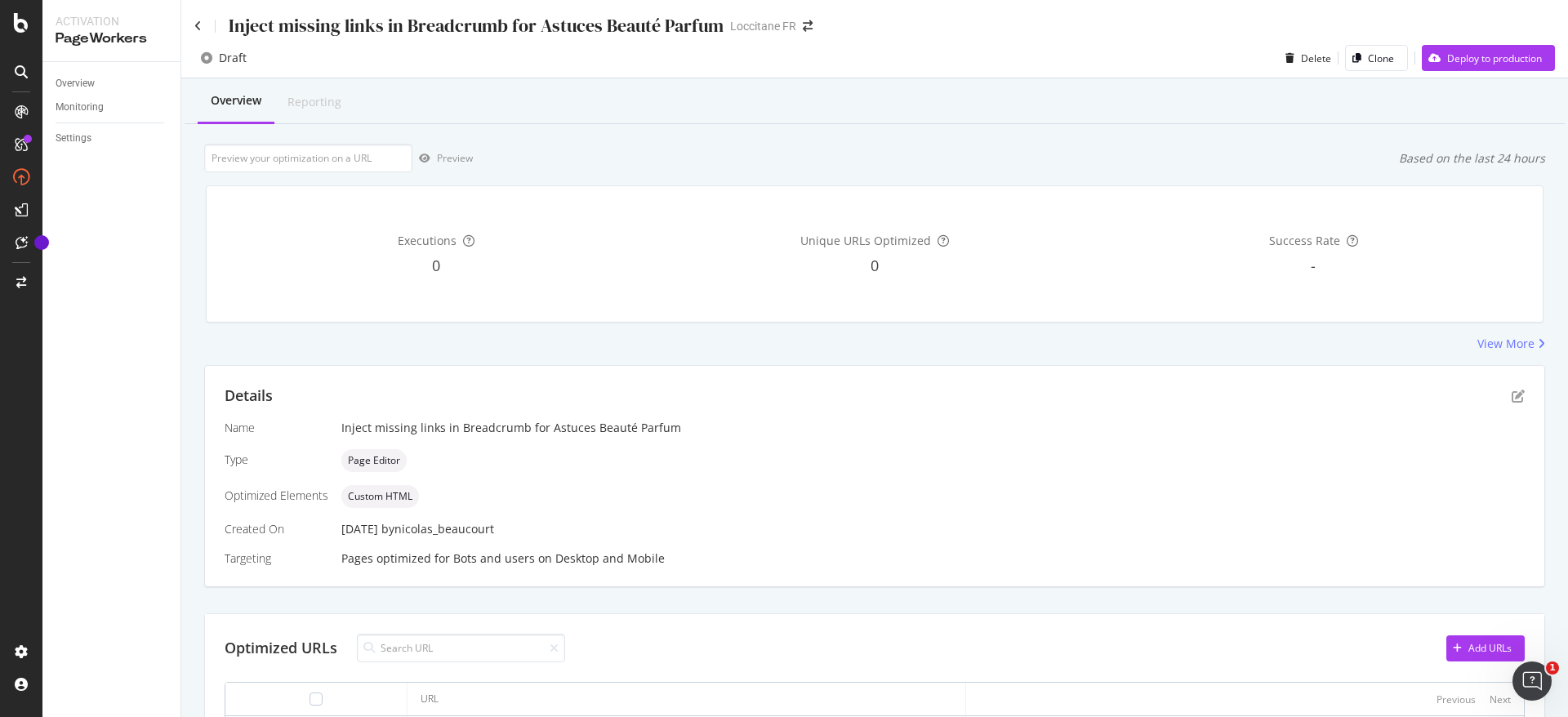
click at [1492, 396] on div "Details" at bounding box center [875, 396] width 1301 height 21
click at [1512, 396] on icon "pen-to-square" at bounding box center [1519, 396] width 13 height 13
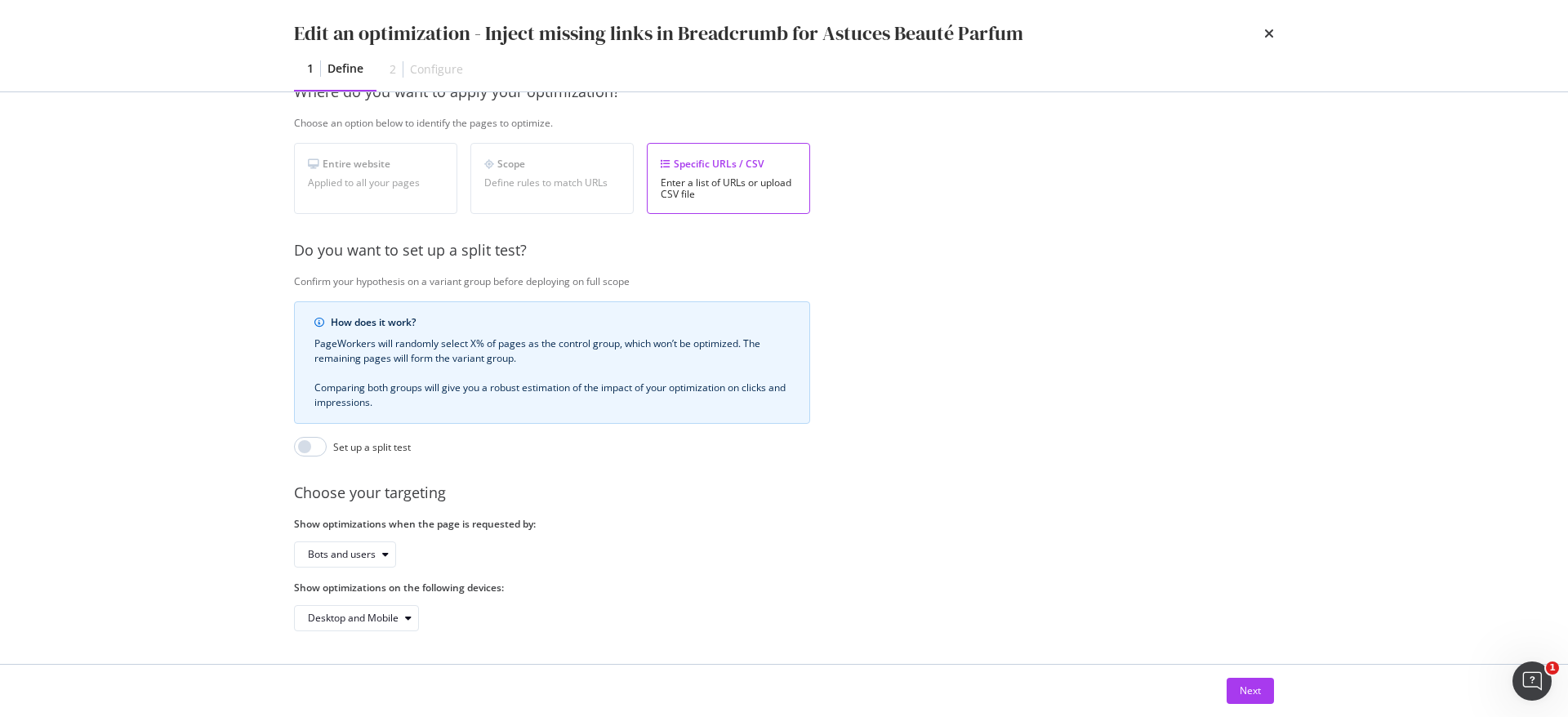
scroll to position [284, 0]
click at [1257, 685] on div "Next" at bounding box center [1251, 691] width 21 height 14
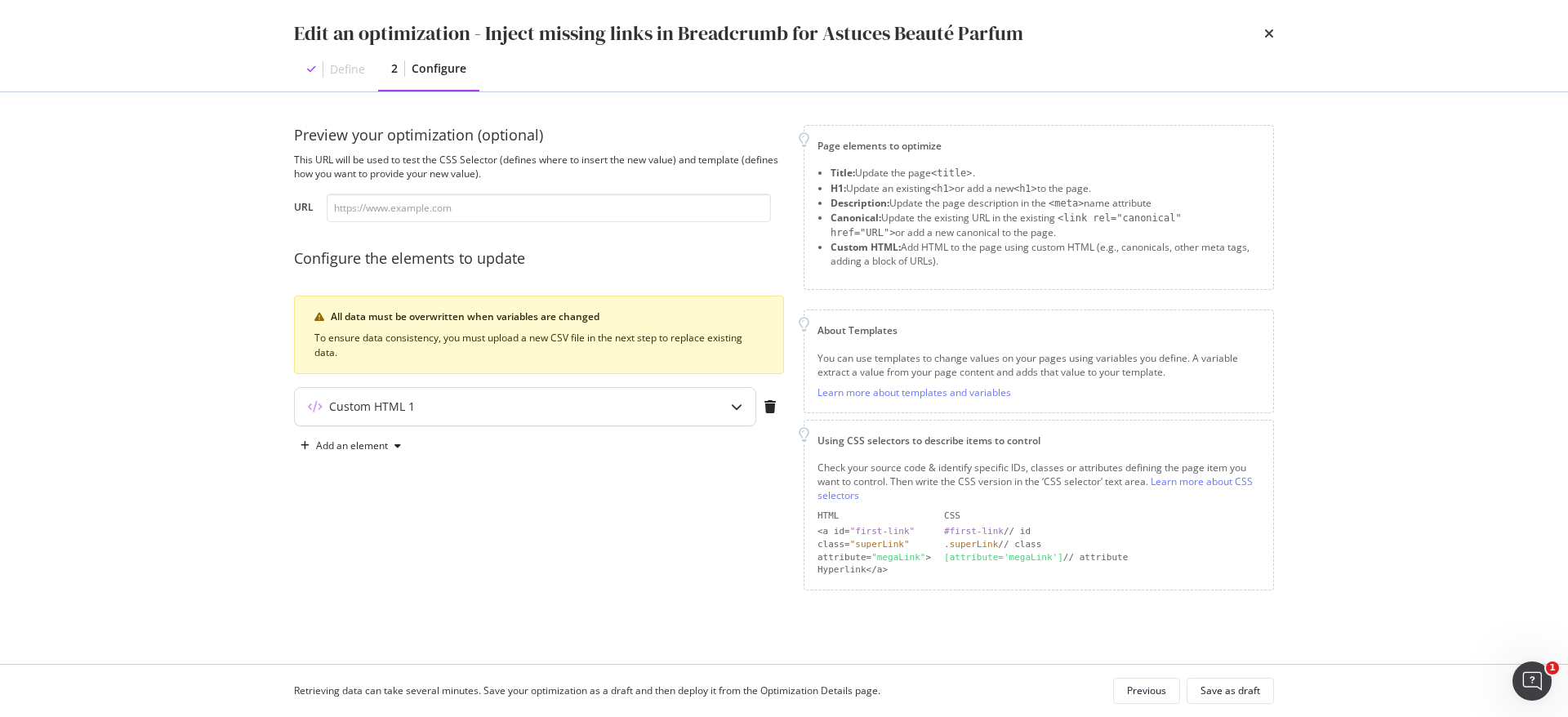
click at [496, 412] on div "Custom HTML 1" at bounding box center [493, 407] width 396 height 16
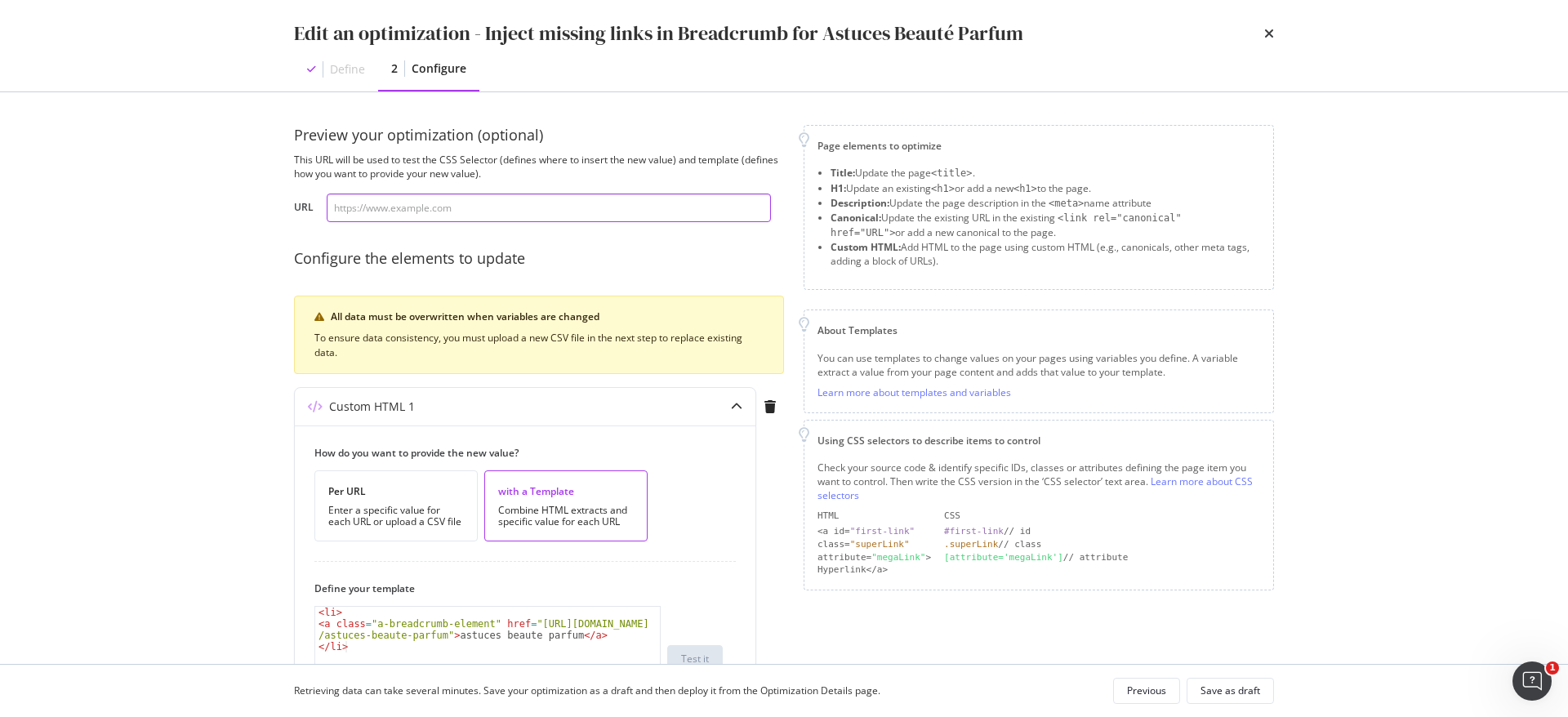
click at [530, 194] on input "modal" at bounding box center [548, 207] width 444 height 29
paste input "https://fr.loccitane.com/quel-parfum-choisir-selon-la-saison"
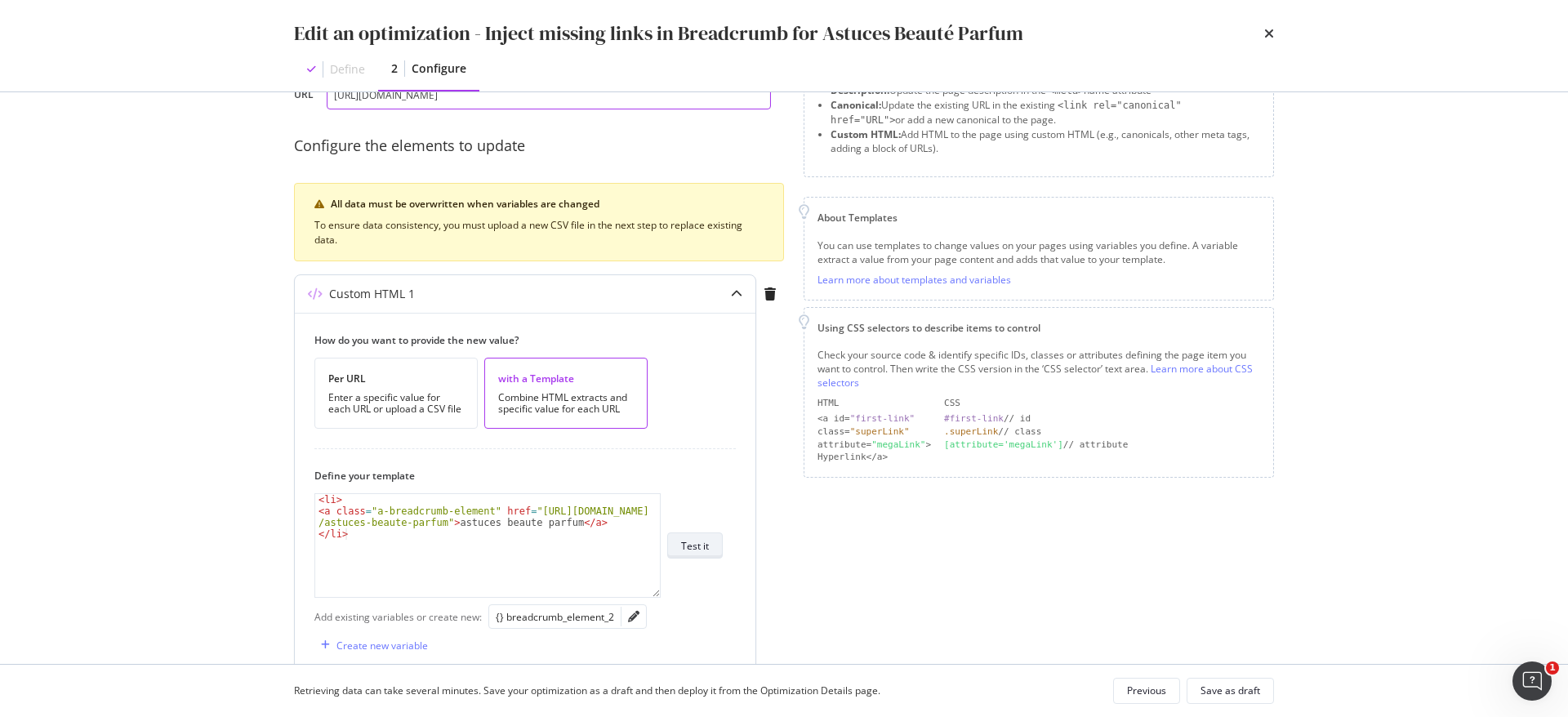
scroll to position [123, 0]
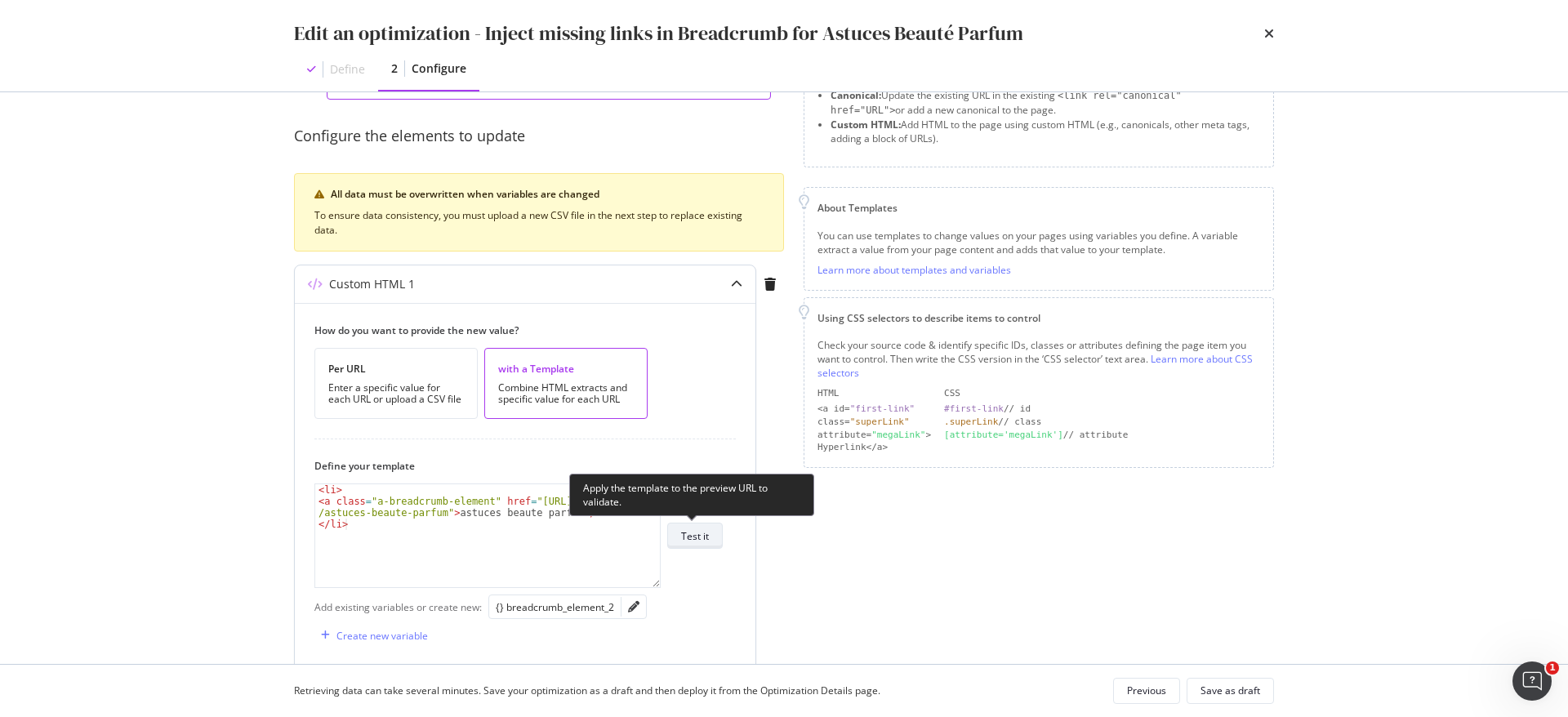
type input "https://fr.loccitane.com/quel-parfum-choisir-selon-la-saison"
click at [709, 535] on button "Test it" at bounding box center [696, 536] width 56 height 26
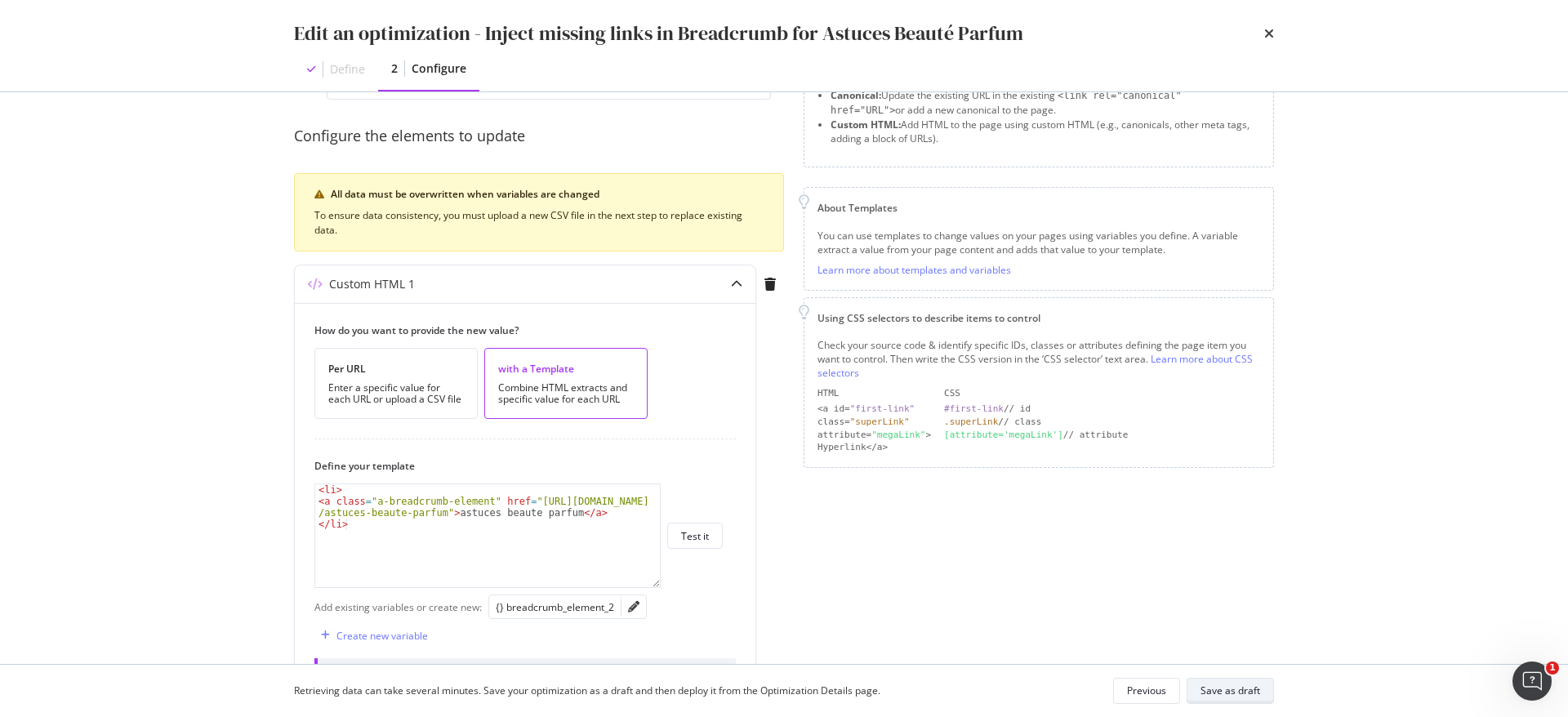
click at [1247, 687] on div "Save as draft" at bounding box center [1230, 691] width 60 height 14
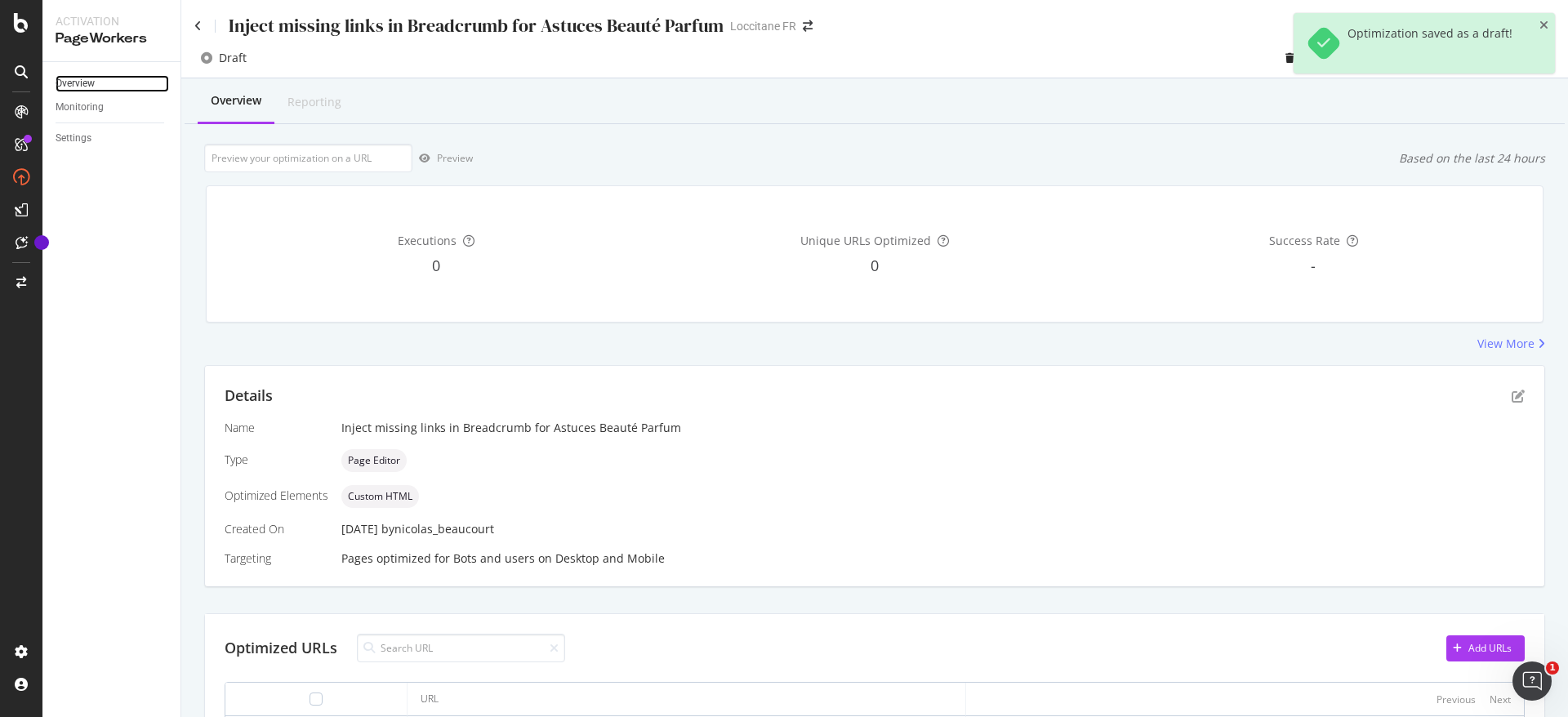
click at [100, 82] on link "Overview" at bounding box center [113, 83] width 113 height 17
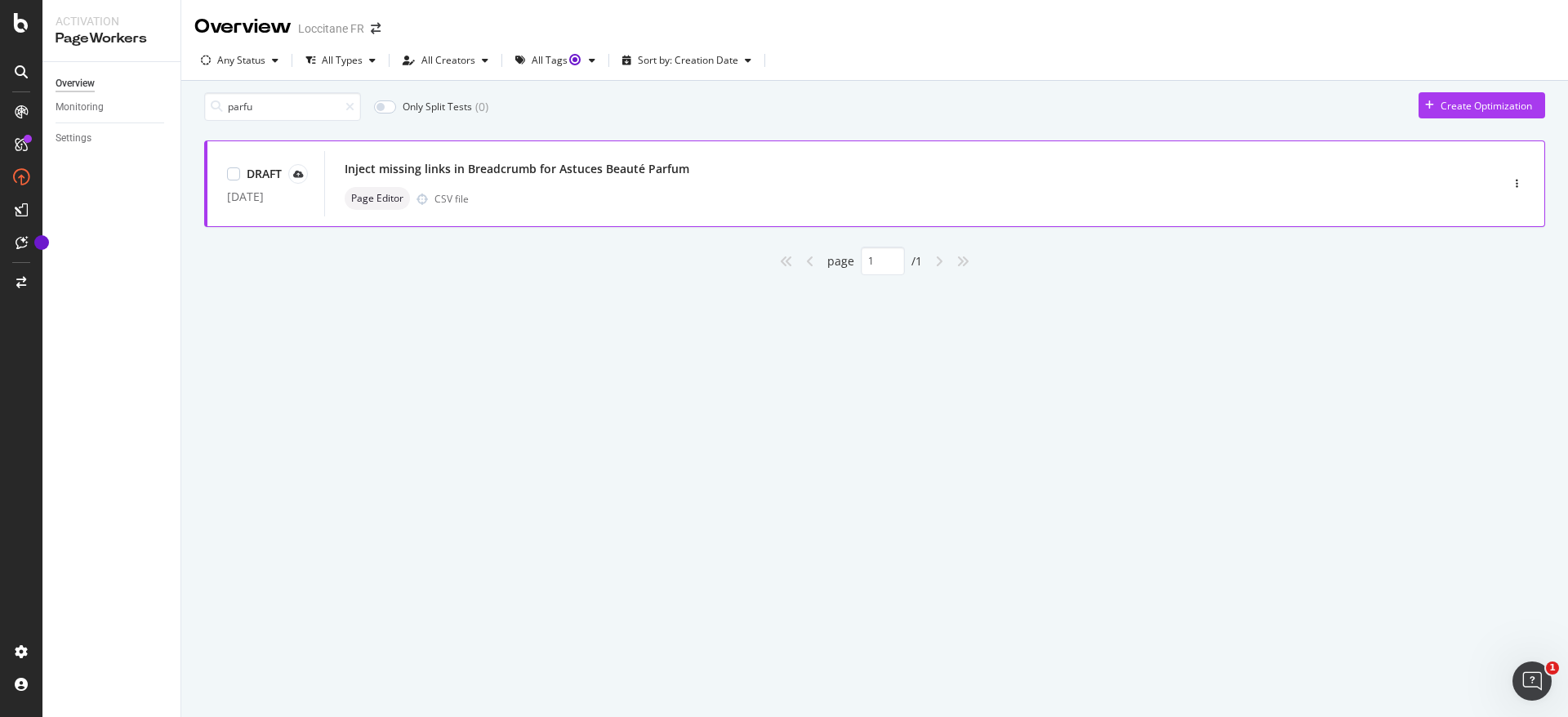
click at [611, 197] on div "Page Editor CSV file" at bounding box center [887, 198] width 1086 height 23
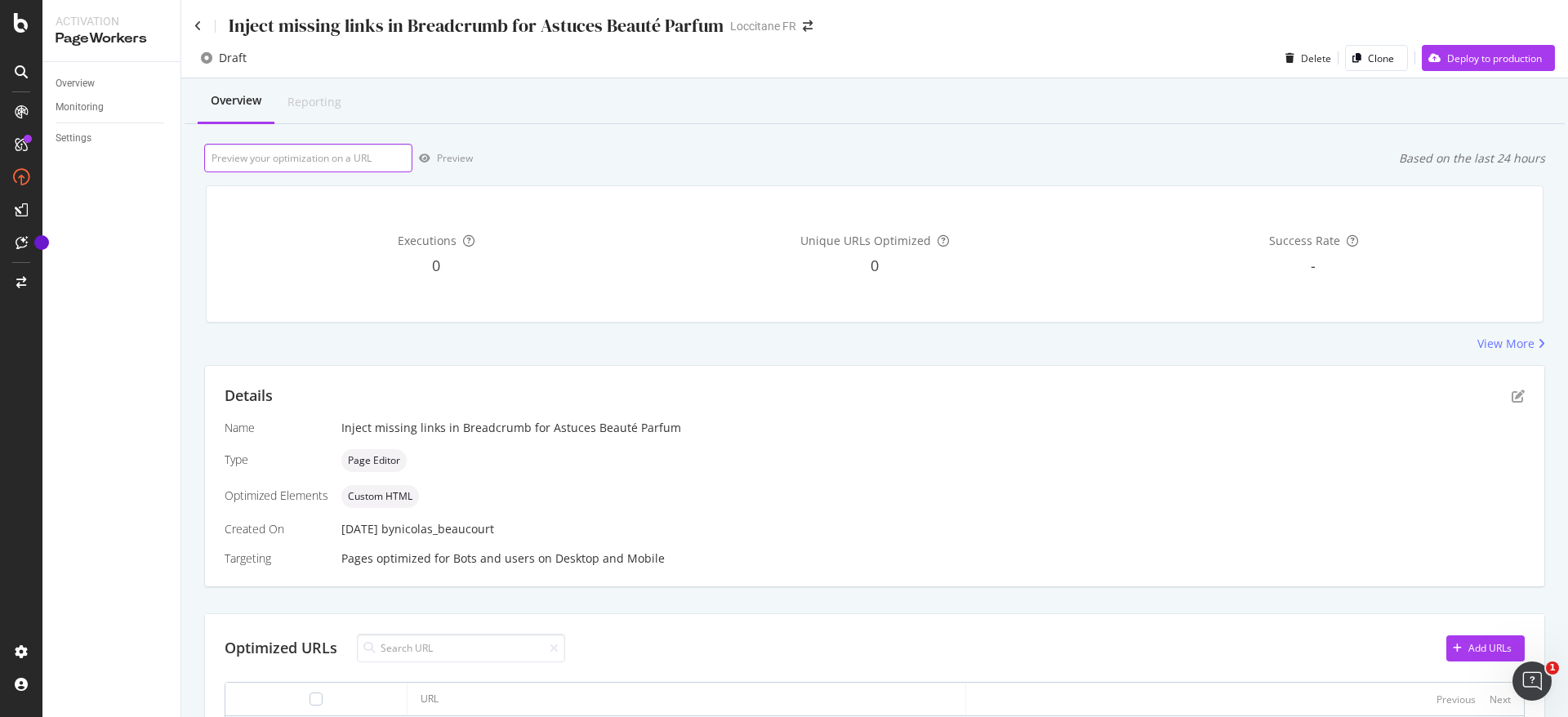
click at [342, 159] on input "url" at bounding box center [308, 158] width 208 height 29
paste input "https://fr.loccitane.com/quel-parfum-choisir-selon-la-saison"
type input "https://fr.loccitane.com/quel-parfum-choisir-selon-la-saison"
click at [437, 155] on div "Preview" at bounding box center [455, 158] width 36 height 14
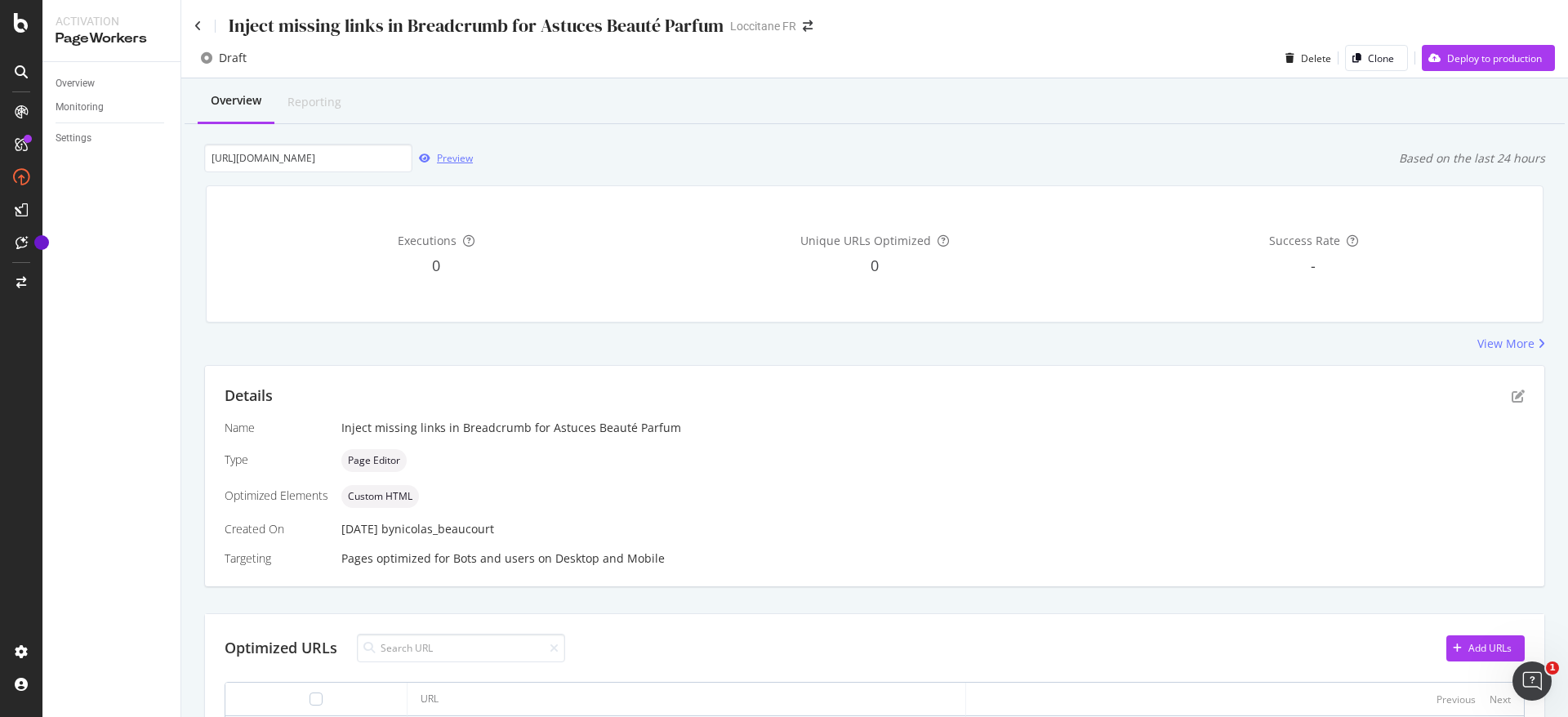
scroll to position [0, 0]
click at [433, 155] on div "button" at bounding box center [425, 159] width 25 height 10
click at [1527, 675] on icon "Ouvrir le Messenger Intercom" at bounding box center [1530, 679] width 27 height 27
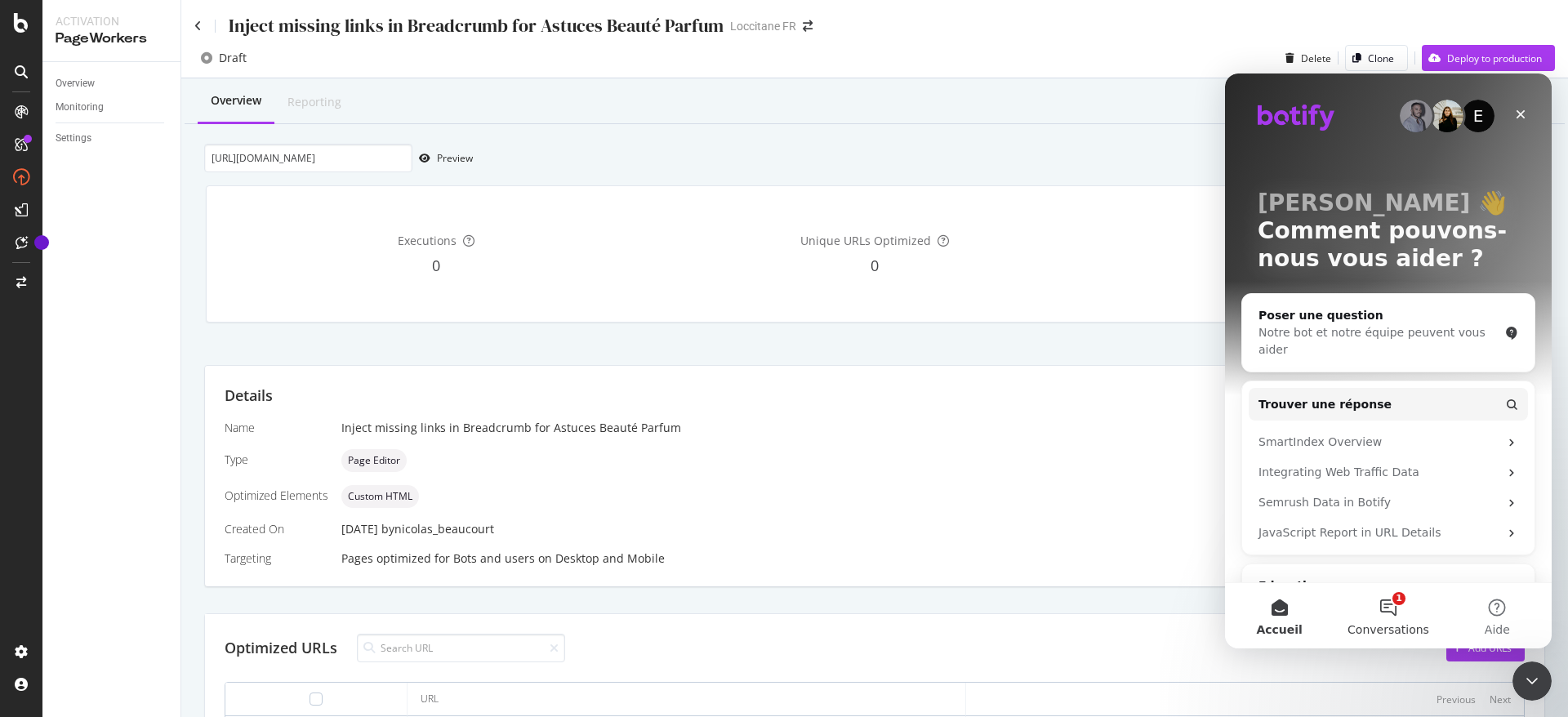
click at [1404, 612] on button "1 Conversations" at bounding box center [1388, 615] width 109 height 65
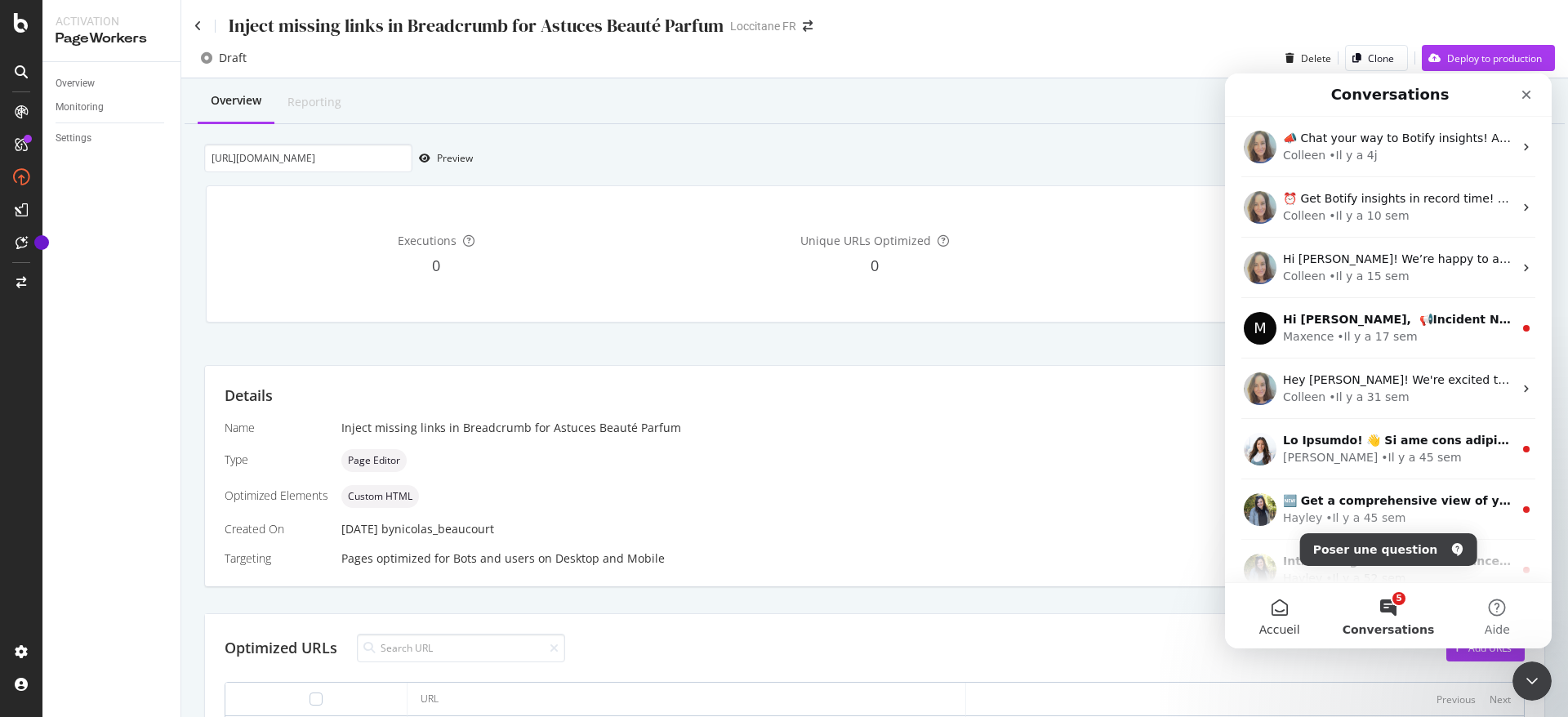
click at [1275, 604] on button "Accueil" at bounding box center [1279, 615] width 109 height 65
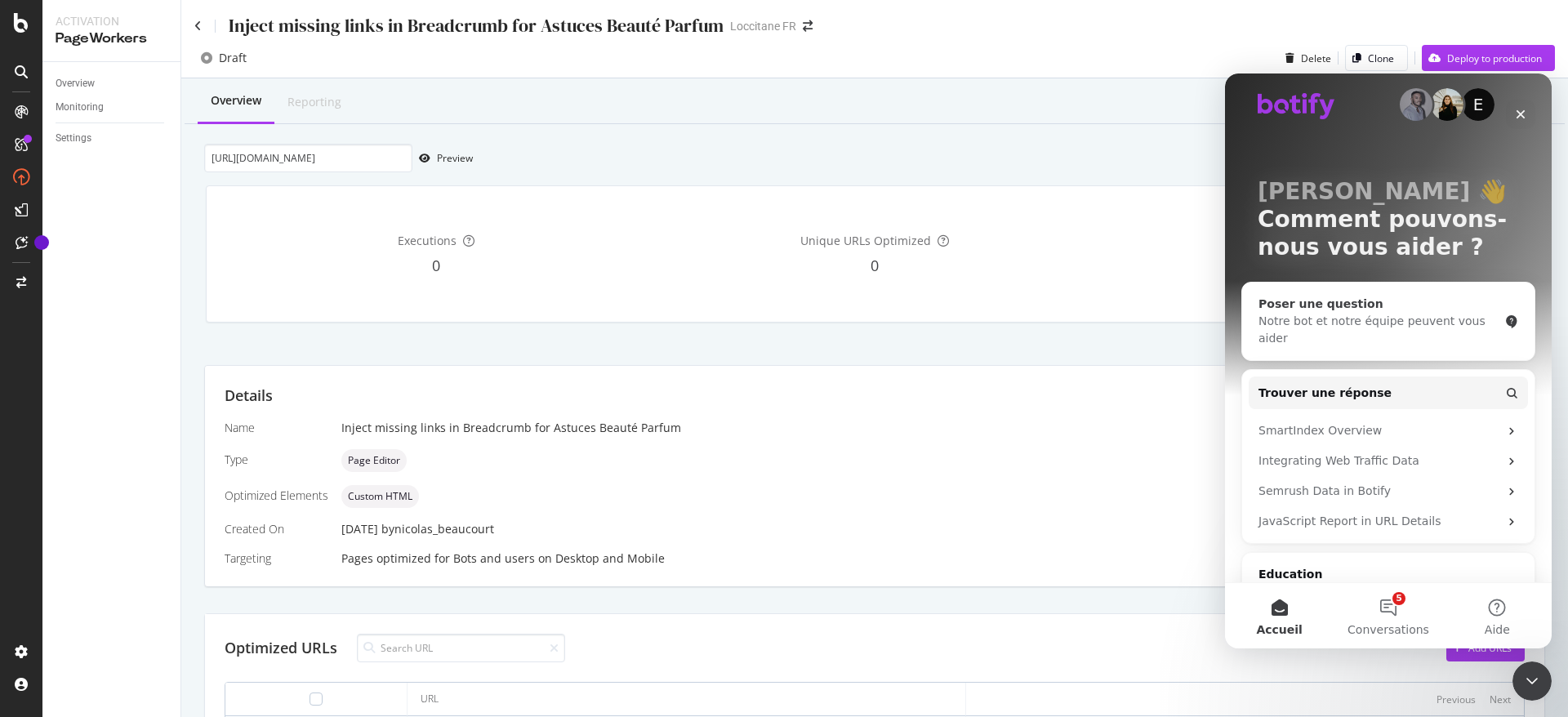
scroll to position [12, 0]
click at [1404, 323] on div "Notre bot et notre équipe peuvent vous aider" at bounding box center [1379, 329] width 240 height 35
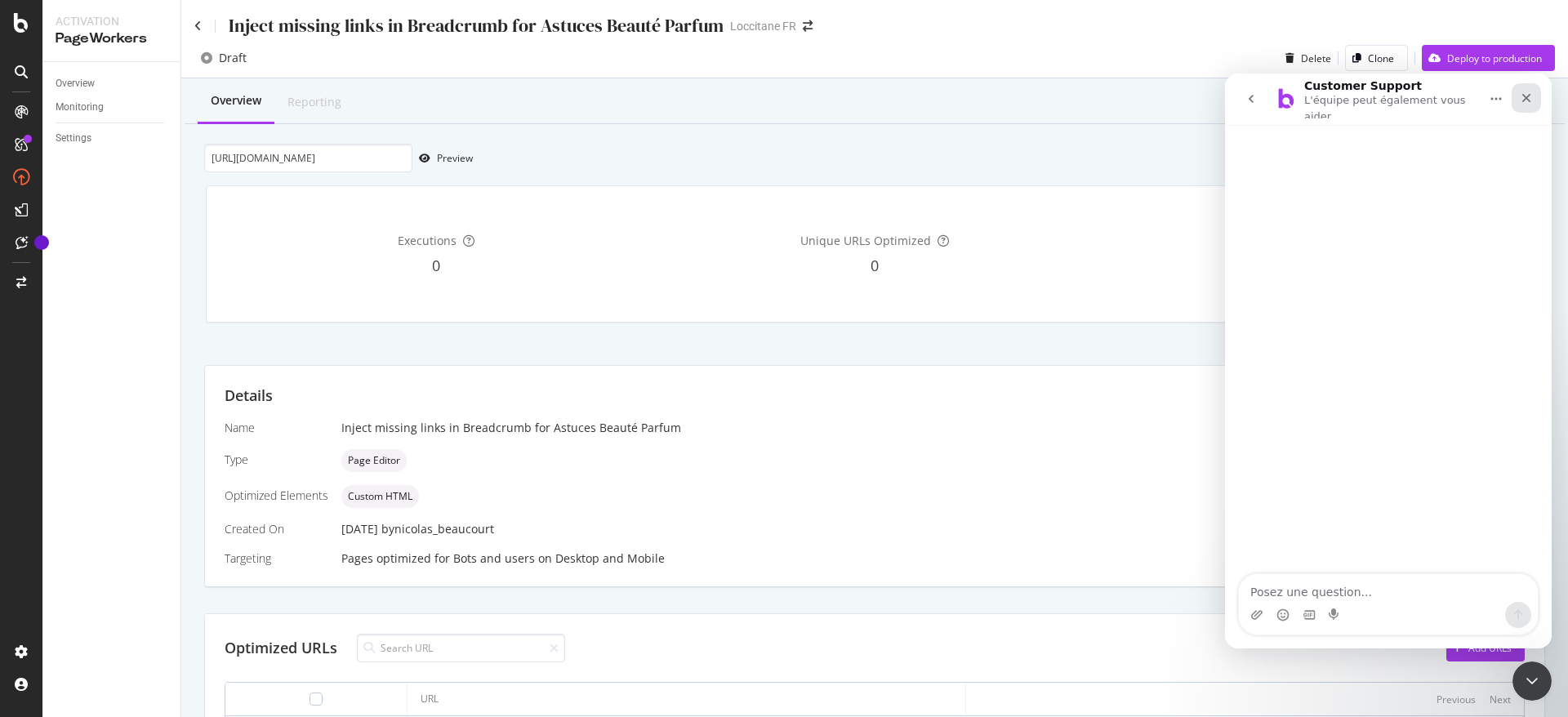
click at [1519, 99] on div "Fermer" at bounding box center [1527, 98] width 30 height 30
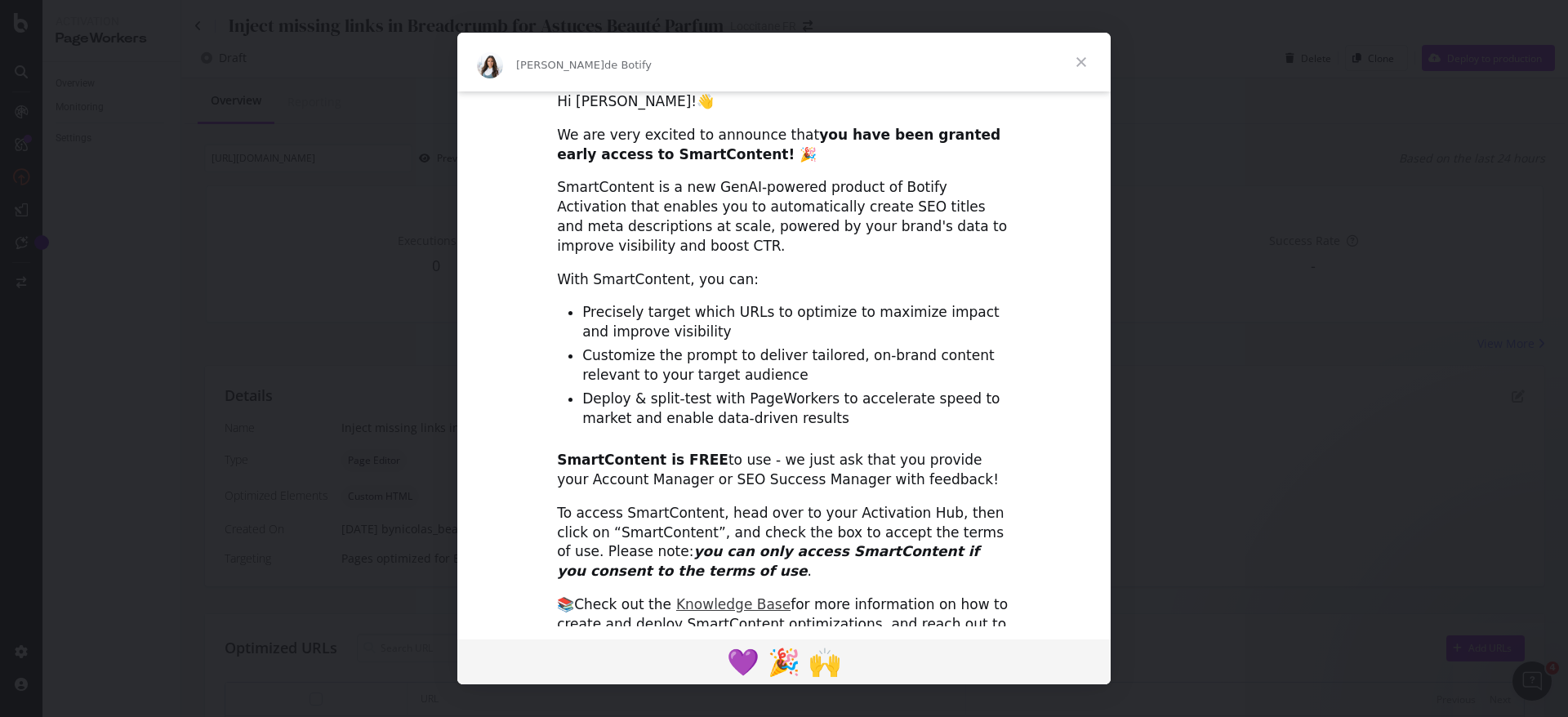
scroll to position [21, 0]
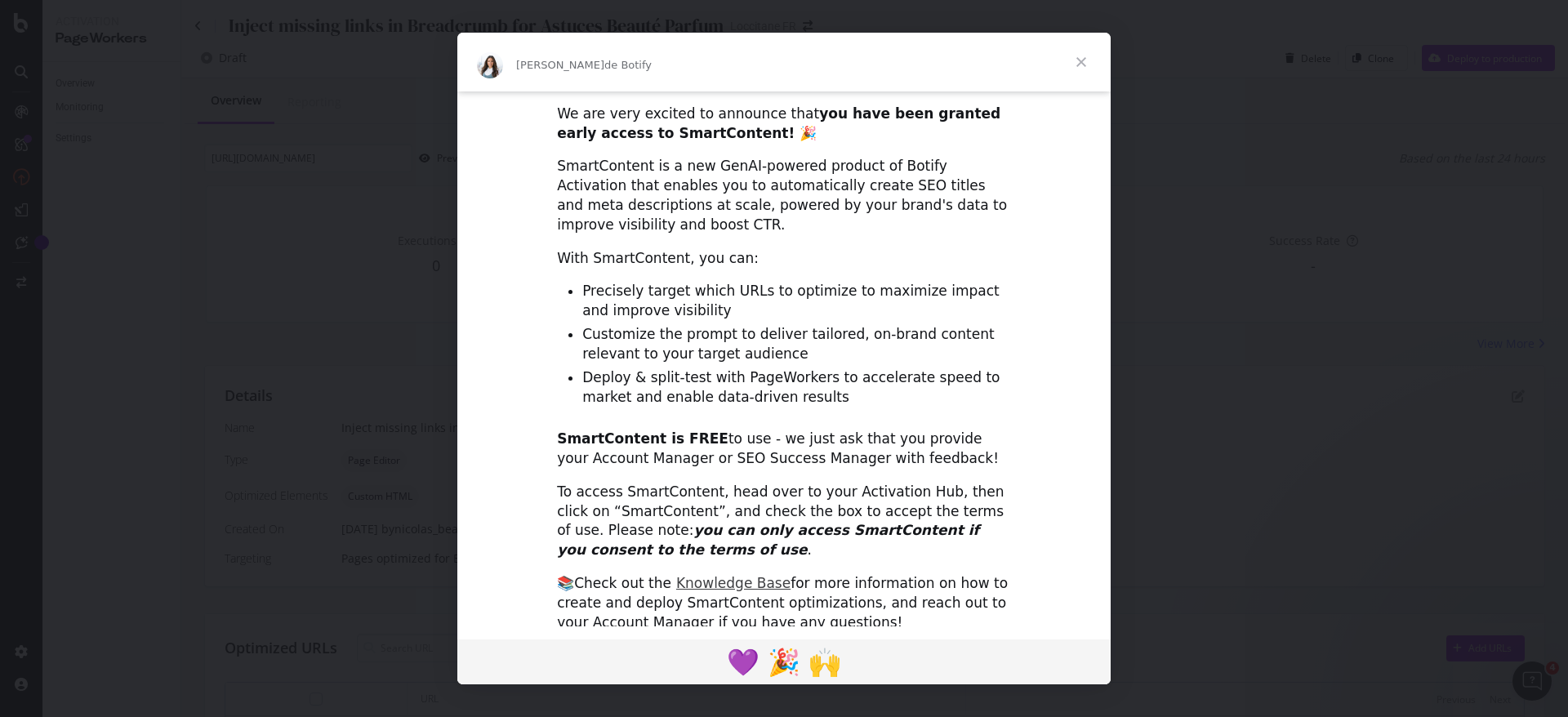
click at [1086, 58] on span "Fermer" at bounding box center [1082, 62] width 59 height 59
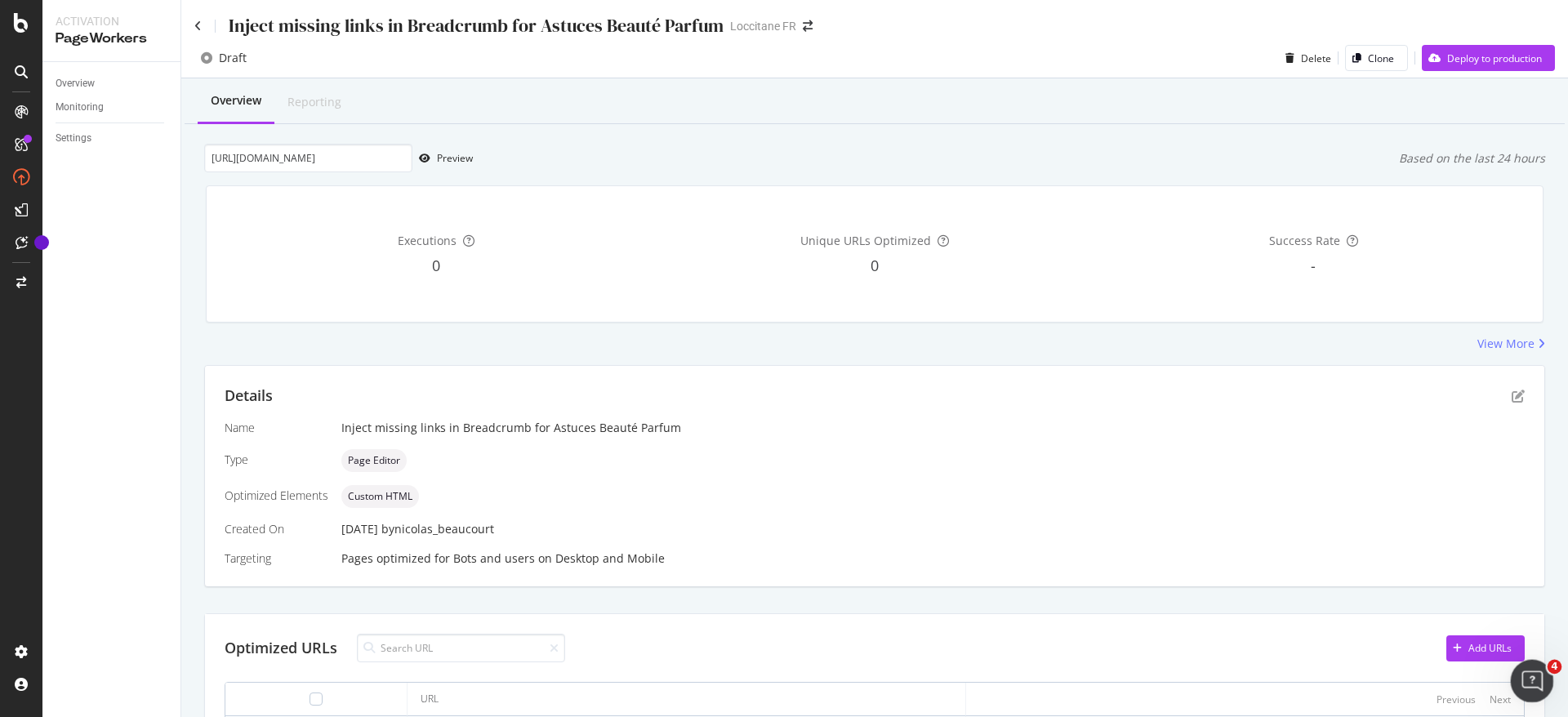
click at [1533, 682] on icon "Ouvrir le Messenger Intercom" at bounding box center [1530, 679] width 27 height 27
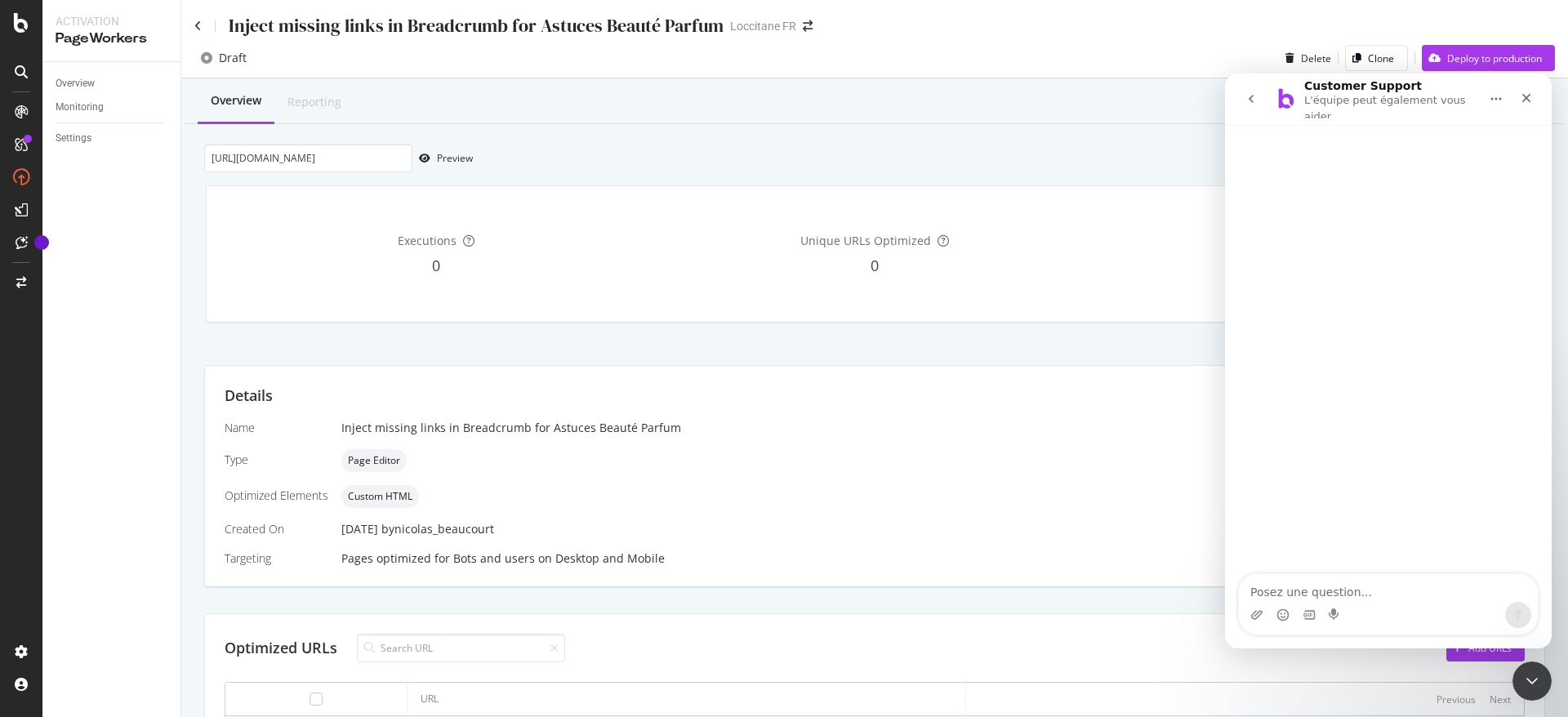
click at [1254, 92] on icon "go back" at bounding box center [1251, 99] width 13 height 13
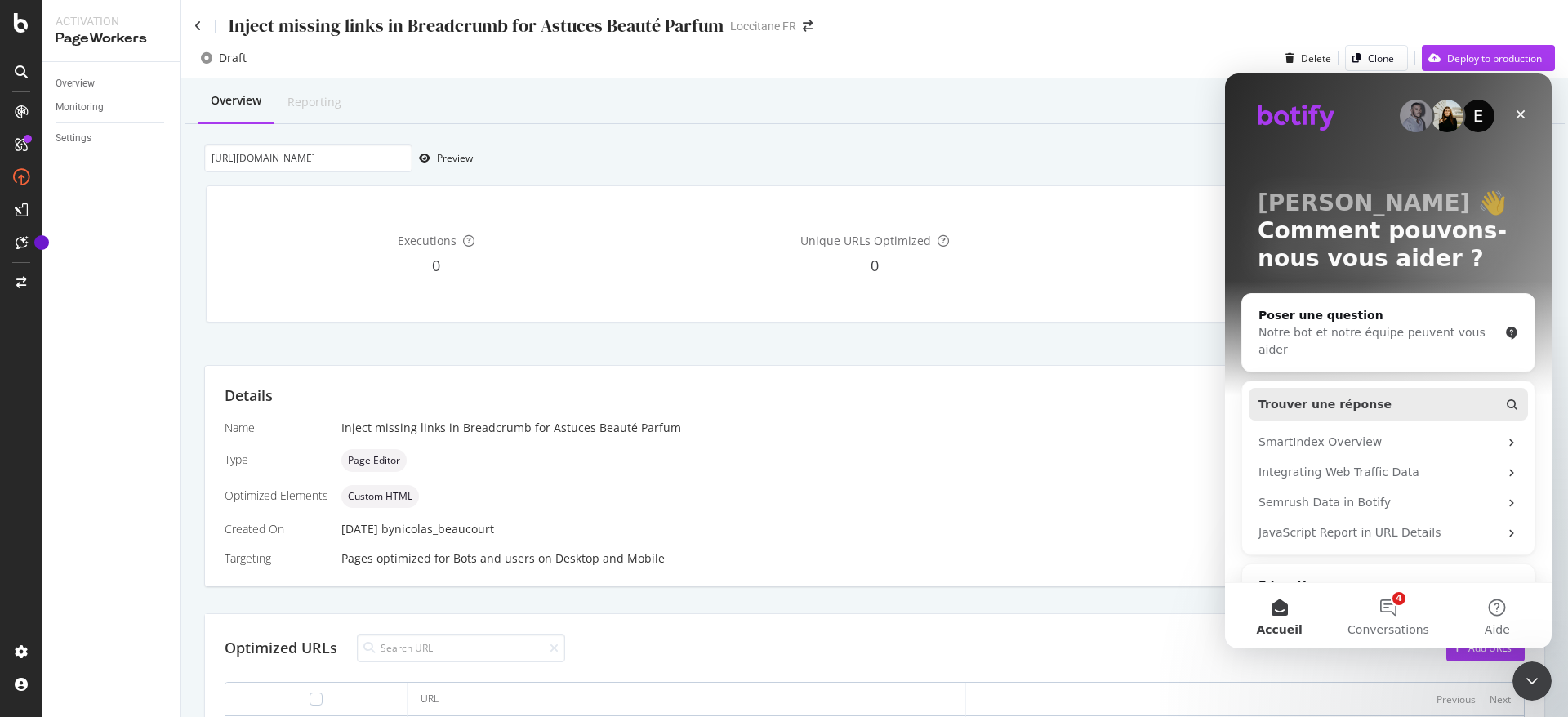
scroll to position [0, 0]
click at [1409, 601] on button "4 Conversations" at bounding box center [1388, 615] width 109 height 65
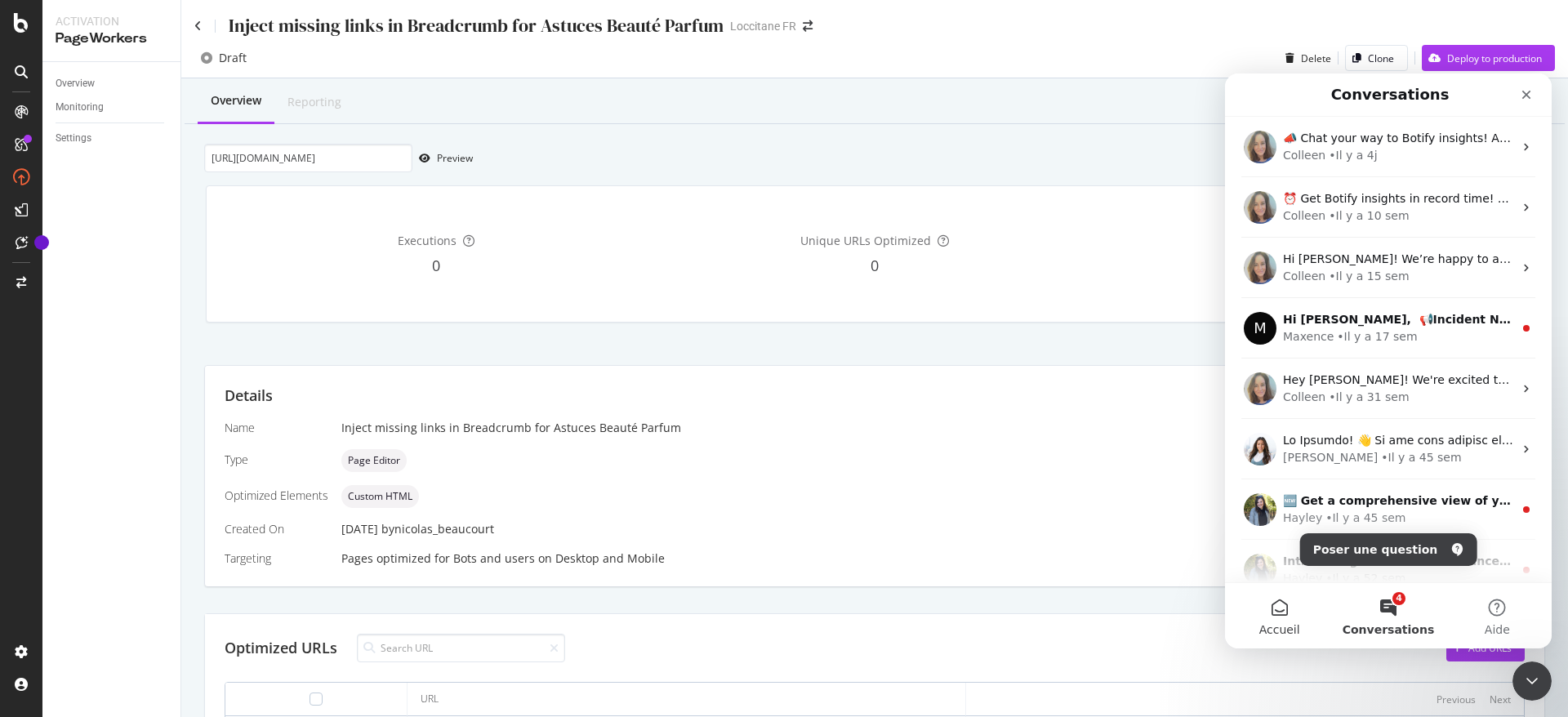
click at [1278, 620] on button "Accueil" at bounding box center [1279, 615] width 109 height 65
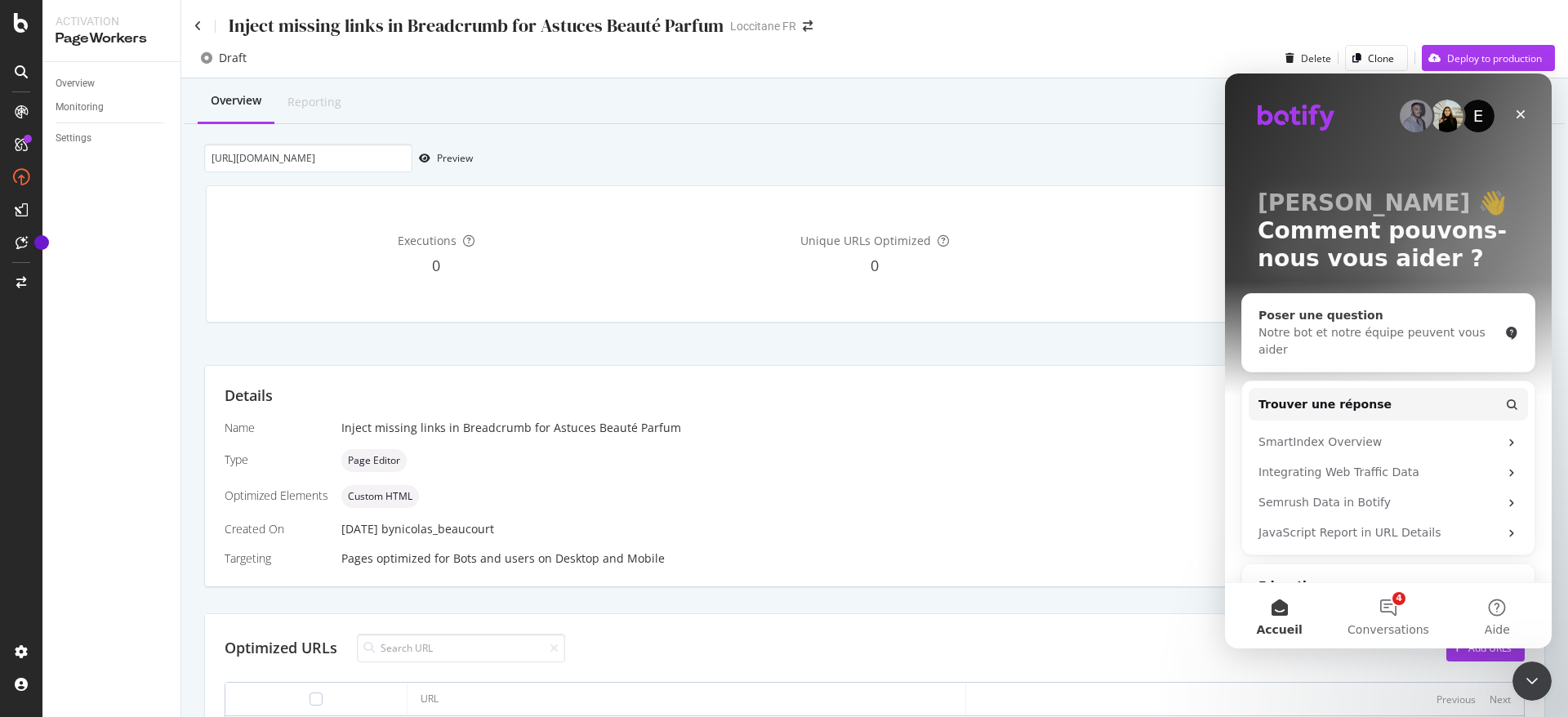
click at [1339, 332] on div "Notre bot et notre équipe peuvent vous aider" at bounding box center [1379, 341] width 240 height 35
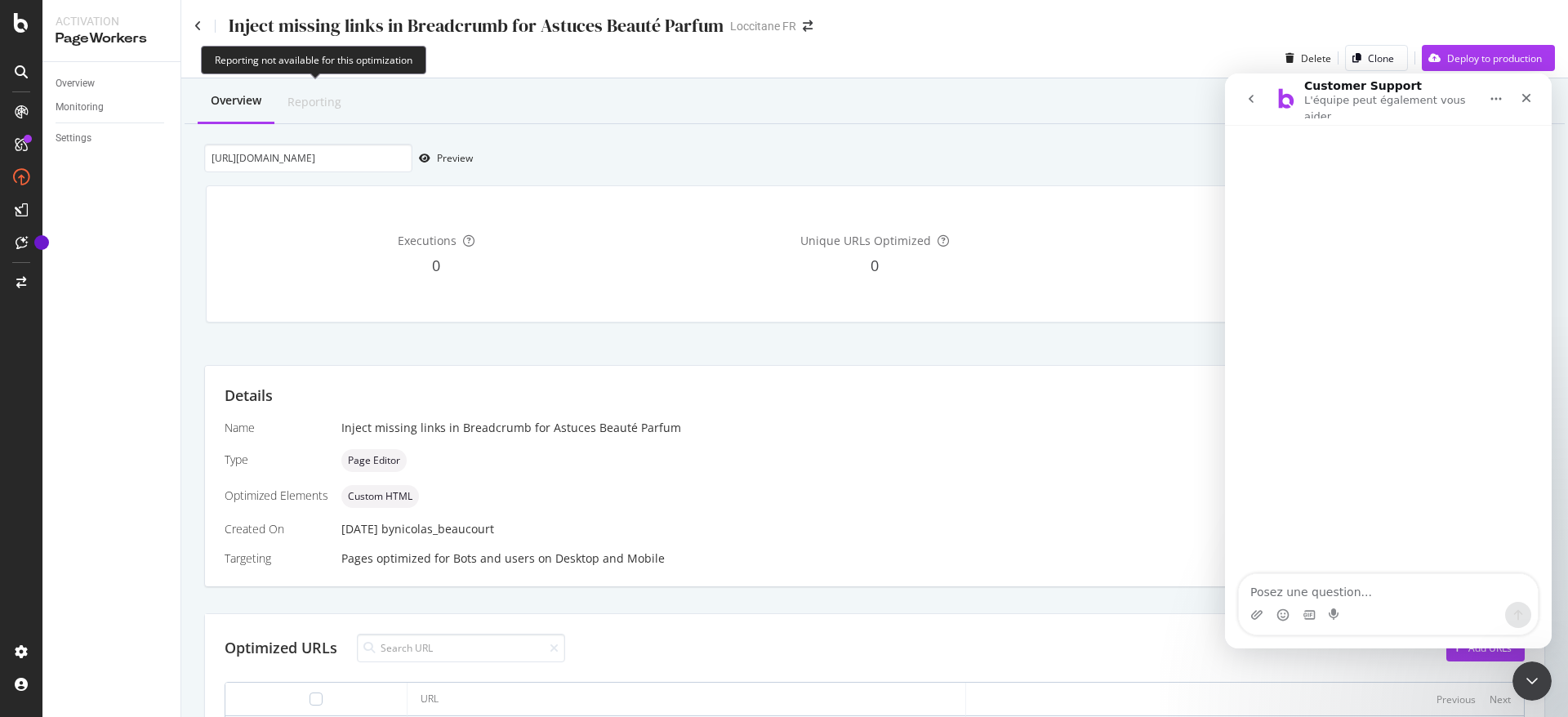
click at [332, 100] on div "Reporting" at bounding box center [315, 102] width 54 height 16
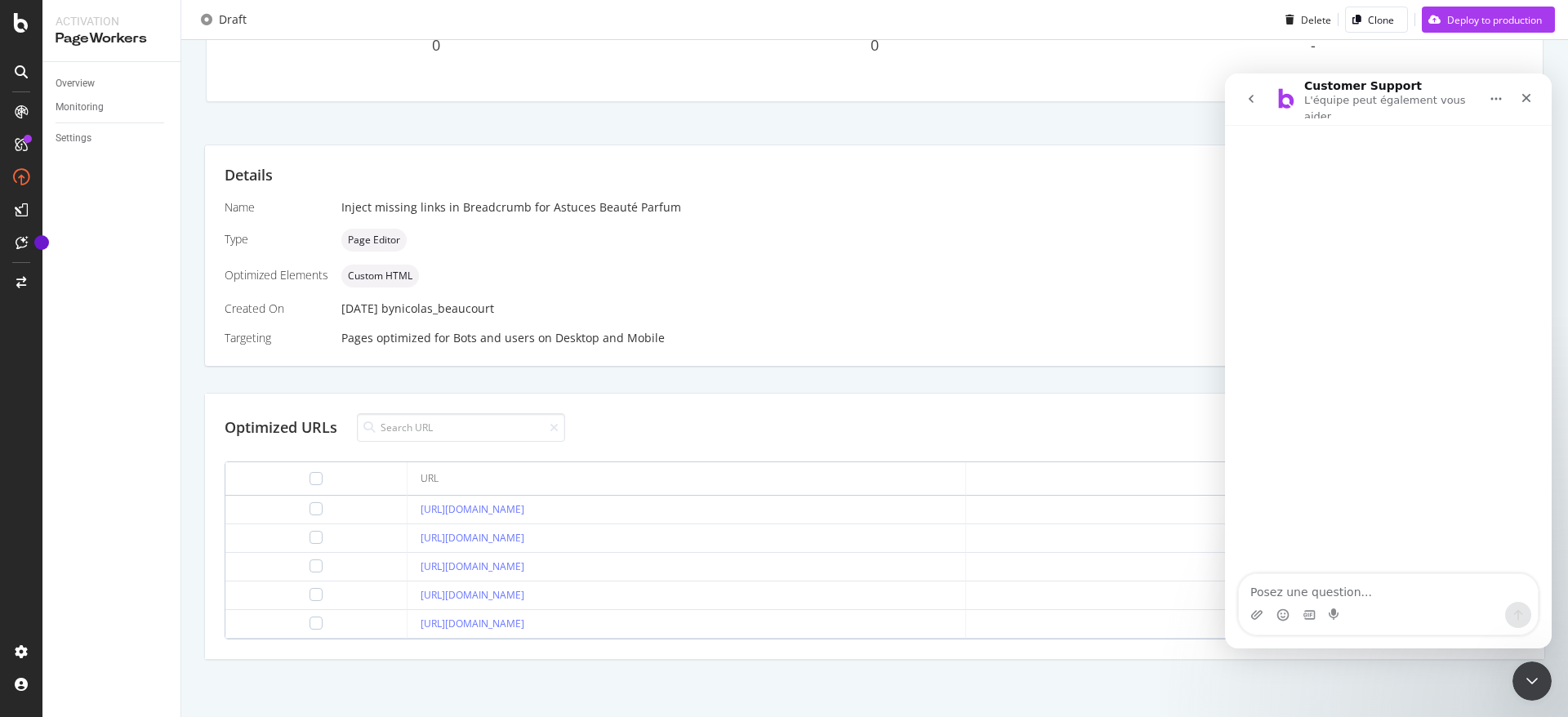
click at [1459, 80] on div "Customer Support L'équipe peut également vous aider" at bounding box center [1389, 99] width 306 height 39
click at [1492, 98] on icon "Accueil" at bounding box center [1496, 99] width 11 height 2
click at [1501, 94] on icon "Accueil" at bounding box center [1496, 99] width 13 height 13
click at [1532, 91] on icon "Fermer" at bounding box center [1527, 98] width 13 height 13
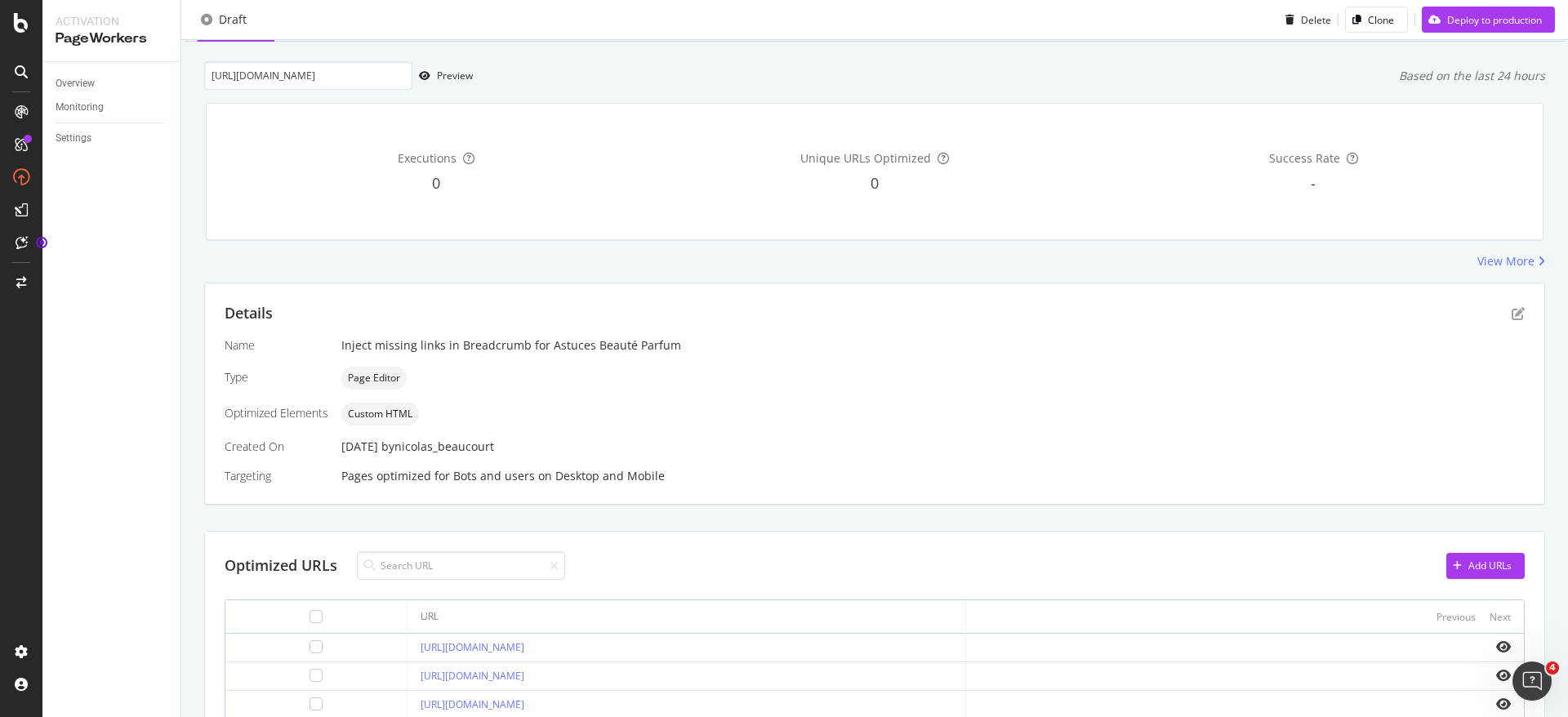
scroll to position [87, 0]
click at [1512, 310] on icon "pen-to-square" at bounding box center [1519, 309] width 13 height 13
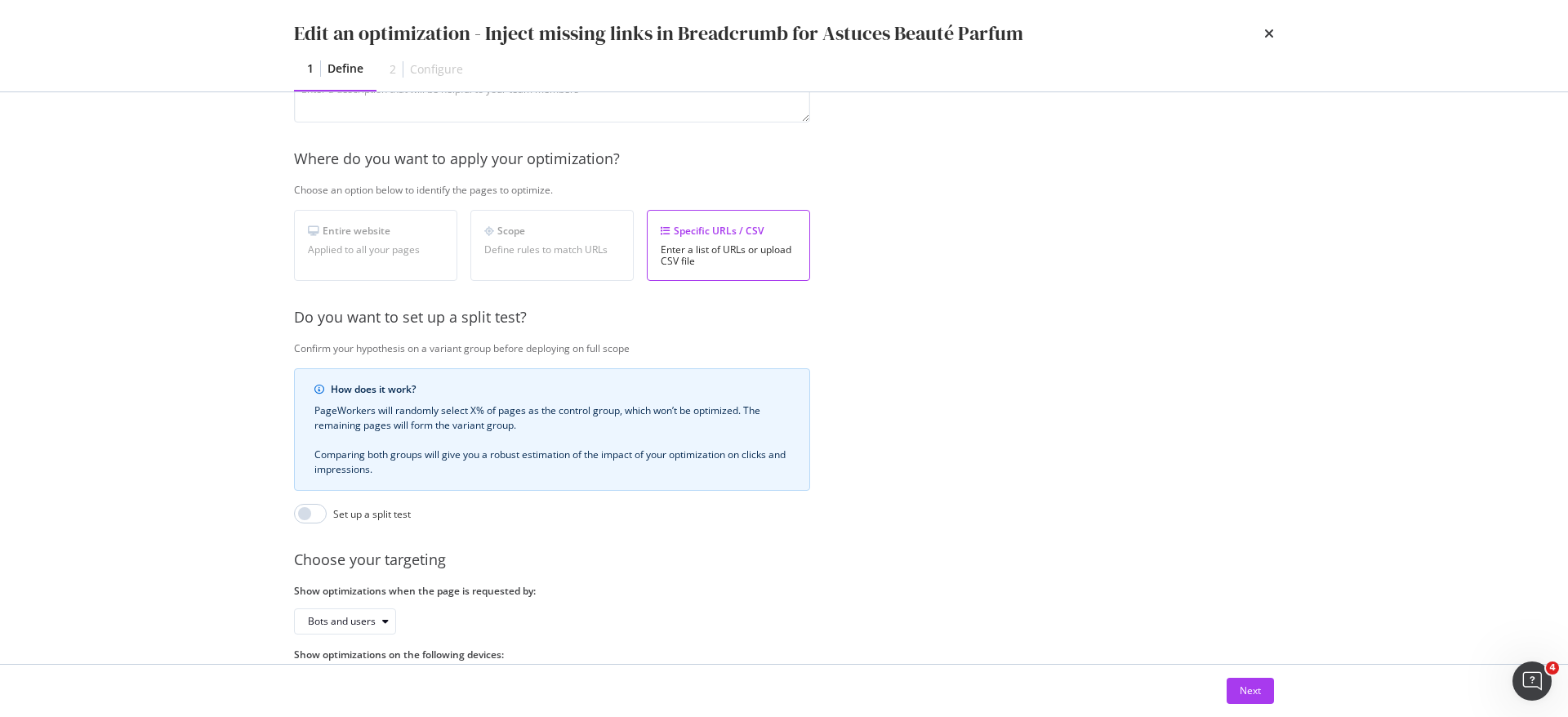
scroll to position [284, 0]
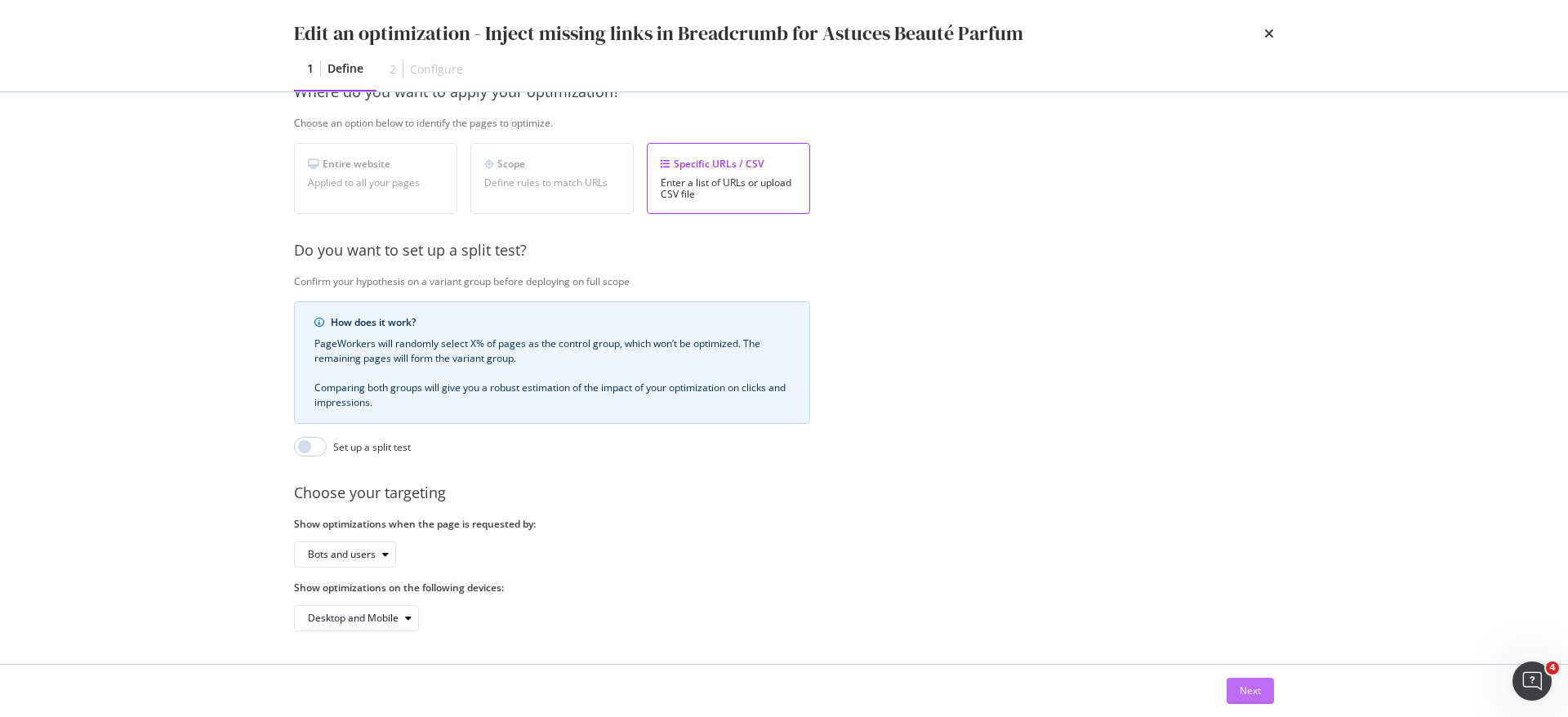
click at [1255, 689] on div "Next" at bounding box center [1251, 691] width 21 height 14
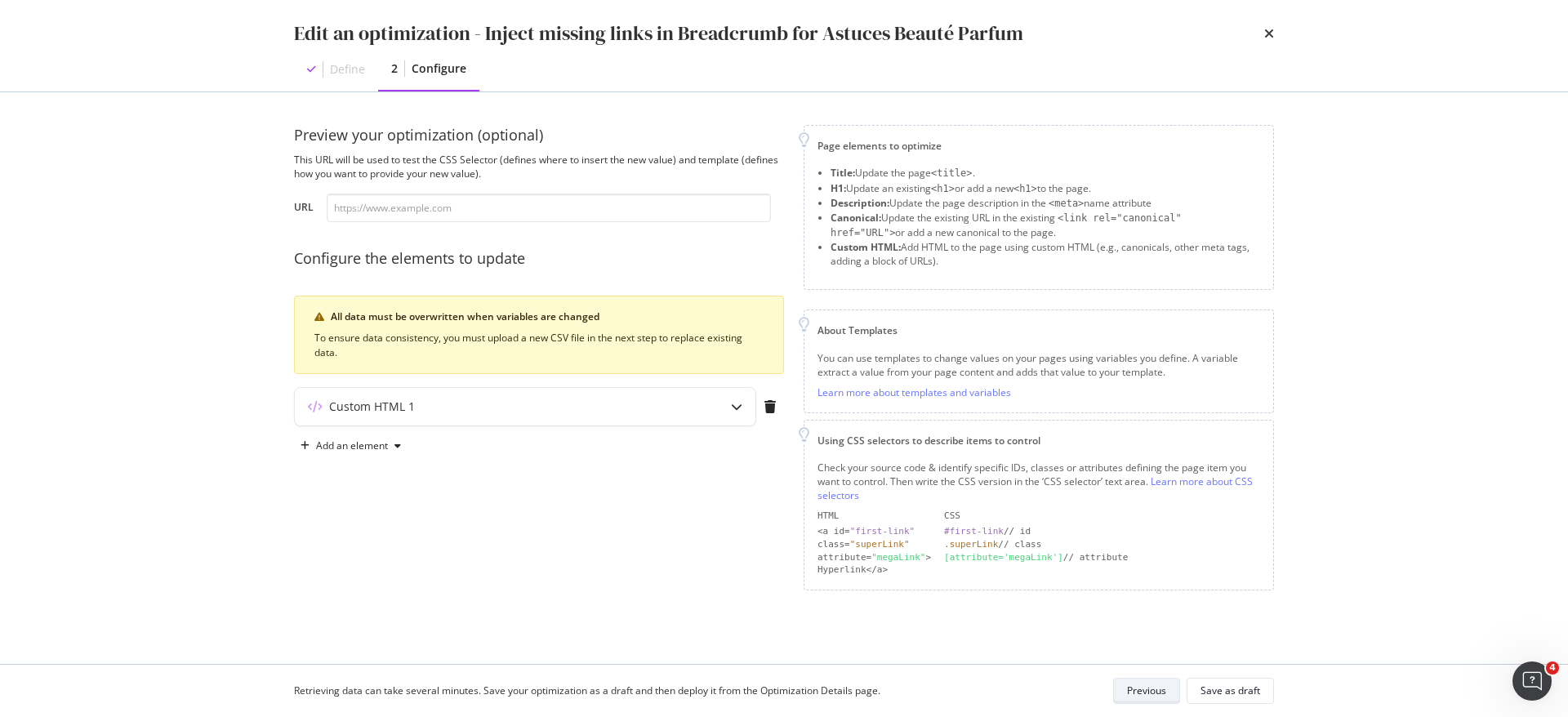
scroll to position [0, 0]
click at [478, 414] on div "Custom HTML 1" at bounding box center [493, 407] width 396 height 16
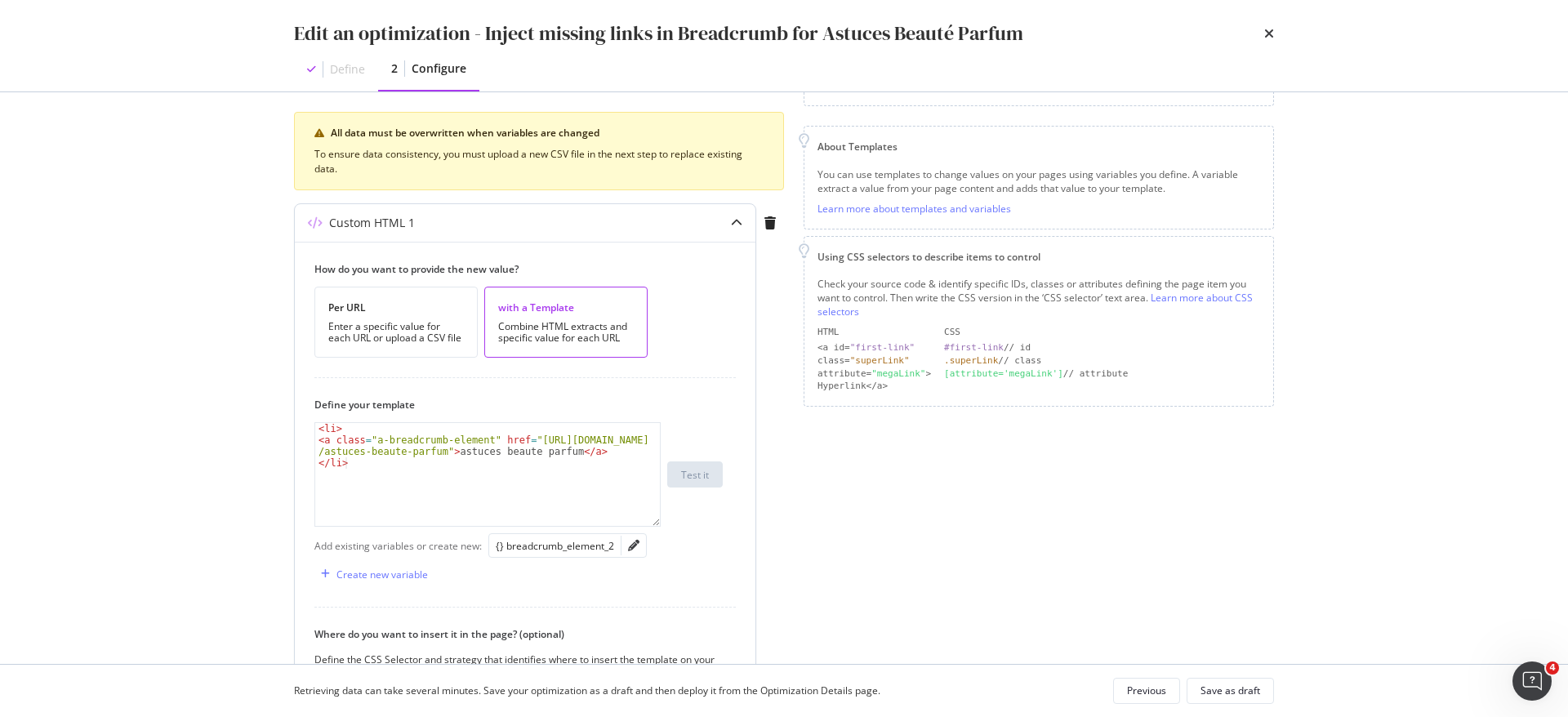
scroll to position [187, 0]
drag, startPoint x: 437, startPoint y: 476, endPoint x: 283, endPoint y: 414, distance: 166.0
click at [283, 414] on div "Preview your optimization (optional) This URL will be used to test the CSS Sele…" at bounding box center [784, 377] width 1046 height 571
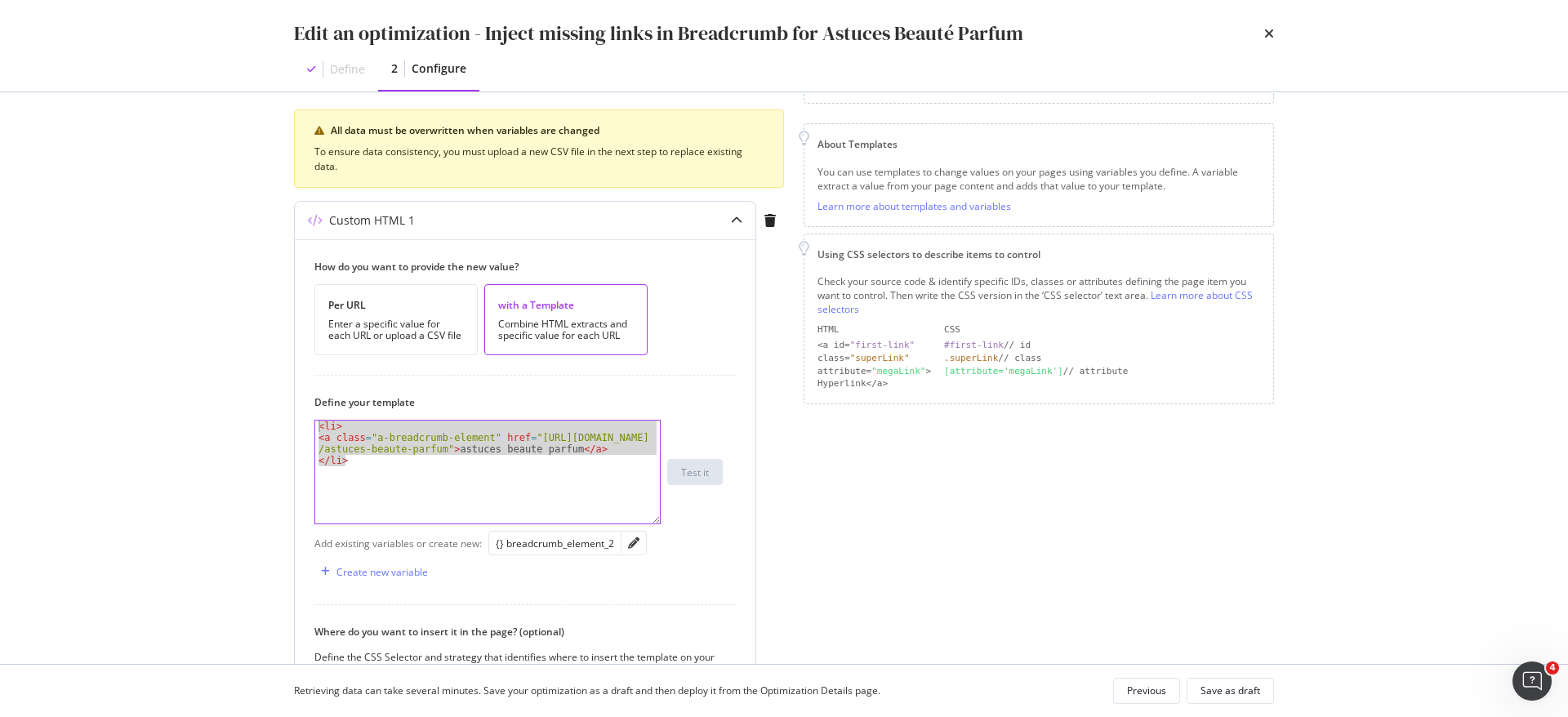
type textarea "<li> <a class="a-breadcrumb-element" href="https://fr.loccitane.com/astuces-bea…"
click at [1154, 696] on div "Previous" at bounding box center [1147, 691] width 39 height 14
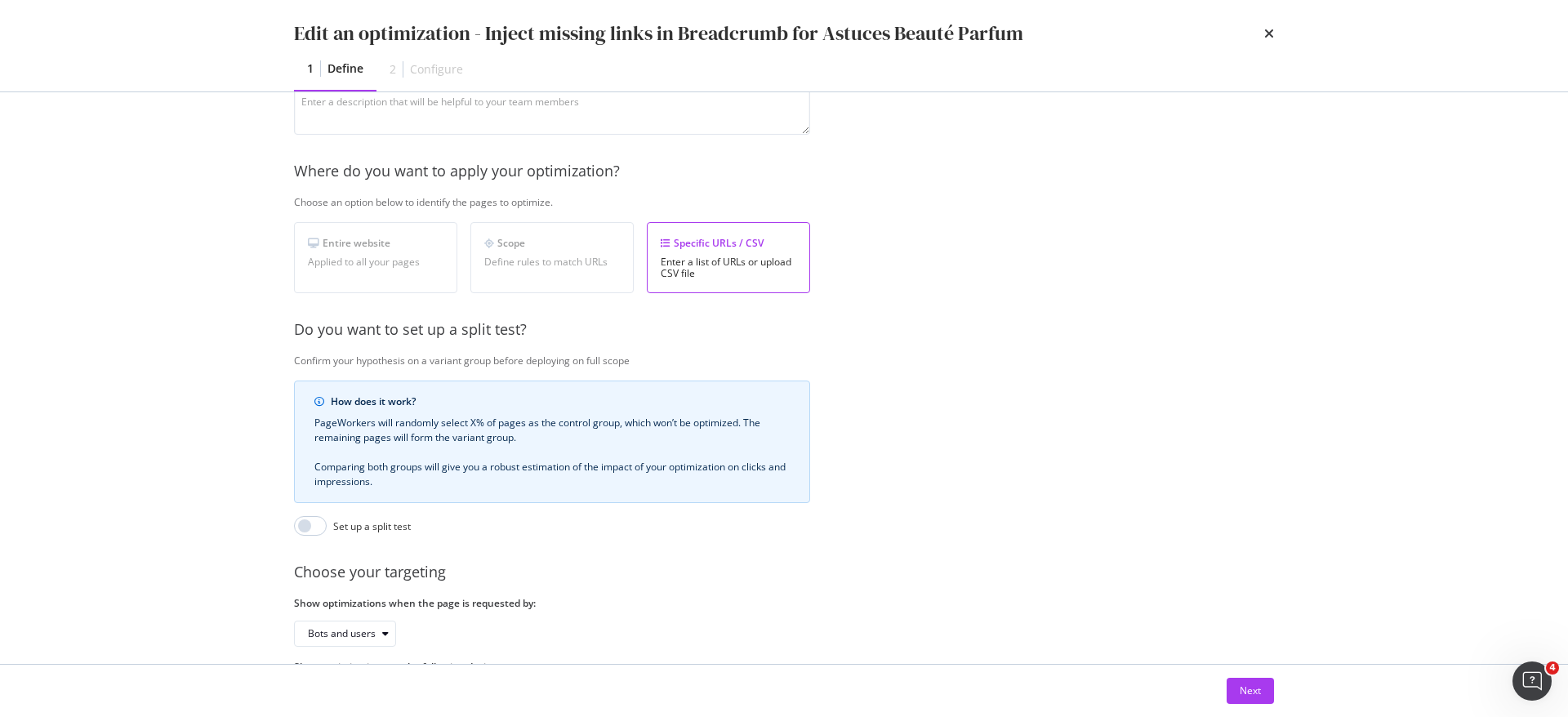
click at [1260, 41] on div "Edit an optimization - Inject missing links in Breadcrumb for Astuces Beauté Pa…" at bounding box center [784, 34] width 980 height 28
click at [1261, 36] on div "Edit an optimization - Inject missing links in Breadcrumb for Astuces Beauté Pa…" at bounding box center [784, 34] width 980 height 28
click at [1265, 35] on icon "times" at bounding box center [1270, 34] width 10 height 13
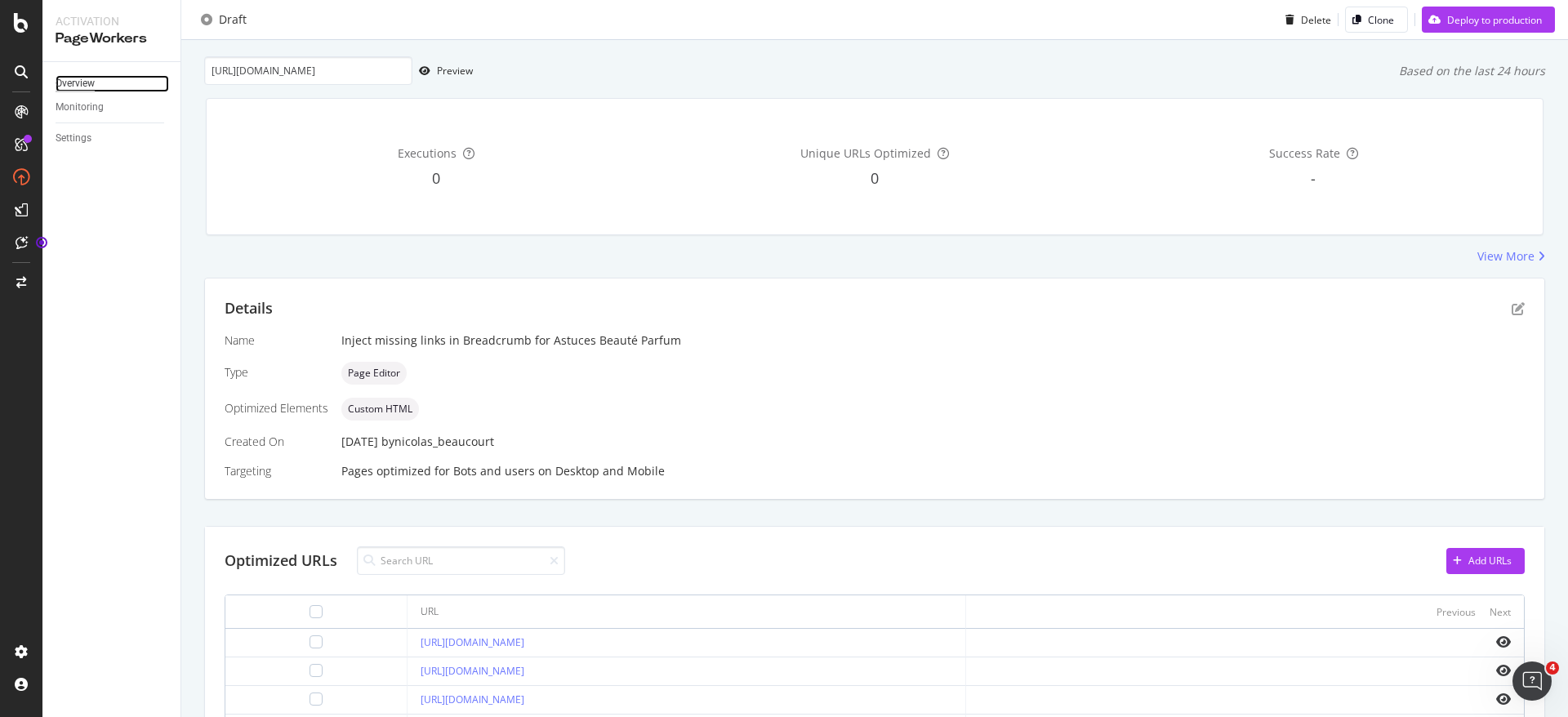
click at [61, 88] on div "Overview" at bounding box center [76, 83] width 39 height 17
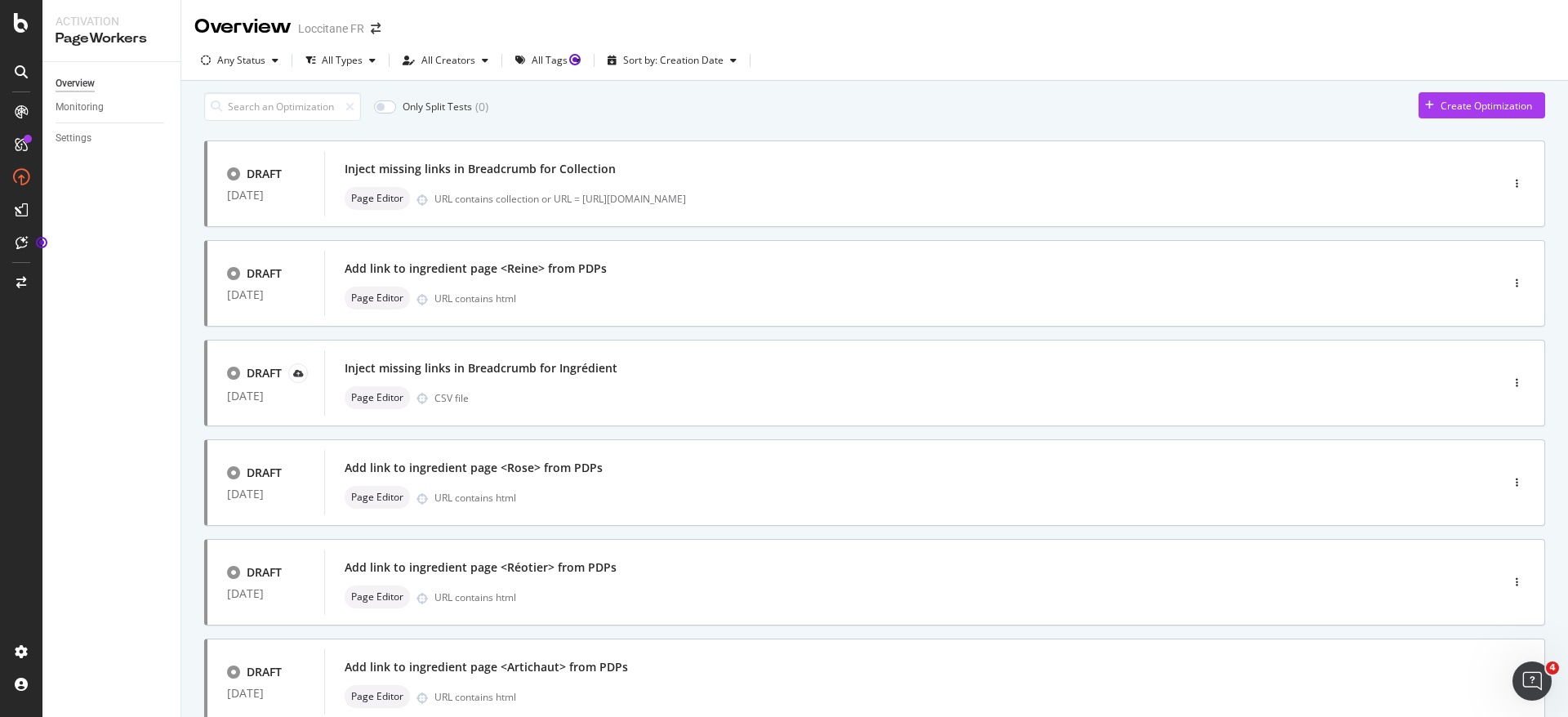
scroll to position [520, 0]
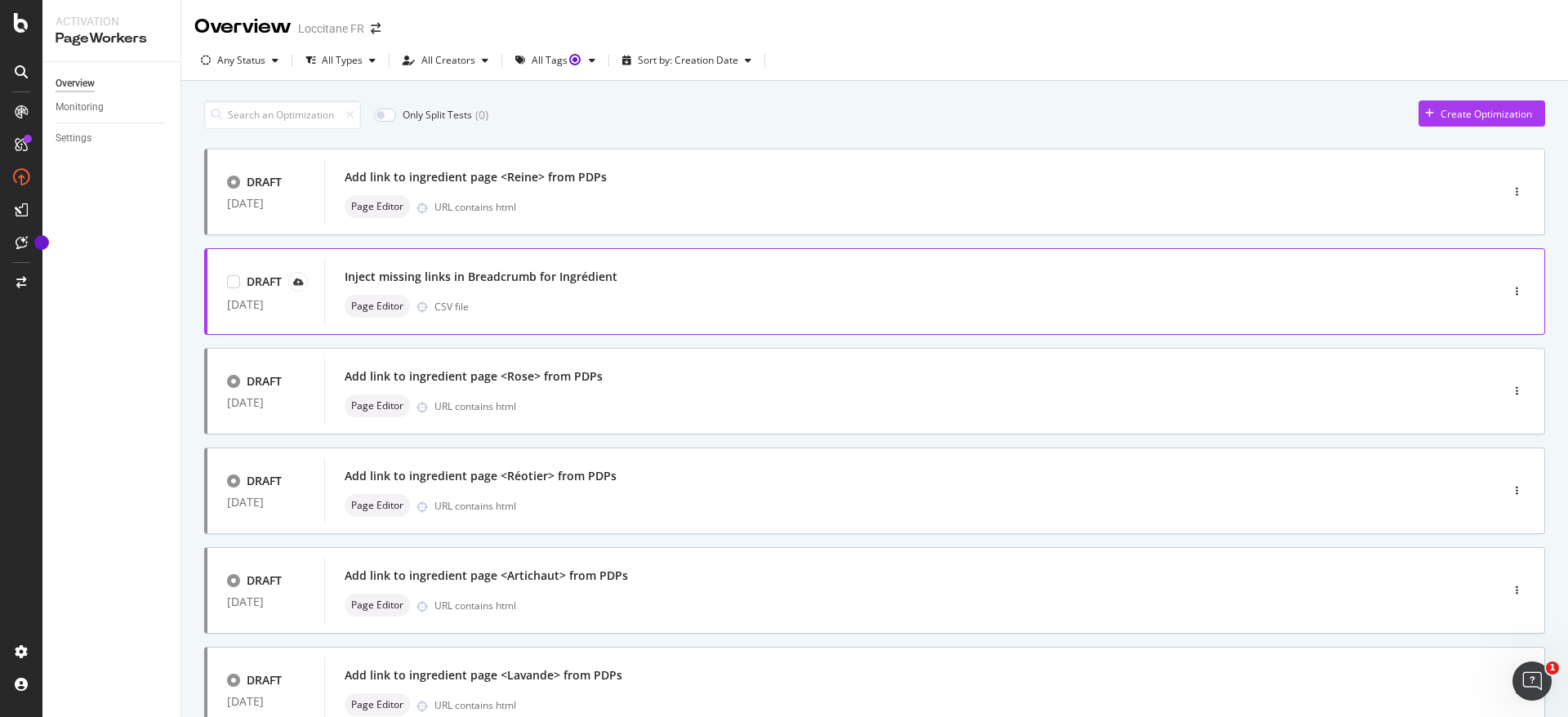
click at [928, 281] on div "Inject missing links in Breadcrumb for Ingrédient" at bounding box center [887, 277] width 1086 height 23
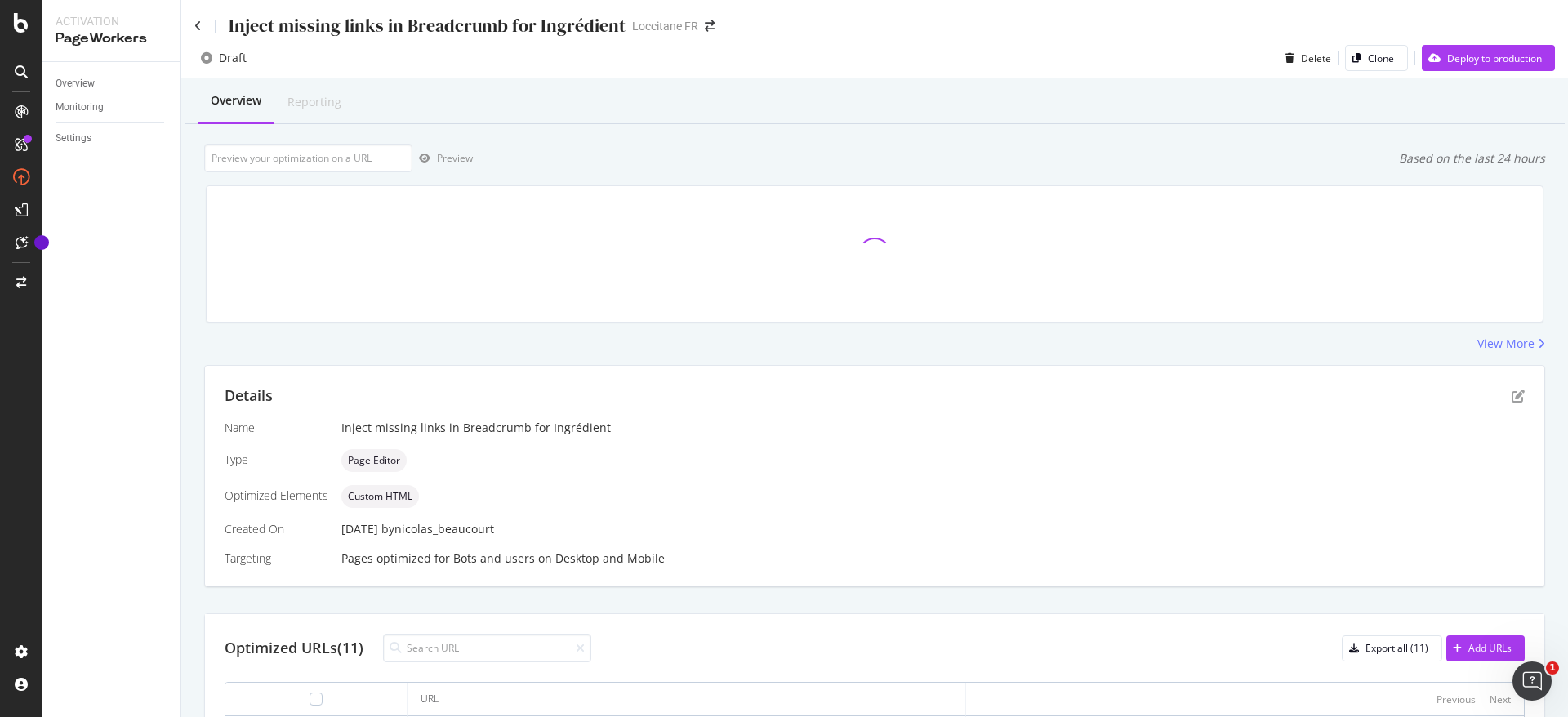
click at [467, 22] on div "Inject missing links in Breadcrumb for Ingrédient" at bounding box center [427, 25] width 397 height 25
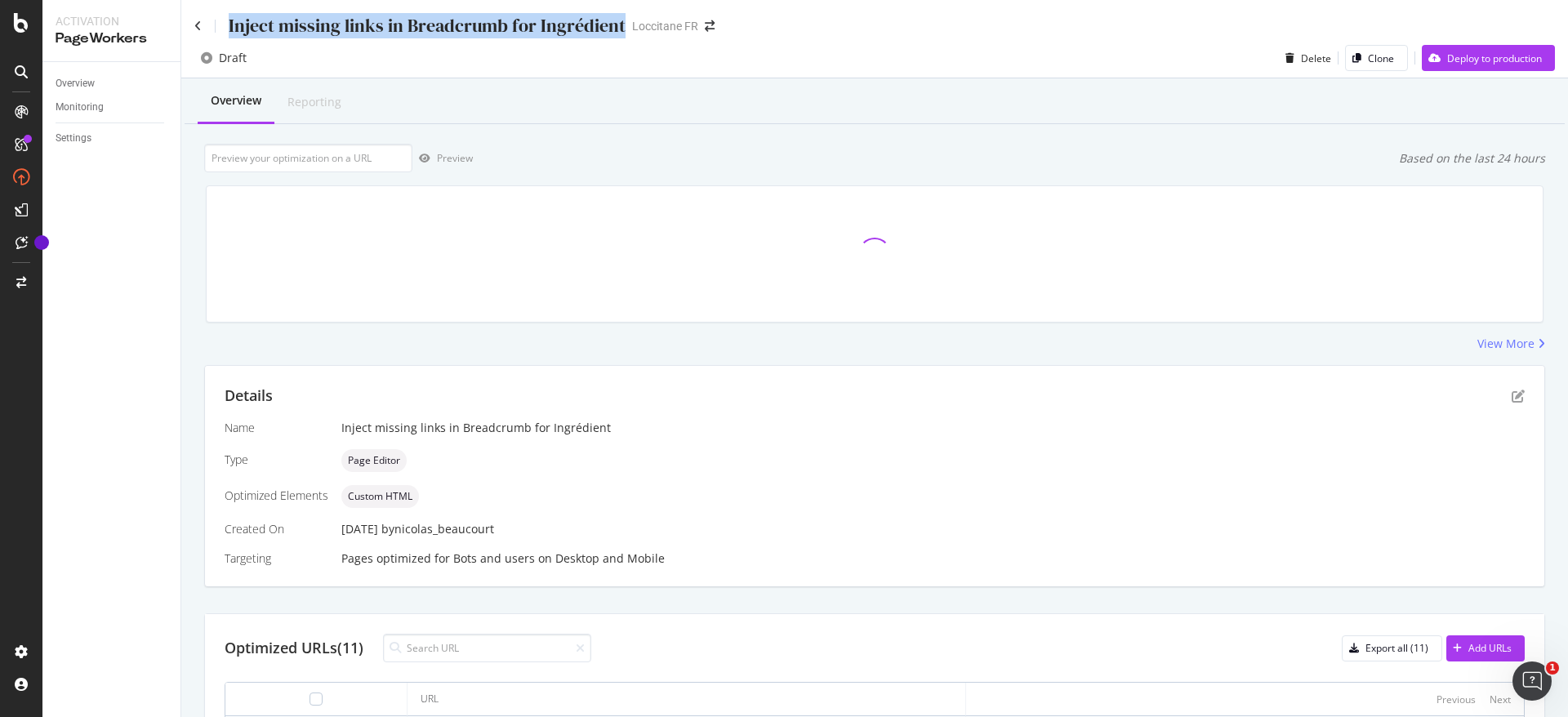
click at [467, 22] on div "Inject missing links in Breadcrumb for Ingrédient" at bounding box center [427, 25] width 397 height 25
copy div "Inject missing links in Breadcrumb for Ingrédient"
click at [1045, 396] on icon "pen-to-square" at bounding box center [1519, 396] width 13 height 13
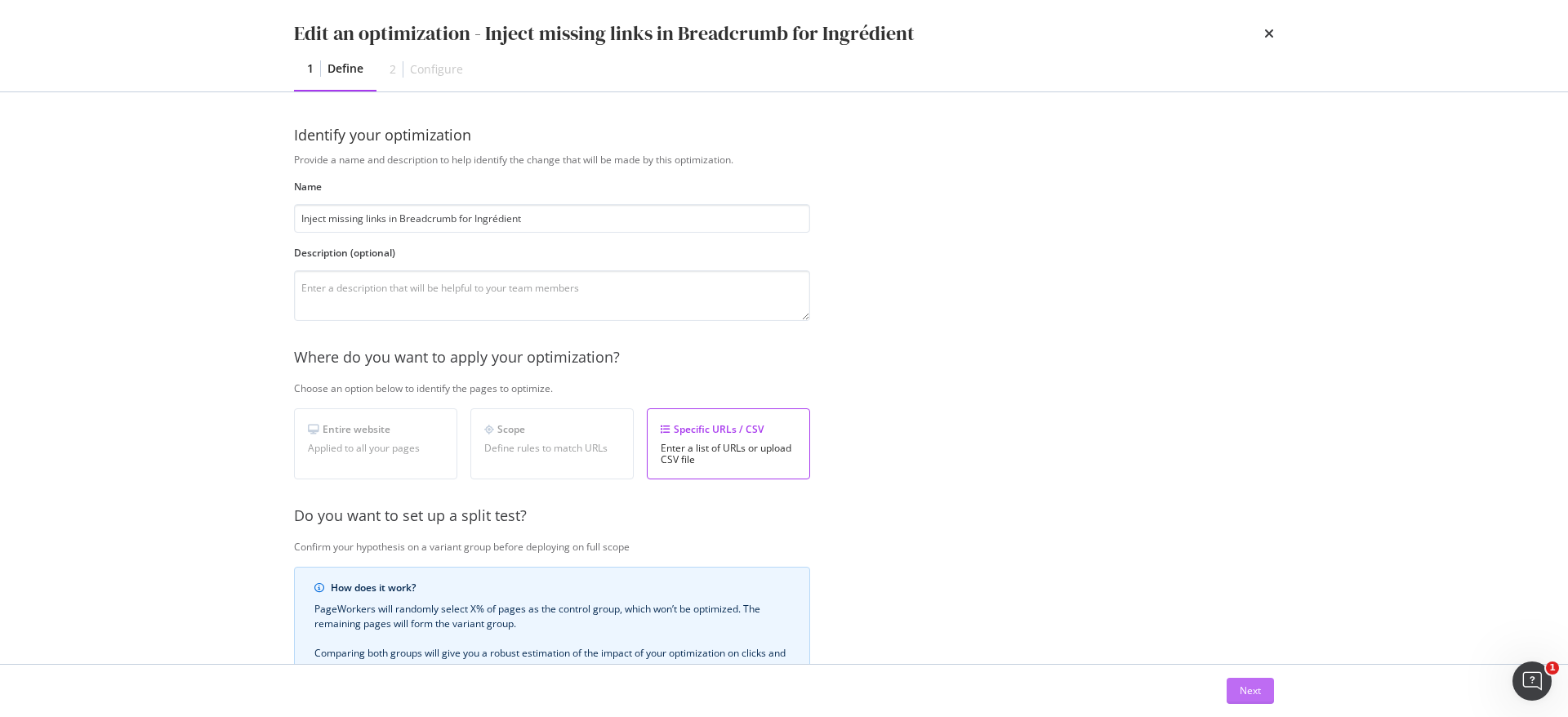
click at [1045, 449] on div "Next" at bounding box center [1251, 691] width 21 height 14
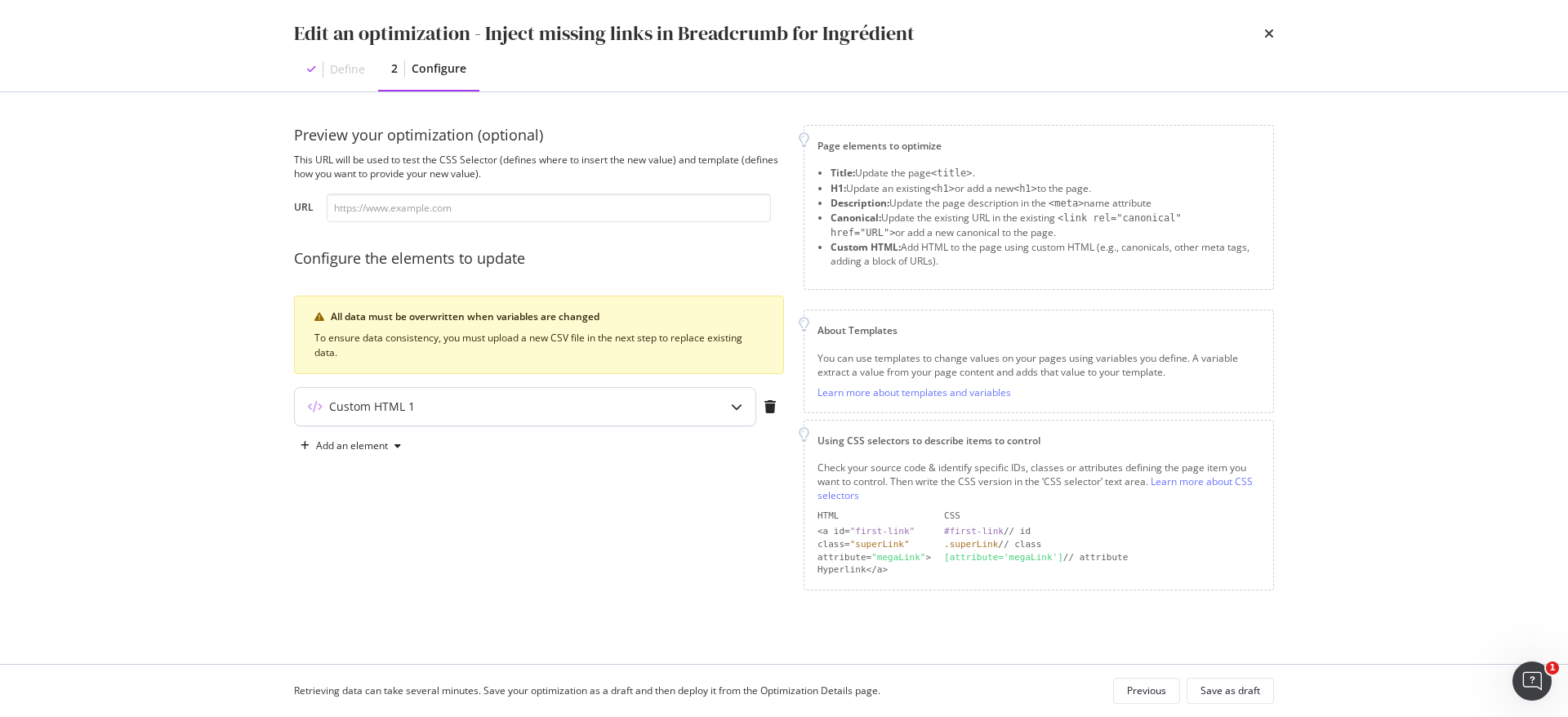
click at [446, 414] on div "Custom HTML 1" at bounding box center [493, 407] width 396 height 16
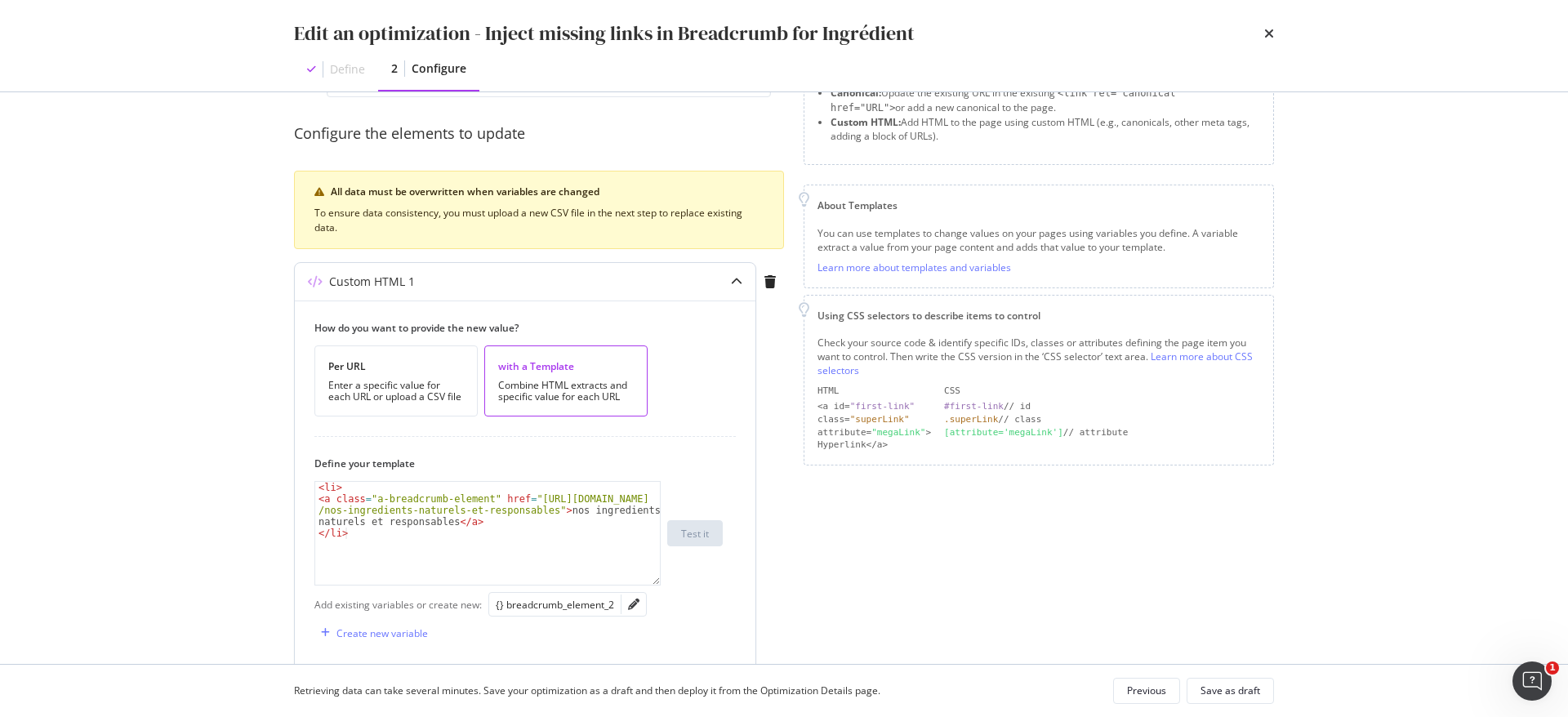
scroll to position [124, 0]
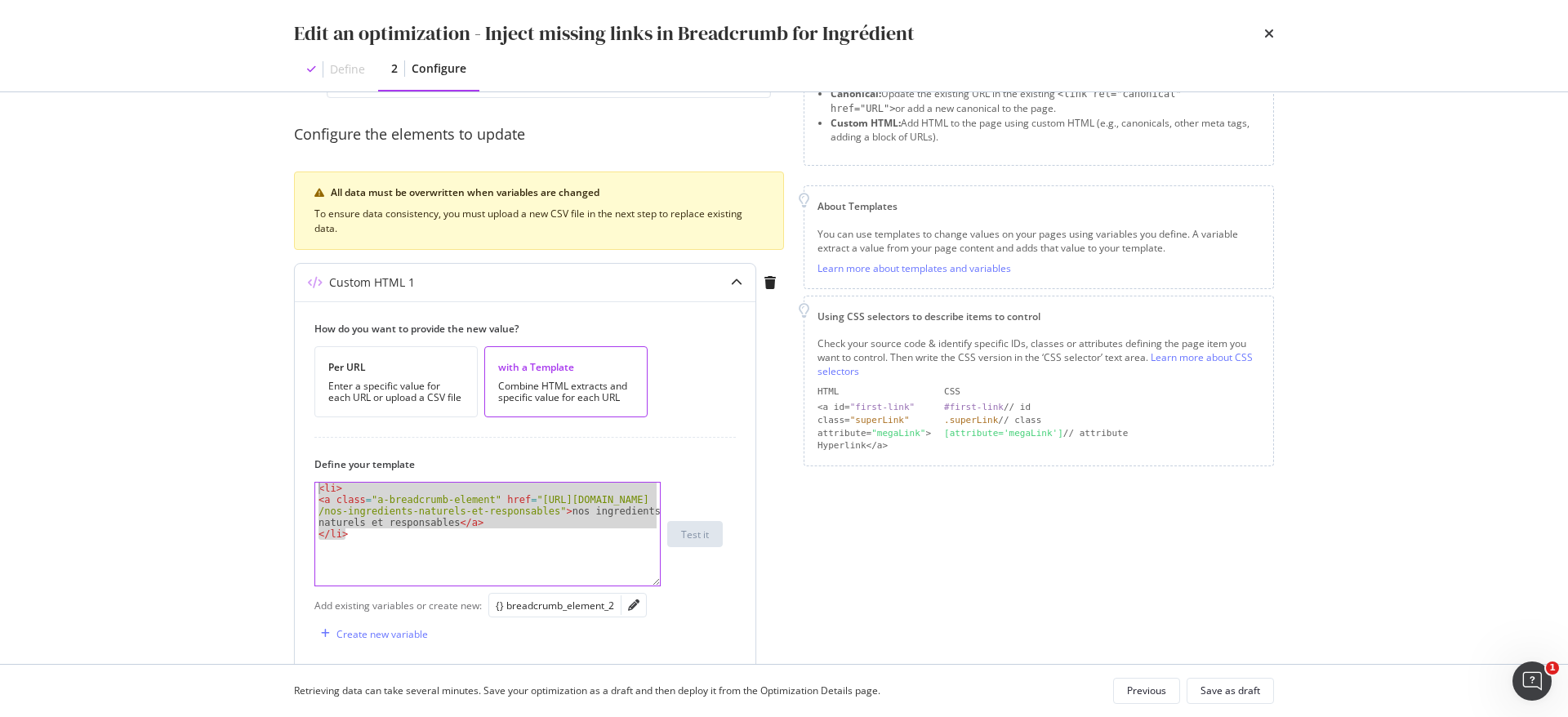
drag, startPoint x: 423, startPoint y: 538, endPoint x: 307, endPoint y: 477, distance: 131.1
click at [307, 449] on div "How do you want to provide the new value? Per URL Enter a specific value for ea…" at bounding box center [525, 617] width 460 height 631
type textarea "<li> <a class="a-breadcrumb-element" href="https://fr.loccitane.com/nos-ingredi…"
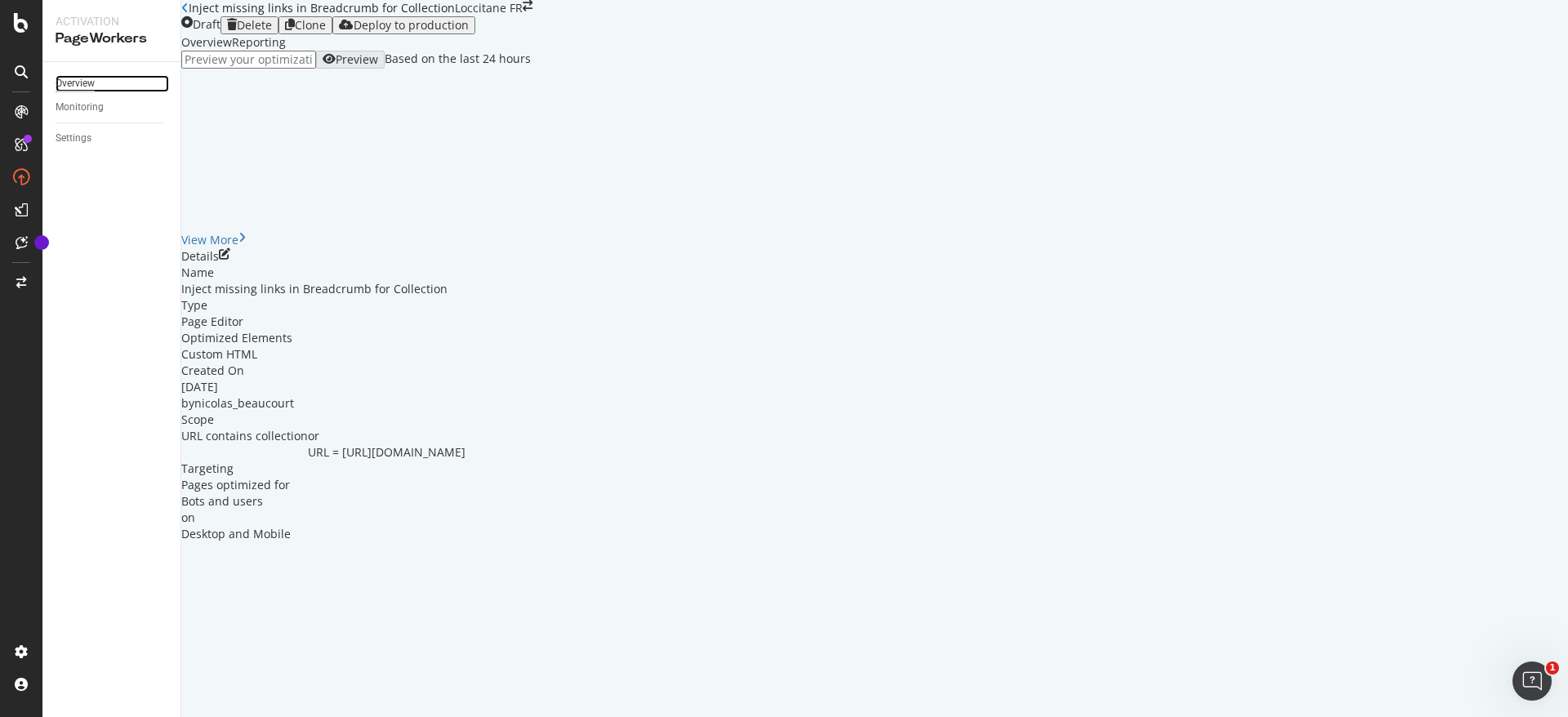
click at [88, 86] on div "Overview" at bounding box center [76, 83] width 39 height 17
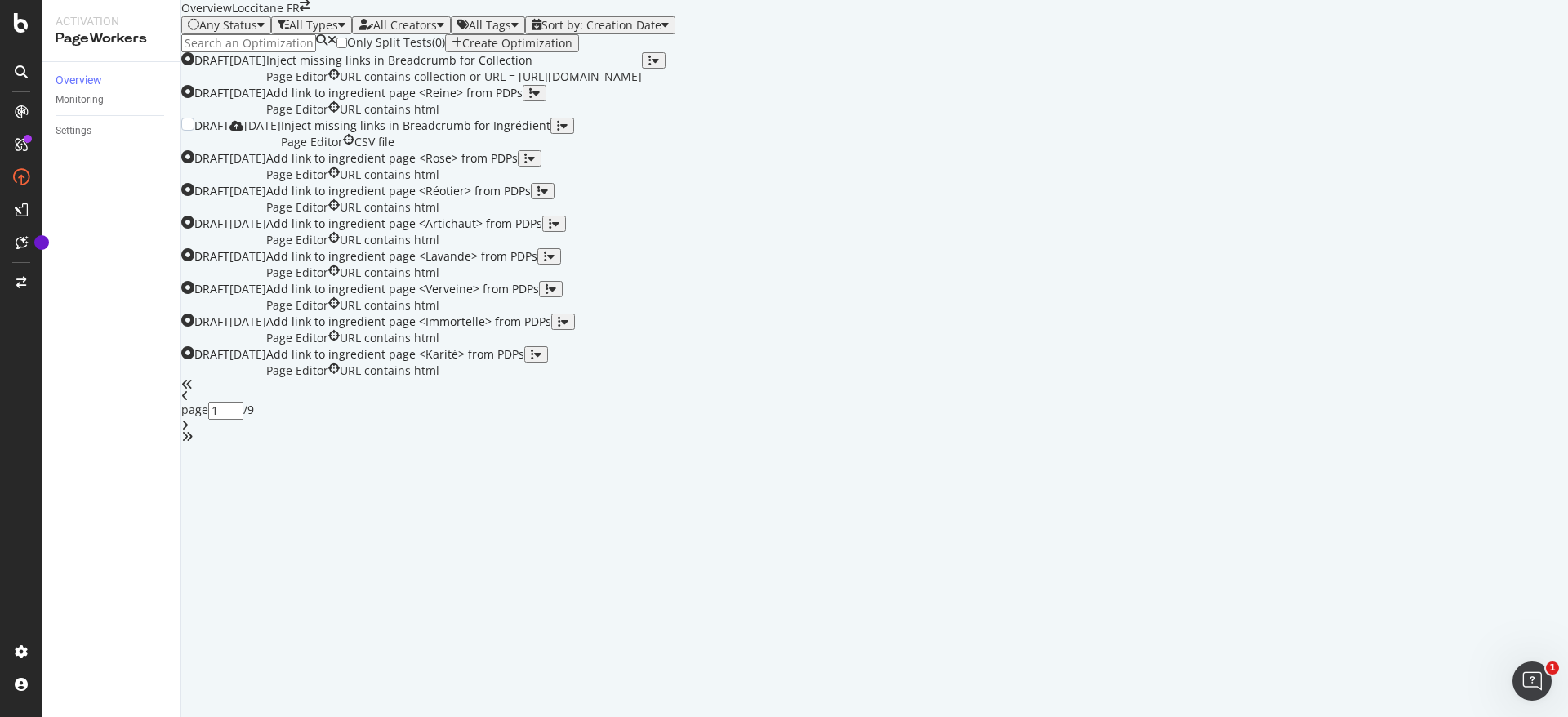
click at [551, 150] on div "Inject missing links in Breadcrumb for Ingrédient Page Editor CSV file" at bounding box center [416, 134] width 270 height 33
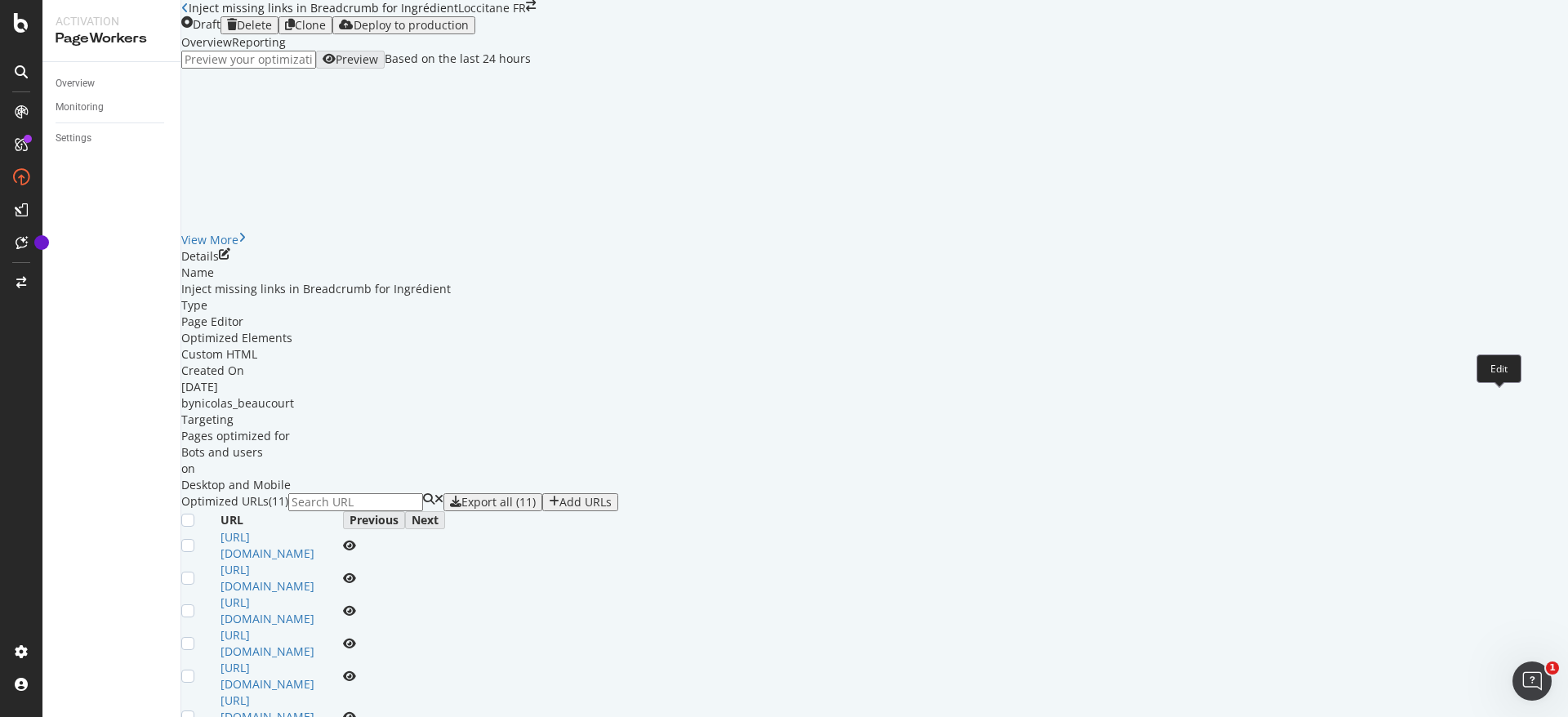
click at [230, 260] on icon "pen-to-square" at bounding box center [224, 254] width 12 height 12
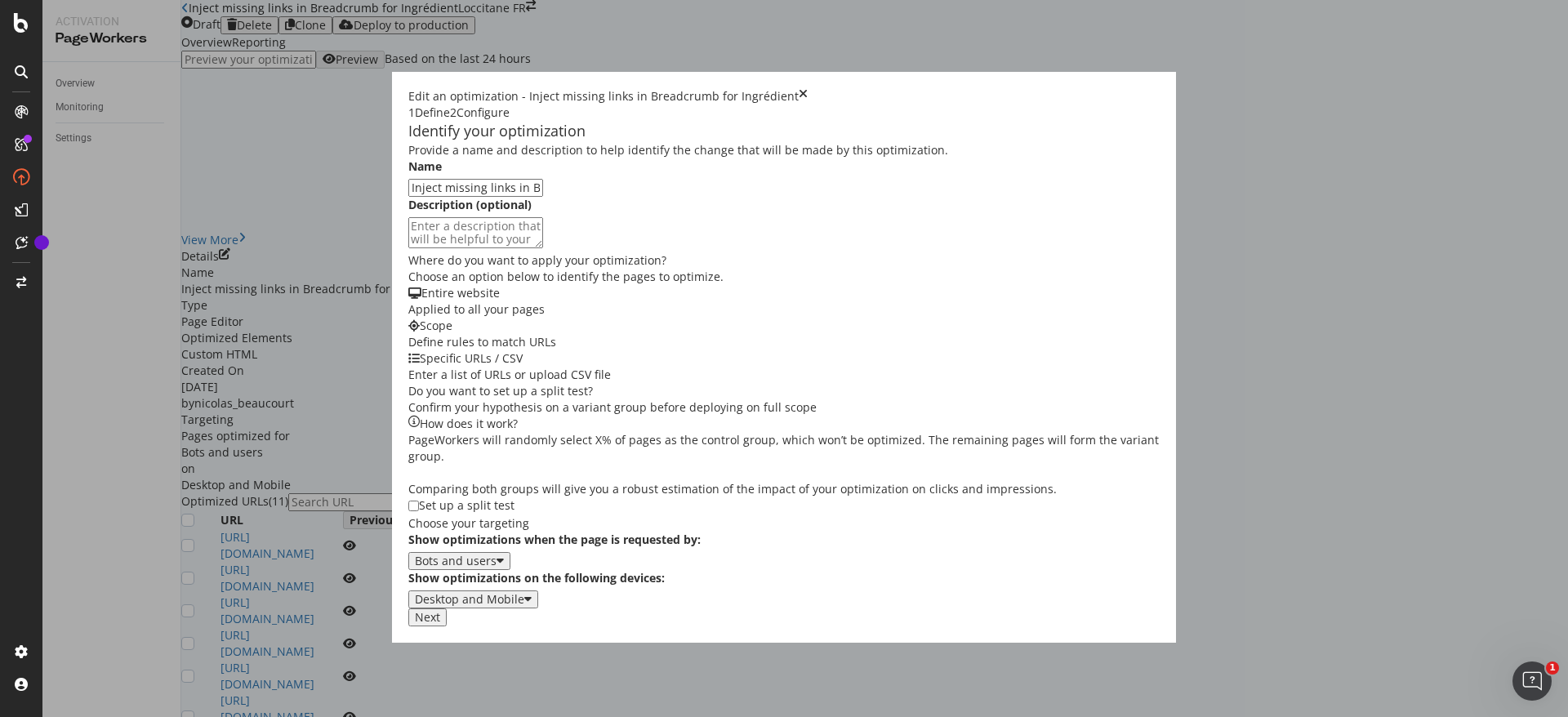
scroll to position [284, 0]
click at [440, 624] on div "Next" at bounding box center [428, 618] width 25 height 13
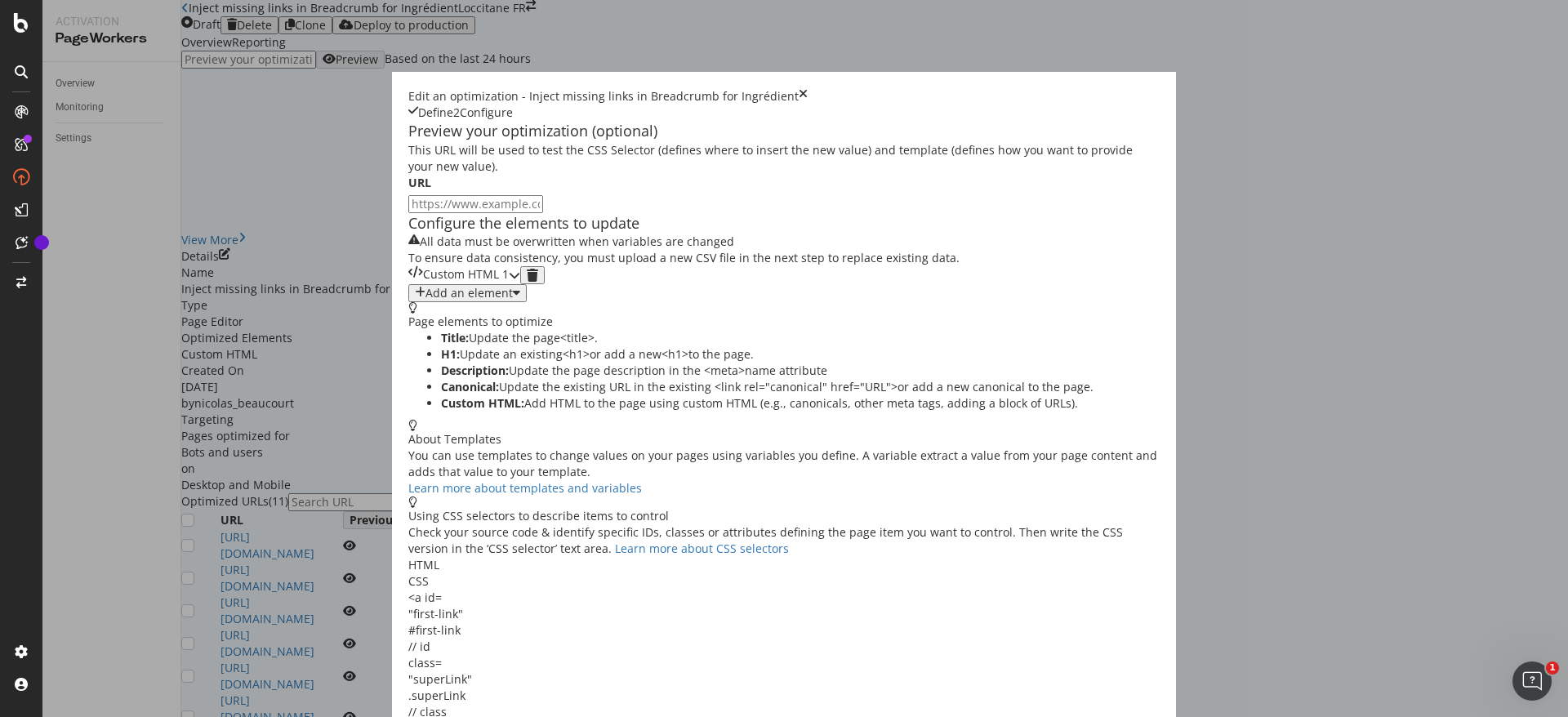
click at [431, 284] on div "Custom HTML 1" at bounding box center [465, 275] width 112 height 18
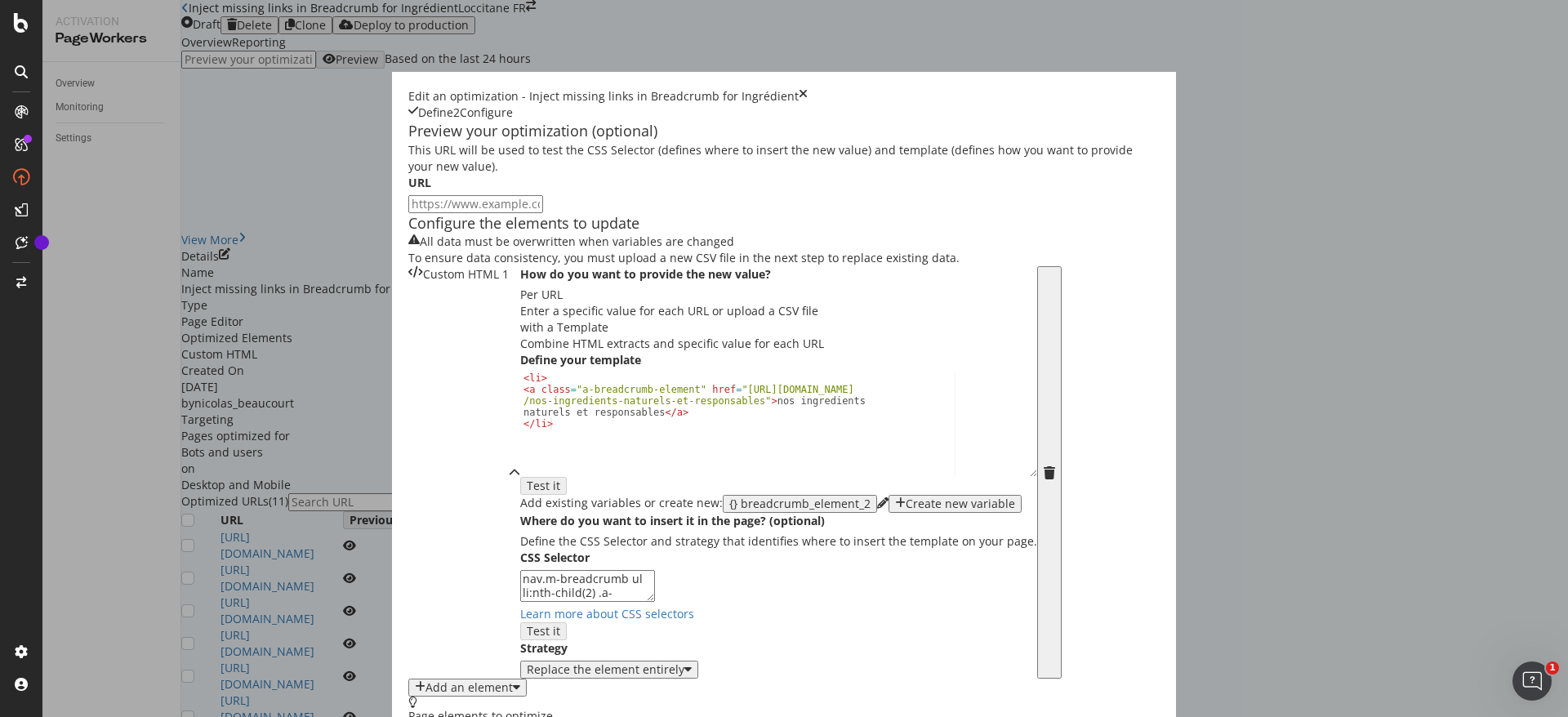
scroll to position [458, 0]
click at [520, 570] on textarea "nav.m-breadcrumb ul li:nth-child(2) .a-breadcrumb-element" at bounding box center [588, 585] width 135 height 31
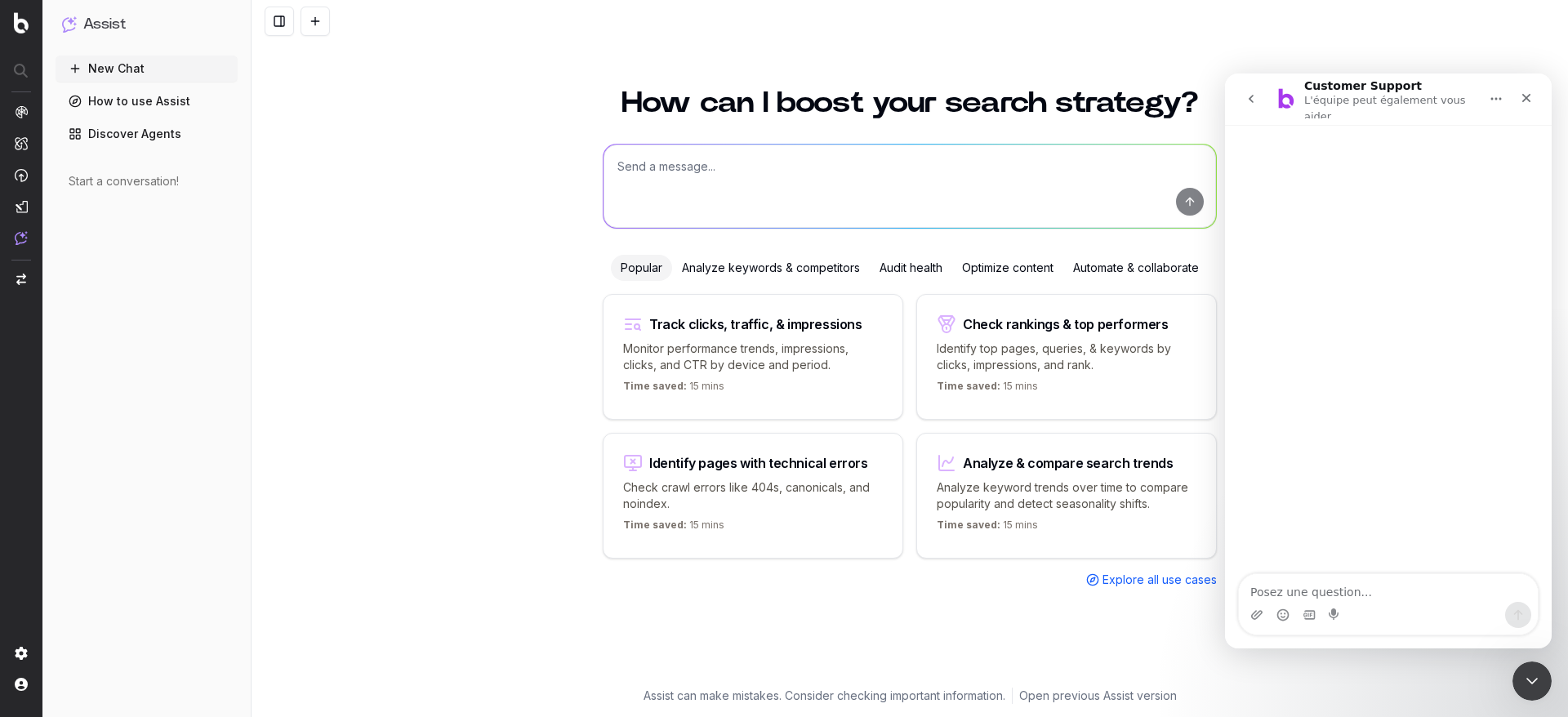
click at [713, 178] on textarea at bounding box center [909, 186] width 613 height 83
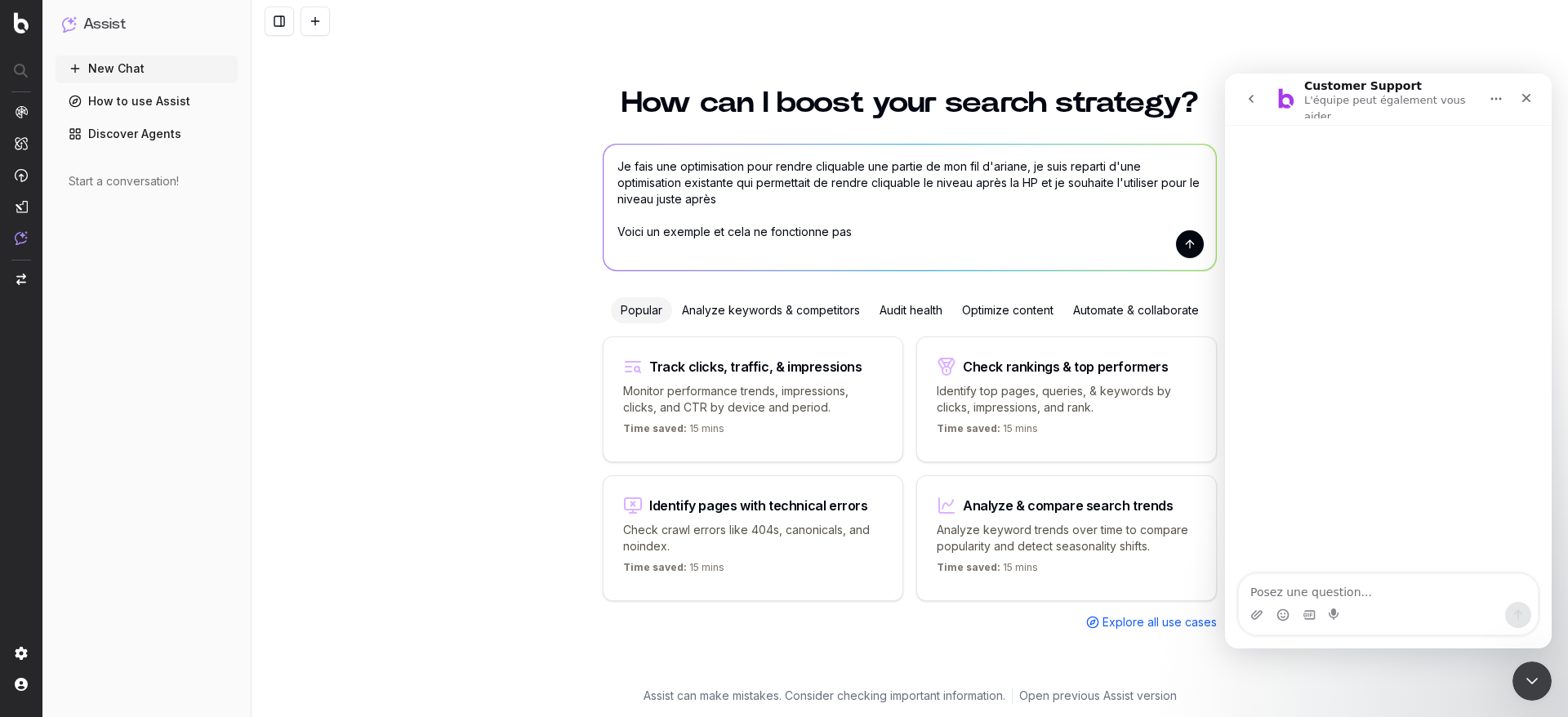
paste textarea "<li> <a class="a-breadcrumb-element" href="[URL][DOMAIN_NAME]">astuces beaute p…"
type textarea "Je fais une optimisation pour rendre cliquable une partie de mon fil d'ariane, …"
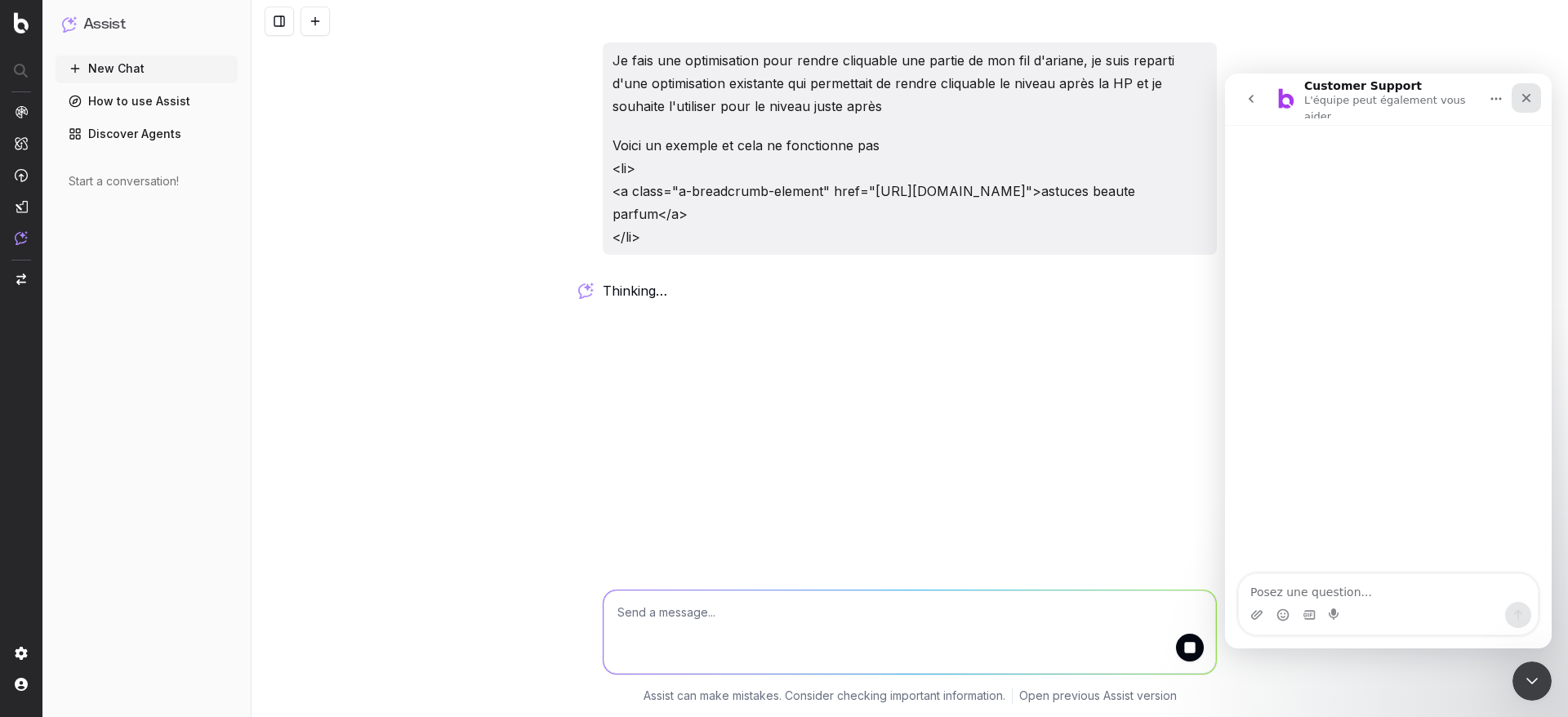
click at [1533, 86] on div "Fermer" at bounding box center [1527, 98] width 30 height 30
